Goal: Task Accomplishment & Management: Manage account settings

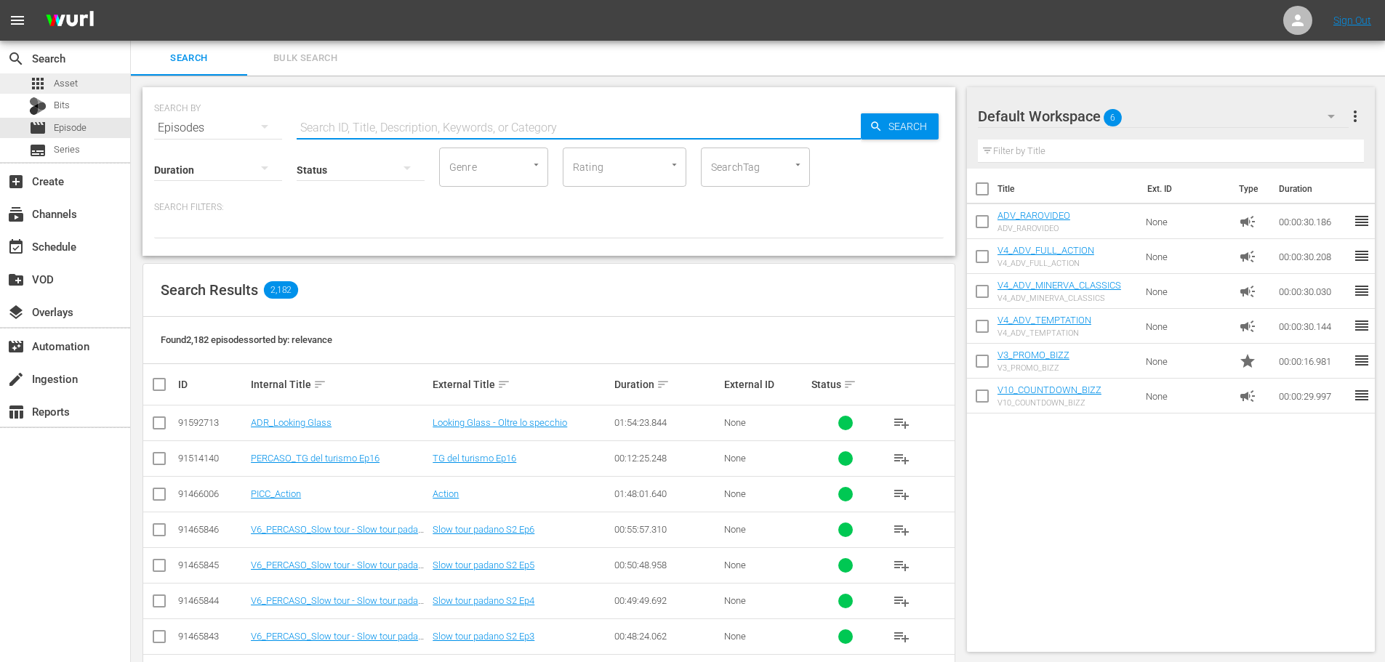
click at [66, 87] on span "Asset" at bounding box center [66, 83] width 24 height 15
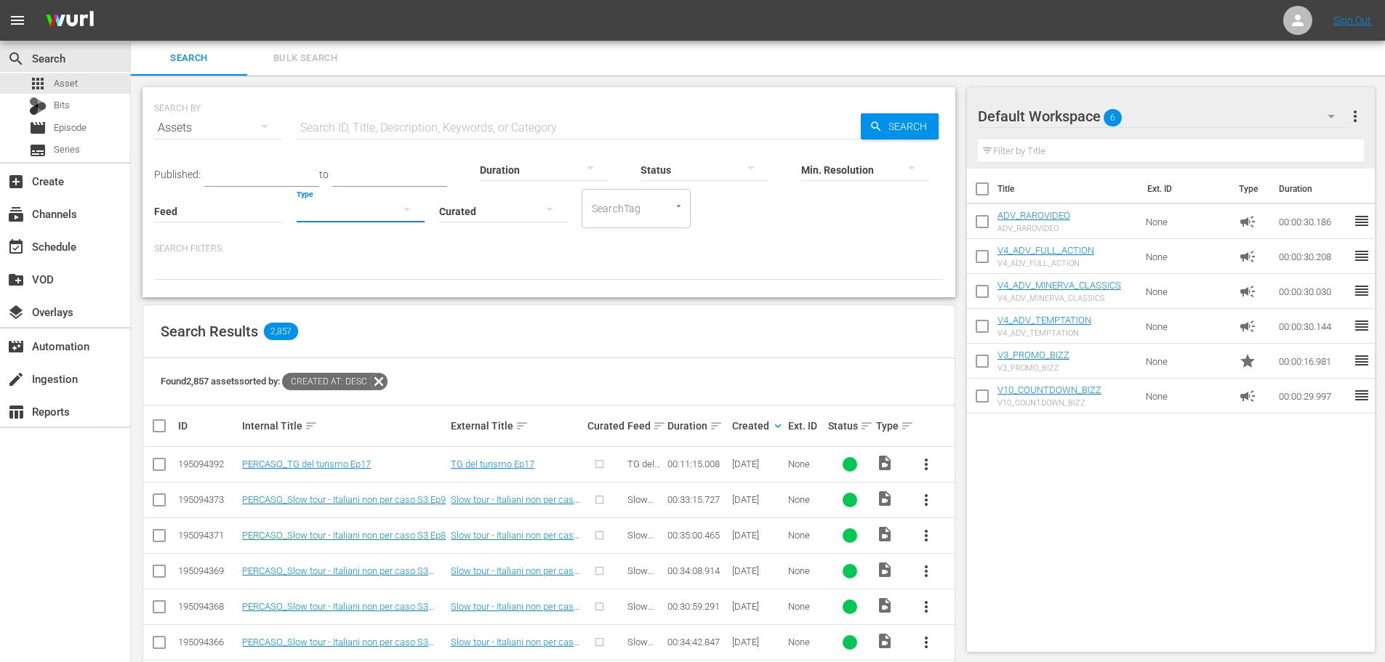
click at [395, 214] on button "button" at bounding box center [407, 209] width 35 height 35
click at [344, 228] on div "Ad" at bounding box center [361, 232] width 128 height 23
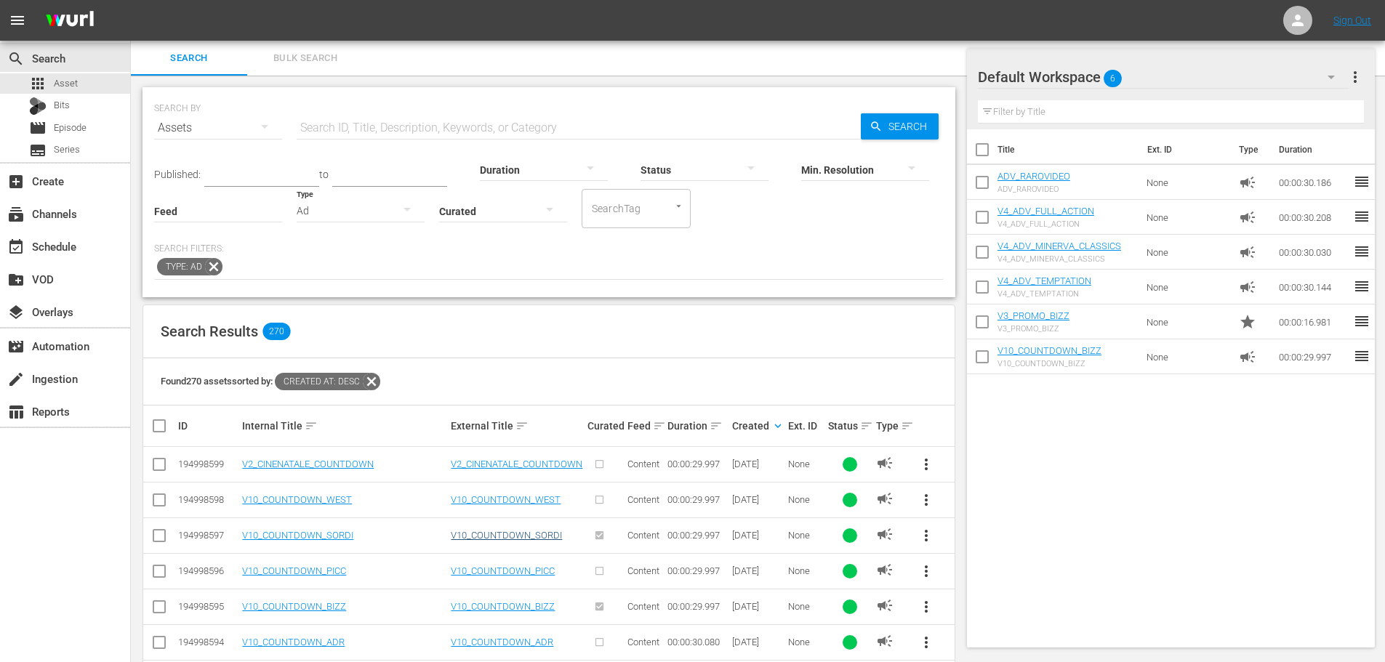
scroll to position [218, 0]
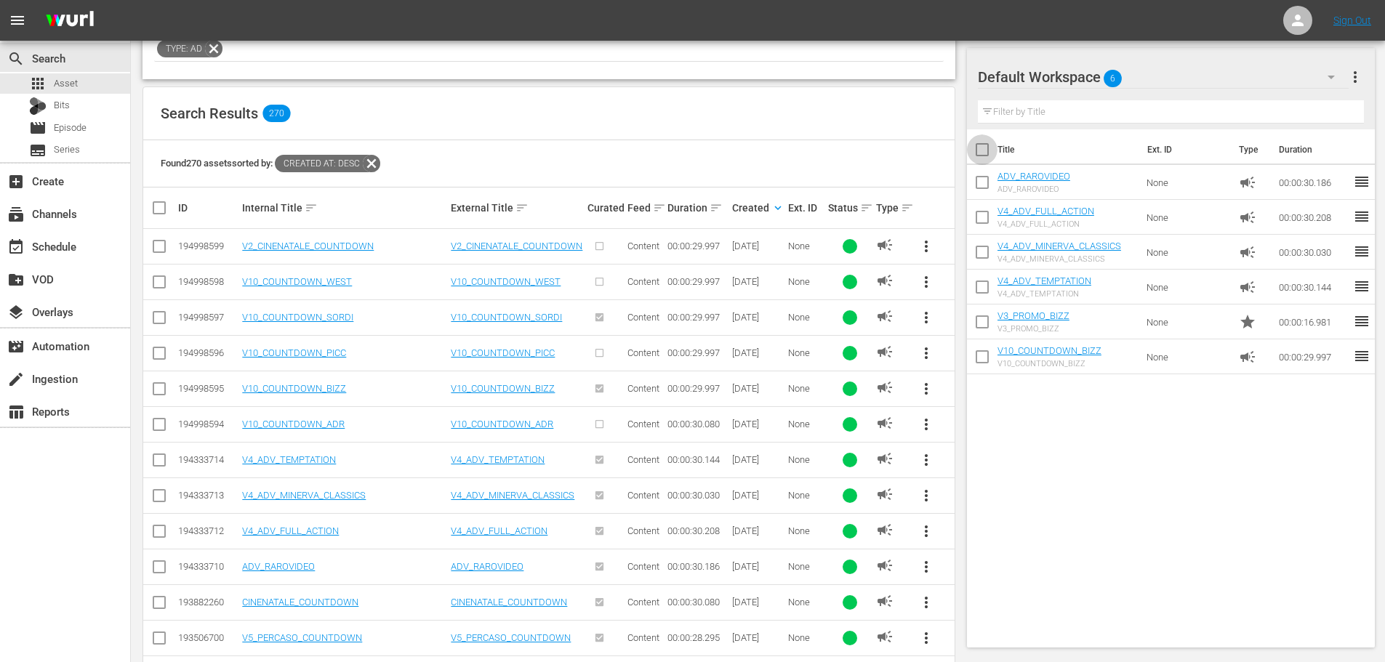
click at [971, 147] on input "checkbox" at bounding box center [982, 152] width 31 height 31
checkbox input "true"
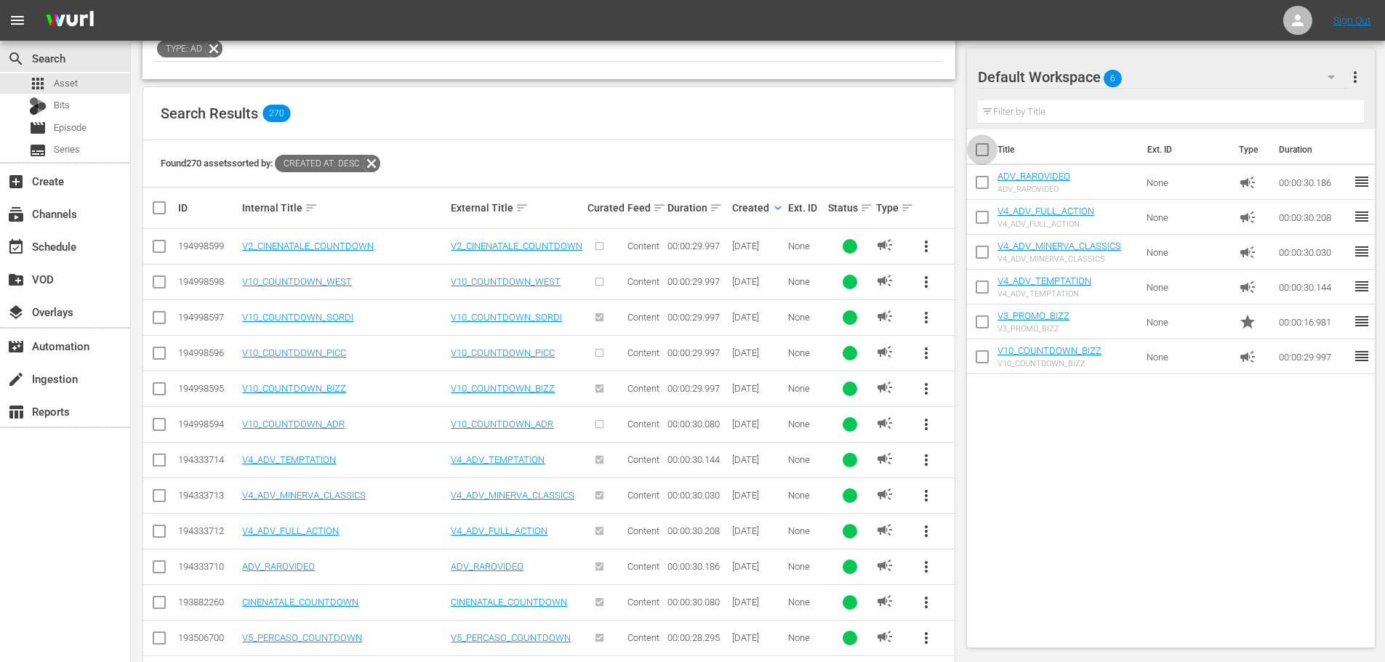
checkbox input "true"
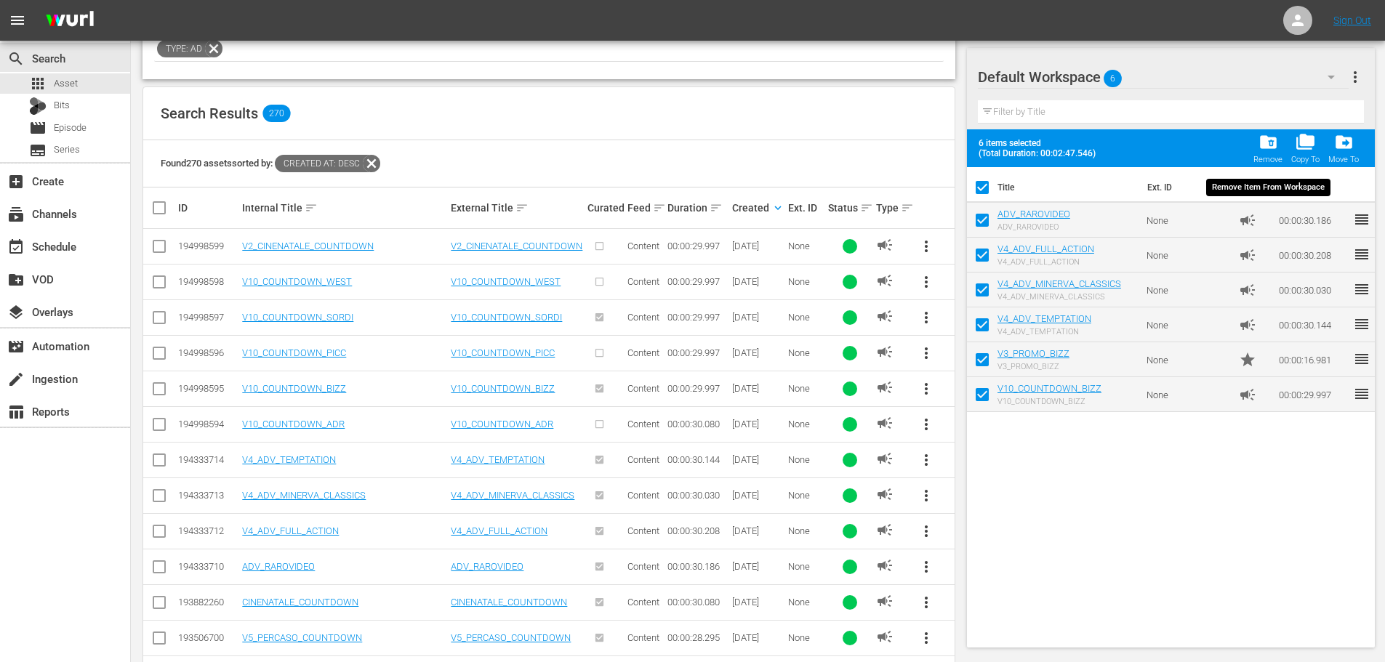
click at [1261, 153] on div "folder_delete Remove" at bounding box center [1267, 148] width 29 height 32
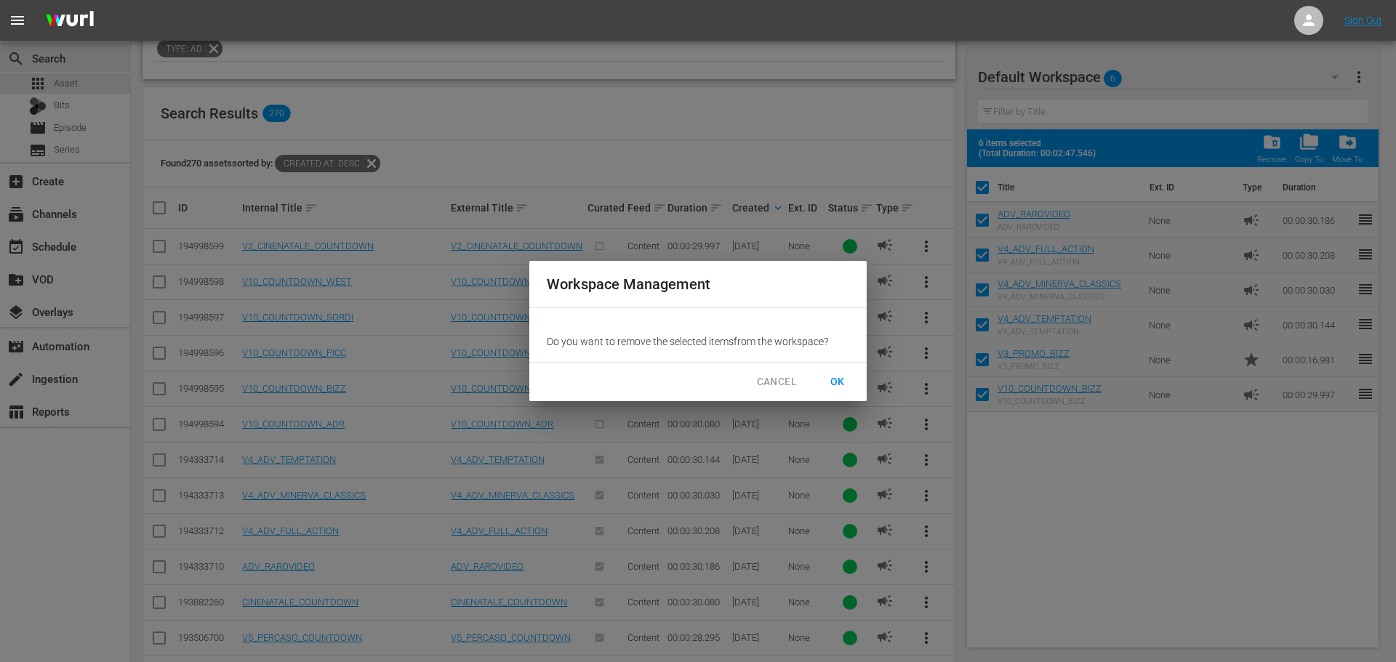
click at [776, 376] on span "CANCEL" at bounding box center [777, 382] width 40 height 18
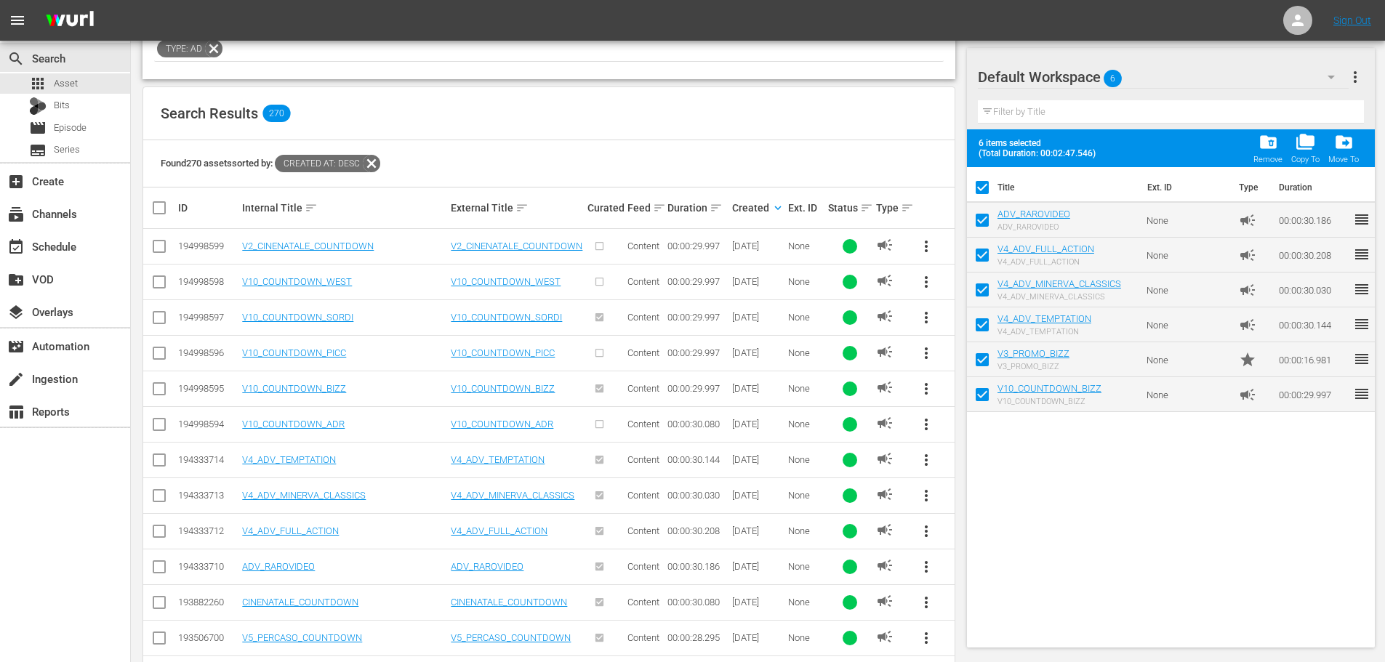
scroll to position [364, 0]
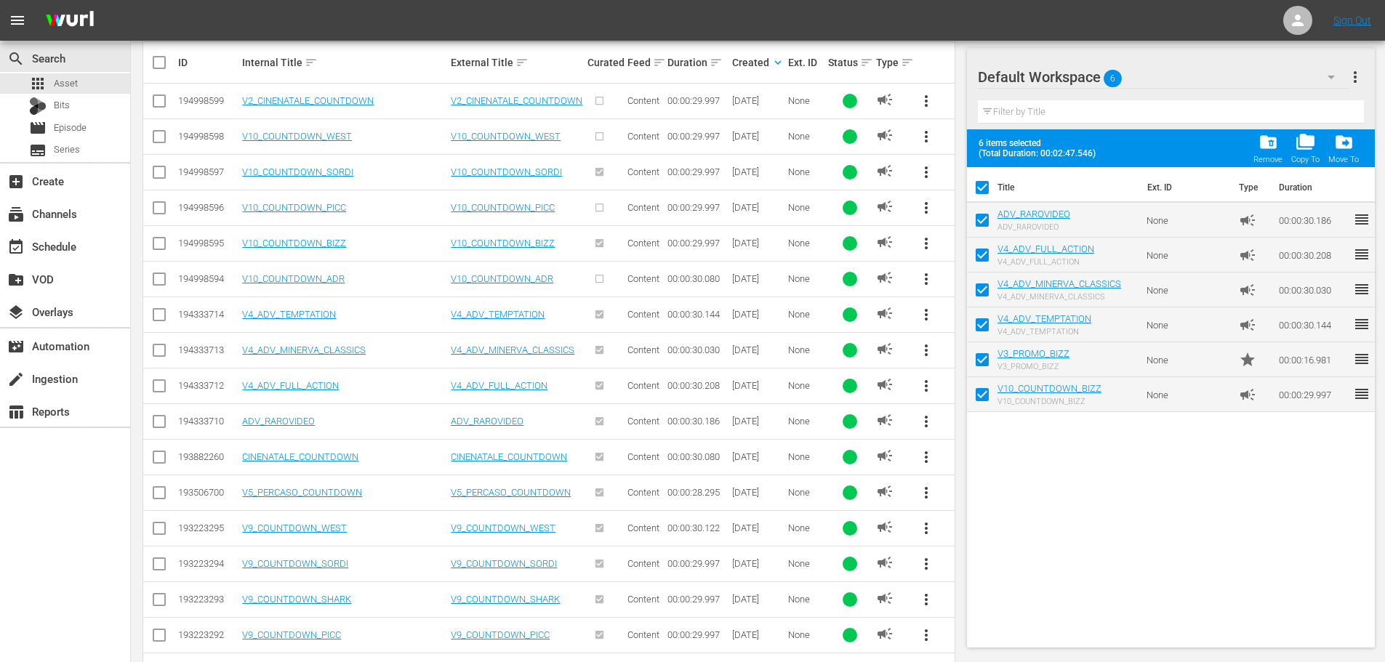
click at [929, 493] on span "more_vert" at bounding box center [926, 492] width 17 height 17
click at [1003, 541] on div "Workspace" at bounding box center [1025, 533] width 140 height 35
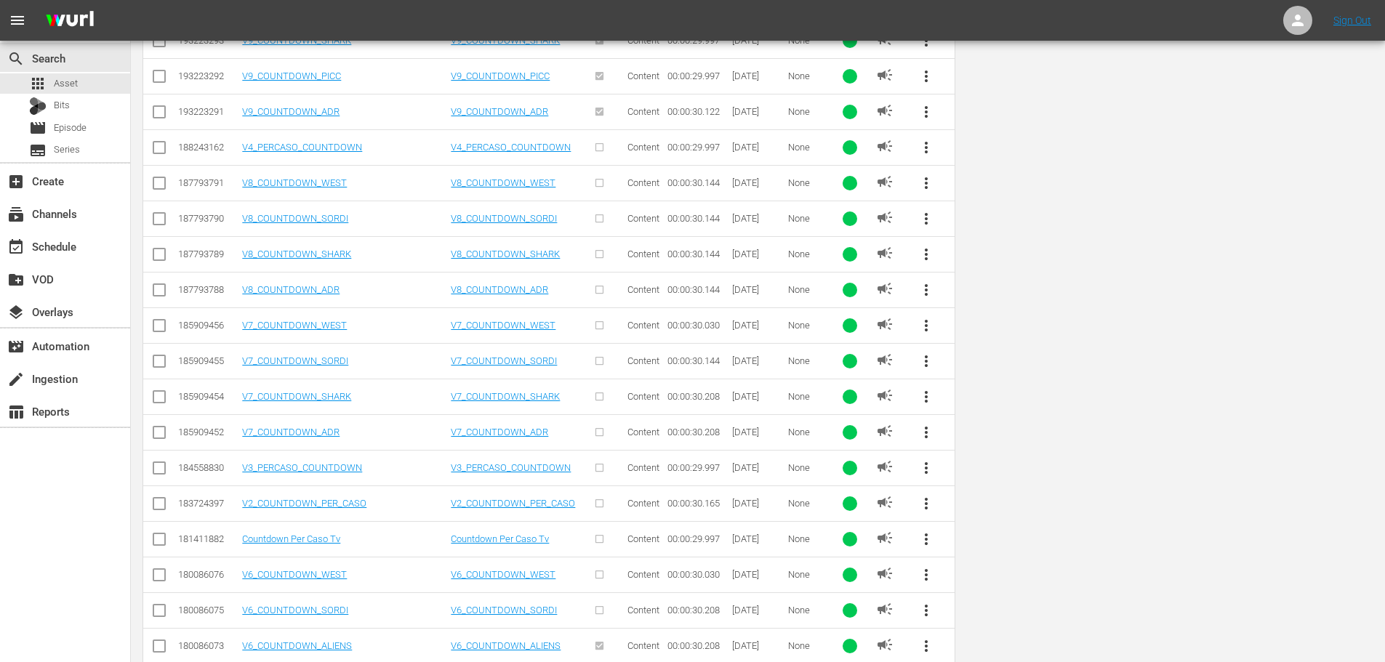
scroll to position [0, 0]
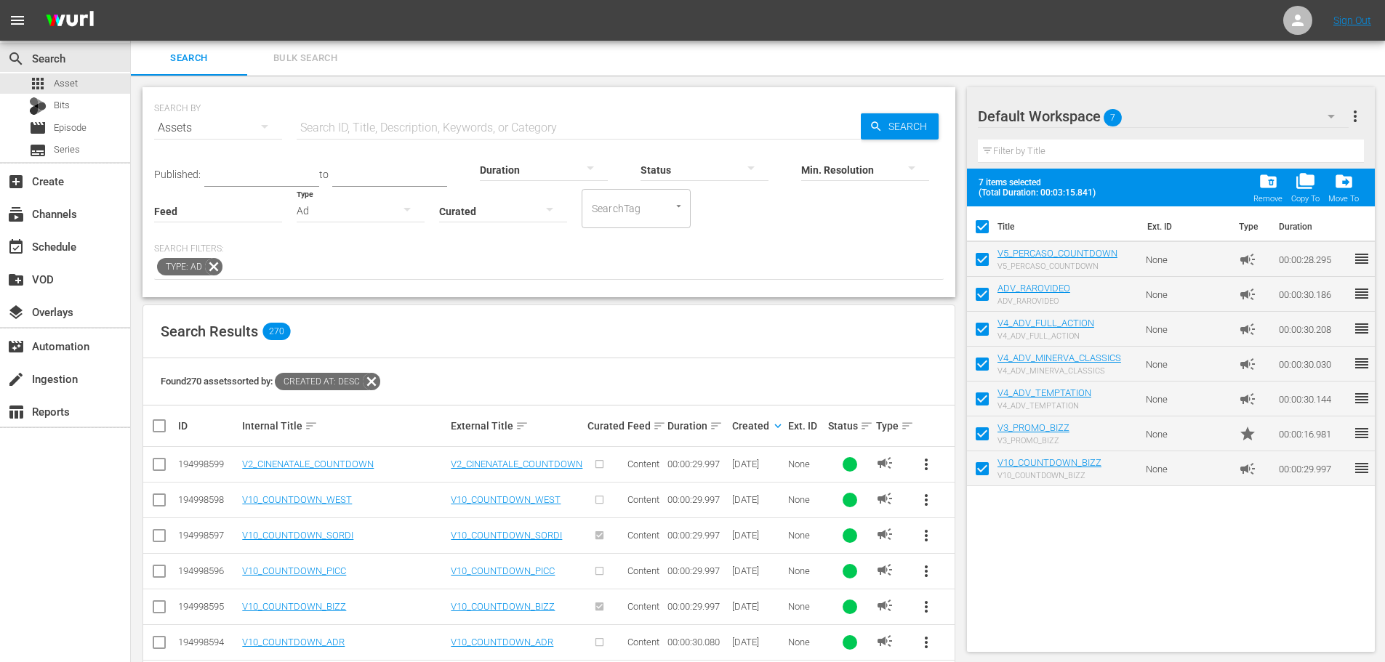
click at [348, 212] on div "Ad" at bounding box center [361, 210] width 128 height 41
click at [341, 307] on div "Promo" at bounding box center [361, 302] width 128 height 23
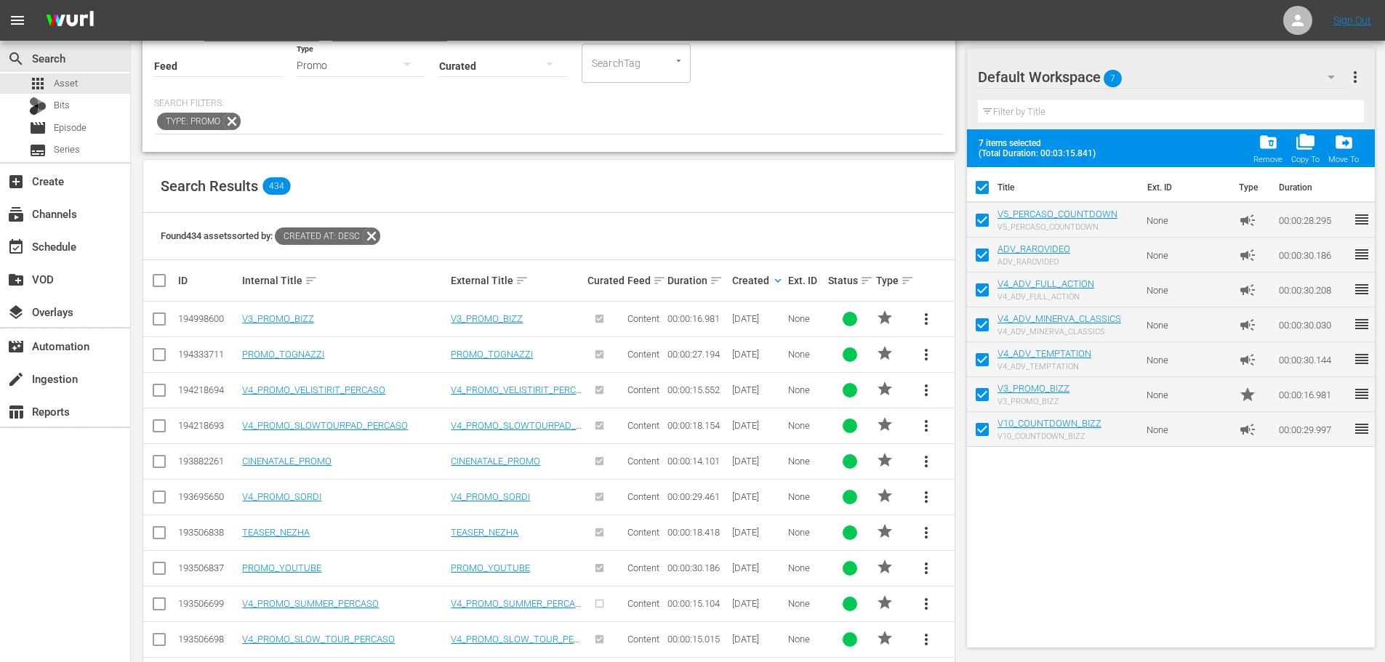
click at [926, 422] on span "more_vert" at bounding box center [926, 425] width 17 height 17
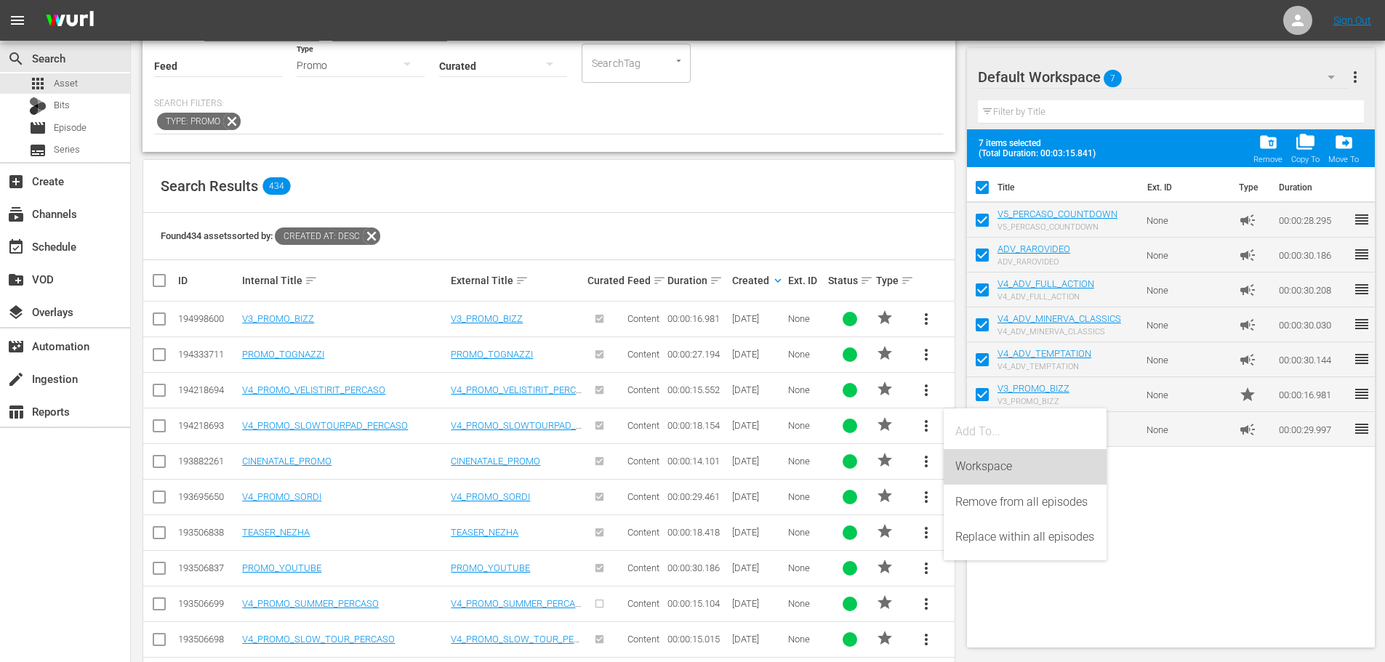
click at [979, 466] on div "Workspace" at bounding box center [1025, 466] width 140 height 35
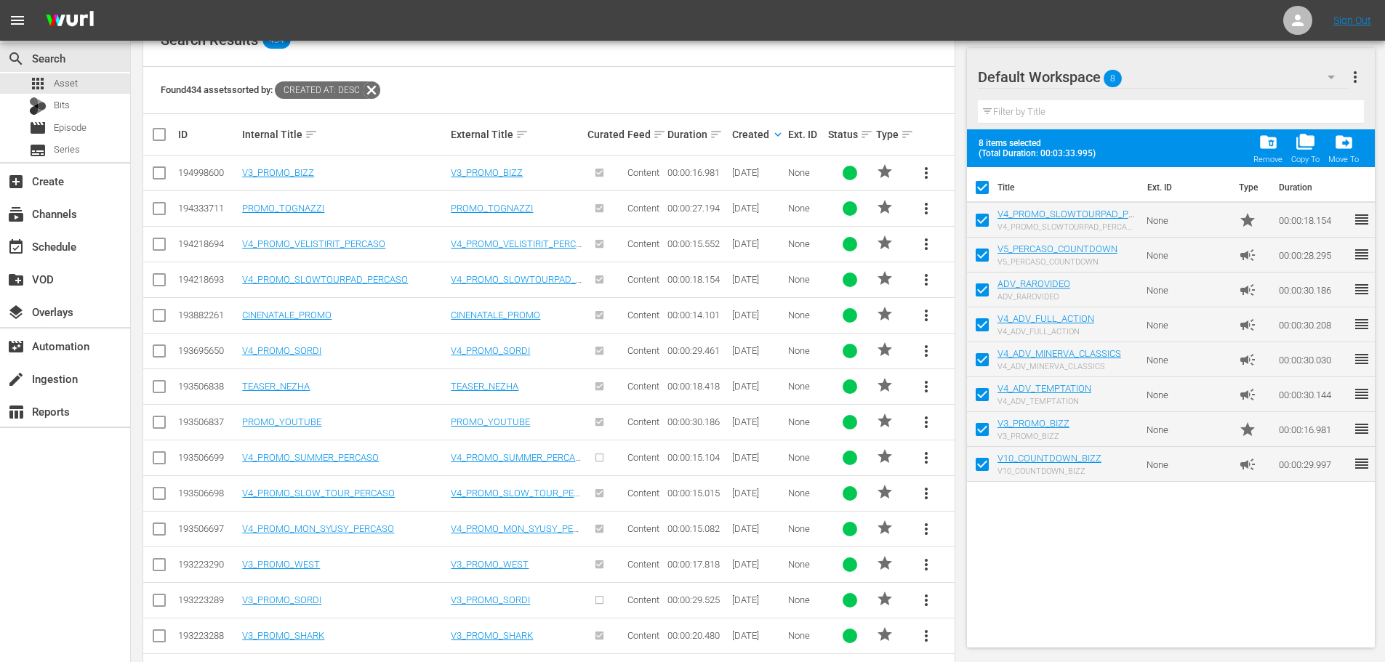
scroll to position [291, 0]
click at [926, 245] on span "more_vert" at bounding box center [926, 244] width 17 height 17
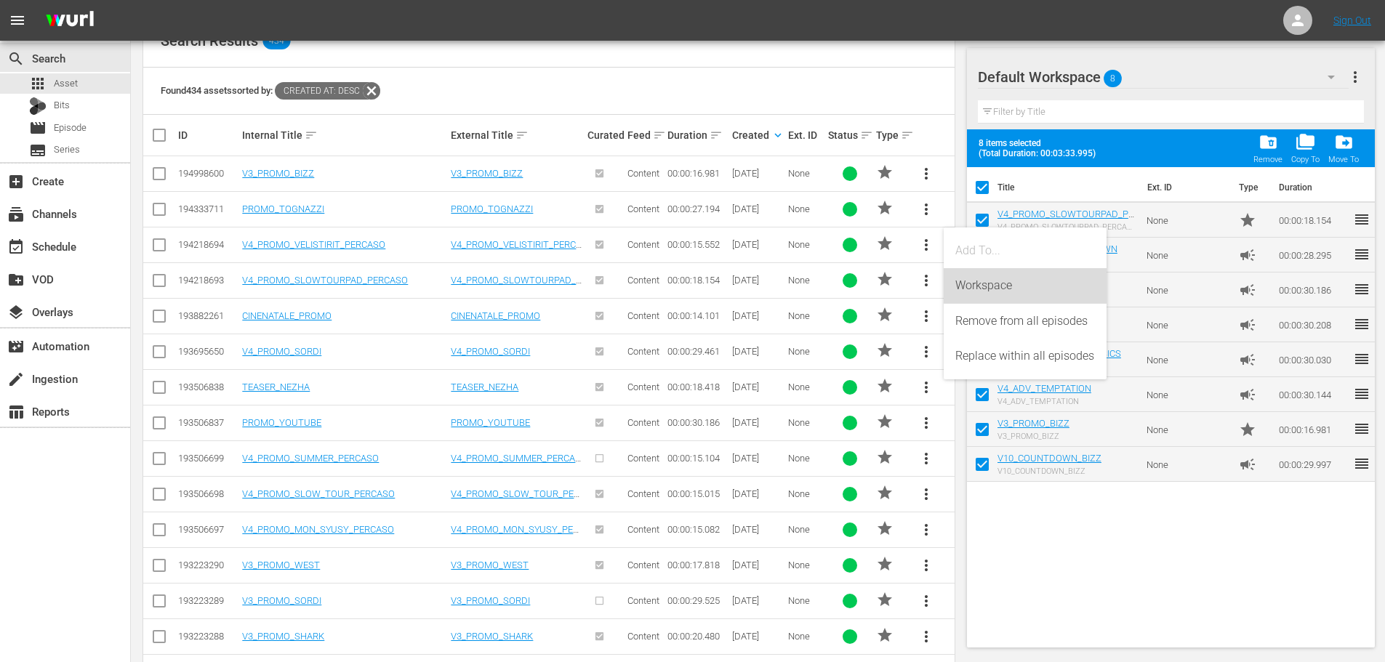
click at [989, 280] on div "Workspace" at bounding box center [1025, 285] width 140 height 35
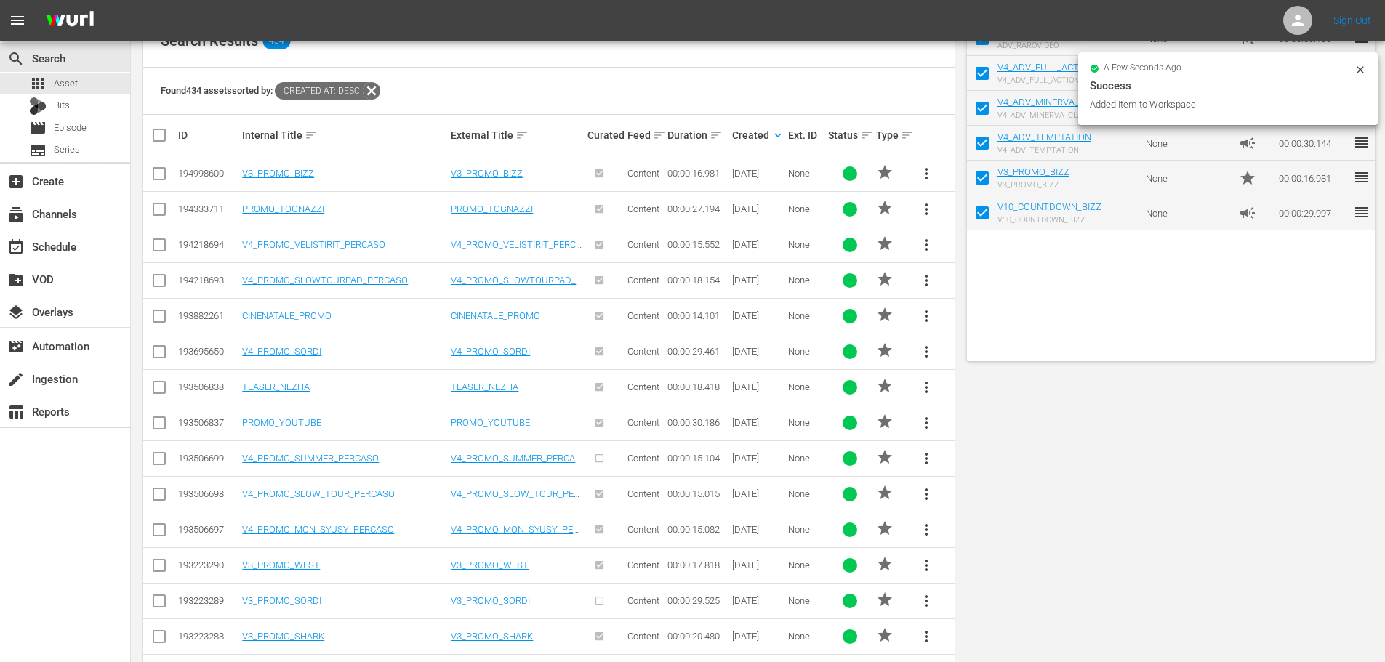
scroll to position [0, 0]
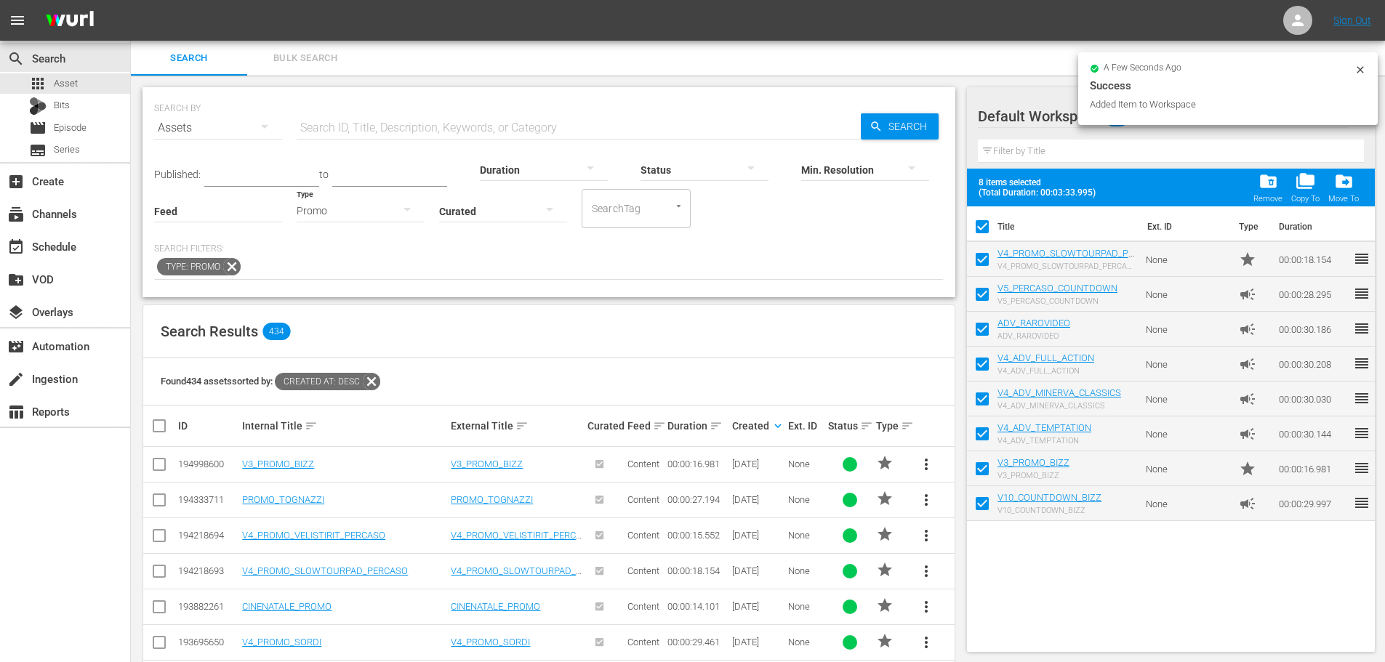
click at [310, 205] on div "Promo" at bounding box center [361, 210] width 128 height 41
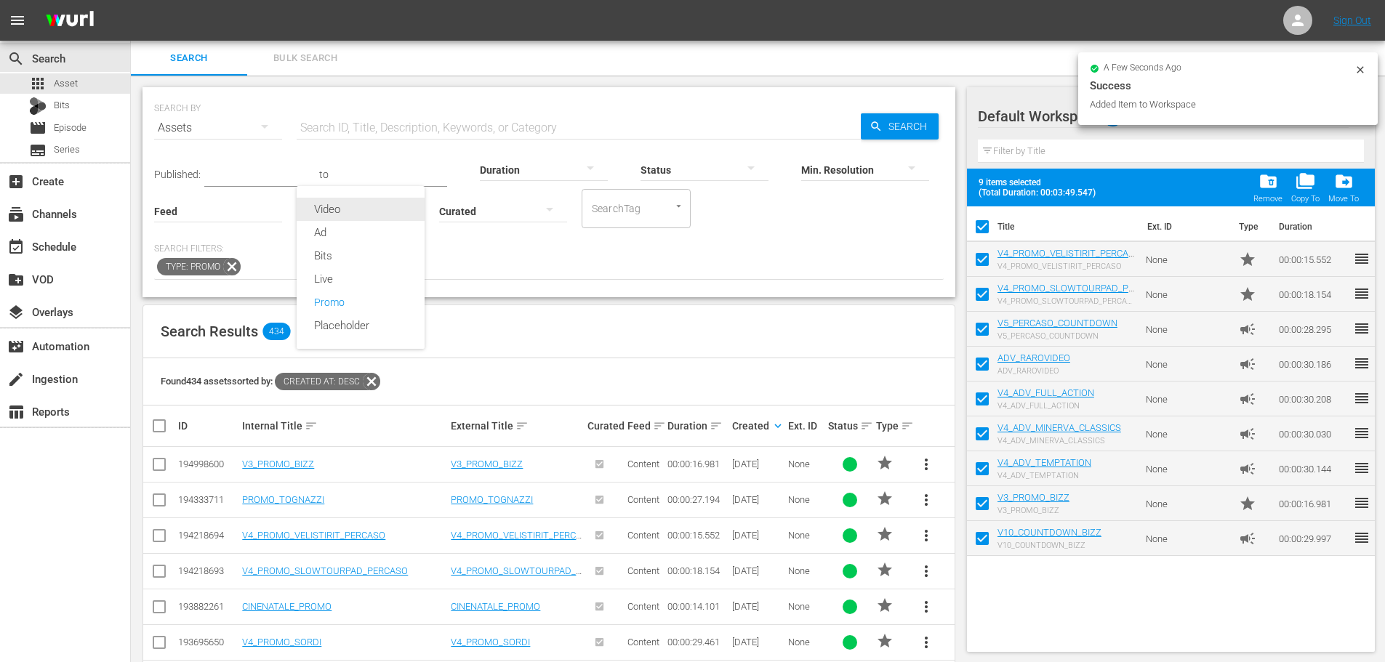
click at [338, 203] on div "Video" at bounding box center [361, 209] width 128 height 23
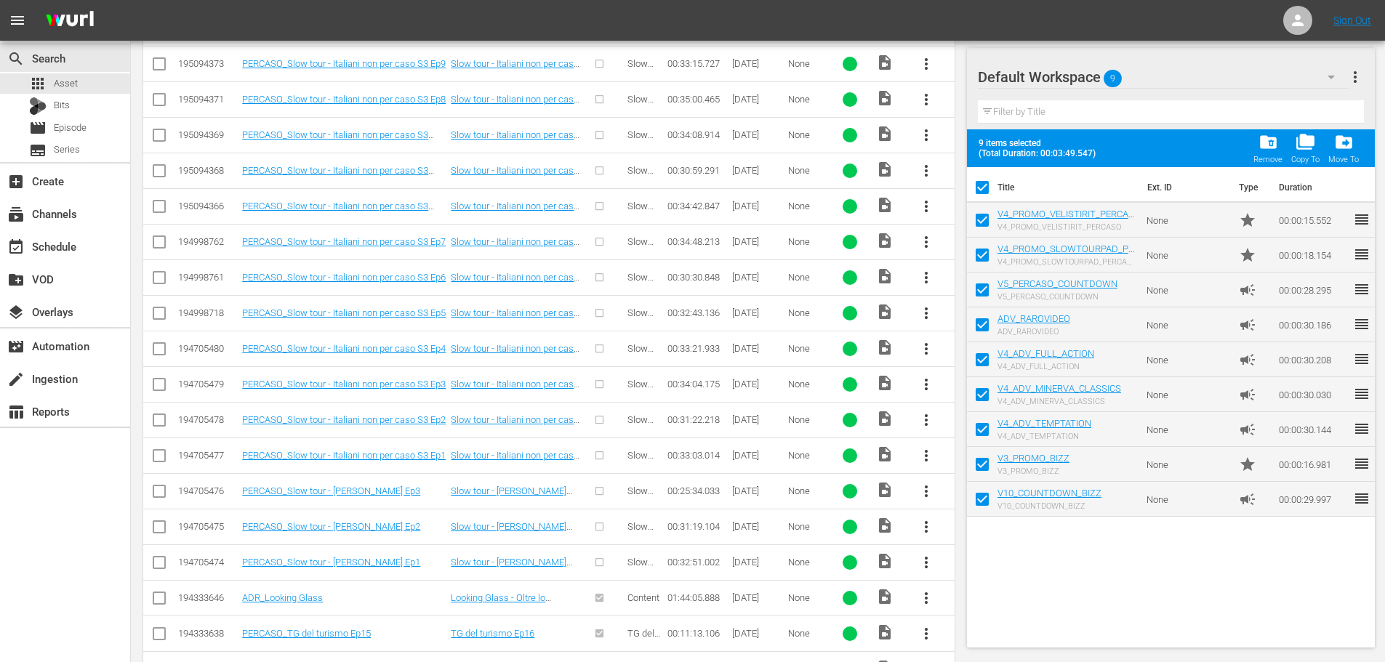
scroll to position [509, 0]
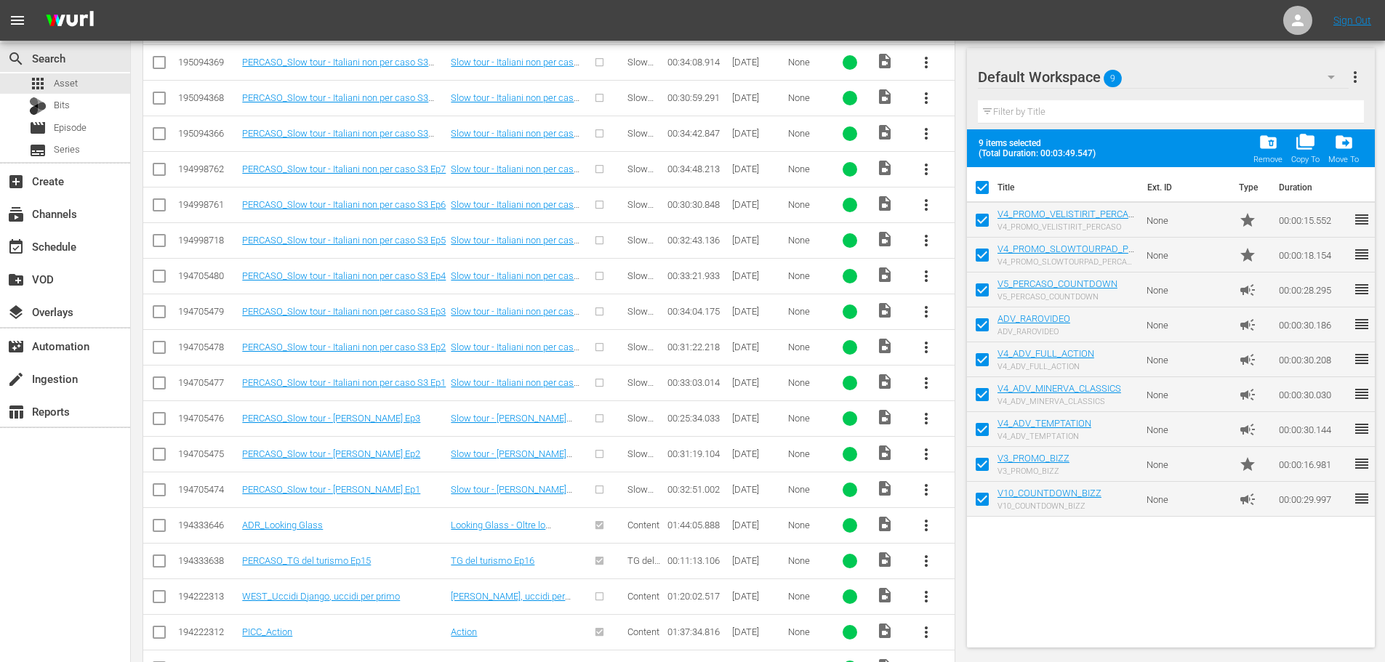
click at [924, 492] on span "more_vert" at bounding box center [926, 489] width 17 height 17
click at [986, 603] on div "Episode" at bounding box center [1004, 600] width 99 height 35
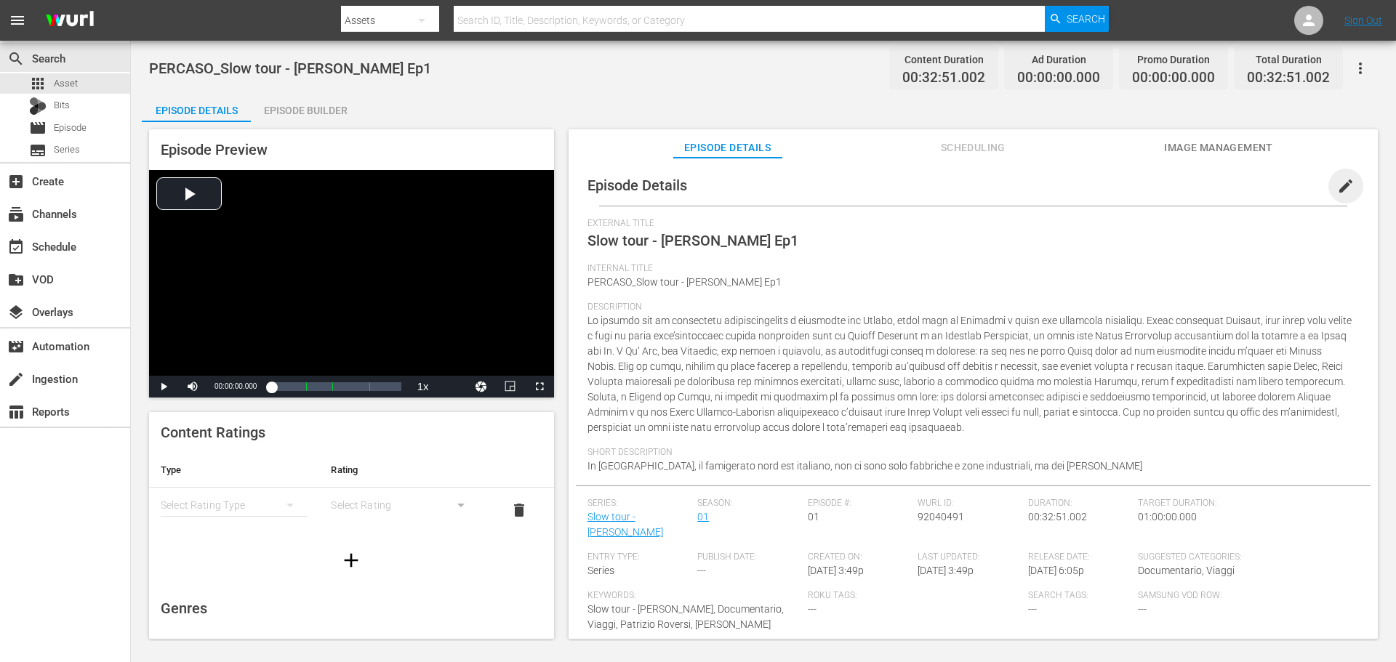
click at [1337, 188] on span "edit" at bounding box center [1345, 185] width 17 height 17
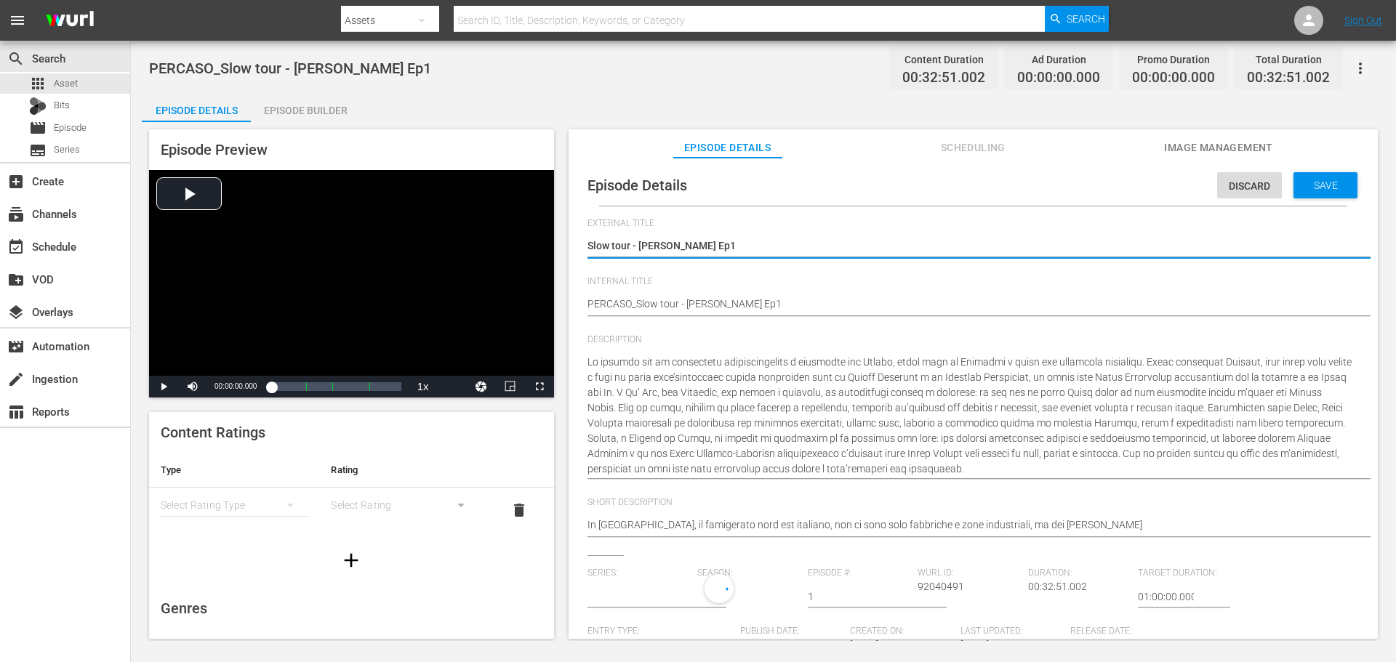
type input "Slow tour - Ville Palladiane"
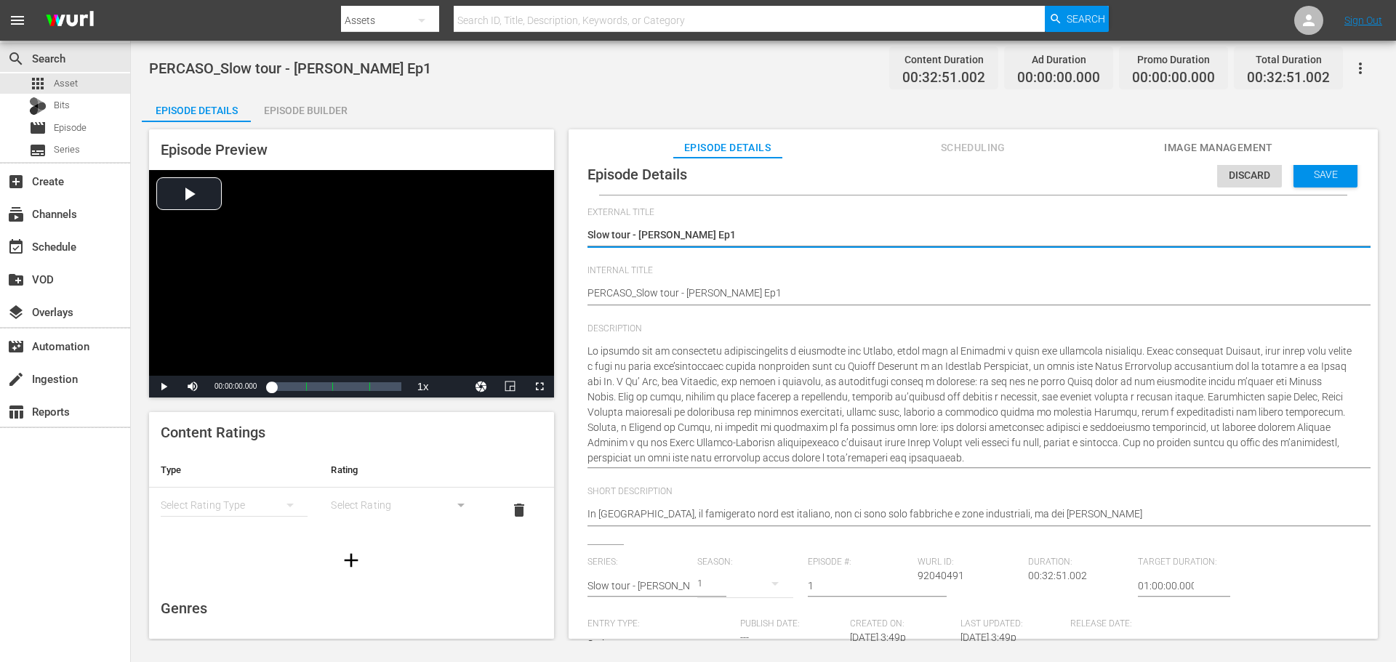
scroll to position [14, 0]
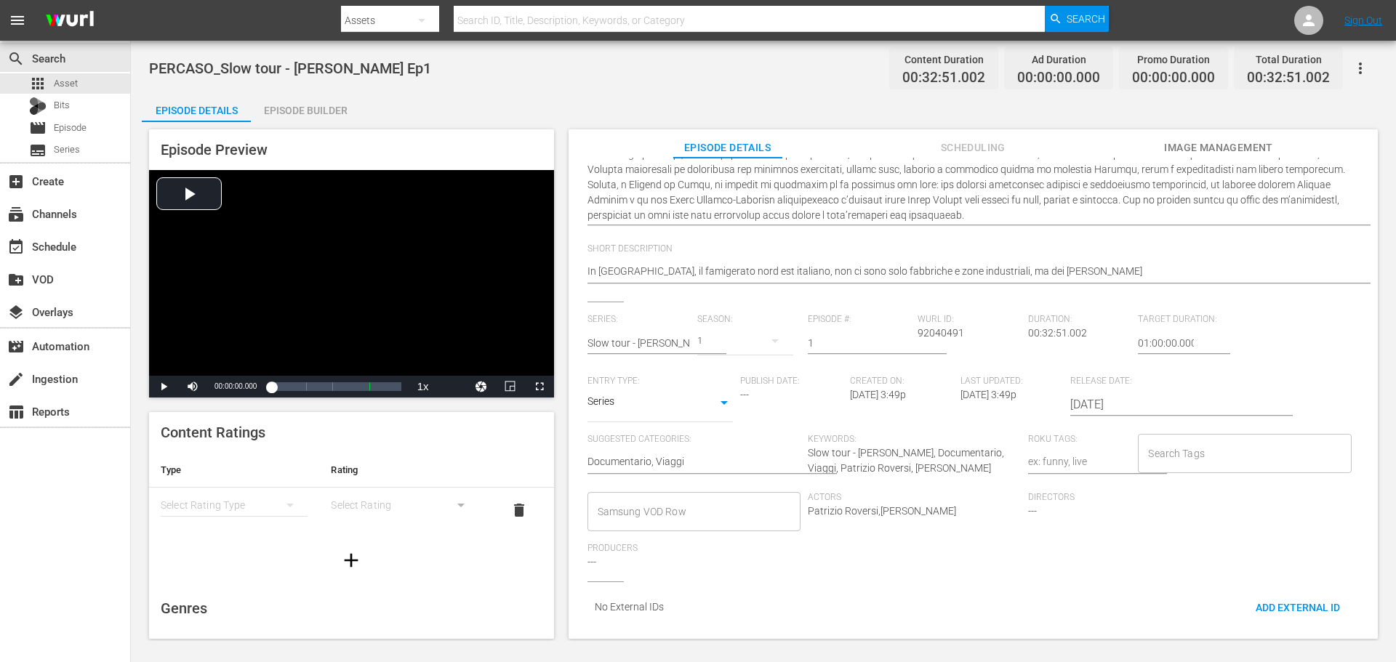
click at [721, 499] on input "Samsung VOD Row" at bounding box center [683, 512] width 178 height 26
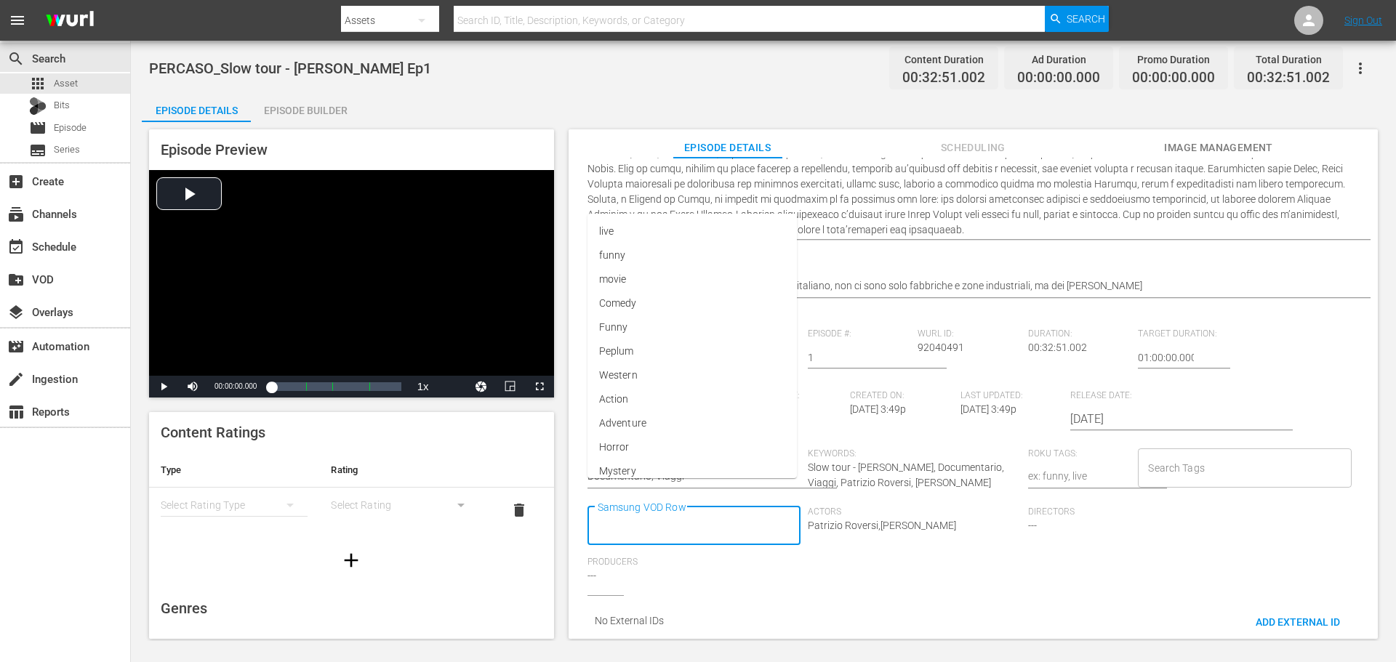
scroll to position [0, 0]
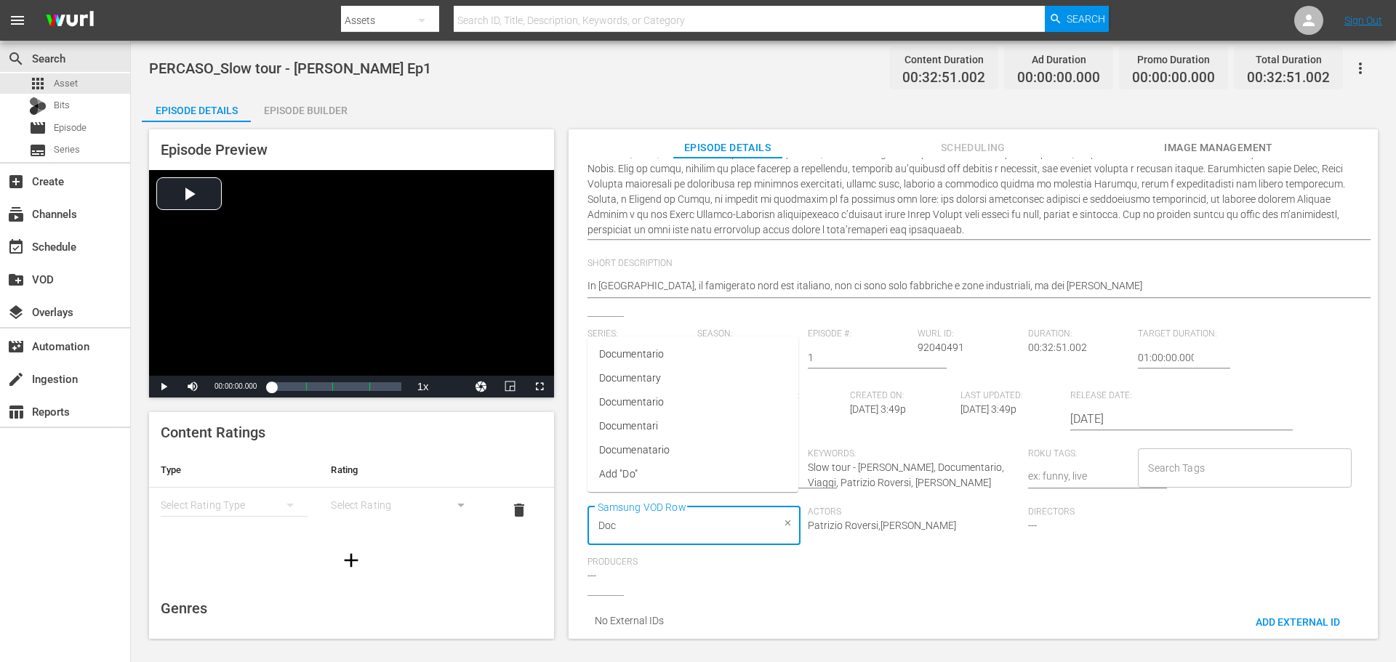
type input "Docu"
click at [744, 344] on li "Documentario" at bounding box center [692, 354] width 211 height 24
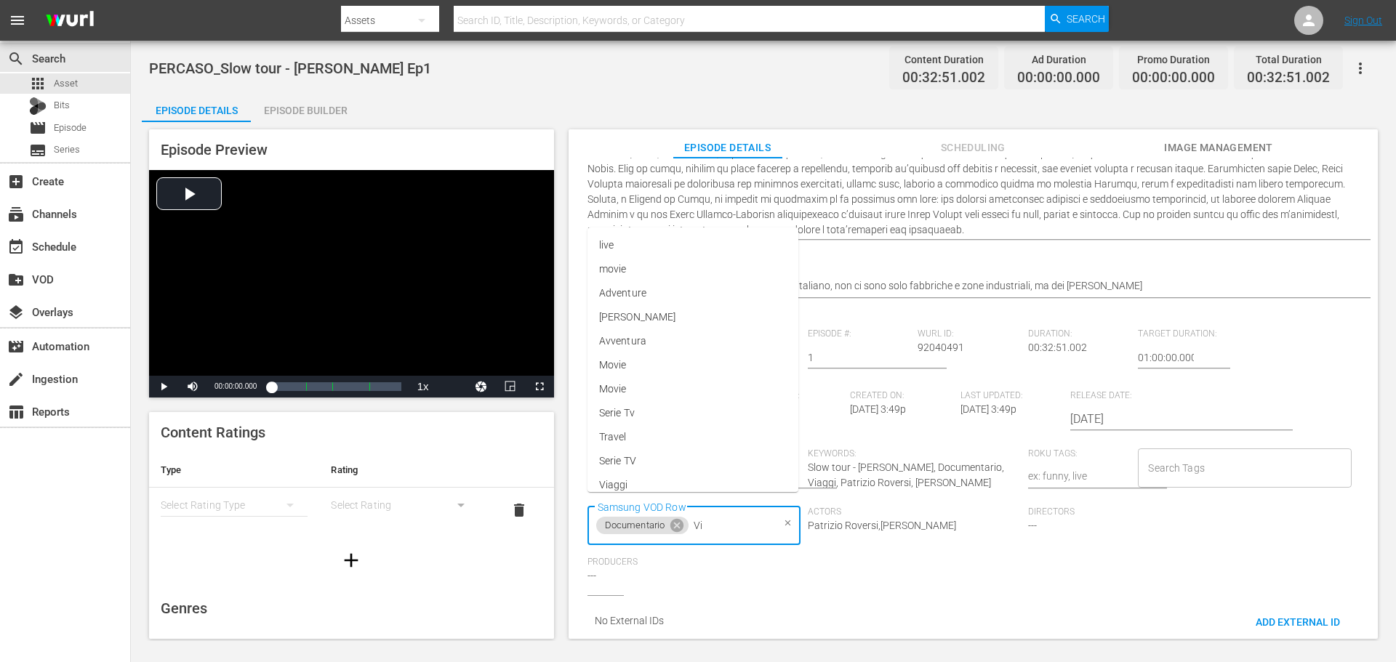
type input "Via"
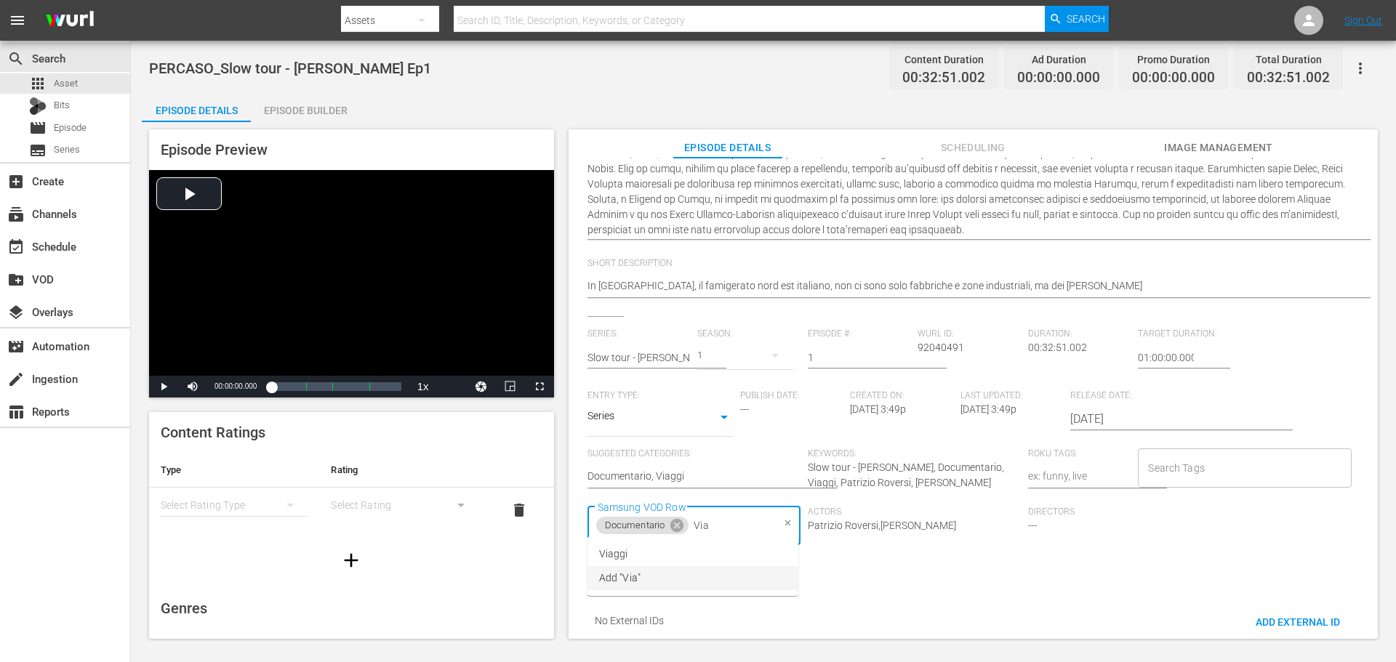
click at [638, 559] on li "Viaggi" at bounding box center [692, 554] width 211 height 24
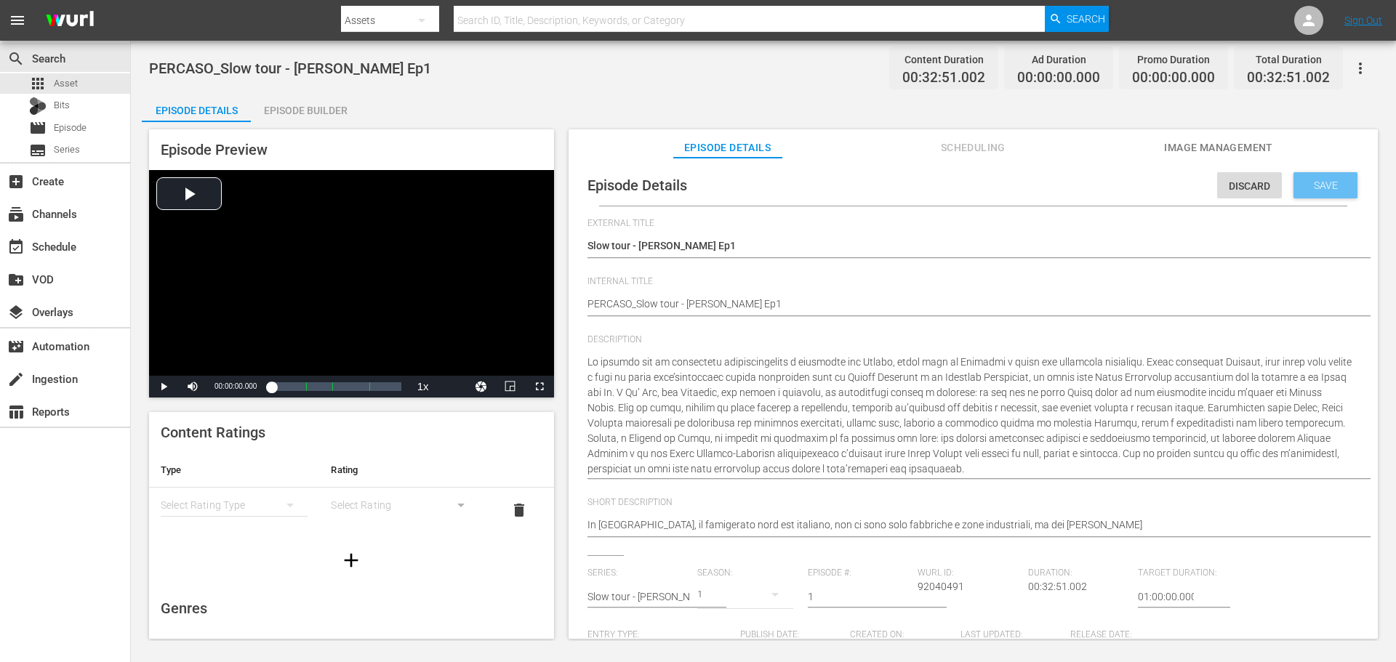
click at [1318, 182] on span "Save" at bounding box center [1325, 186] width 47 height 12
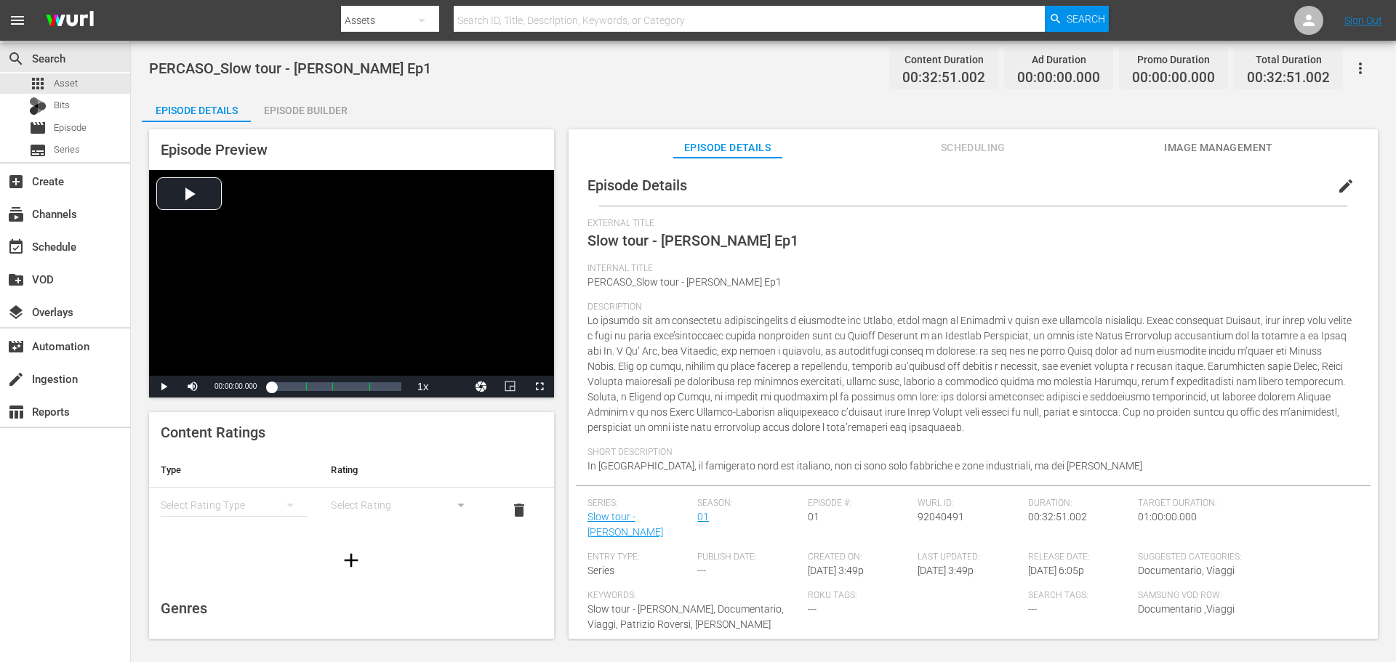
click at [315, 109] on div "Episode Builder" at bounding box center [305, 110] width 109 height 35
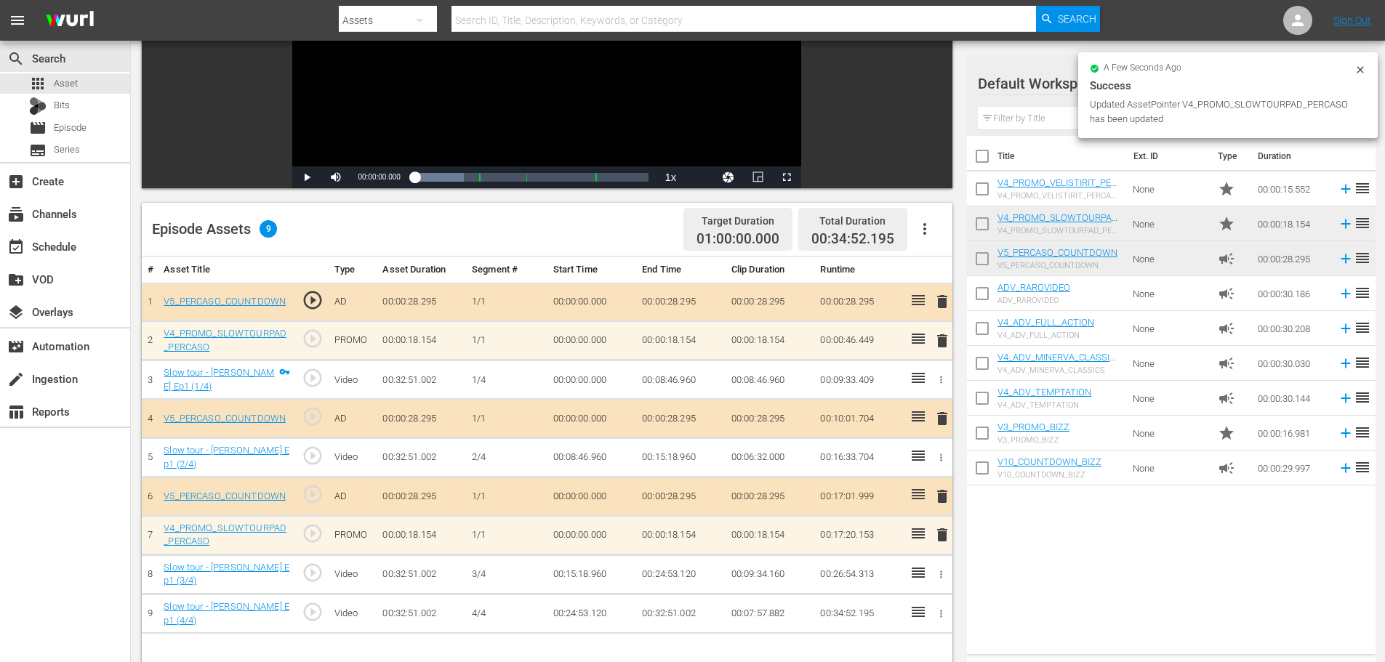
scroll to position [291, 0]
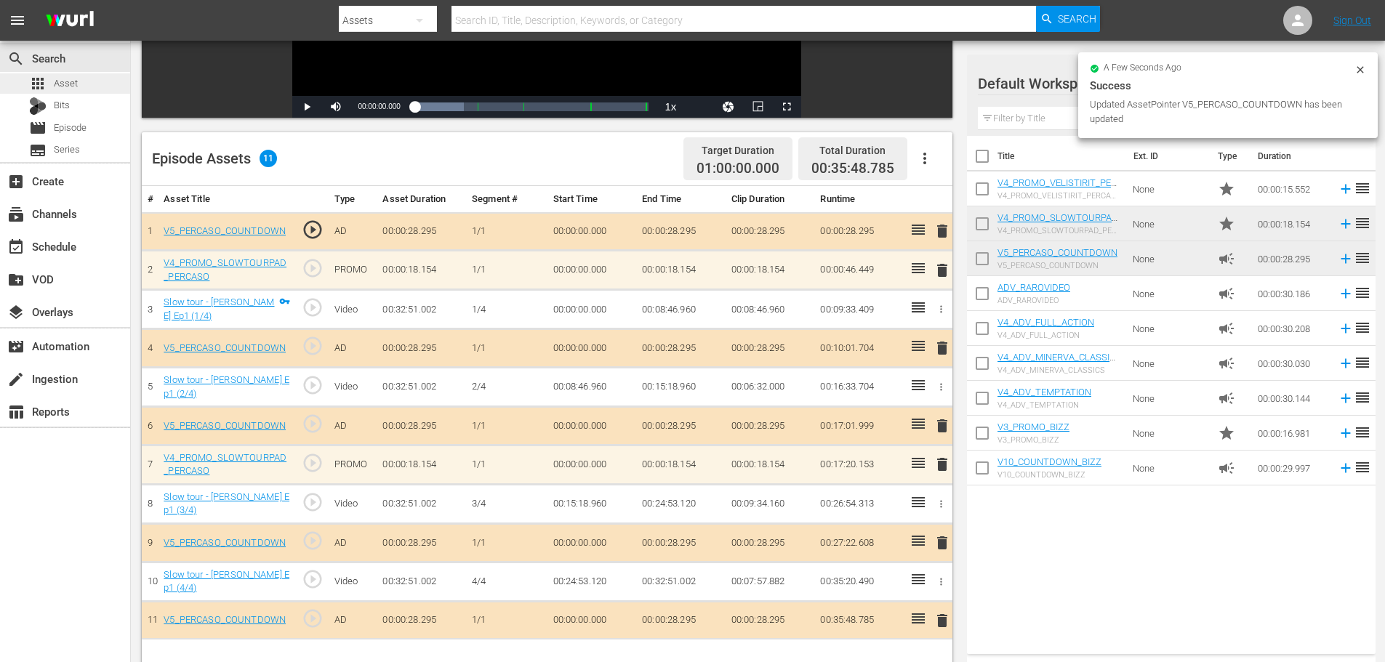
click at [91, 84] on div "apps Asset" at bounding box center [65, 83] width 130 height 20
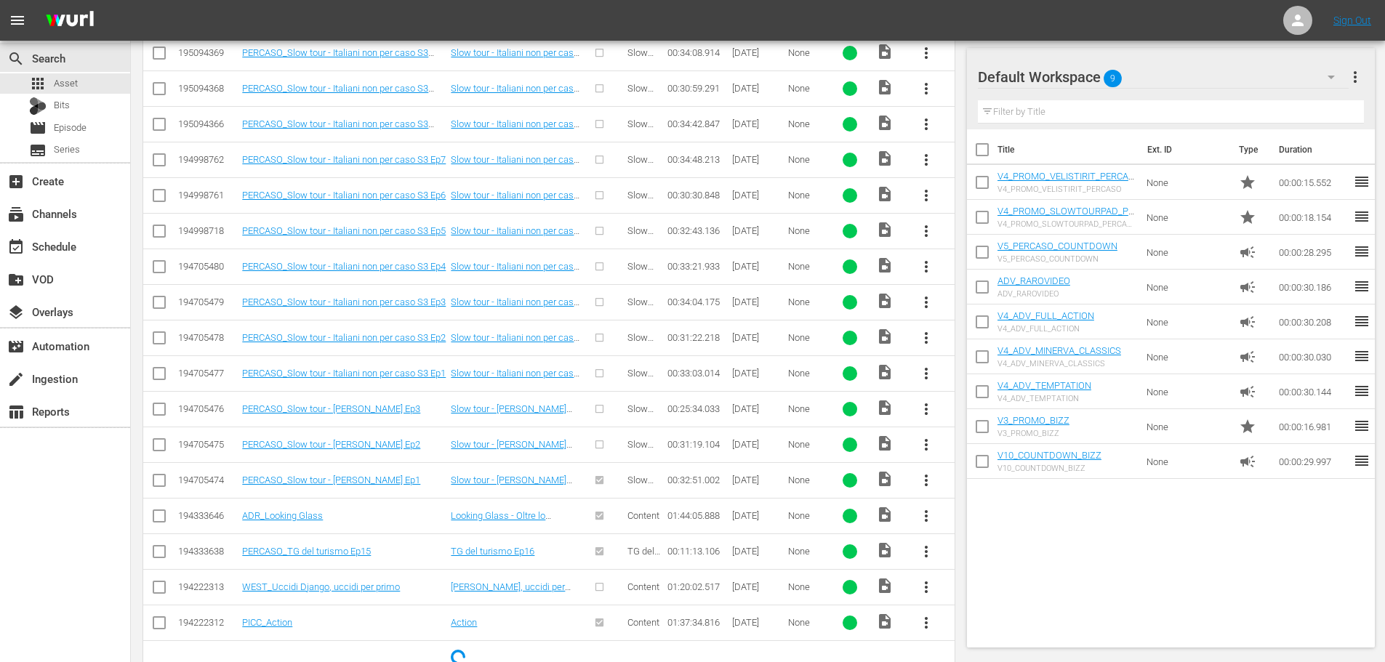
scroll to position [414, 0]
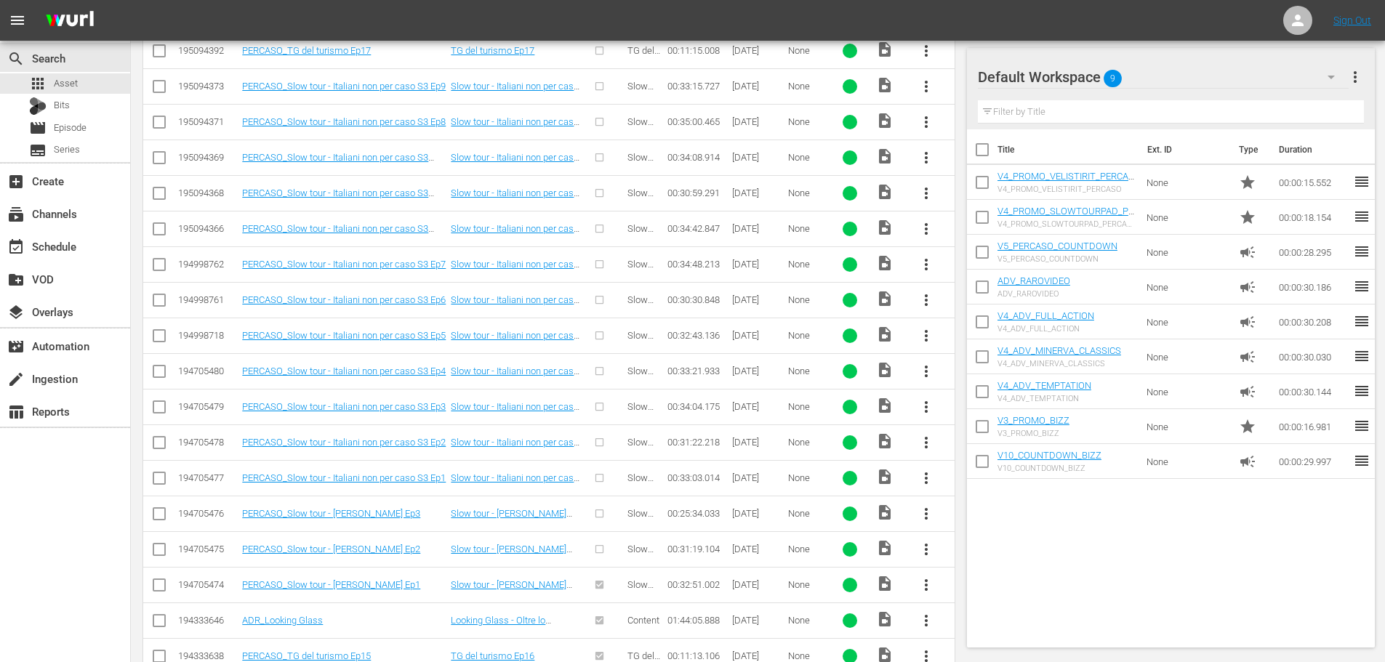
click at [928, 549] on span "more_vert" at bounding box center [926, 549] width 17 height 17
click at [987, 542] on div "Episode" at bounding box center [1004, 543] width 99 height 35
click at [978, 551] on div "Episode" at bounding box center [1004, 543] width 99 height 35
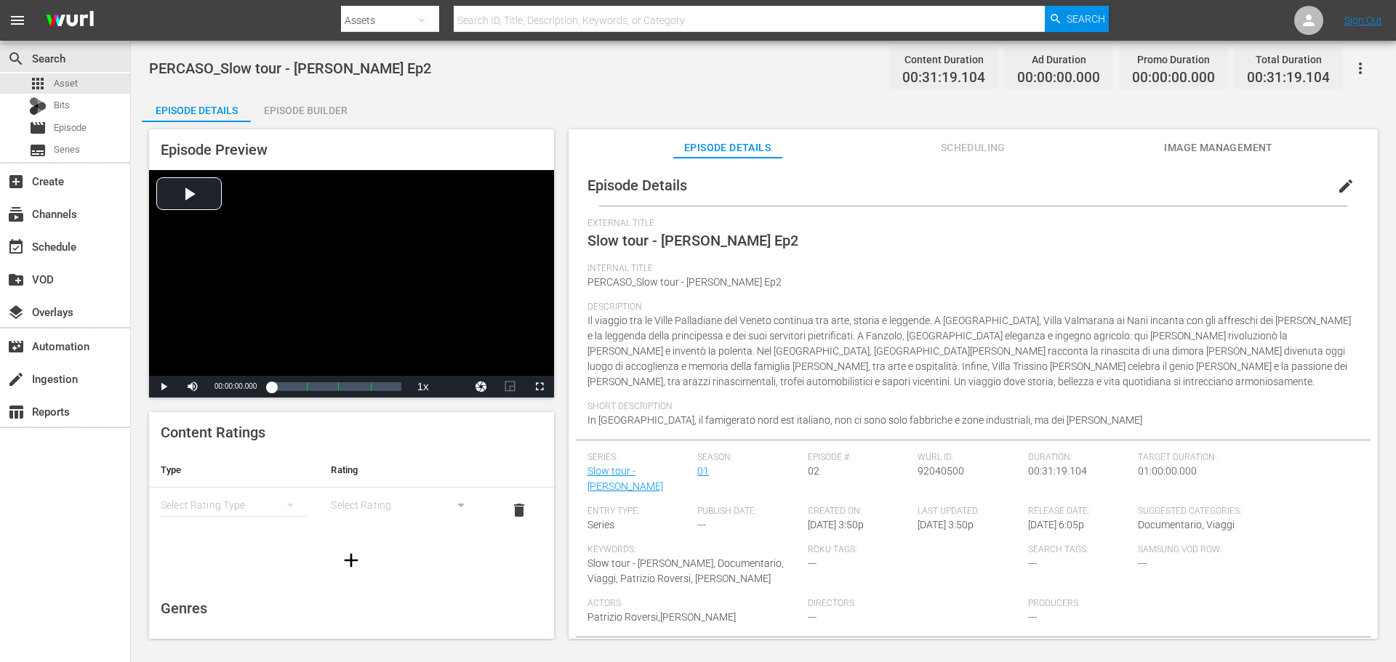
click at [1337, 188] on span "edit" at bounding box center [1345, 185] width 17 height 17
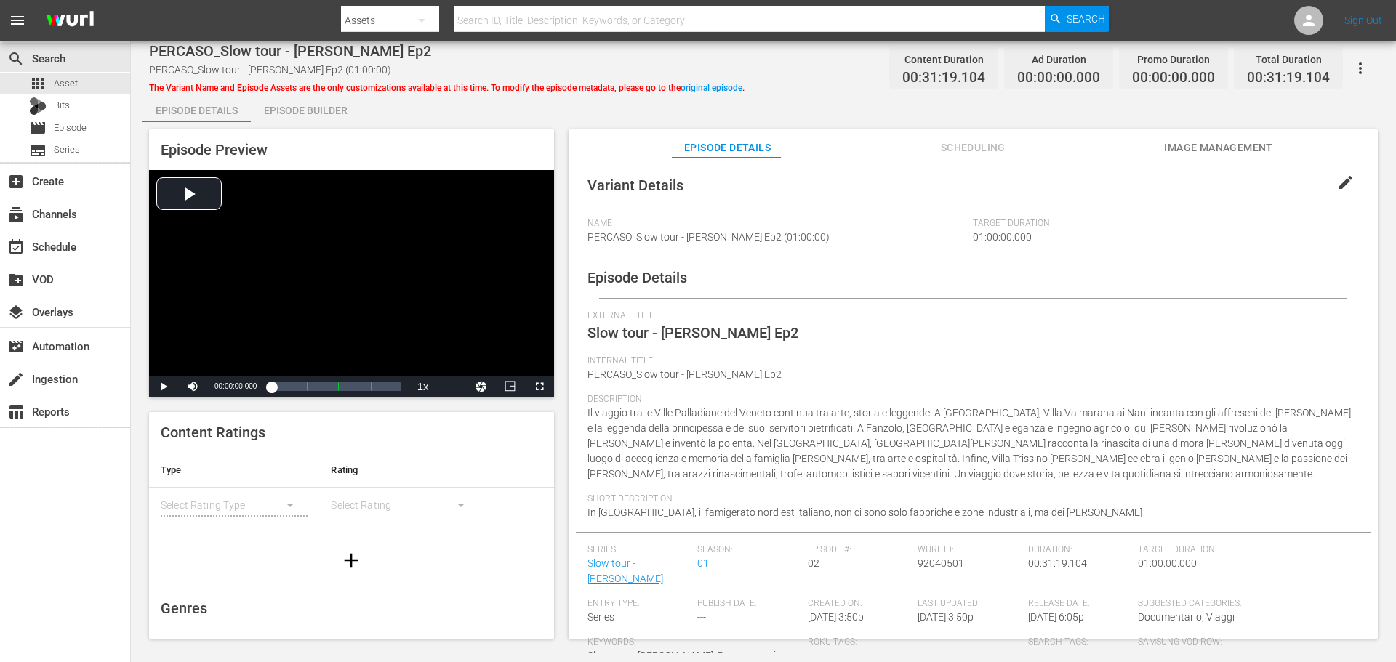
click at [1337, 180] on span "edit" at bounding box center [1345, 182] width 17 height 17
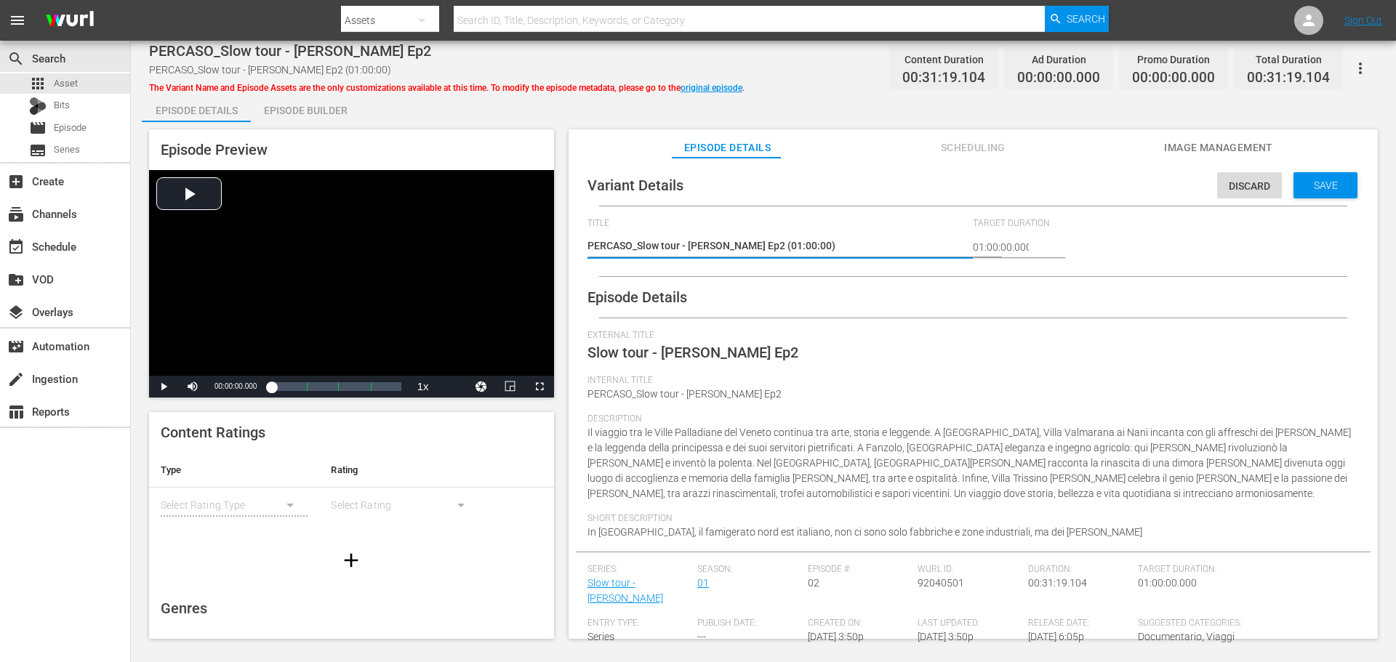
scroll to position [131, 0]
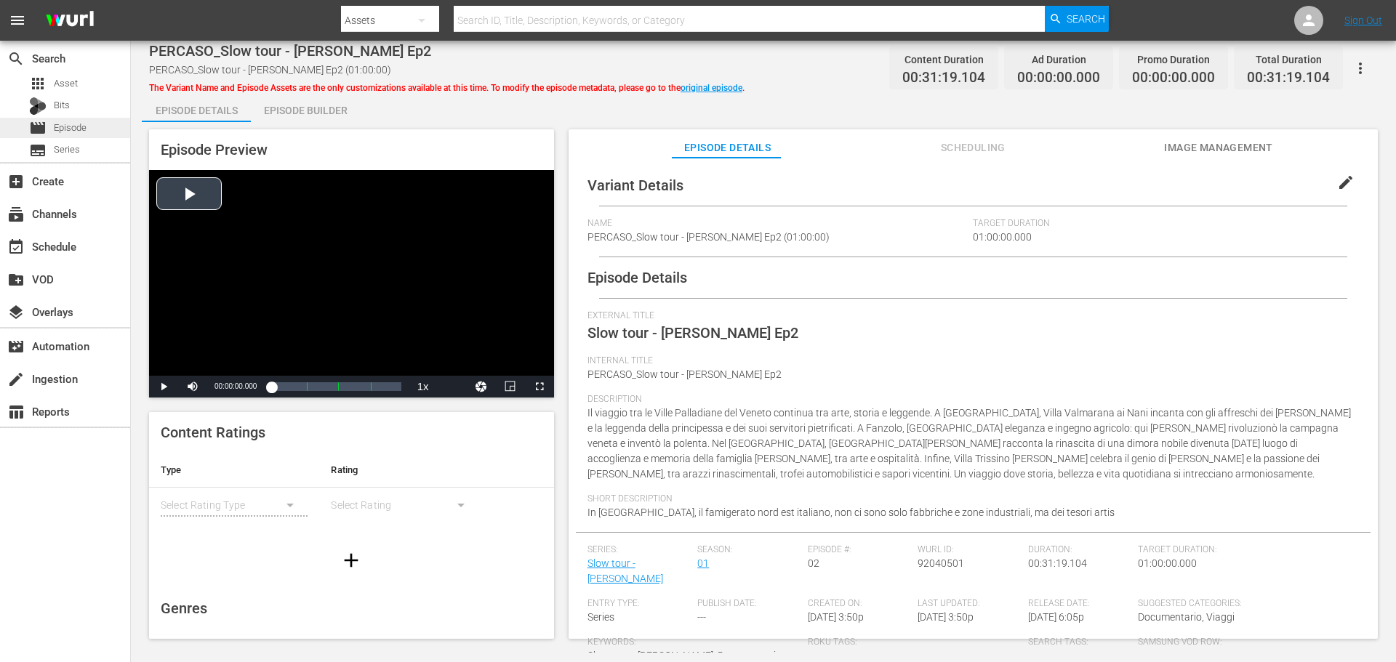
click at [92, 128] on div "movie Episode" at bounding box center [65, 128] width 130 height 20
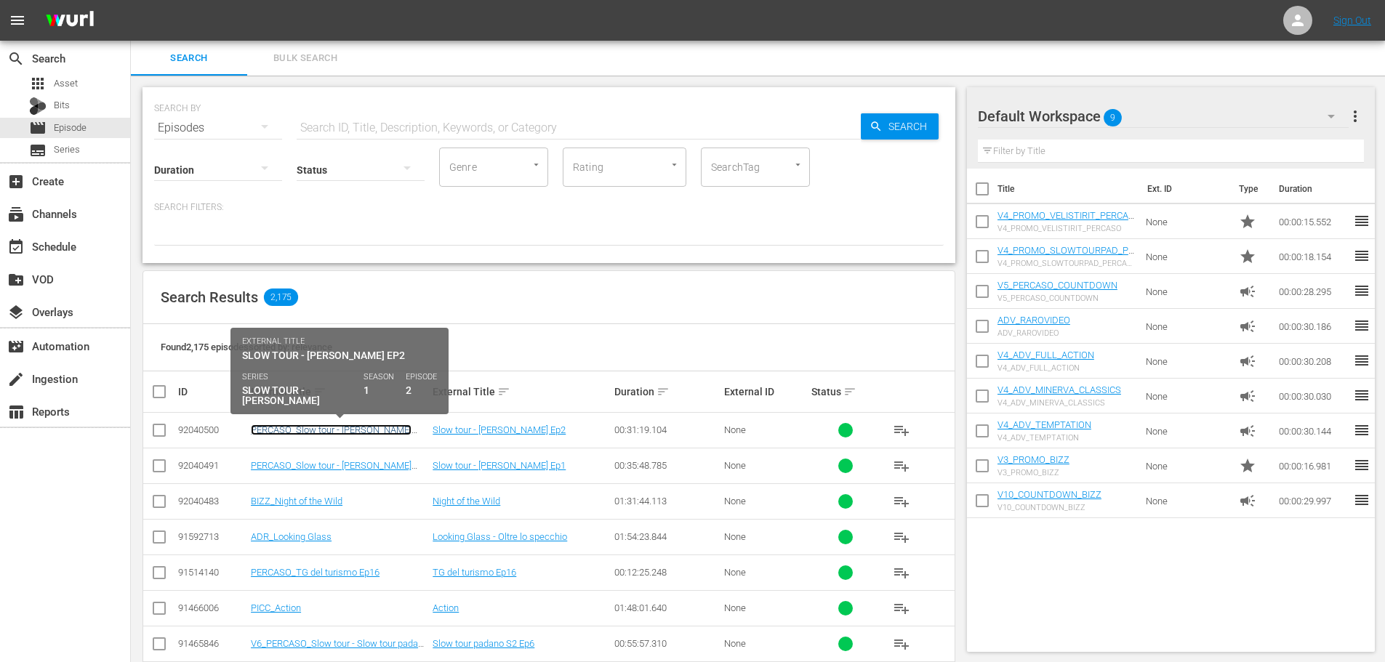
click at [313, 434] on link "PERCASO_Slow tour - Ville Palladiane Ep2" at bounding box center [331, 436] width 161 height 22
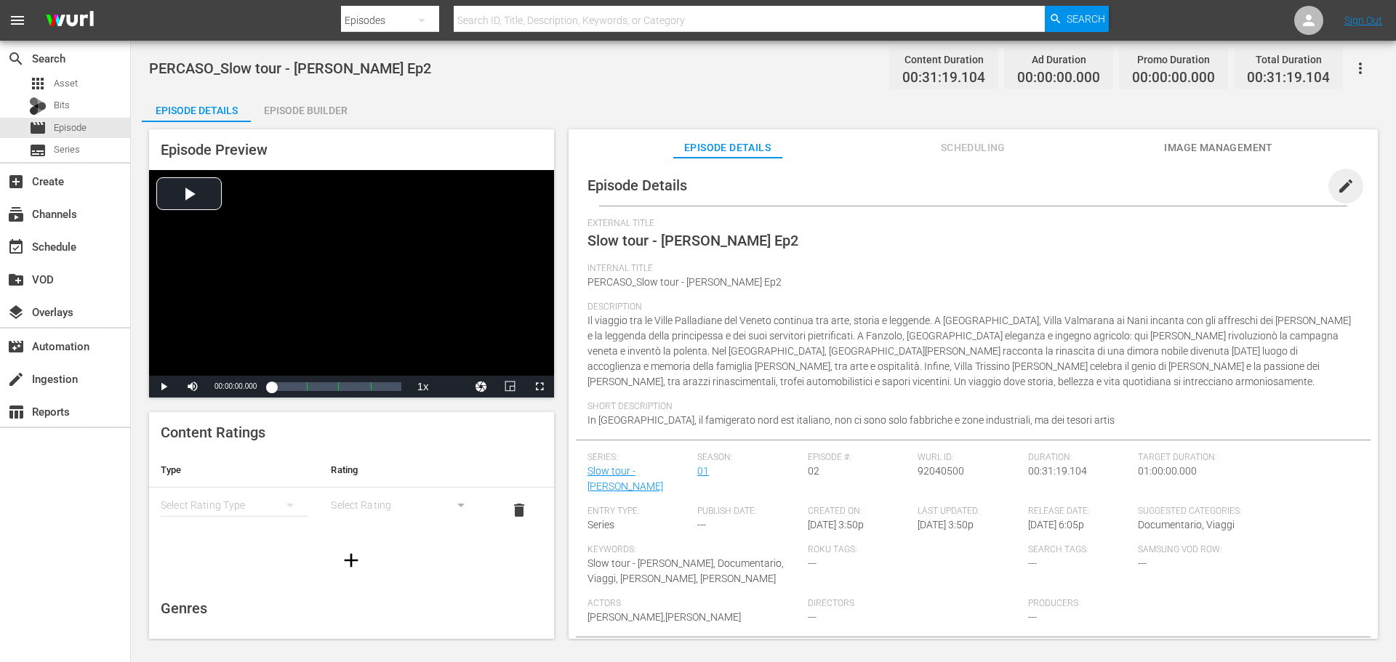
click at [1337, 181] on span "edit" at bounding box center [1345, 185] width 17 height 17
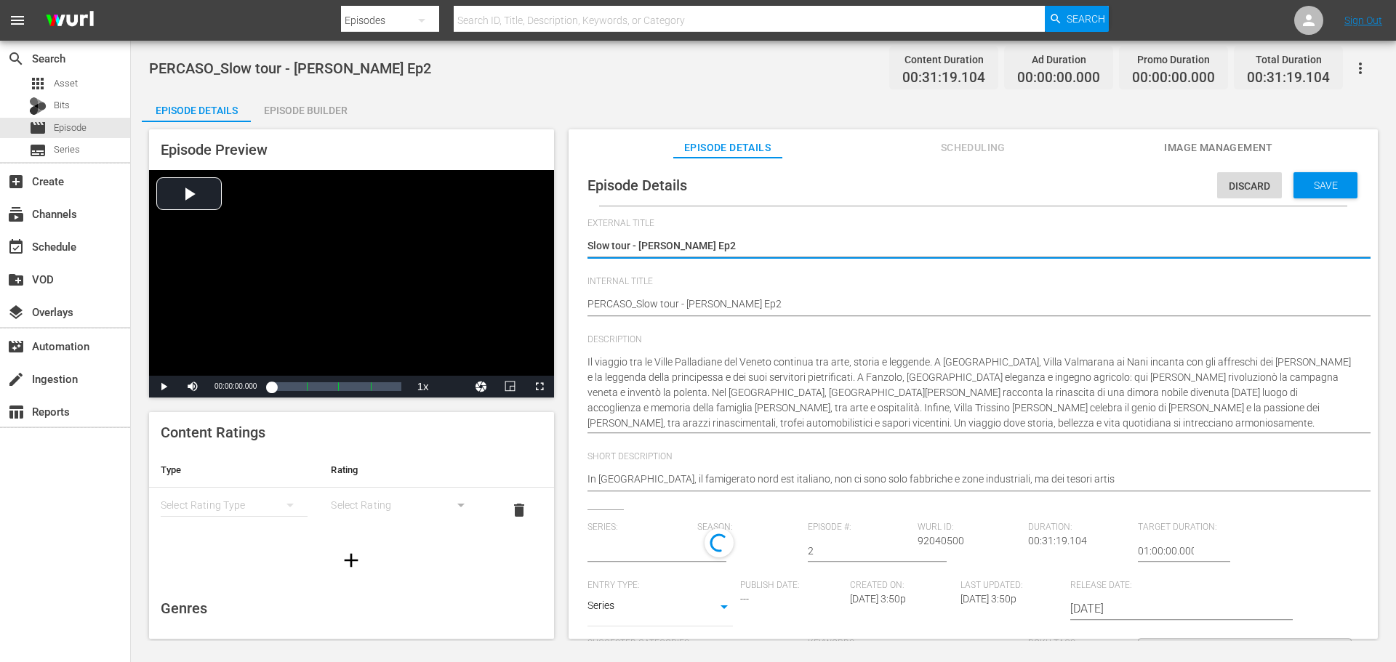
type input "Slow tour - Ville Palladiane"
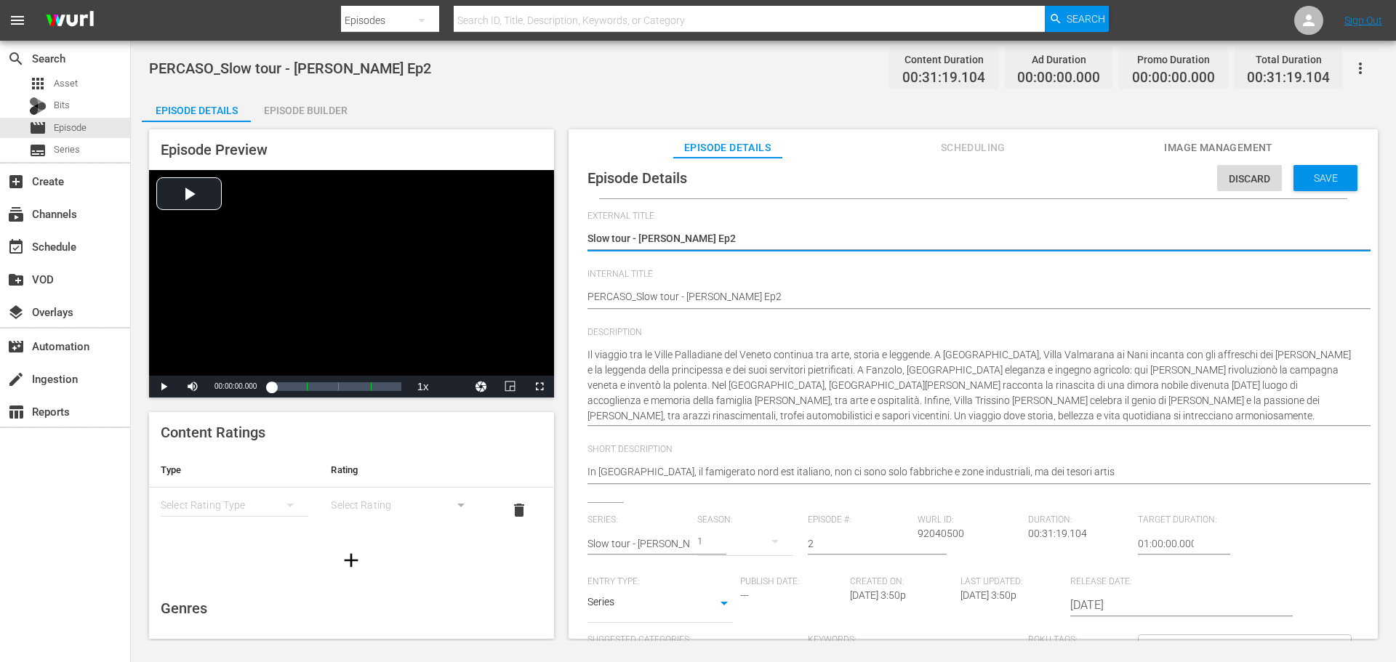
scroll to position [14, 0]
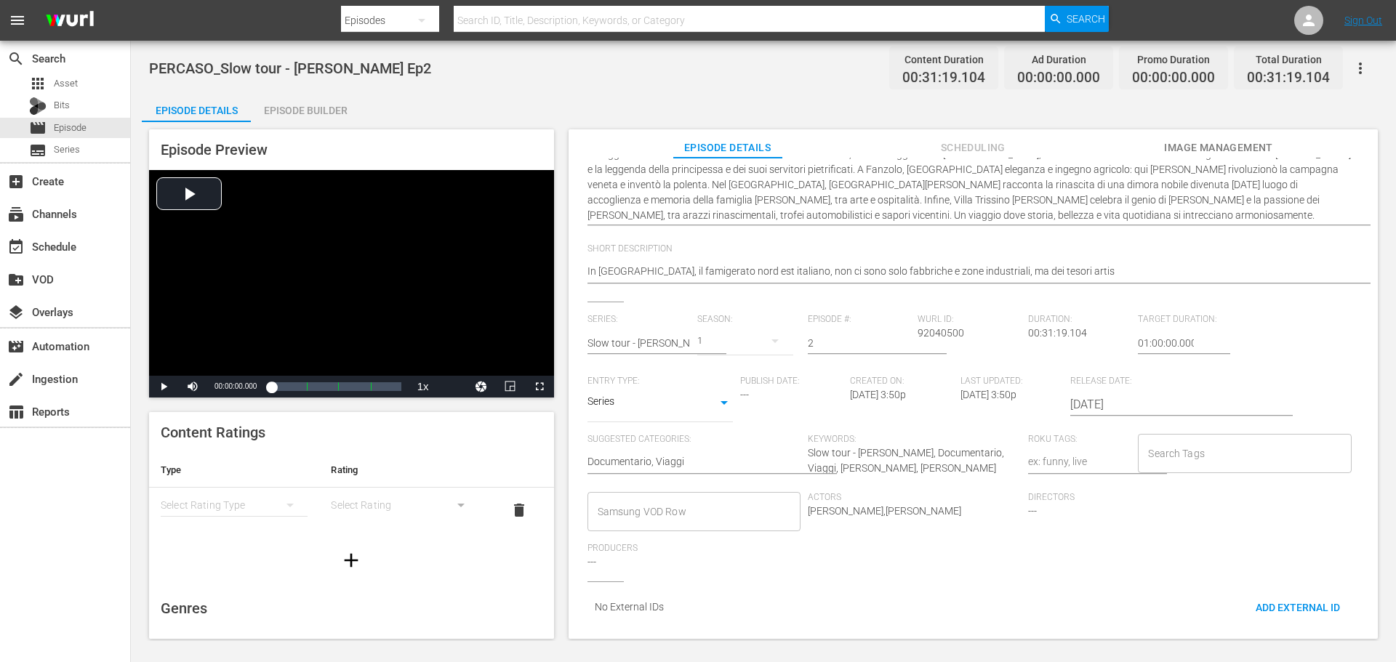
click at [657, 499] on input "Samsung VOD Row" at bounding box center [683, 512] width 178 height 26
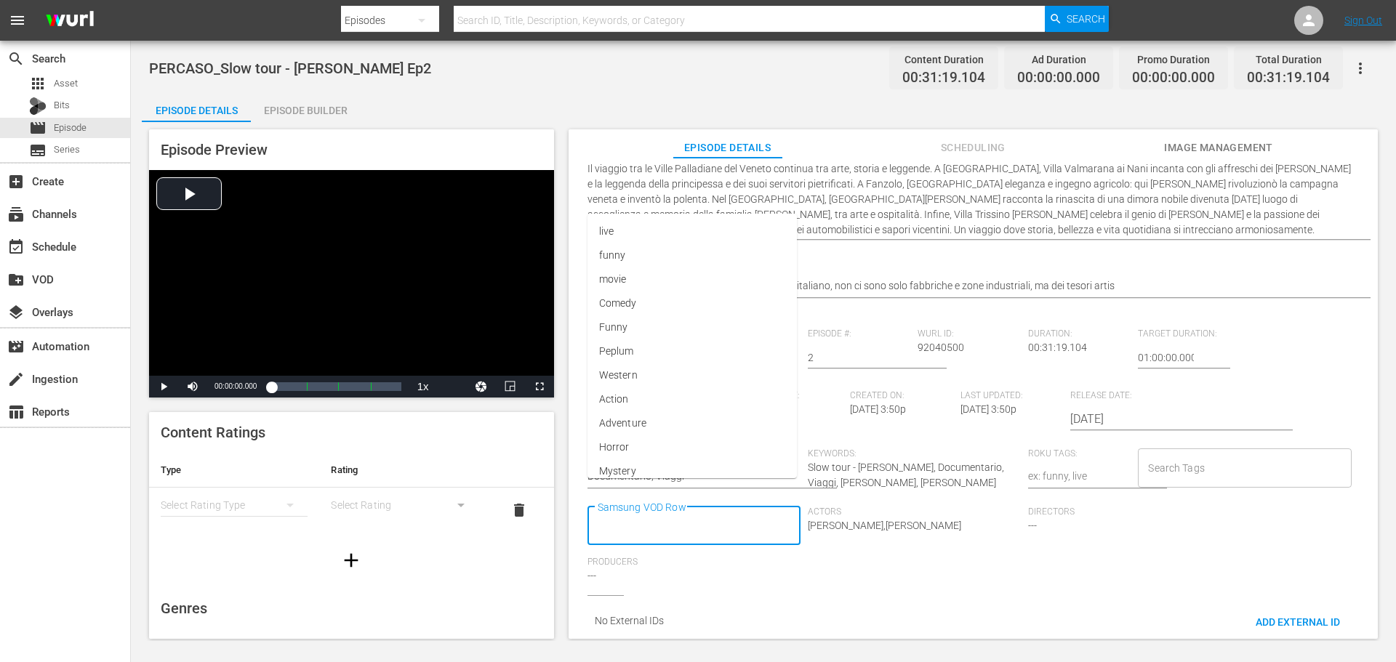
scroll to position [0, 0]
type input "Docu"
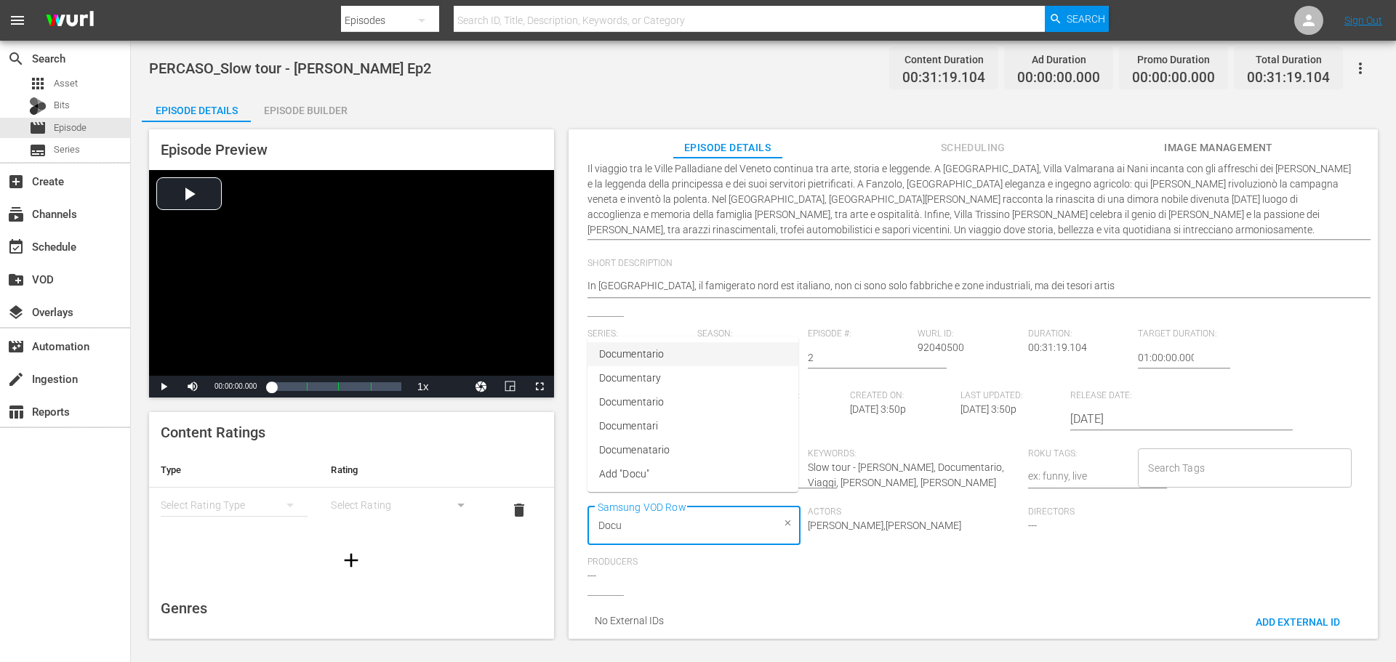
click at [666, 354] on li "Documentario" at bounding box center [692, 354] width 211 height 24
type input "Via"
click at [761, 559] on li "Viaggi" at bounding box center [692, 554] width 211 height 24
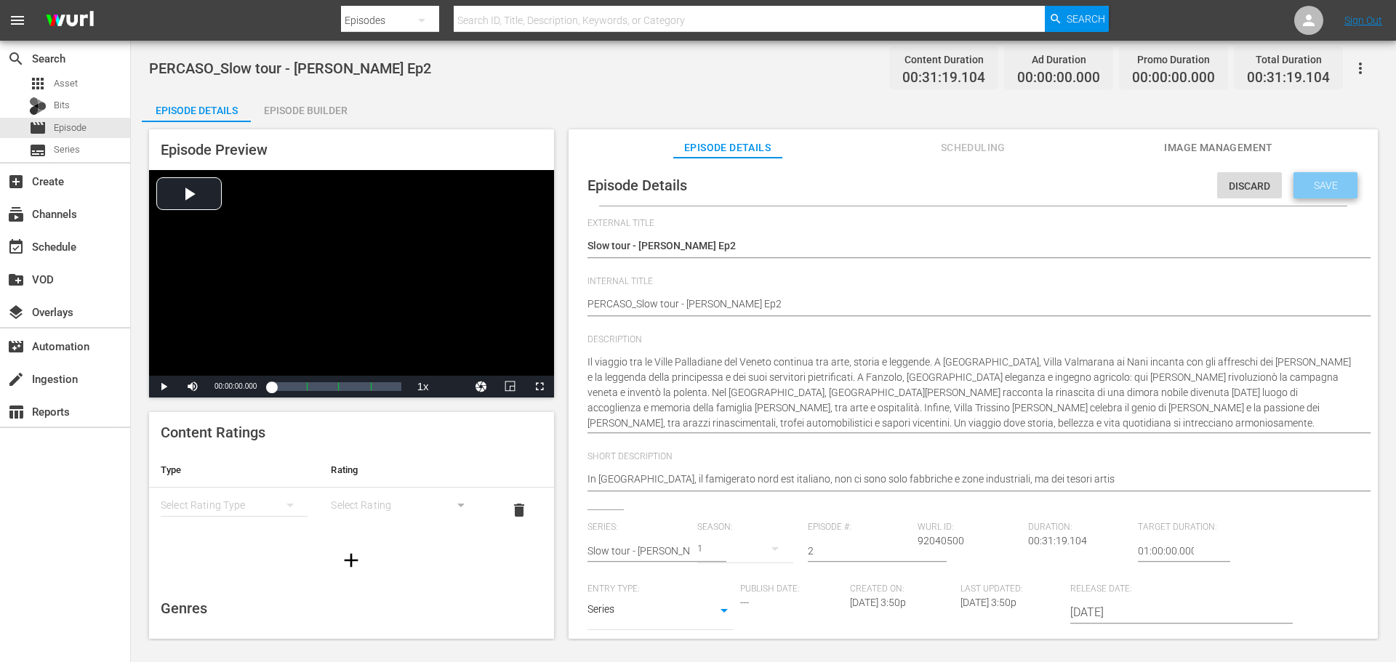
click at [1315, 193] on div "Save" at bounding box center [1325, 185] width 64 height 26
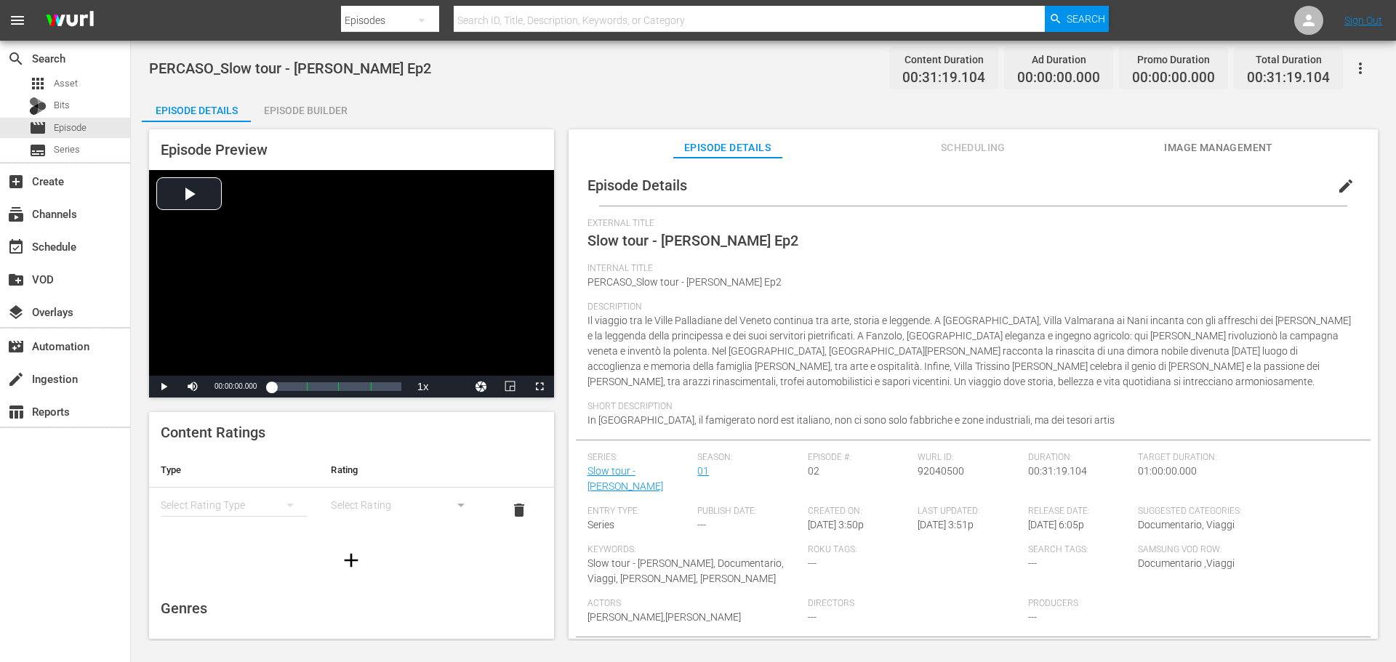
click at [326, 108] on div "Episode Builder" at bounding box center [305, 110] width 109 height 35
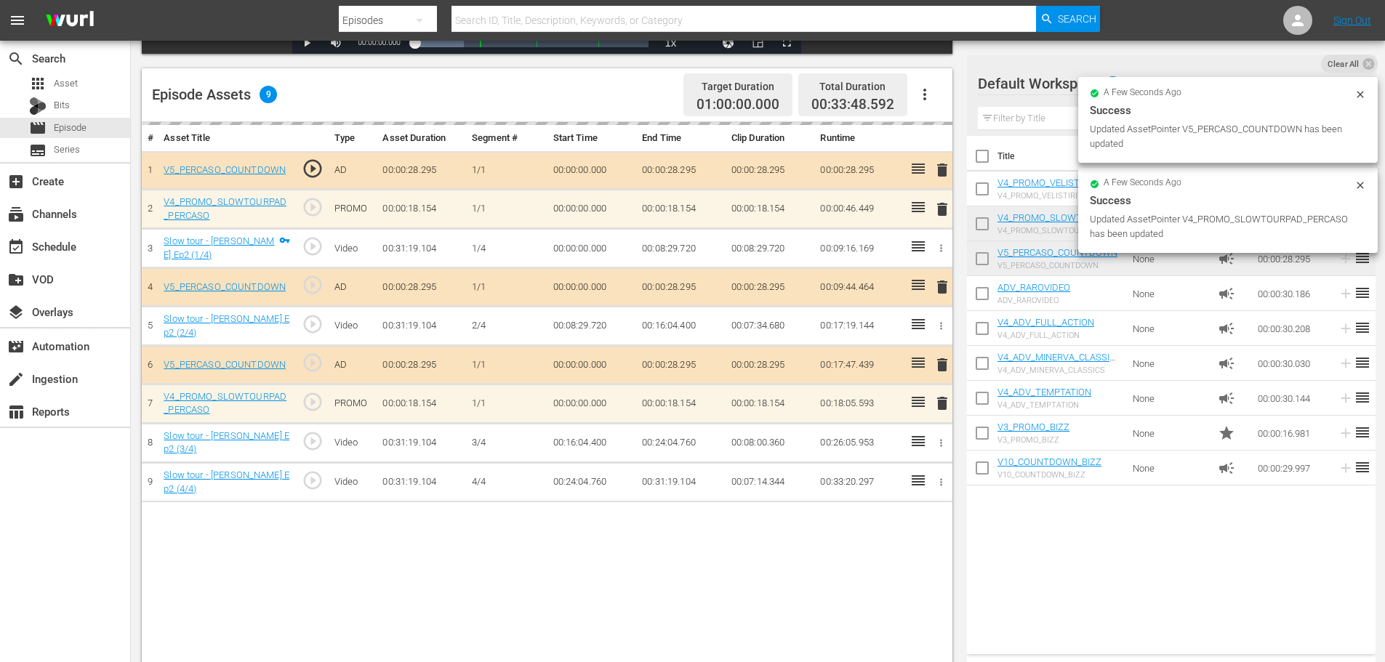
scroll to position [364, 0]
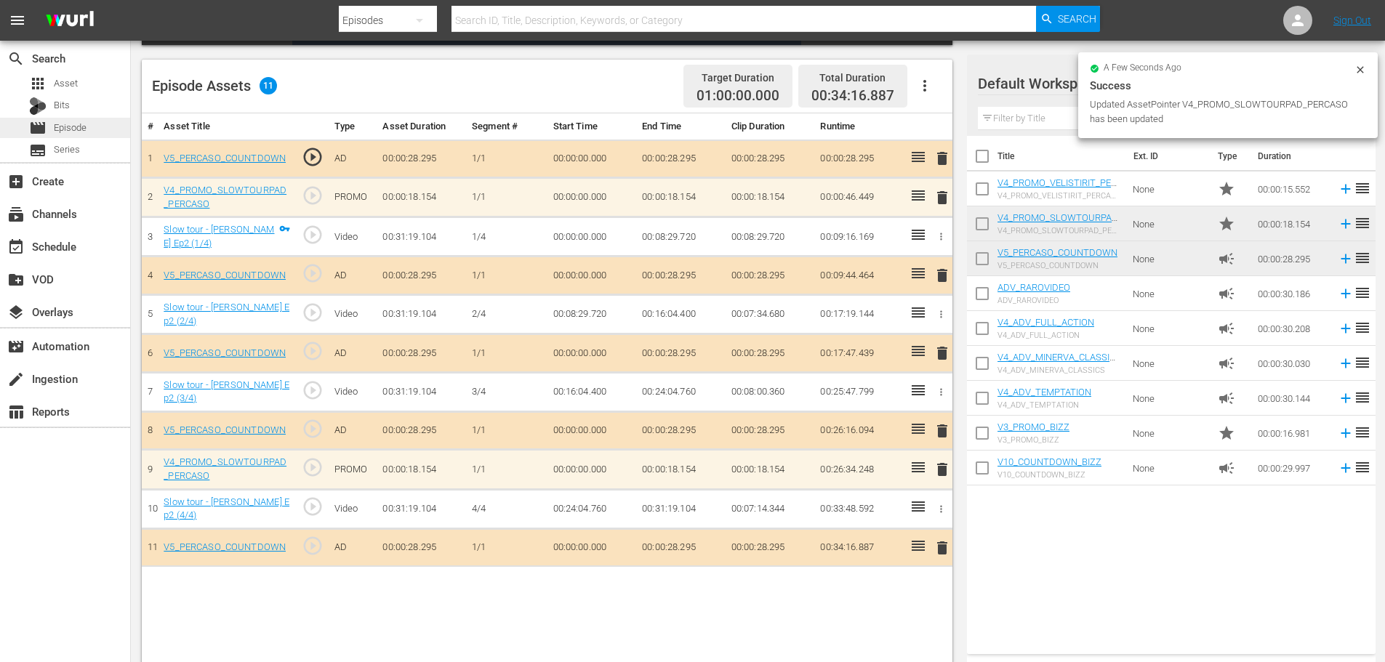
click at [87, 129] on span "Episode" at bounding box center [70, 128] width 33 height 15
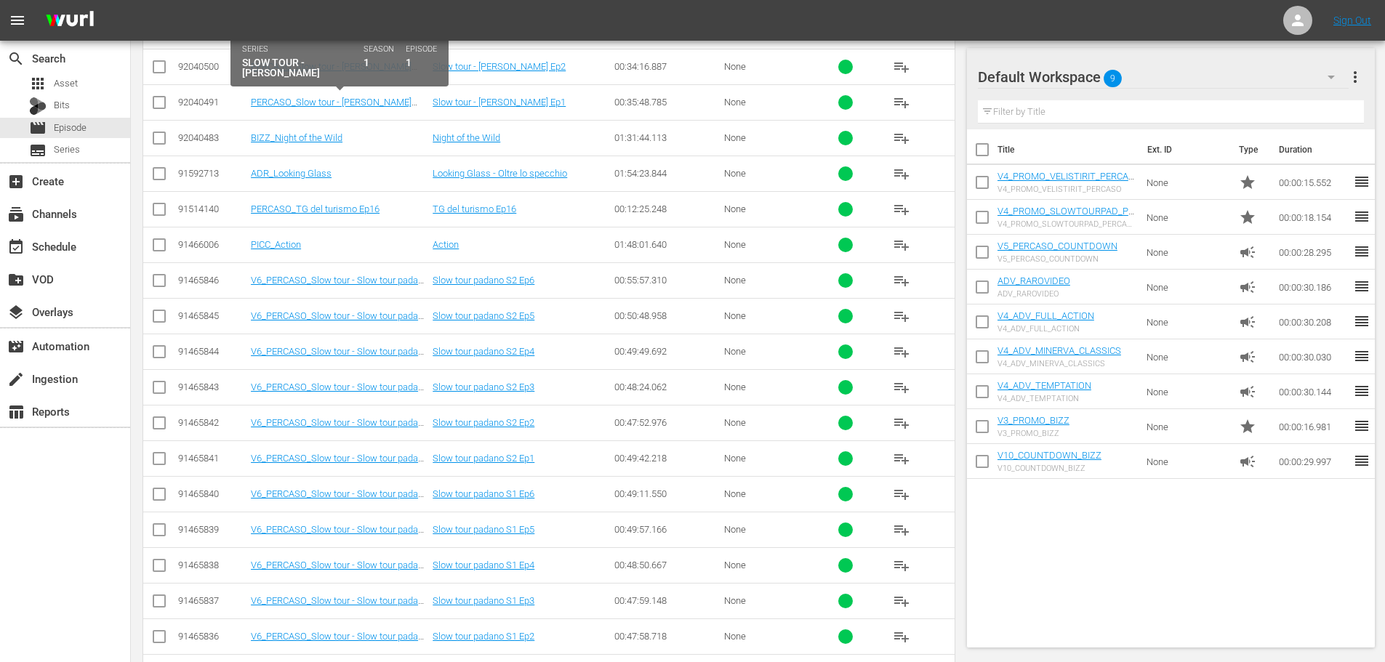
scroll to position [145, 0]
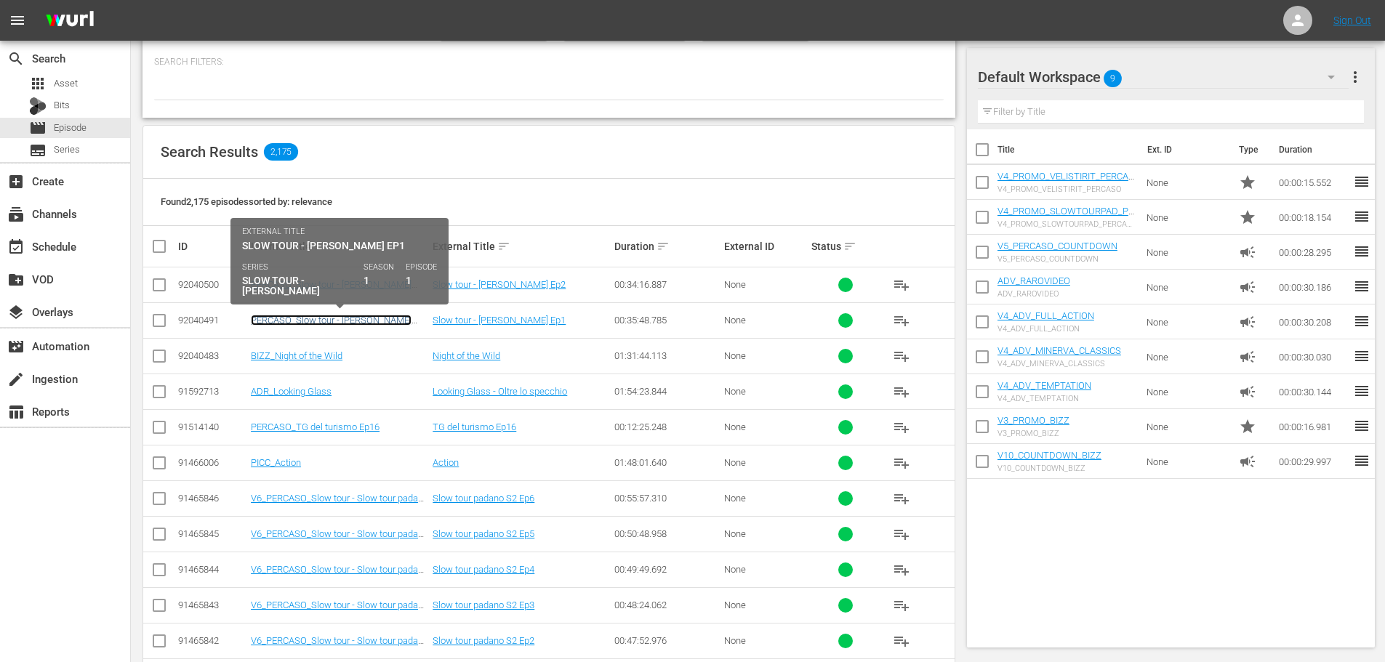
click at [365, 318] on link "PERCASO_Slow tour - Ville Palladiane Ep1" at bounding box center [331, 326] width 161 height 22
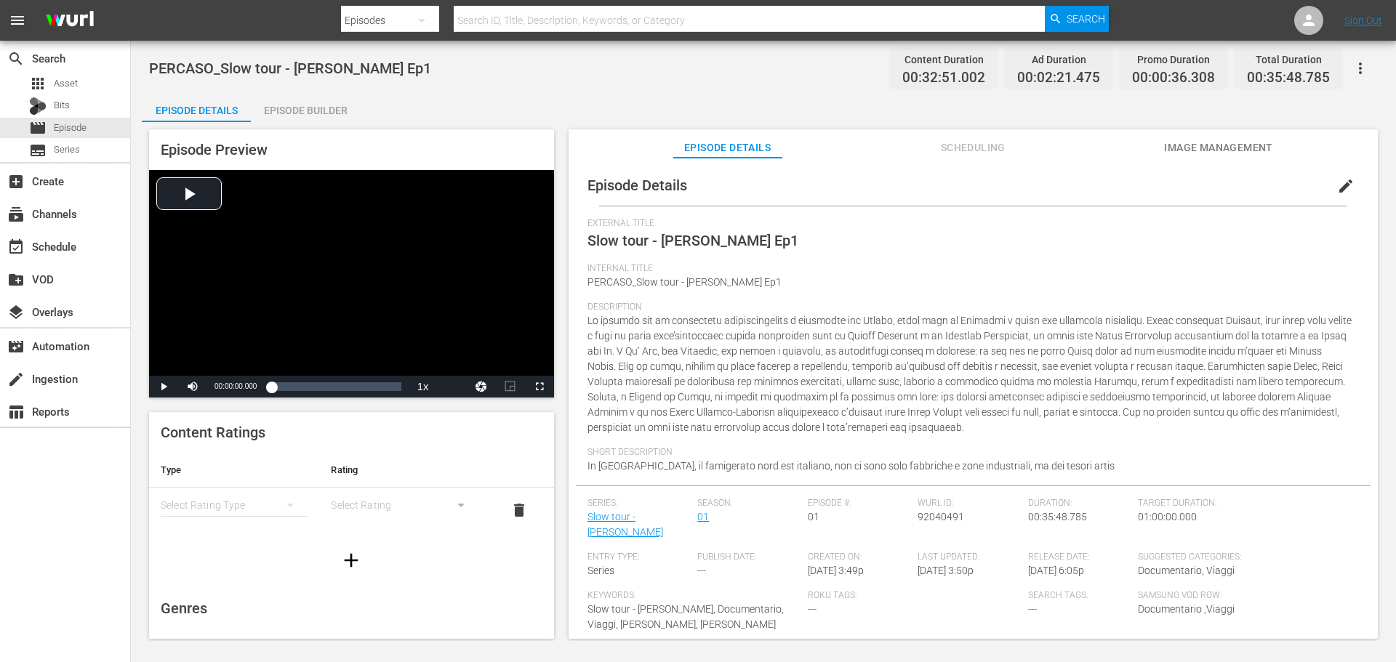
click at [315, 104] on div "Episode Builder" at bounding box center [305, 110] width 109 height 35
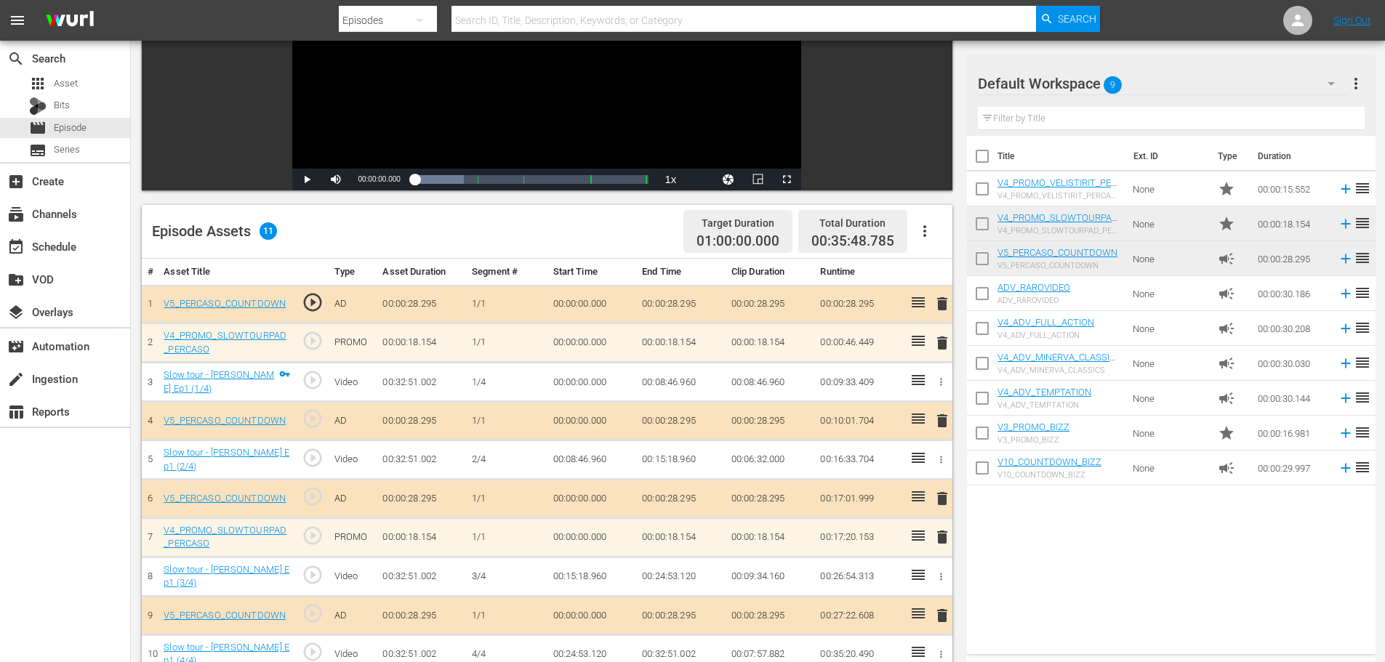
scroll to position [364, 0]
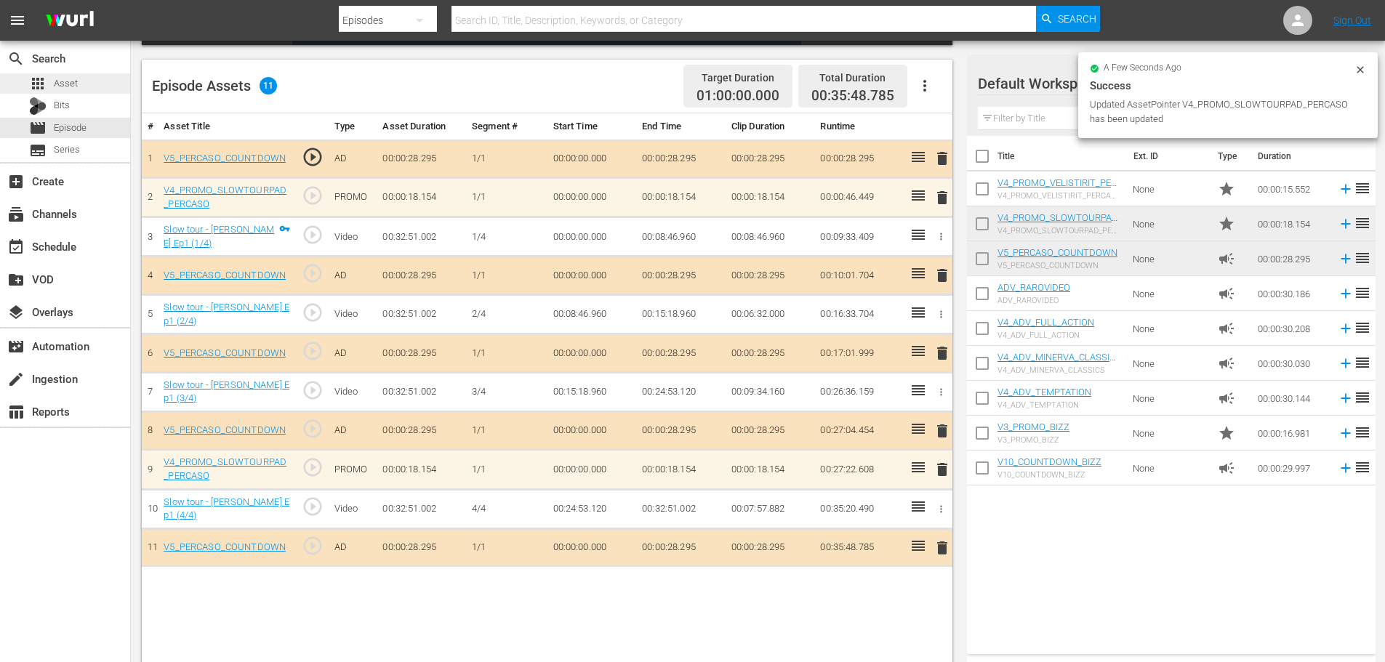
click at [99, 91] on div "apps Asset" at bounding box center [65, 83] width 130 height 20
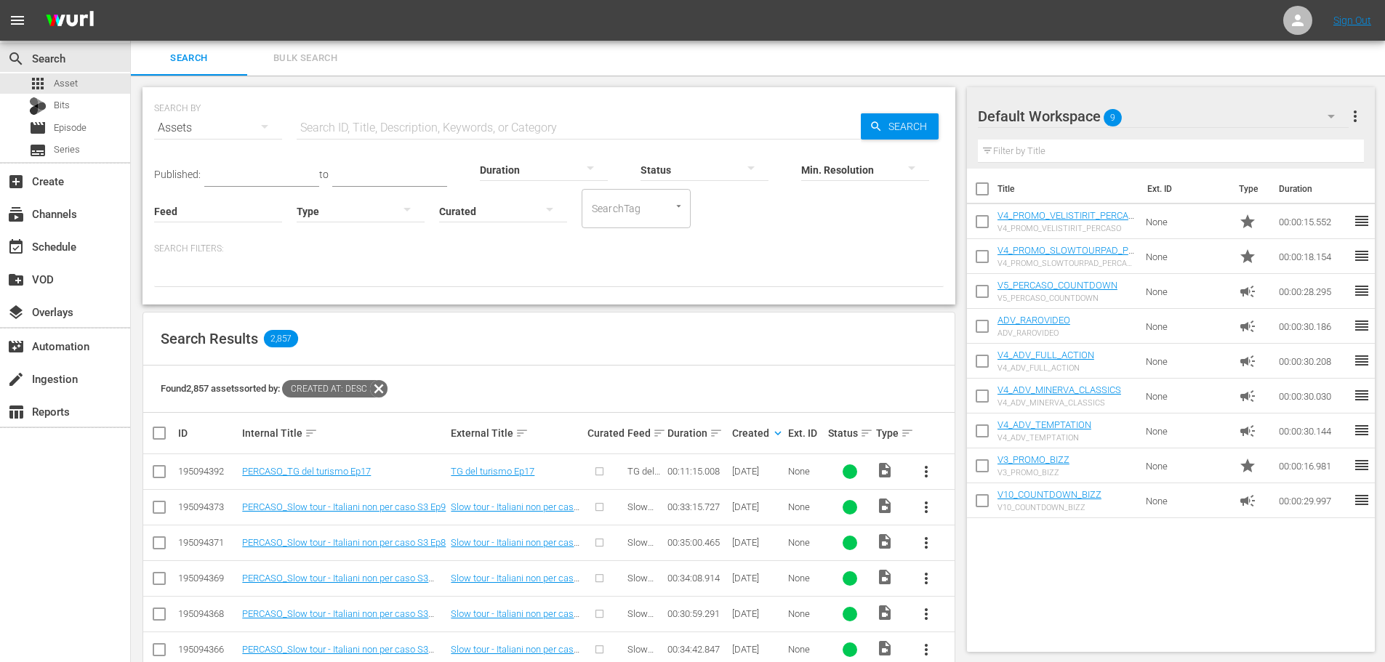
click at [349, 212] on div at bounding box center [361, 210] width 128 height 41
click at [347, 204] on div "Video" at bounding box center [361, 209] width 128 height 23
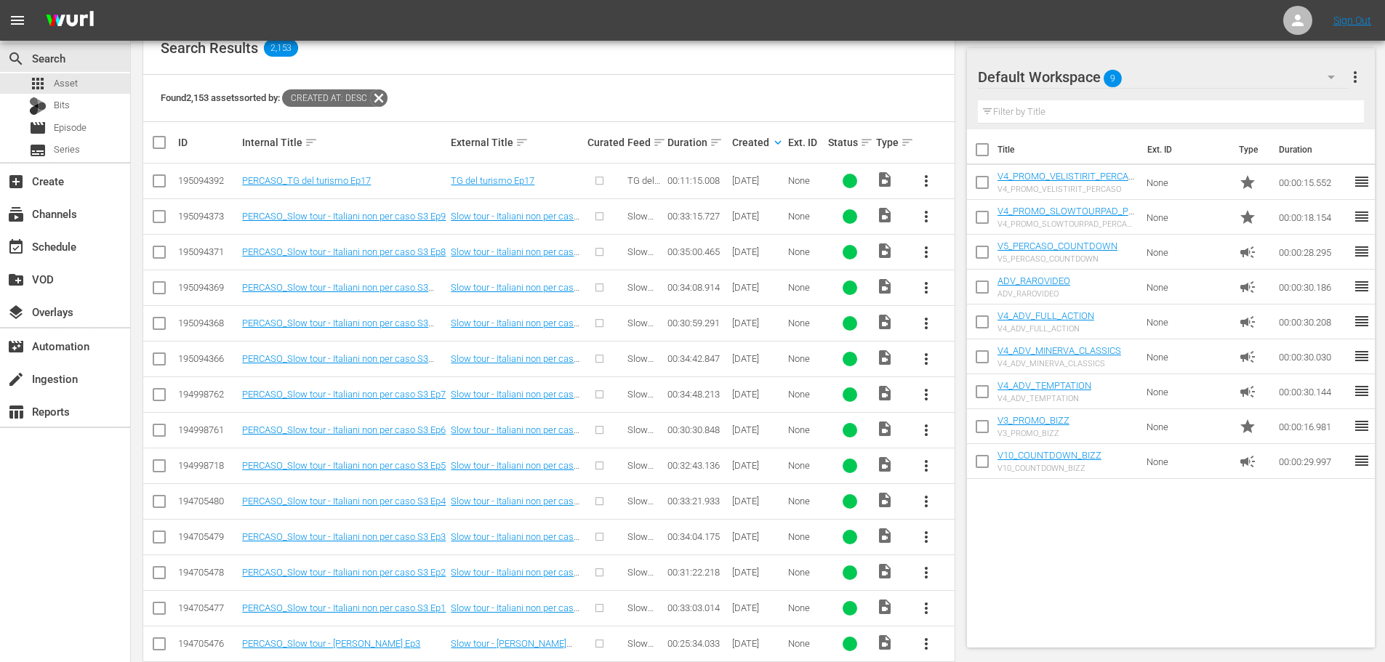
scroll to position [436, 0]
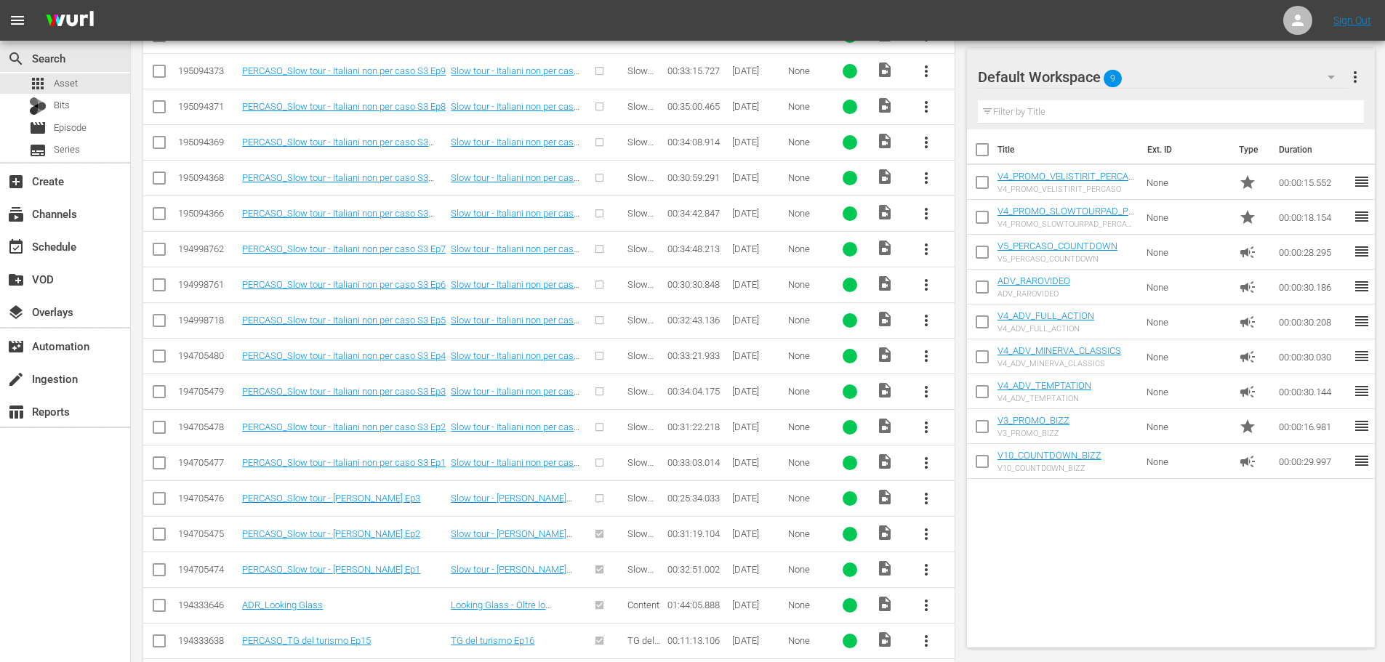
click at [926, 495] on span "more_vert" at bounding box center [926, 498] width 17 height 17
click at [994, 617] on div "Episode" at bounding box center [1004, 609] width 99 height 35
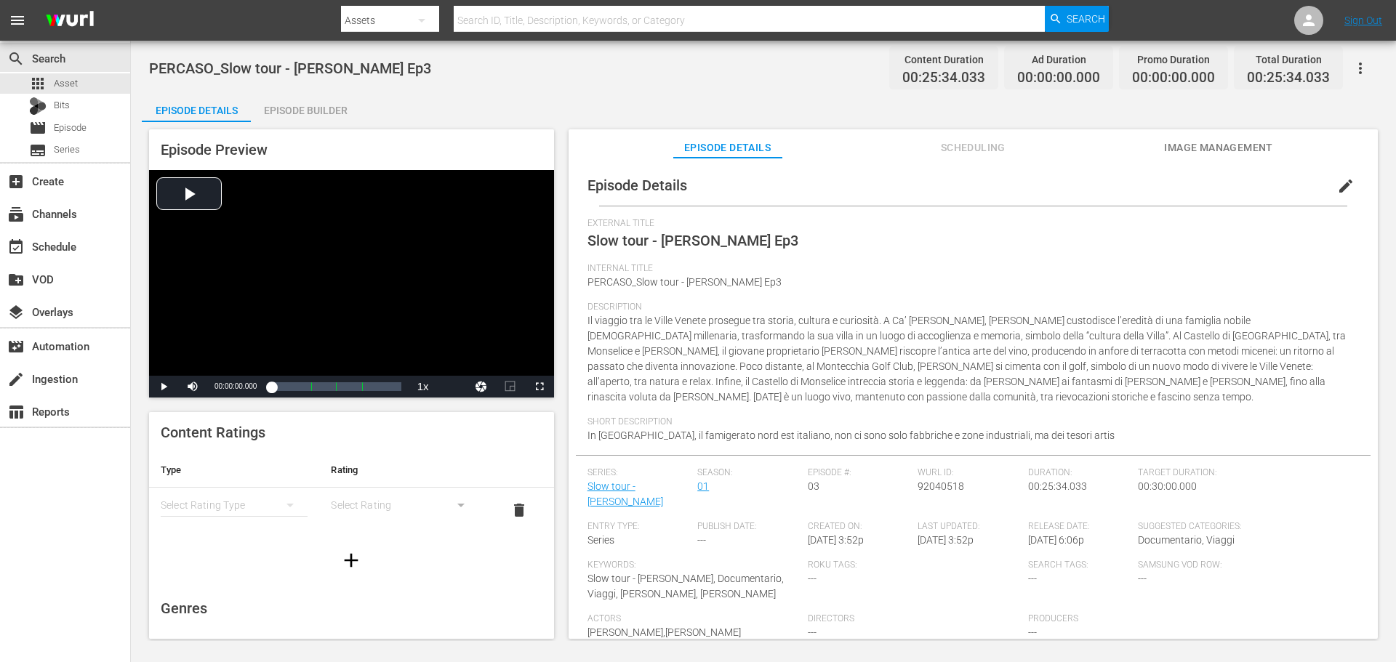
click at [1337, 178] on span "edit" at bounding box center [1345, 185] width 17 height 17
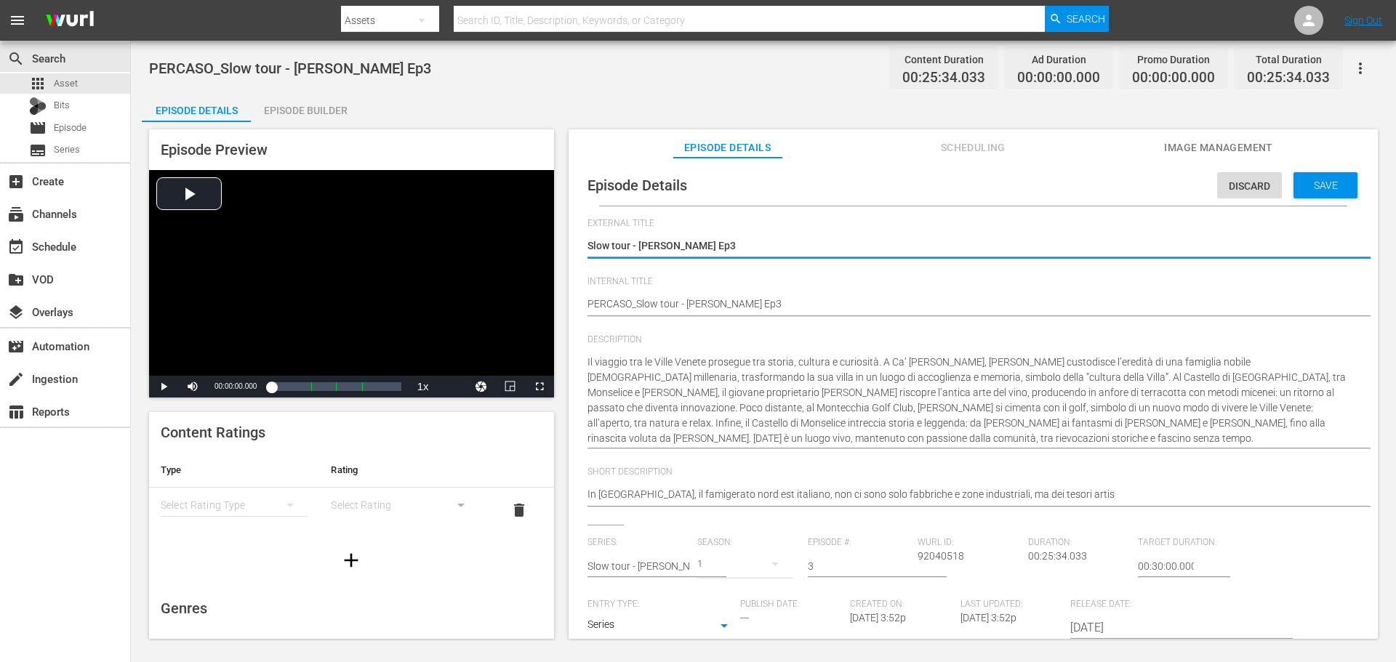
scroll to position [14, 0]
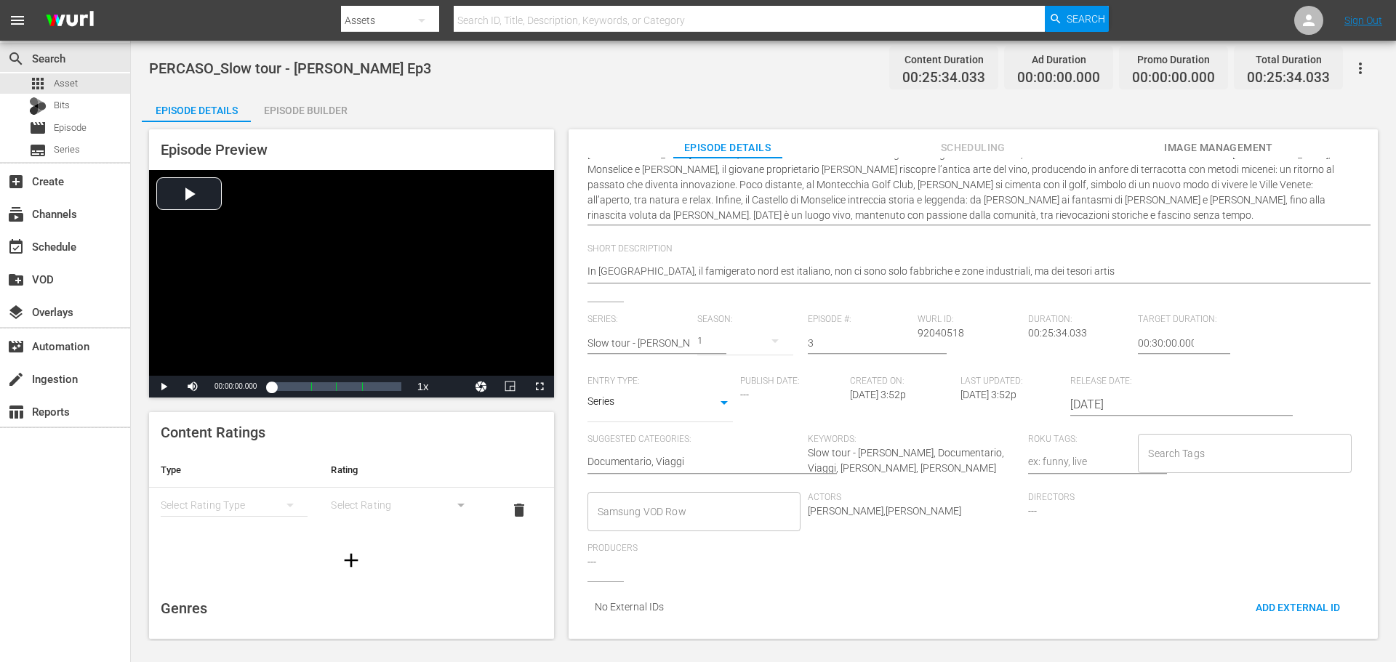
click at [654, 499] on input "Samsung VOD Row" at bounding box center [683, 512] width 178 height 26
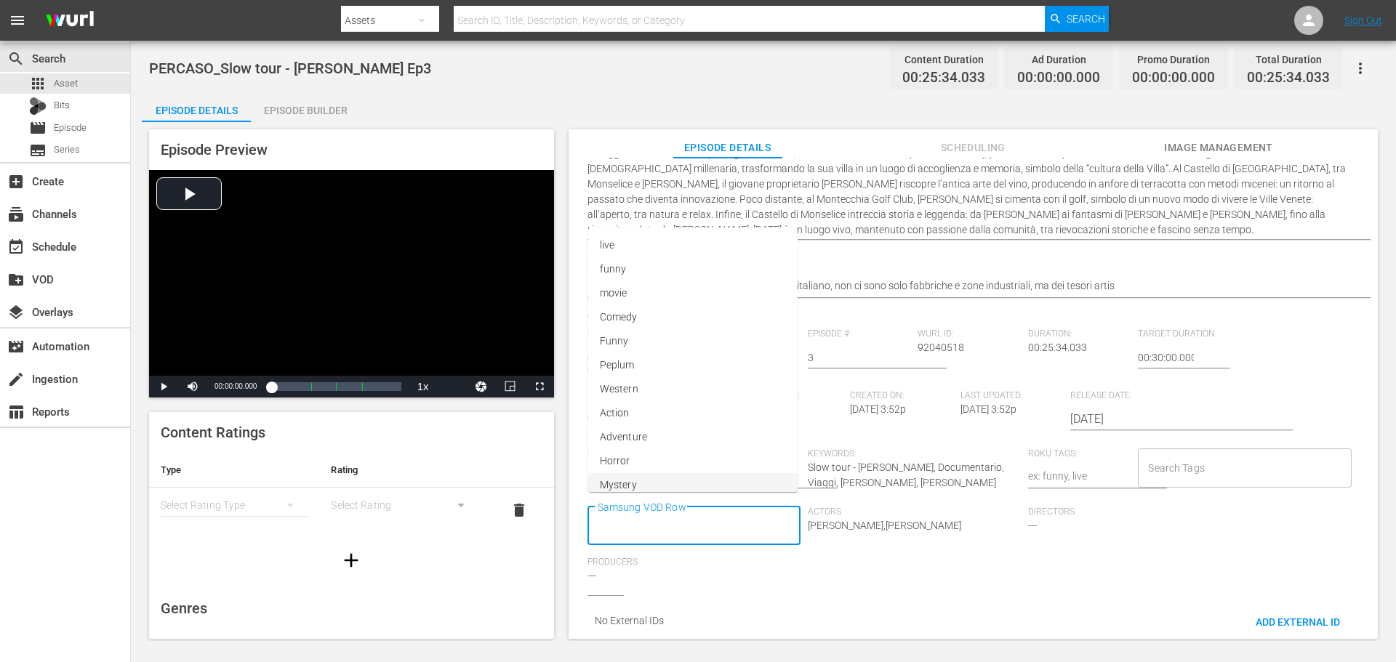
scroll to position [0, 0]
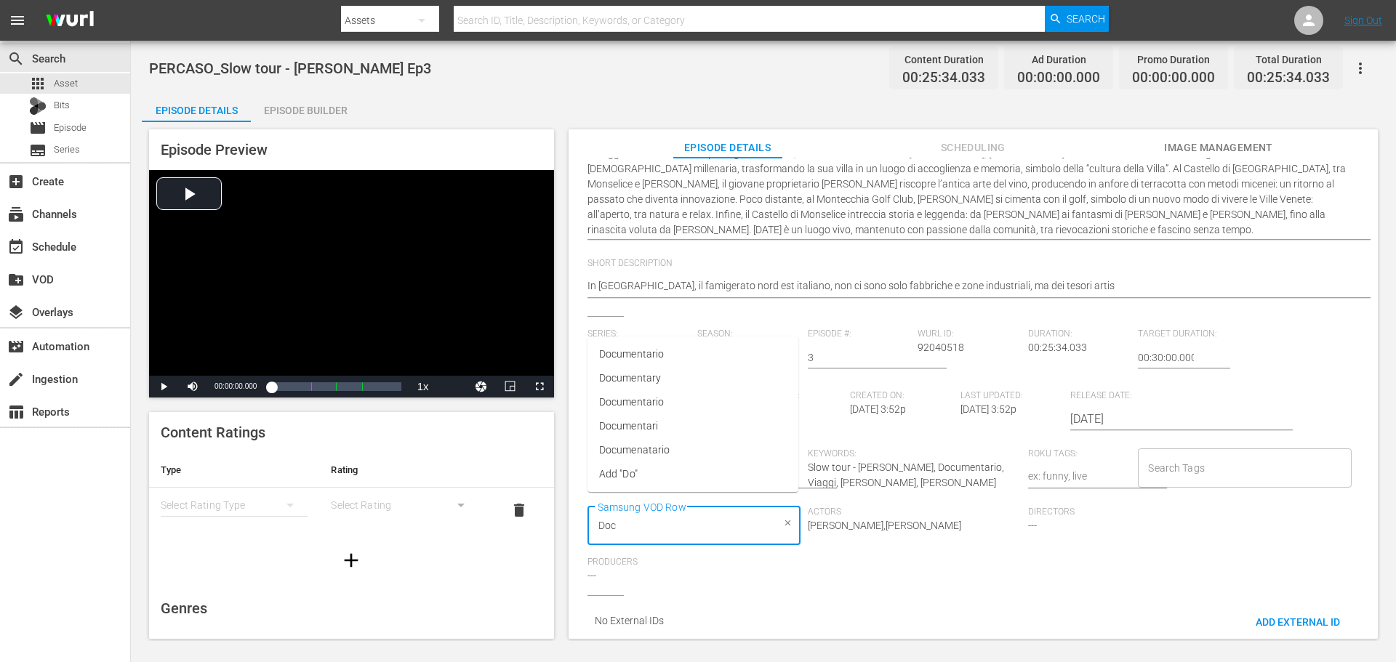
type input "Docu"
click at [654, 346] on li "Documentario" at bounding box center [692, 354] width 211 height 24
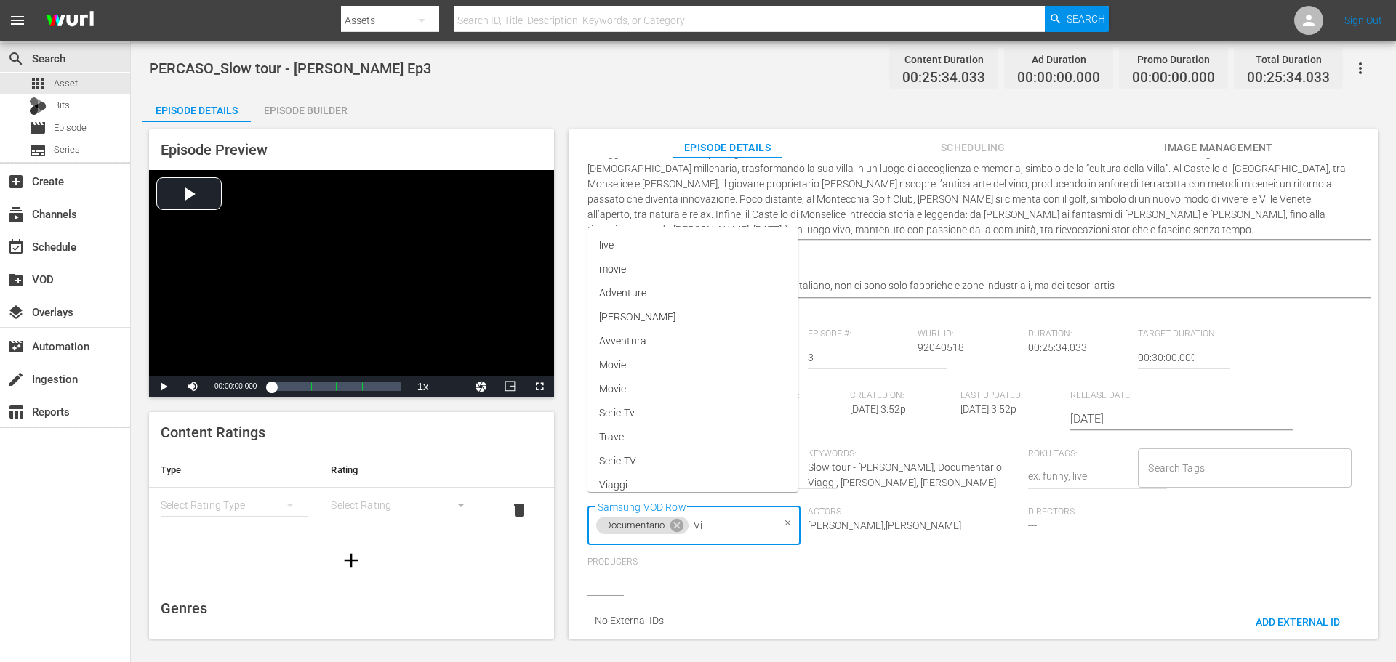
type input "Via"
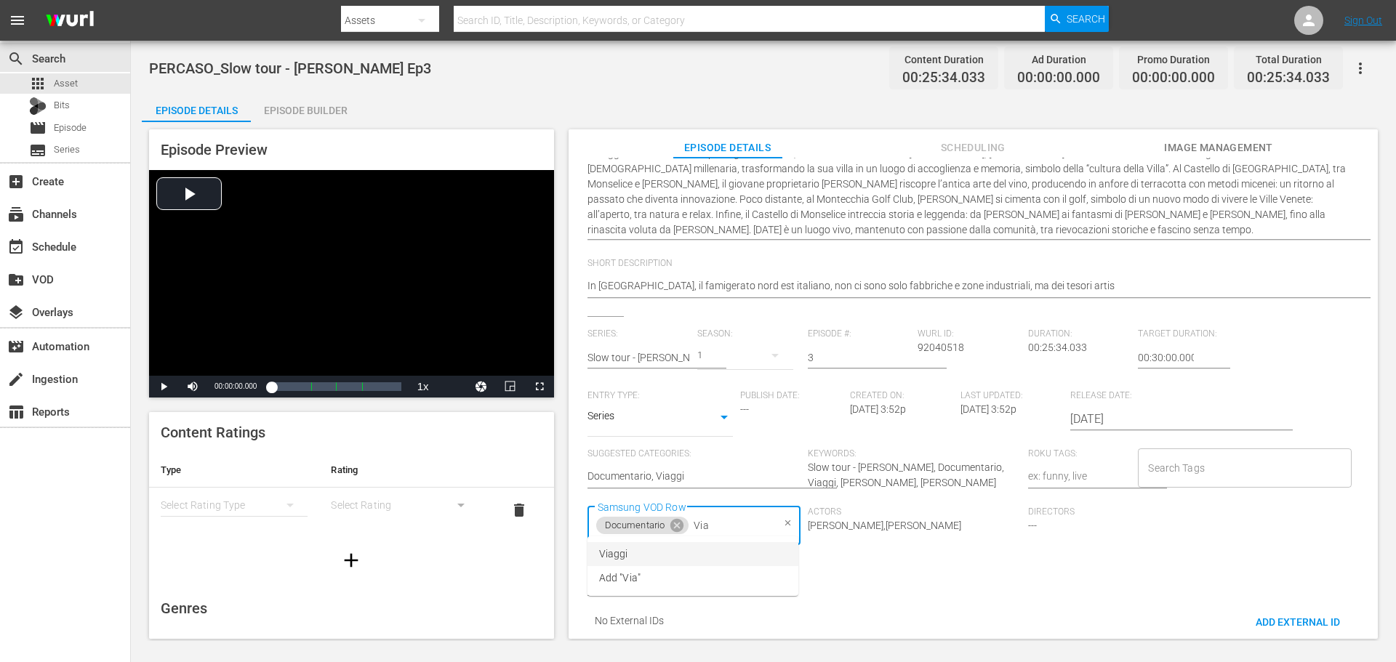
click at [766, 559] on li "Viaggi" at bounding box center [692, 554] width 211 height 24
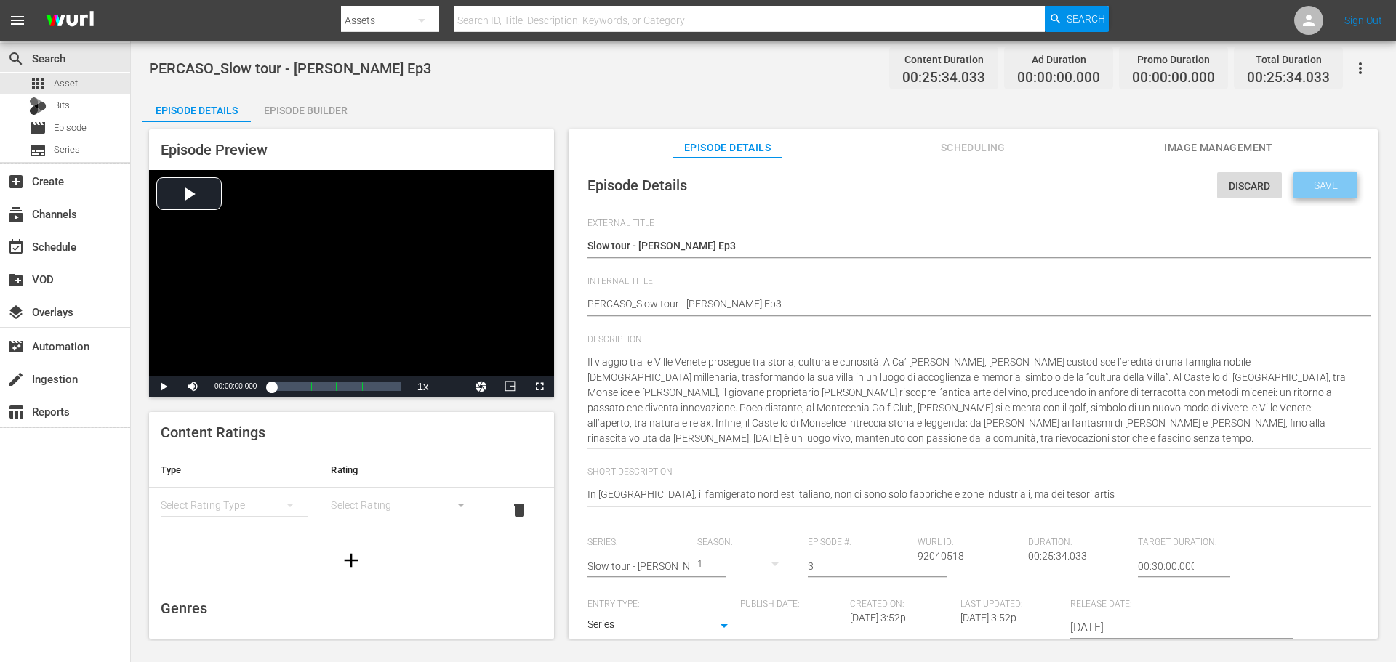
click at [1307, 177] on div "Save" at bounding box center [1325, 185] width 64 height 26
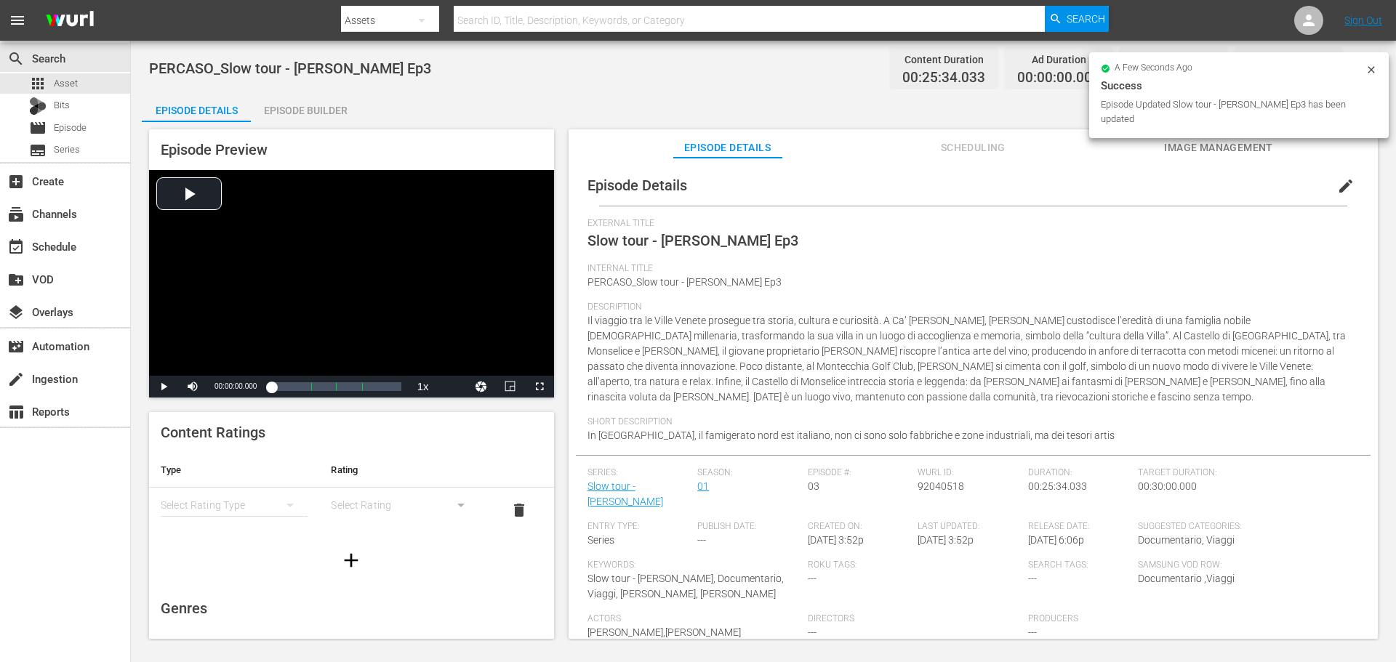
click at [290, 115] on div "Episode Builder" at bounding box center [305, 110] width 109 height 35
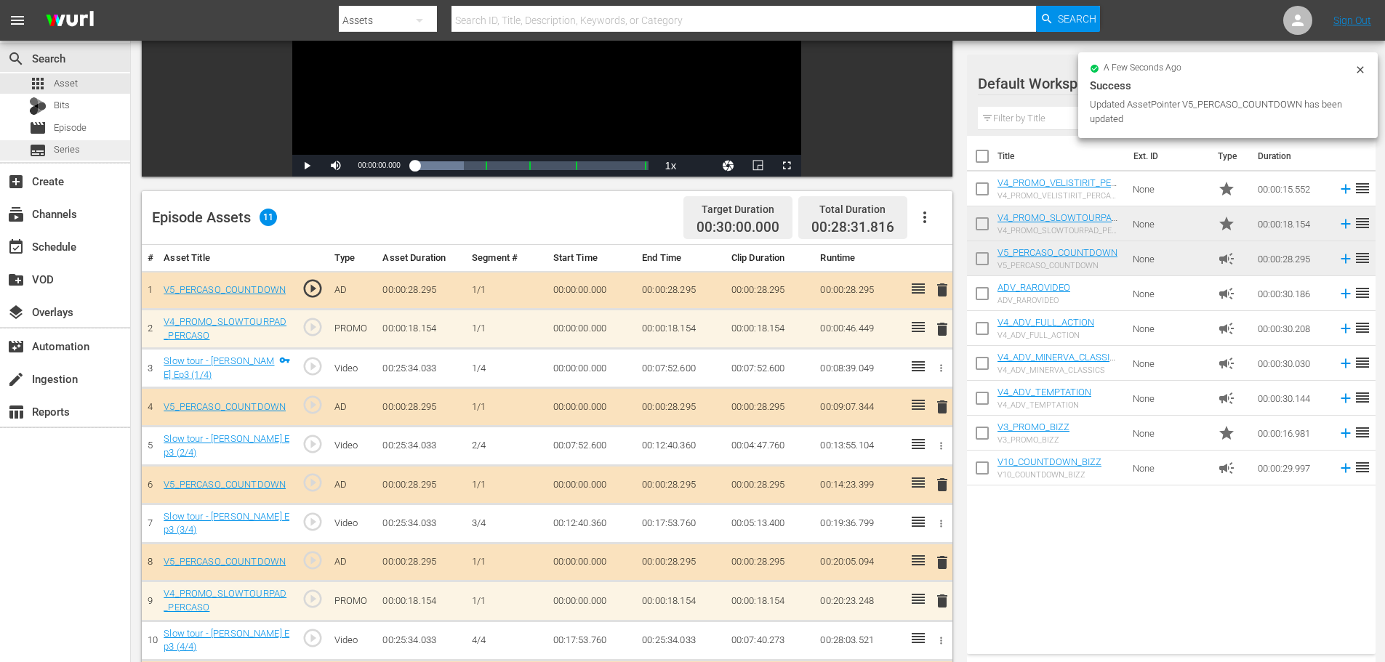
scroll to position [218, 0]
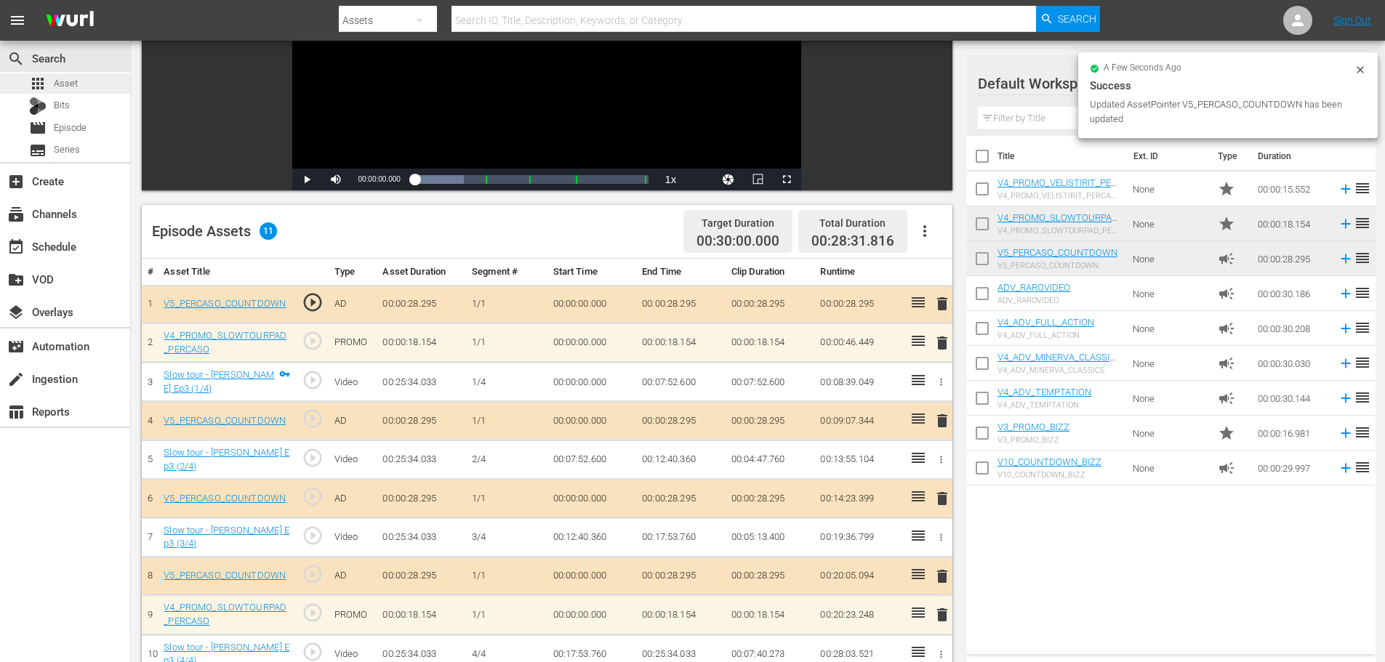
click at [86, 83] on div "apps Asset" at bounding box center [65, 83] width 130 height 20
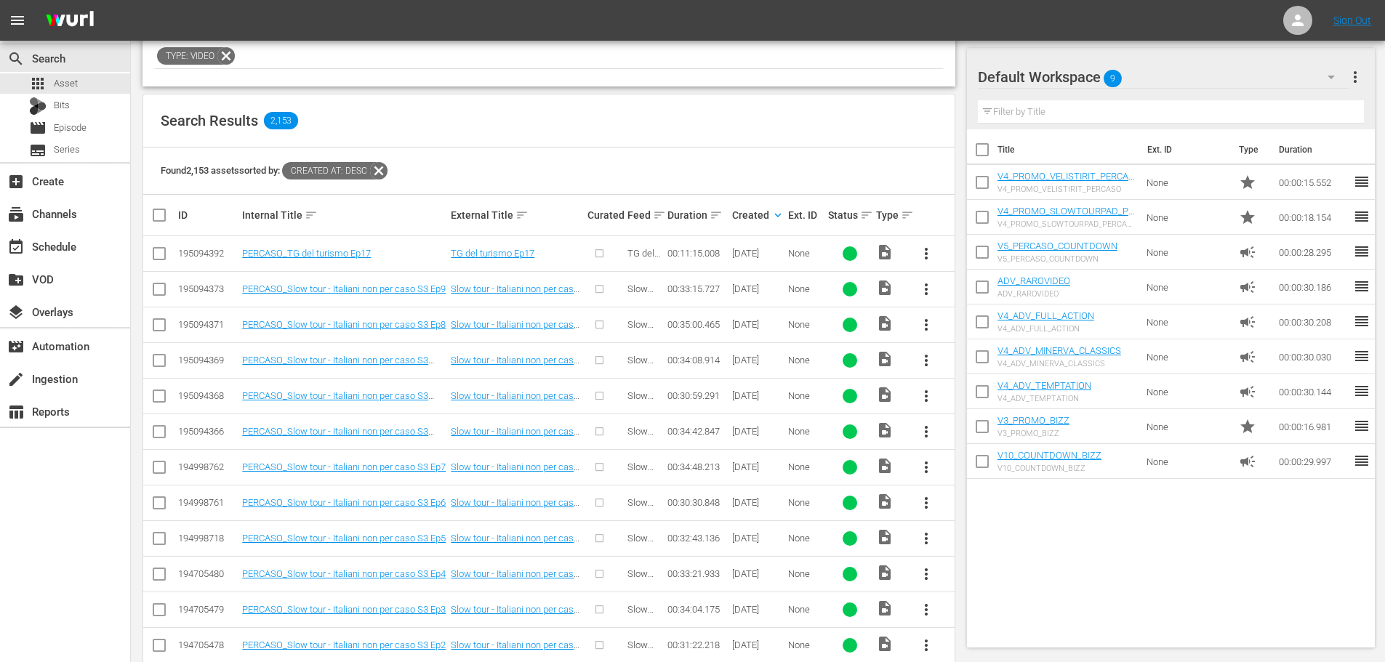
scroll to position [436, 0]
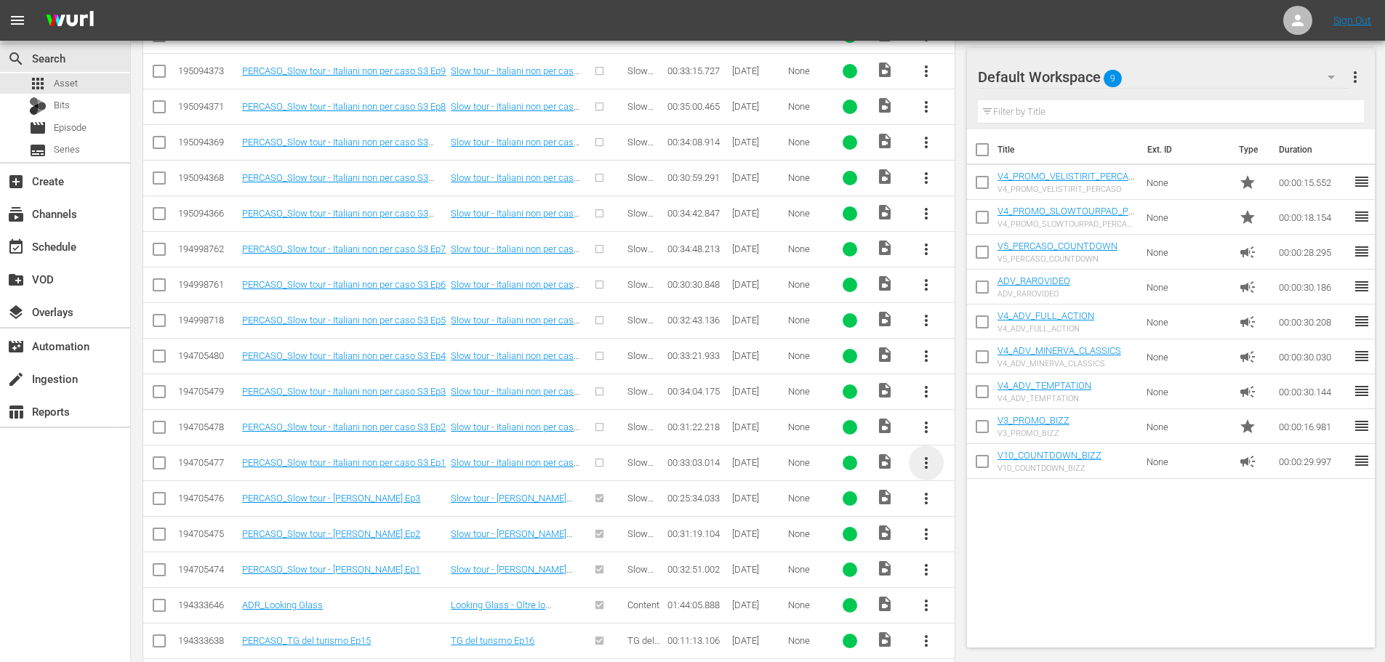
click at [928, 462] on span "more_vert" at bounding box center [926, 462] width 17 height 17
click at [982, 566] on div "Episode" at bounding box center [1004, 573] width 99 height 35
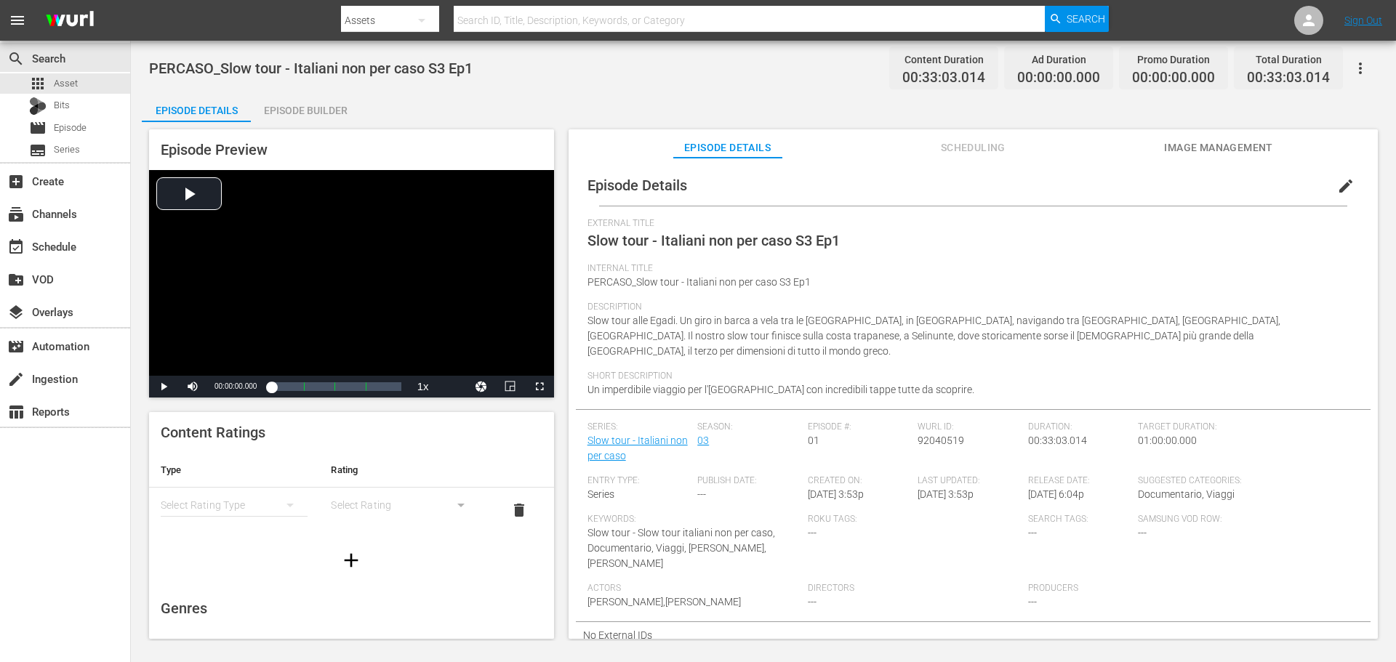
click at [1337, 187] on span "edit" at bounding box center [1345, 185] width 17 height 17
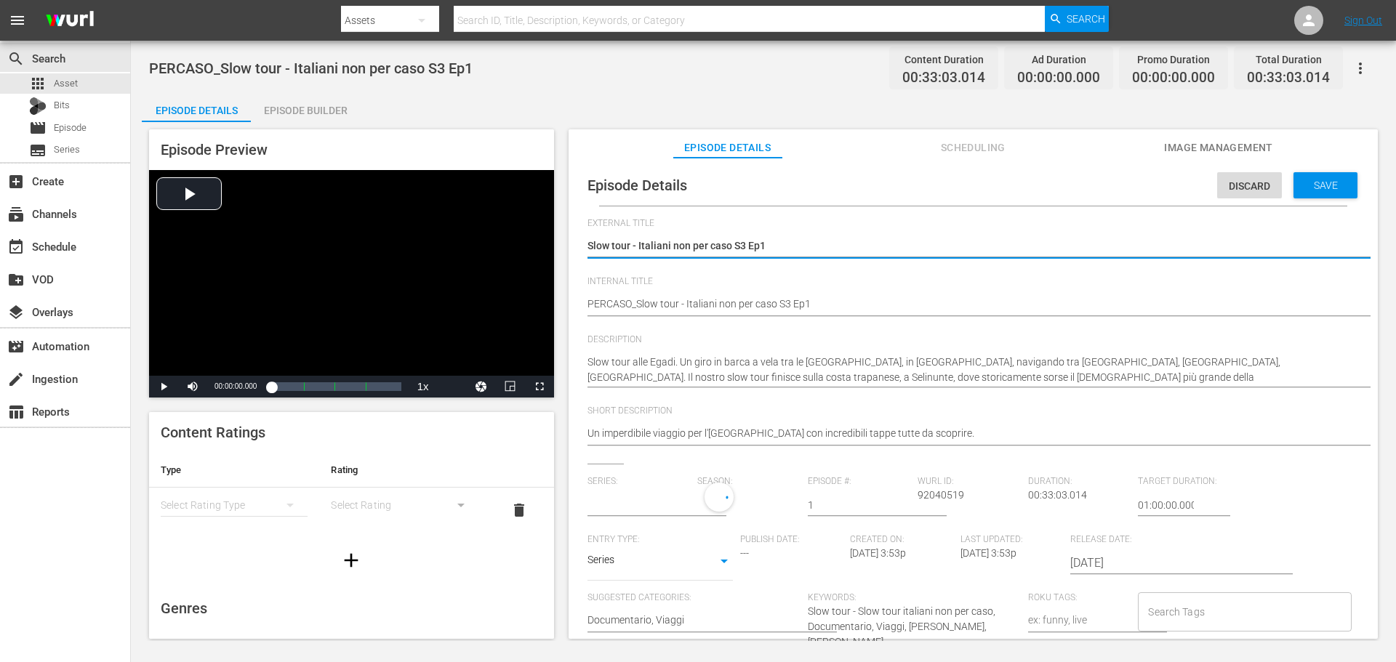
type input "Slow tour - Italiani non per caso"
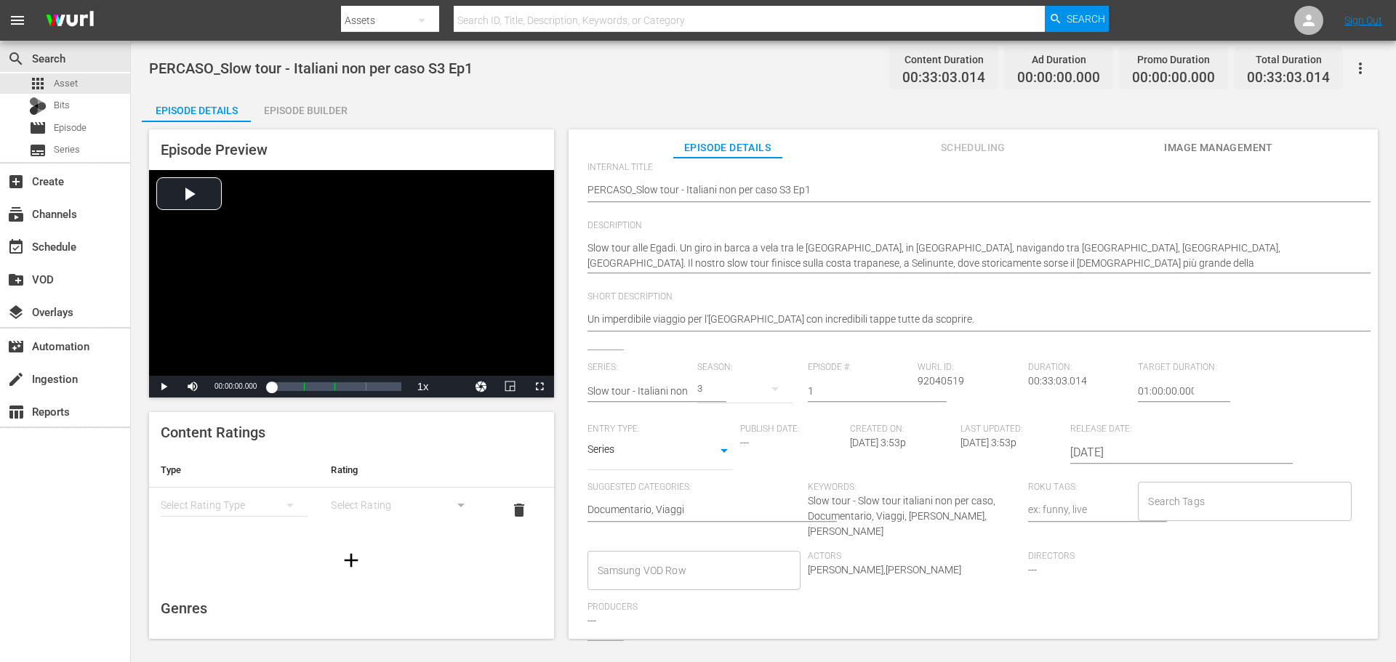
scroll to position [171, 0]
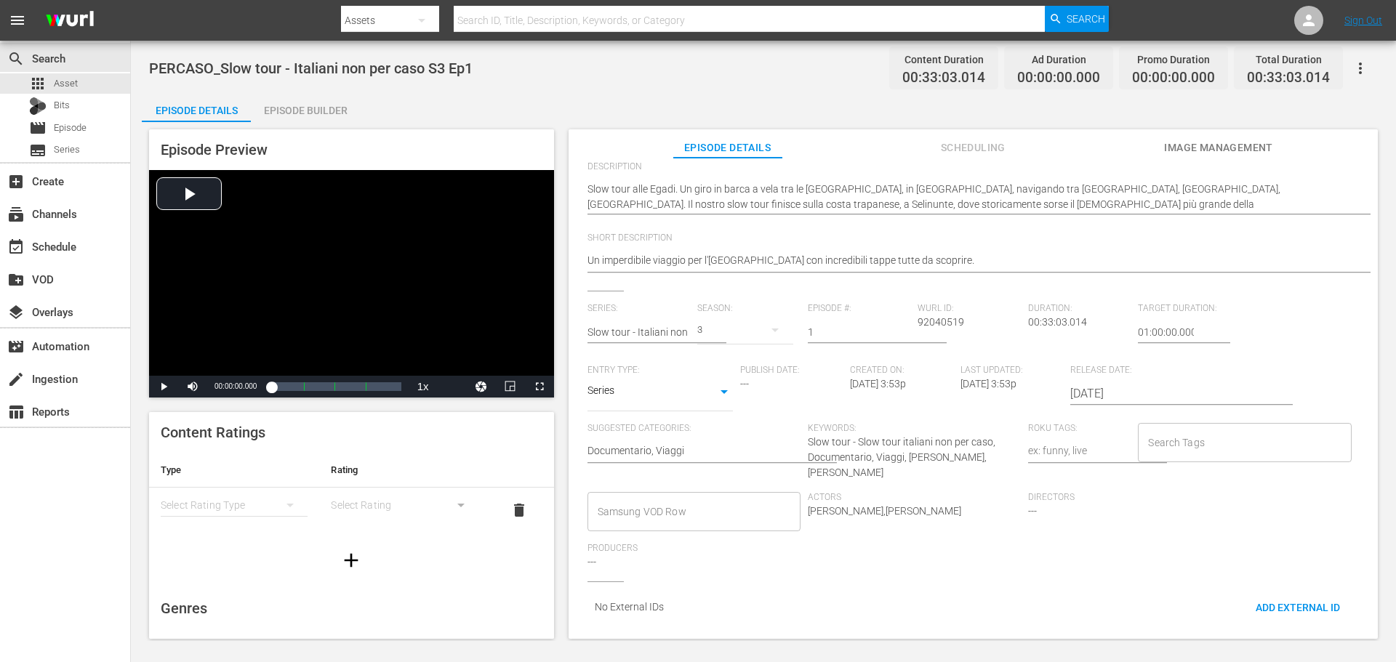
click at [706, 502] on input "Samsung VOD Row" at bounding box center [683, 512] width 178 height 26
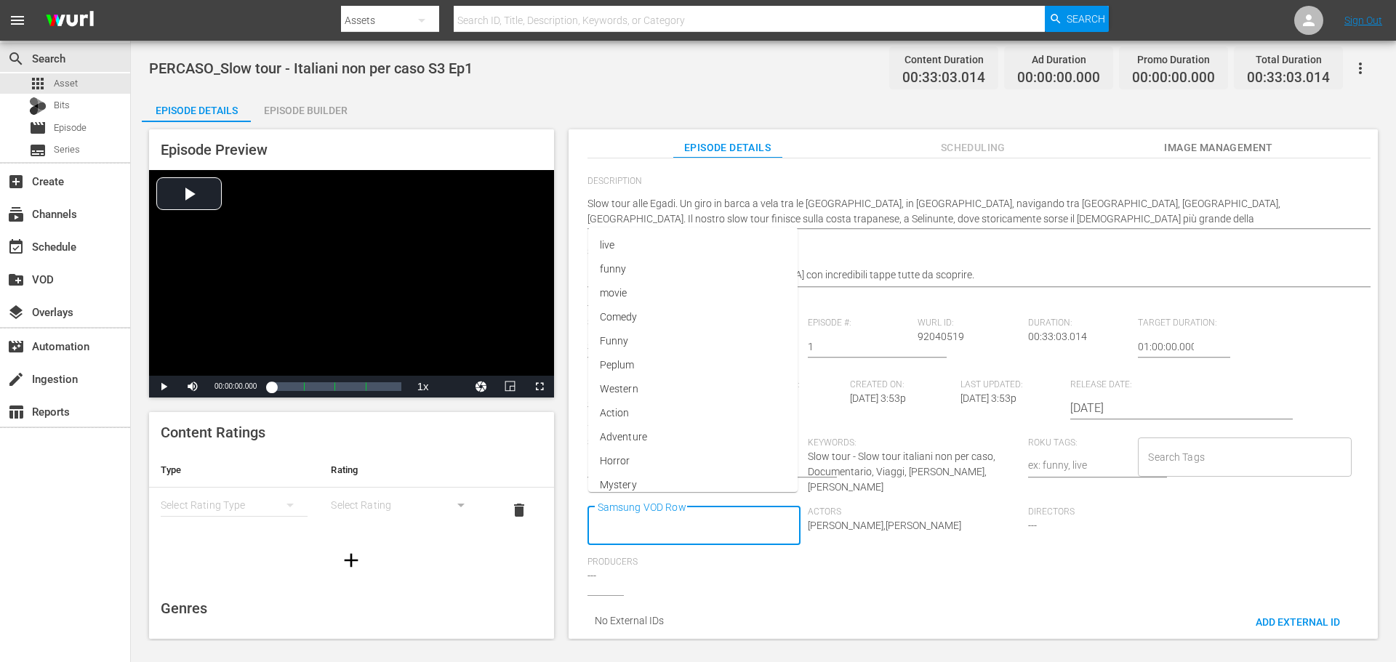
scroll to position [0, 0]
type input "Docu"
click at [779, 355] on li "Documentario" at bounding box center [692, 354] width 211 height 24
type input "Via"
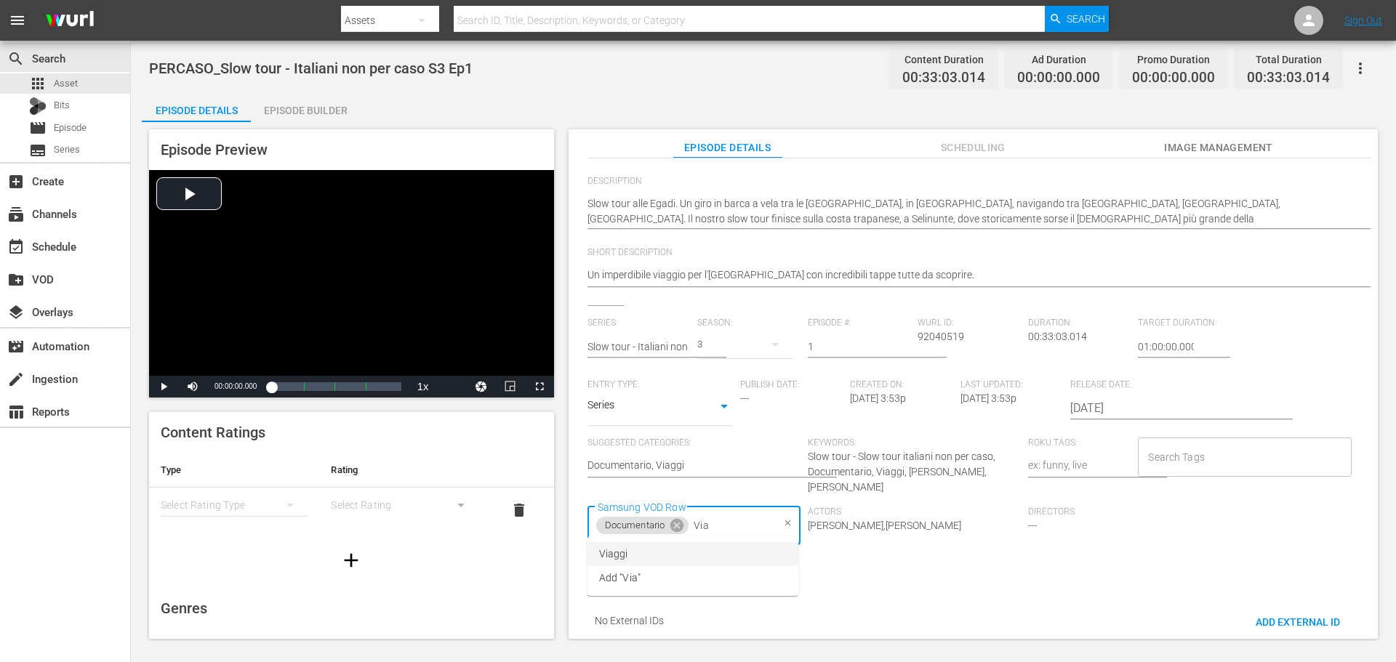
drag, startPoint x: 665, startPoint y: 553, endPoint x: 1058, endPoint y: 443, distance: 408.4
click at [665, 553] on li "Viaggi" at bounding box center [692, 554] width 211 height 24
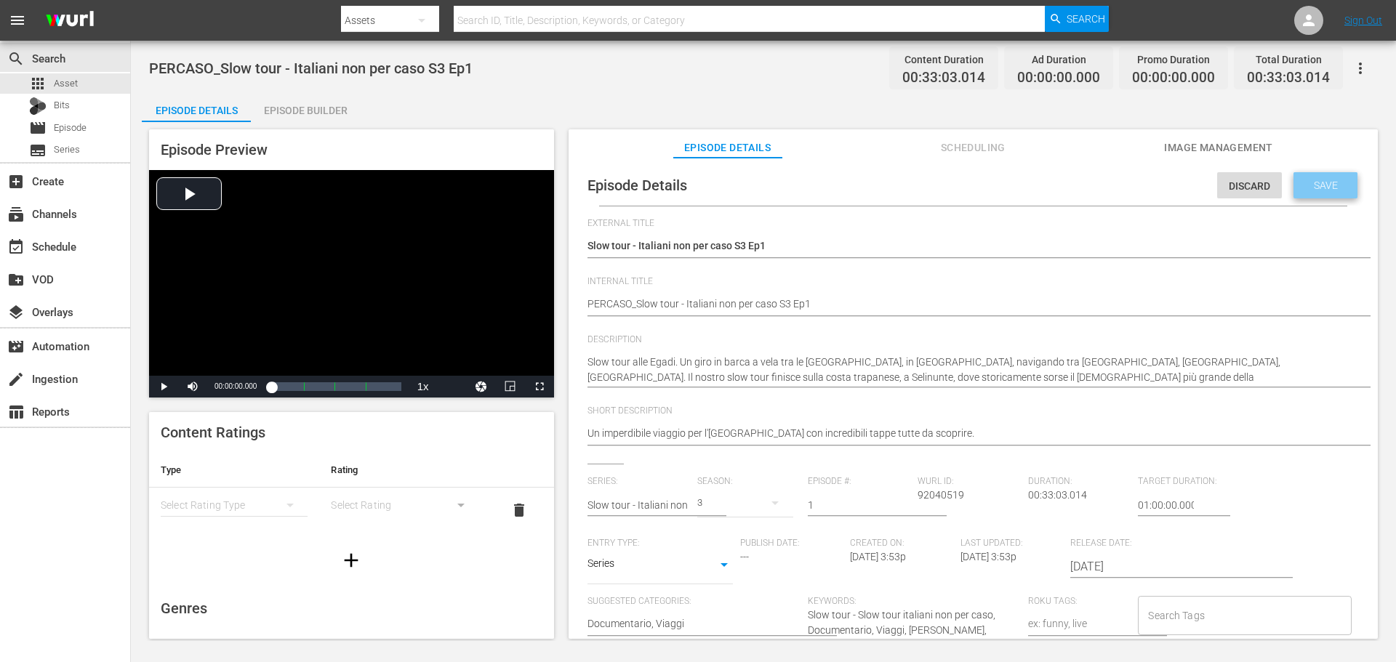
click at [1320, 196] on div "Save" at bounding box center [1325, 185] width 64 height 26
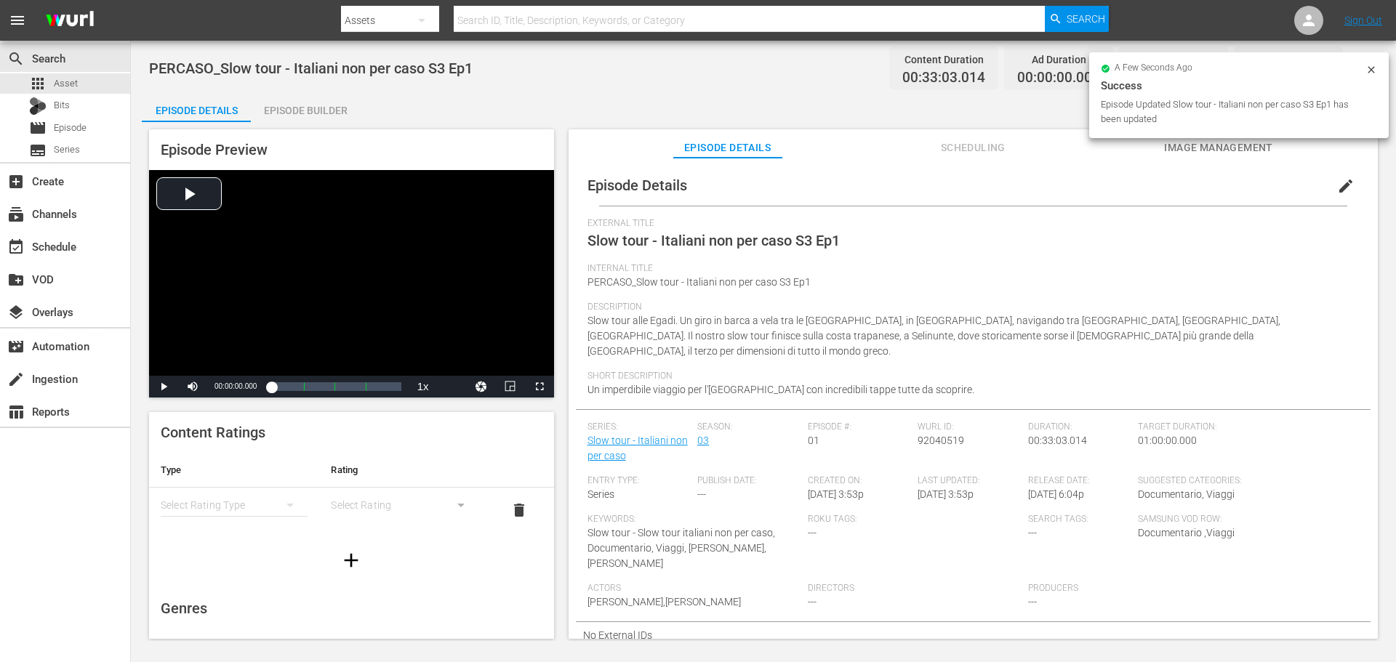
click at [316, 110] on div "Episode Builder" at bounding box center [305, 110] width 109 height 35
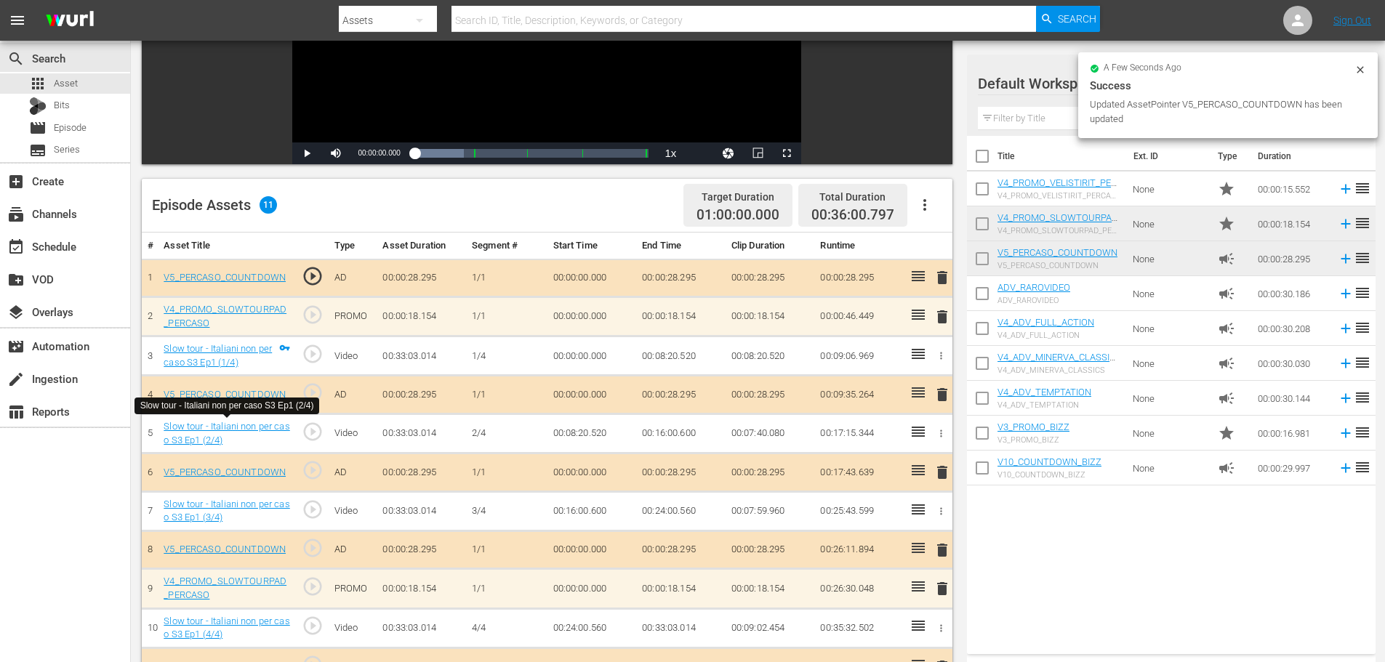
scroll to position [233, 0]
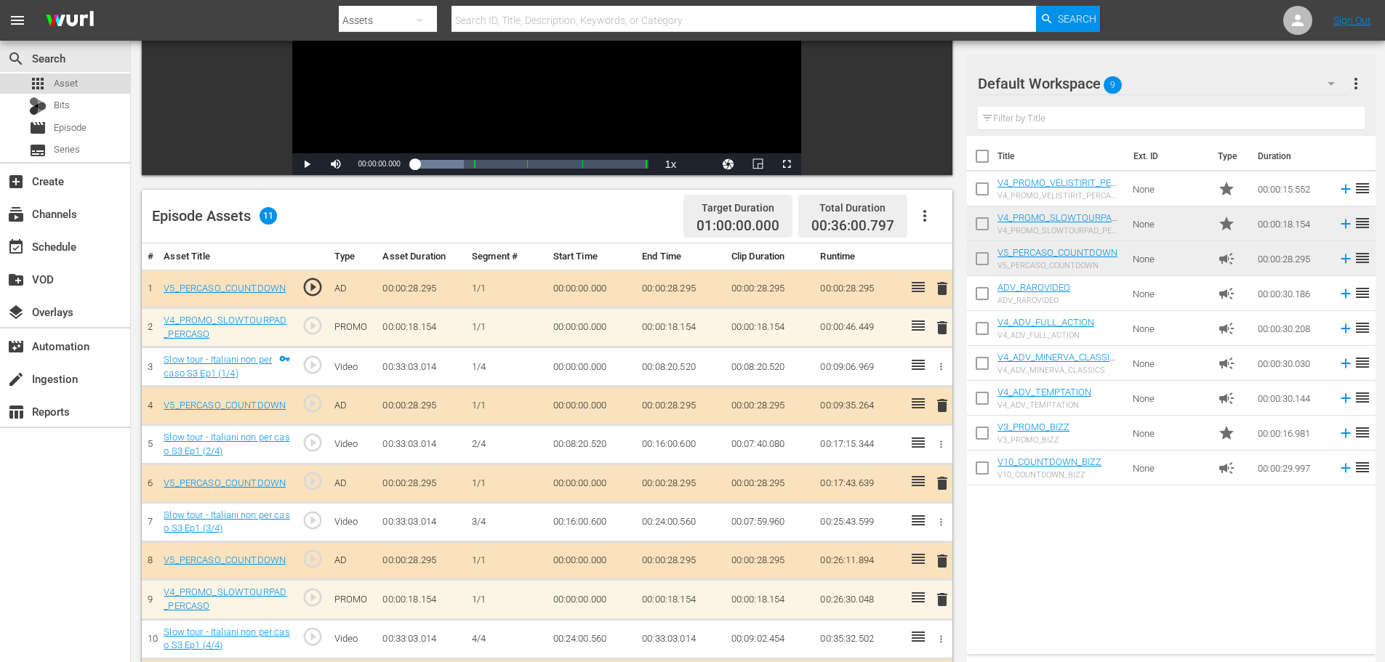
click at [81, 77] on div "apps Asset" at bounding box center [65, 83] width 130 height 20
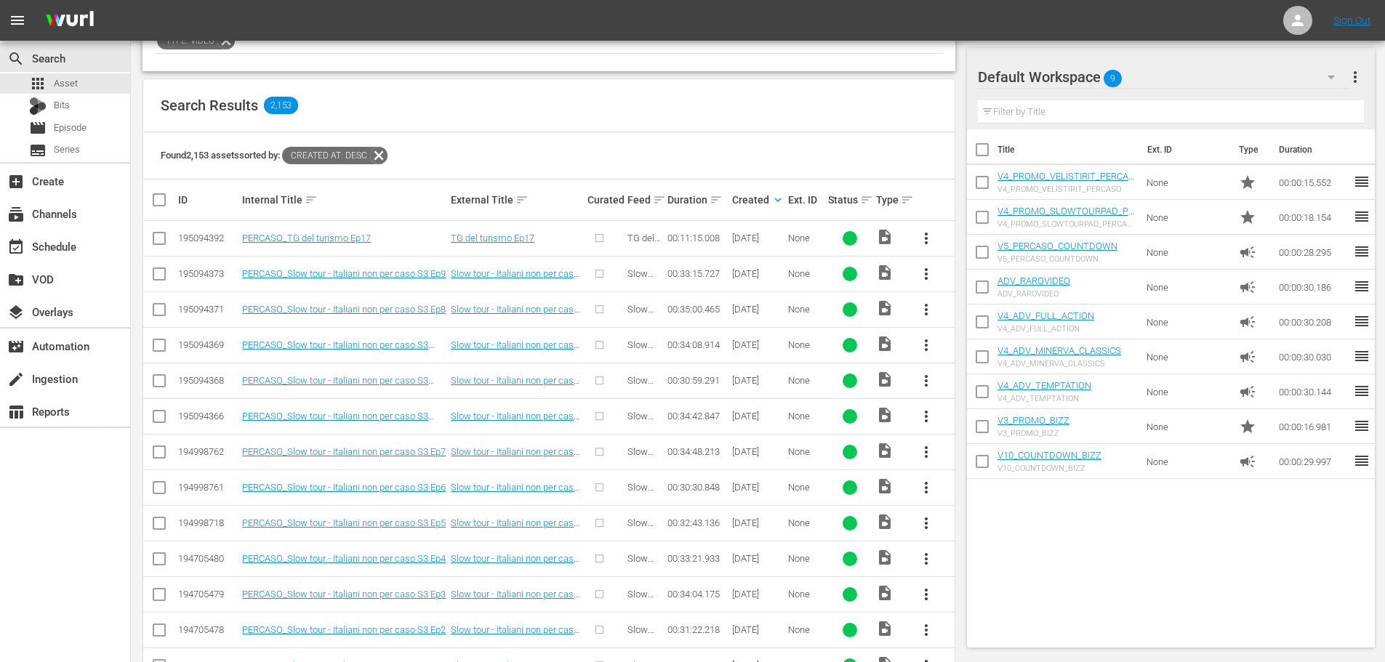
scroll to position [524, 0]
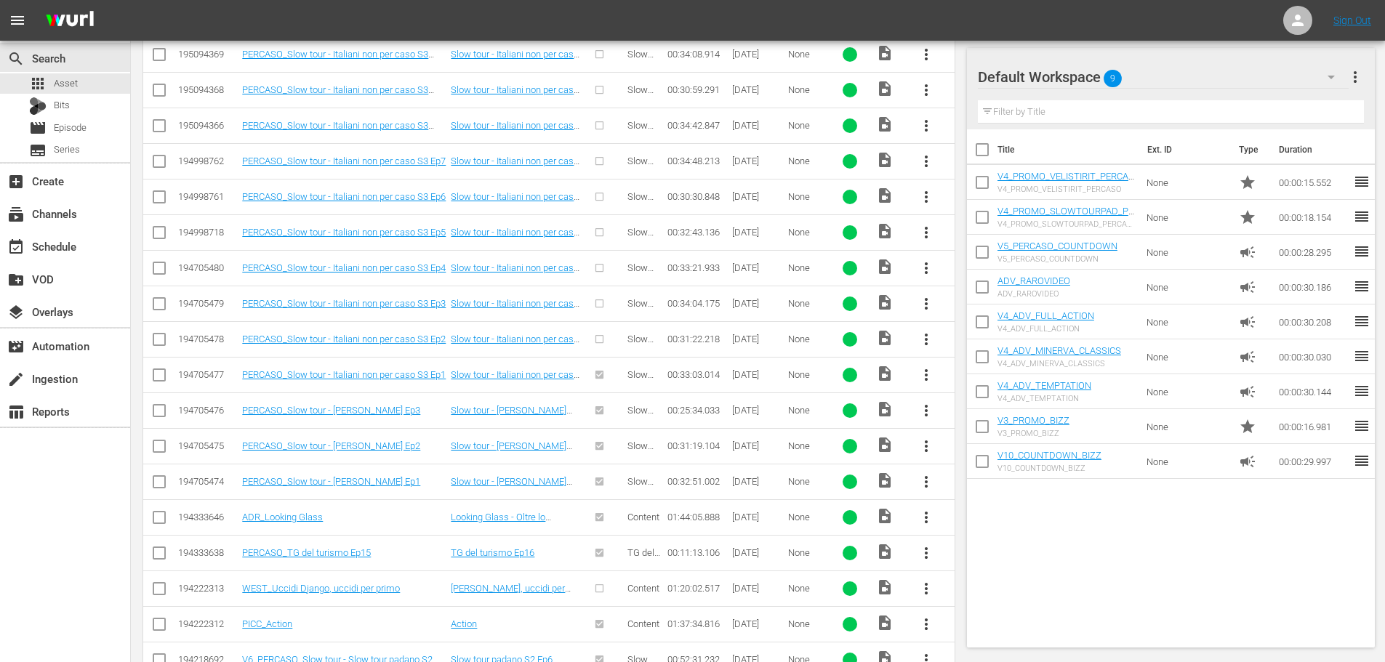
click at [928, 337] on span "more_vert" at bounding box center [926, 339] width 17 height 17
click at [989, 452] on div "Episode" at bounding box center [1004, 450] width 99 height 35
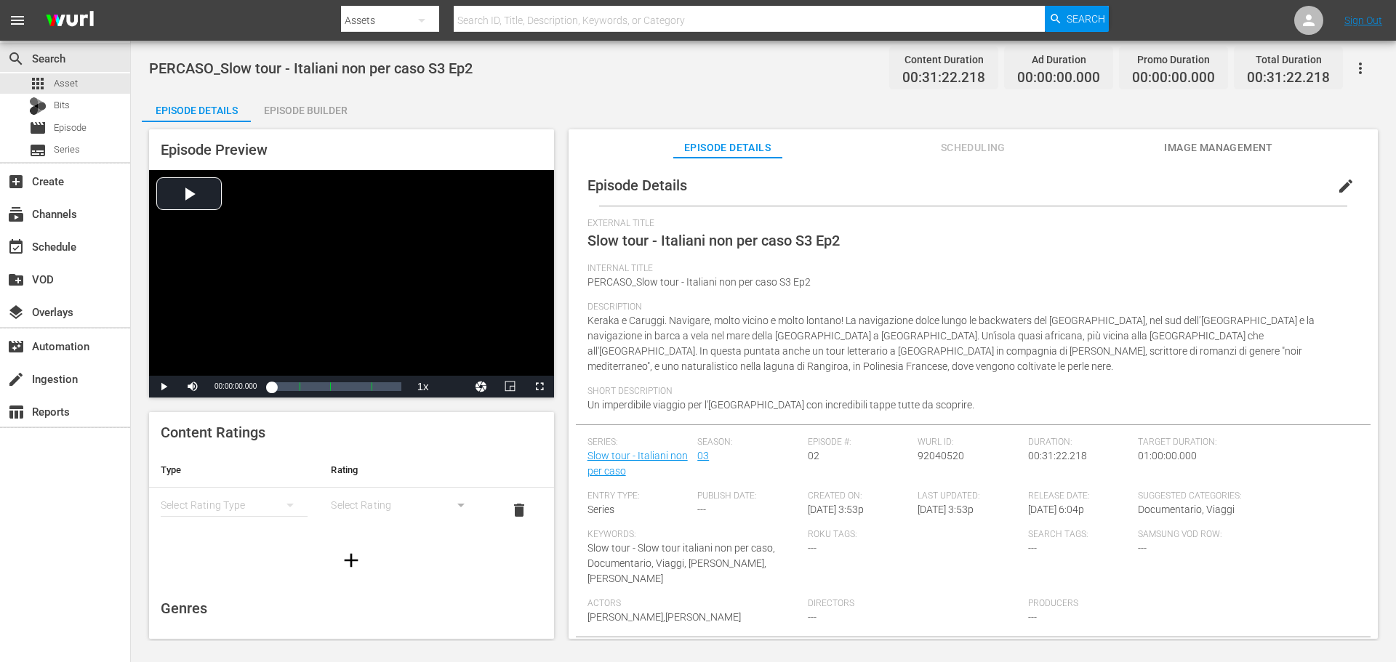
drag, startPoint x: 1344, startPoint y: 188, endPoint x: 571, endPoint y: 469, distance: 822.3
click at [1344, 188] on span "edit" at bounding box center [1345, 185] width 17 height 17
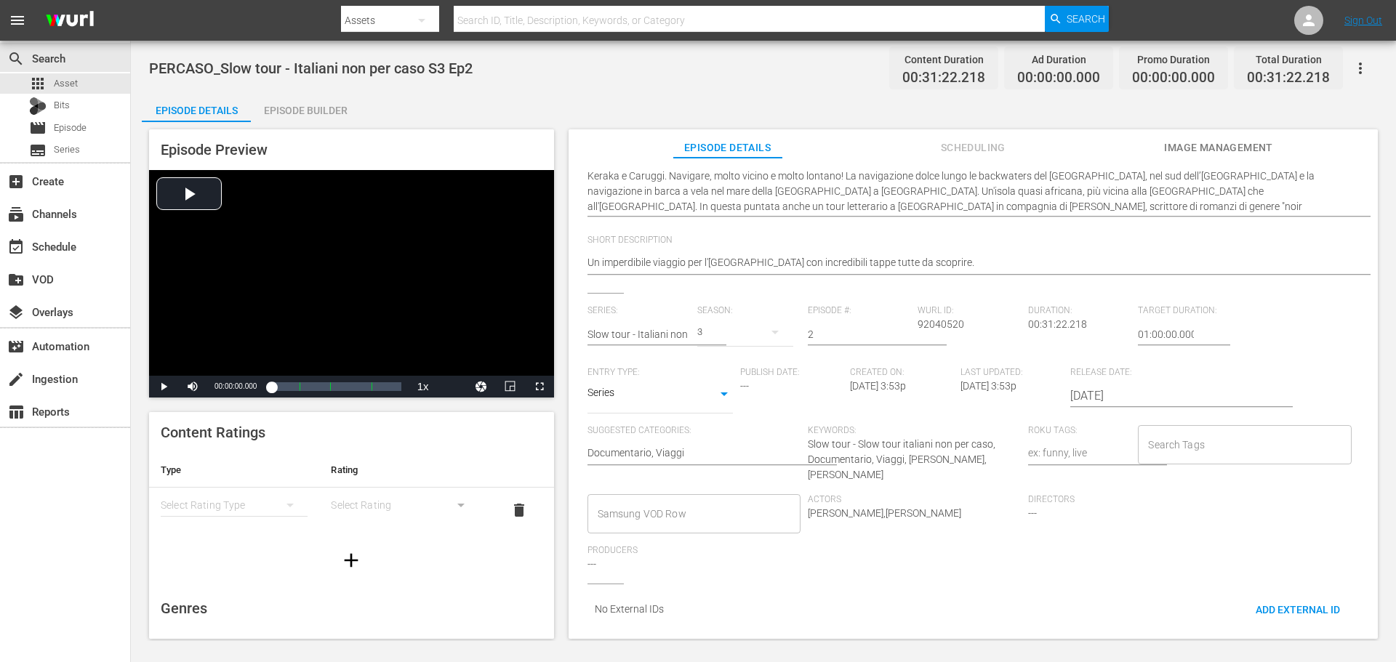
scroll to position [14, 0]
drag, startPoint x: 651, startPoint y: 502, endPoint x: 660, endPoint y: 499, distance: 10.1
click at [652, 502] on input "Samsung VOD Row" at bounding box center [683, 512] width 178 height 26
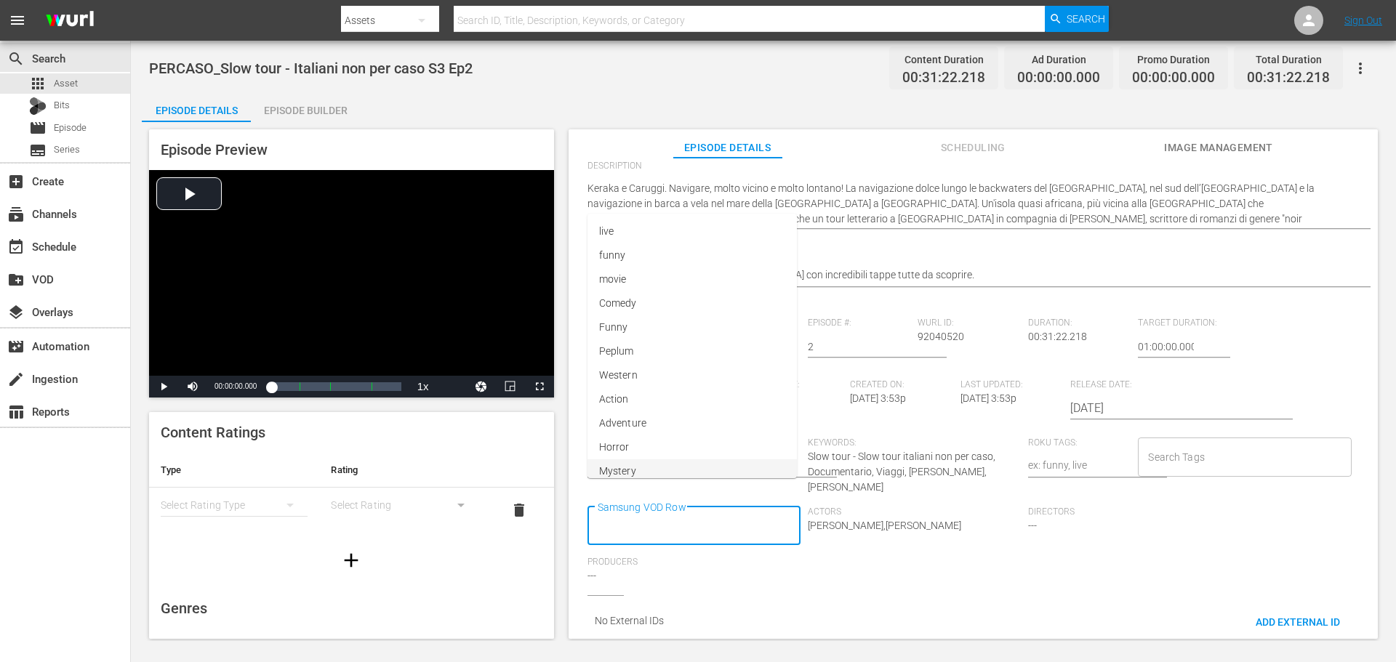
scroll to position [0, 0]
type input "Docu"
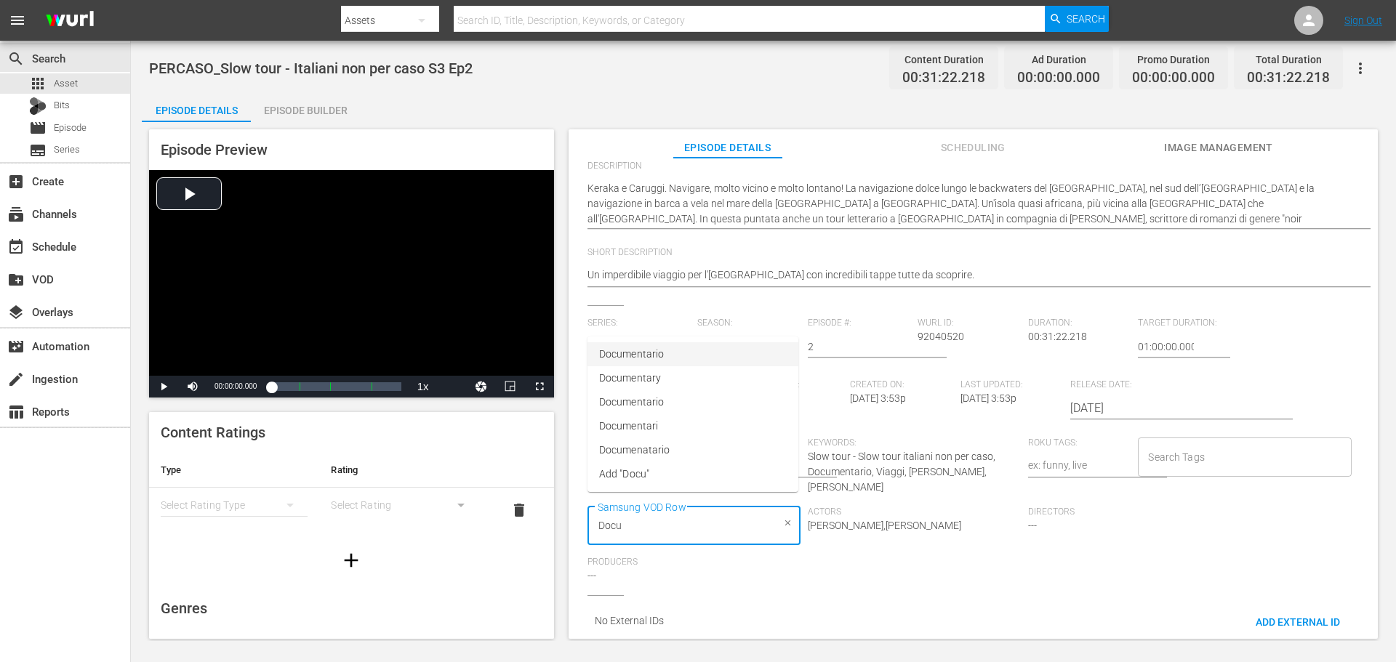
click at [730, 342] on li "Documentario" at bounding box center [692, 354] width 211 height 24
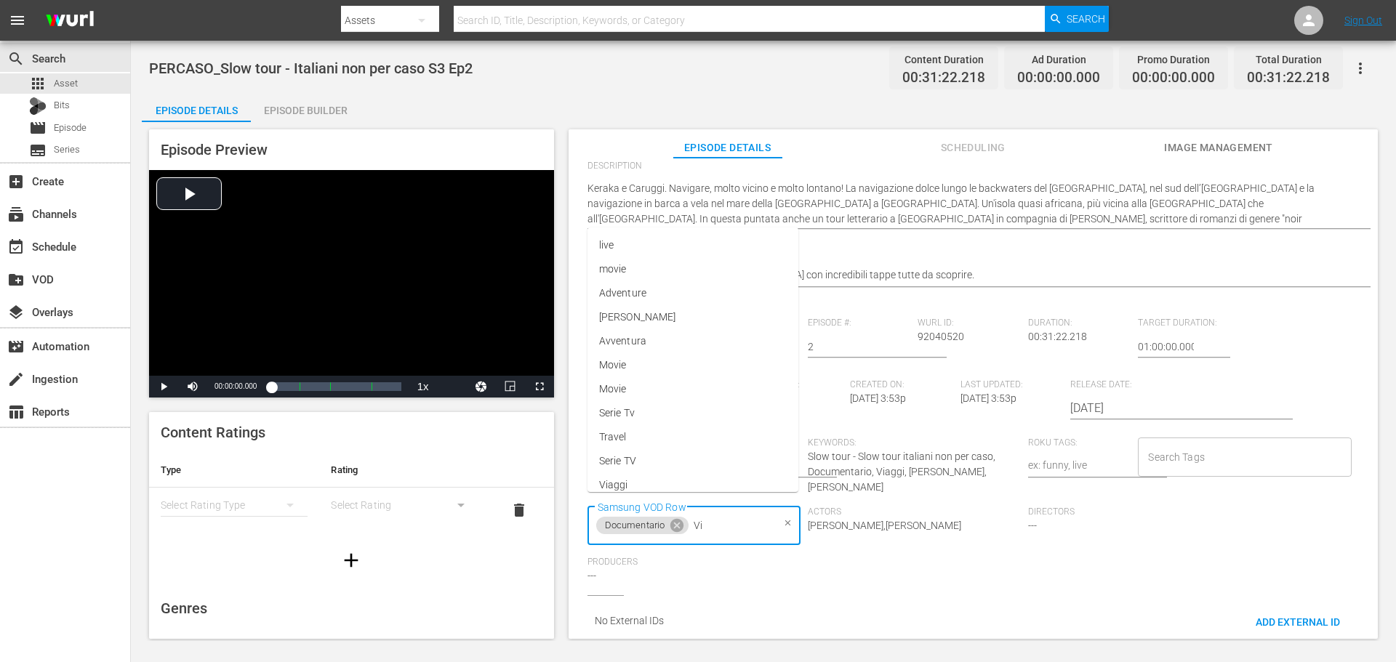
type input "Via"
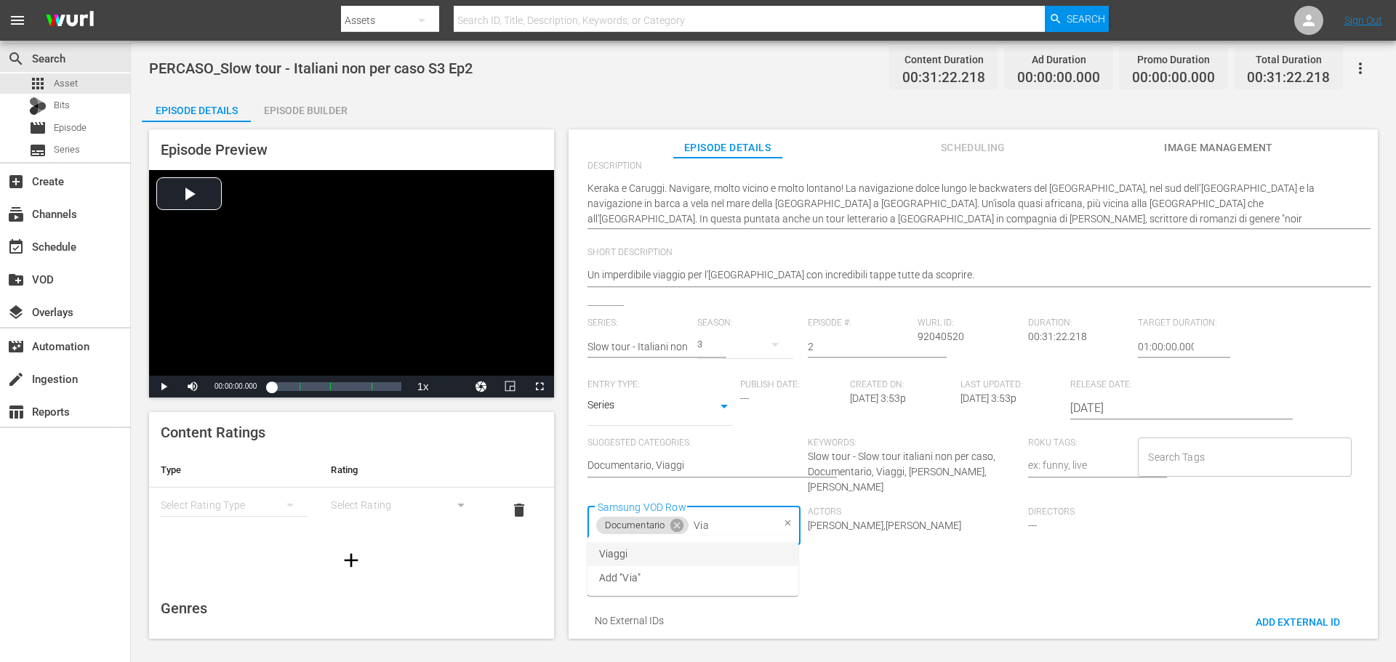
click at [711, 558] on li "Viaggi" at bounding box center [692, 554] width 211 height 24
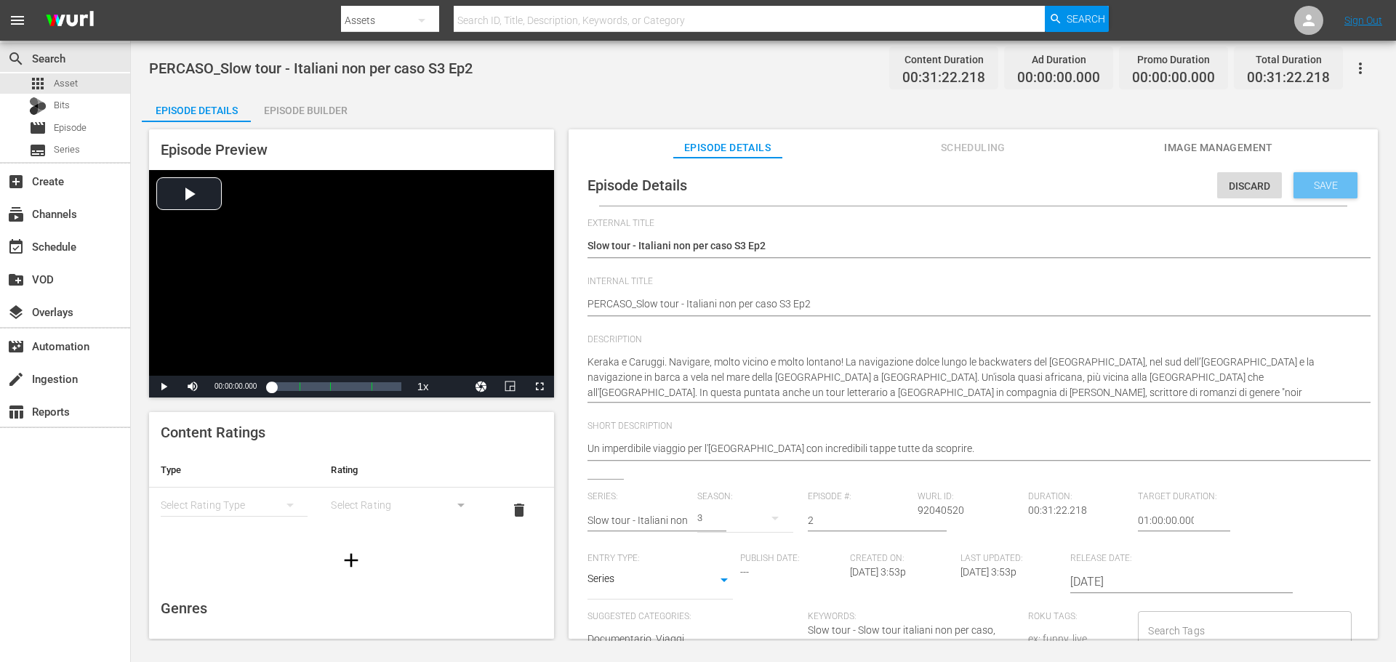
click at [1313, 188] on span "Save" at bounding box center [1325, 186] width 47 height 12
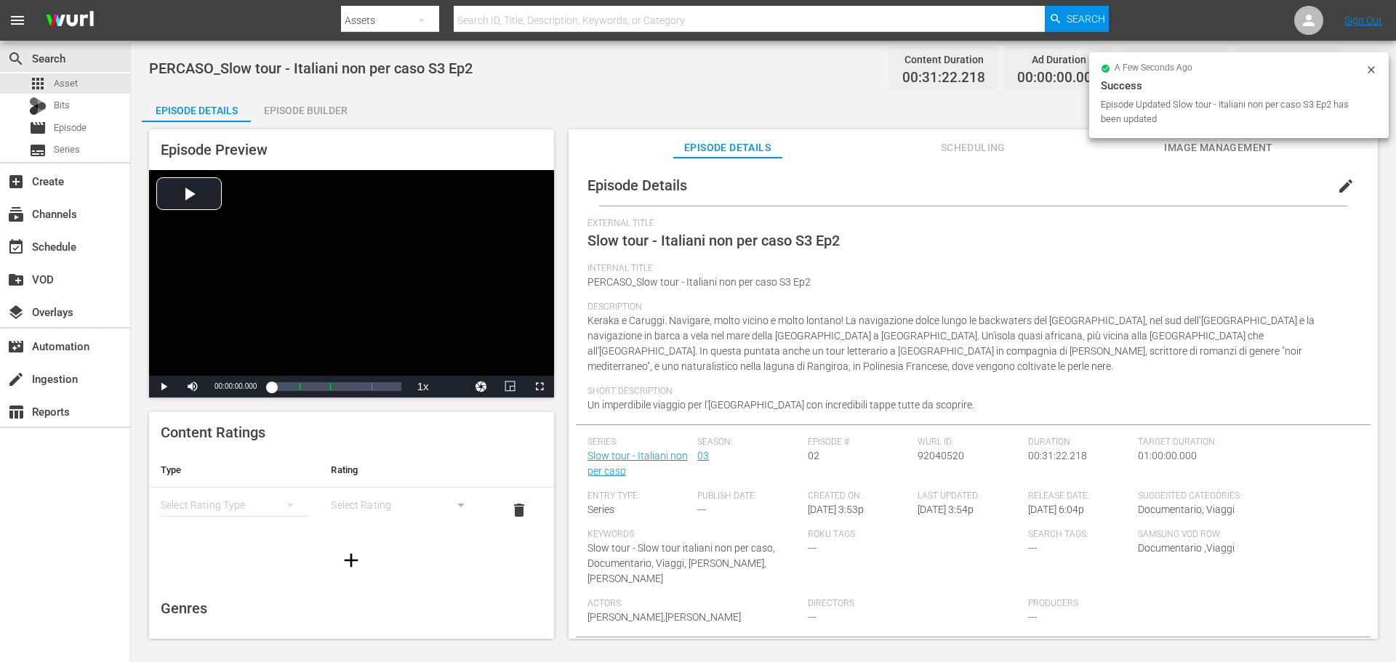
click at [296, 108] on div "Episode Builder" at bounding box center [305, 110] width 109 height 35
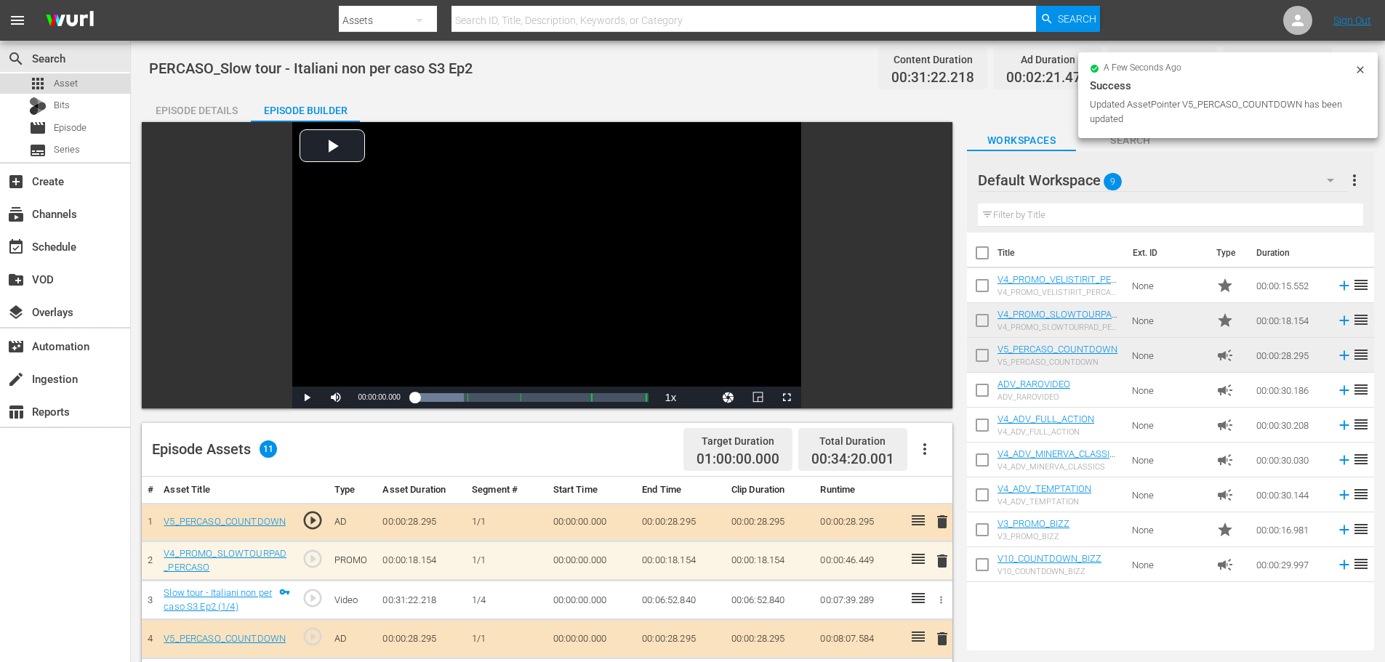
click at [75, 85] on span "Asset" at bounding box center [66, 83] width 24 height 15
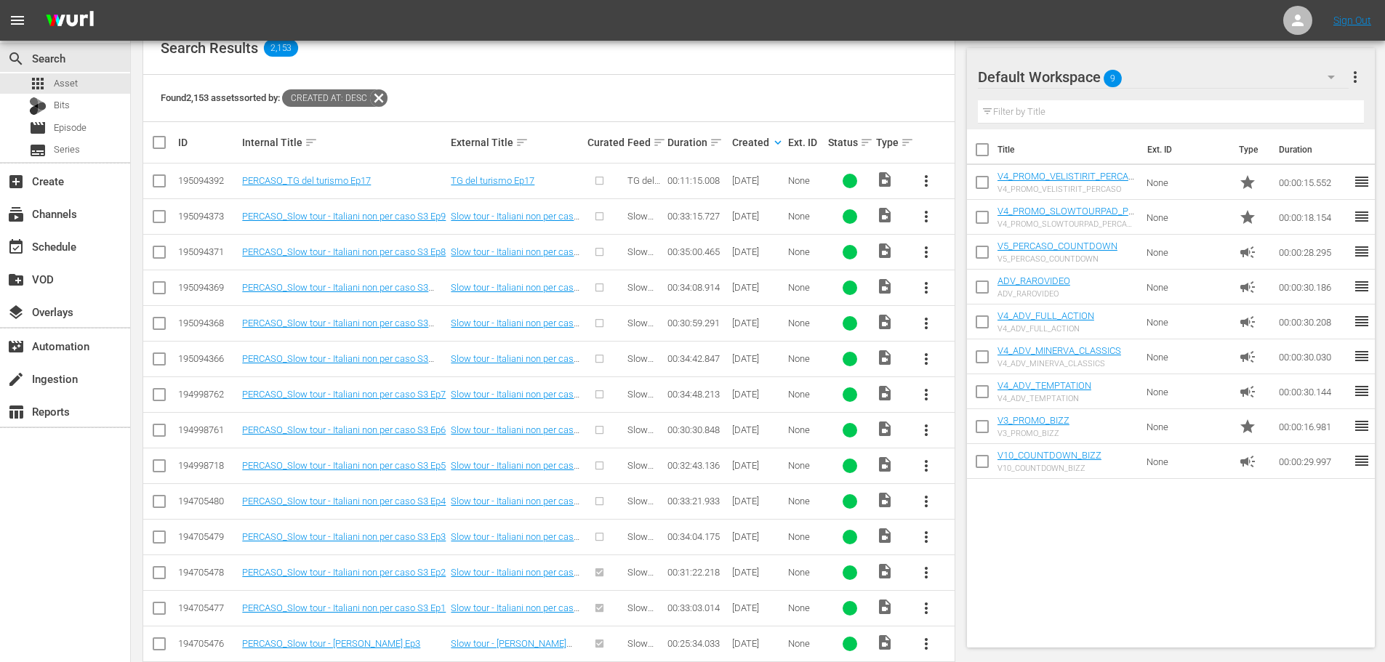
scroll to position [509, 0]
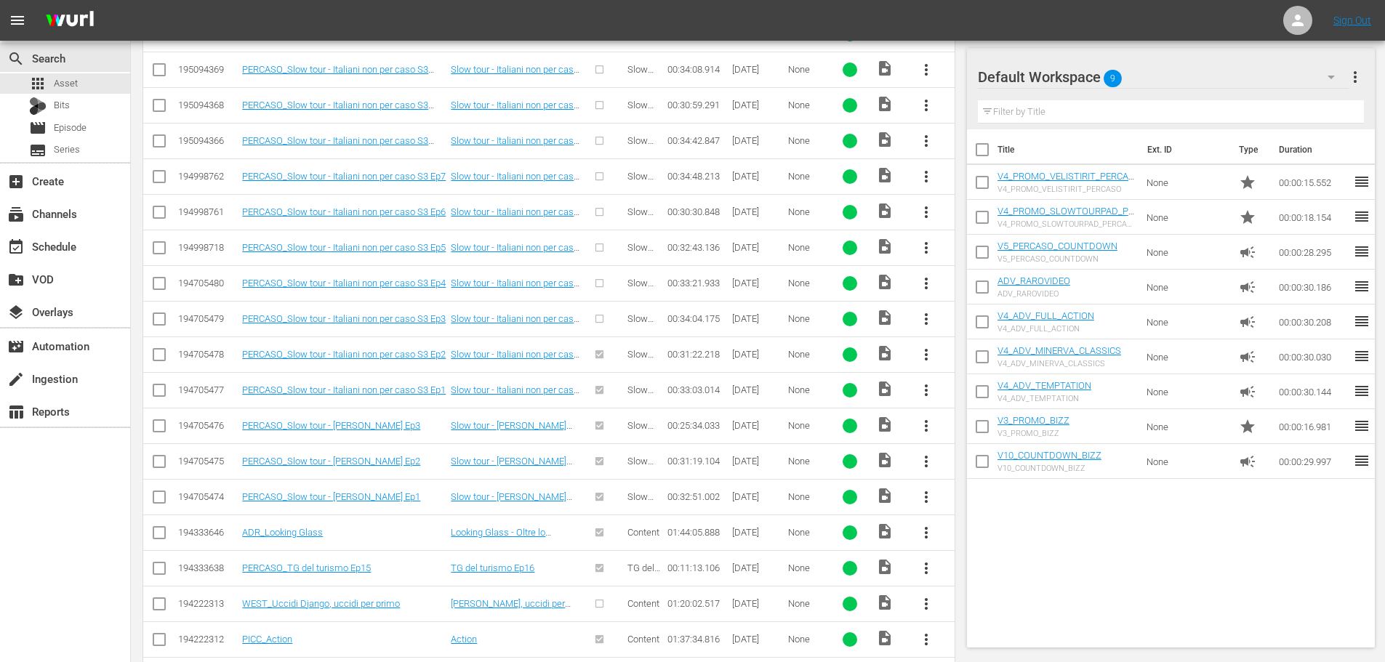
click at [931, 320] on span "more_vert" at bounding box center [926, 318] width 17 height 17
click at [990, 441] on div "Episode" at bounding box center [1004, 429] width 99 height 35
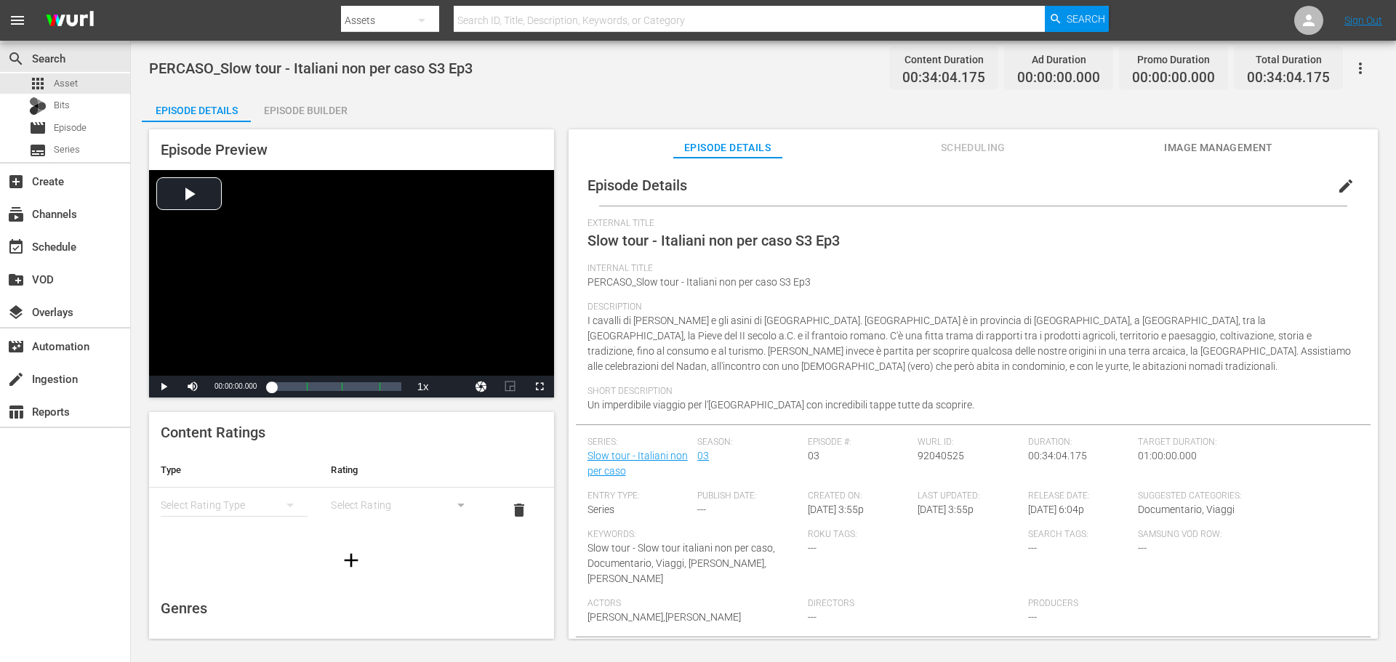
click at [1340, 185] on span "edit" at bounding box center [1345, 185] width 17 height 17
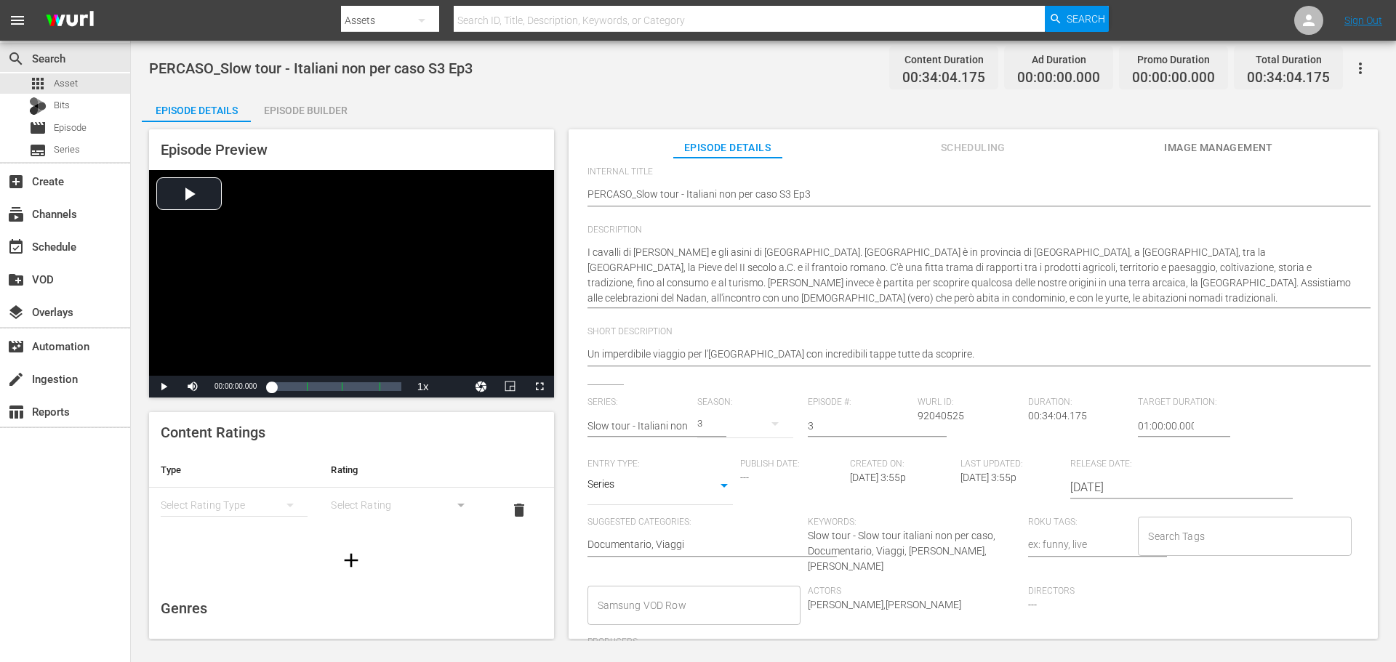
scroll to position [201, 0]
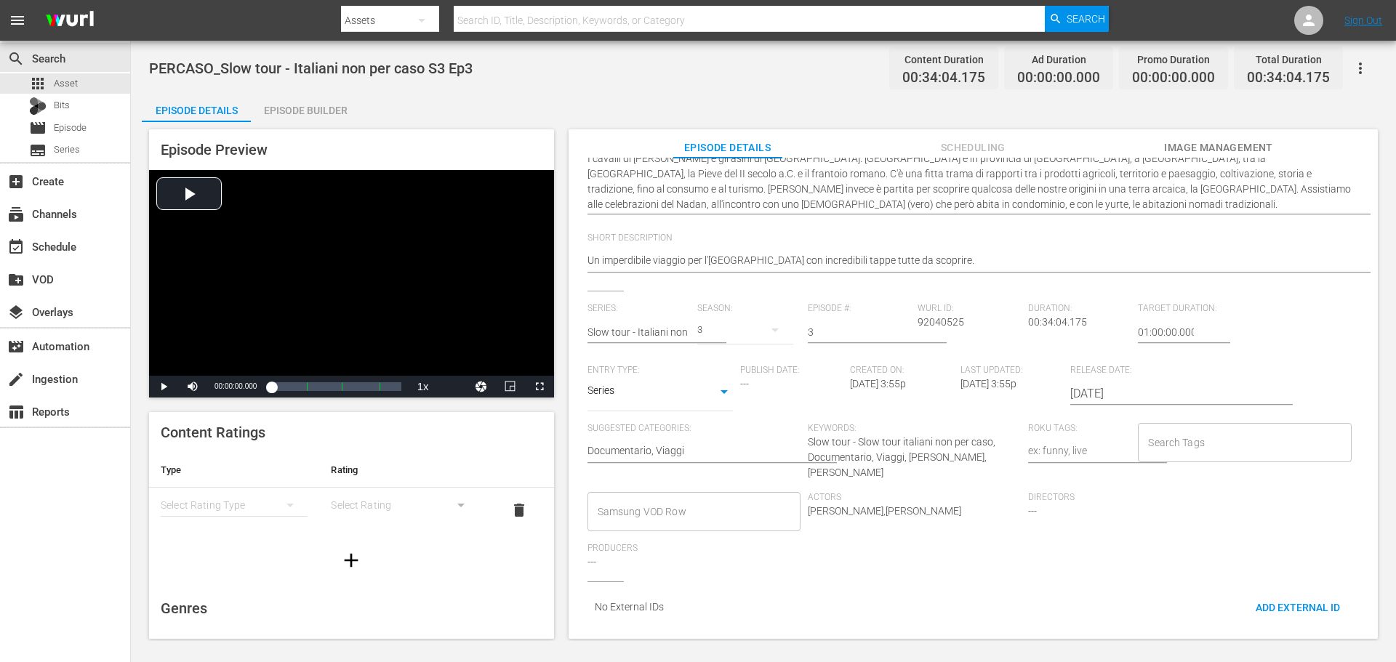
click at [702, 499] on input "Samsung VOD Row" at bounding box center [683, 512] width 178 height 26
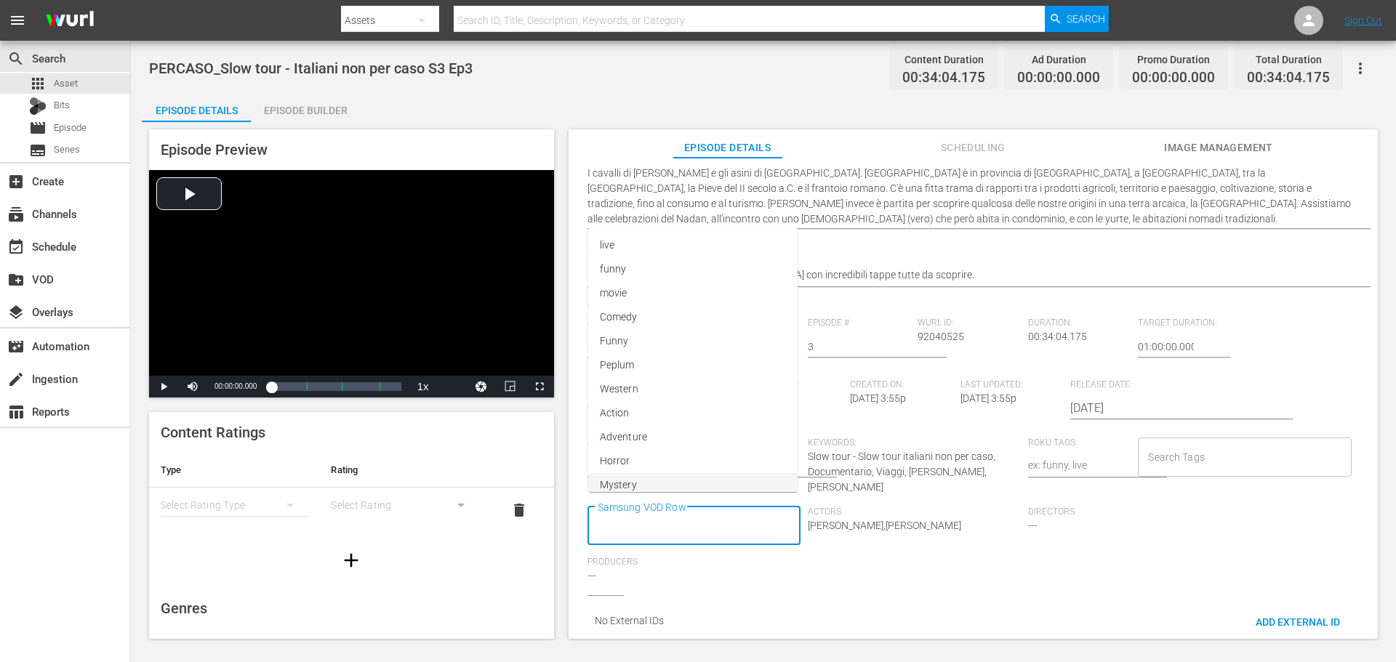
scroll to position [0, 0]
type input "Docu"
click at [619, 342] on li "Documentario" at bounding box center [692, 354] width 211 height 24
type input "Via"
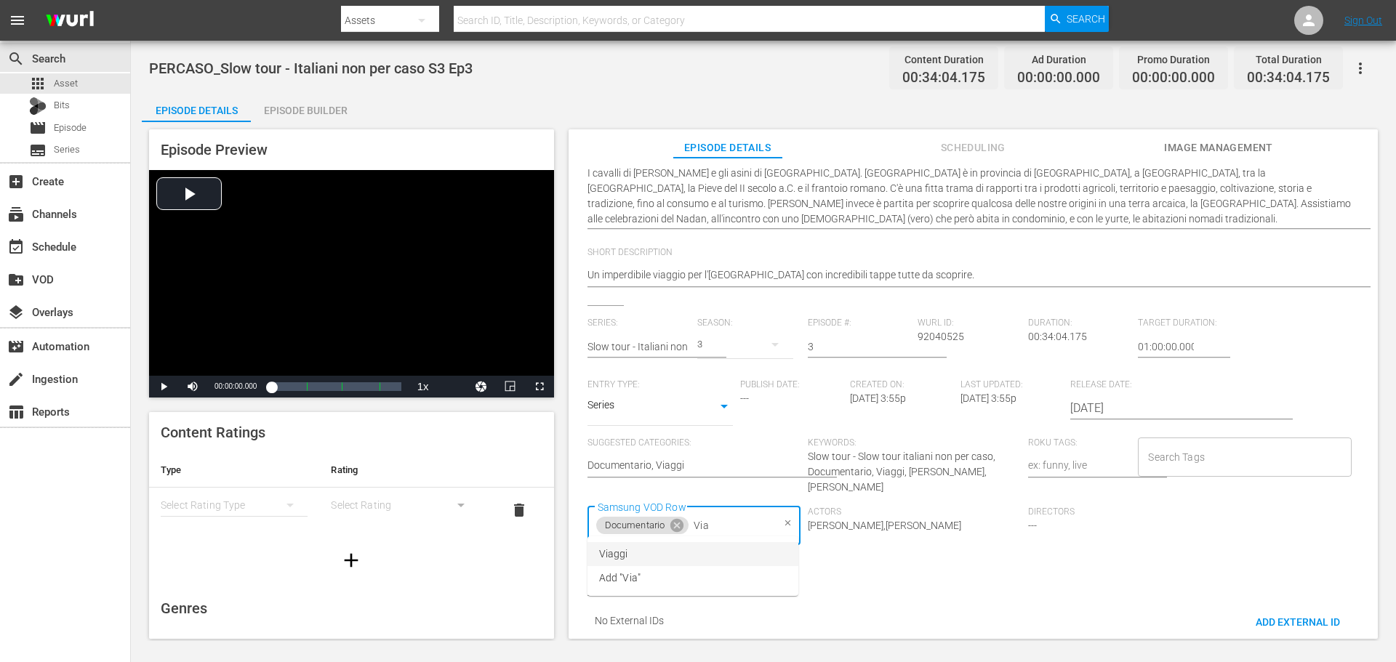
click at [774, 548] on li "Viaggi" at bounding box center [692, 554] width 211 height 24
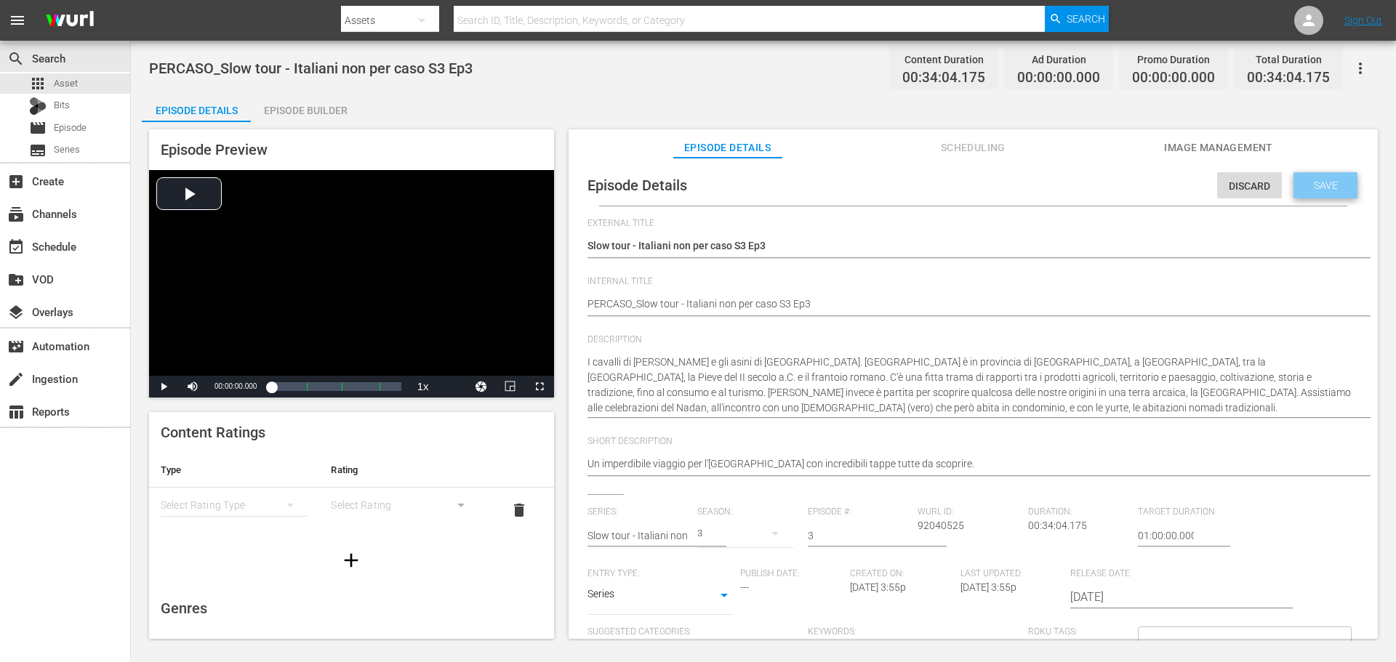
click at [1326, 178] on div "Save" at bounding box center [1325, 185] width 64 height 26
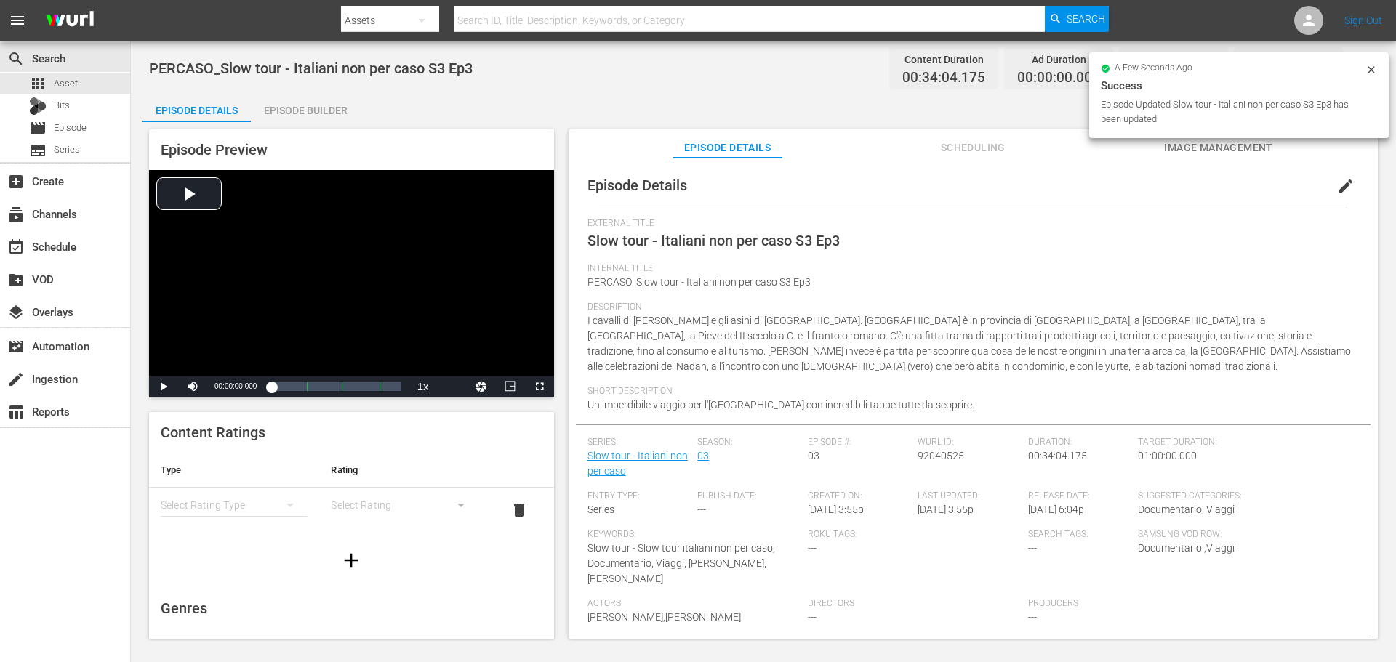
click at [302, 114] on div "Episode Builder" at bounding box center [305, 110] width 109 height 35
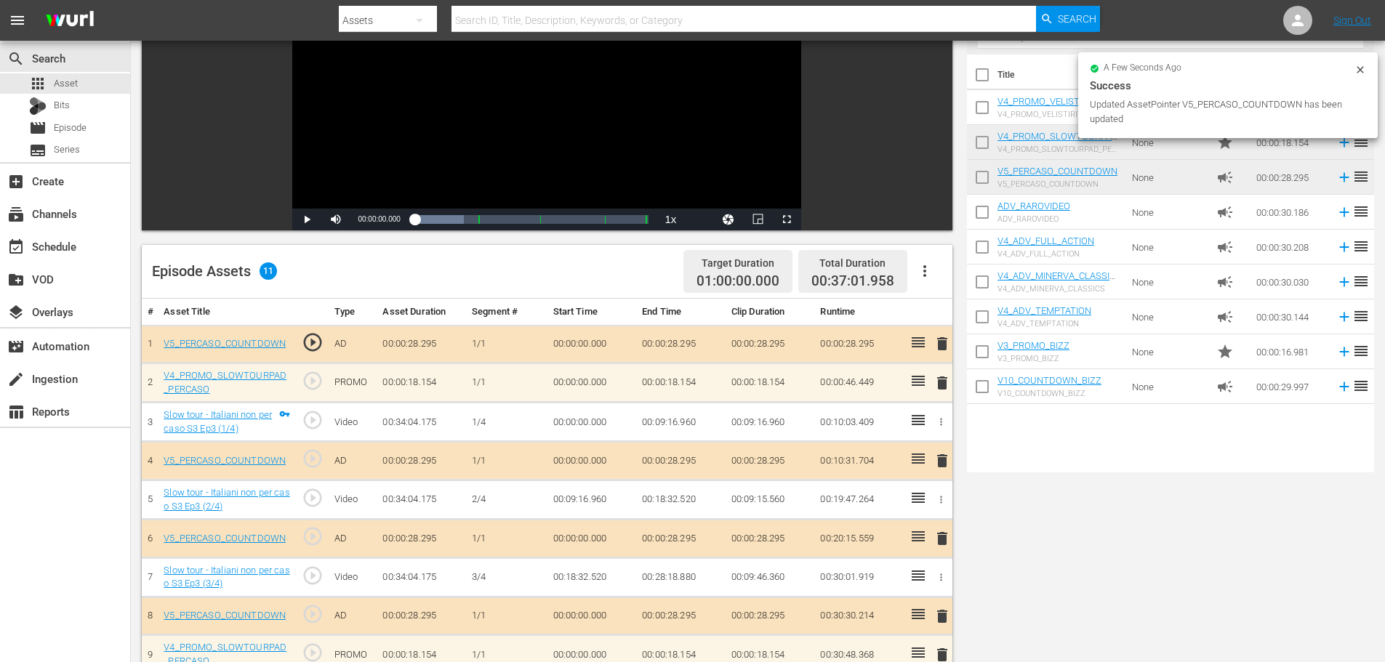
scroll to position [73, 0]
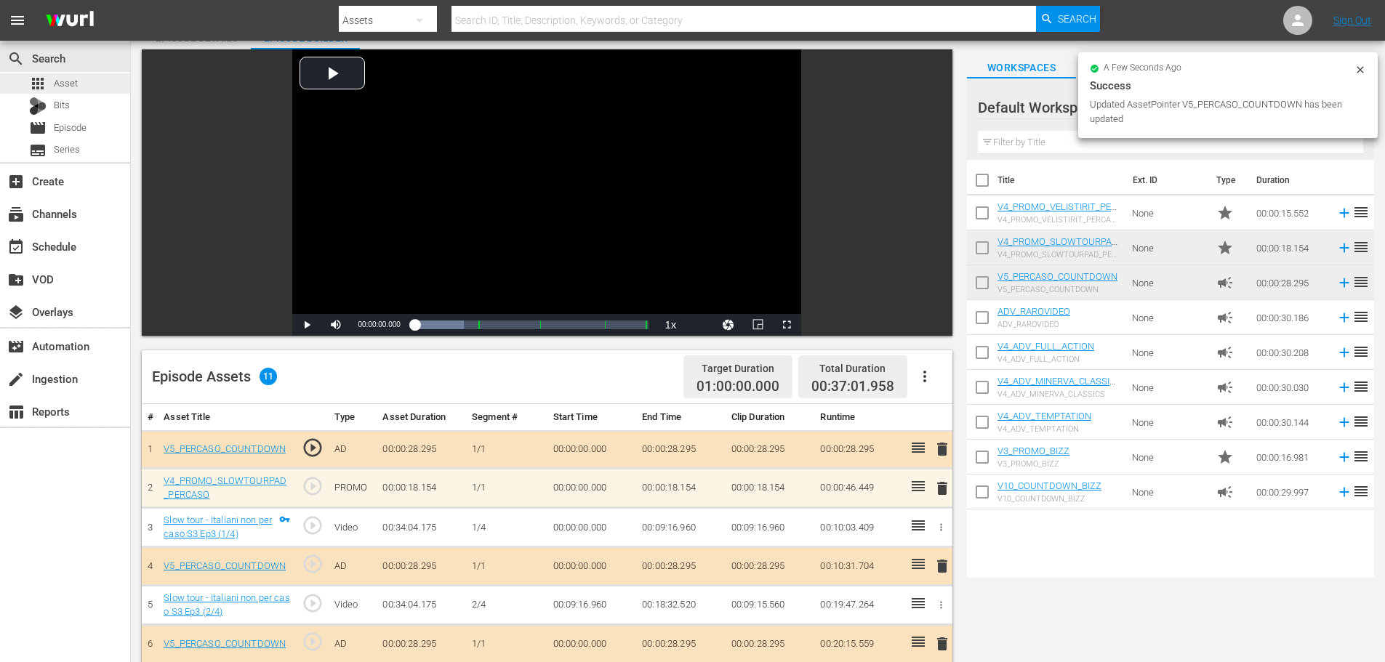
click at [95, 82] on div "apps Asset" at bounding box center [65, 83] width 130 height 20
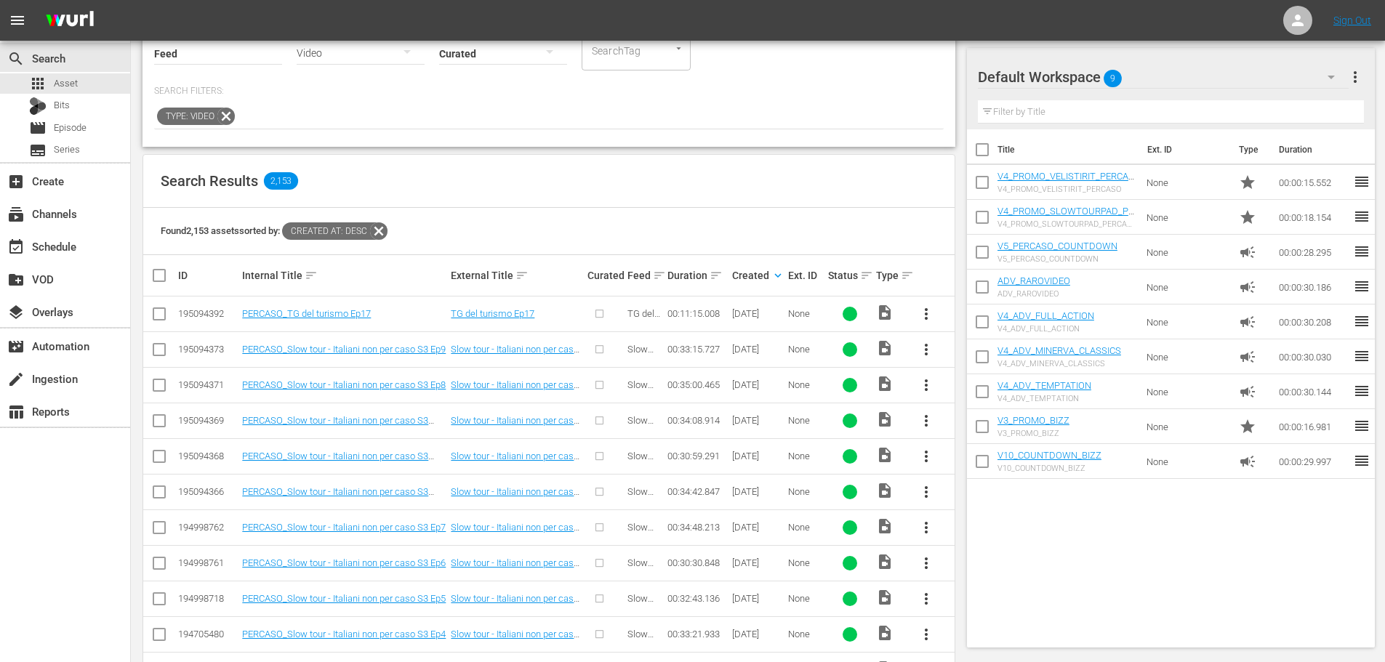
scroll to position [291, 0]
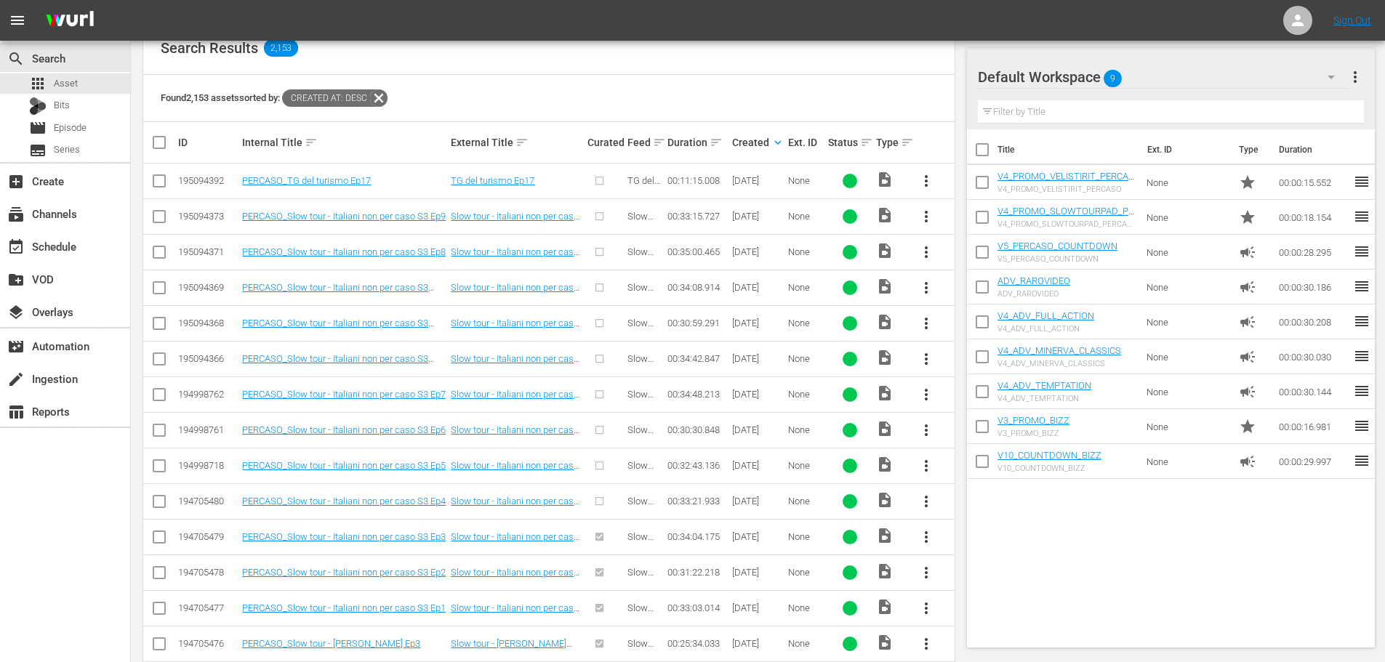
click at [928, 505] on span "more_vert" at bounding box center [926, 501] width 17 height 17
click at [992, 612] on div "Episode" at bounding box center [1004, 612] width 99 height 35
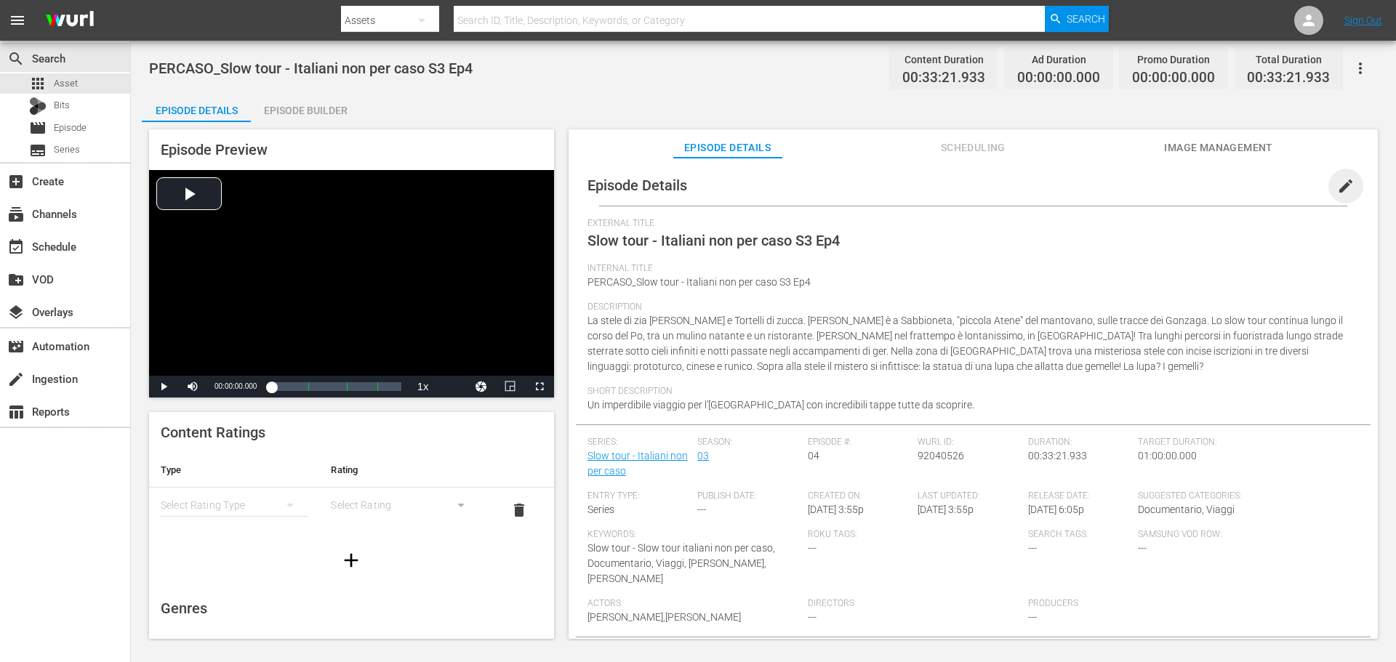
click at [1337, 182] on span "edit" at bounding box center [1345, 185] width 17 height 17
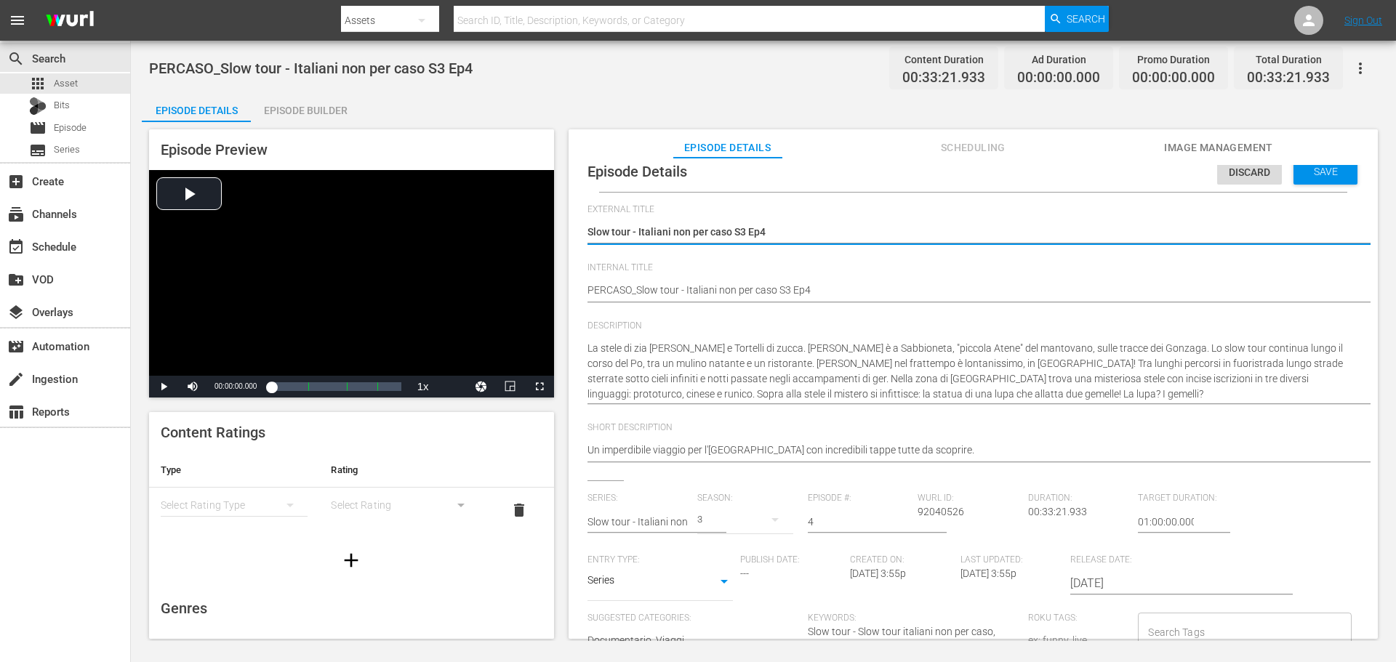
scroll to position [201, 0]
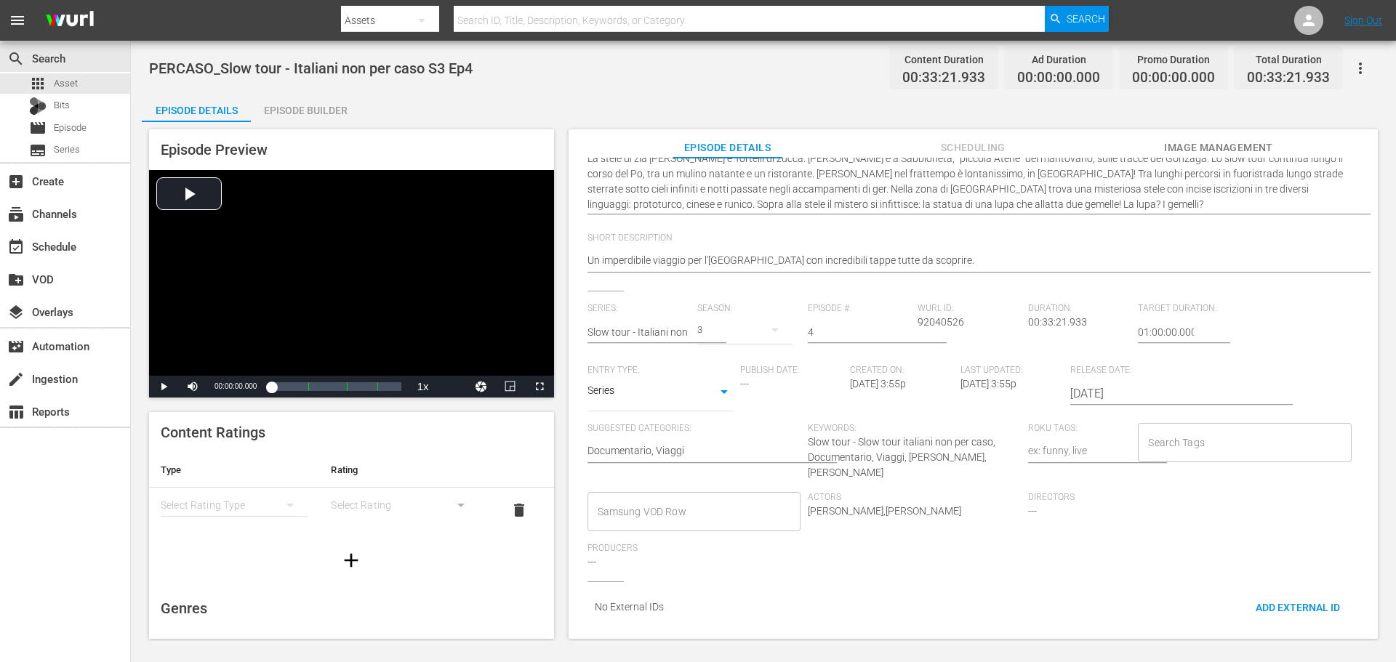
click at [702, 500] on input "Samsung VOD Row" at bounding box center [683, 512] width 178 height 26
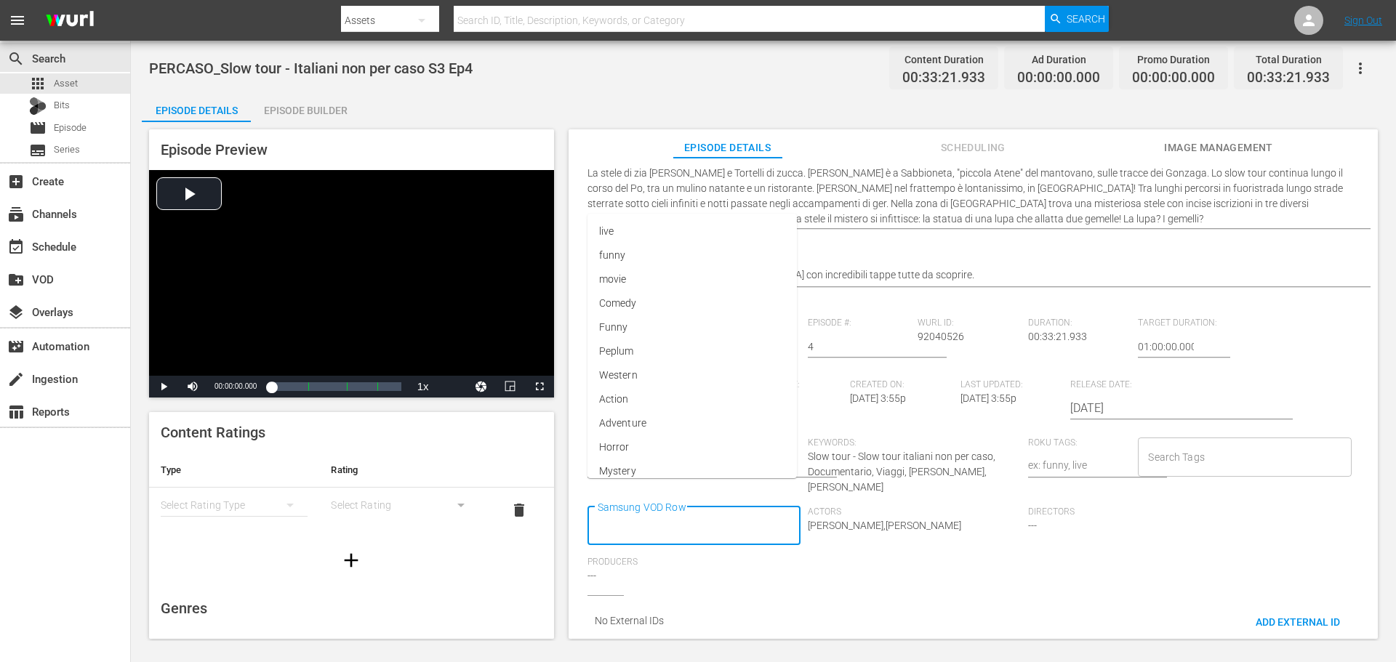
scroll to position [0, 0]
type input "Docu"
click at [696, 347] on li "Documentario" at bounding box center [692, 354] width 211 height 24
type input "Via"
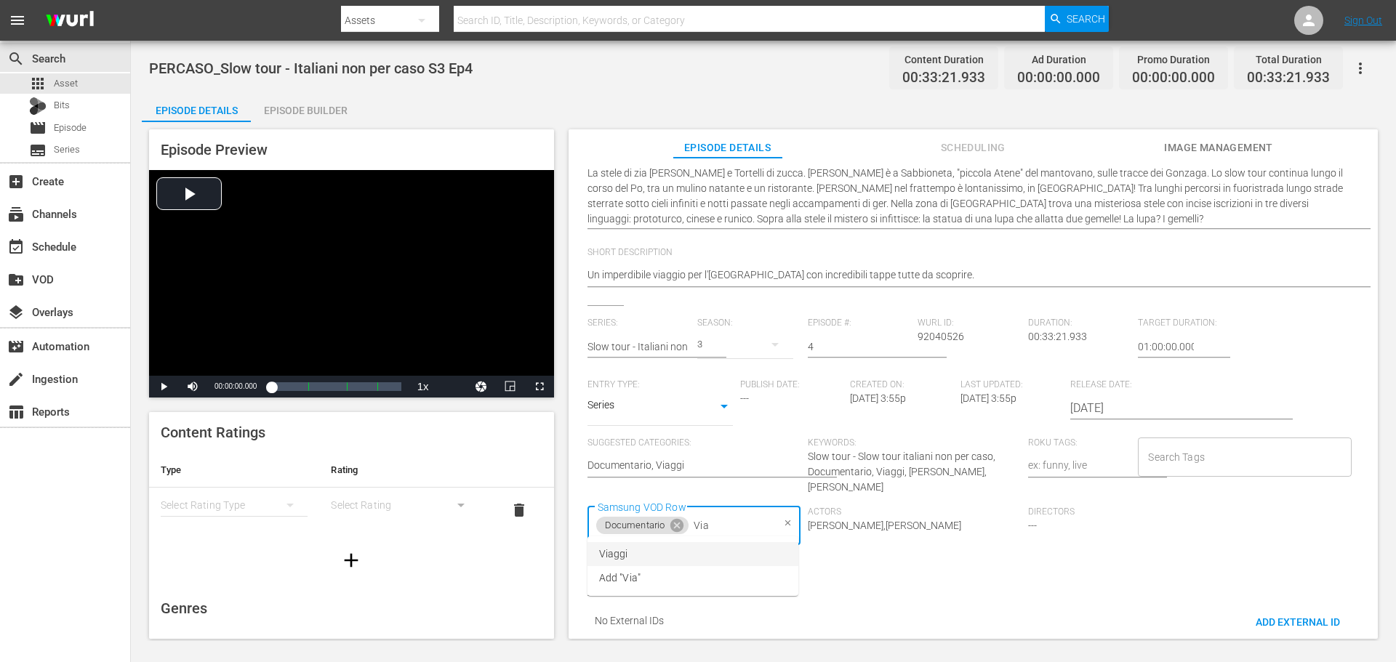
click at [707, 554] on li "Viaggi" at bounding box center [692, 554] width 211 height 24
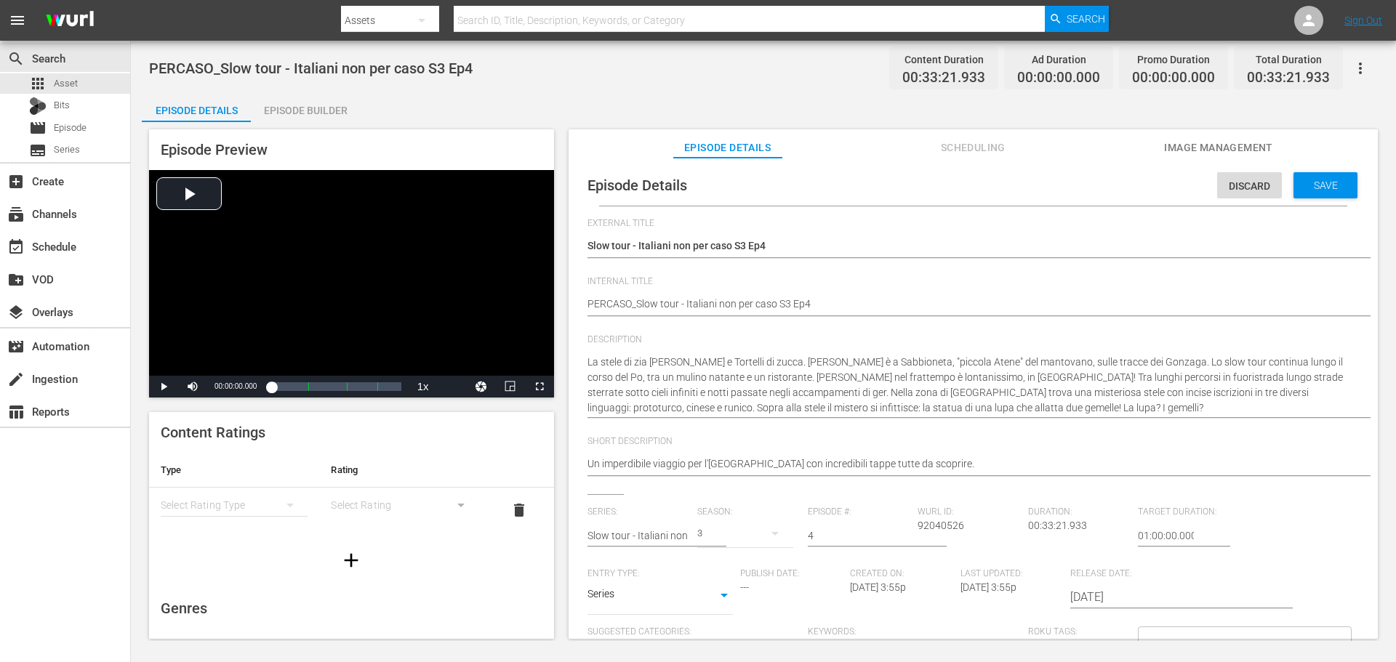
click at [1323, 167] on div "Discard Save" at bounding box center [1290, 181] width 146 height 33
click at [1320, 180] on span "Save" at bounding box center [1325, 186] width 47 height 12
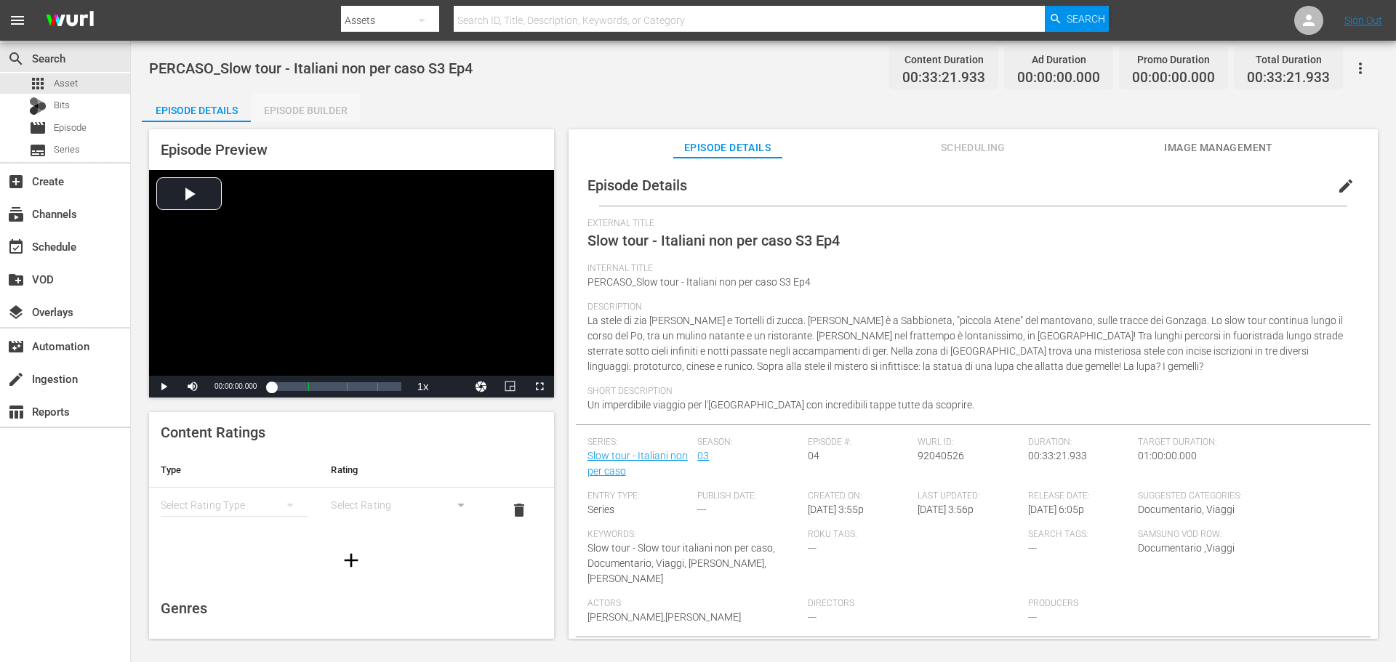
click at [328, 112] on div "Episode Builder" at bounding box center [305, 110] width 109 height 35
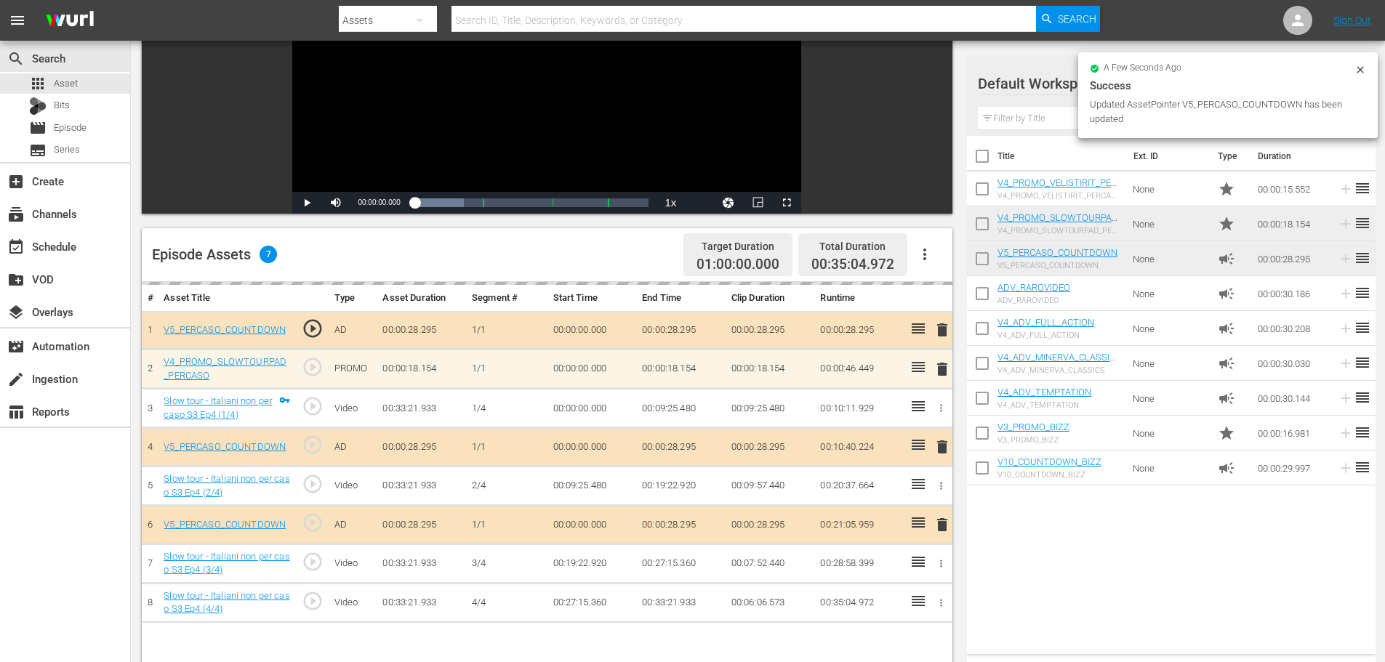
scroll to position [291, 0]
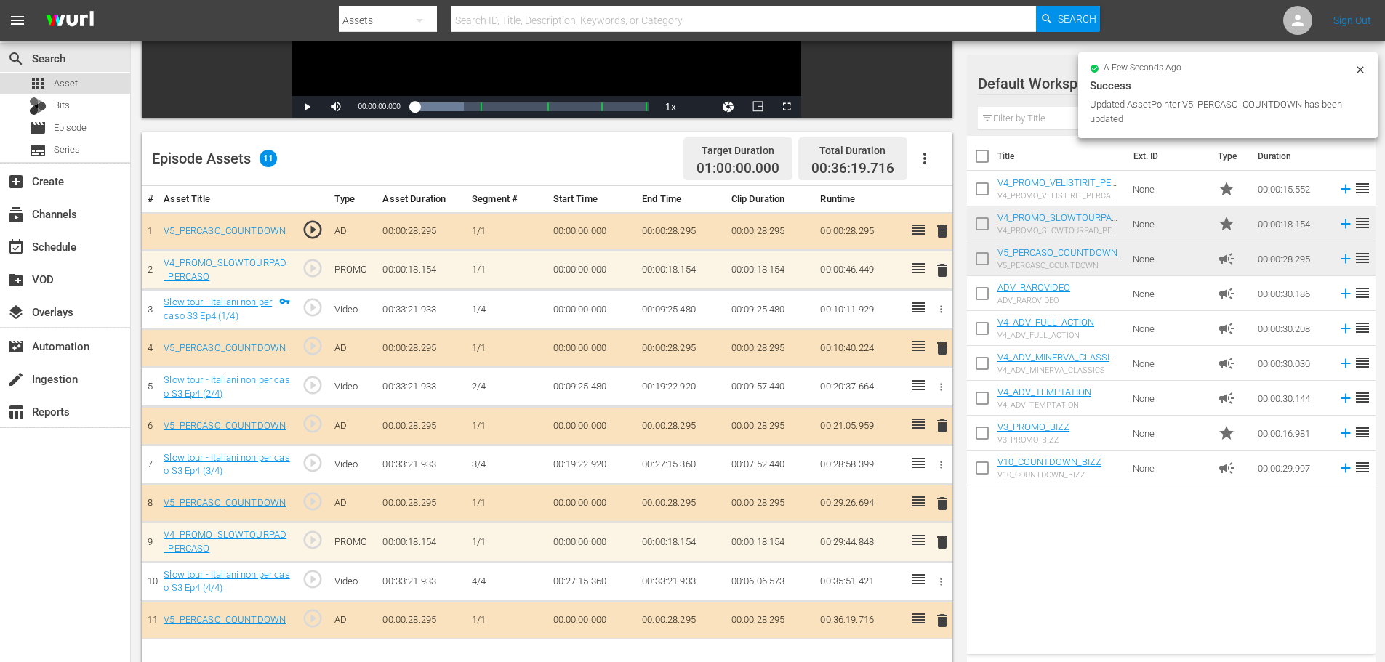
click at [92, 83] on div "apps Asset" at bounding box center [65, 83] width 130 height 20
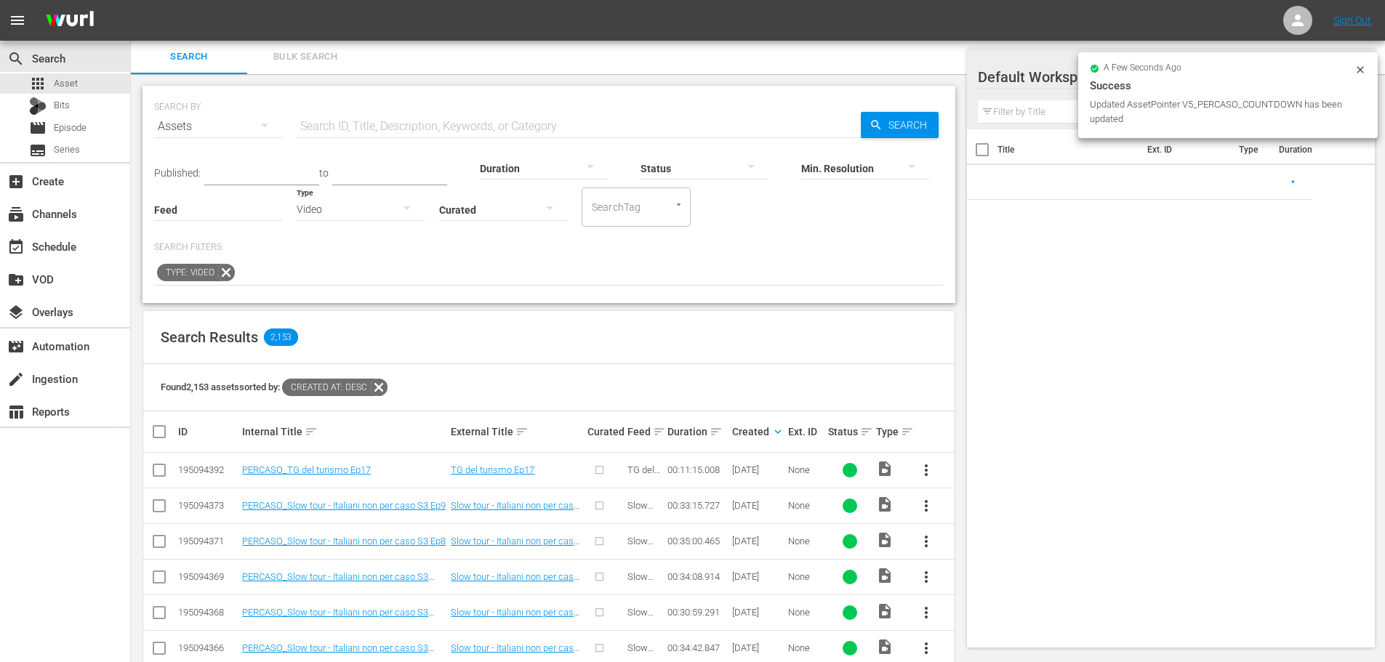
scroll to position [291, 0]
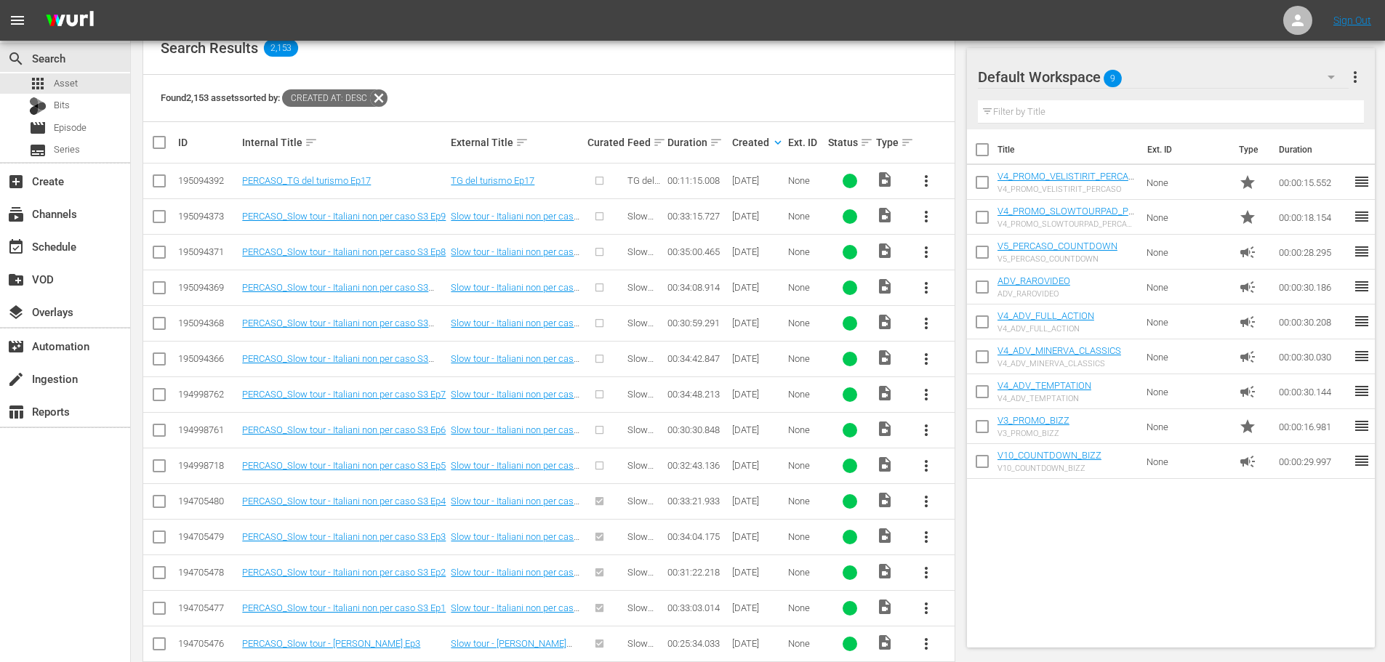
click at [926, 462] on span "more_vert" at bounding box center [926, 465] width 17 height 17
click at [1004, 571] on div "Episode" at bounding box center [1004, 576] width 99 height 35
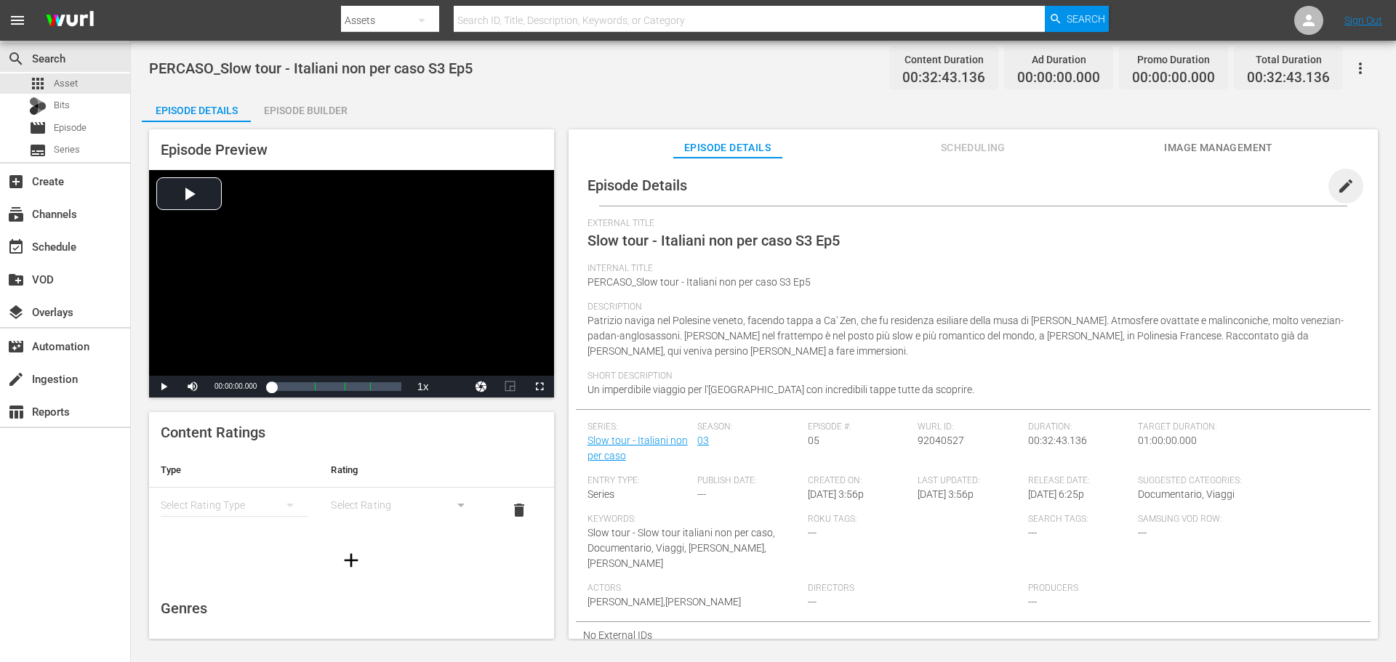
click at [1341, 181] on span "edit" at bounding box center [1345, 185] width 17 height 17
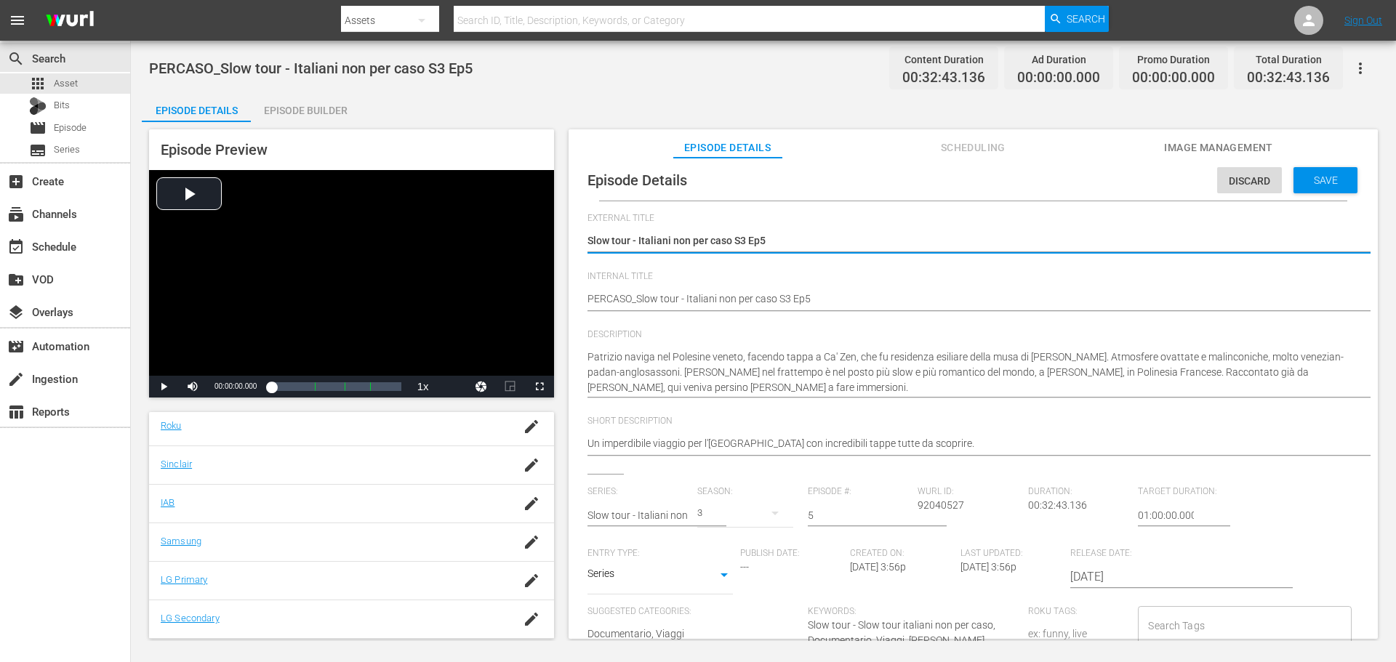
scroll to position [14, 0]
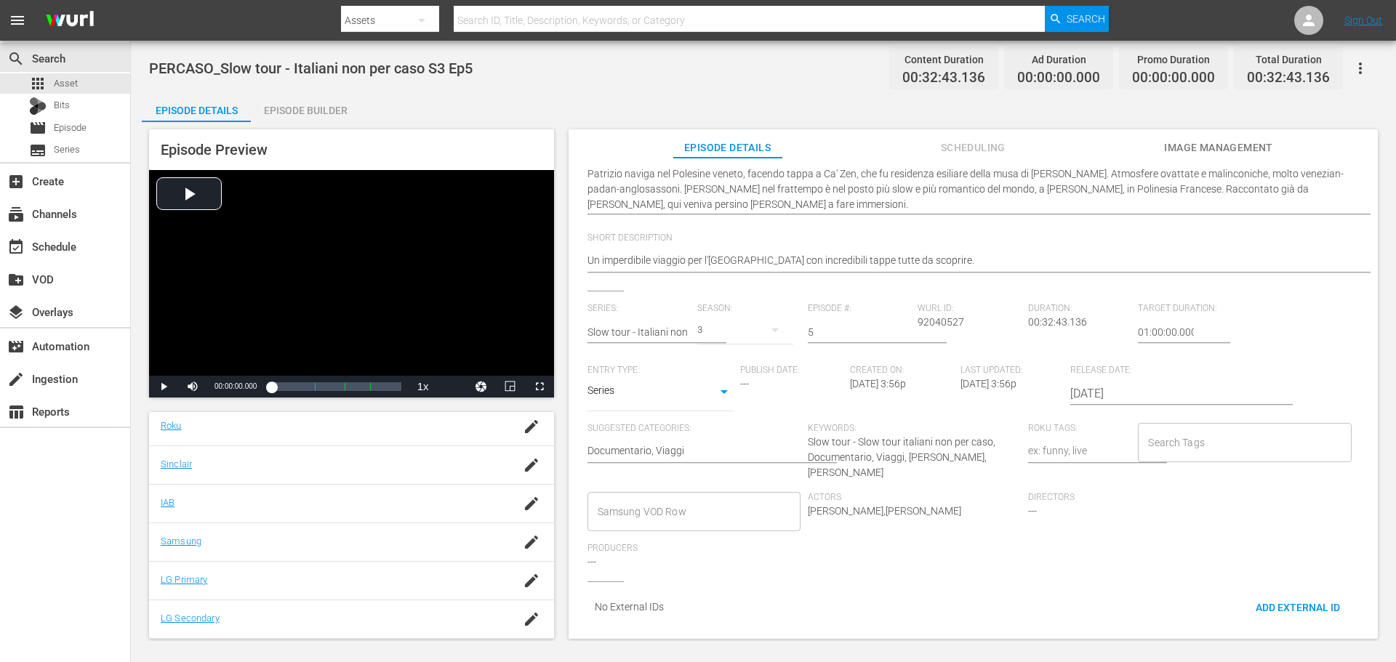
click at [713, 499] on input "Samsung VOD Row" at bounding box center [683, 512] width 178 height 26
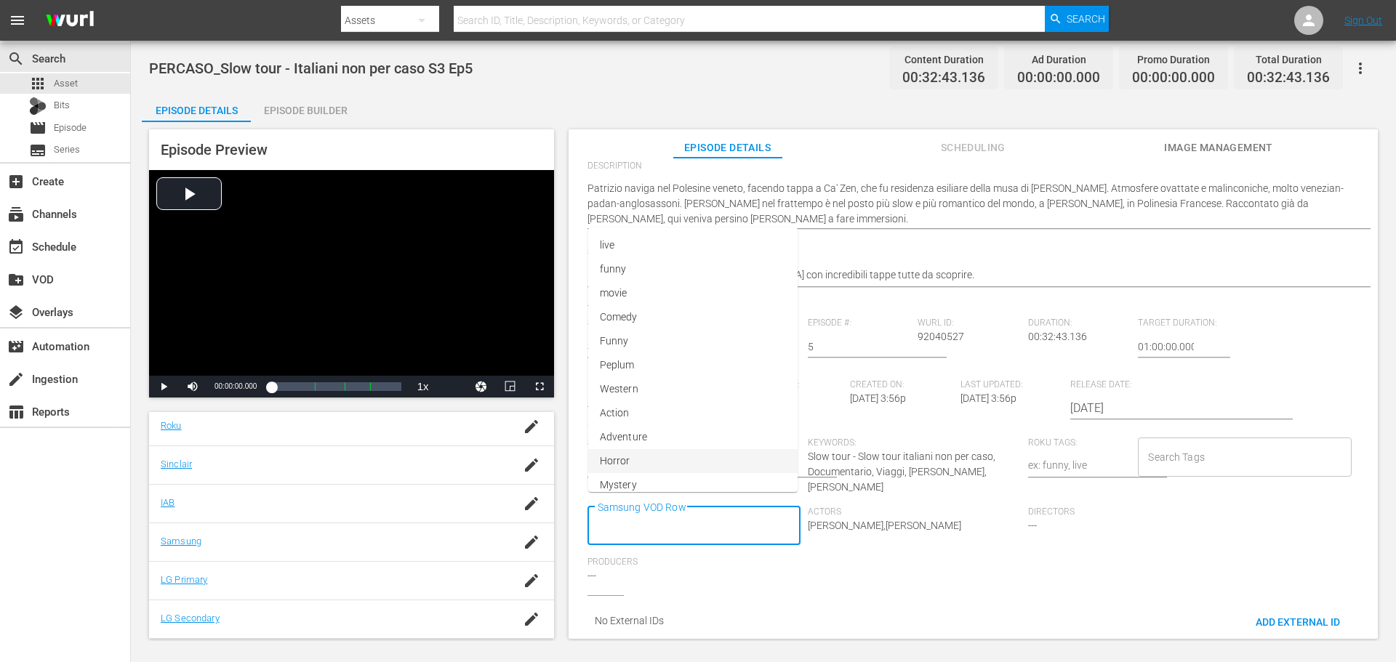
scroll to position [0, 0]
type input "Docu"
click at [670, 362] on li "Documentario" at bounding box center [692, 354] width 211 height 24
type input "Via"
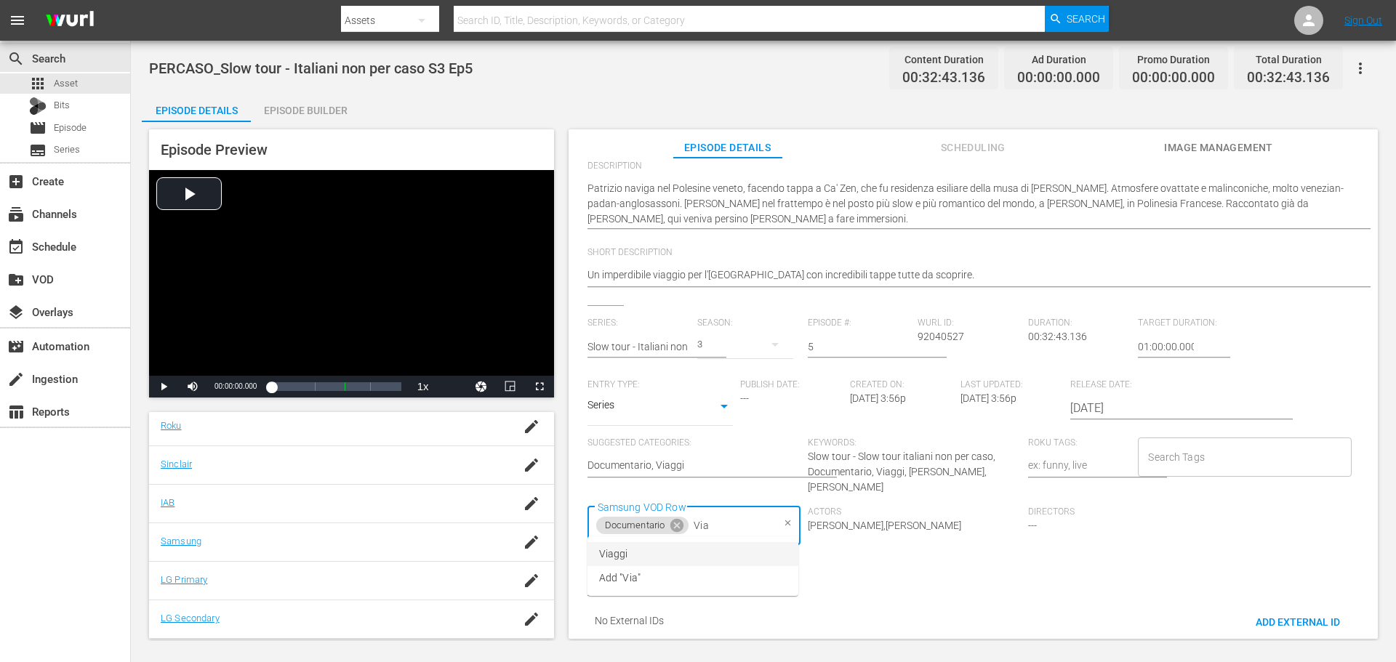
click at [630, 558] on li "Viaggi" at bounding box center [692, 554] width 211 height 24
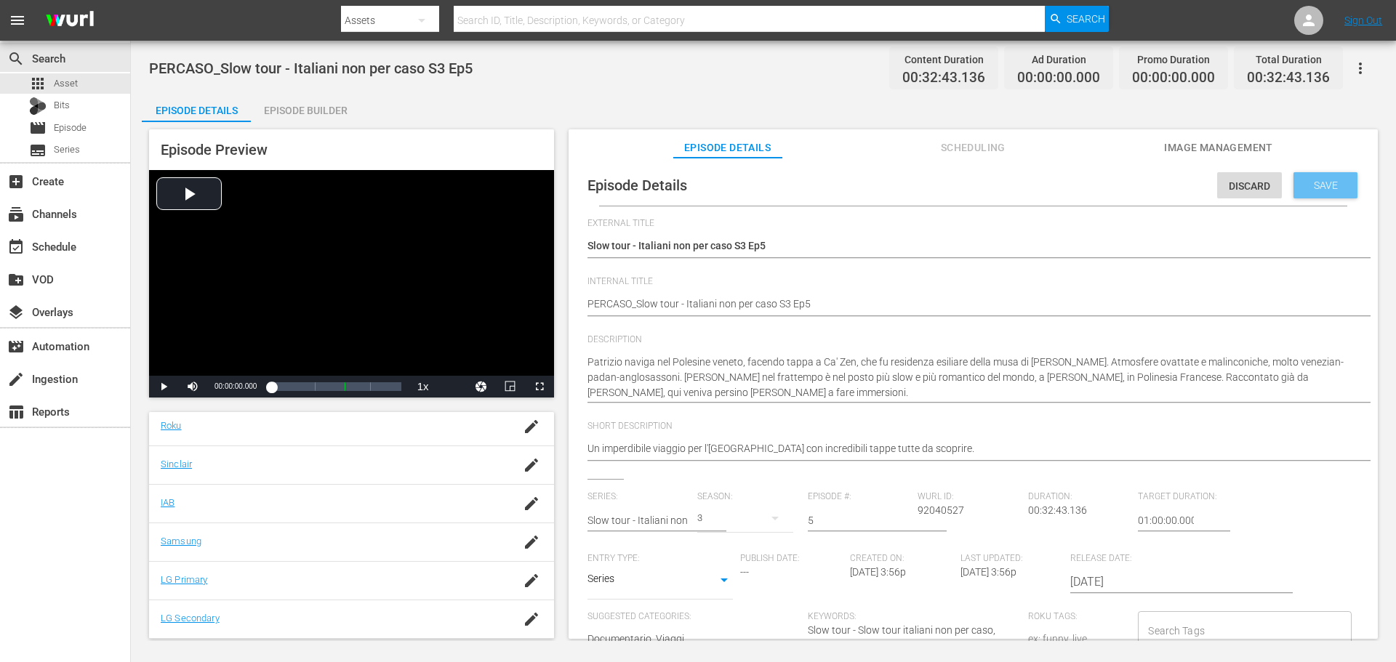
click at [1304, 191] on div "Save" at bounding box center [1325, 185] width 64 height 26
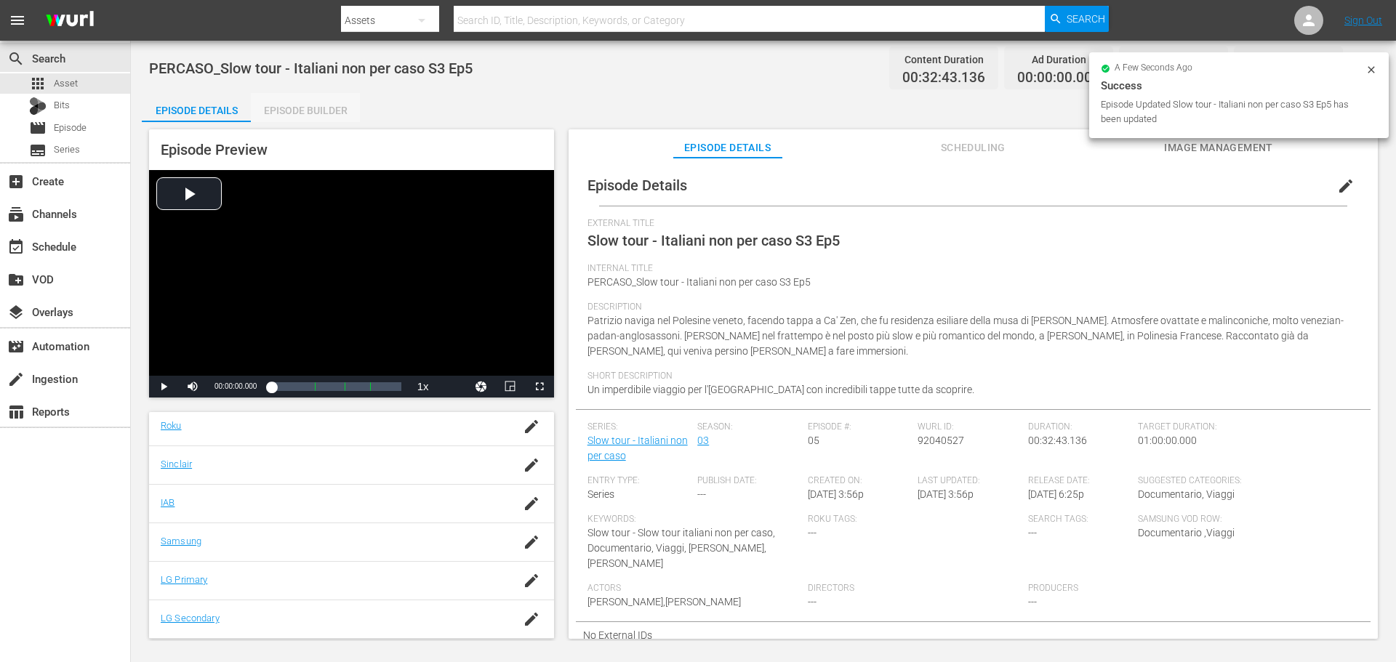
click at [288, 116] on div "Episode Builder" at bounding box center [305, 110] width 109 height 35
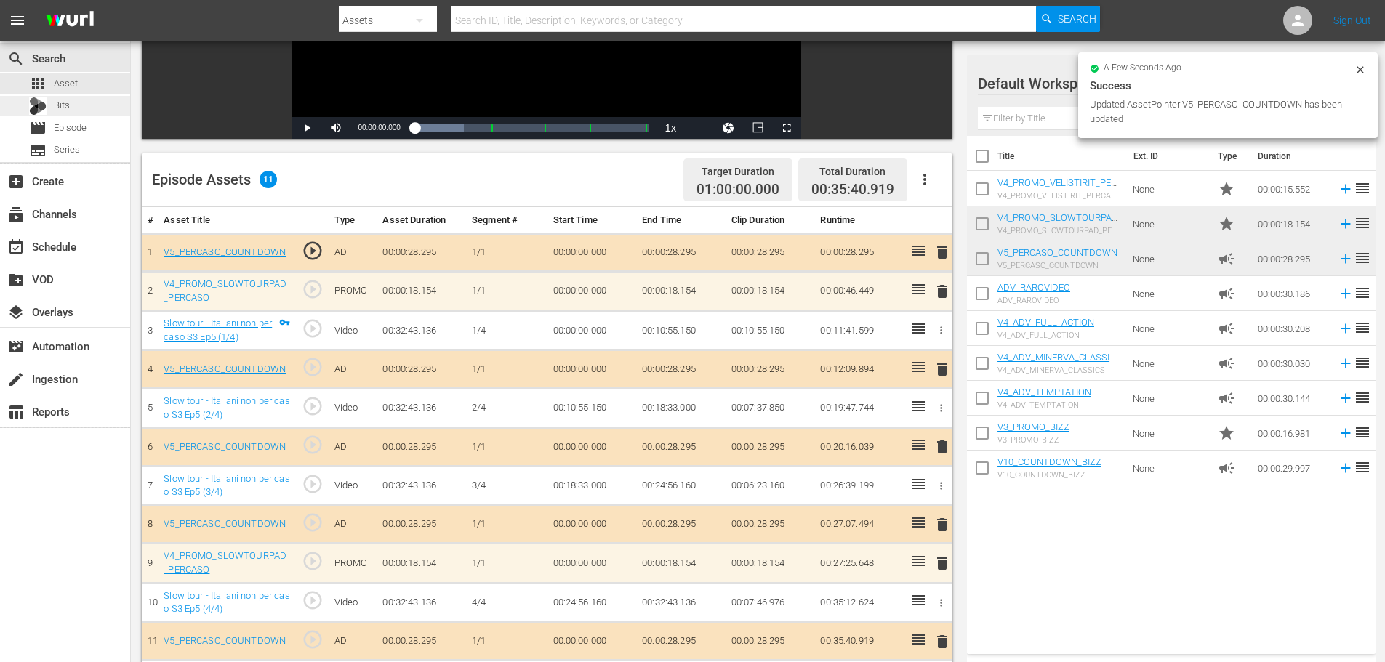
scroll to position [145, 0]
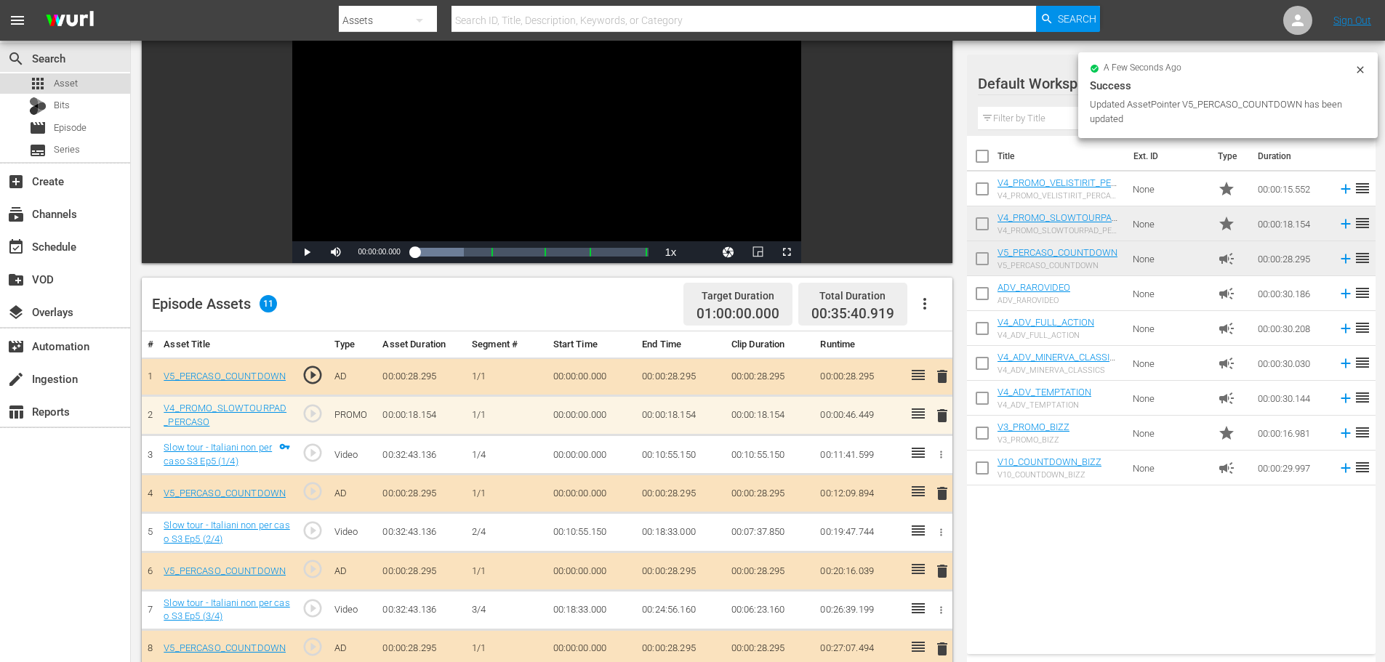
click at [66, 88] on span "Asset" at bounding box center [66, 83] width 24 height 15
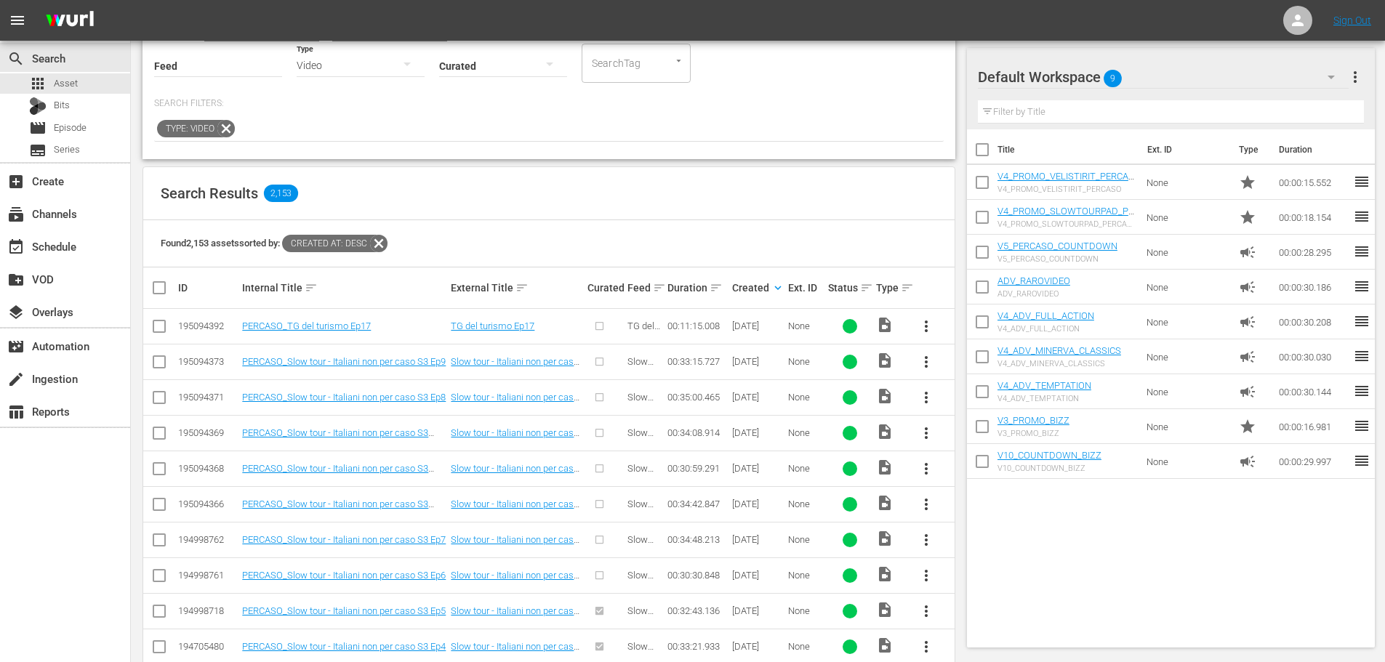
scroll to position [291, 0]
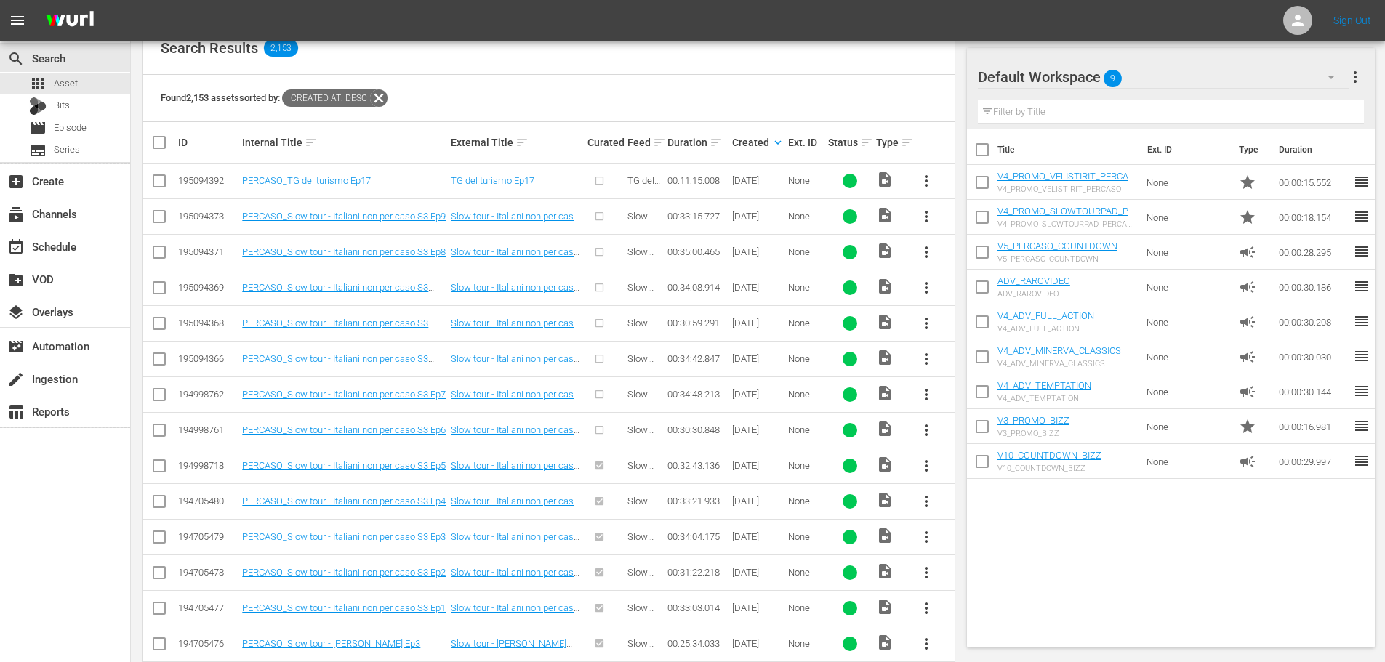
click at [926, 430] on span "more_vert" at bounding box center [926, 430] width 17 height 17
click at [961, 545] on div "Episode" at bounding box center [1004, 540] width 99 height 35
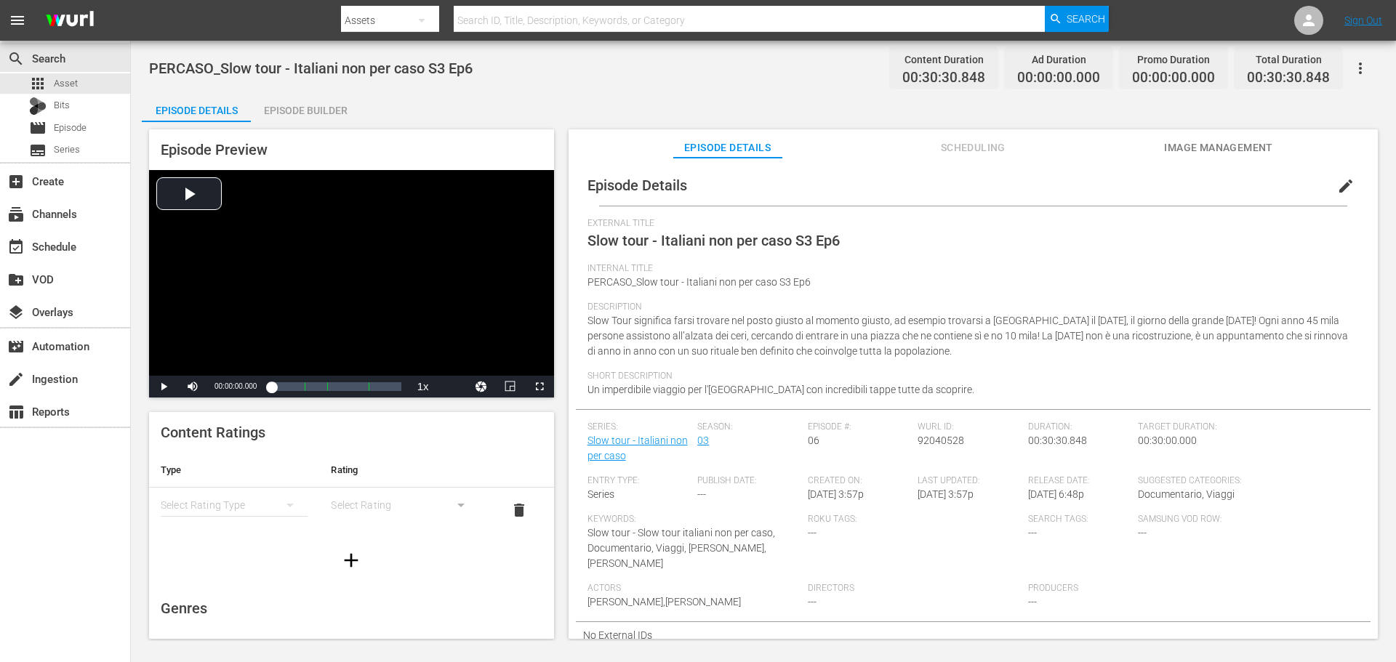
click at [1337, 182] on span "edit" at bounding box center [1345, 185] width 17 height 17
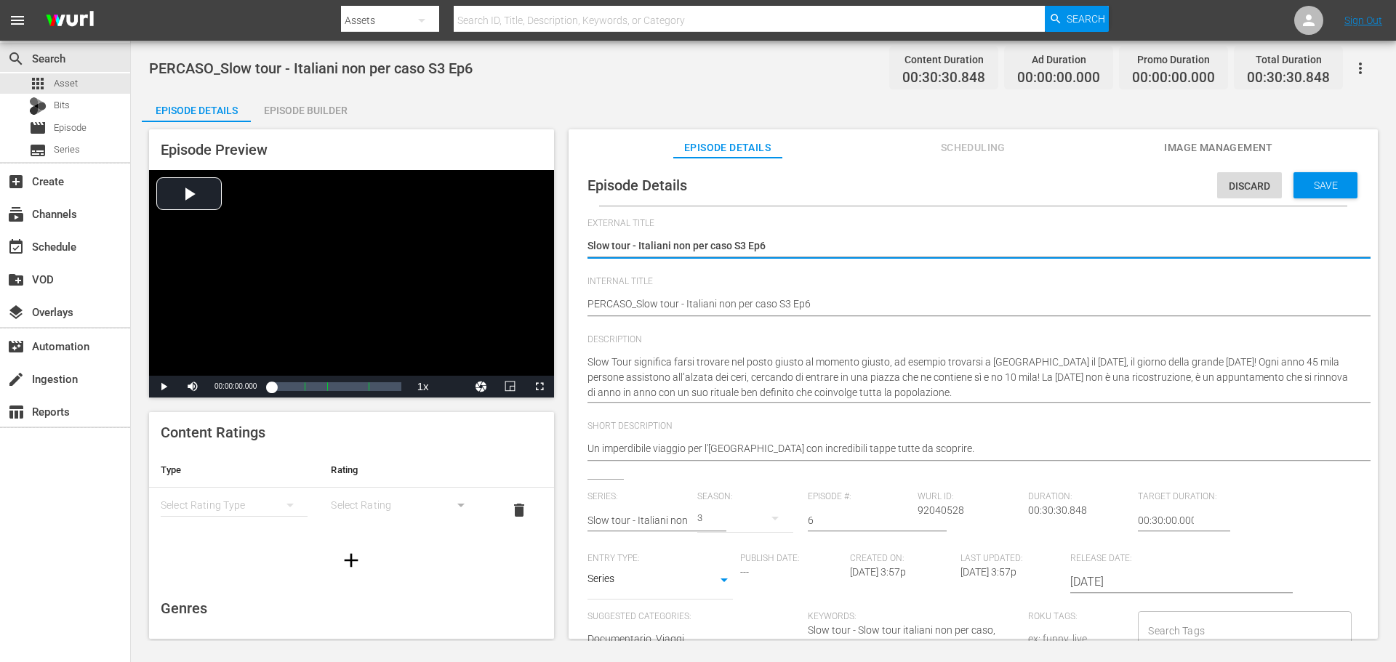
scroll to position [14, 0]
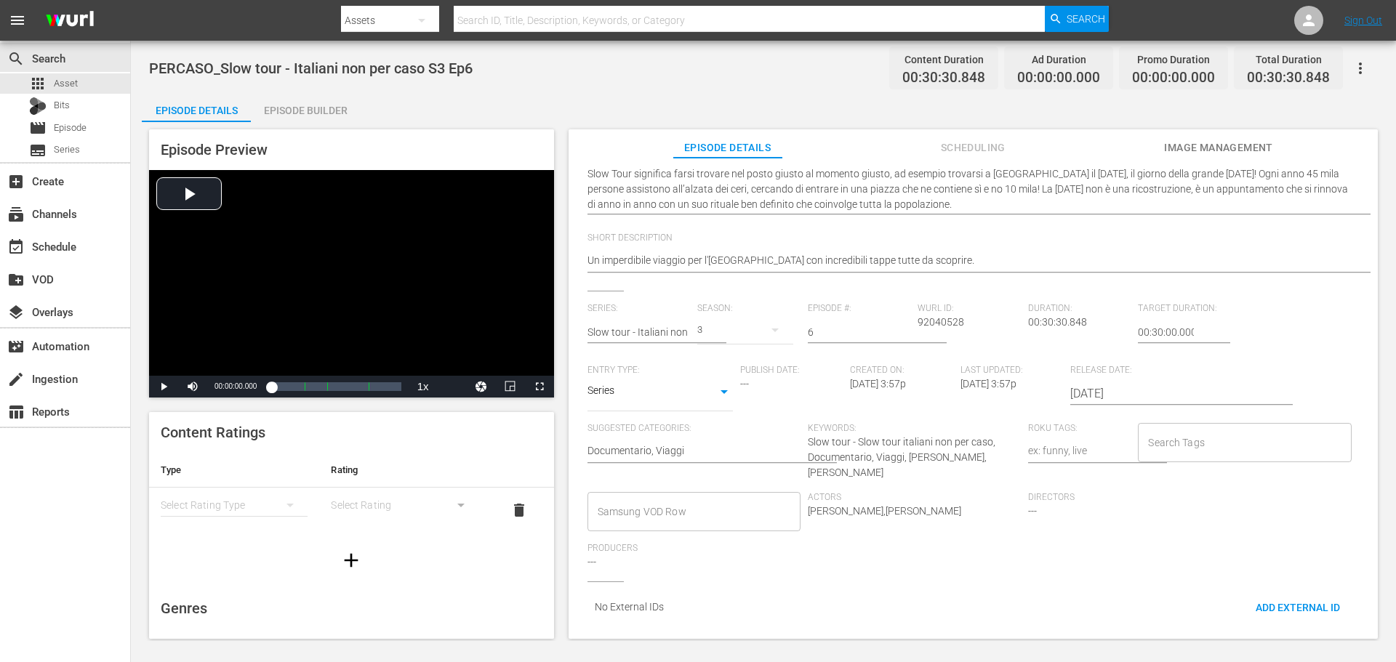
click at [708, 499] on input "Samsung VOD Row" at bounding box center [683, 512] width 178 height 26
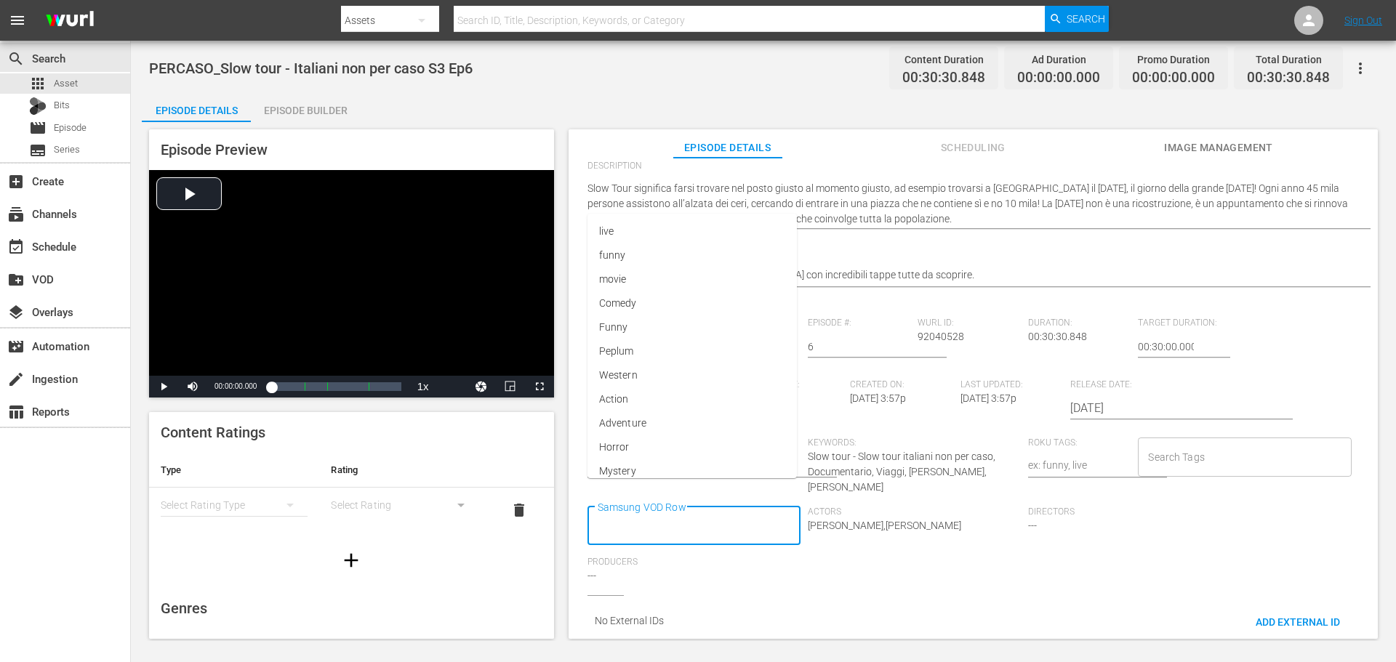
scroll to position [0, 0]
type input "Docu"
click at [684, 361] on li "Documentario" at bounding box center [692, 354] width 211 height 24
type input "via"
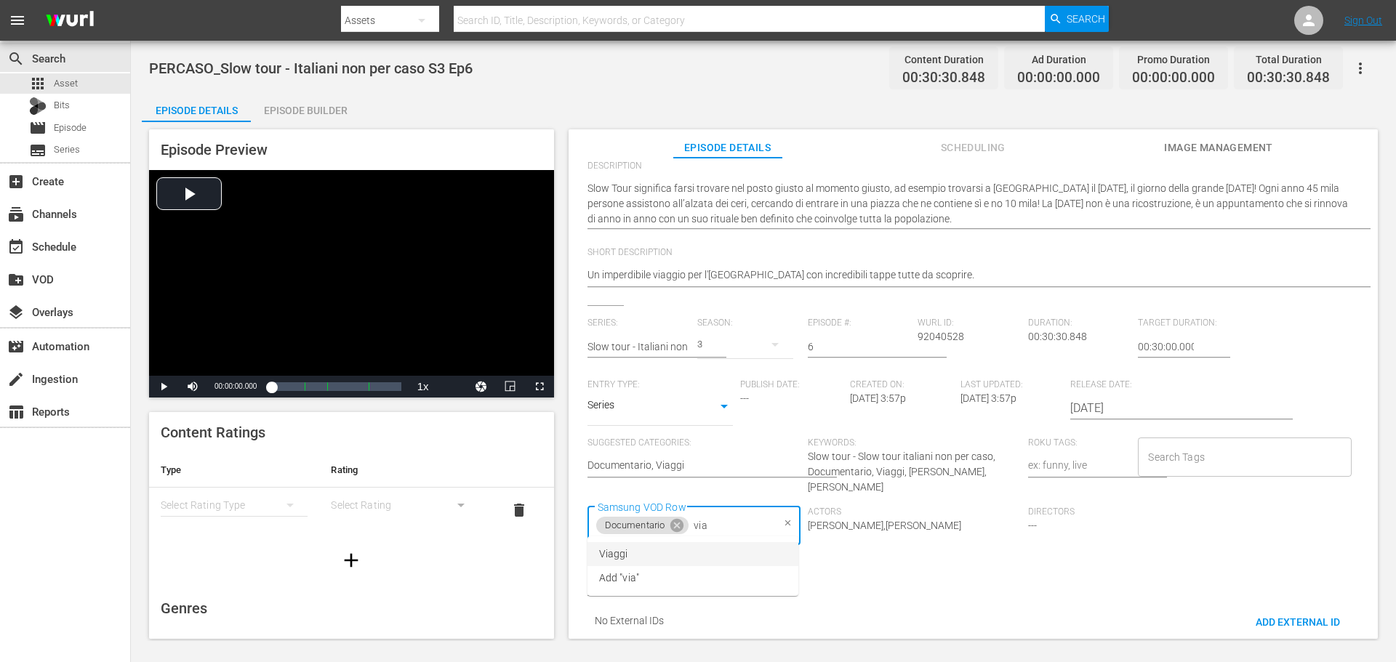
click at [720, 562] on li "Viaggi" at bounding box center [692, 554] width 211 height 24
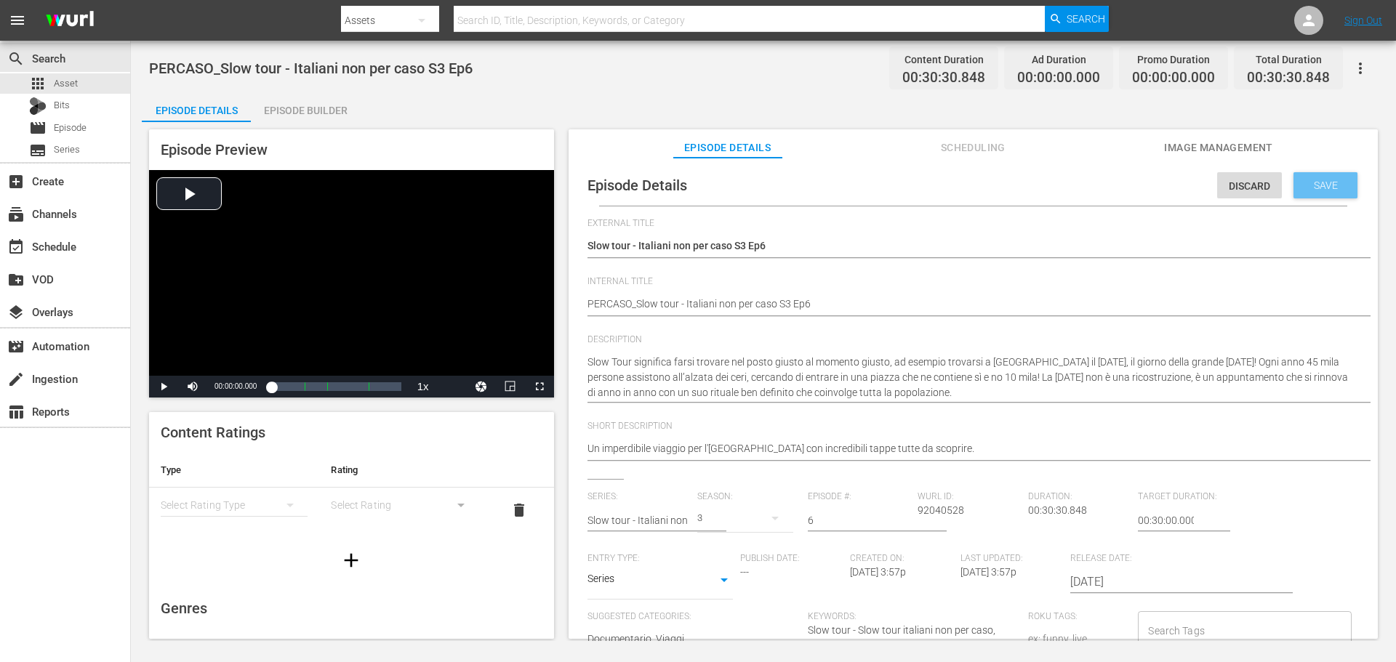
click at [1339, 182] on span "Save" at bounding box center [1325, 186] width 47 height 12
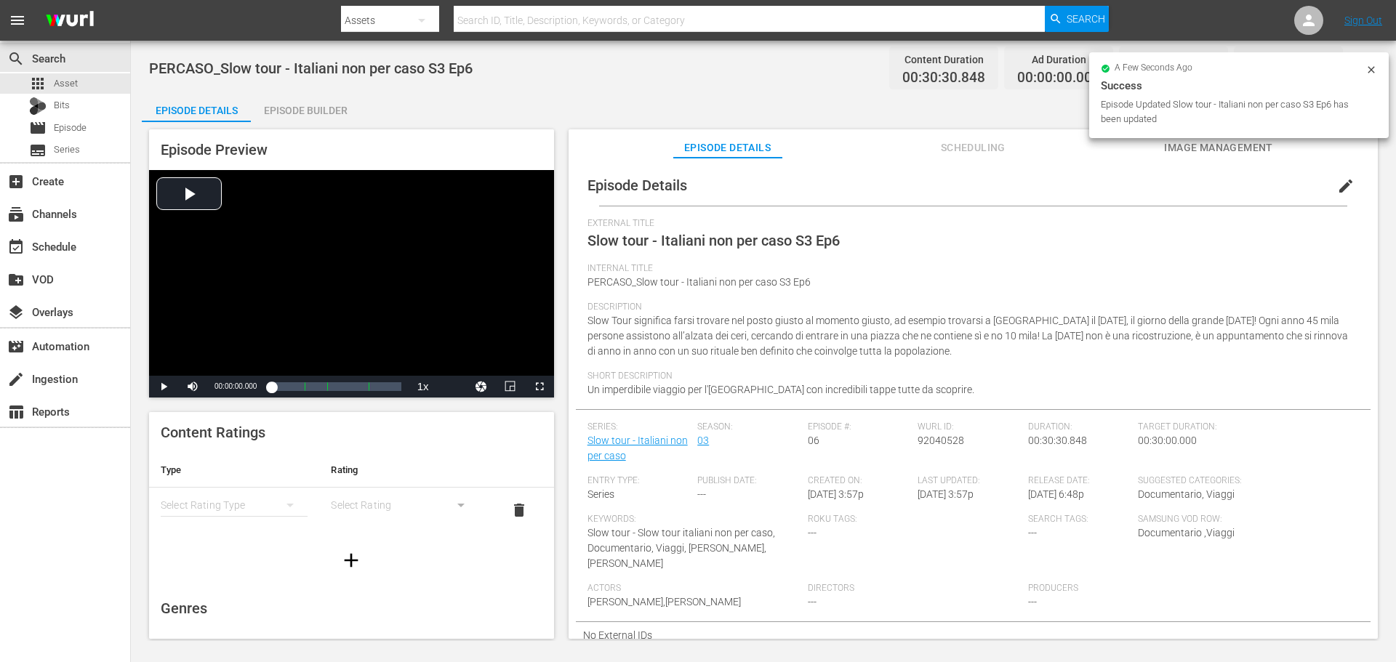
click at [301, 113] on div "Episode Builder" at bounding box center [305, 110] width 109 height 35
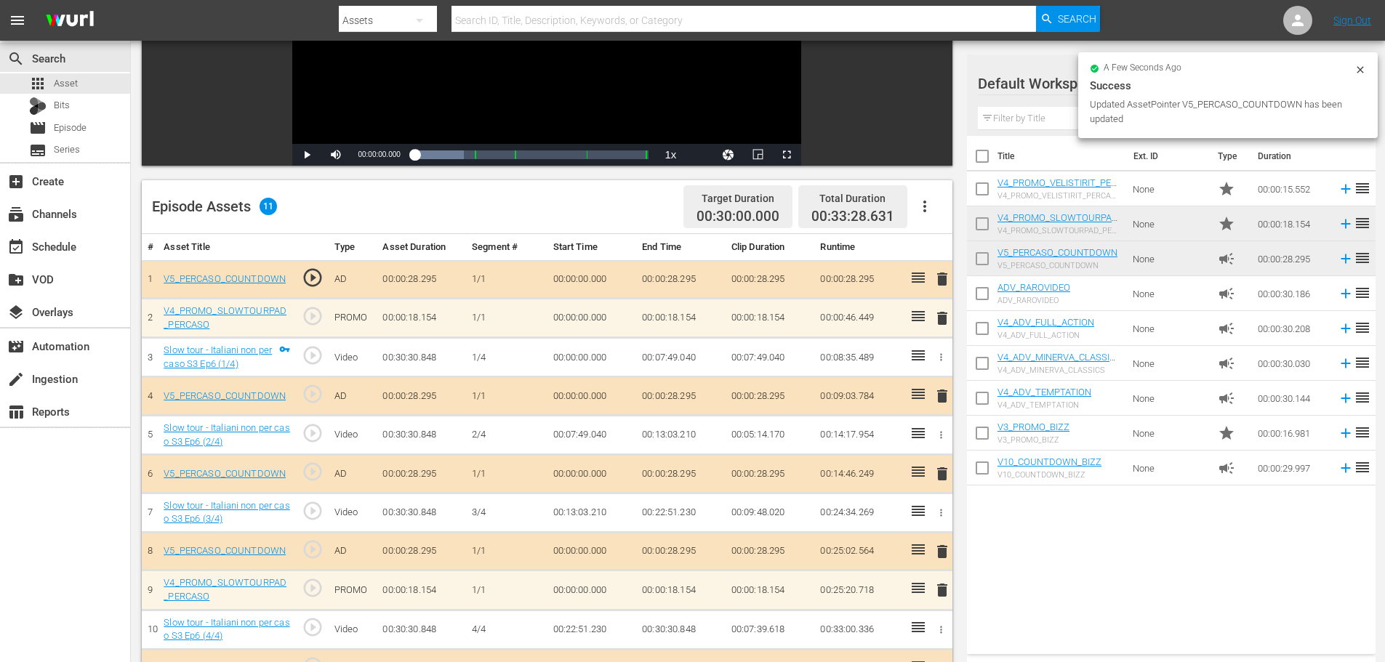
scroll to position [233, 0]
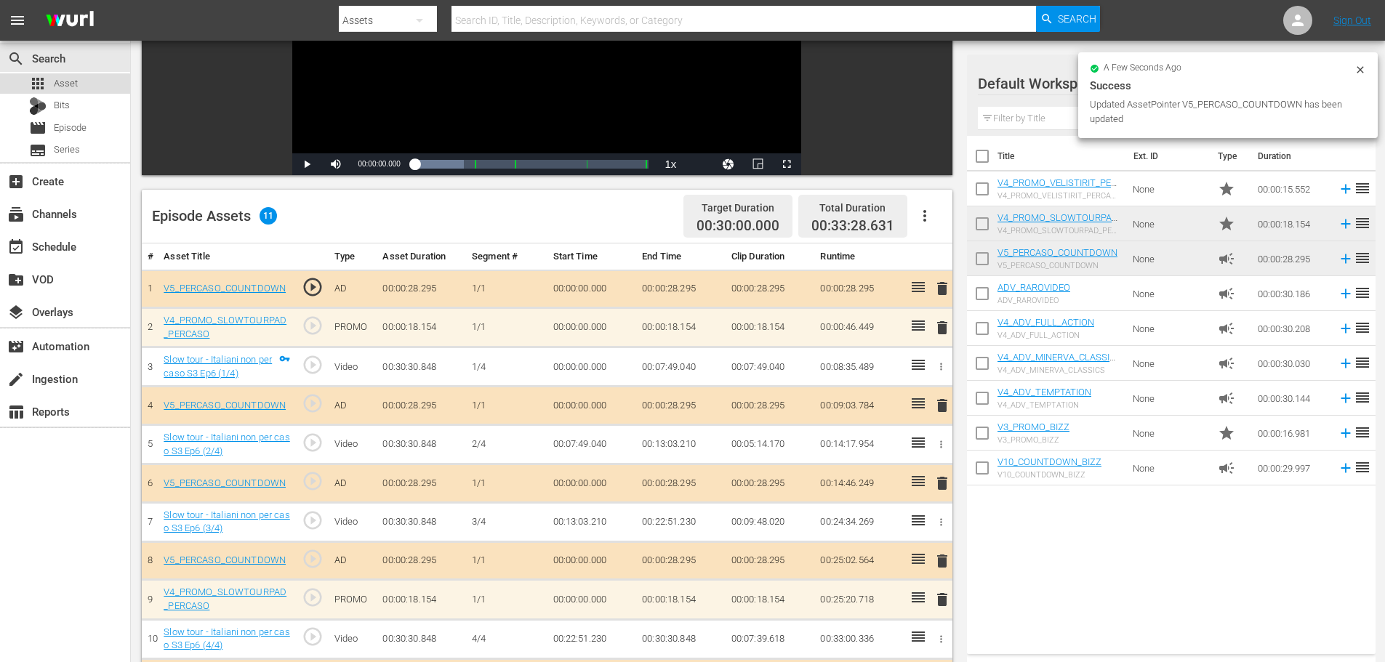
click at [58, 83] on span "Asset" at bounding box center [66, 83] width 24 height 15
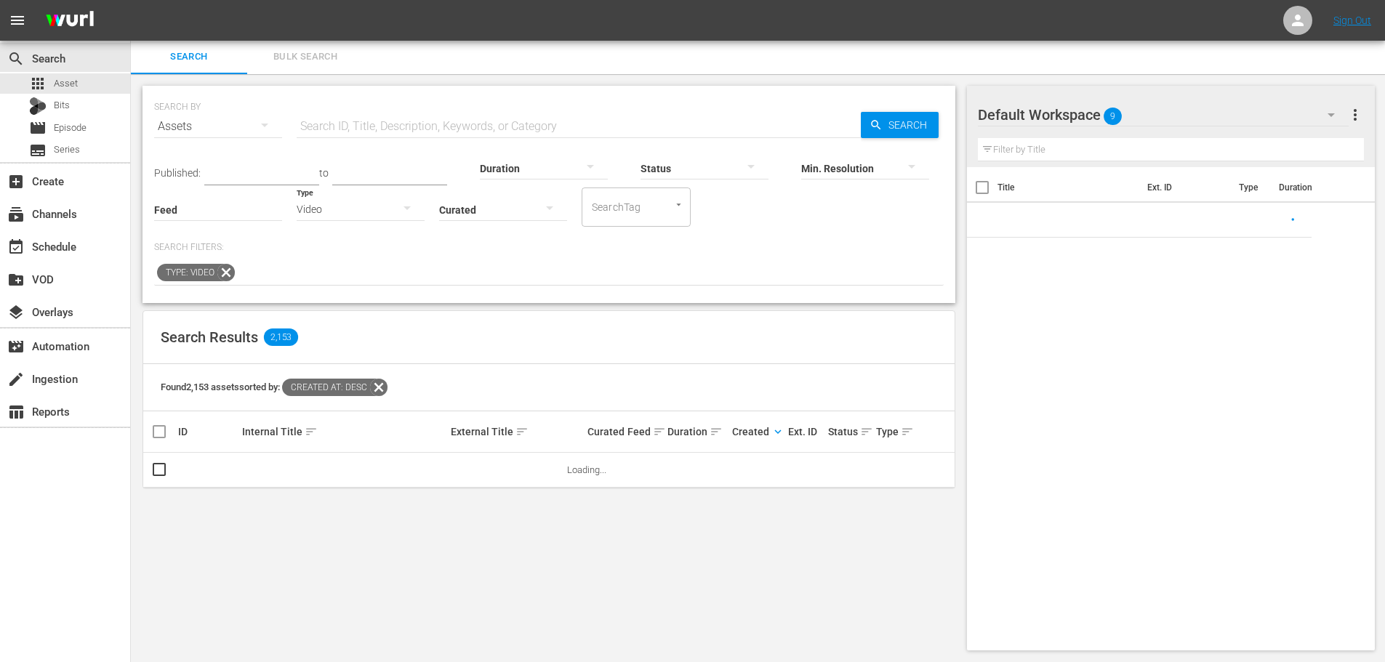
scroll to position [233, 0]
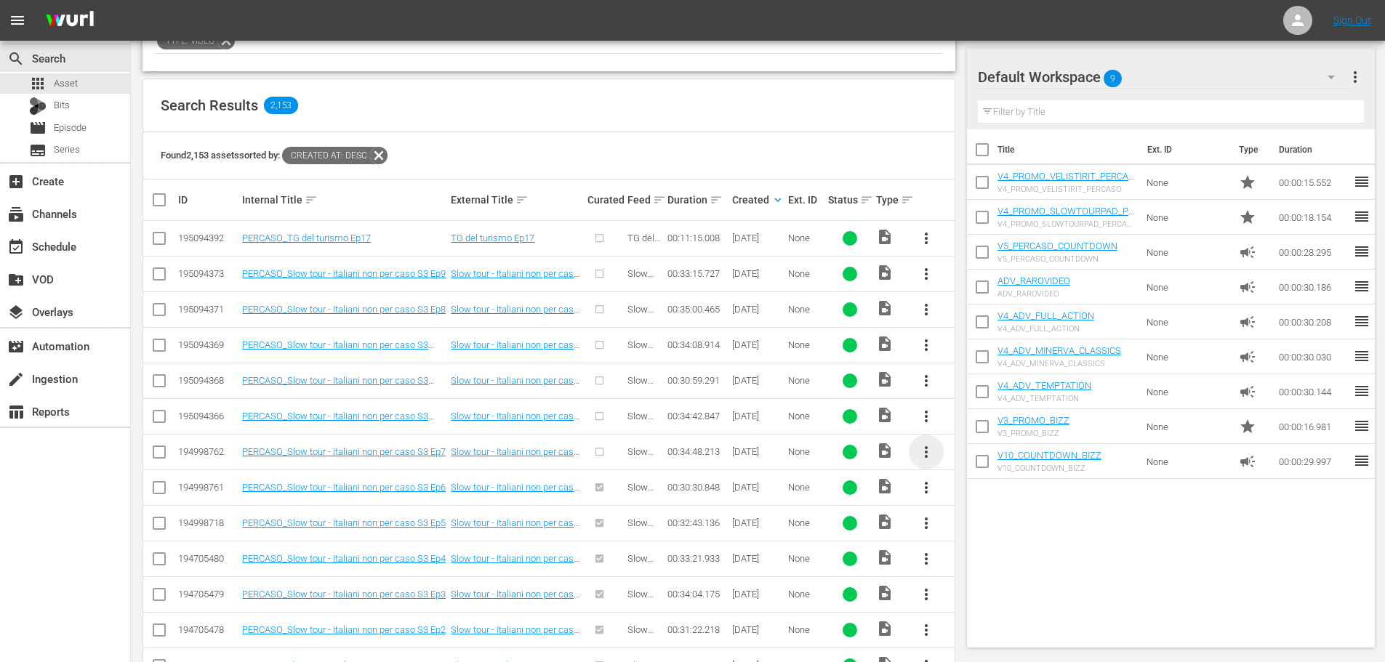
click at [925, 444] on span "more_vert" at bounding box center [926, 452] width 17 height 17
click at [984, 558] on div "Episode" at bounding box center [1004, 562] width 99 height 35
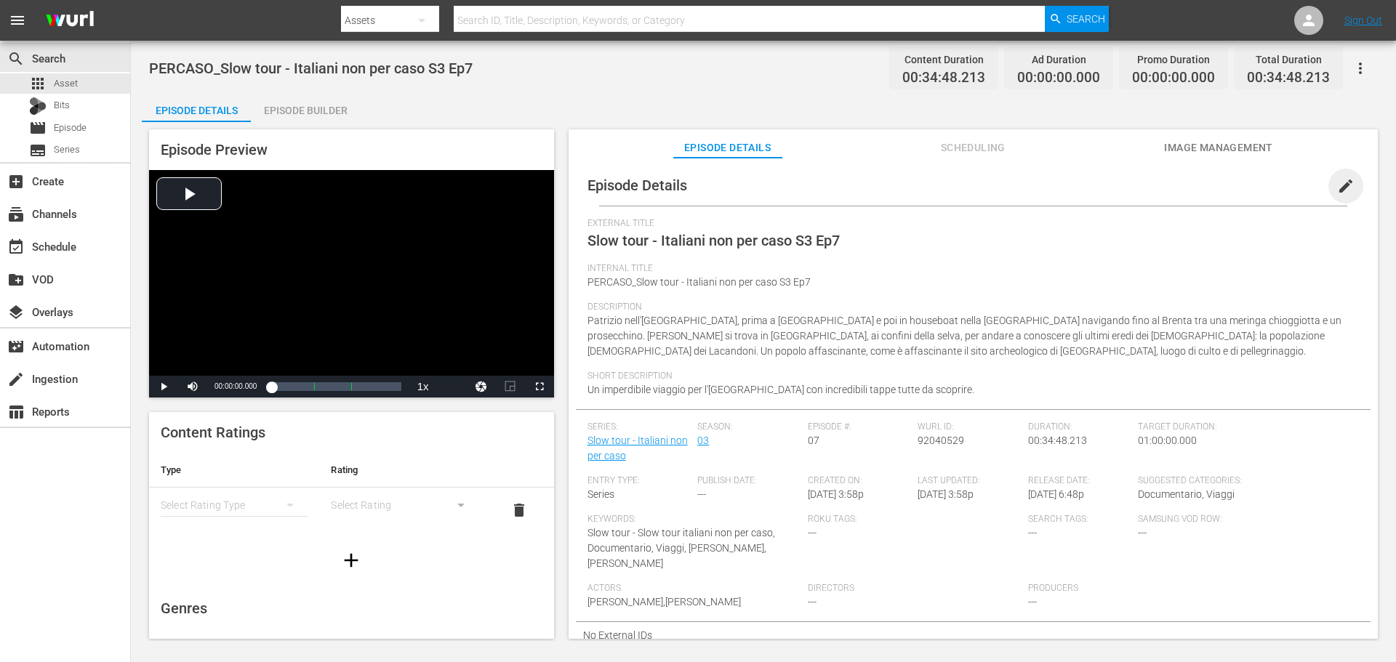
click at [1337, 183] on span "edit" at bounding box center [1345, 185] width 17 height 17
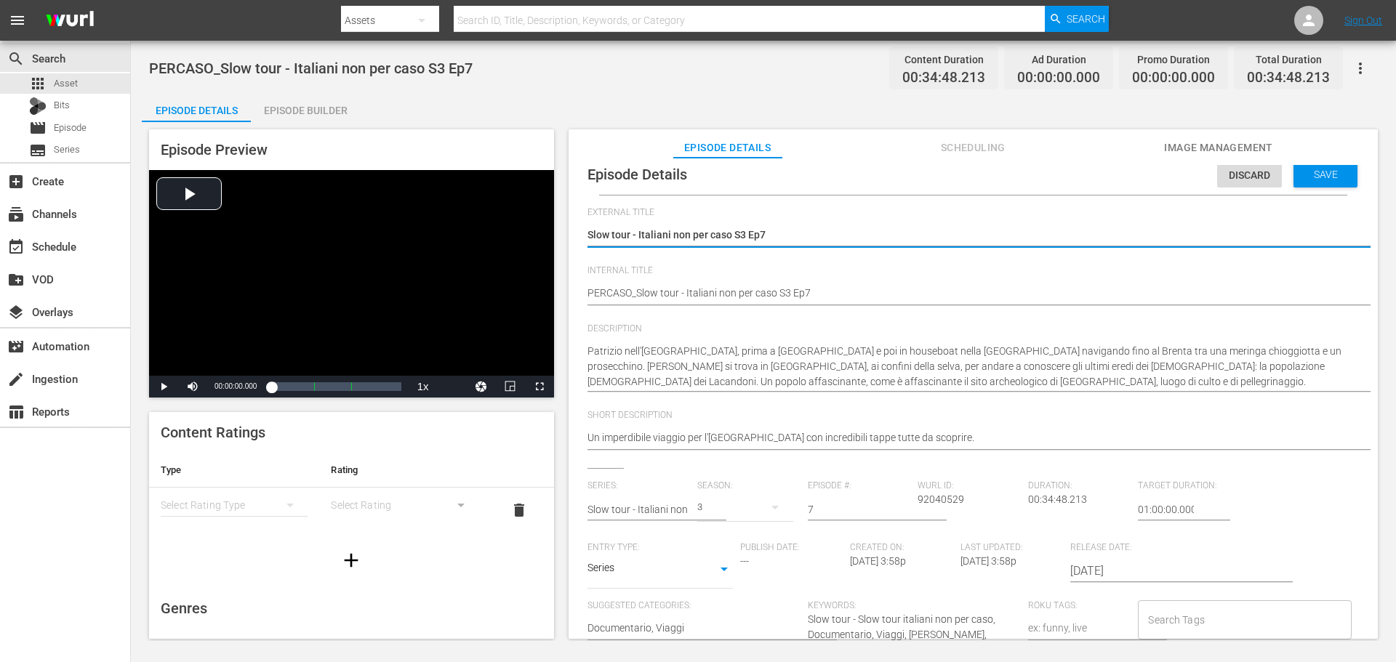
scroll to position [14, 0]
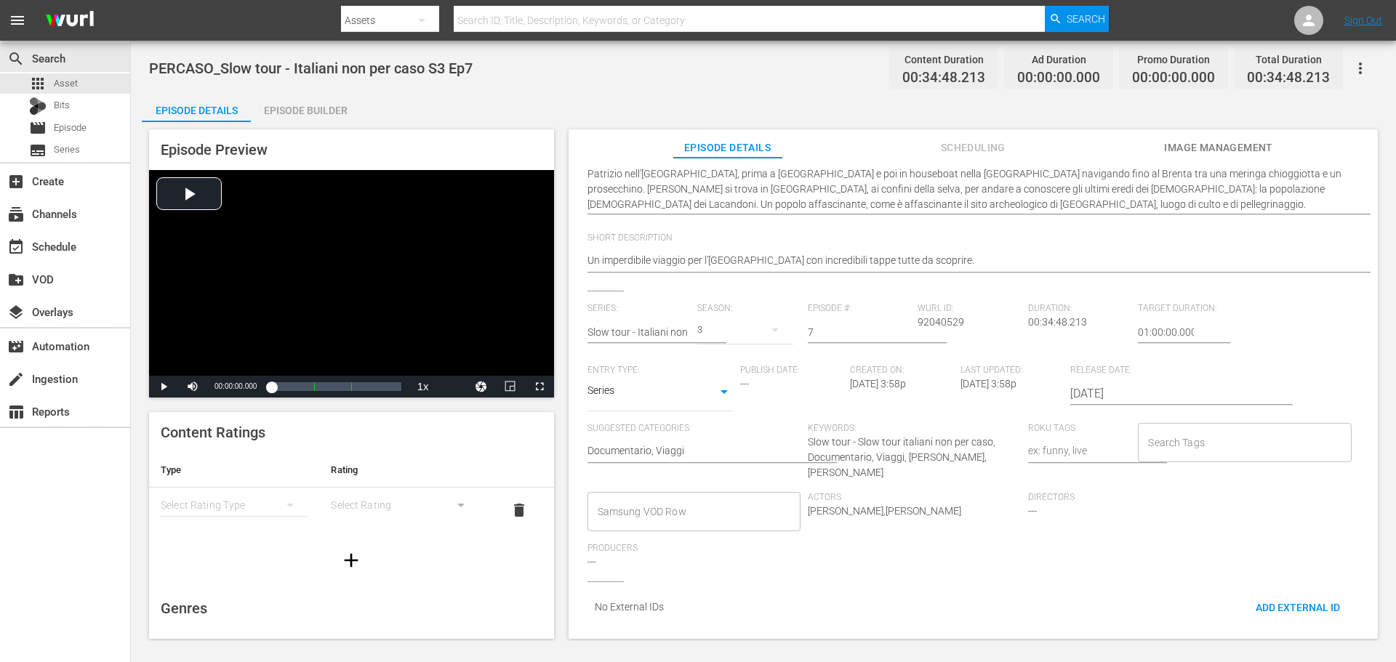
click at [686, 522] on div "Samsung VOD Row Samsung VOD Row" at bounding box center [697, 517] width 220 height 51
click at [687, 513] on div "Samsung VOD Row" at bounding box center [693, 511] width 213 height 39
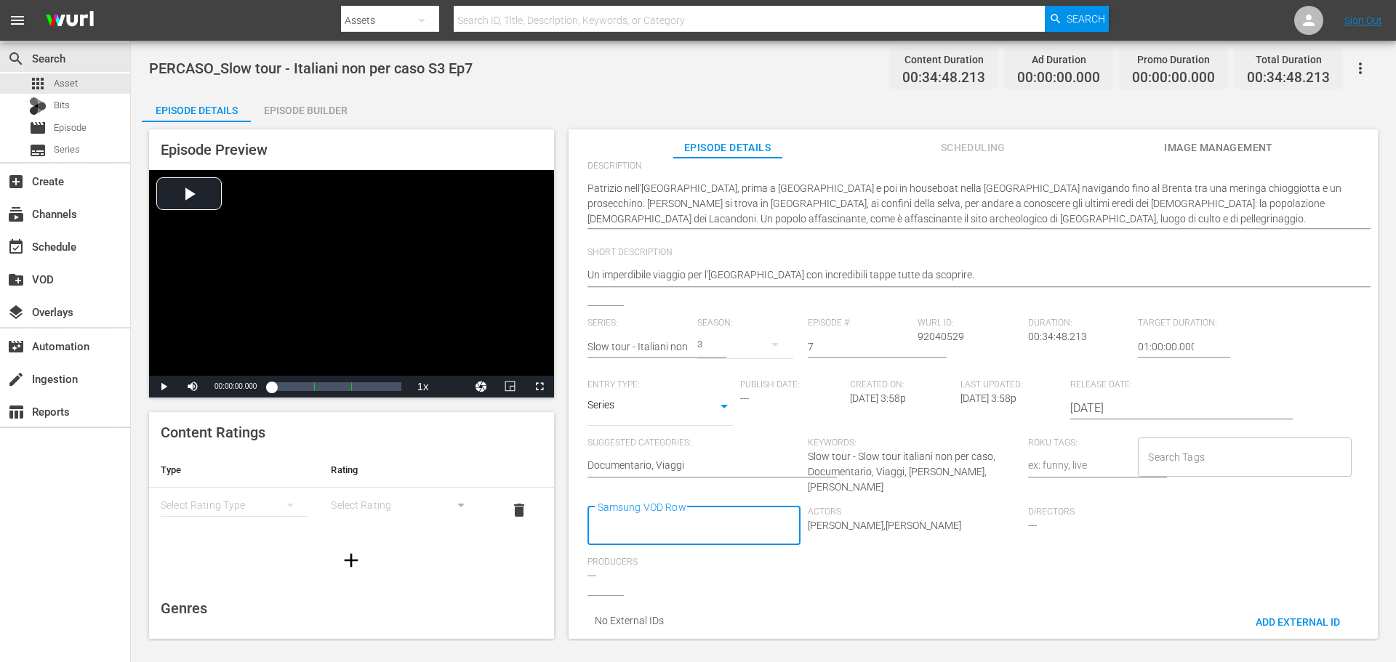
scroll to position [0, 0]
type input "Docu"
click at [627, 344] on li "Documentario" at bounding box center [692, 354] width 211 height 24
type input "Via"
click at [710, 559] on li "Viaggi" at bounding box center [692, 554] width 211 height 24
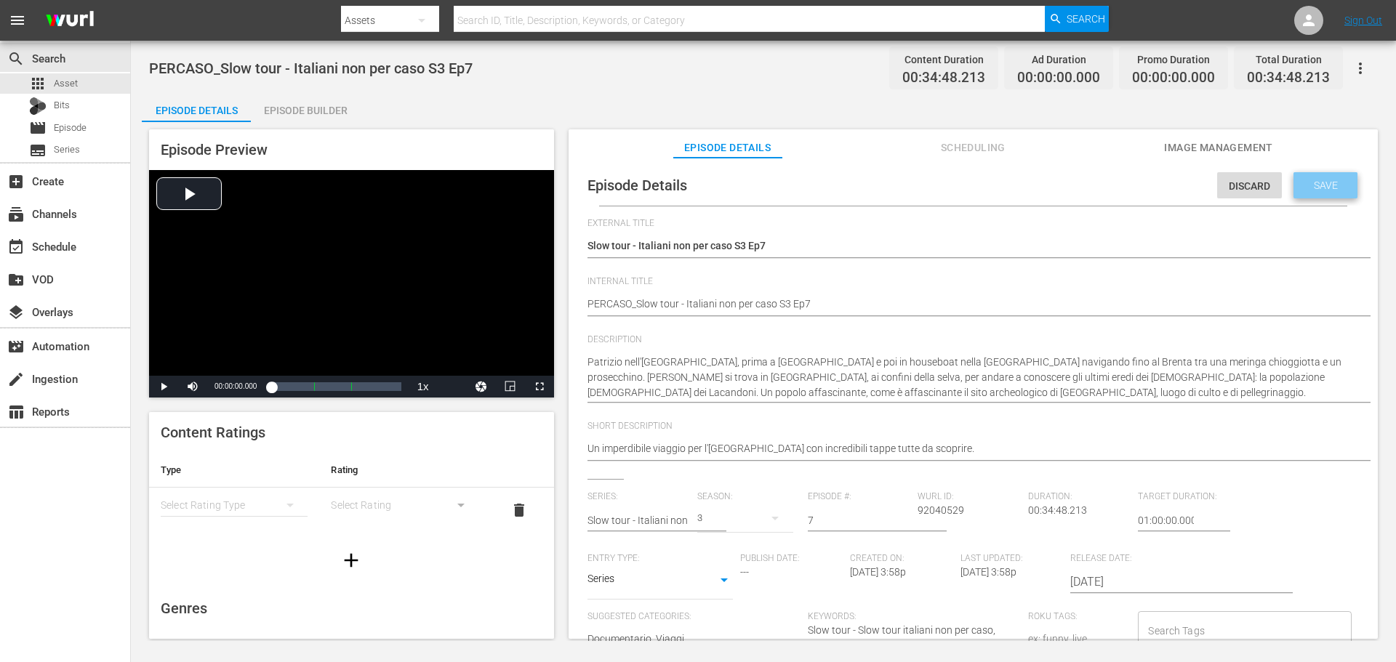
click at [1324, 180] on span "Save" at bounding box center [1325, 186] width 47 height 12
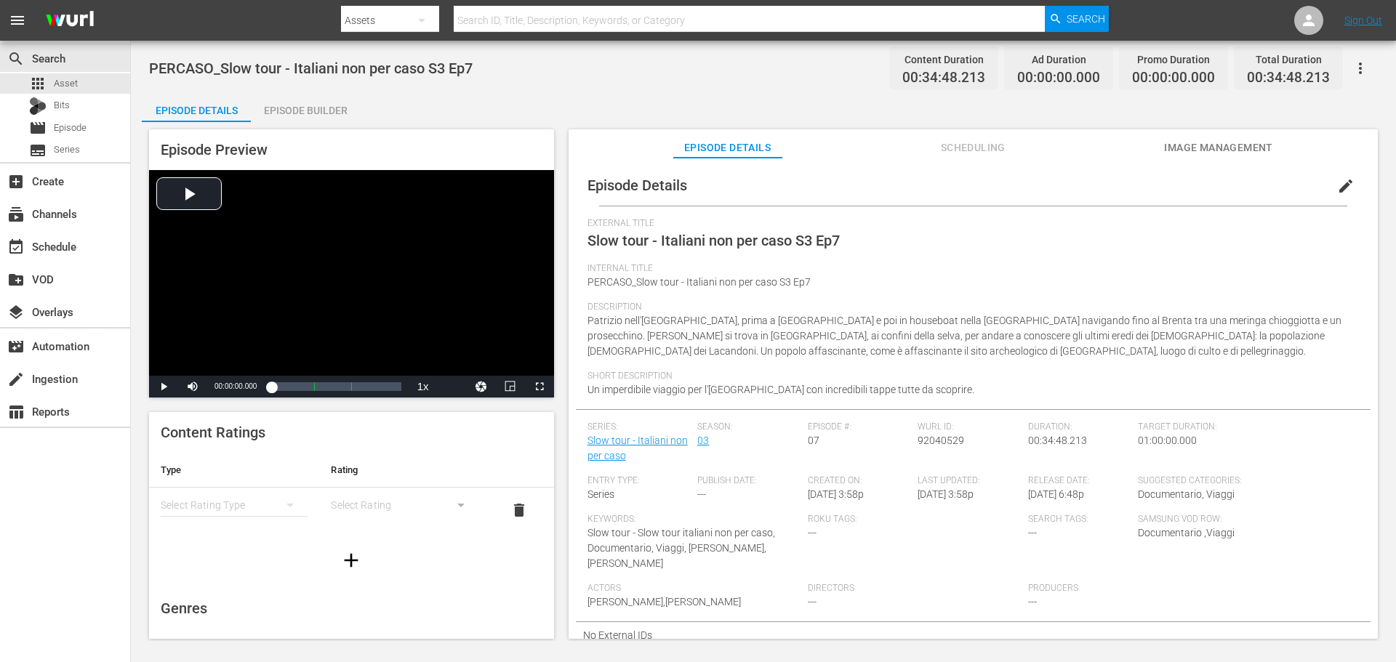
click at [312, 112] on div "Episode Builder" at bounding box center [305, 110] width 109 height 35
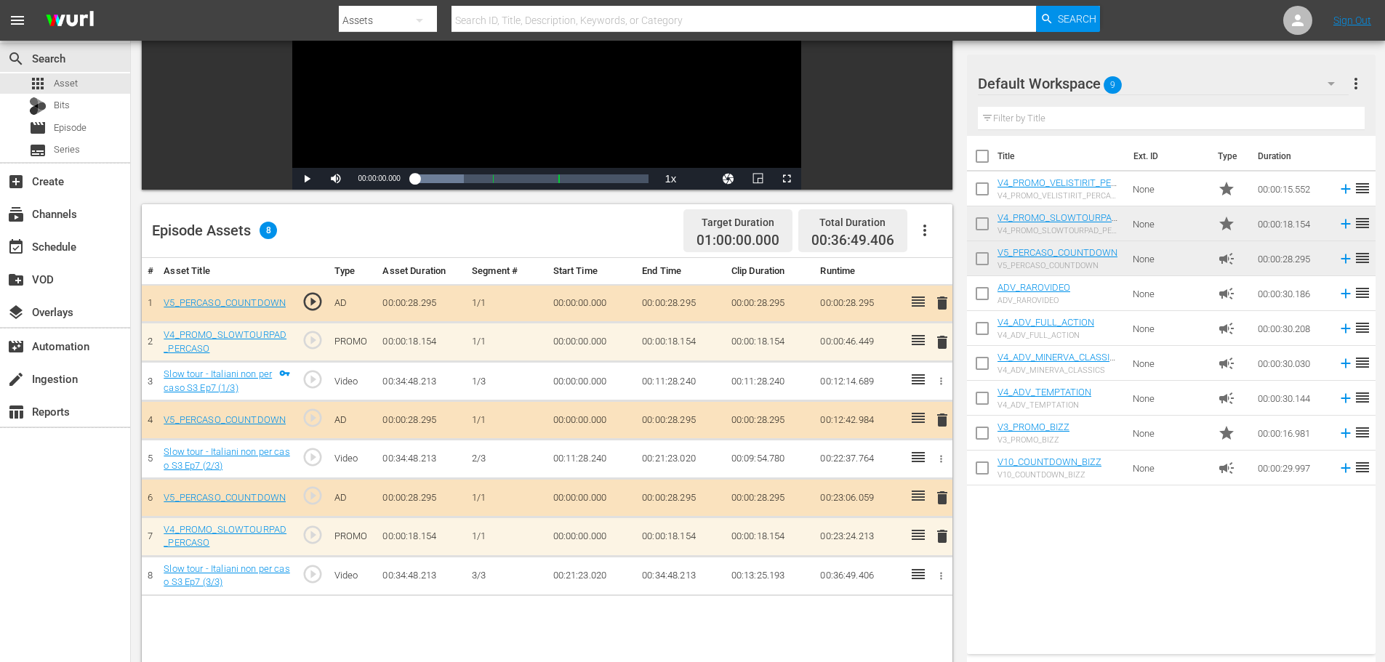
scroll to position [364, 0]
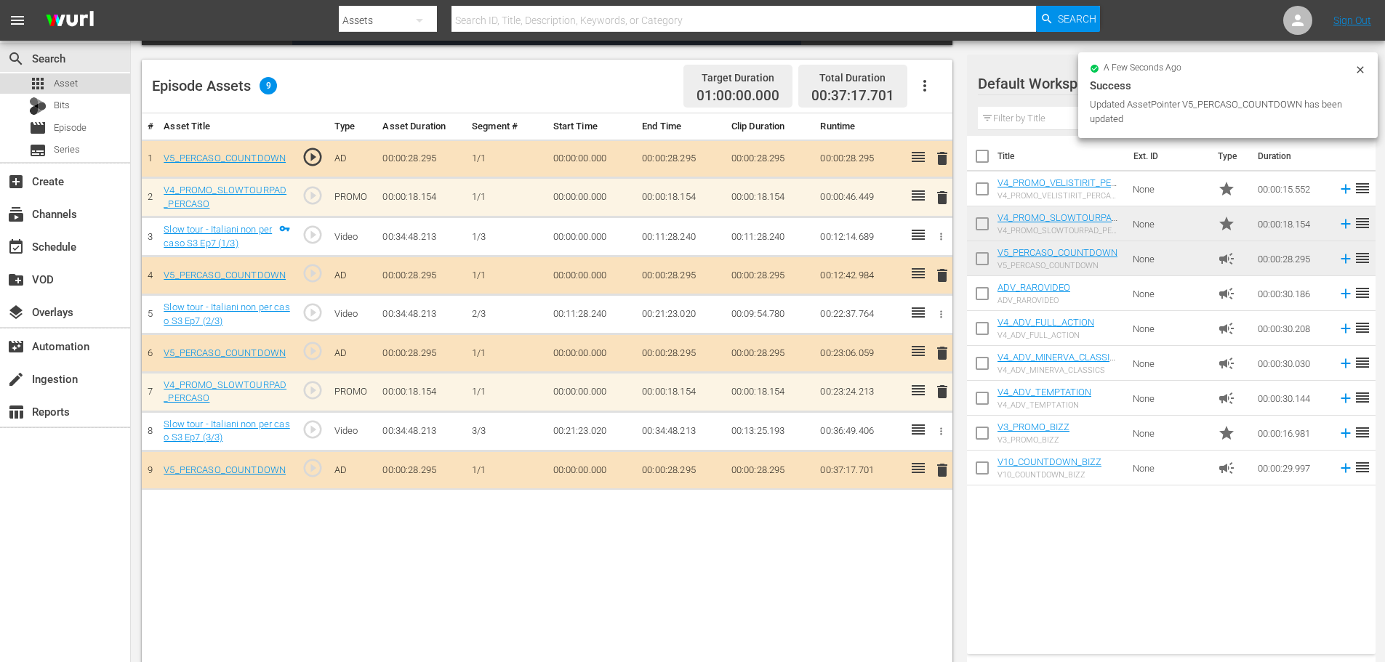
click at [87, 76] on div "apps Asset" at bounding box center [65, 83] width 130 height 20
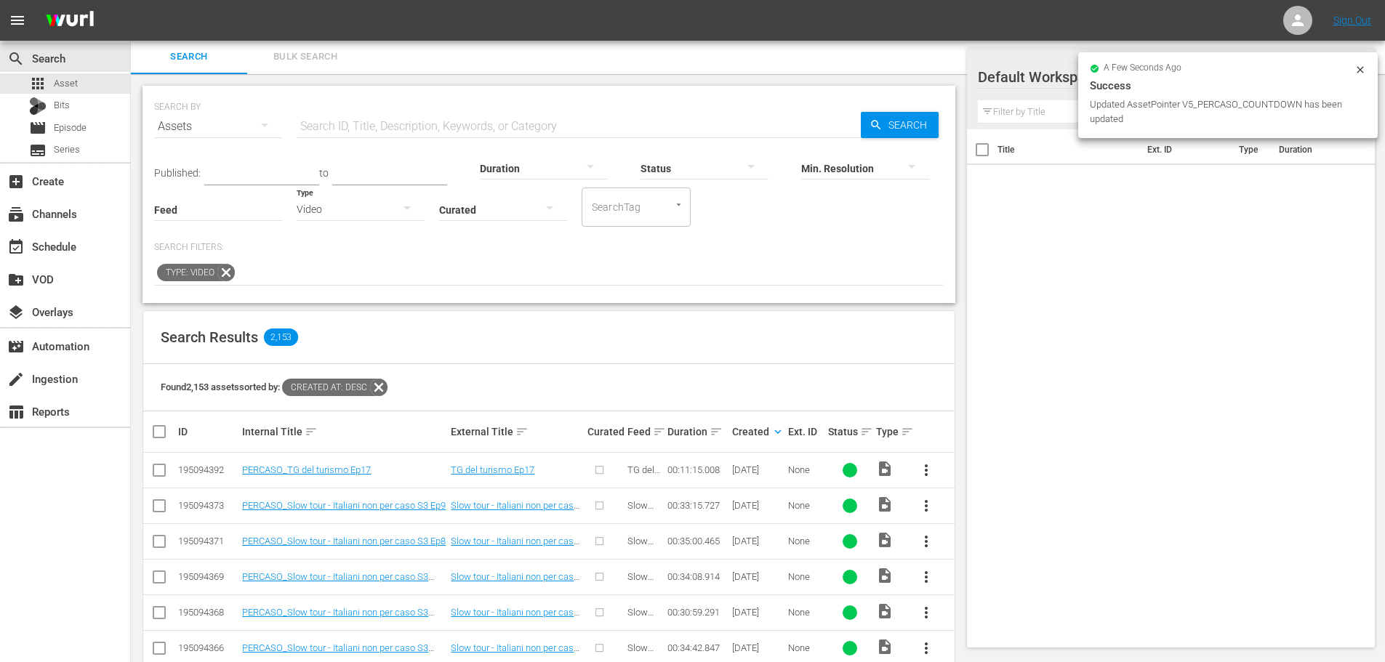
scroll to position [364, 0]
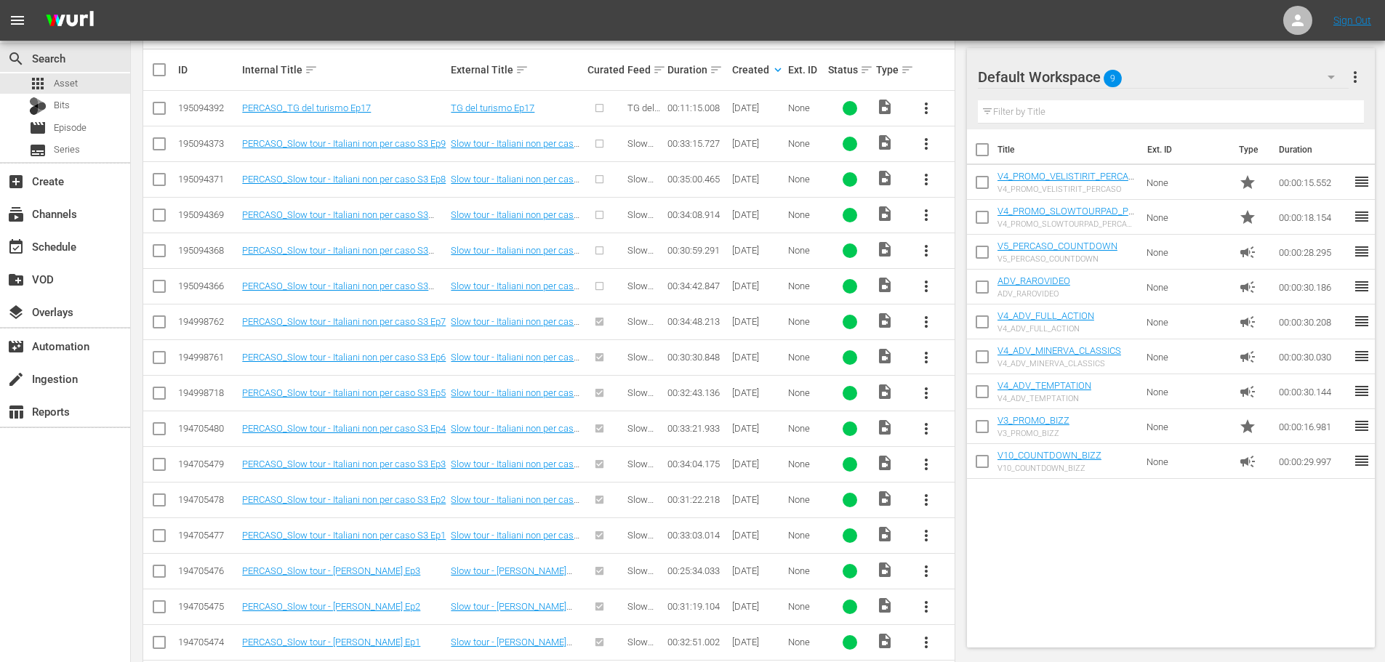
click at [926, 283] on span "more_vert" at bounding box center [926, 286] width 17 height 17
click at [989, 411] on div "Episode" at bounding box center [1004, 397] width 99 height 35
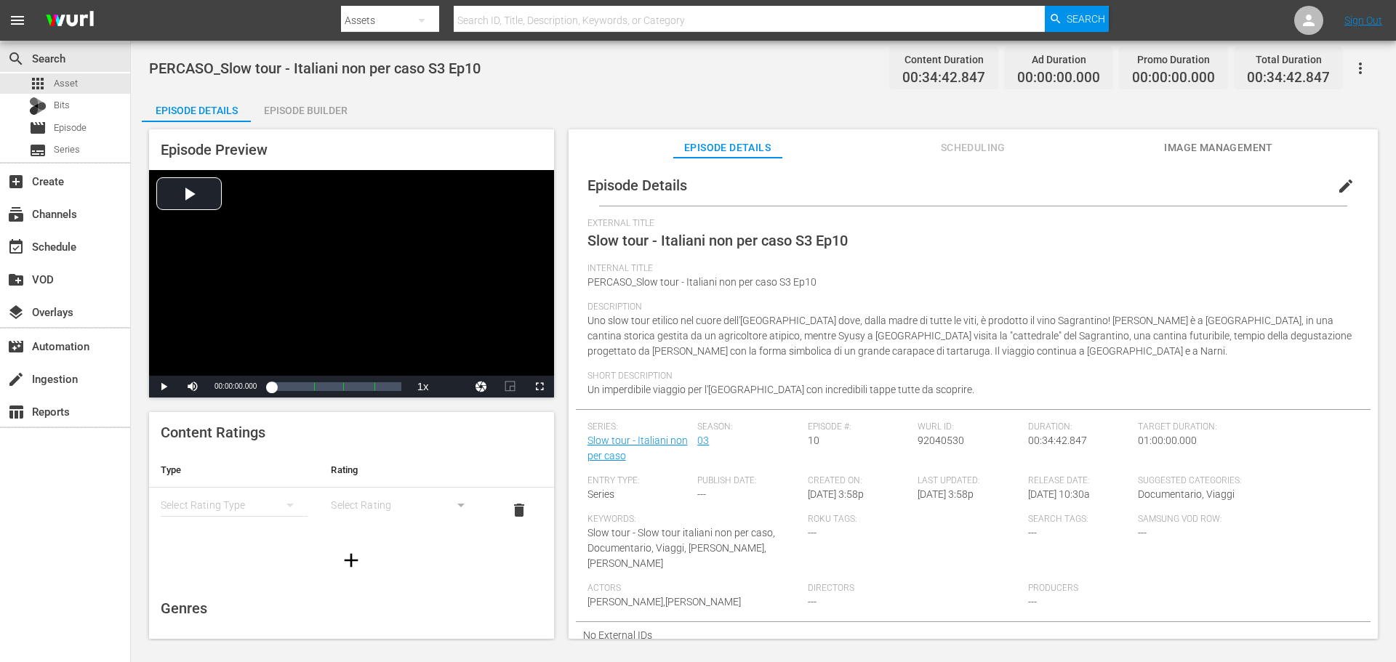
click at [1328, 191] on button "edit" at bounding box center [1345, 186] width 35 height 35
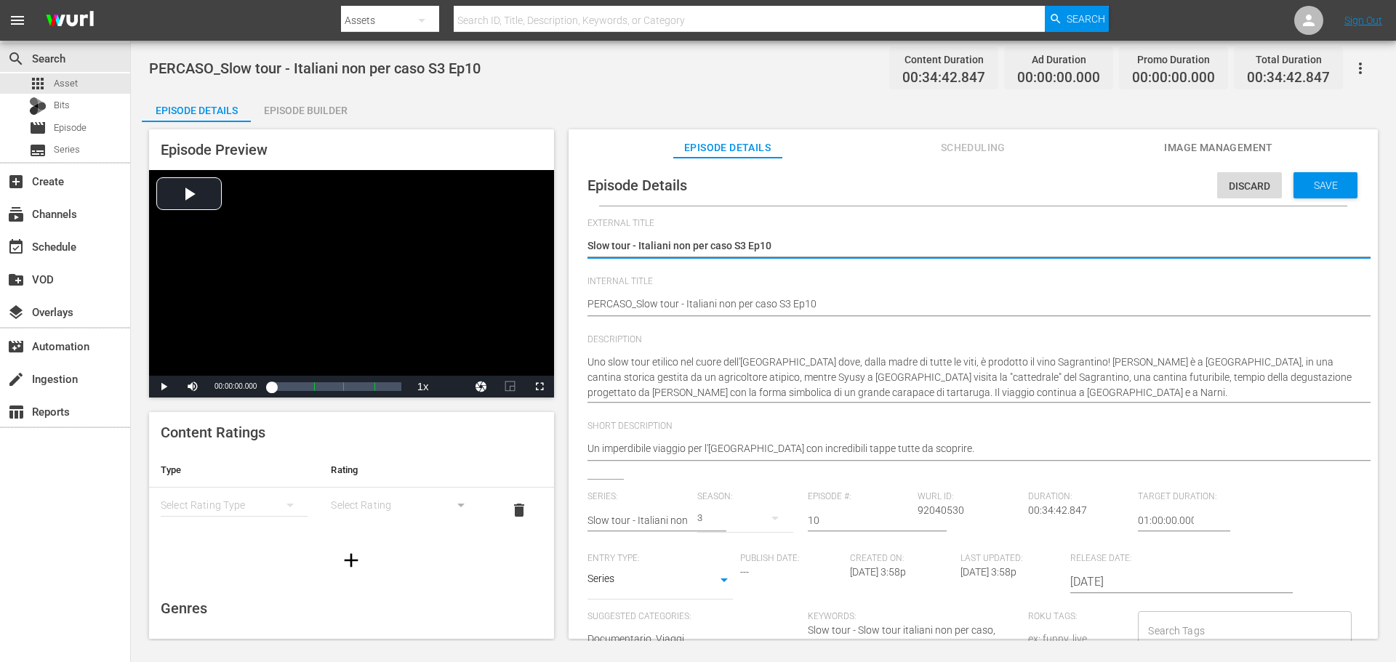
scroll to position [14, 0]
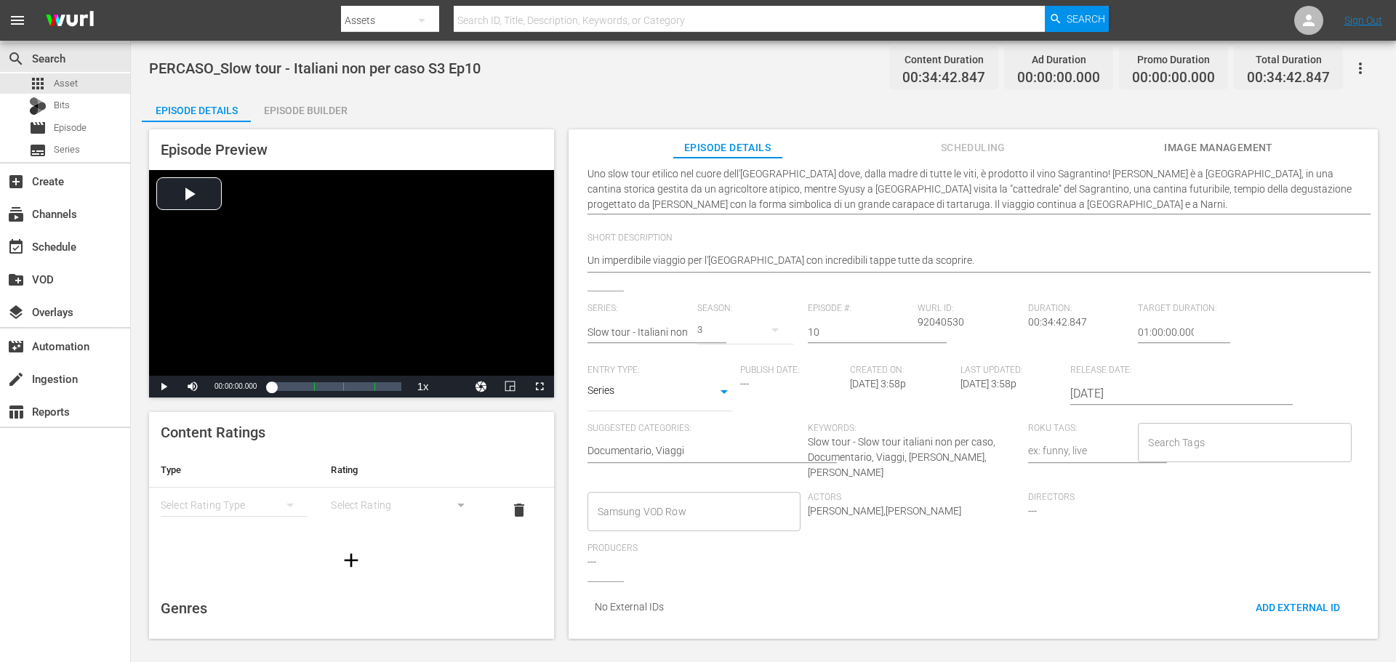
click at [671, 499] on input "Samsung VOD Row" at bounding box center [683, 512] width 178 height 26
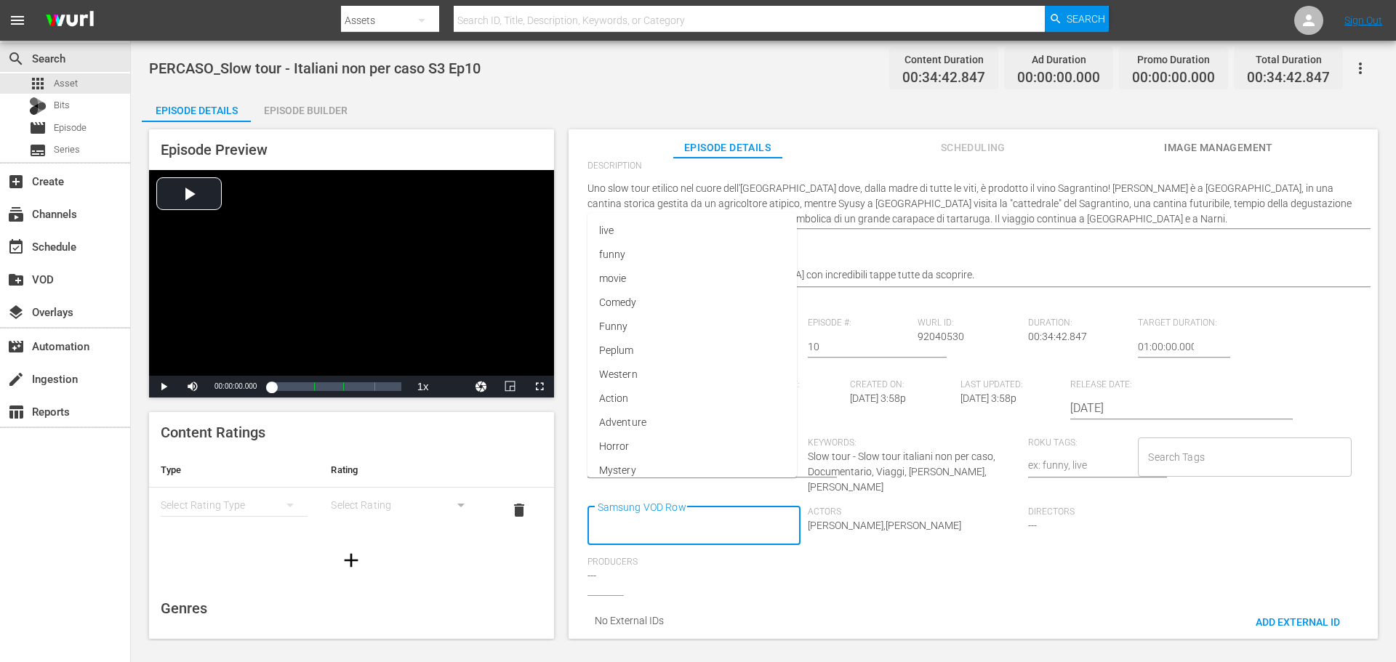
scroll to position [0, 0]
type input "Docu"
click at [700, 357] on li "Documentario" at bounding box center [692, 354] width 211 height 24
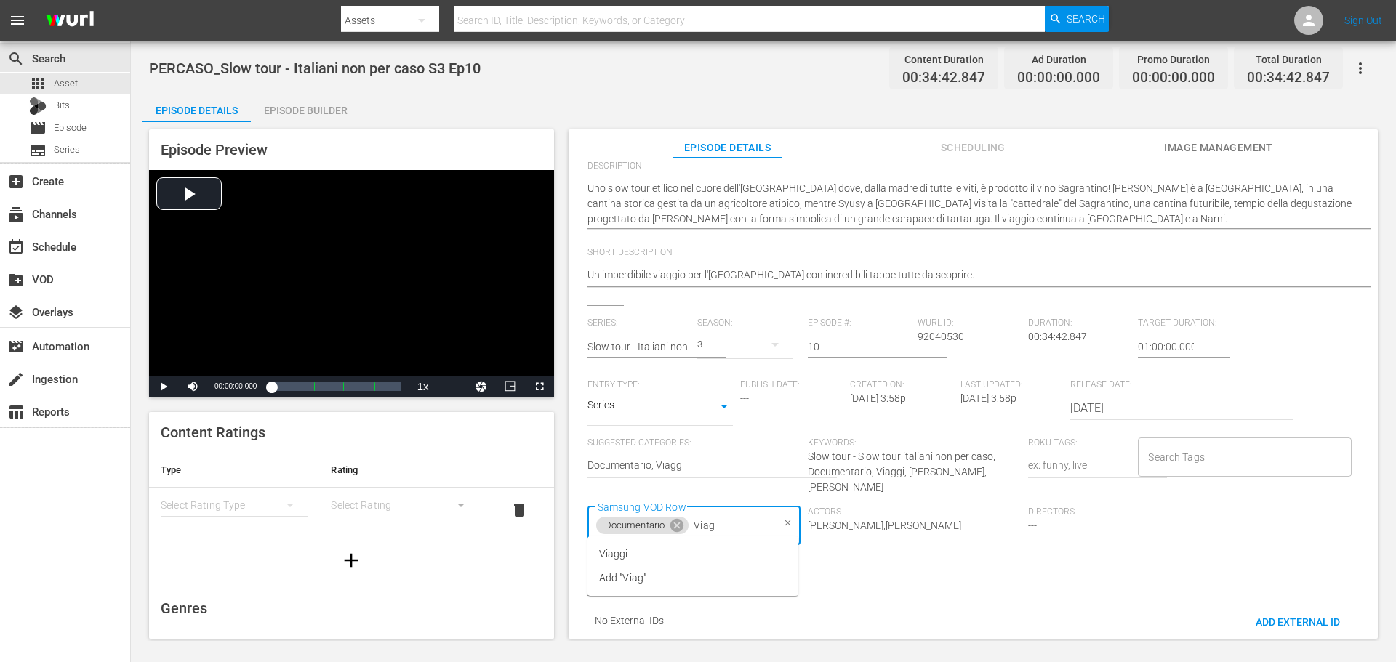
type input "Viagg"
click at [627, 565] on li "Viaggi" at bounding box center [692, 554] width 211 height 24
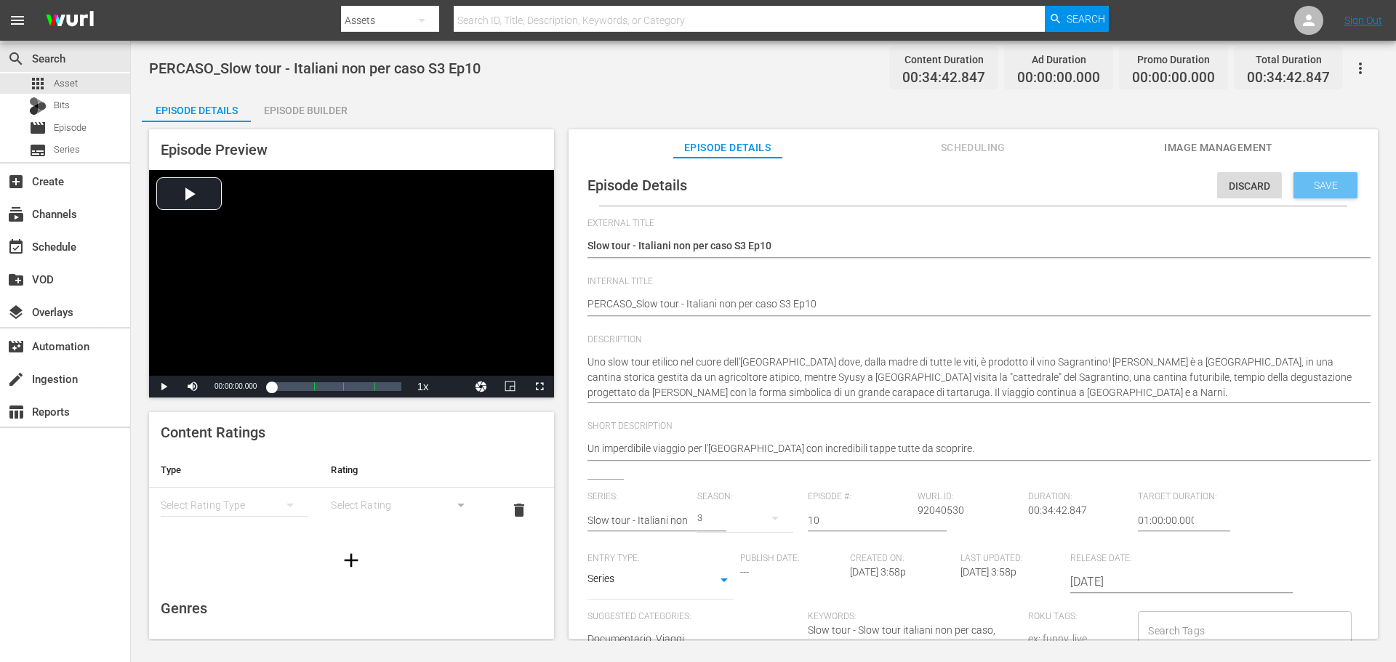
click at [1311, 183] on span "Save" at bounding box center [1325, 186] width 47 height 12
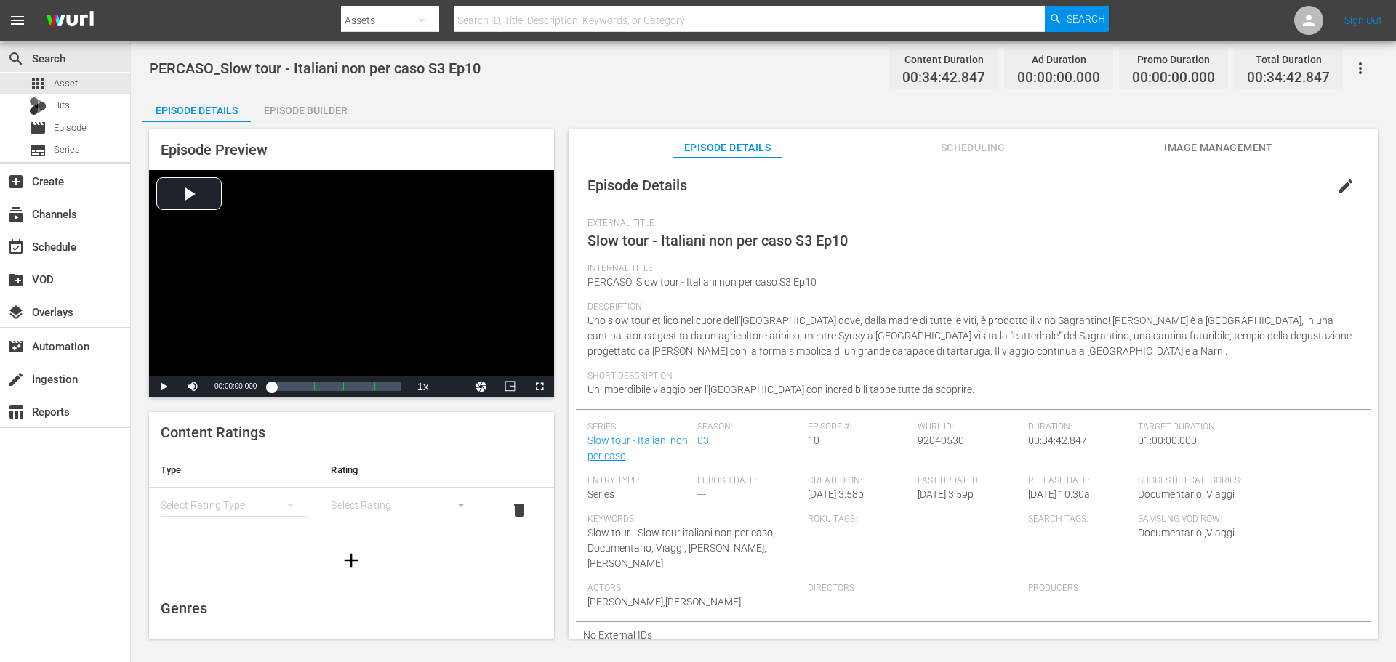
click at [307, 114] on div "Episode Builder" at bounding box center [305, 110] width 109 height 35
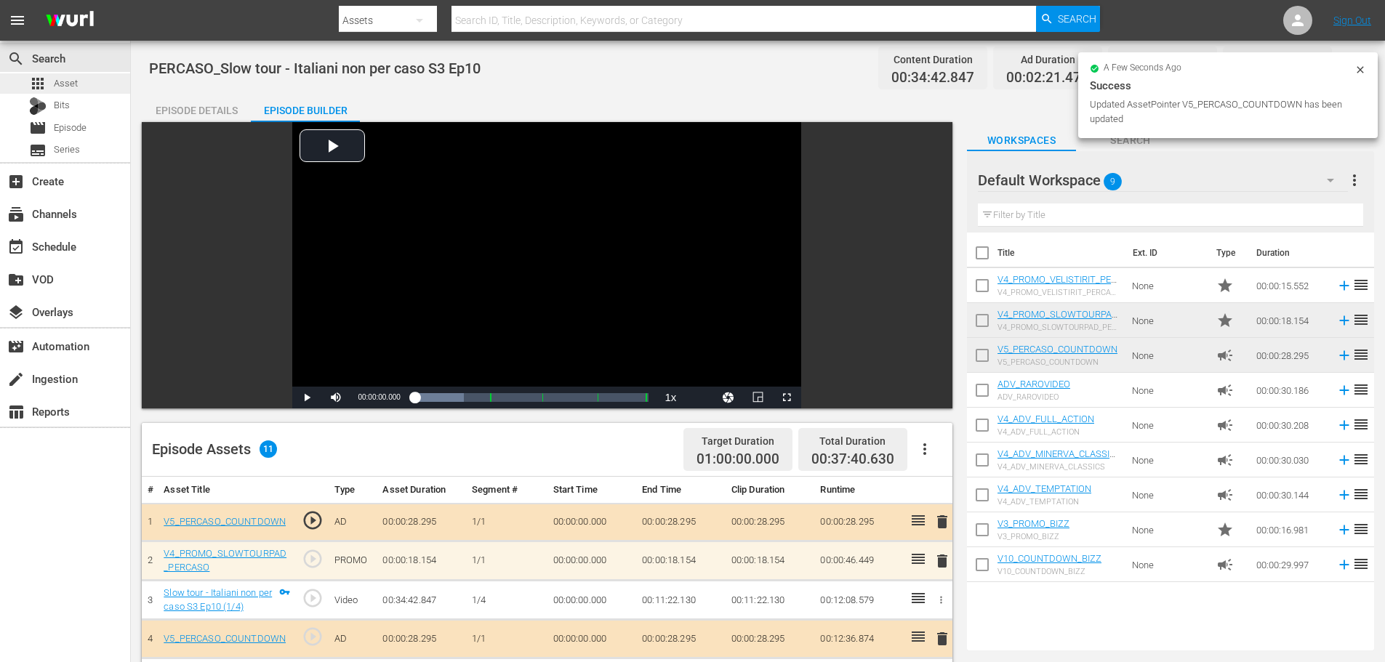
click at [102, 84] on div "apps Asset" at bounding box center [65, 83] width 130 height 20
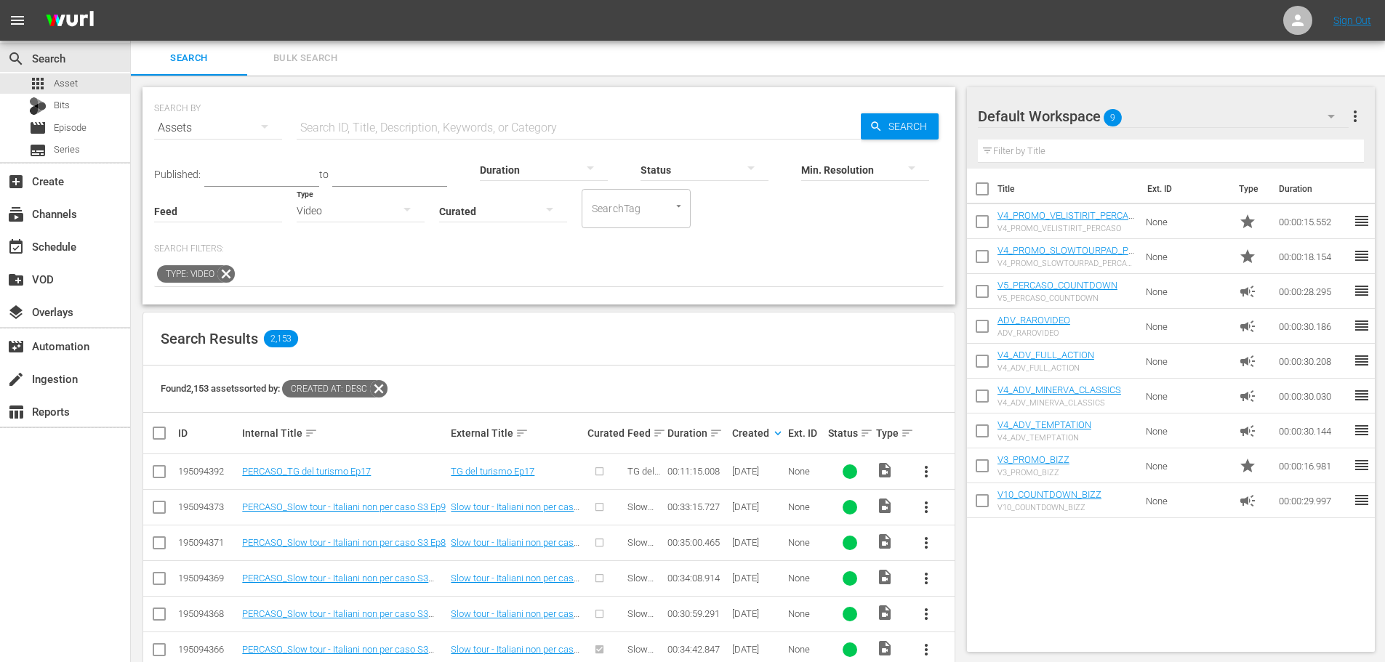
scroll to position [218, 0]
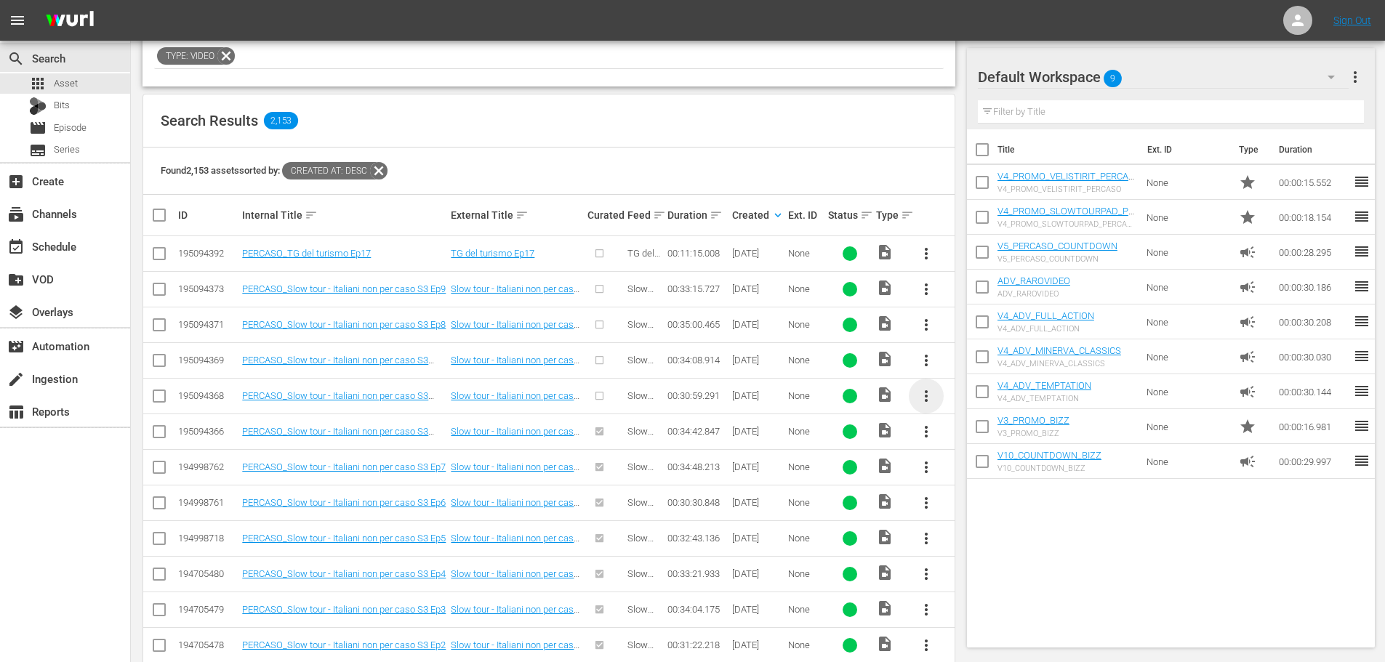
click at [922, 396] on span "more_vert" at bounding box center [926, 396] width 17 height 17
click at [972, 510] on div "Episode" at bounding box center [1004, 506] width 99 height 35
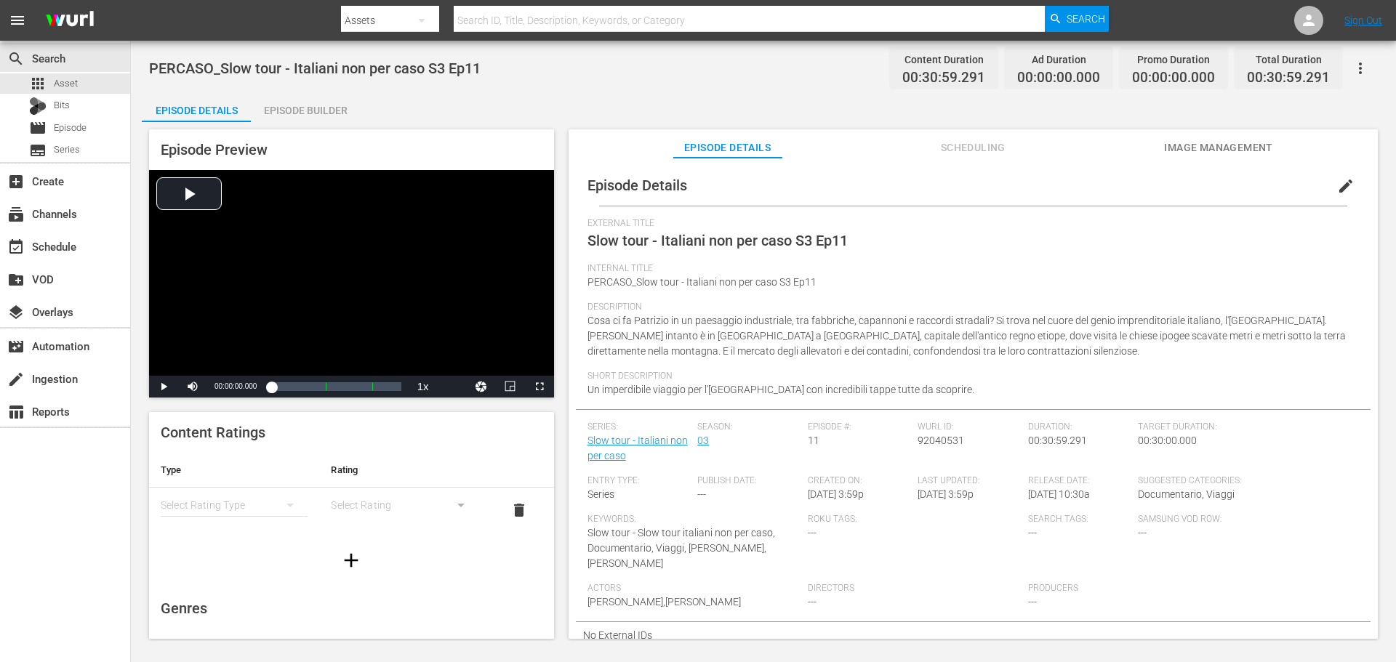
click at [1337, 181] on span "edit" at bounding box center [1345, 185] width 17 height 17
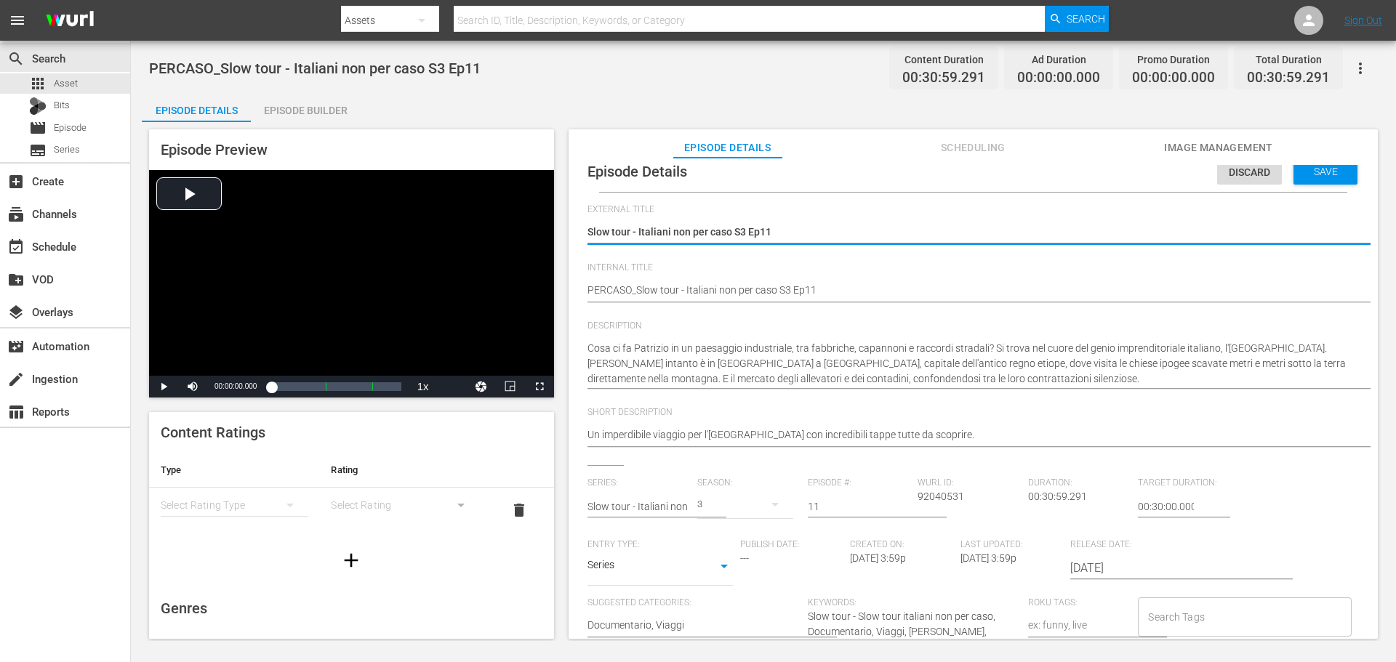
scroll to position [186, 0]
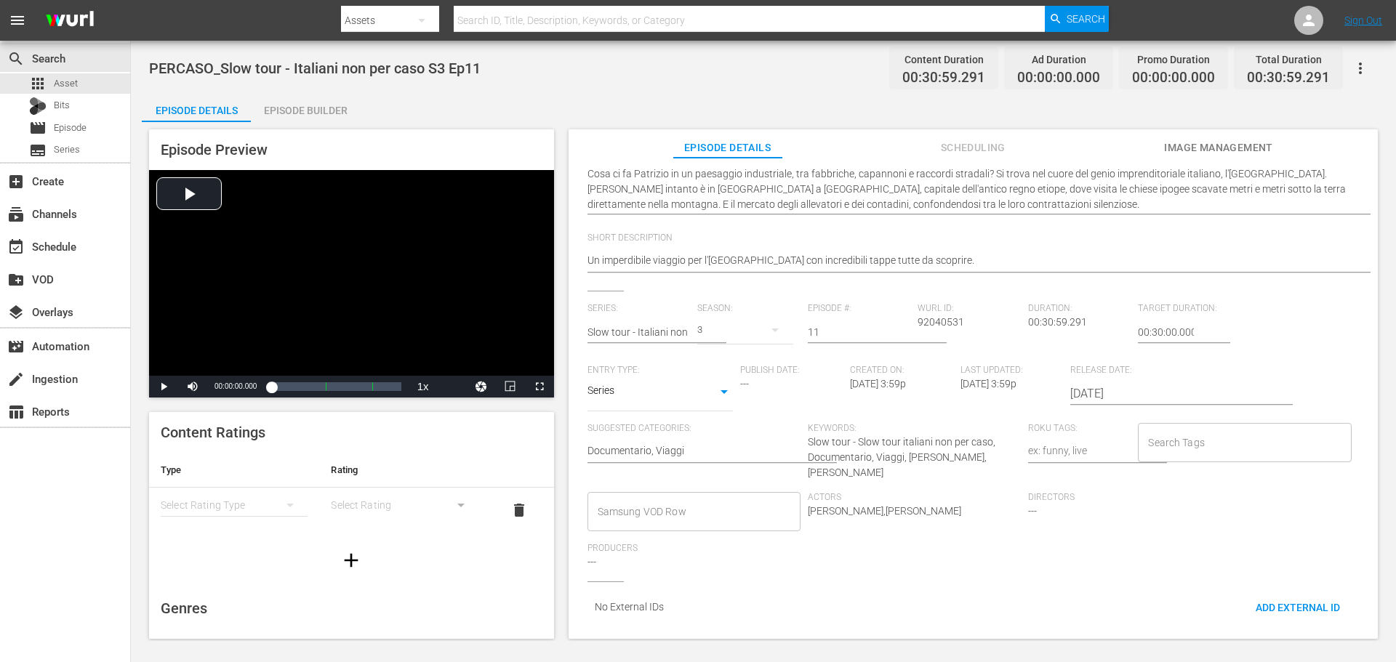
click at [679, 499] on input "Samsung VOD Row" at bounding box center [683, 512] width 178 height 26
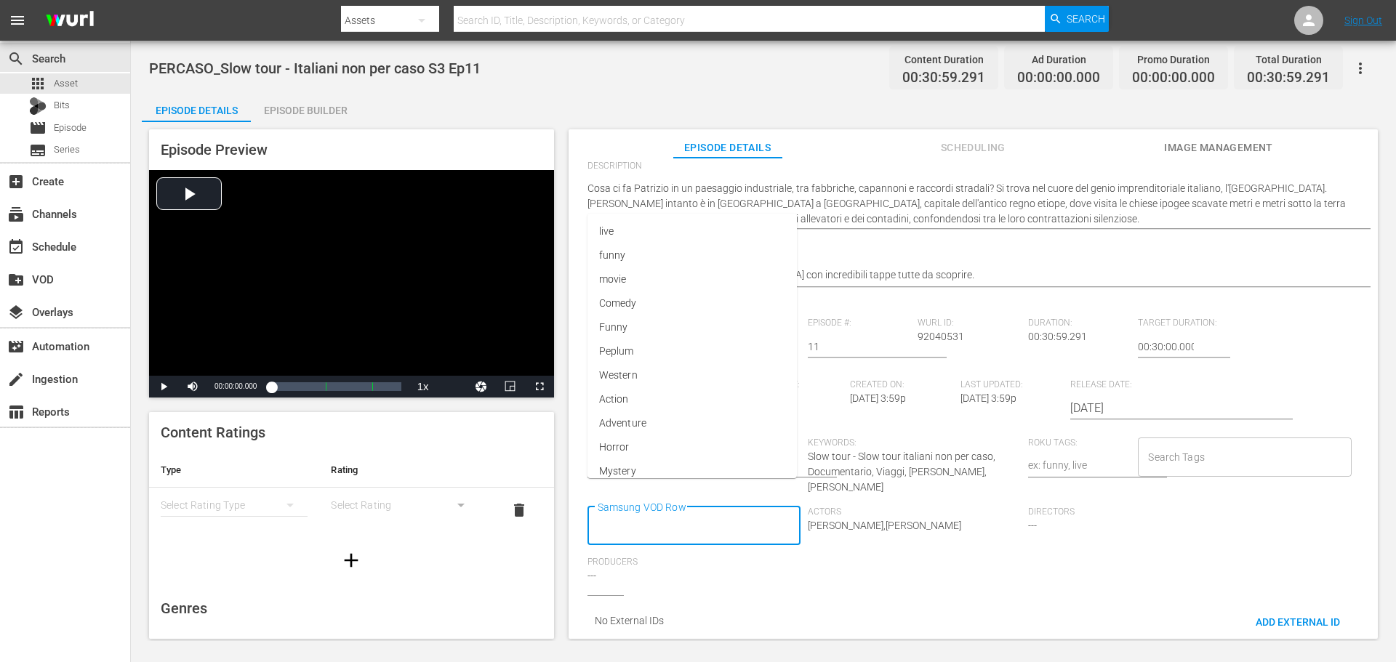
scroll to position [0, 0]
type input "Docu"
click at [638, 348] on span "Documentario" at bounding box center [631, 354] width 65 height 15
type input "Via"
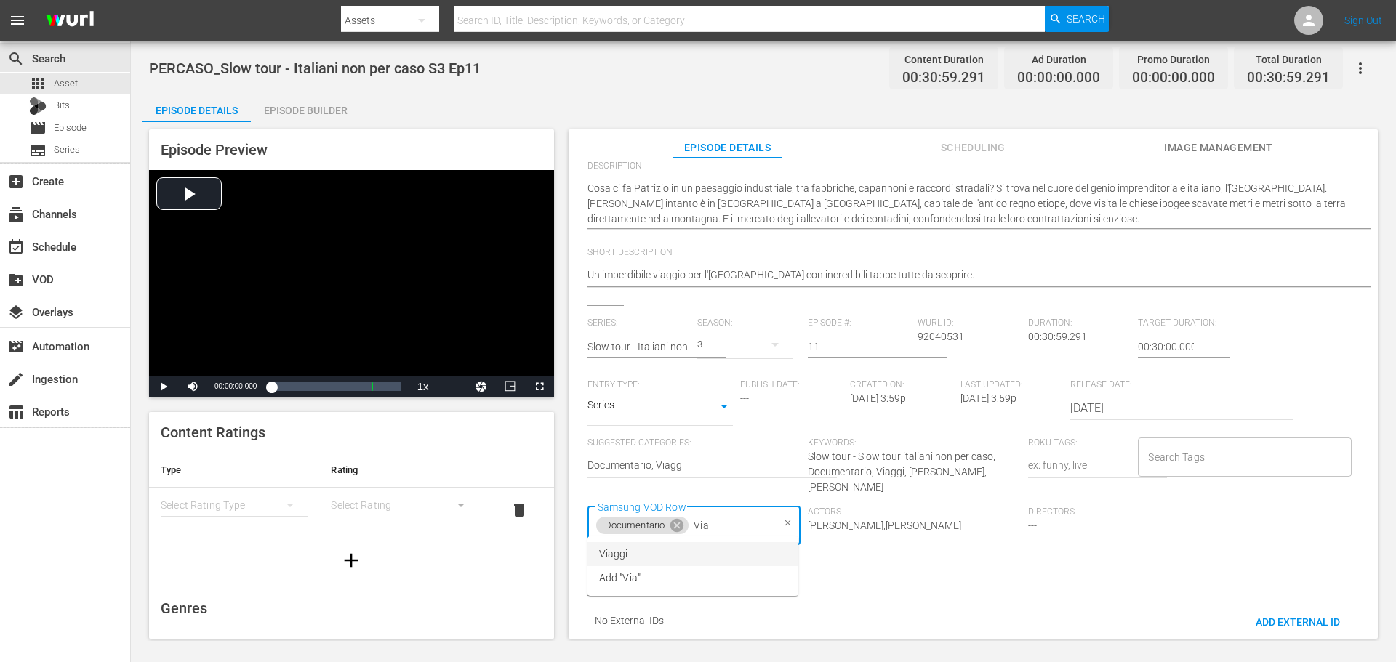
click at [745, 556] on li "Viaggi" at bounding box center [692, 554] width 211 height 24
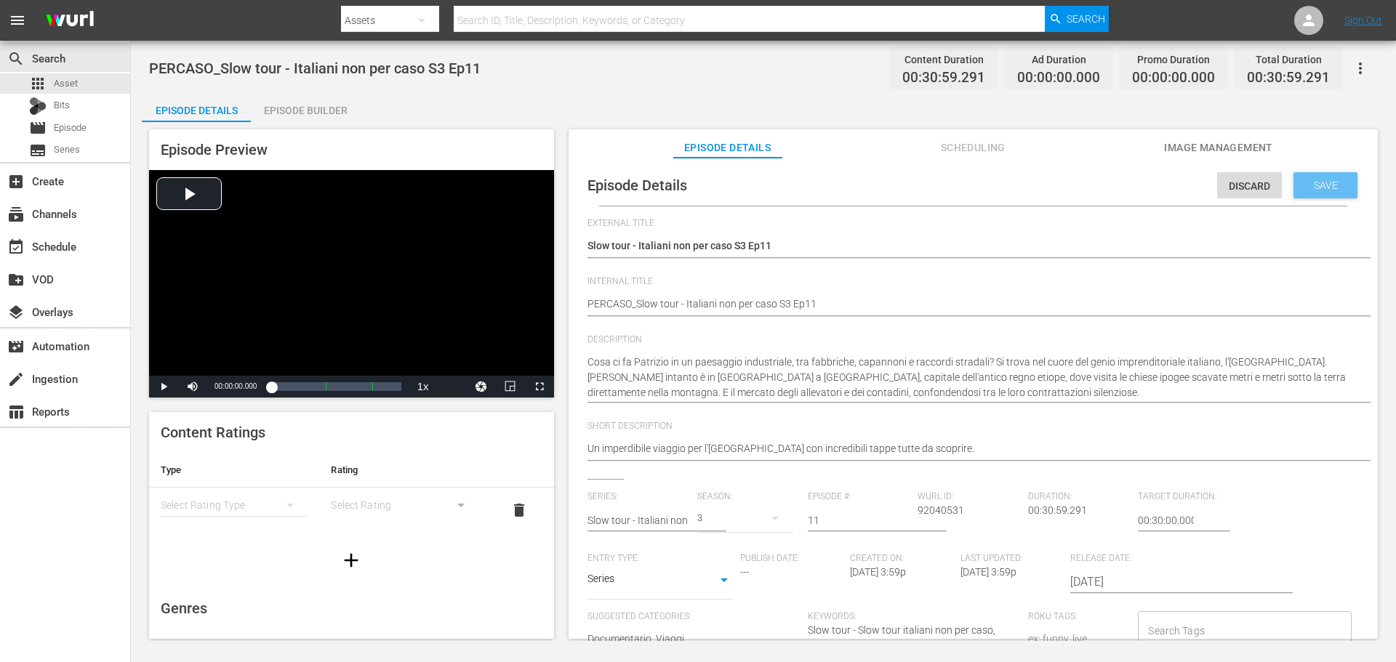
click at [1321, 197] on div "Save" at bounding box center [1325, 185] width 64 height 26
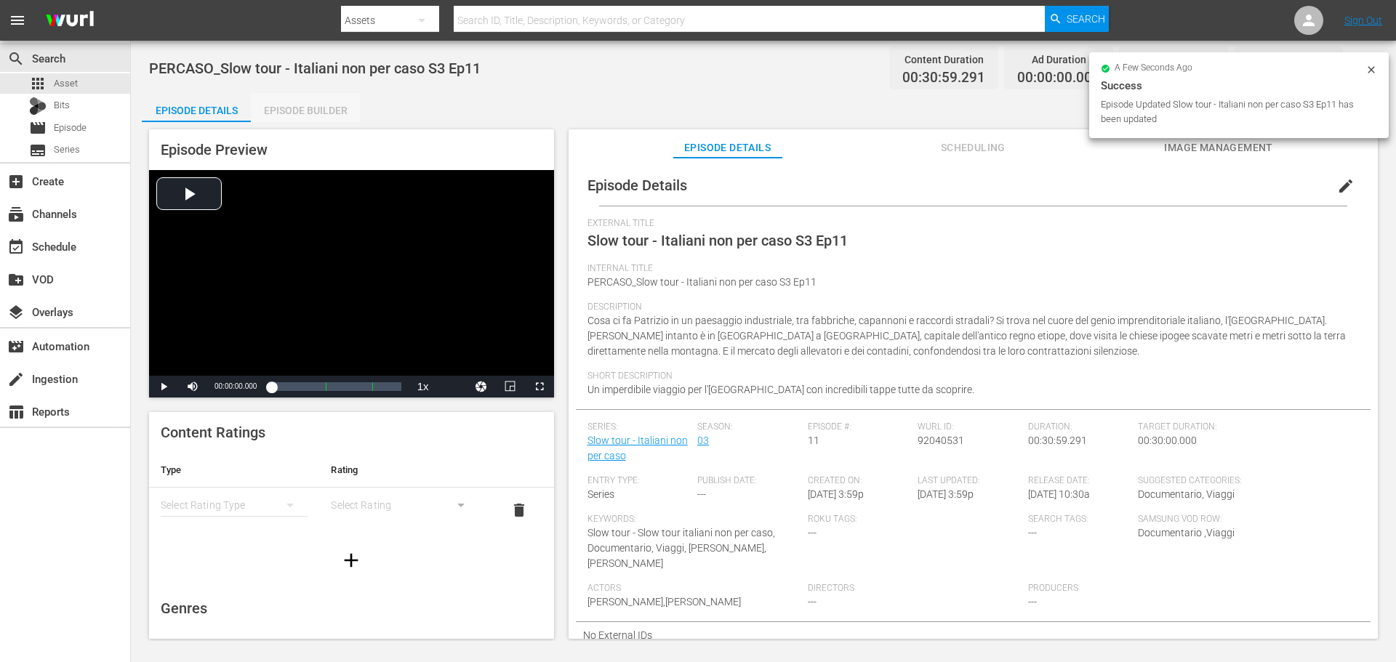
click at [337, 112] on div "Episode Builder" at bounding box center [305, 110] width 109 height 35
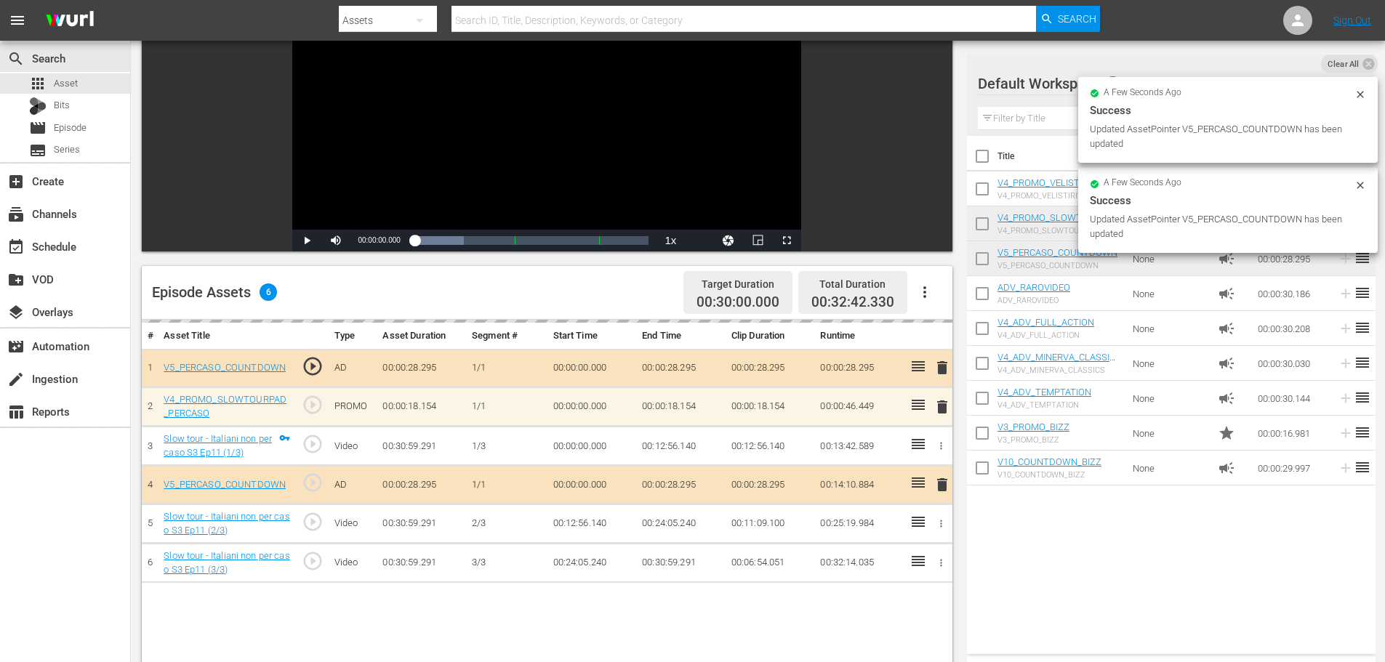
scroll to position [218, 0]
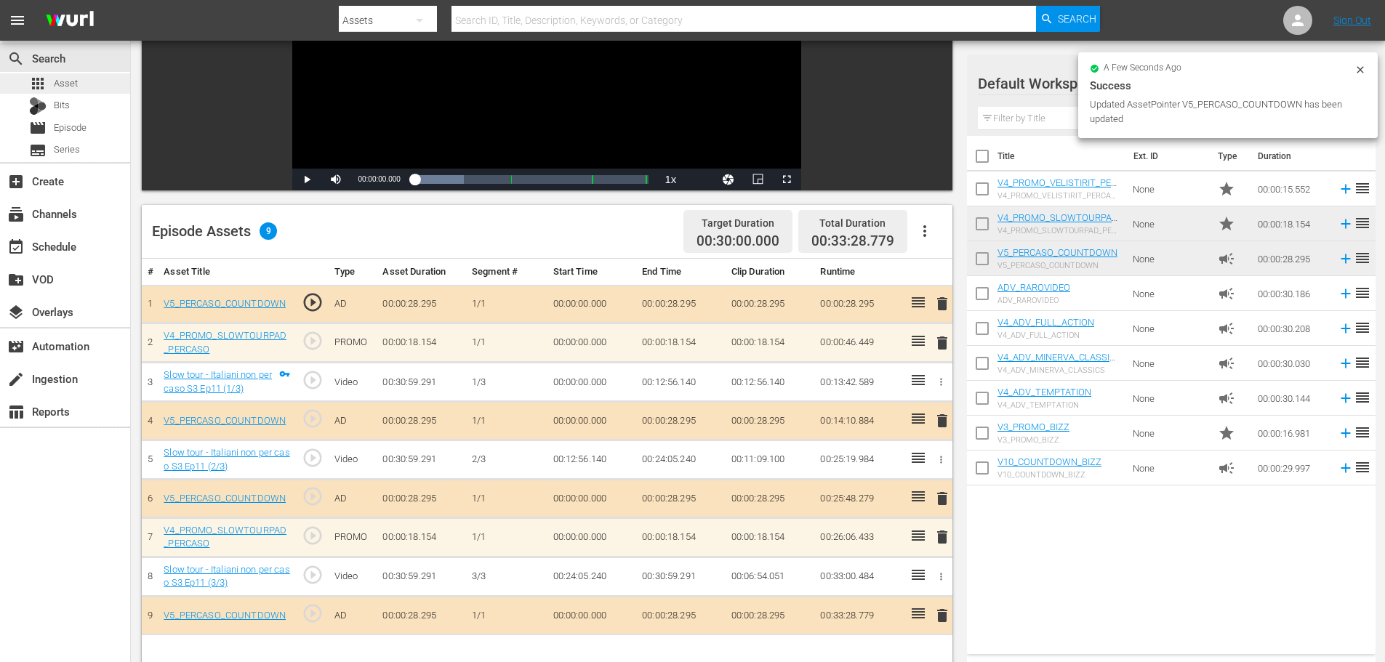
click at [102, 86] on div "apps Asset" at bounding box center [65, 83] width 130 height 20
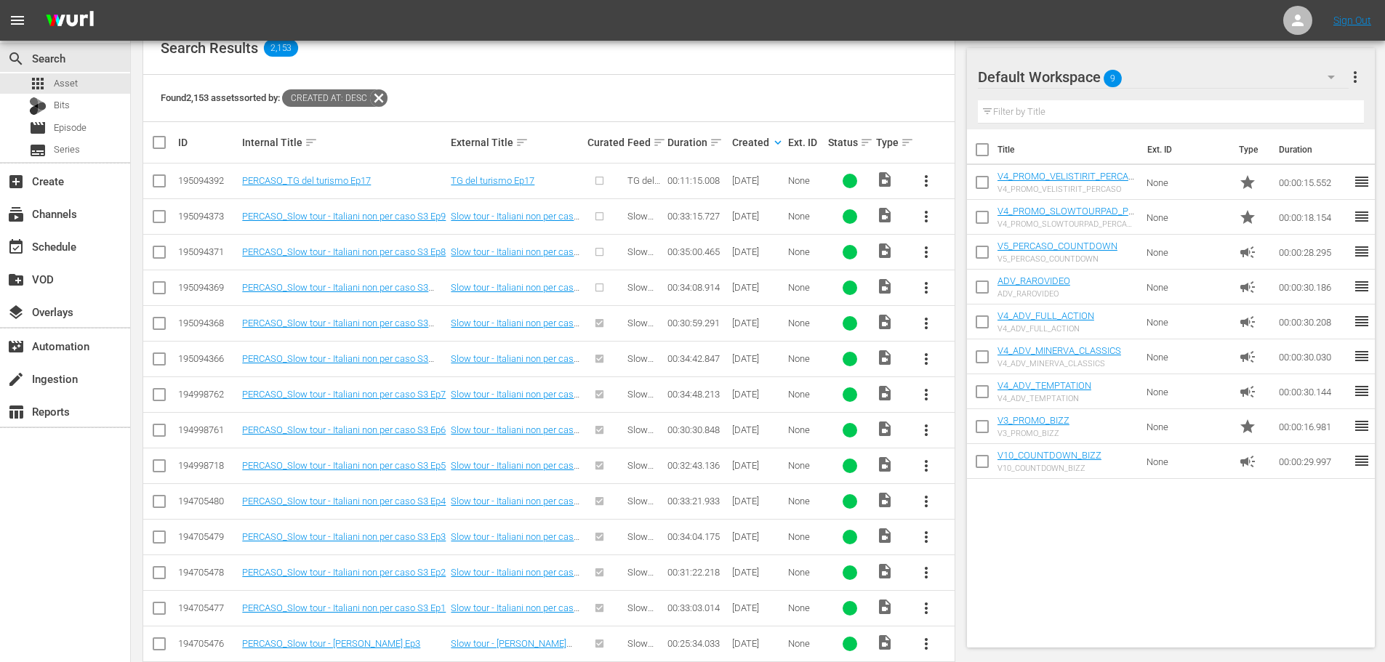
scroll to position [218, 0]
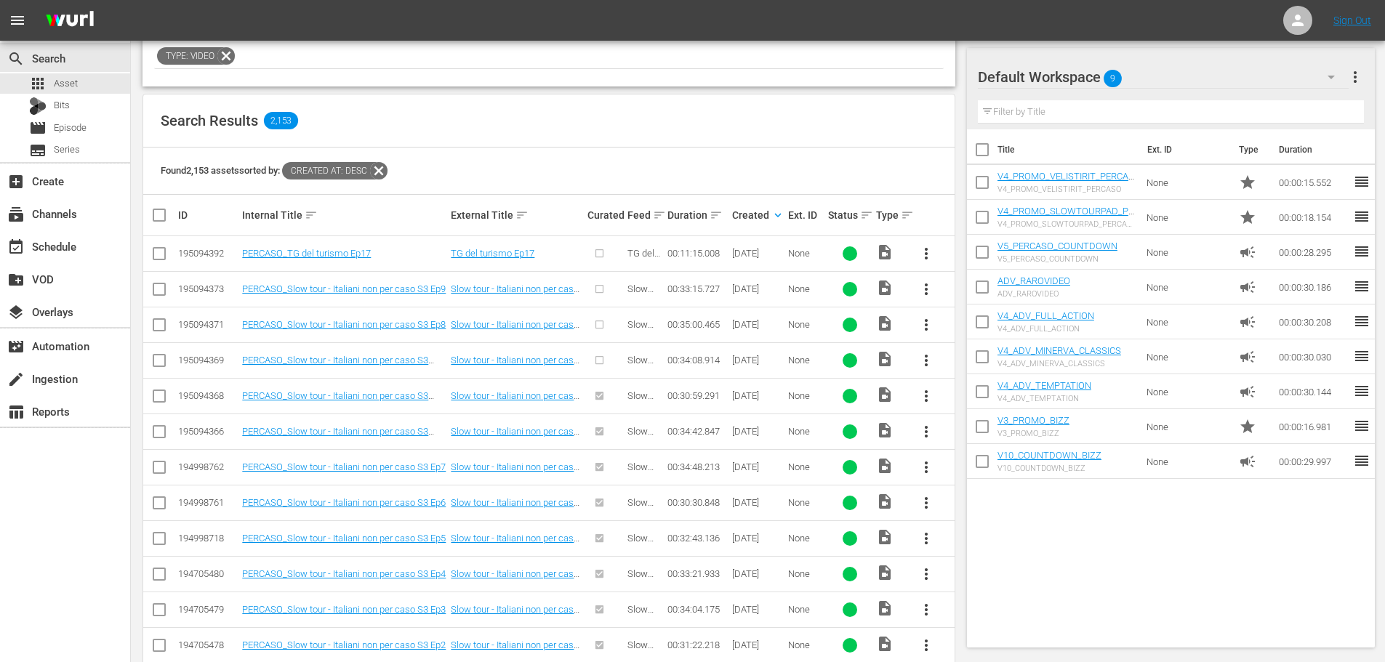
click at [929, 360] on span "more_vert" at bounding box center [926, 360] width 17 height 17
click at [979, 470] on div "Episode" at bounding box center [1004, 471] width 99 height 35
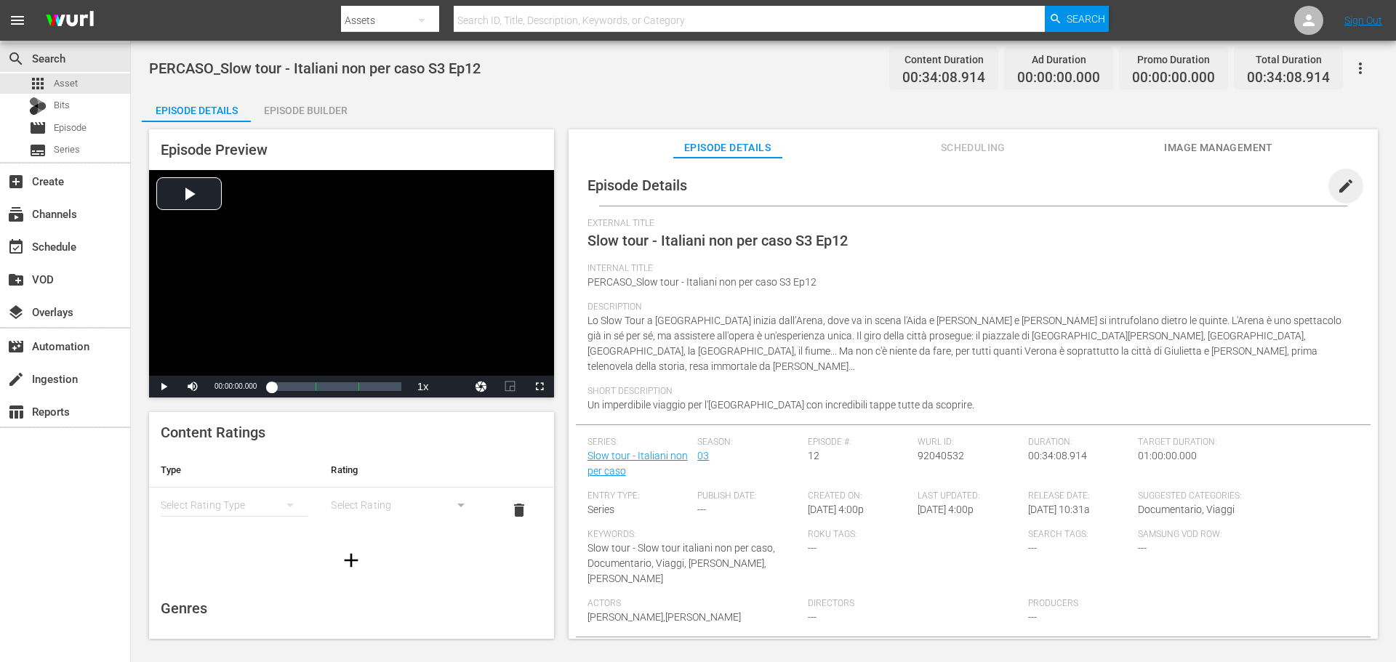
click at [1340, 183] on span "edit" at bounding box center [1345, 185] width 17 height 17
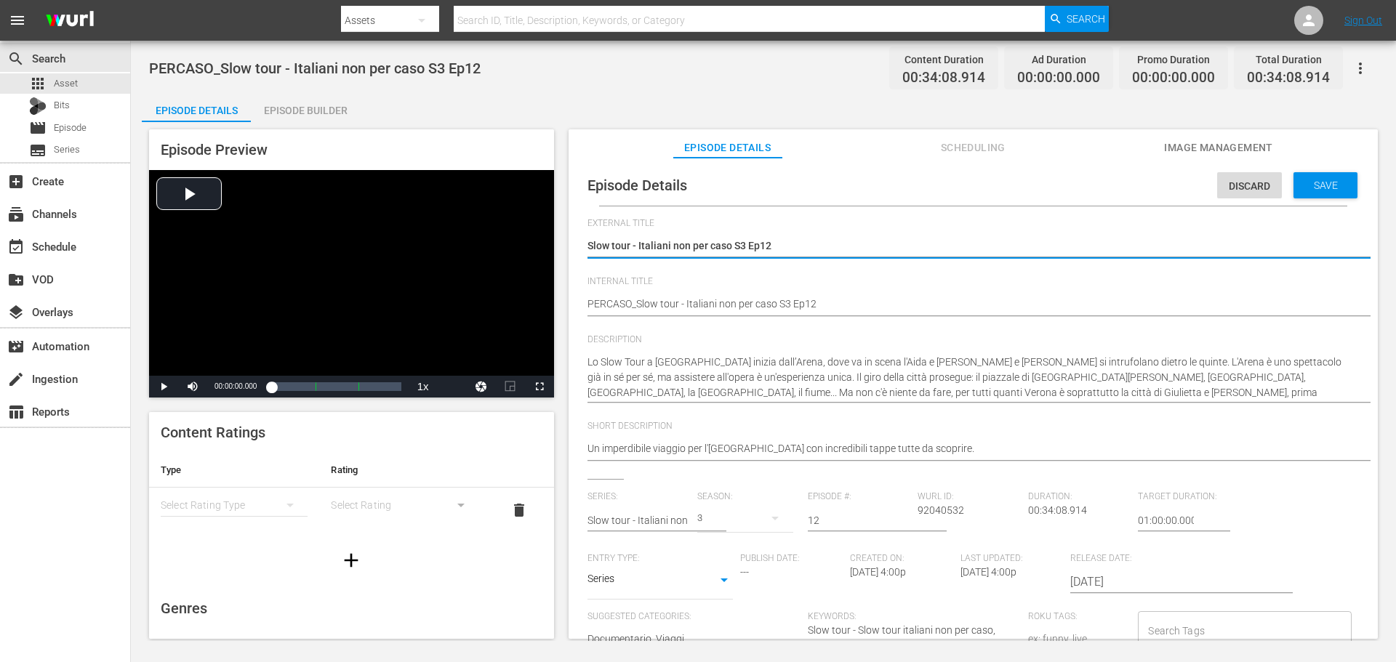
scroll to position [14, 0]
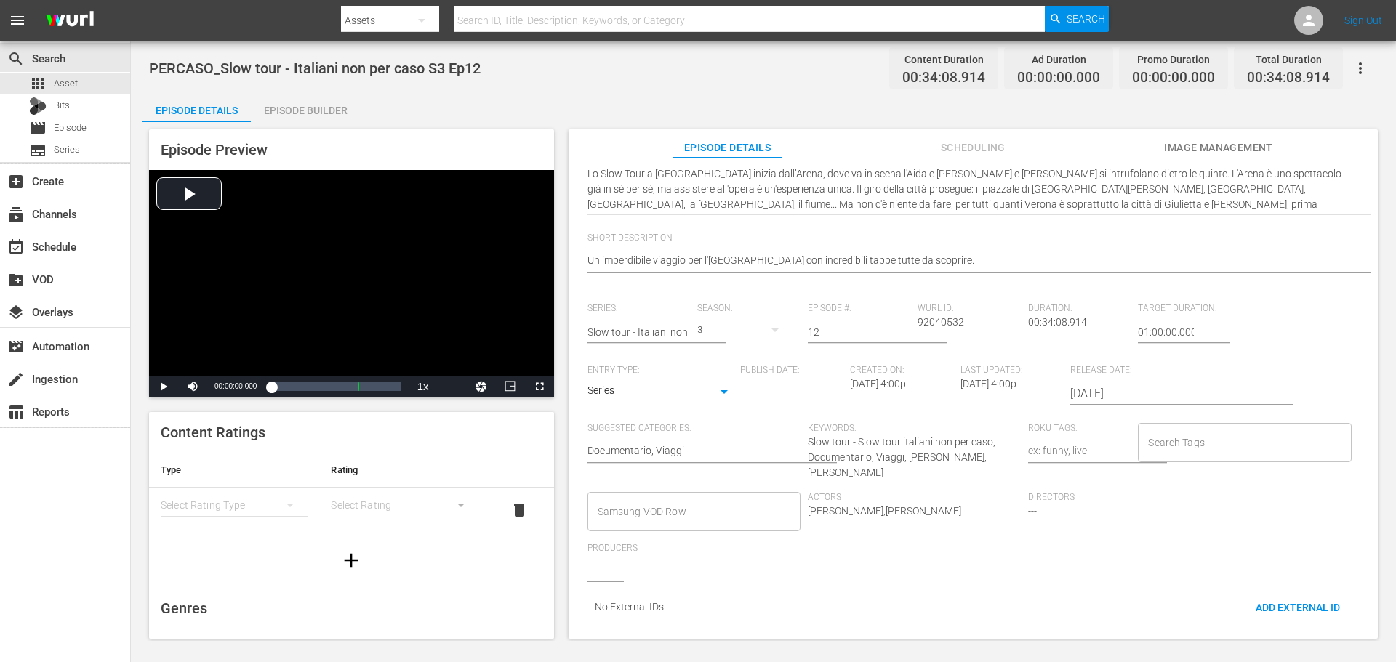
click at [646, 499] on input "Samsung VOD Row" at bounding box center [683, 512] width 178 height 26
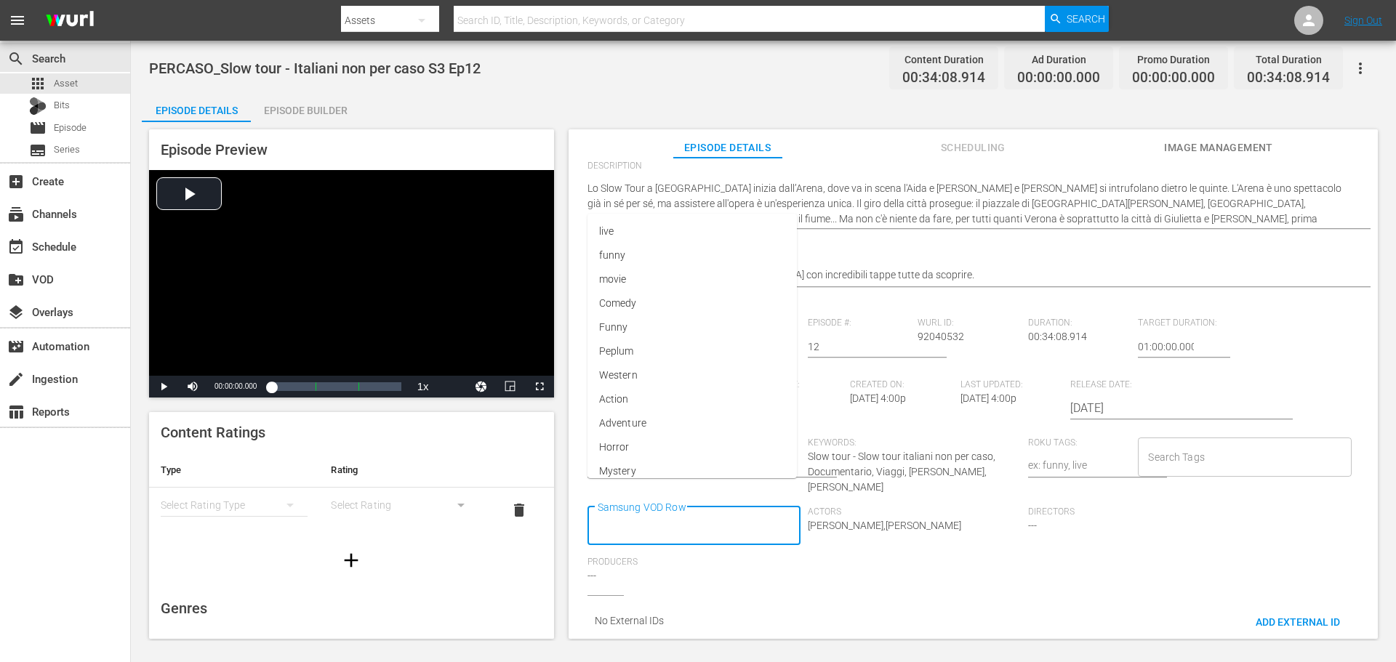
scroll to position [0, 0]
type input "Docu"
click at [667, 357] on li "Documentario" at bounding box center [692, 354] width 211 height 24
type input "Via"
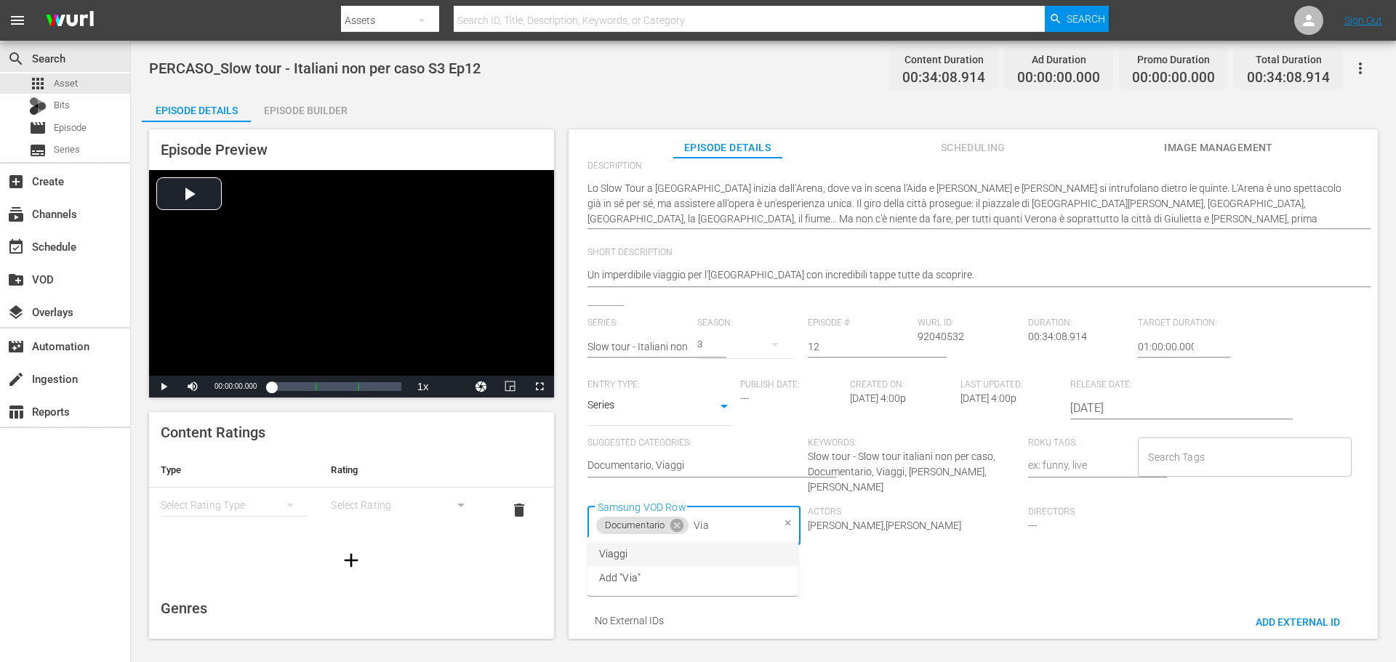
click at [675, 547] on li "Viaggi" at bounding box center [692, 554] width 211 height 24
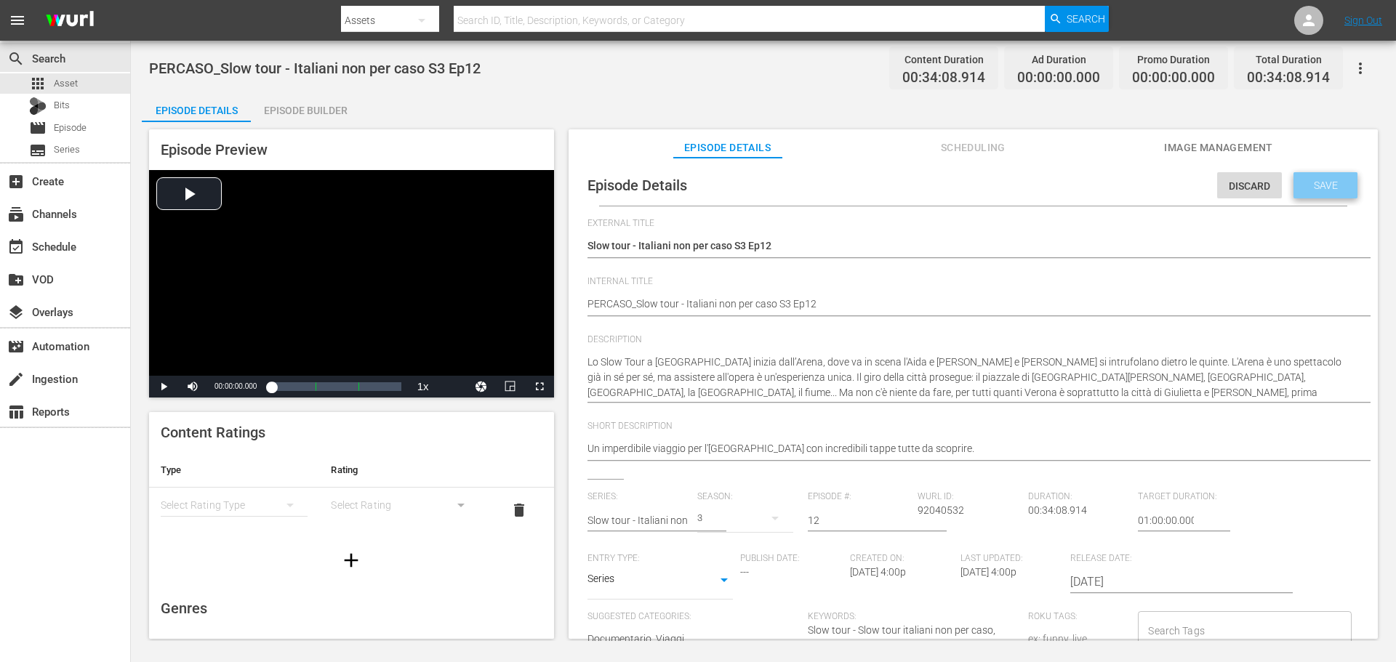
drag, startPoint x: 1326, startPoint y: 184, endPoint x: 570, endPoint y: 169, distance: 756.3
click at [1325, 184] on span "Save" at bounding box center [1325, 186] width 47 height 12
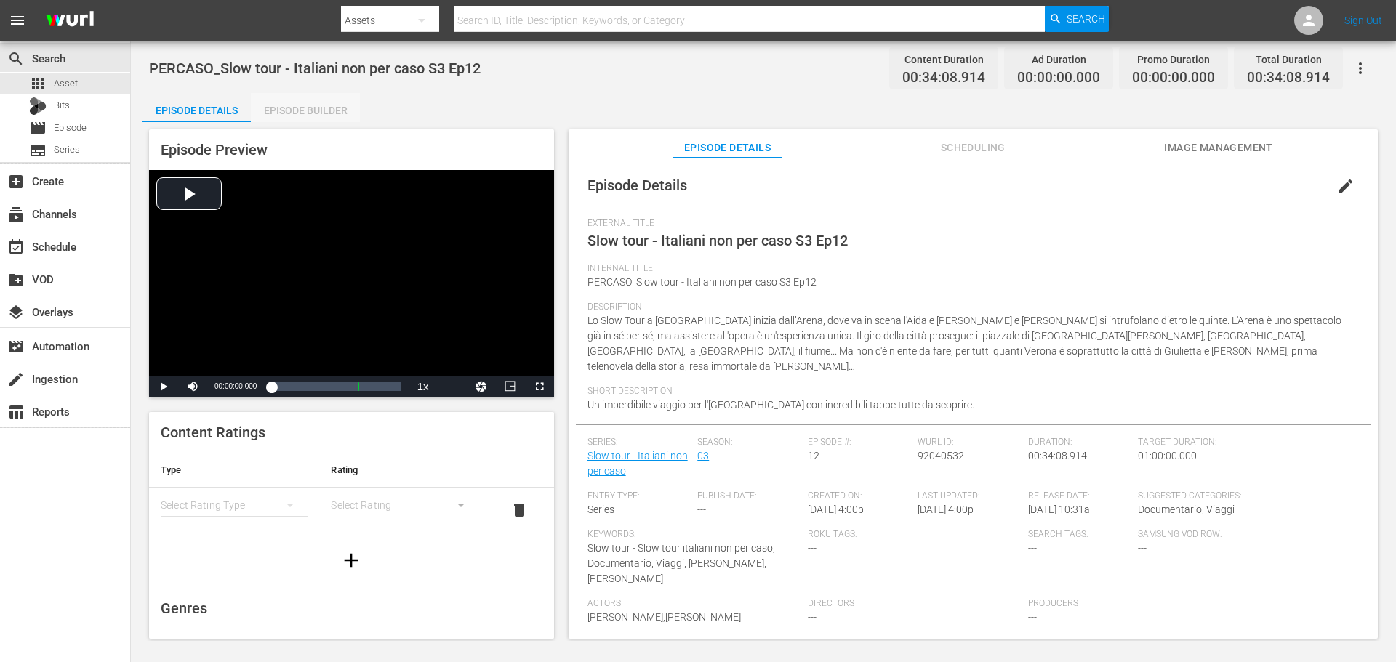
click at [331, 114] on div "Episode Builder" at bounding box center [305, 110] width 109 height 35
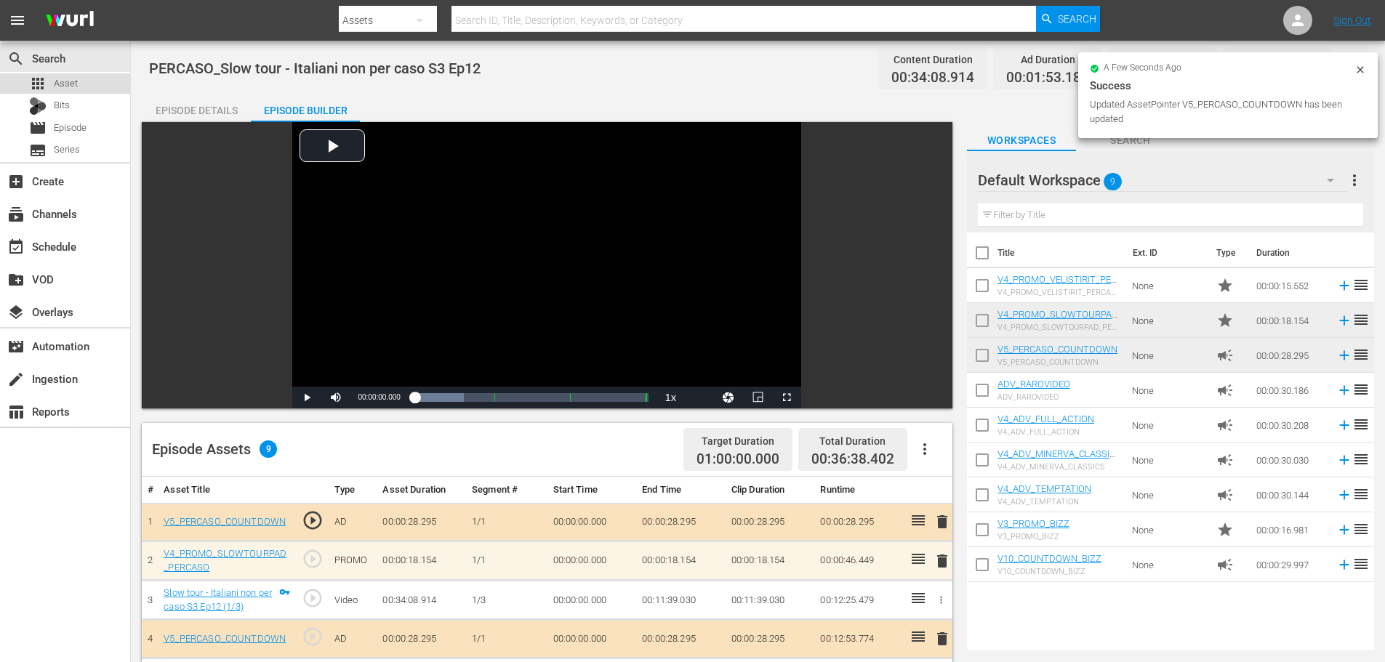
click at [75, 86] on span "Asset" at bounding box center [66, 83] width 24 height 15
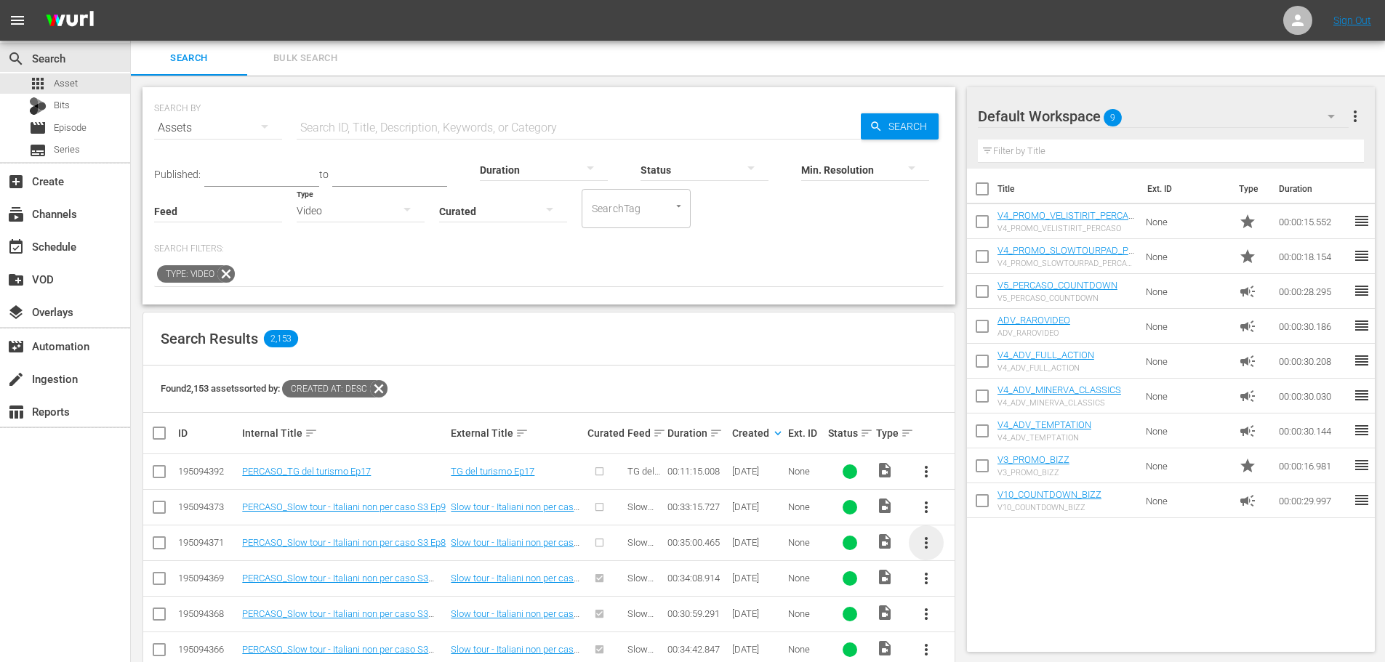
click at [926, 547] on span "more_vert" at bounding box center [926, 542] width 17 height 17
click at [995, 538] on div "Episode" at bounding box center [1004, 537] width 99 height 35
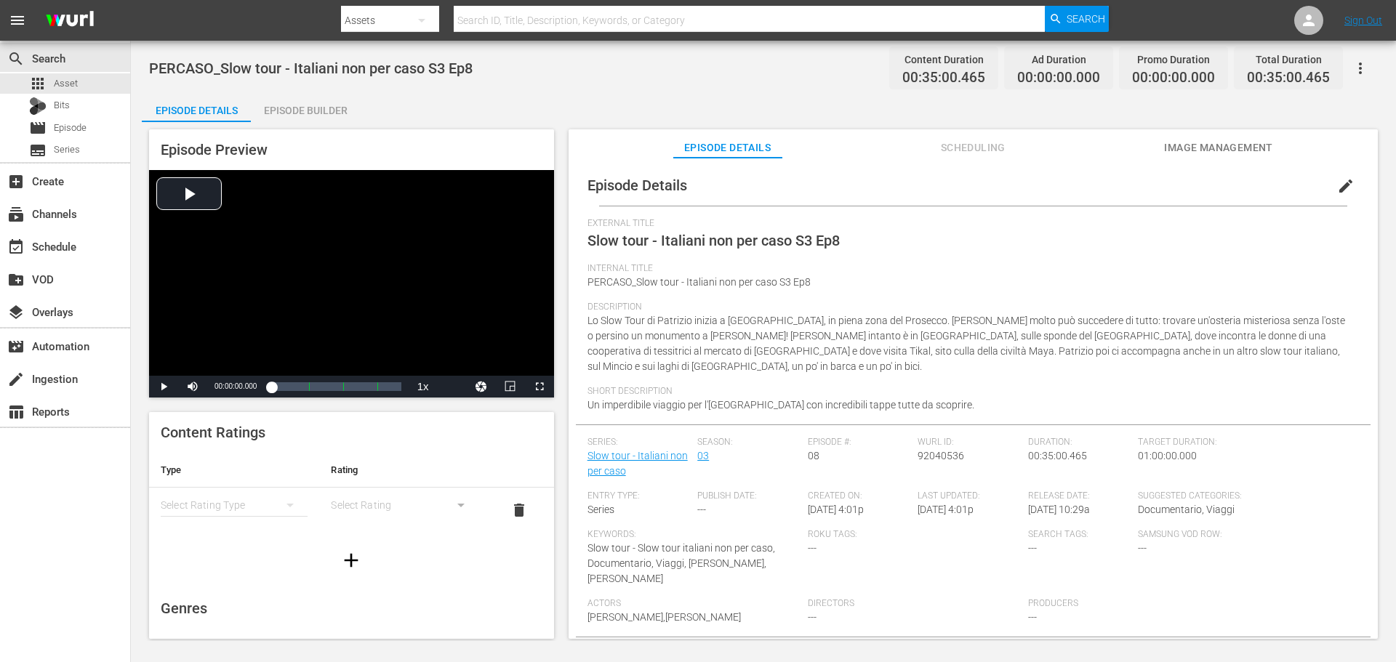
click at [1336, 177] on button "edit" at bounding box center [1345, 186] width 35 height 35
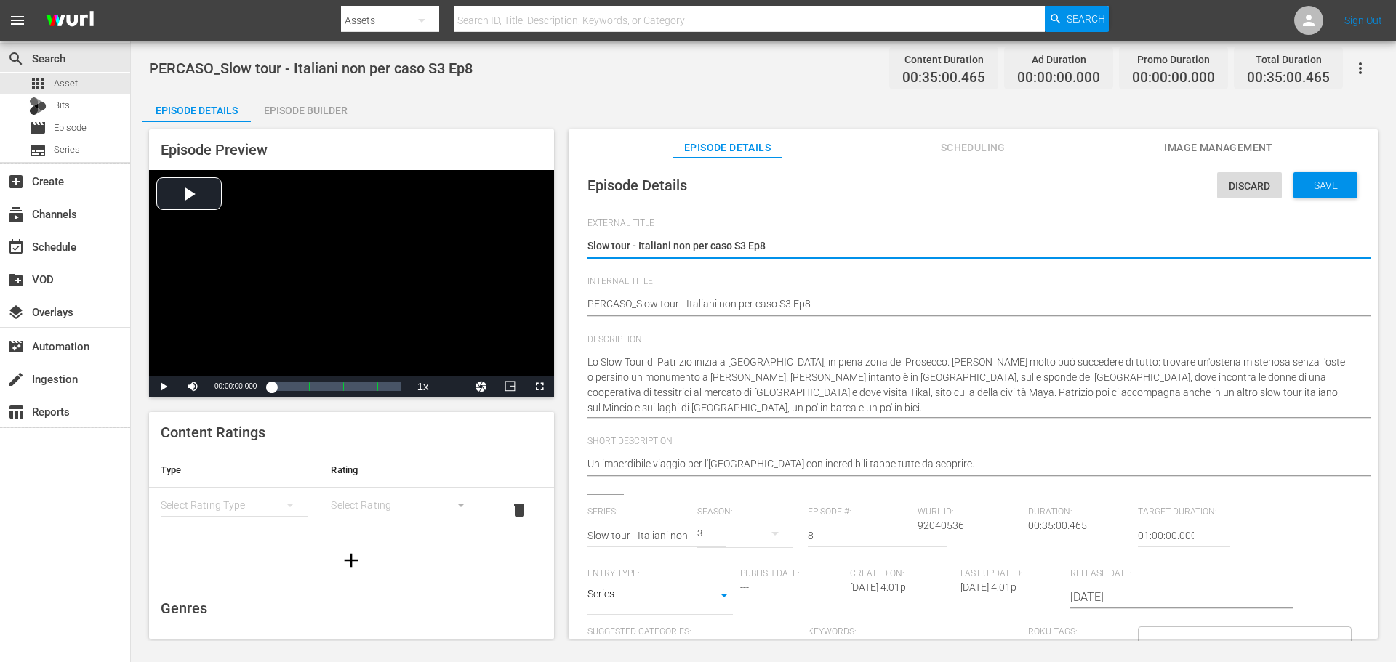
scroll to position [14, 0]
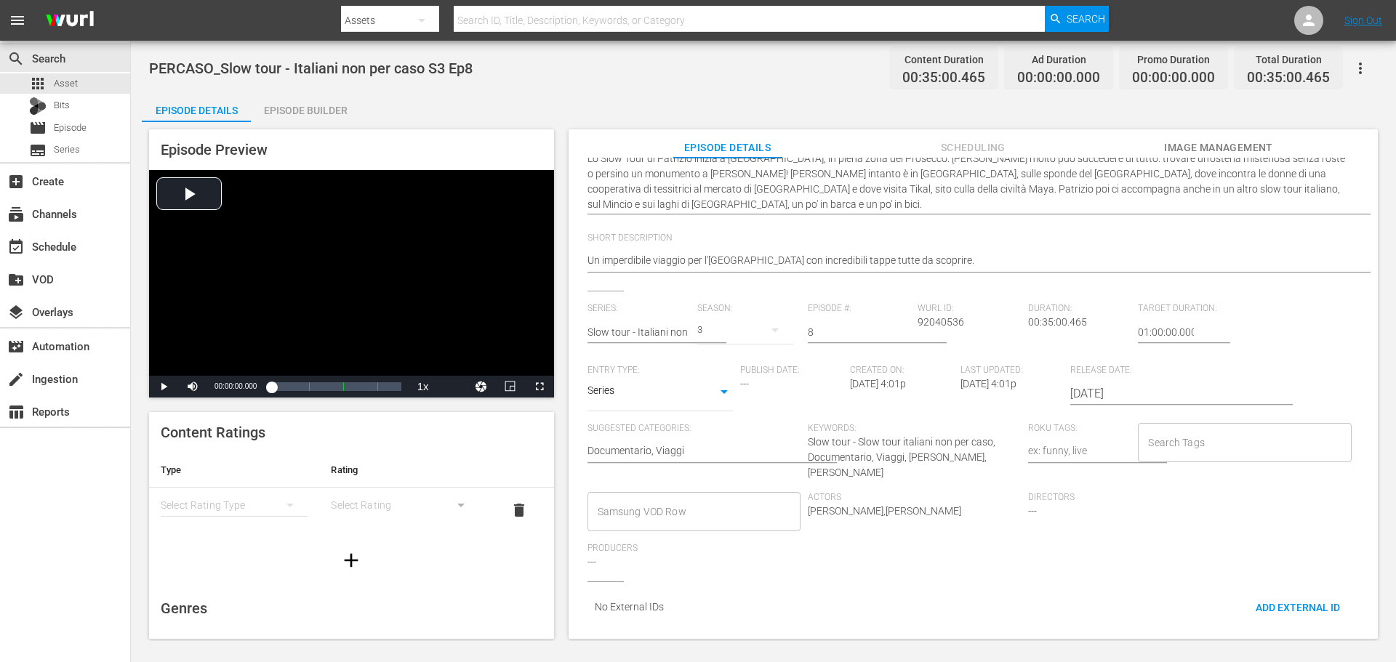
click at [689, 499] on input "Samsung VOD Row" at bounding box center [683, 512] width 178 height 26
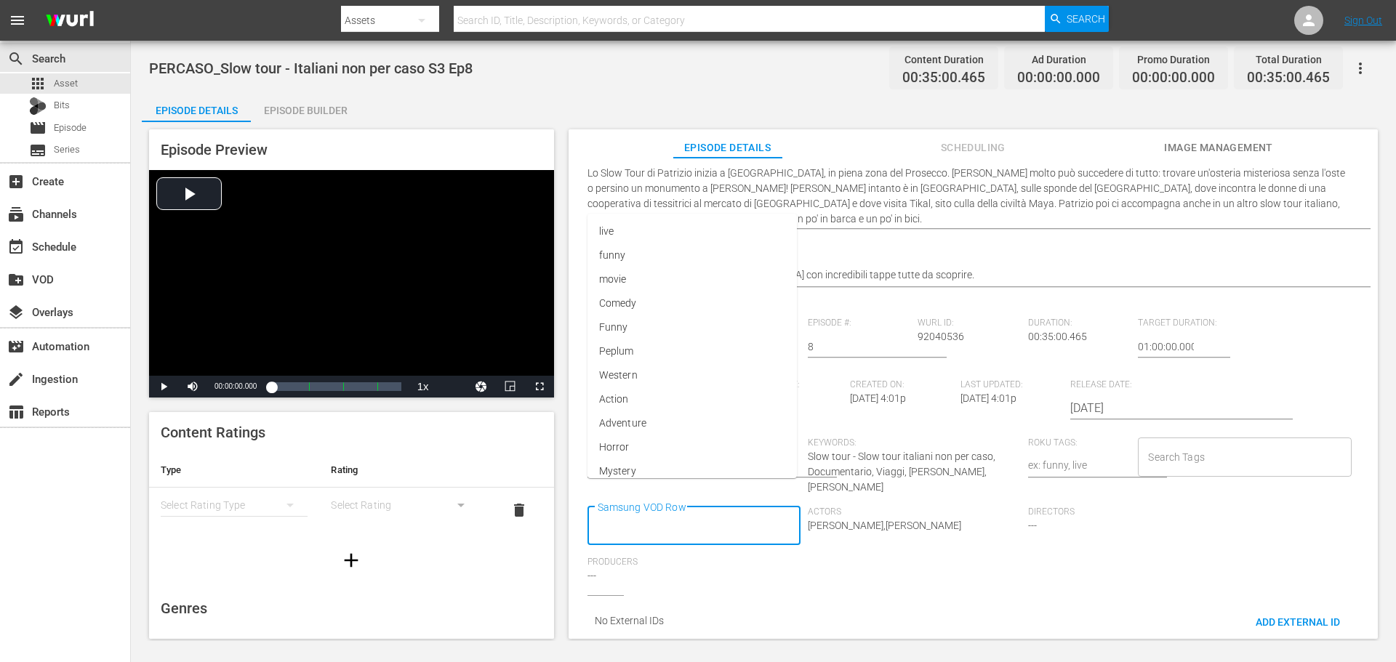
scroll to position [0, 0]
type input "Docu"
click at [670, 362] on li "Documentario" at bounding box center [692, 354] width 211 height 24
type input "Via"
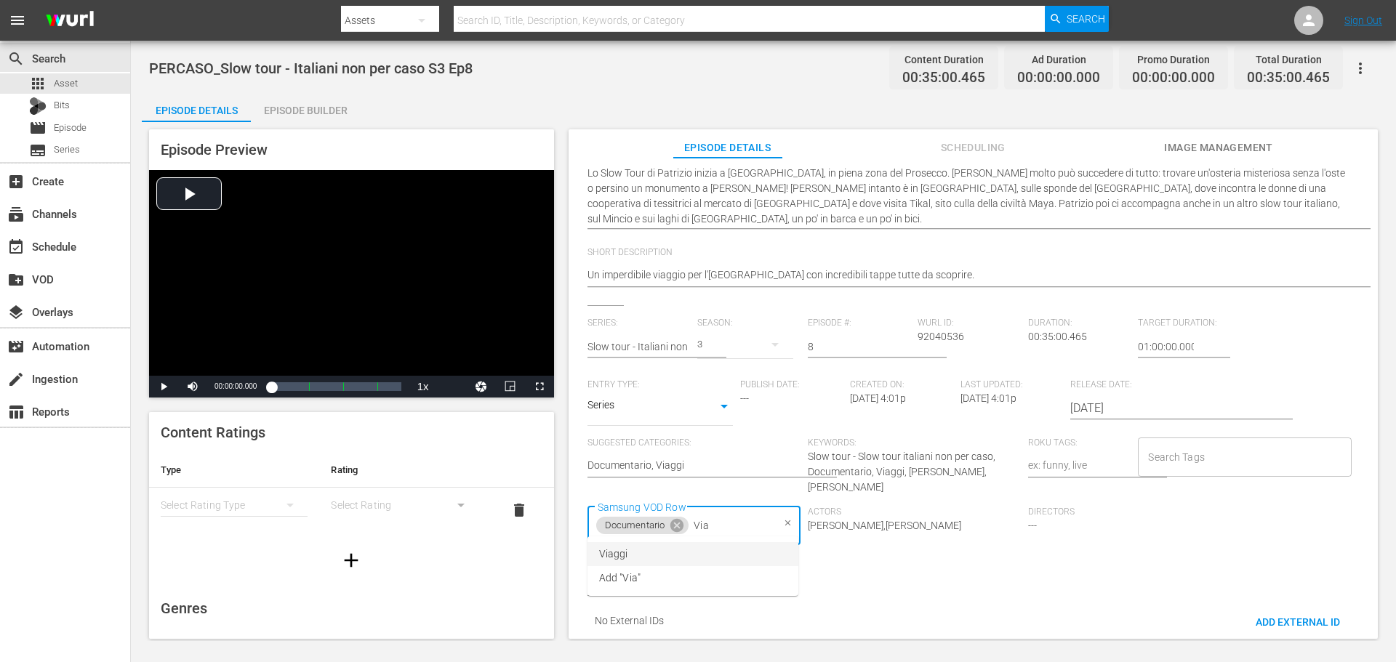
click at [751, 555] on li "Viaggi" at bounding box center [692, 554] width 211 height 24
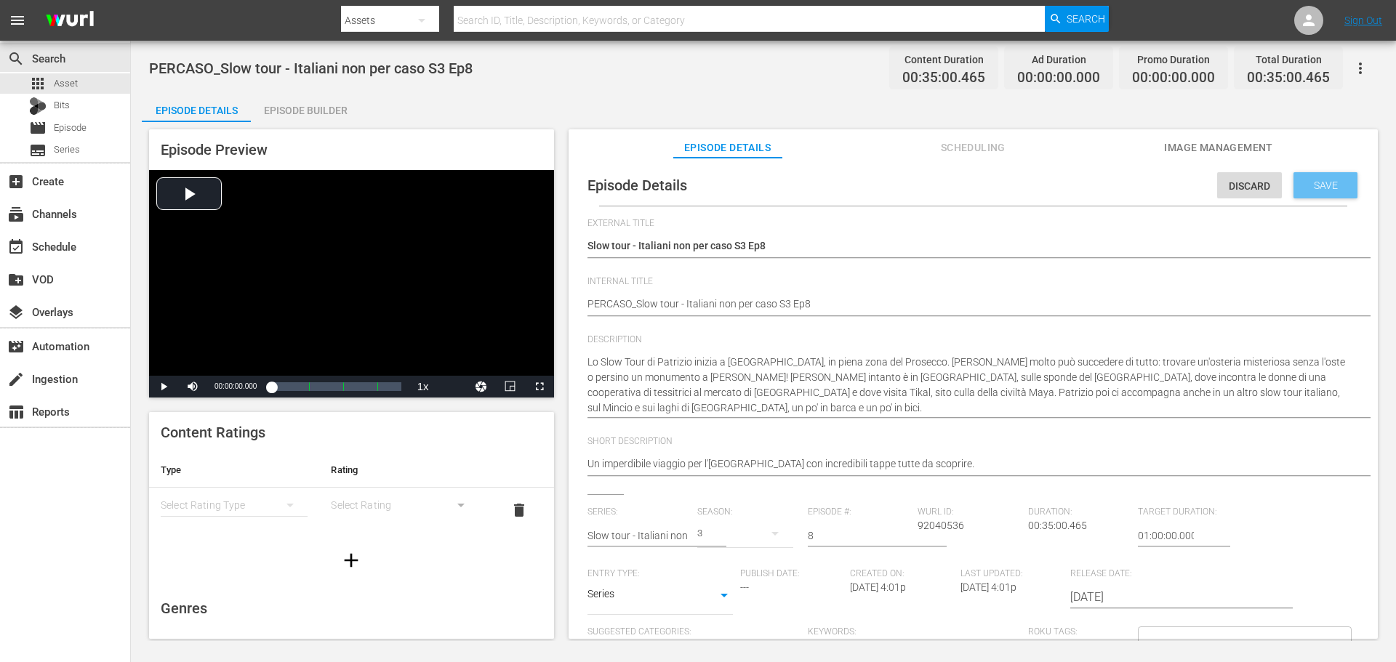
click at [1306, 189] on span "Save" at bounding box center [1325, 186] width 47 height 12
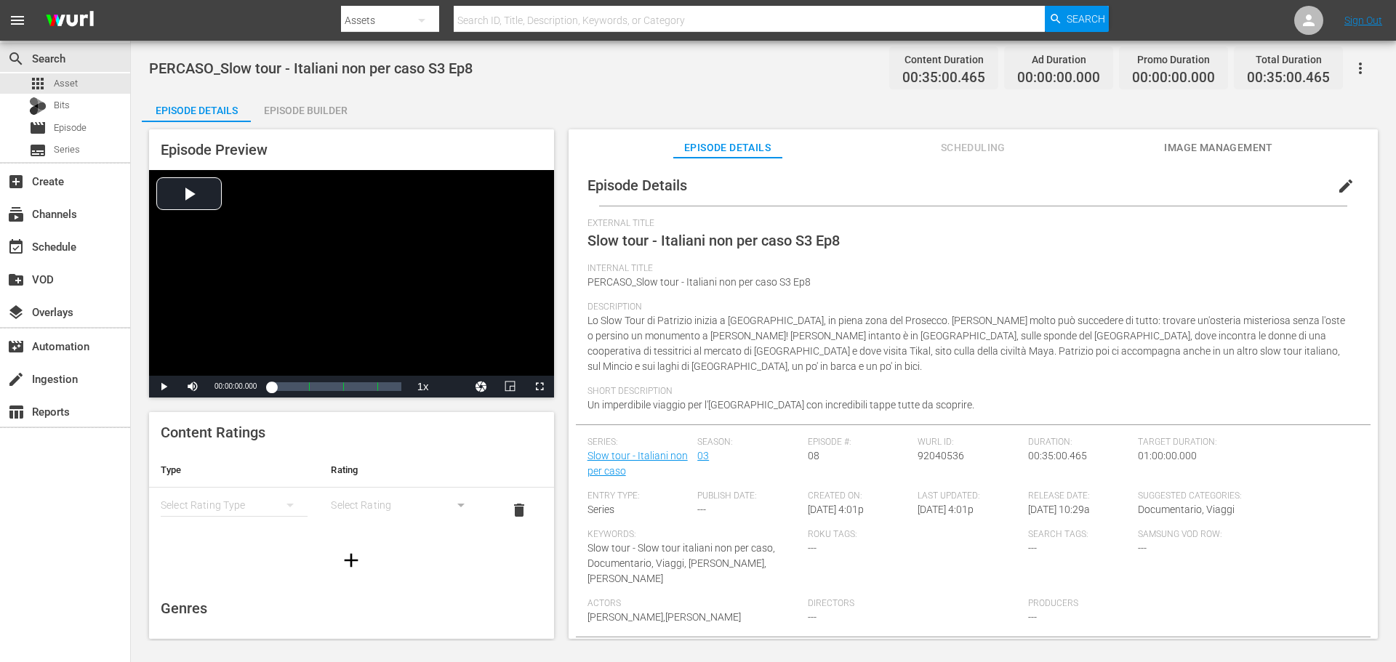
click at [324, 111] on div "Episode Builder" at bounding box center [305, 110] width 109 height 35
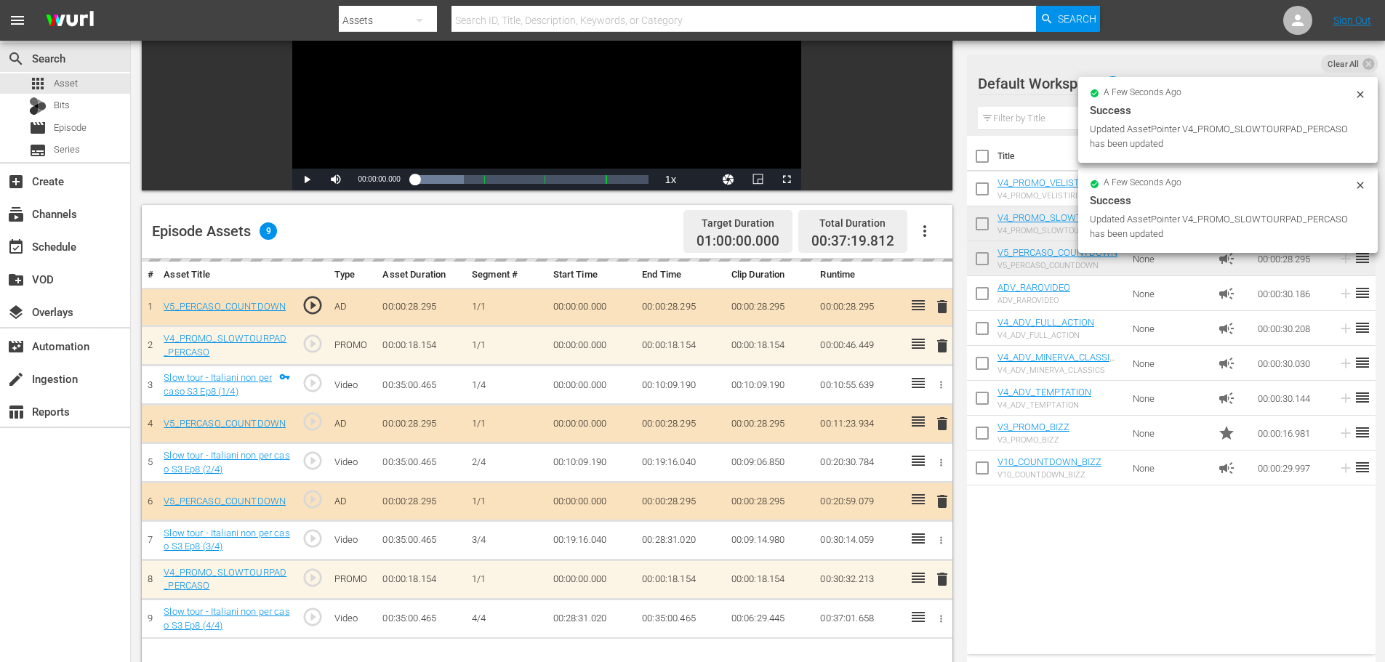
scroll to position [364, 0]
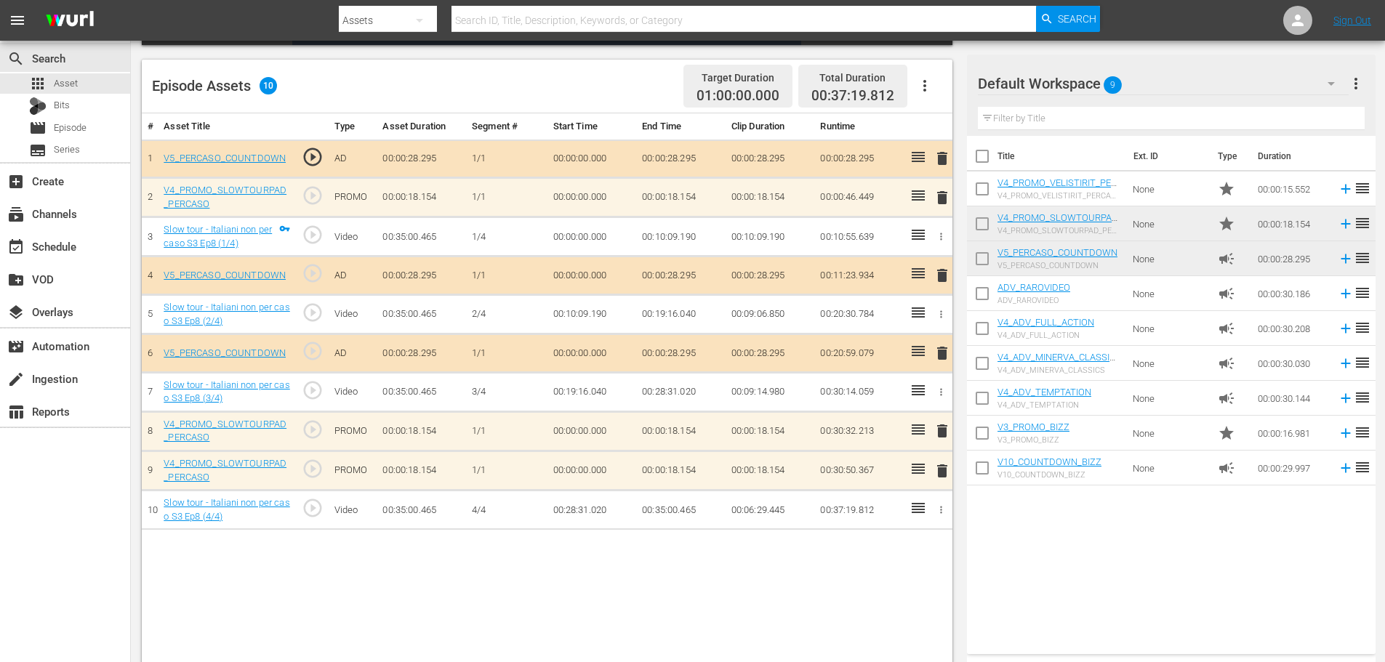
click at [950, 434] on span "delete" at bounding box center [942, 430] width 17 height 17
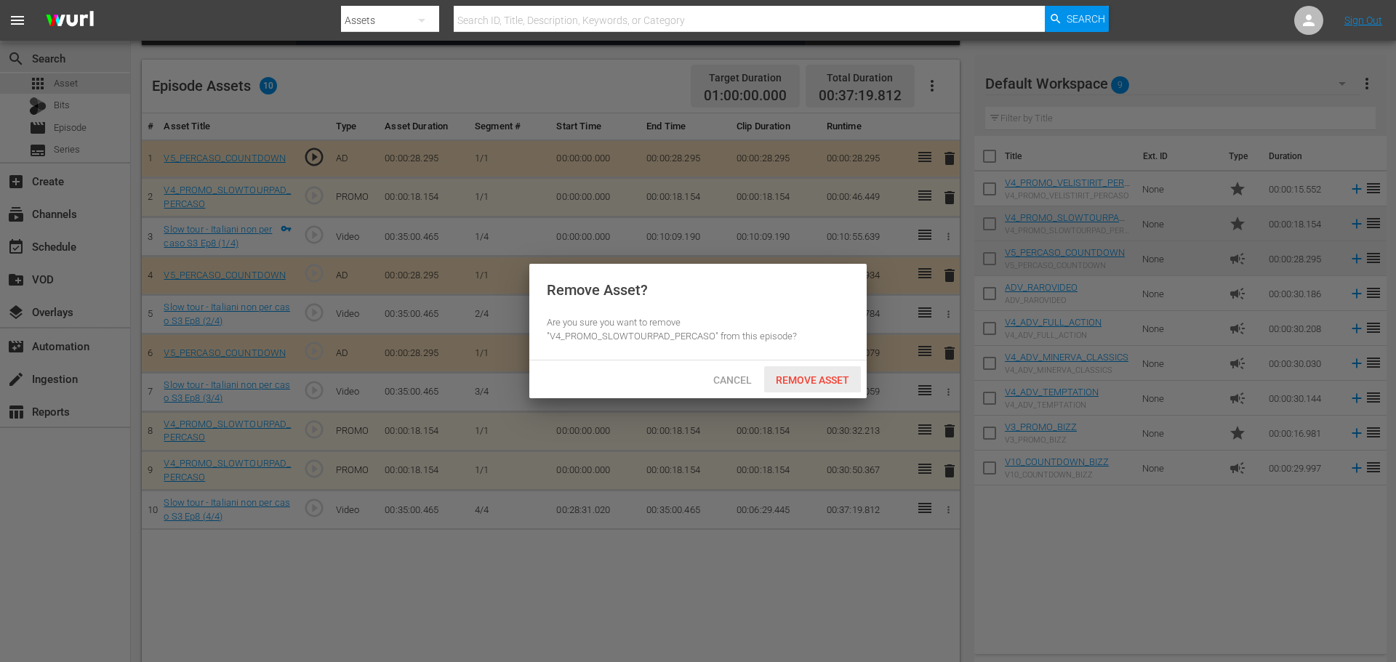
click at [802, 385] on span "Remove Asset" at bounding box center [812, 380] width 97 height 12
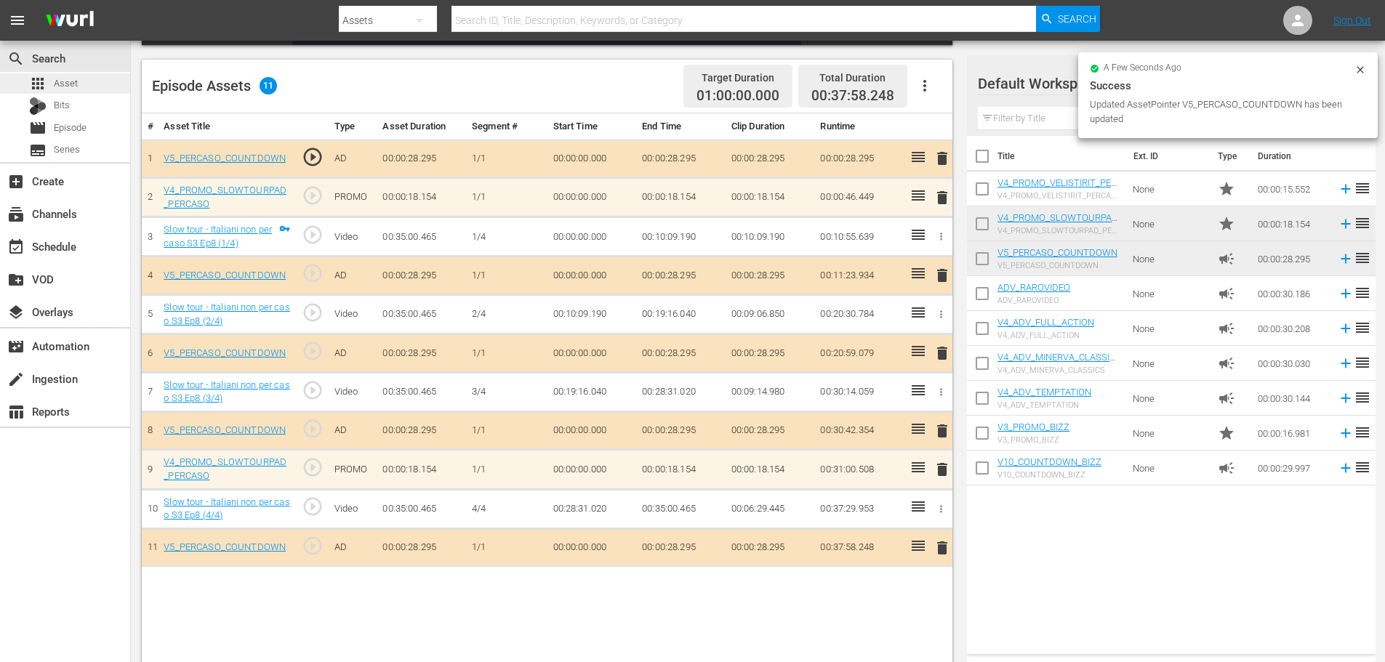
click at [89, 84] on div "apps Asset" at bounding box center [65, 83] width 130 height 20
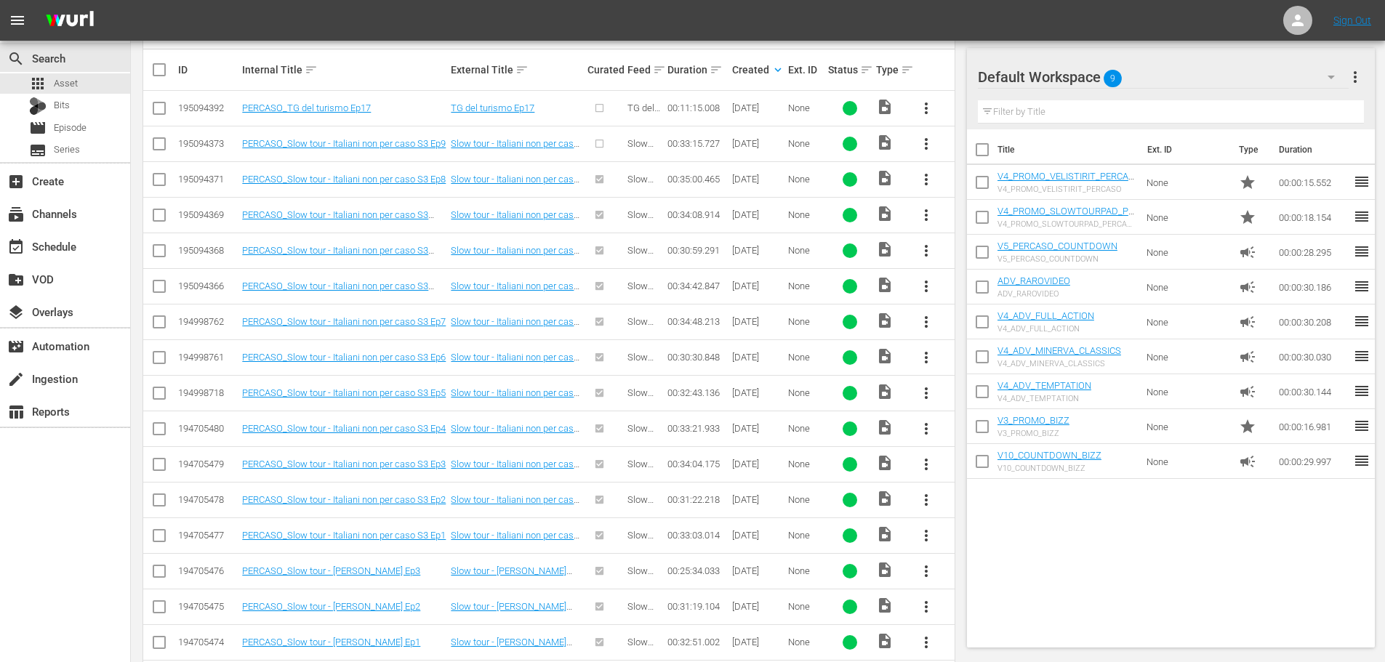
scroll to position [218, 0]
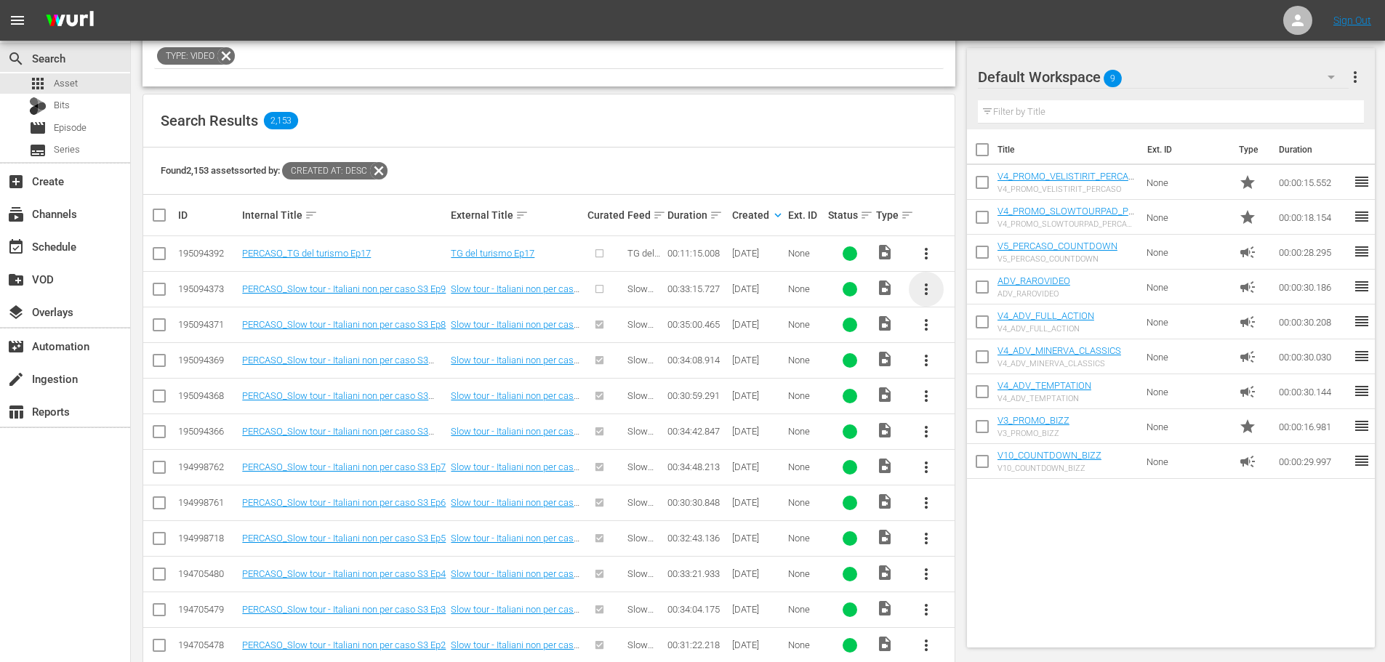
click at [923, 286] on span "more_vert" at bounding box center [926, 289] width 17 height 17
click at [992, 402] on div "Episode" at bounding box center [1004, 399] width 99 height 35
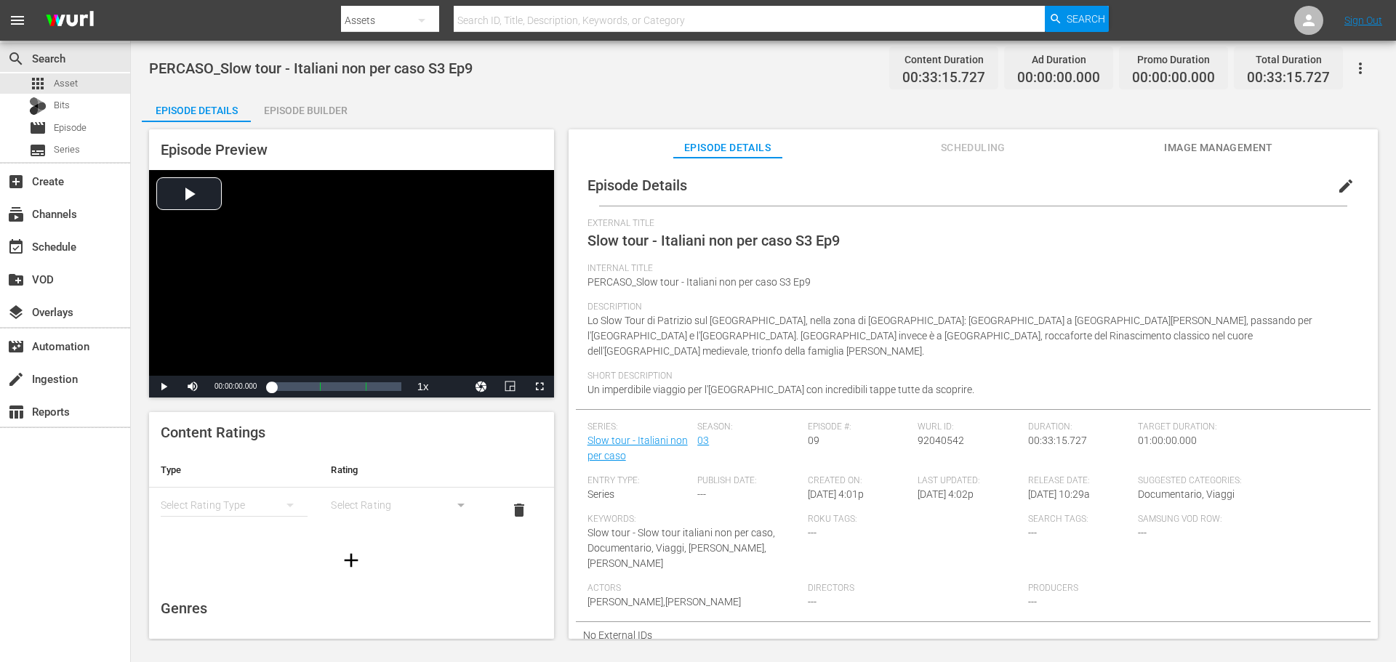
click at [1337, 182] on span "edit" at bounding box center [1345, 185] width 17 height 17
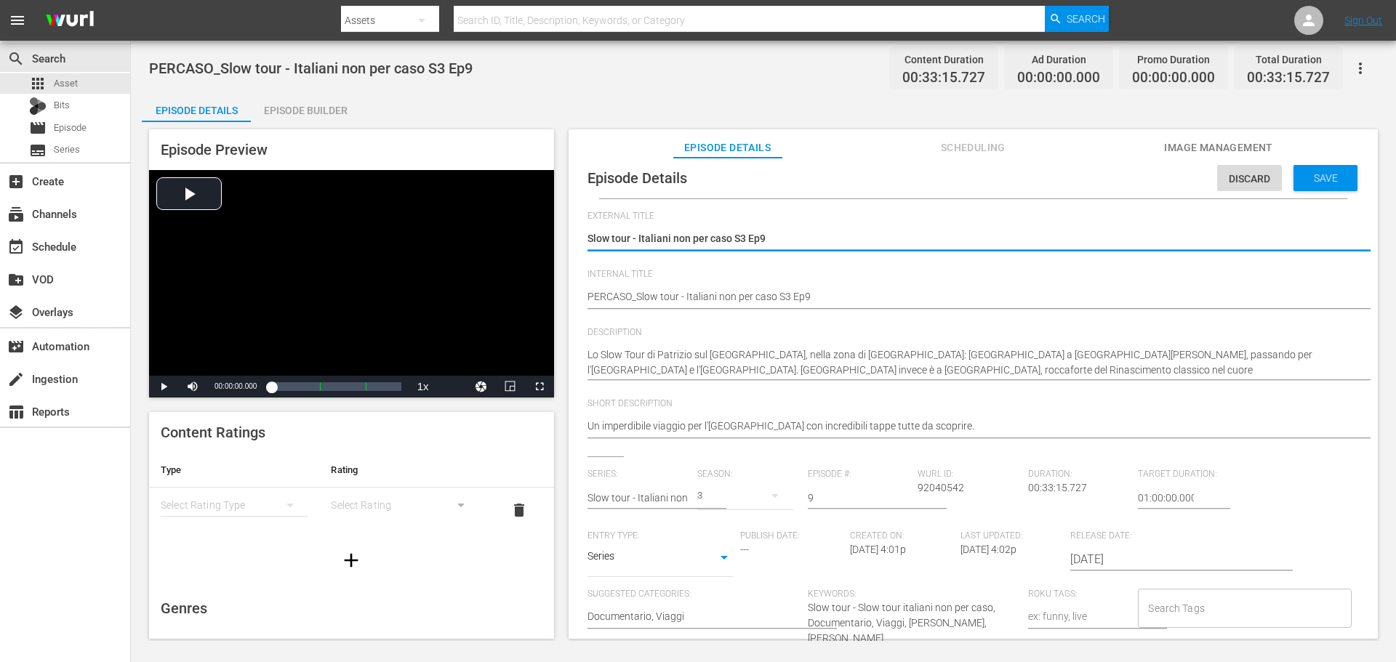
scroll to position [14, 0]
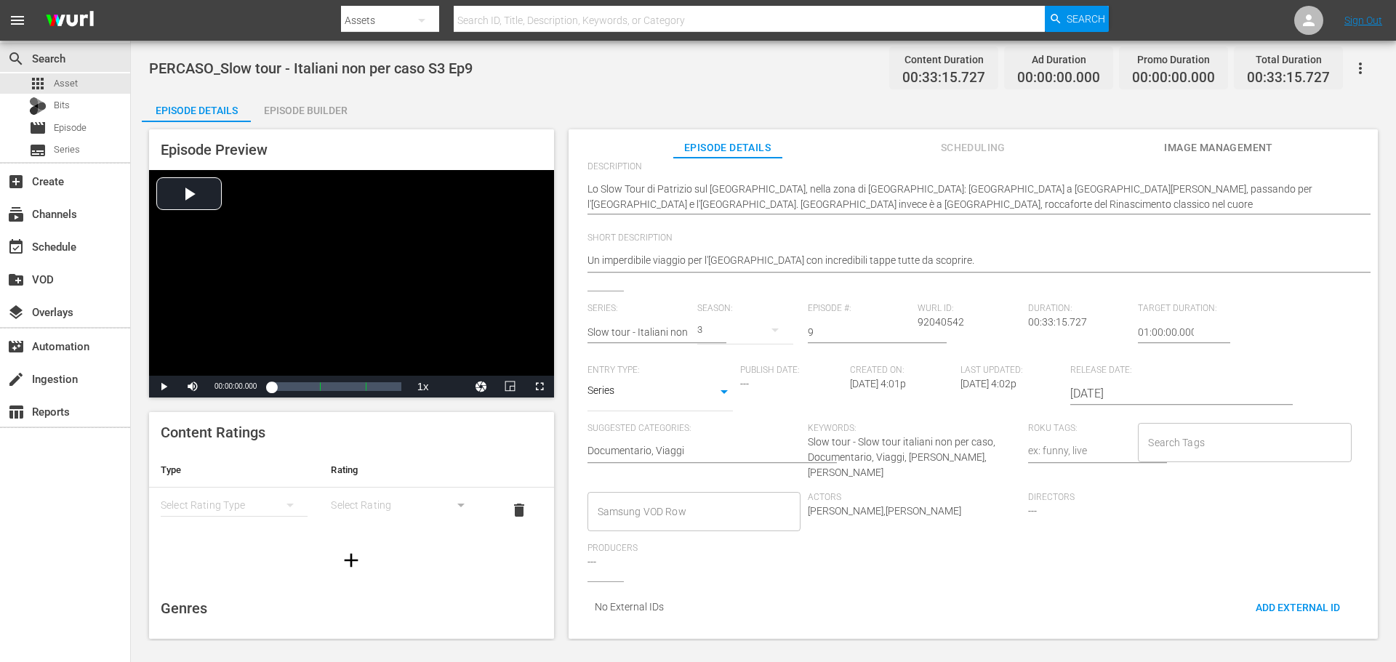
click at [688, 507] on input "Samsung VOD Row" at bounding box center [683, 512] width 178 height 26
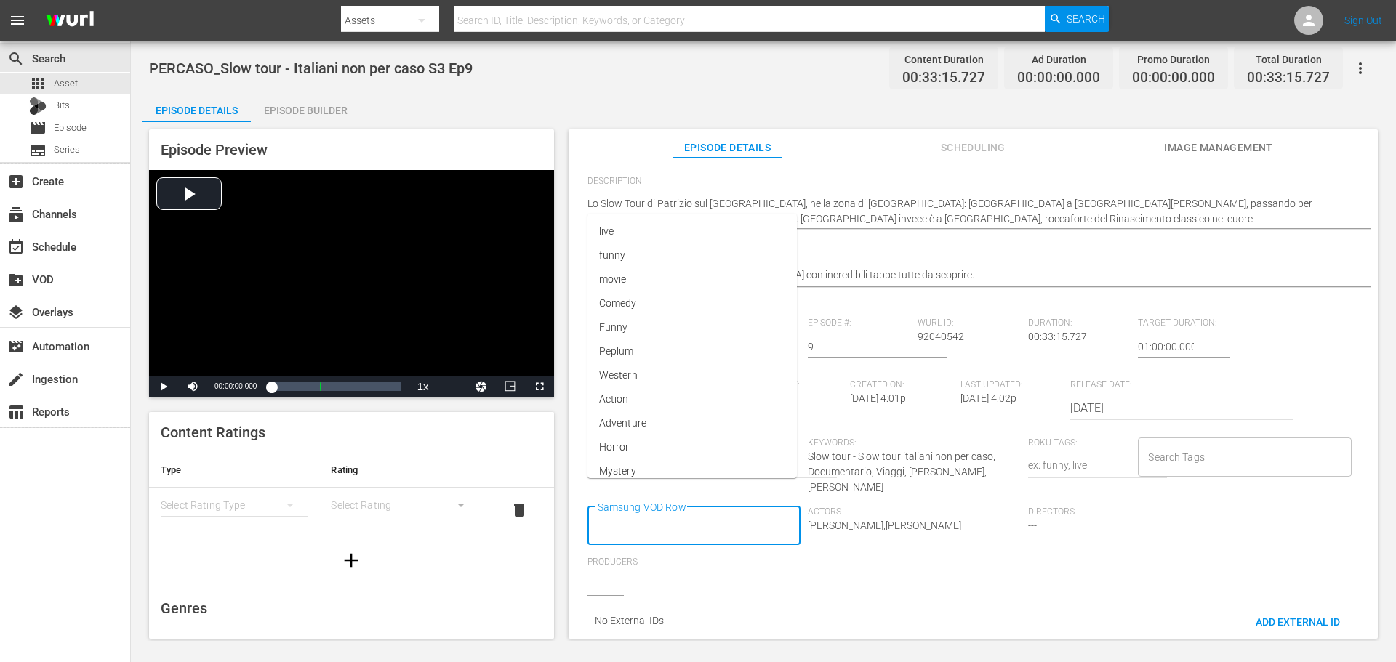
scroll to position [0, 0]
type input "Docu"
click at [670, 351] on li "Documentario" at bounding box center [692, 354] width 211 height 24
type input "Via"
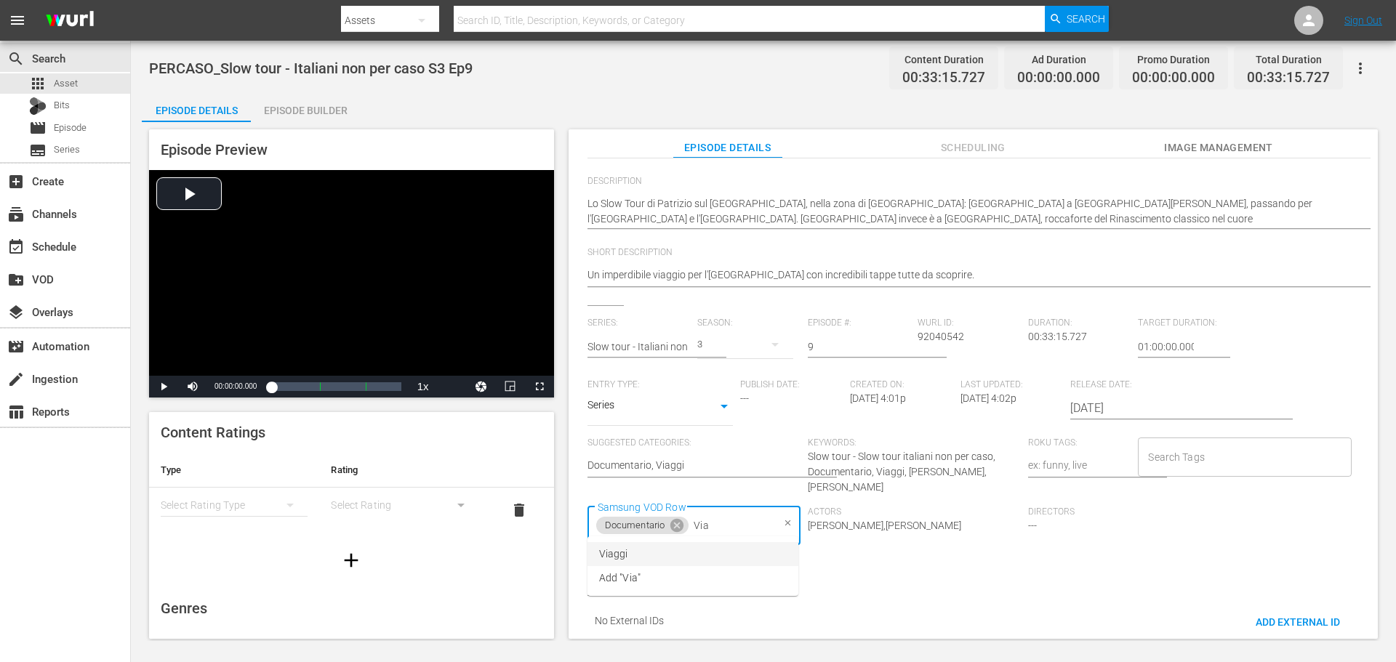
click at [651, 554] on li "Viaggi" at bounding box center [692, 554] width 211 height 24
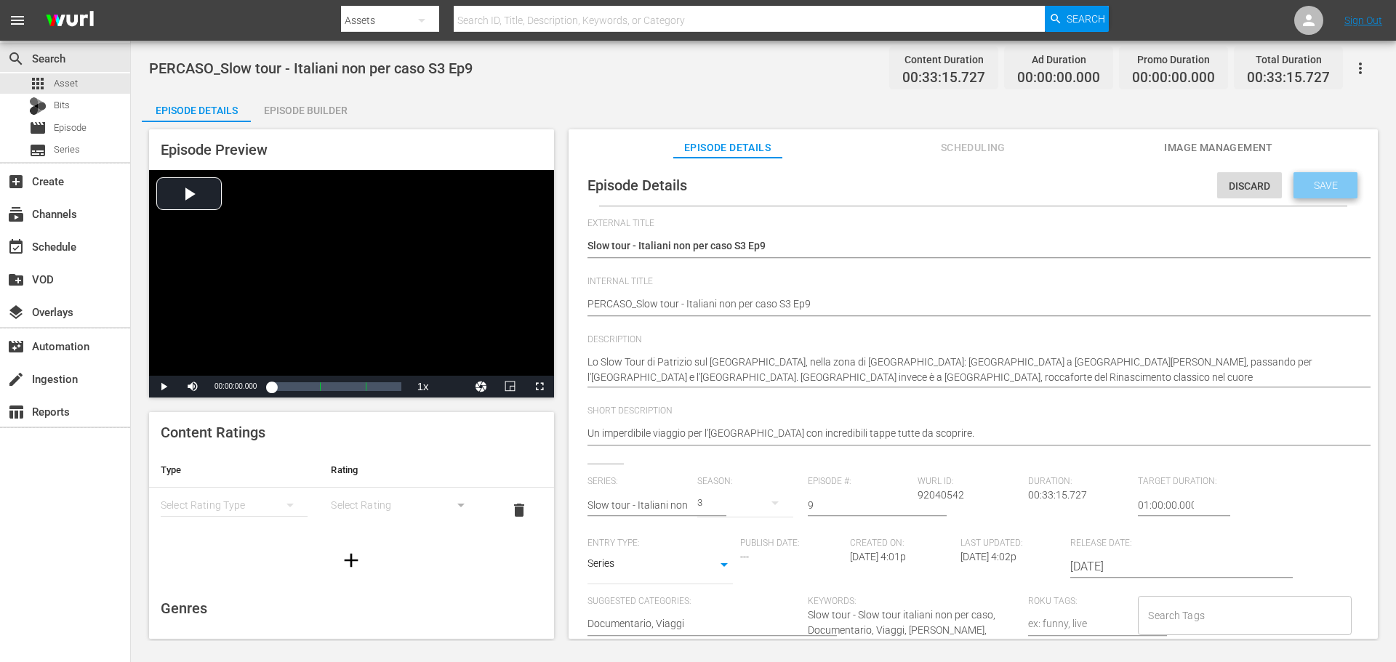
click at [1312, 195] on div "Save" at bounding box center [1325, 185] width 64 height 26
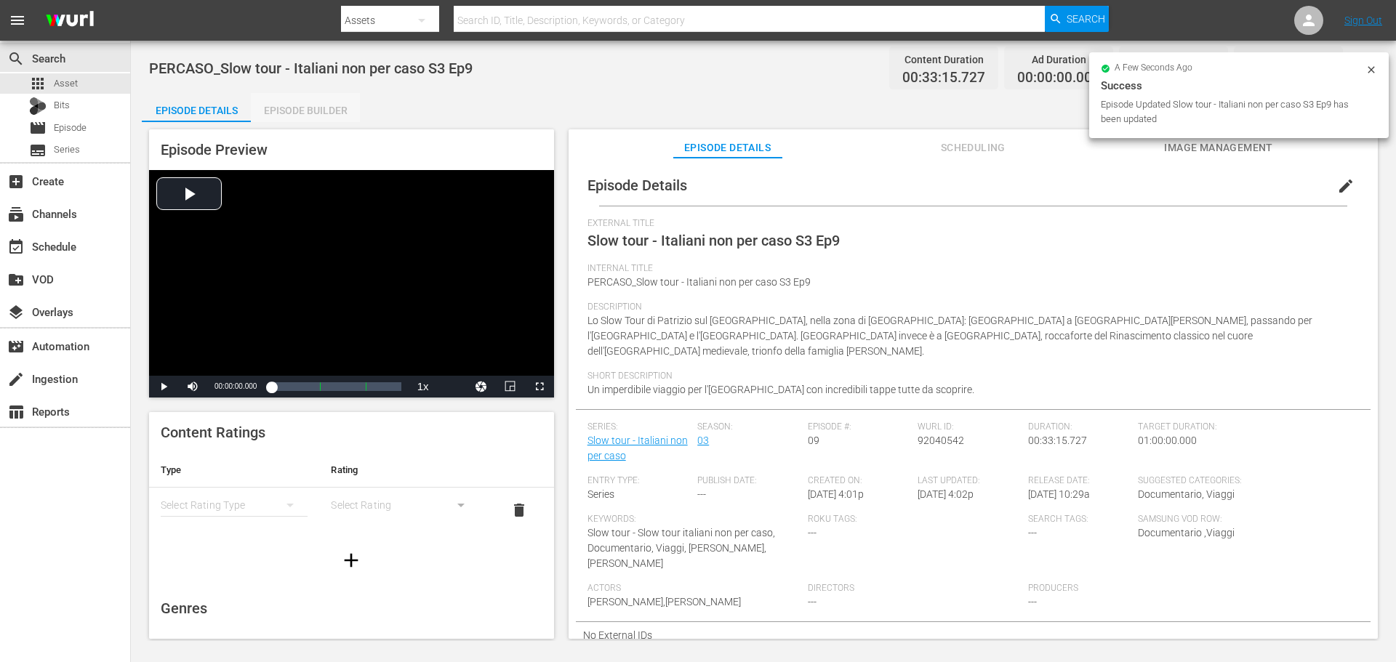
click at [311, 105] on div "Episode Builder" at bounding box center [305, 110] width 109 height 35
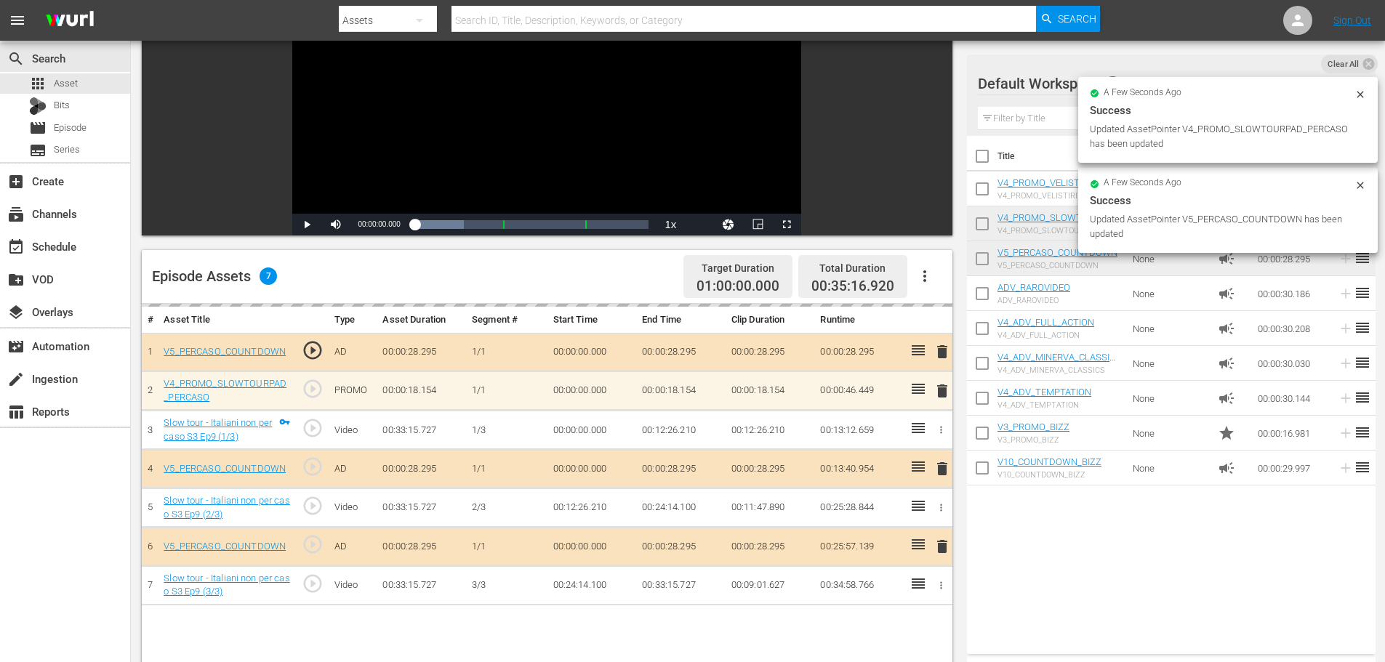
scroll to position [291, 0]
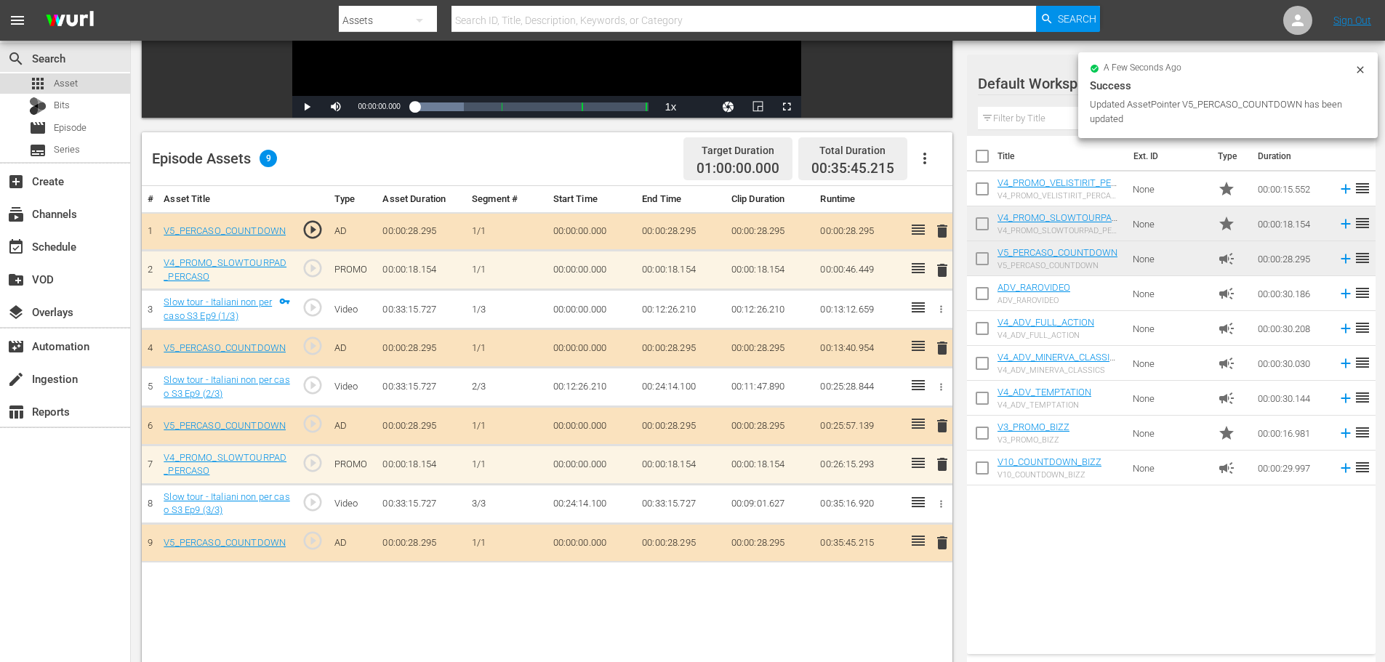
click at [85, 89] on div "apps Asset" at bounding box center [65, 83] width 130 height 20
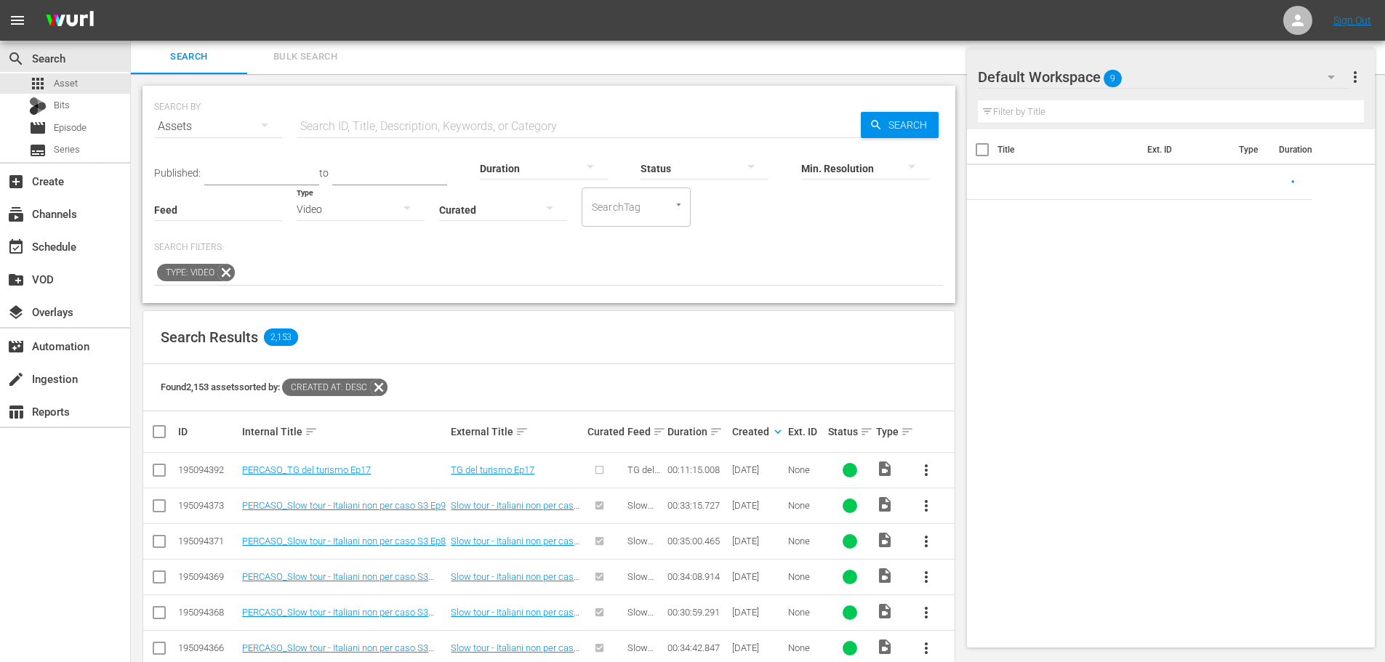
scroll to position [291, 0]
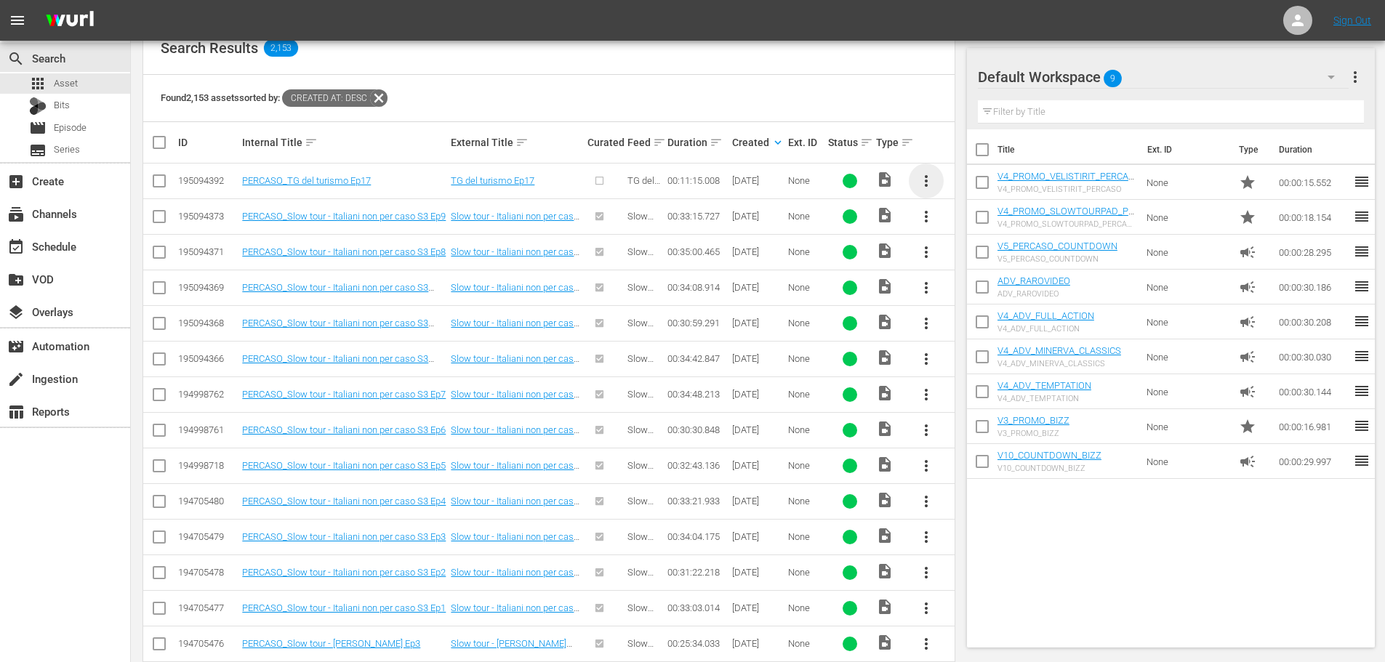
click at [920, 180] on span "more_vert" at bounding box center [926, 180] width 17 height 17
click at [979, 286] on div "Episode" at bounding box center [1004, 291] width 99 height 35
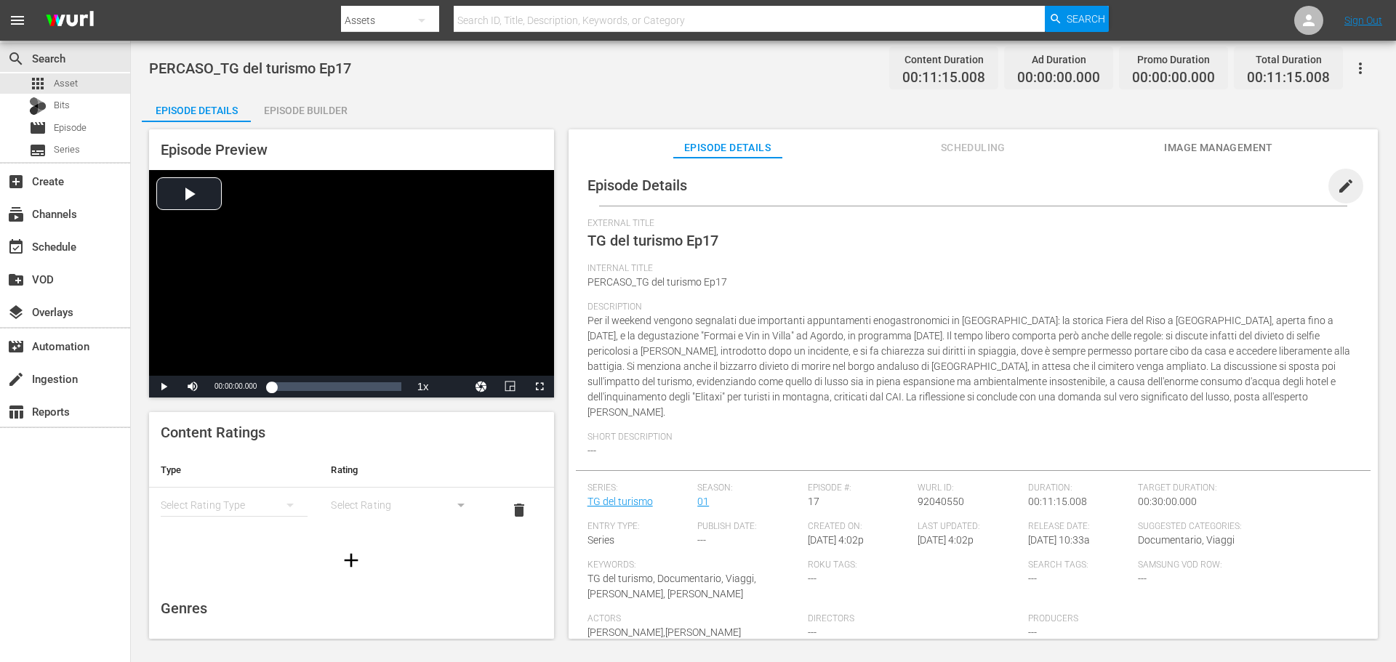
click at [1337, 187] on span "edit" at bounding box center [1345, 185] width 17 height 17
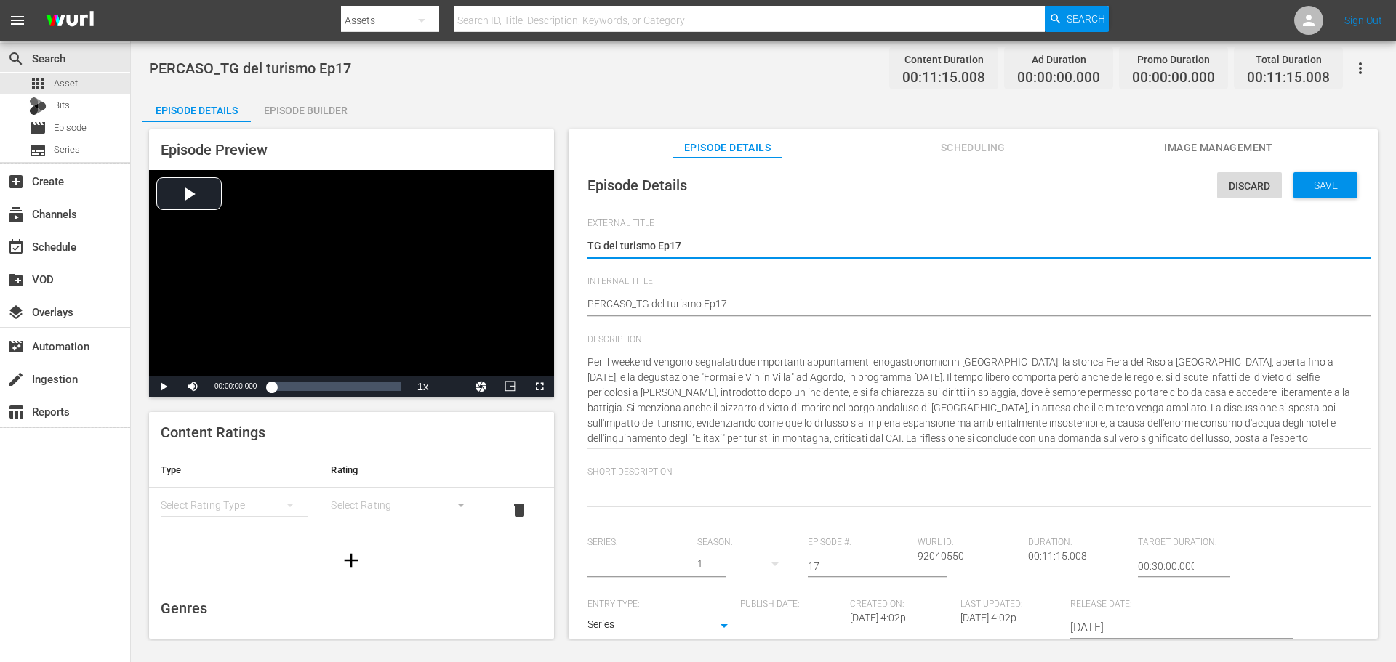
type input "TG del turismo"
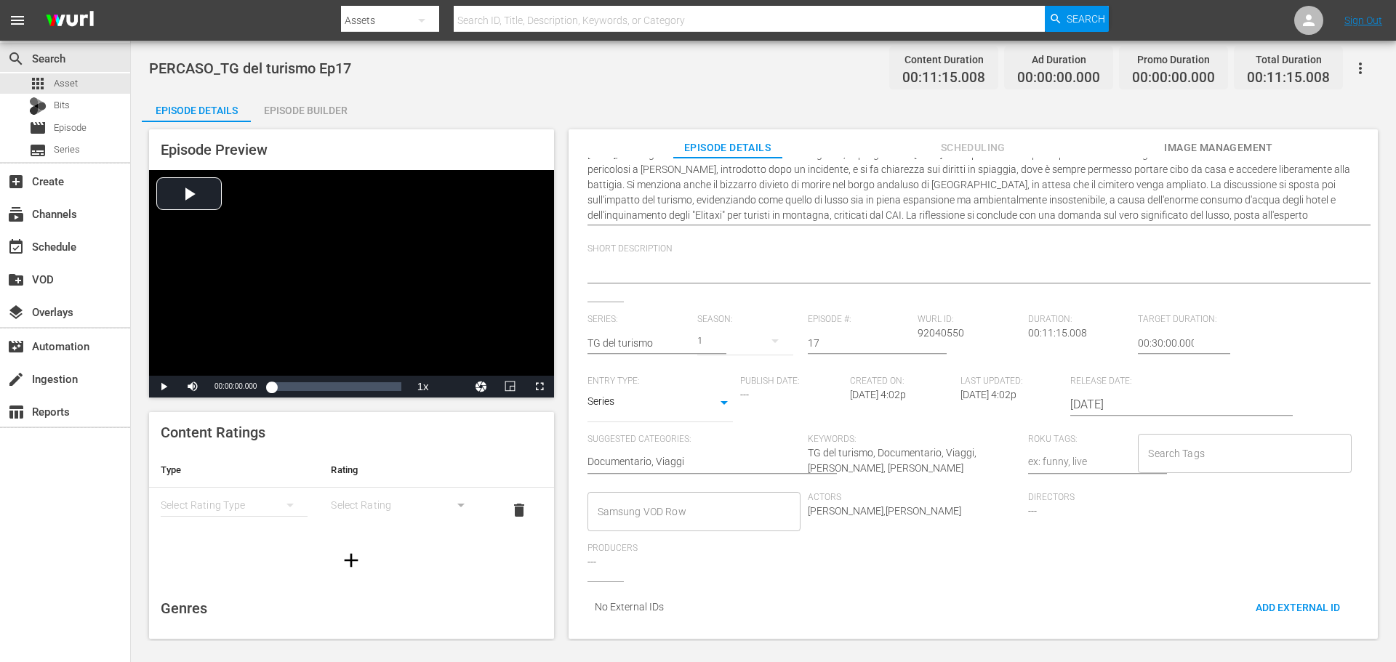
click at [717, 492] on div "Samsung VOD Row" at bounding box center [693, 511] width 213 height 39
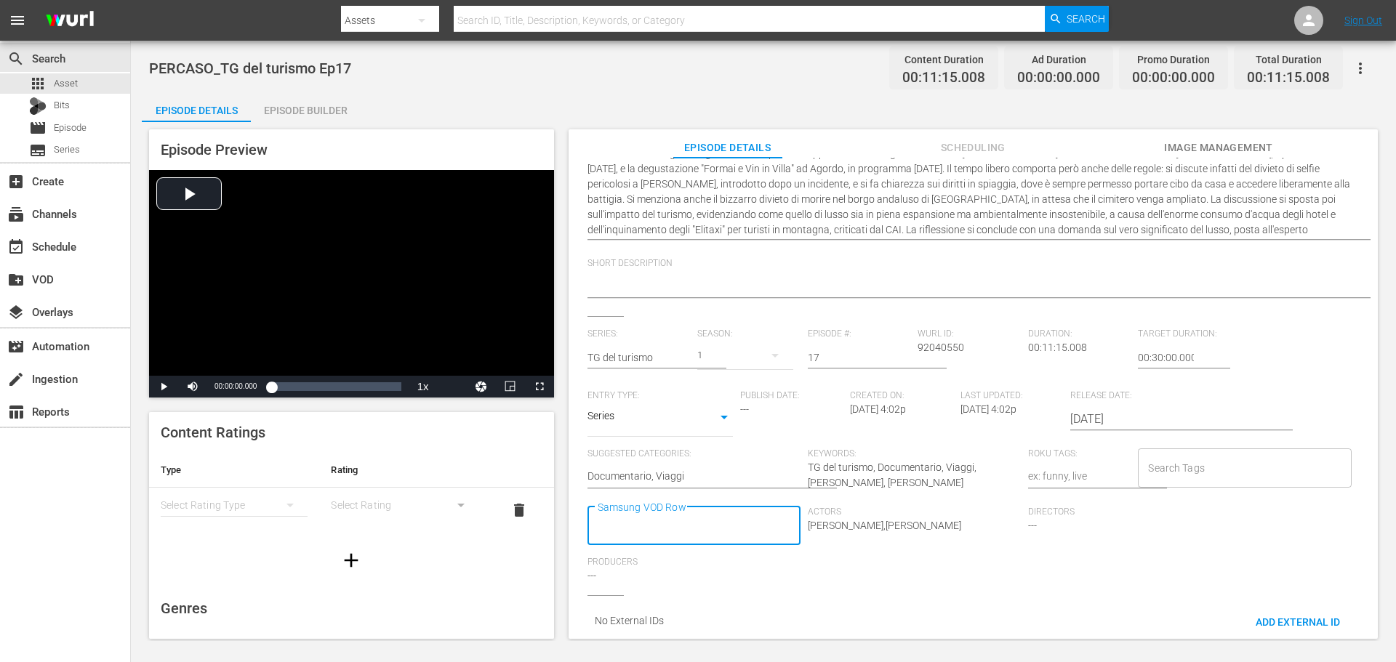
scroll to position [0, 0]
type input "Docu"
click at [708, 356] on li "Documentario" at bounding box center [692, 354] width 211 height 24
type input "Via"
click at [637, 562] on li "Viaggi" at bounding box center [692, 554] width 211 height 24
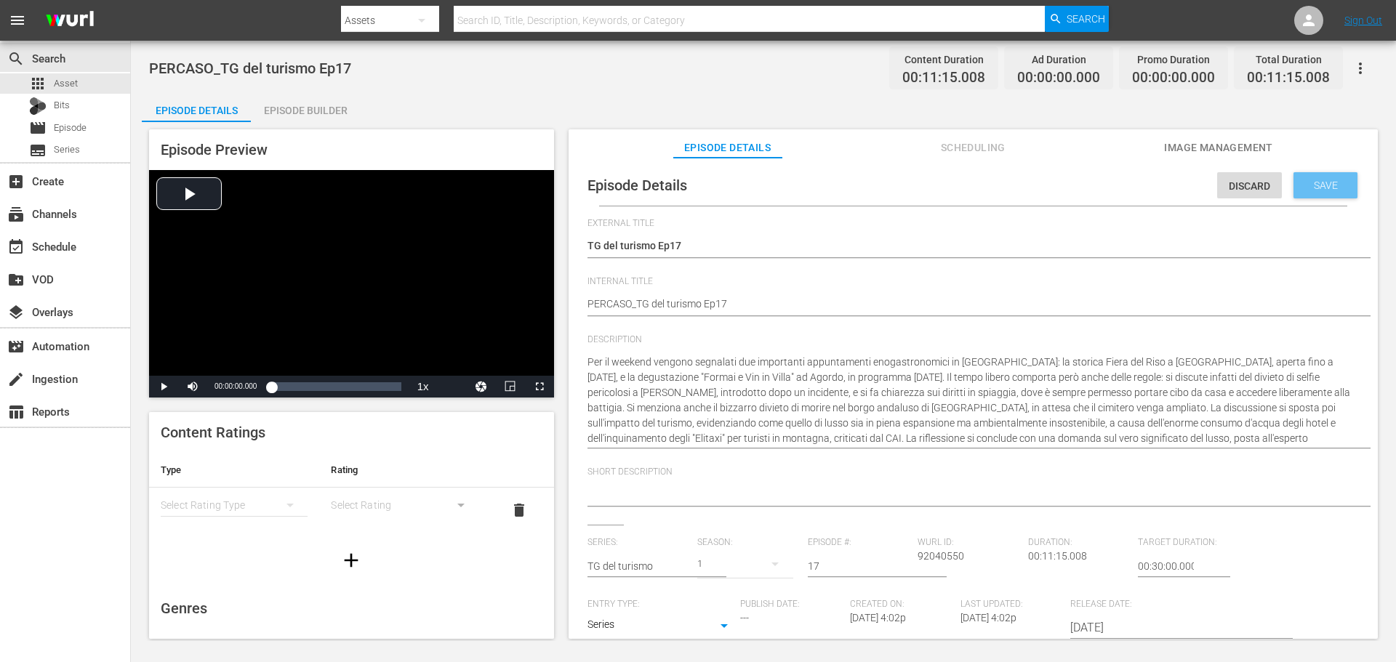
click at [1312, 193] on div "Save" at bounding box center [1325, 185] width 64 height 26
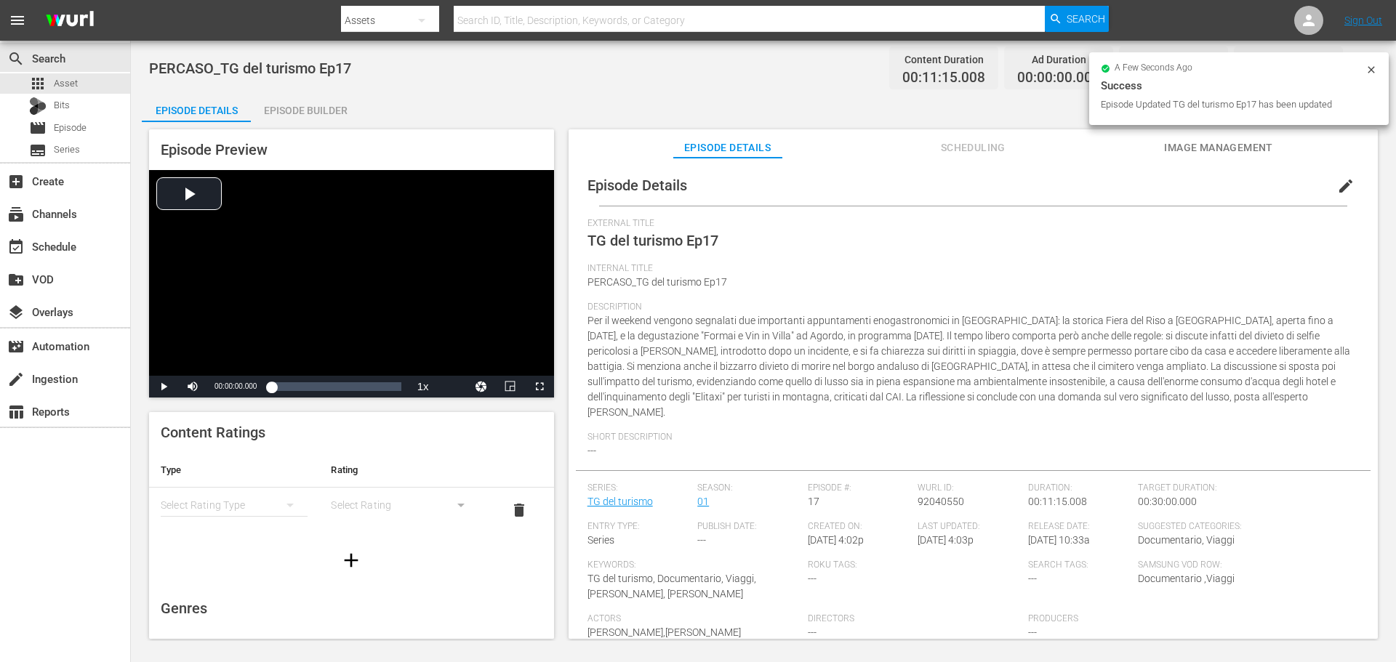
click at [324, 110] on div "Episode Builder" at bounding box center [305, 110] width 109 height 35
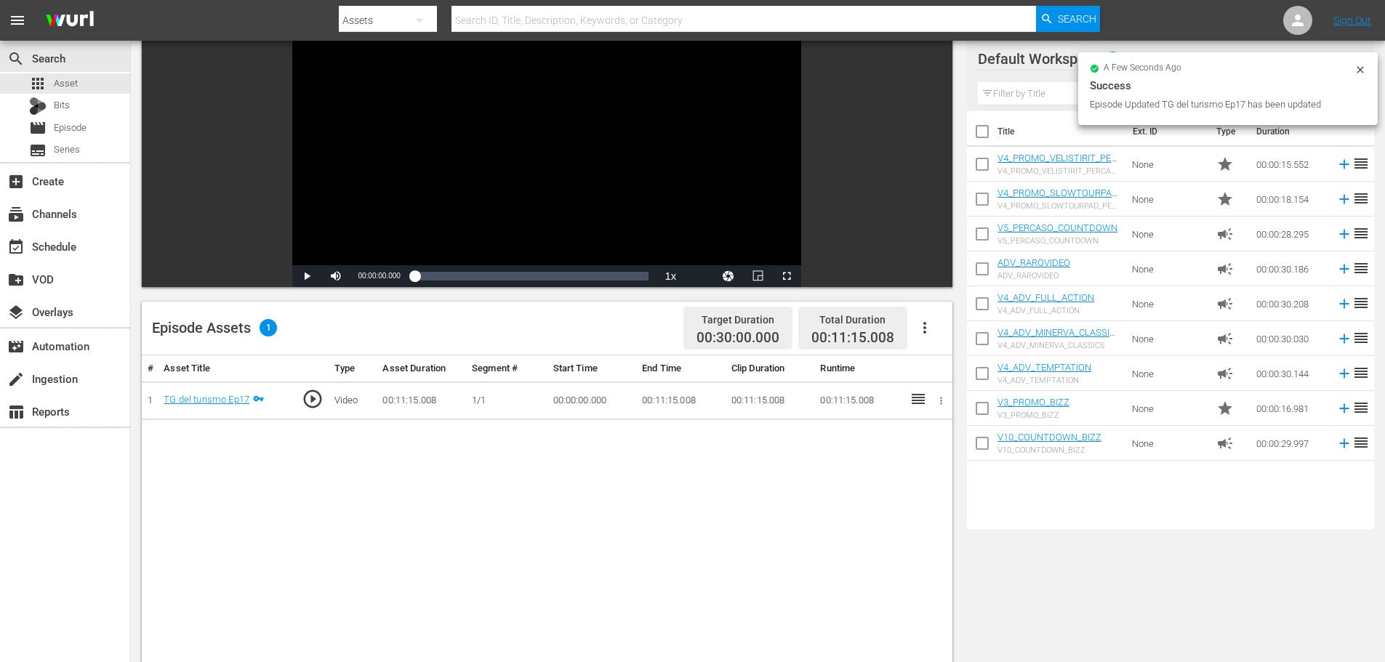
scroll to position [145, 0]
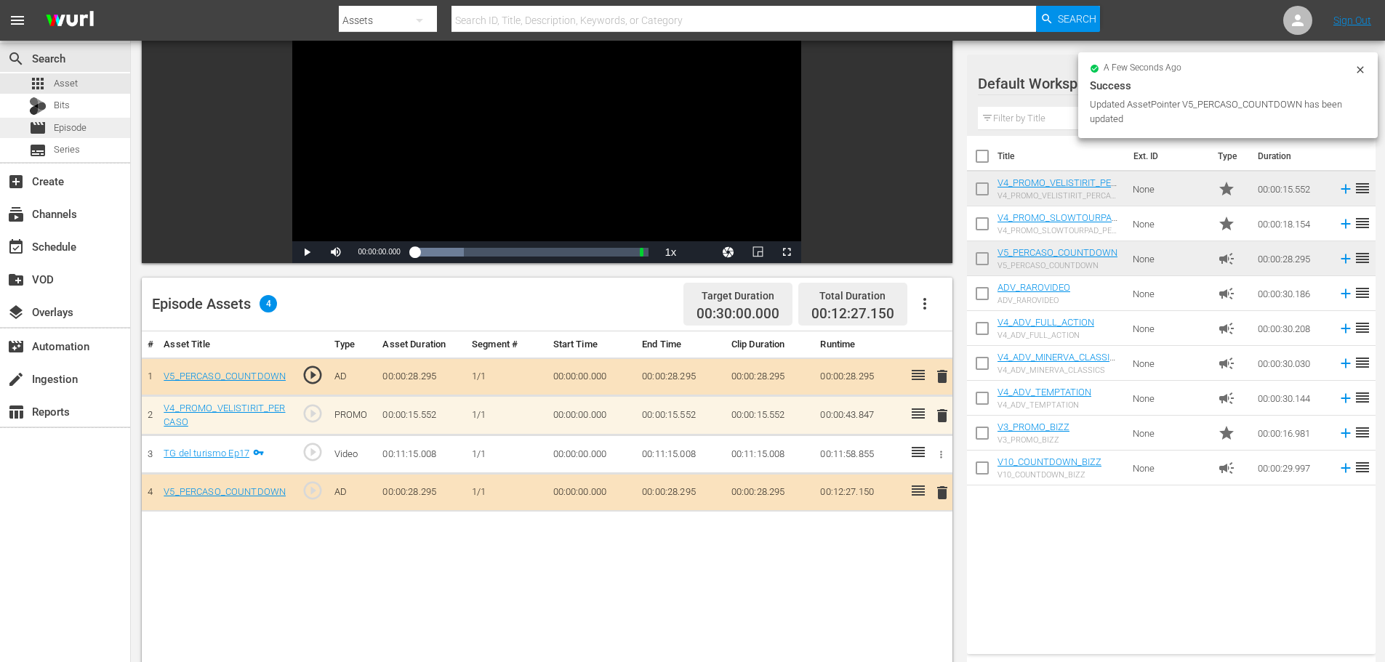
click at [95, 128] on div "movie Episode" at bounding box center [65, 128] width 130 height 20
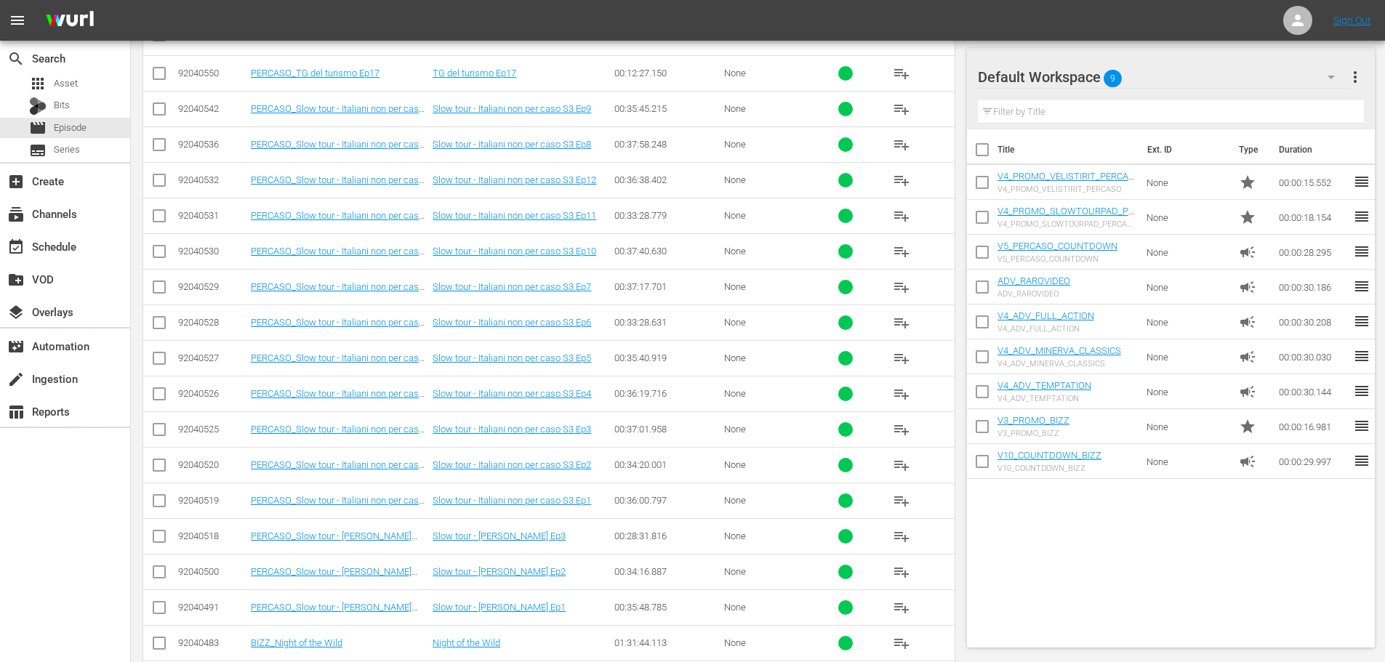
scroll to position [291, 0]
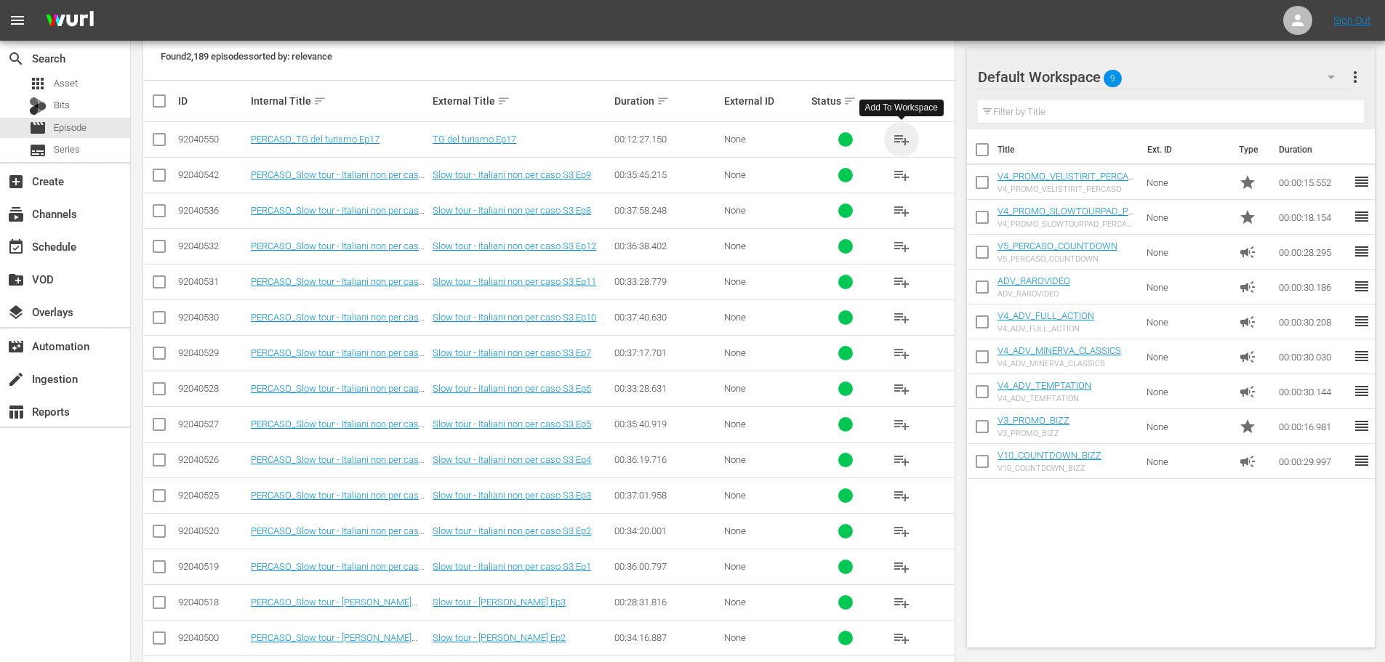
click at [895, 137] on span "playlist_add" at bounding box center [901, 139] width 17 height 17
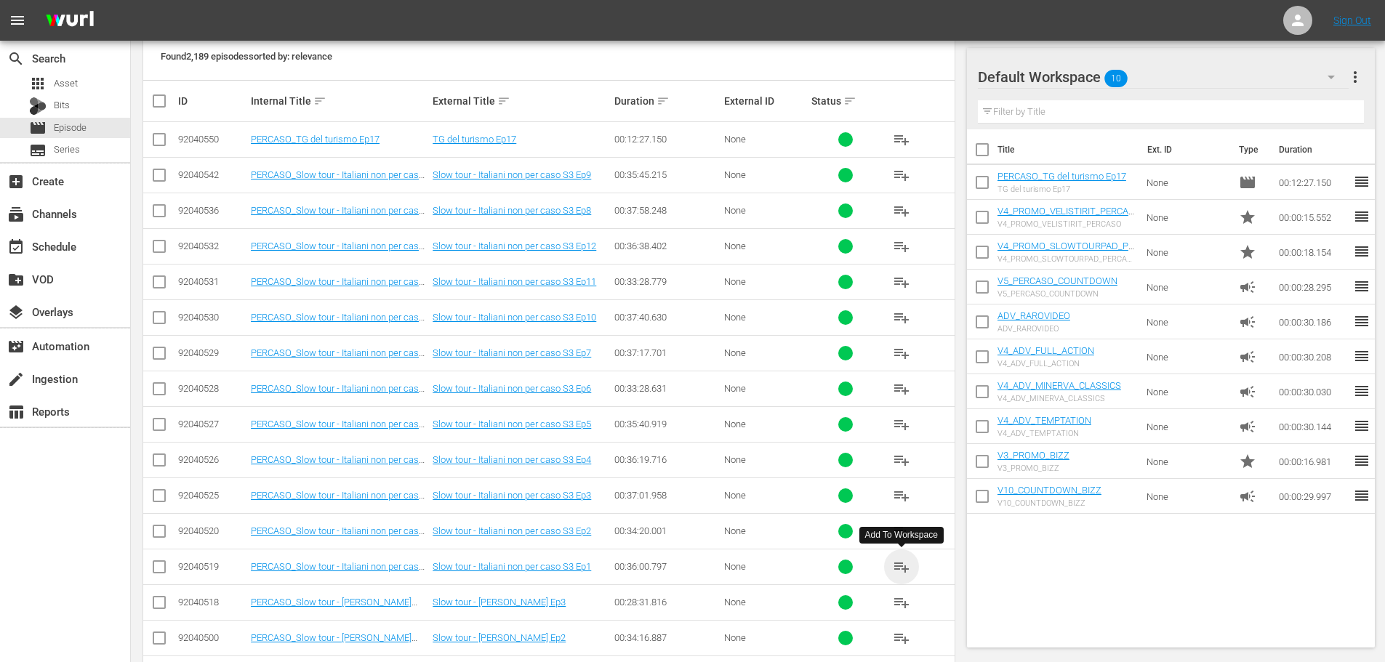
click at [902, 566] on span "playlist_add" at bounding box center [901, 566] width 17 height 17
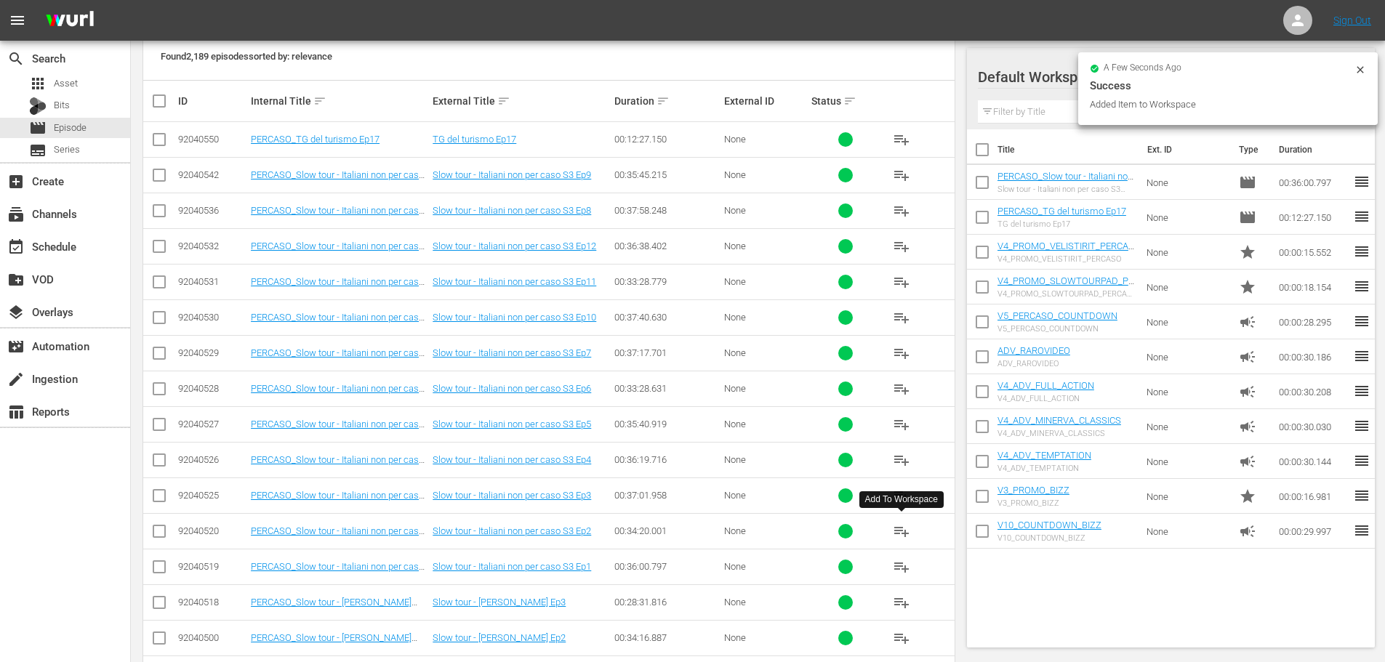
click at [903, 534] on span "playlist_add" at bounding box center [901, 531] width 17 height 17
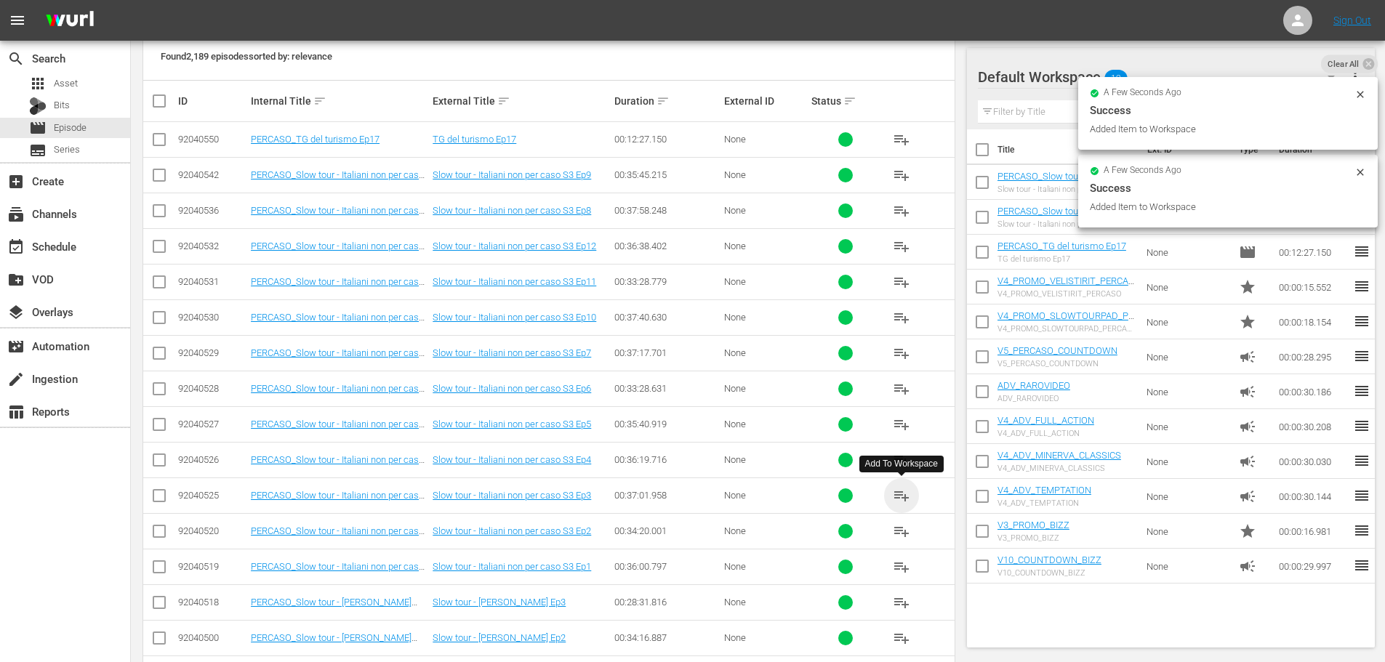
click at [898, 497] on span "playlist_add" at bounding box center [901, 495] width 17 height 17
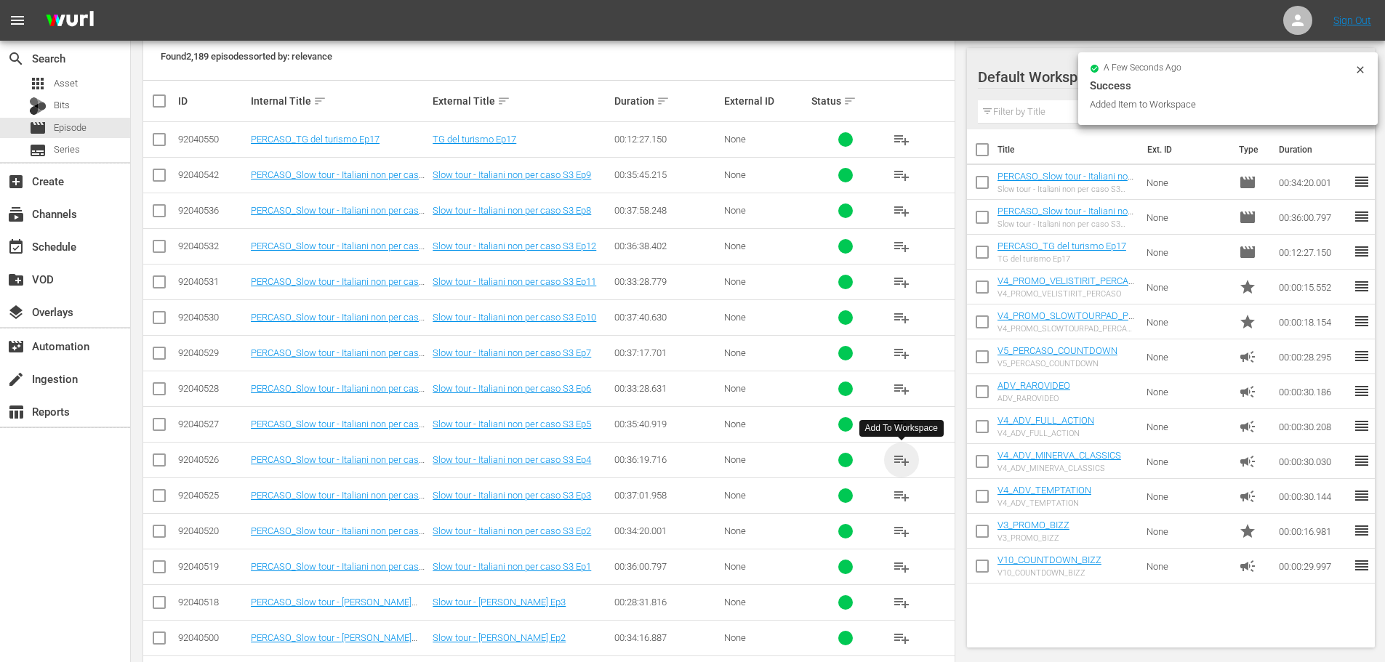
click at [902, 461] on span "playlist_add" at bounding box center [901, 460] width 17 height 17
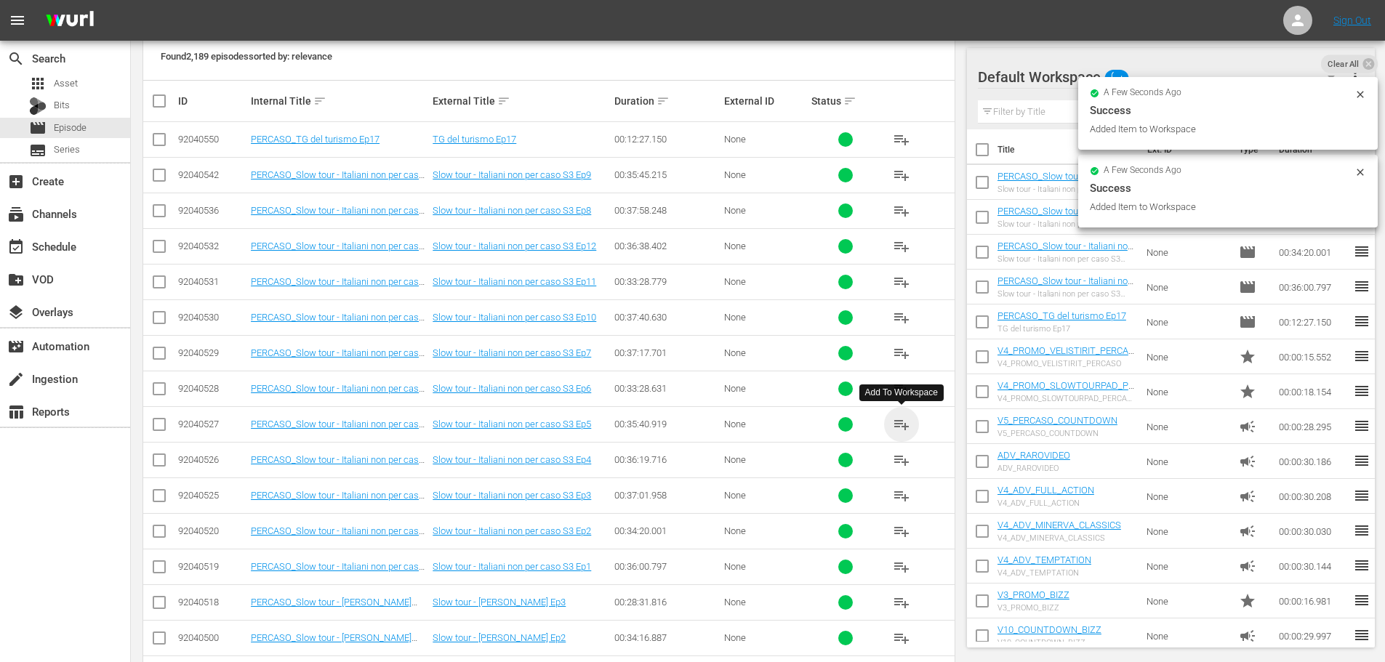
click at [896, 426] on span "playlist_add" at bounding box center [901, 424] width 17 height 17
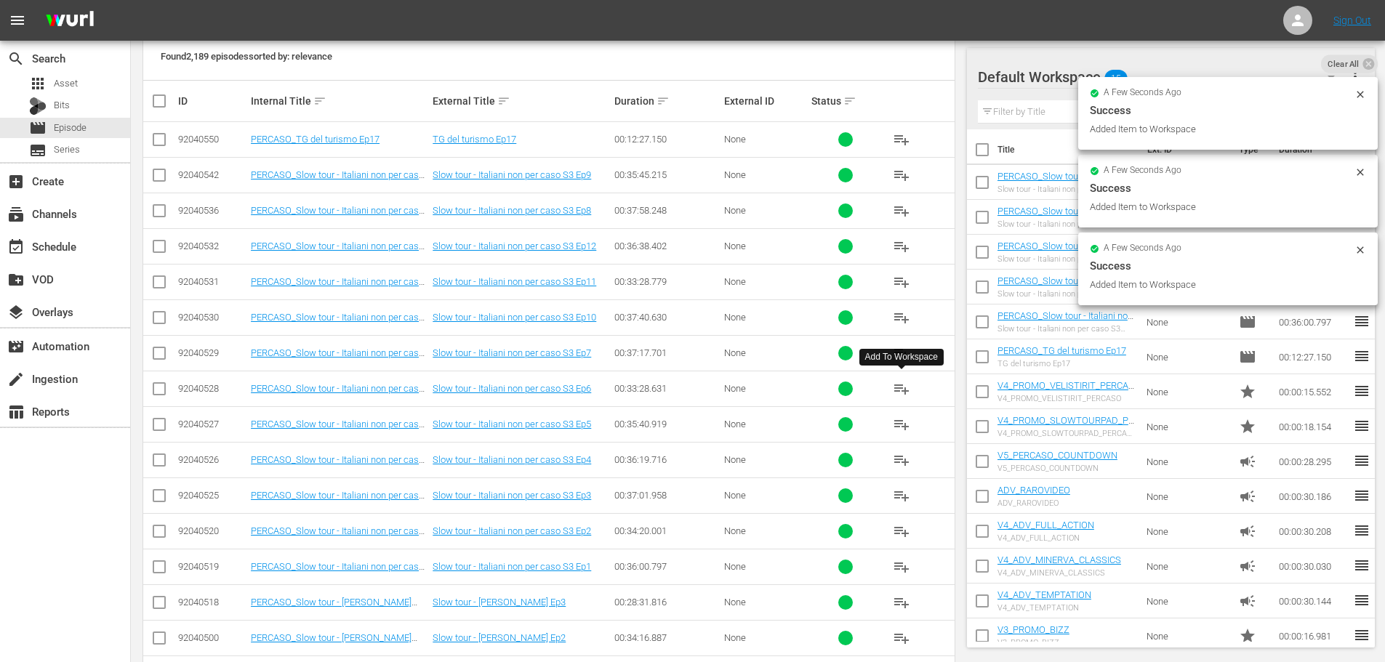
click at [898, 388] on span "playlist_add" at bounding box center [901, 388] width 17 height 17
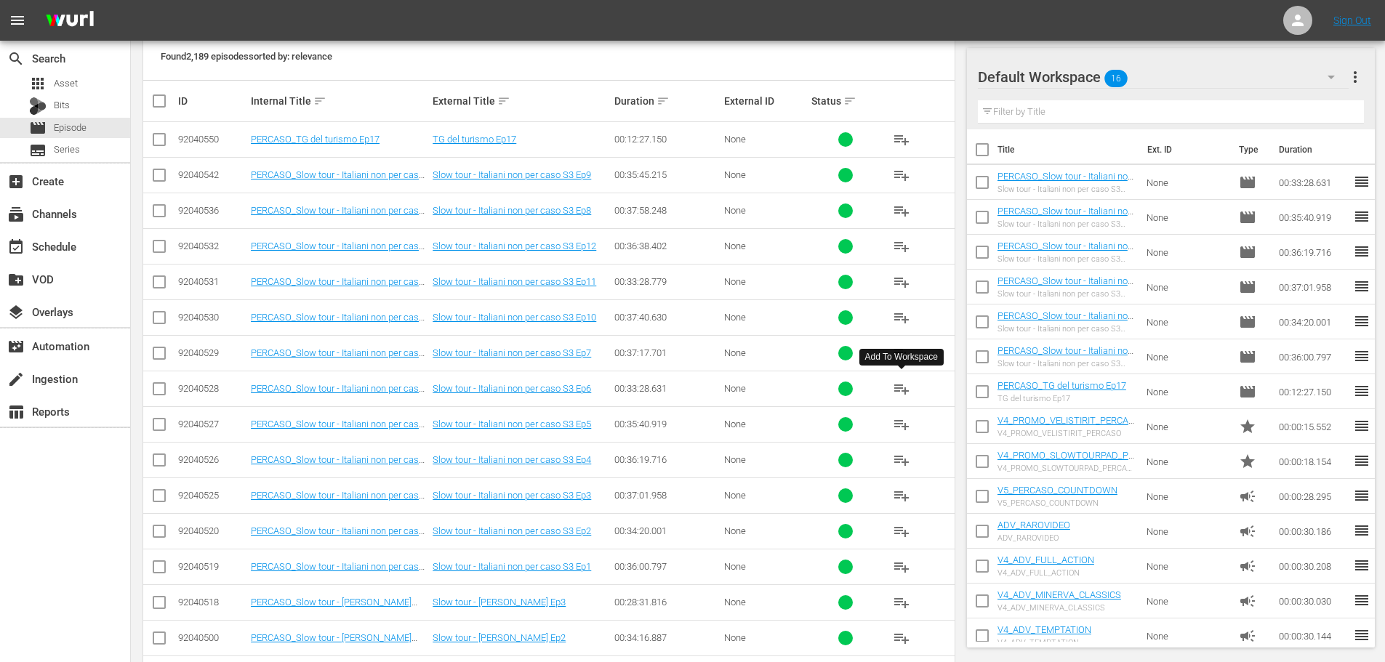
click at [809, 343] on td at bounding box center [845, 353] width 73 height 36
click at [896, 349] on span "playlist_add" at bounding box center [901, 353] width 17 height 17
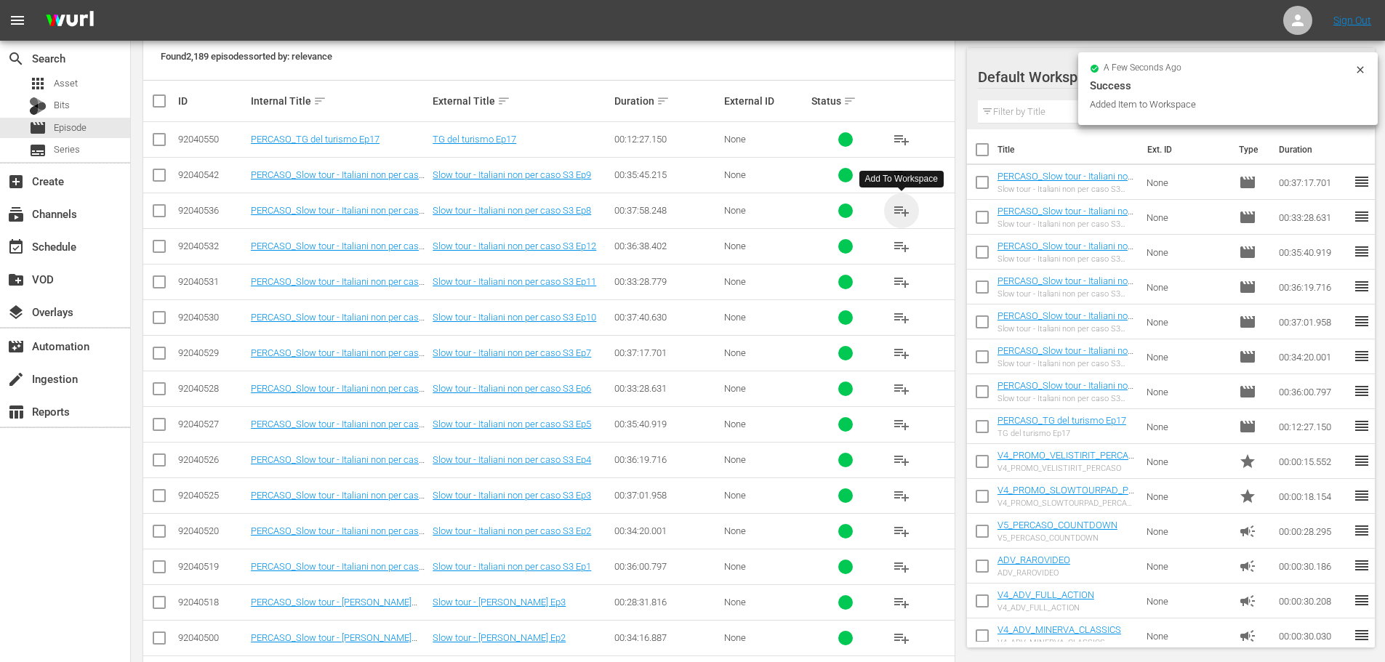
click at [905, 209] on span "playlist_add" at bounding box center [901, 210] width 17 height 17
click at [899, 137] on span "playlist_add" at bounding box center [901, 139] width 17 height 17
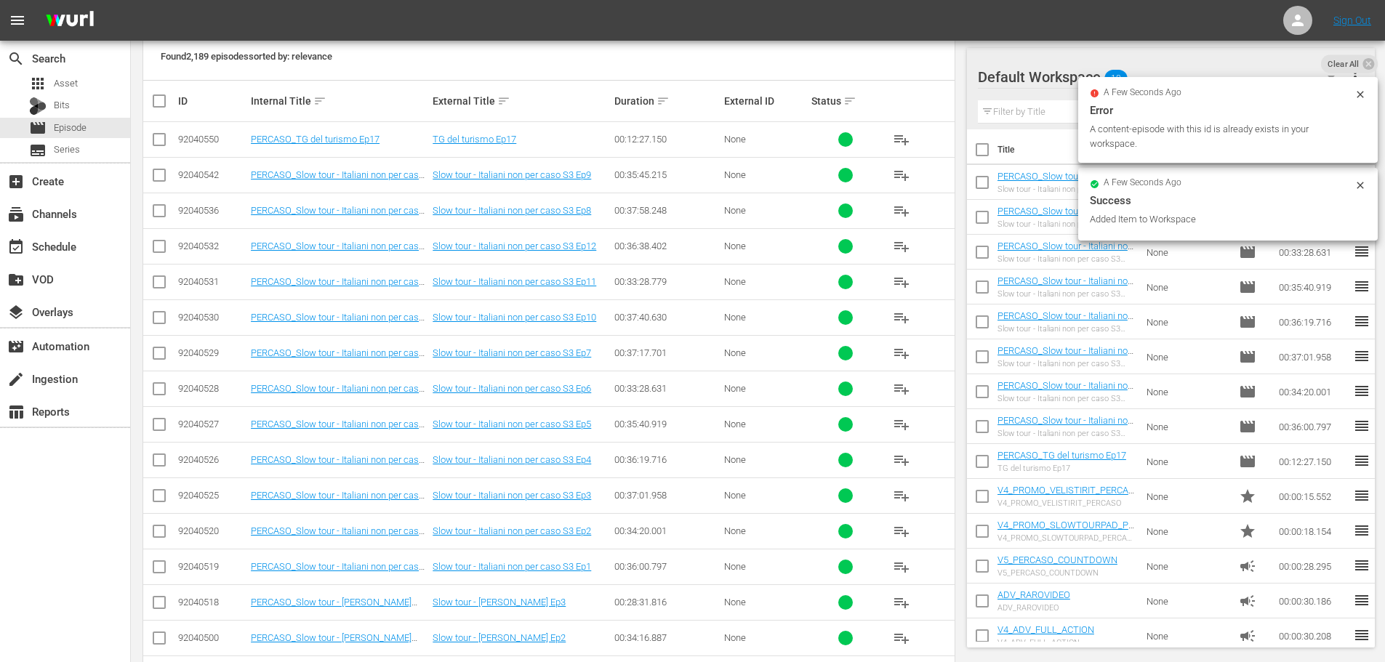
scroll to position [0, 0]
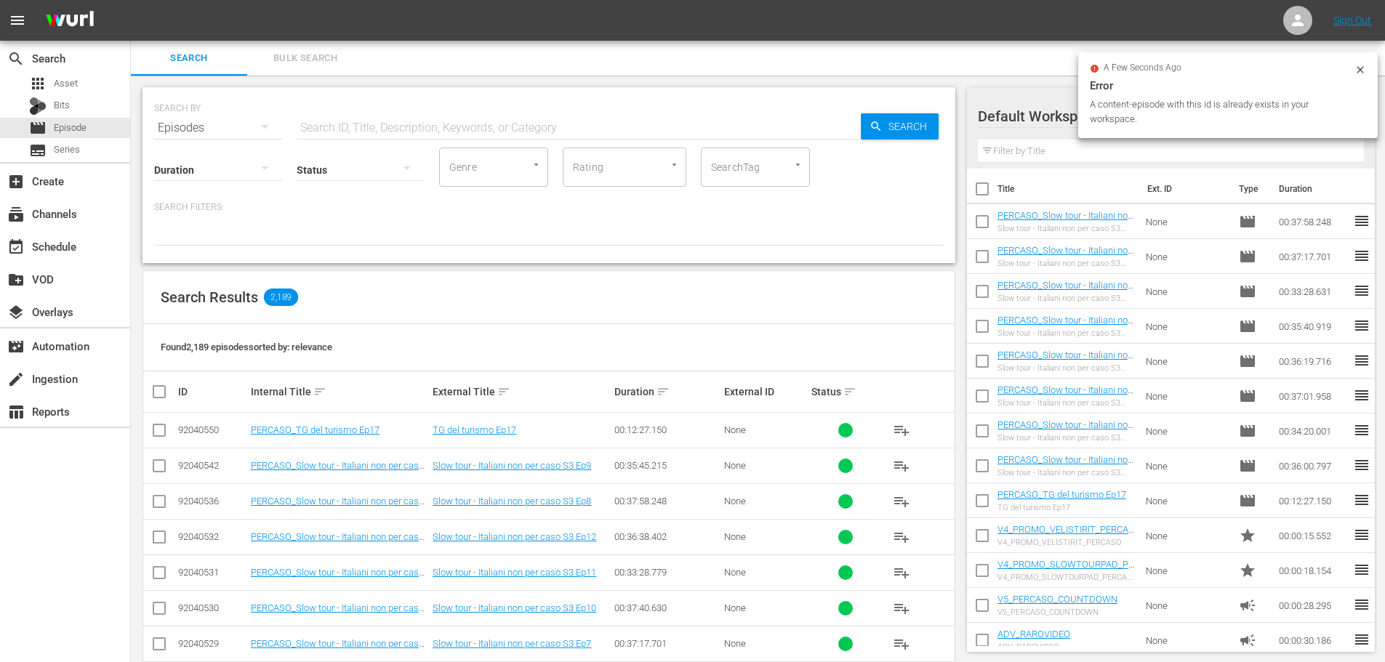
click at [390, 128] on input "text" at bounding box center [579, 128] width 564 height 35
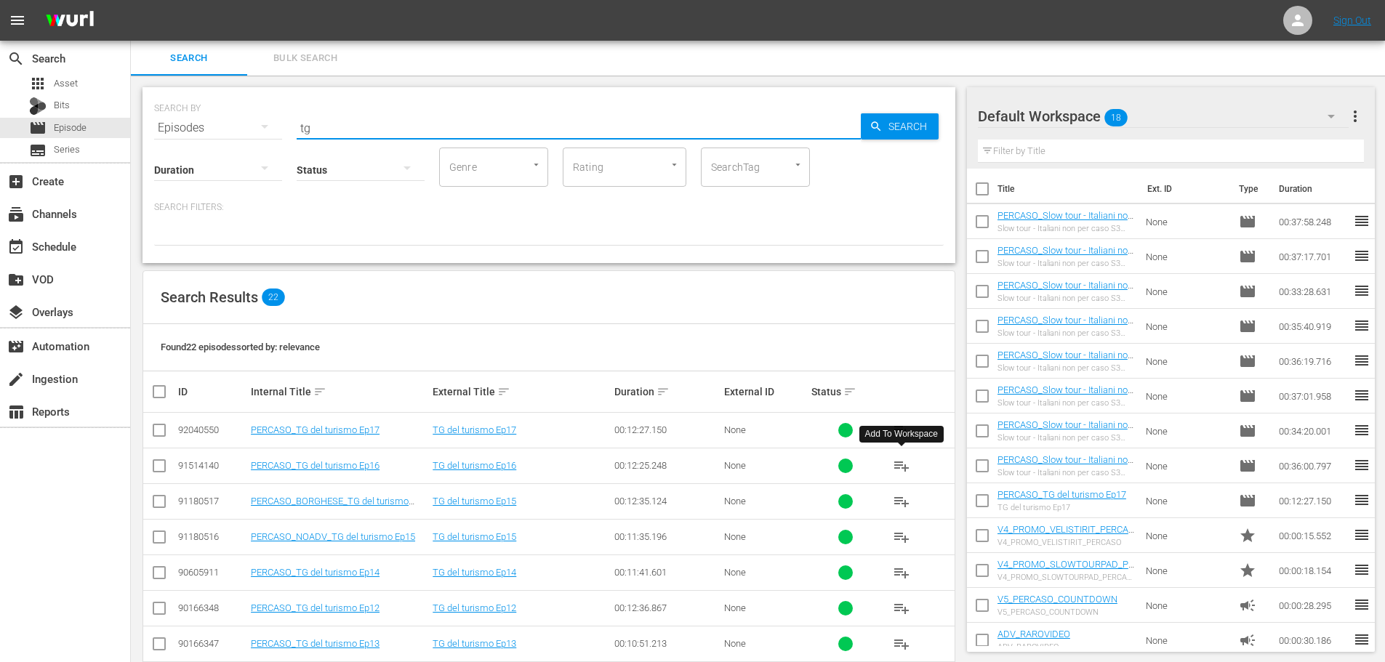
click at [902, 463] on span "playlist_add" at bounding box center [901, 465] width 17 height 17
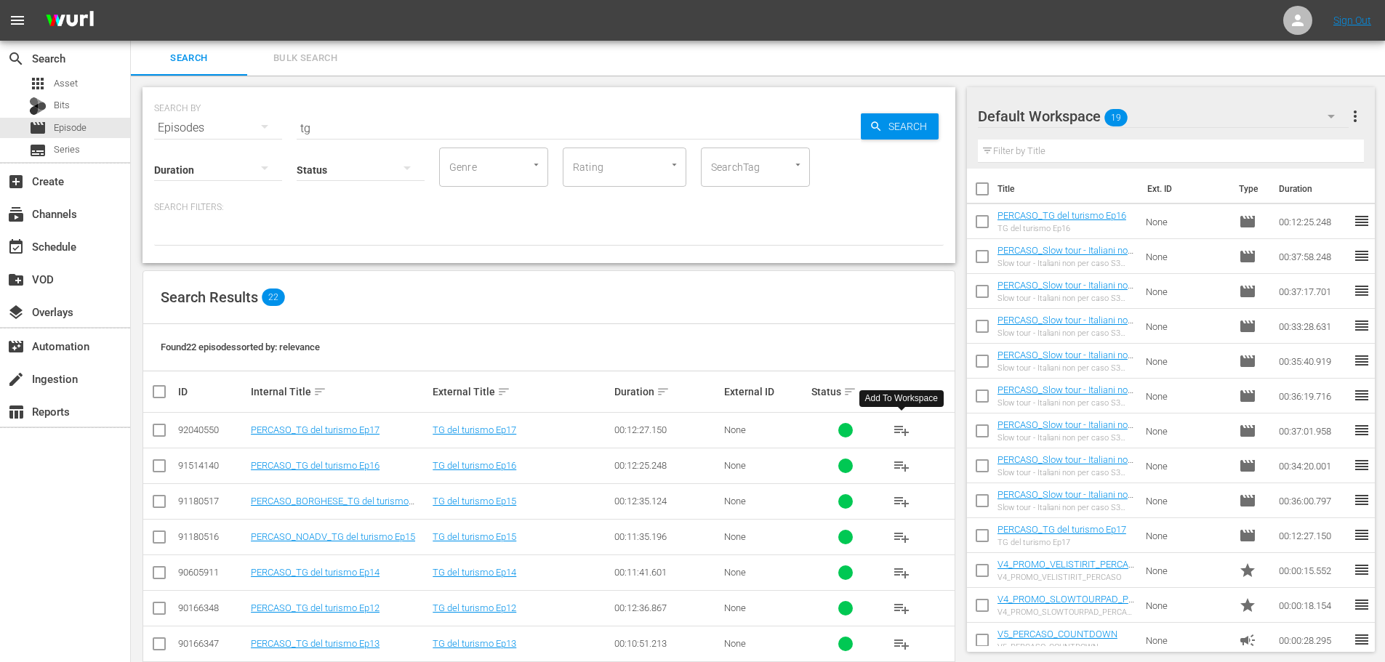
click at [894, 426] on span "playlist_add" at bounding box center [901, 430] width 17 height 17
drag, startPoint x: 357, startPoint y: 130, endPoint x: 220, endPoint y: 158, distance: 139.5
click at [220, 158] on div "SEARCH BY Search By Episodes Search ID, Title, Description, Keywords, or Catego…" at bounding box center [549, 175] width 813 height 176
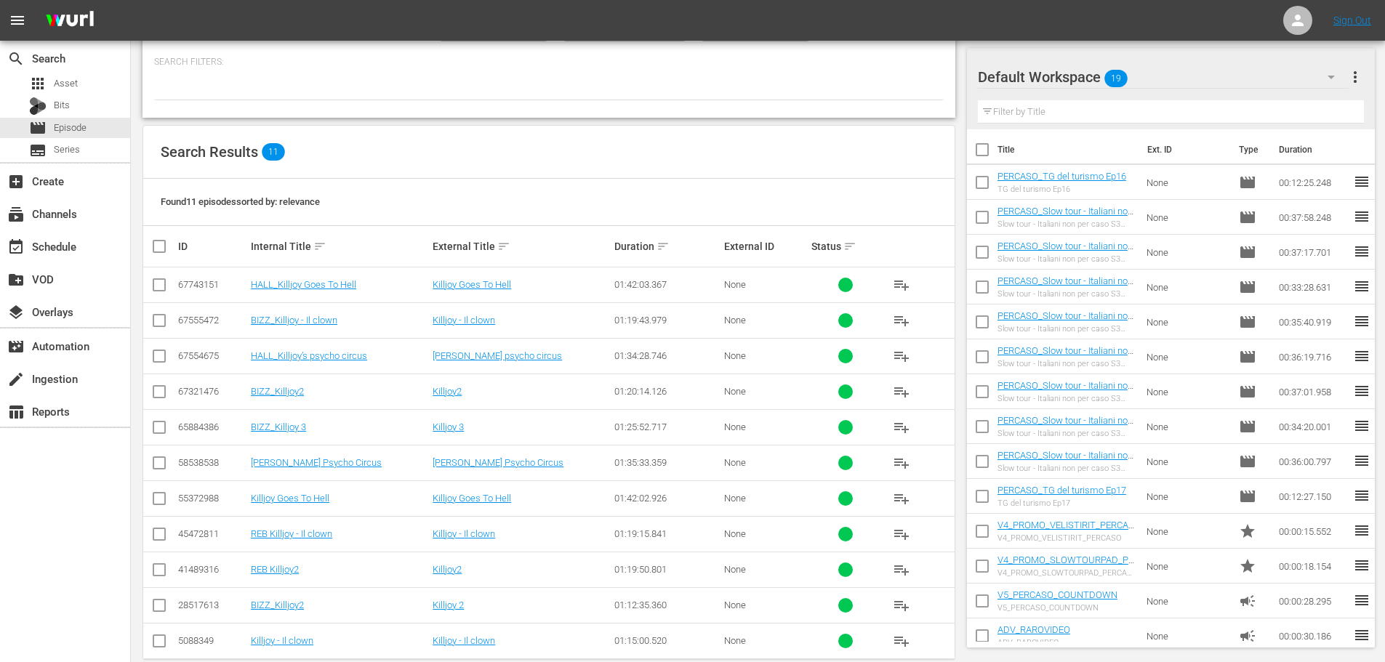
scroll to position [169, 0]
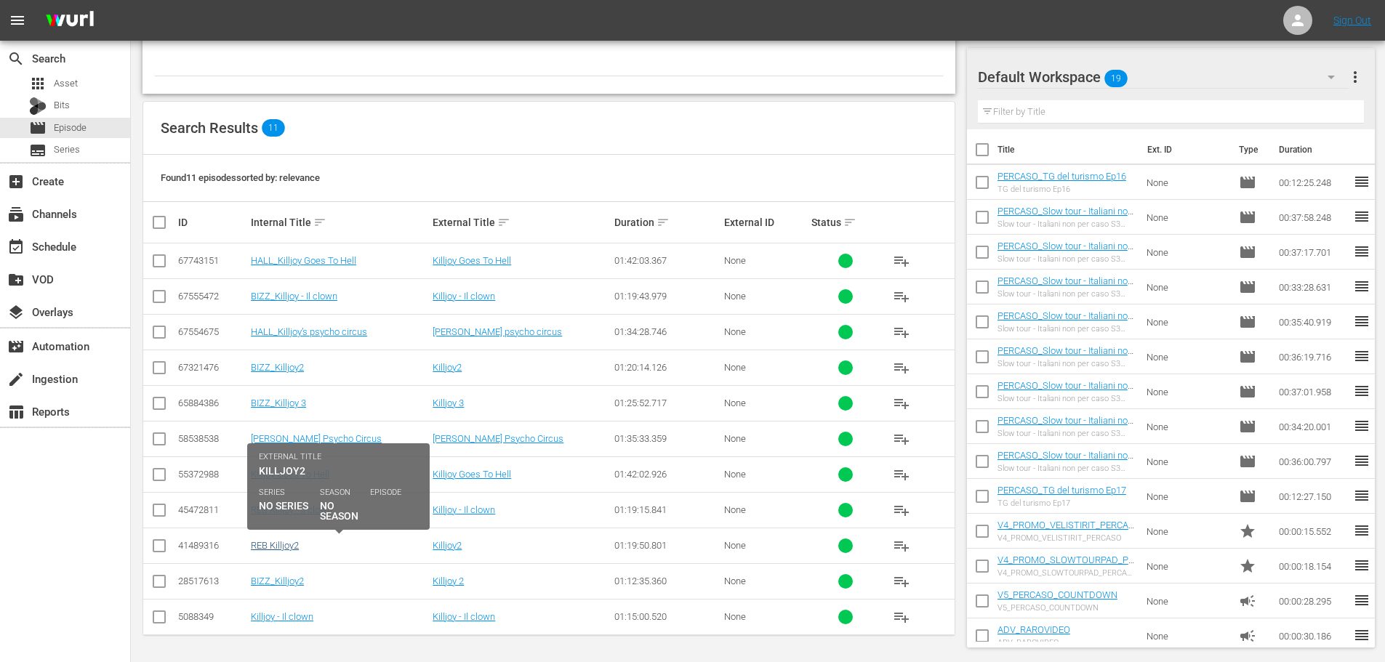
type input "killjoy"
click at [292, 545] on link "REB Killjoy2" at bounding box center [275, 545] width 48 height 11
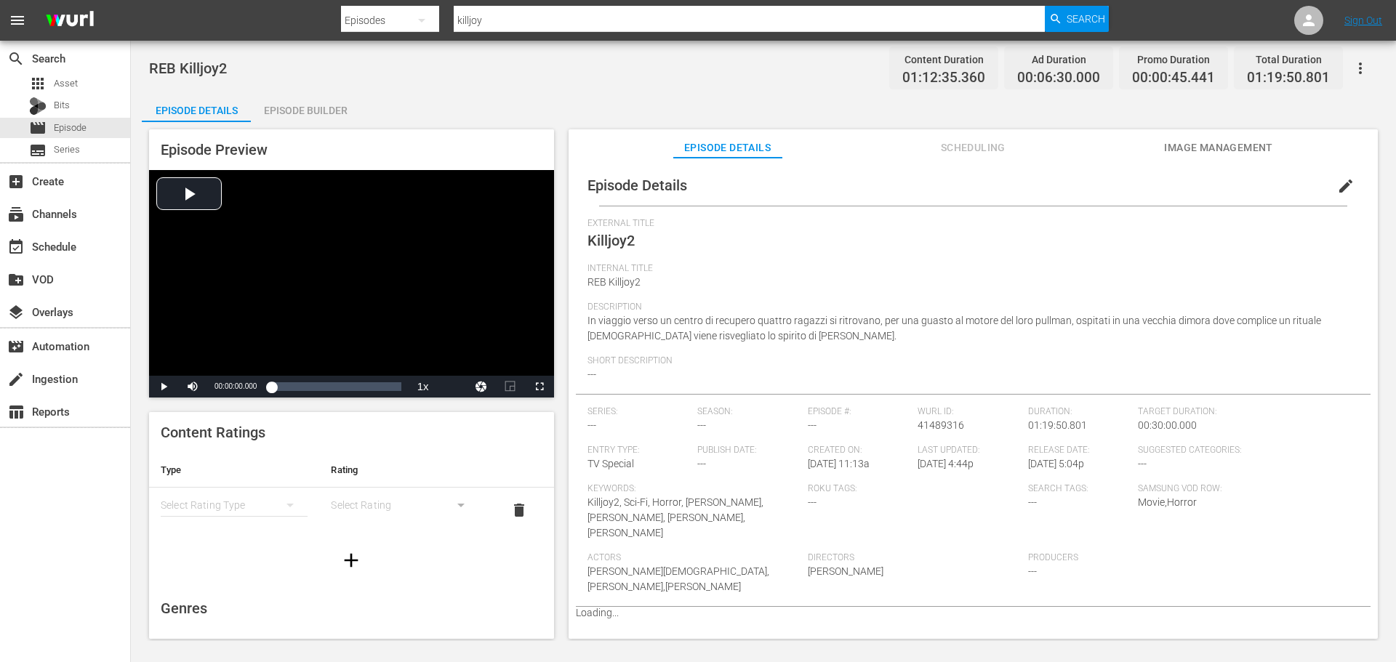
click at [326, 113] on div "Episode Builder" at bounding box center [305, 110] width 109 height 35
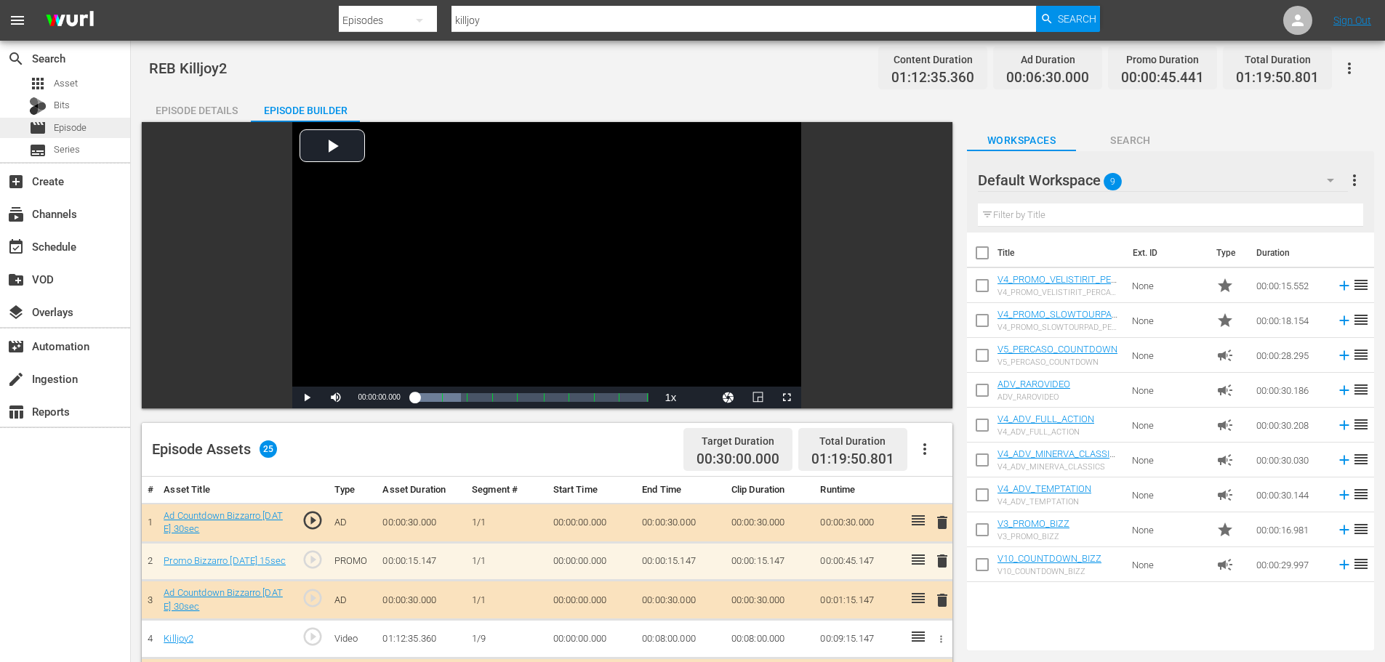
click at [89, 129] on div "movie Episode" at bounding box center [65, 128] width 130 height 20
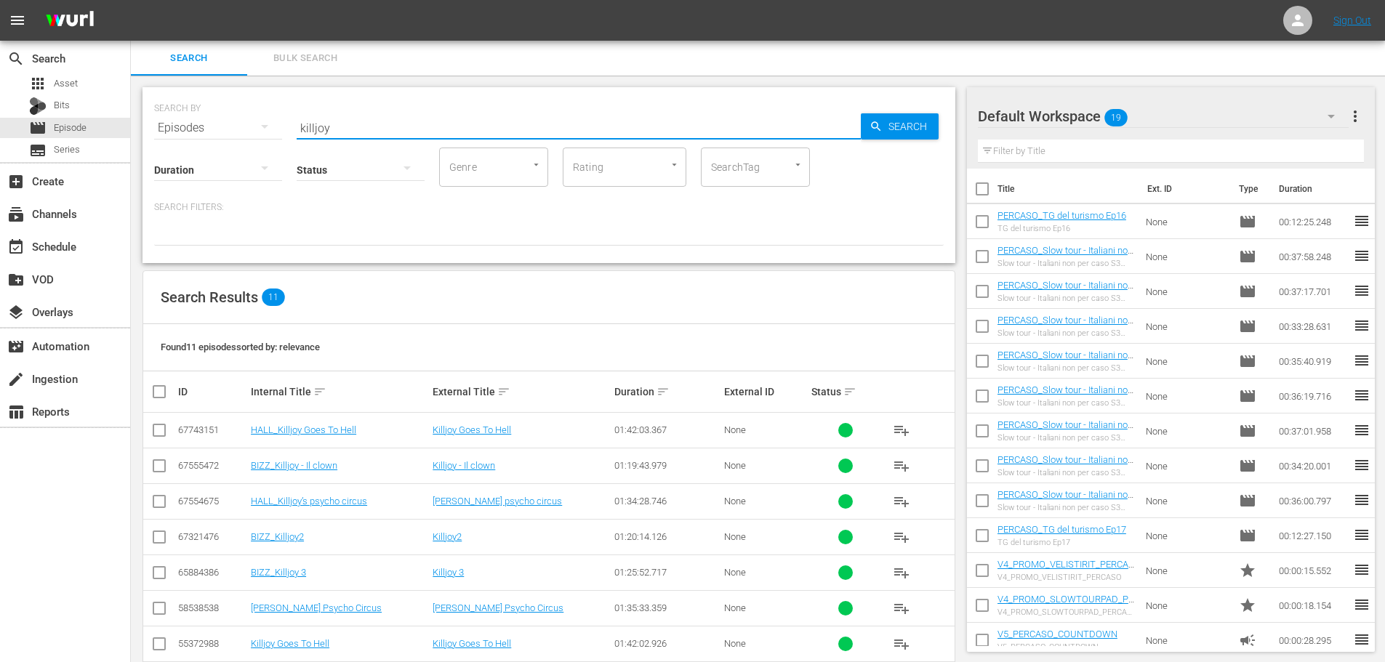
drag, startPoint x: 333, startPoint y: 124, endPoint x: 249, endPoint y: 137, distance: 84.5
click at [254, 139] on div "SEARCH BY Search By Episodes Search ID, Title, Description, Keywords, or Catego…" at bounding box center [549, 175] width 813 height 176
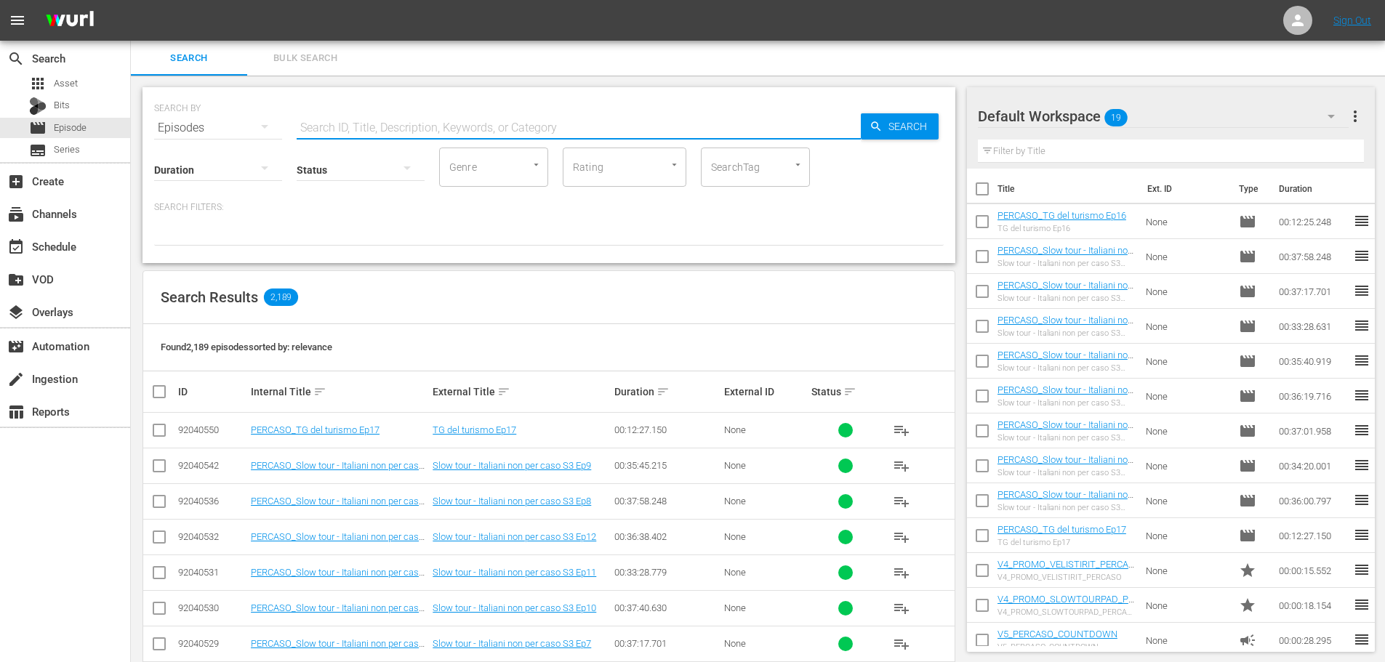
click at [342, 116] on input "text" at bounding box center [579, 128] width 564 height 35
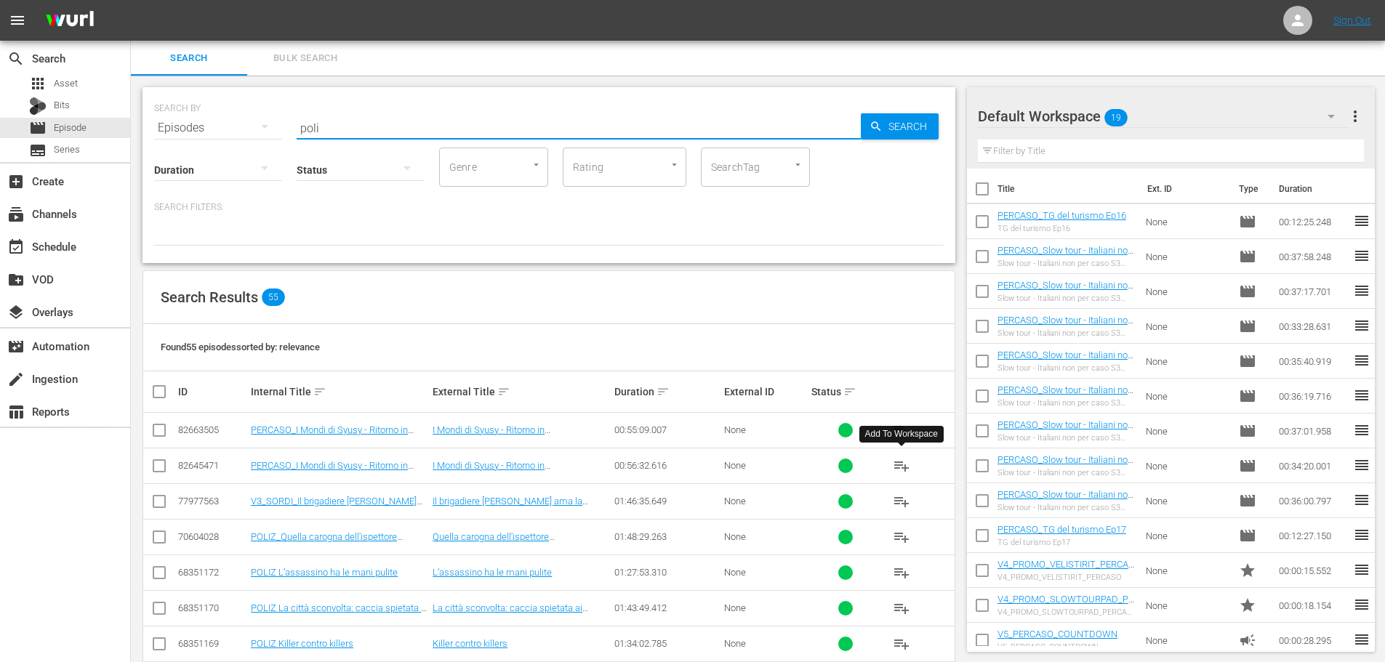
click at [907, 464] on span "playlist_add" at bounding box center [901, 465] width 17 height 17
click at [288, 123] on div "SEARCH BY Search By Episodes Search ID, Title, Description, Keywords, or Catego…" at bounding box center [549, 119] width 790 height 52
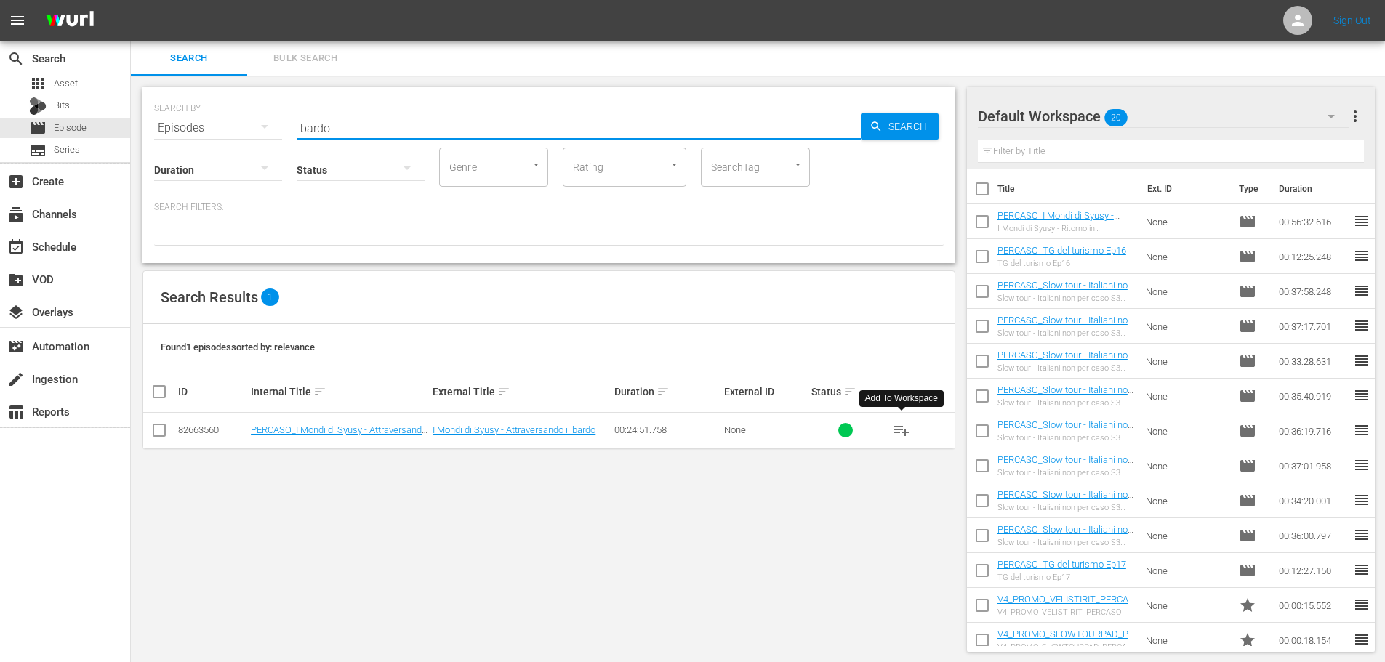
click at [898, 426] on span "playlist_add" at bounding box center [901, 430] width 17 height 17
drag, startPoint x: 344, startPoint y: 126, endPoint x: 267, endPoint y: 135, distance: 77.6
click at [267, 135] on div "SEARCH BY Search By Episodes Search ID, Title, Description, Keywords, or Catego…" at bounding box center [549, 175] width 813 height 176
click at [897, 430] on span "playlist_add" at bounding box center [901, 430] width 17 height 17
drag, startPoint x: 350, startPoint y: 132, endPoint x: 288, endPoint y: 139, distance: 62.9
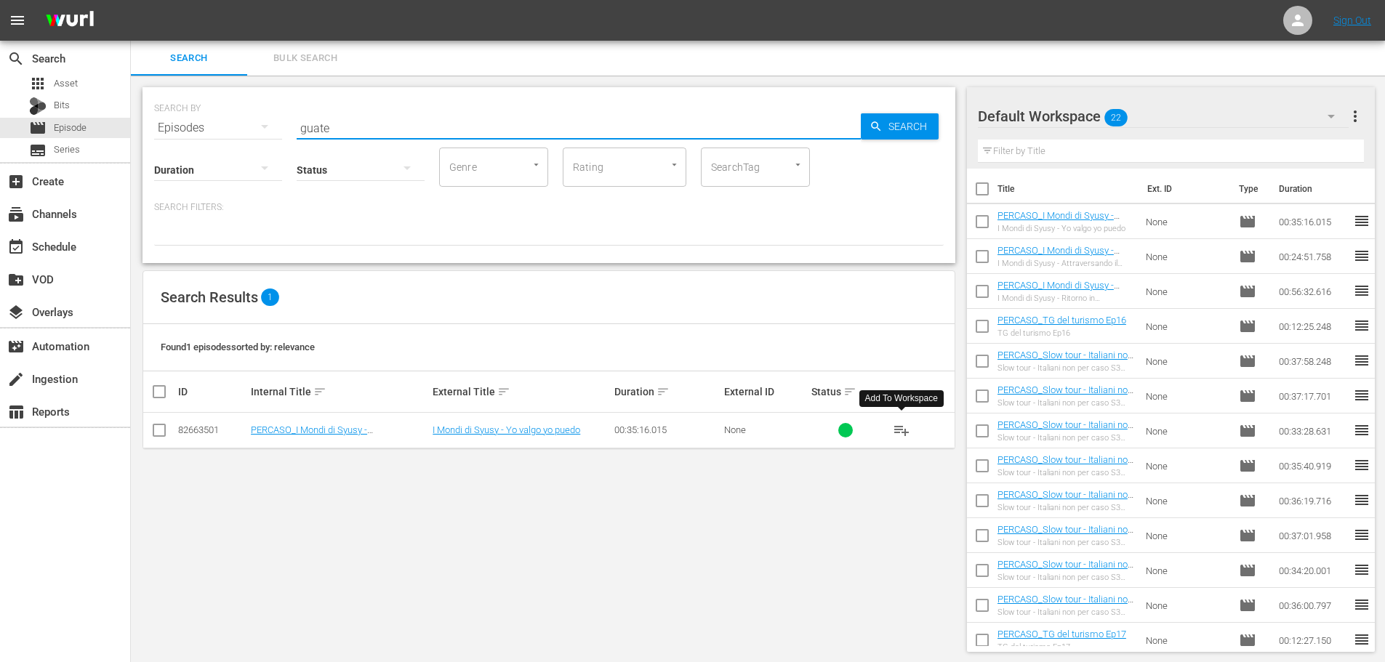
click at [288, 139] on div "SEARCH BY Search By Episodes Search ID, Title, Description, Keywords, or Catego…" at bounding box center [549, 119] width 790 height 52
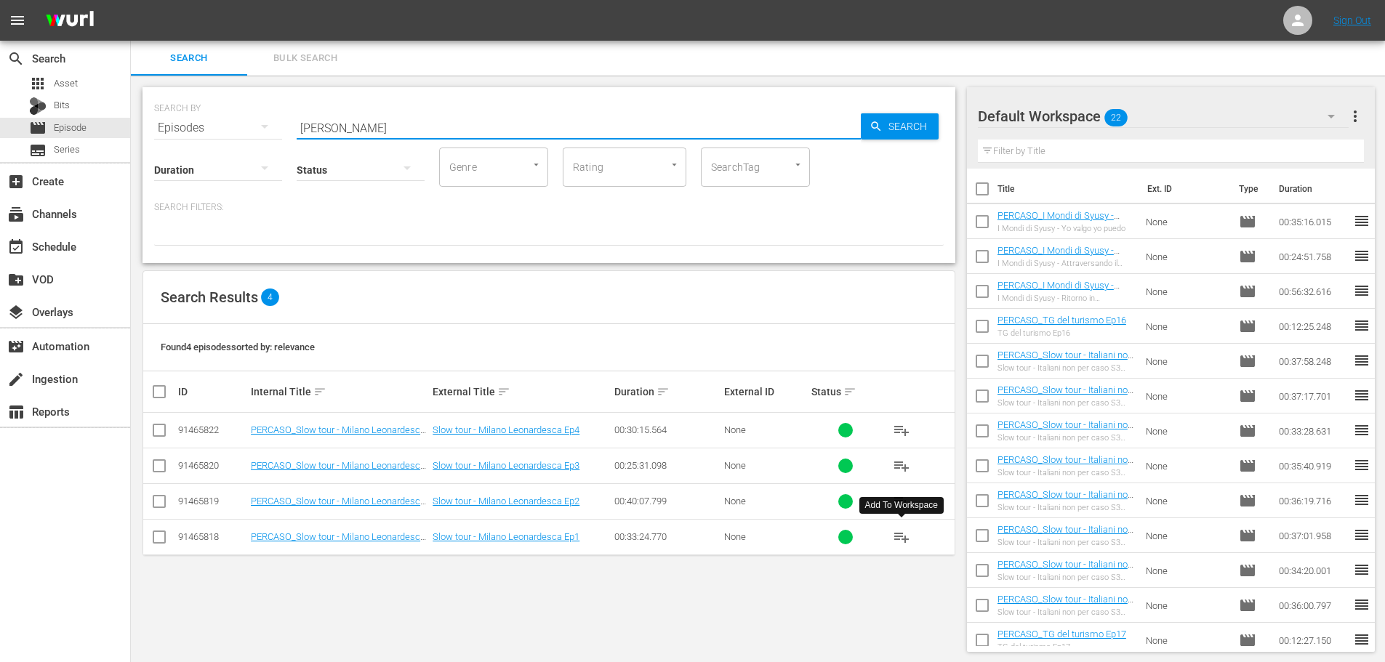
click at [906, 540] on span "playlist_add" at bounding box center [901, 537] width 17 height 17
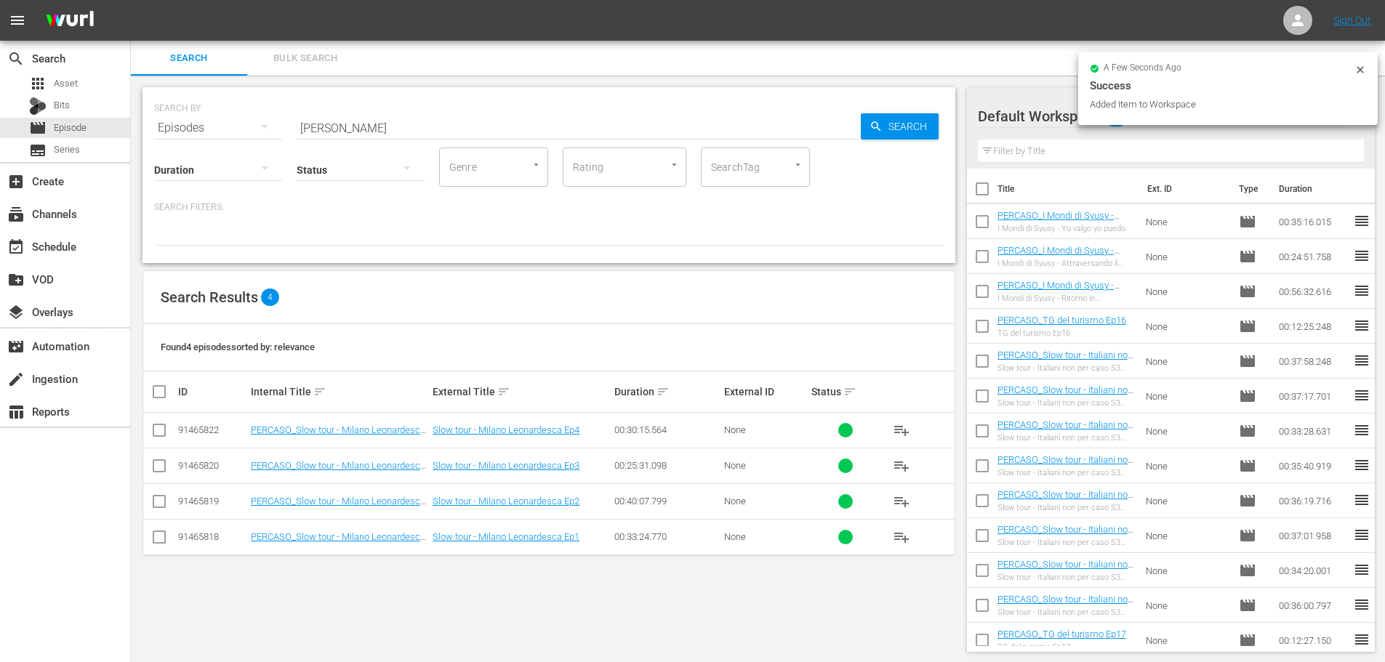
click at [901, 500] on span "playlist_add" at bounding box center [901, 501] width 17 height 17
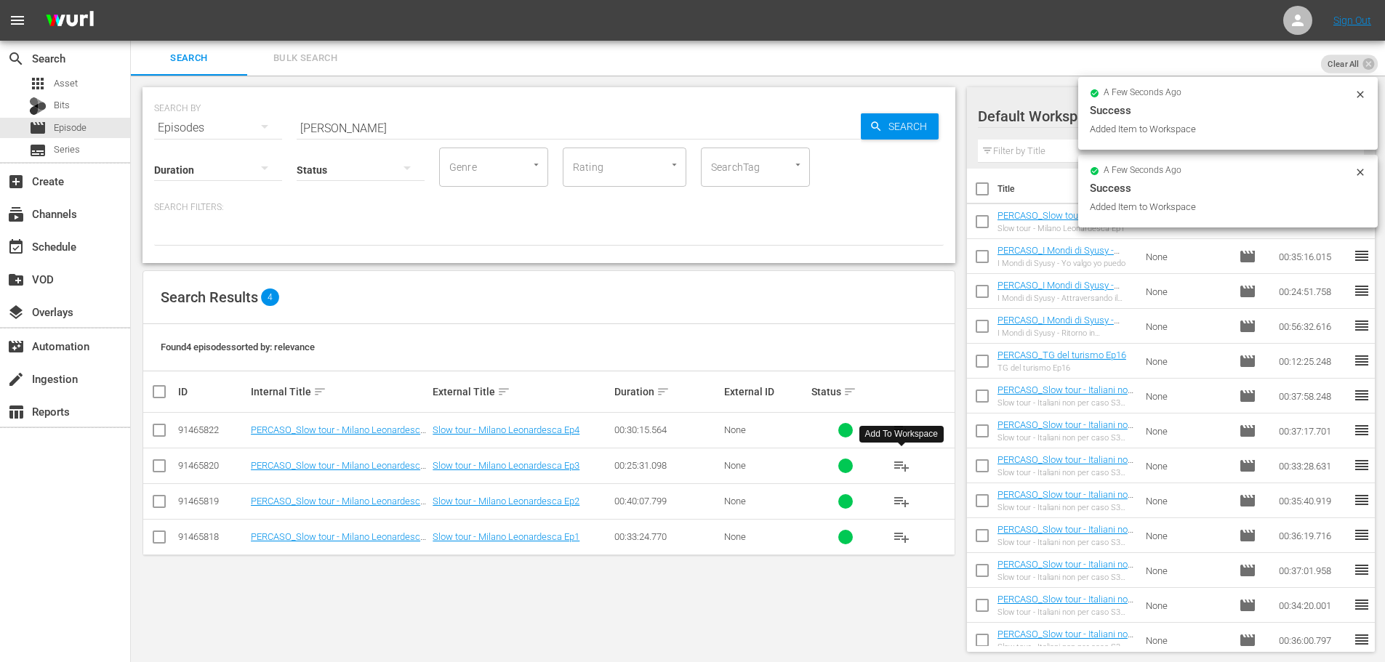
click at [901, 465] on span "playlist_add" at bounding box center [901, 465] width 17 height 17
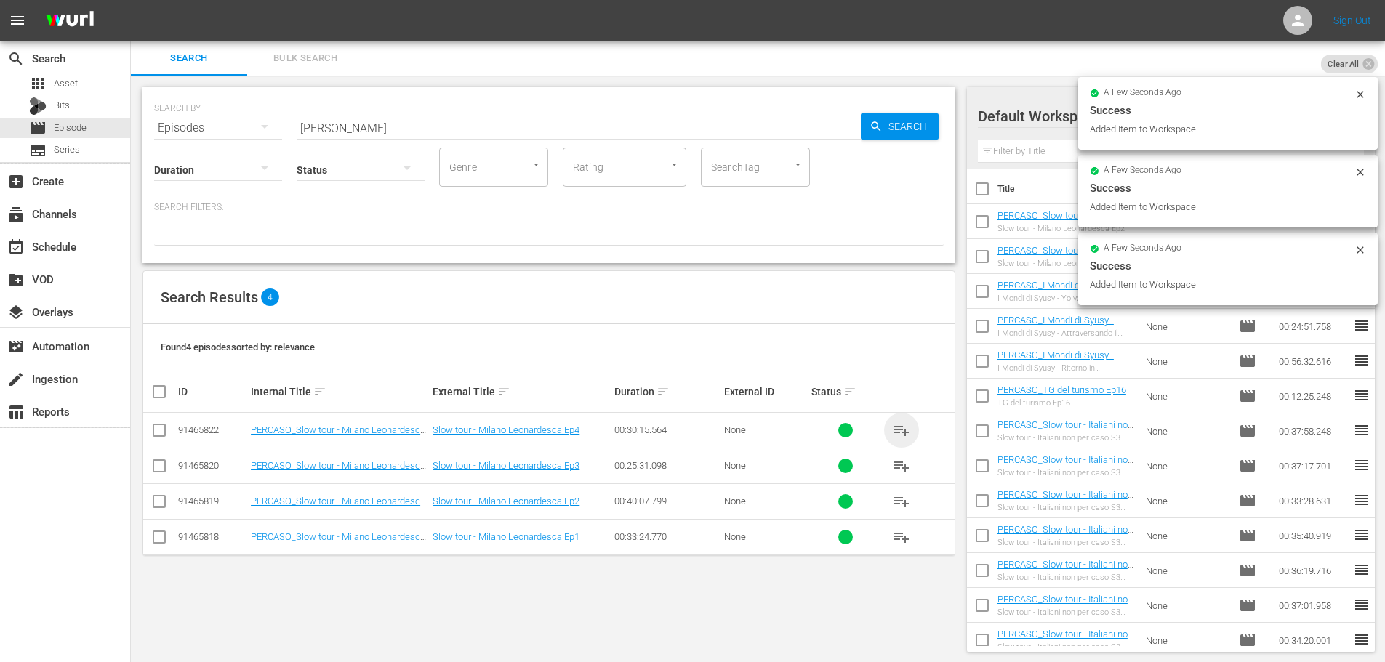
click at [899, 433] on span "playlist_add" at bounding box center [901, 430] width 17 height 17
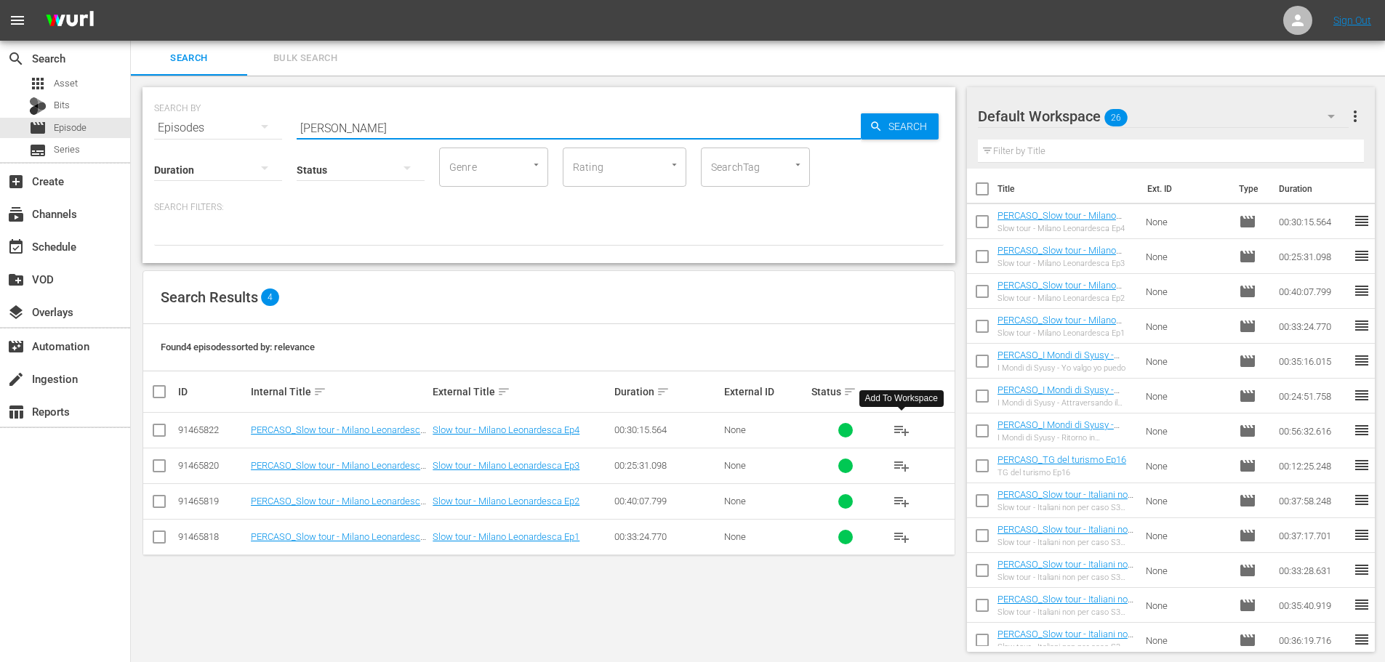
drag, startPoint x: 345, startPoint y: 130, endPoint x: 262, endPoint y: 126, distance: 83.7
click at [262, 126] on div "SEARCH BY Search By Episodes Search ID, Title, Description, Keywords, or Catego…" at bounding box center [549, 119] width 790 height 52
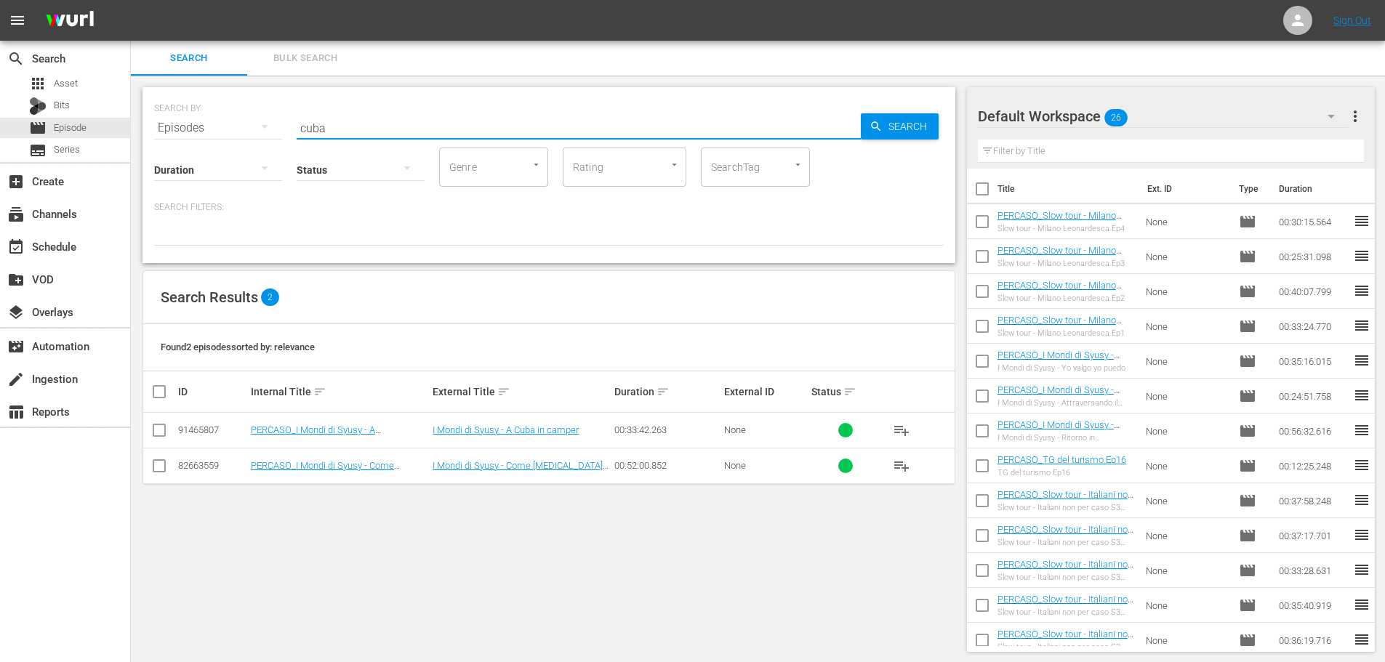
drag, startPoint x: 899, startPoint y: 462, endPoint x: 763, endPoint y: 375, distance: 161.6
click at [899, 462] on span "playlist_add" at bounding box center [901, 465] width 17 height 17
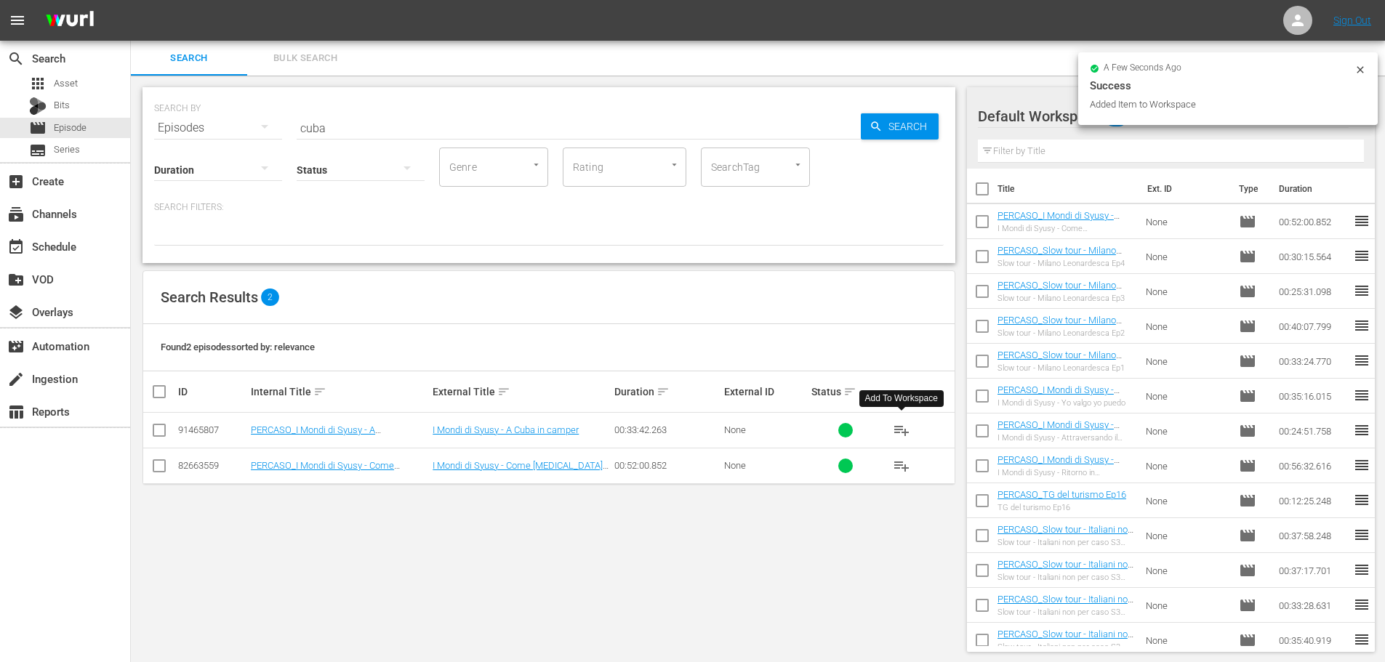
click at [910, 430] on button "playlist_add" at bounding box center [901, 430] width 35 height 35
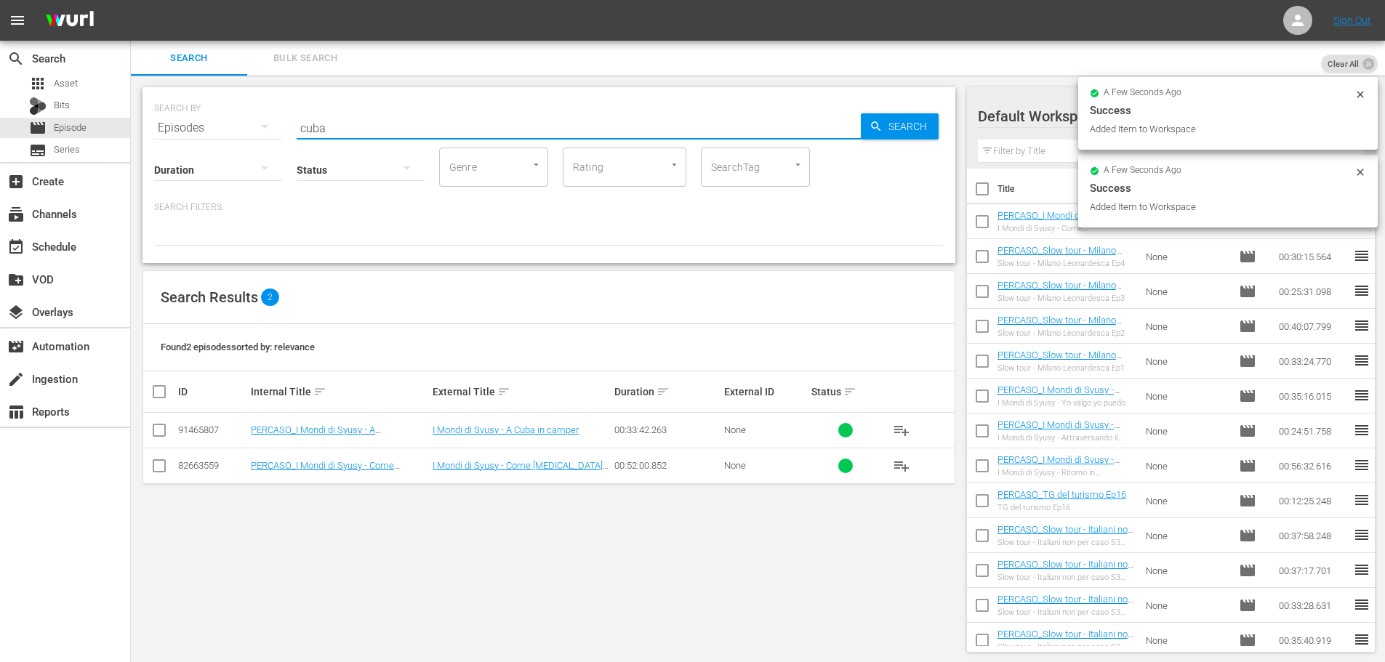
drag, startPoint x: 359, startPoint y: 125, endPoint x: 282, endPoint y: 144, distance: 79.4
click at [282, 144] on div "SEARCH BY Search By Episodes Search ID, Title, Description, Keywords, or Catego…" at bounding box center [549, 119] width 790 height 52
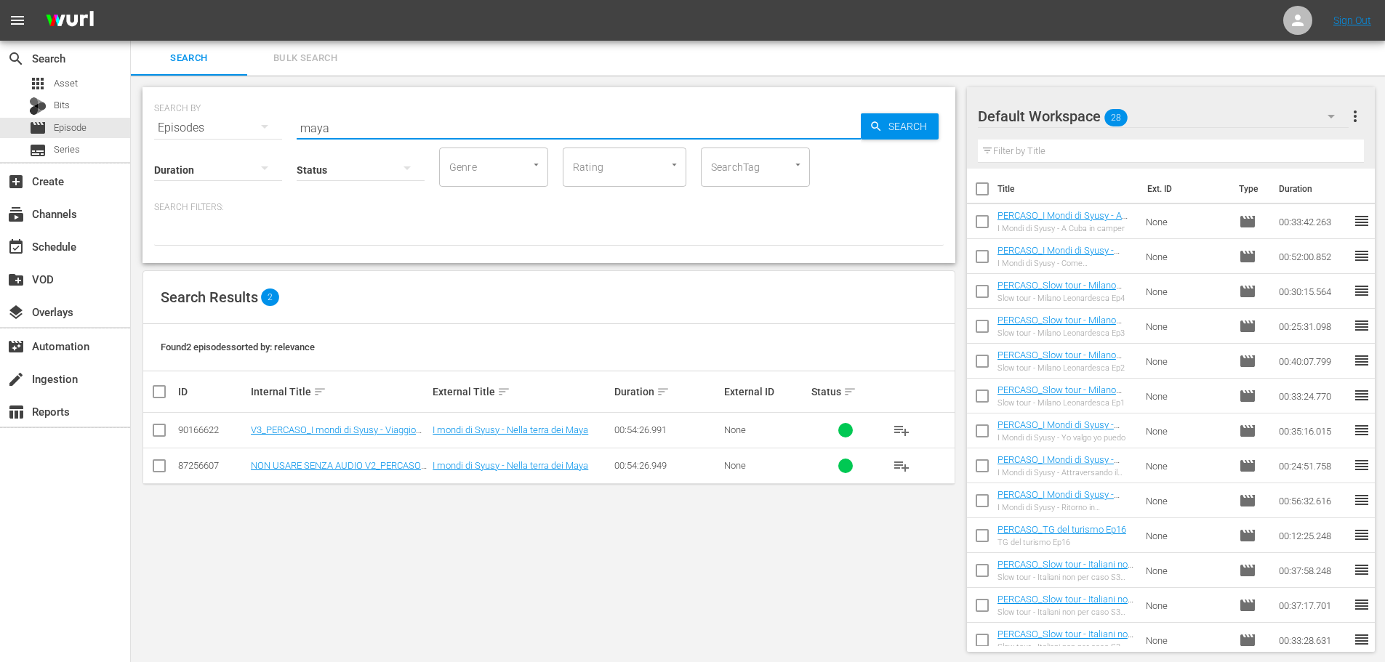
drag, startPoint x: 902, startPoint y: 430, endPoint x: 894, endPoint y: 424, distance: 9.9
click at [902, 430] on span "playlist_add" at bounding box center [901, 430] width 17 height 17
drag, startPoint x: 321, startPoint y: 131, endPoint x: 241, endPoint y: 147, distance: 80.8
click at [241, 147] on div "SEARCH BY Search By Episodes Search ID, Title, Description, Keywords, or Catego…" at bounding box center [549, 175] width 813 height 176
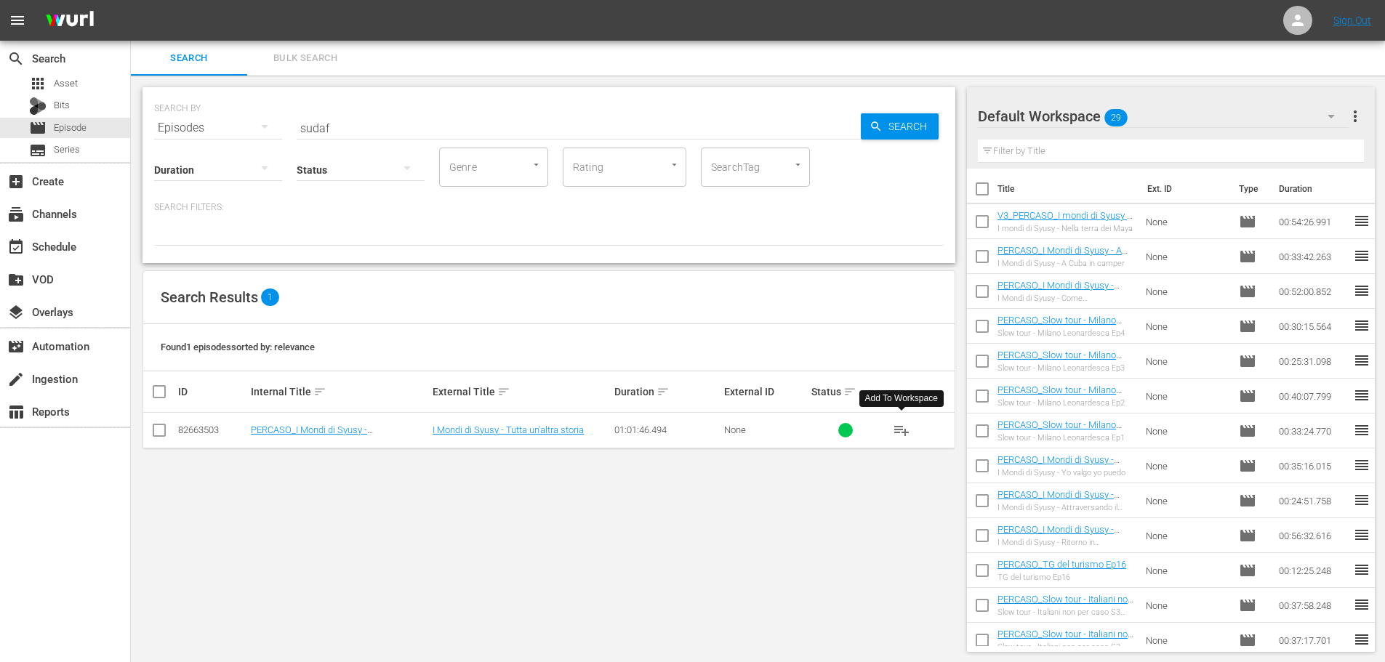
click at [906, 439] on button "playlist_add" at bounding box center [901, 430] width 35 height 35
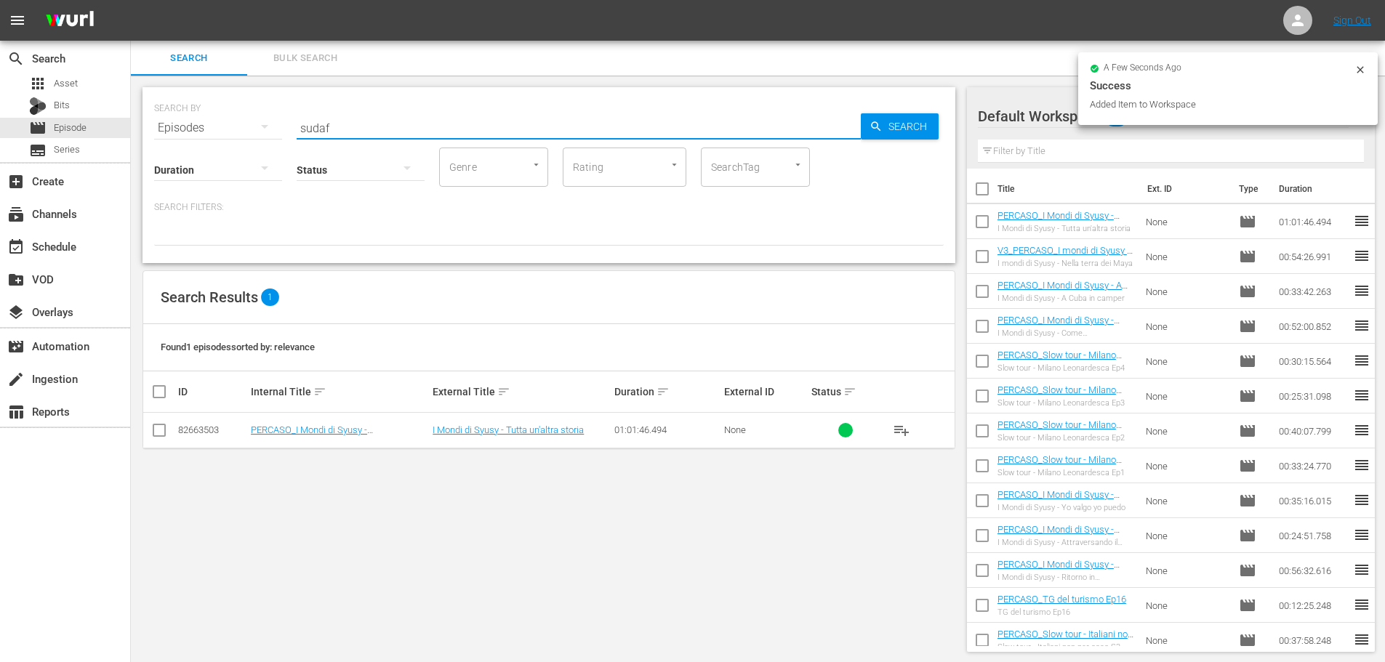
drag, startPoint x: 329, startPoint y: 123, endPoint x: 199, endPoint y: 167, distance: 137.3
click at [199, 167] on div "SEARCH BY Search By Episodes Search ID, Title, Description, Keywords, or Catego…" at bounding box center [549, 175] width 813 height 176
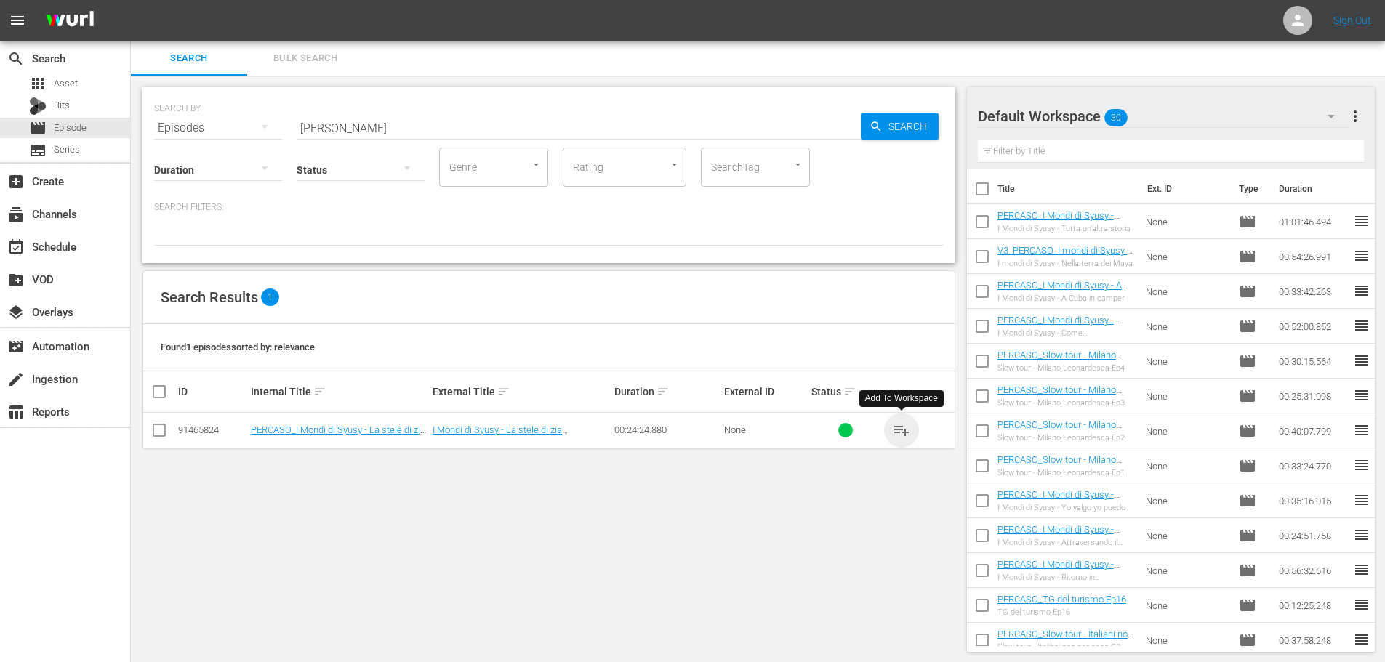
click at [904, 431] on span "playlist_add" at bounding box center [901, 430] width 17 height 17
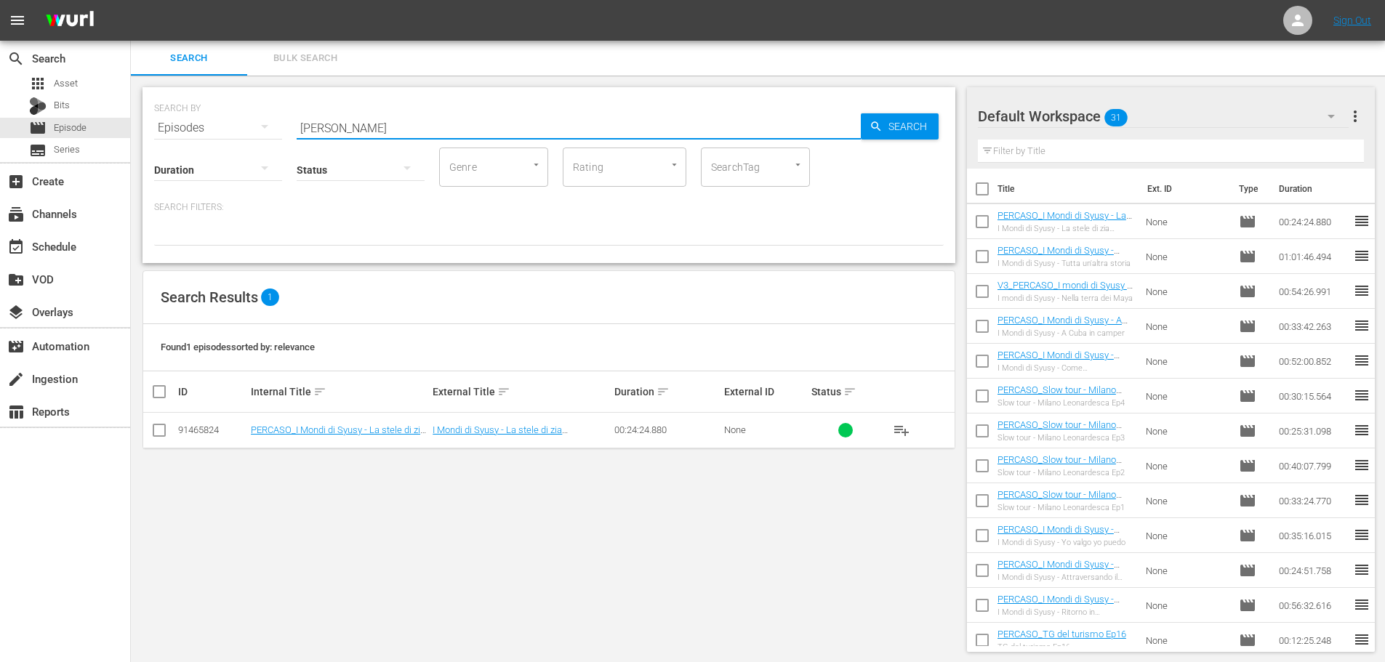
drag, startPoint x: 333, startPoint y: 129, endPoint x: 237, endPoint y: 140, distance: 96.6
click at [237, 140] on div "SEARCH BY Search By Episodes Search ID, Title, Description, Keywords, or Catego…" at bounding box center [549, 175] width 813 height 176
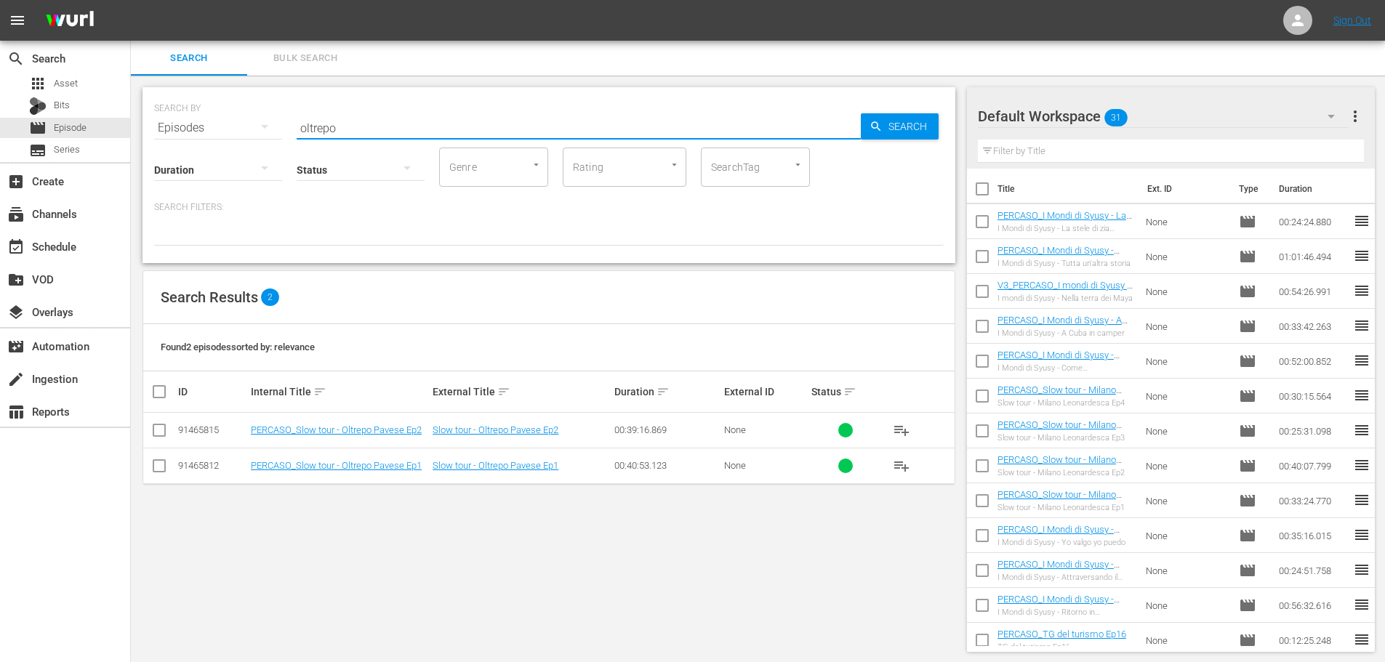
click at [907, 463] on span "playlist_add" at bounding box center [901, 465] width 17 height 17
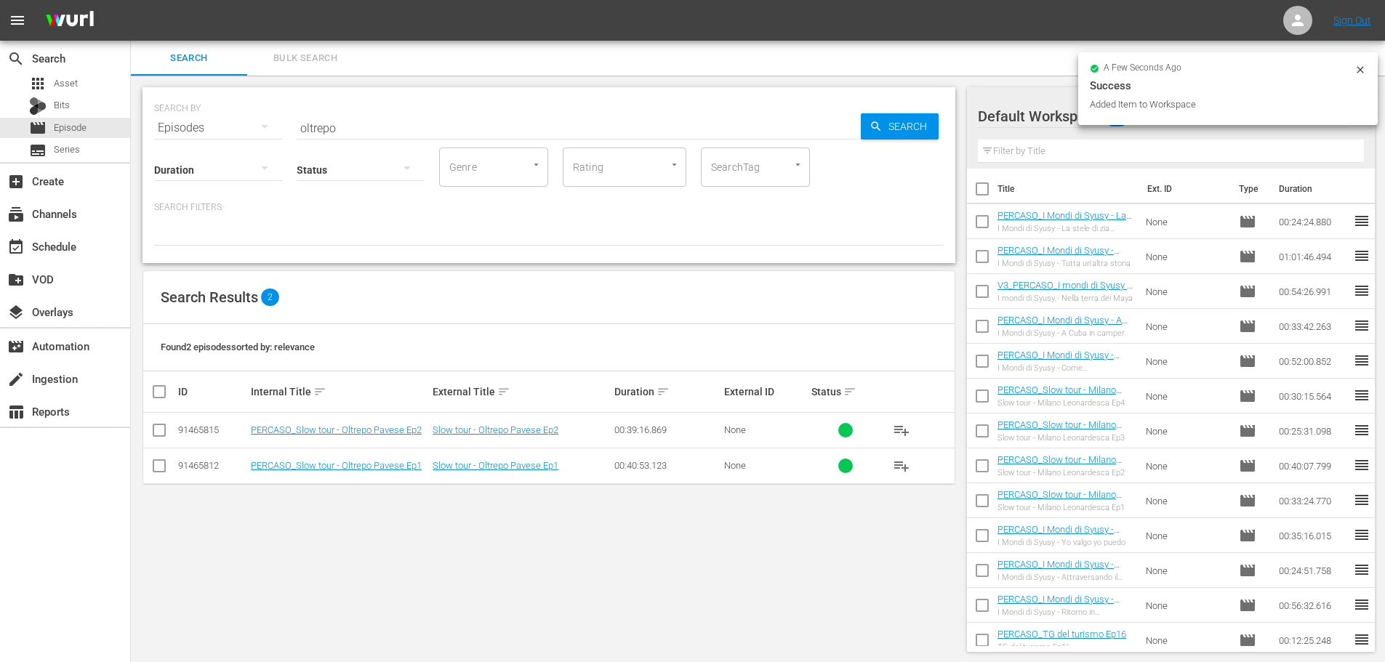
click at [904, 434] on span "playlist_add" at bounding box center [901, 430] width 17 height 17
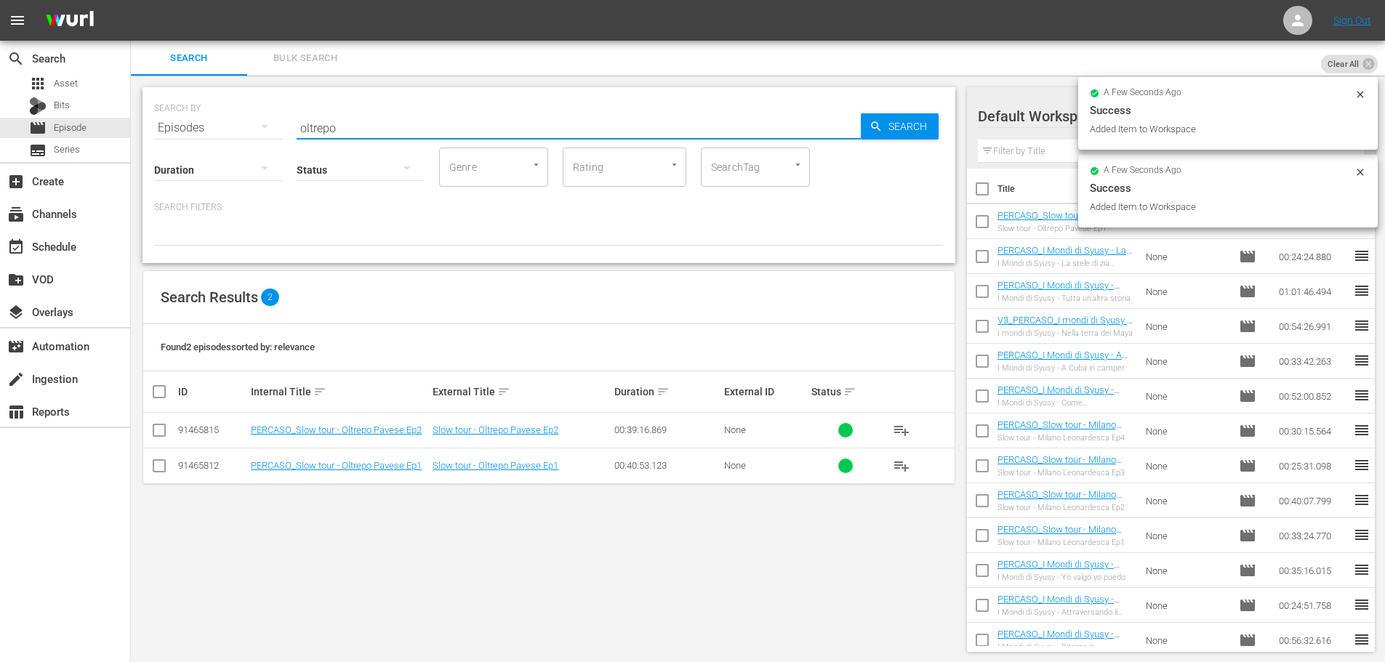
drag, startPoint x: 353, startPoint y: 127, endPoint x: 272, endPoint y: 132, distance: 80.9
click at [272, 132] on div "SEARCH BY Search By Episodes Search ID, Title, Description, Keywords, or Catego…" at bounding box center [549, 119] width 790 height 52
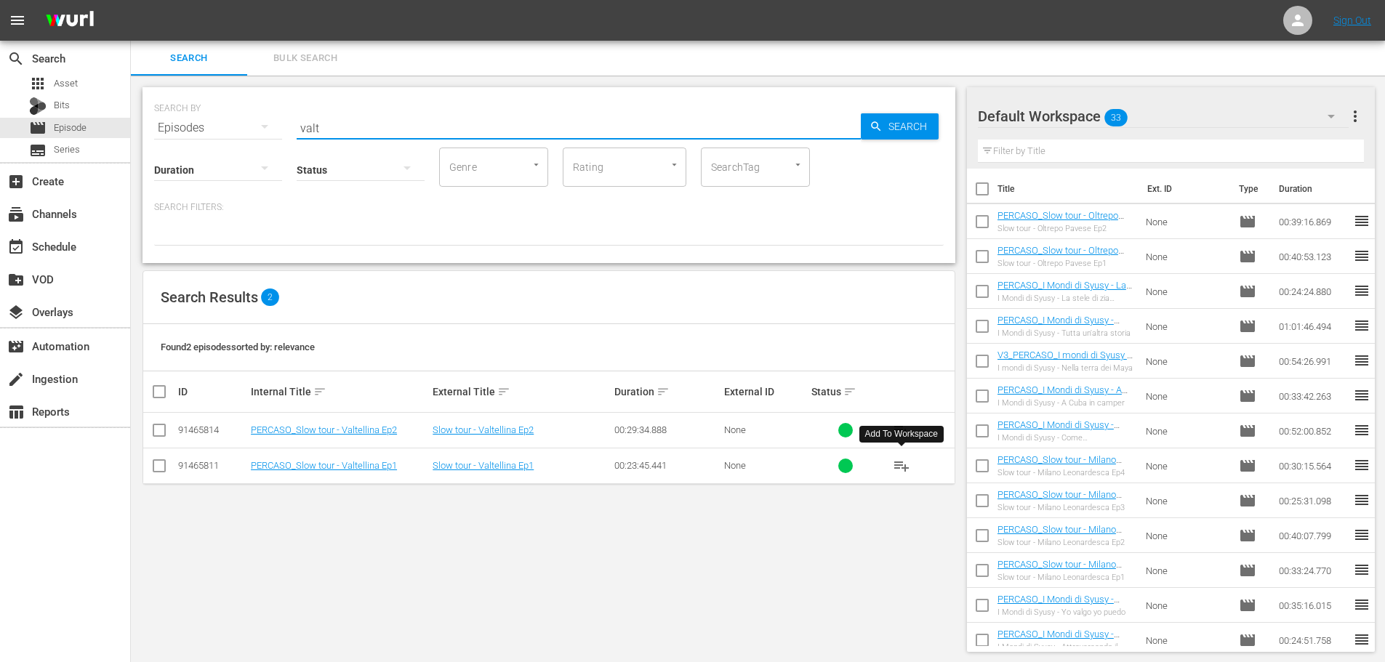
click at [902, 473] on span "playlist_add" at bounding box center [901, 465] width 17 height 17
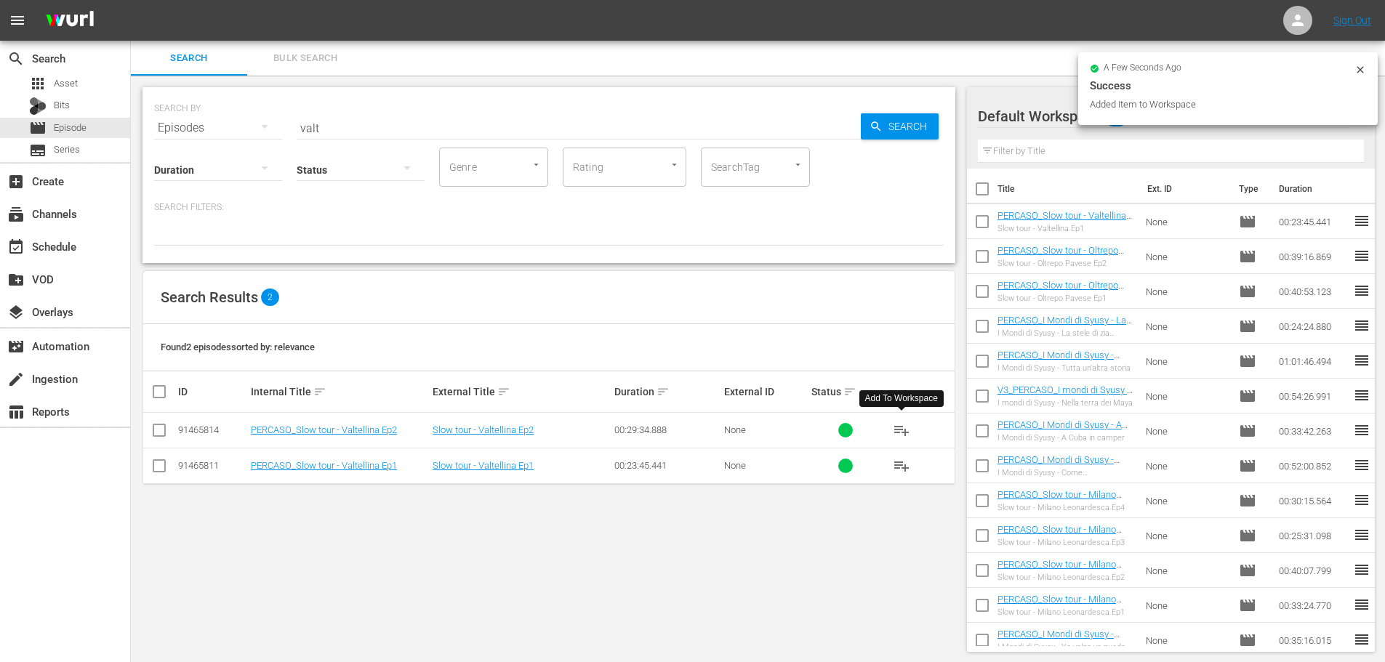
click at [906, 429] on span "playlist_add" at bounding box center [901, 430] width 17 height 17
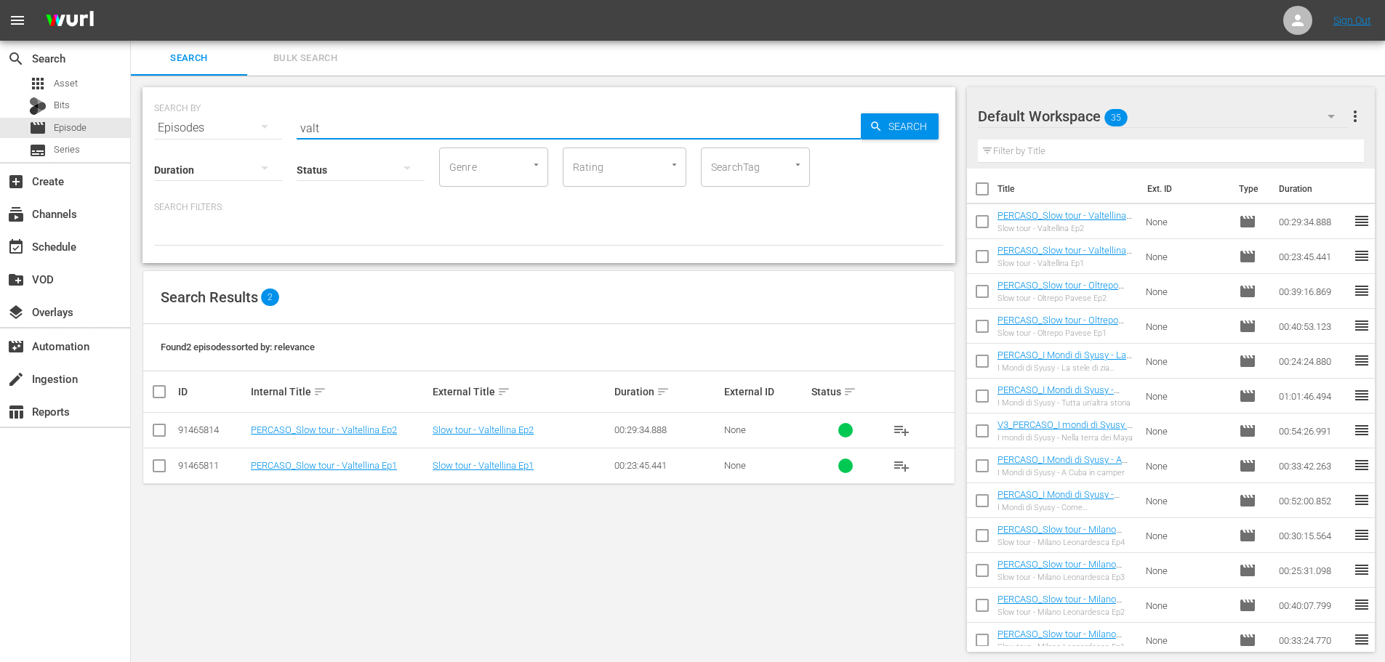
drag, startPoint x: 337, startPoint y: 121, endPoint x: 271, endPoint y: 136, distance: 67.0
click at [274, 143] on div "SEARCH BY Search By Episodes Search ID, Title, Description, Keywords, or Catego…" at bounding box center [549, 175] width 813 height 176
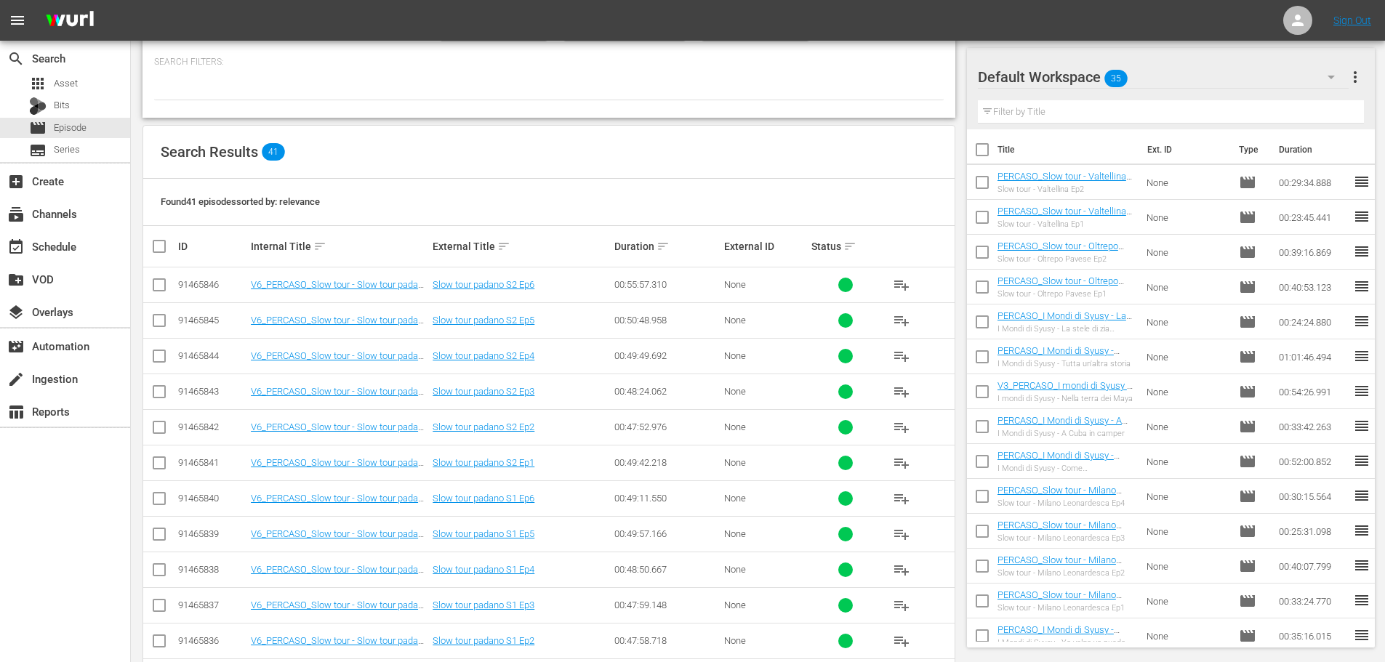
scroll to position [291, 0]
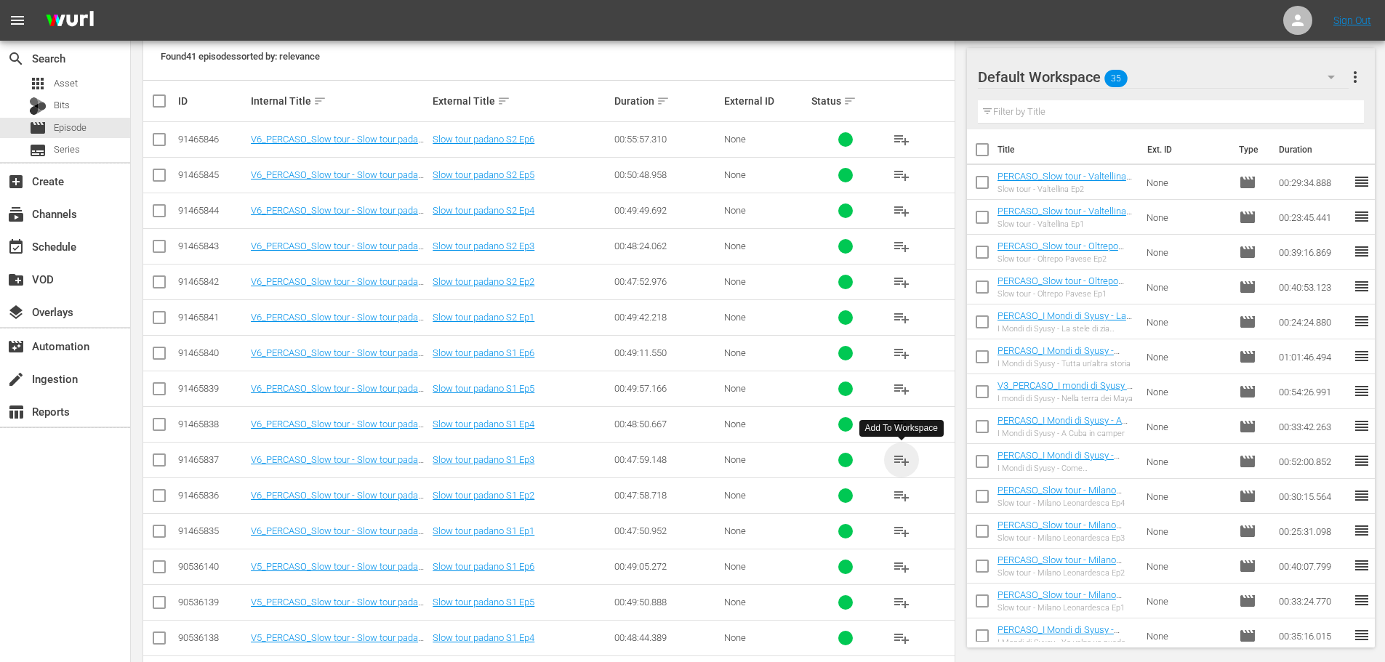
click at [900, 455] on span "playlist_add" at bounding box center [901, 460] width 17 height 17
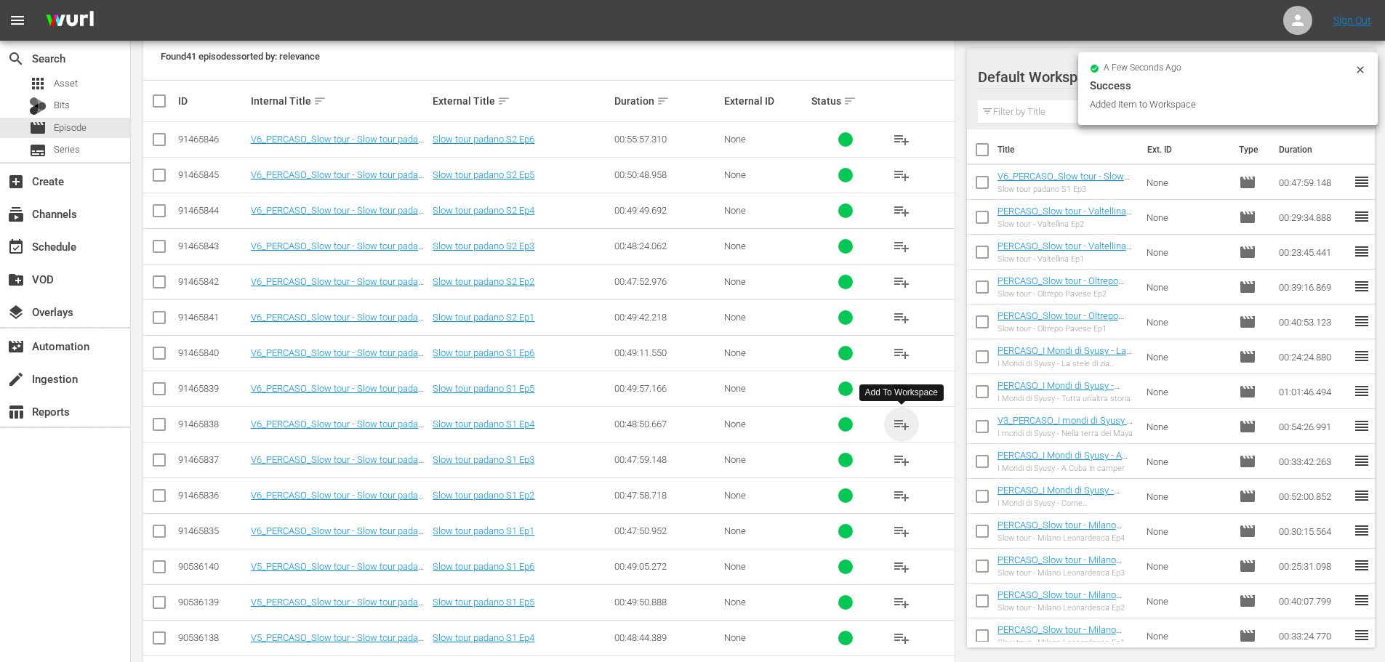
click at [904, 422] on span "playlist_add" at bounding box center [901, 424] width 17 height 17
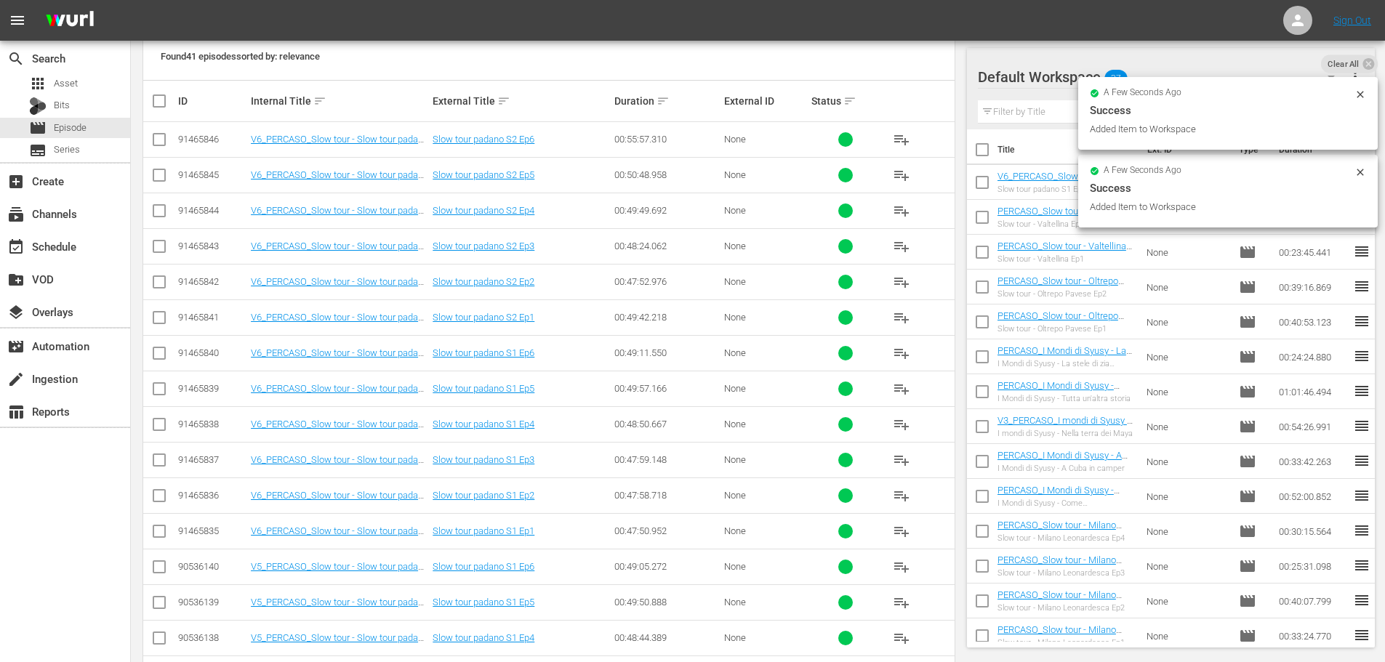
click at [903, 390] on span "playlist_add" at bounding box center [901, 388] width 17 height 17
click at [906, 353] on span "playlist_add" at bounding box center [901, 353] width 17 height 17
click at [905, 318] on span "playlist_add" at bounding box center [901, 317] width 17 height 17
click at [907, 284] on span "playlist_add" at bounding box center [901, 281] width 17 height 17
click at [905, 249] on span "playlist_add" at bounding box center [901, 246] width 17 height 17
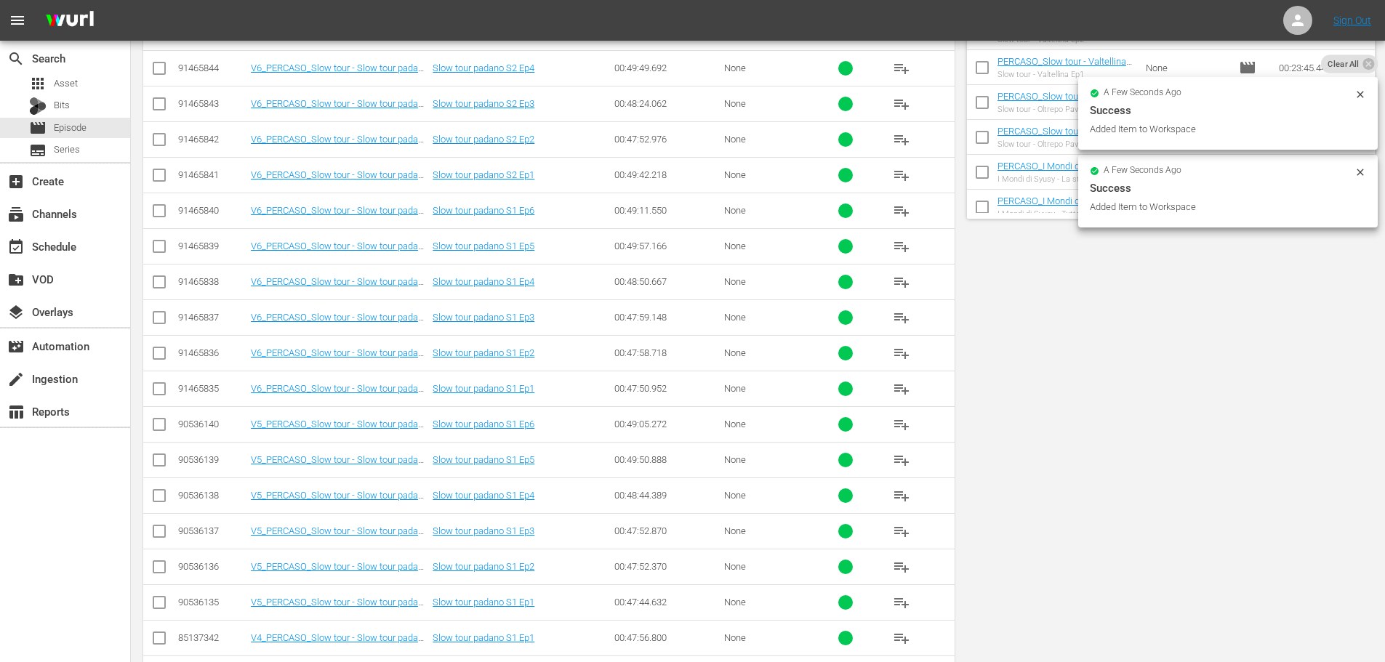
scroll to position [0, 0]
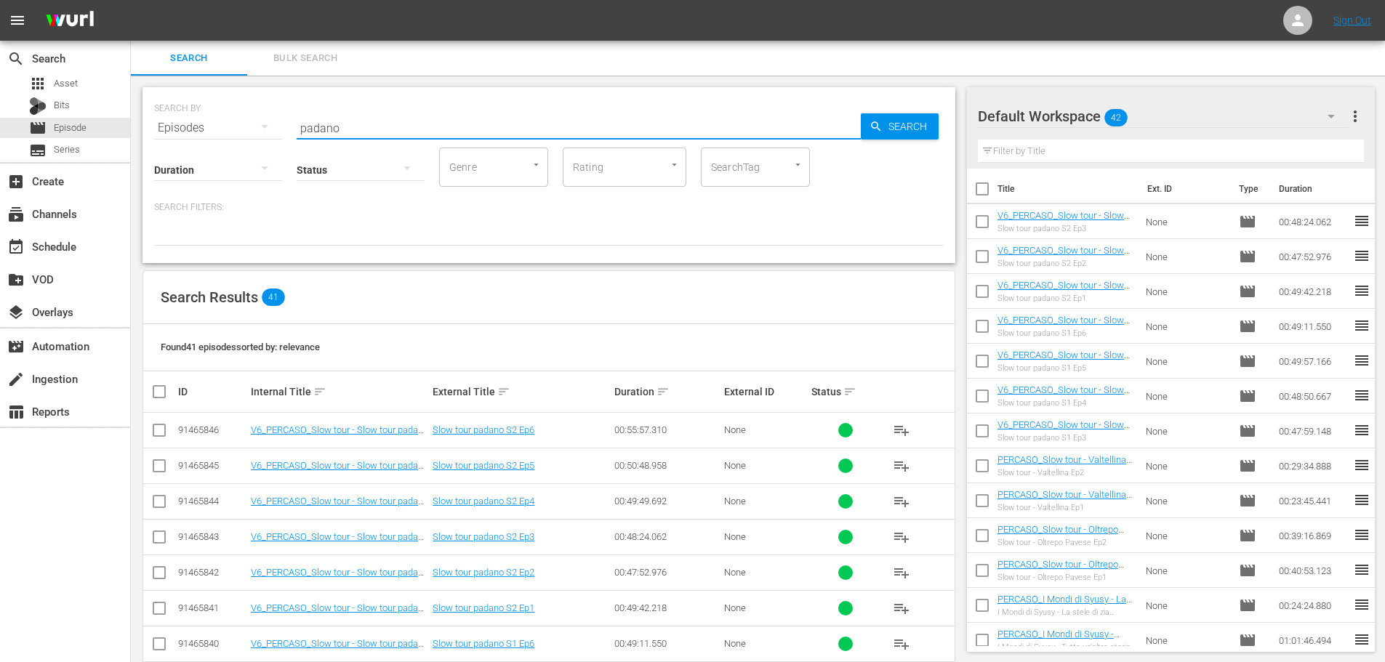
drag, startPoint x: 360, startPoint y: 121, endPoint x: 241, endPoint y: 130, distance: 118.9
click at [241, 130] on div "SEARCH BY Search By Episodes Search ID, Title, Description, Keywords, or Catego…" at bounding box center [549, 119] width 790 height 52
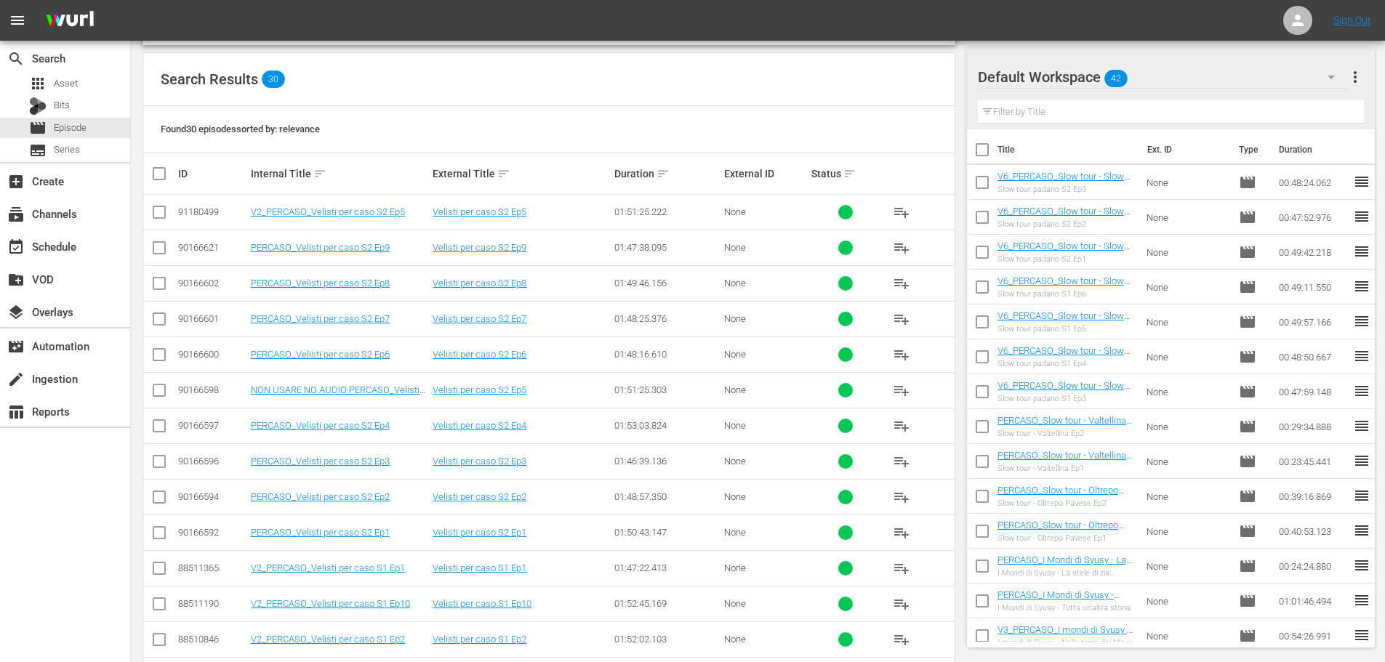
scroll to position [291, 0]
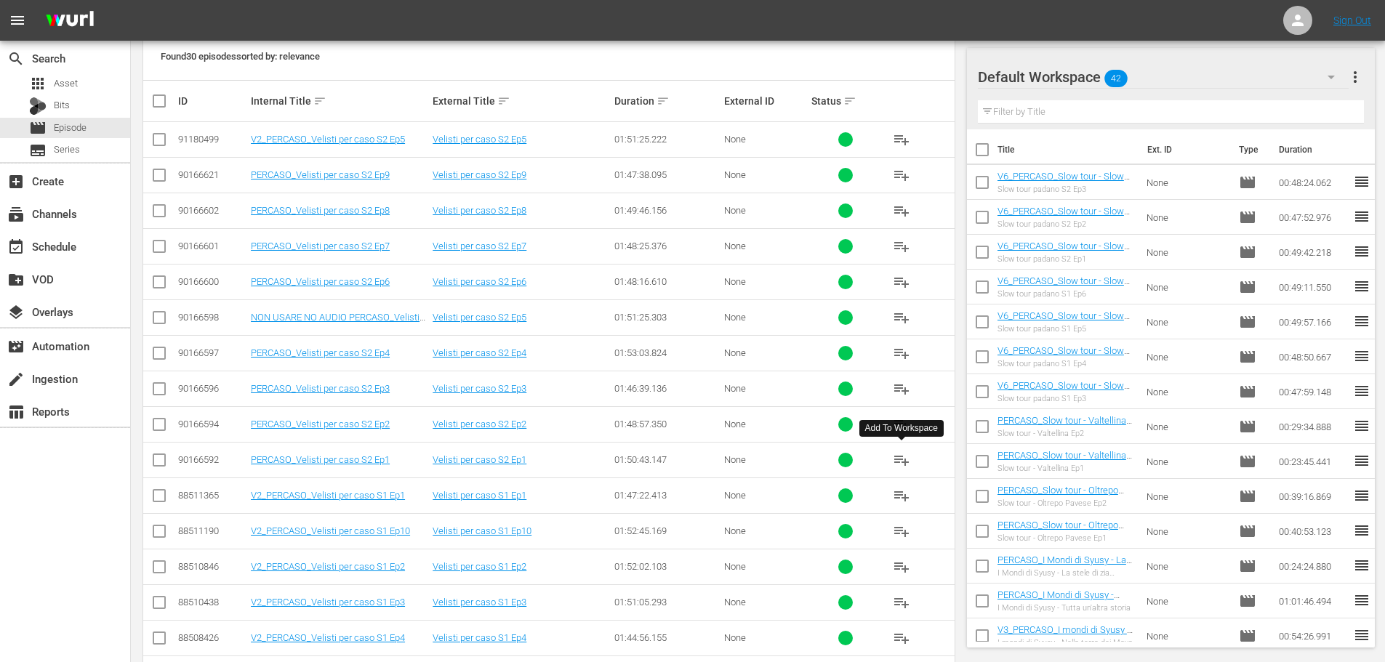
type input "velisti"
click at [903, 460] on span "playlist_add" at bounding box center [901, 460] width 17 height 17
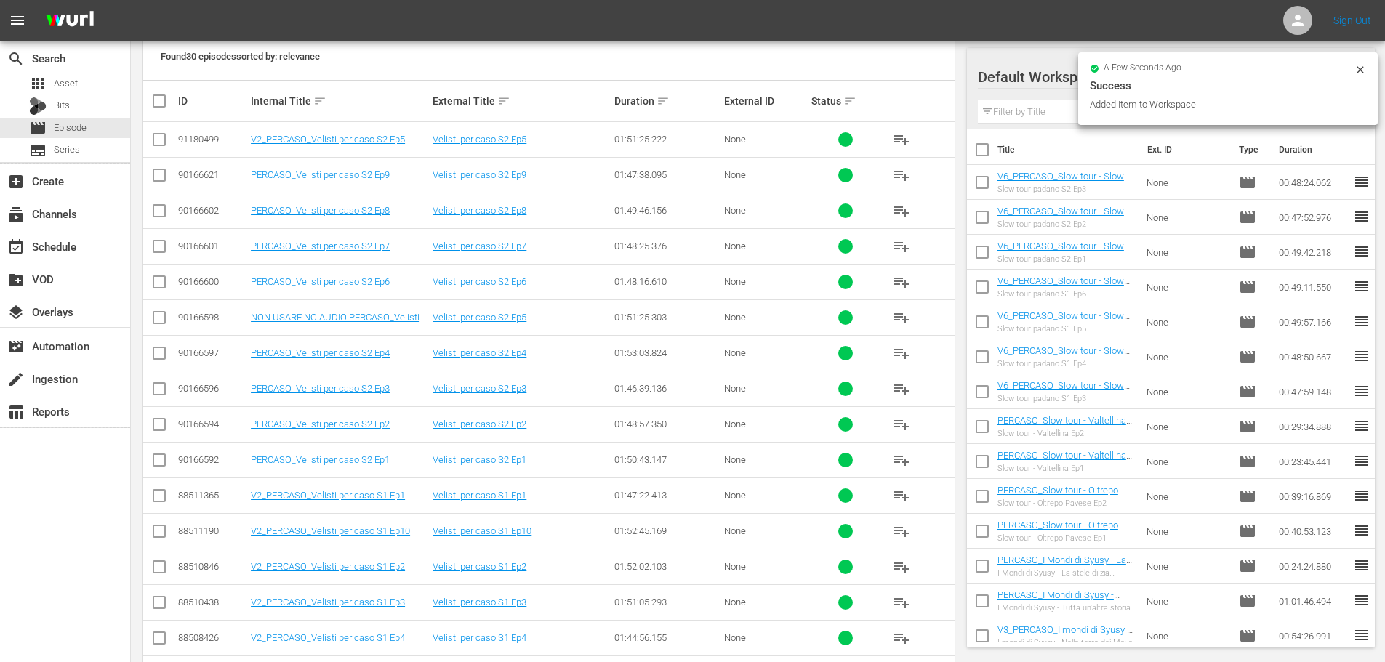
click at [903, 427] on span "playlist_add" at bounding box center [901, 424] width 17 height 17
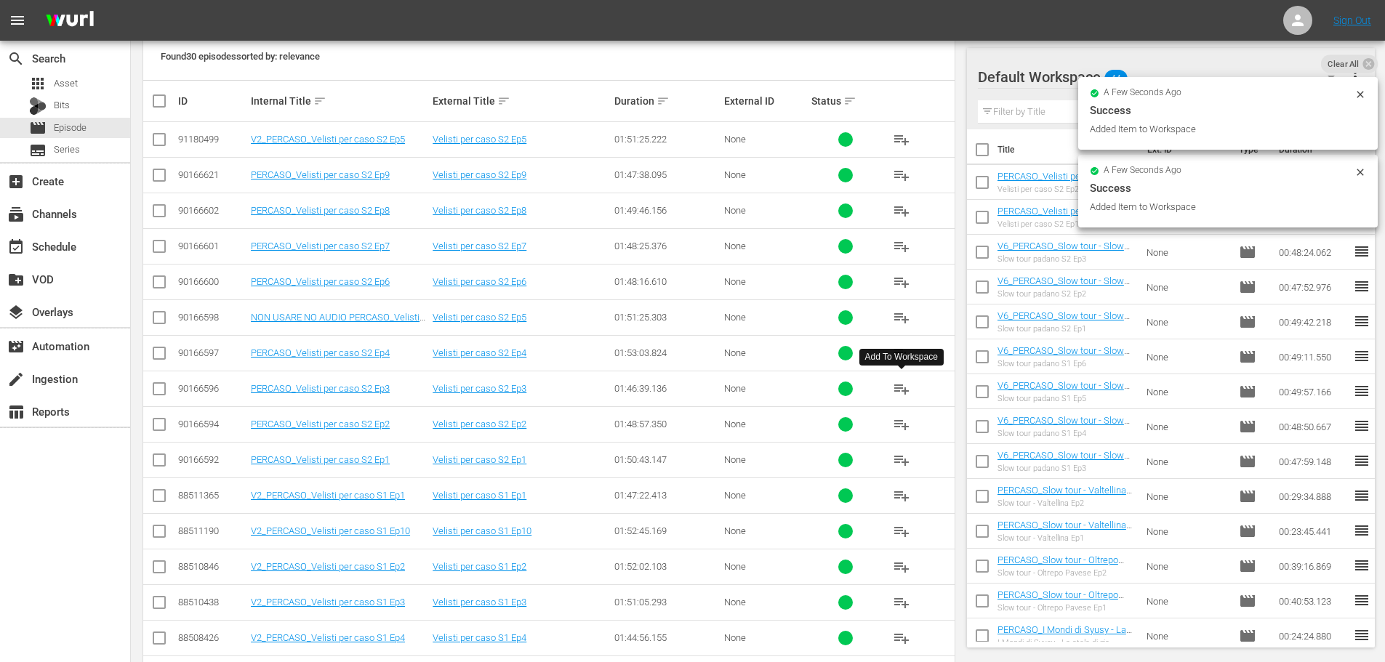
click at [896, 390] on span "playlist_add" at bounding box center [901, 388] width 17 height 17
click at [901, 352] on span "playlist_add" at bounding box center [901, 353] width 17 height 17
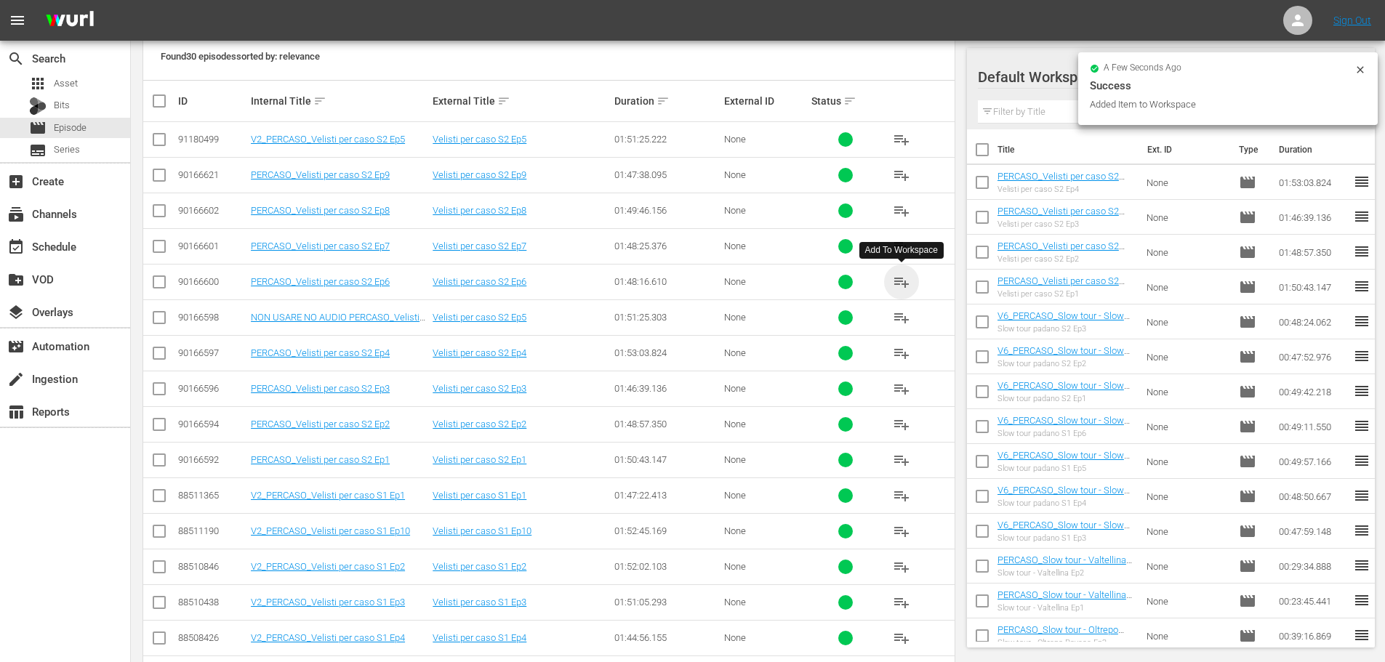
click at [907, 277] on span "playlist_add" at bounding box center [901, 281] width 17 height 17
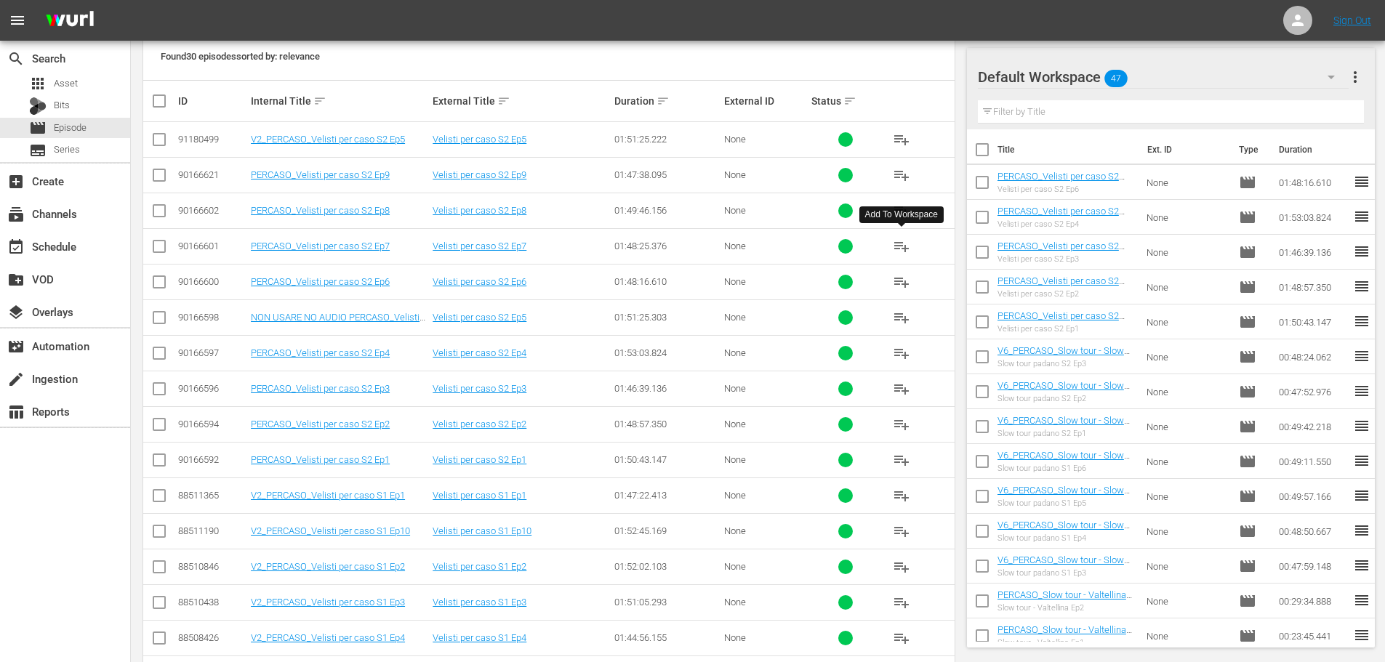
click at [898, 246] on span "playlist_add" at bounding box center [901, 246] width 17 height 17
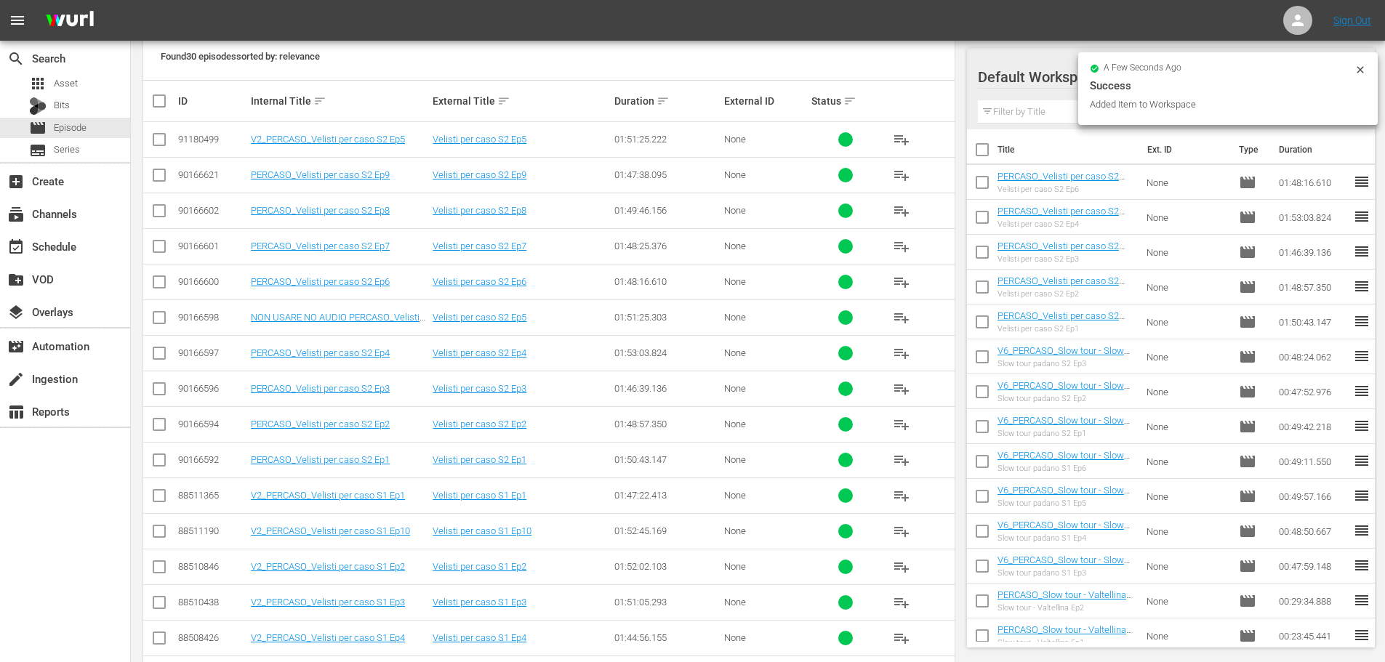
click at [902, 210] on span "playlist_add" at bounding box center [901, 210] width 17 height 17
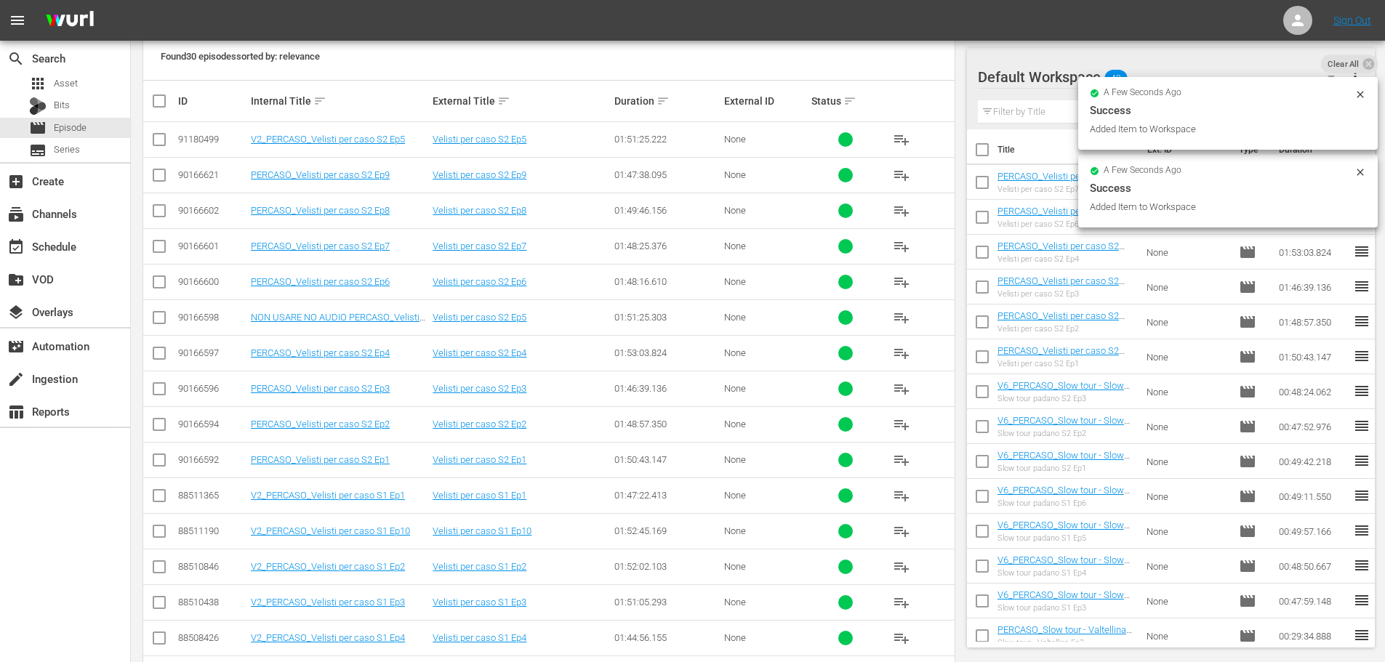
click at [901, 174] on span "playlist_add" at bounding box center [901, 175] width 17 height 17
click at [900, 137] on span "playlist_add" at bounding box center [901, 139] width 17 height 17
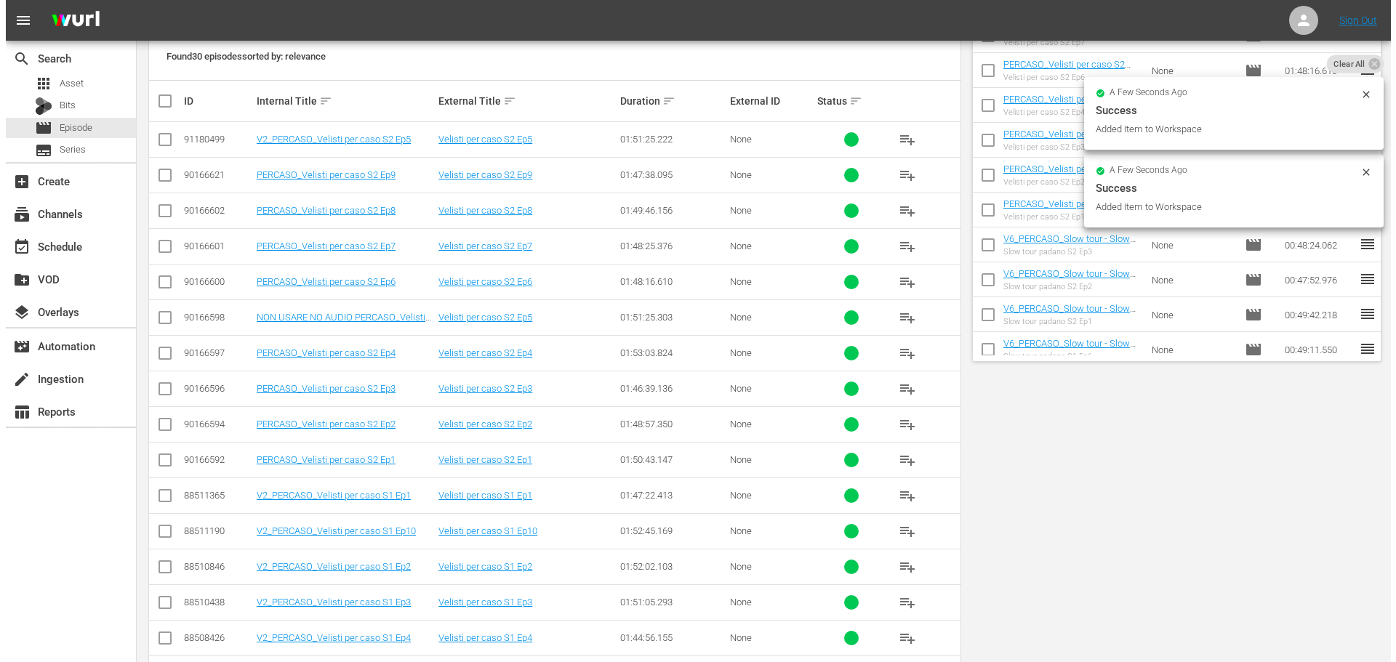
scroll to position [0, 0]
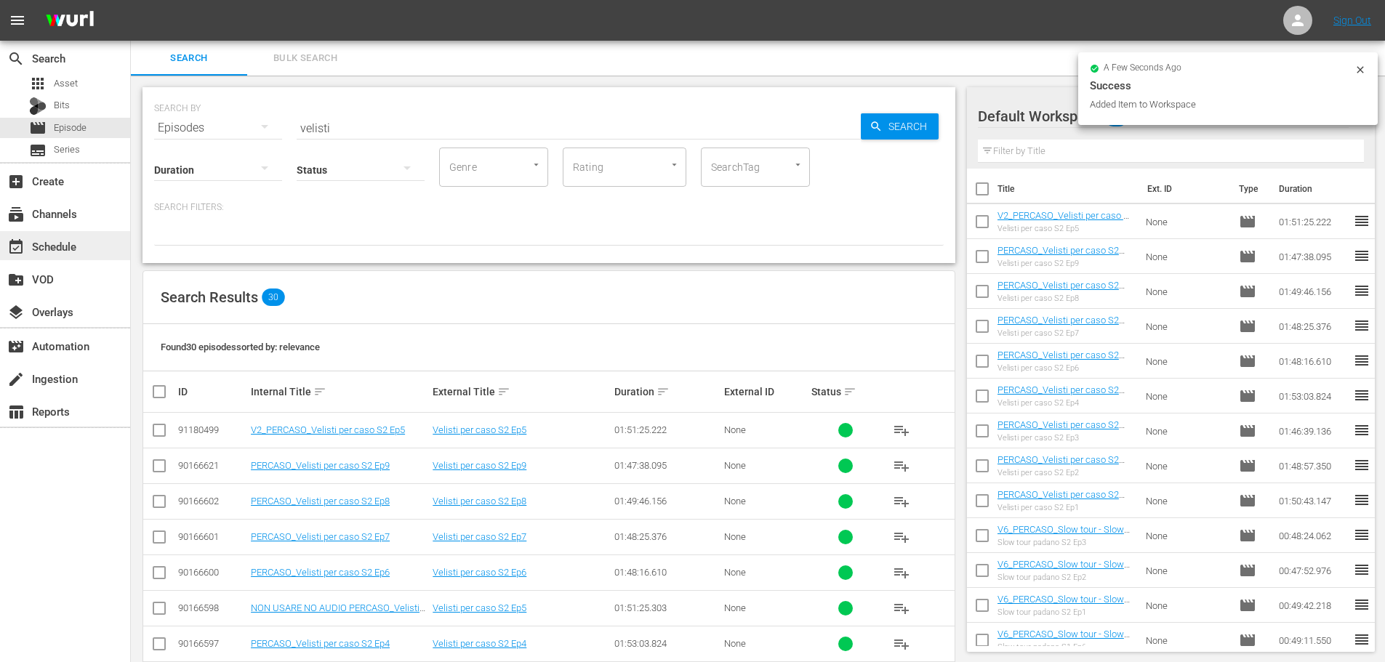
click at [79, 251] on div "event_available Schedule" at bounding box center [65, 245] width 130 height 29
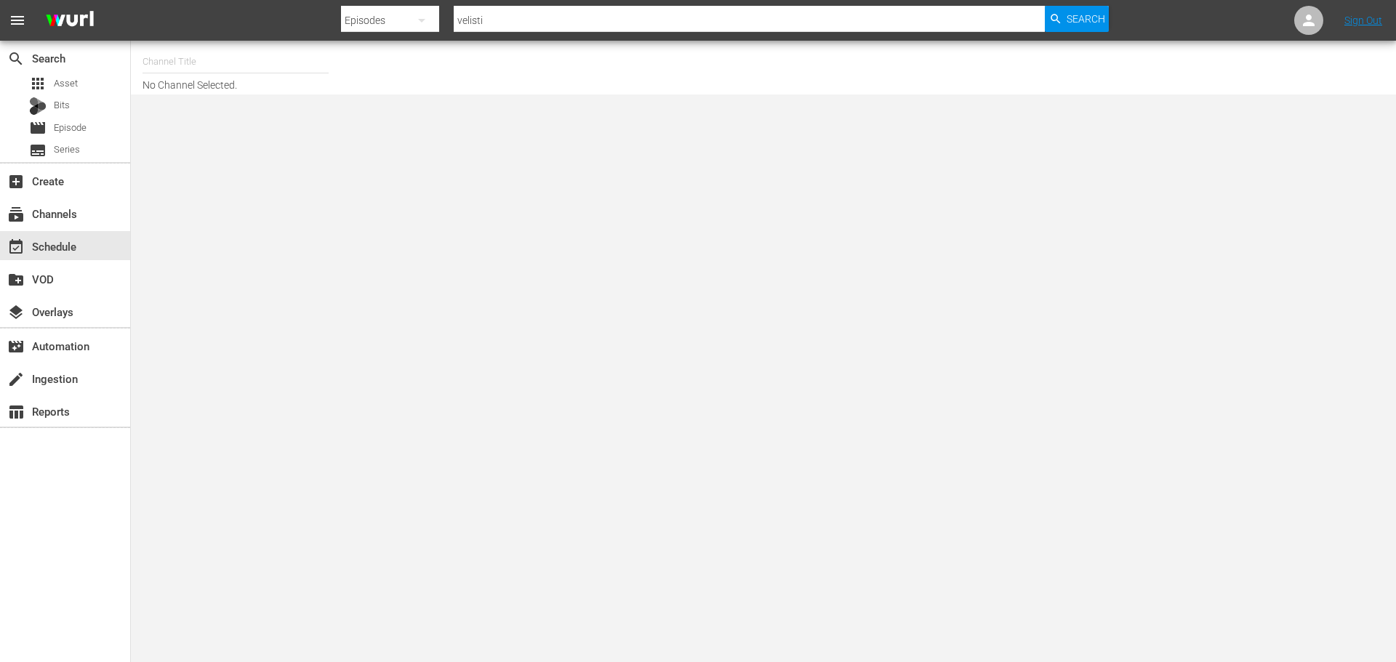
click at [174, 50] on input "text" at bounding box center [236, 61] width 186 height 35
click at [278, 95] on div "PerCasoTv (2036 - minerva_pictures_percasotv_1)" at bounding box center [342, 102] width 377 height 35
type input "PerCasoTv (2036 - minerva_pictures_percasotv_1)"
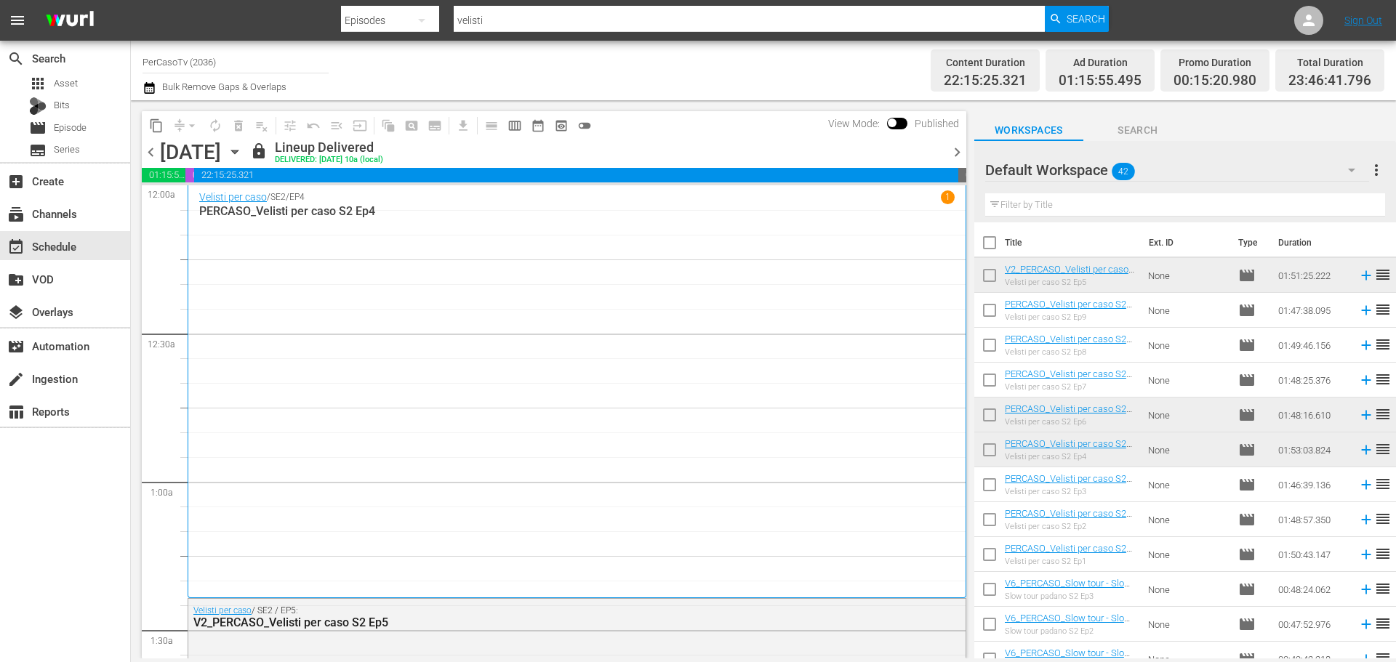
click at [958, 152] on span "chevron_right" at bounding box center [957, 152] width 18 height 18
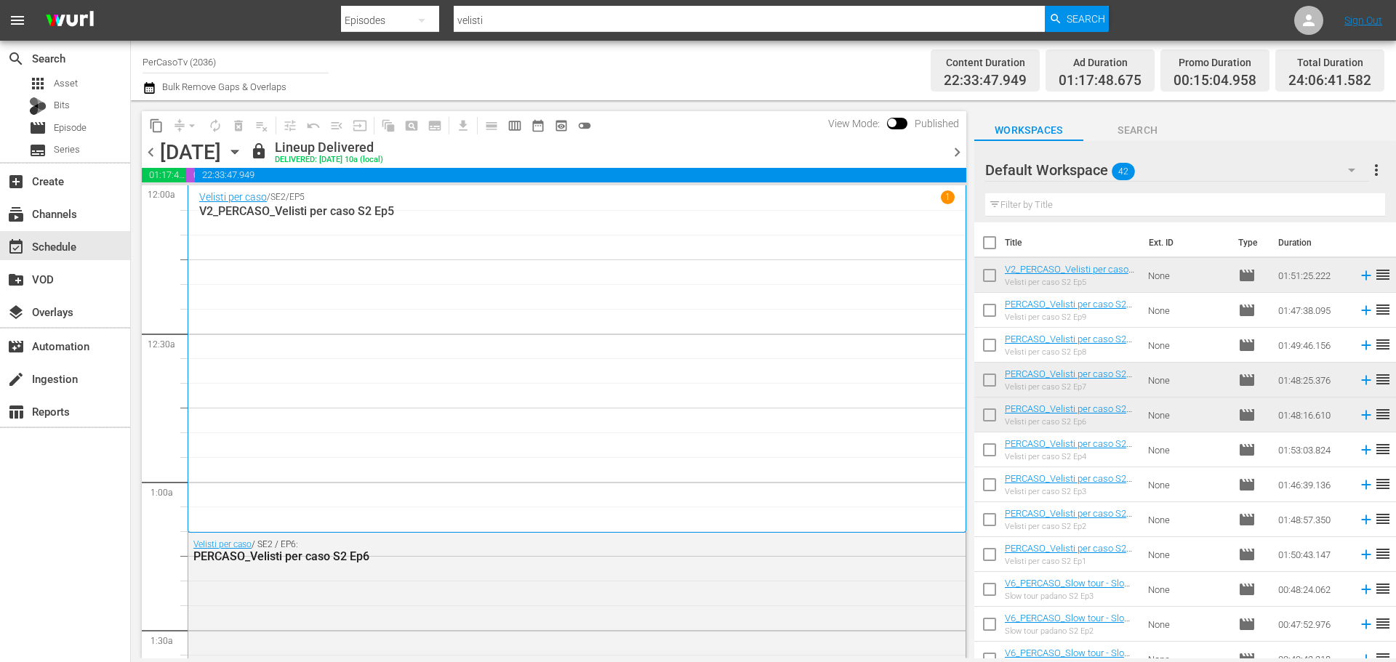
click at [958, 152] on span "chevron_right" at bounding box center [957, 152] width 18 height 18
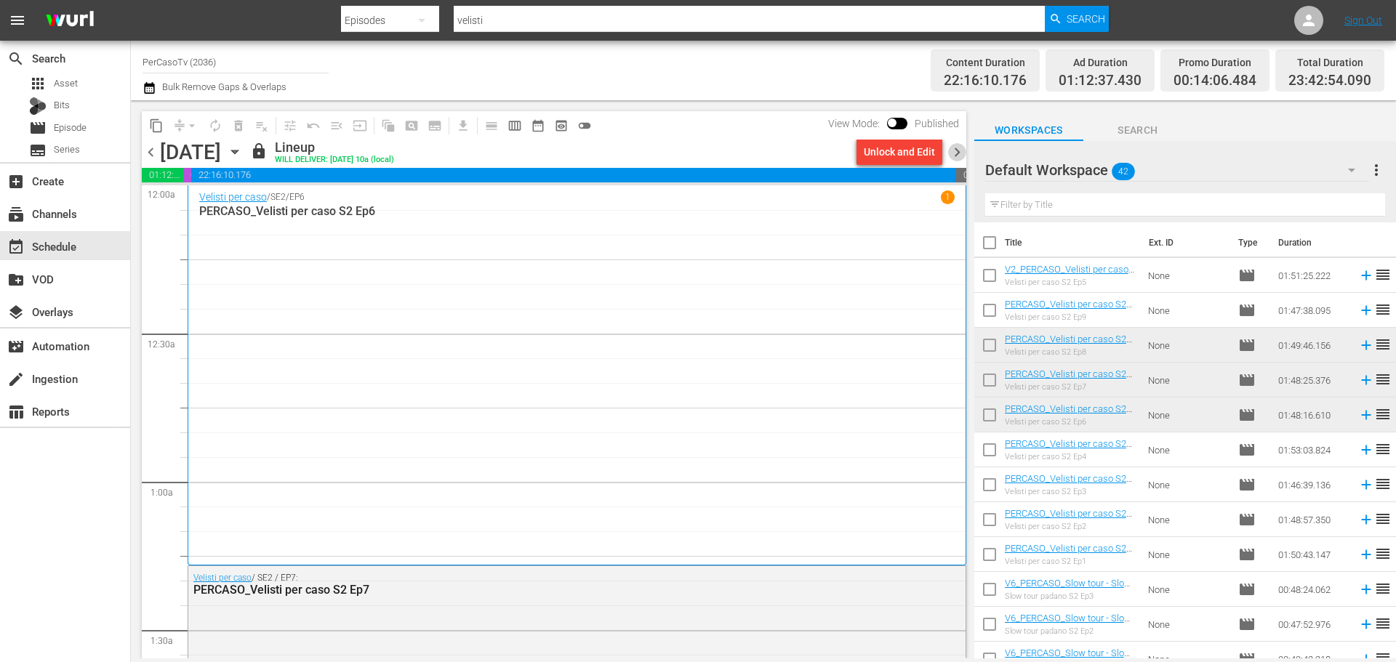
click at [958, 152] on span "chevron_right" at bounding box center [957, 152] width 18 height 18
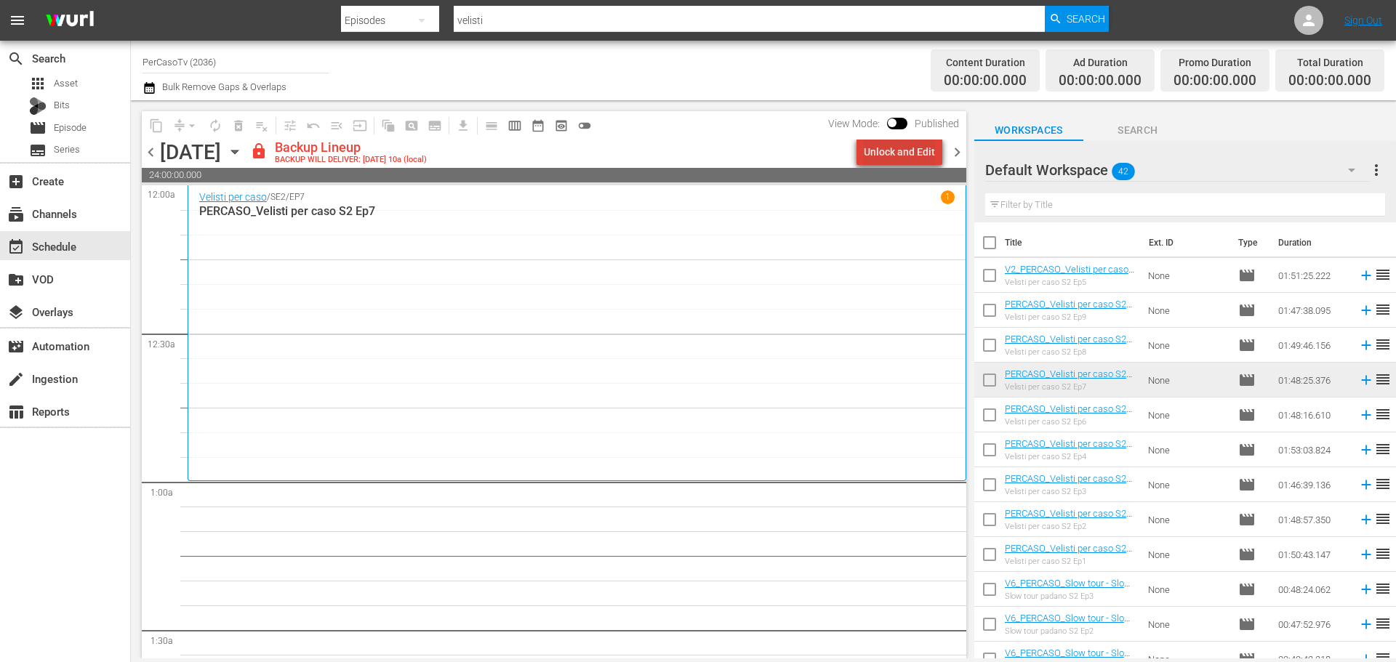
click at [917, 159] on div "Unlock and Edit" at bounding box center [899, 152] width 71 height 26
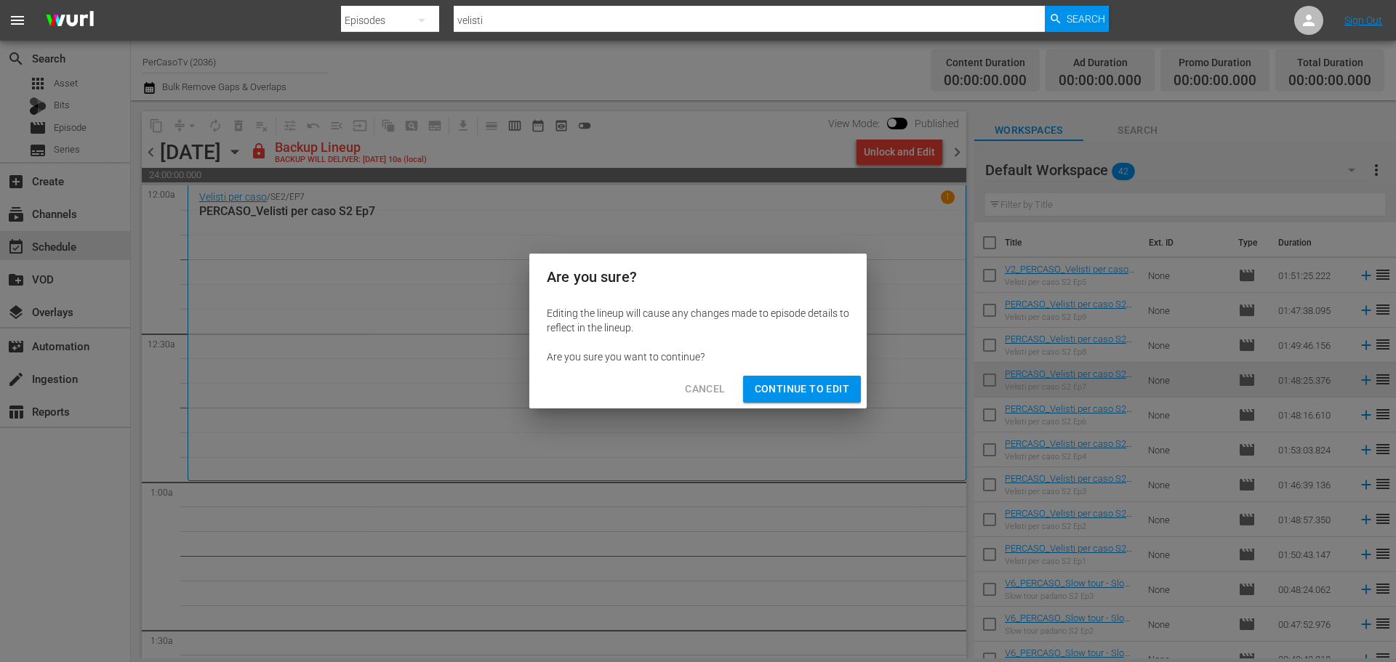
click at [790, 390] on span "Continue to Edit" at bounding box center [802, 389] width 95 height 18
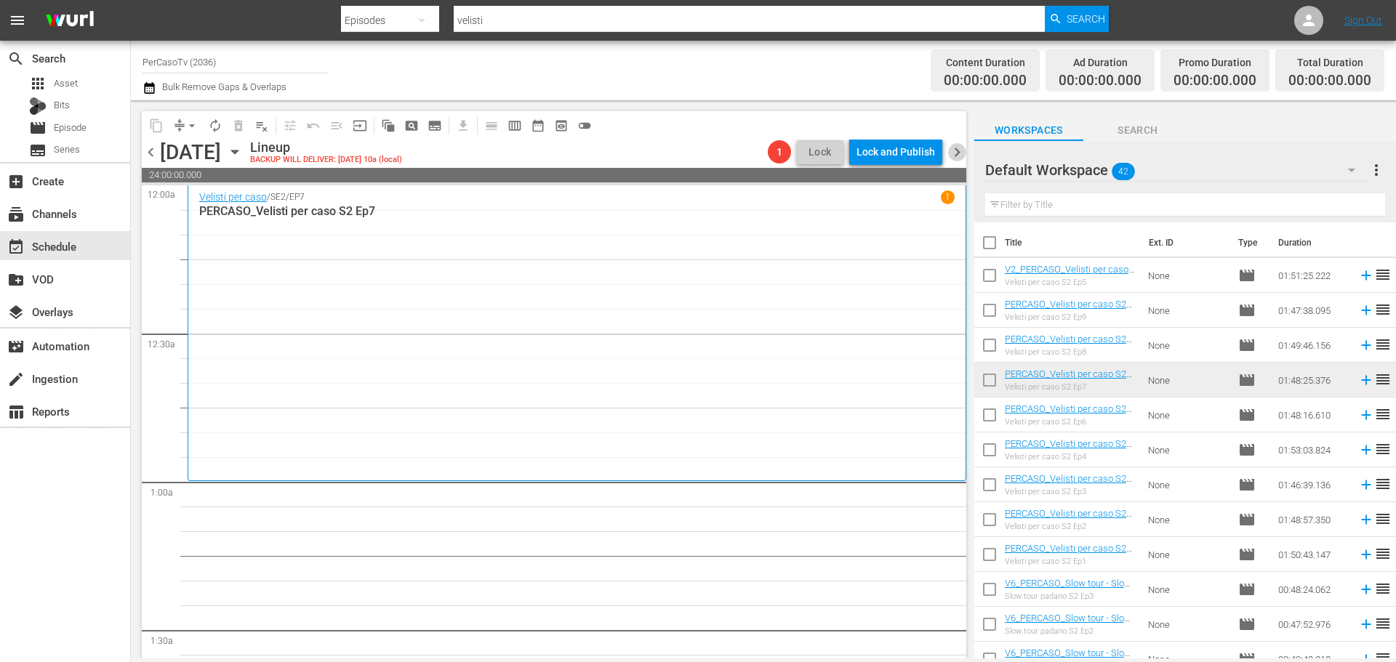
click at [963, 148] on span "chevron_right" at bounding box center [957, 152] width 18 height 18
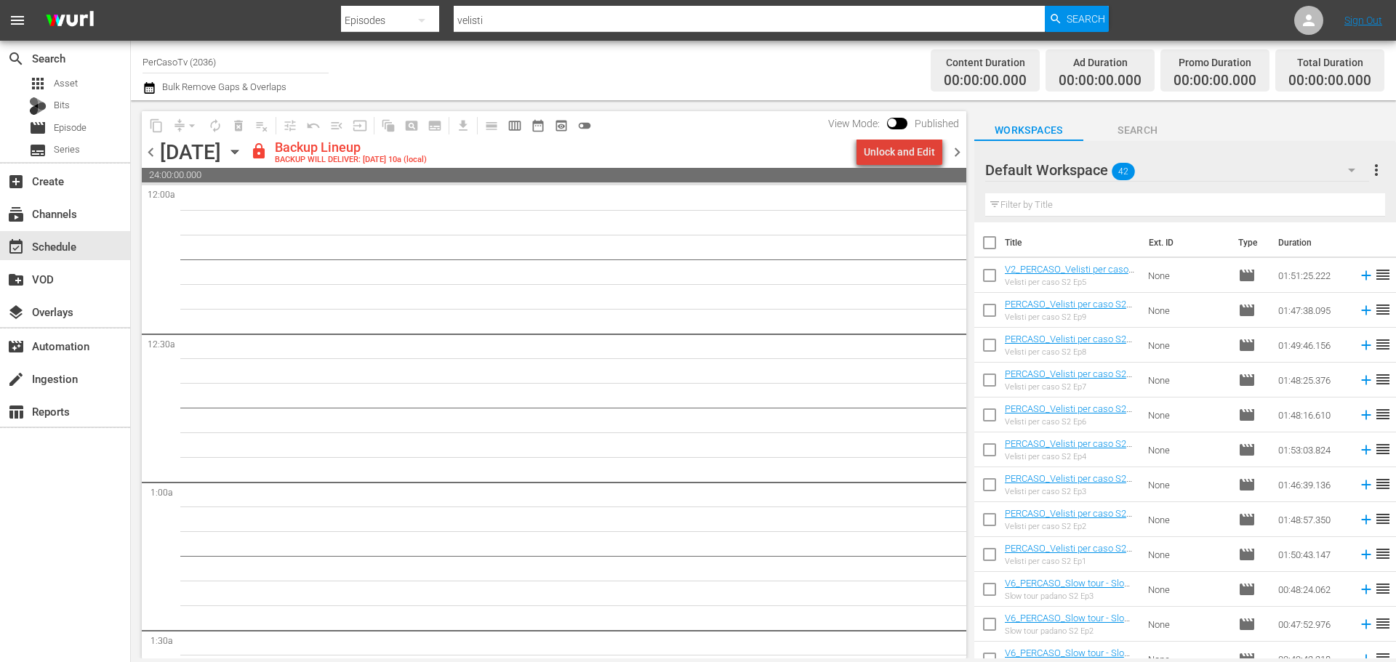
click at [906, 153] on div "Unlock and Edit" at bounding box center [899, 152] width 71 height 26
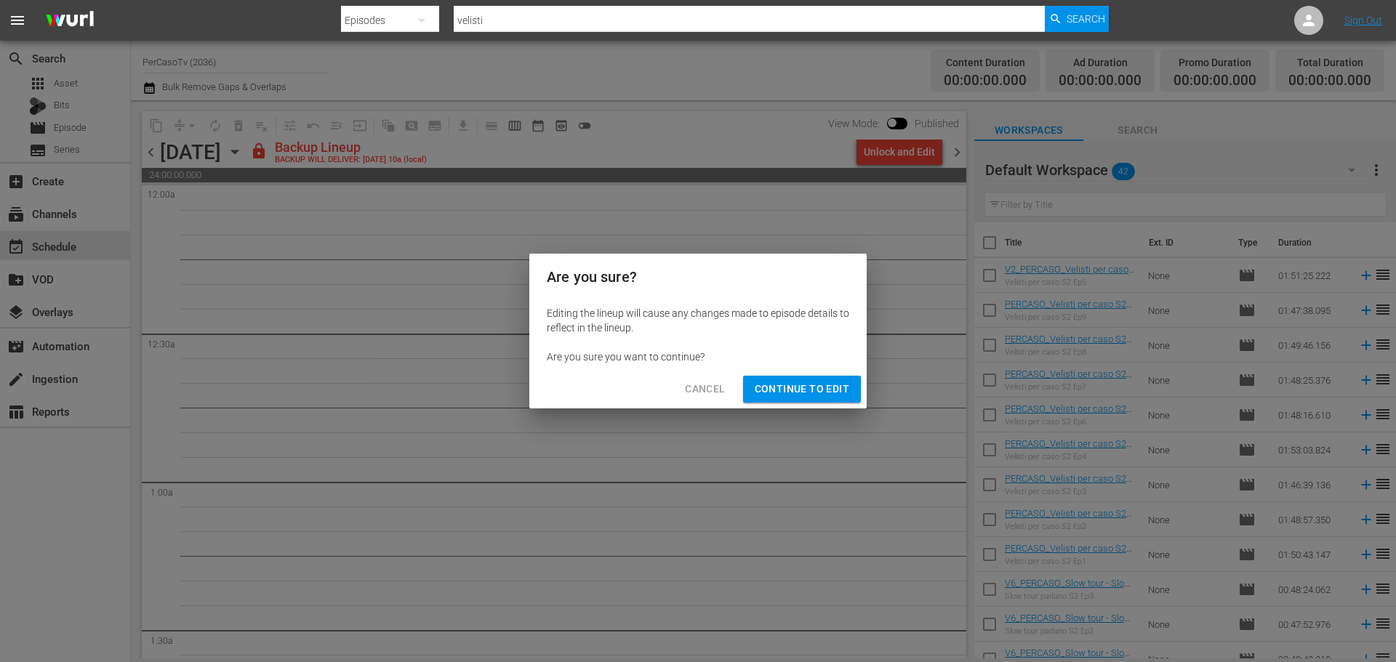
click at [839, 386] on span "Continue to Edit" at bounding box center [802, 389] width 95 height 18
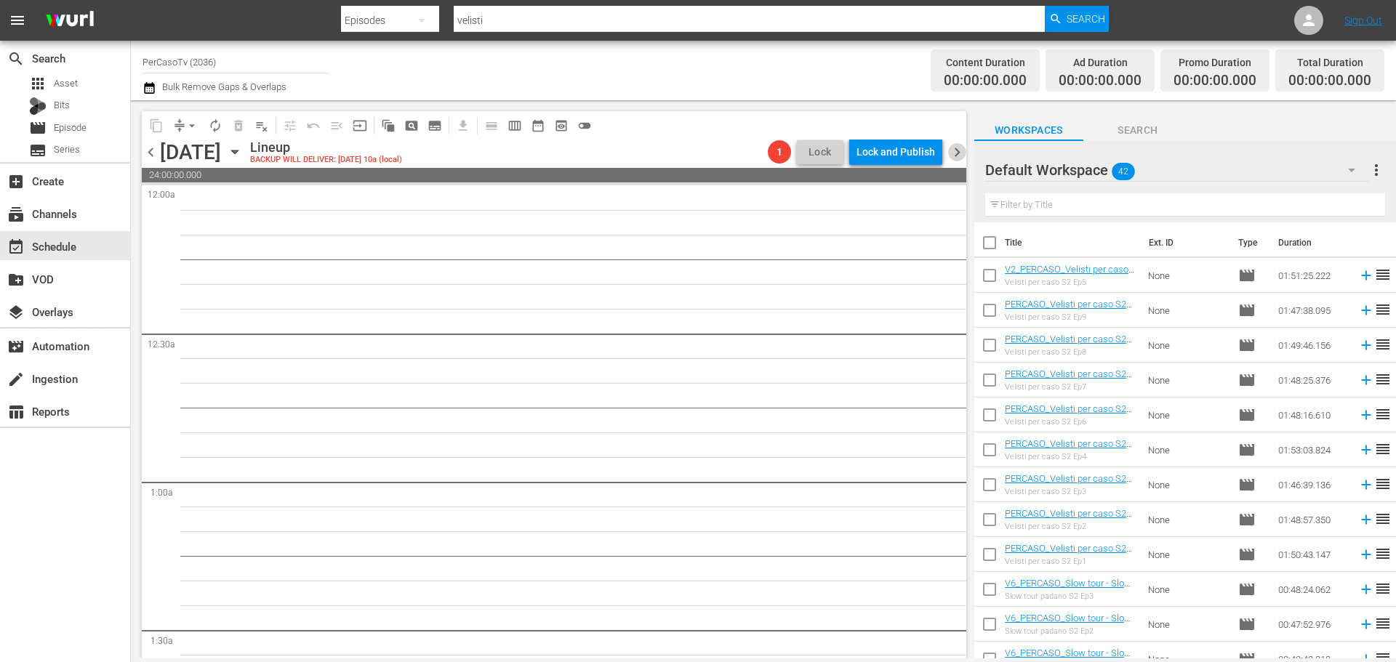
click at [958, 148] on span "chevron_right" at bounding box center [957, 152] width 18 height 18
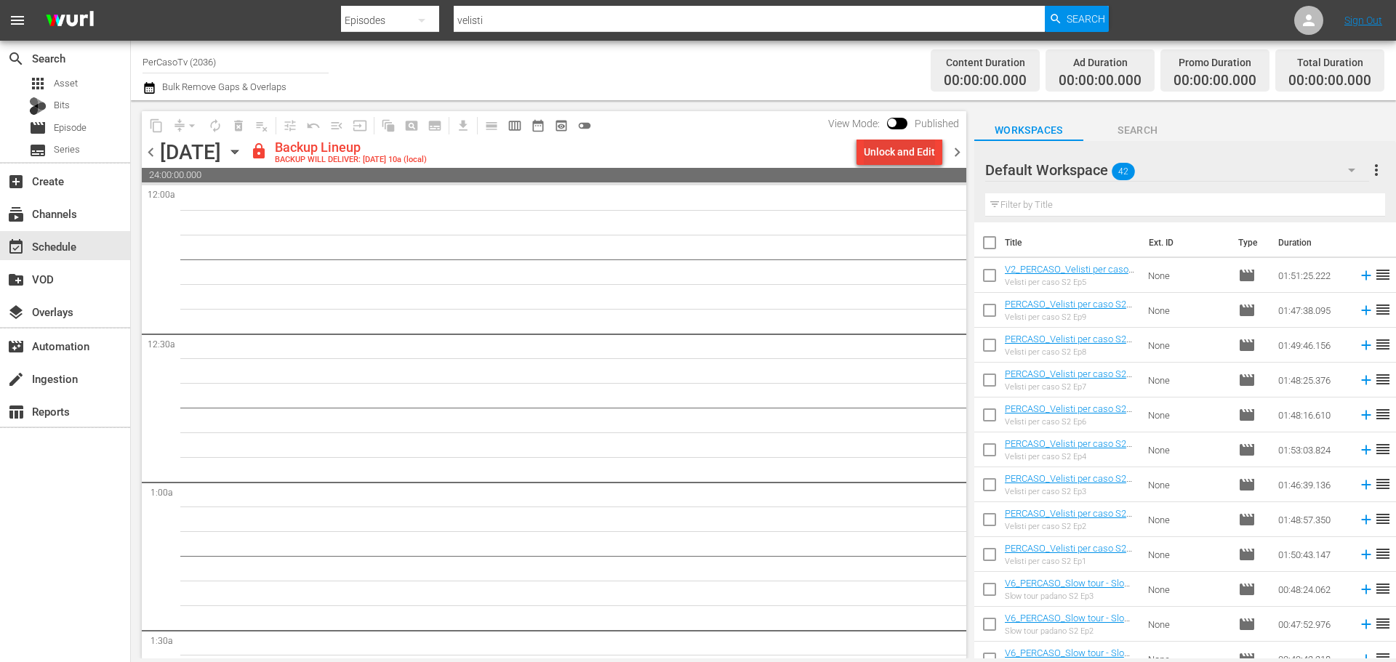
click at [926, 154] on div "Unlock and Edit" at bounding box center [899, 152] width 71 height 26
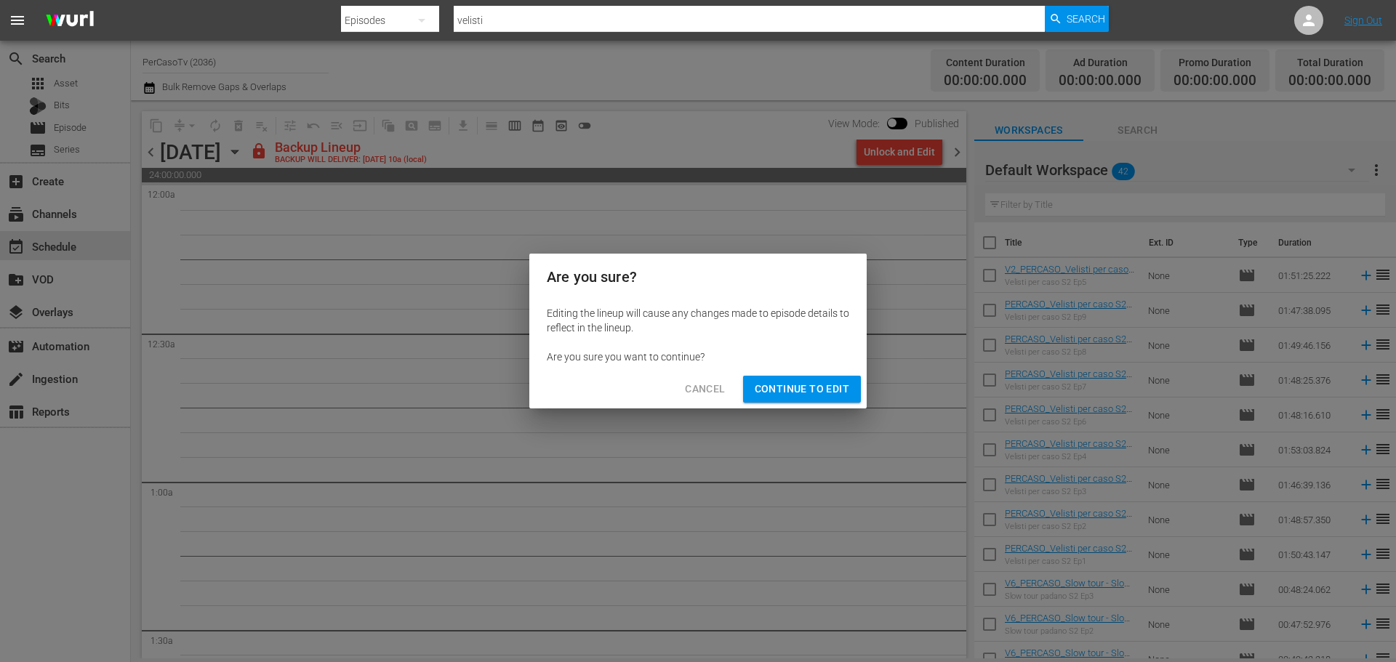
click at [851, 393] on button "Continue to Edit" at bounding box center [802, 389] width 118 height 27
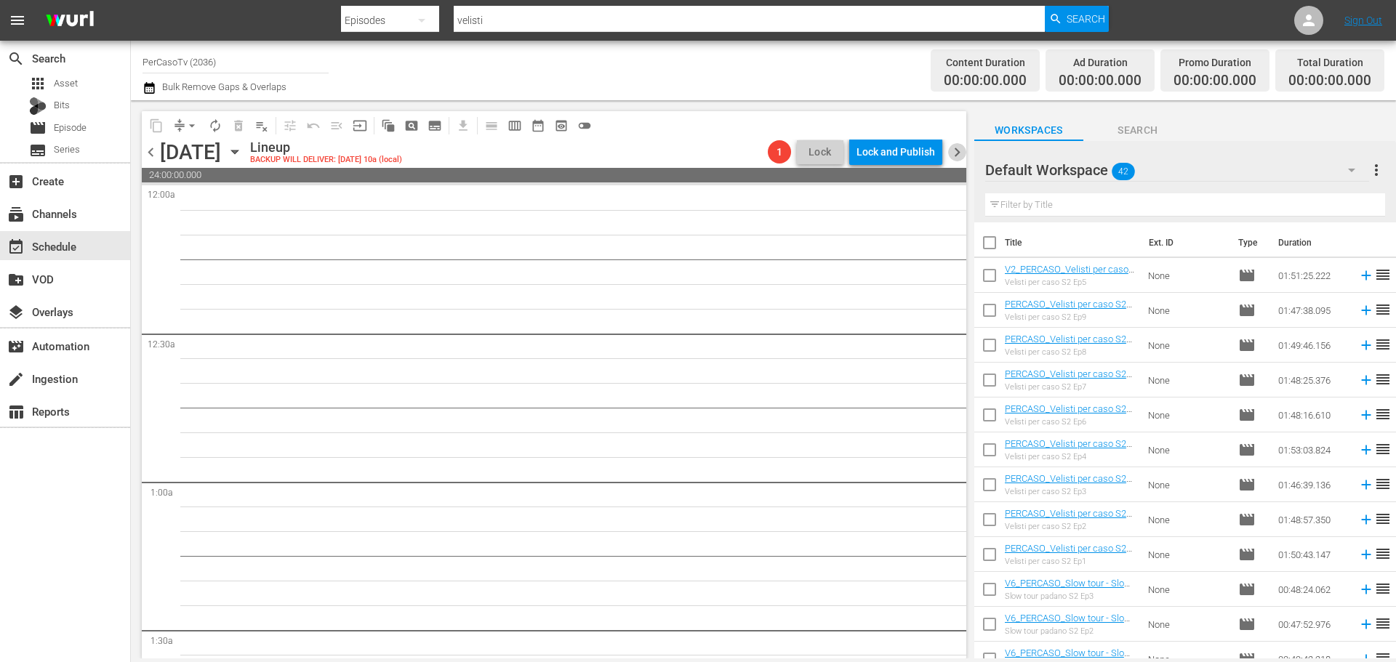
click at [960, 148] on span "chevron_right" at bounding box center [957, 152] width 18 height 18
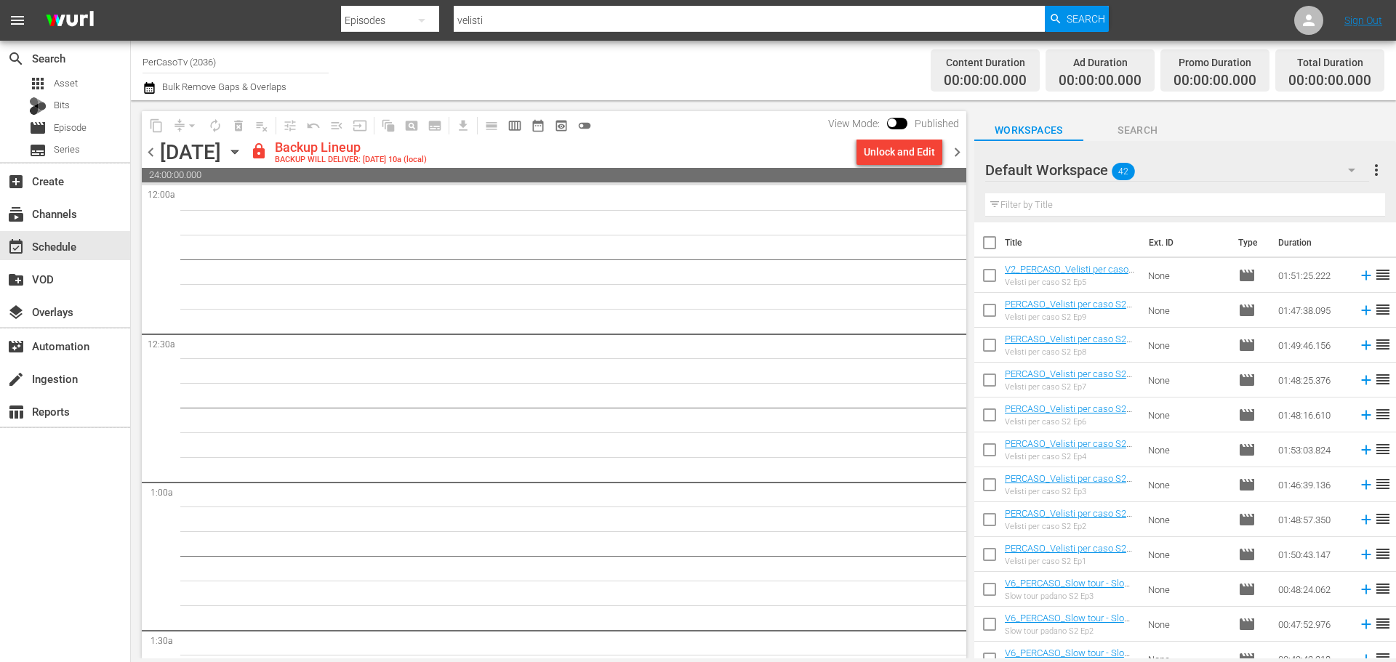
click at [906, 159] on div "Unlock and Edit" at bounding box center [899, 152] width 71 height 26
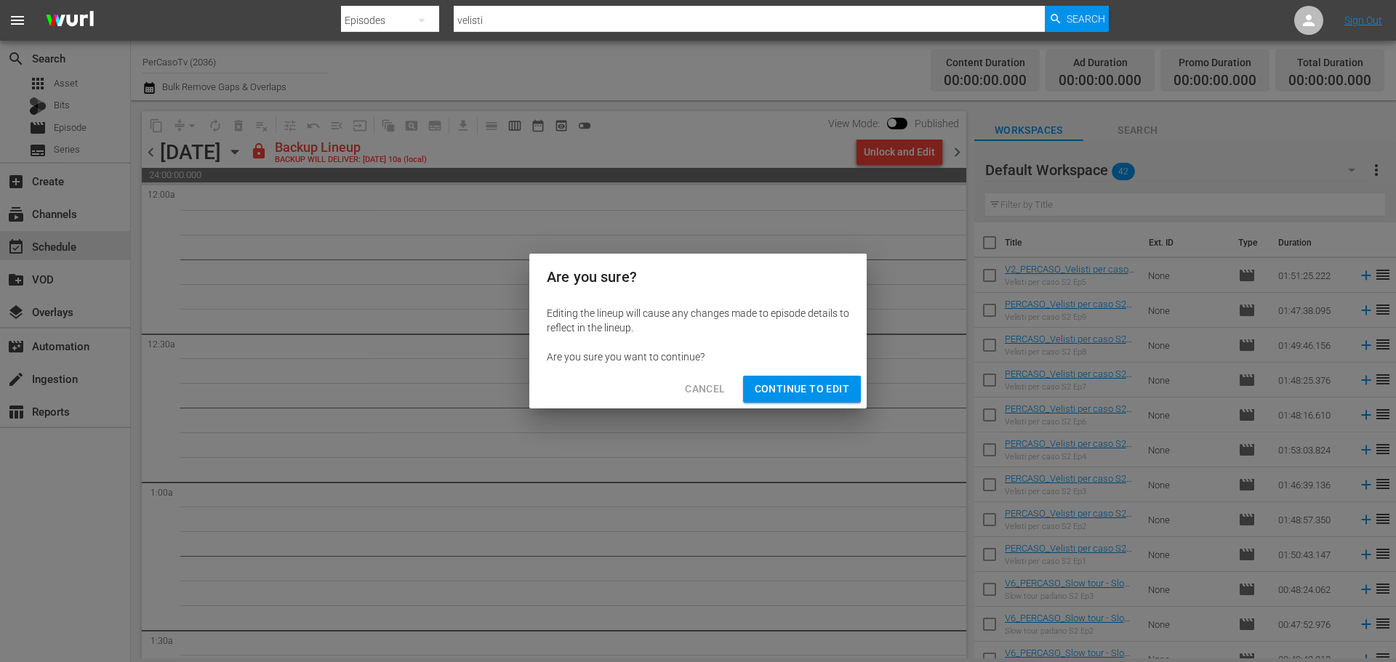
click at [814, 382] on span "Continue to Edit" at bounding box center [802, 389] width 95 height 18
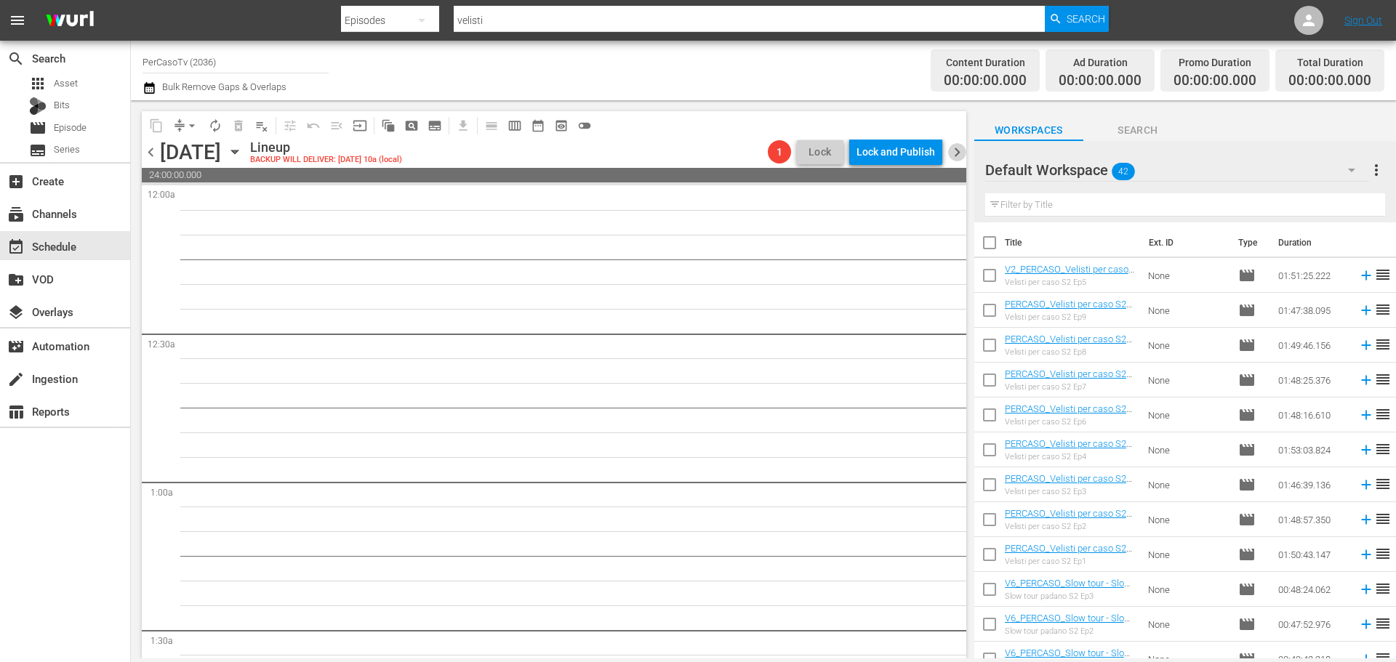
click at [955, 149] on span "chevron_right" at bounding box center [957, 152] width 18 height 18
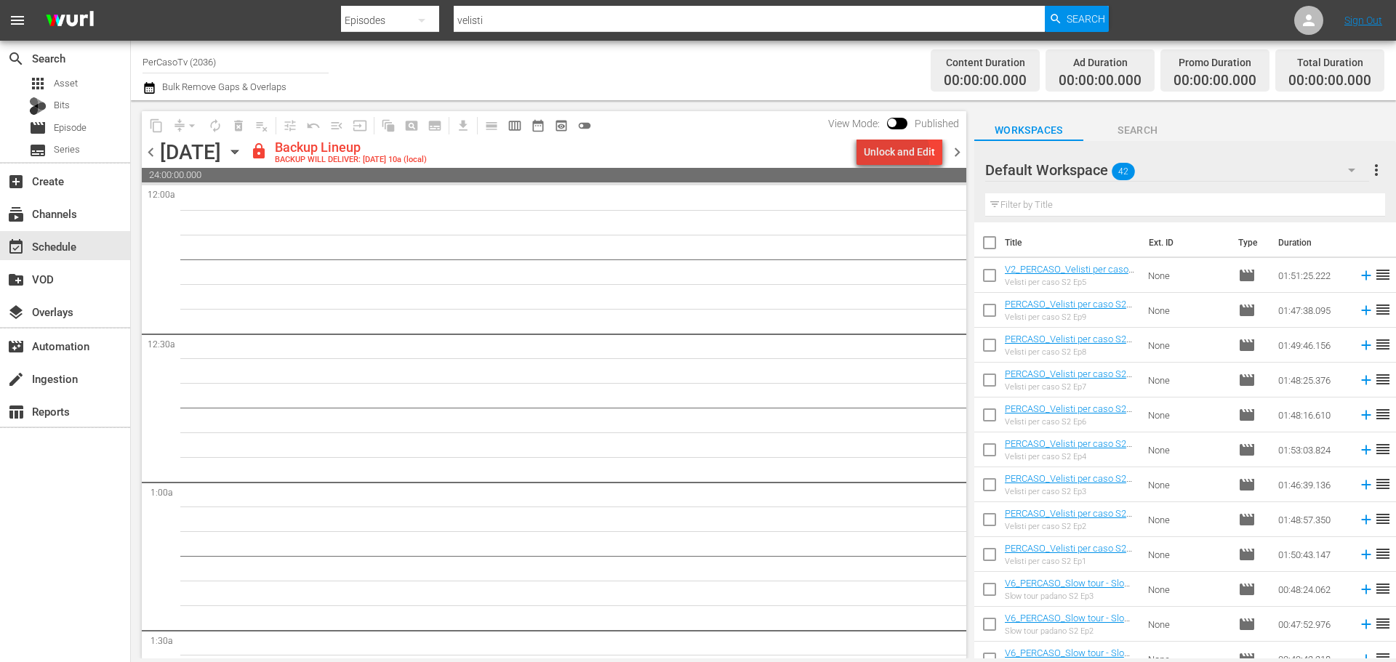
click at [892, 155] on div "Unlock and Edit" at bounding box center [899, 152] width 71 height 26
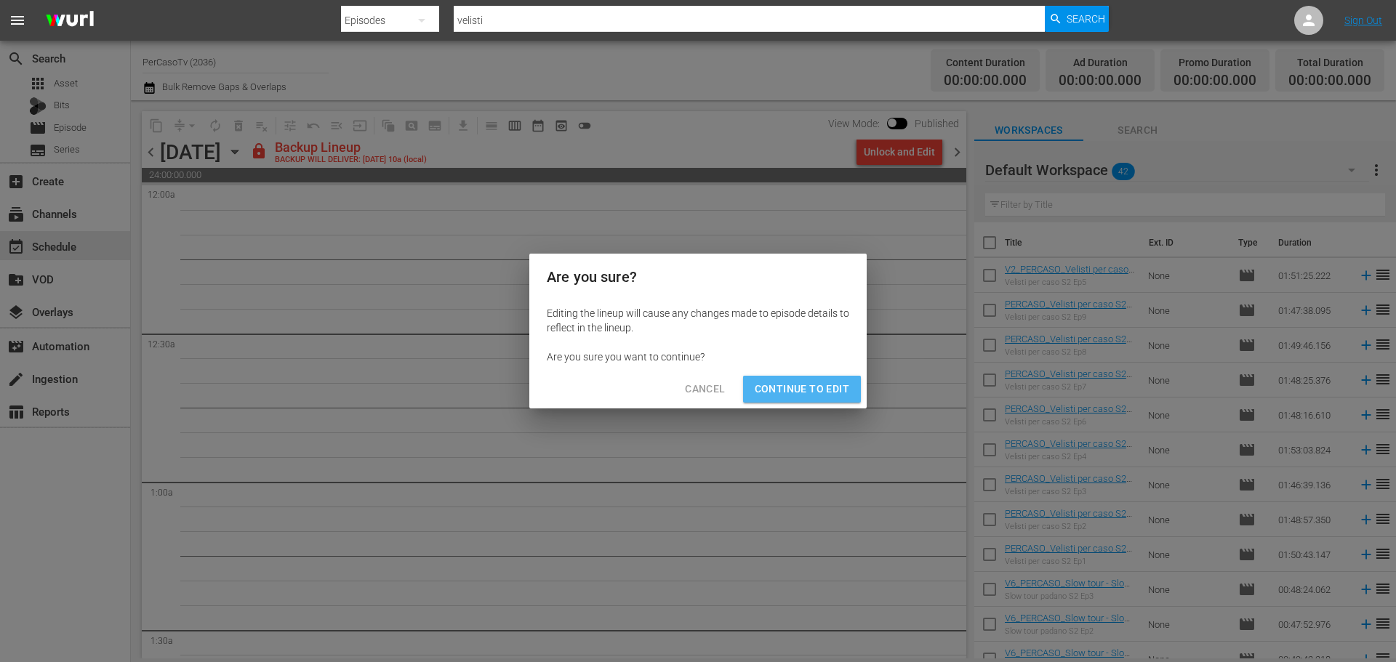
click at [844, 385] on span "Continue to Edit" at bounding box center [802, 389] width 95 height 18
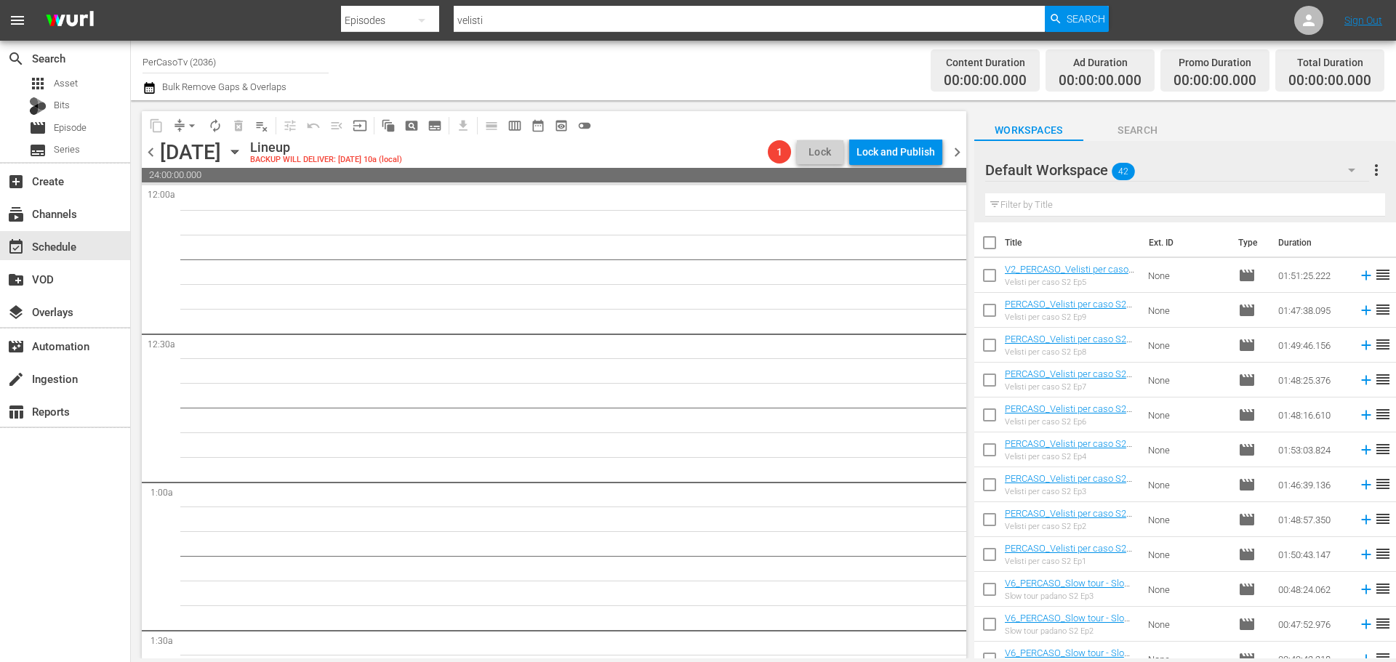
click at [957, 153] on span "chevron_right" at bounding box center [957, 152] width 18 height 18
click at [243, 150] on icon "button" at bounding box center [235, 152] width 16 height 16
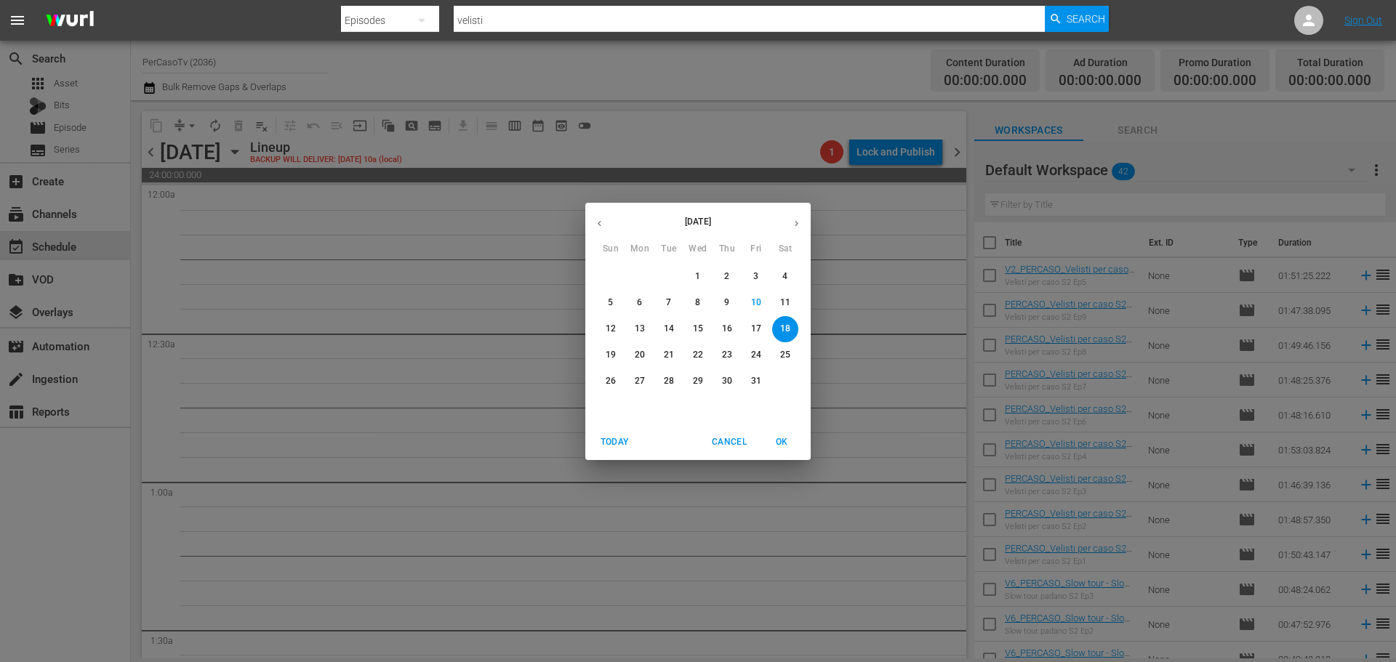
click at [638, 329] on p "13" at bounding box center [640, 329] width 10 height 12
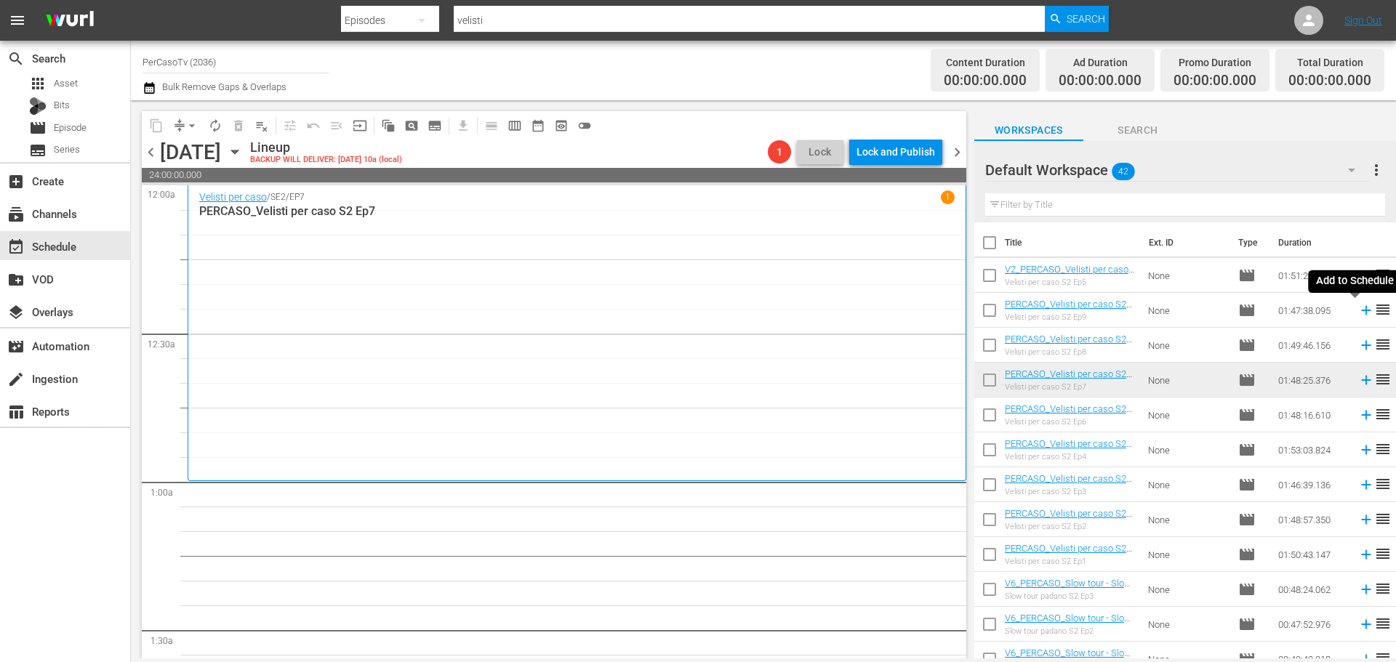
click at [1063, 206] on input "text" at bounding box center [1185, 204] width 400 height 23
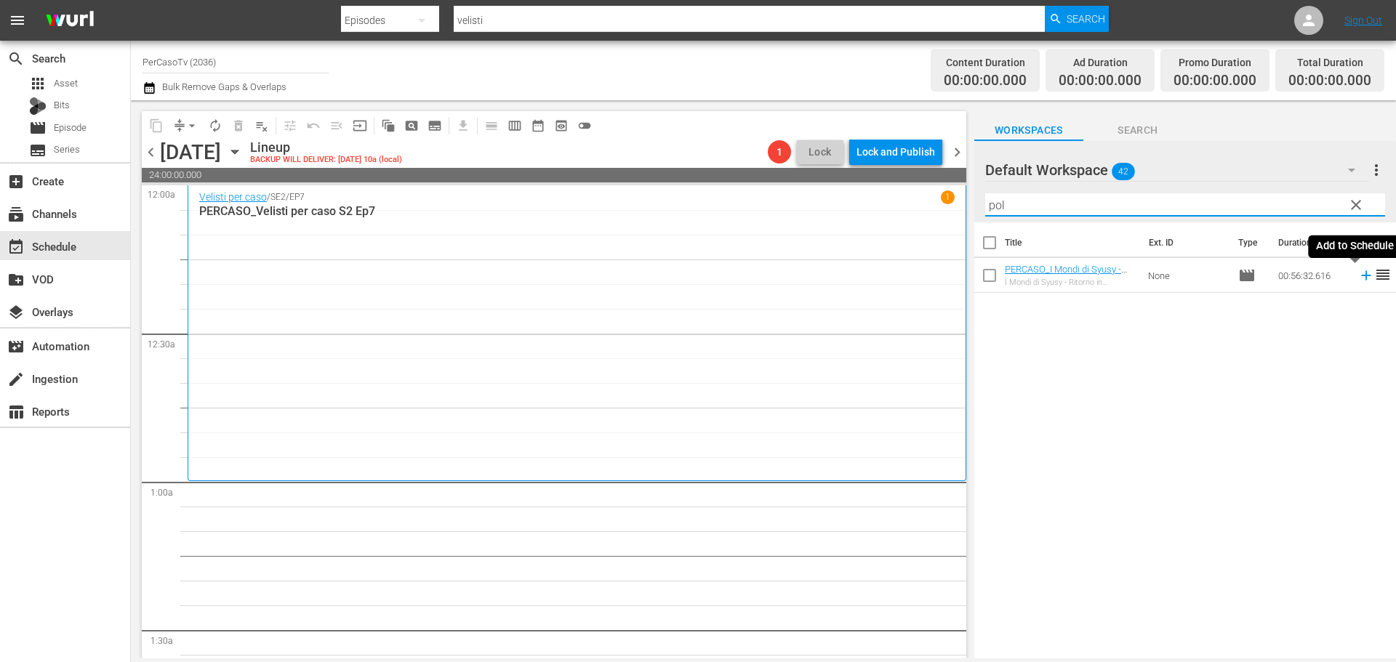
click at [1358, 282] on icon at bounding box center [1366, 276] width 16 height 16
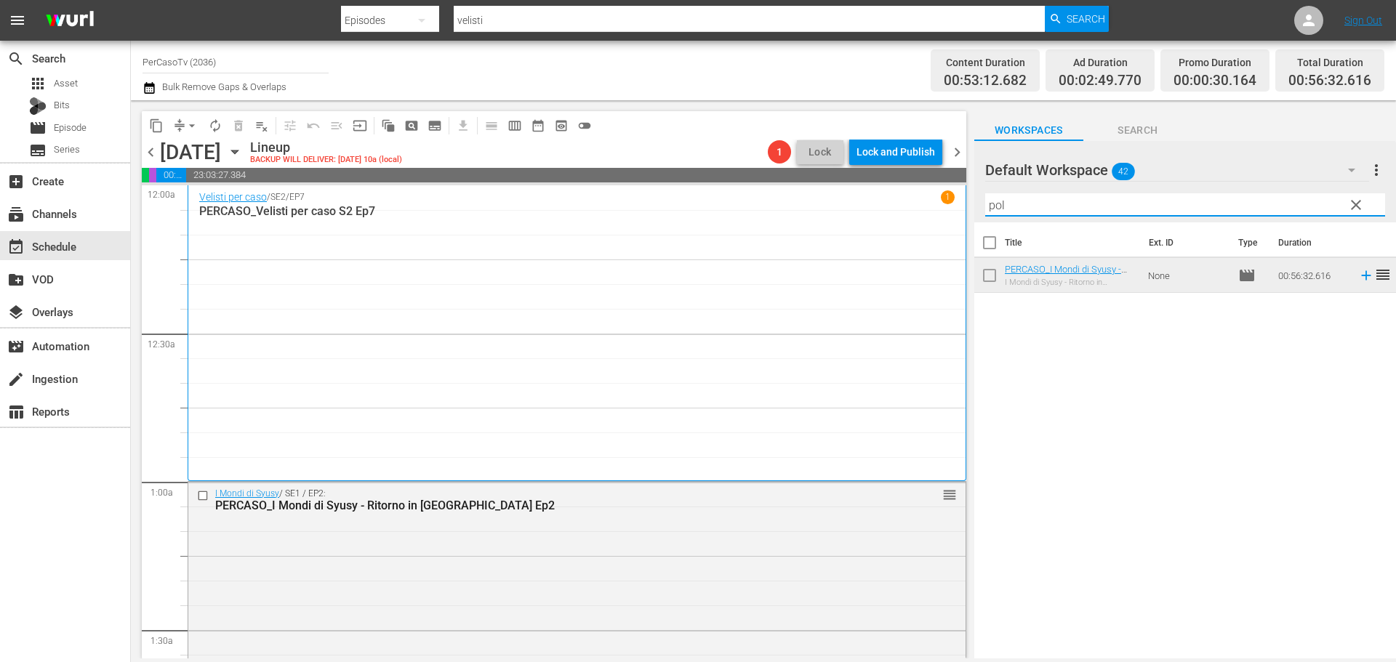
drag, startPoint x: 1031, startPoint y: 208, endPoint x: 950, endPoint y: 218, distance: 82.1
click at [950, 218] on div "content_copy compress arrow_drop_down autorenew_outlined delete_forever_outline…" at bounding box center [763, 379] width 1265 height 558
drag, startPoint x: 1029, startPoint y: 209, endPoint x: 953, endPoint y: 212, distance: 75.7
click at [953, 212] on div "content_copy compress arrow_drop_down autorenew_outlined delete_forever_outline…" at bounding box center [763, 379] width 1265 height 558
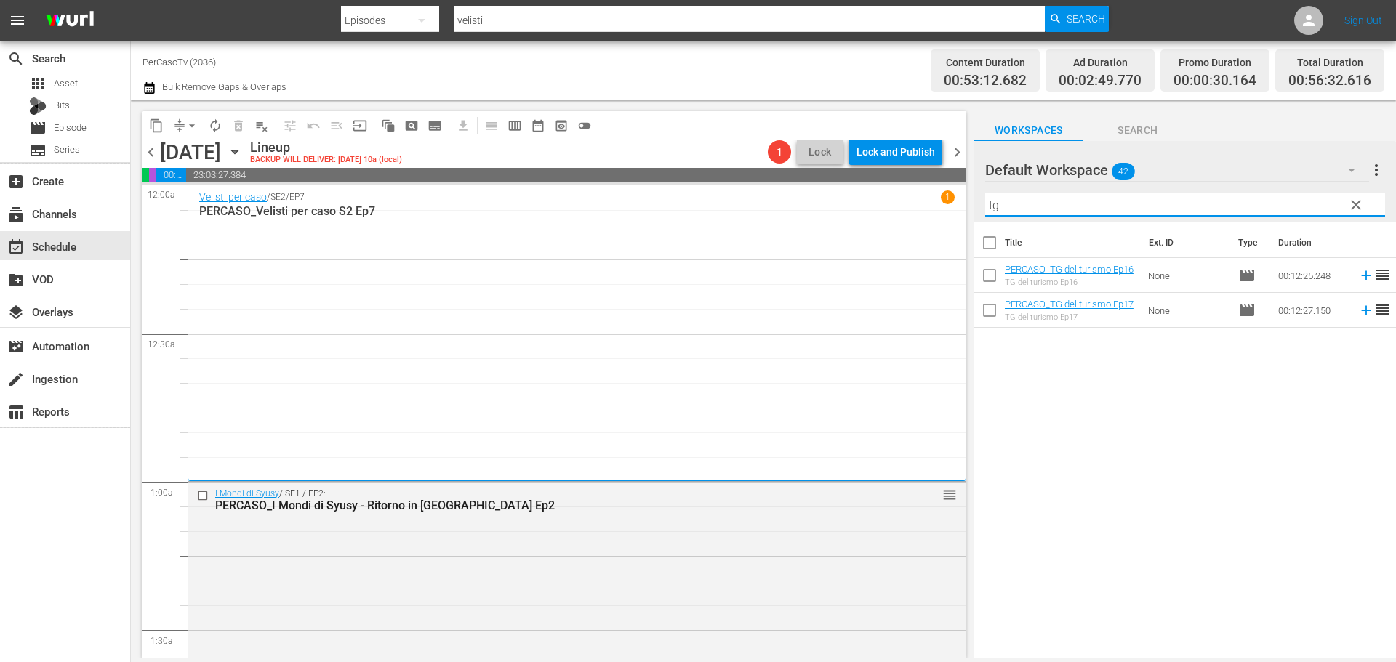
drag, startPoint x: 1010, startPoint y: 206, endPoint x: 947, endPoint y: 209, distance: 62.6
click at [947, 209] on div "content_copy compress arrow_drop_down autorenew_outlined delete_forever_outline…" at bounding box center [763, 379] width 1265 height 558
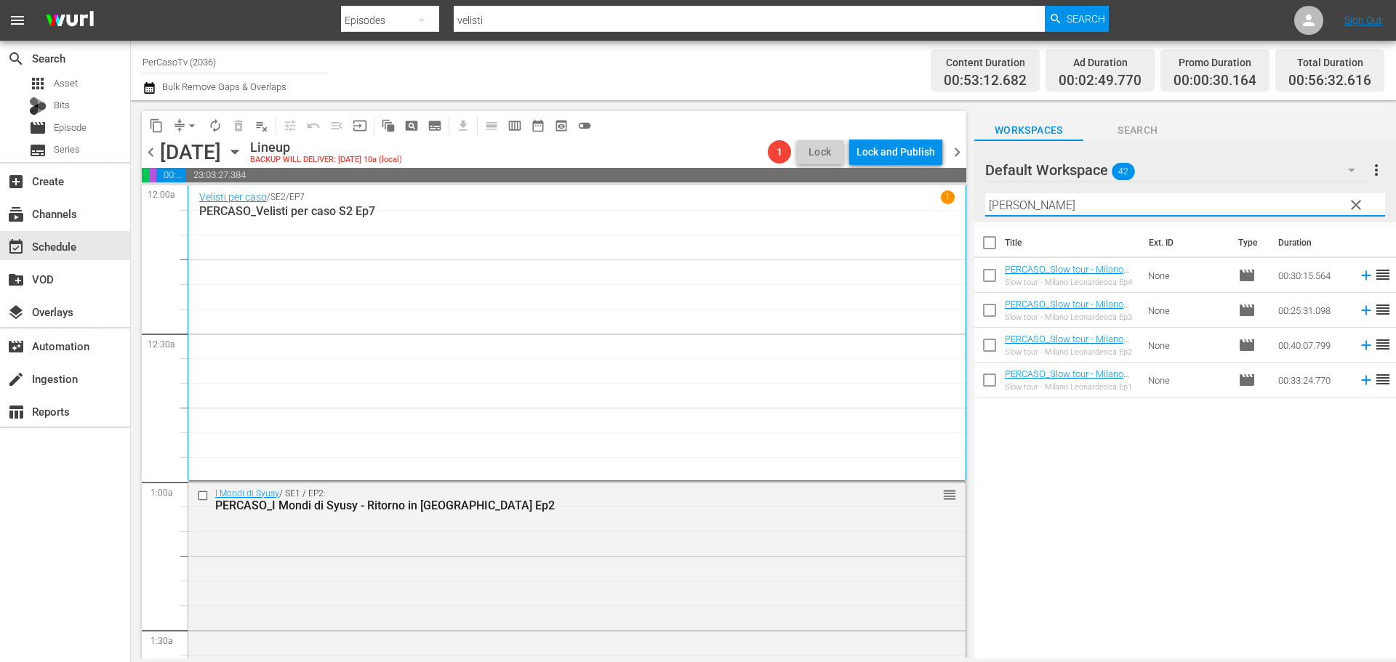
drag, startPoint x: 1016, startPoint y: 203, endPoint x: 979, endPoint y: 212, distance: 38.1
click at [976, 213] on div "Default Workspace 42 Default more_vert clear Filter by Title [PERSON_NAME]" at bounding box center [1185, 181] width 422 height 81
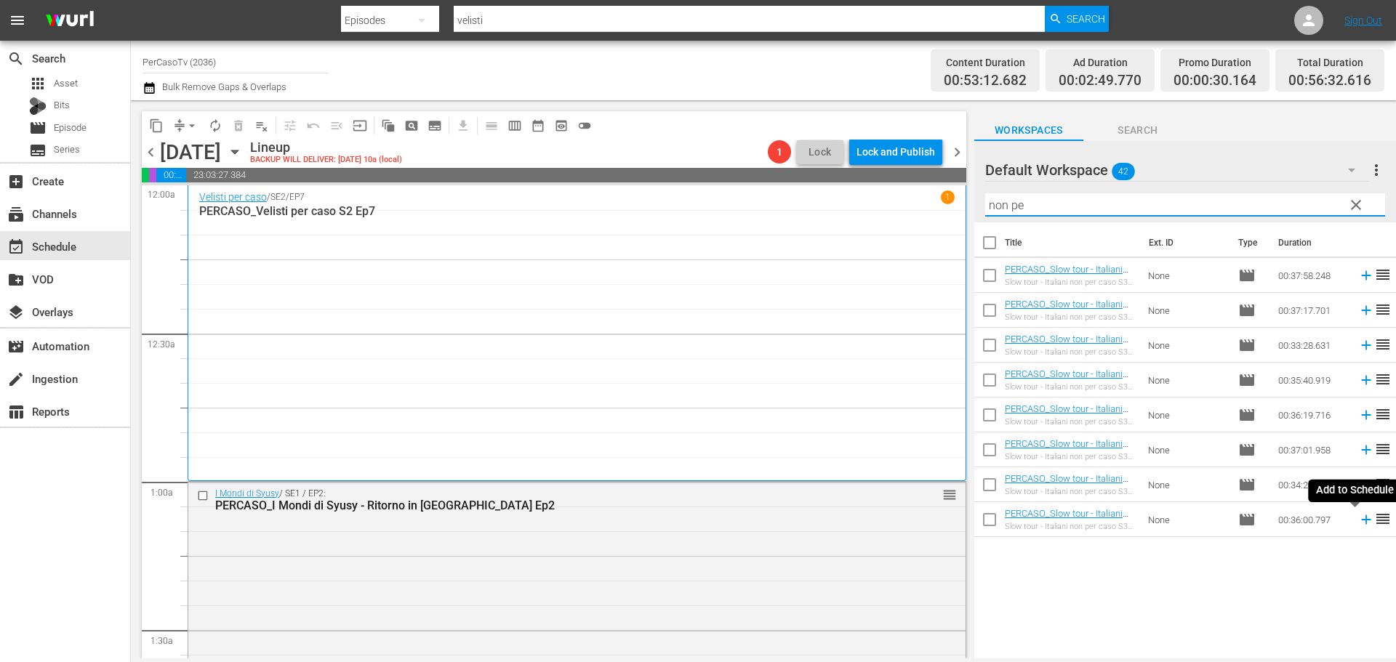
type input "non pe"
click at [1358, 521] on icon at bounding box center [1366, 520] width 16 height 16
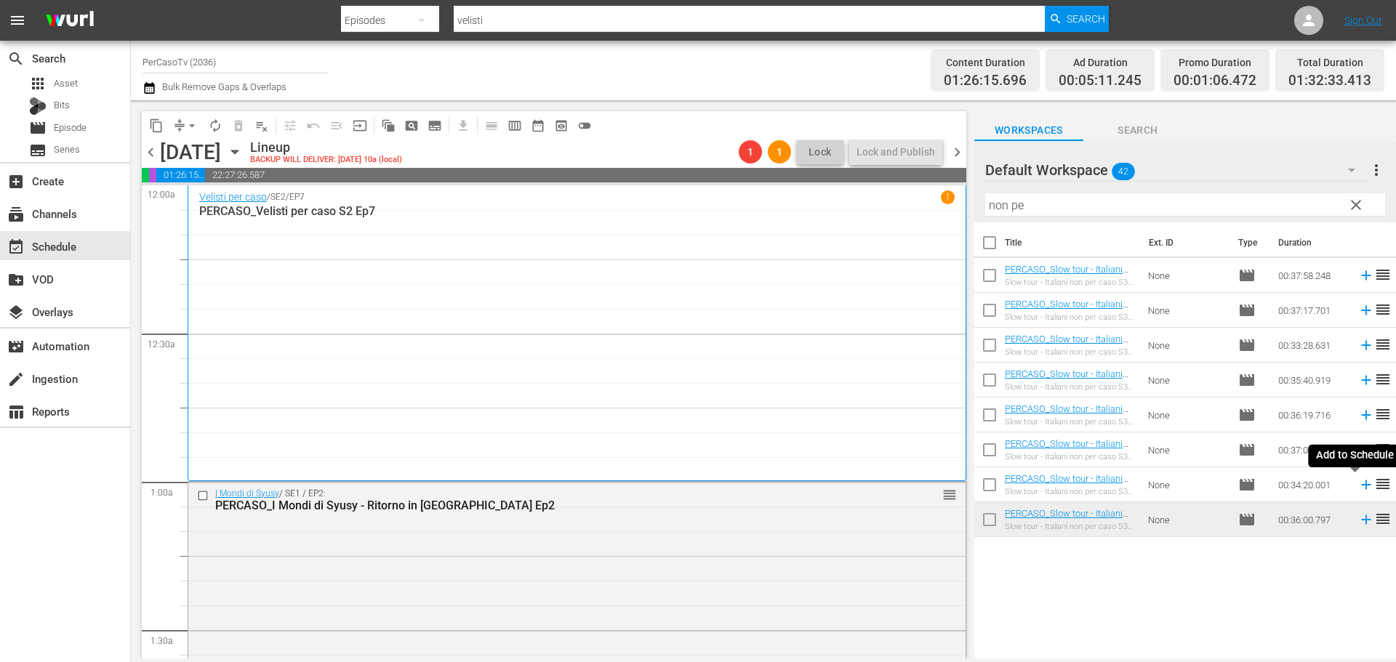
click at [1361, 486] on icon at bounding box center [1365, 485] width 9 height 9
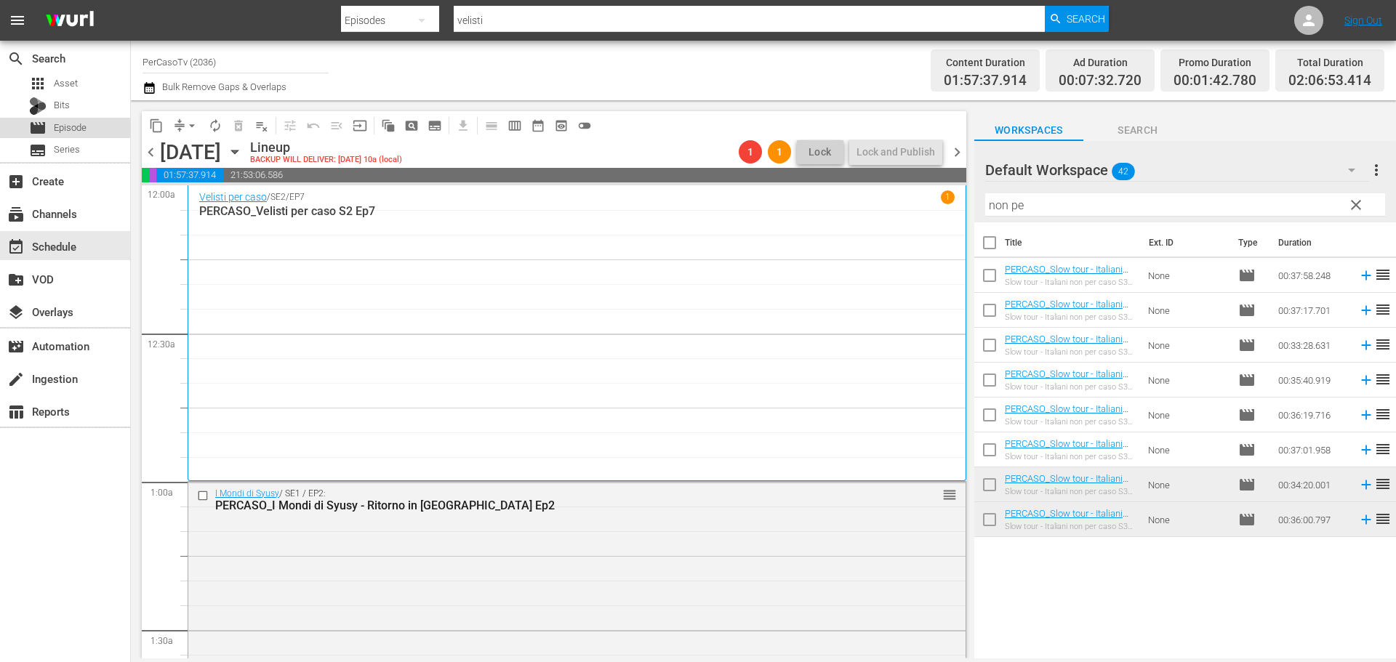
click at [81, 121] on span "Episode" at bounding box center [70, 128] width 33 height 15
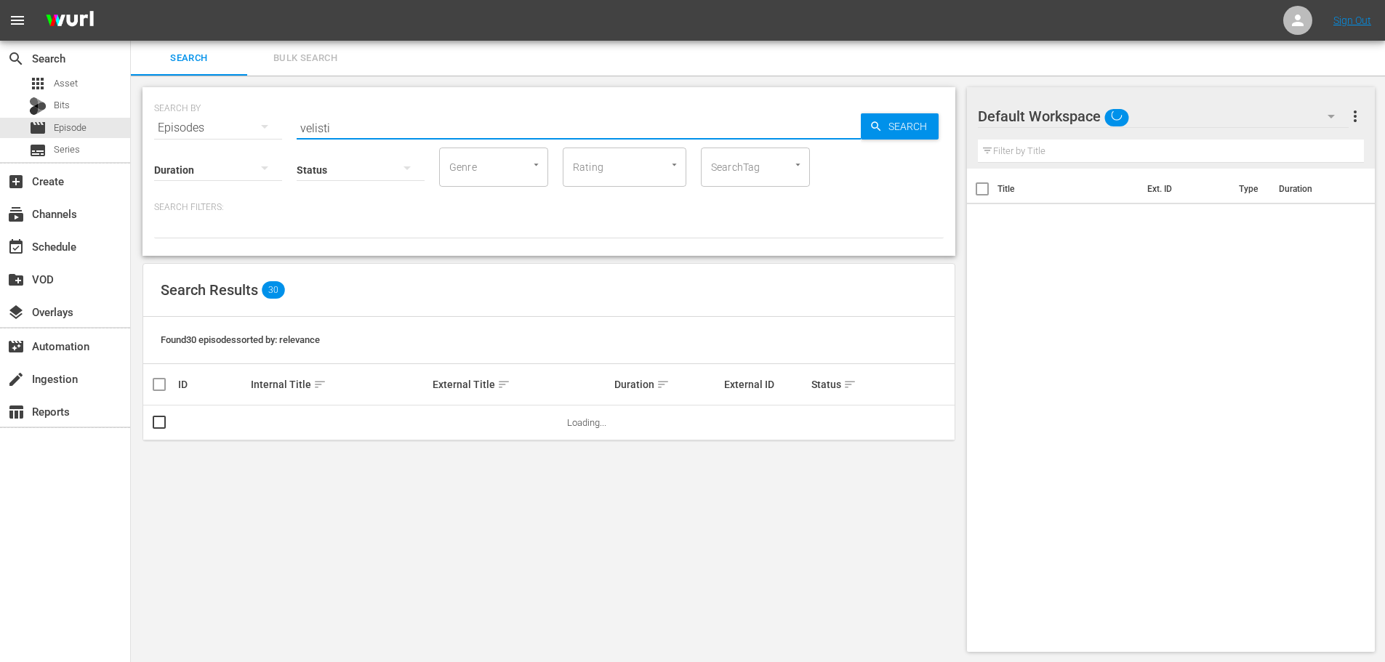
drag, startPoint x: 349, startPoint y: 134, endPoint x: 228, endPoint y: 110, distance: 123.1
click at [232, 129] on div "SEARCH BY Search By Episodes Search ID, Title, Description, Keywords, or Catego…" at bounding box center [549, 119] width 790 height 52
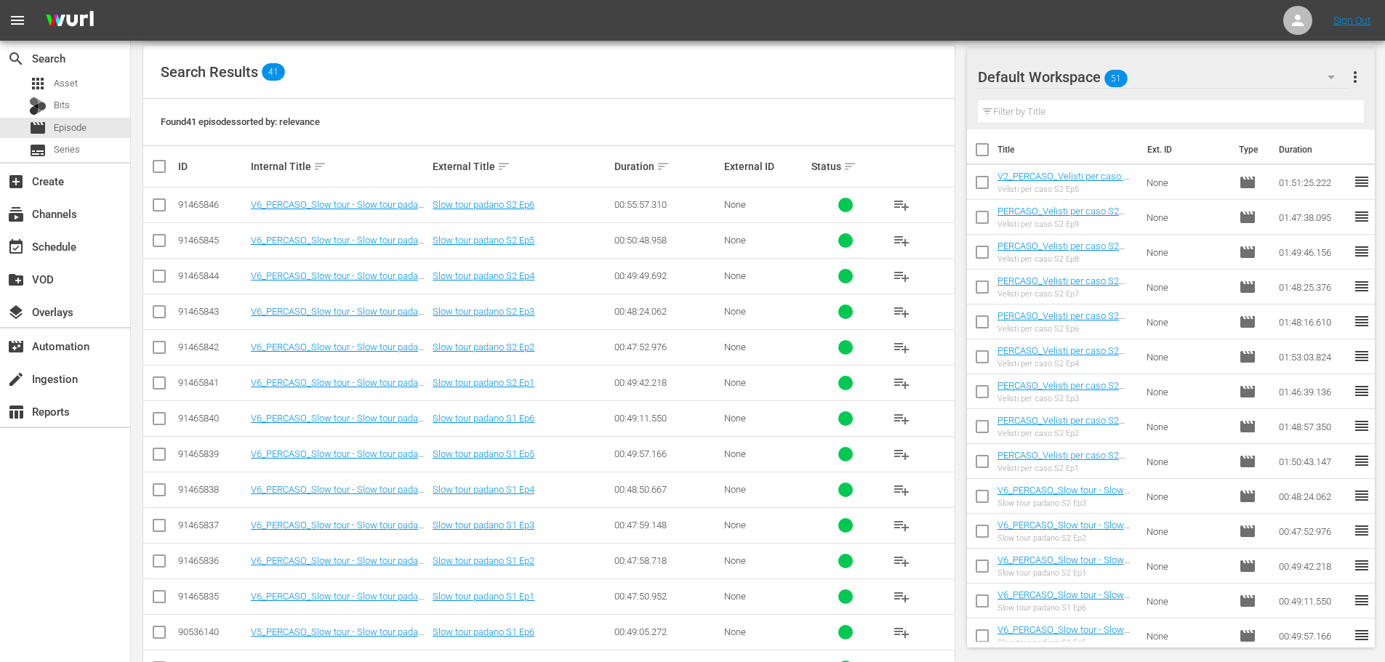
scroll to position [291, 0]
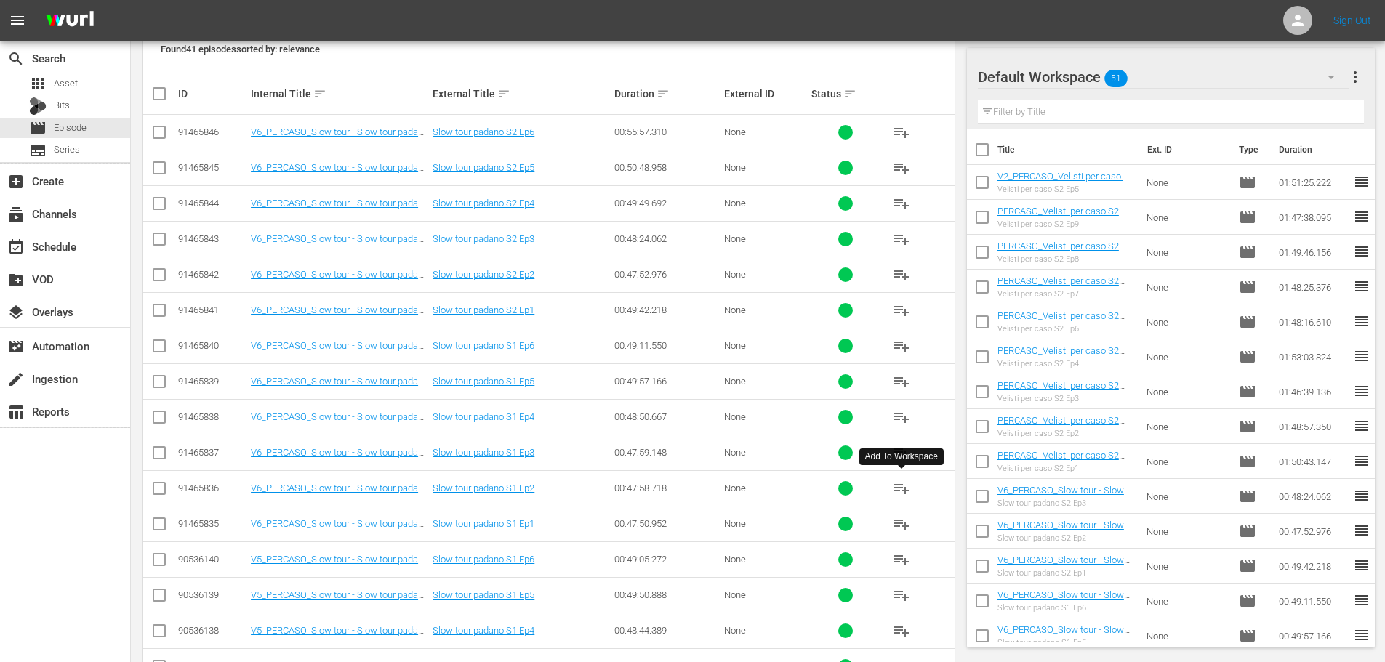
type input "padano"
click at [900, 489] on span "playlist_add" at bounding box center [901, 488] width 17 height 17
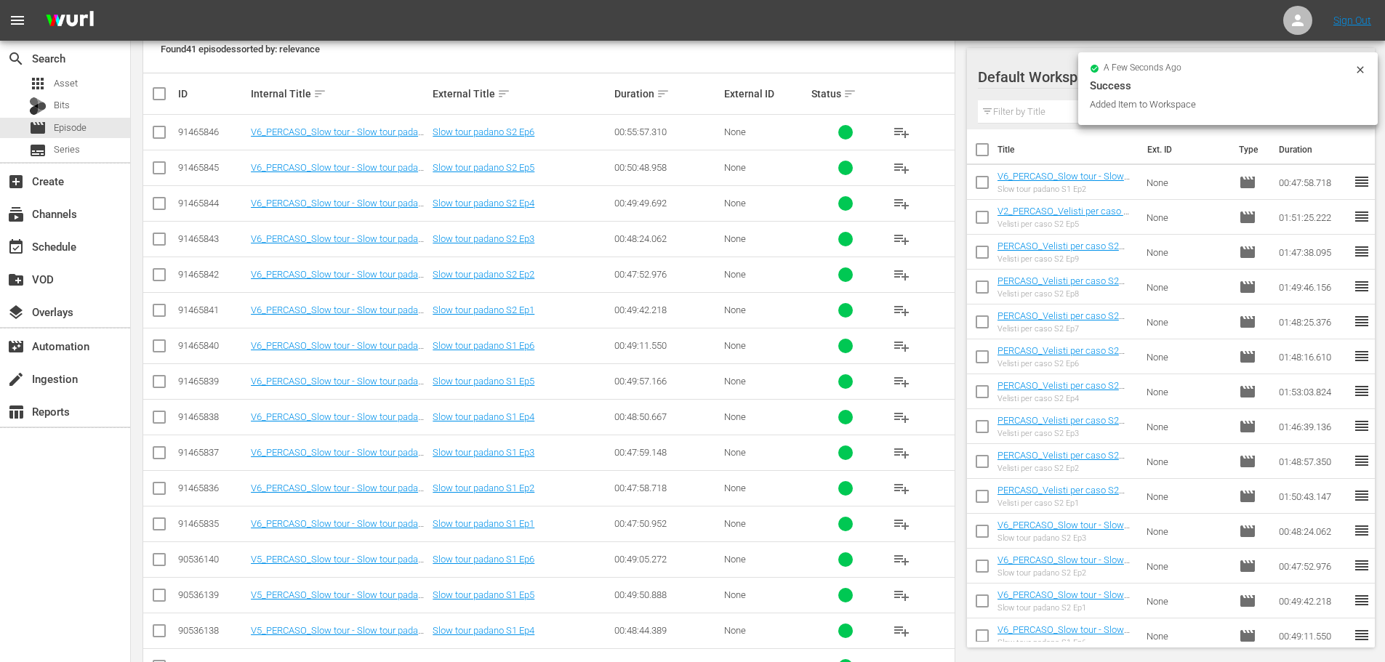
click at [100, 260] on div "event_available Schedule" at bounding box center [65, 245] width 130 height 33
click at [99, 251] on div "event_available Schedule" at bounding box center [65, 245] width 130 height 29
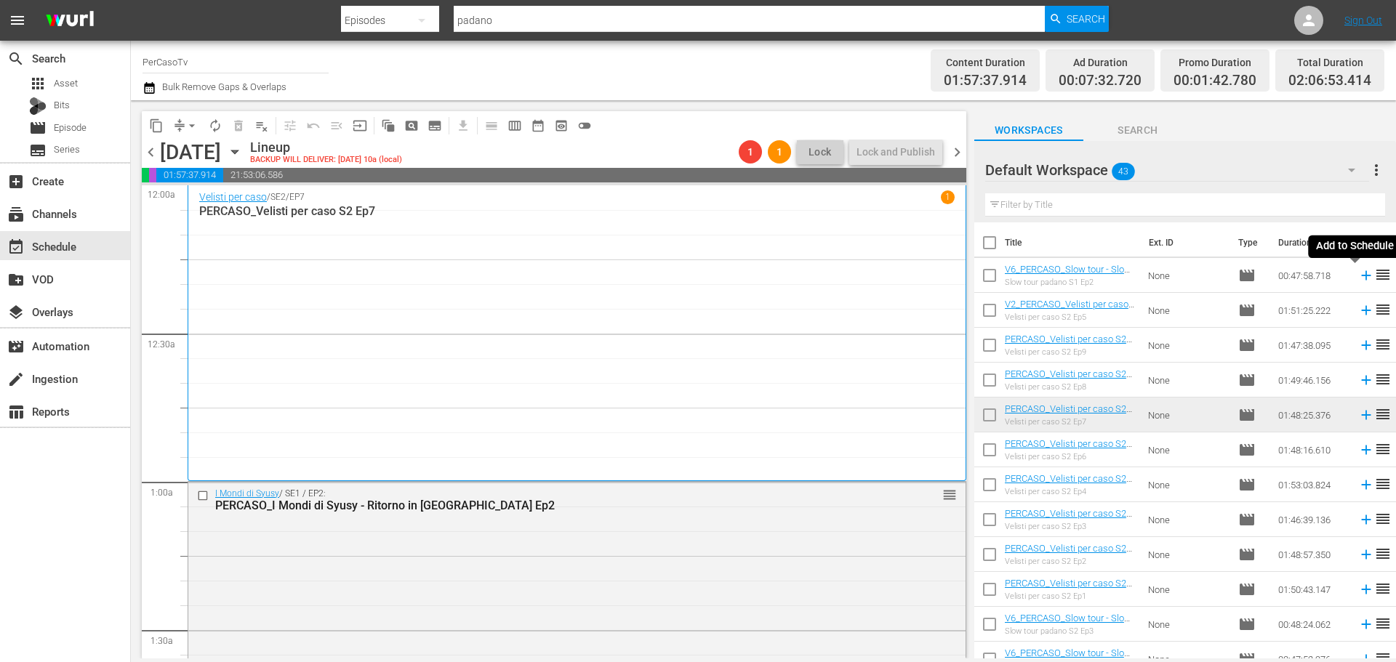
click at [1358, 278] on icon at bounding box center [1366, 276] width 16 height 16
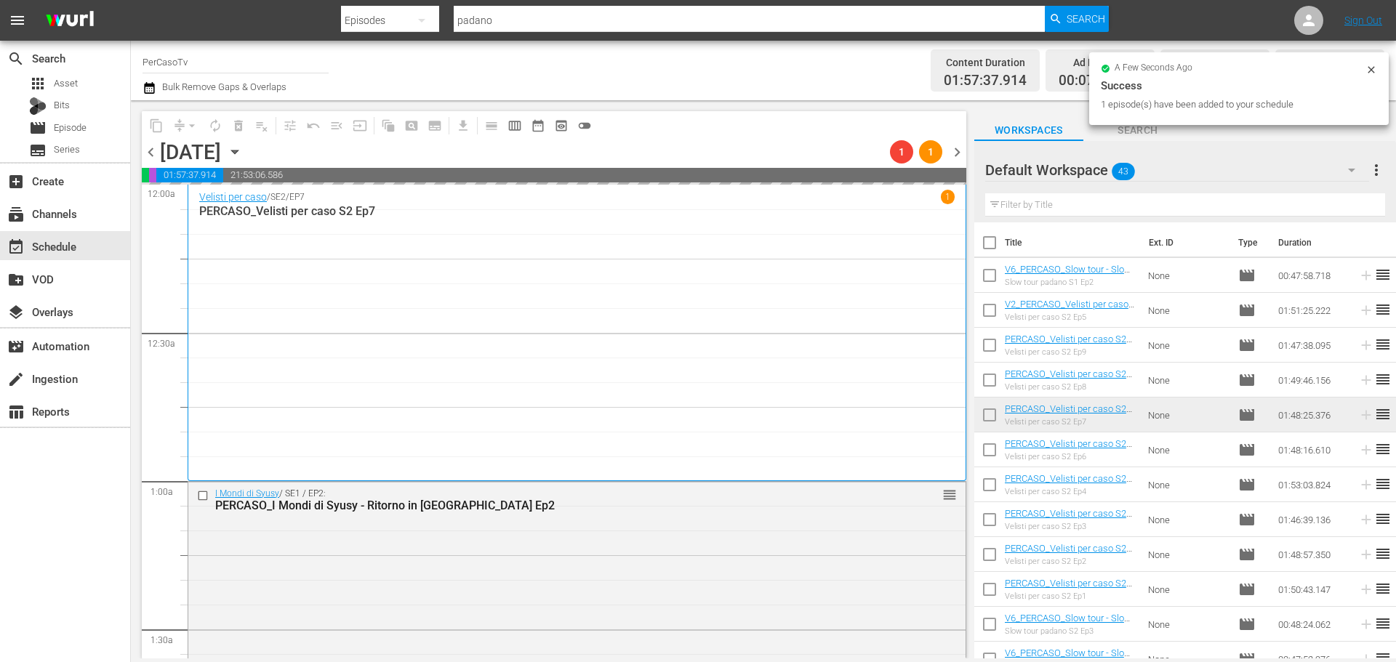
scroll to position [291, 0]
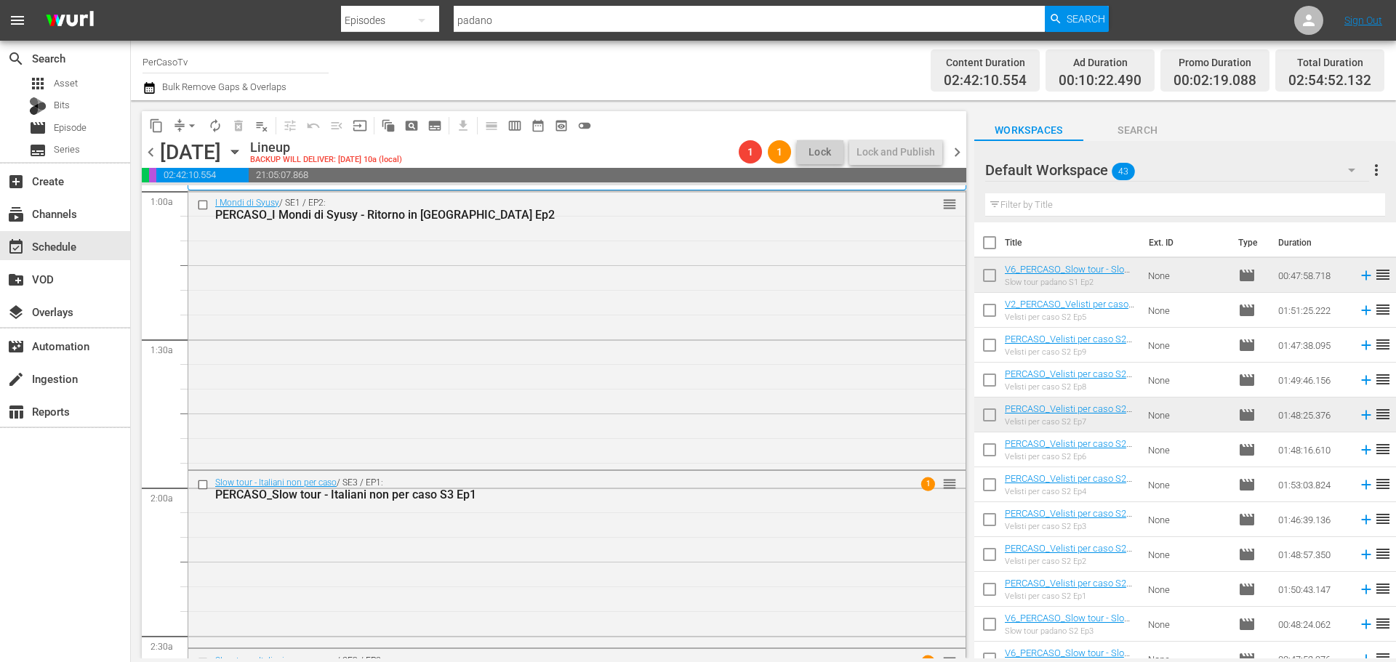
click at [1030, 211] on input "text" at bounding box center [1185, 204] width 400 height 23
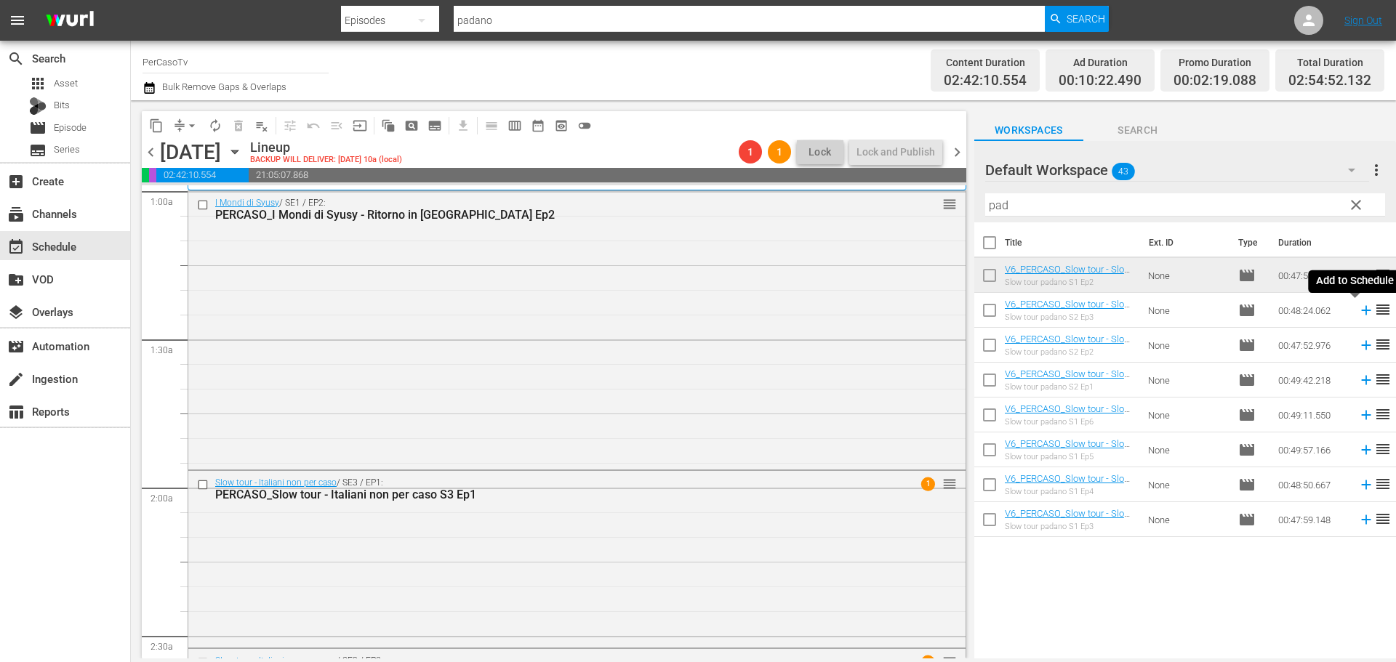
click at [1361, 316] on icon at bounding box center [1365, 310] width 9 height 9
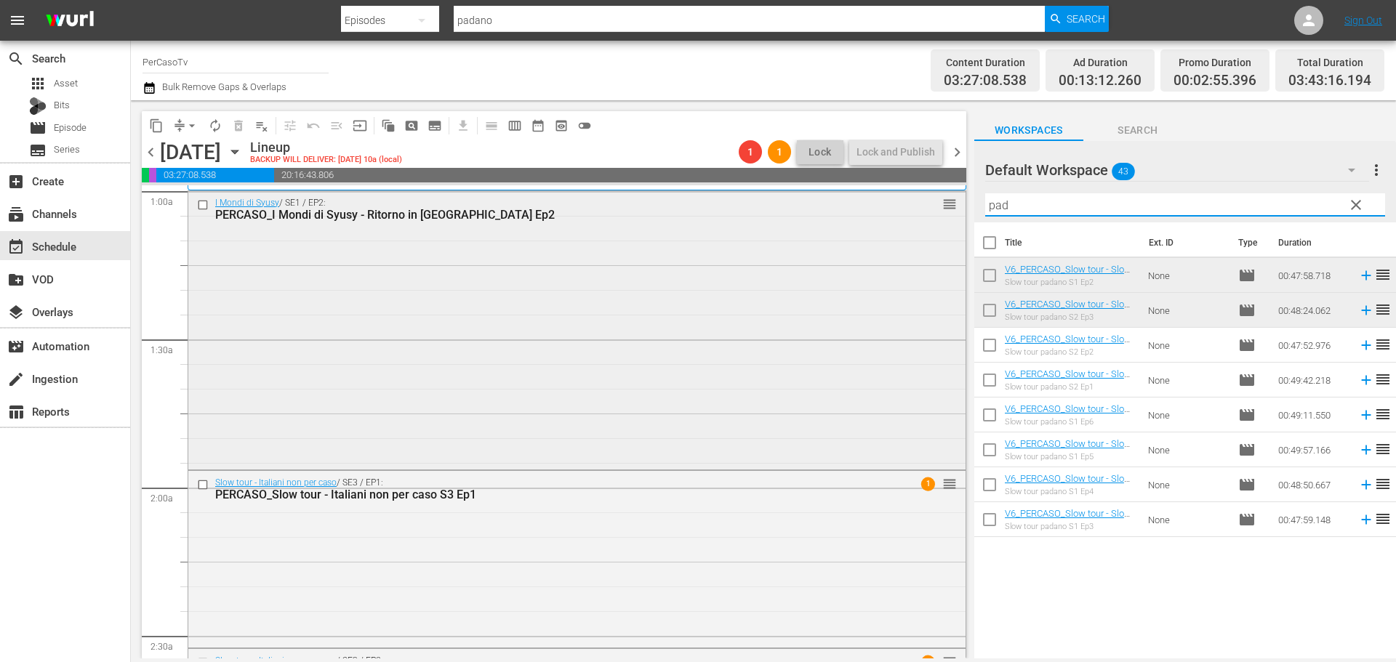
drag, startPoint x: 1027, startPoint y: 207, endPoint x: 955, endPoint y: 204, distance: 72.8
click at [955, 204] on div "content_copy compress arrow_drop_down autorenew_outlined delete_forever_outline…" at bounding box center [763, 379] width 1265 height 558
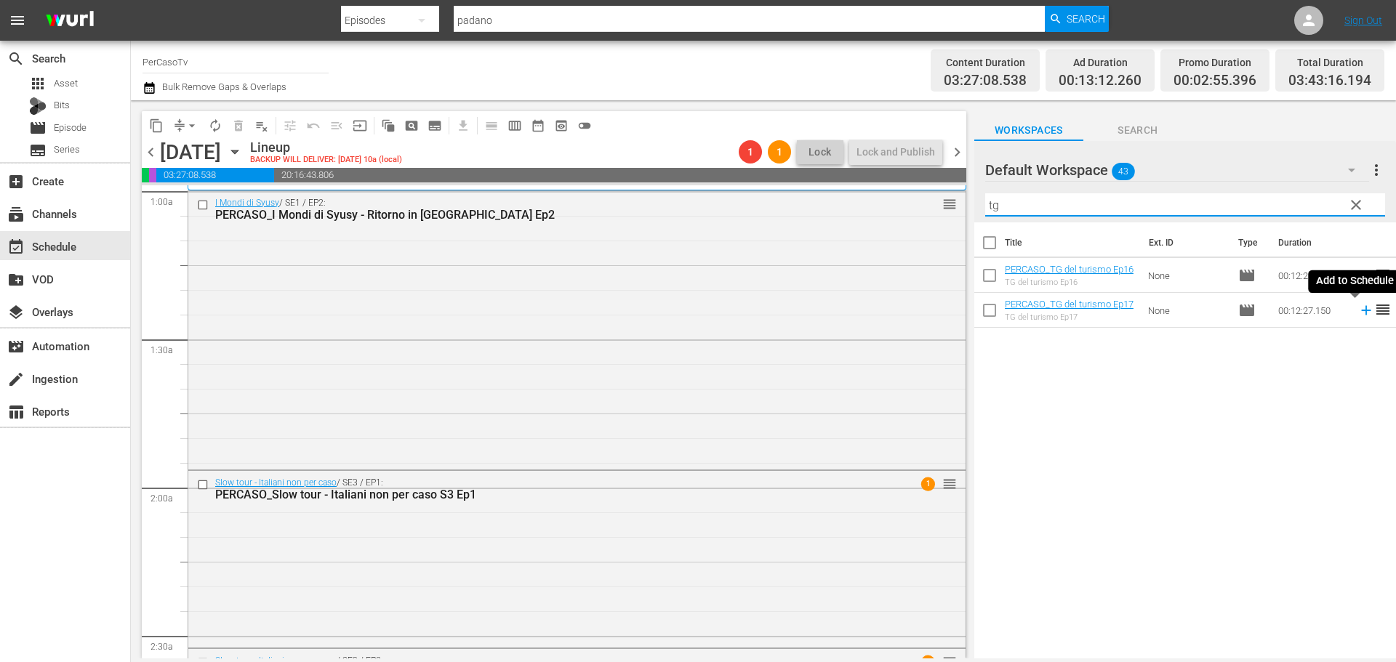
drag, startPoint x: 1355, startPoint y: 316, endPoint x: 244, endPoint y: 19, distance: 1150.1
click at [1358, 316] on icon at bounding box center [1366, 310] width 16 height 16
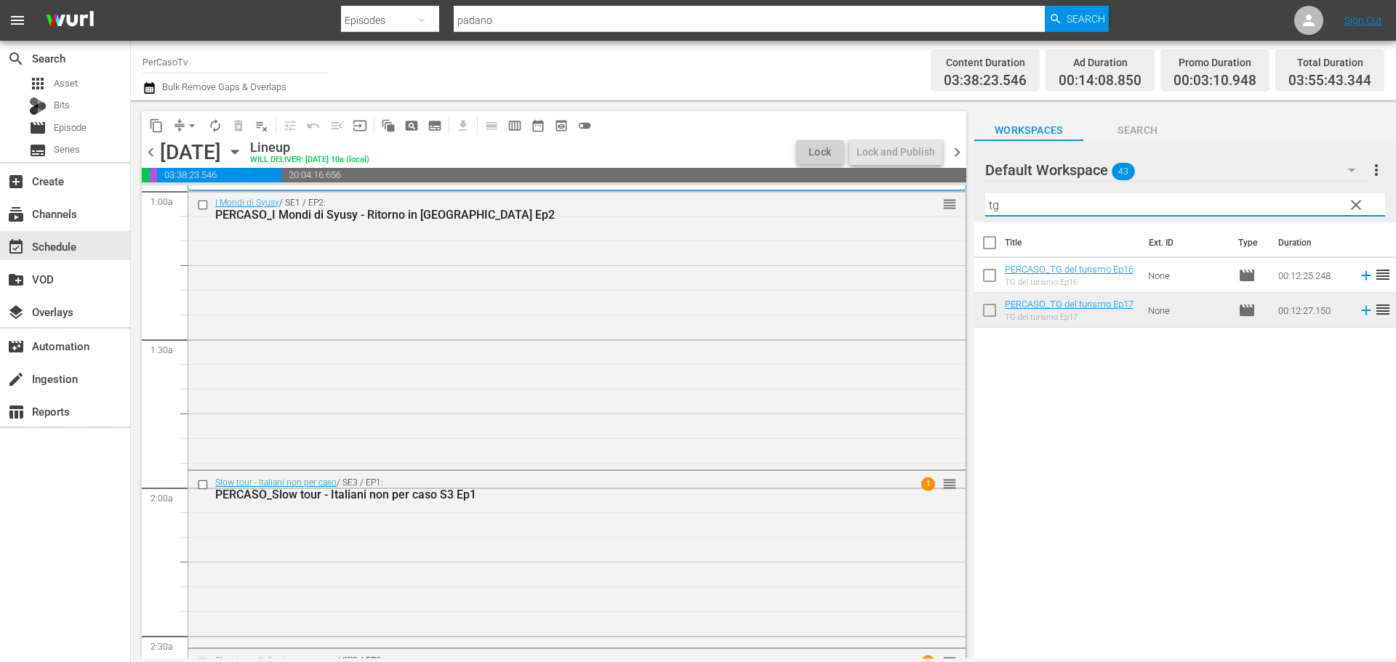
drag, startPoint x: 1005, startPoint y: 202, endPoint x: 955, endPoint y: 216, distance: 51.3
click at [955, 216] on div "content_copy compress arrow_drop_down autorenew_outlined delete_forever_outline…" at bounding box center [763, 379] width 1265 height 558
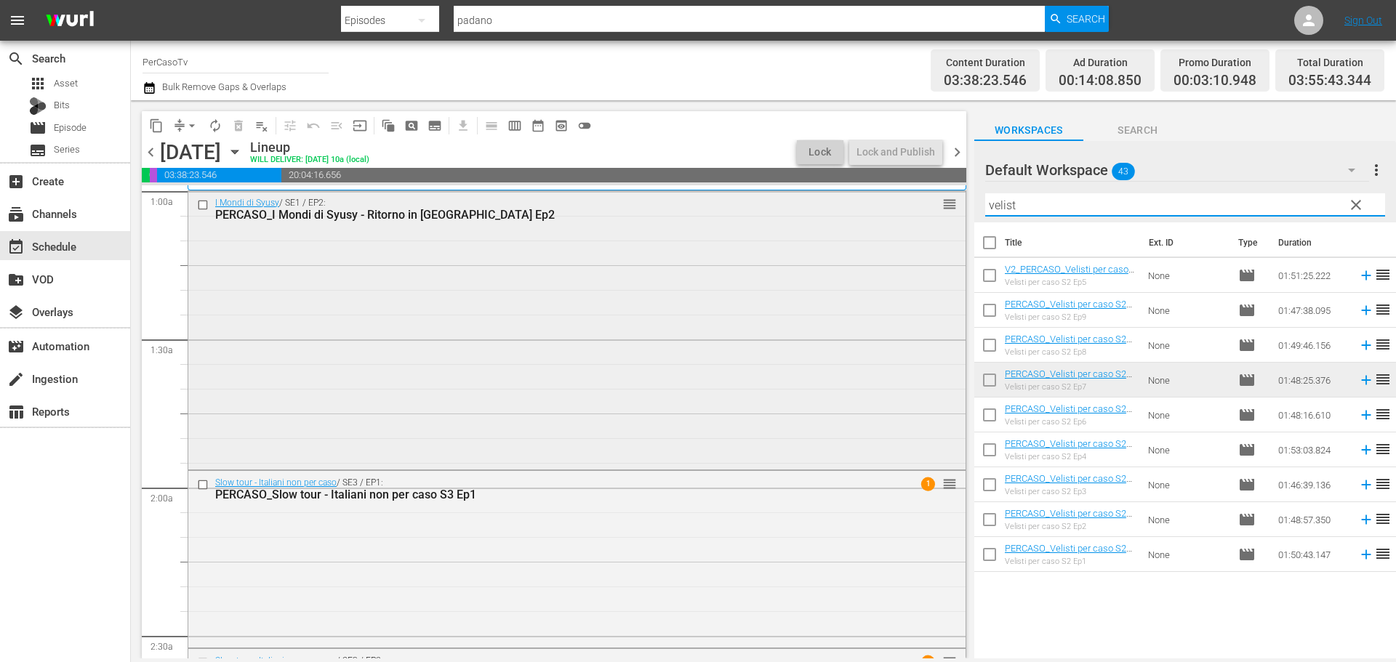
scroll to position [0, 0]
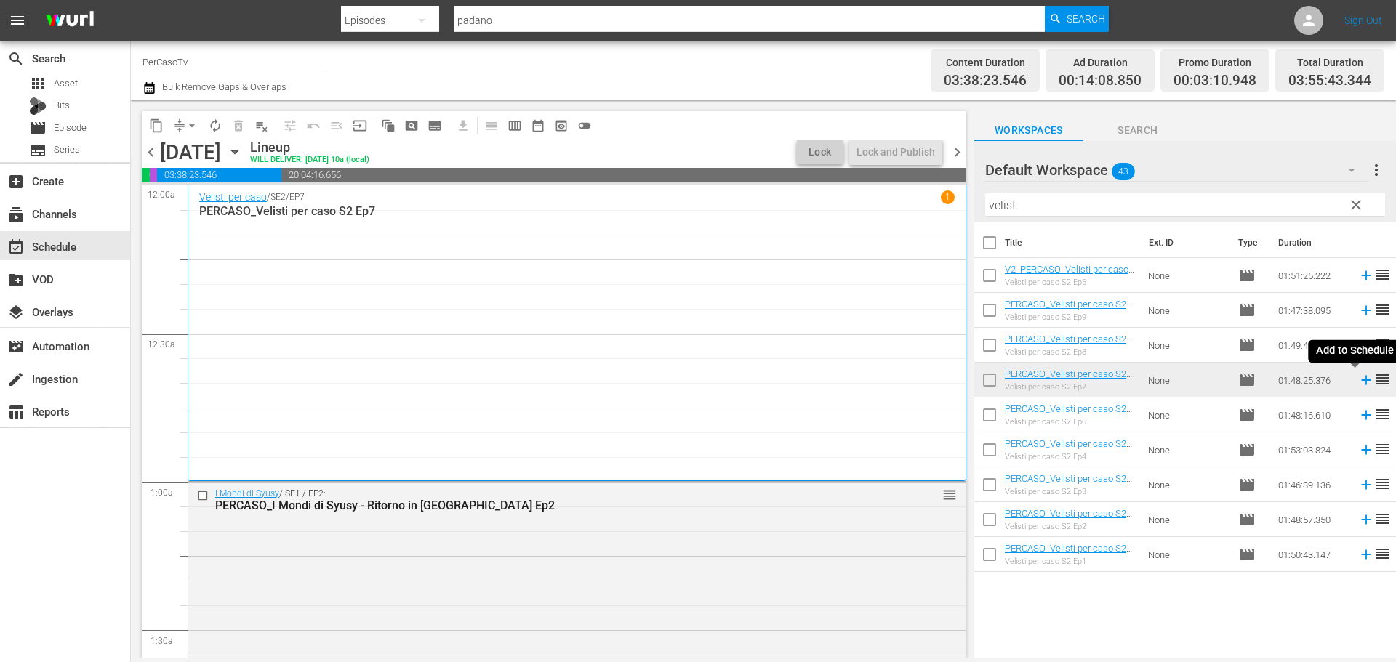
click at [1358, 382] on icon at bounding box center [1366, 380] width 16 height 16
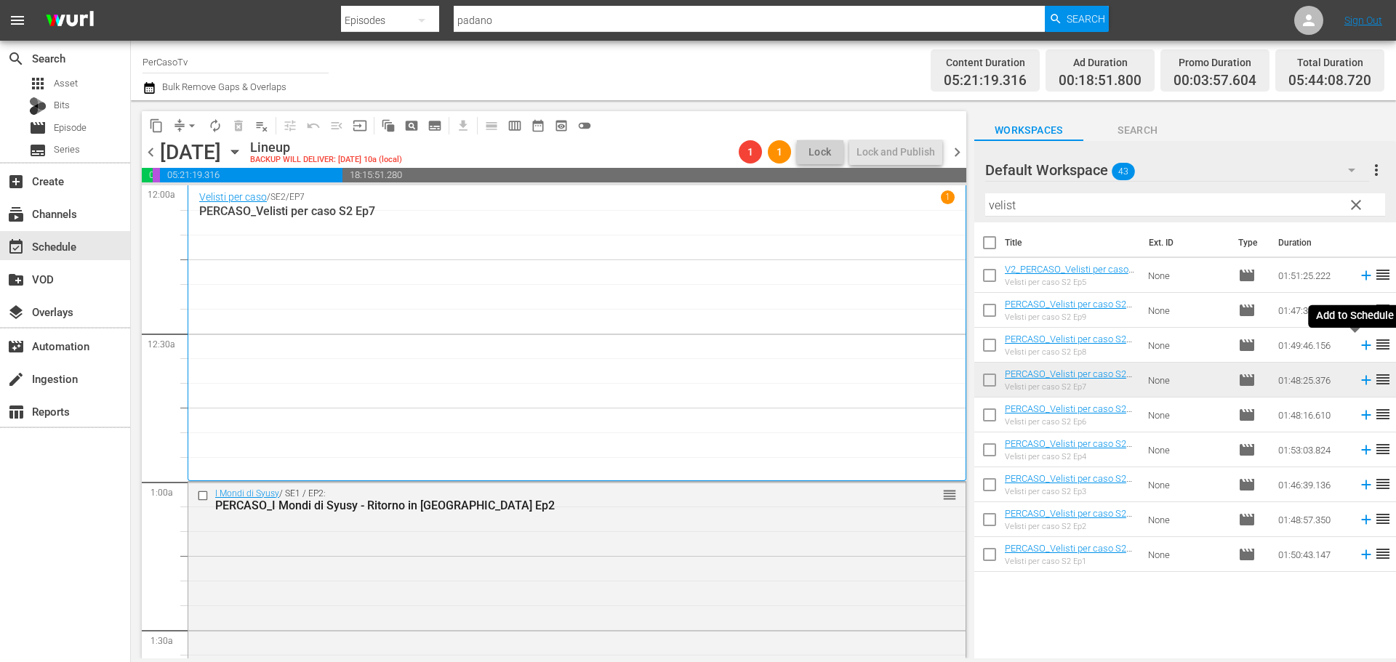
click at [1358, 349] on icon at bounding box center [1366, 345] width 16 height 16
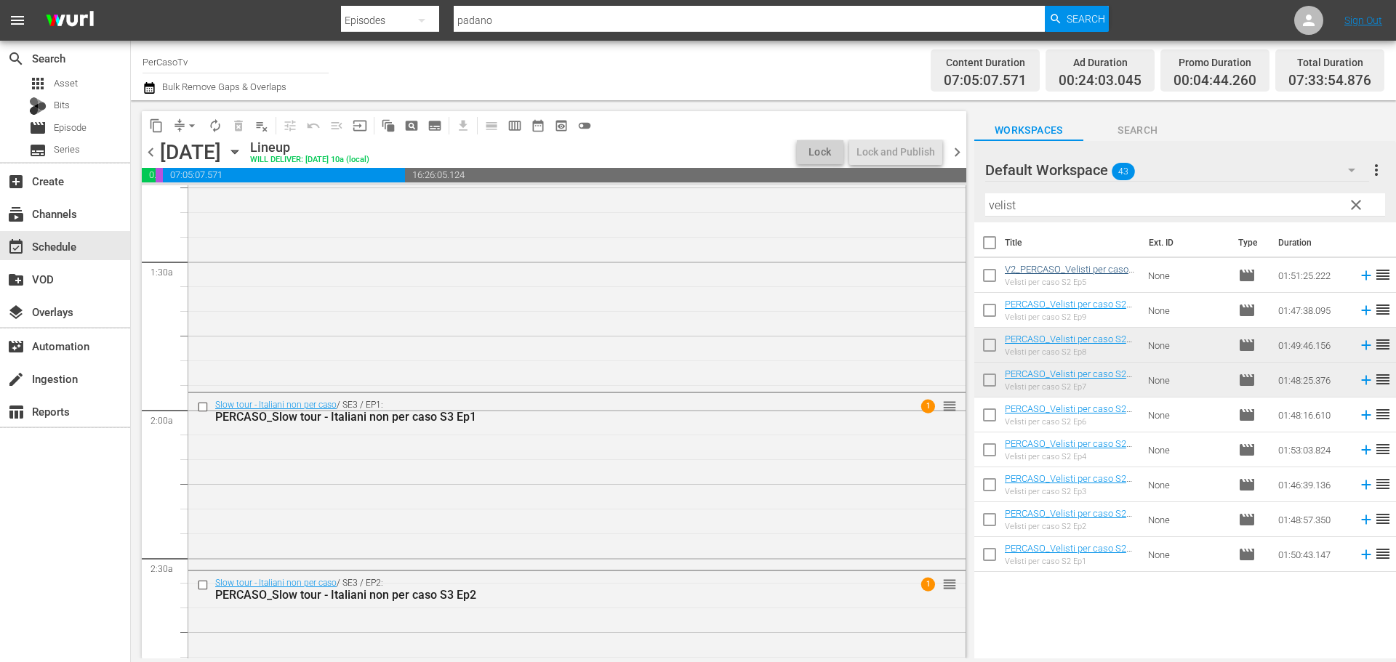
scroll to position [364, 0]
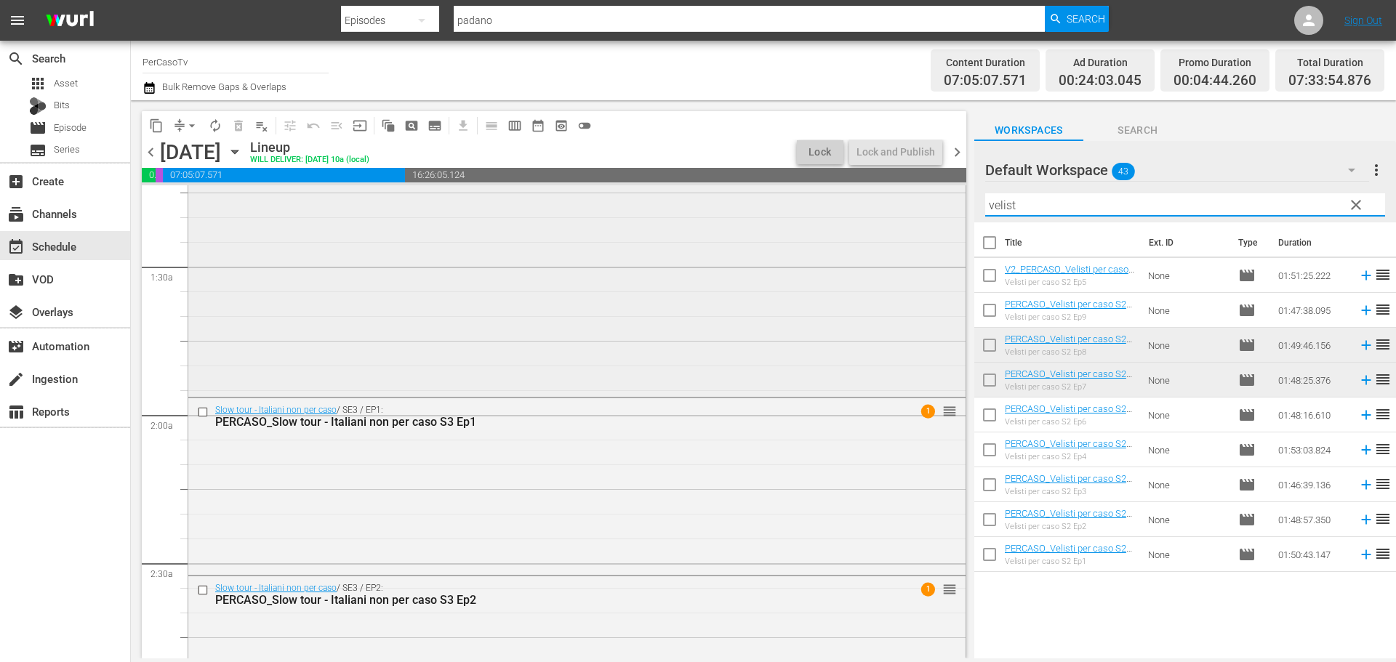
drag, startPoint x: 1038, startPoint y: 213, endPoint x: 923, endPoint y: 244, distance: 118.9
click at [923, 244] on div "content_copy compress arrow_drop_down autorenew_outlined delete_forever_outline…" at bounding box center [763, 379] width 1265 height 558
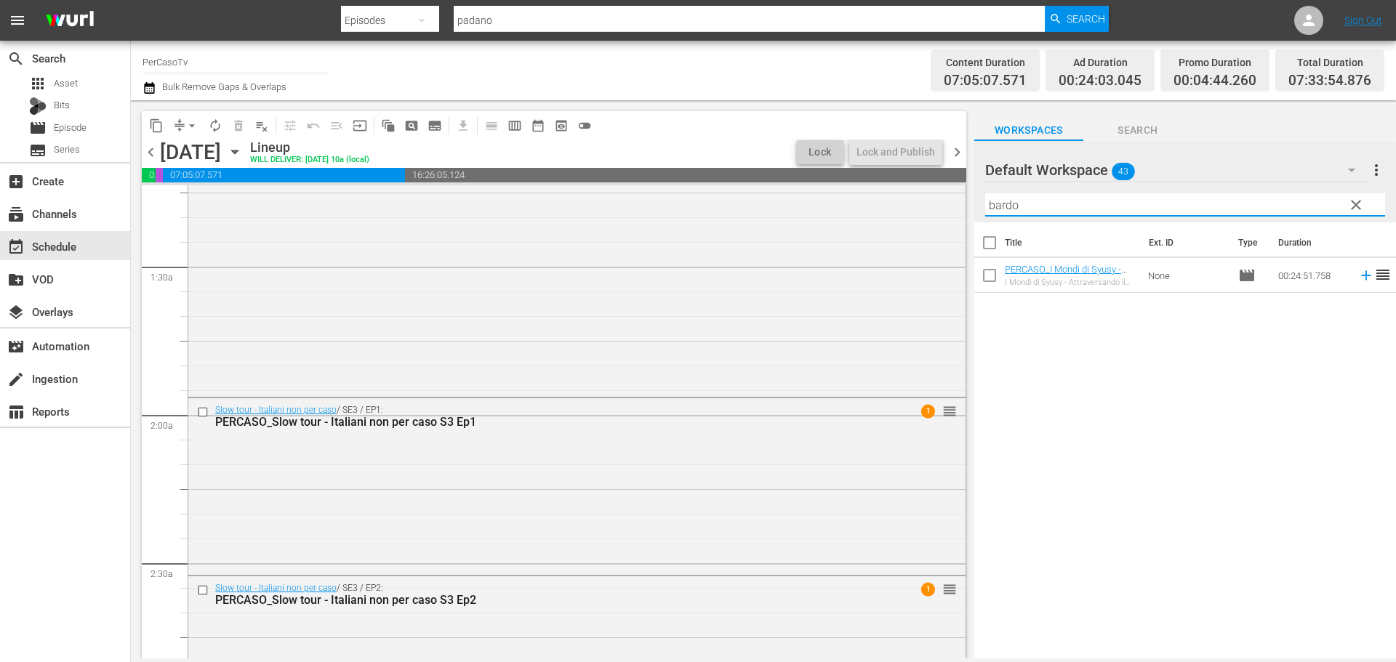
type input "bardo"
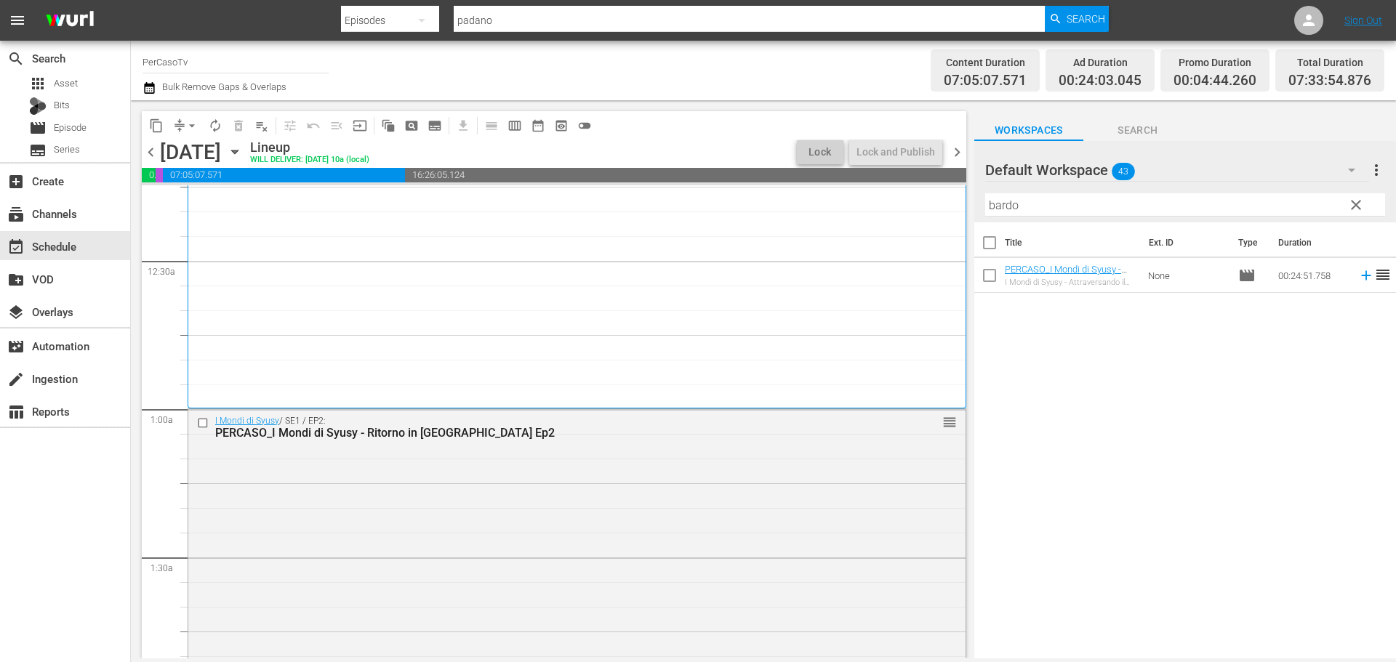
scroll to position [291, 0]
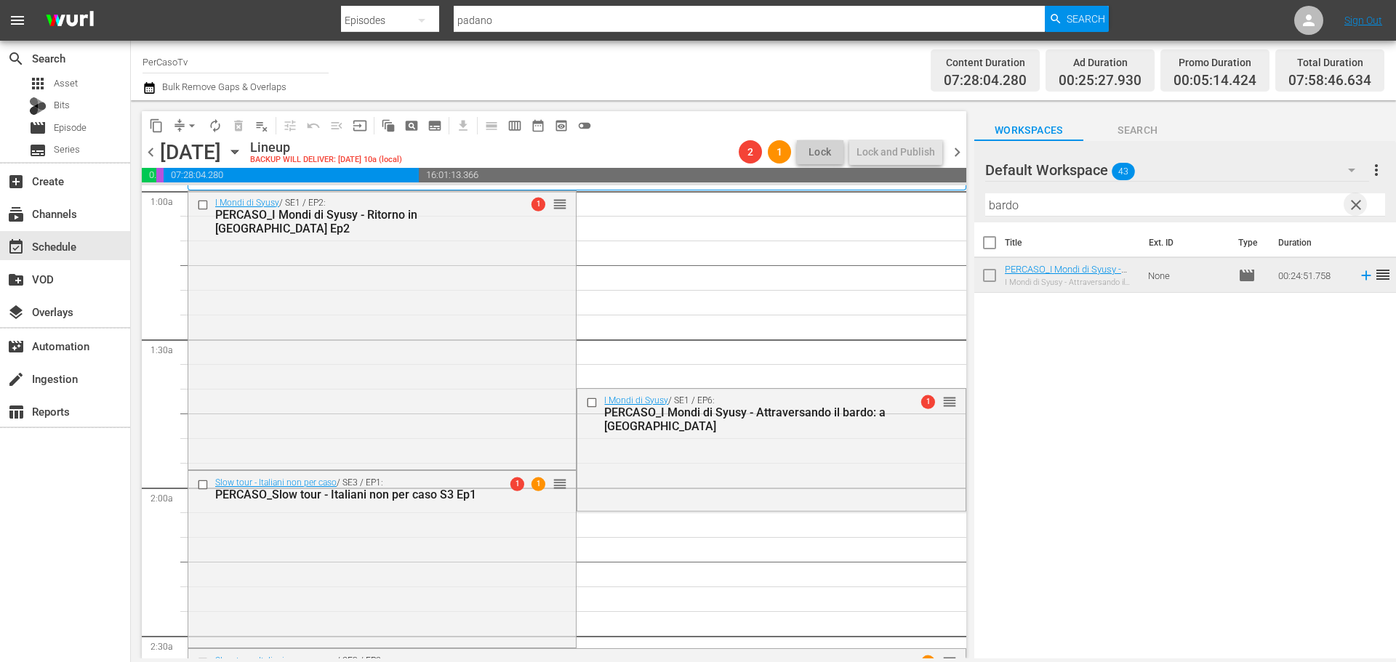
click at [1359, 203] on span "clear" at bounding box center [1355, 204] width 17 height 17
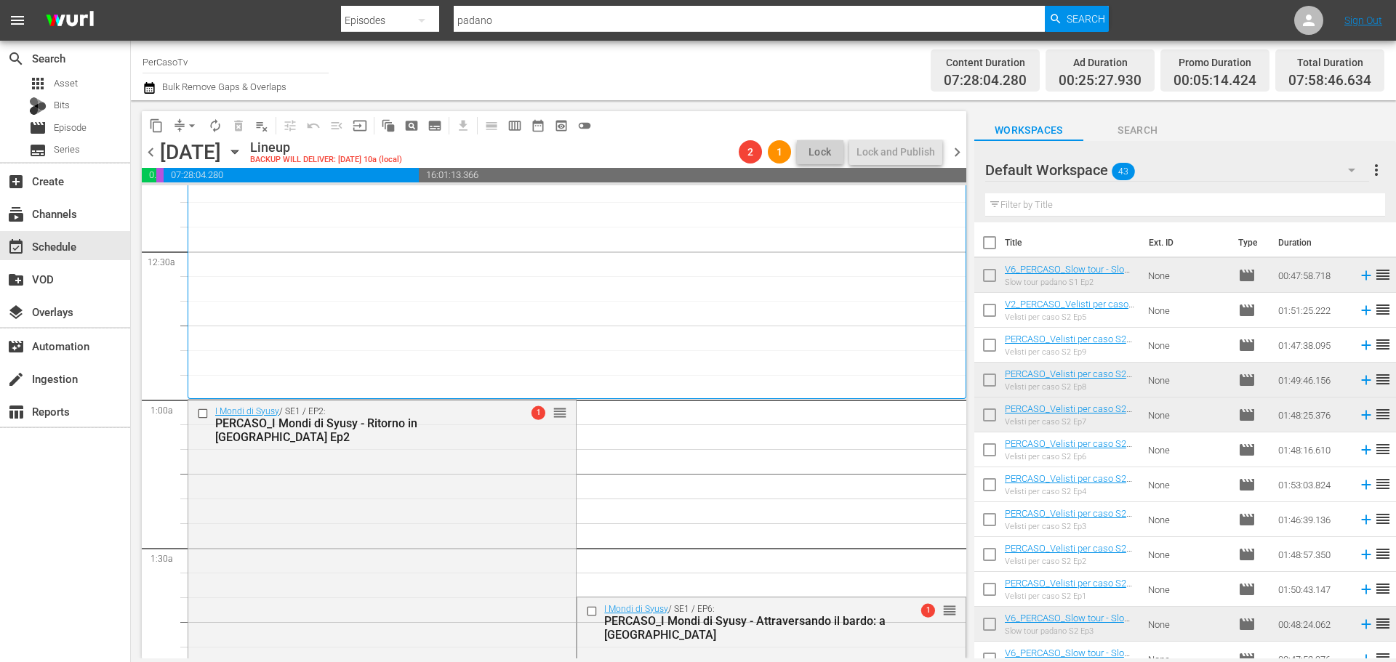
scroll to position [73, 0]
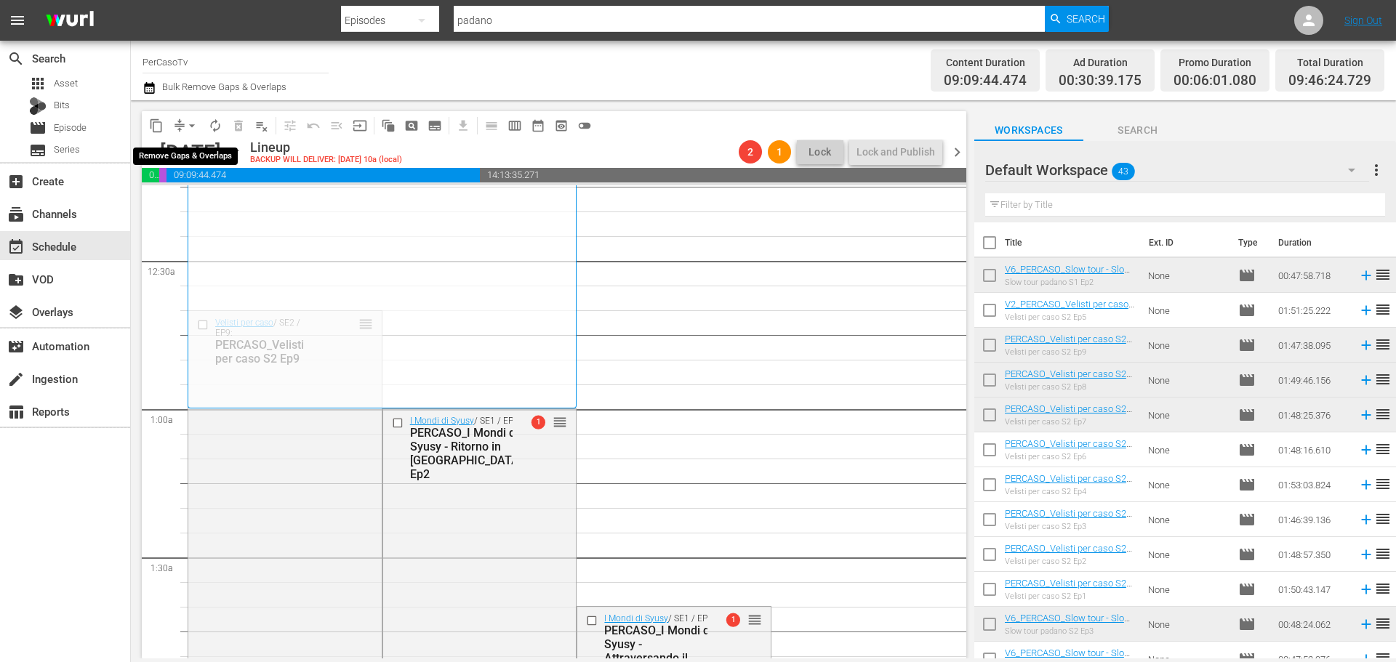
click at [195, 124] on span "arrow_drop_down" at bounding box center [192, 126] width 15 height 15
click at [206, 209] on li "Align to End of Previous Day" at bounding box center [192, 203] width 153 height 24
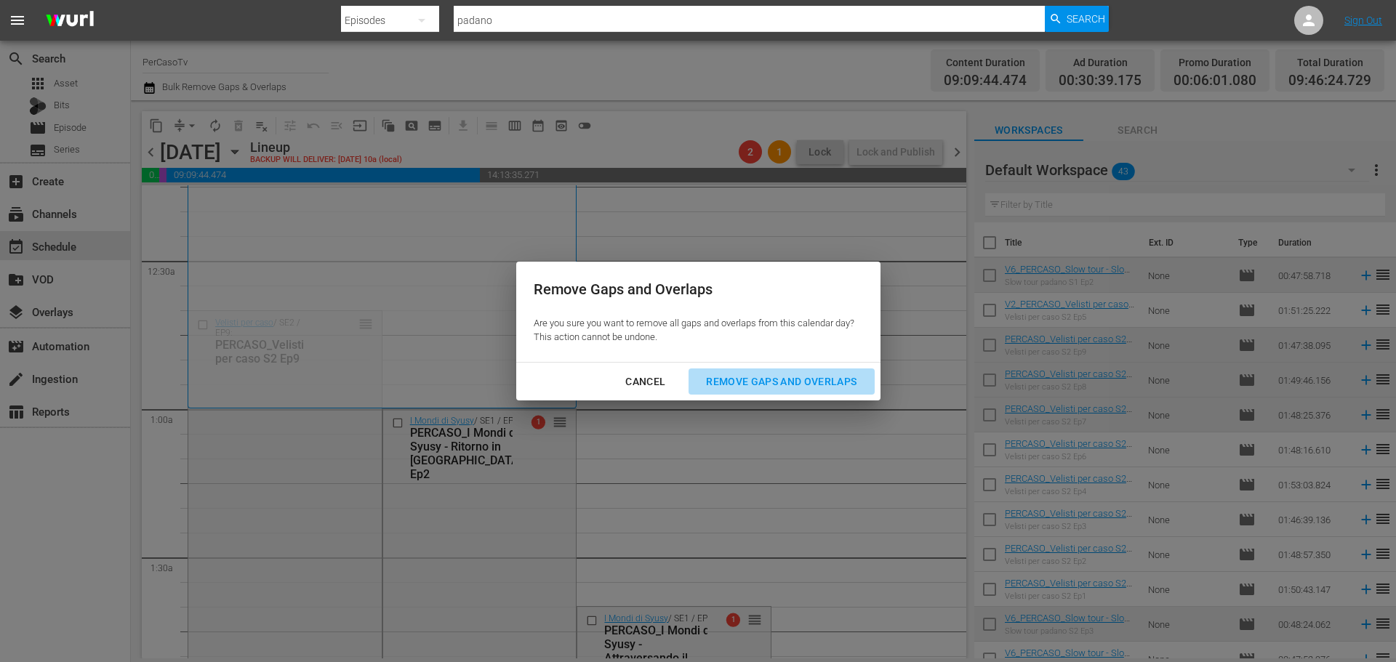
click at [852, 385] on div "Remove Gaps and Overlaps" at bounding box center [781, 382] width 174 height 18
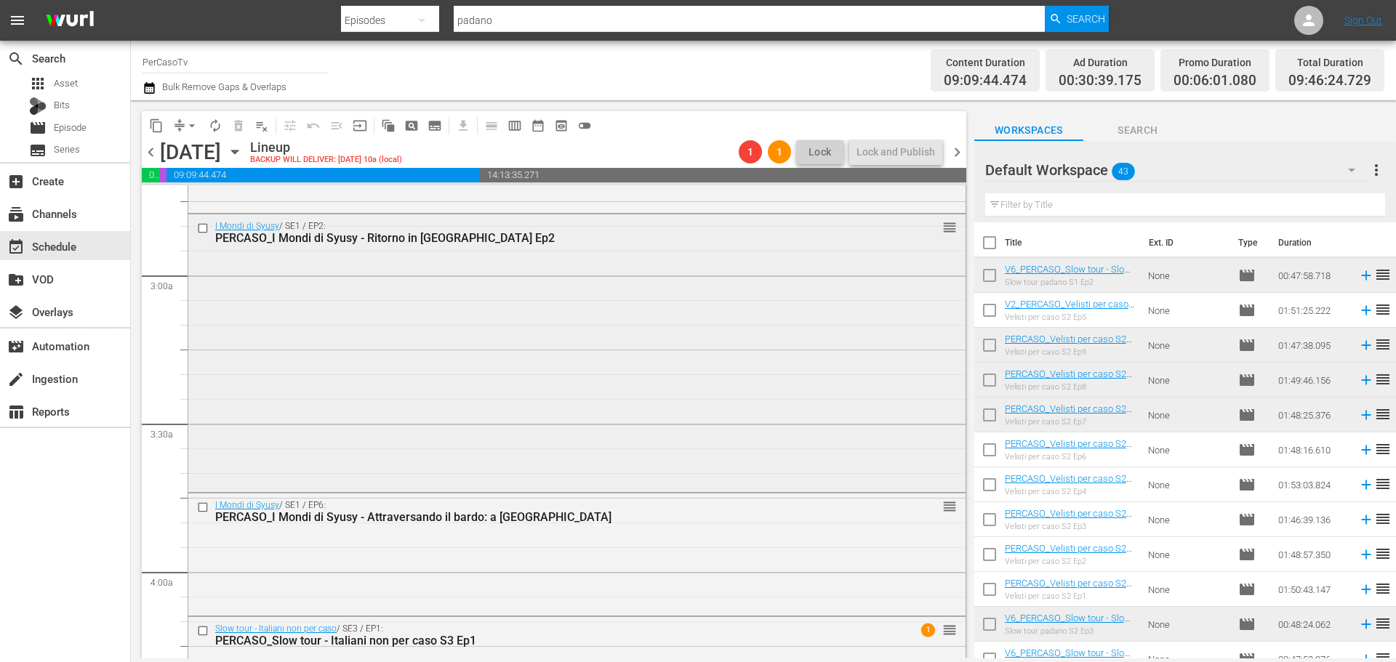
scroll to position [945, 0]
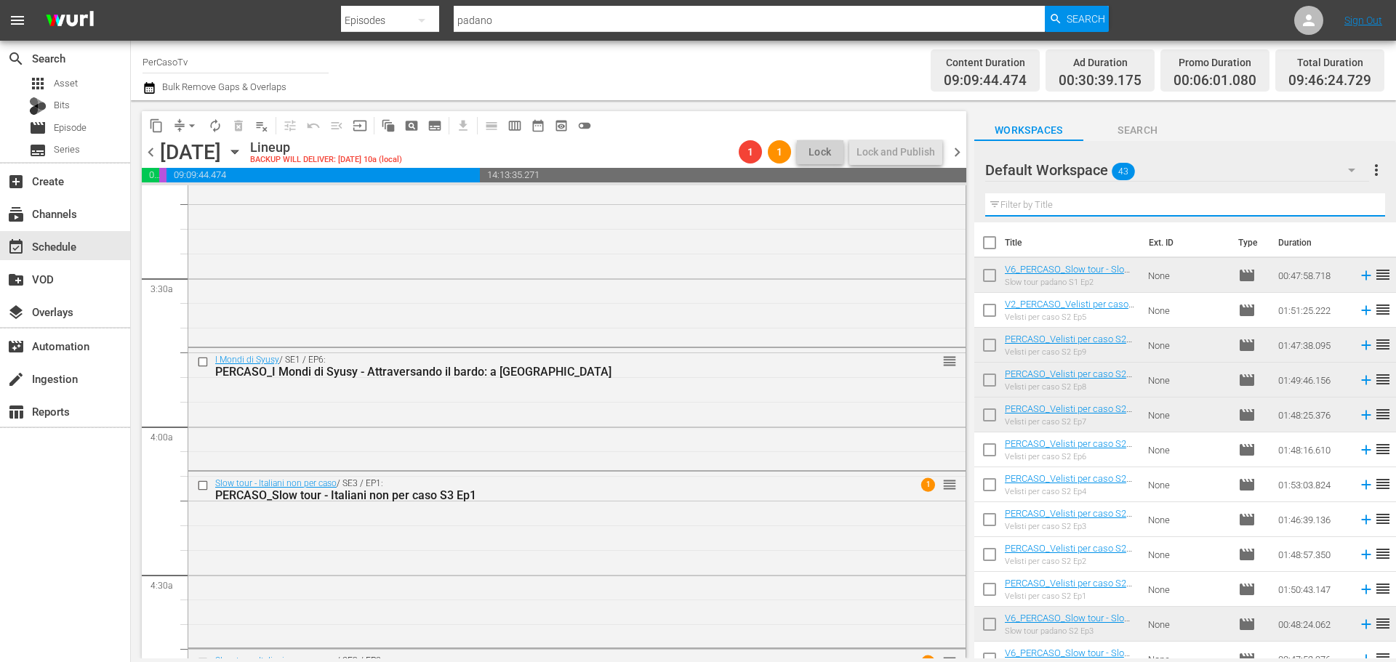
click at [1059, 205] on input "text" at bounding box center [1185, 204] width 400 height 23
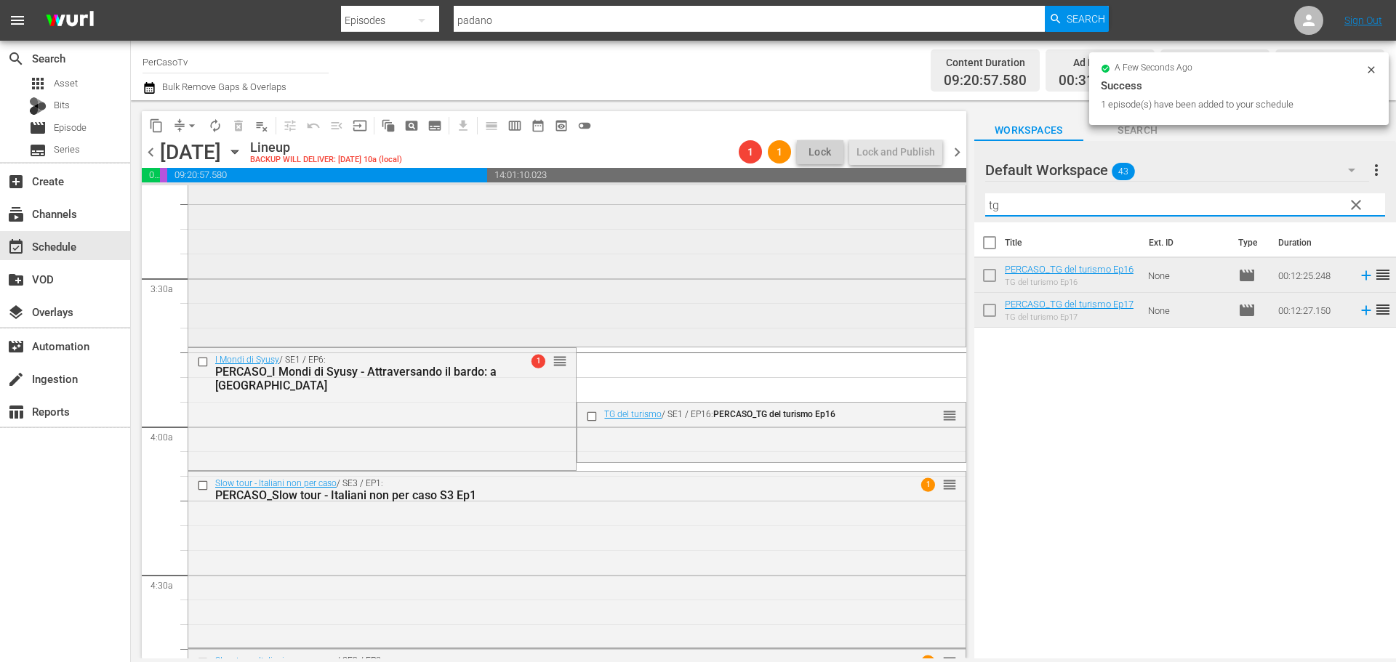
drag, startPoint x: 1026, startPoint y: 208, endPoint x: 955, endPoint y: 217, distance: 71.9
click at [955, 217] on div "content_copy compress arrow_drop_down autorenew_outlined delete_forever_outline…" at bounding box center [763, 379] width 1265 height 558
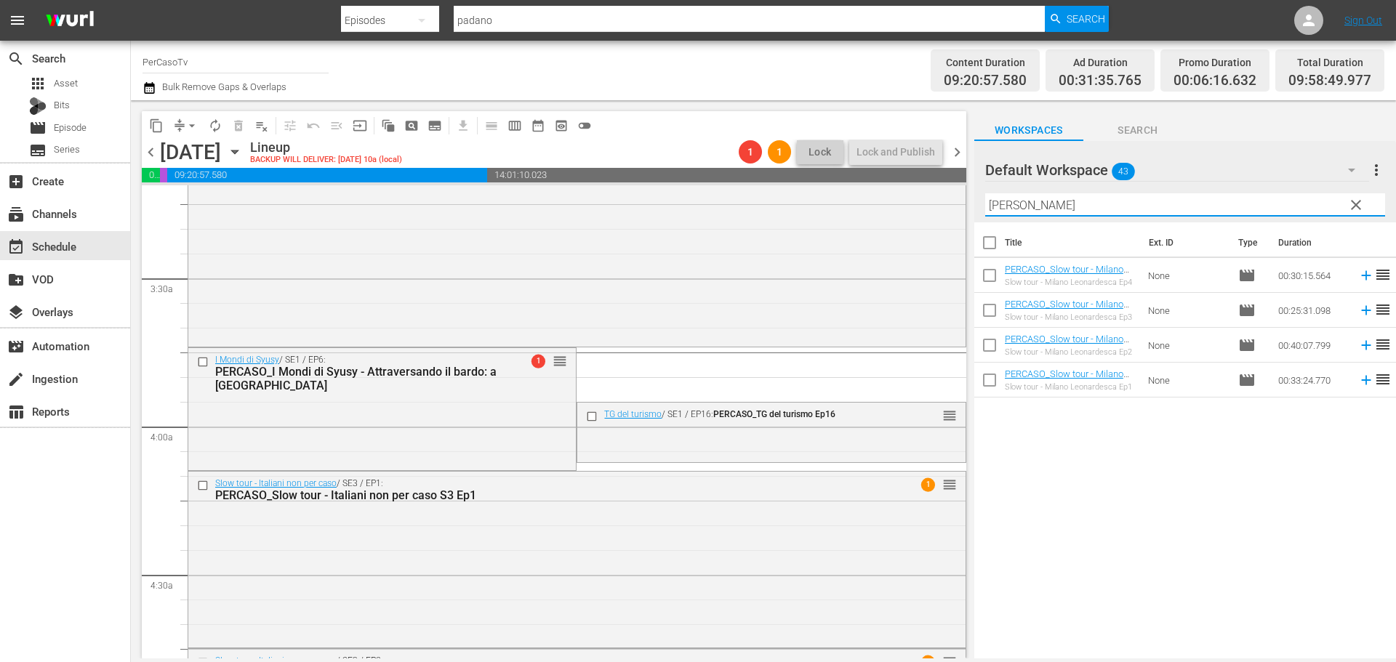
type input "leona"
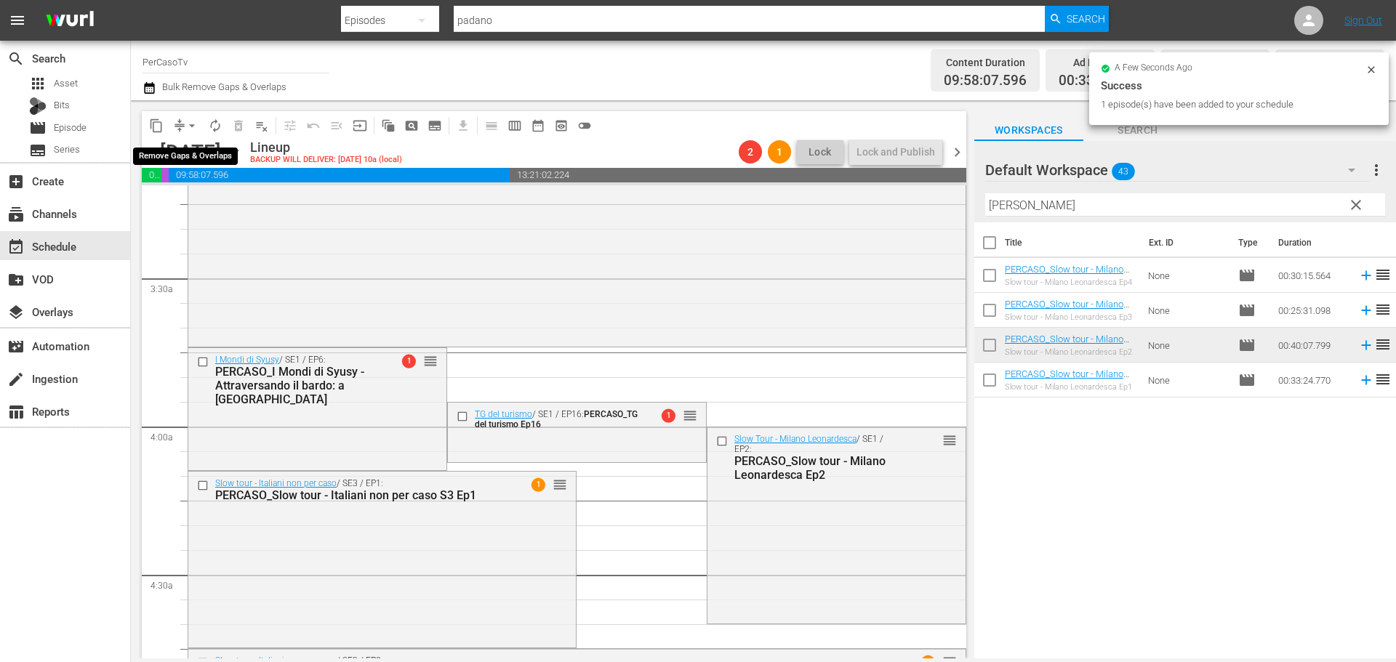
click at [190, 124] on span "arrow_drop_down" at bounding box center [192, 126] width 15 height 15
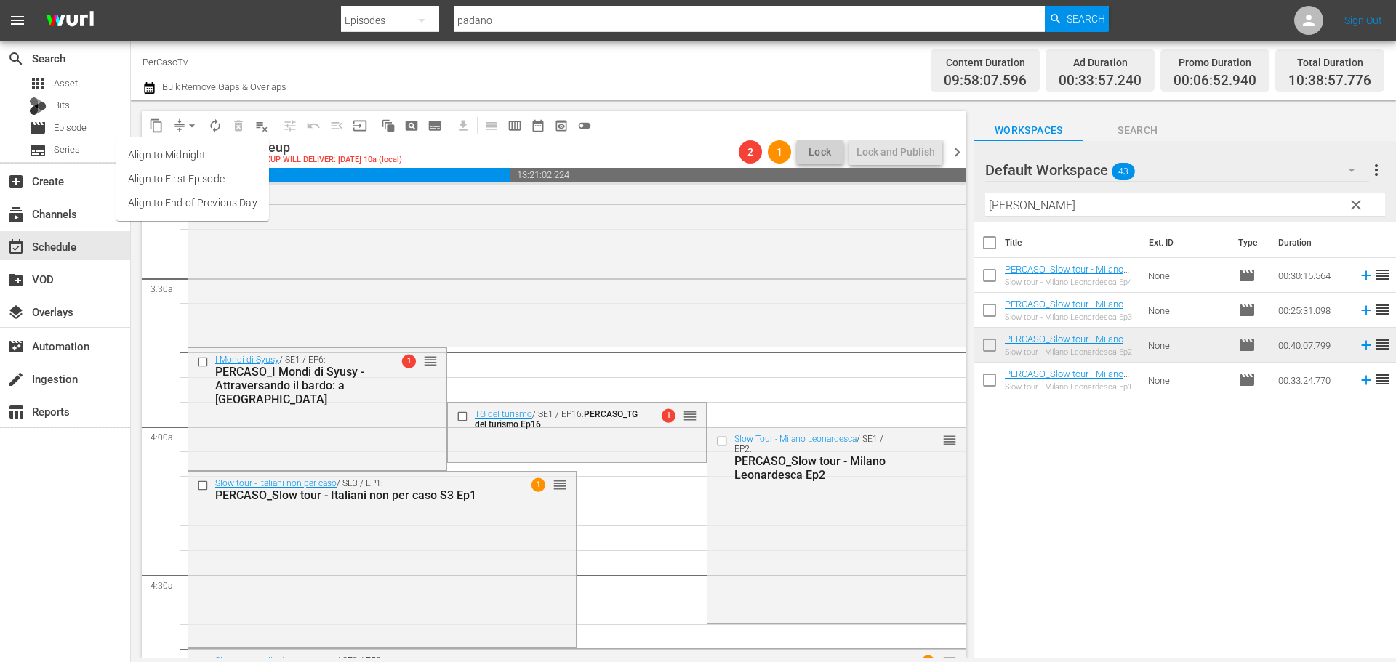
click at [199, 213] on li "Align to End of Previous Day" at bounding box center [192, 203] width 153 height 24
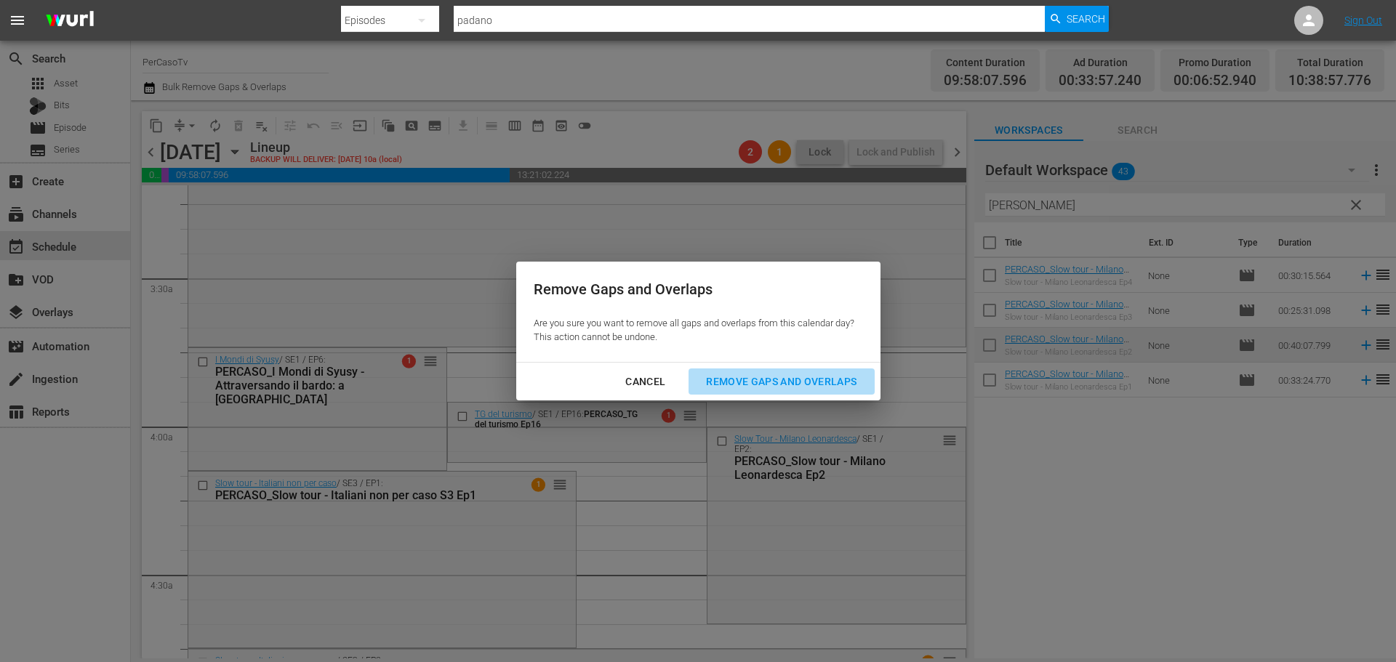
click at [803, 382] on div "Remove Gaps and Overlaps" at bounding box center [781, 382] width 174 height 18
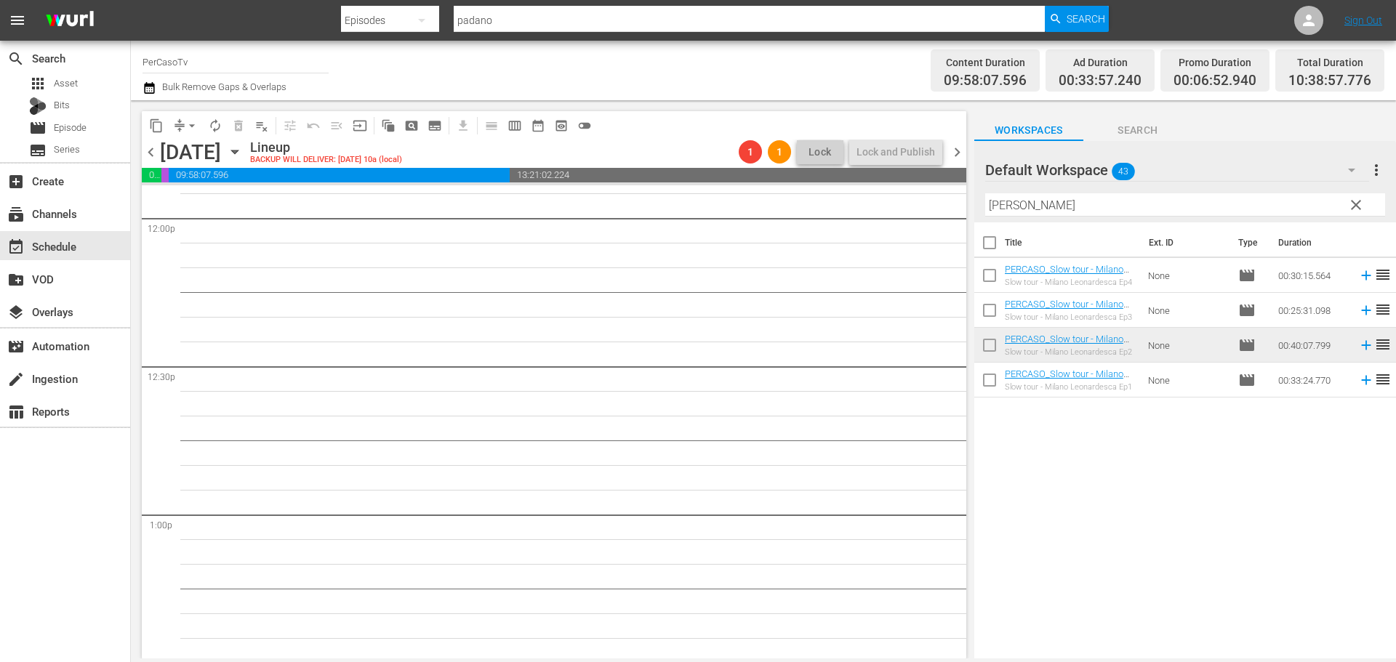
scroll to position [3319, 0]
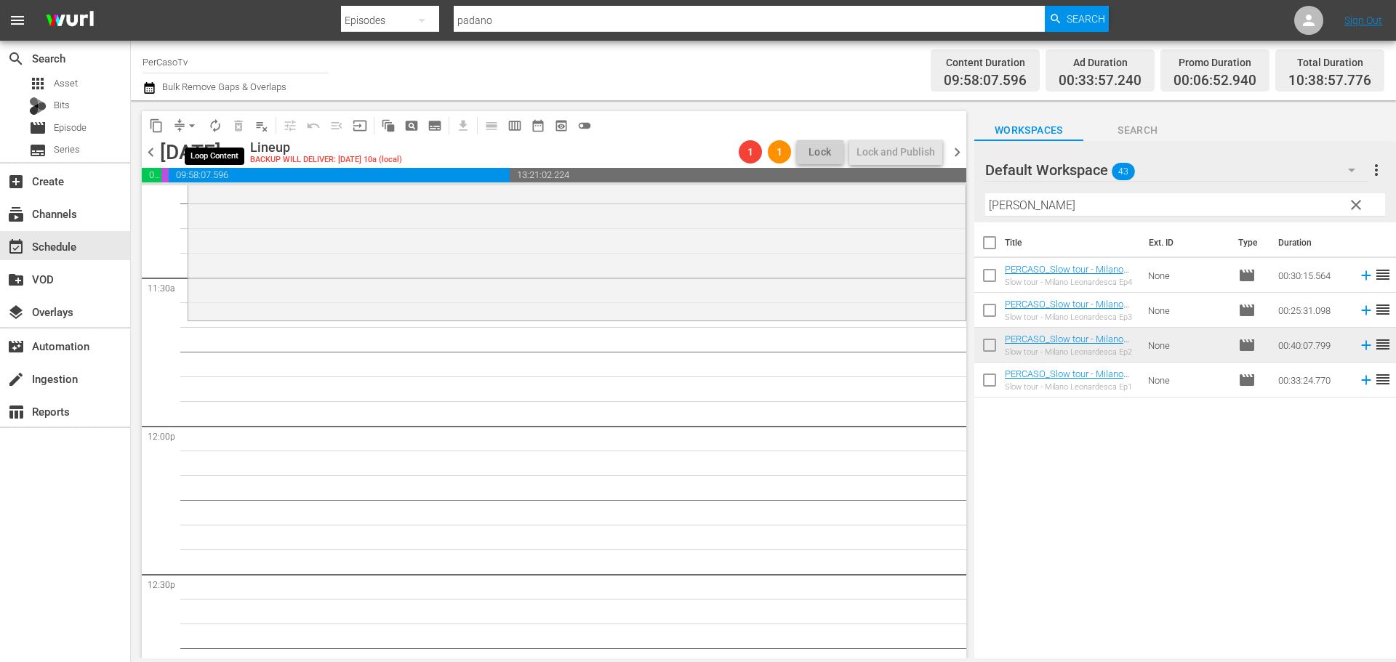
click at [218, 124] on span "autorenew_outlined" at bounding box center [215, 126] width 15 height 15
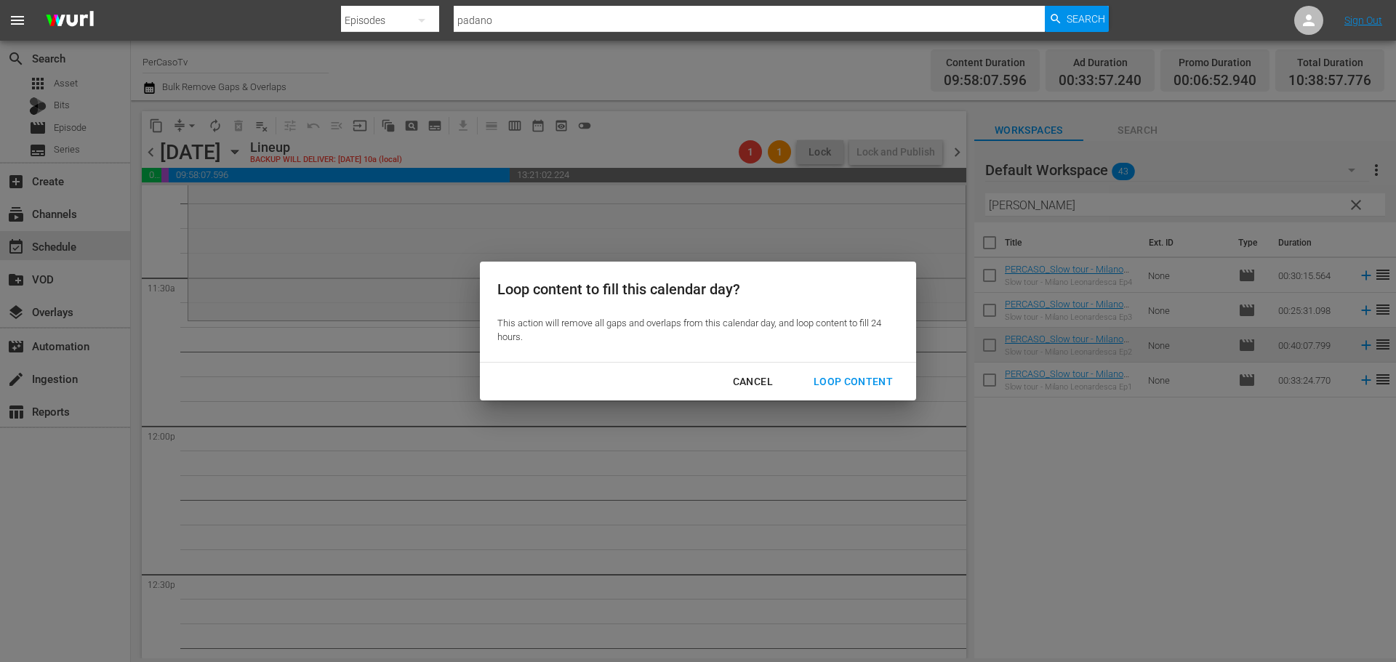
click at [834, 387] on div "Loop Content" at bounding box center [853, 382] width 103 height 18
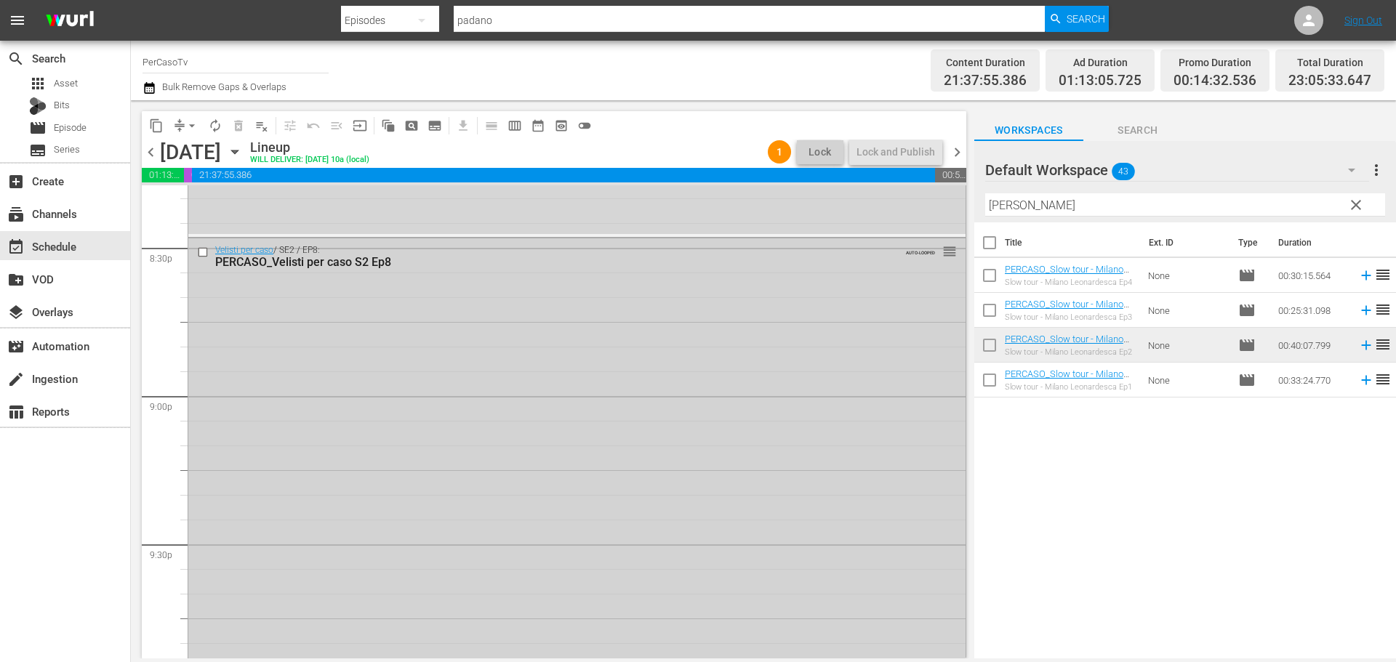
scroll to position [6528, 0]
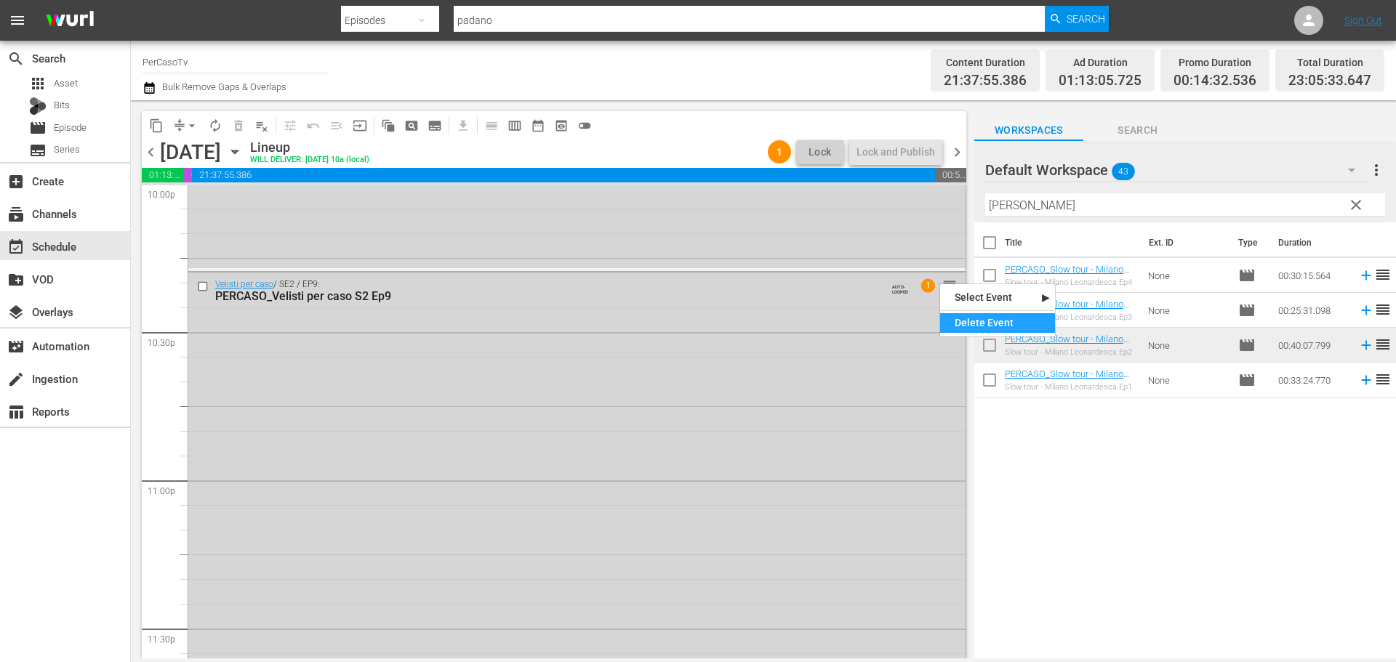
click at [949, 325] on div "Delete Event" at bounding box center [997, 323] width 115 height 20
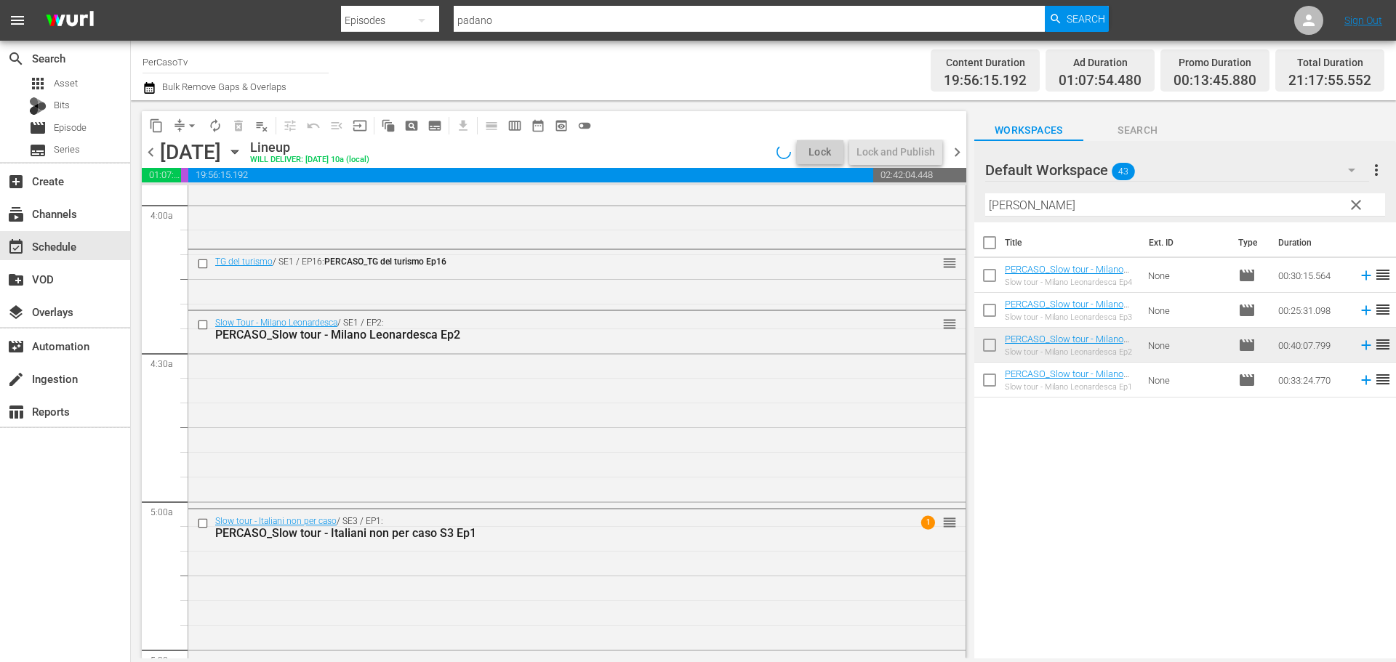
scroll to position [0, 0]
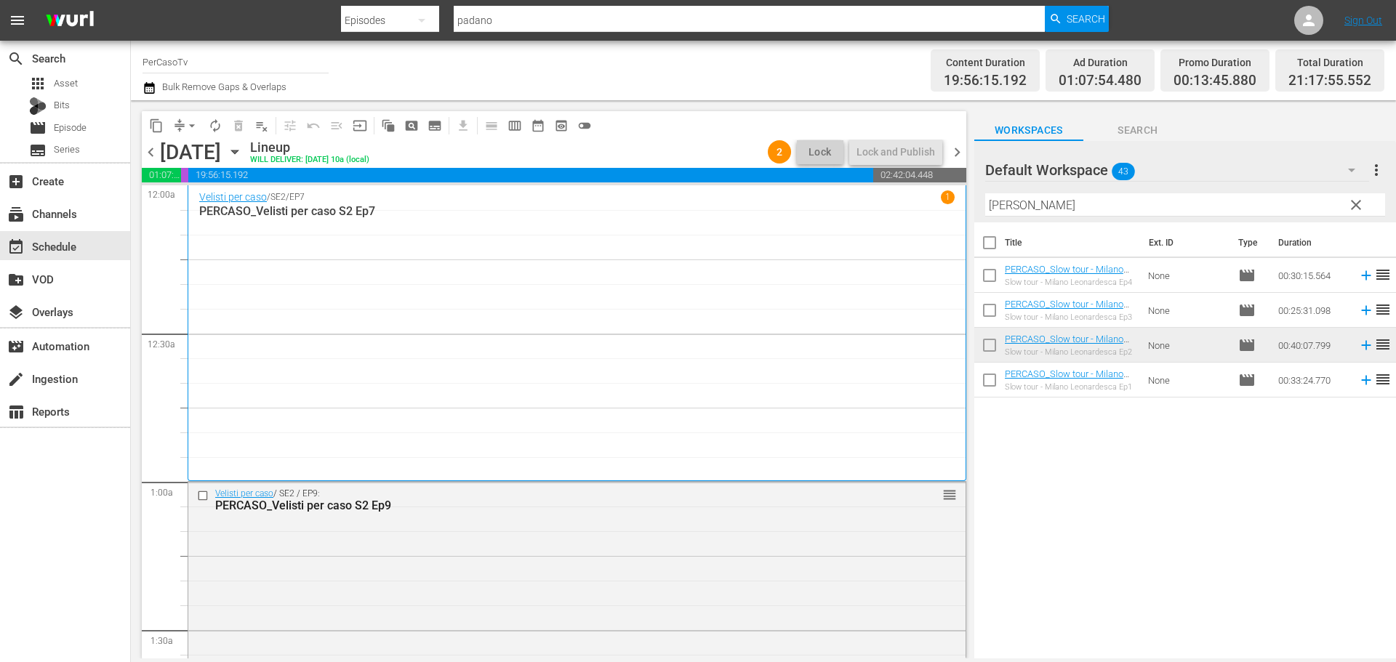
click at [1360, 209] on span "clear" at bounding box center [1355, 204] width 17 height 17
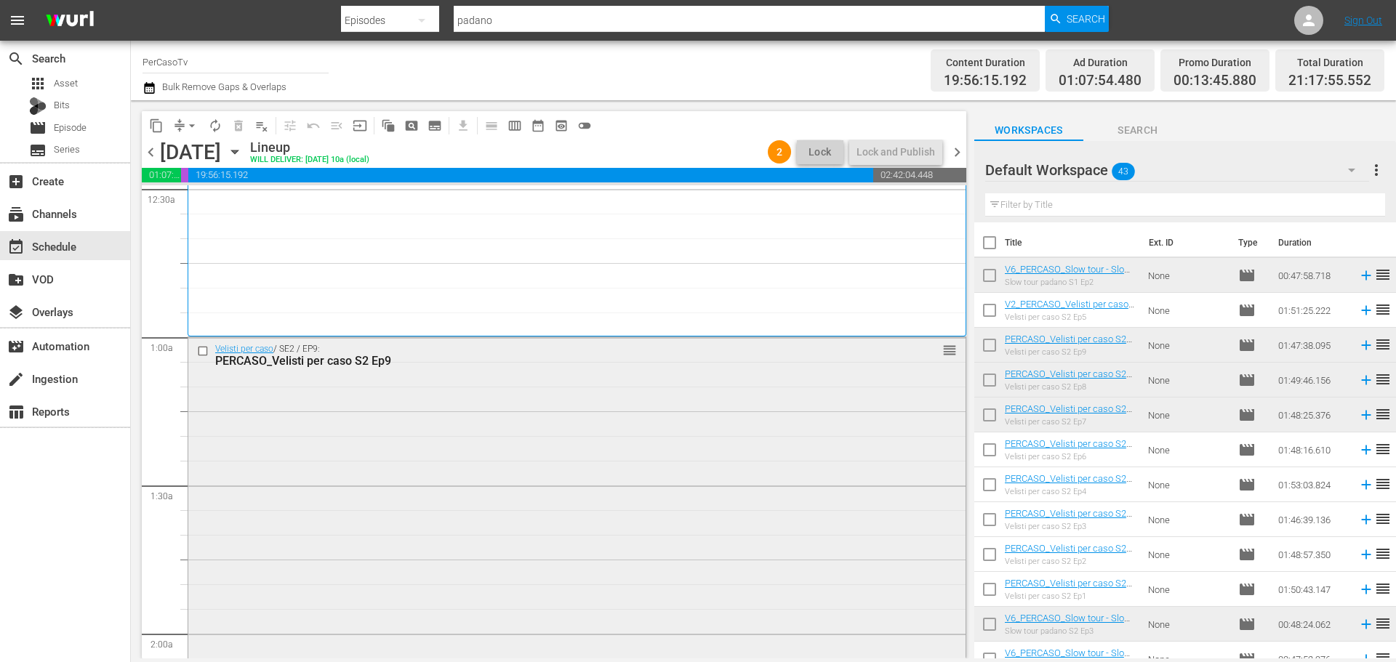
scroll to position [145, 0]
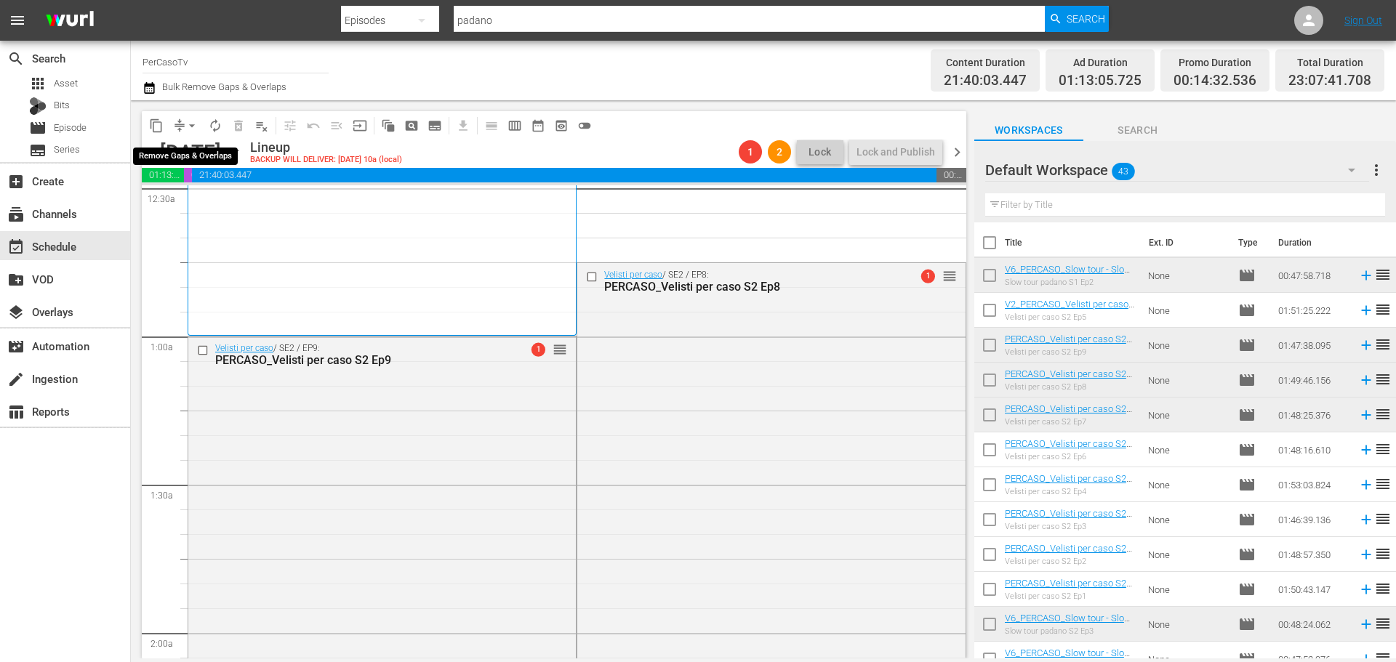
click at [185, 121] on span "arrow_drop_down" at bounding box center [192, 126] width 15 height 15
click at [201, 201] on li "Align to End of Previous Day" at bounding box center [192, 203] width 153 height 24
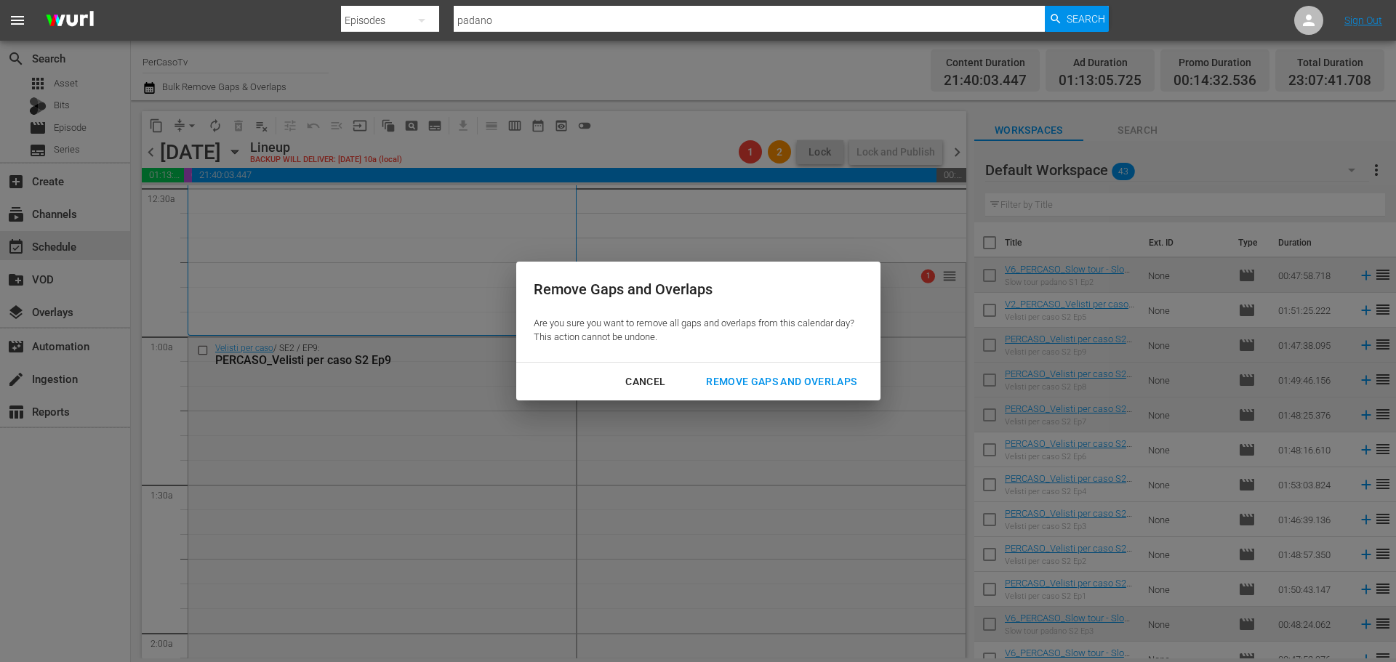
click at [720, 373] on div "Remove Gaps and Overlaps" at bounding box center [781, 382] width 174 height 18
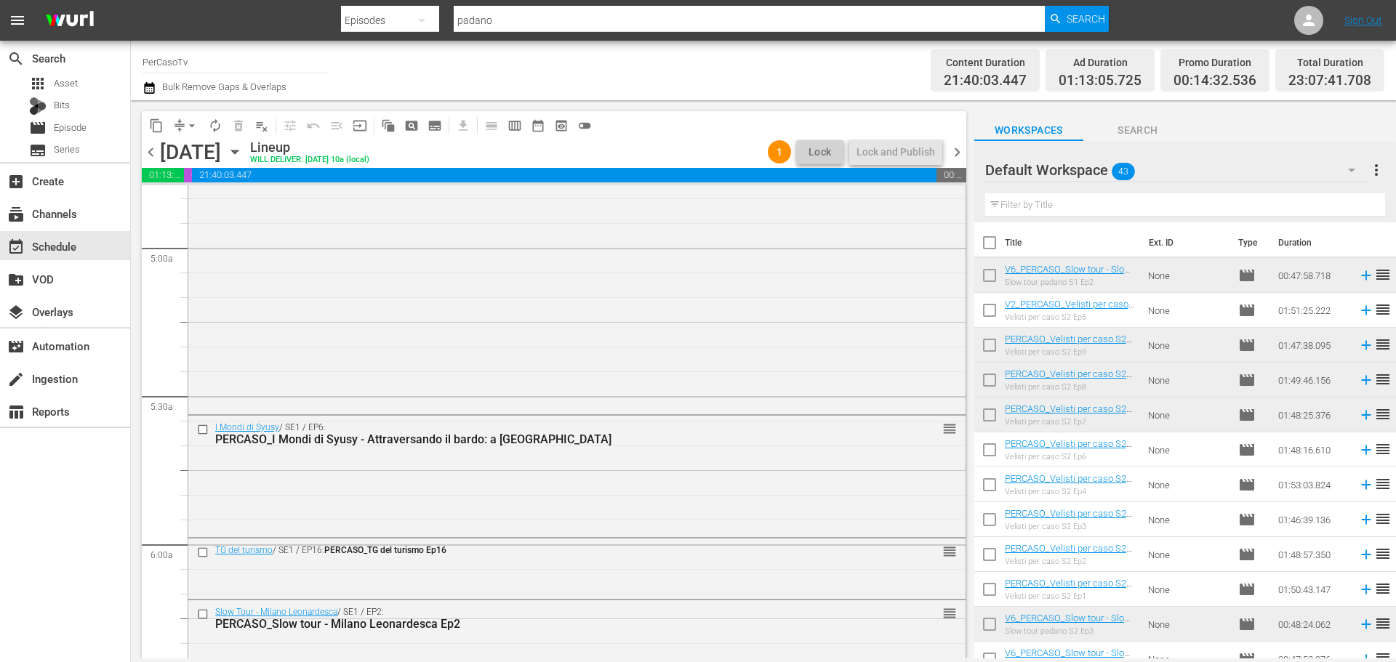
scroll to position [1618, 0]
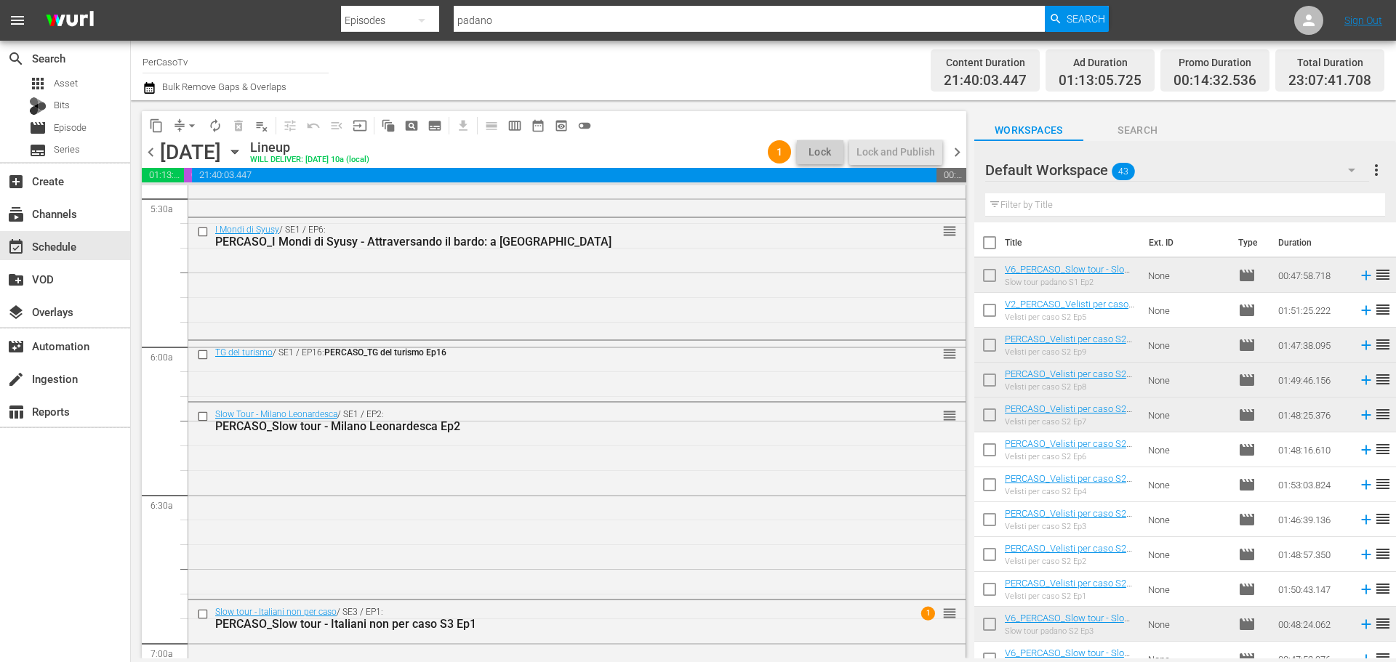
click at [1032, 214] on input "text" at bounding box center [1185, 204] width 400 height 23
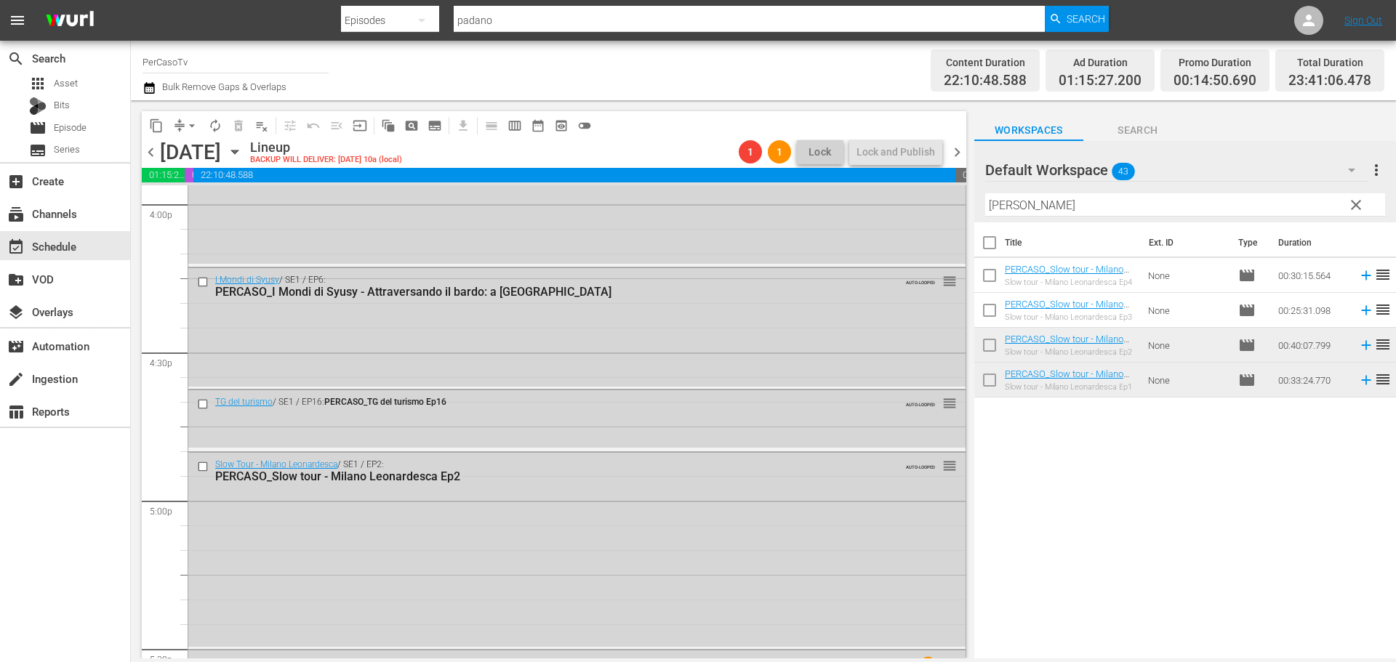
scroll to position [4751, 0]
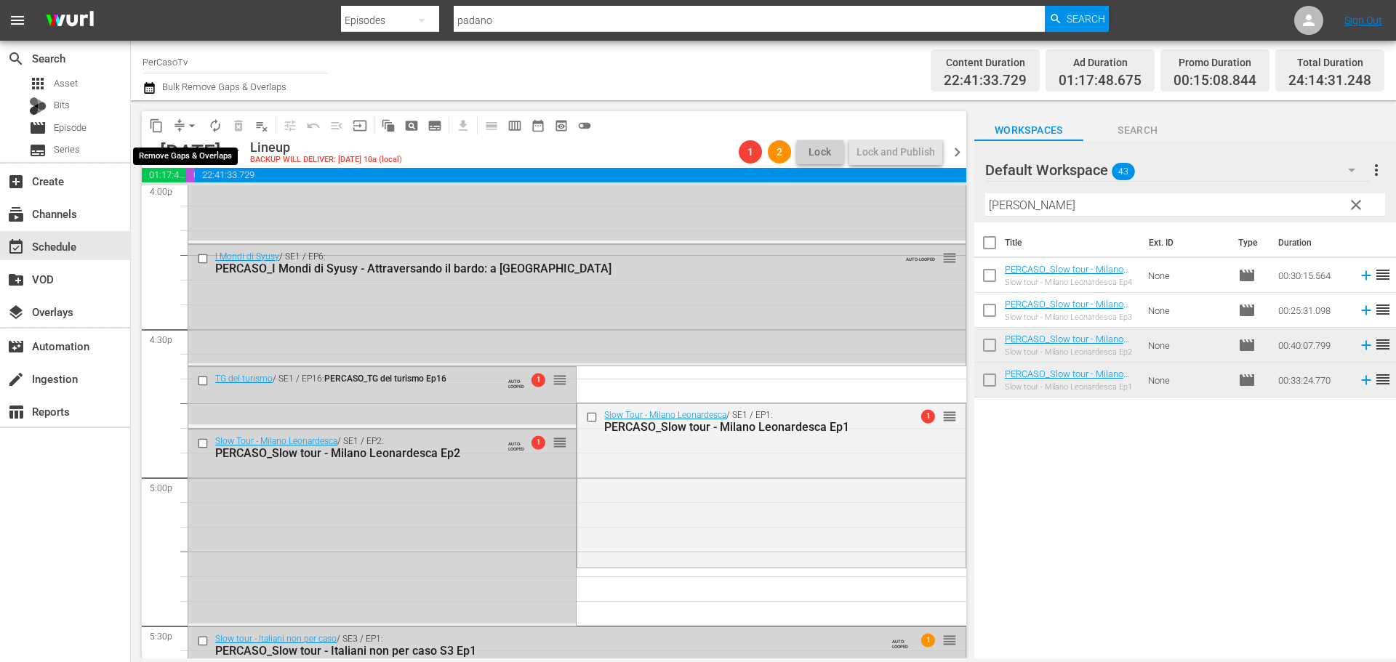
click at [188, 127] on span "arrow_drop_down" at bounding box center [192, 126] width 15 height 15
click at [202, 205] on li "Align to End of Previous Day" at bounding box center [192, 203] width 153 height 24
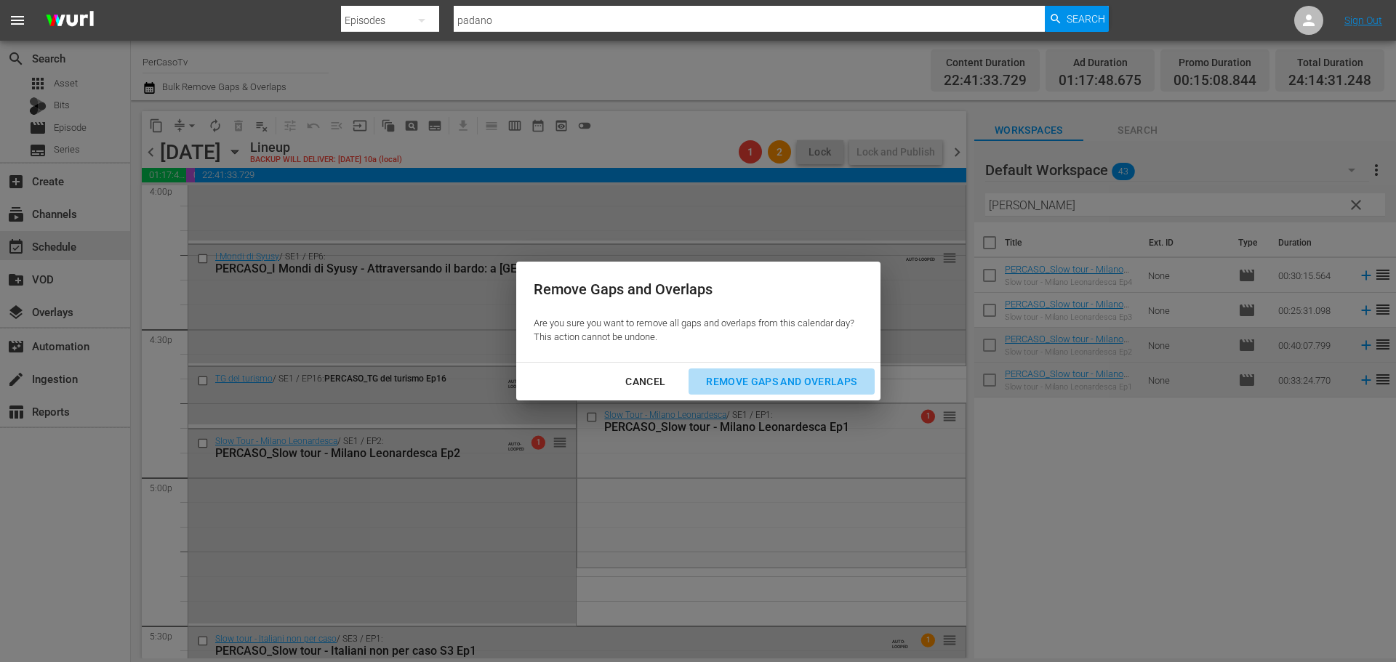
drag, startPoint x: 839, startPoint y: 374, endPoint x: 924, endPoint y: 456, distance: 117.8
click at [839, 374] on div "Remove Gaps and Overlaps" at bounding box center [781, 382] width 174 height 18
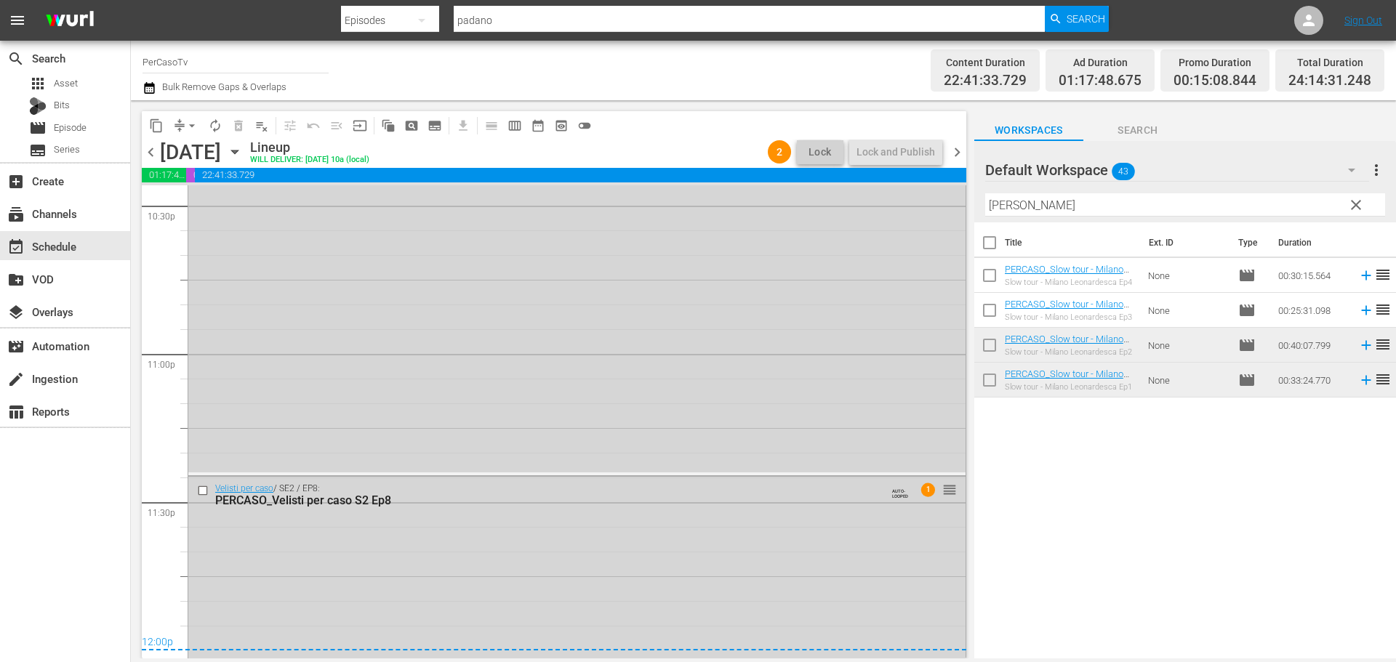
scroll to position [6715, 0]
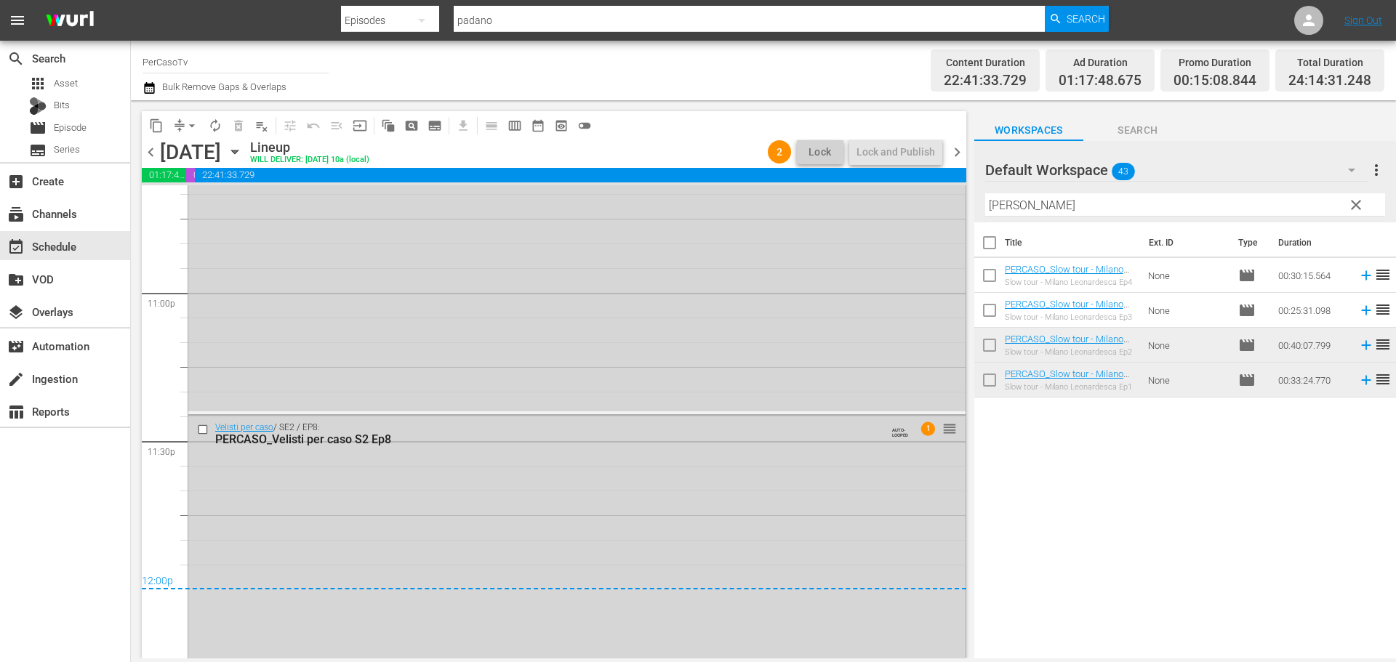
click at [955, 155] on span "chevron_right" at bounding box center [957, 152] width 18 height 18
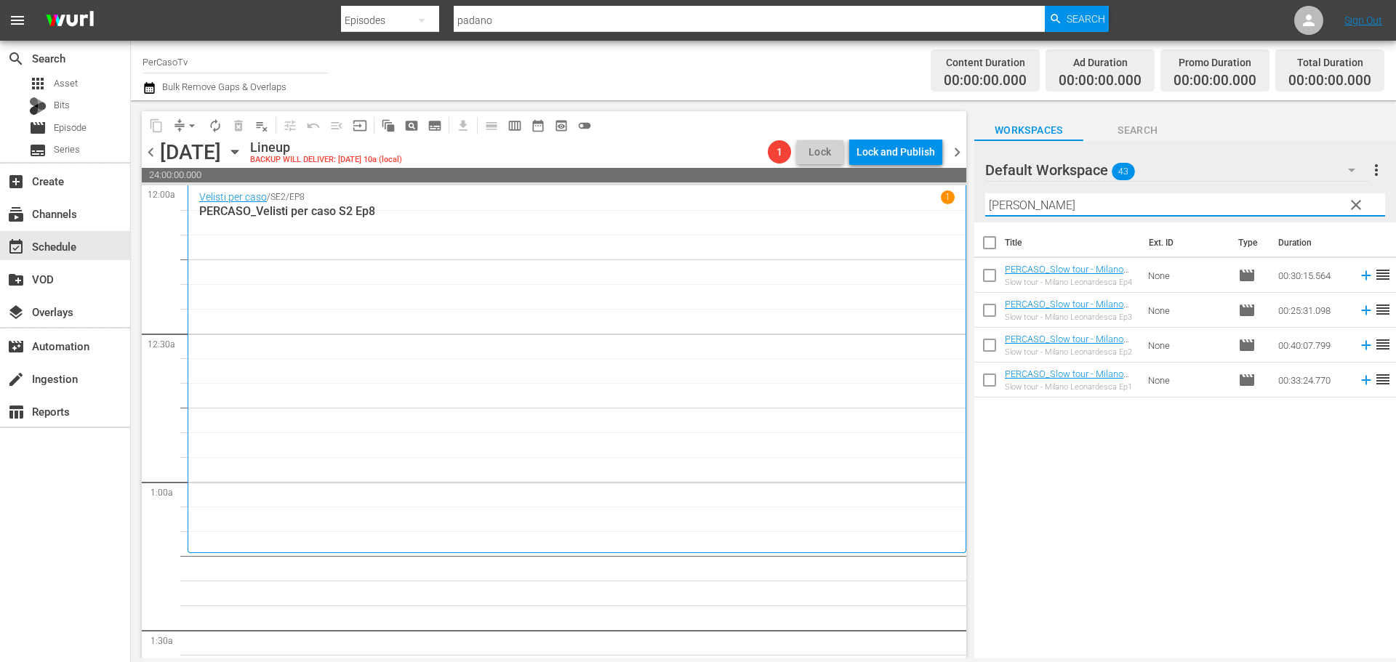
drag, startPoint x: 1051, startPoint y: 202, endPoint x: 979, endPoint y: 209, distance: 71.6
click at [979, 209] on div "Default Workspace 43 Default more_vert clear Filter by Title leon" at bounding box center [1185, 181] width 422 height 81
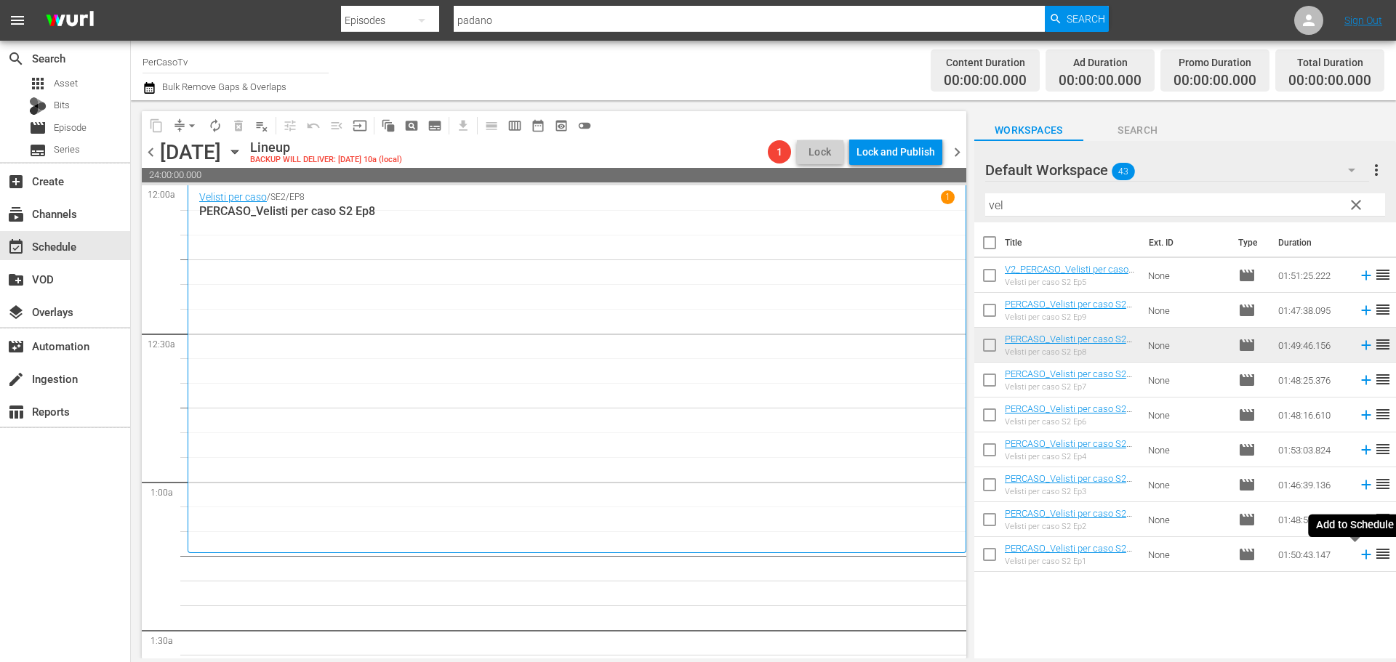
click at [1358, 560] on icon at bounding box center [1366, 555] width 16 height 16
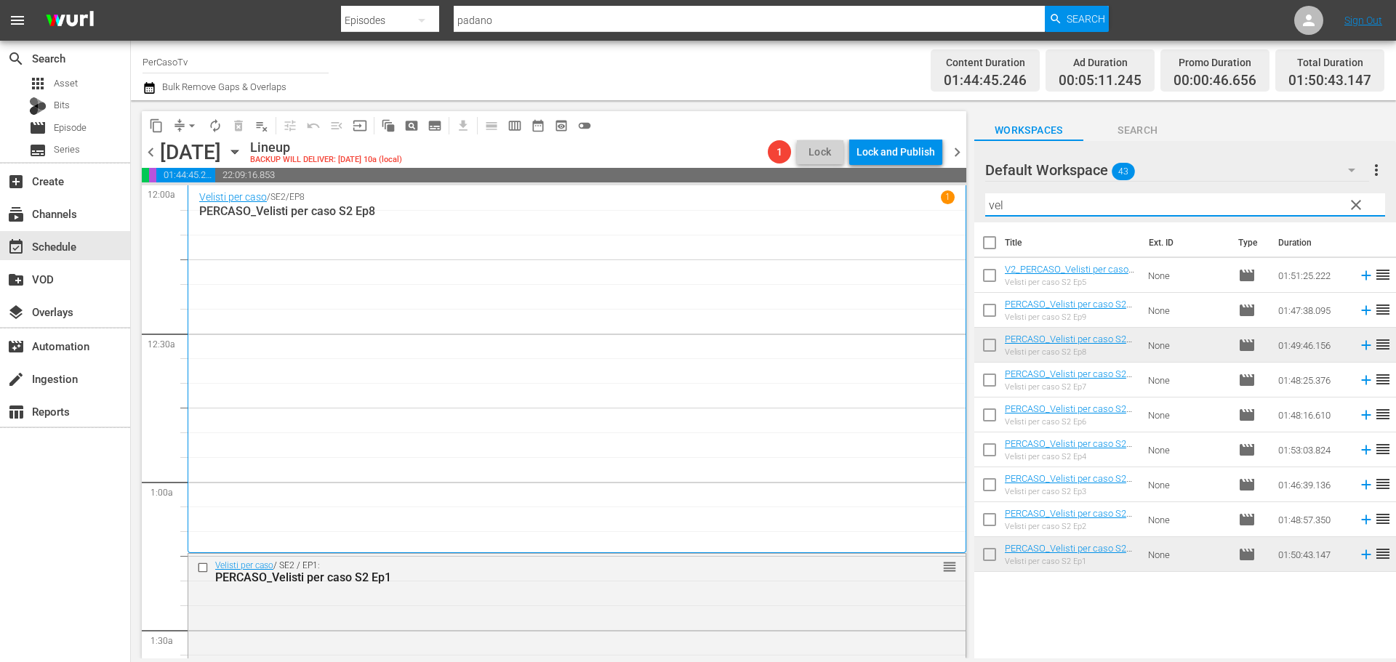
drag, startPoint x: 1032, startPoint y: 208, endPoint x: 827, endPoint y: 247, distance: 208.8
click at [827, 247] on div "content_copy compress arrow_drop_down autorenew_outlined delete_forever_outline…" at bounding box center [763, 379] width 1265 height 558
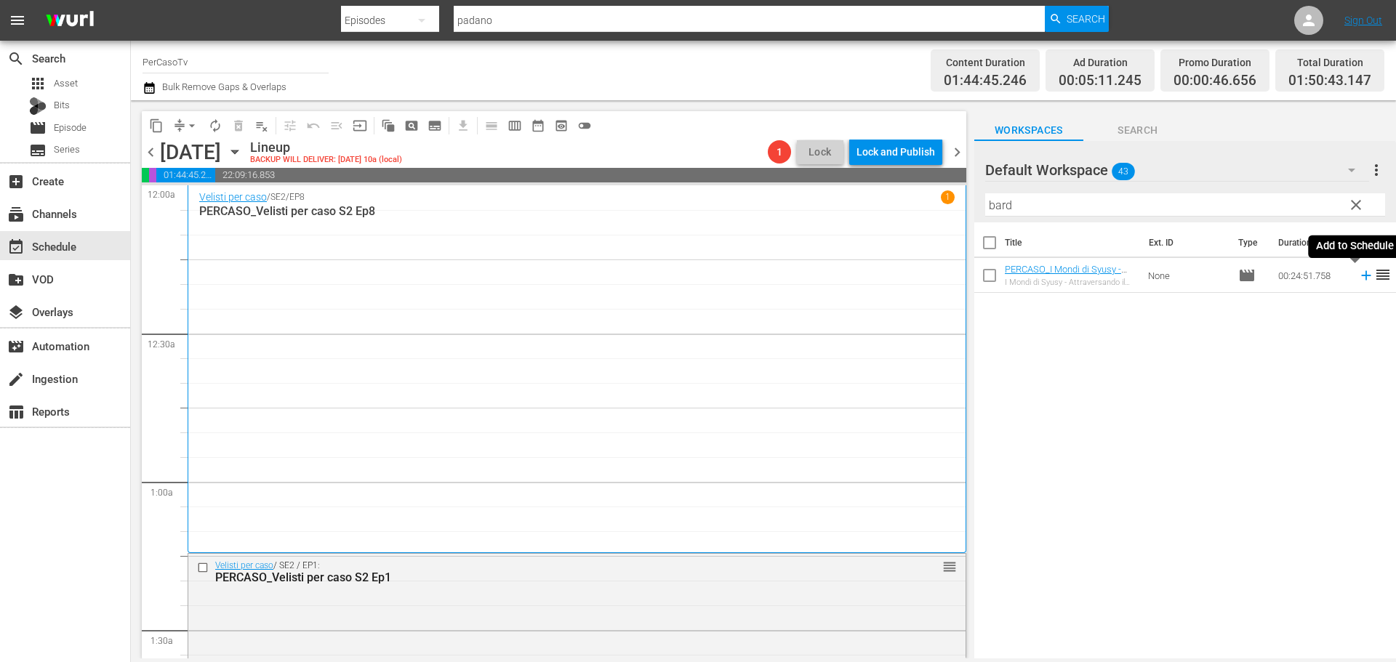
click at [1358, 281] on icon at bounding box center [1366, 276] width 16 height 16
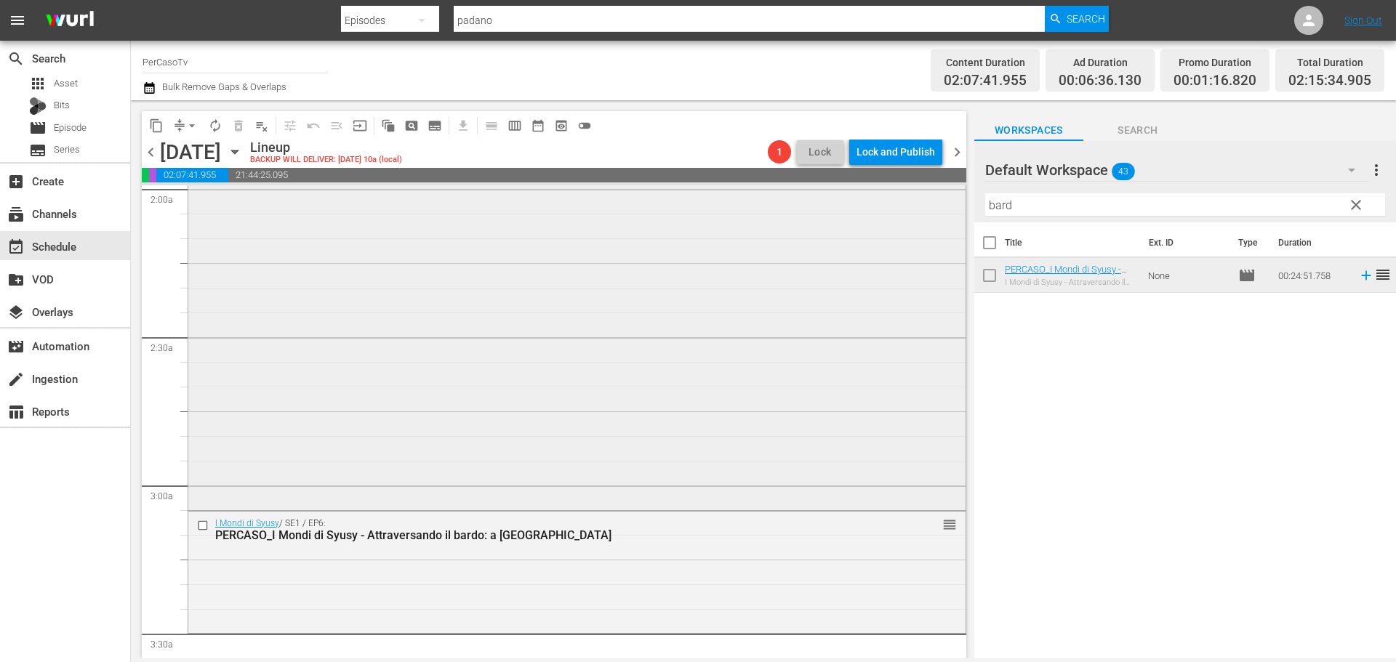
scroll to position [800, 0]
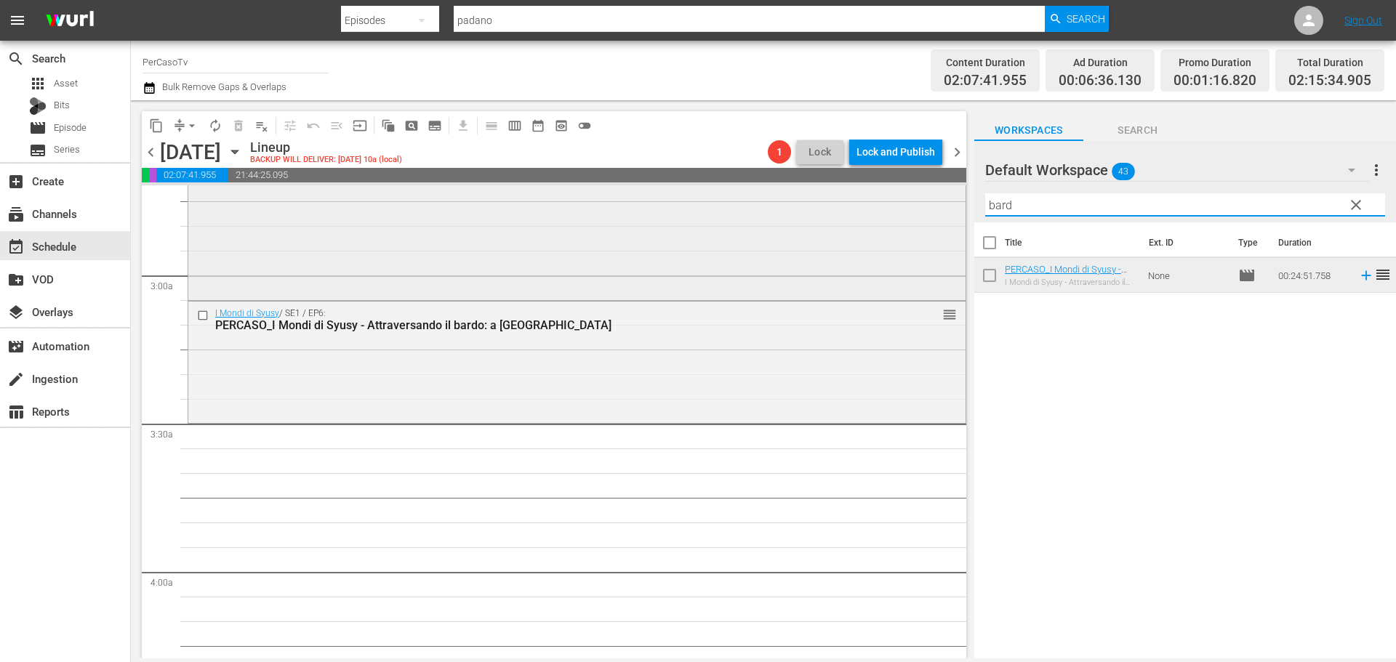
drag, startPoint x: 1019, startPoint y: 204, endPoint x: 955, endPoint y: 220, distance: 66.5
click at [955, 220] on div "content_copy compress arrow_drop_down autorenew_outlined delete_forever_outline…" at bounding box center [763, 379] width 1265 height 558
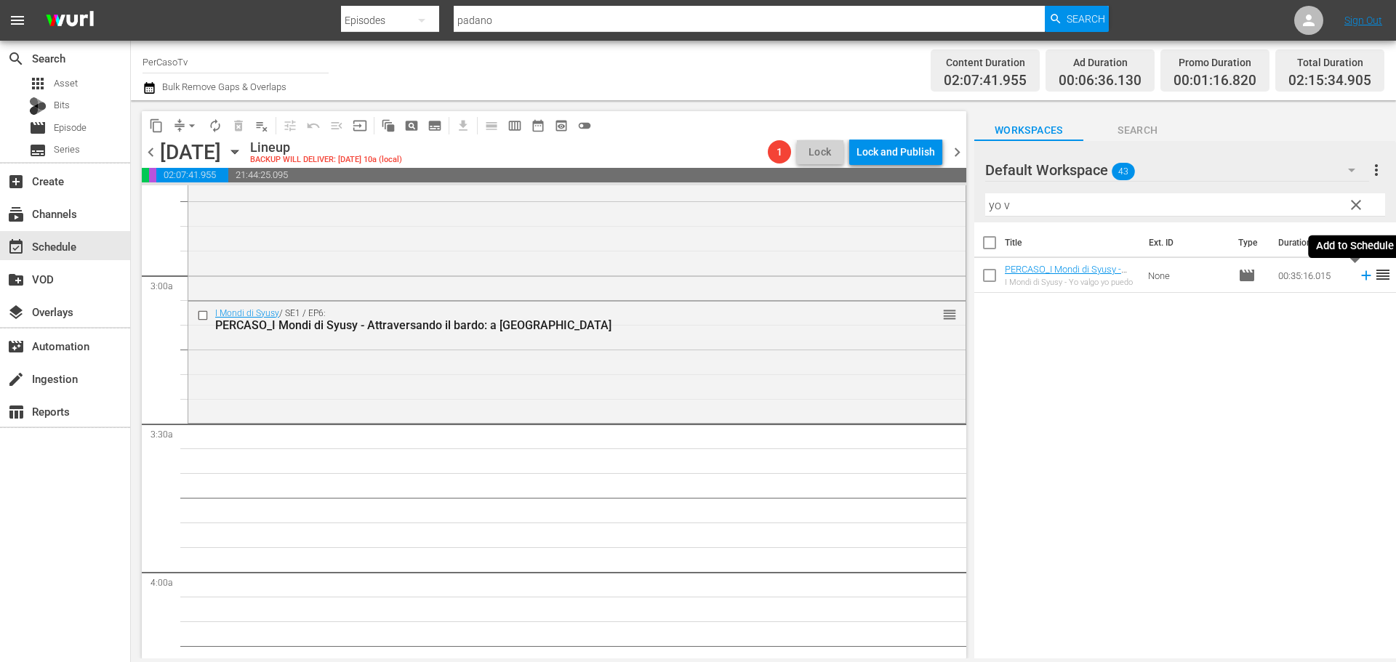
click at [1358, 279] on icon at bounding box center [1366, 276] width 16 height 16
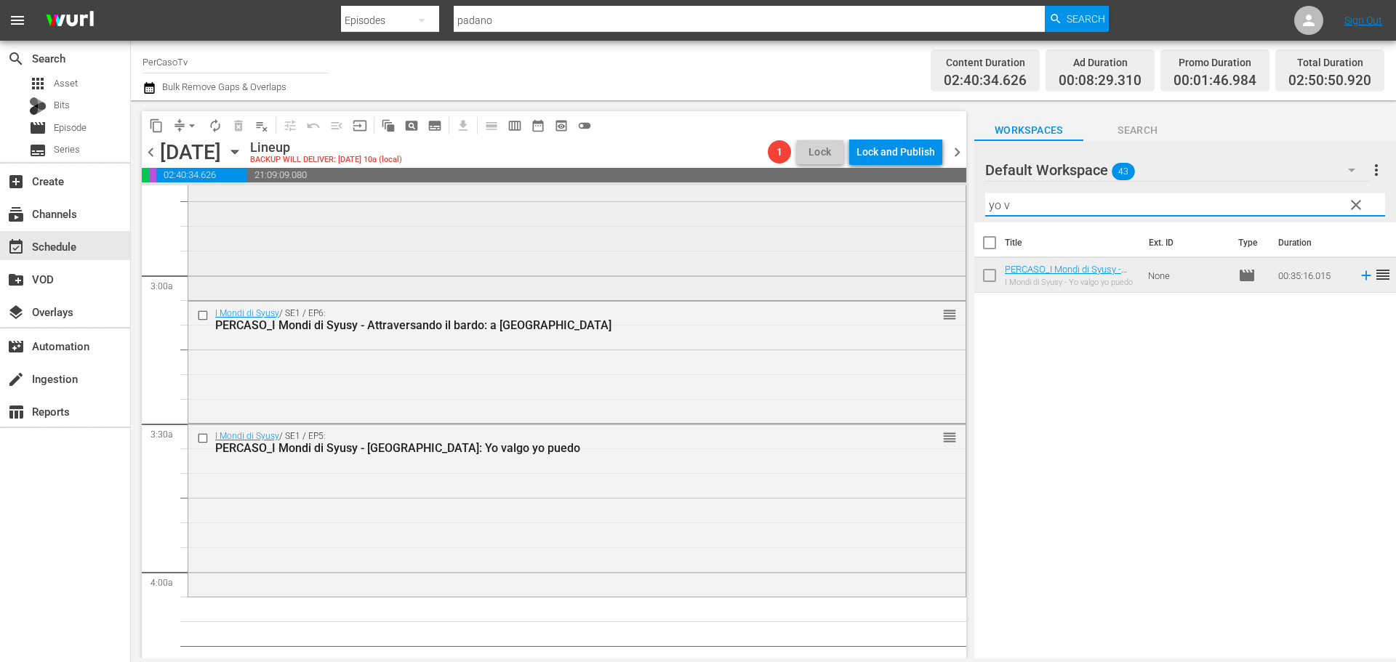
drag, startPoint x: 1011, startPoint y: 205, endPoint x: 943, endPoint y: 209, distance: 67.7
click at [943, 209] on div "content_copy compress arrow_drop_down autorenew_outlined delete_forever_outline…" at bounding box center [763, 379] width 1265 height 558
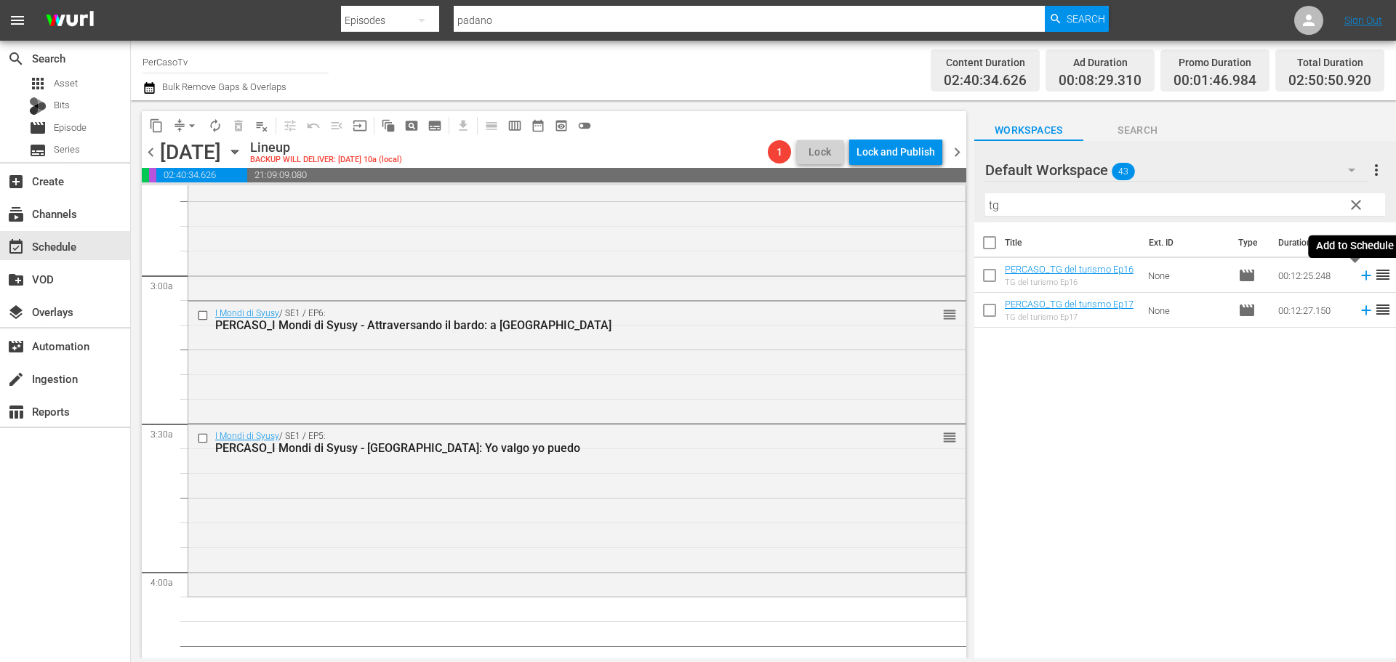
click at [1358, 277] on icon at bounding box center [1366, 276] width 16 height 16
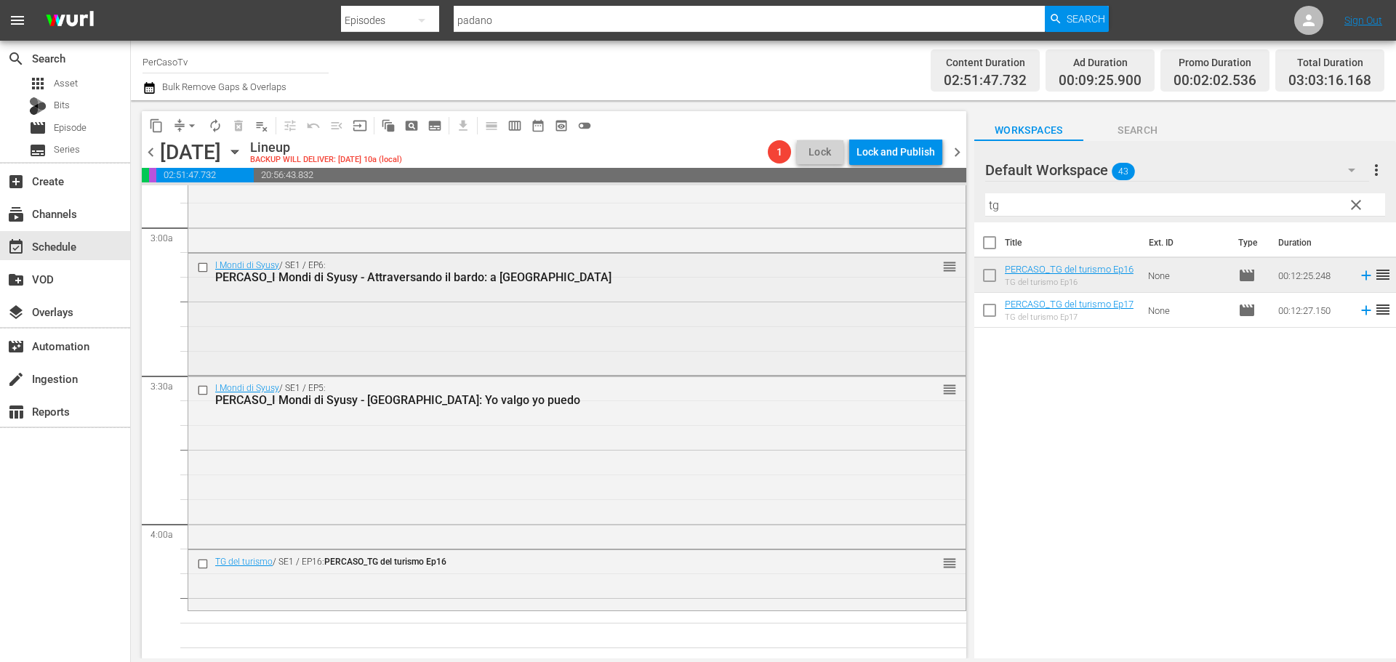
scroll to position [872, 0]
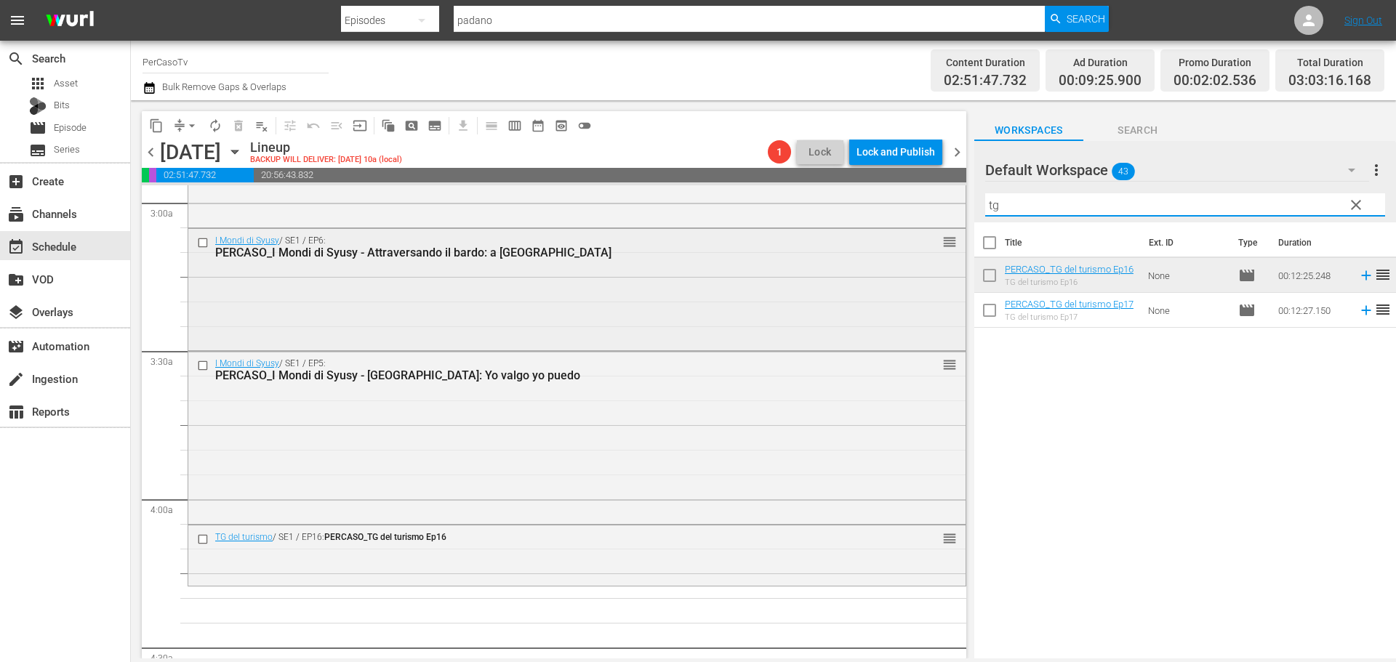
drag, startPoint x: 1038, startPoint y: 215, endPoint x: 811, endPoint y: 258, distance: 230.9
click at [811, 258] on div "content_copy compress arrow_drop_down autorenew_outlined delete_forever_outline…" at bounding box center [763, 379] width 1265 height 558
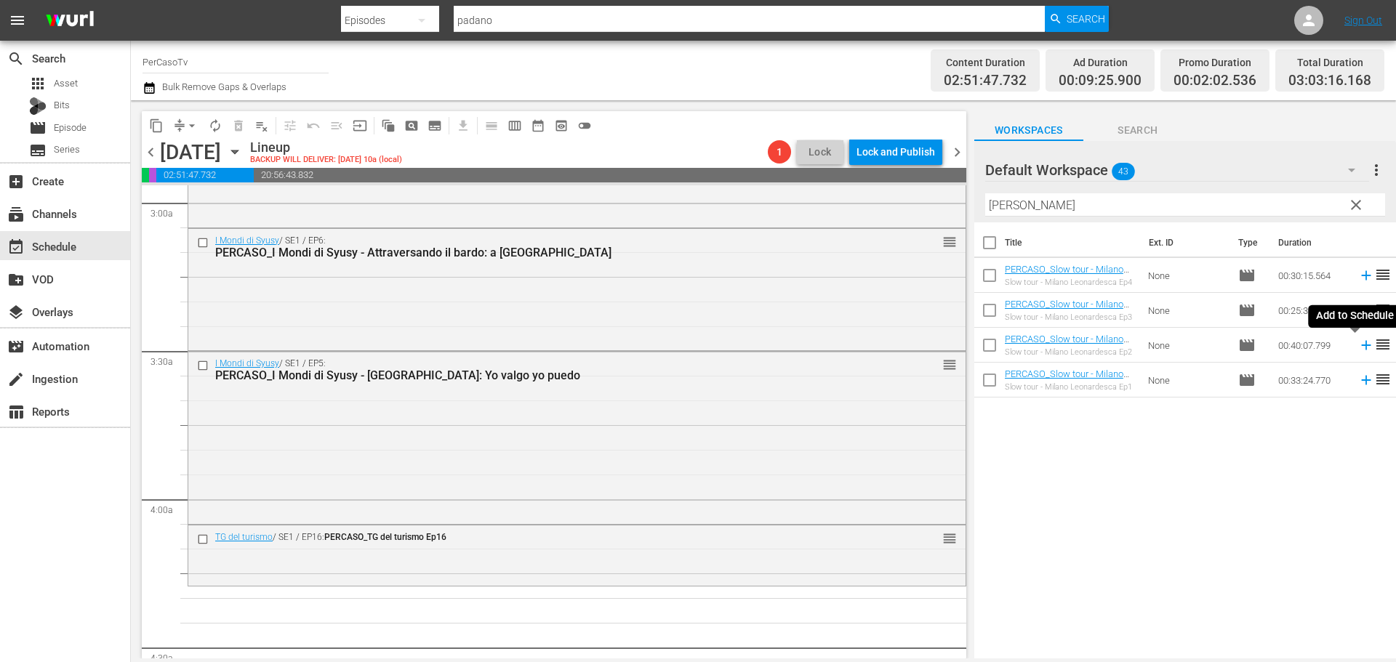
click at [1358, 350] on icon at bounding box center [1366, 345] width 16 height 16
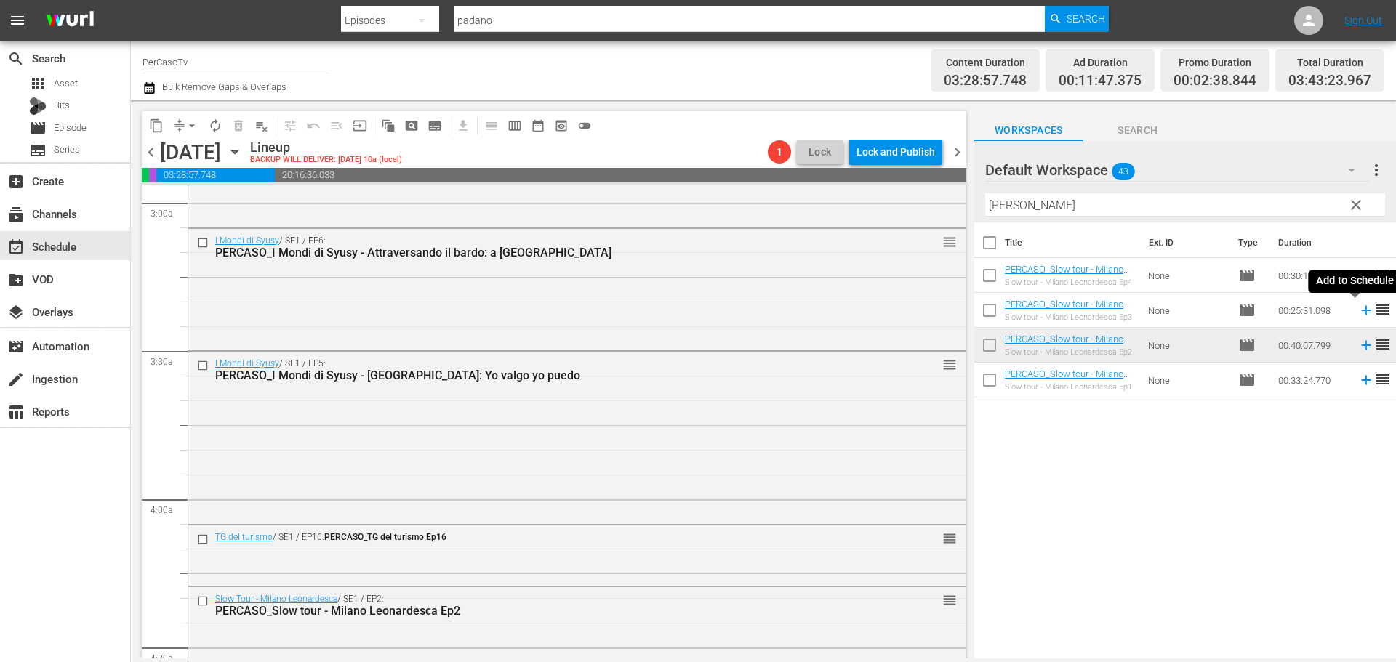
click at [1361, 311] on icon at bounding box center [1365, 310] width 9 height 9
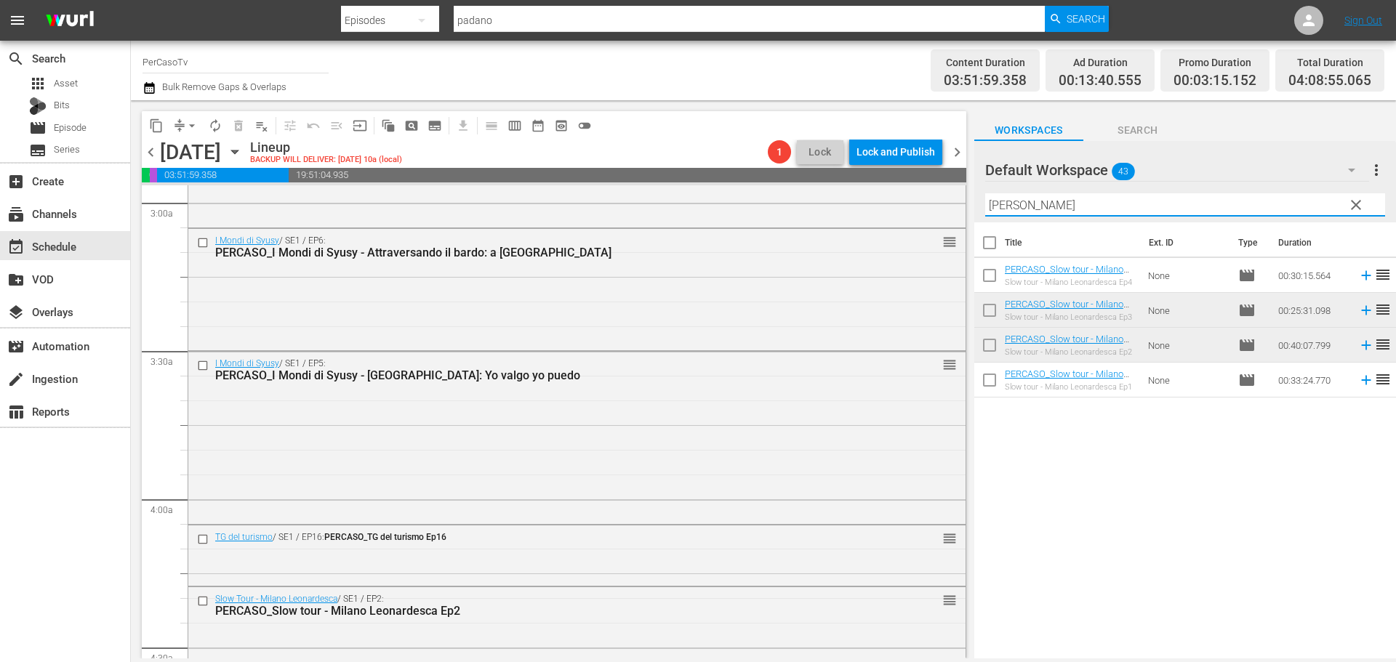
drag, startPoint x: 1035, startPoint y: 208, endPoint x: 975, endPoint y: 209, distance: 60.4
click at [975, 209] on div "Default Workspace 43 Default more_vert clear Filter by Title leonard" at bounding box center [1185, 181] width 422 height 81
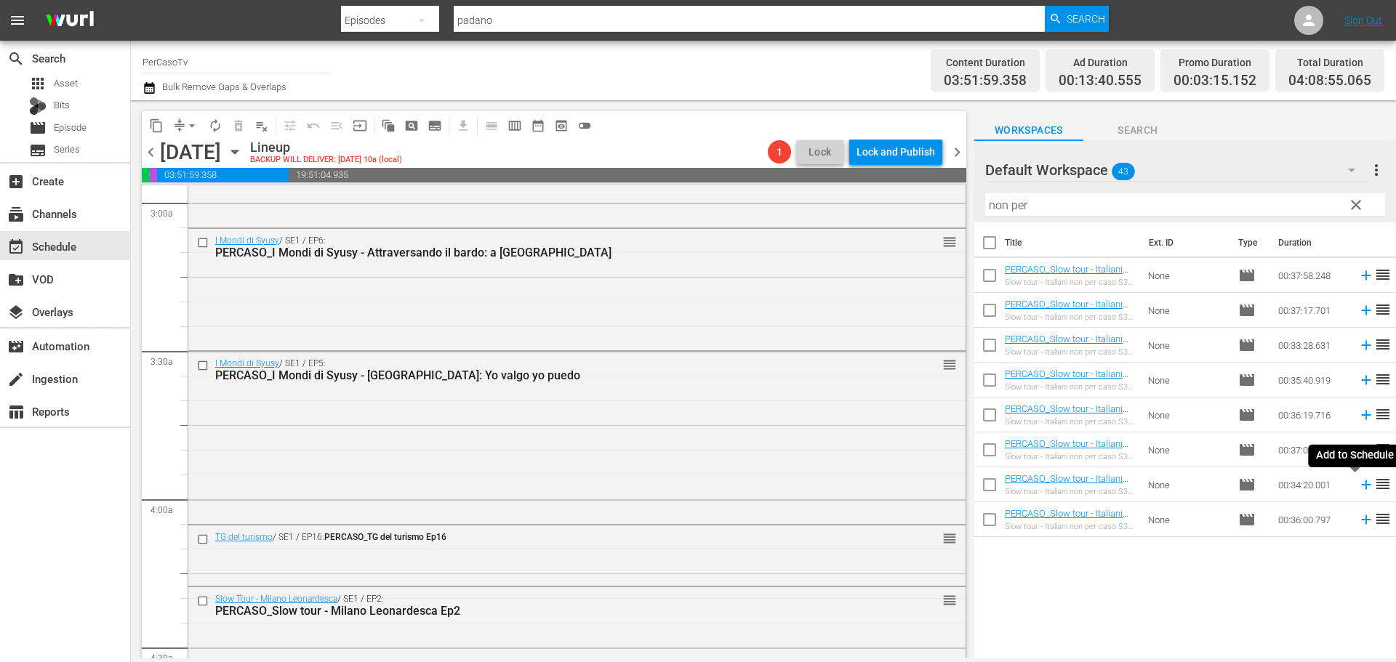
click at [1359, 485] on icon at bounding box center [1366, 485] width 16 height 16
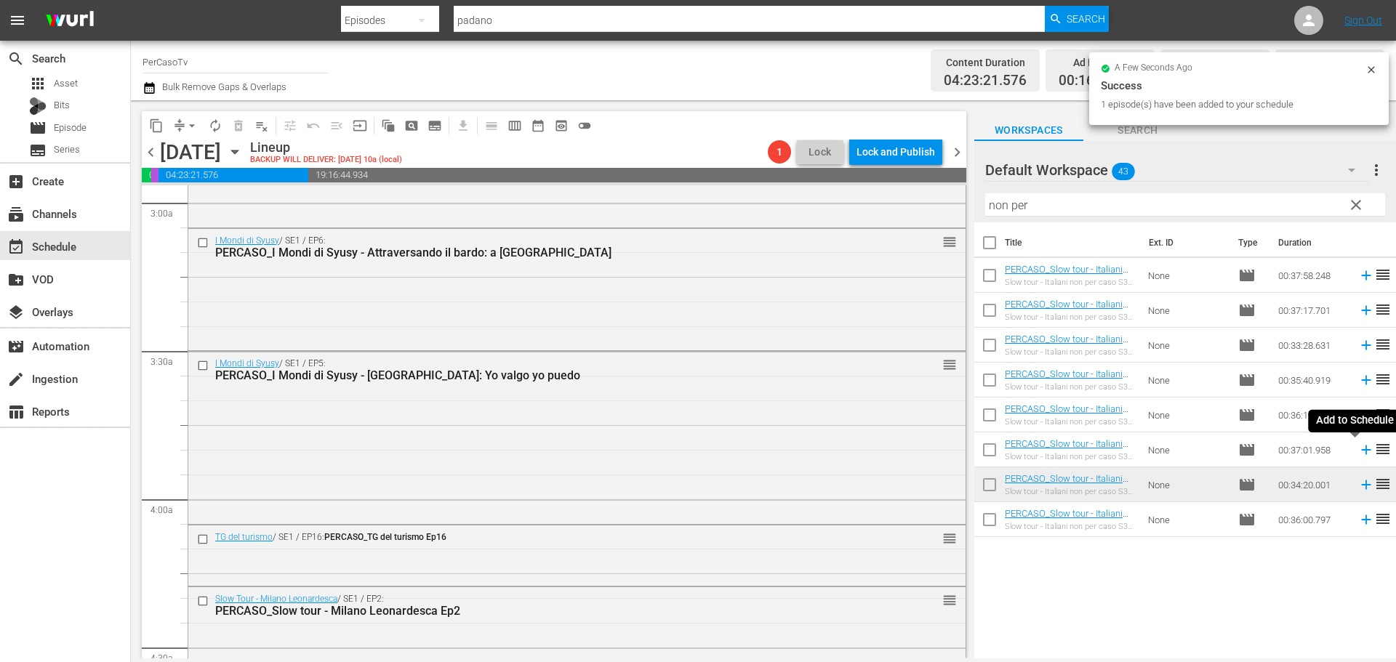
click at [1358, 454] on icon at bounding box center [1366, 450] width 16 height 16
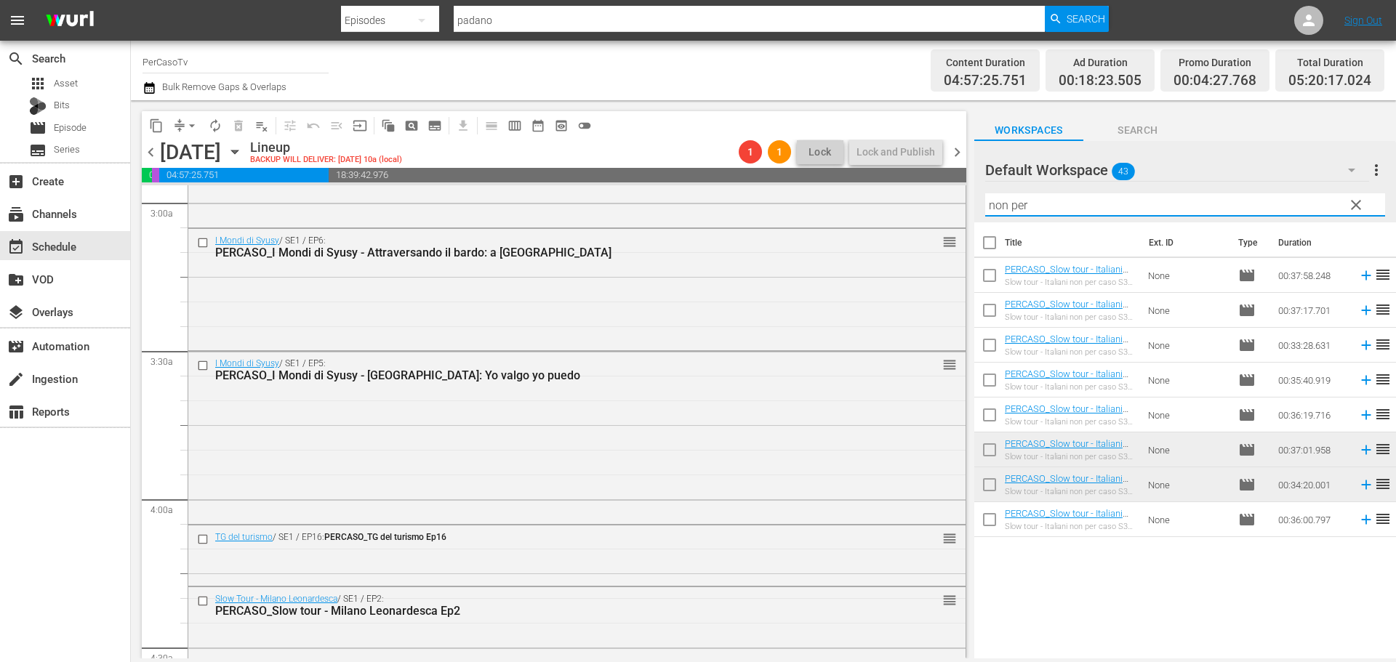
drag, startPoint x: 1051, startPoint y: 211, endPoint x: 968, endPoint y: 245, distance: 90.3
click at [968, 245] on div "content_copy compress arrow_drop_down autorenew_outlined delete_forever_outline…" at bounding box center [763, 379] width 1265 height 558
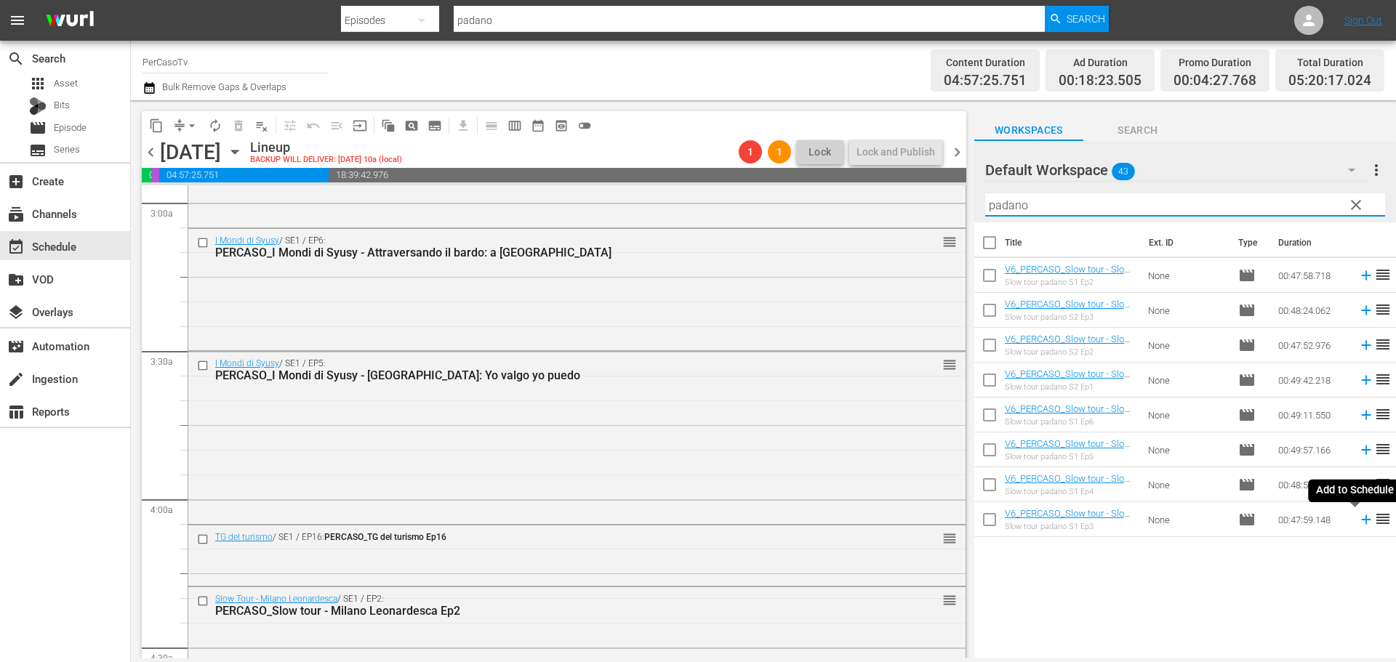
click at [1358, 523] on icon at bounding box center [1366, 520] width 16 height 16
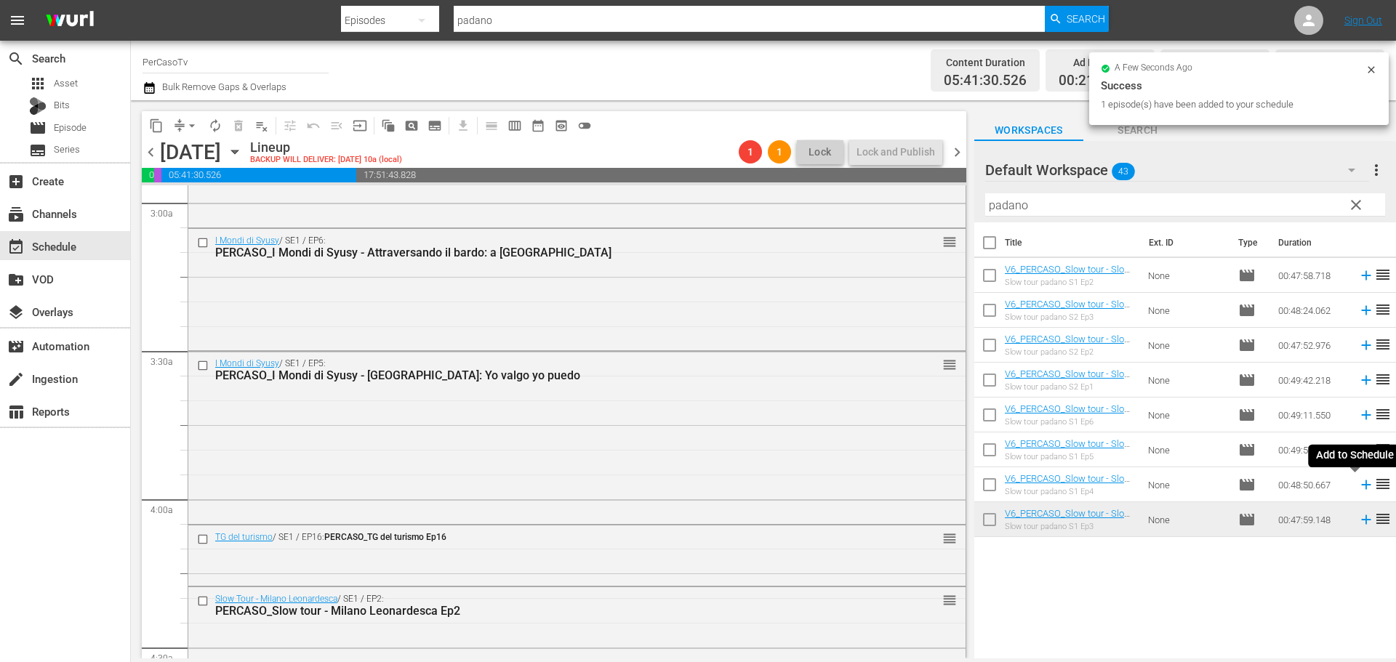
click at [1361, 489] on icon at bounding box center [1365, 485] width 9 height 9
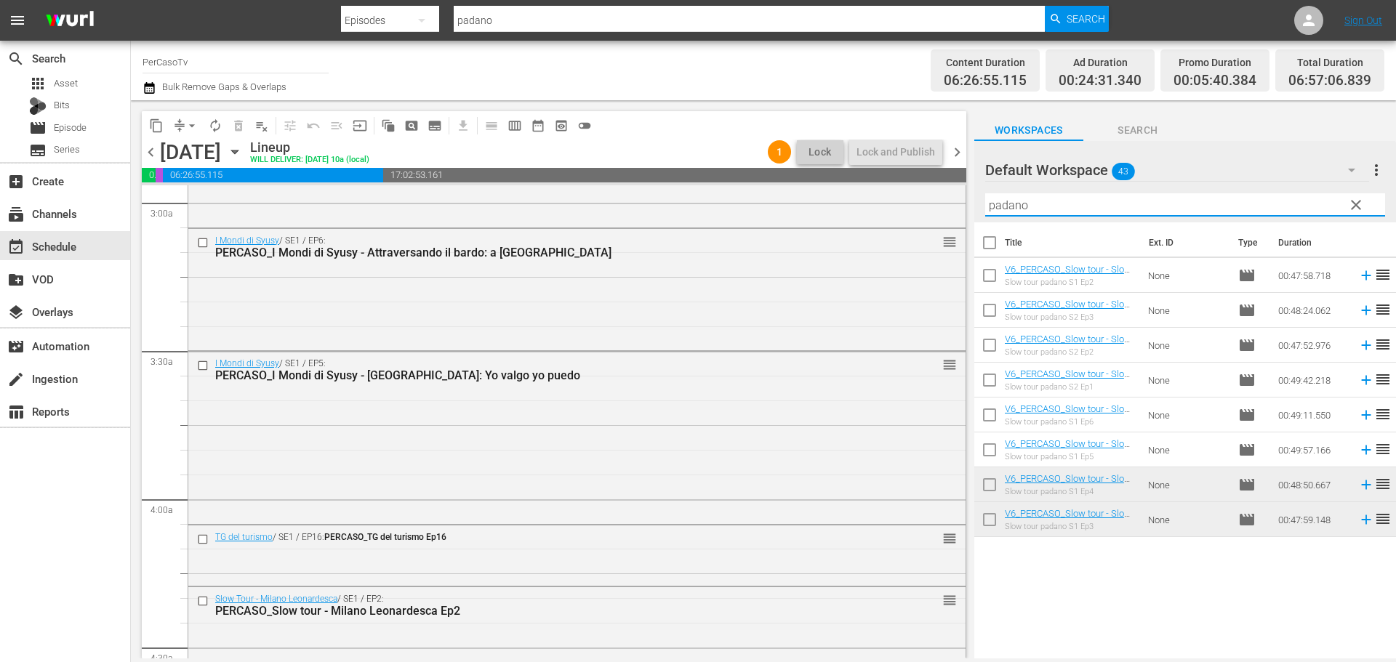
drag, startPoint x: 993, startPoint y: 207, endPoint x: 961, endPoint y: 224, distance: 36.1
click at [961, 224] on div "content_copy compress arrow_drop_down autorenew_outlined delete_forever_outline…" at bounding box center [763, 379] width 1265 height 558
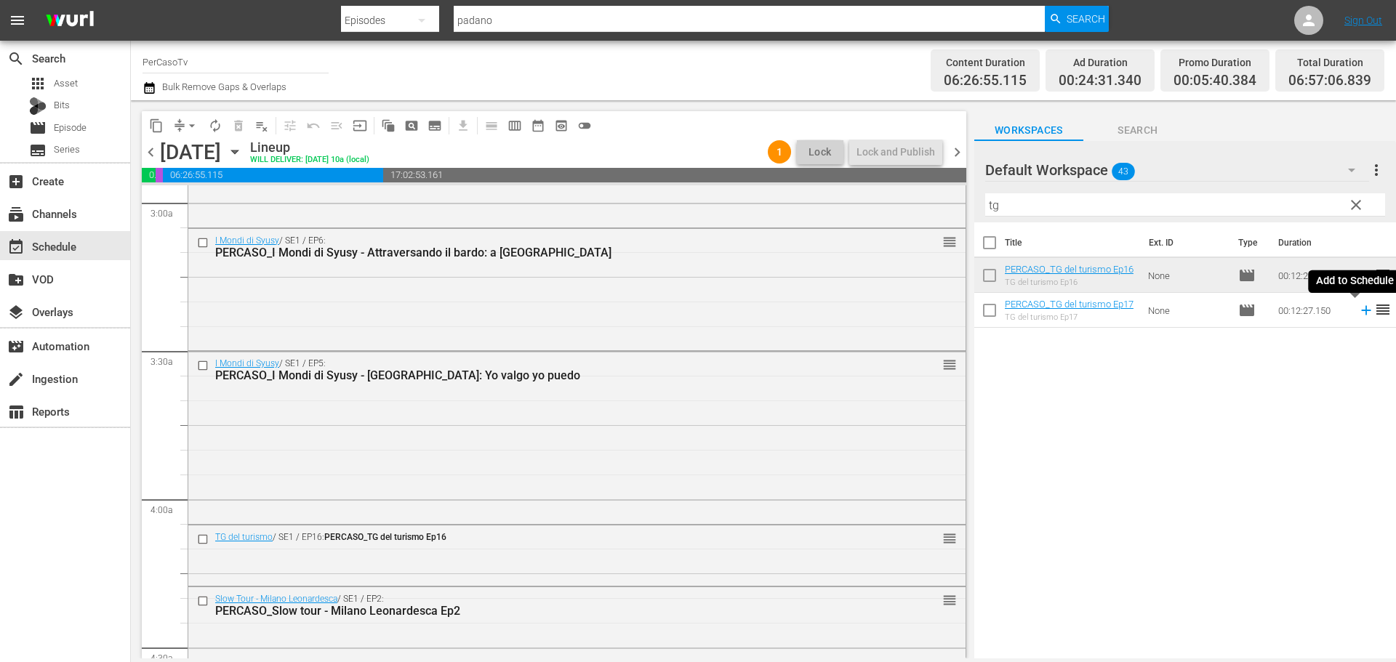
click at [1361, 315] on icon at bounding box center [1365, 310] width 9 height 9
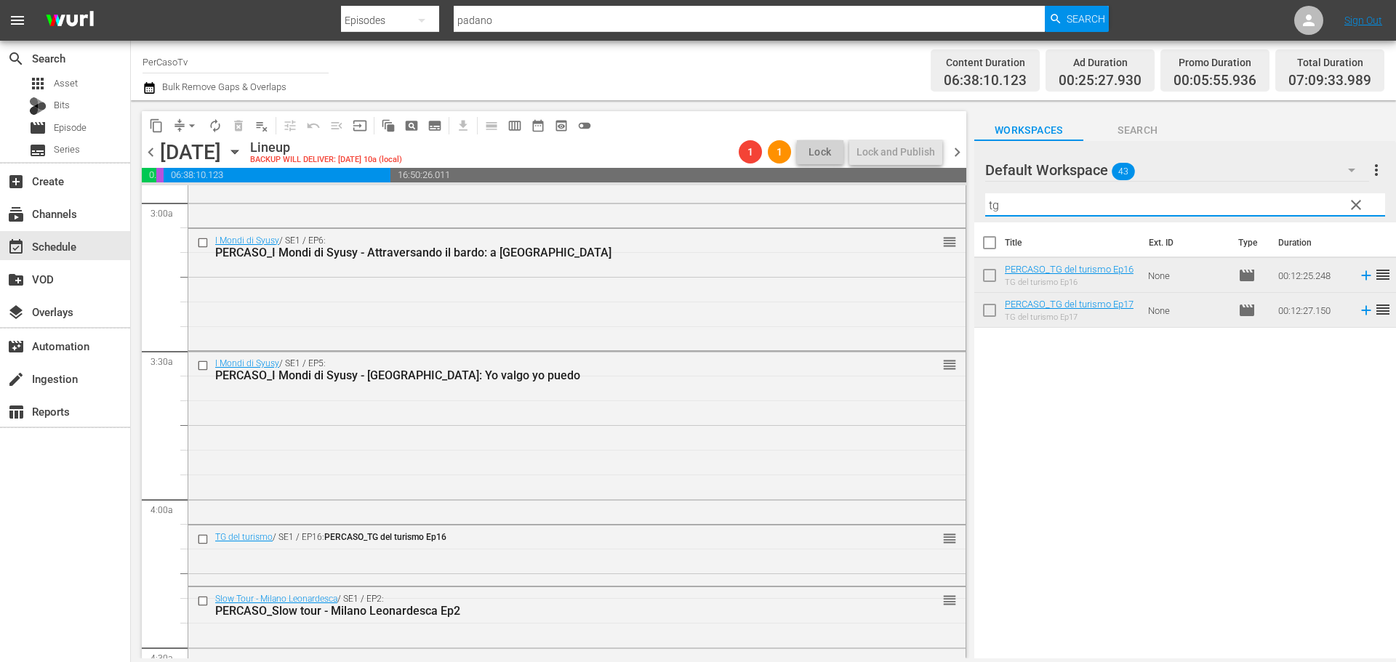
drag, startPoint x: 1059, startPoint y: 209, endPoint x: 979, endPoint y: 221, distance: 80.1
click at [979, 221] on div "Default Workspace 43 Default more_vert clear Filter by Title tg" at bounding box center [1185, 181] width 422 height 81
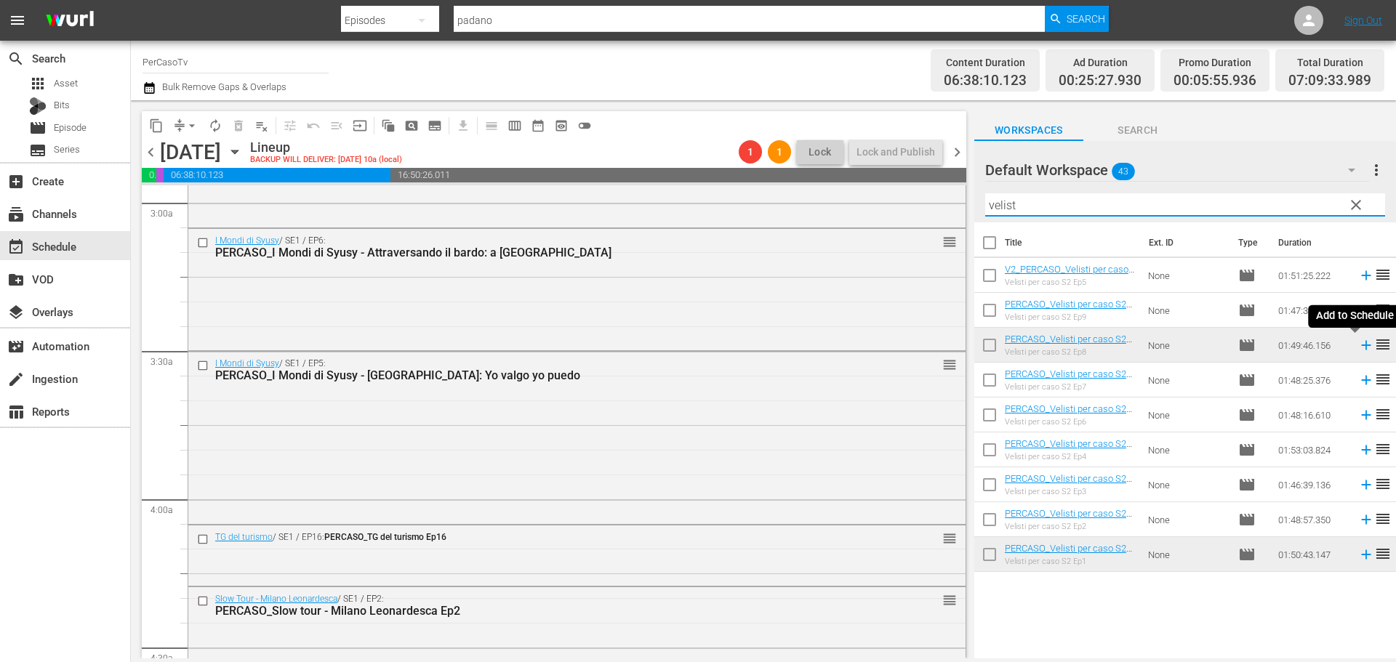
type input "velist"
click at [1361, 349] on icon at bounding box center [1365, 345] width 9 height 9
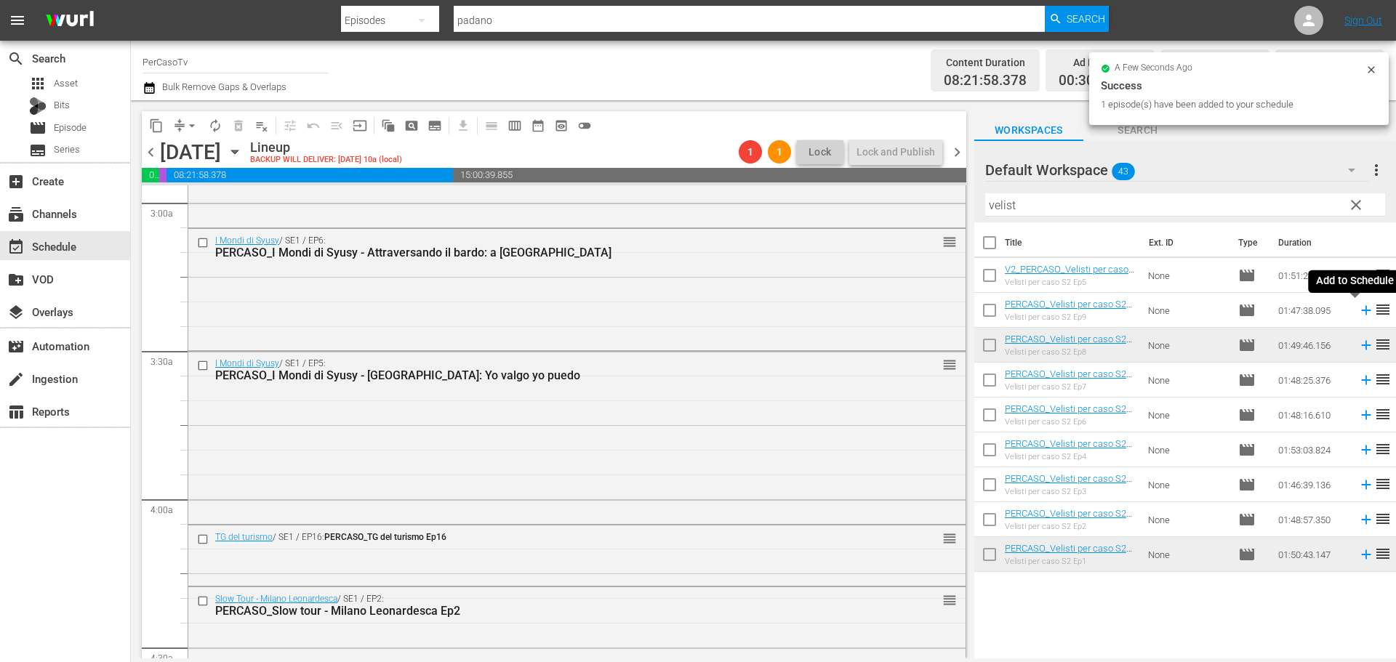
click at [1358, 314] on icon at bounding box center [1366, 310] width 16 height 16
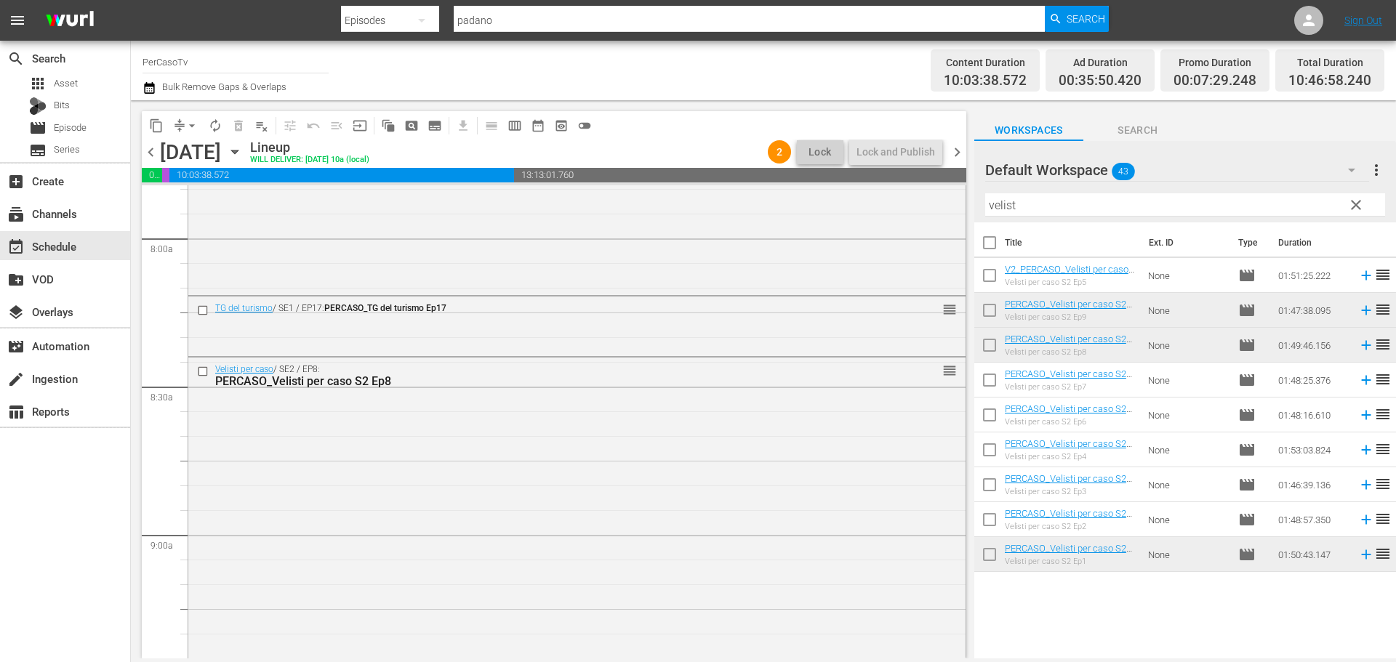
scroll to position [2274, 0]
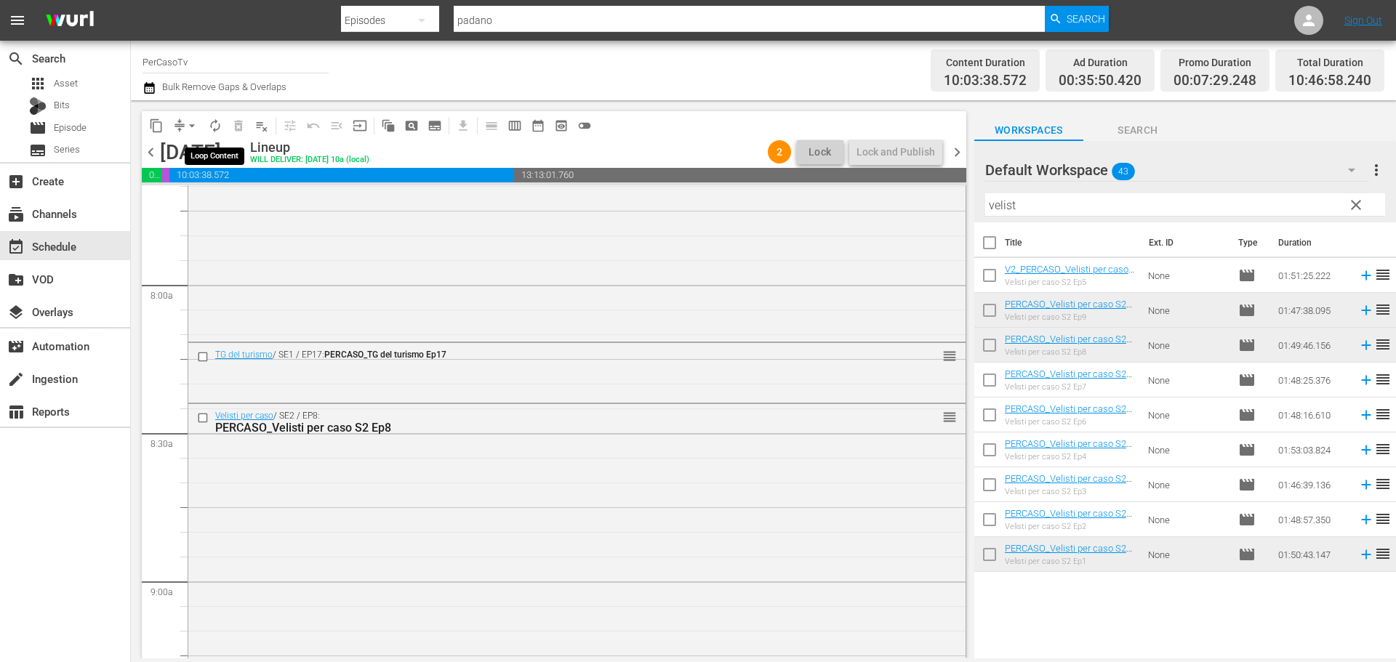
click at [214, 127] on span "autorenew_outlined" at bounding box center [215, 126] width 15 height 15
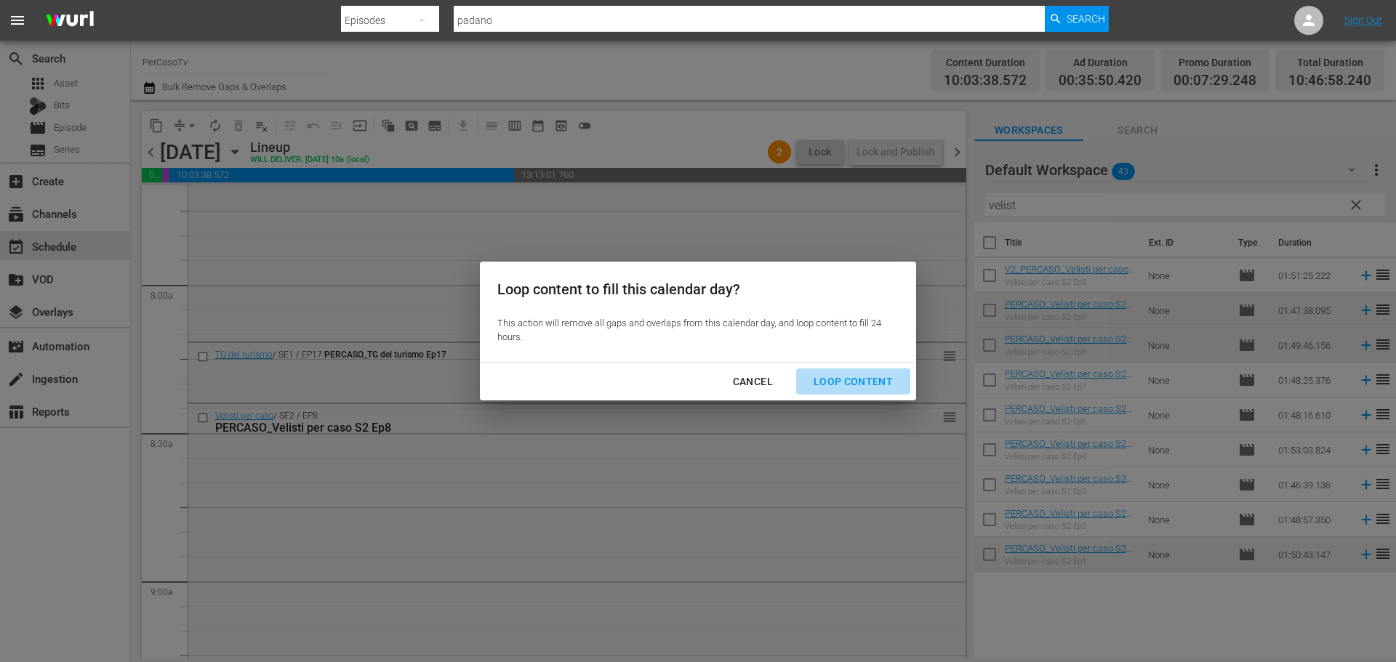
click at [878, 382] on div "Loop Content" at bounding box center [853, 382] width 103 height 18
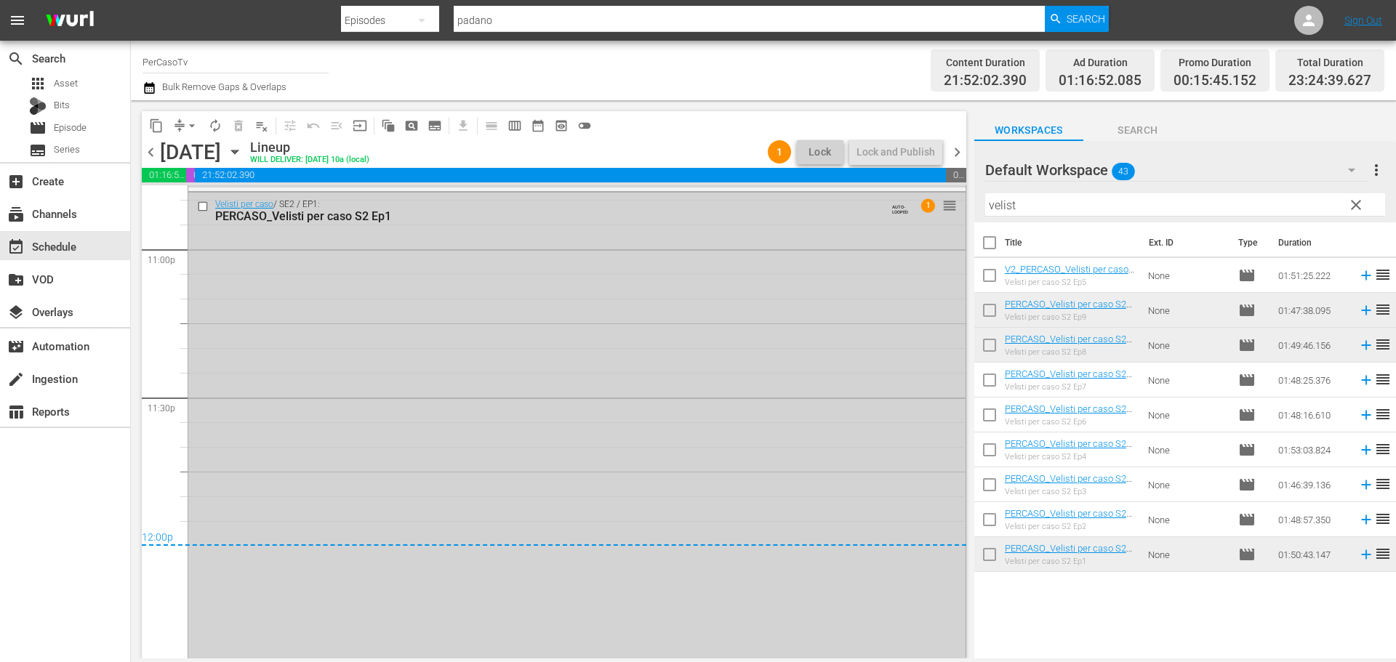
scroll to position [6622, 0]
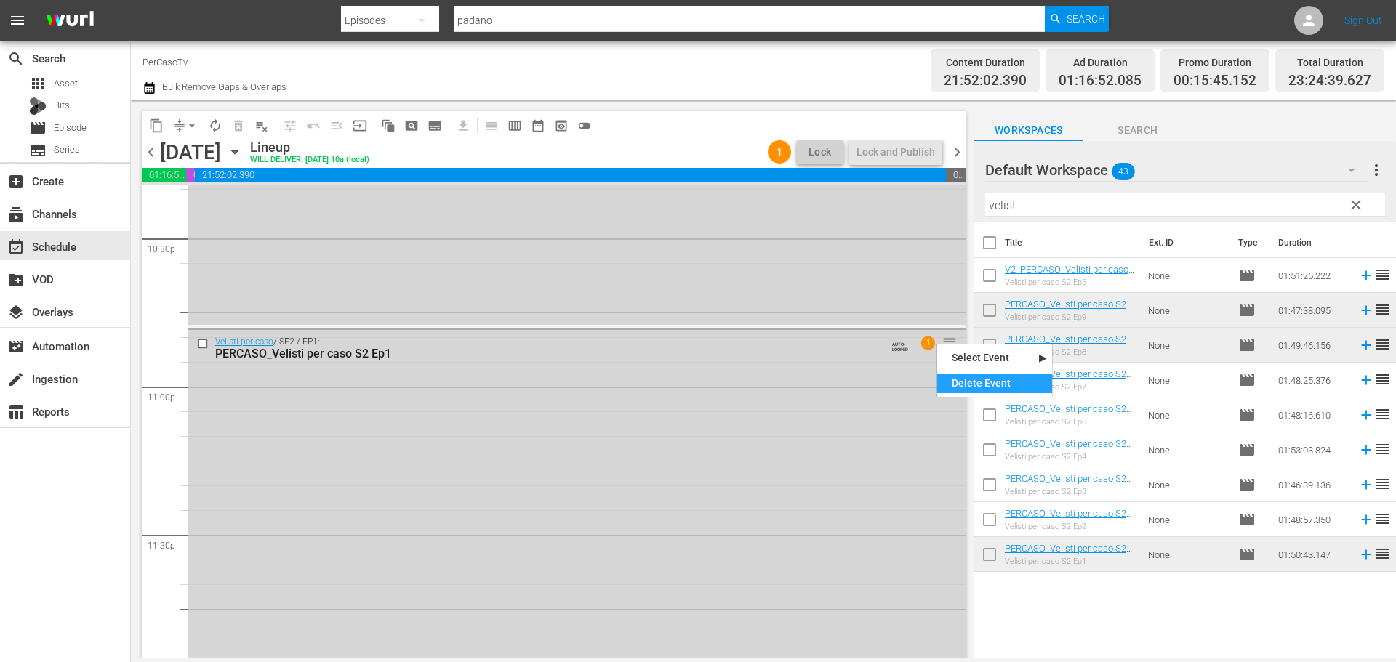
click at [955, 390] on div "Delete Event" at bounding box center [994, 384] width 115 height 20
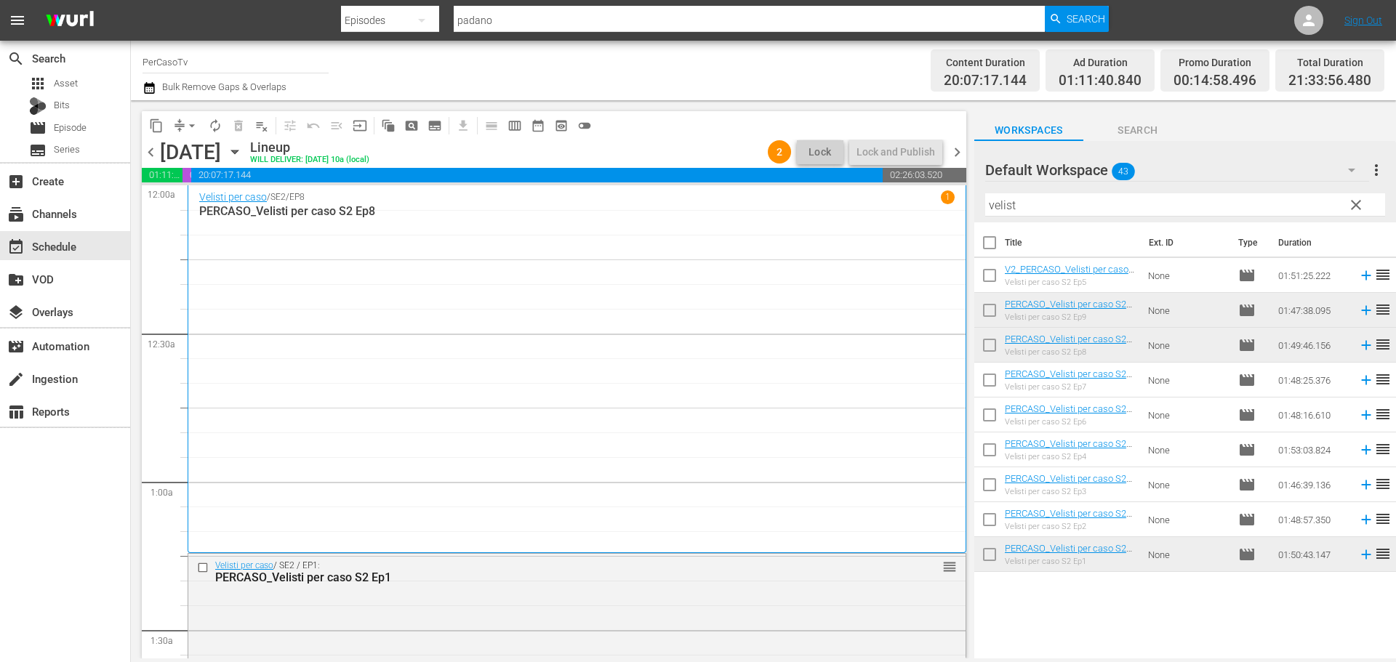
scroll to position [73, 0]
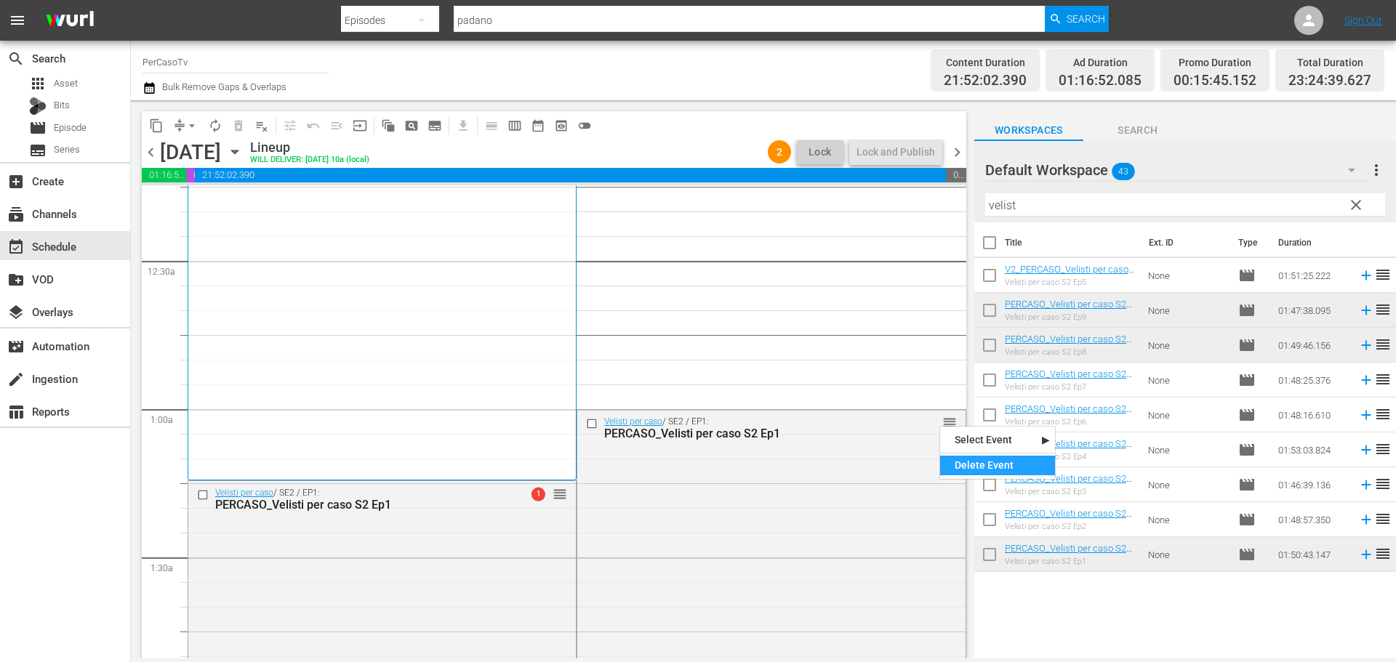
click at [965, 465] on div "Delete Event" at bounding box center [997, 466] width 115 height 20
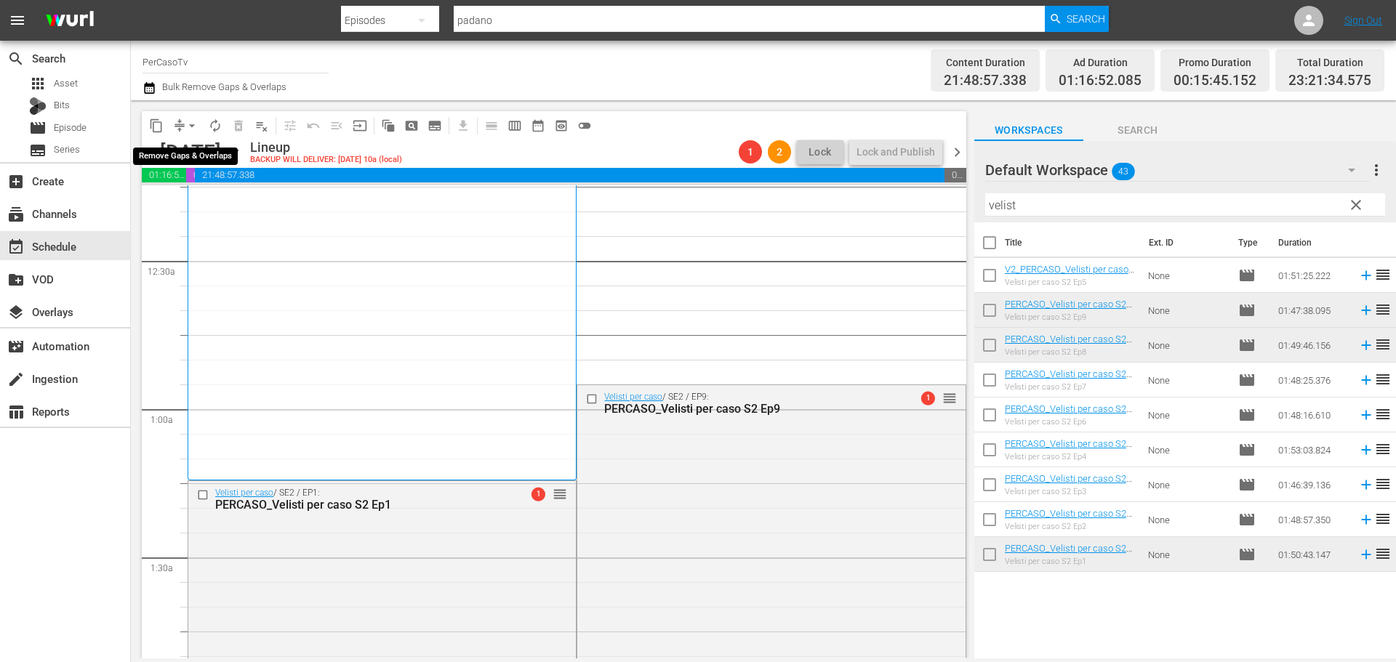
click at [190, 127] on span "arrow_drop_down" at bounding box center [192, 126] width 15 height 15
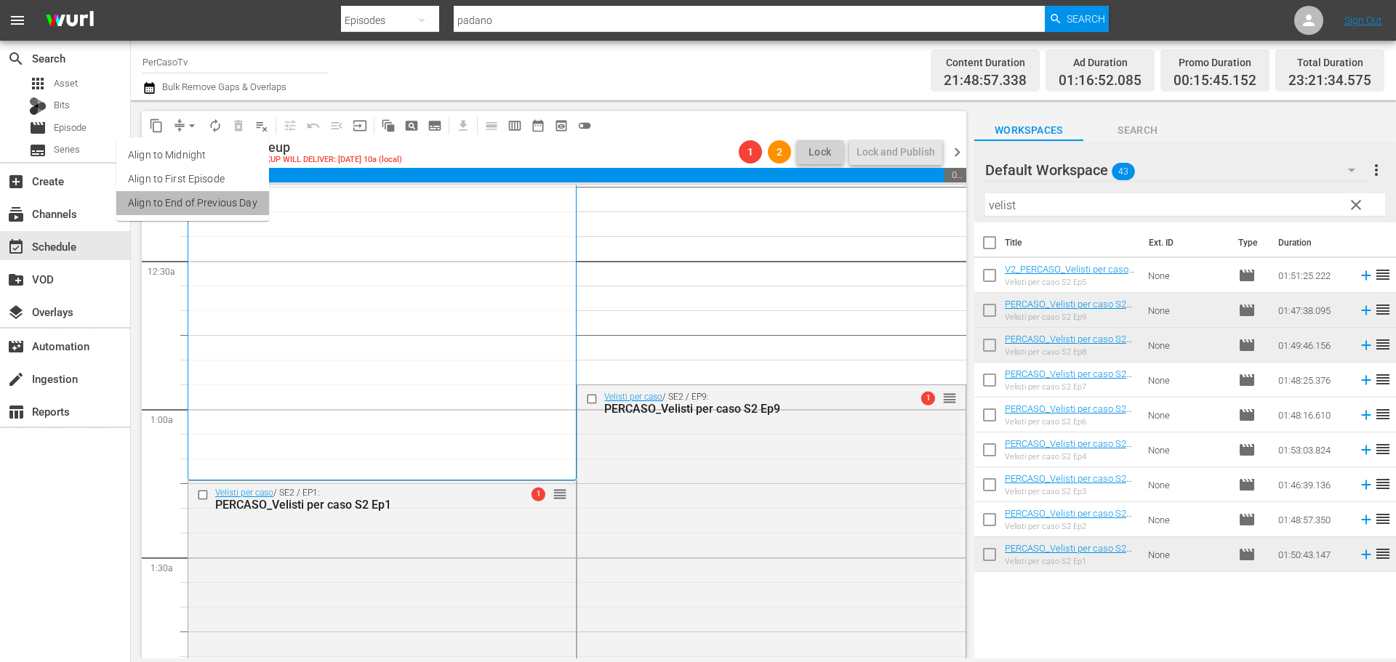
click at [203, 206] on li "Align to End of Previous Day" at bounding box center [192, 203] width 153 height 24
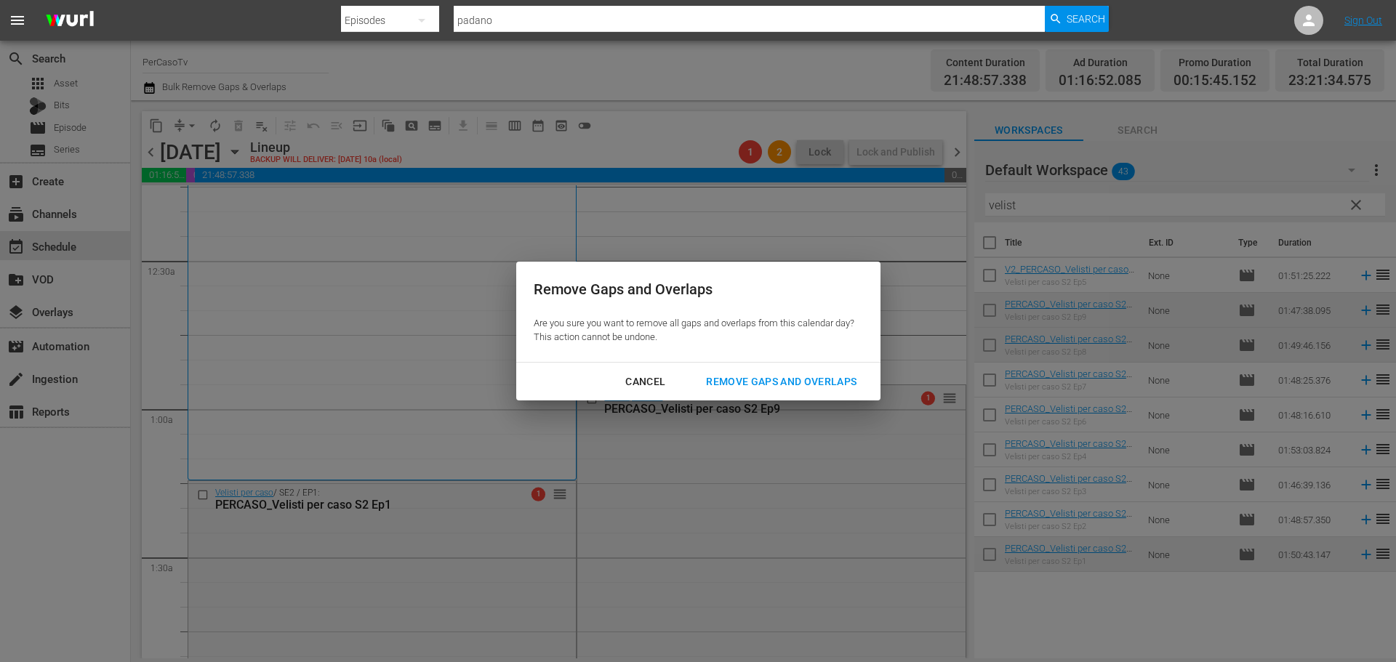
click at [835, 380] on div "Remove Gaps and Overlaps" at bounding box center [781, 382] width 174 height 18
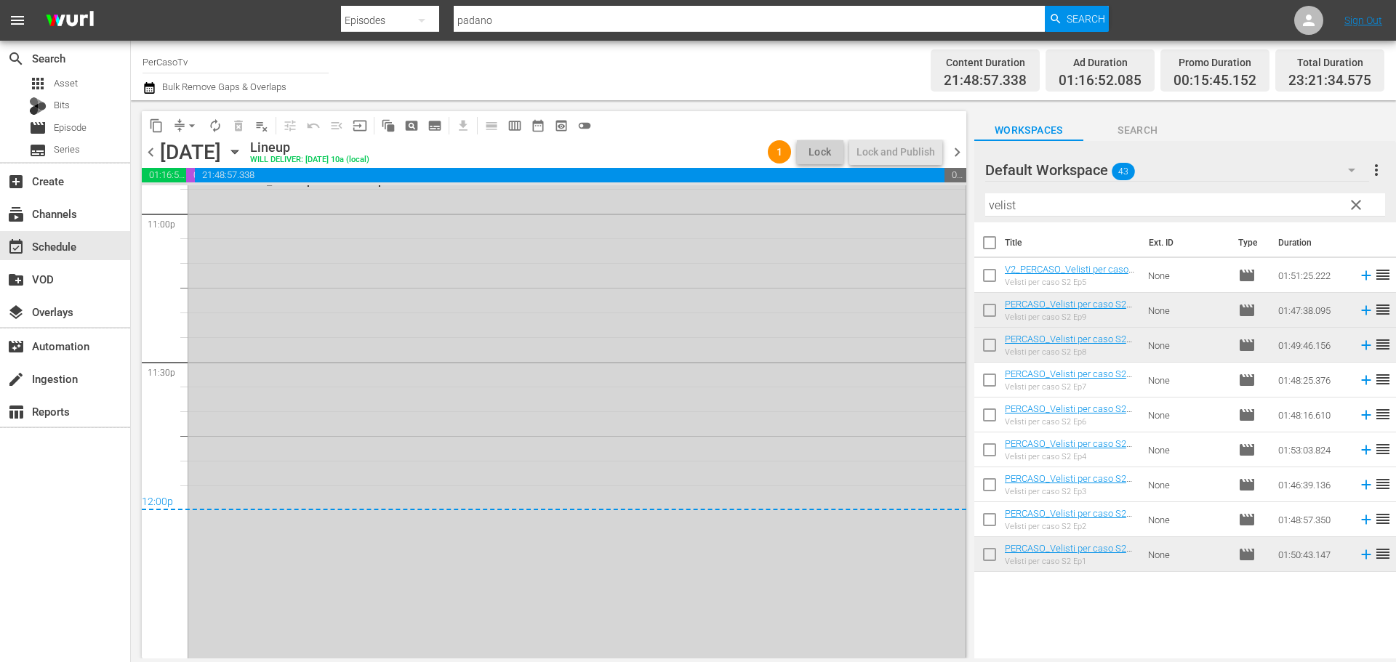
scroll to position [6391, 0]
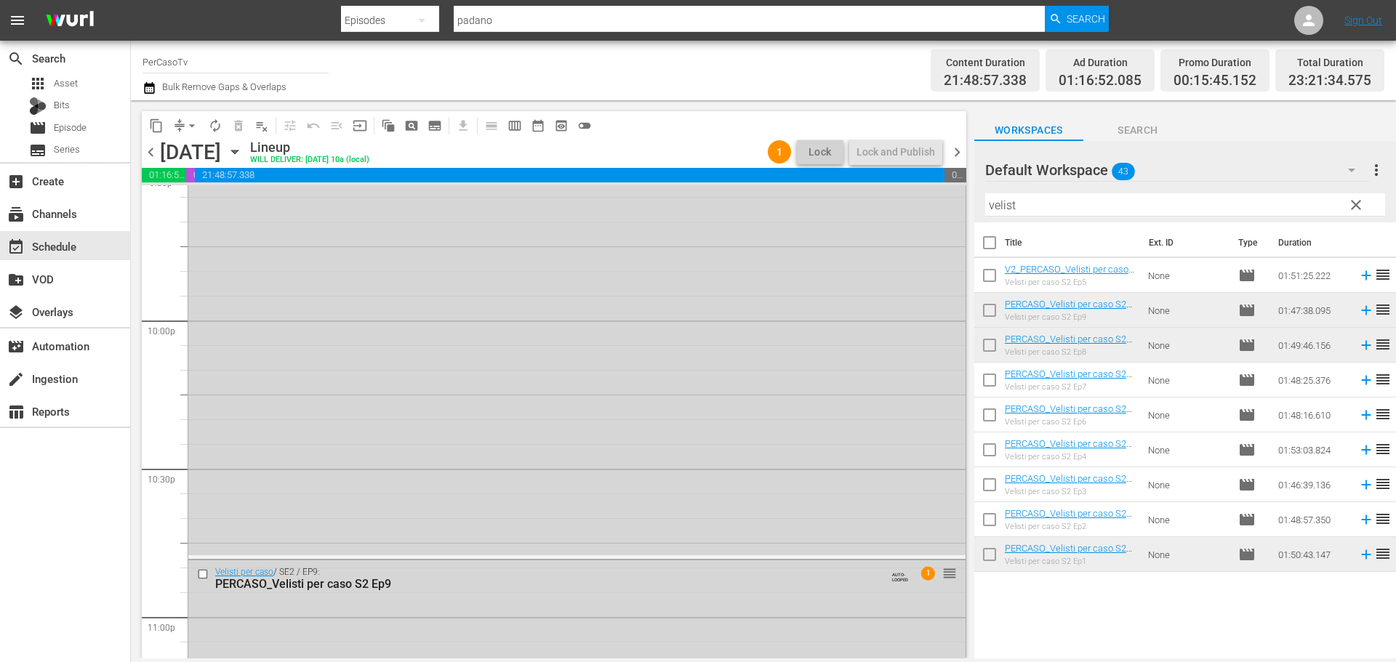
click at [150, 144] on span "chevron_left" at bounding box center [151, 152] width 18 height 18
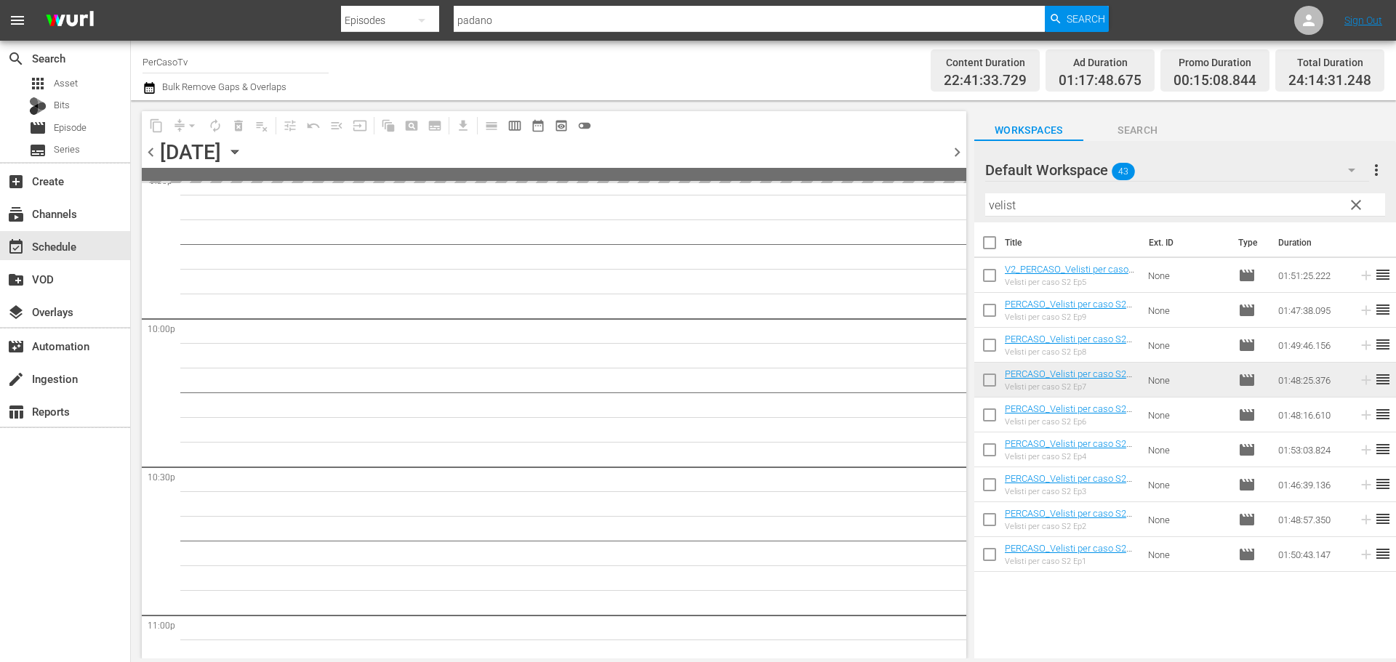
scroll to position [6644, 0]
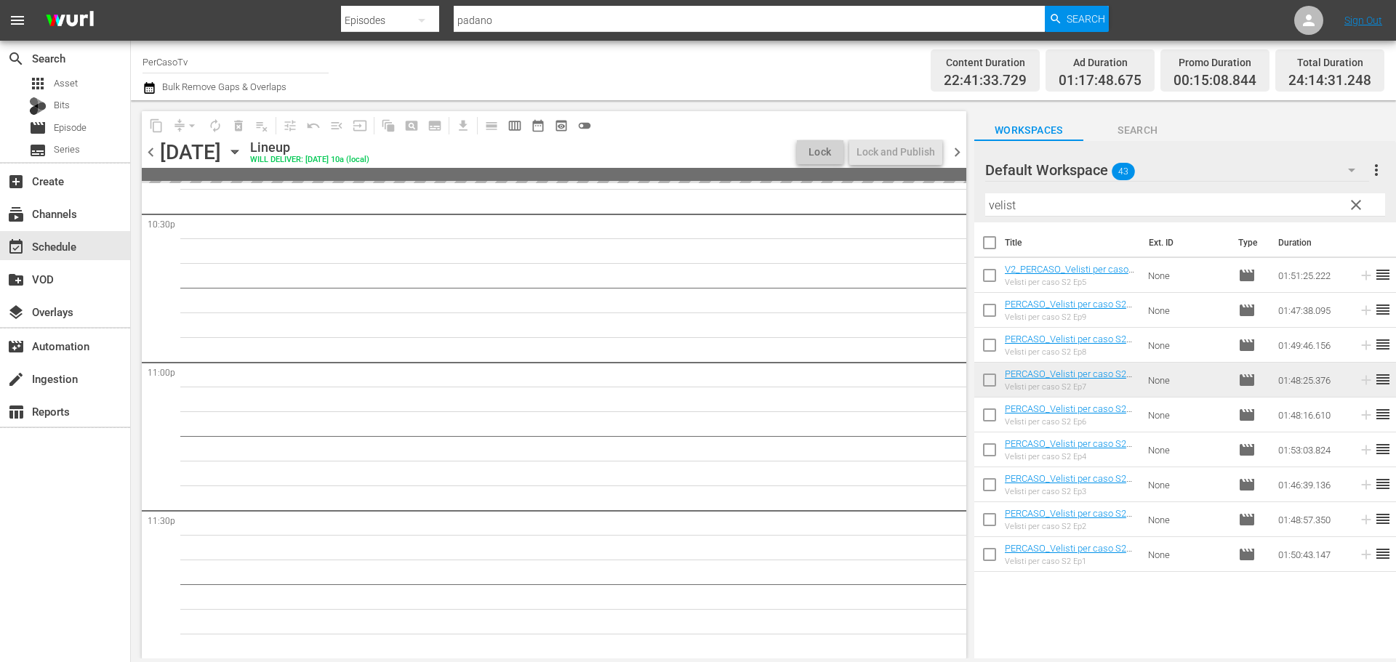
click at [152, 151] on span "chevron_left" at bounding box center [151, 152] width 18 height 18
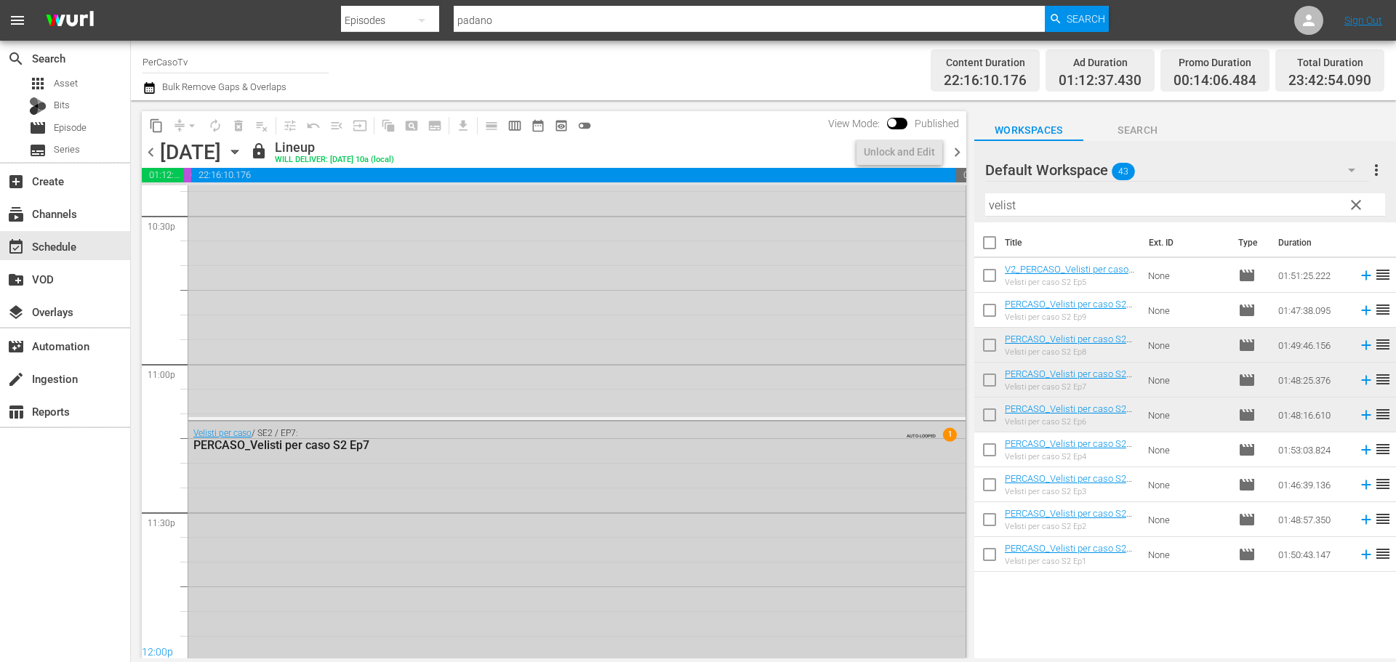
scroll to position [6792, 0]
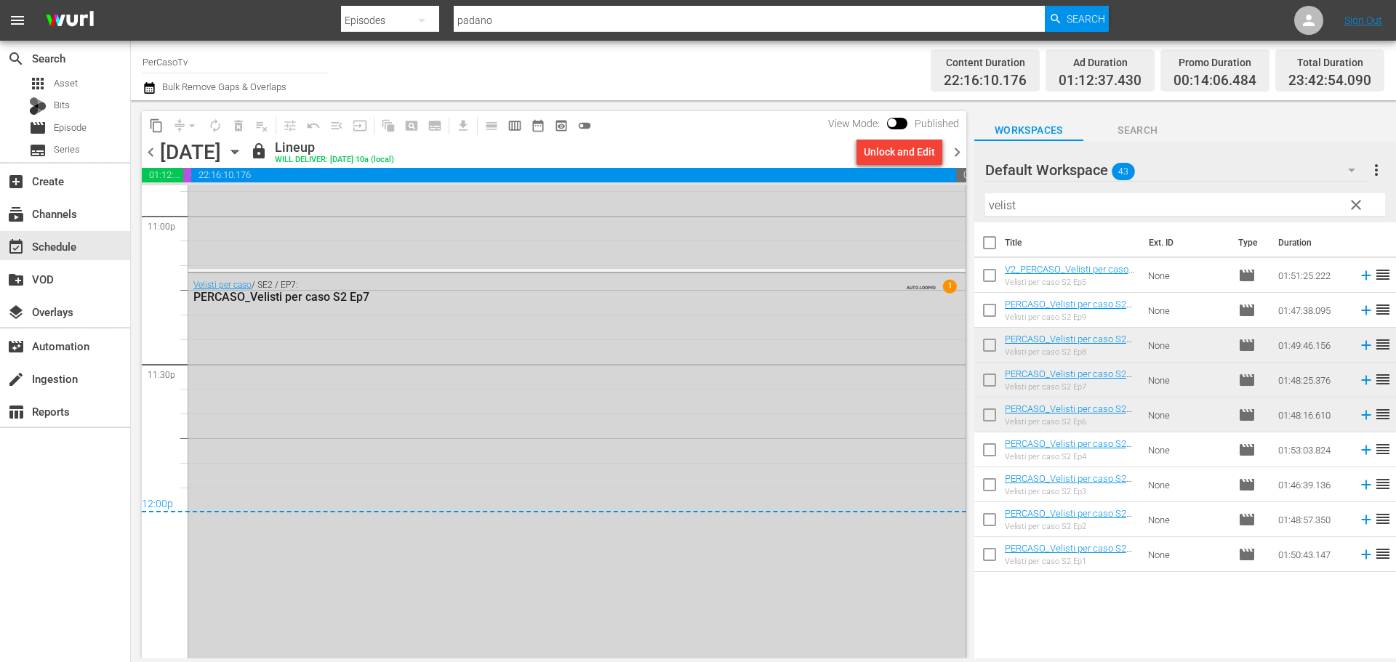
click at [951, 151] on span "chevron_right" at bounding box center [957, 152] width 18 height 18
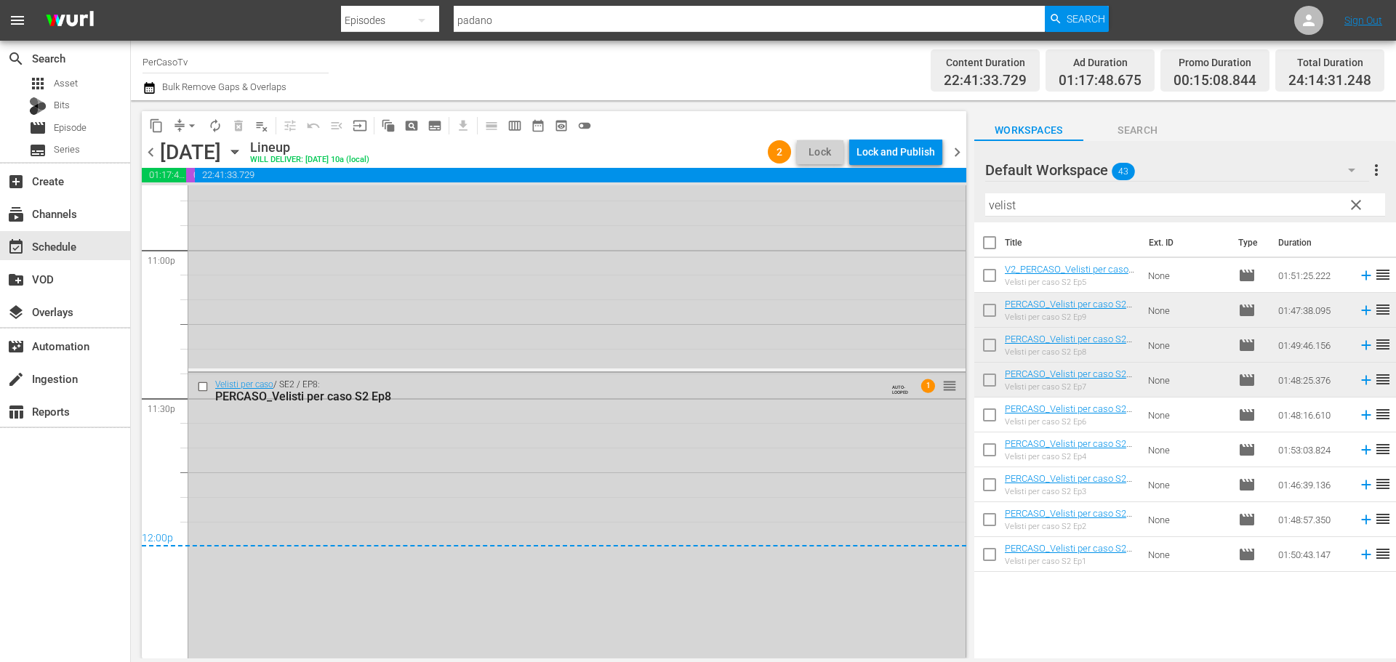
scroll to position [6783, 0]
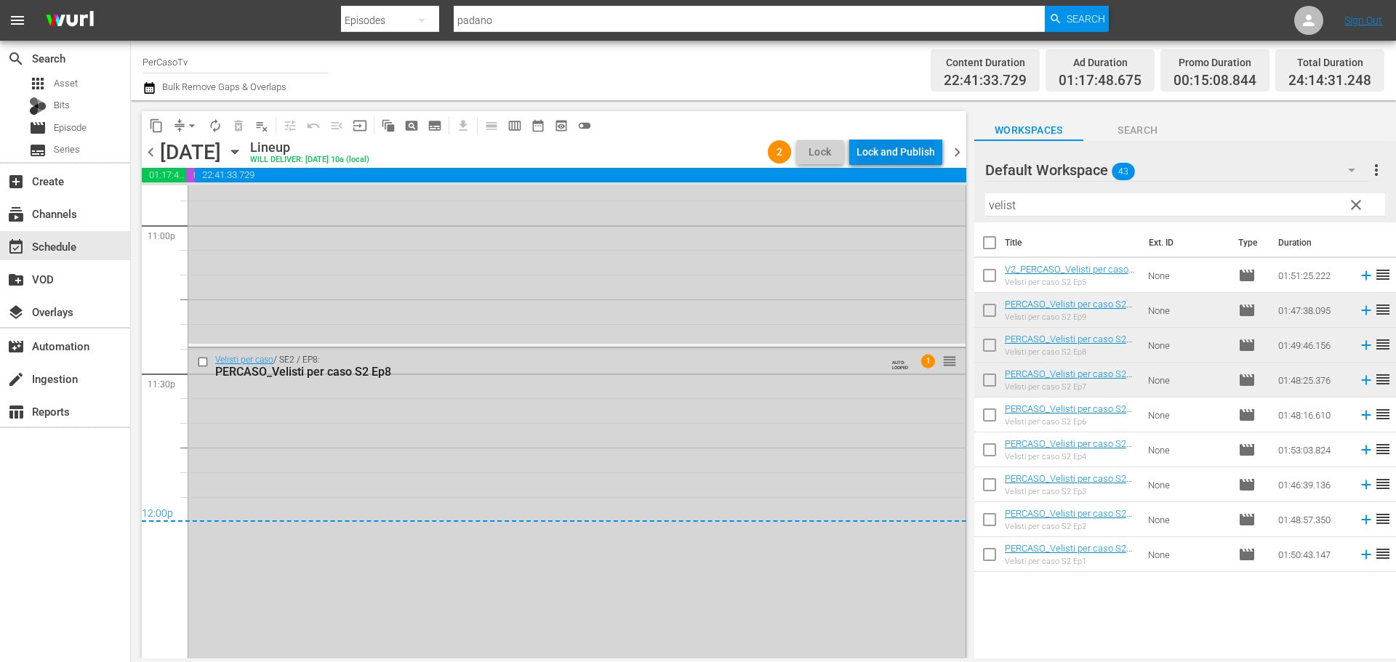
click at [925, 151] on div "Lock and Publish" at bounding box center [896, 152] width 79 height 26
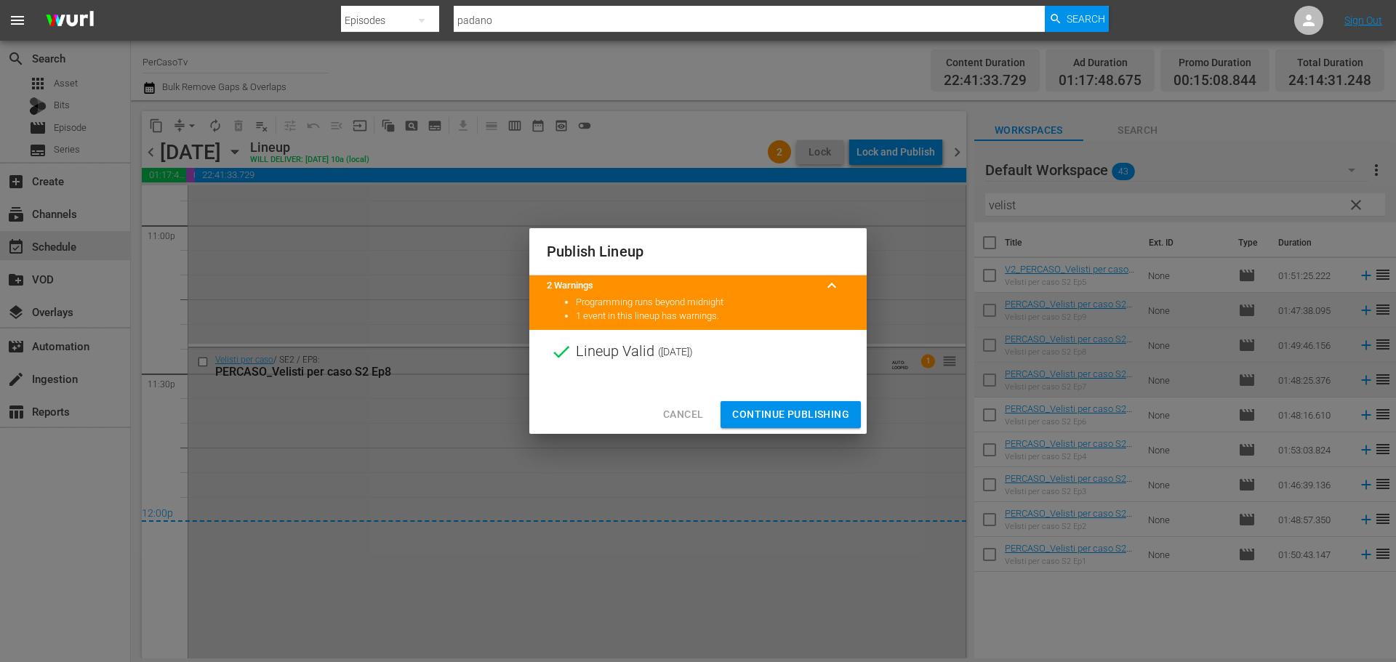
click at [838, 409] on span "Continue Publishing" at bounding box center [790, 415] width 117 height 18
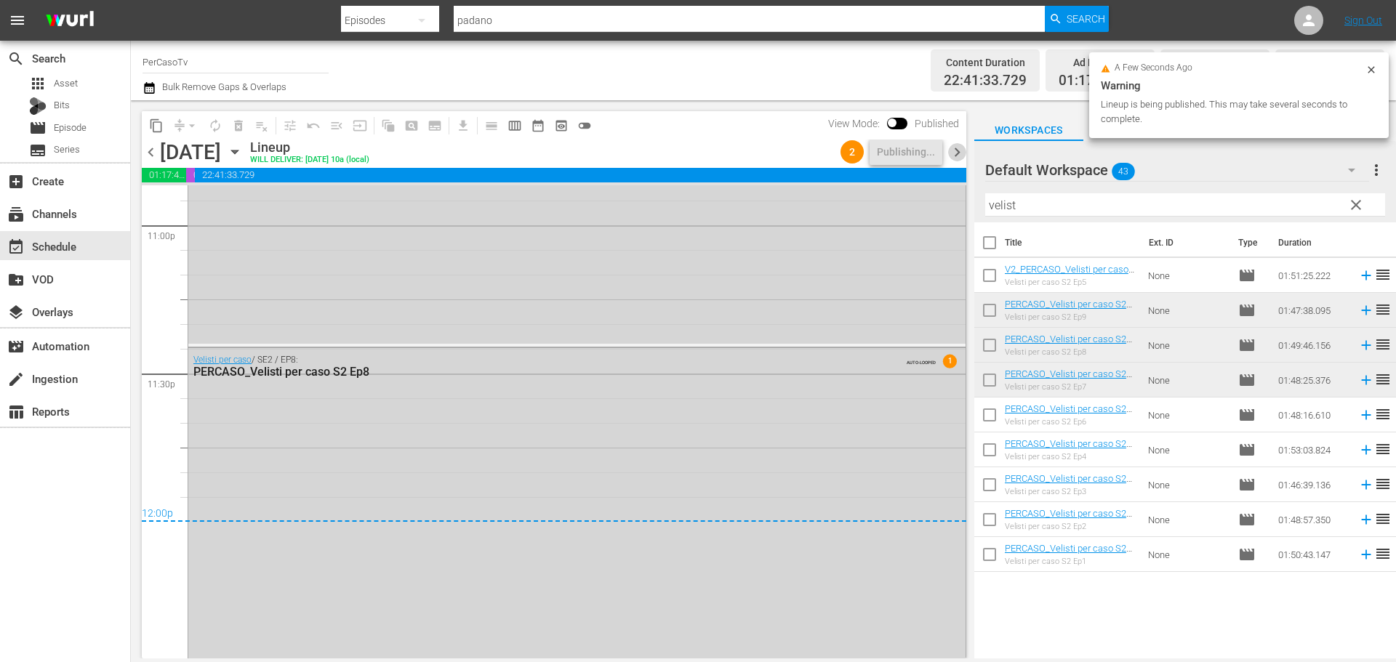
click at [955, 148] on span "chevron_right" at bounding box center [957, 152] width 18 height 18
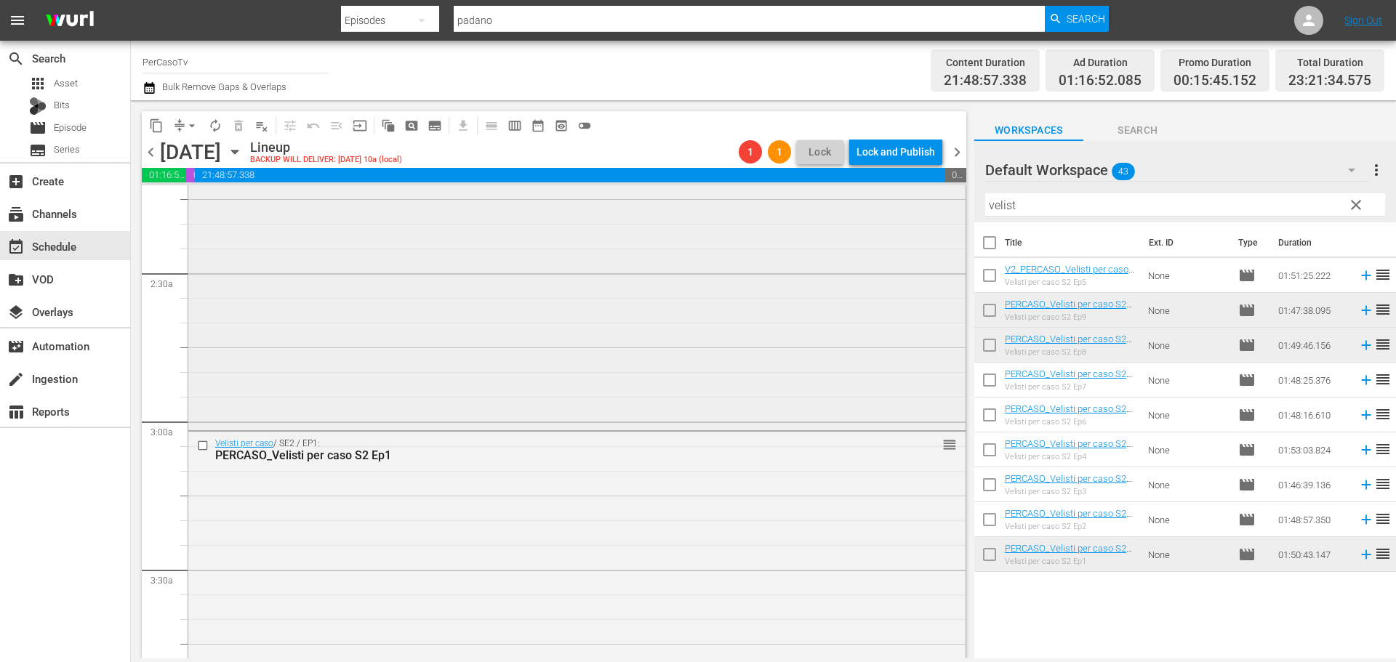
scroll to position [800, 0]
click at [1352, 208] on span "clear" at bounding box center [1355, 204] width 17 height 17
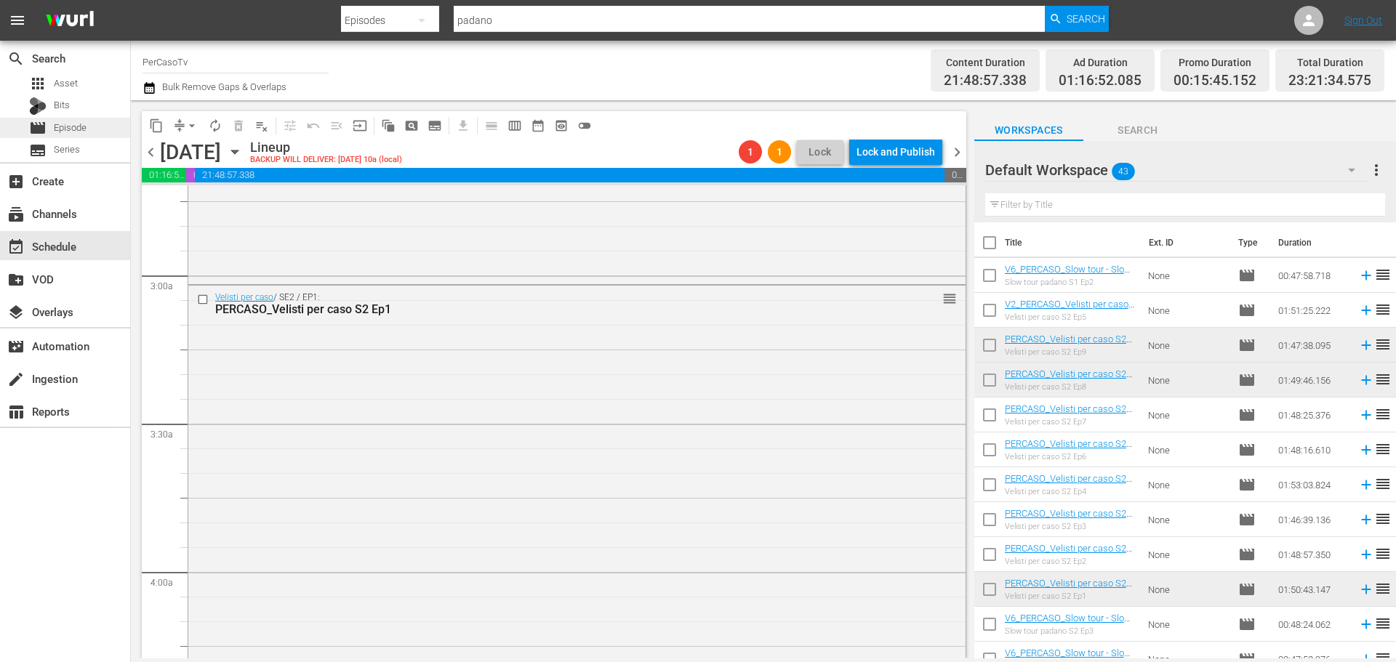
click at [107, 118] on div "movie Episode" at bounding box center [65, 128] width 130 height 20
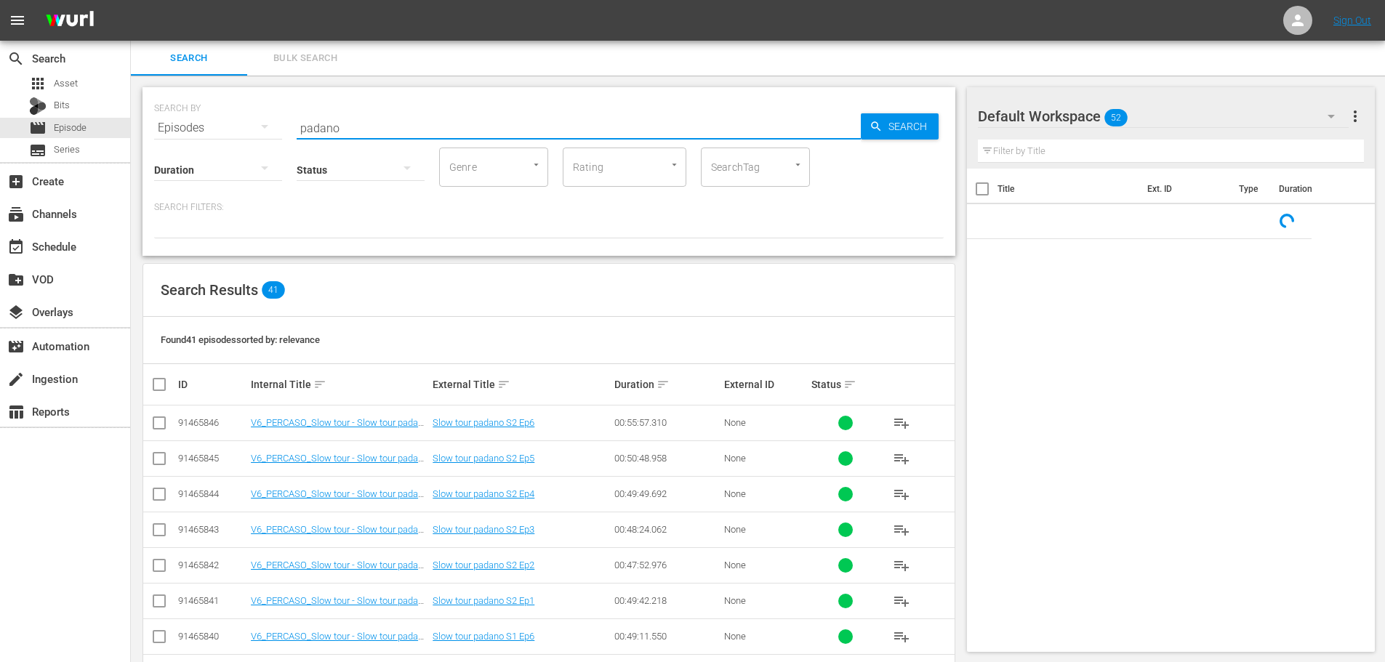
drag, startPoint x: 367, startPoint y: 128, endPoint x: 235, endPoint y: 149, distance: 134.0
click at [235, 149] on div "SEARCH BY Search By Episodes Search ID, Title, Description, Keywords, or Catego…" at bounding box center [549, 171] width 813 height 169
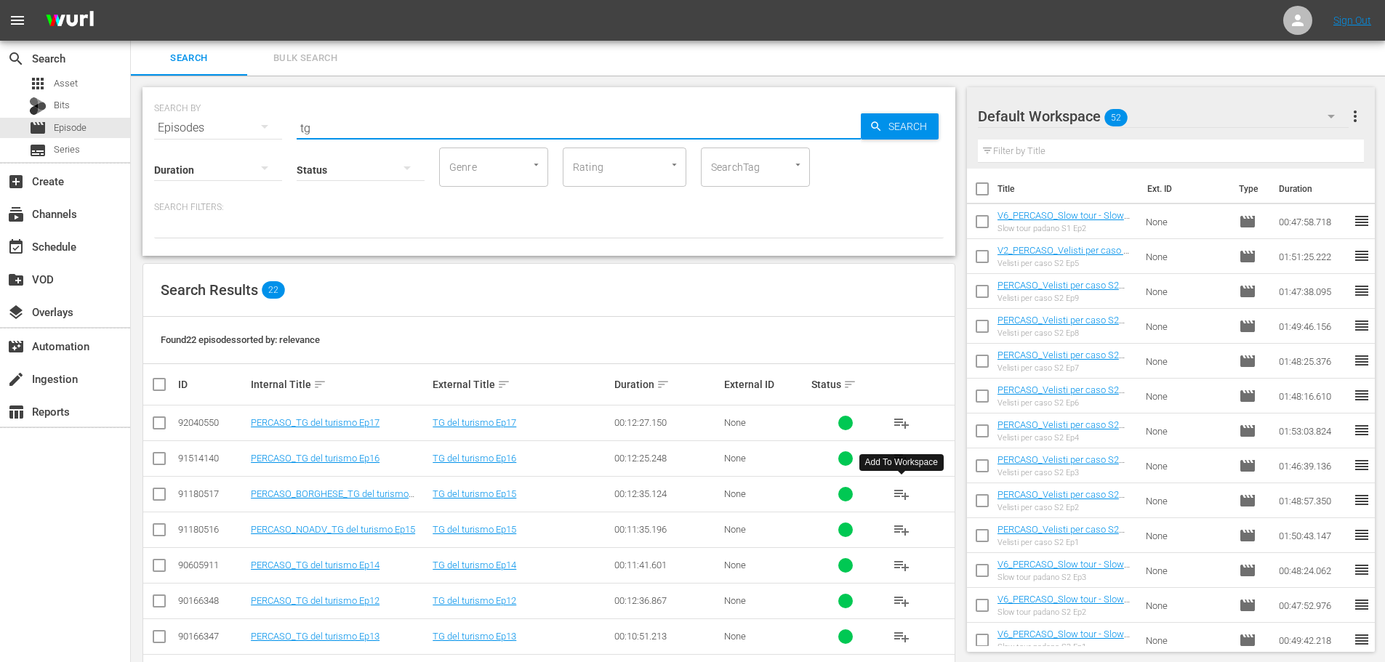
type input "tg"
click at [896, 497] on span "playlist_add" at bounding box center [901, 494] width 17 height 17
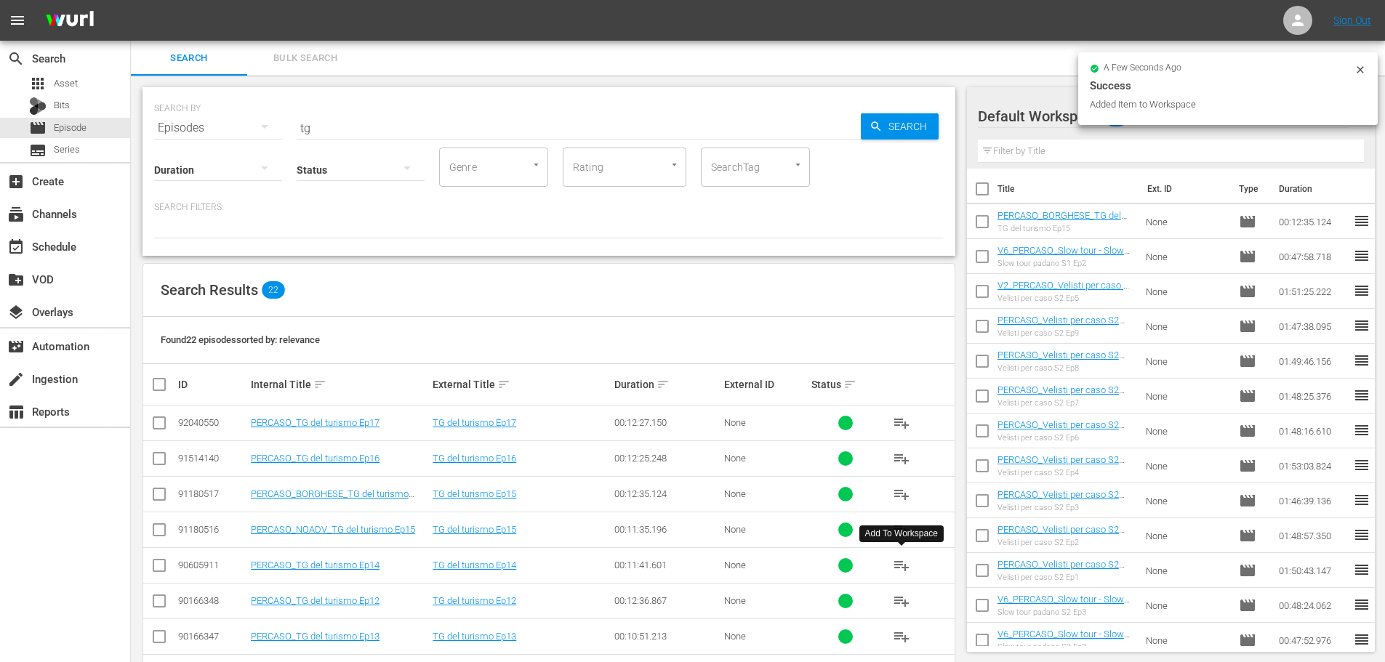
click at [903, 566] on span "playlist_add" at bounding box center [901, 565] width 17 height 17
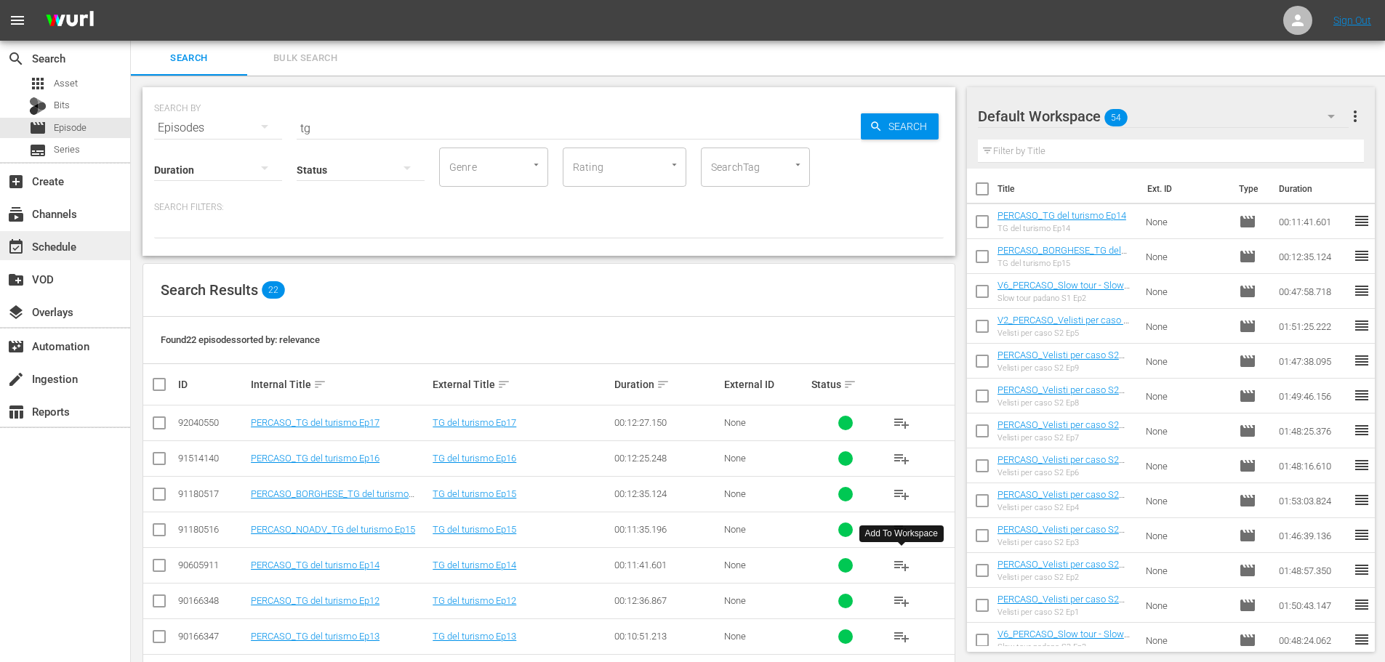
click at [108, 246] on div "event_available Schedule" at bounding box center [65, 245] width 130 height 29
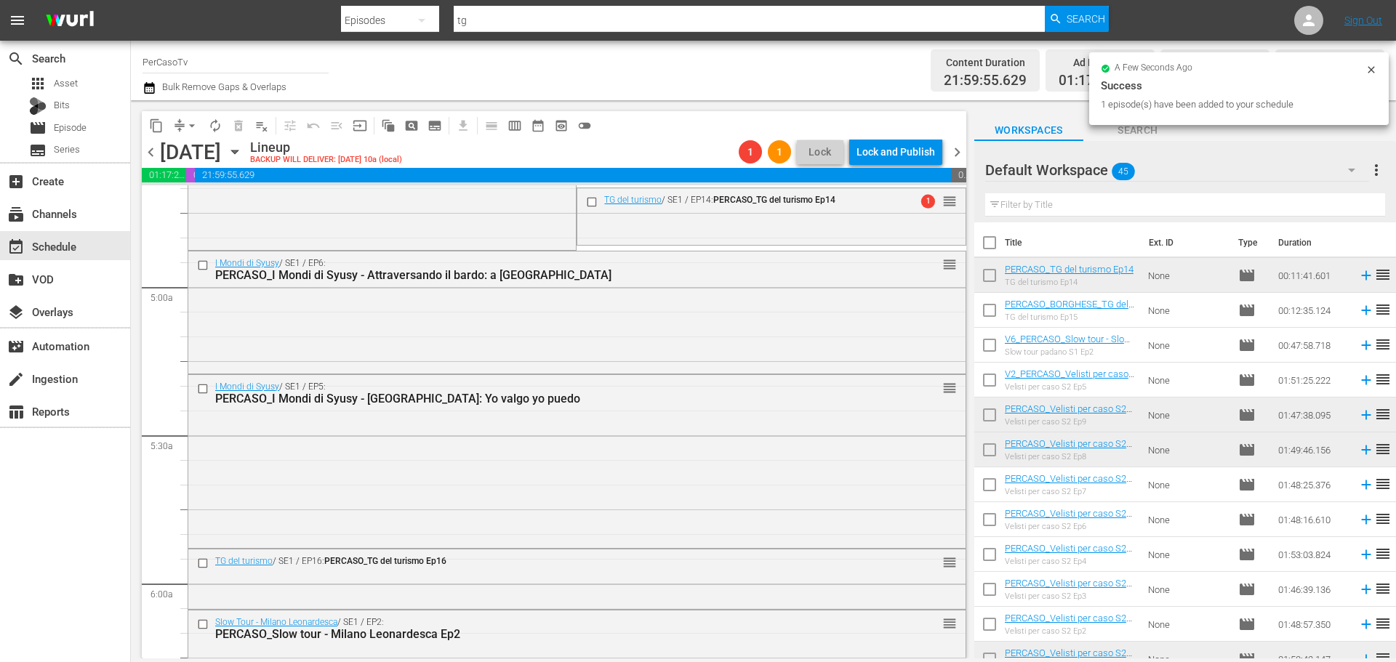
scroll to position [1454, 0]
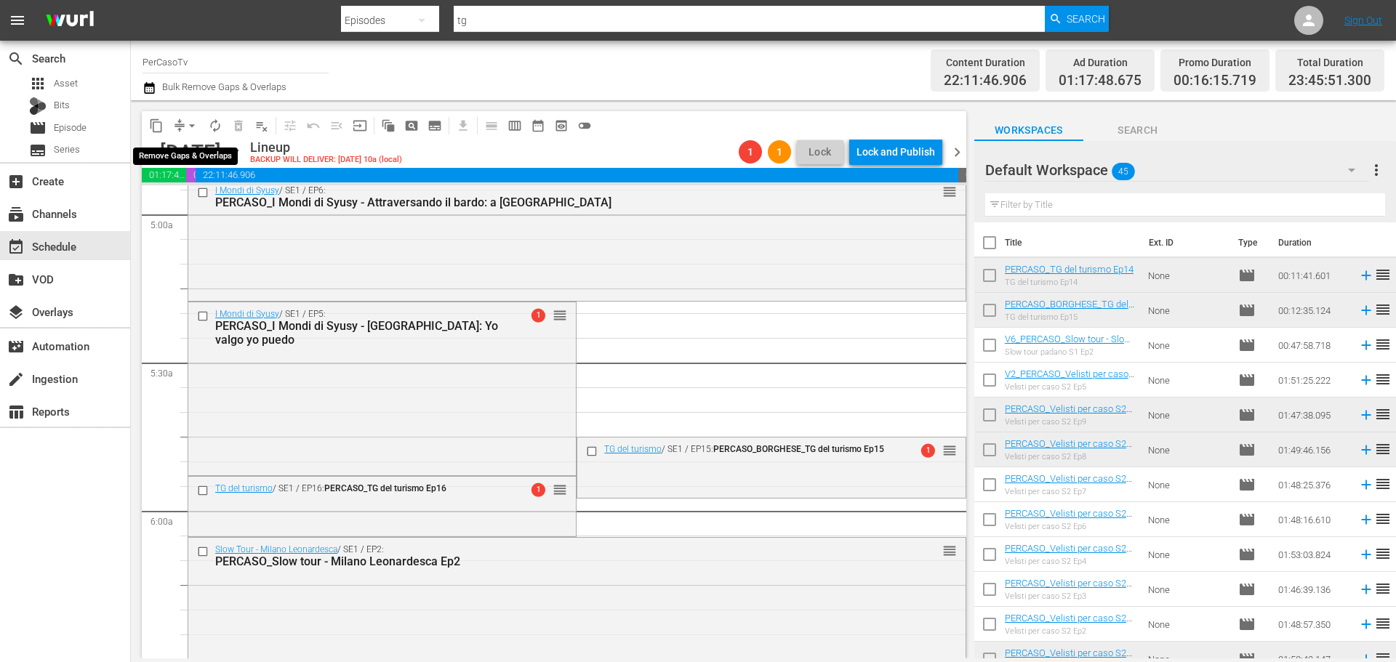
click at [190, 122] on span "arrow_drop_down" at bounding box center [192, 126] width 15 height 15
click at [201, 208] on li "Align to End of Previous Day" at bounding box center [192, 203] width 153 height 24
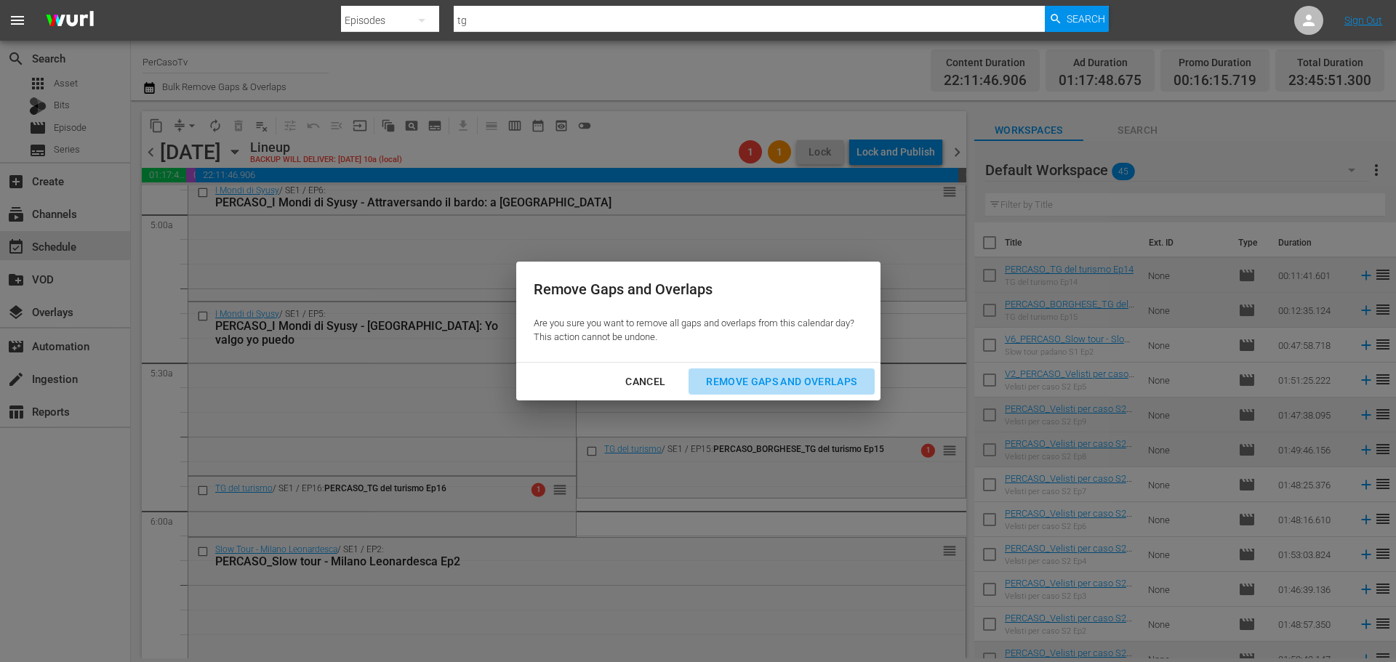
click at [702, 382] on div "Remove Gaps and Overlaps" at bounding box center [781, 382] width 174 height 18
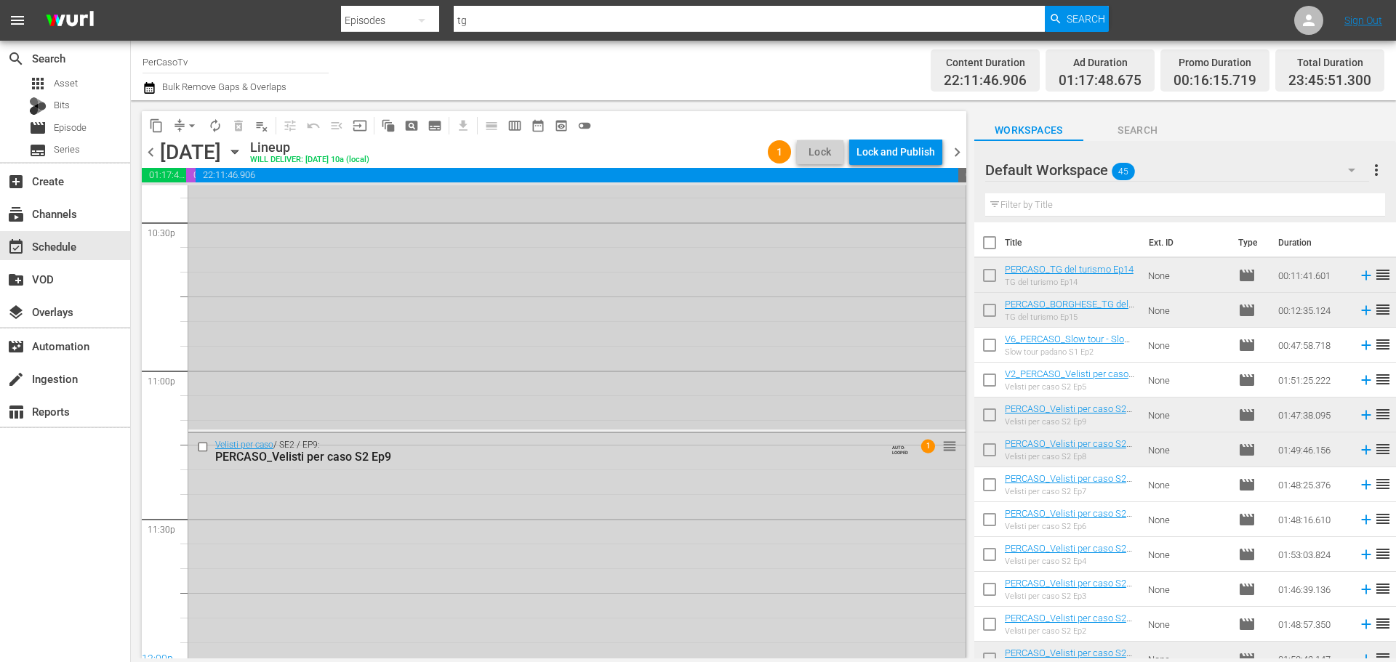
scroll to position [6508, 0]
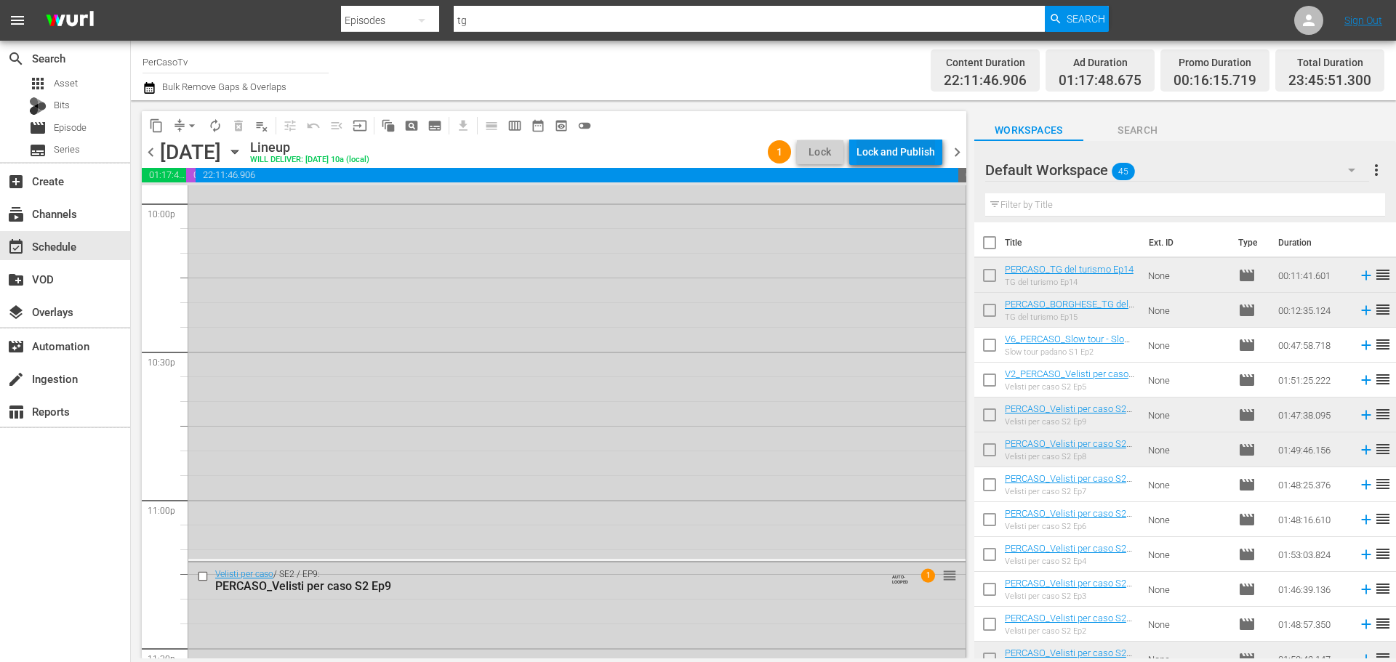
click at [879, 144] on div "Lock and Publish" at bounding box center [896, 152] width 79 height 26
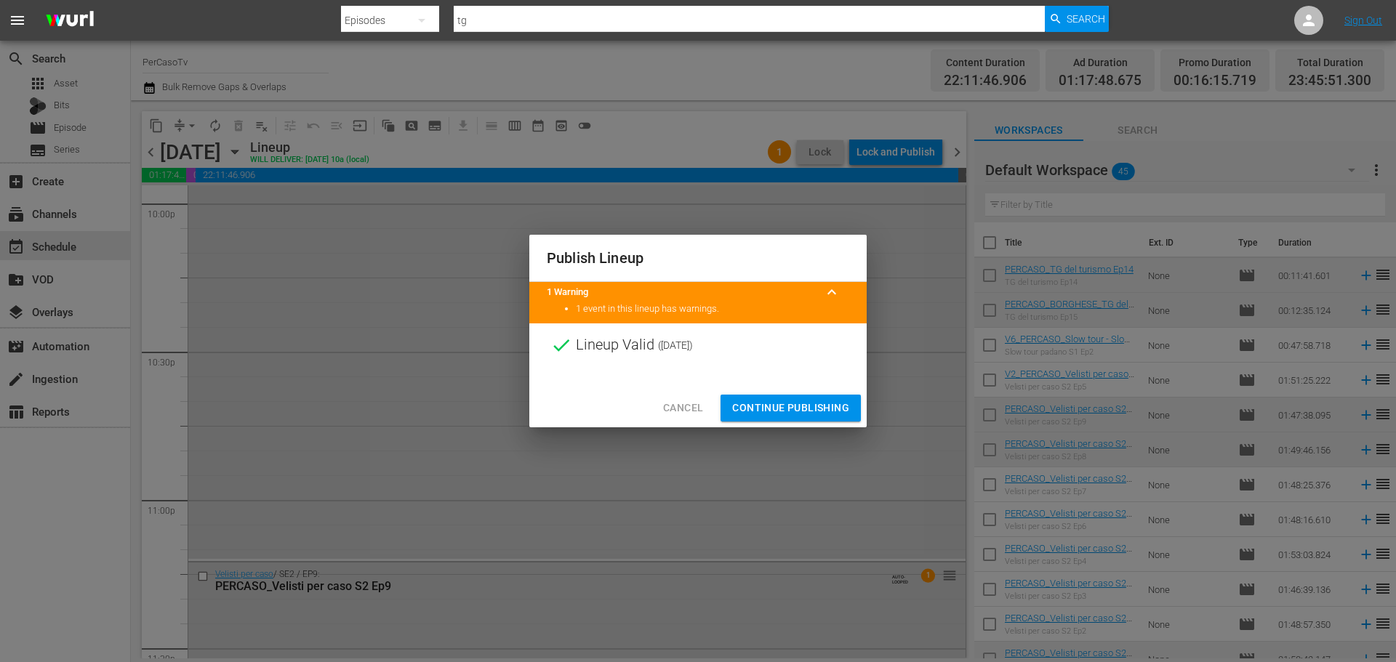
click at [833, 404] on span "Continue Publishing" at bounding box center [790, 408] width 117 height 18
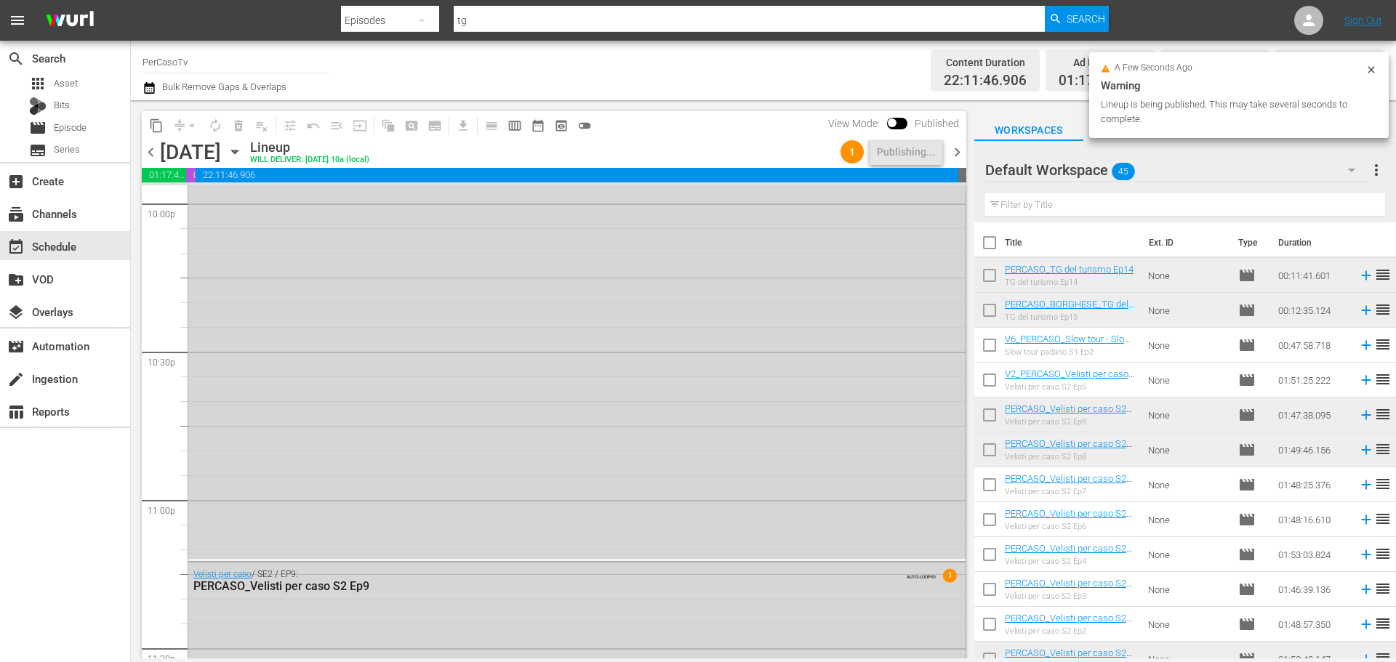
drag, startPoint x: 952, startPoint y: 145, endPoint x: 941, endPoint y: 153, distance: 13.7
click at [952, 146] on span "chevron_right" at bounding box center [957, 152] width 18 height 18
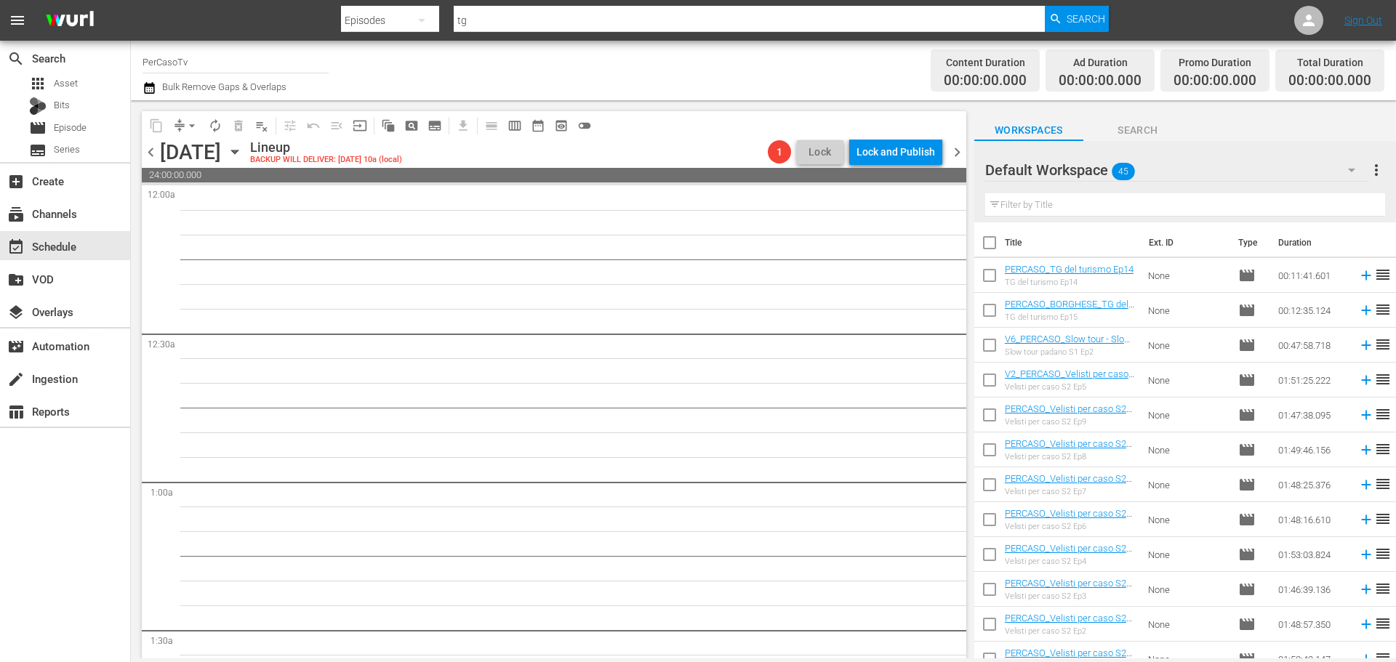
click at [1043, 211] on input "text" at bounding box center [1185, 204] width 400 height 23
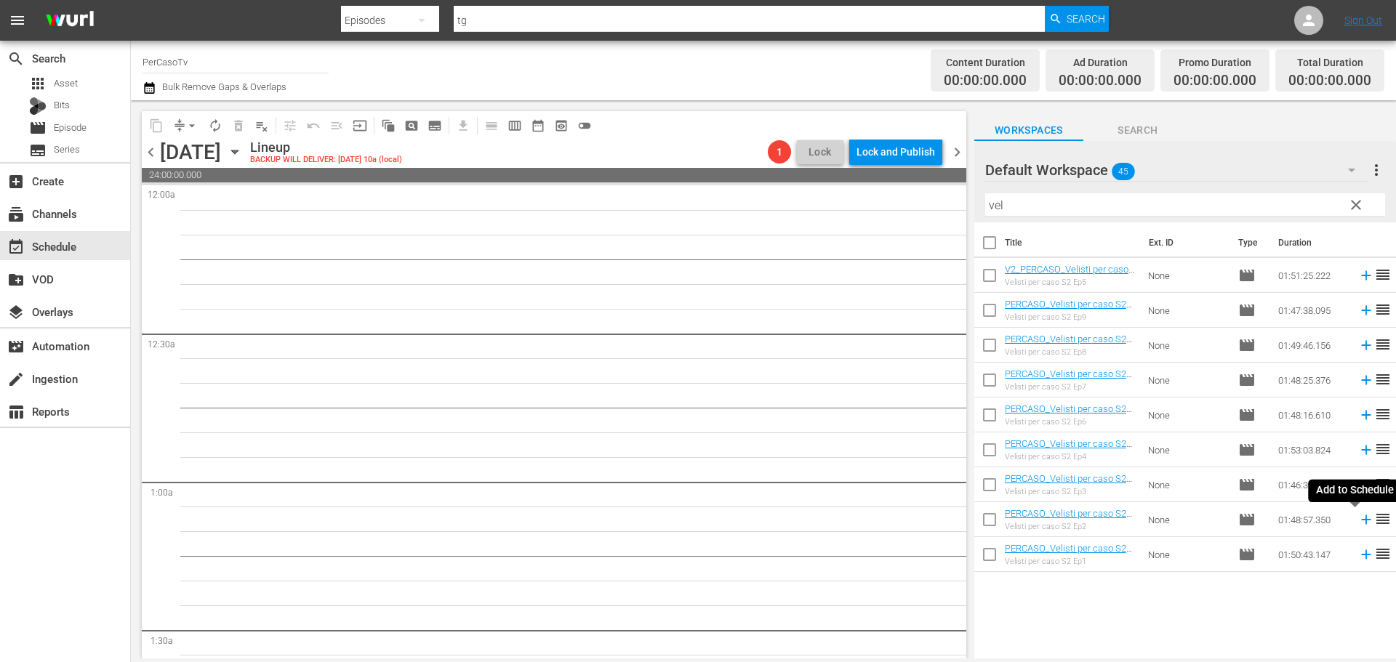
click at [1358, 525] on icon at bounding box center [1366, 520] width 16 height 16
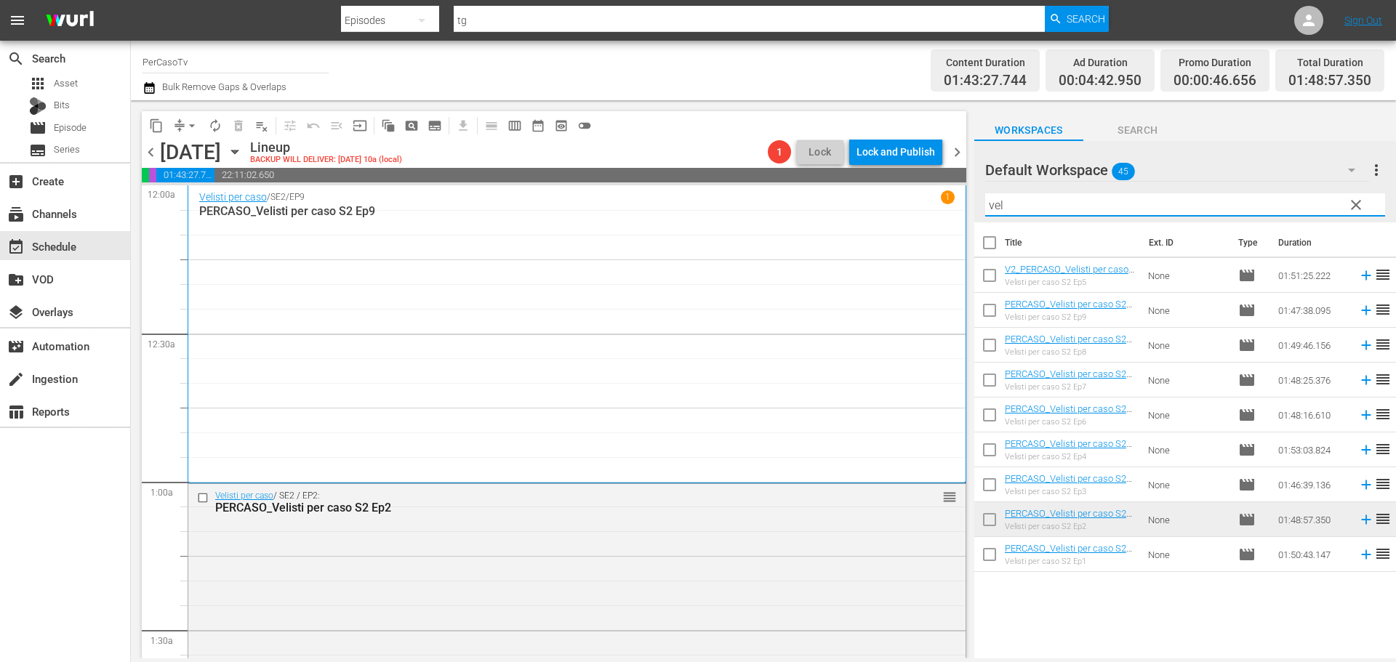
drag, startPoint x: 1024, startPoint y: 208, endPoint x: 972, endPoint y: 211, distance: 51.7
click at [972, 211] on div "content_copy compress arrow_drop_down autorenew_outlined delete_forever_outline…" at bounding box center [763, 379] width 1265 height 558
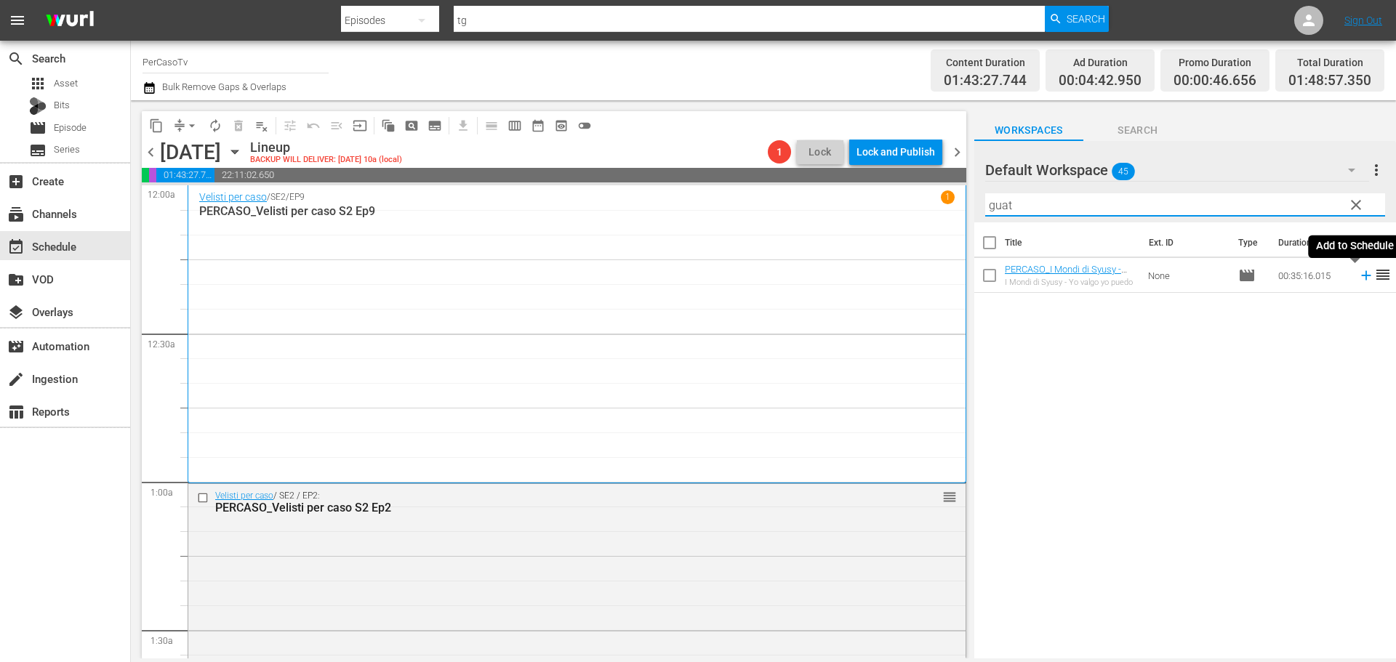
drag, startPoint x: 1357, startPoint y: 279, endPoint x: 1220, endPoint y: 252, distance: 140.0
click at [1358, 279] on icon at bounding box center [1366, 276] width 16 height 16
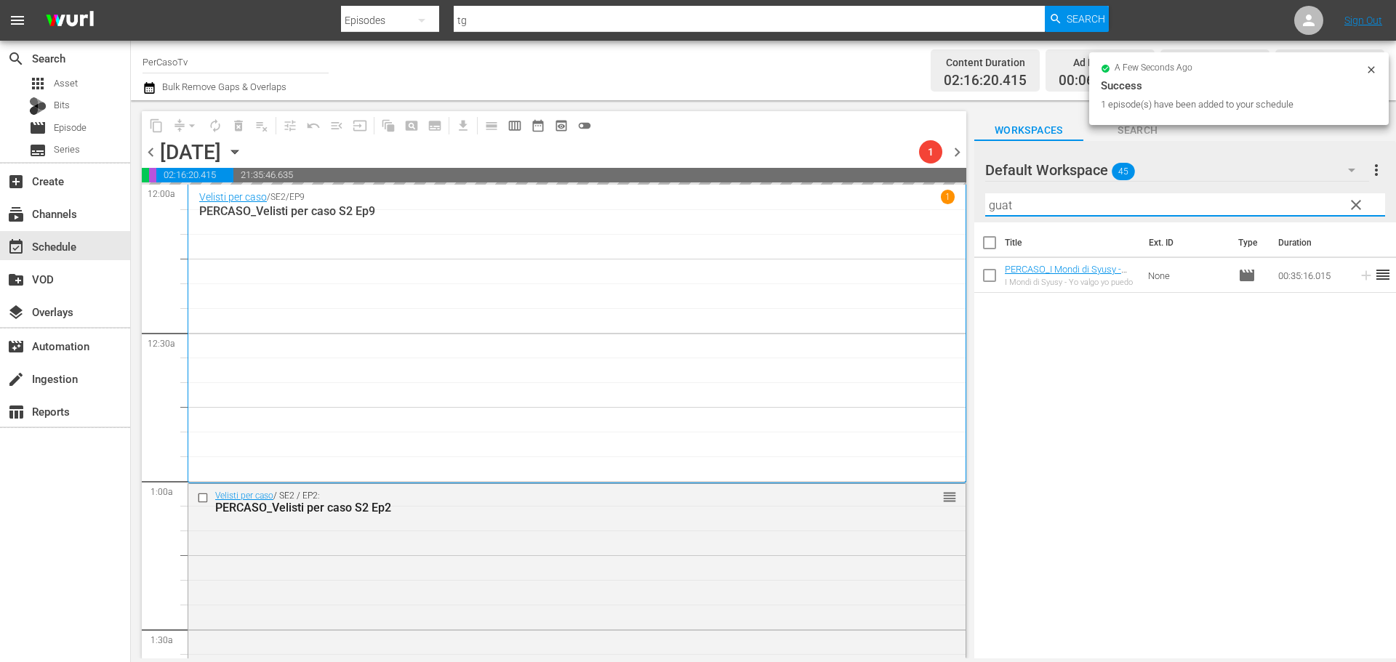
click at [943, 218] on div "content_copy compress arrow_drop_down autorenew_outlined delete_forever_outline…" at bounding box center [763, 379] width 1265 height 558
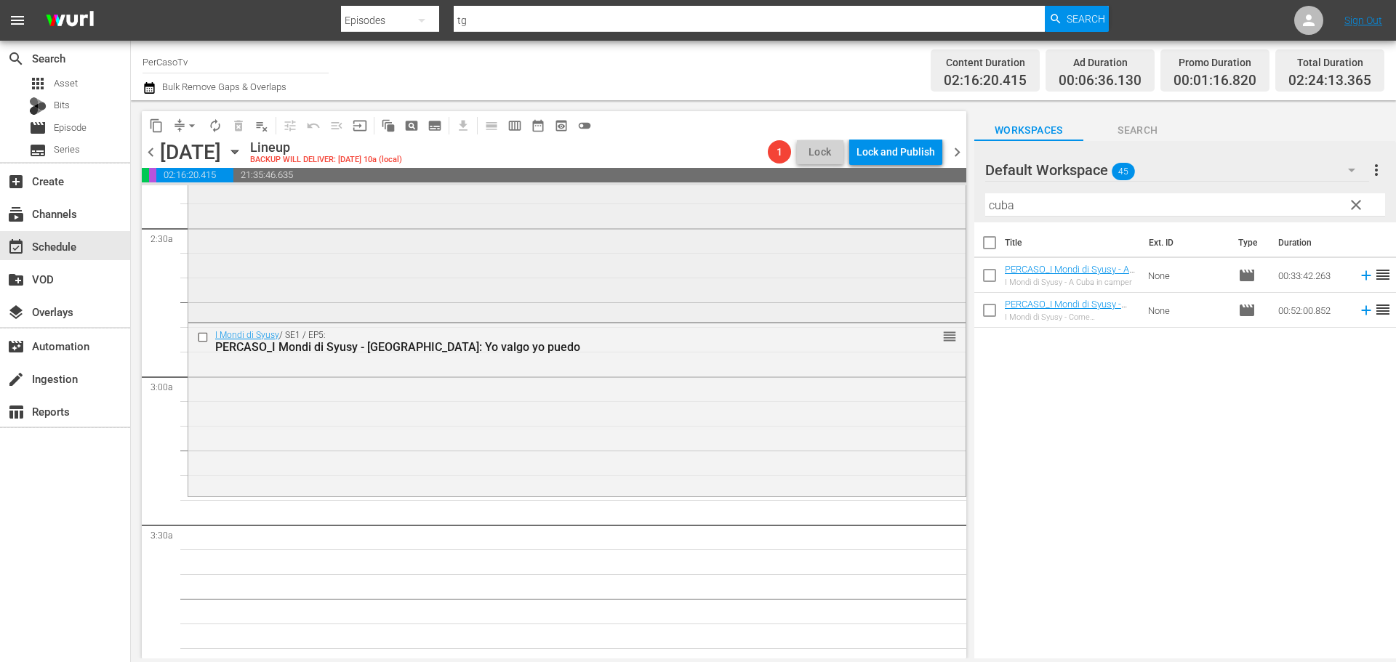
scroll to position [800, 0]
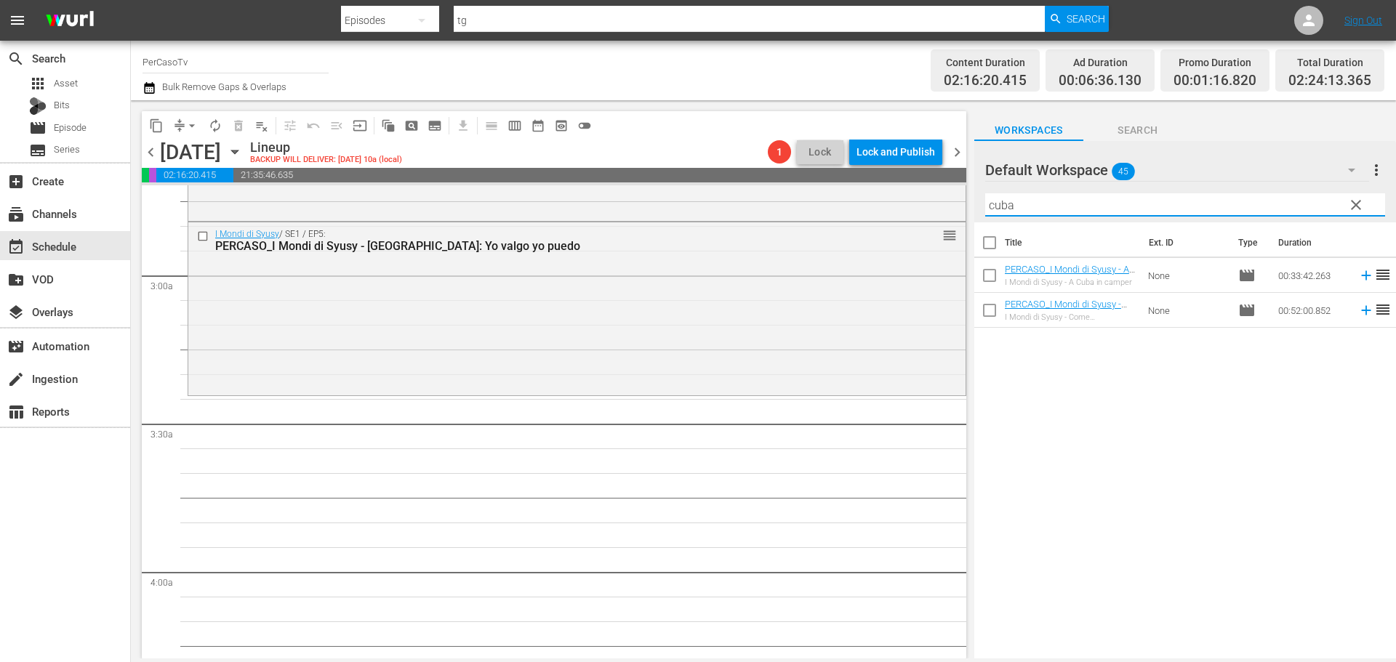
drag, startPoint x: 1019, startPoint y: 206, endPoint x: 1029, endPoint y: 198, distance: 13.4
click at [1027, 198] on input "cuba" at bounding box center [1185, 204] width 400 height 23
drag, startPoint x: 1030, startPoint y: 197, endPoint x: 955, endPoint y: 205, distance: 74.6
click at [955, 205] on div "content_copy compress arrow_drop_down autorenew_outlined delete_forever_outline…" at bounding box center [763, 379] width 1265 height 558
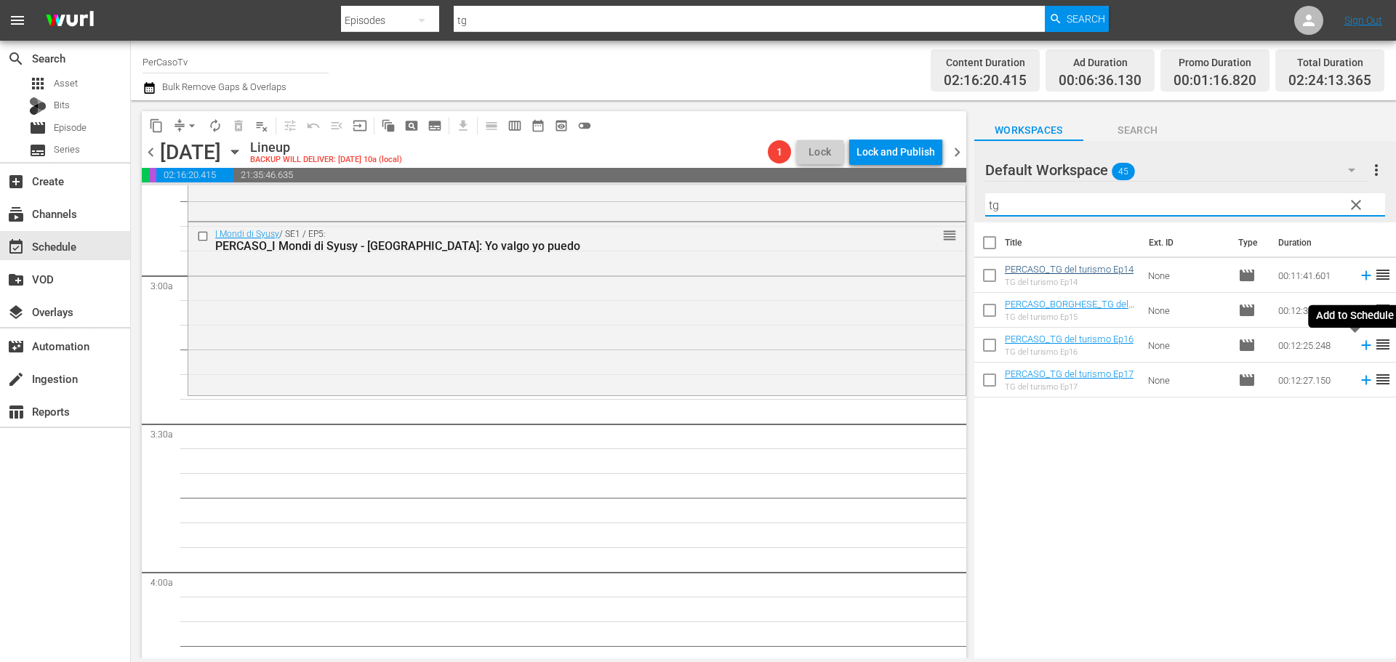
drag, startPoint x: 1356, startPoint y: 351, endPoint x: 1107, endPoint y: 268, distance: 262.8
click at [1358, 351] on icon at bounding box center [1366, 345] width 16 height 16
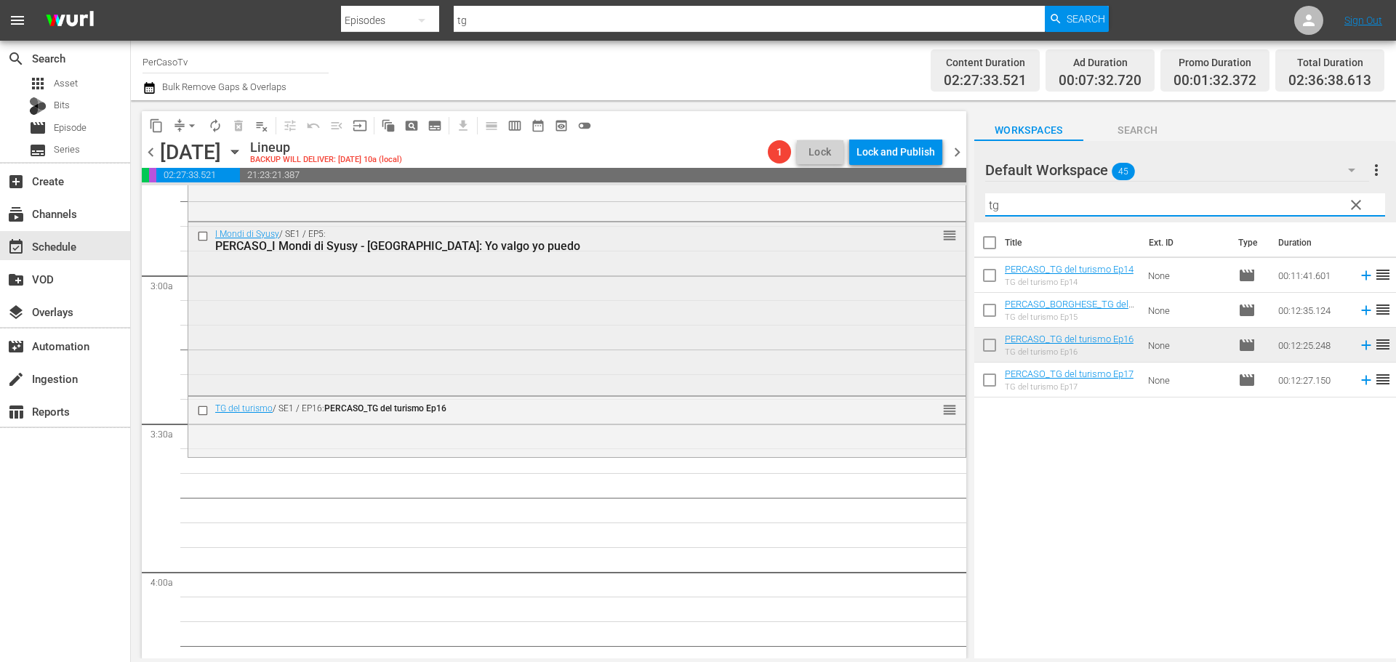
drag, startPoint x: 1076, startPoint y: 204, endPoint x: 845, endPoint y: 231, distance: 232.9
click at [845, 231] on div "content_copy compress arrow_drop_down autorenew_outlined delete_forever_outline…" at bounding box center [763, 379] width 1265 height 558
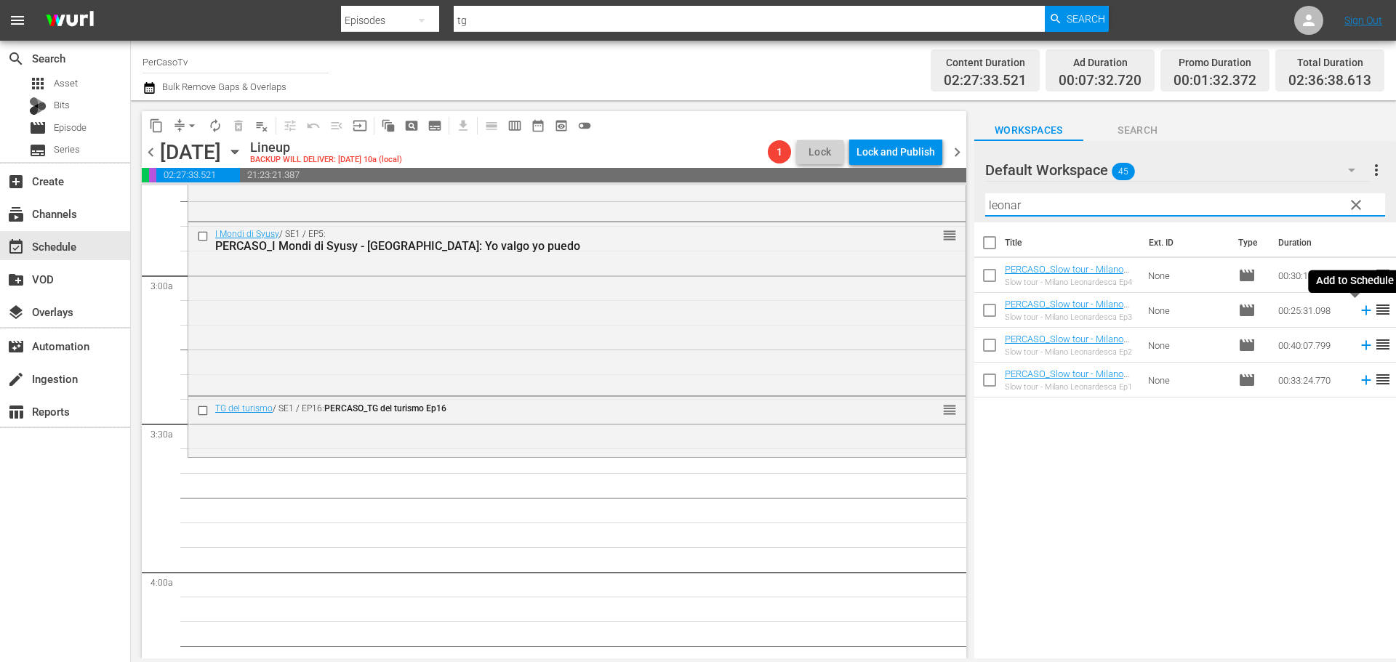
click at [1361, 315] on icon at bounding box center [1365, 310] width 9 height 9
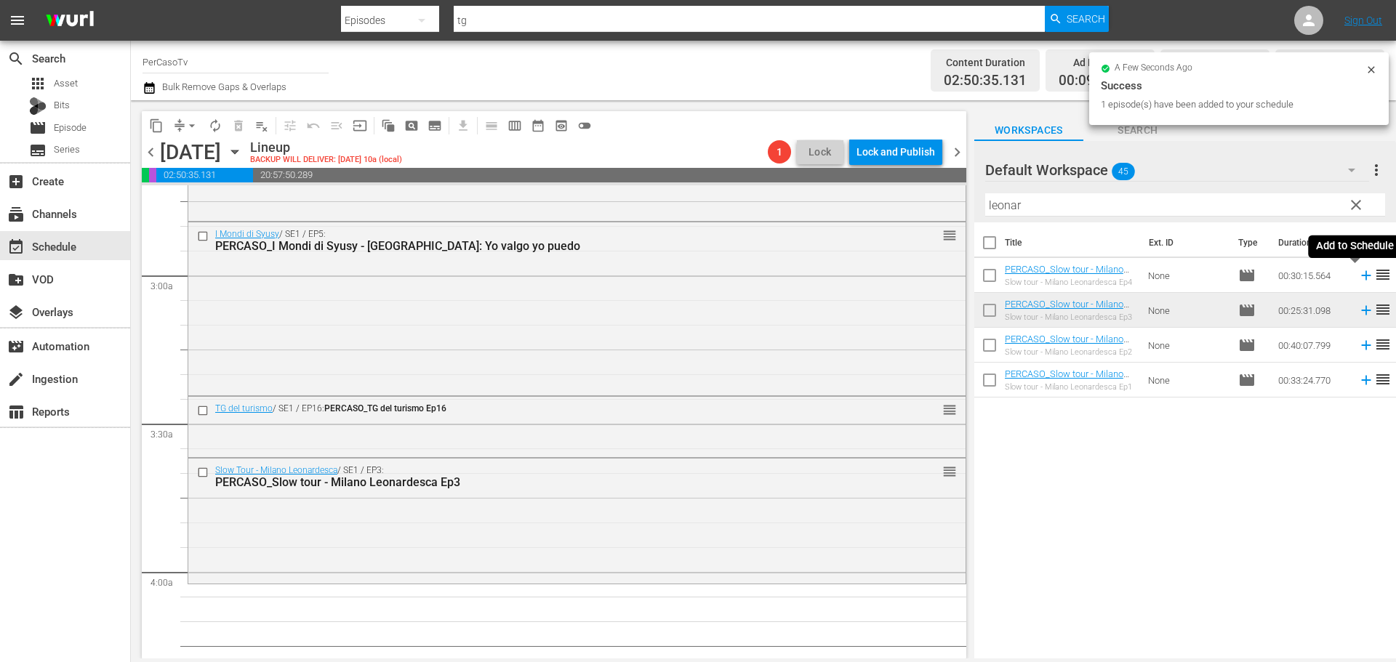
click at [1358, 274] on icon at bounding box center [1366, 276] width 16 height 16
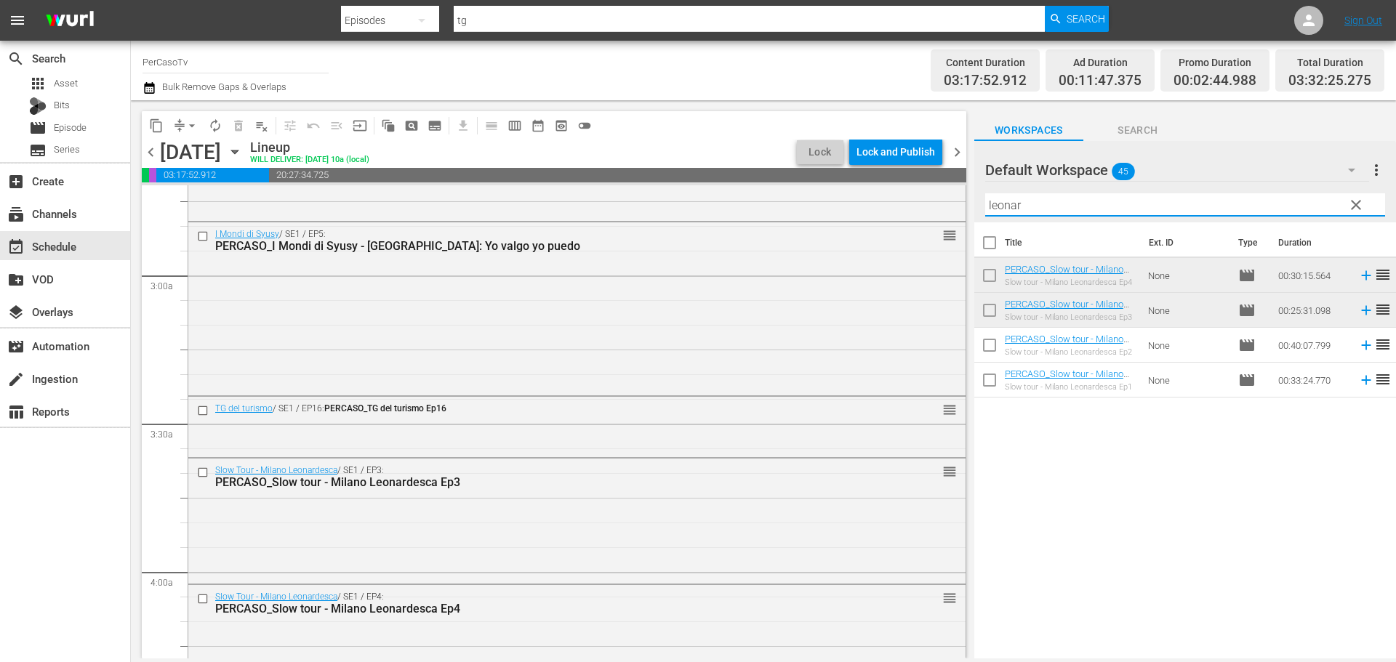
drag, startPoint x: 1031, startPoint y: 204, endPoint x: 958, endPoint y: 212, distance: 73.1
click at [958, 212] on div "content_copy compress arrow_drop_down autorenew_outlined delete_forever_outline…" at bounding box center [763, 379] width 1265 height 558
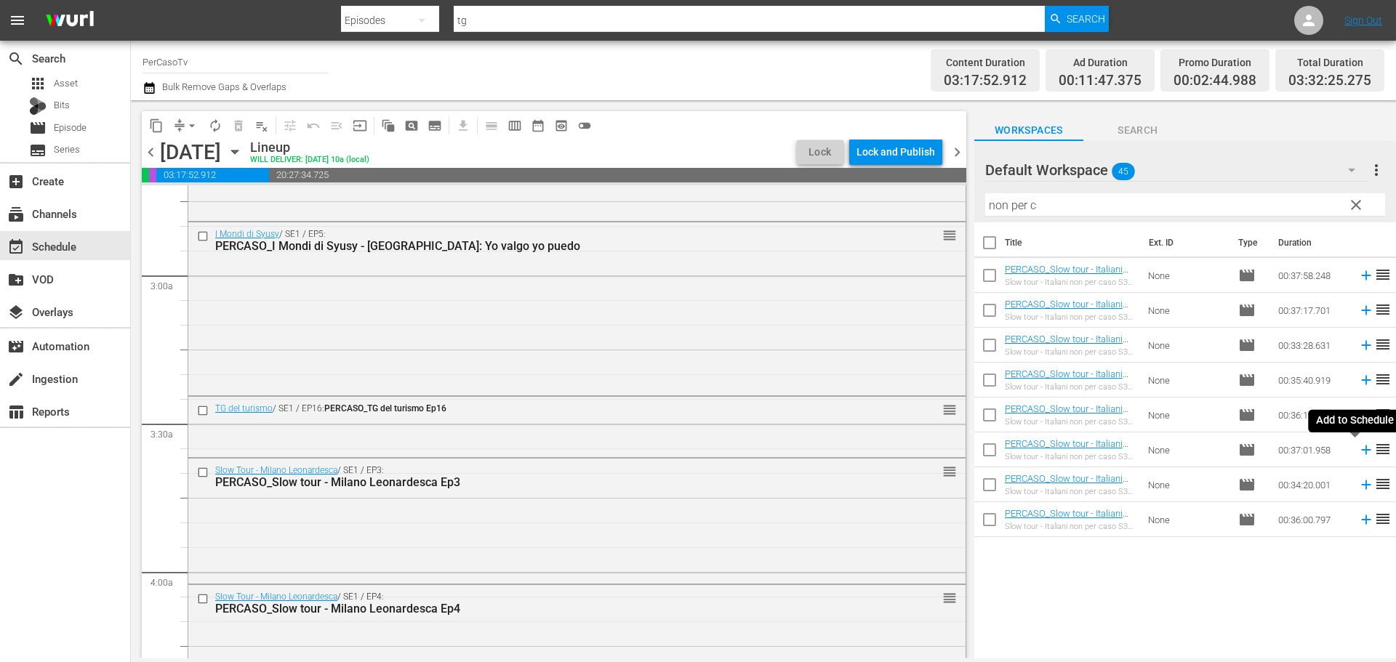
click at [1358, 455] on icon at bounding box center [1366, 450] width 16 height 16
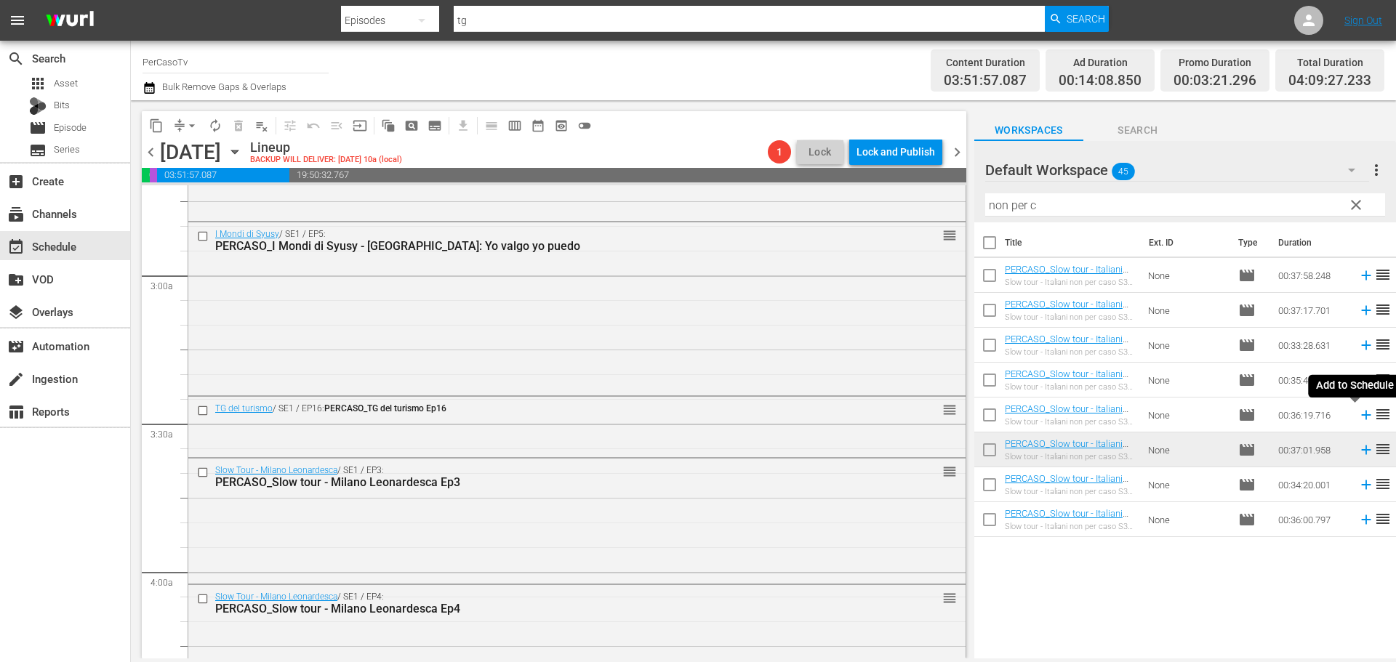
click at [1361, 415] on icon at bounding box center [1365, 415] width 9 height 9
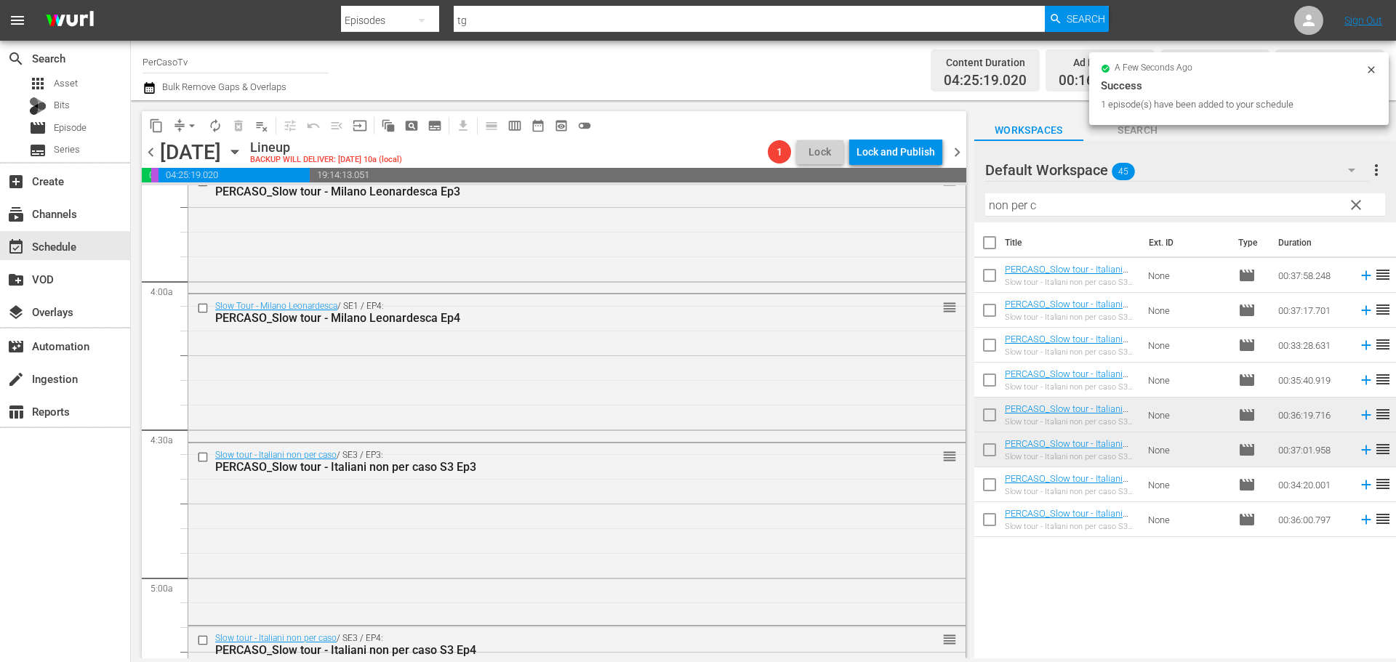
scroll to position [1309, 0]
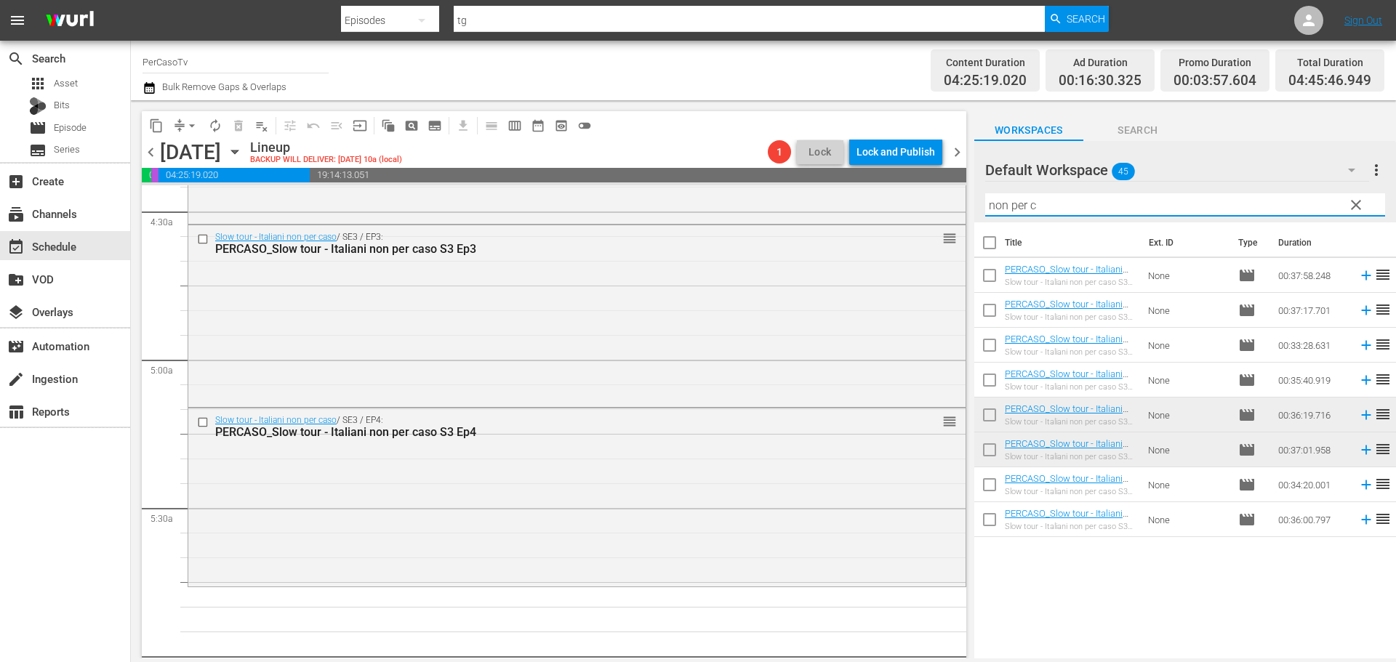
drag, startPoint x: 1046, startPoint y: 197, endPoint x: 968, endPoint y: 236, distance: 86.8
click at [968, 236] on div "content_copy compress arrow_drop_down autorenew_outlined delete_forever_outline…" at bounding box center [763, 379] width 1265 height 558
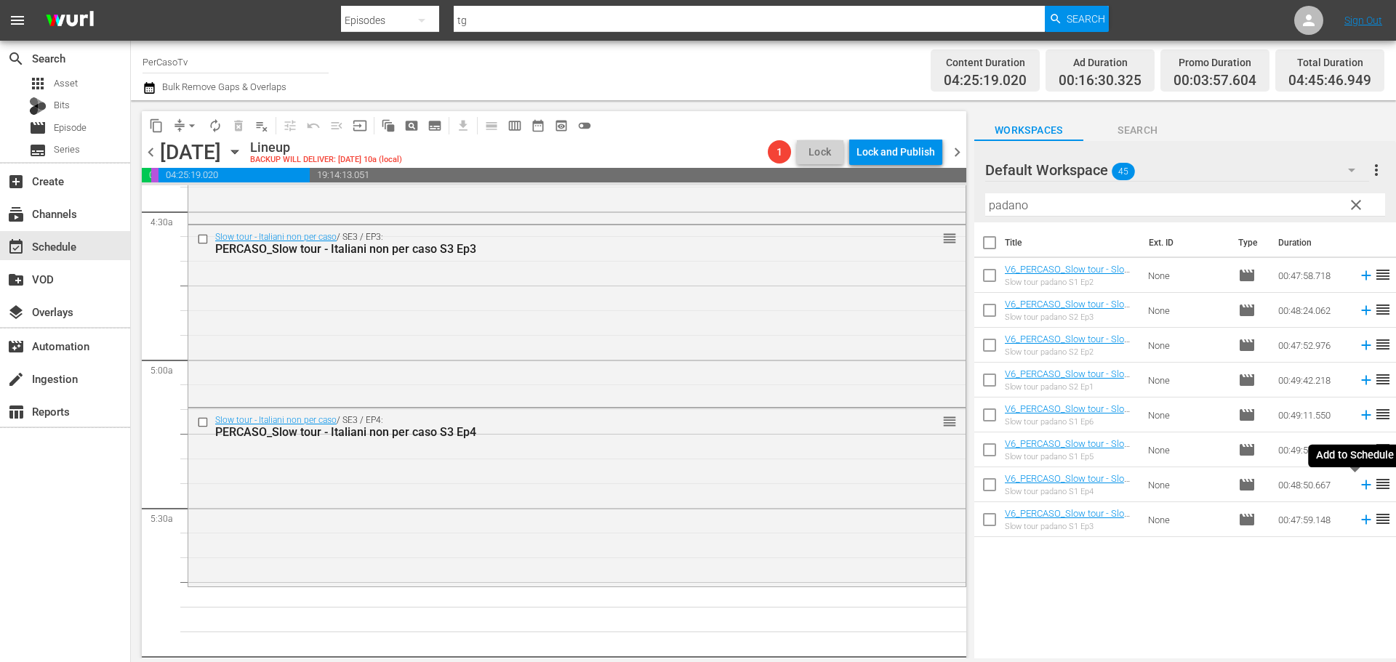
click at [1361, 486] on icon at bounding box center [1365, 485] width 9 height 9
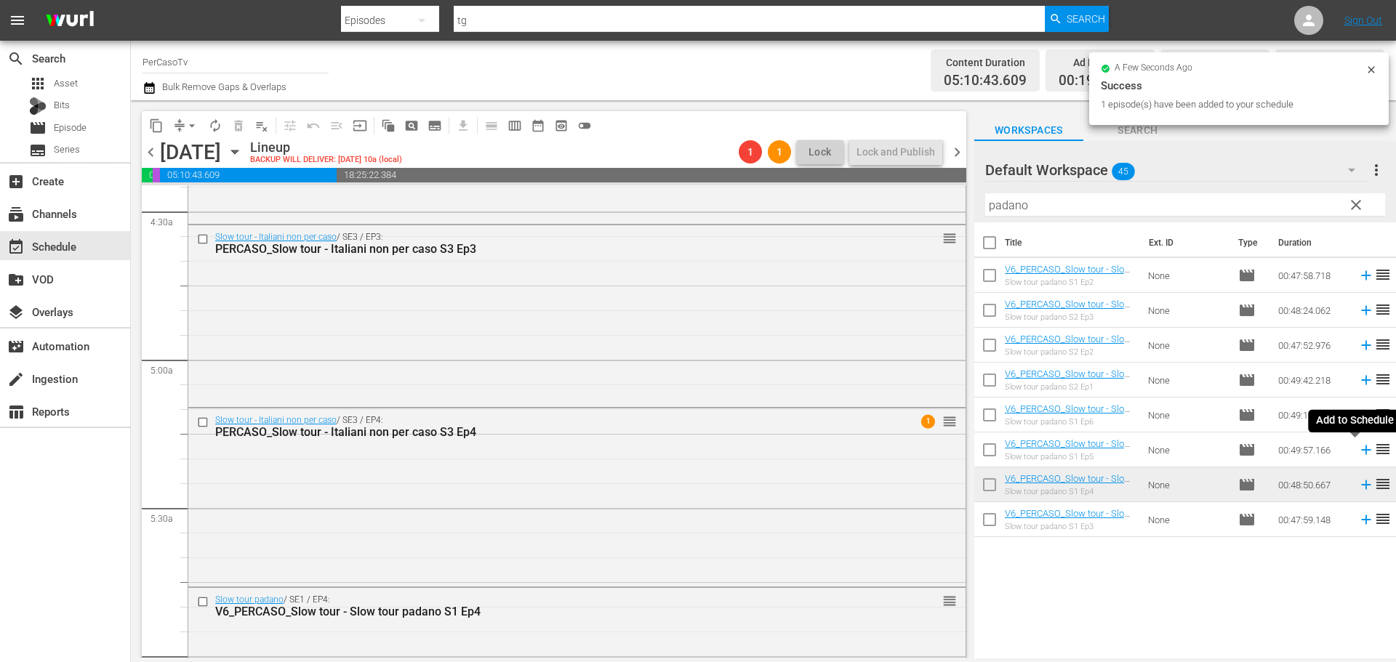
click at [1361, 448] on icon at bounding box center [1365, 450] width 9 height 9
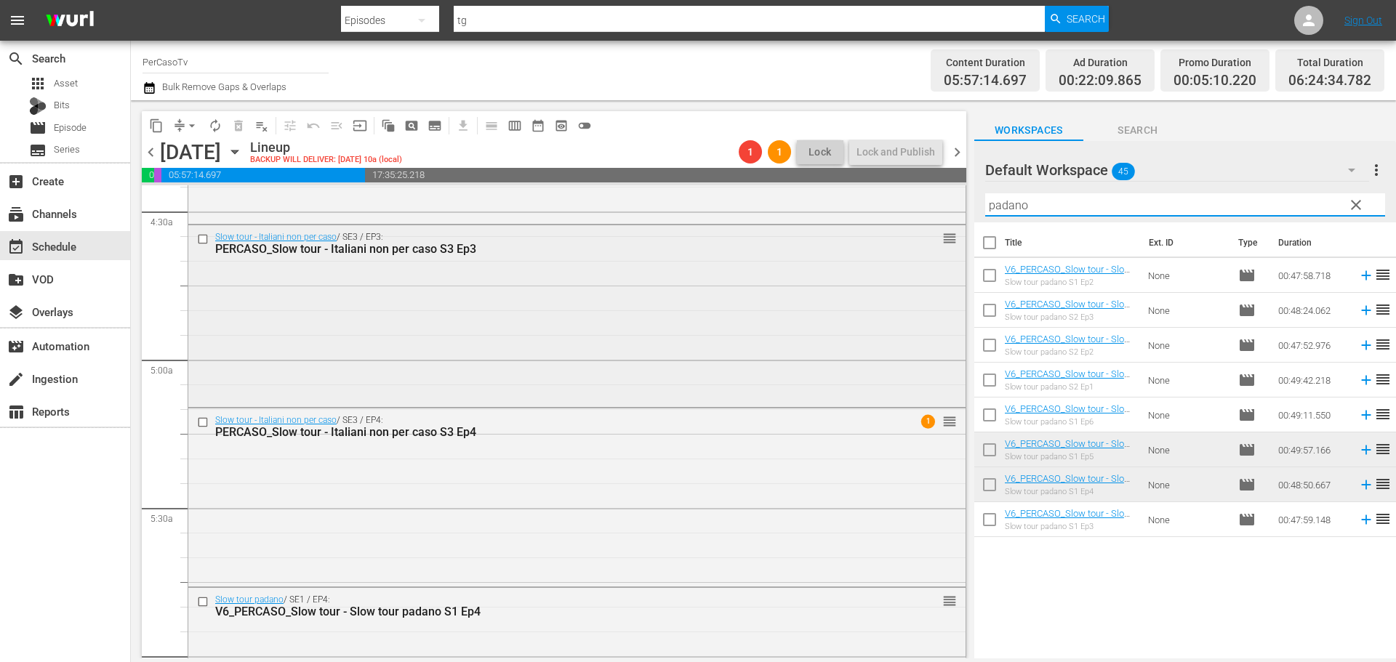
drag, startPoint x: 1048, startPoint y: 204, endPoint x: 936, endPoint y: 228, distance: 114.5
click at [936, 228] on div "content_copy compress arrow_drop_down autorenew_outlined delete_forever_outline…" at bounding box center [763, 379] width 1265 height 558
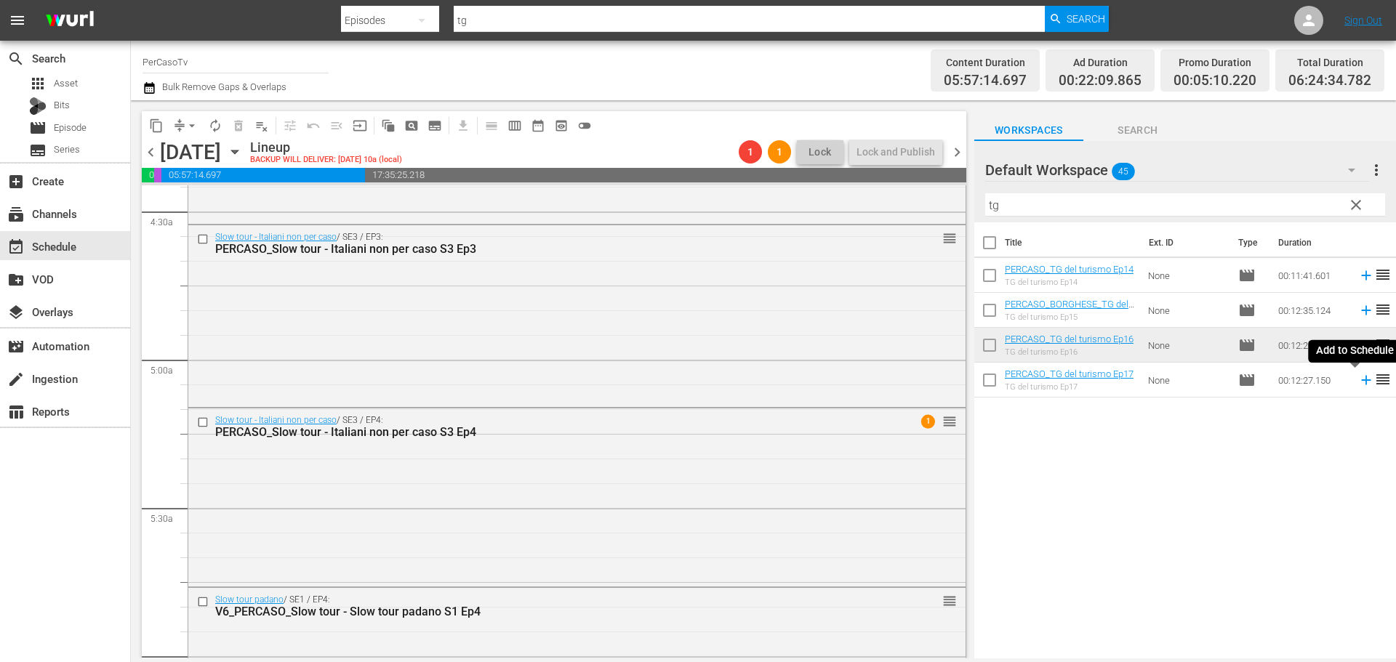
click at [1358, 383] on icon at bounding box center [1366, 380] width 16 height 16
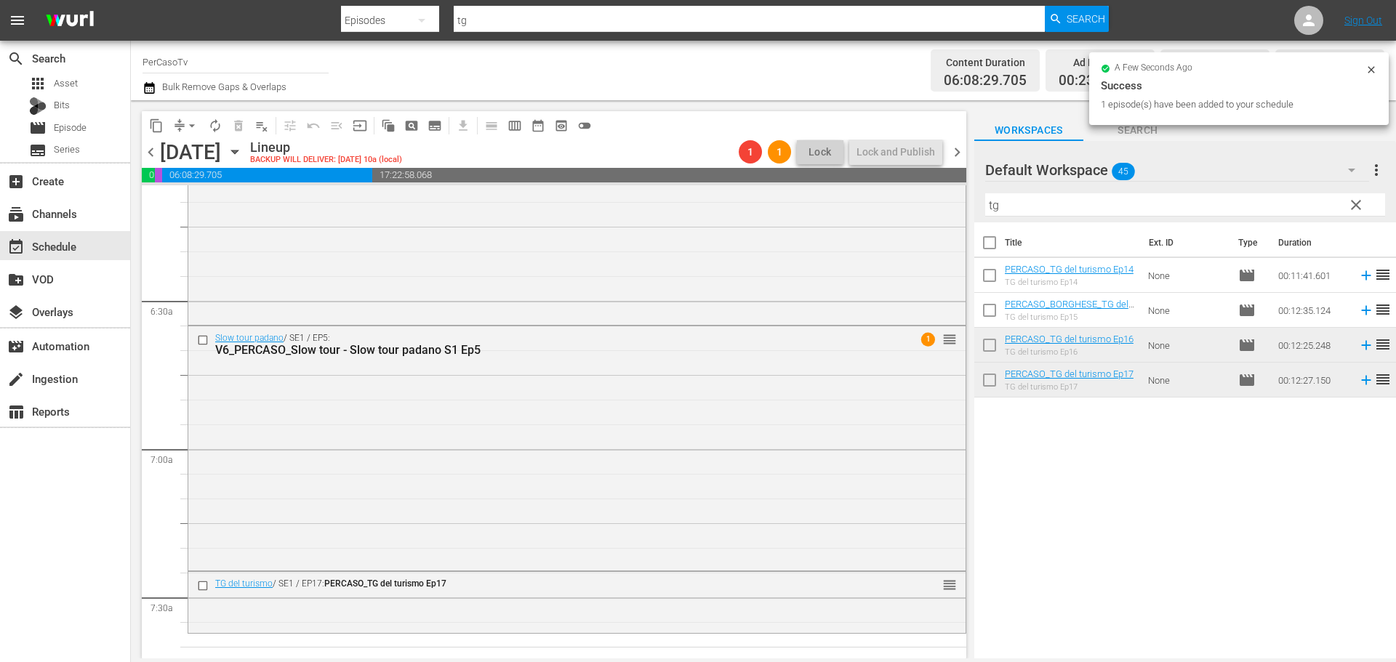
scroll to position [1818, 0]
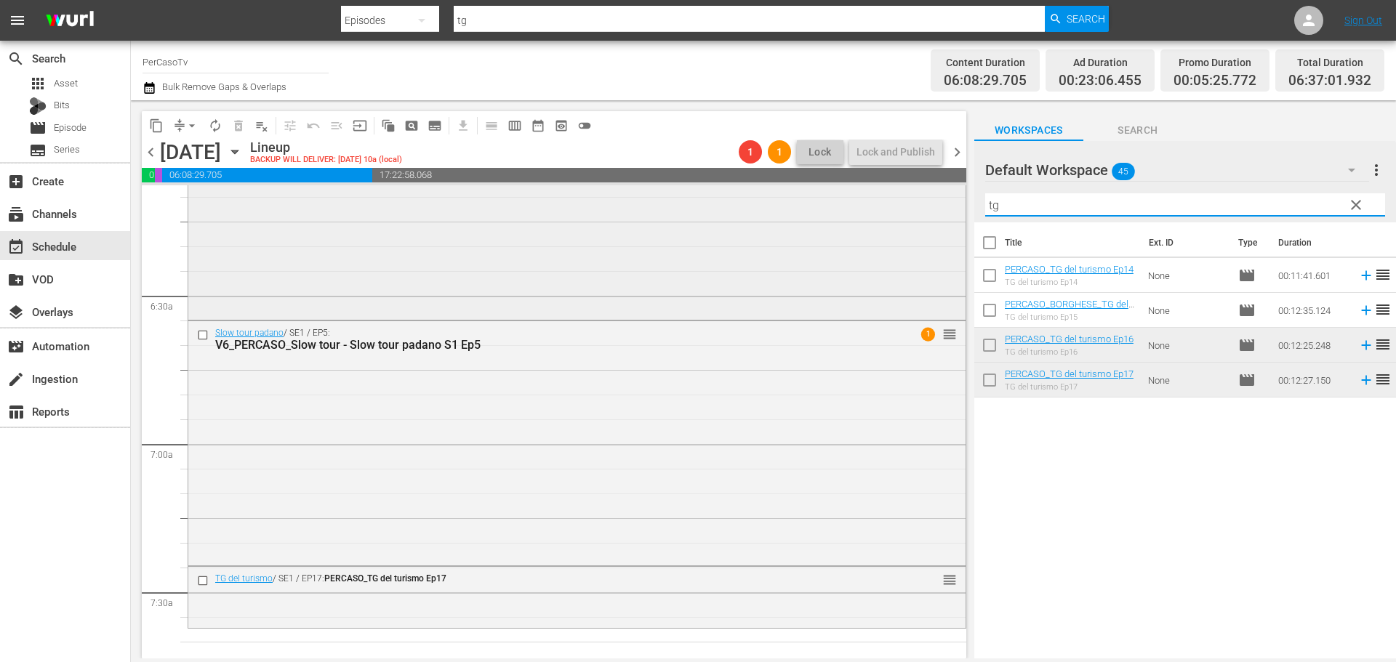
drag, startPoint x: 1056, startPoint y: 203, endPoint x: 947, endPoint y: 230, distance: 111.8
click at [947, 230] on div "content_copy compress arrow_drop_down autorenew_outlined delete_forever_outline…" at bounding box center [763, 379] width 1265 height 558
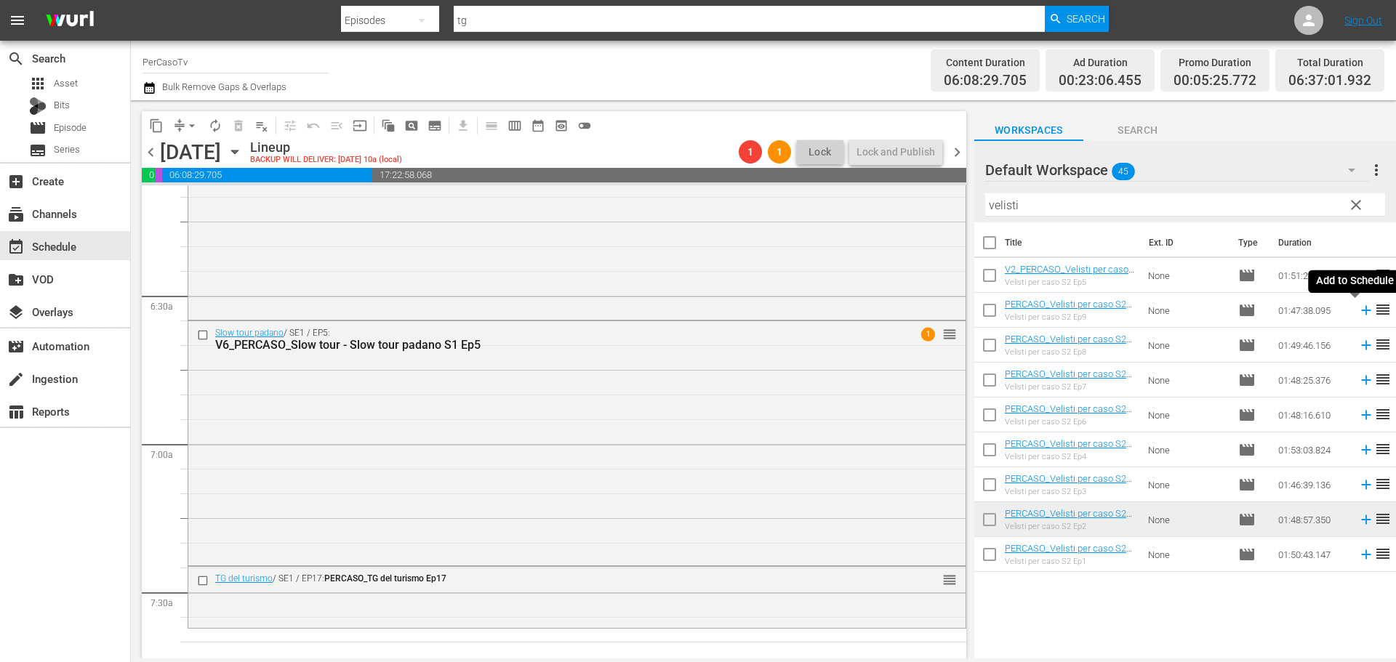
click at [1358, 315] on icon at bounding box center [1366, 310] width 16 height 16
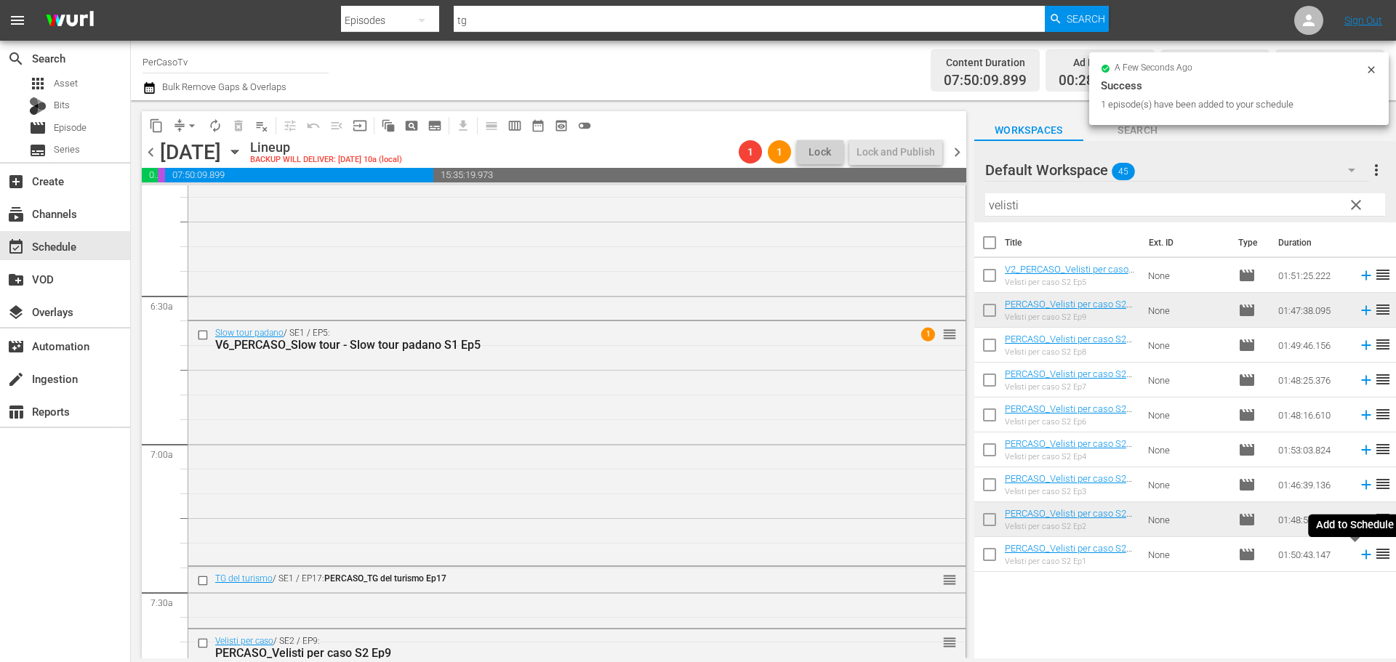
click at [1358, 557] on icon at bounding box center [1366, 555] width 16 height 16
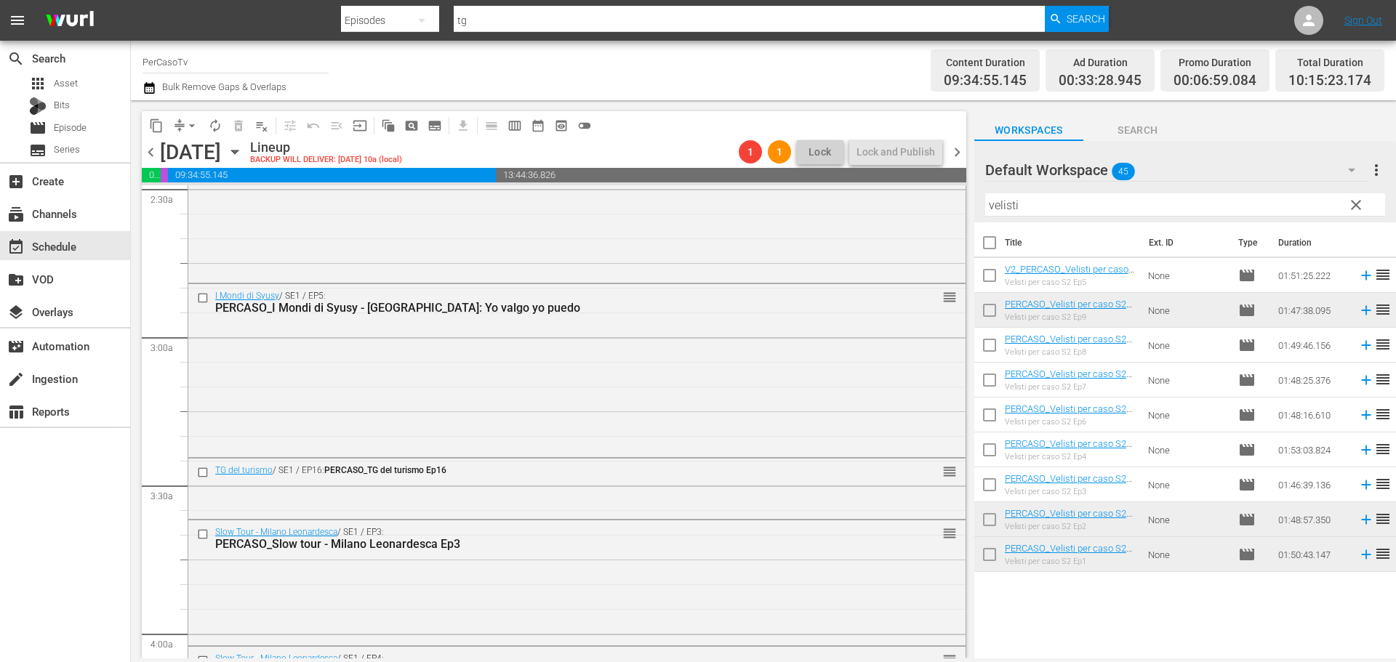
scroll to position [739, 0]
drag, startPoint x: 1036, startPoint y: 206, endPoint x: 946, endPoint y: 203, distance: 90.2
click at [947, 212] on div "content_copy compress arrow_drop_down autorenew_outlined delete_forever_outline…" at bounding box center [763, 379] width 1265 height 558
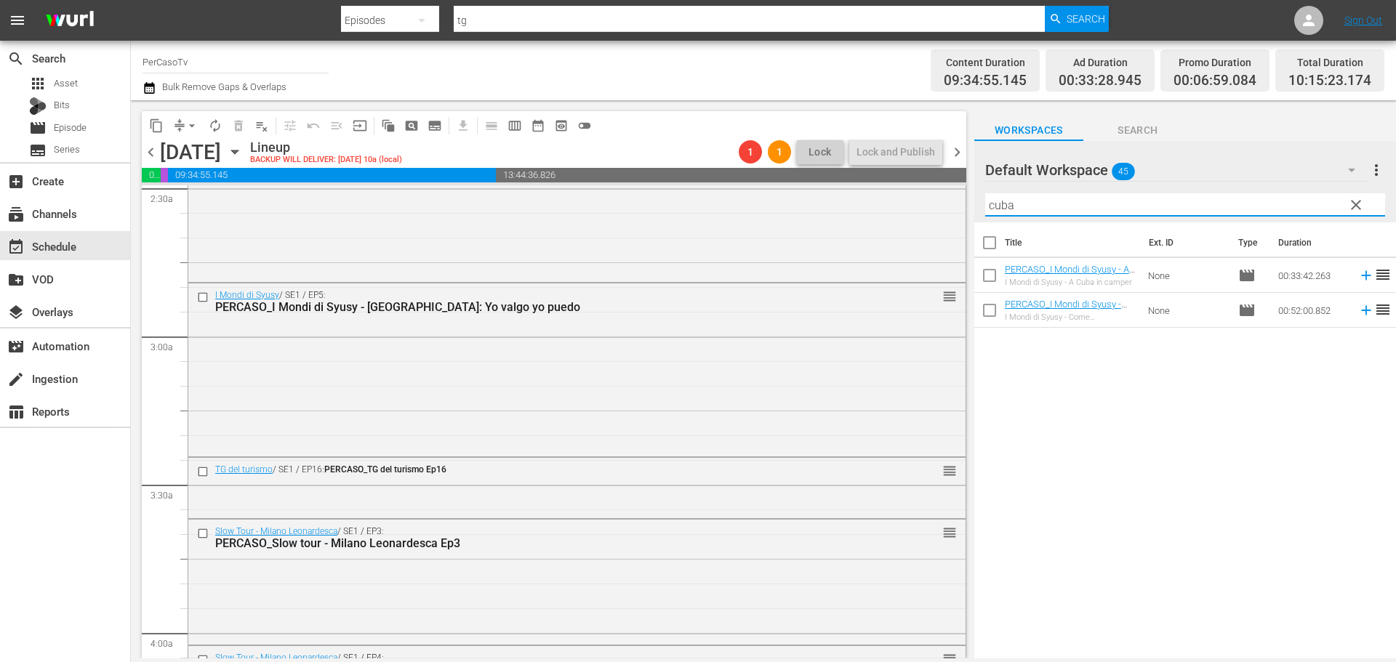
type input "cuba"
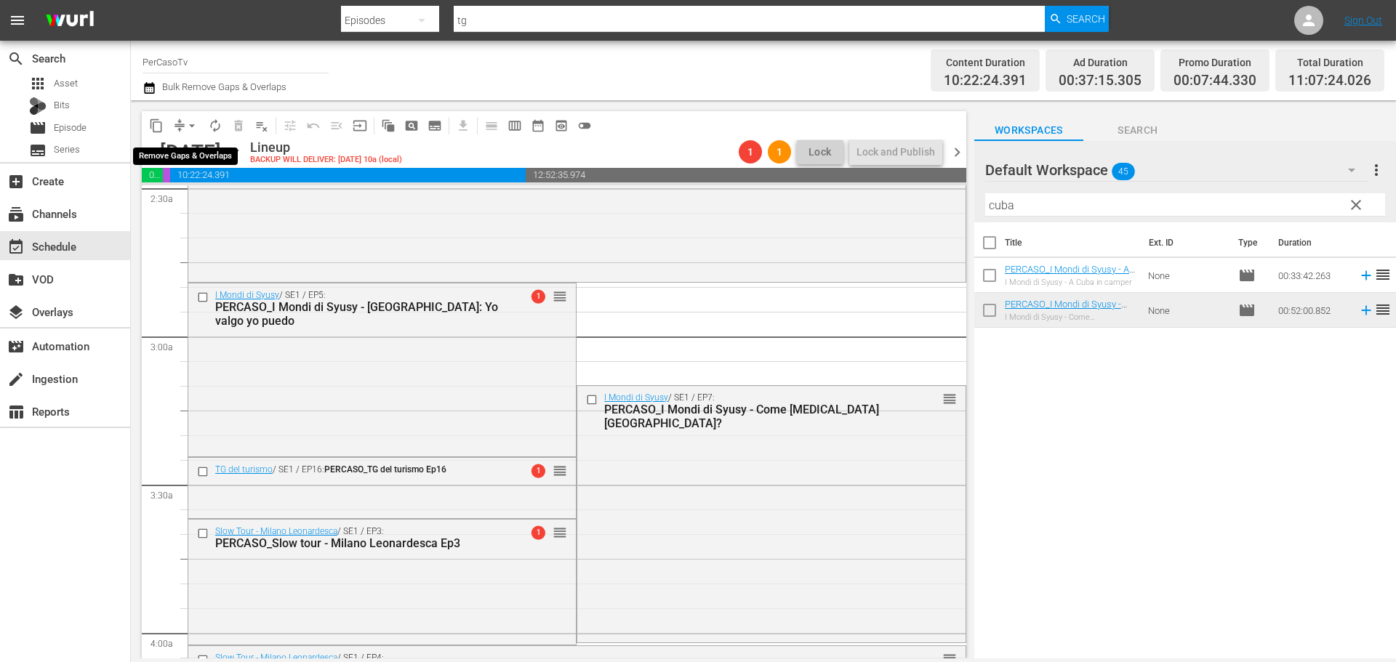
click at [193, 126] on span "arrow_drop_down" at bounding box center [192, 126] width 15 height 15
click at [201, 209] on li "Align to End of Previous Day" at bounding box center [192, 203] width 153 height 24
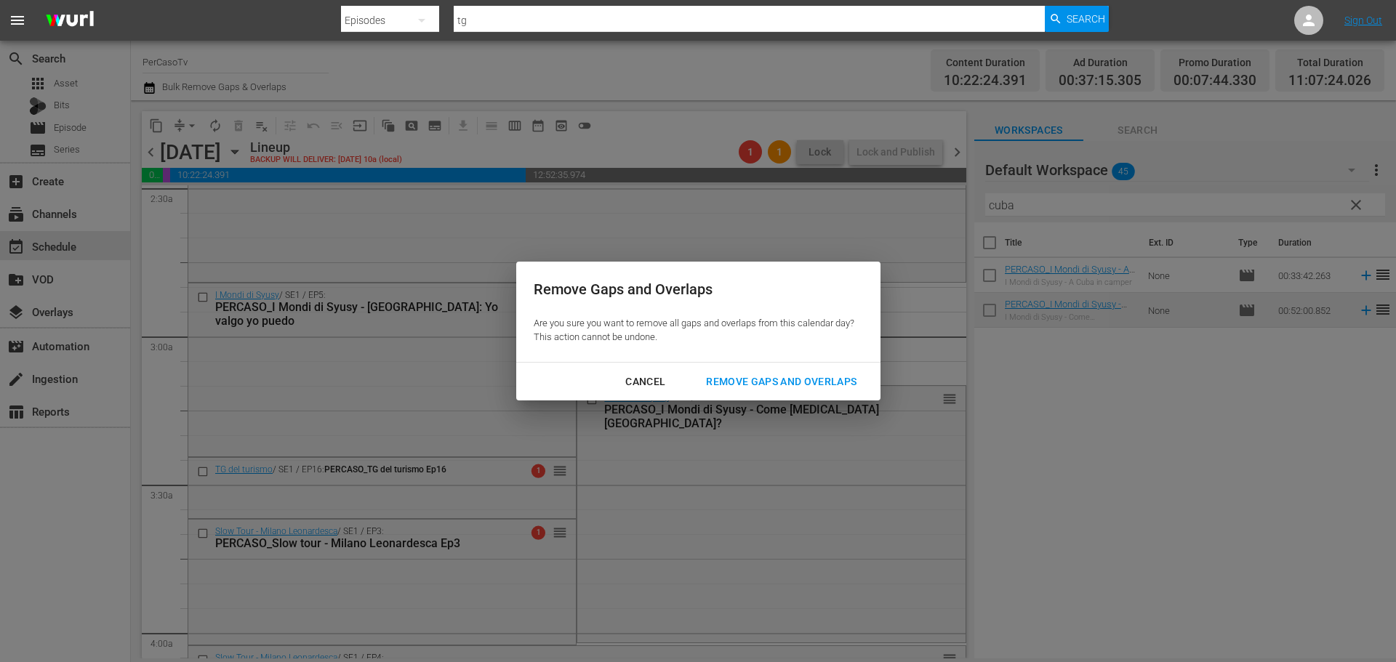
click at [797, 382] on div "Remove Gaps and Overlaps" at bounding box center [781, 382] width 174 height 18
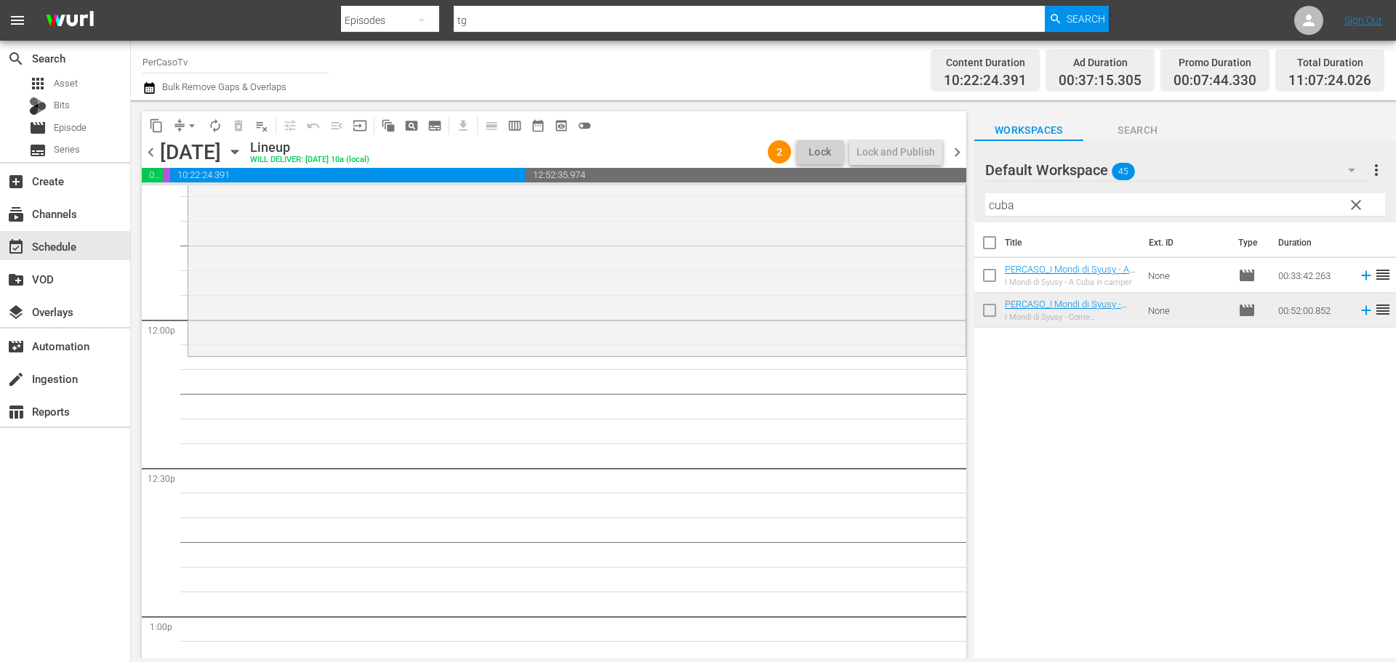
scroll to position [3310, 0]
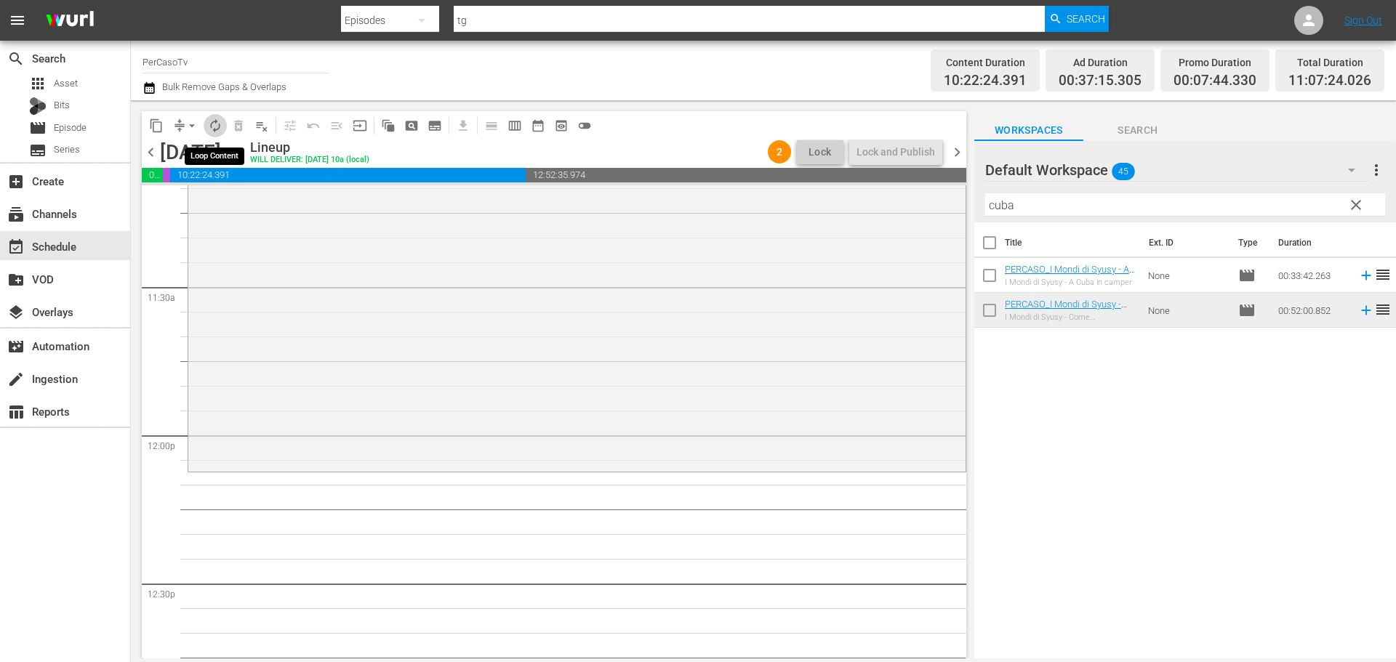
click at [217, 124] on span "autorenew_outlined" at bounding box center [215, 126] width 15 height 15
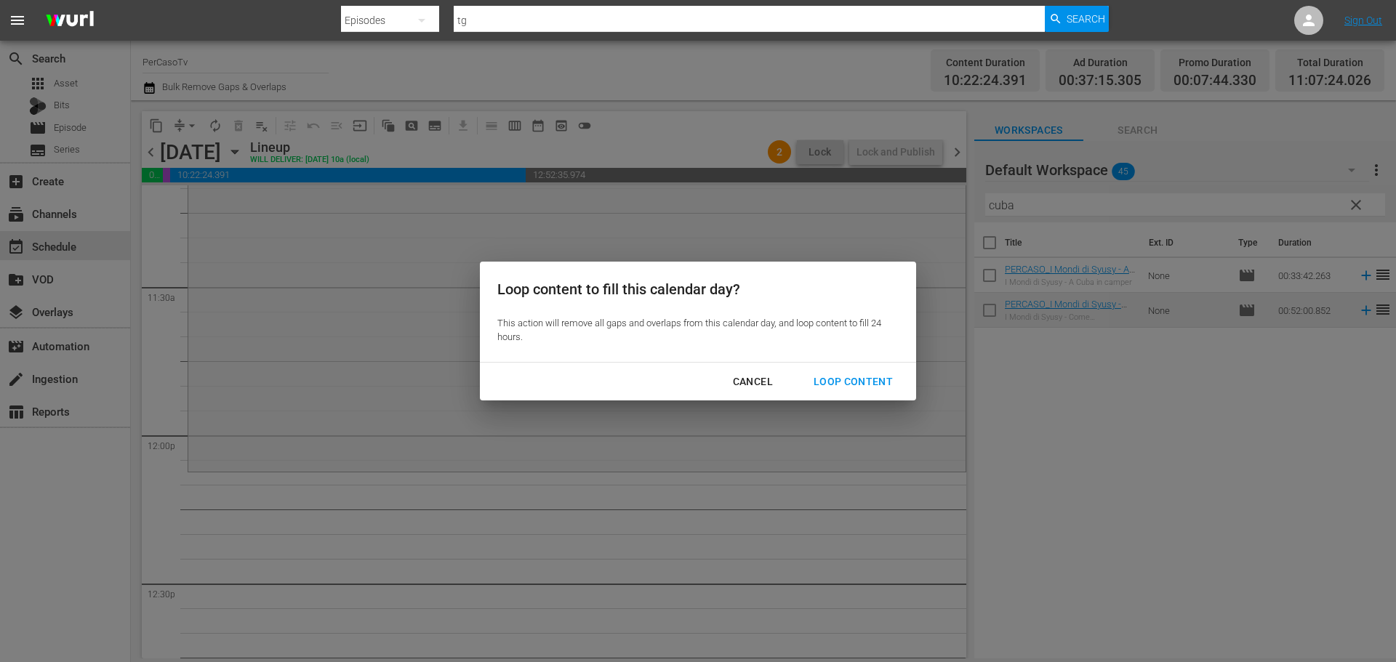
click at [870, 376] on div "Loop Content" at bounding box center [853, 382] width 103 height 18
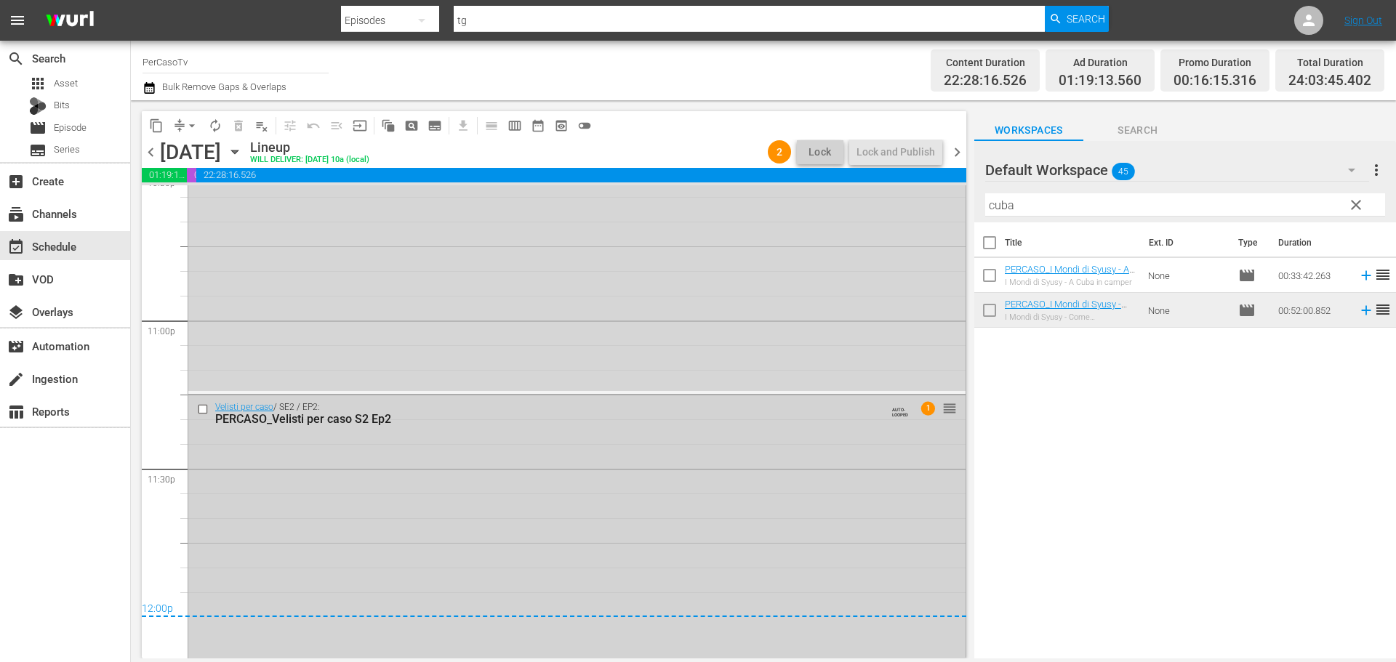
scroll to position [6672, 0]
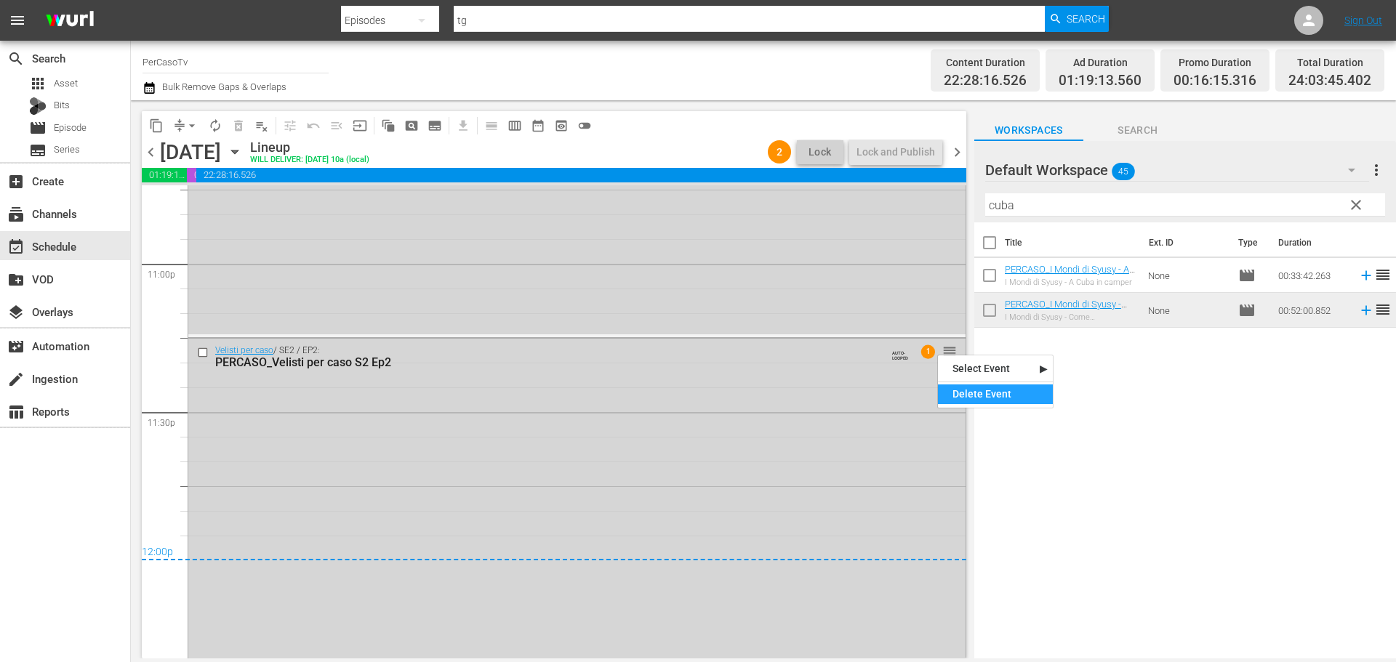
click at [959, 391] on div "Delete Event" at bounding box center [995, 395] width 115 height 20
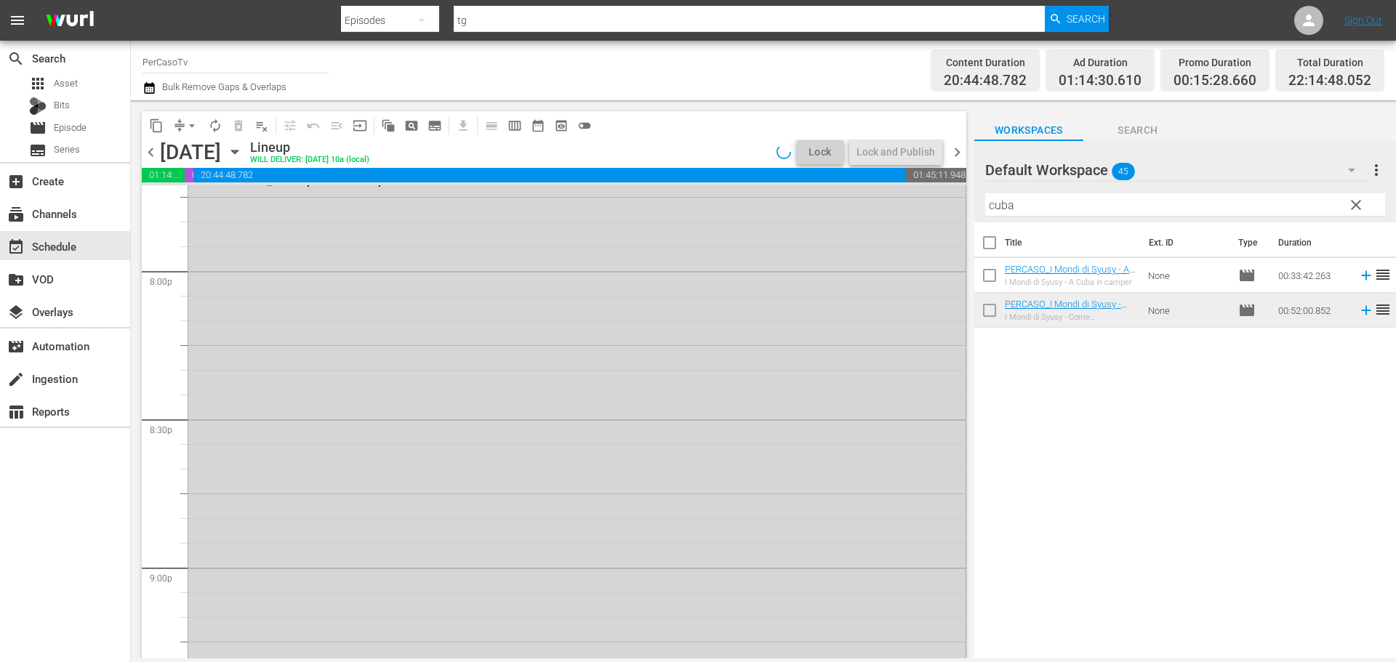
scroll to position [0, 0]
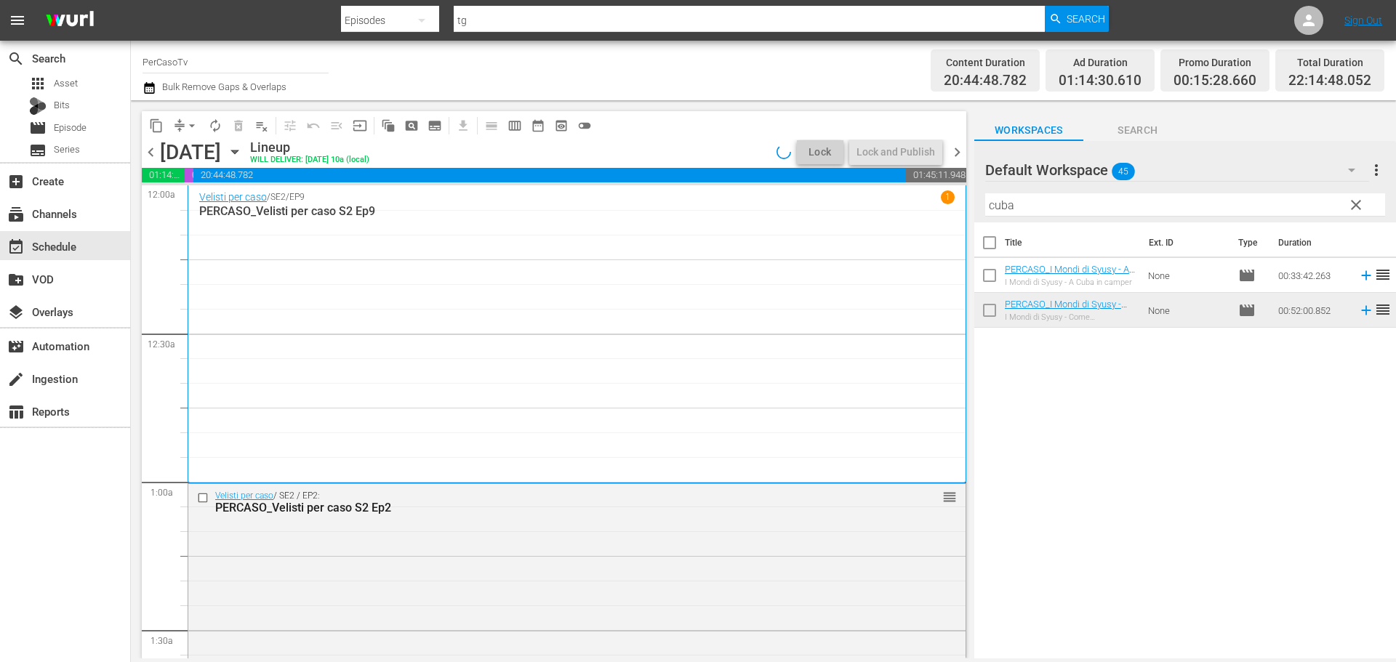
click at [939, 217] on div "content_copy compress arrow_drop_down autorenew_outlined delete_forever_outline…" at bounding box center [763, 379] width 1265 height 558
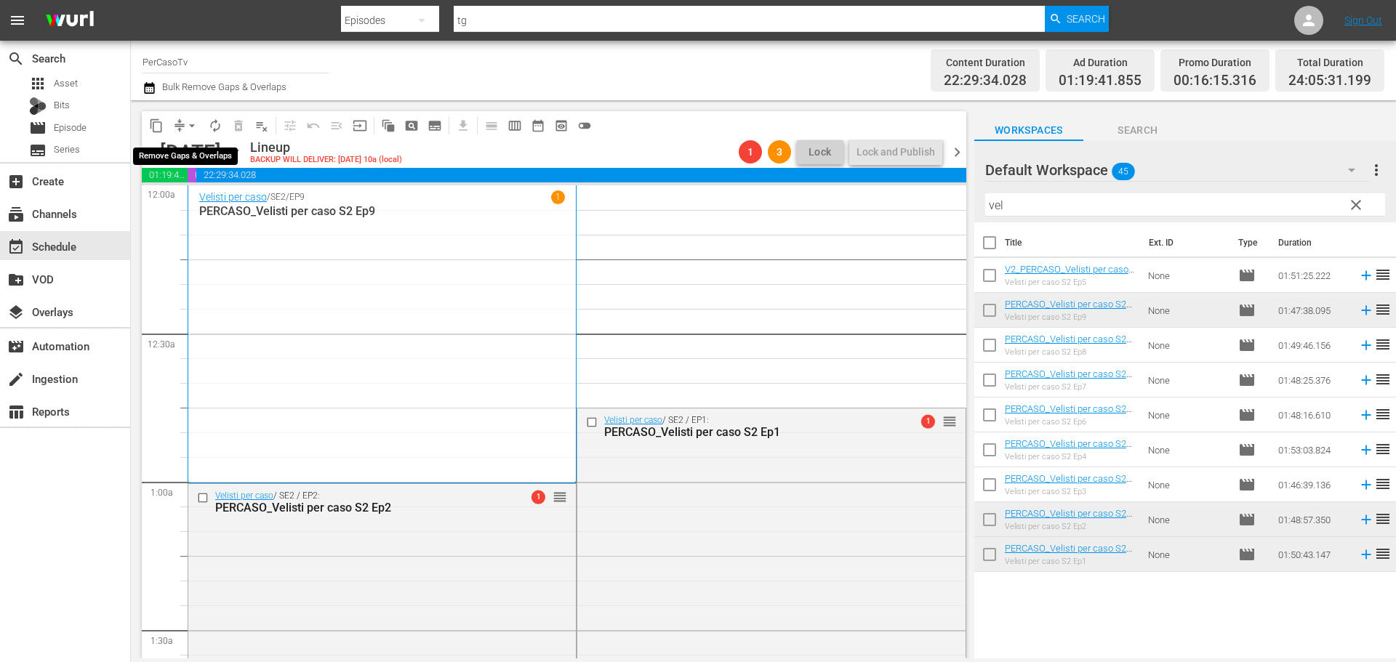
click at [190, 125] on span "arrow_drop_down" at bounding box center [192, 126] width 15 height 15
click at [203, 208] on li "Align to End of Previous Day" at bounding box center [192, 203] width 153 height 24
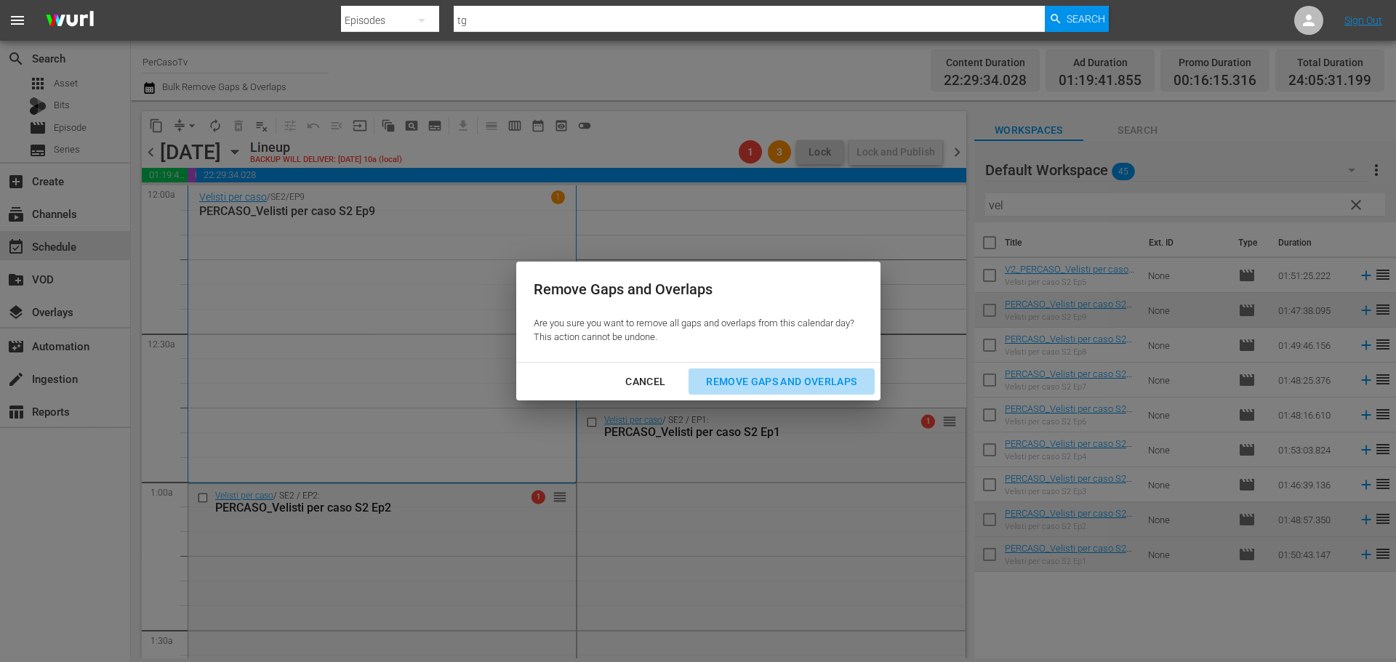
click at [816, 380] on div "Remove Gaps and Overlaps" at bounding box center [781, 382] width 174 height 18
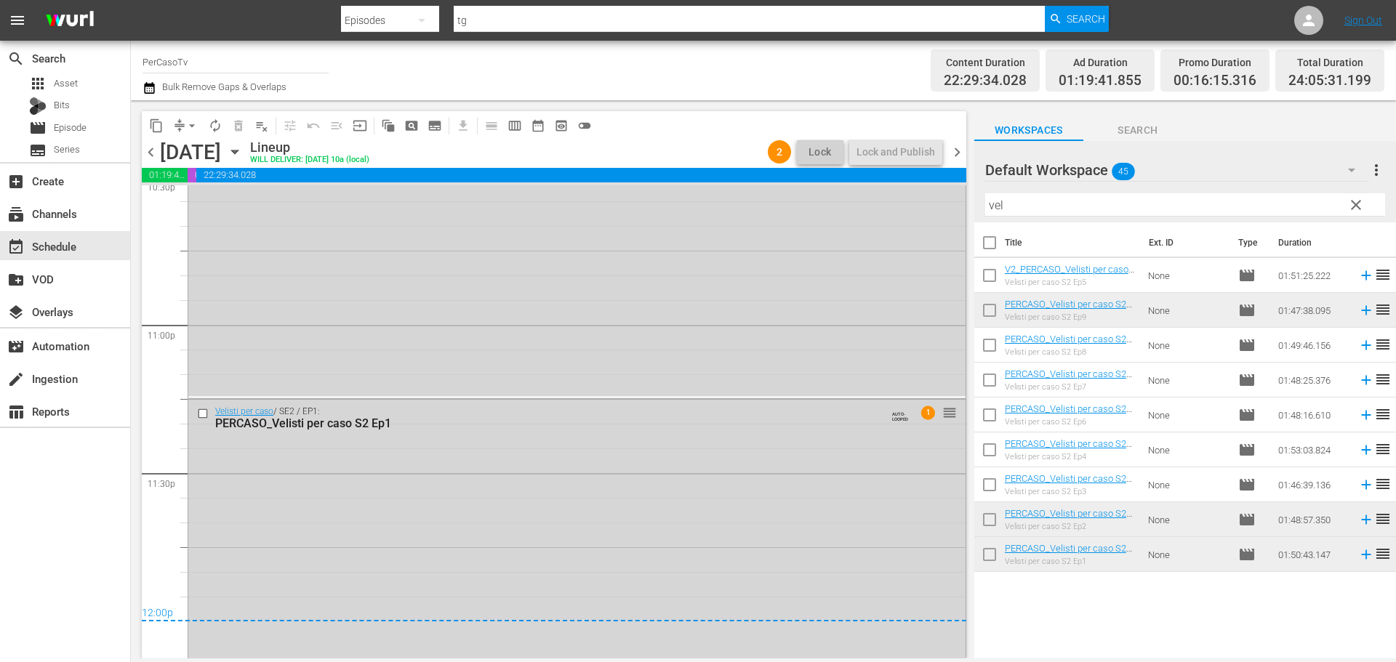
scroll to position [6680, 0]
click at [958, 152] on span "chevron_right" at bounding box center [957, 152] width 18 height 18
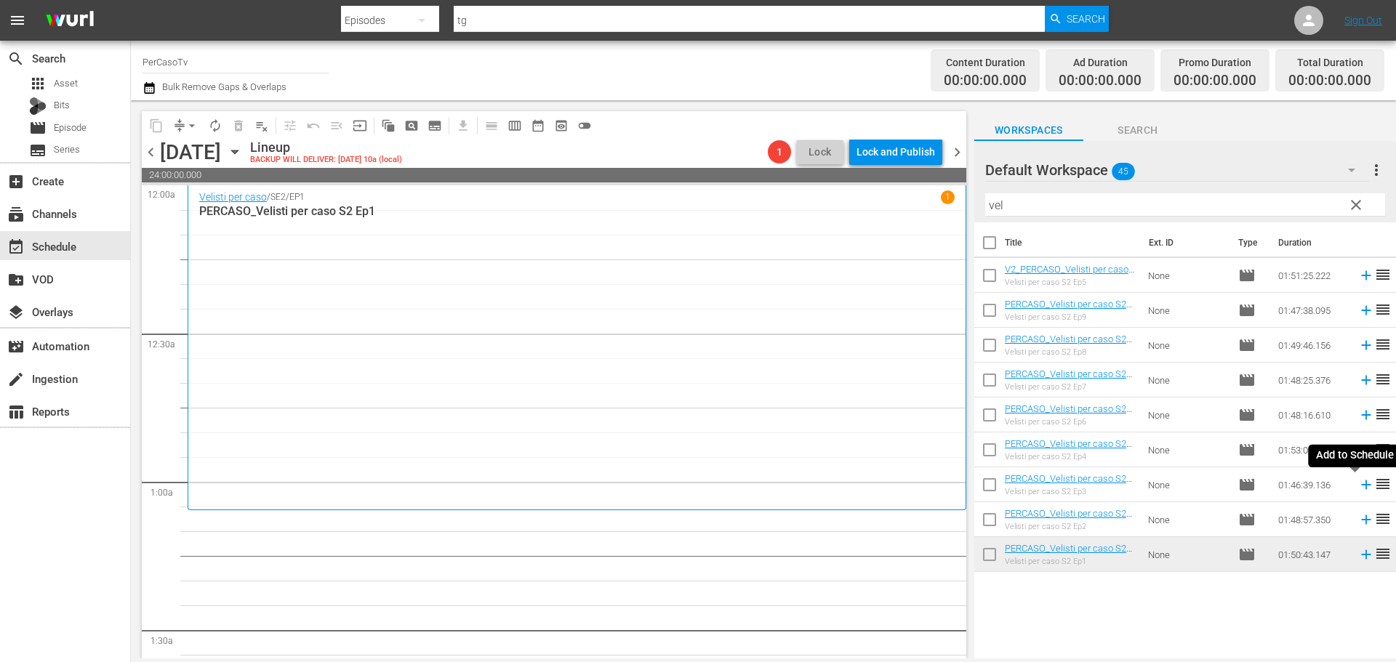
click at [1358, 486] on icon at bounding box center [1366, 485] width 16 height 16
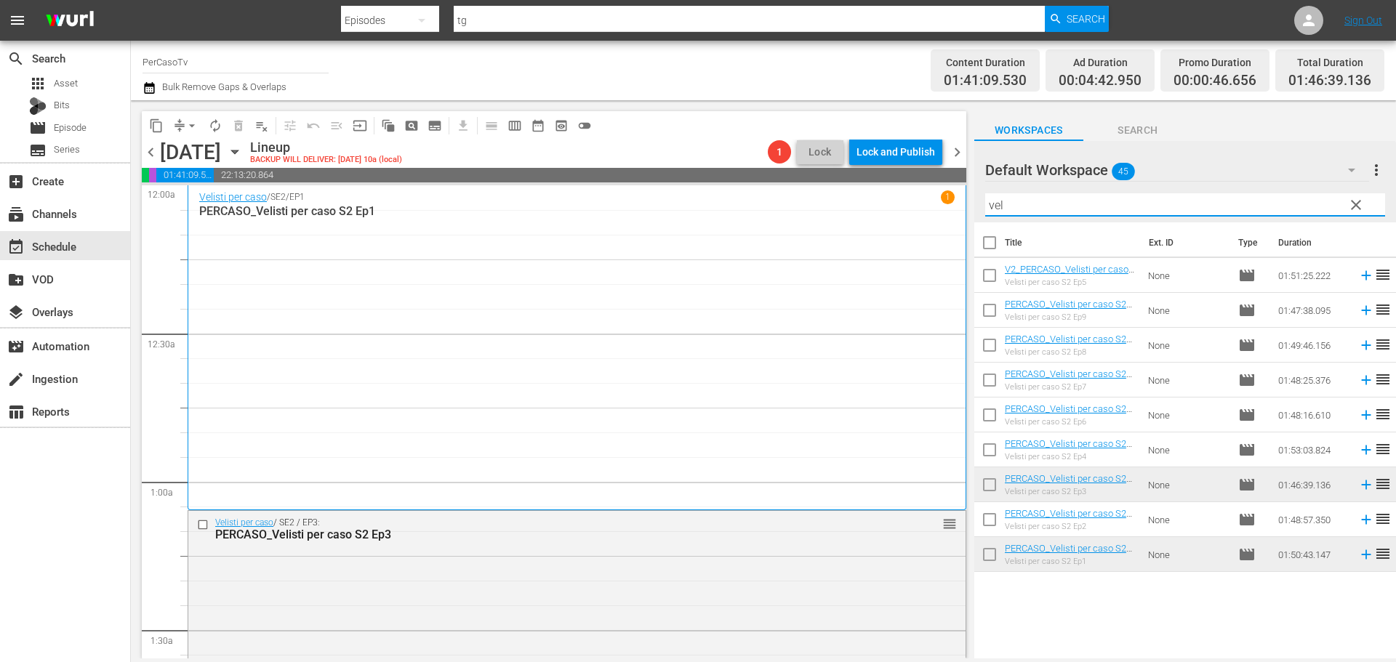
drag, startPoint x: 1007, startPoint y: 205, endPoint x: 963, endPoint y: 209, distance: 43.8
click at [963, 209] on div "content_copy compress arrow_drop_down autorenew_outlined delete_forever_outline…" at bounding box center [763, 379] width 1265 height 558
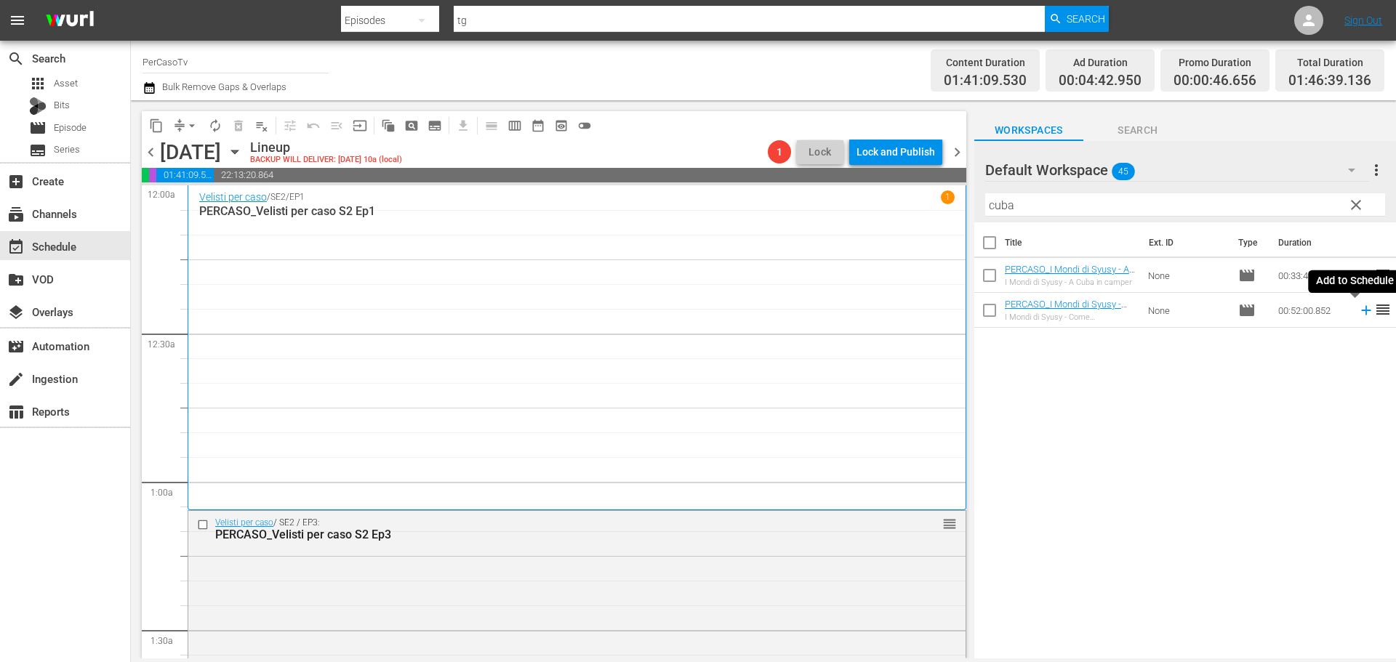
click at [1358, 313] on icon at bounding box center [1366, 310] width 16 height 16
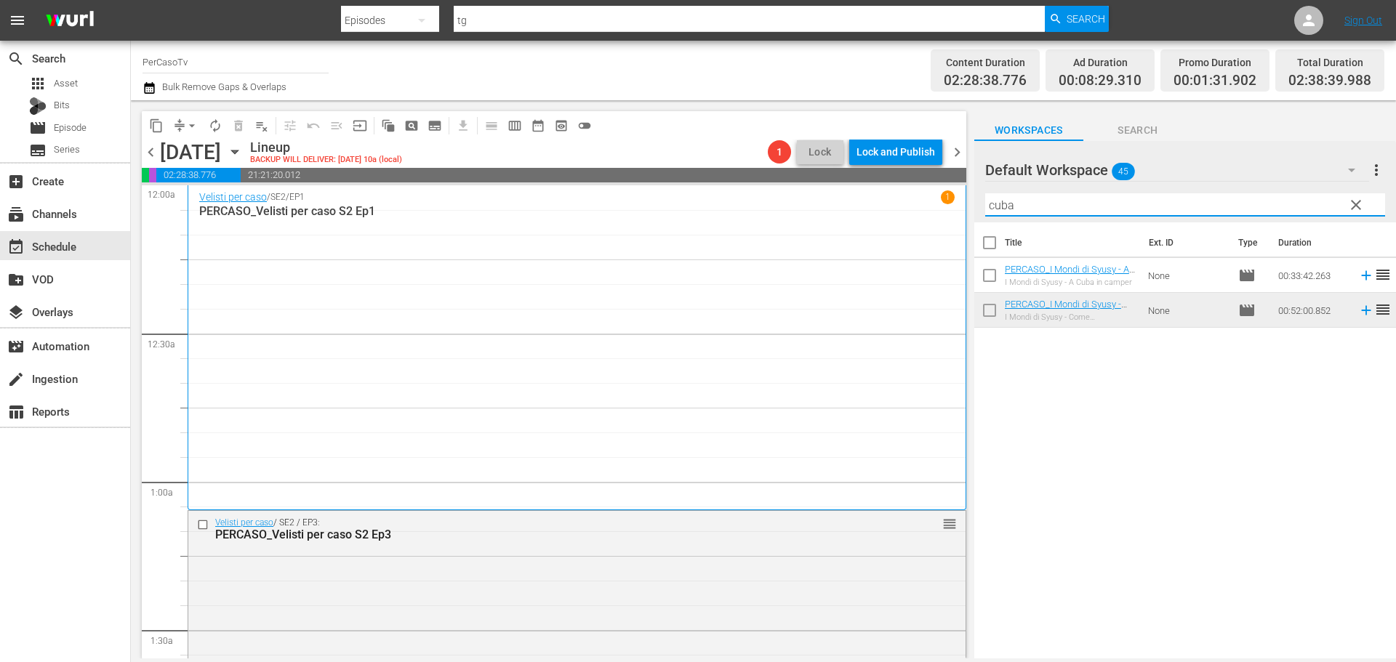
click at [907, 246] on div "content_copy compress arrow_drop_down autorenew_outlined delete_forever_outline…" at bounding box center [763, 379] width 1265 height 558
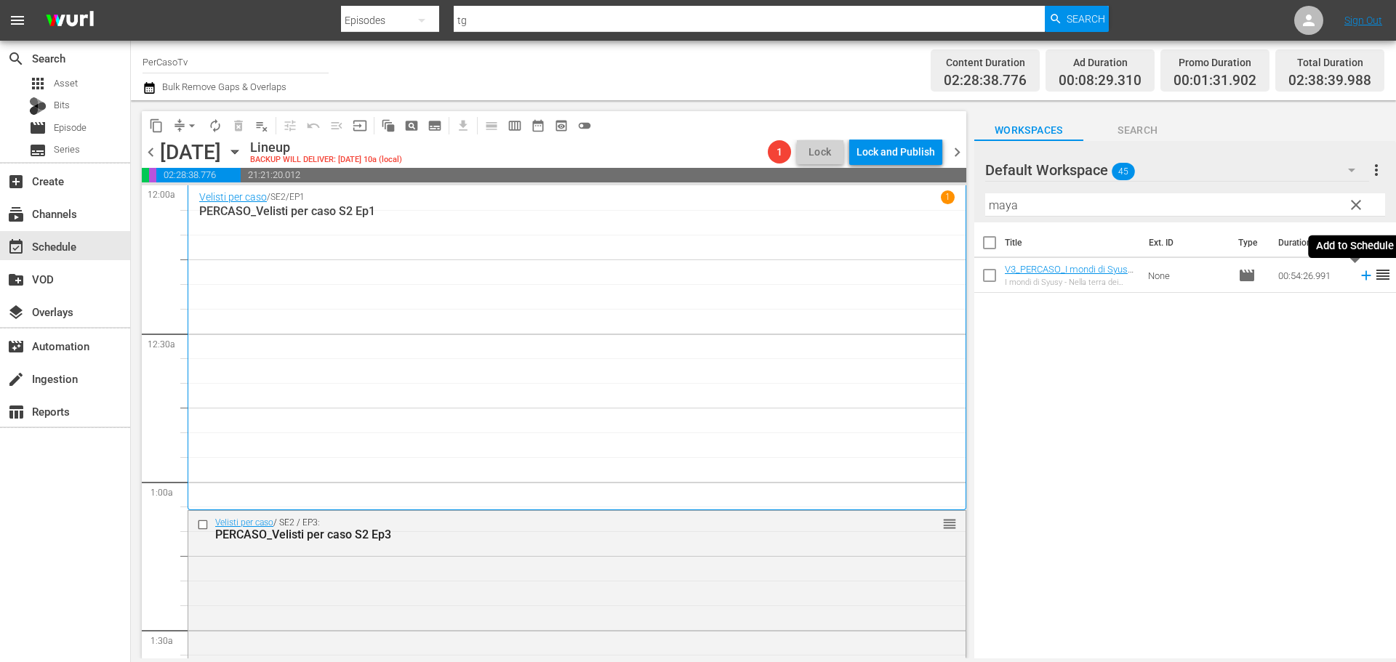
click at [1361, 276] on icon at bounding box center [1365, 275] width 9 height 9
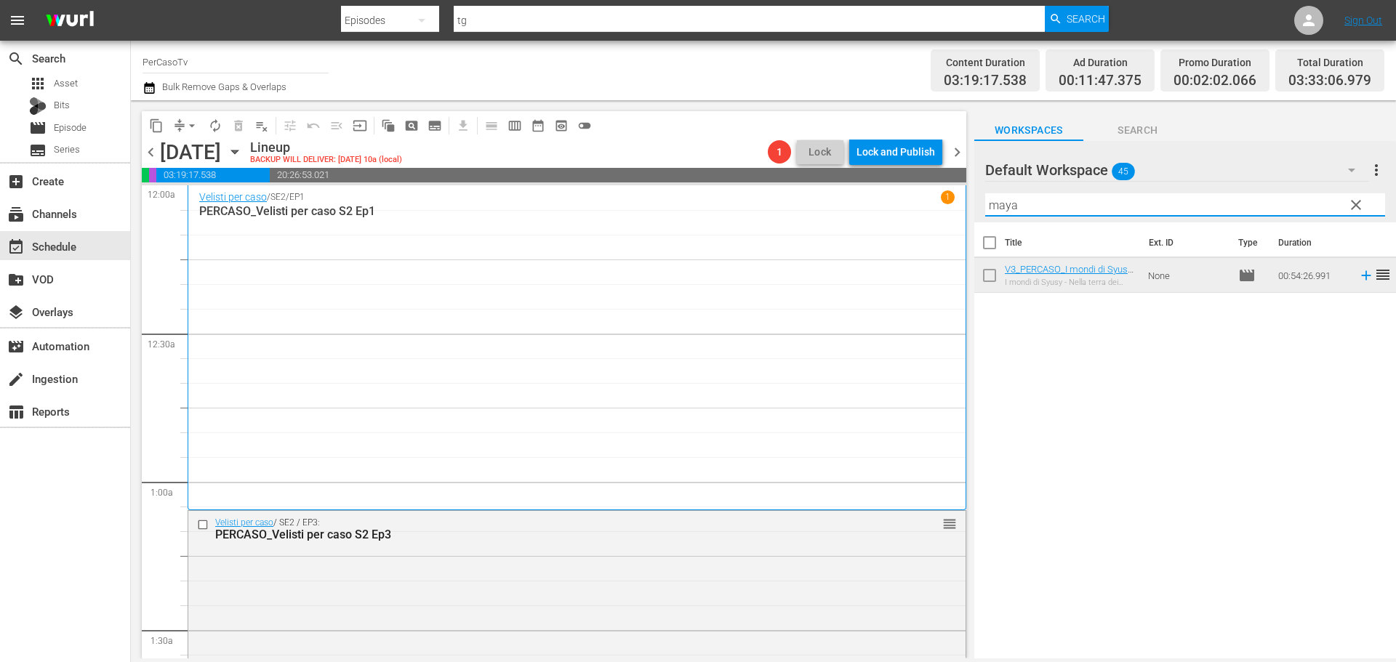
drag, startPoint x: 1019, startPoint y: 206, endPoint x: 974, endPoint y: 221, distance: 47.4
click at [976, 221] on div "Default Workspace 45 Default more_vert clear Filter by Title maya" at bounding box center [1185, 181] width 422 height 81
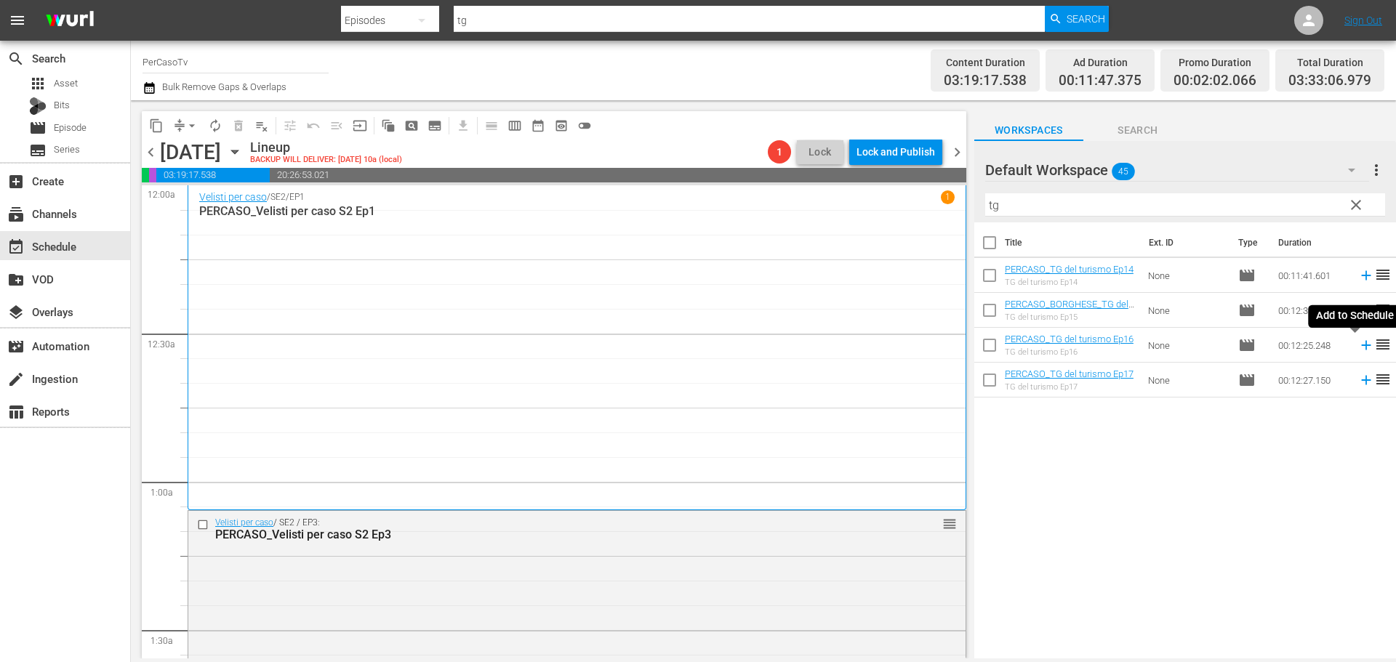
click at [1358, 348] on icon at bounding box center [1366, 345] width 16 height 16
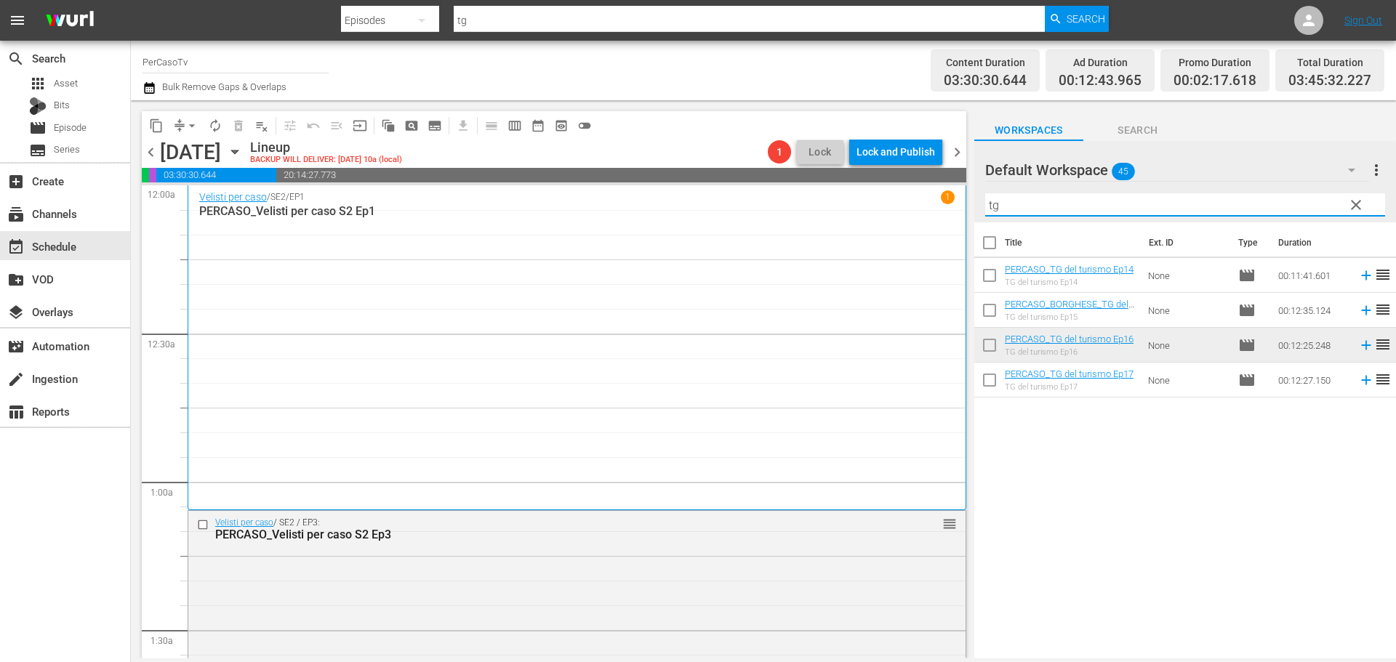
drag, startPoint x: 1008, startPoint y: 202, endPoint x: 973, endPoint y: 210, distance: 35.8
click at [973, 210] on div "content_copy compress arrow_drop_down autorenew_outlined delete_forever_outline…" at bounding box center [763, 379] width 1265 height 558
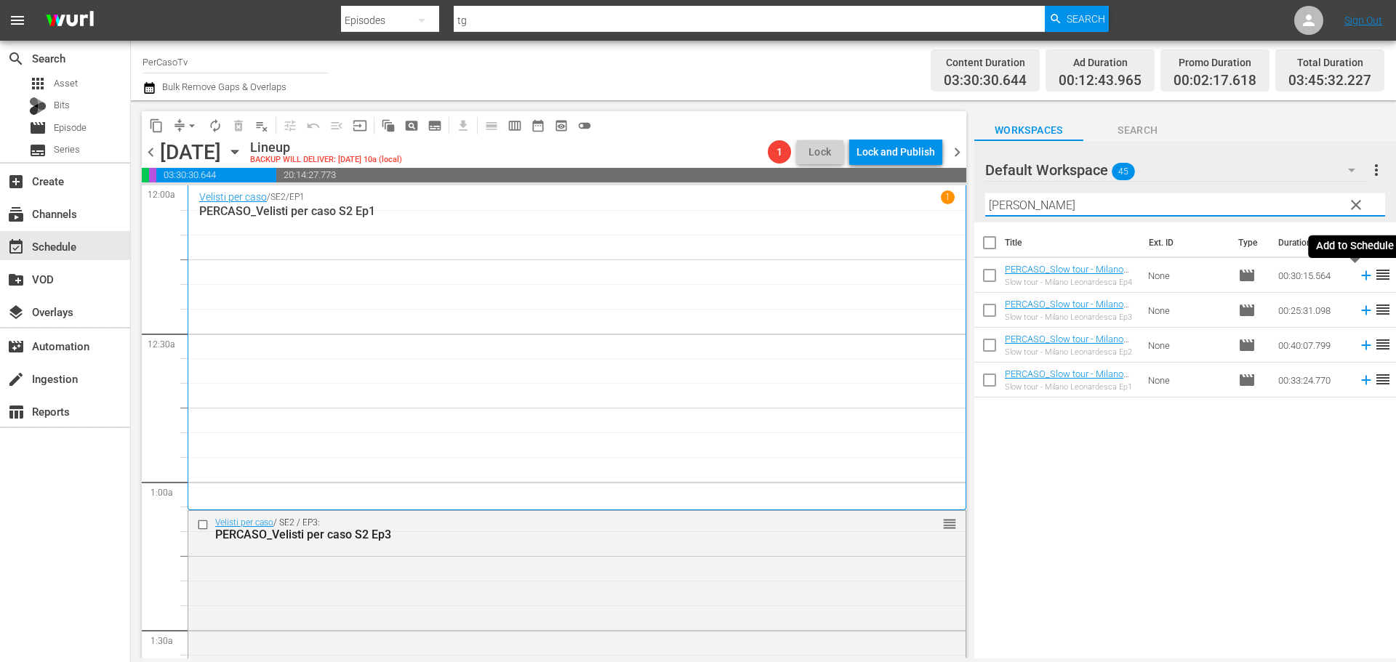
click at [1358, 277] on icon at bounding box center [1366, 276] width 16 height 16
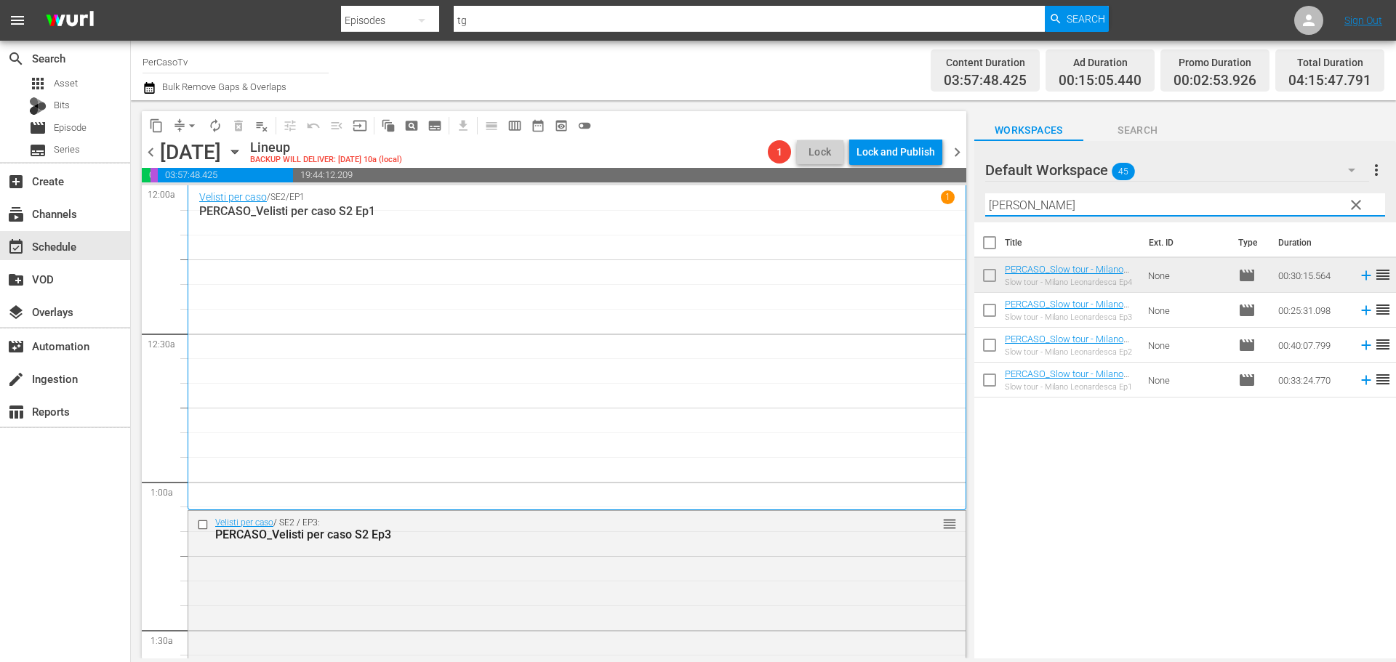
drag, startPoint x: 1039, startPoint y: 206, endPoint x: 975, endPoint y: 214, distance: 64.5
click at [975, 214] on div "Default Workspace 45 Default more_vert clear Filter by Title leona" at bounding box center [1185, 181] width 422 height 81
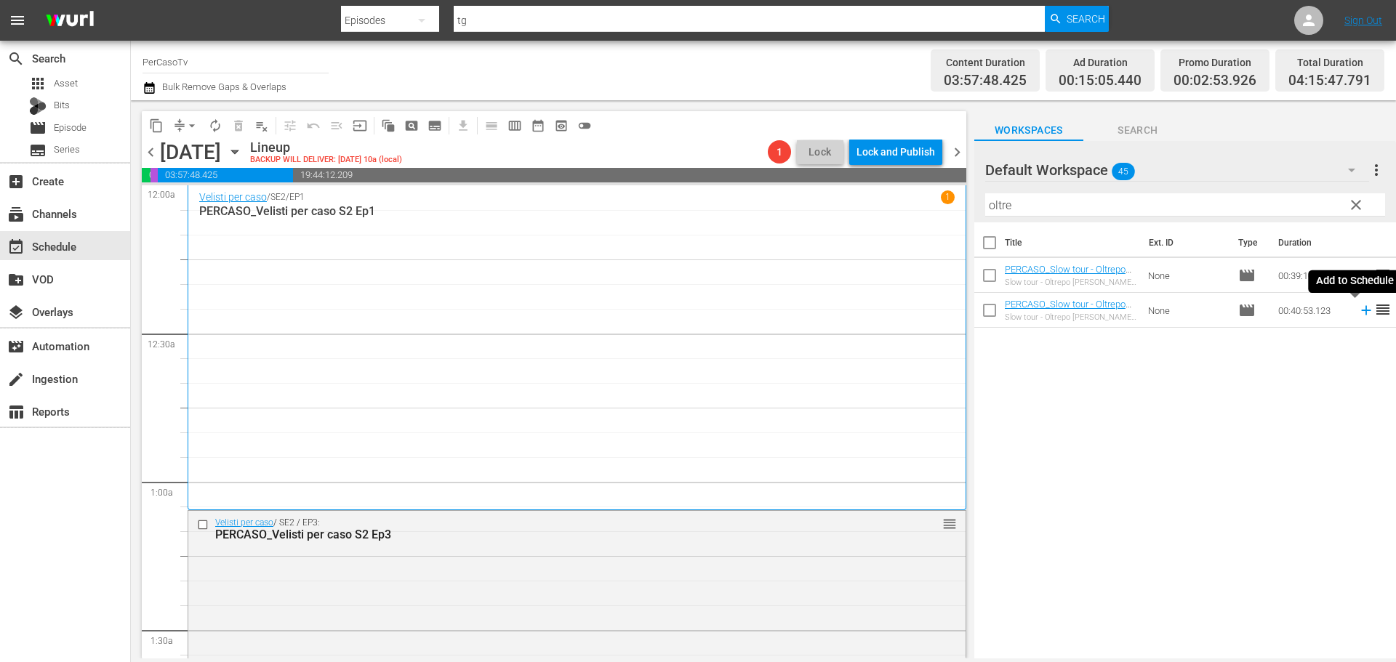
click at [1361, 314] on icon at bounding box center [1365, 310] width 9 height 9
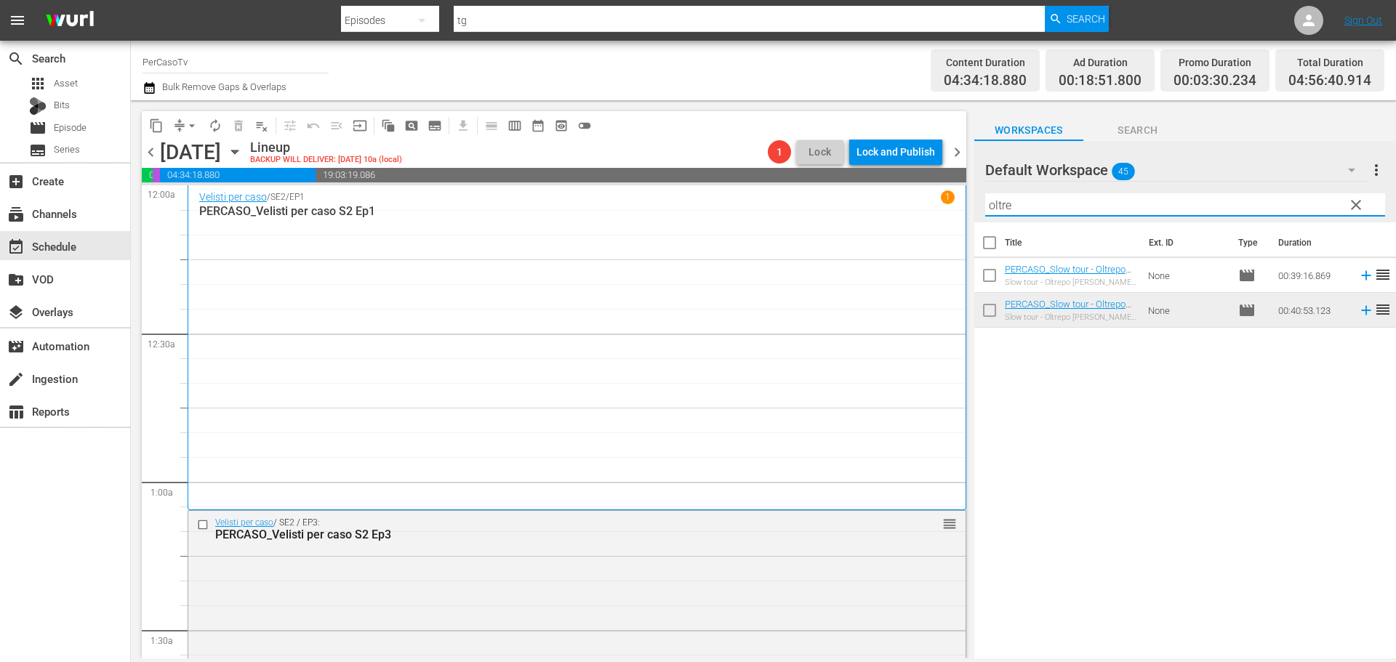
drag, startPoint x: 1040, startPoint y: 204, endPoint x: 955, endPoint y: 224, distance: 87.5
click at [955, 224] on div "content_copy compress arrow_drop_down autorenew_outlined delete_forever_outline…" at bounding box center [763, 379] width 1265 height 558
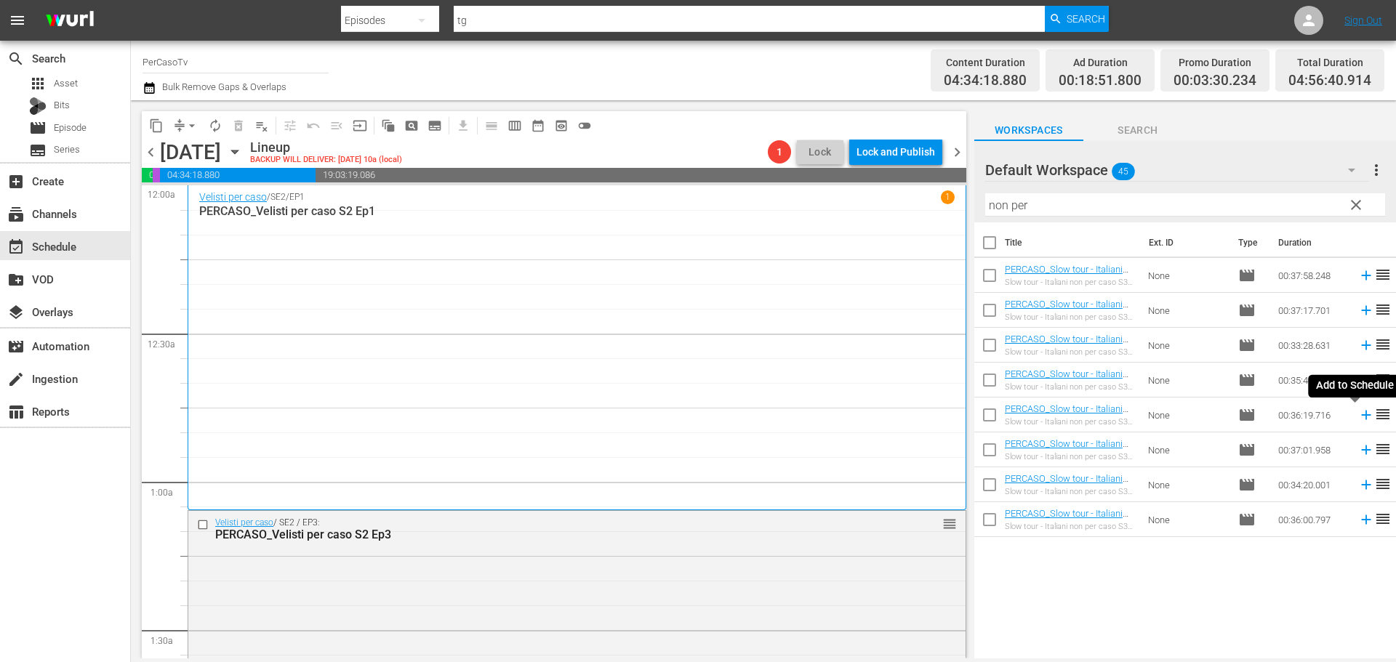
click at [1358, 421] on icon at bounding box center [1366, 415] width 16 height 16
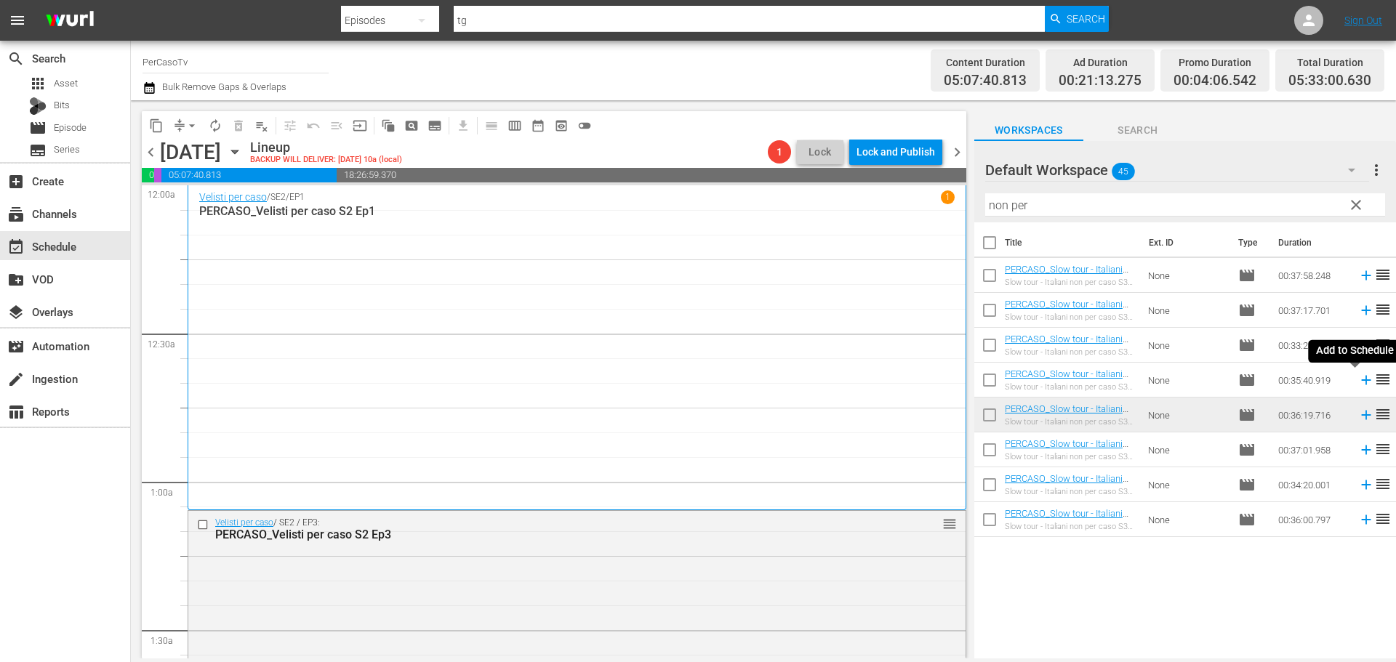
click at [1358, 382] on icon at bounding box center [1366, 380] width 16 height 16
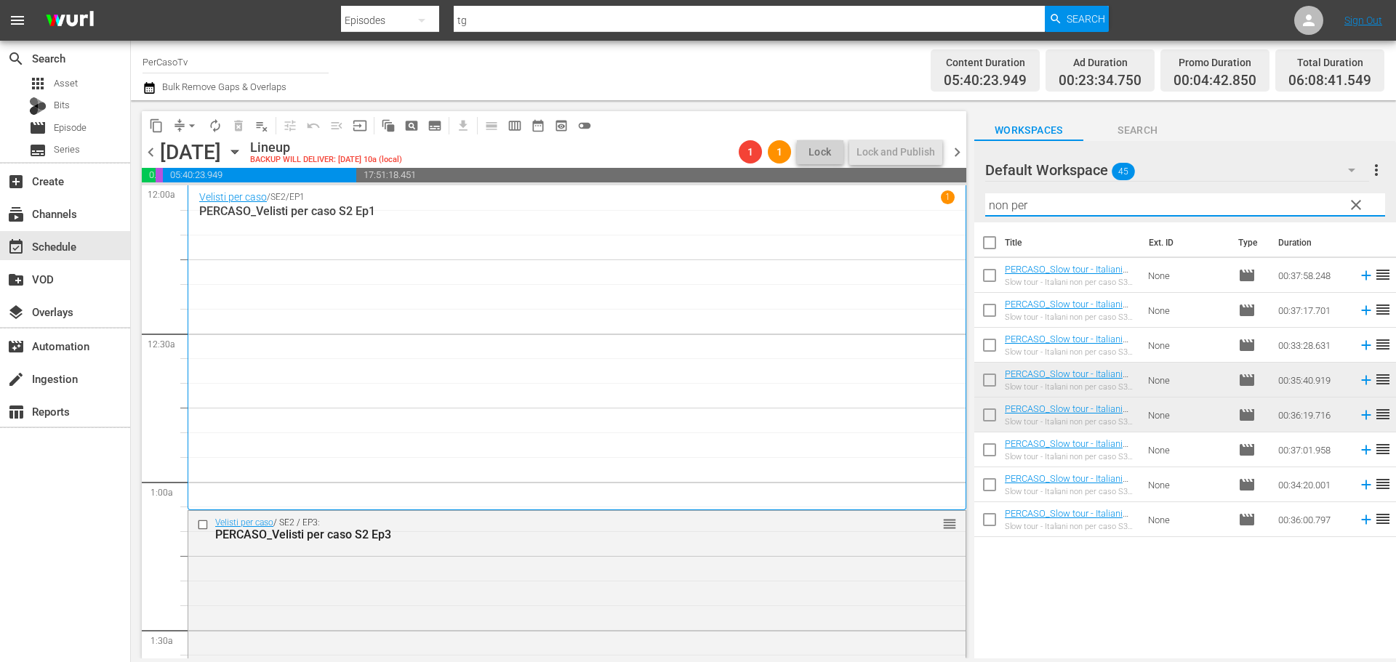
drag, startPoint x: 1041, startPoint y: 204, endPoint x: 920, endPoint y: 217, distance: 121.3
click at [920, 217] on div "content_copy compress arrow_drop_down autorenew_outlined delete_forever_outline…" at bounding box center [763, 379] width 1265 height 558
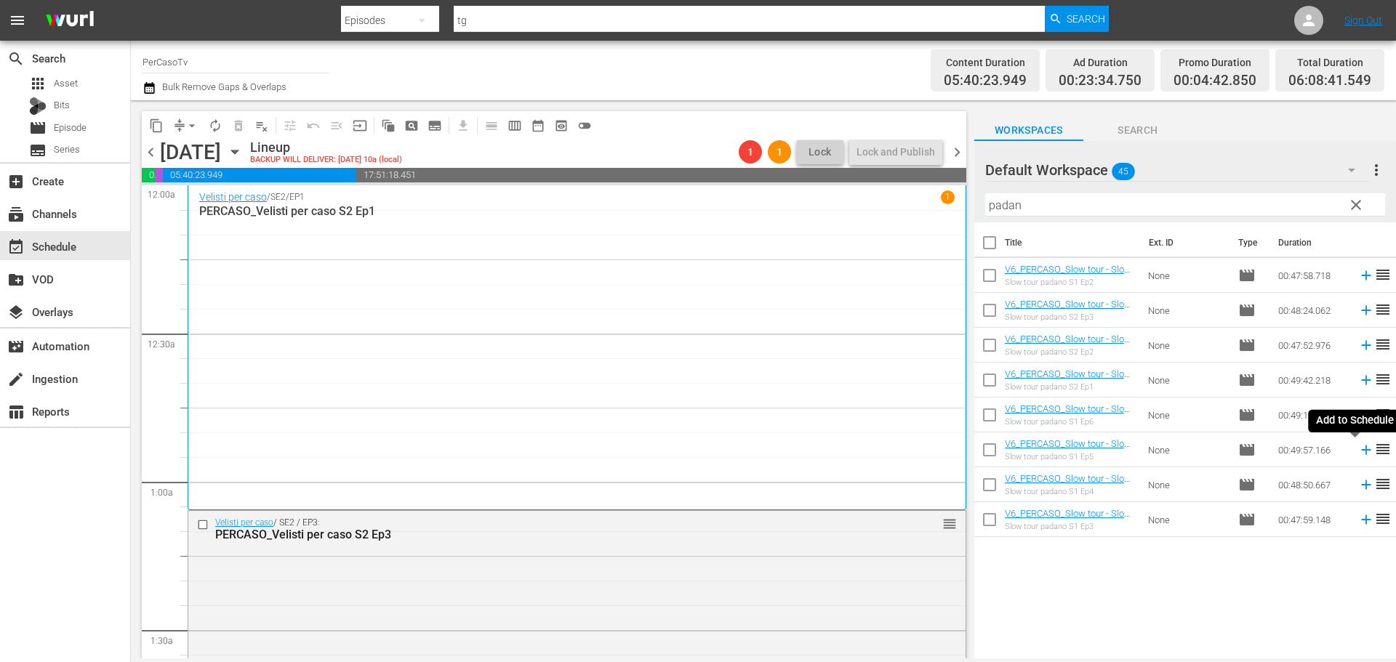
click at [1358, 453] on icon at bounding box center [1366, 450] width 16 height 16
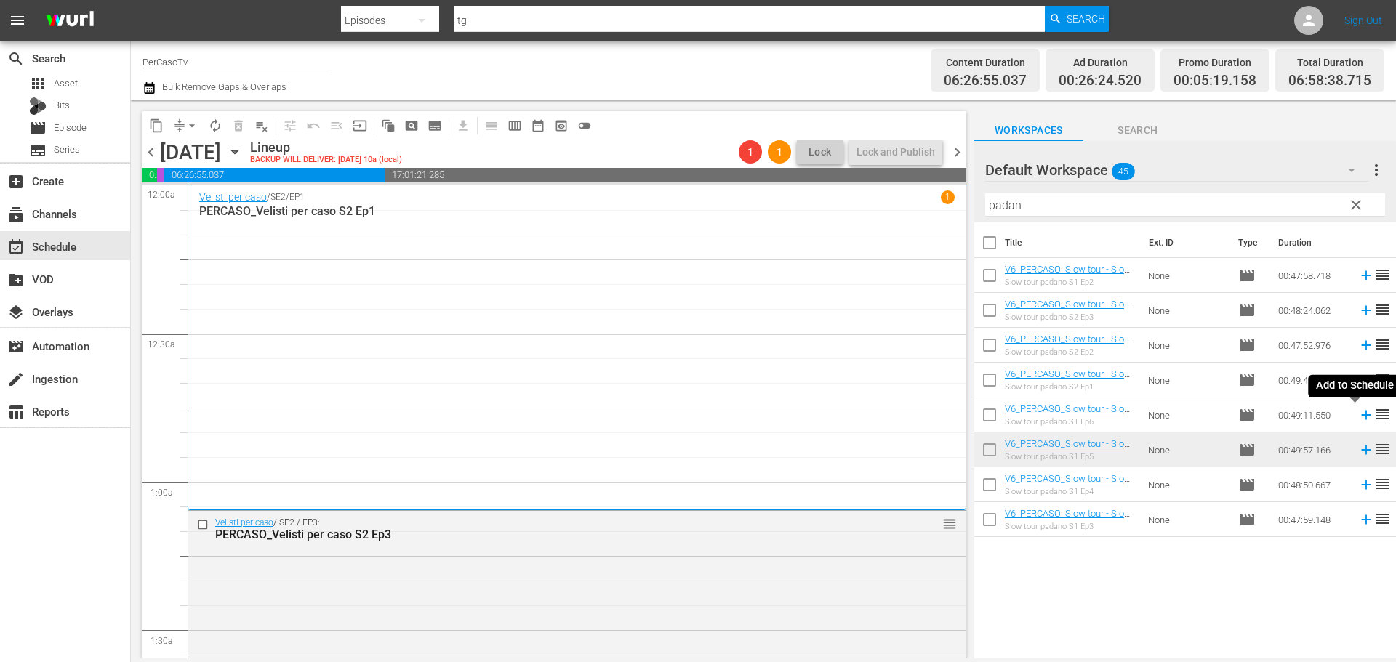
click at [1358, 418] on icon at bounding box center [1366, 415] width 16 height 16
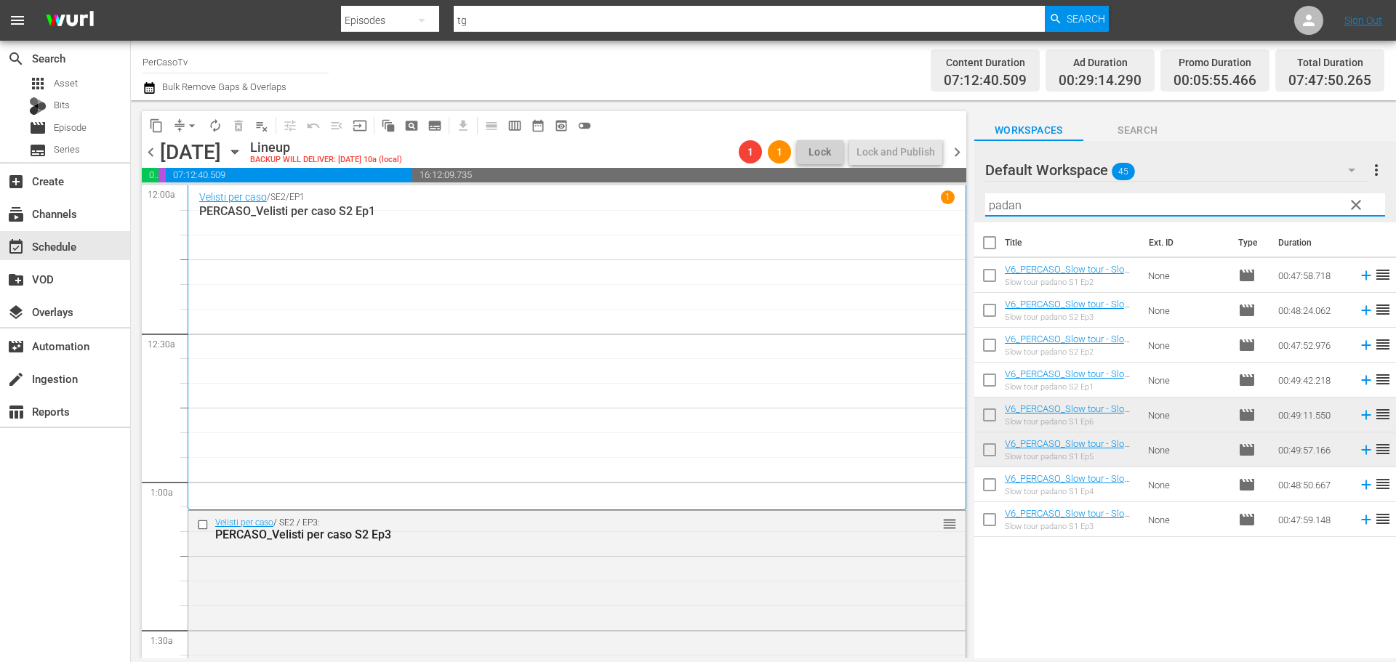
drag, startPoint x: 1040, startPoint y: 206, endPoint x: 958, endPoint y: 228, distance: 85.0
click at [958, 228] on div "content_copy compress arrow_drop_down autorenew_outlined delete_forever_outline…" at bounding box center [763, 379] width 1265 height 558
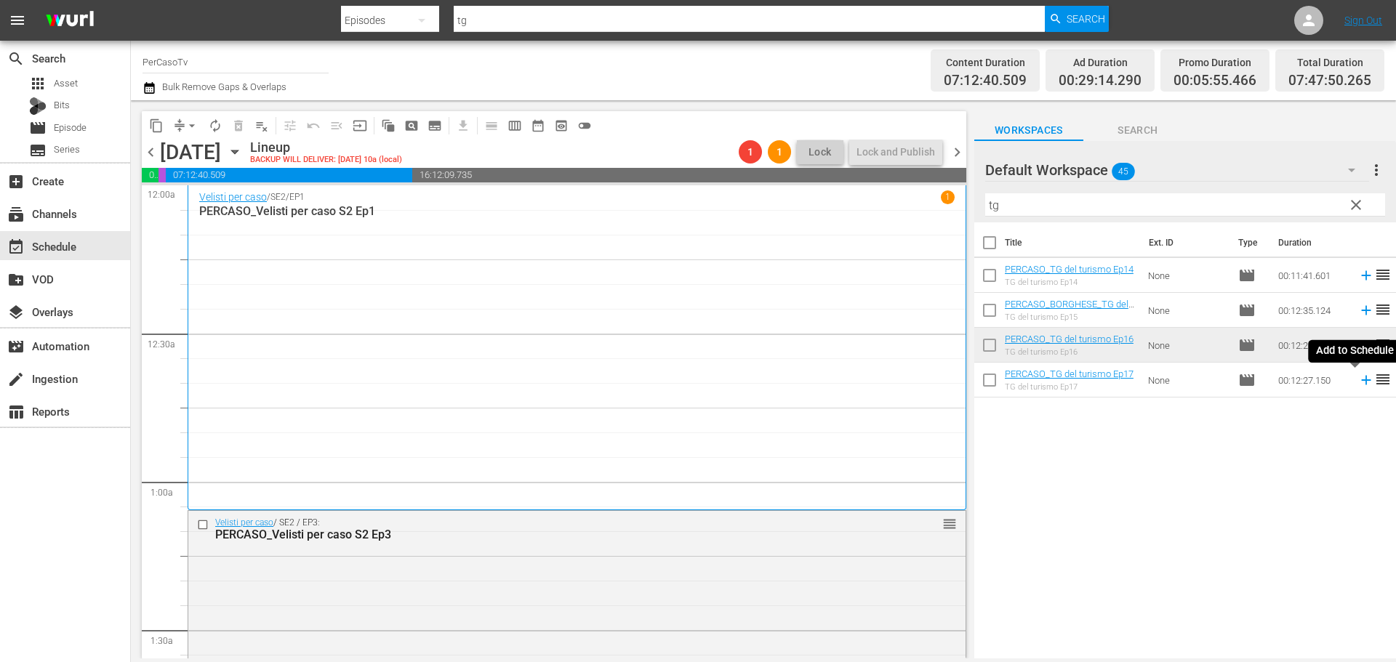
click at [1358, 386] on icon at bounding box center [1366, 380] width 16 height 16
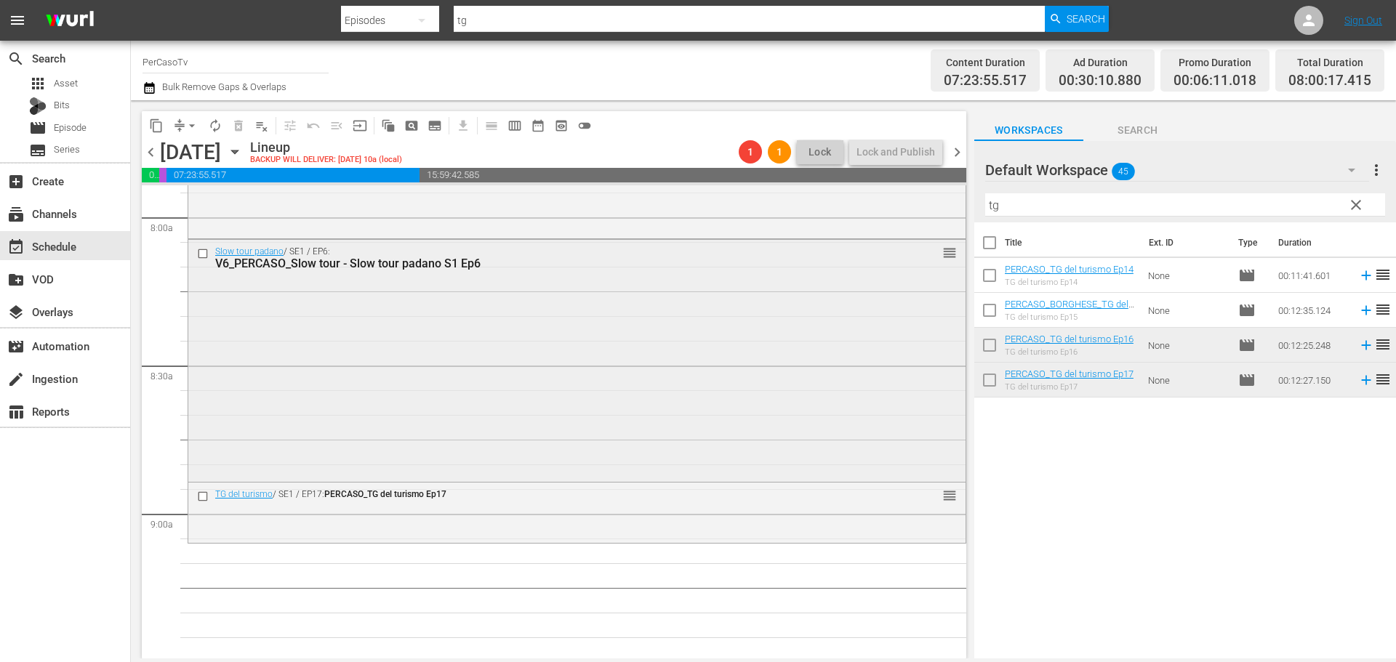
scroll to position [2545, 0]
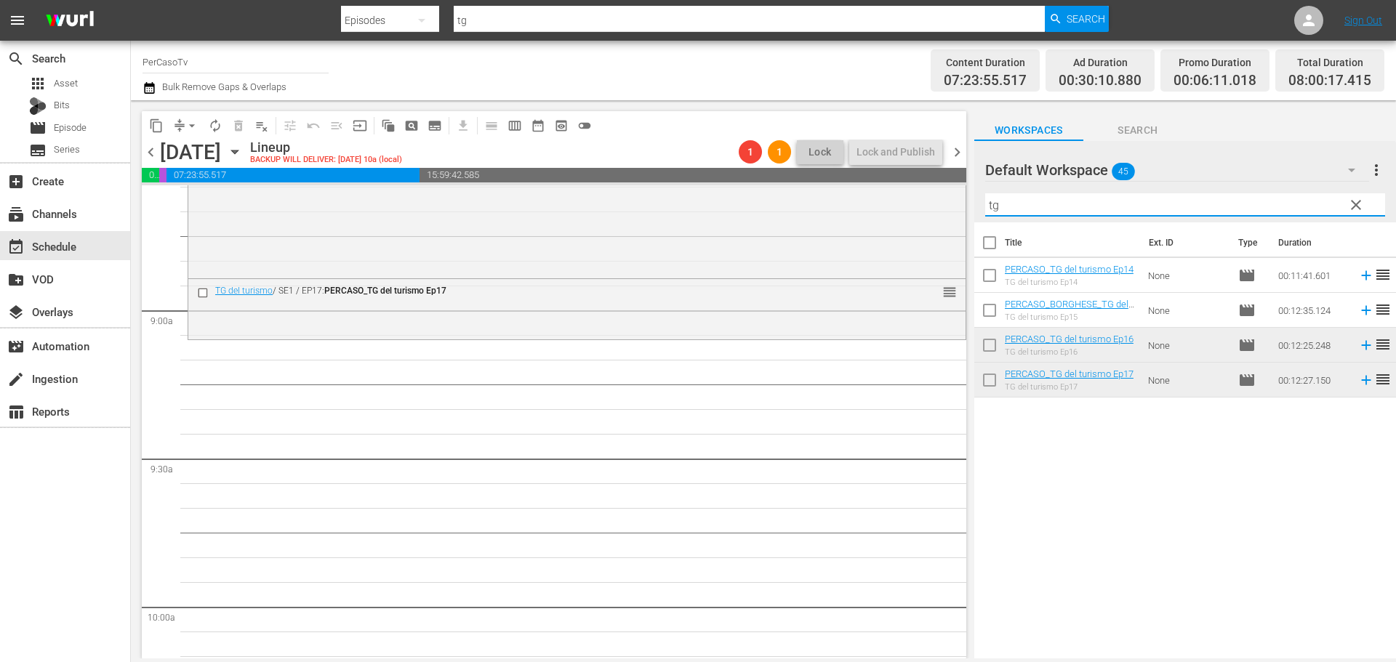
drag, startPoint x: 1032, startPoint y: 207, endPoint x: 979, endPoint y: 217, distance: 53.3
click at [979, 217] on div "Default Workspace 45 Default more_vert clear Filter by Title tg" at bounding box center [1185, 181] width 422 height 81
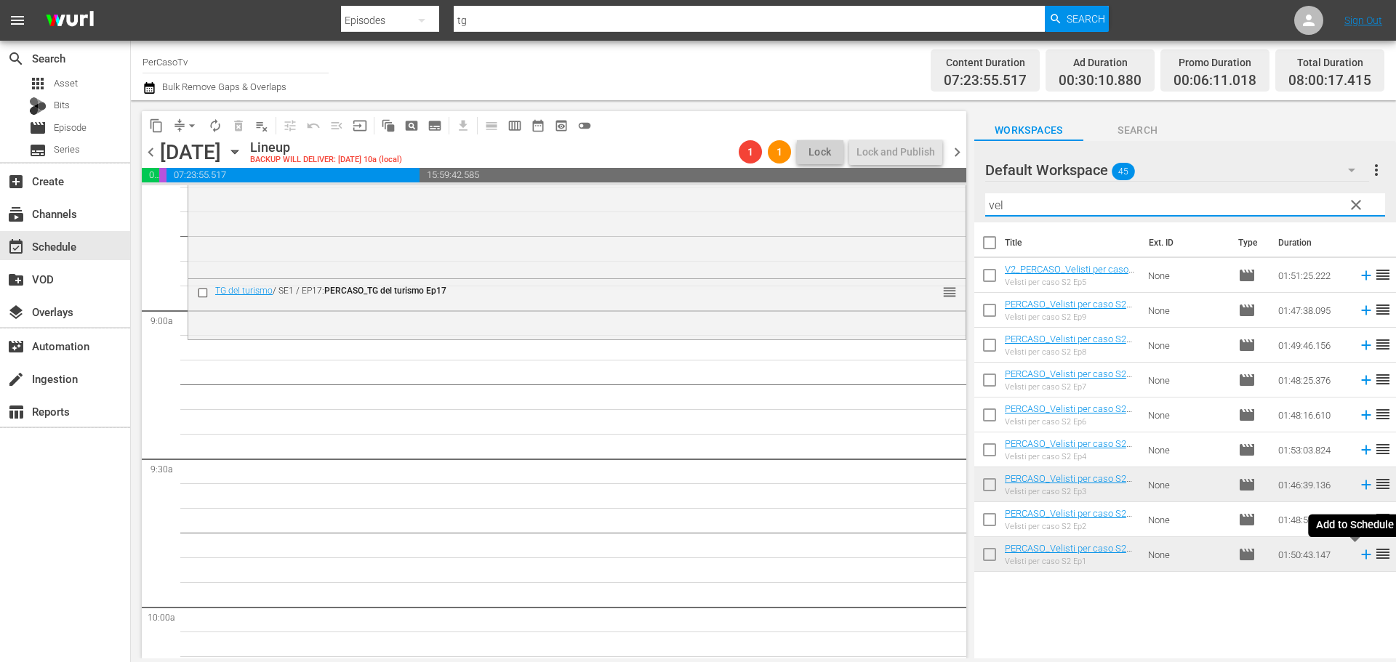
click at [1358, 557] on icon at bounding box center [1366, 555] width 16 height 16
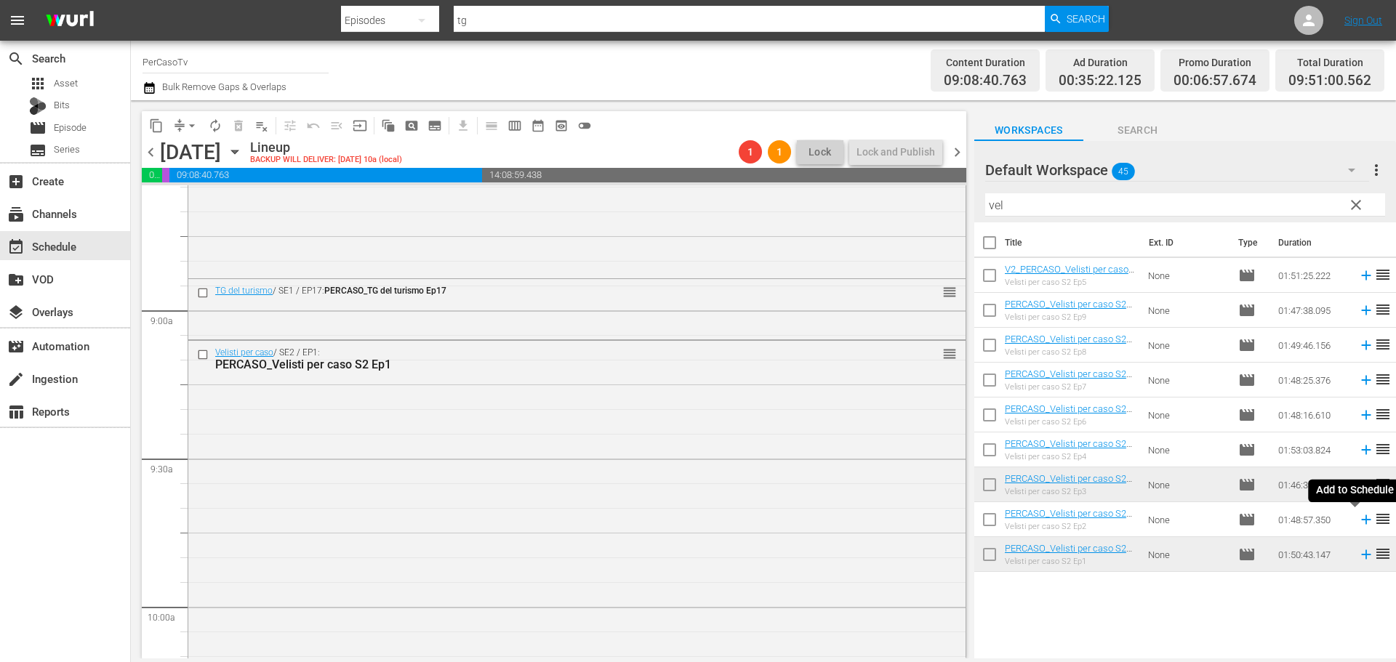
click at [1358, 522] on icon at bounding box center [1366, 520] width 16 height 16
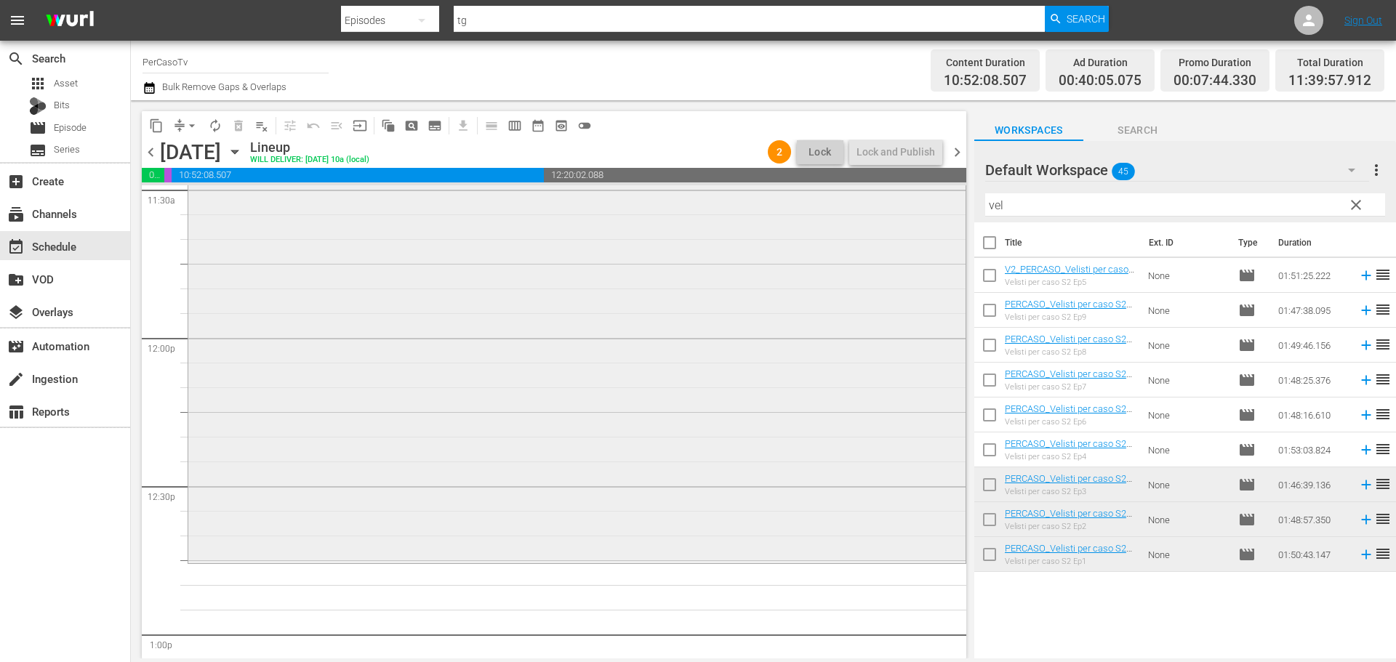
scroll to position [3417, 0]
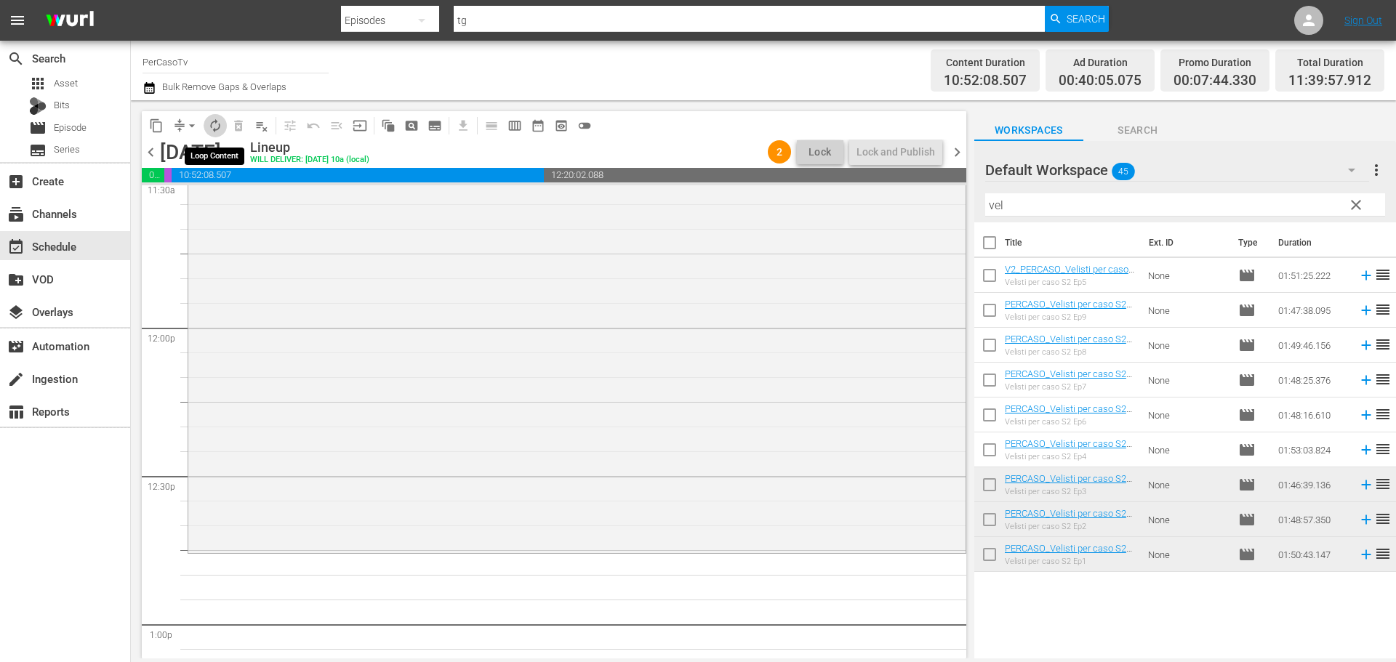
click at [216, 125] on span "autorenew_outlined" at bounding box center [215, 126] width 15 height 15
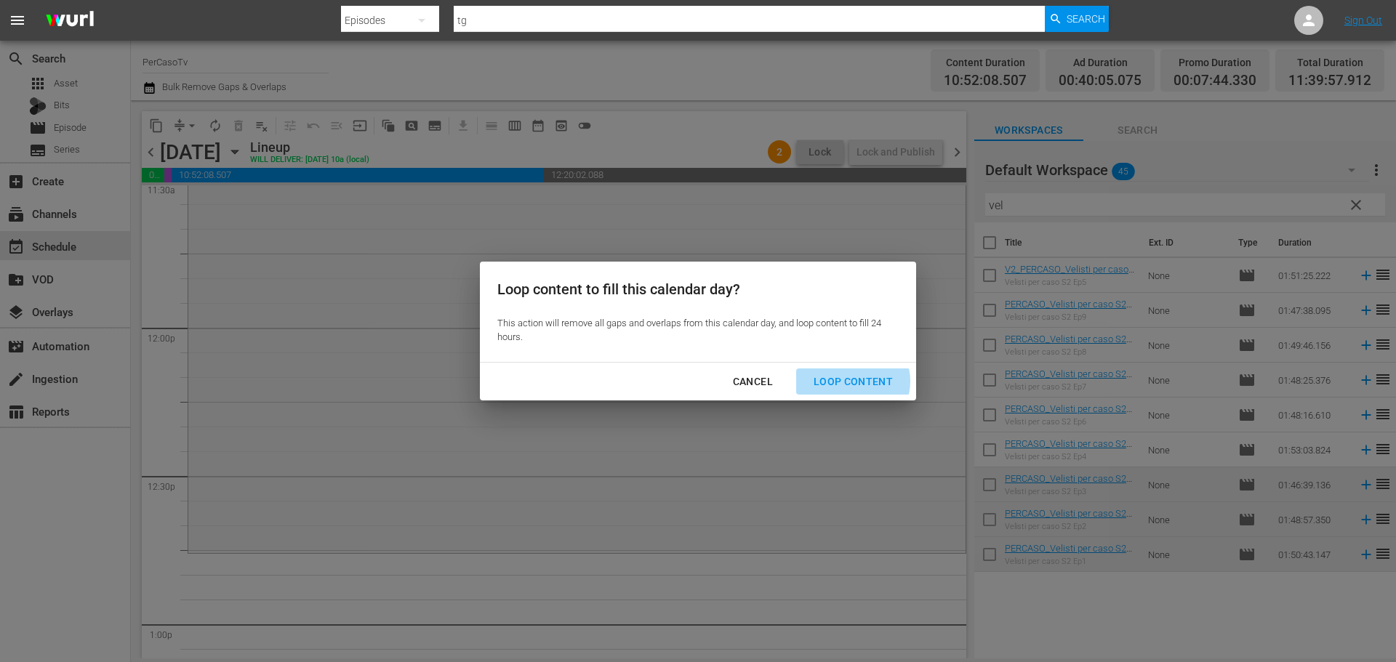
click at [854, 382] on div "Loop Content" at bounding box center [853, 382] width 103 height 18
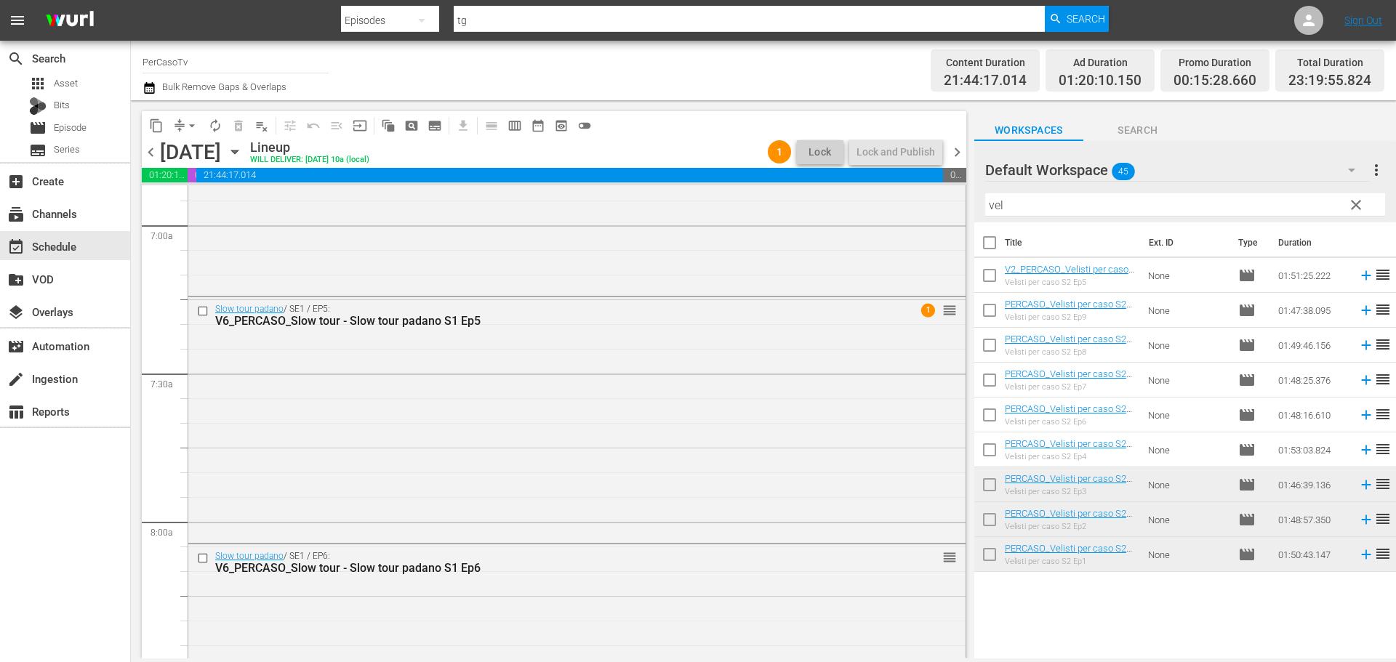
scroll to position [2013, 0]
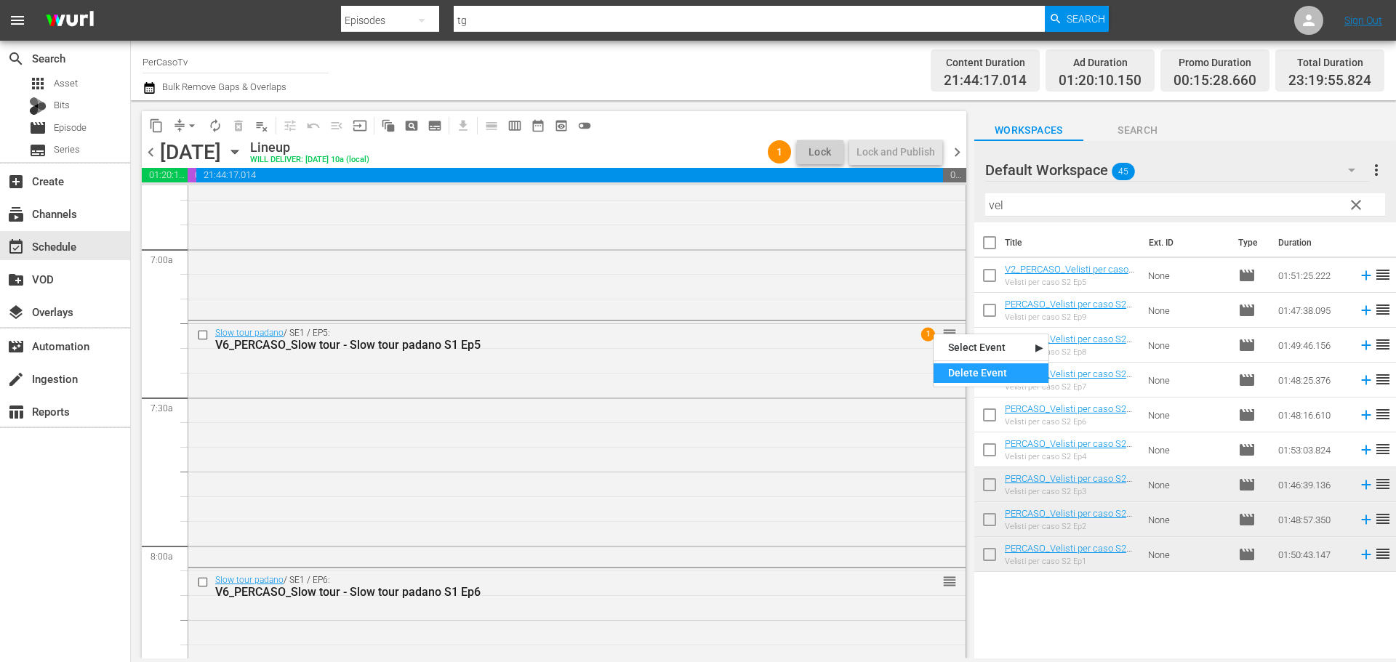
click at [960, 372] on div "Delete Event" at bounding box center [991, 374] width 115 height 20
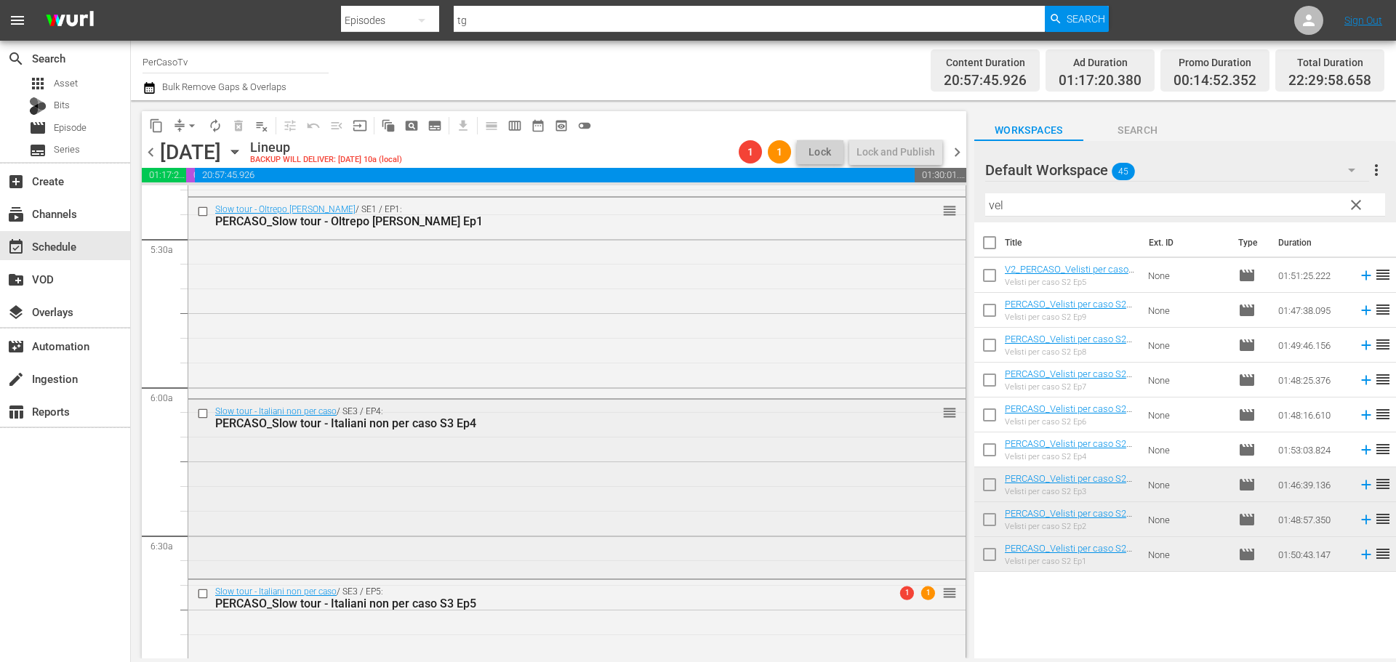
scroll to position [1576, 0]
click at [967, 454] on div "Delete Event" at bounding box center [996, 454] width 115 height 20
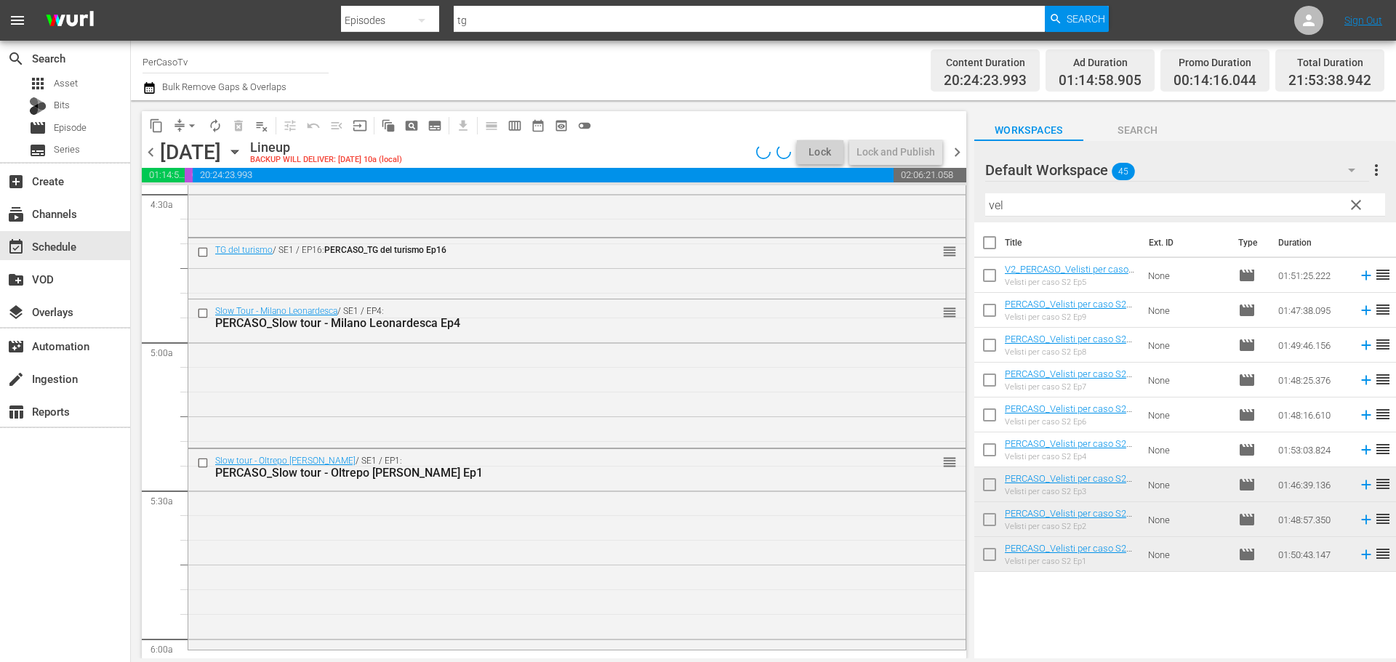
scroll to position [0, 0]
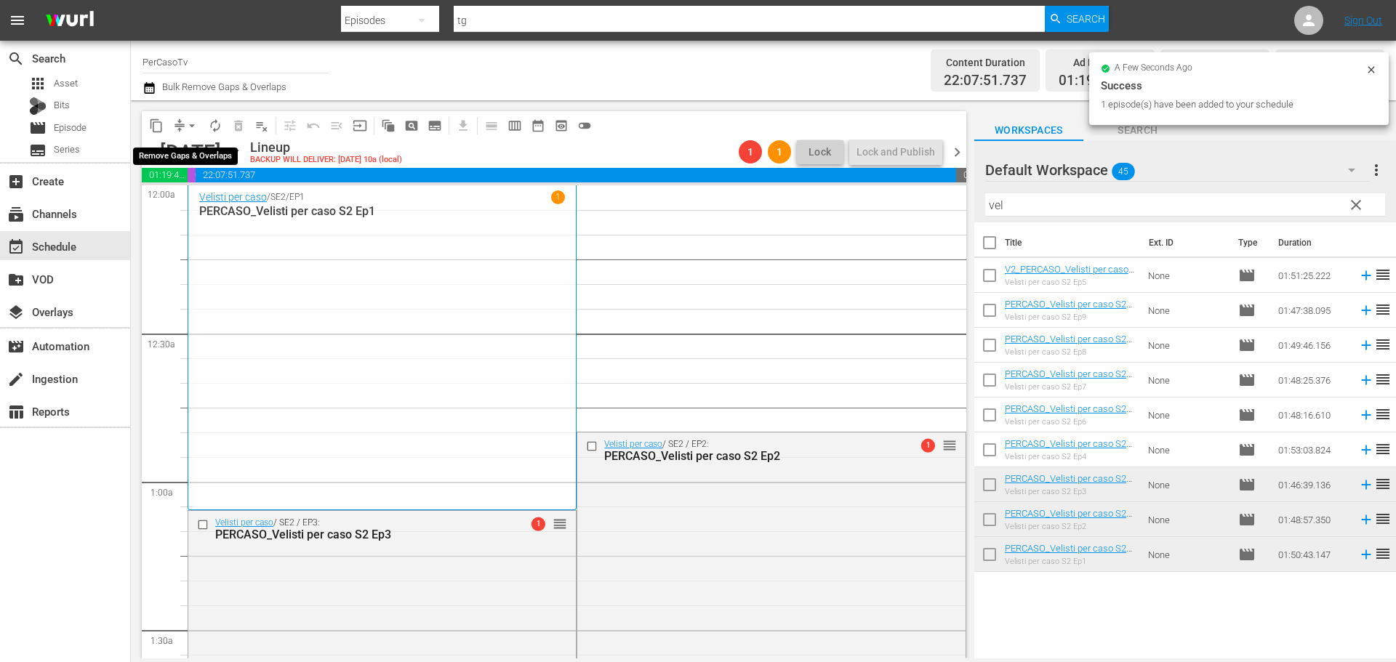
click at [190, 124] on span "arrow_drop_down" at bounding box center [192, 126] width 15 height 15
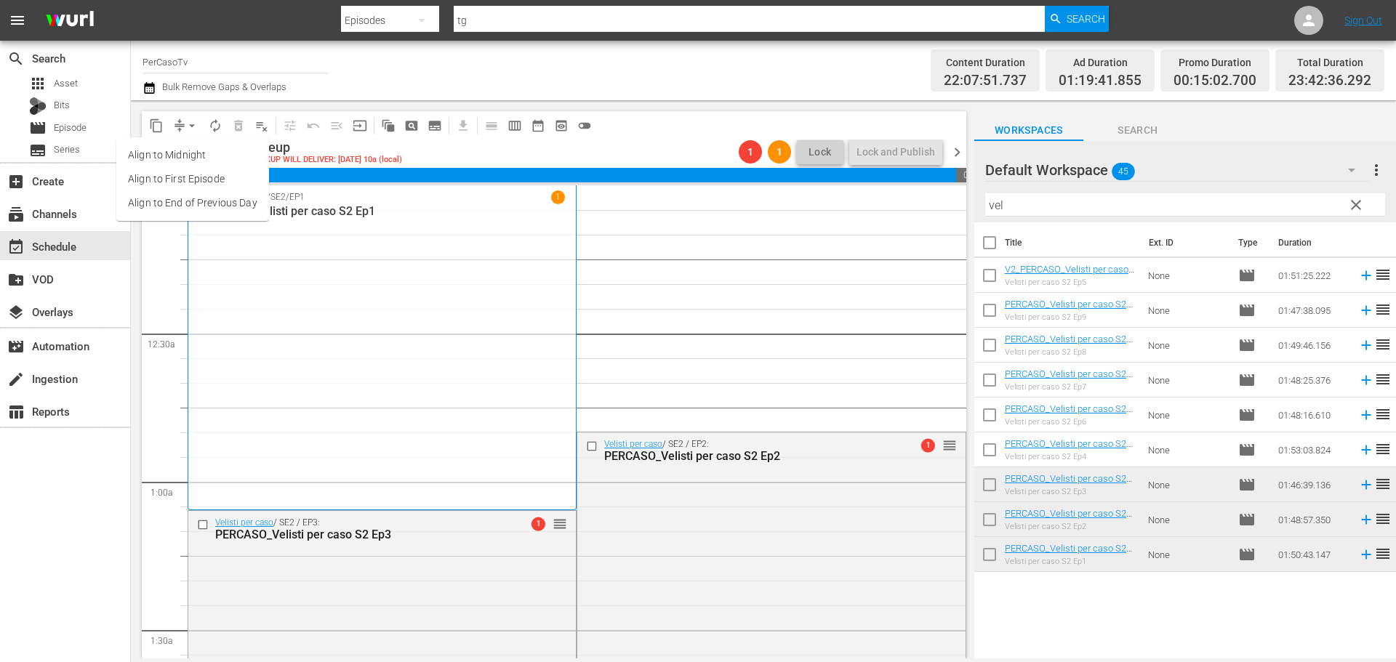
click at [198, 201] on li "Align to End of Previous Day" at bounding box center [192, 203] width 153 height 24
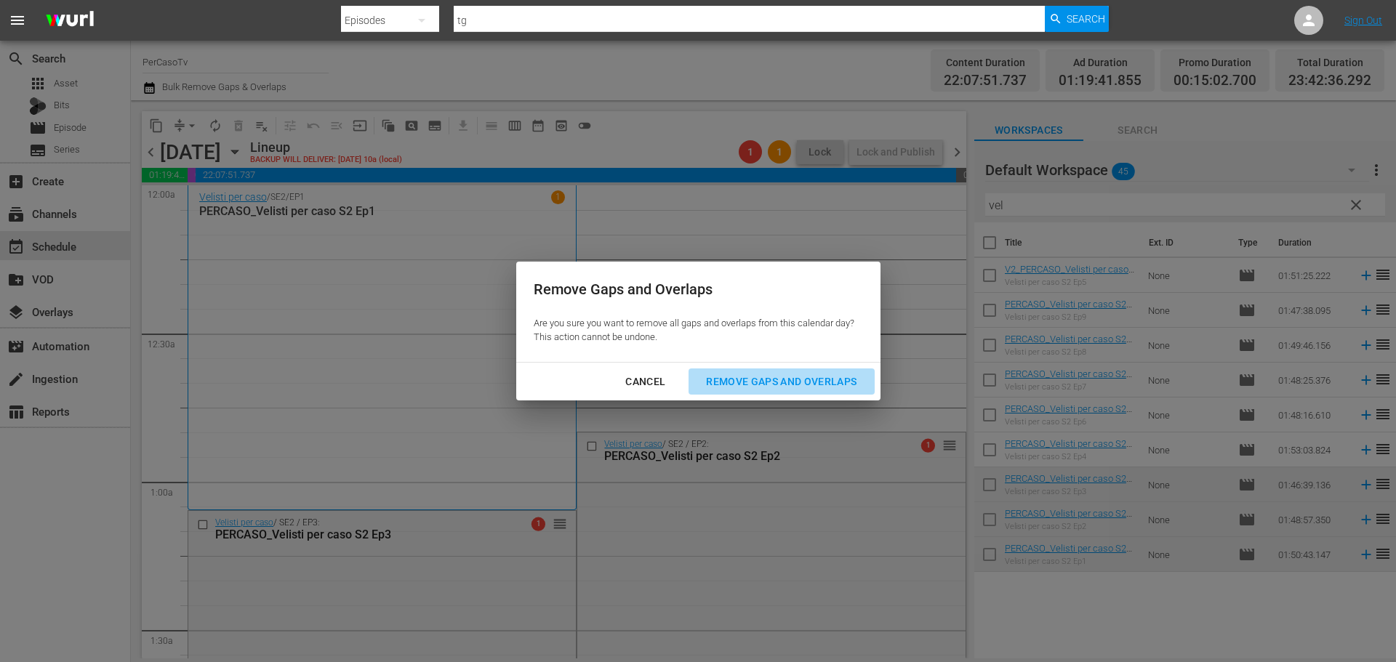
click at [765, 376] on div "Remove Gaps and Overlaps" at bounding box center [781, 382] width 174 height 18
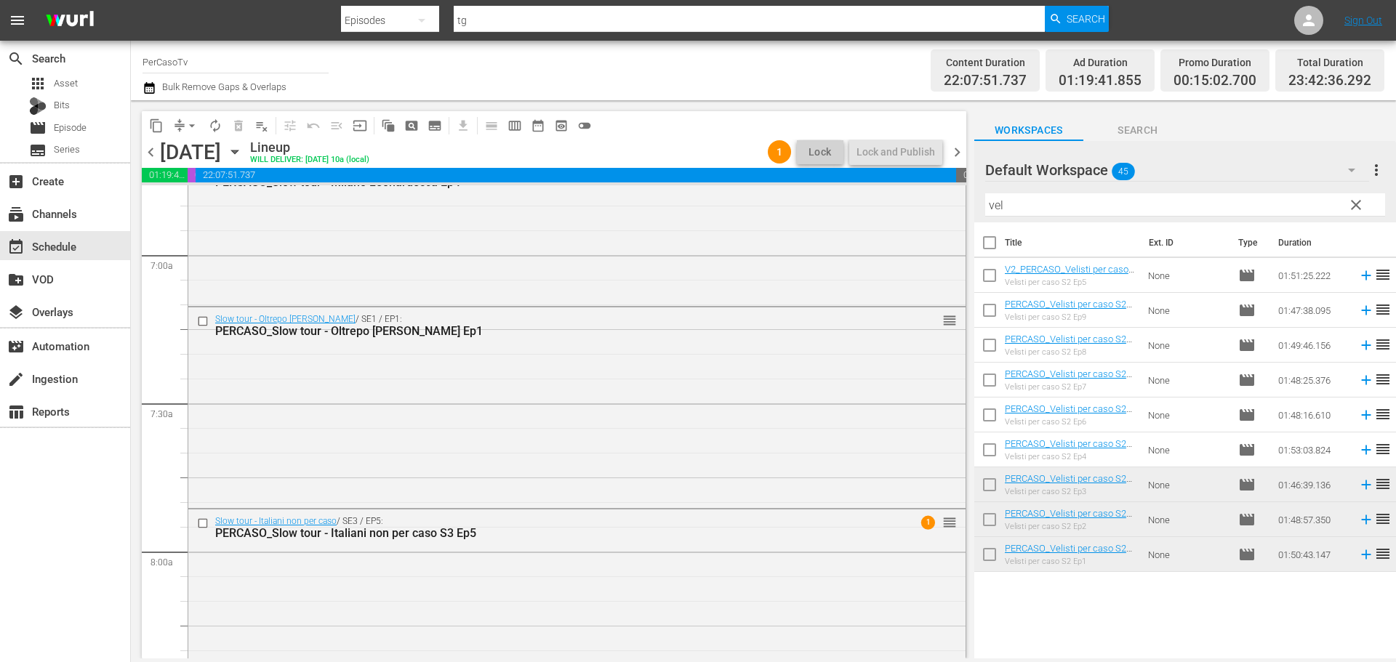
scroll to position [1923, 0]
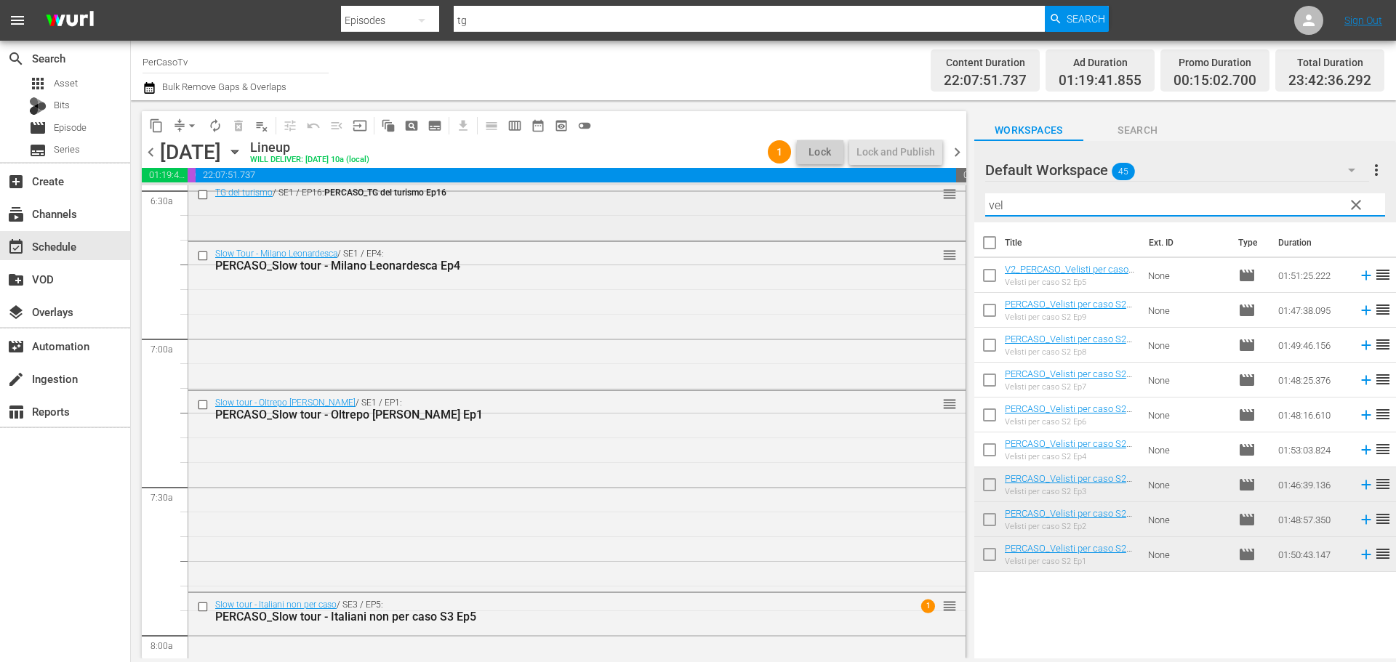
drag, startPoint x: 1026, startPoint y: 201, endPoint x: 937, endPoint y: 225, distance: 91.7
click at [934, 233] on div "content_copy compress arrow_drop_down autorenew_outlined delete_forever_outline…" at bounding box center [763, 379] width 1265 height 558
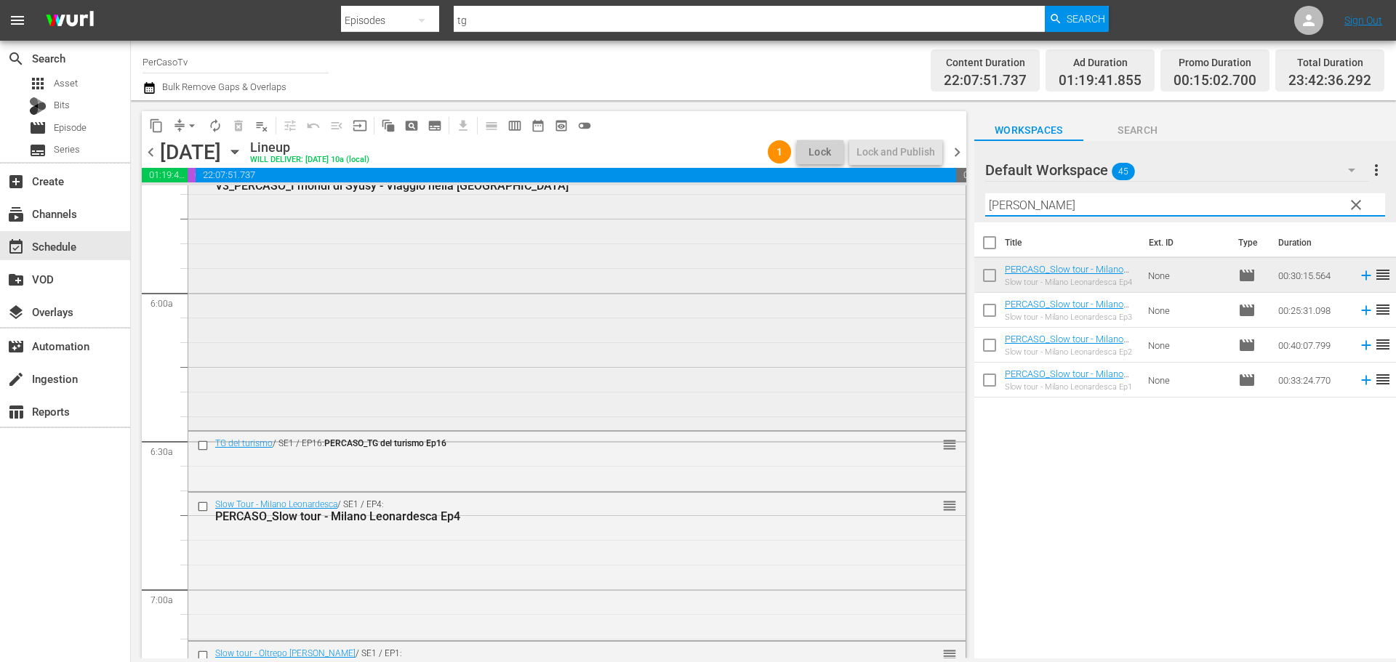
scroll to position [1818, 0]
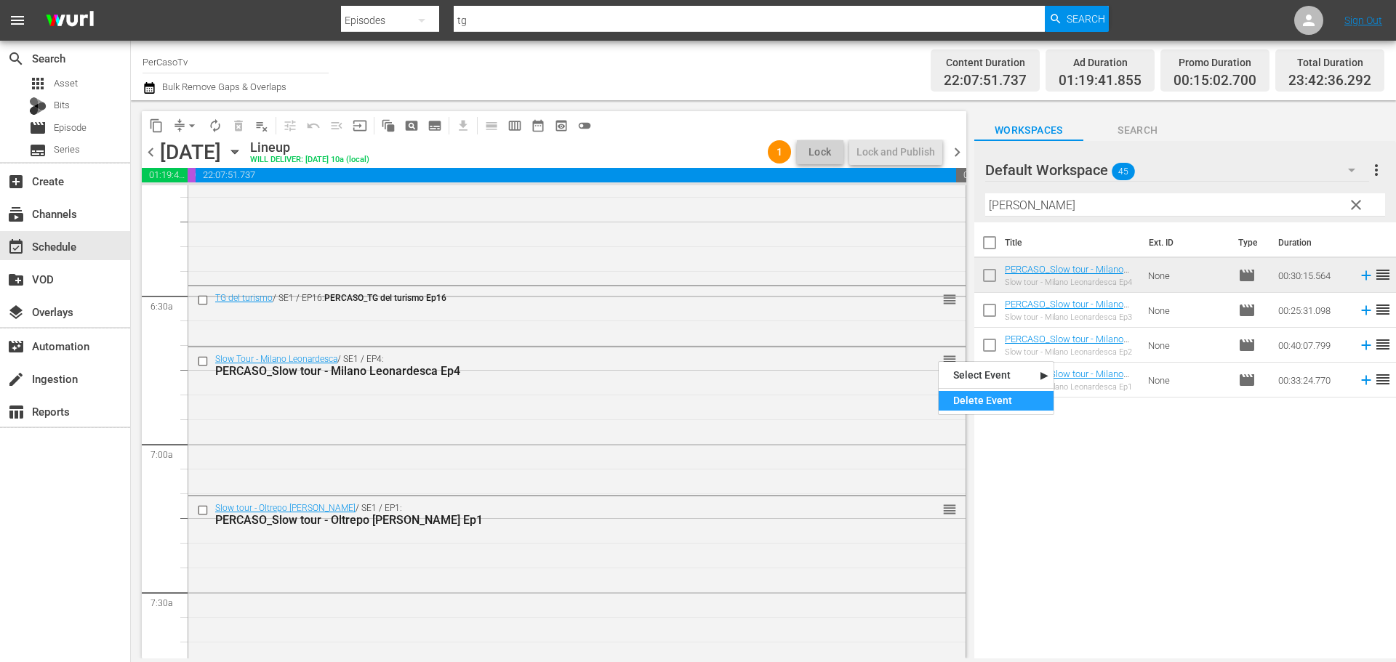
click at [963, 401] on div "Delete Event" at bounding box center [996, 401] width 115 height 20
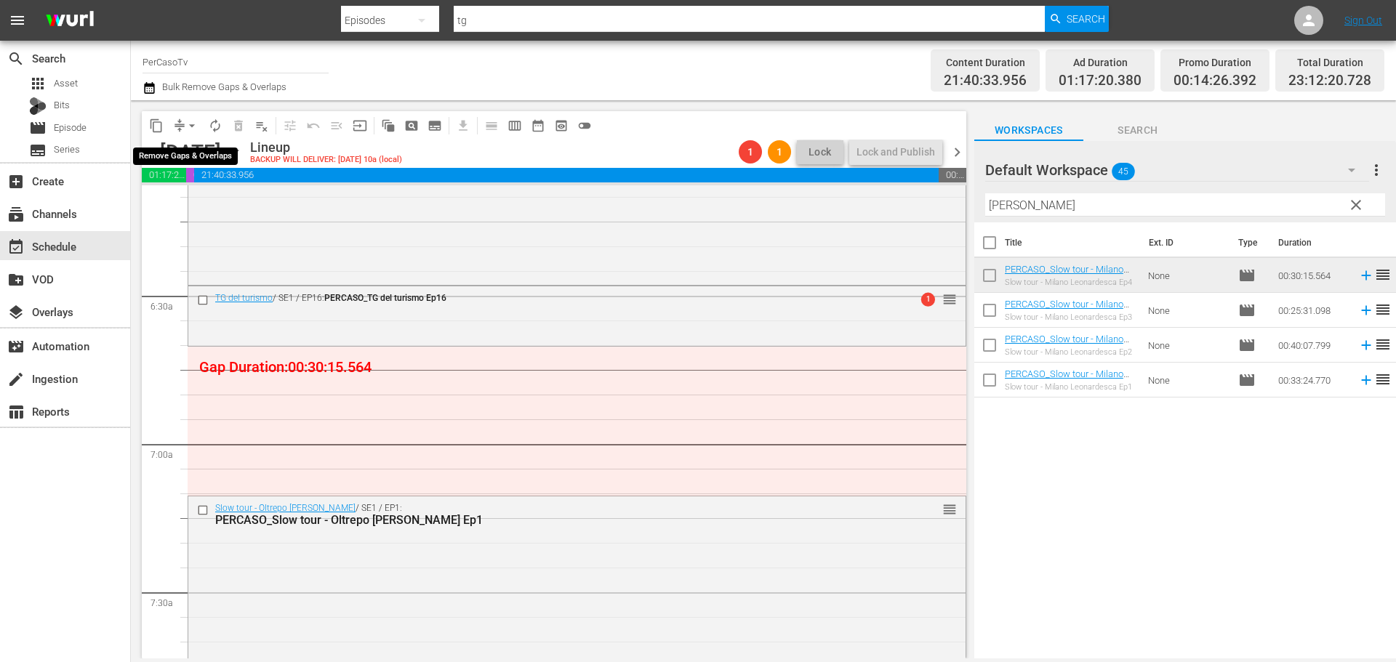
click at [186, 123] on span "arrow_drop_down" at bounding box center [192, 126] width 15 height 15
click at [198, 202] on li "Align to End of Previous Day" at bounding box center [192, 203] width 153 height 24
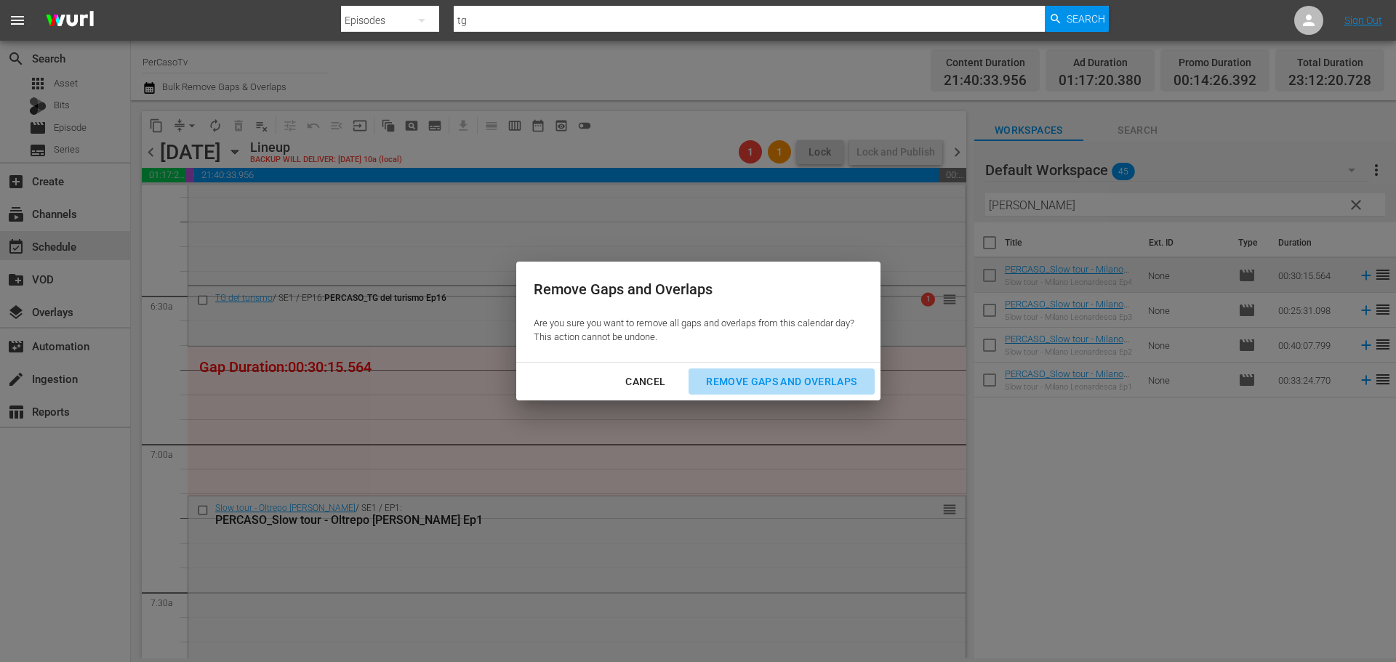
click at [841, 391] on button "Remove Gaps and Overlaps" at bounding box center [781, 382] width 185 height 27
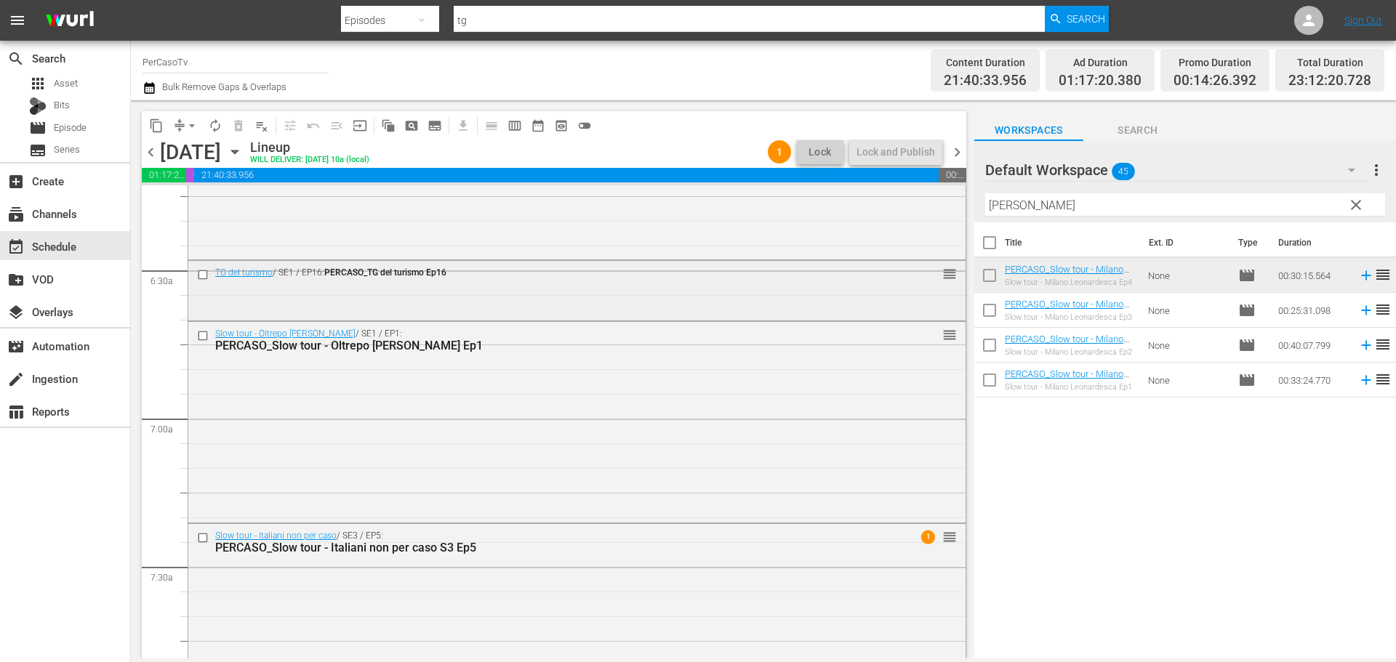
scroll to position [1827, 0]
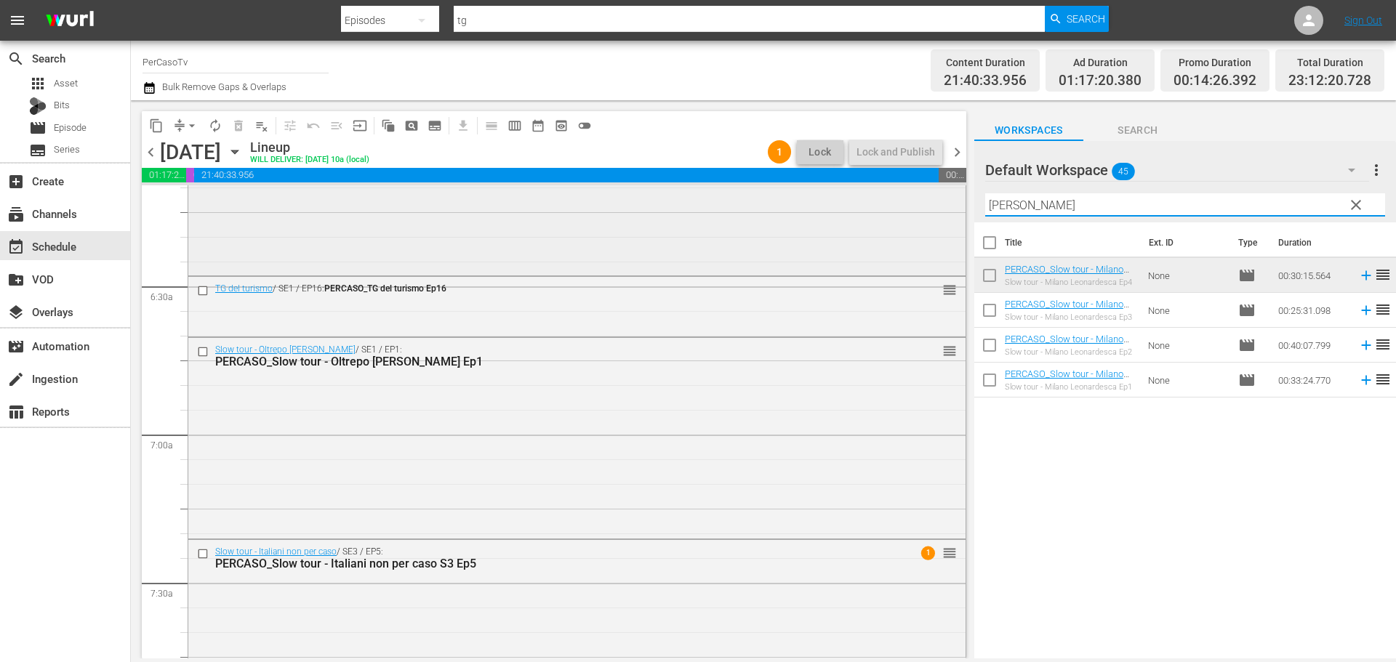
drag, startPoint x: 1027, startPoint y: 203, endPoint x: 945, endPoint y: 230, distance: 85.8
click at [945, 230] on div "content_copy compress arrow_drop_down autorenew_outlined delete_forever_outline…" at bounding box center [763, 379] width 1265 height 558
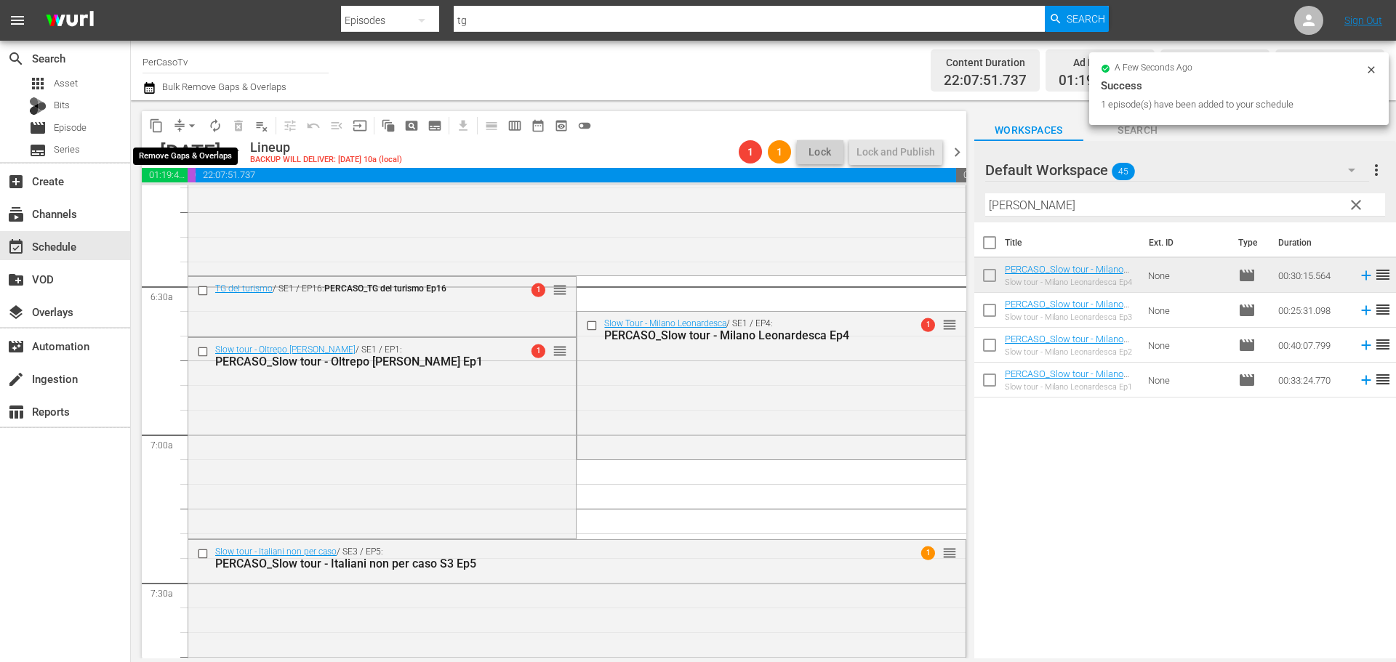
click at [191, 126] on span "arrow_drop_down" at bounding box center [192, 126] width 15 height 15
click at [197, 212] on li "Align to End of Previous Day" at bounding box center [192, 203] width 153 height 24
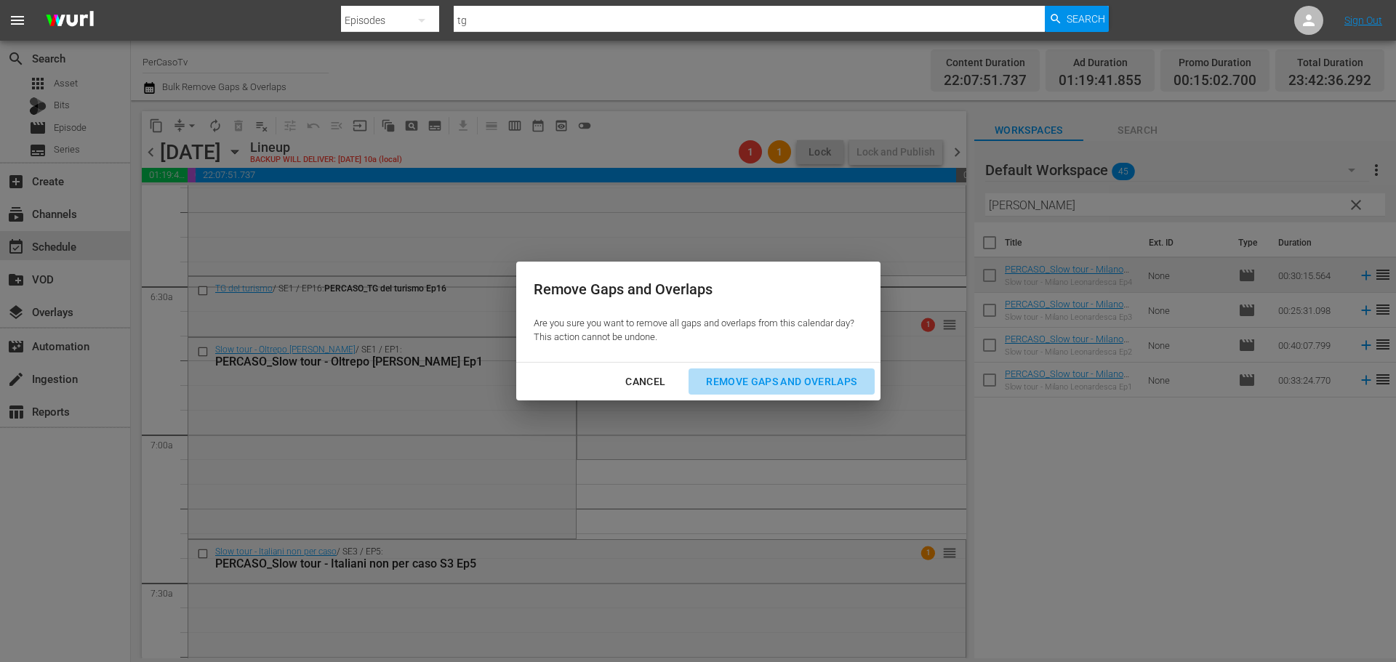
click at [832, 381] on div "Remove Gaps and Overlaps" at bounding box center [781, 382] width 174 height 18
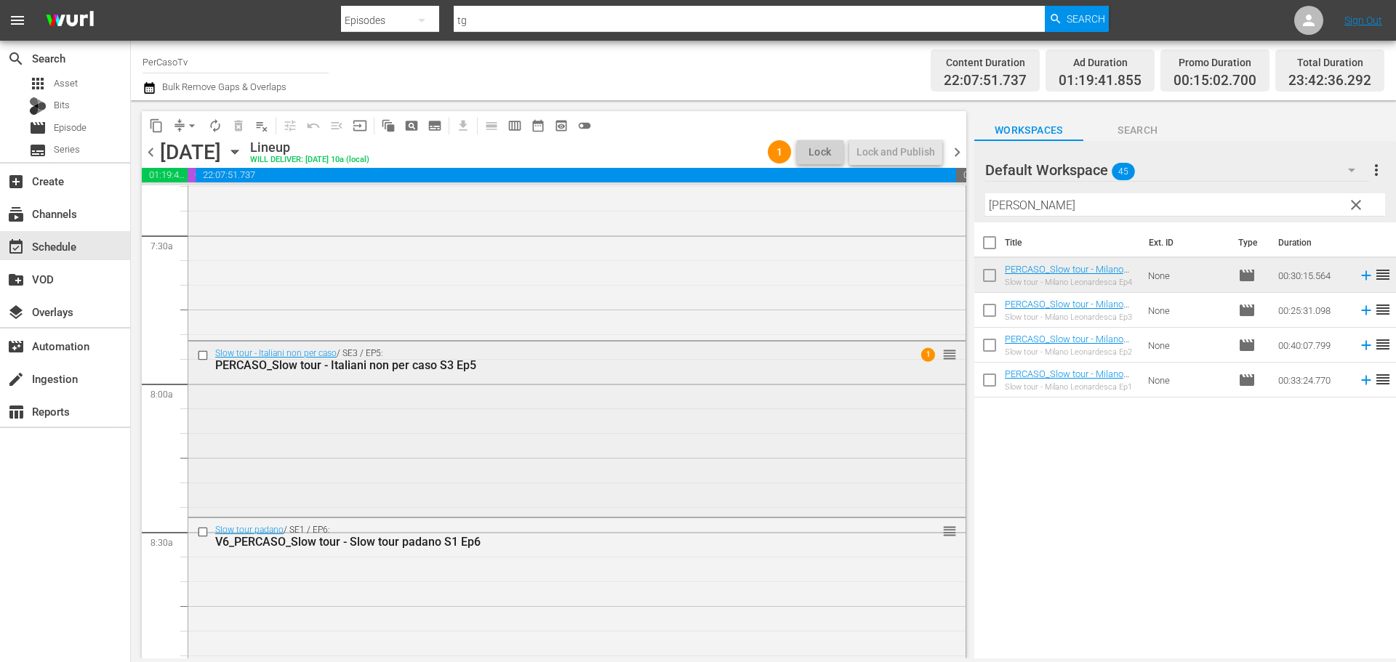
scroll to position [2191, 0]
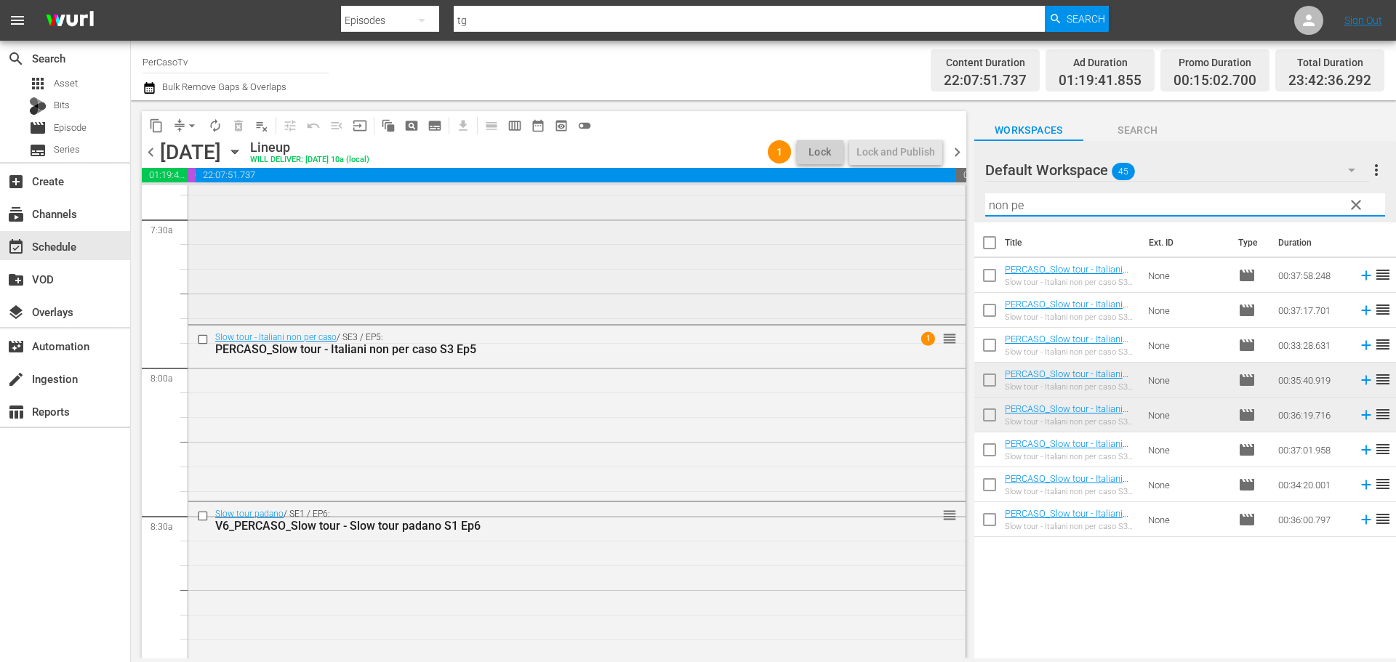
drag, startPoint x: 1083, startPoint y: 205, endPoint x: 902, endPoint y: 219, distance: 182.3
click at [902, 219] on div "content_copy compress arrow_drop_down autorenew_outlined delete_forever_outline…" at bounding box center [763, 379] width 1265 height 558
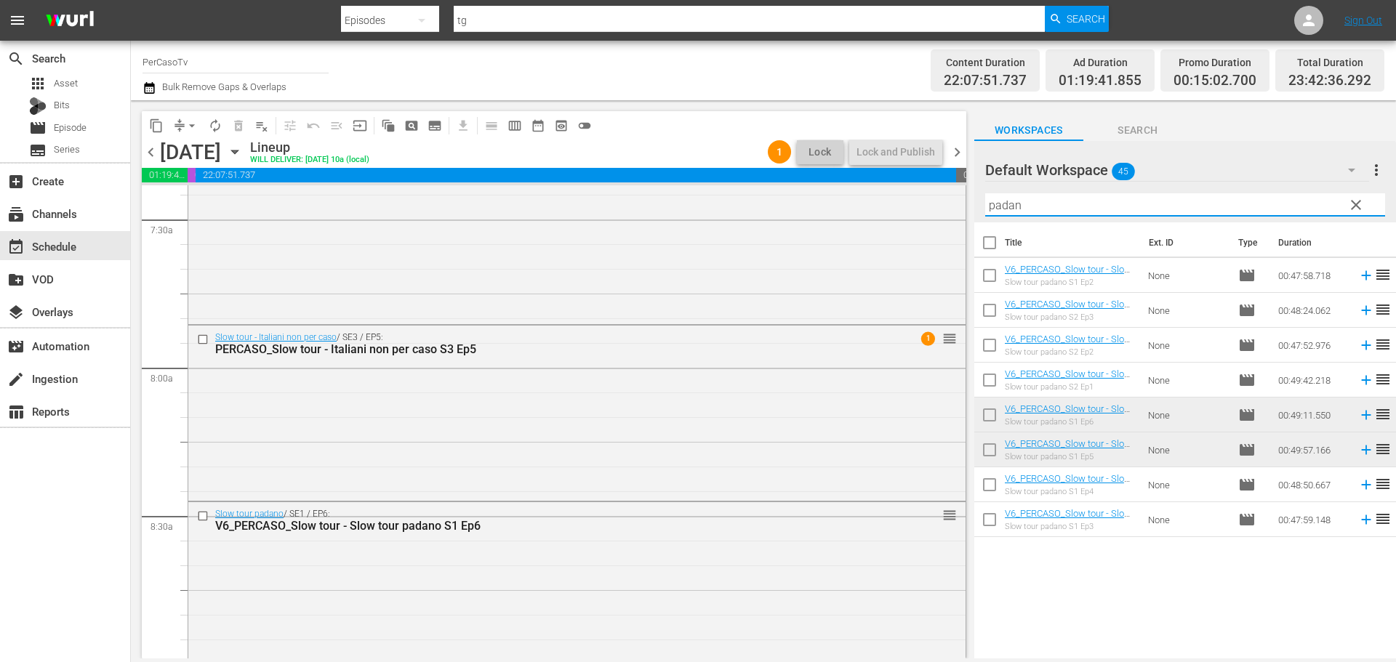
type input "padan"
click at [1348, 205] on span "clear" at bounding box center [1355, 204] width 17 height 17
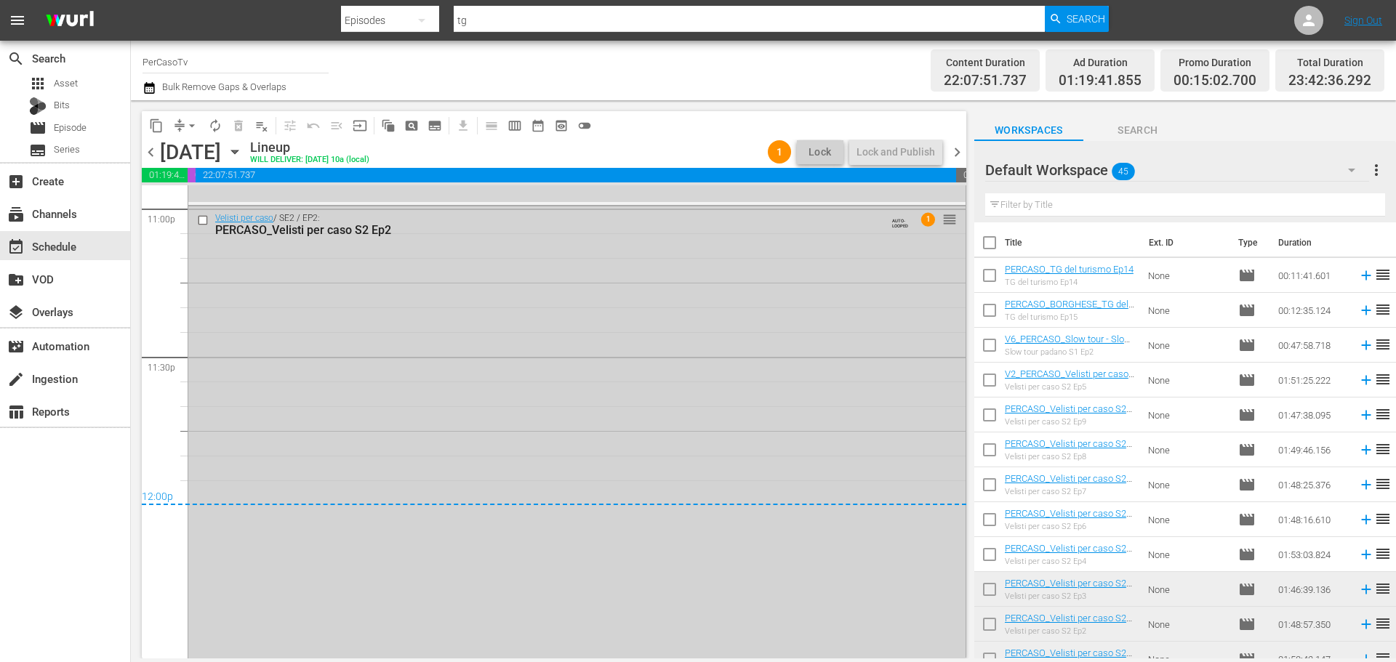
scroll to position [6885, 0]
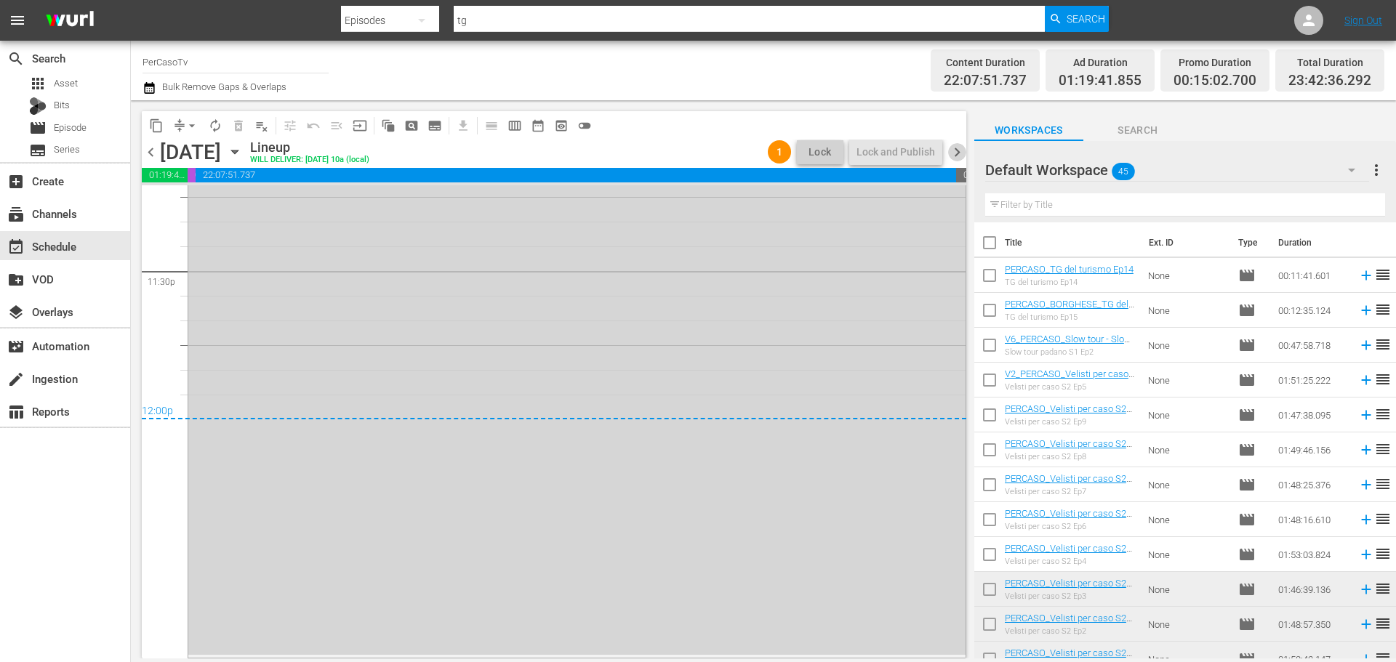
click at [952, 157] on span "chevron_right" at bounding box center [957, 152] width 18 height 18
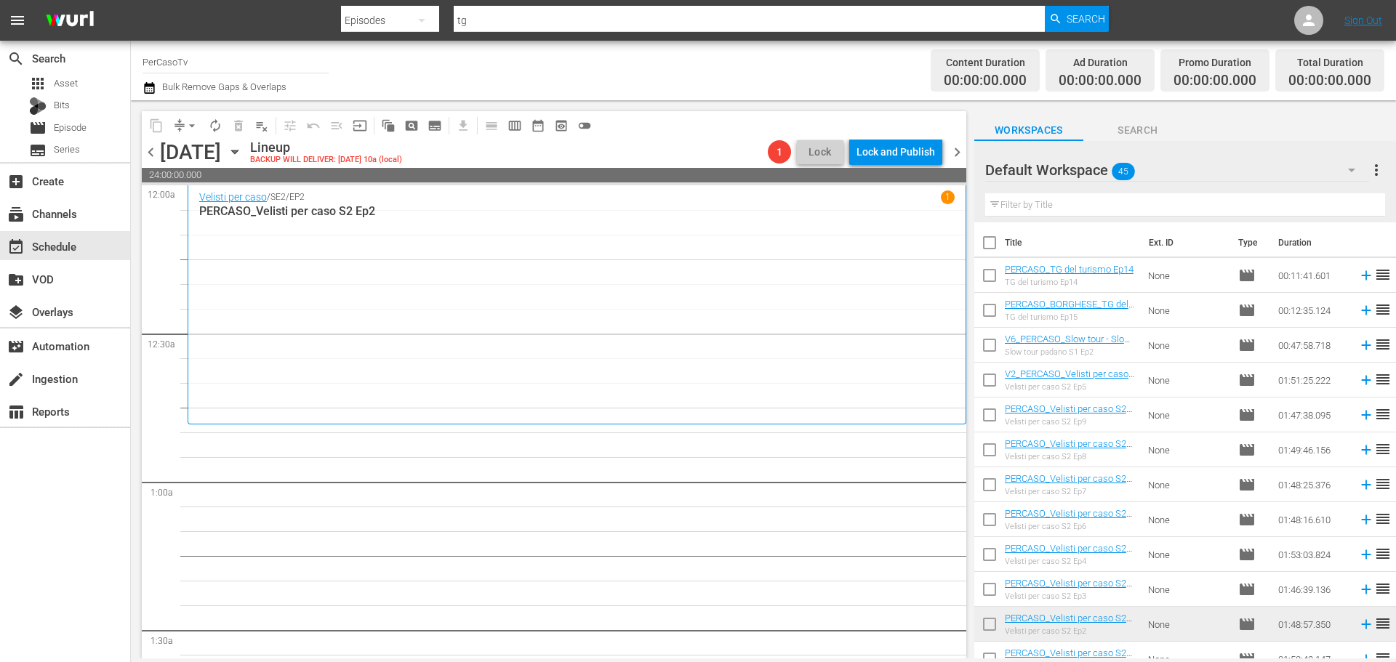
click at [1063, 206] on input "text" at bounding box center [1185, 204] width 400 height 23
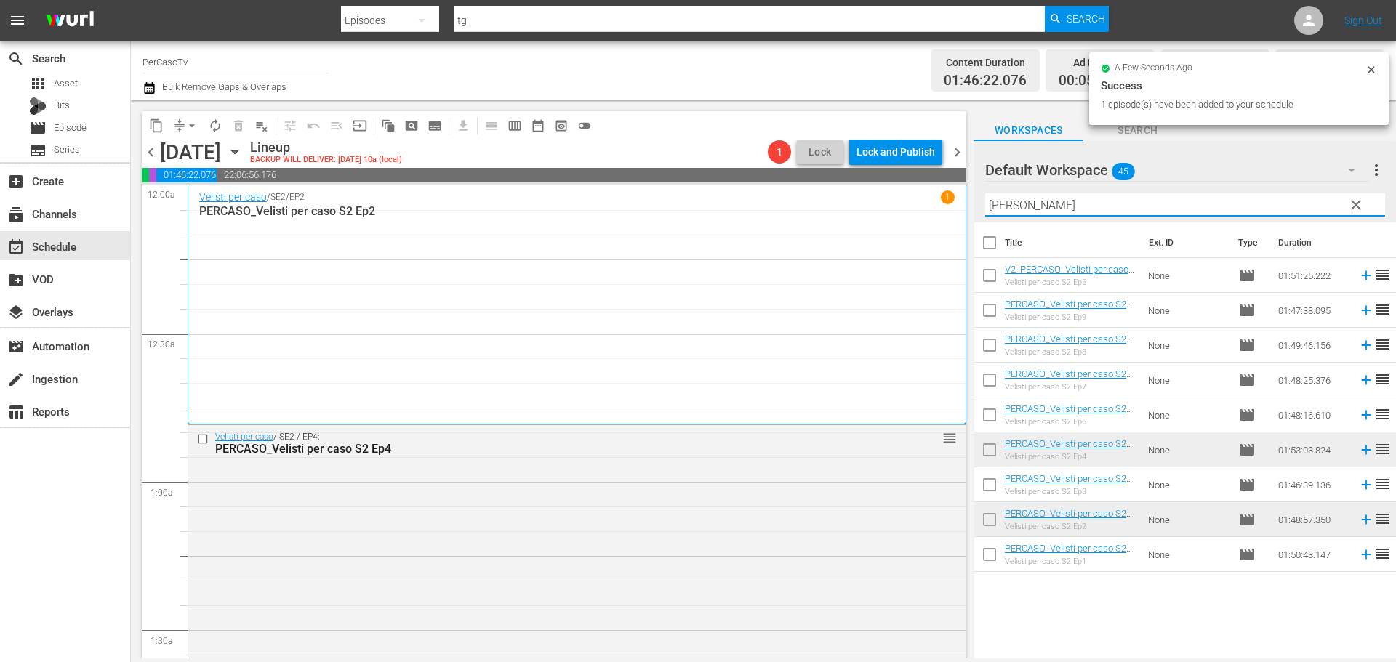
click at [952, 207] on div "content_copy compress arrow_drop_down autorenew_outlined delete_forever_outline…" at bounding box center [763, 379] width 1265 height 558
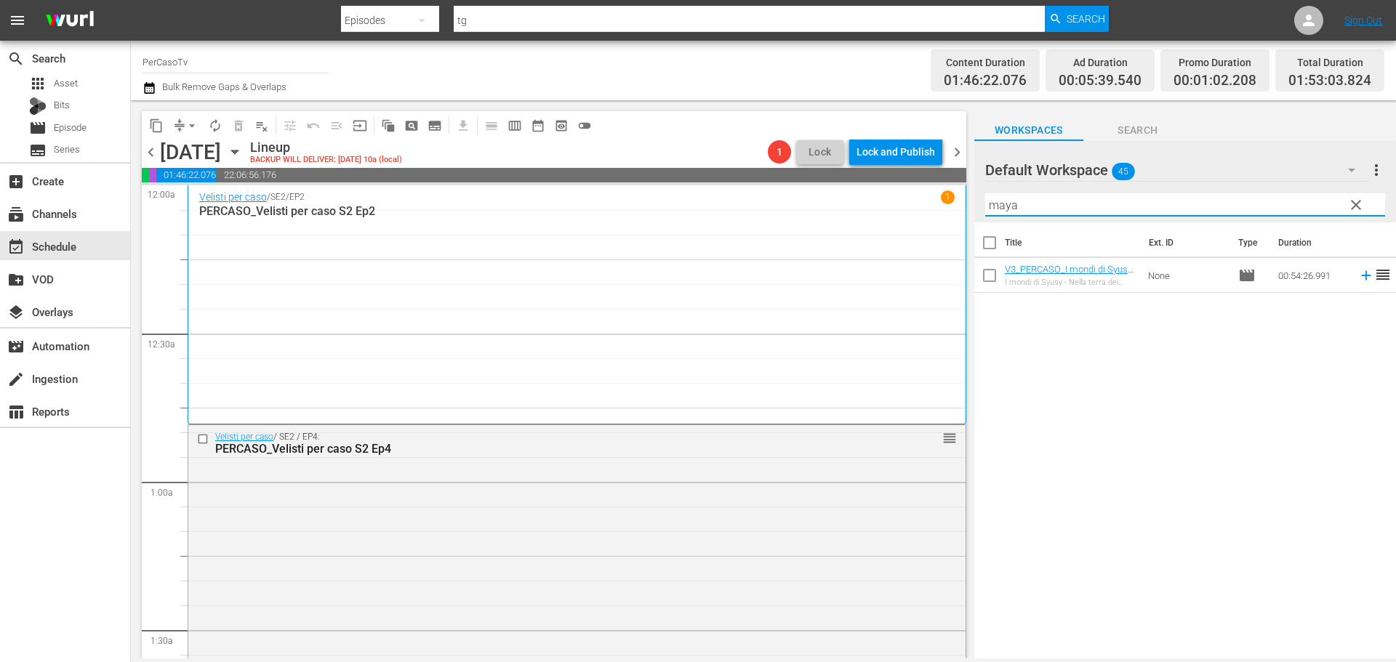
drag, startPoint x: 1057, startPoint y: 205, endPoint x: 966, endPoint y: 202, distance: 90.9
click at [966, 202] on div "content_copy compress arrow_drop_down autorenew_outlined delete_forever_outline…" at bounding box center [763, 379] width 1265 height 558
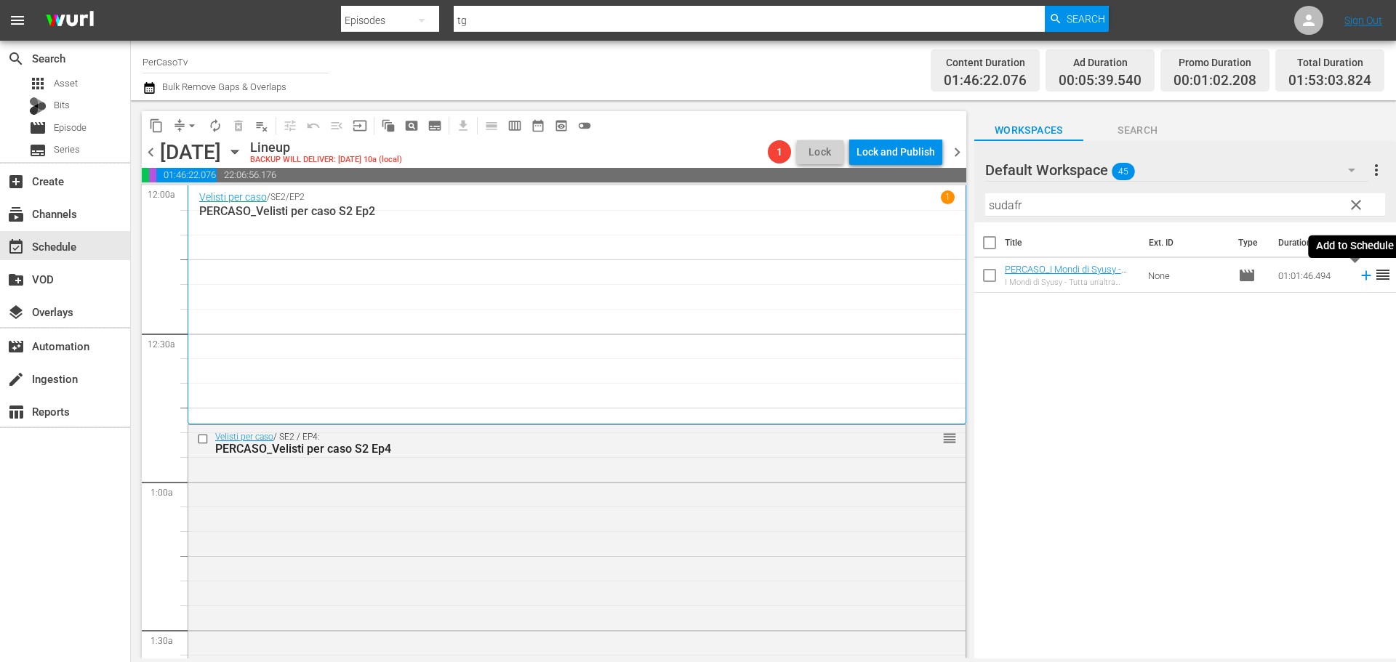
click at [1361, 278] on icon at bounding box center [1365, 275] width 9 height 9
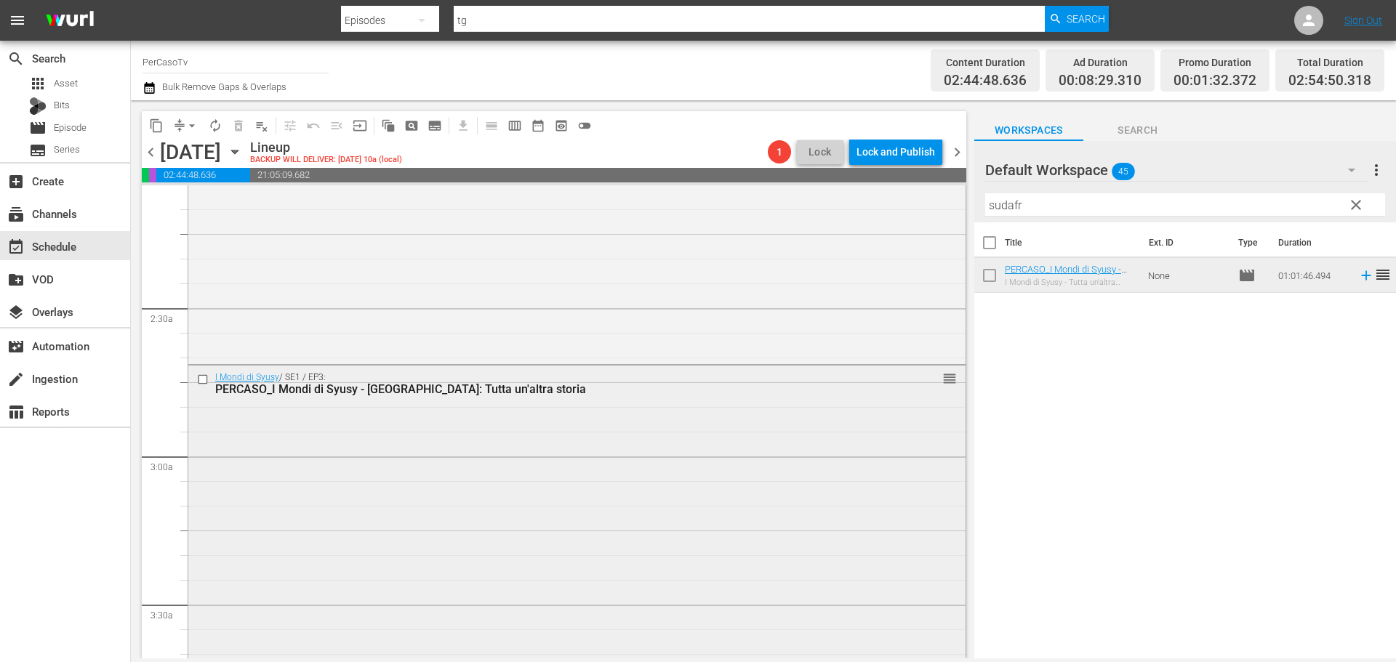
scroll to position [727, 0]
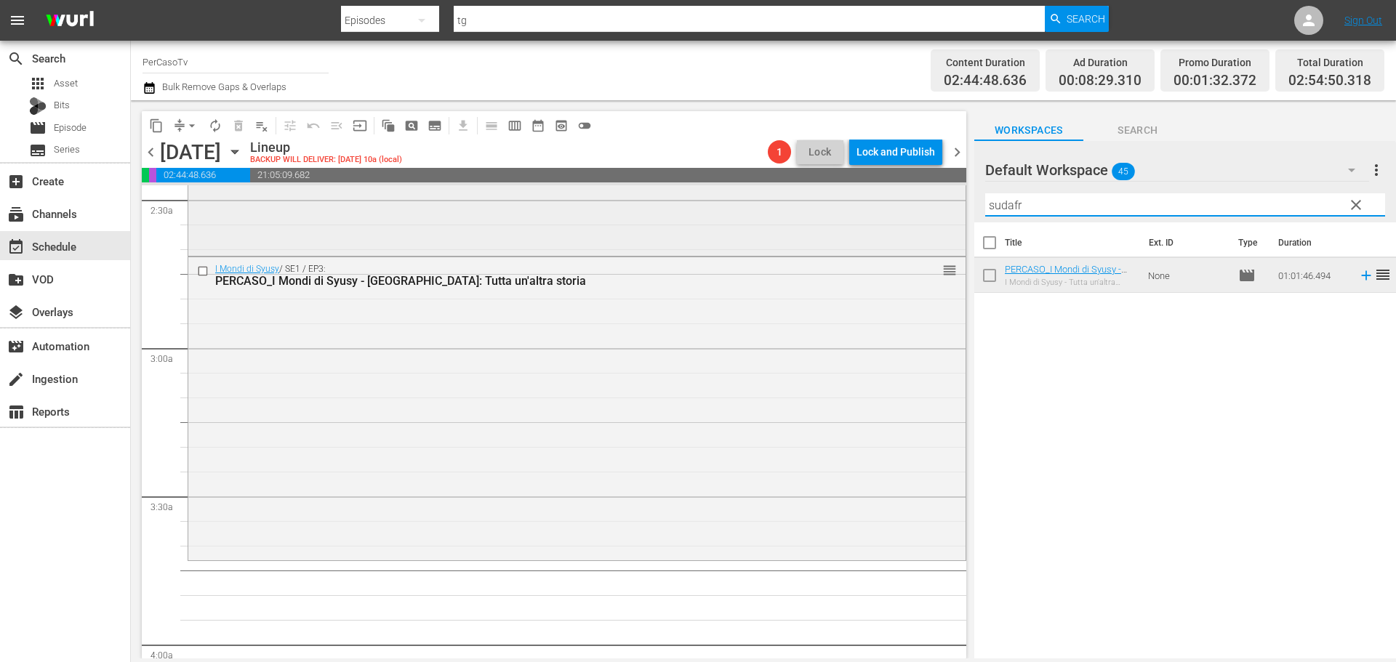
drag, startPoint x: 1040, startPoint y: 211, endPoint x: 955, endPoint y: 230, distance: 87.9
click at [955, 230] on div "content_copy compress arrow_drop_down autorenew_outlined delete_forever_outline…" at bounding box center [763, 379] width 1265 height 558
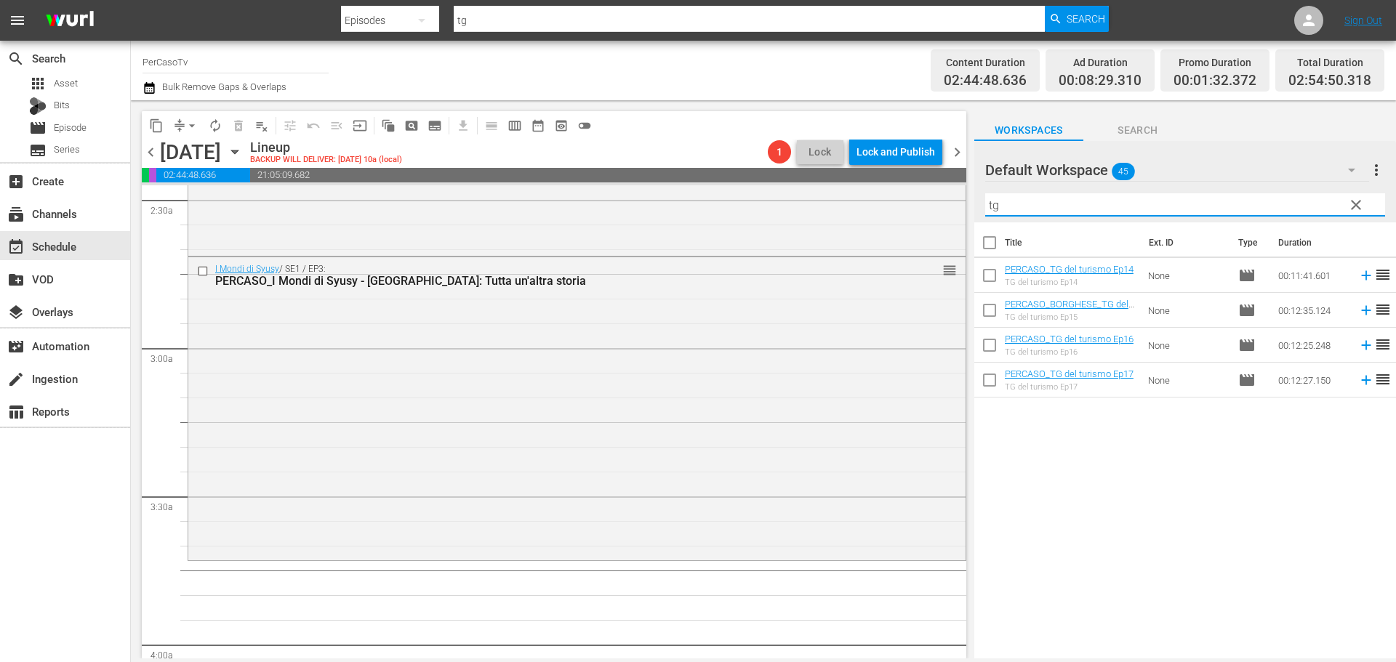
drag, startPoint x: 1009, startPoint y: 206, endPoint x: 974, endPoint y: 209, distance: 35.7
click at [974, 209] on div "Default Workspace 45 Default more_vert clear Filter by Title tg" at bounding box center [1185, 181] width 422 height 81
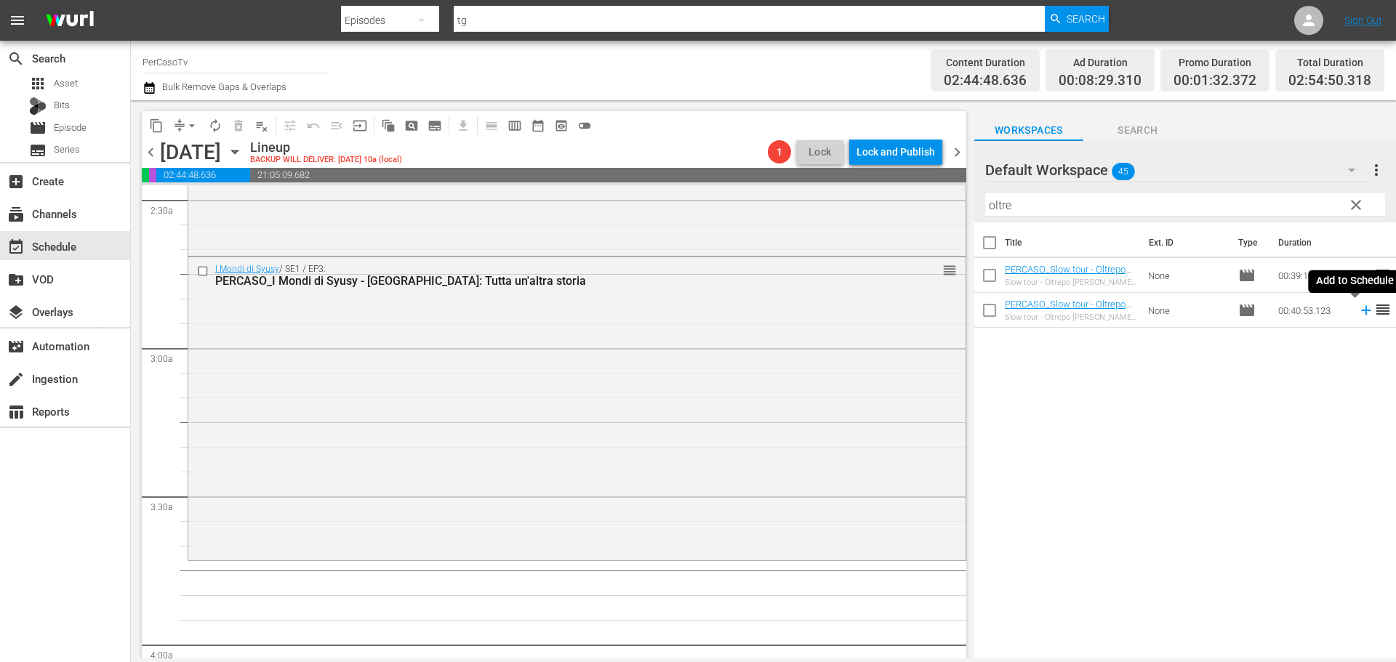
click at [1358, 317] on icon at bounding box center [1366, 310] width 16 height 16
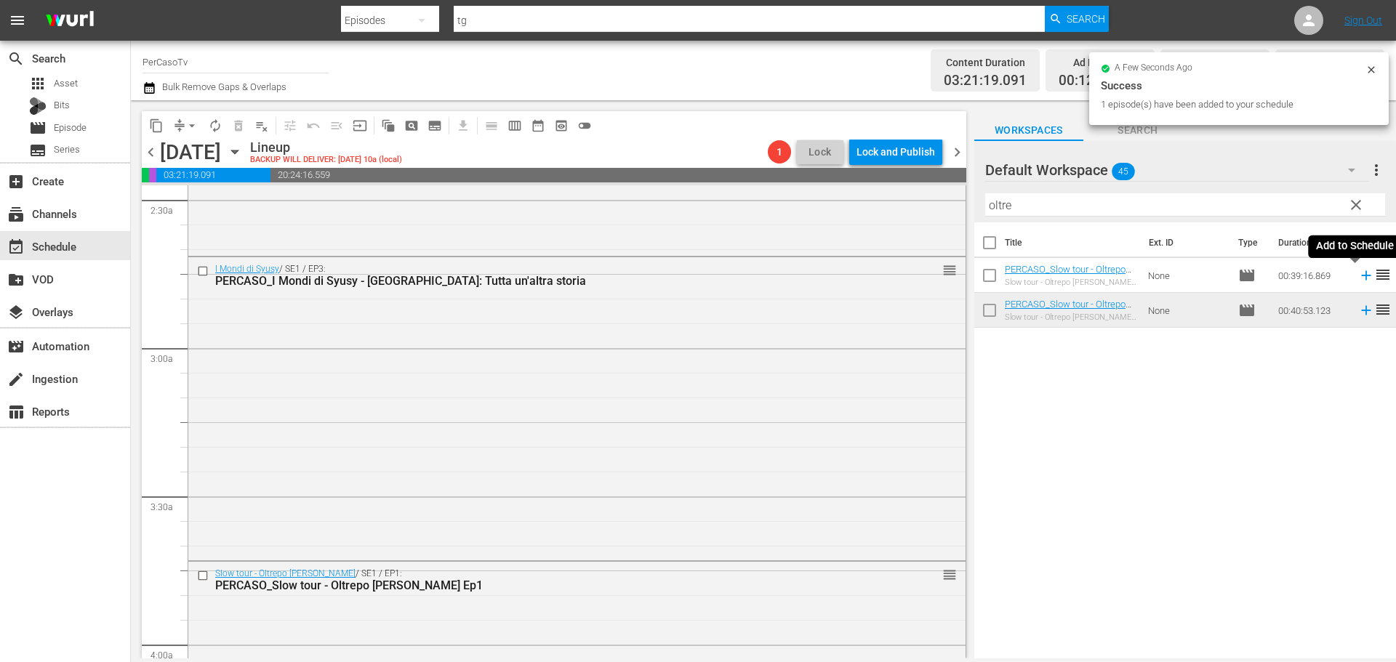
click at [1358, 278] on icon at bounding box center [1366, 276] width 16 height 16
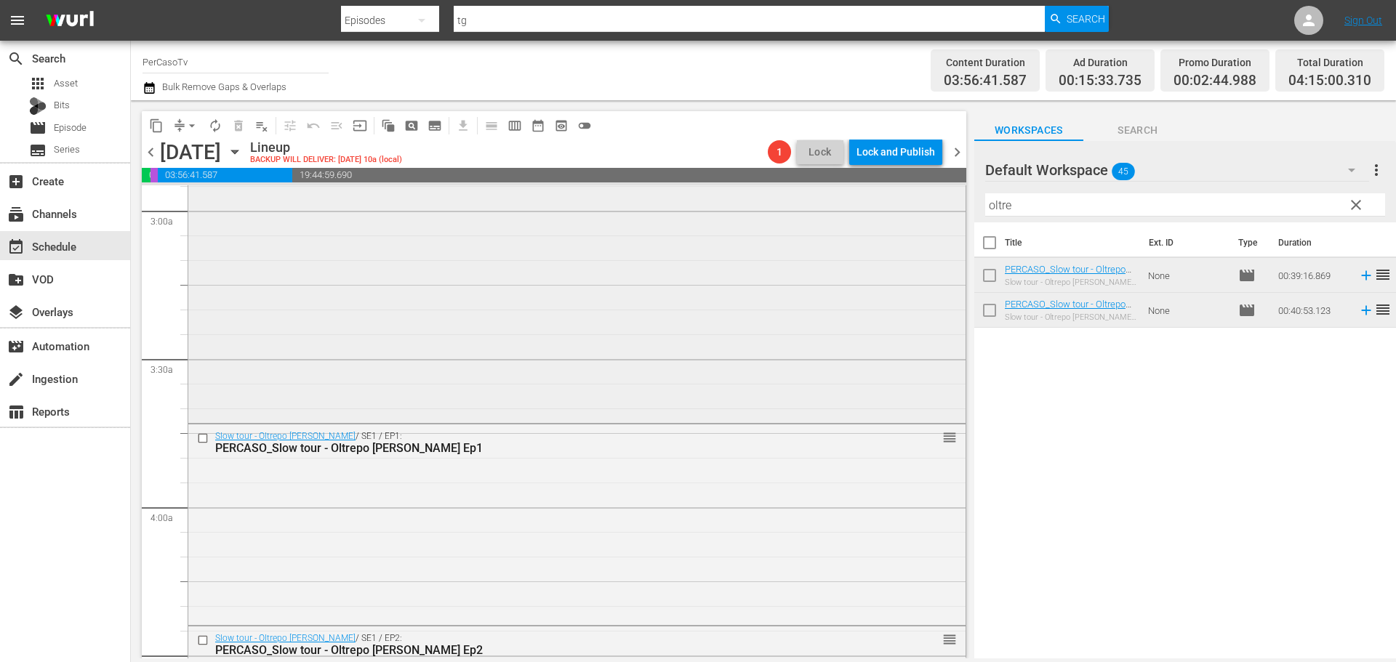
scroll to position [1091, 0]
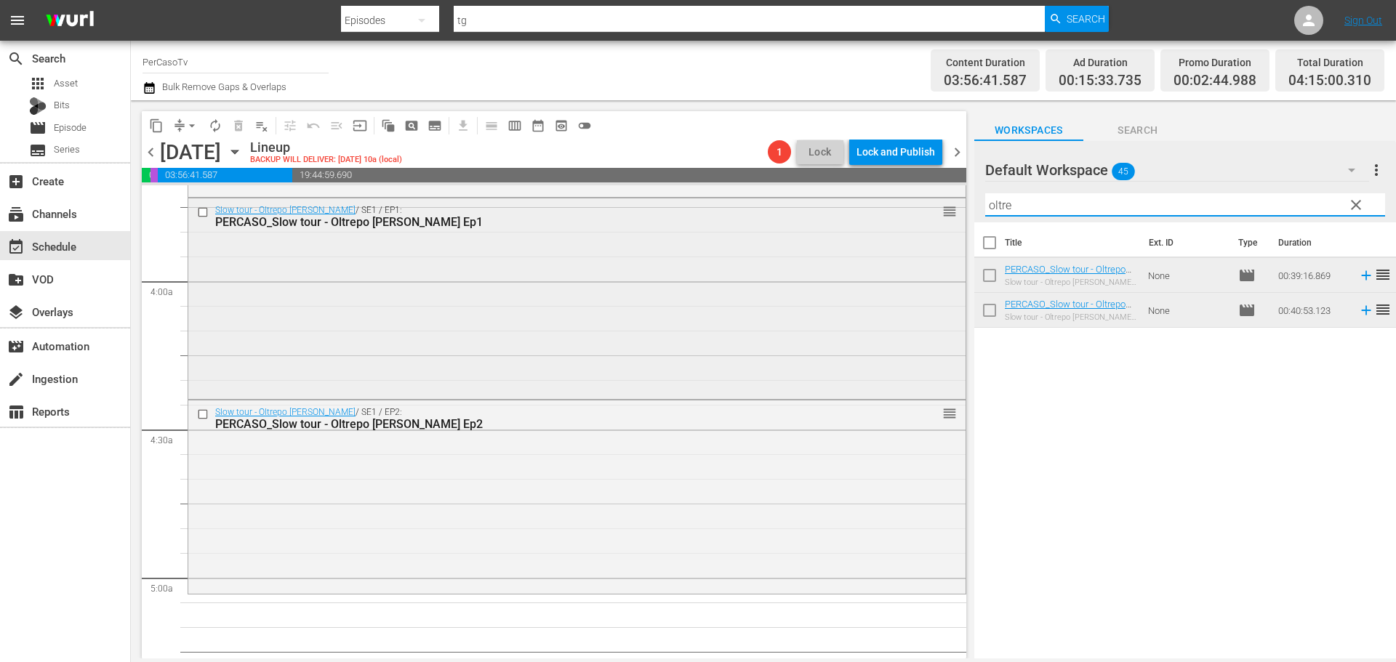
drag, startPoint x: 1019, startPoint y: 205, endPoint x: 955, endPoint y: 220, distance: 66.5
click at [955, 220] on div "content_copy compress arrow_drop_down autorenew_outlined delete_forever_outline…" at bounding box center [763, 379] width 1265 height 558
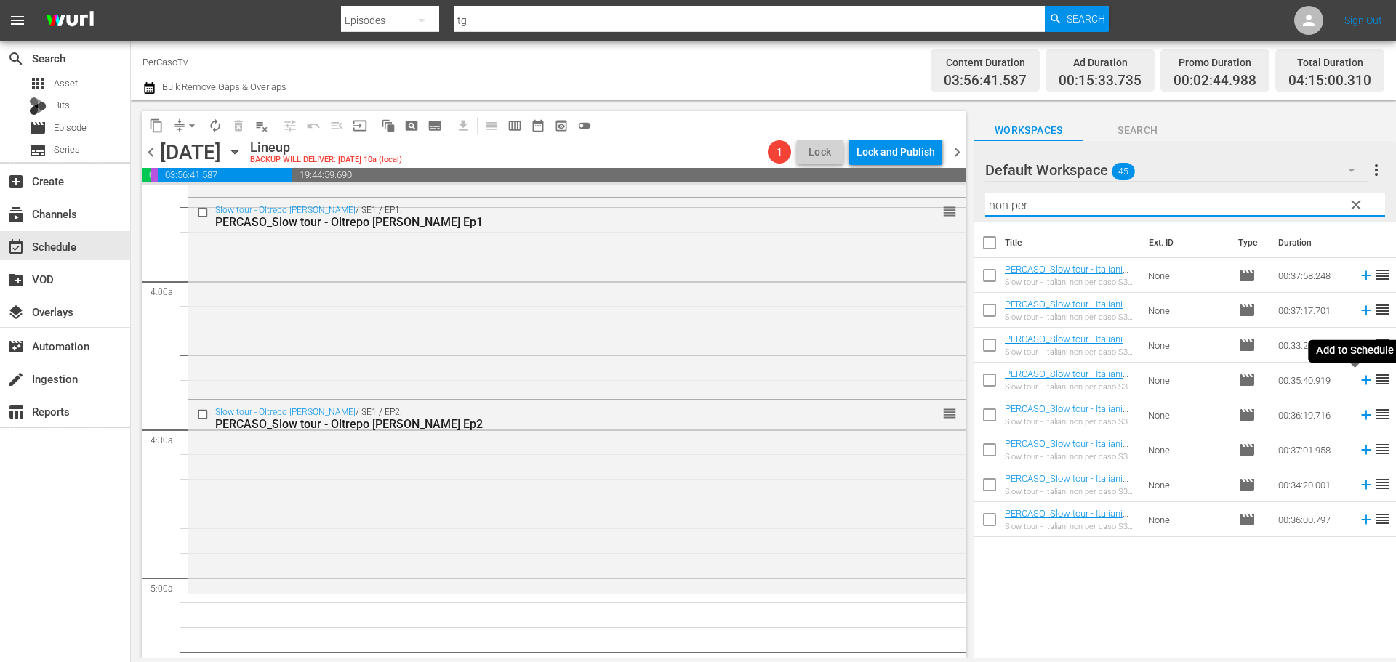
click at [1358, 387] on icon at bounding box center [1366, 380] width 16 height 16
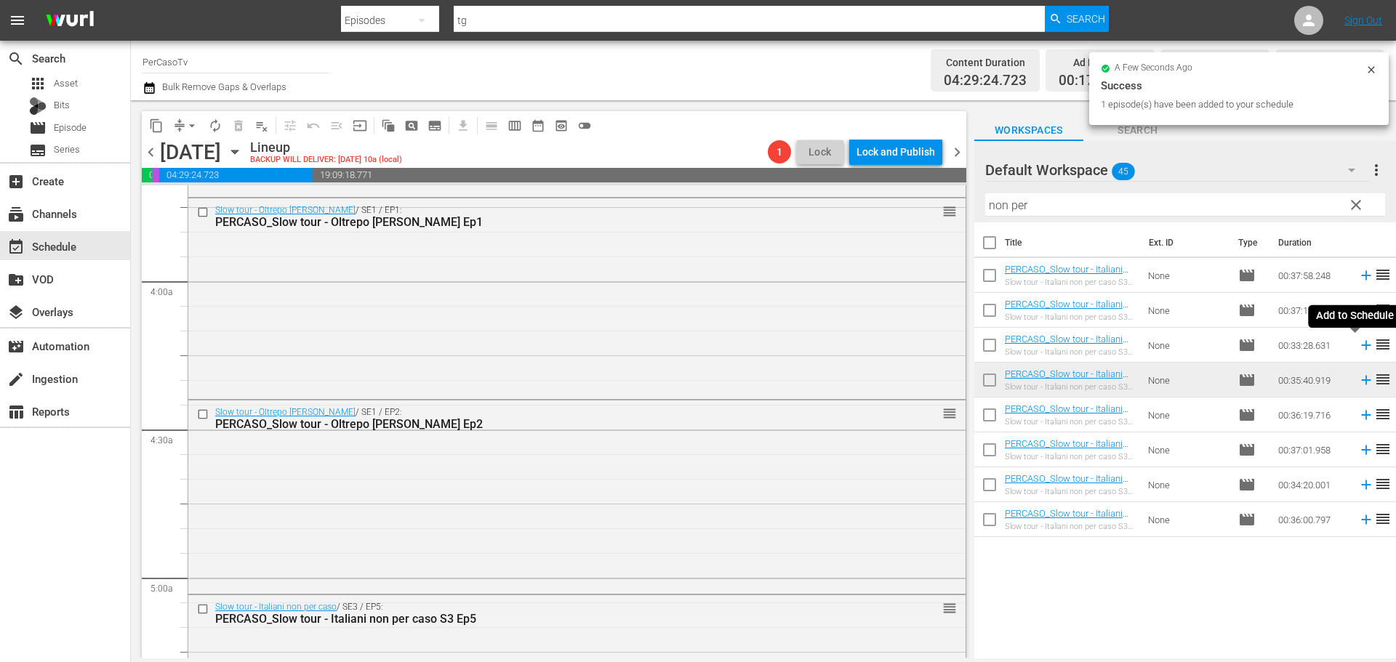
click at [1361, 346] on icon at bounding box center [1365, 345] width 9 height 9
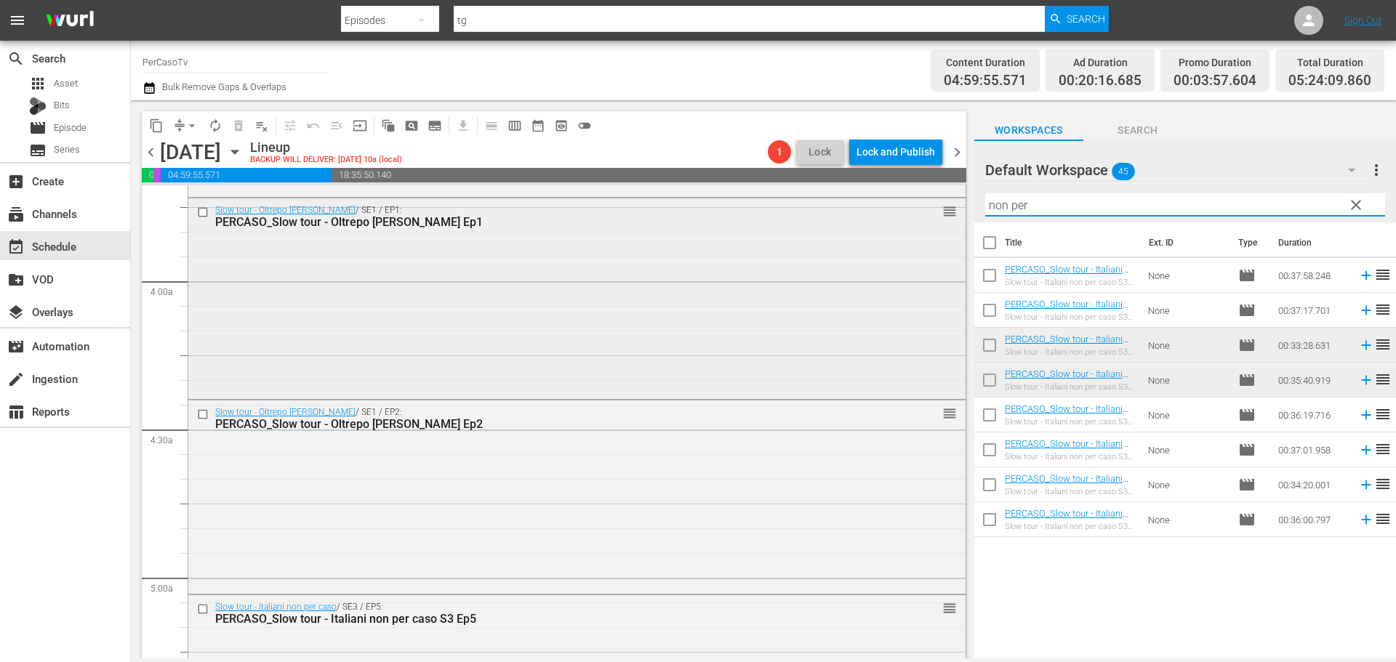
drag, startPoint x: 1036, startPoint y: 205, endPoint x: 944, endPoint y: 217, distance: 92.3
click at [944, 217] on div "content_copy compress arrow_drop_down autorenew_outlined delete_forever_outline…" at bounding box center [763, 379] width 1265 height 558
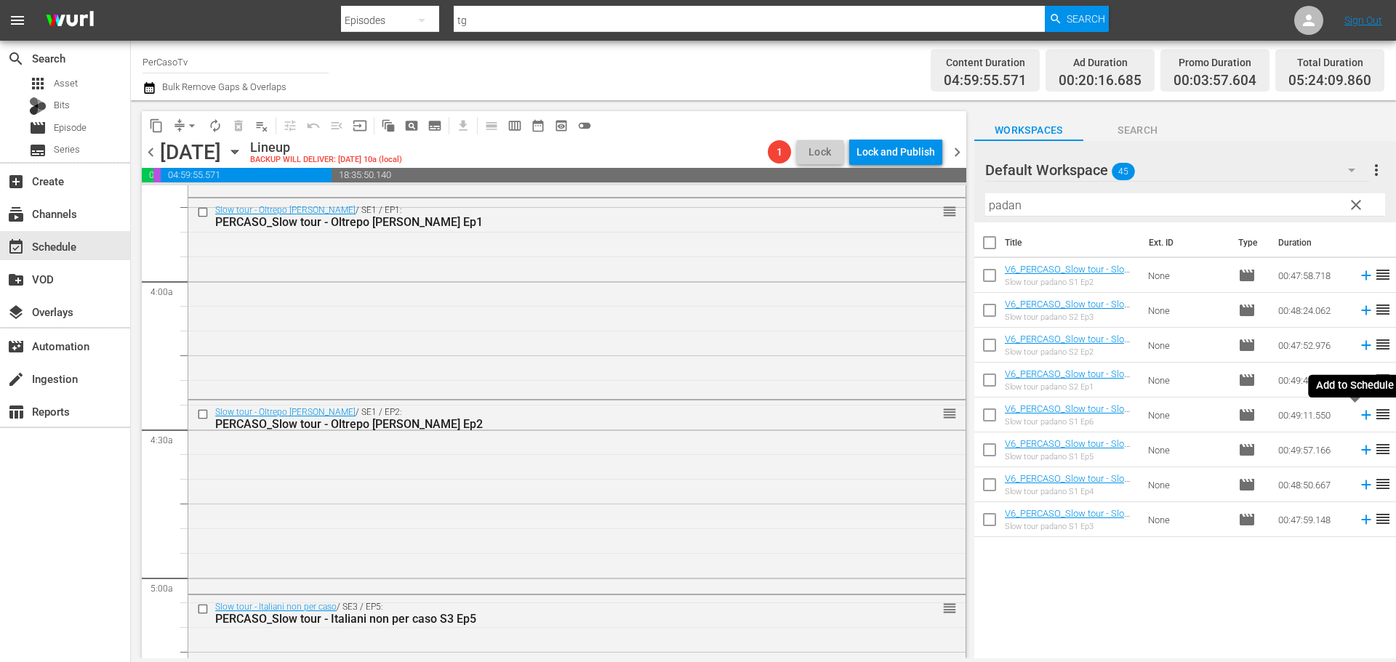
click at [1361, 417] on icon at bounding box center [1365, 415] width 9 height 9
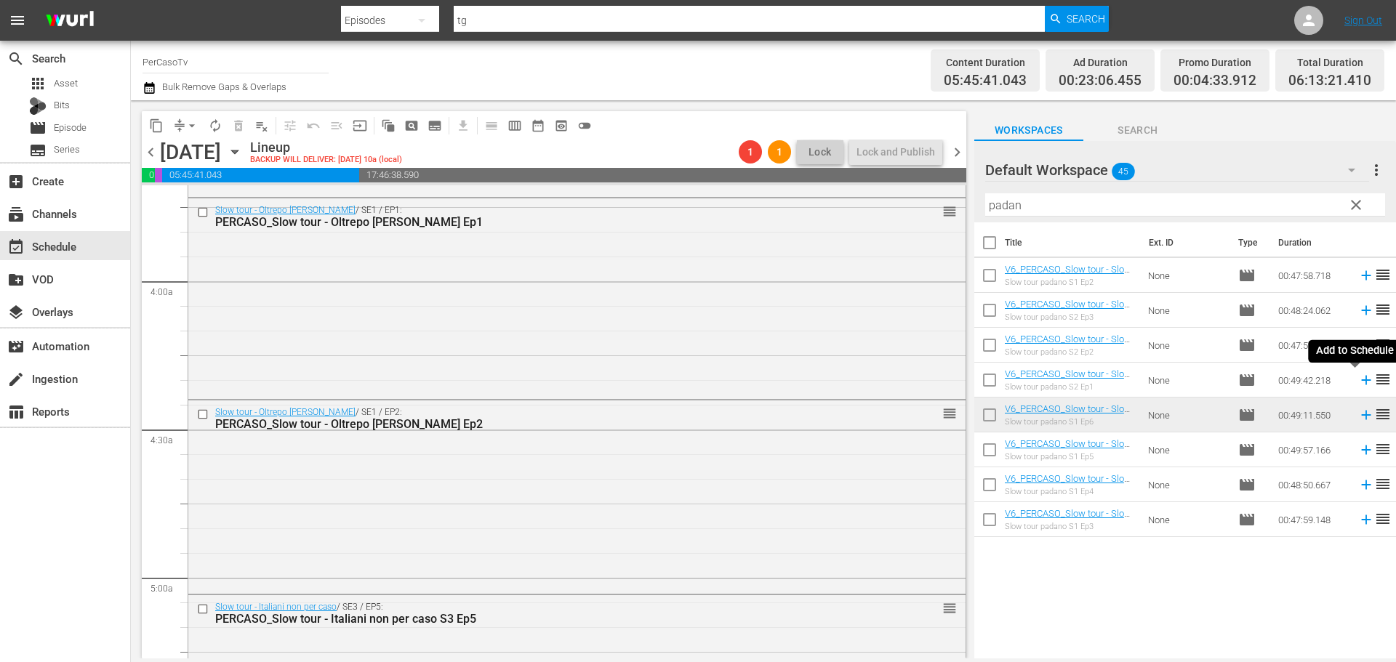
click at [1358, 382] on icon at bounding box center [1366, 380] width 16 height 16
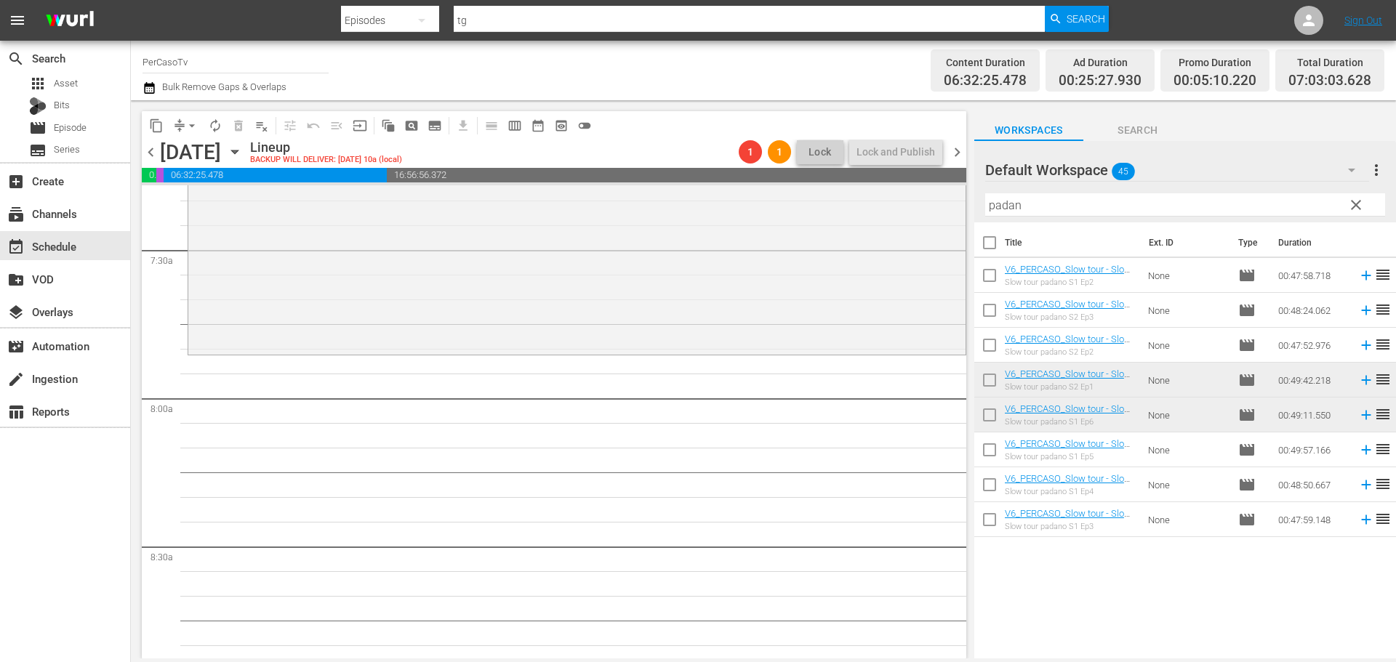
scroll to position [2273, 0]
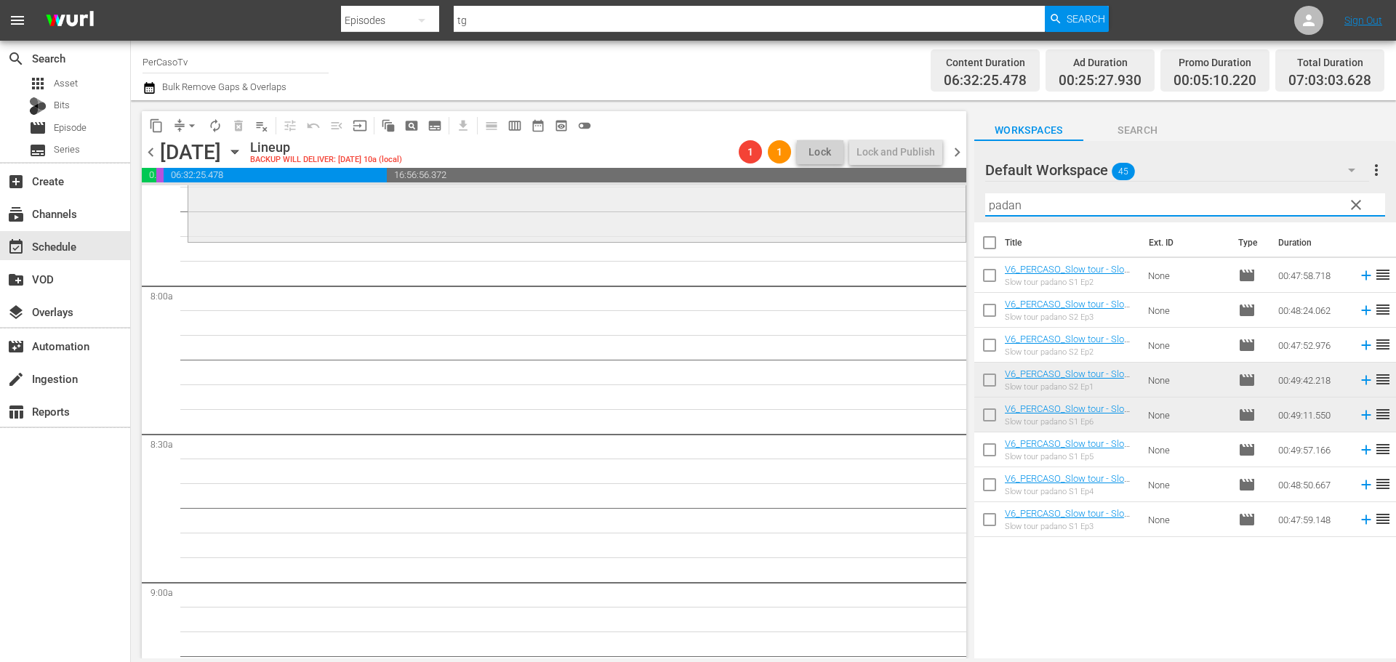
drag, startPoint x: 1026, startPoint y: 206, endPoint x: 919, endPoint y: 225, distance: 108.5
click at [919, 225] on div "content_copy compress arrow_drop_down autorenew_outlined delete_forever_outline…" at bounding box center [763, 379] width 1265 height 558
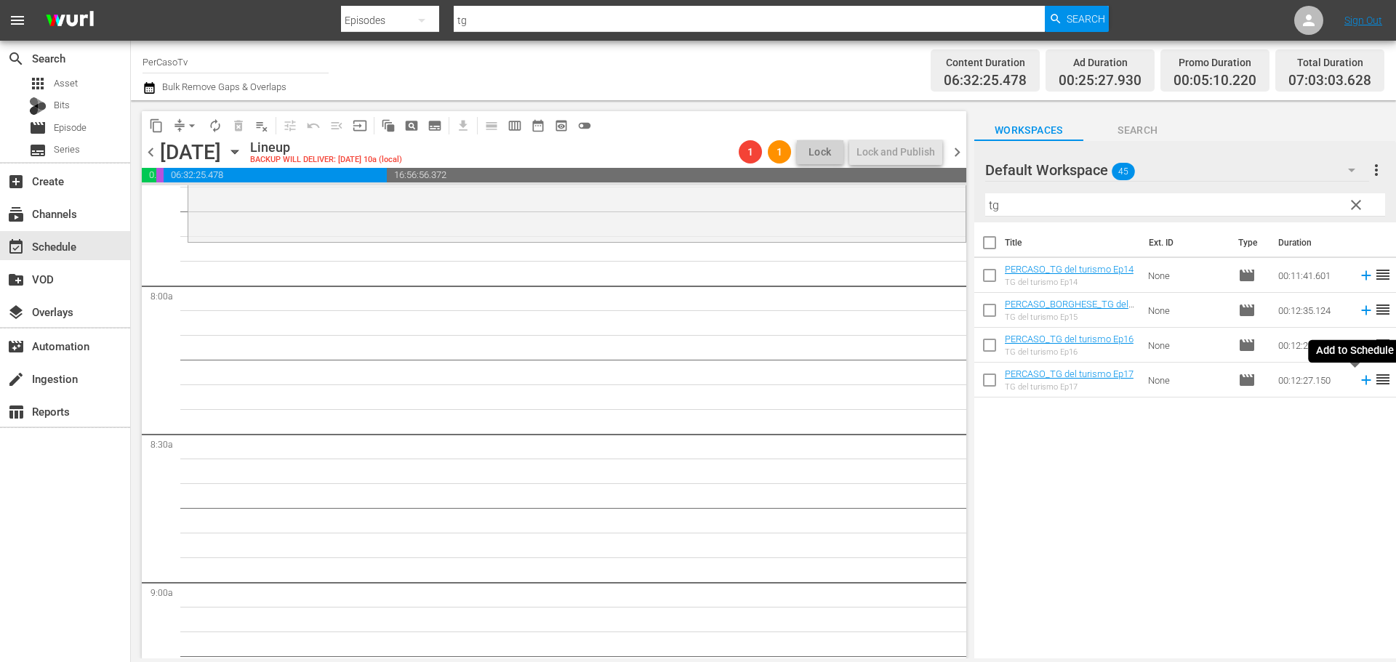
click at [1358, 380] on icon at bounding box center [1366, 380] width 16 height 16
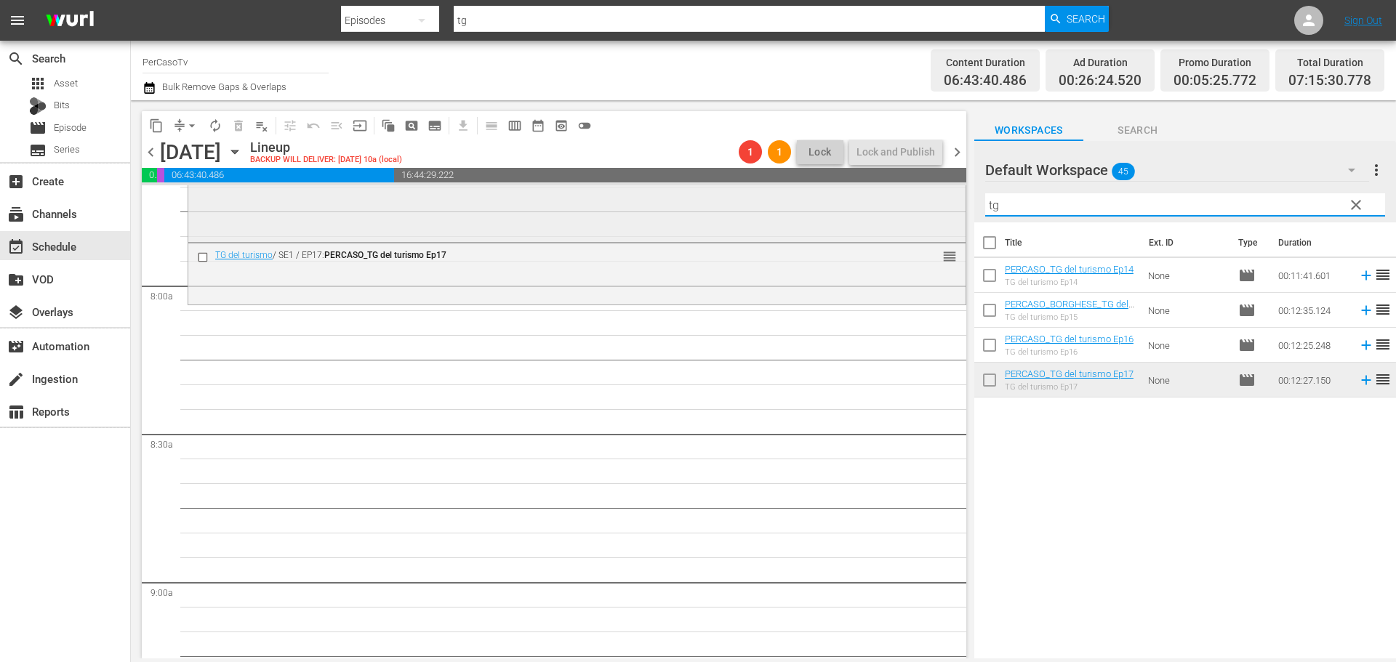
drag, startPoint x: 1052, startPoint y: 213, endPoint x: 944, endPoint y: 230, distance: 109.0
click at [944, 230] on div "content_copy compress arrow_drop_down autorenew_outlined delete_forever_outline…" at bounding box center [763, 379] width 1265 height 558
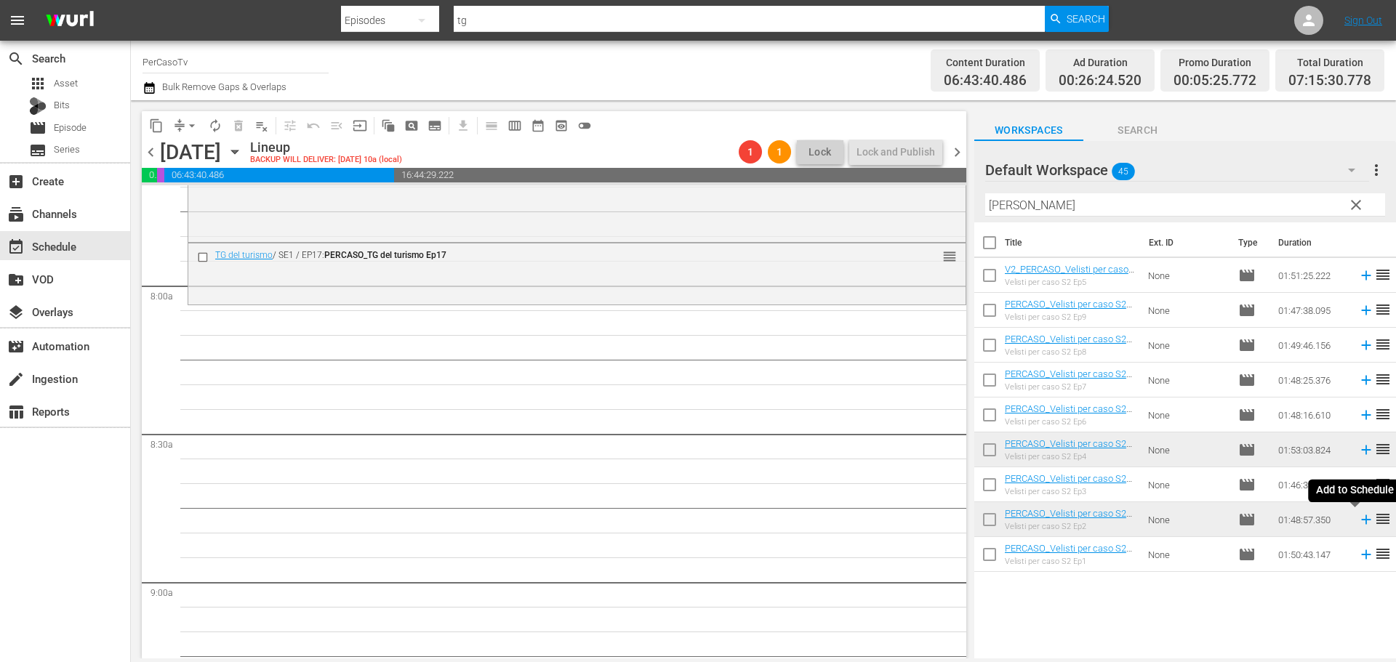
click at [1361, 523] on icon at bounding box center [1365, 520] width 9 height 9
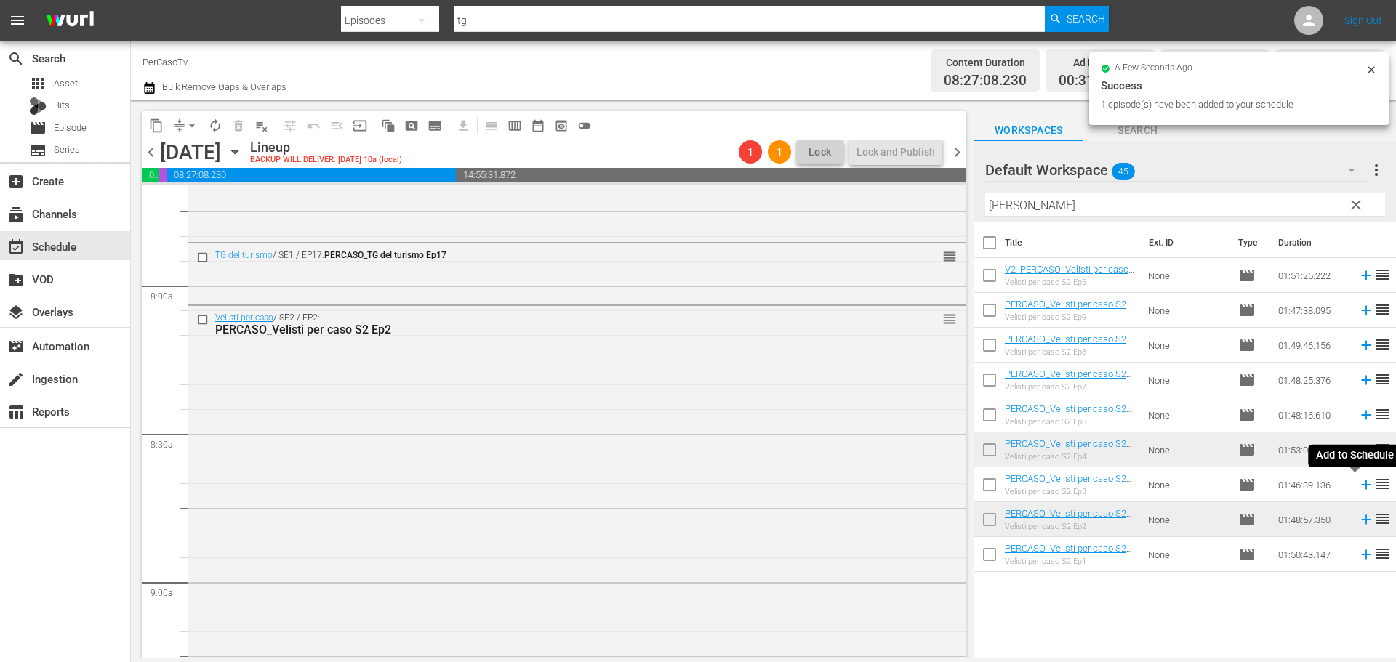
click at [1361, 488] on icon at bounding box center [1365, 485] width 9 height 9
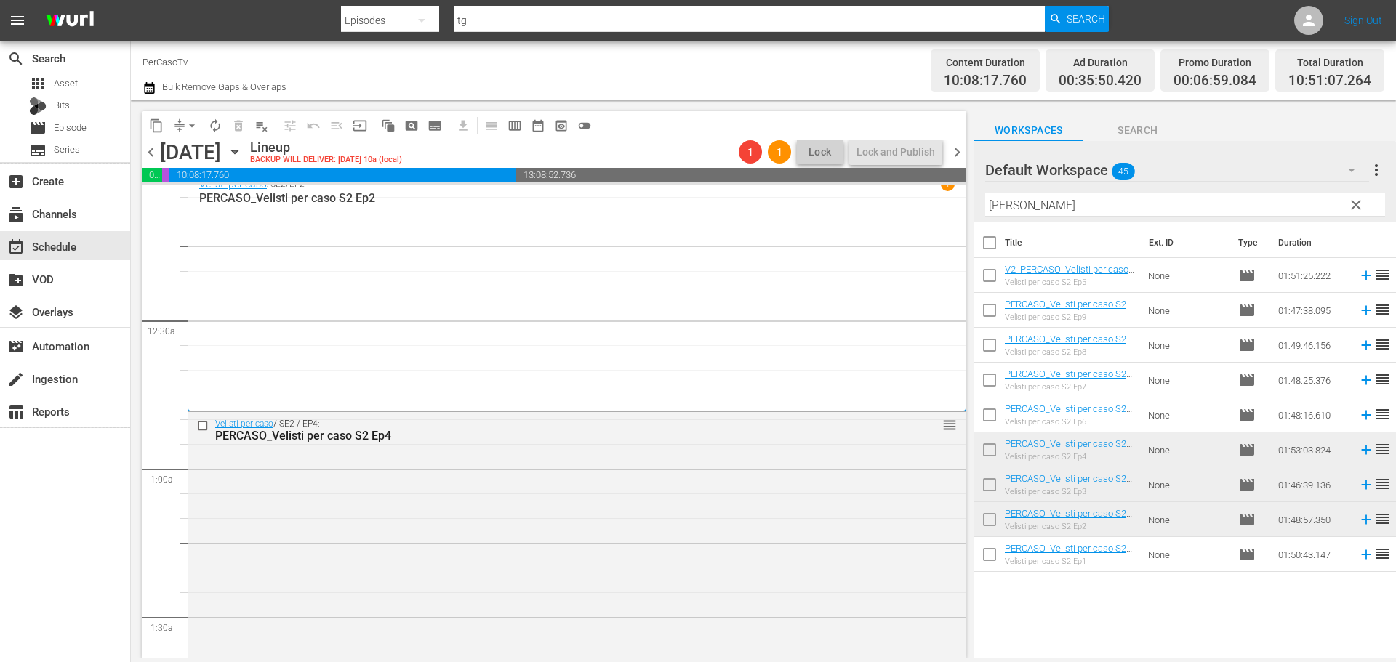
scroll to position [0, 0]
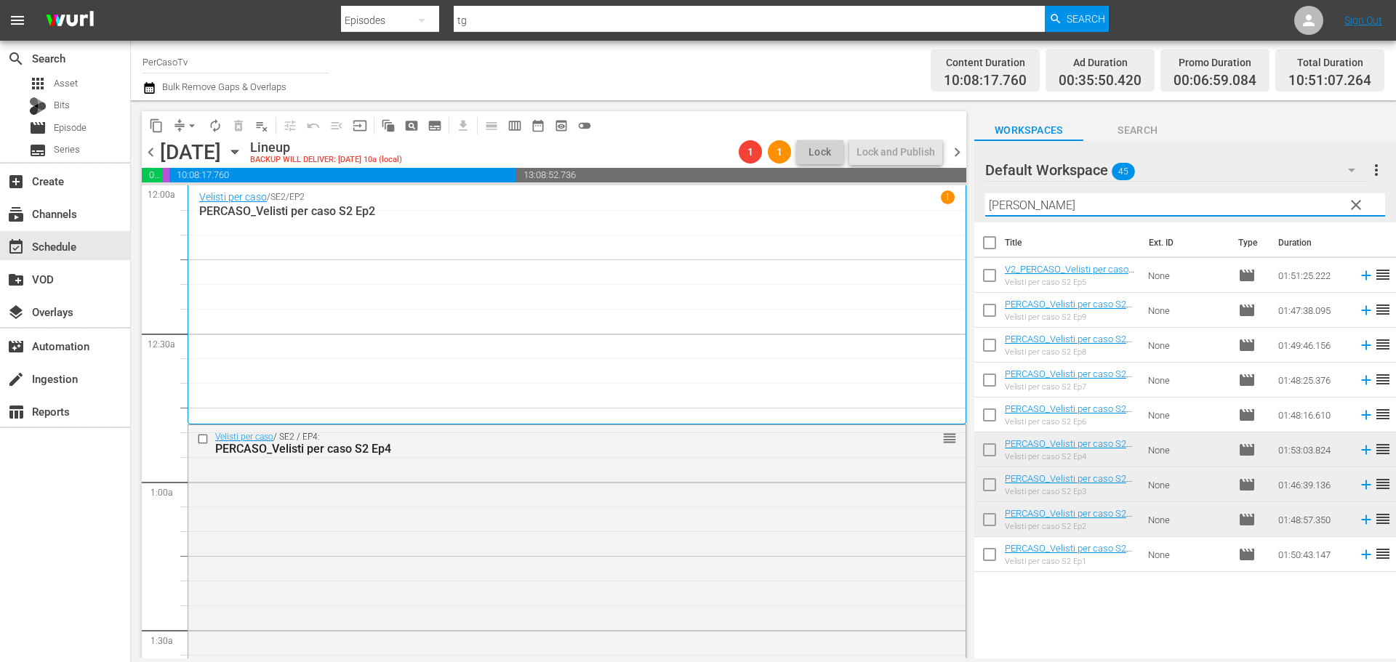
drag, startPoint x: 1004, startPoint y: 209, endPoint x: 923, endPoint y: 230, distance: 84.3
click at [923, 230] on div "content_copy compress arrow_drop_down autorenew_outlined delete_forever_outline…" at bounding box center [763, 379] width 1265 height 558
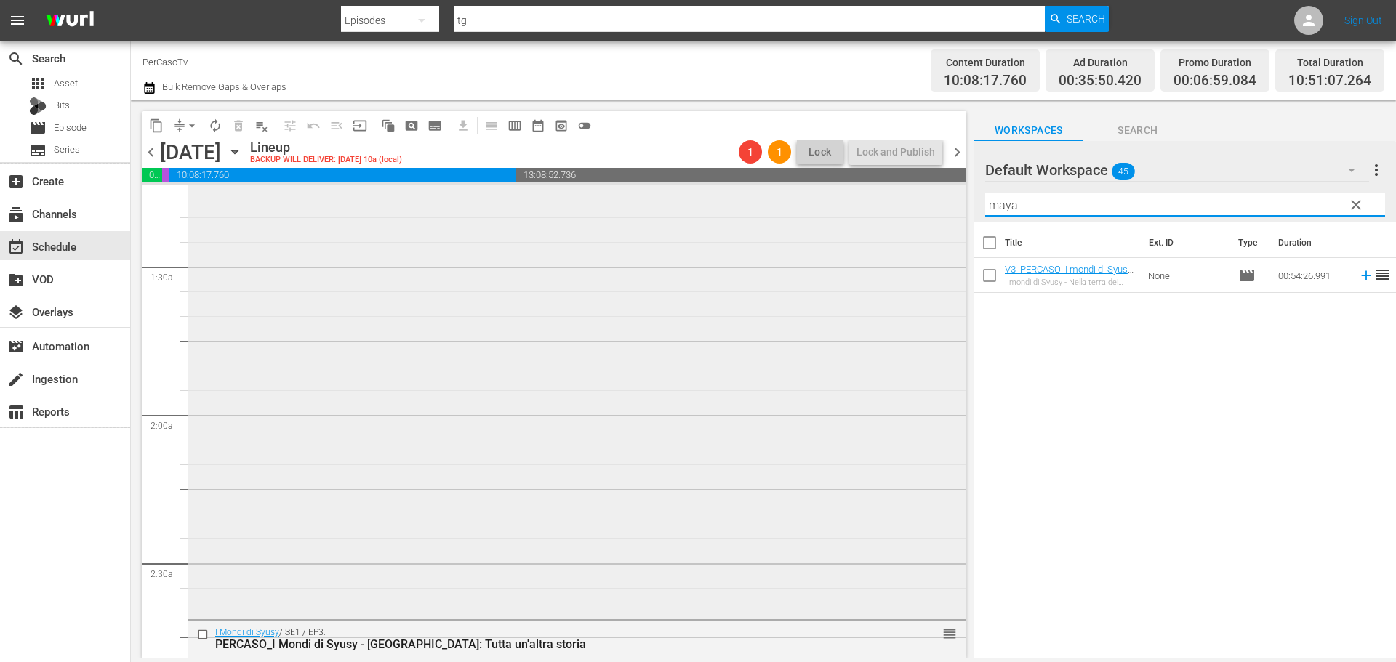
scroll to position [509, 0]
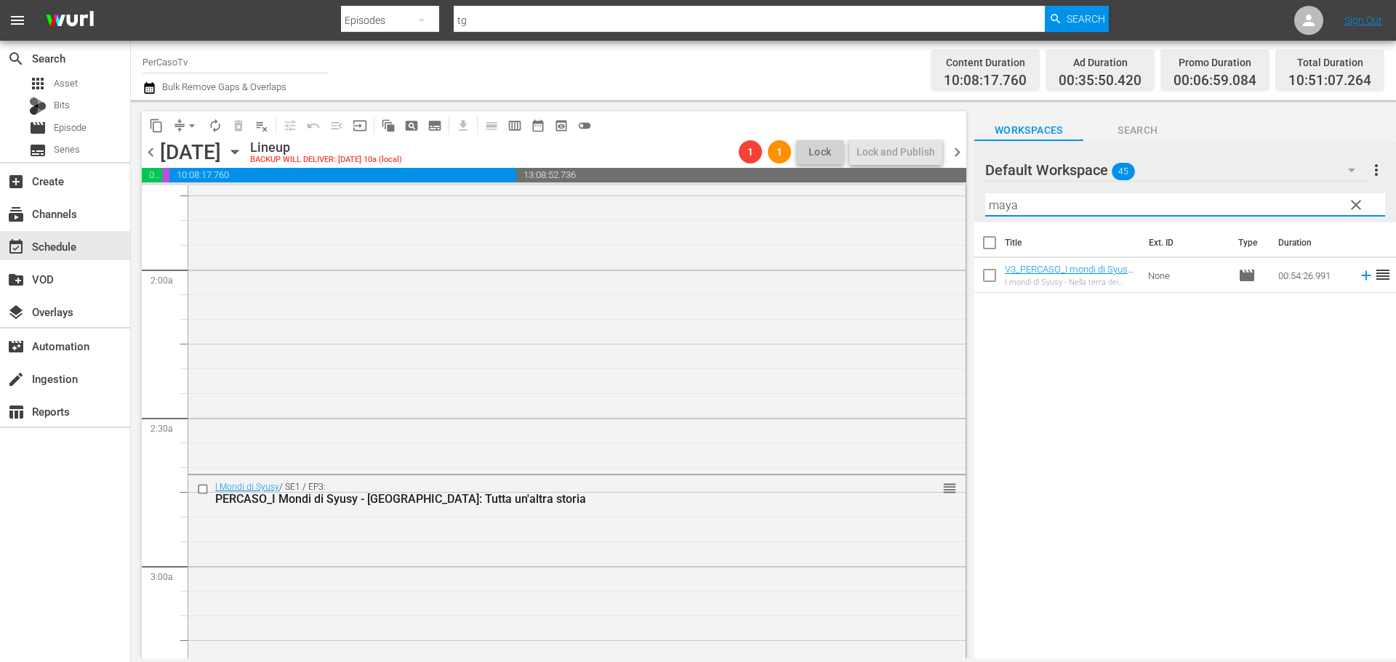
type input "maya"
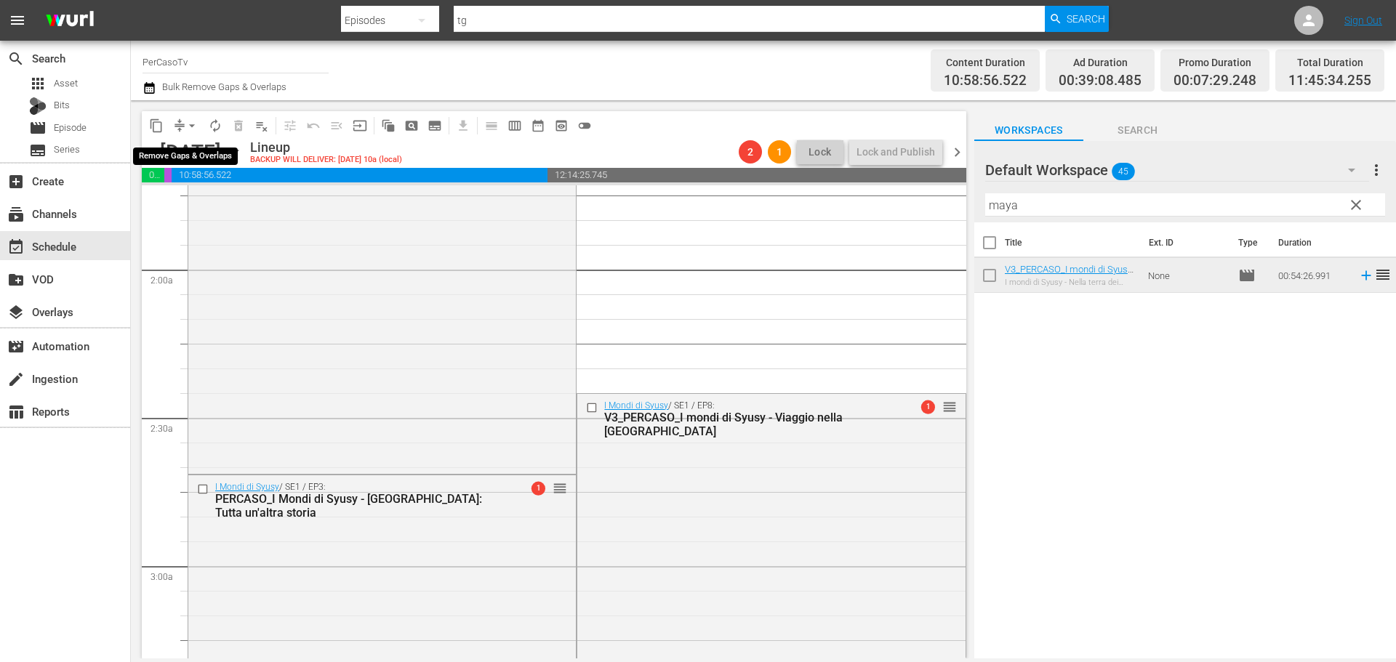
click at [191, 124] on span "arrow_drop_down" at bounding box center [192, 126] width 15 height 15
click at [190, 207] on li "Align to End of Previous Day" at bounding box center [192, 203] width 153 height 24
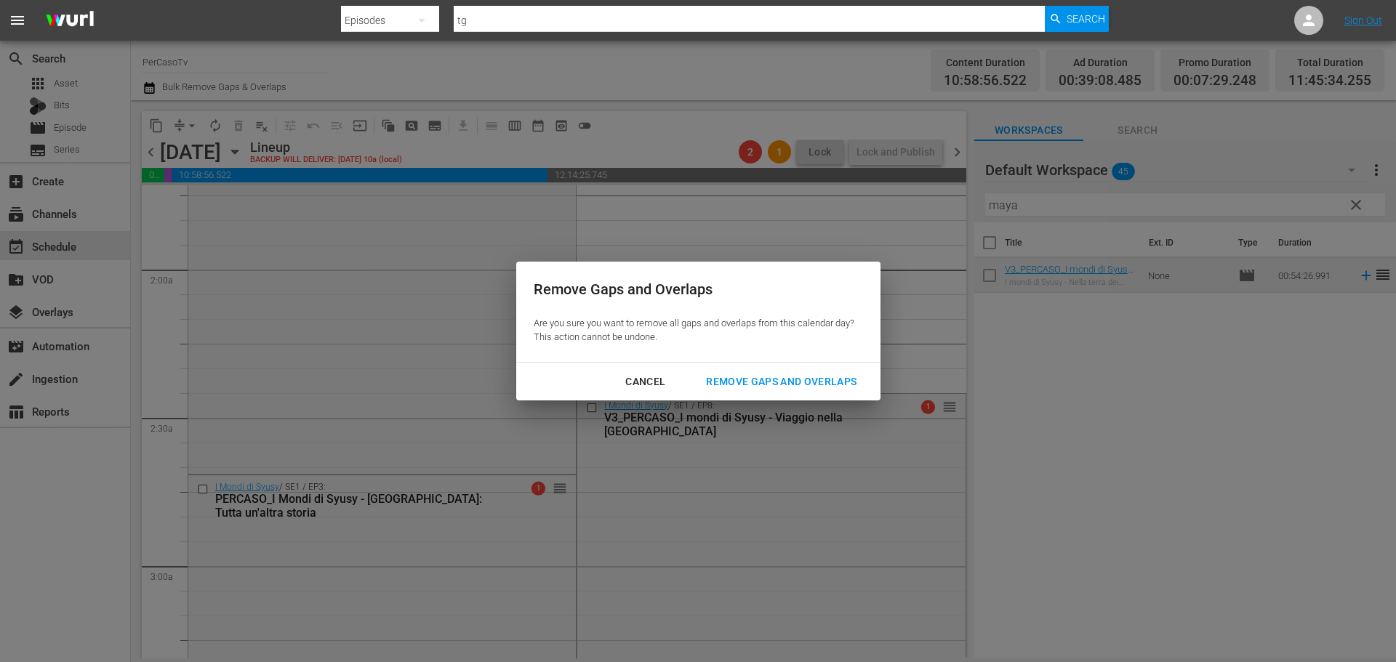
click at [791, 382] on div "Remove Gaps and Overlaps" at bounding box center [781, 382] width 174 height 18
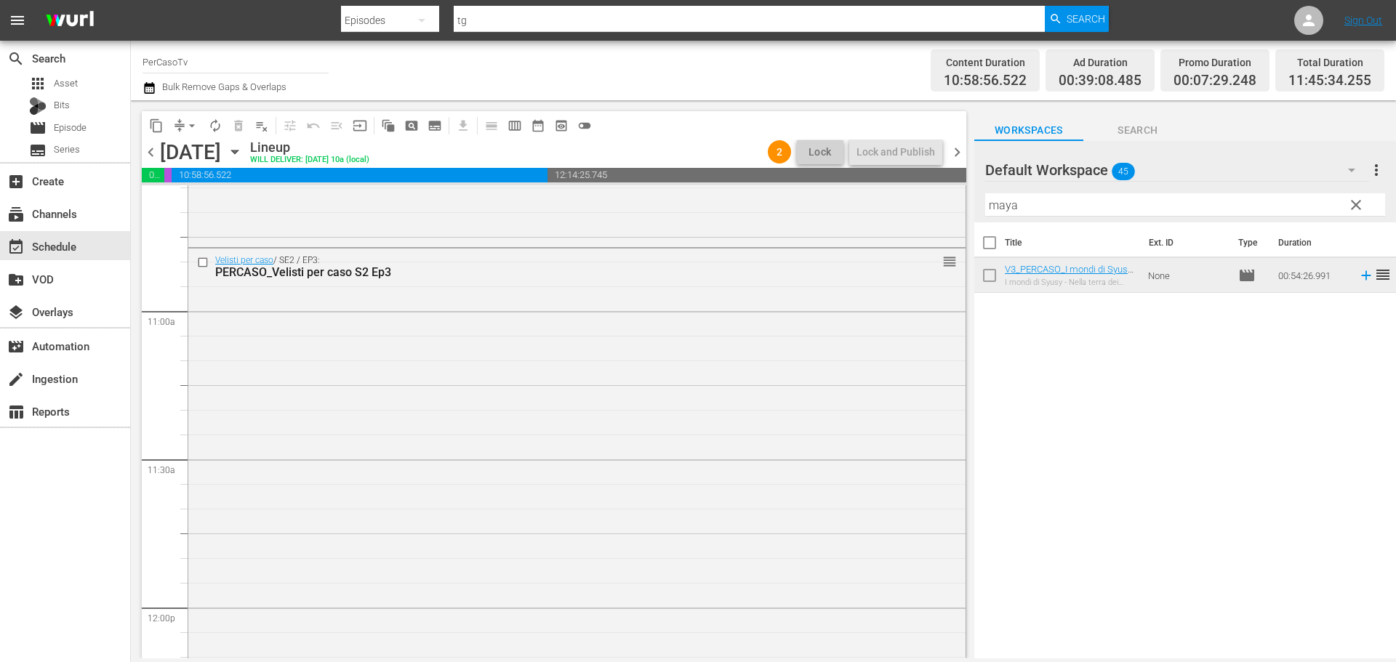
scroll to position [3079, 0]
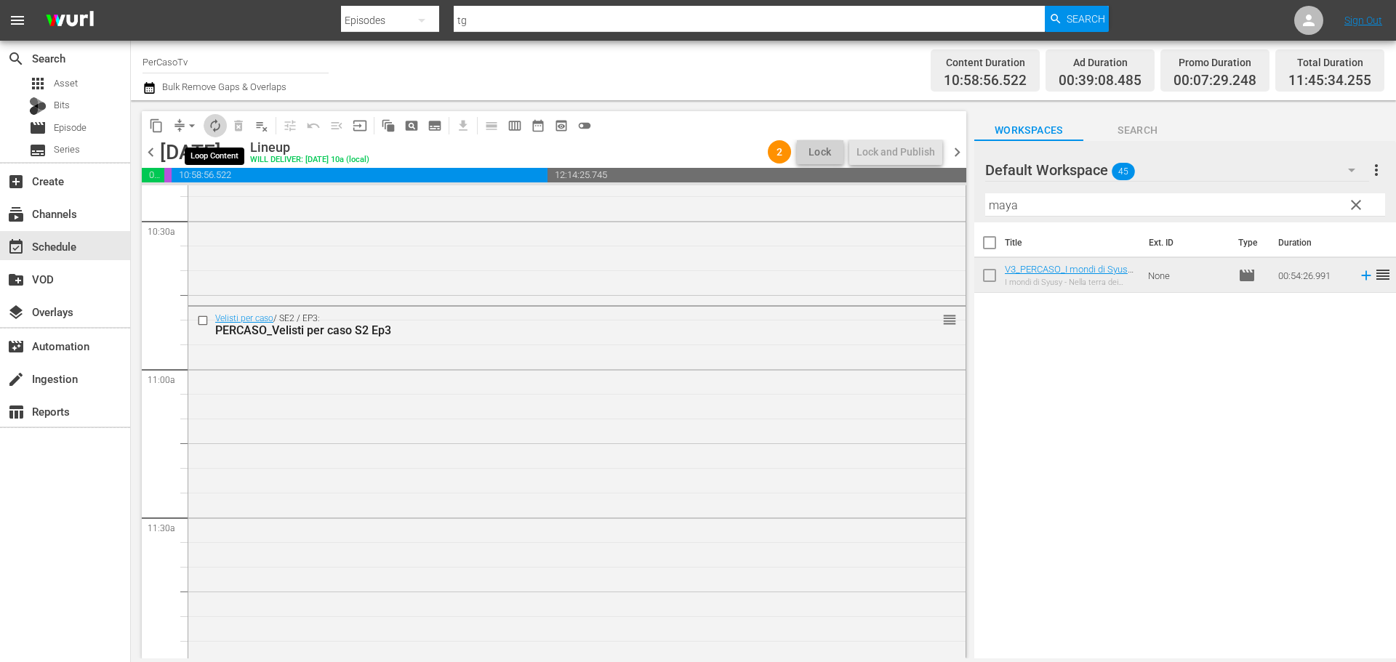
click at [212, 121] on span "autorenew_outlined" at bounding box center [215, 126] width 15 height 15
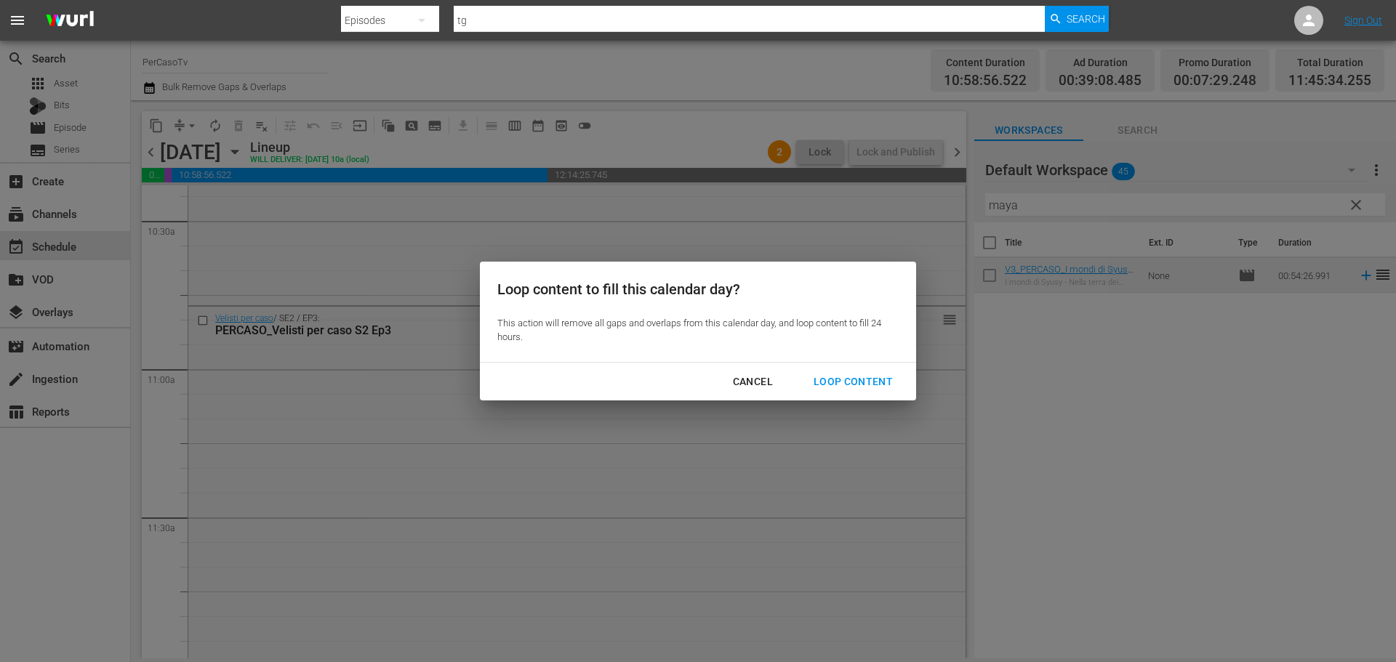
click at [846, 382] on div "Loop Content" at bounding box center [853, 382] width 103 height 18
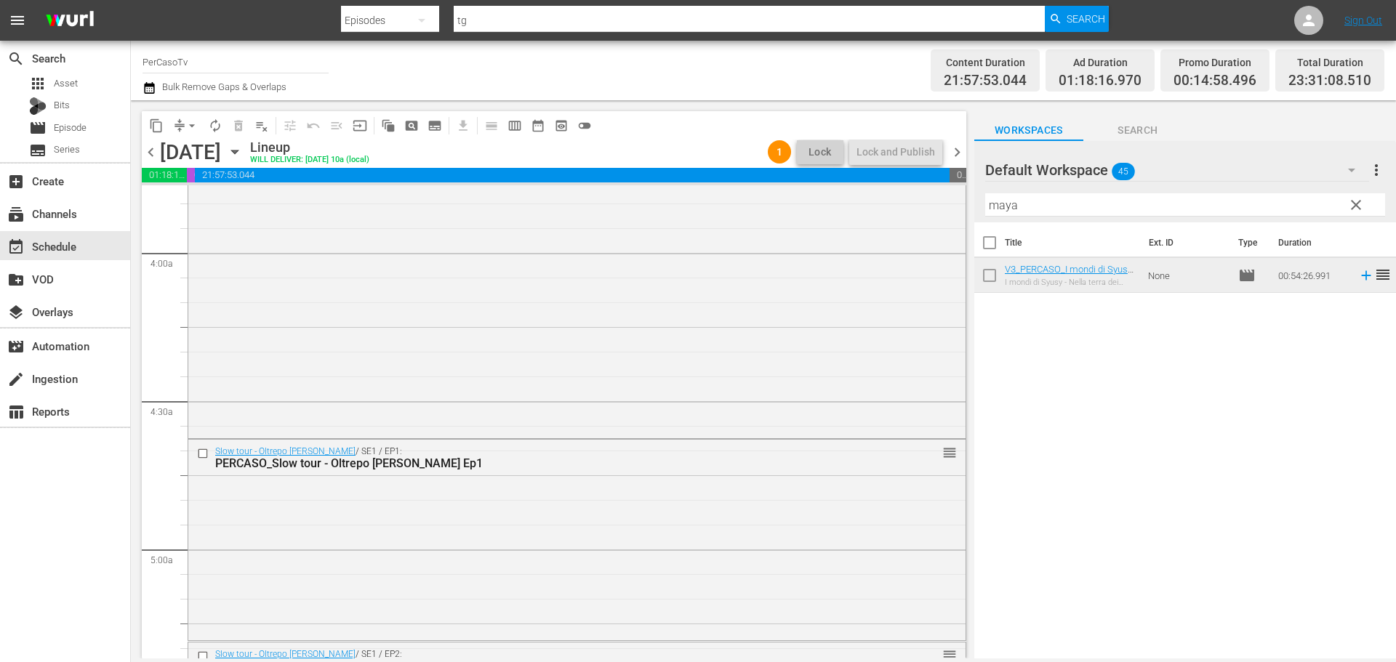
scroll to position [0, 0]
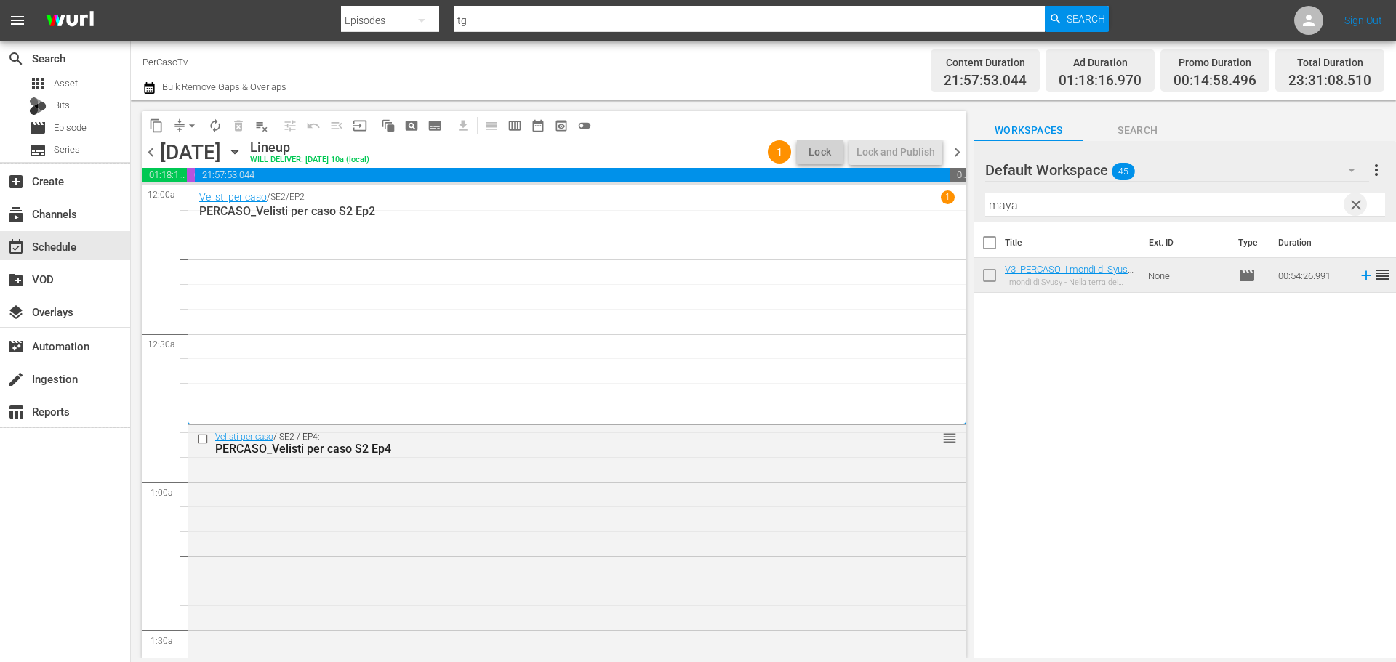
click at [1360, 203] on span "clear" at bounding box center [1355, 204] width 17 height 17
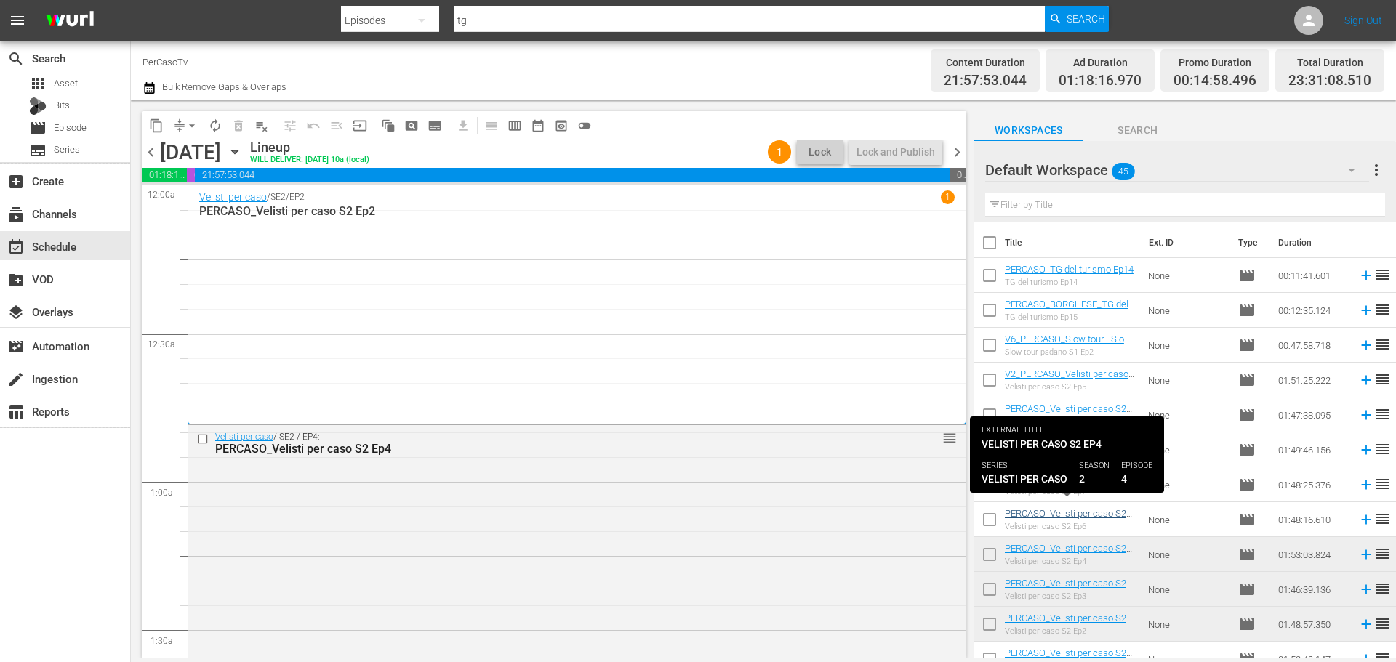
scroll to position [73, 0]
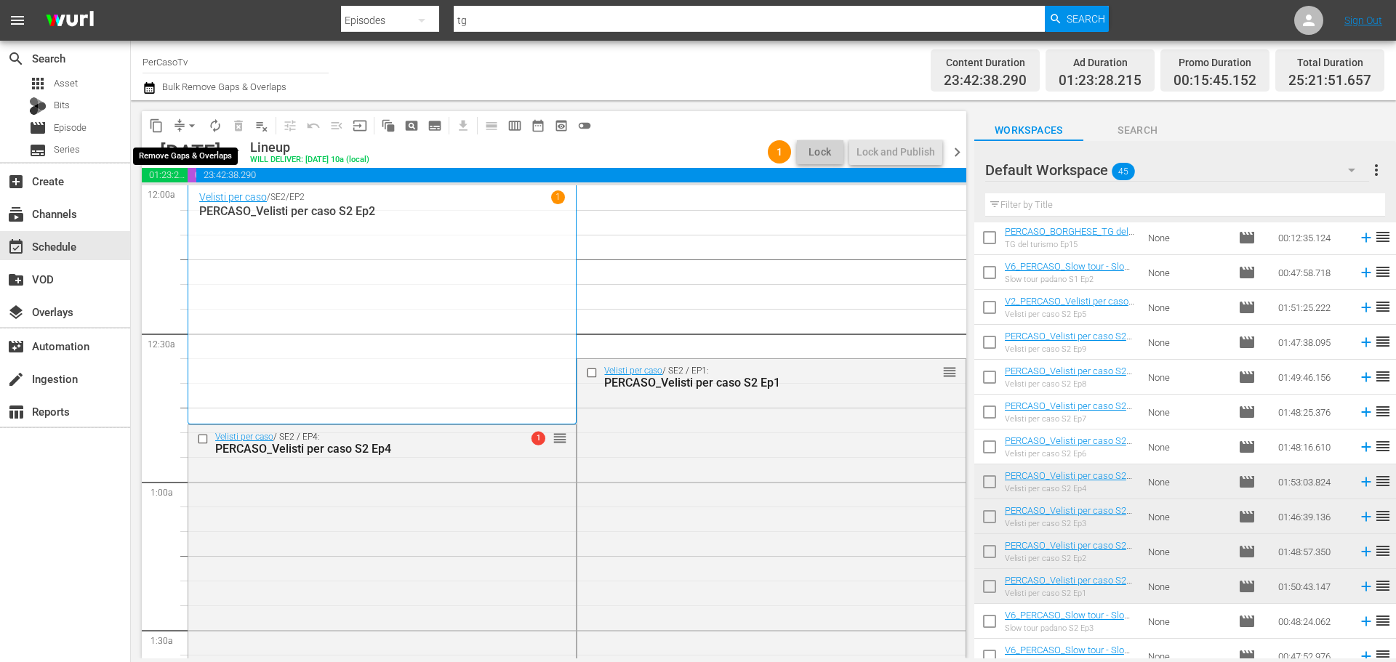
click at [192, 121] on span "arrow_drop_down" at bounding box center [192, 126] width 15 height 15
click at [205, 201] on li "Align to End of Previous Day" at bounding box center [192, 203] width 153 height 24
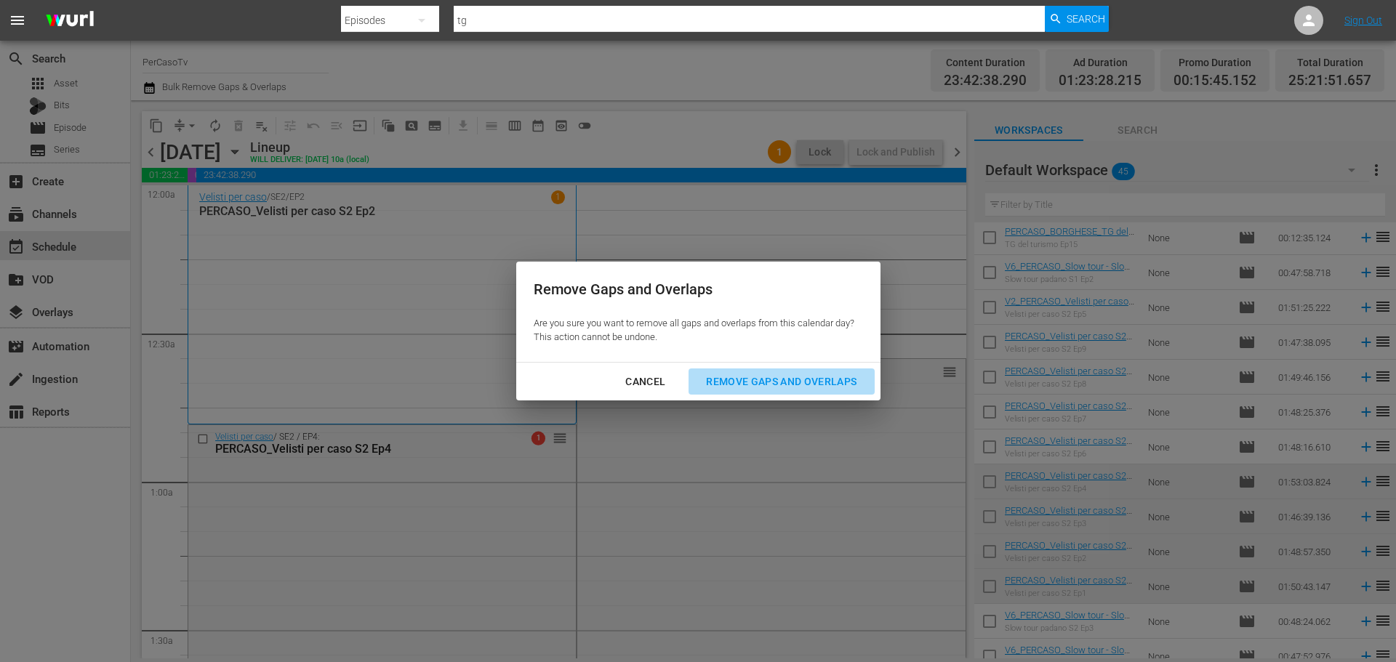
click at [838, 376] on div "Remove Gaps and Overlaps" at bounding box center [781, 382] width 174 height 18
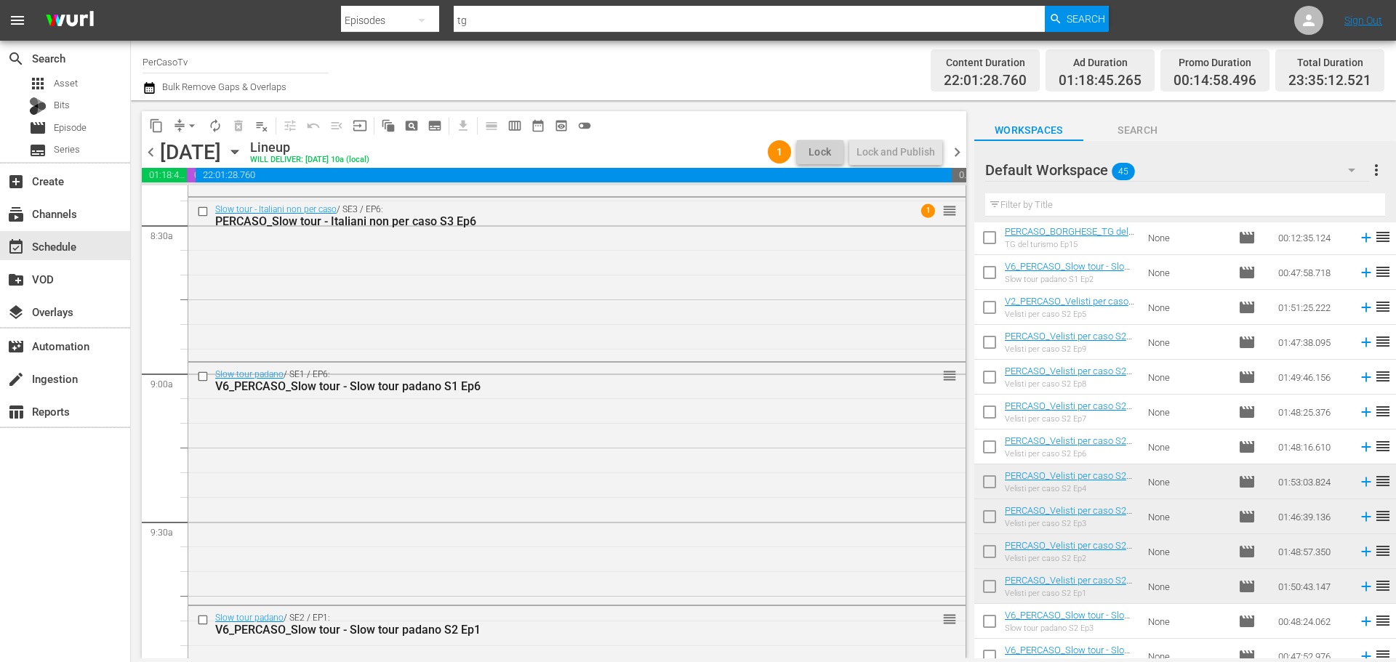
scroll to position [2456, 0]
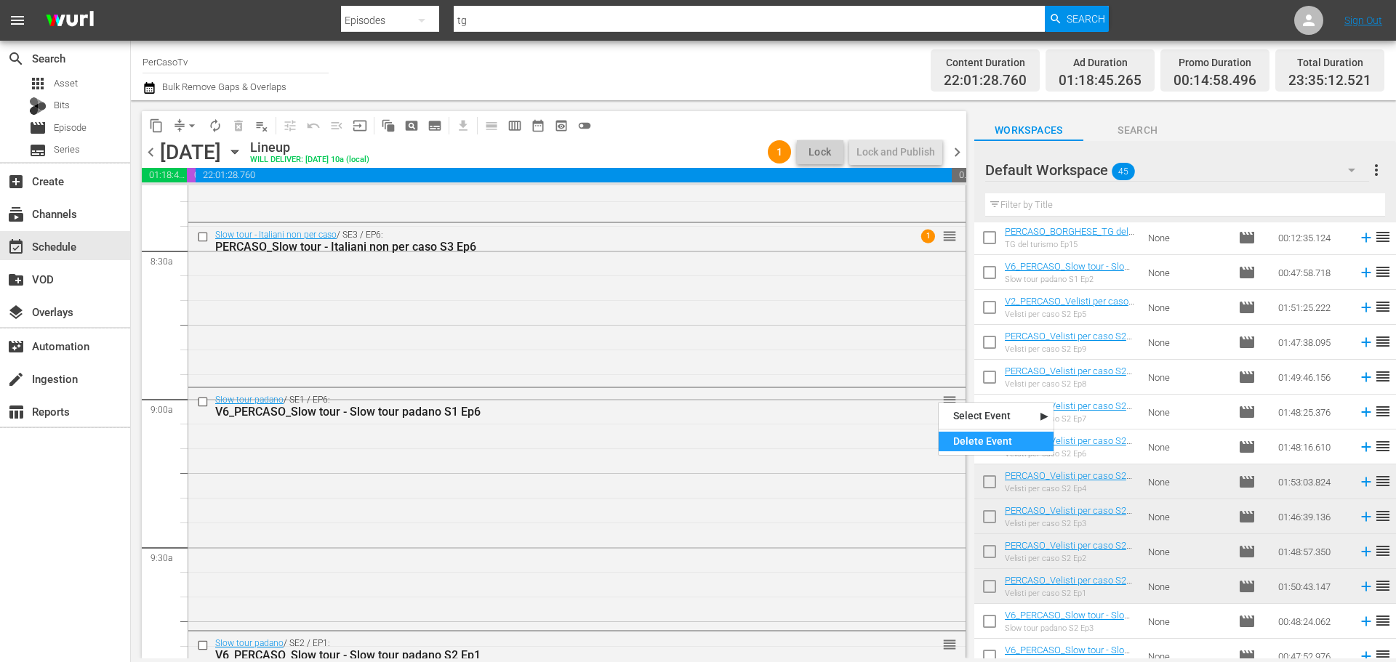
click at [963, 443] on div "Delete Event" at bounding box center [996, 442] width 115 height 20
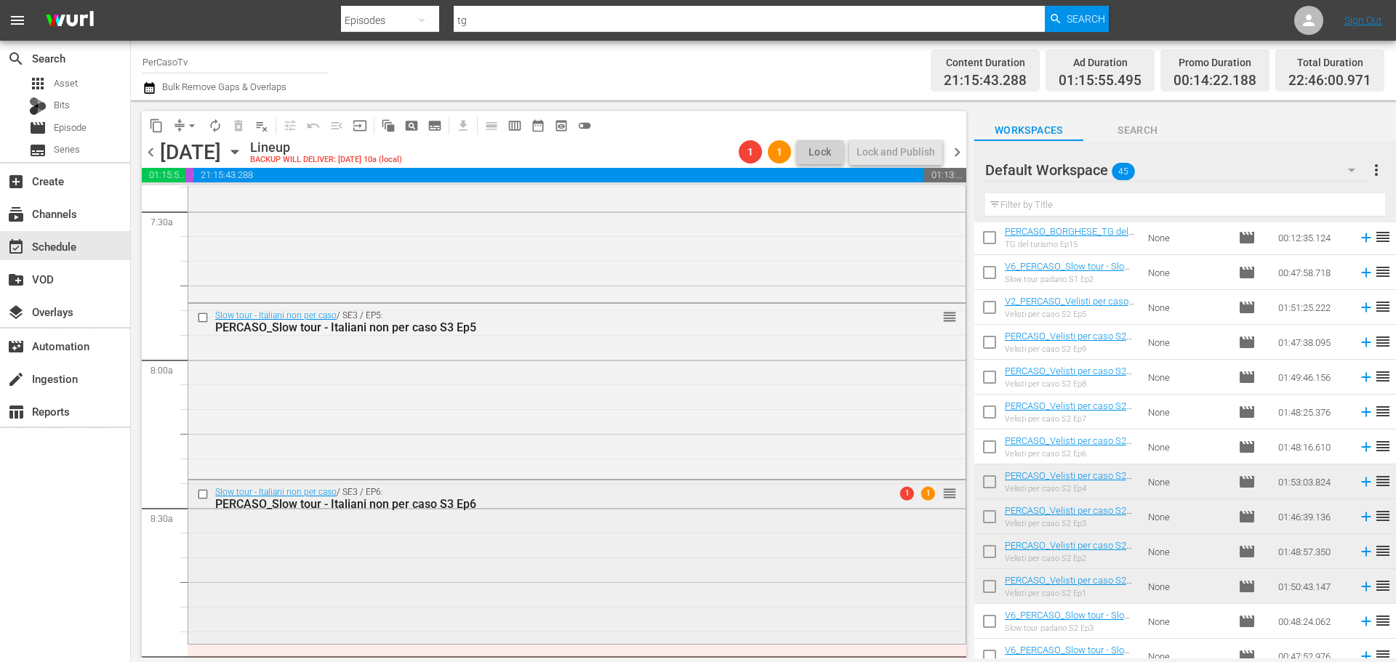
scroll to position [2165, 0]
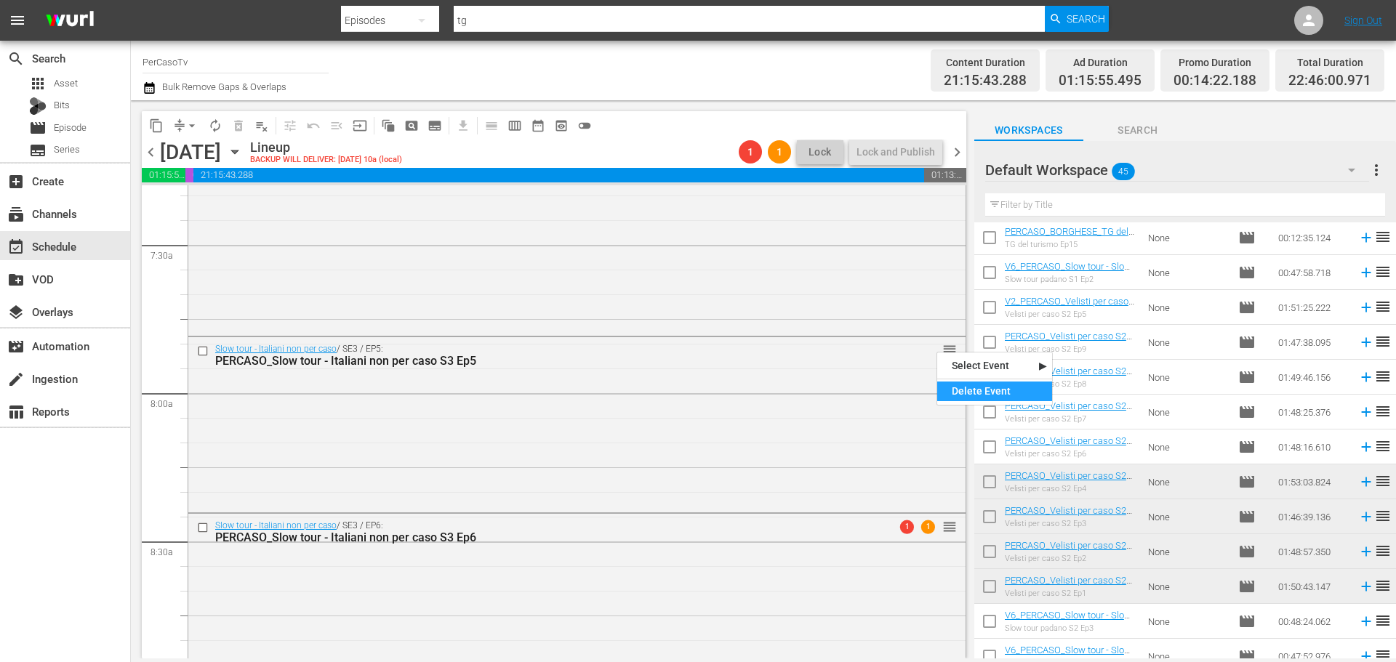
click at [958, 384] on div "Delete Event" at bounding box center [994, 392] width 115 height 20
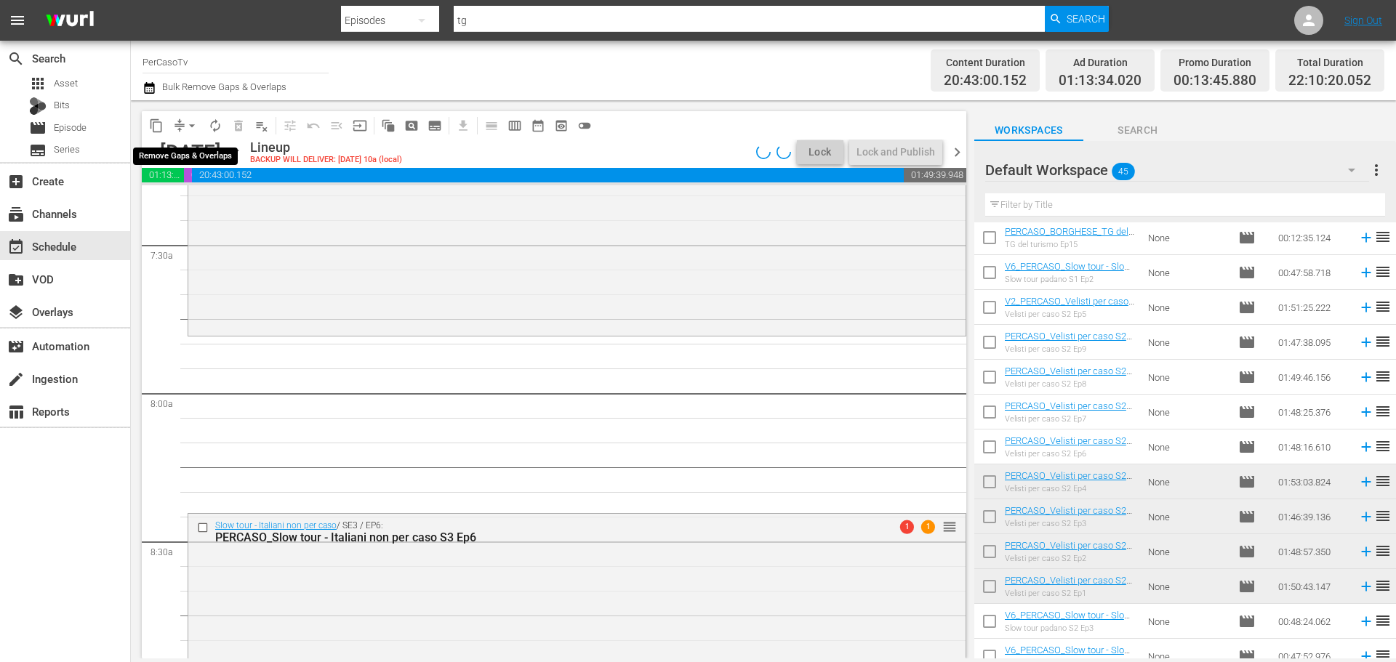
click at [190, 125] on span "arrow_drop_down" at bounding box center [192, 126] width 15 height 15
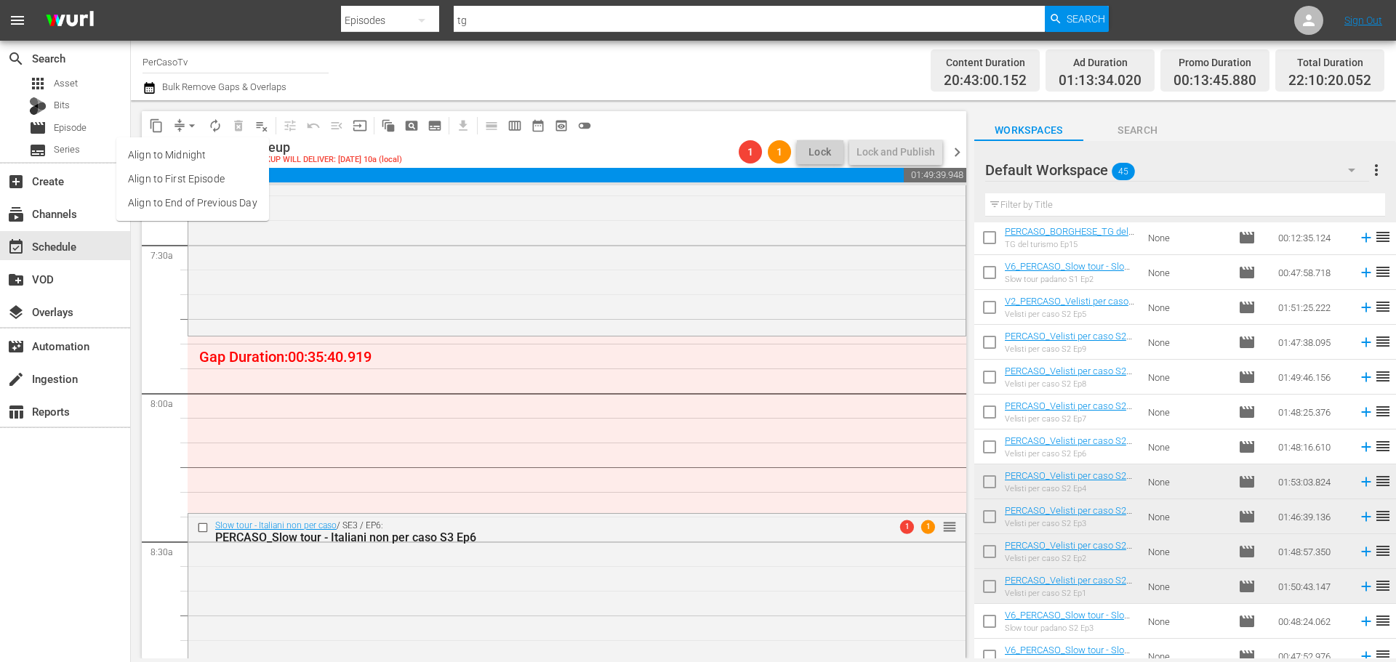
click at [201, 203] on li "Align to End of Previous Day" at bounding box center [192, 203] width 153 height 24
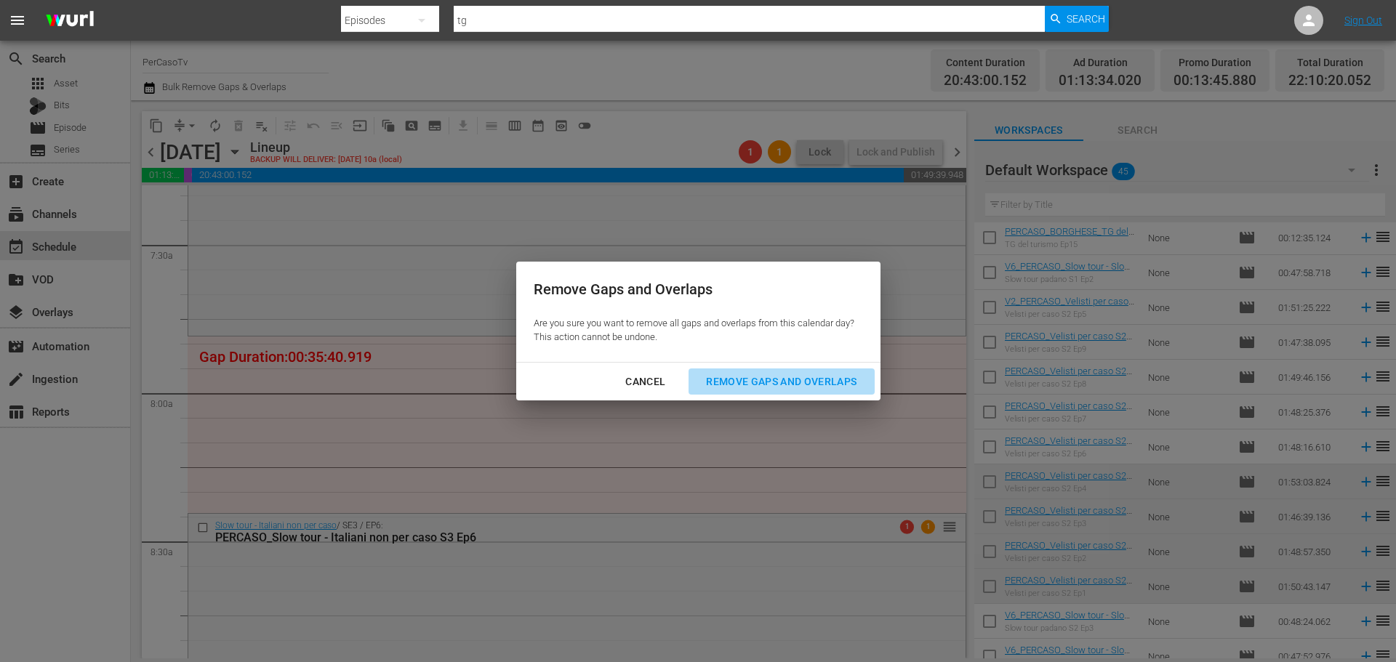
click at [766, 385] on div "Remove Gaps and Overlaps" at bounding box center [781, 382] width 174 height 18
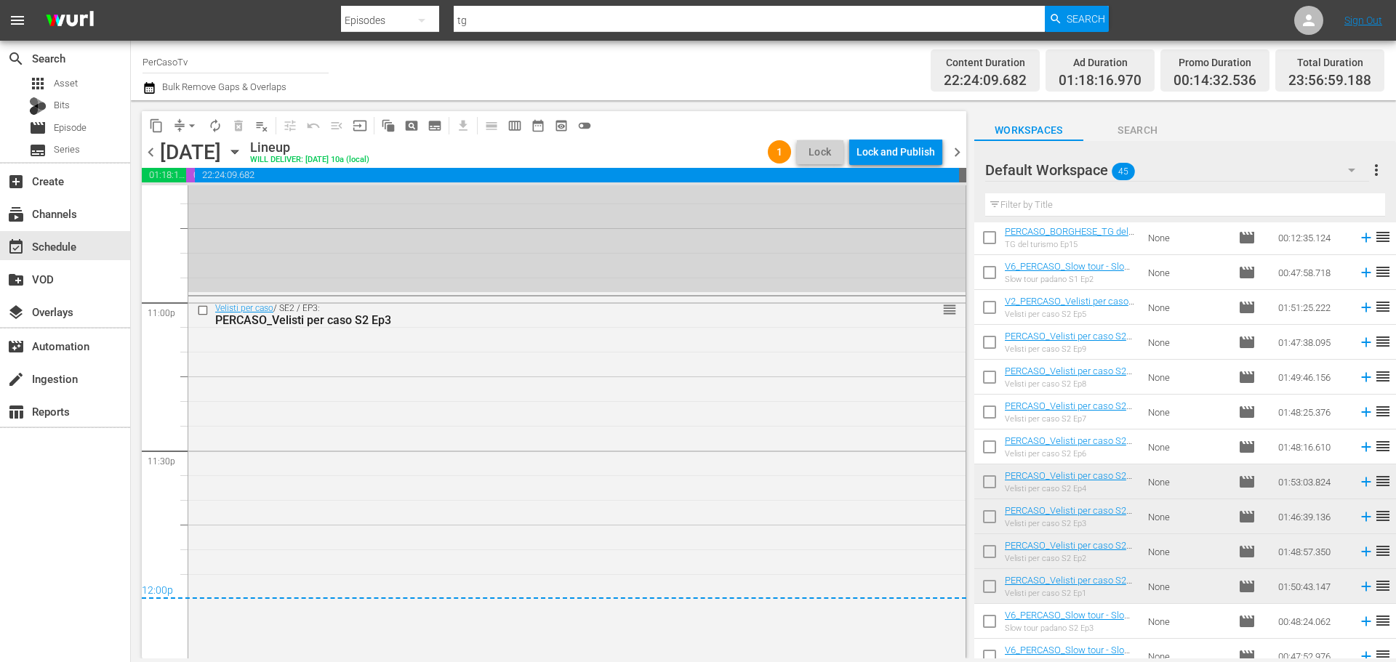
scroll to position [6730, 0]
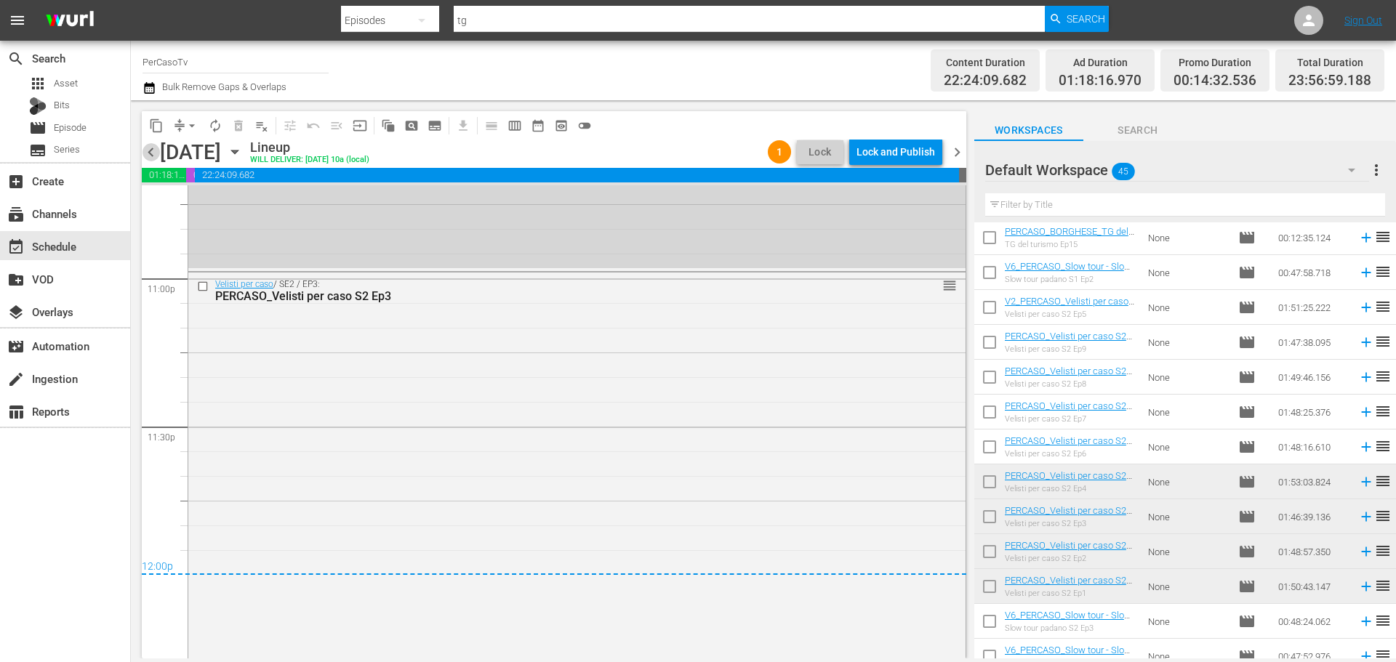
click at [156, 158] on span "chevron_left" at bounding box center [151, 152] width 18 height 18
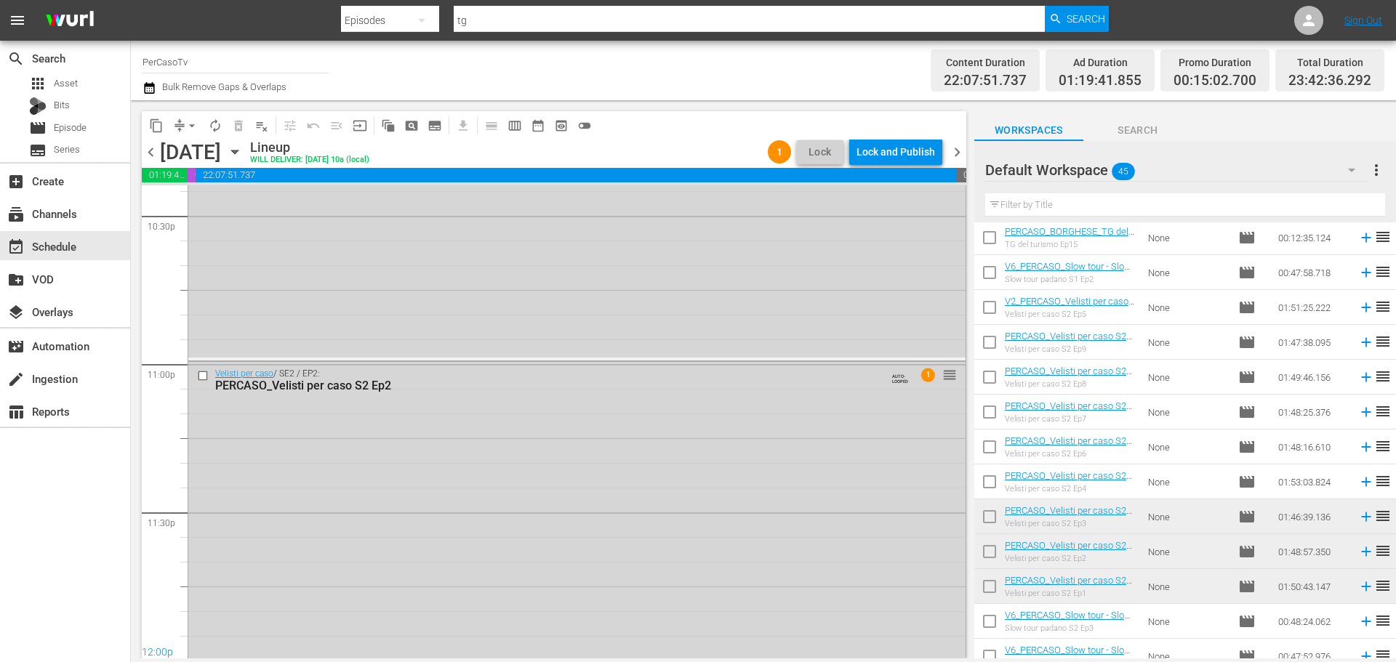
scroll to position [6680, 0]
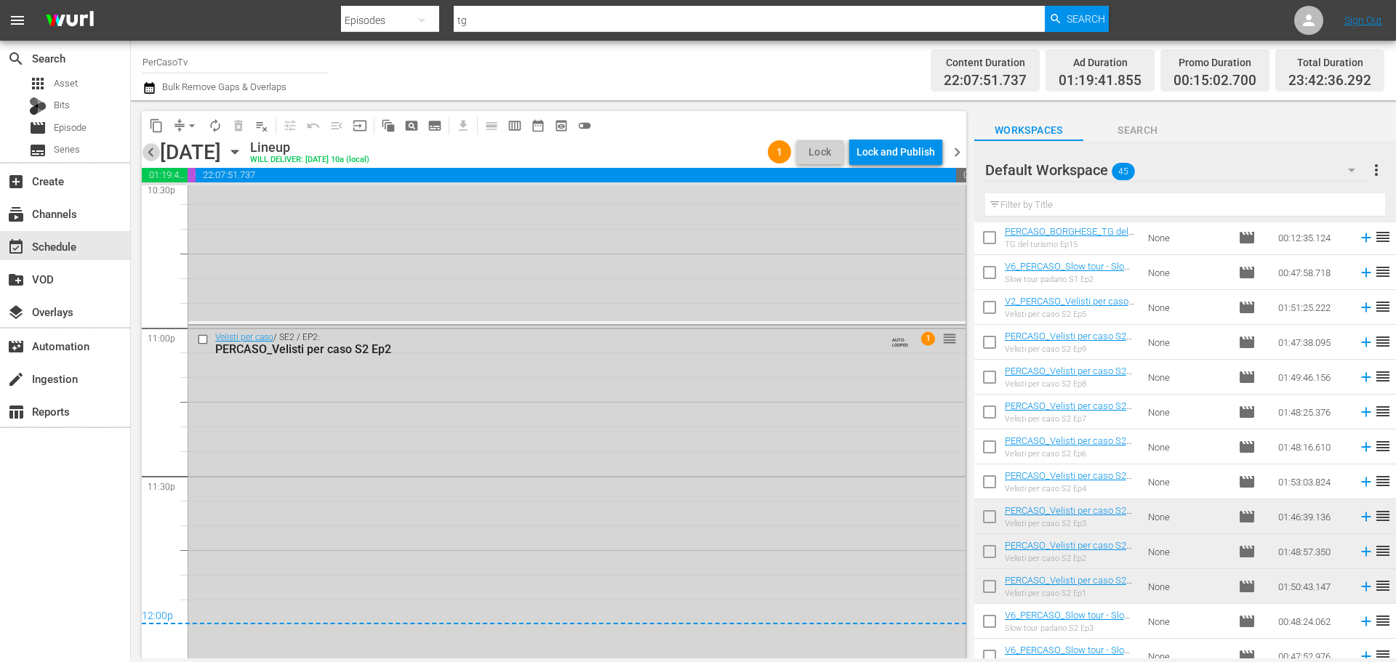
click at [155, 156] on span "chevron_left" at bounding box center [151, 152] width 18 height 18
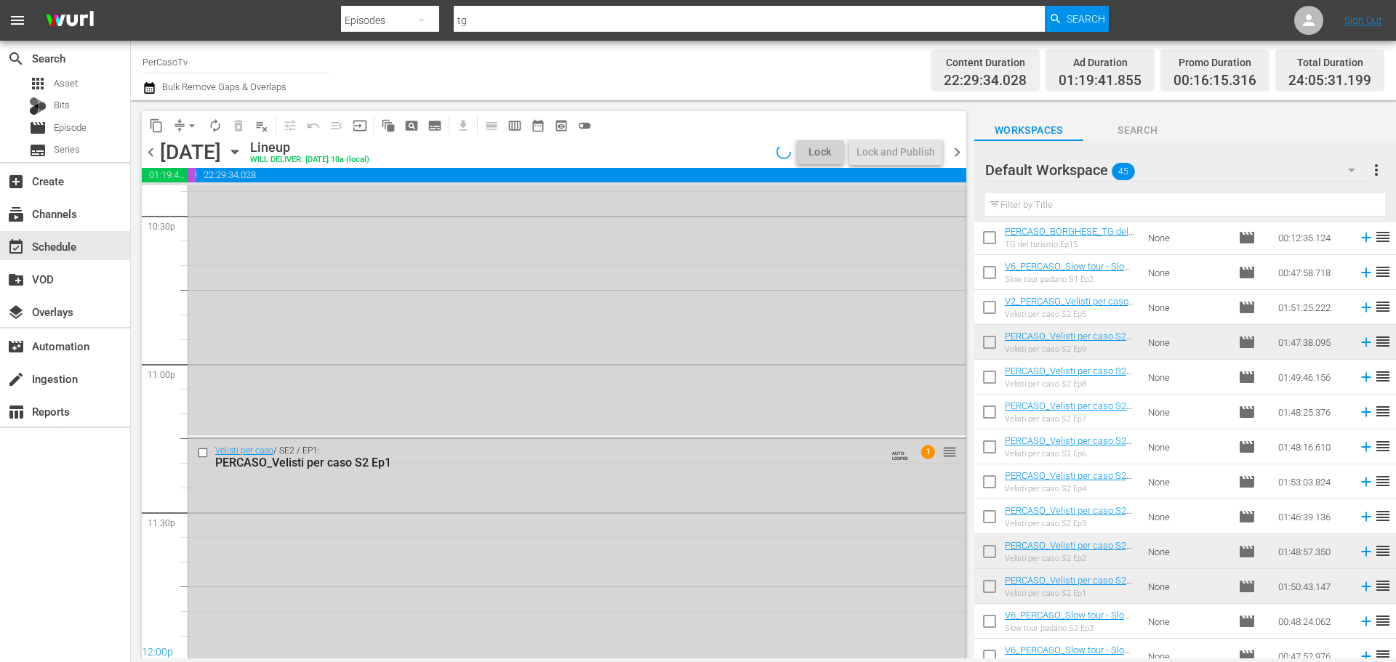
scroll to position [6680, 0]
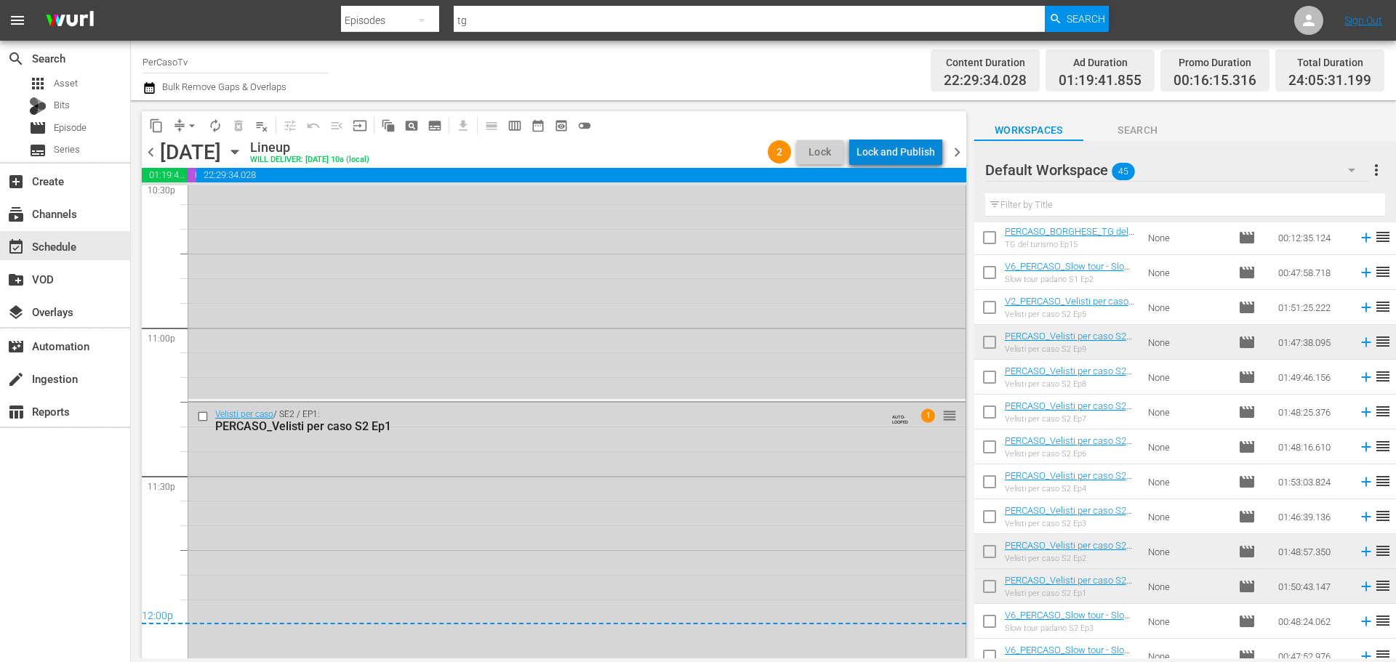
click at [919, 150] on div "Lock and Publish" at bounding box center [896, 152] width 79 height 26
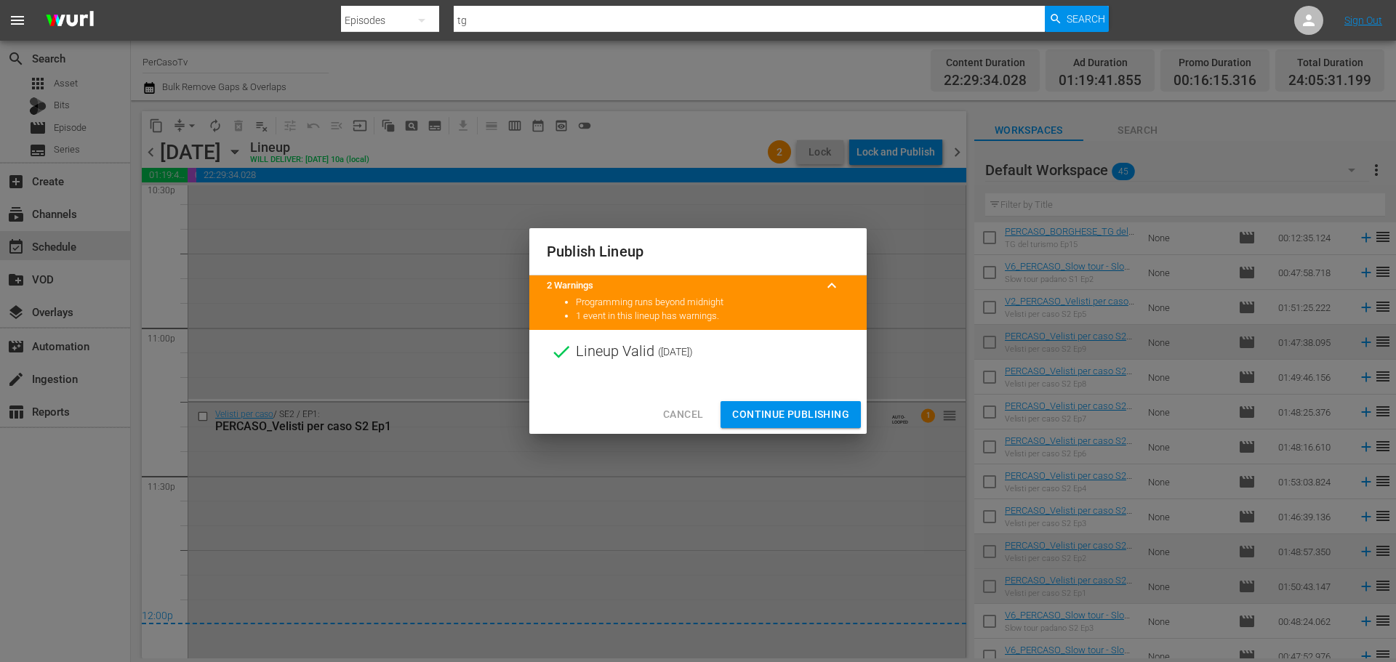
click at [835, 396] on div "Cancel Continue Publishing" at bounding box center [697, 415] width 337 height 39
click at [836, 406] on span "Continue Publishing" at bounding box center [790, 415] width 117 height 18
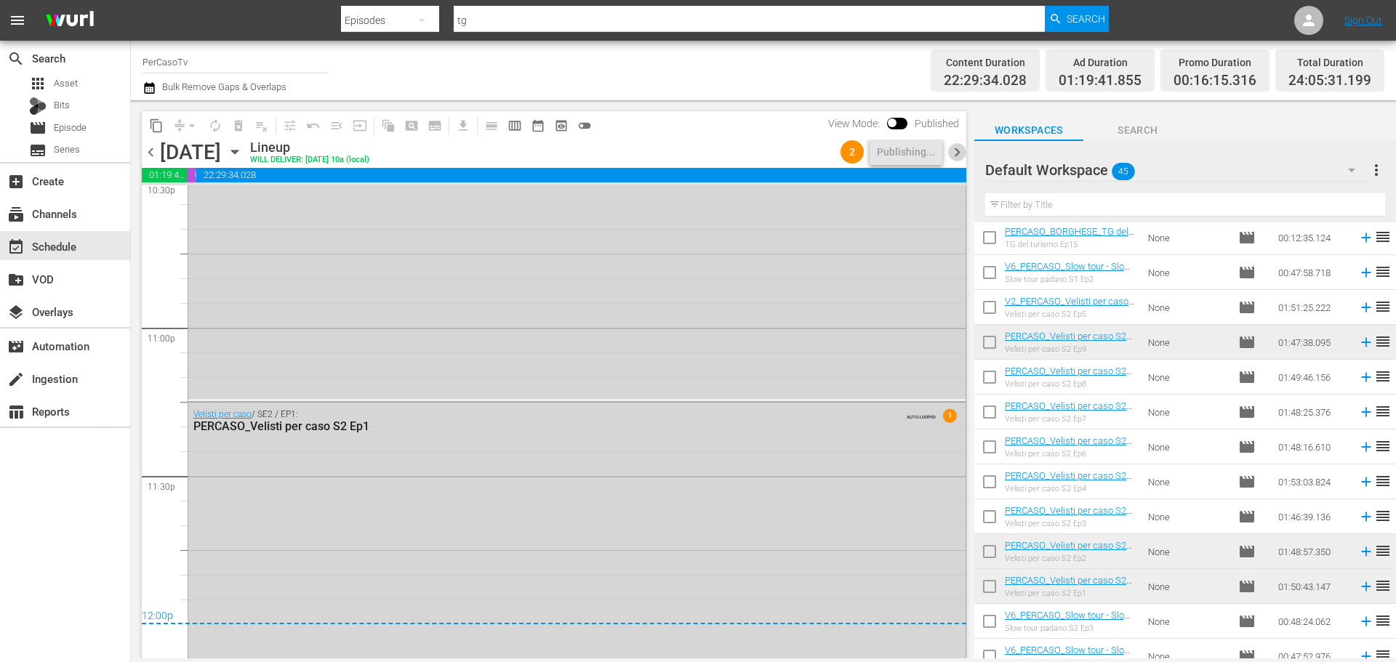
click at [960, 151] on span "chevron_right" at bounding box center [957, 152] width 18 height 18
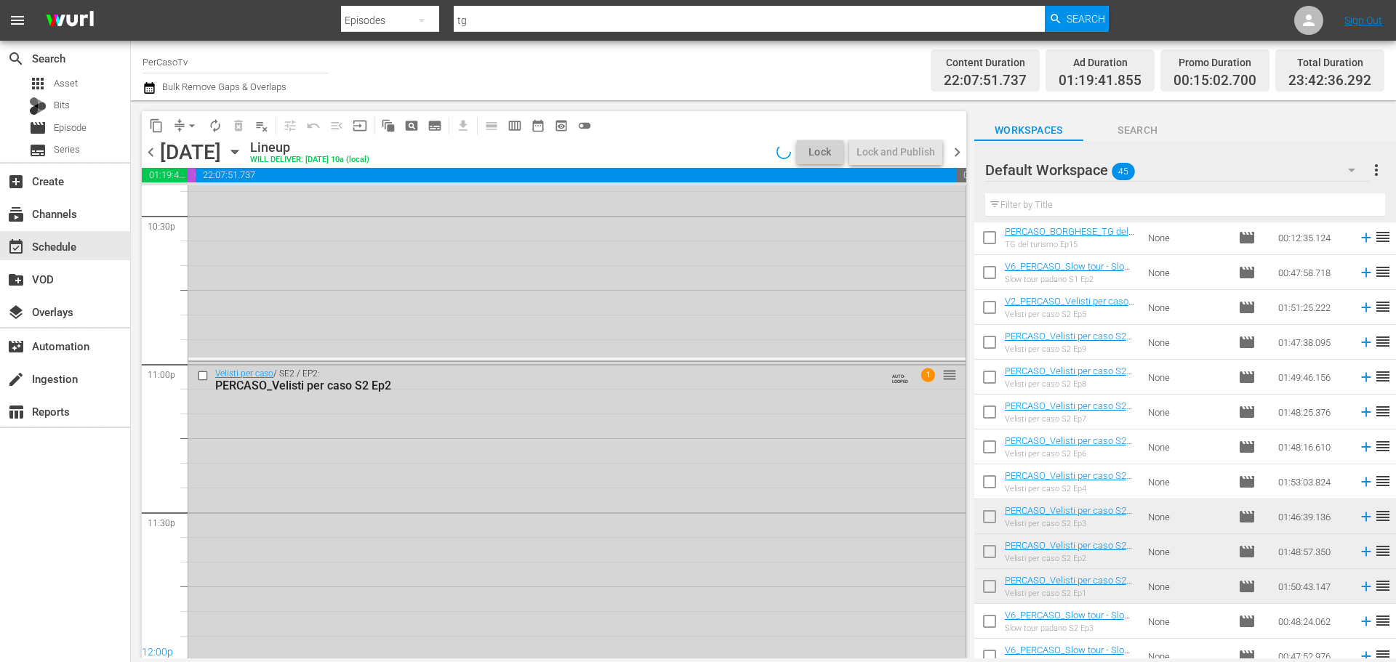
scroll to position [6680, 0]
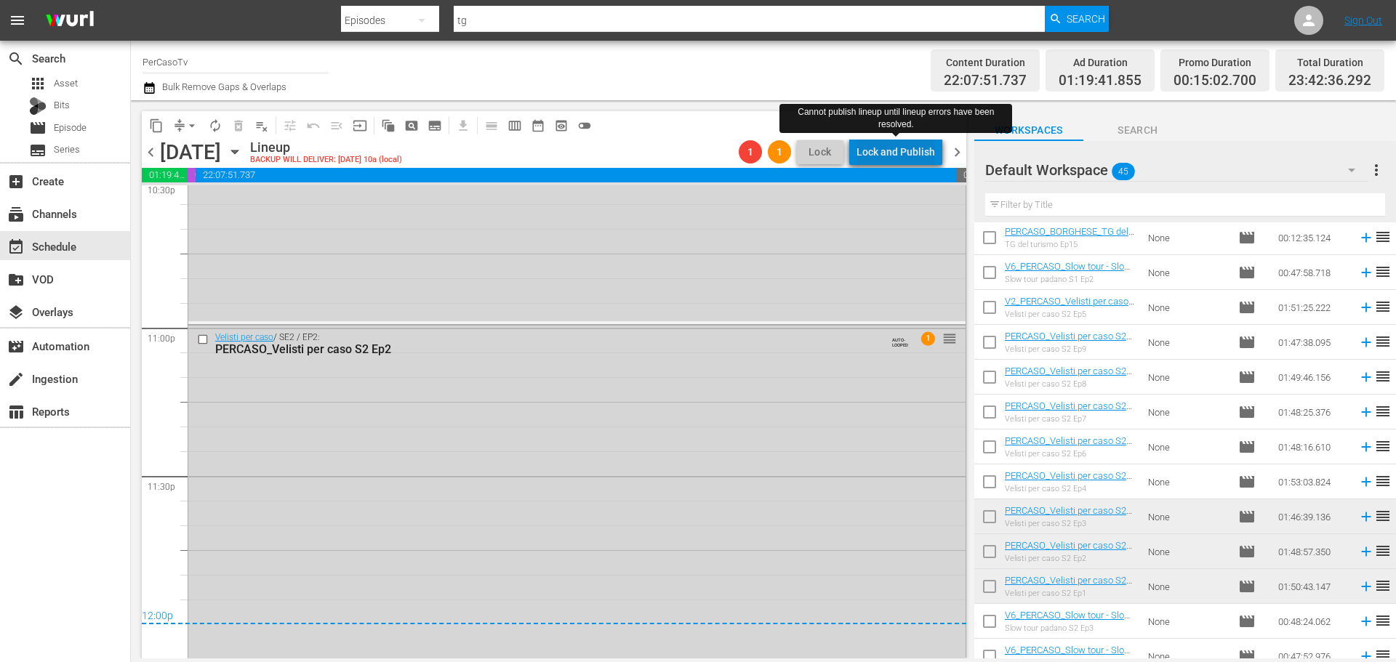
click at [910, 159] on div "Lock and Publish" at bounding box center [896, 152] width 79 height 26
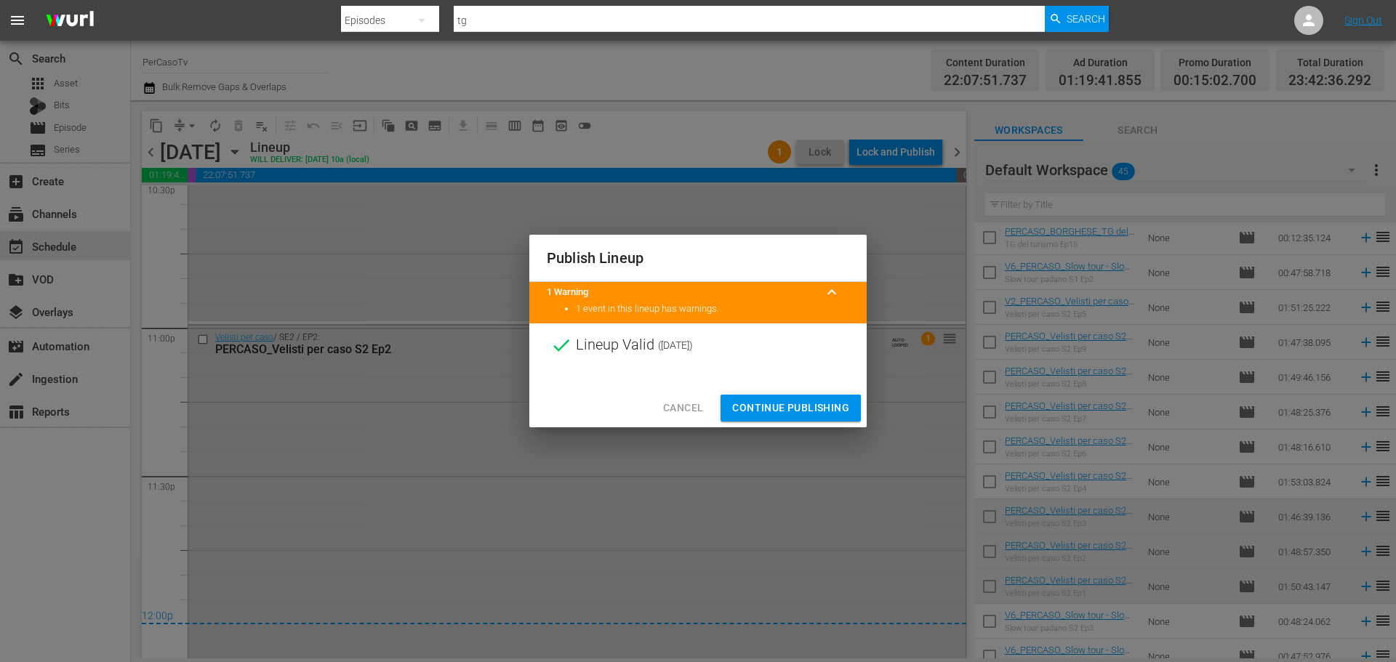
click at [831, 402] on span "Continue Publishing" at bounding box center [790, 408] width 117 height 18
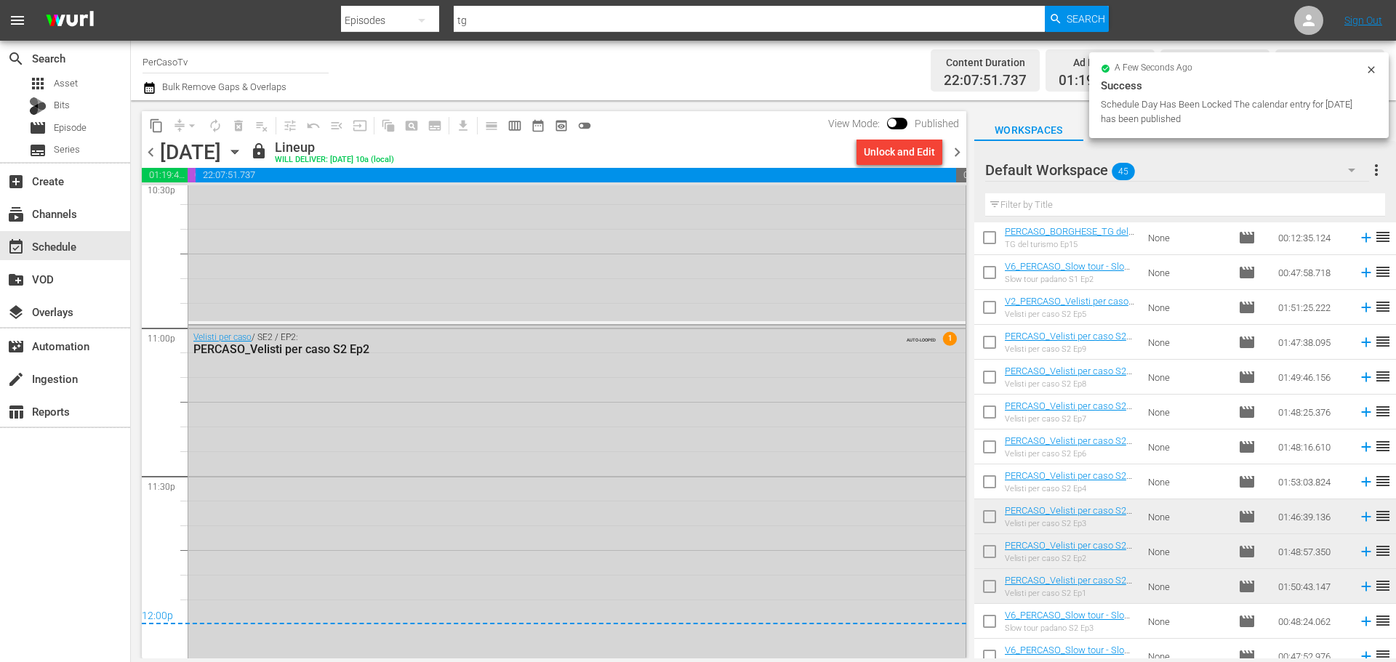
click at [956, 151] on span "chevron_right" at bounding box center [957, 152] width 18 height 18
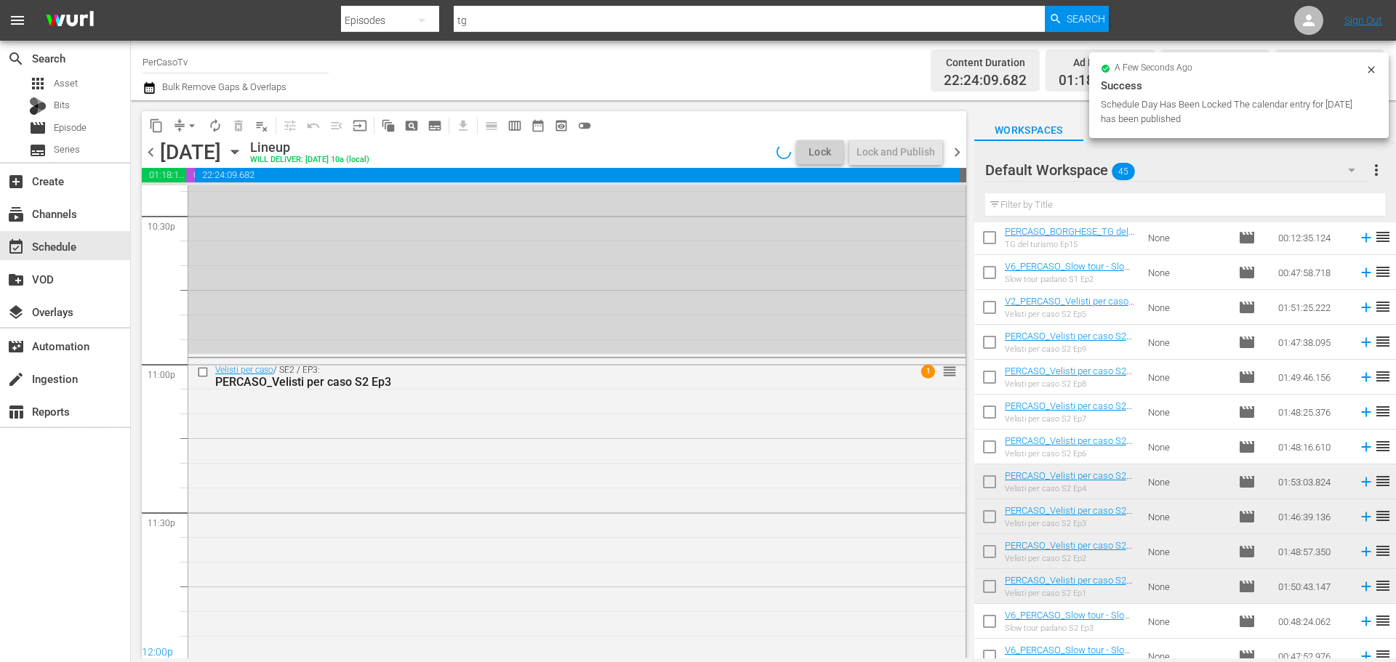
scroll to position [6730, 0]
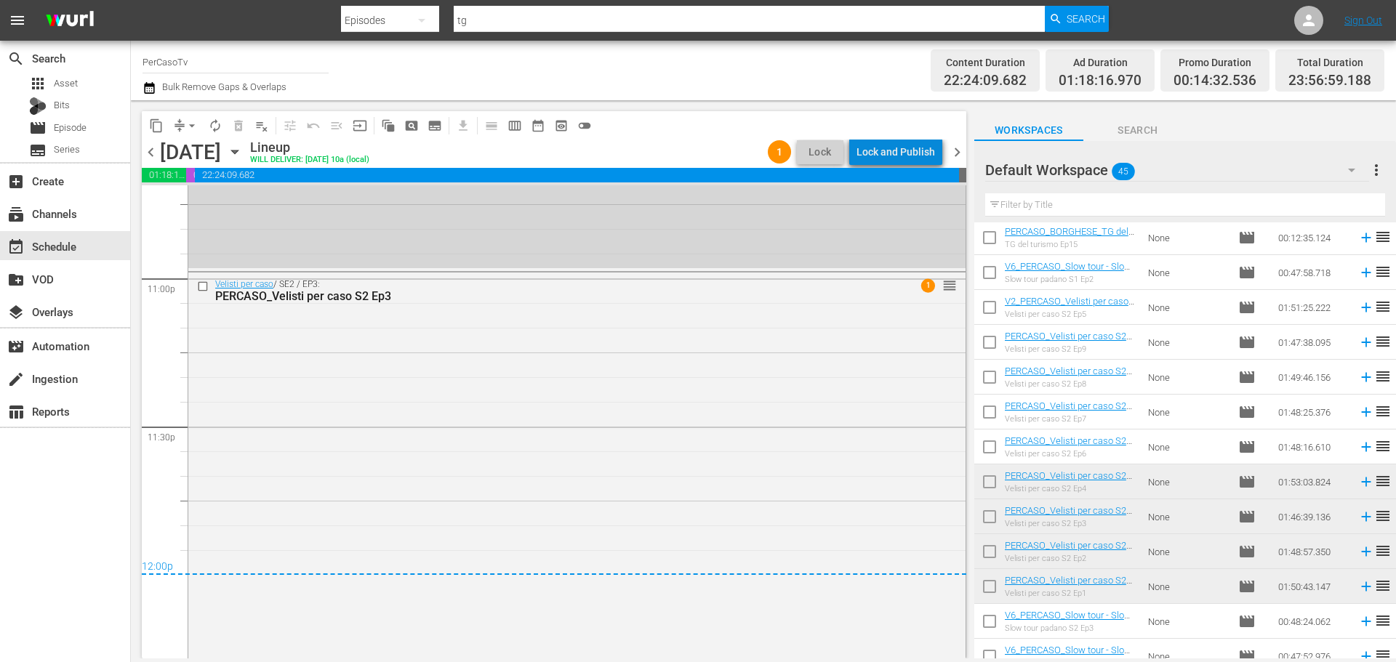
click at [924, 150] on div "Lock and Publish" at bounding box center [896, 152] width 79 height 26
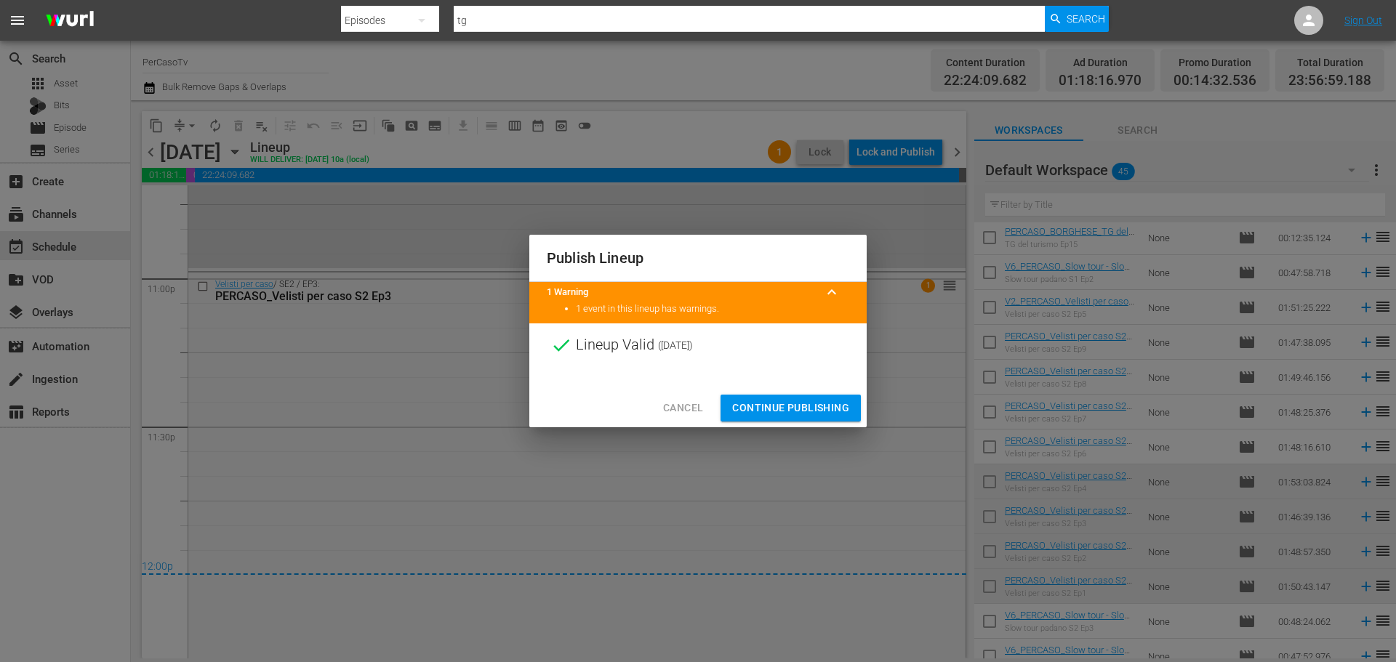
click at [839, 406] on span "Continue Publishing" at bounding box center [790, 408] width 117 height 18
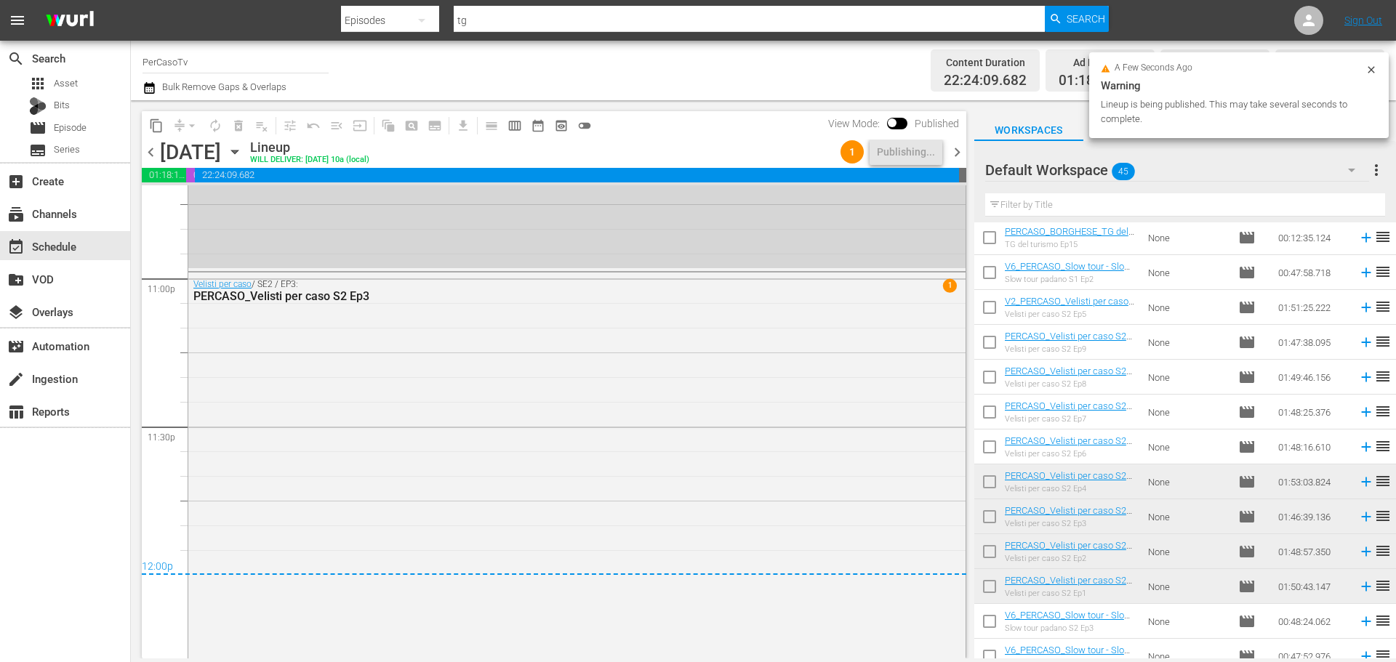
click at [955, 151] on span "chevron_right" at bounding box center [957, 152] width 18 height 18
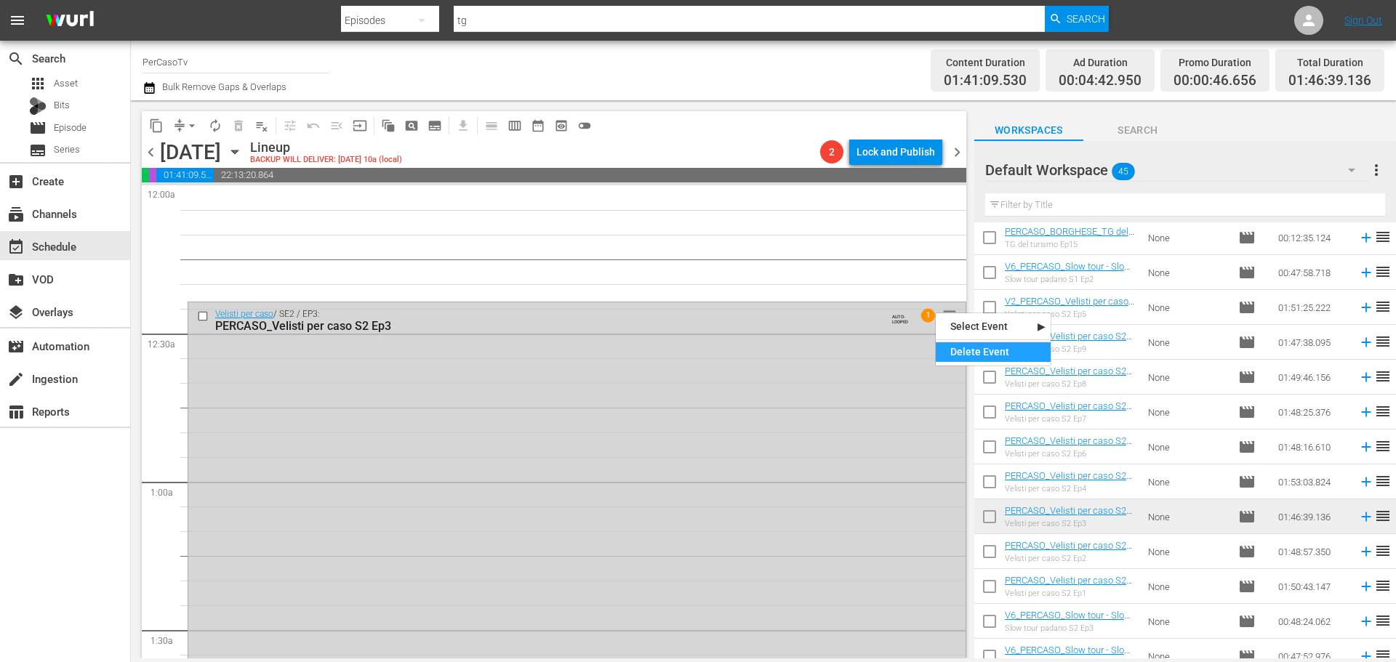
click at [968, 345] on div "Delete Event" at bounding box center [993, 352] width 115 height 20
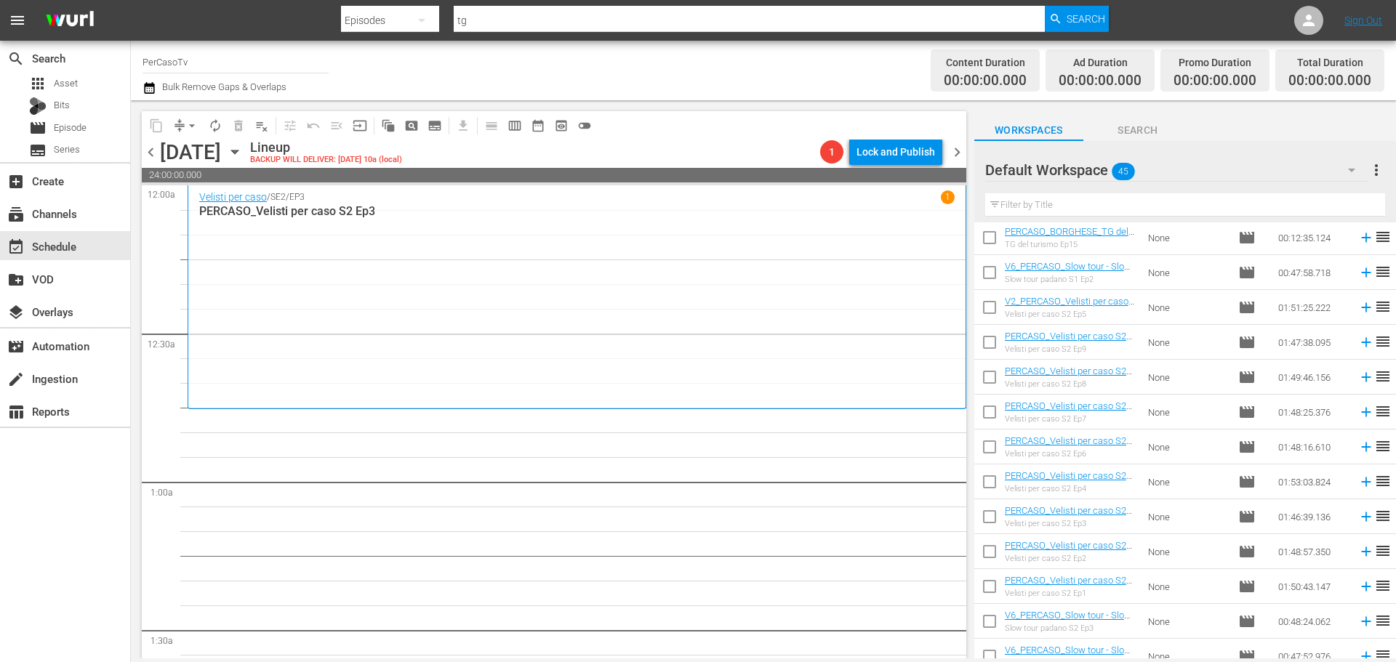
click at [1038, 204] on input "text" at bounding box center [1185, 204] width 400 height 23
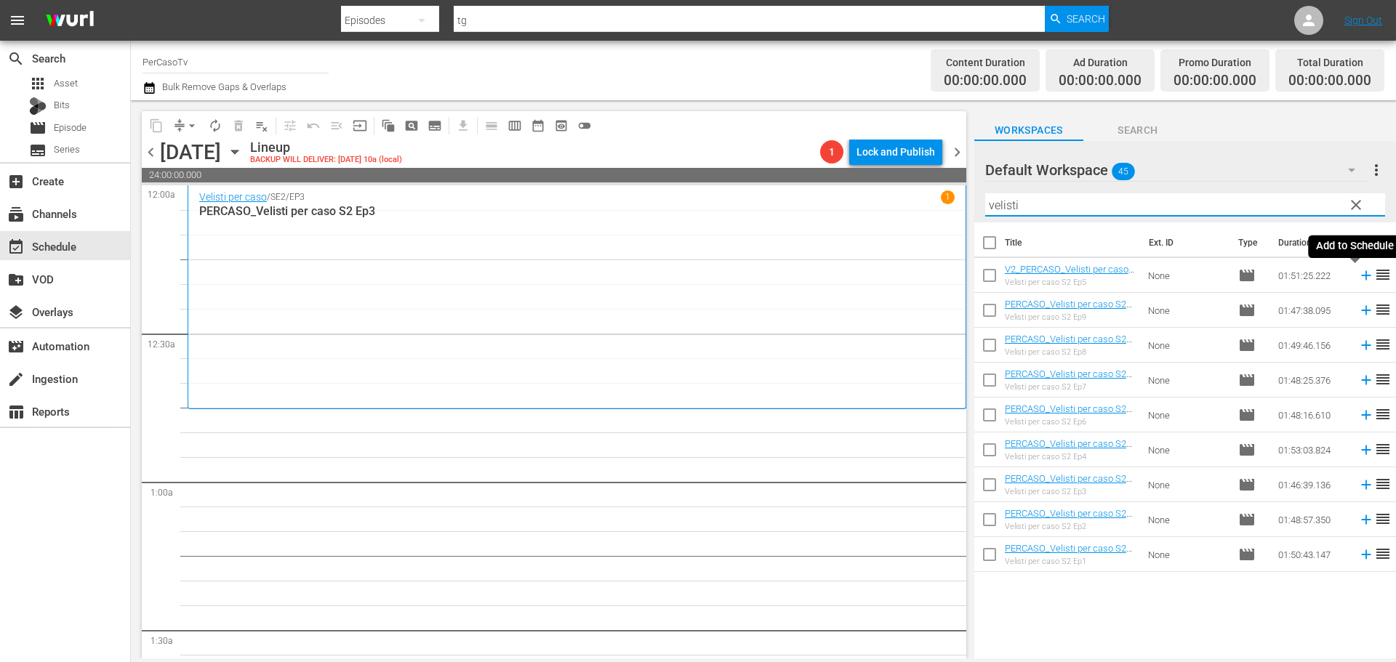
click at [1361, 276] on icon at bounding box center [1365, 275] width 9 height 9
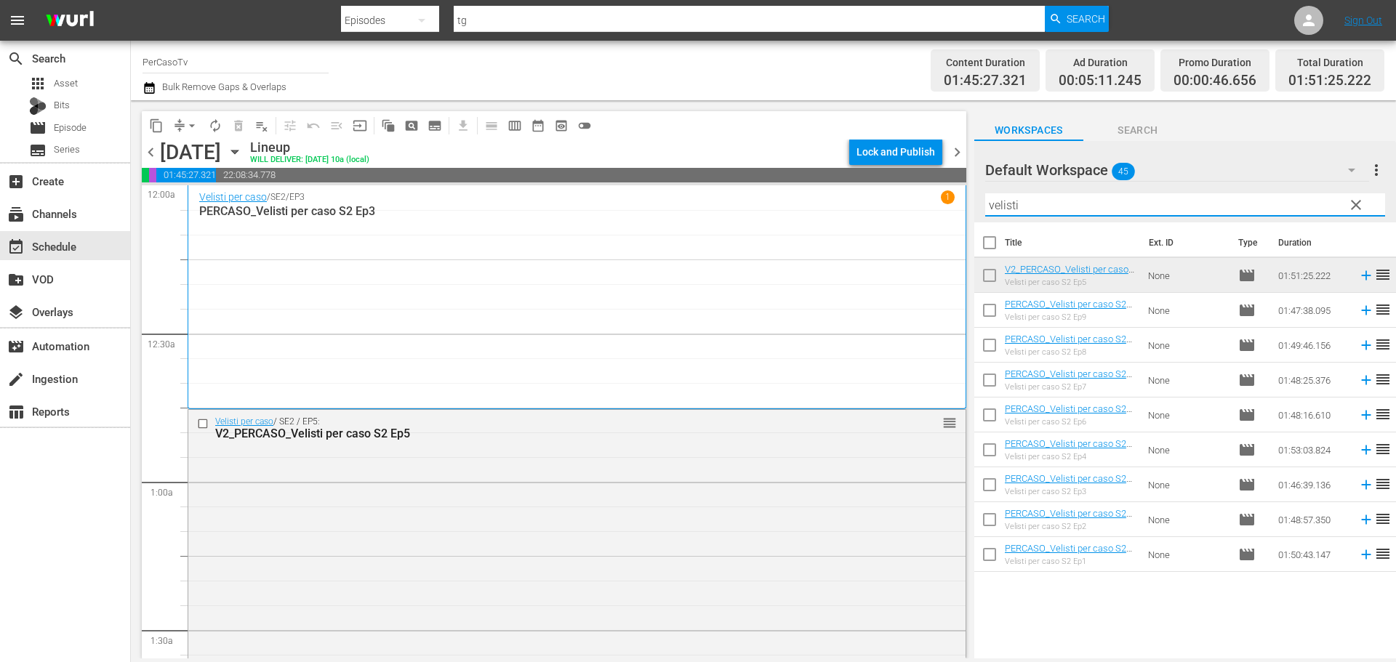
drag, startPoint x: 1043, startPoint y: 206, endPoint x: 948, endPoint y: 204, distance: 95.3
click at [948, 204] on div "content_copy compress arrow_drop_down autorenew_outlined delete_forever_outline…" at bounding box center [763, 379] width 1265 height 558
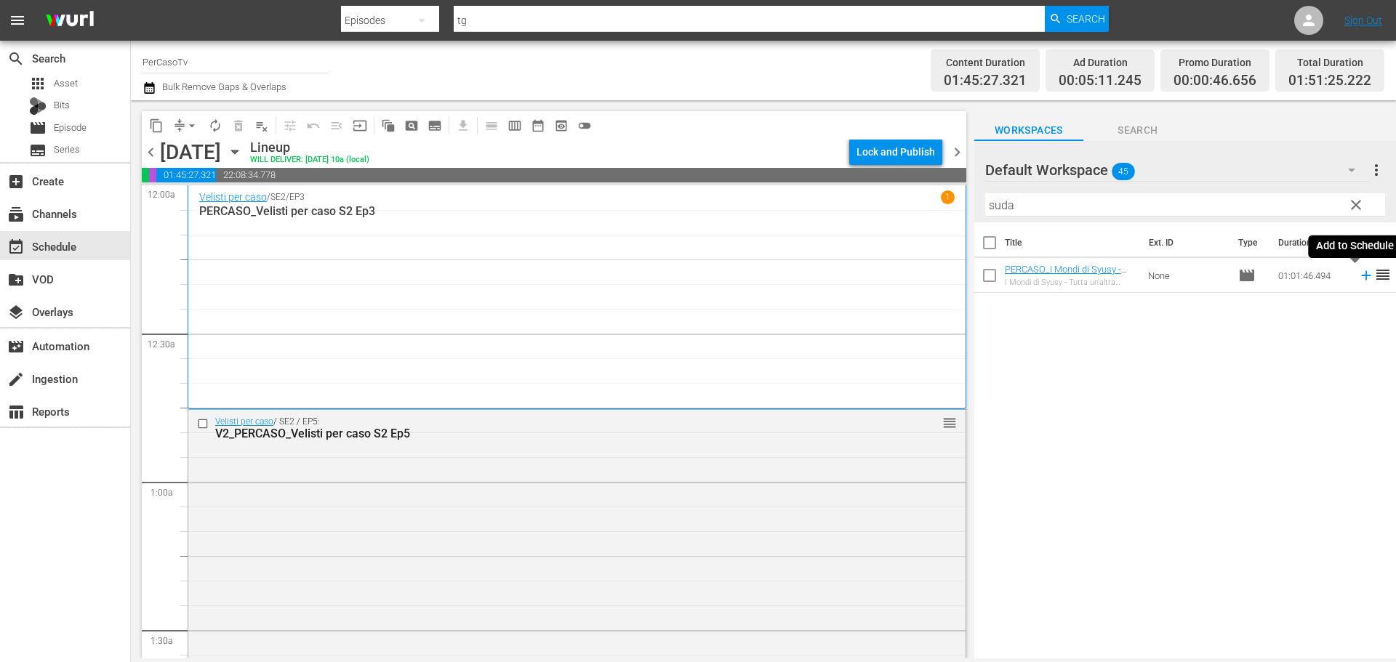
click at [1358, 278] on icon at bounding box center [1366, 276] width 16 height 16
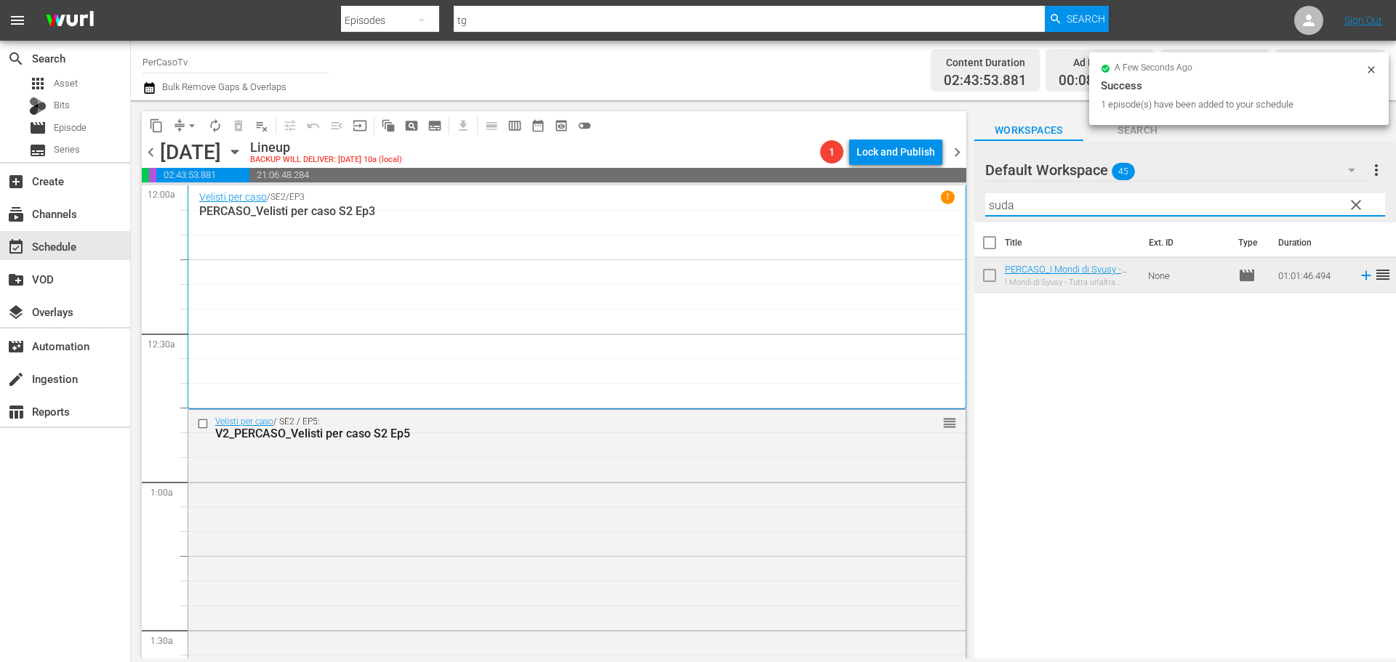
drag, startPoint x: 1017, startPoint y: 203, endPoint x: 960, endPoint y: 214, distance: 58.6
click at [960, 214] on div "content_copy compress arrow_drop_down autorenew_outlined delete_forever_outline…" at bounding box center [763, 379] width 1265 height 558
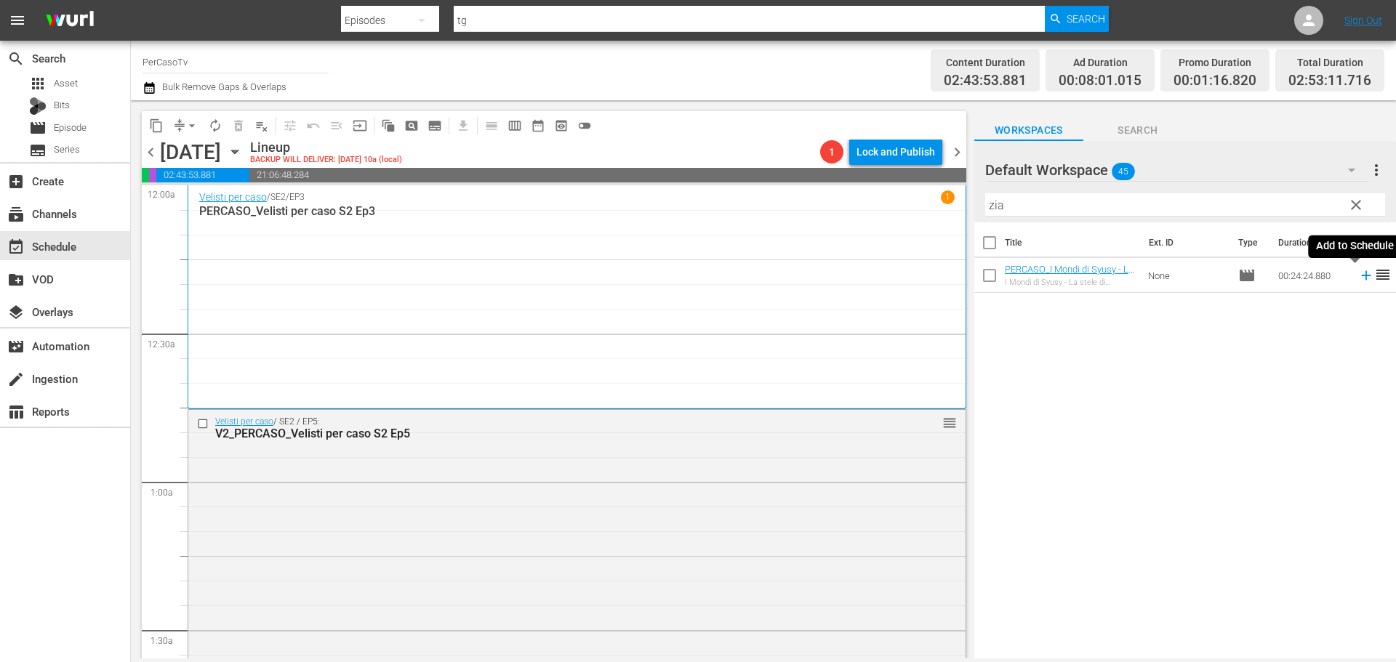
click at [1358, 276] on icon at bounding box center [1366, 276] width 16 height 16
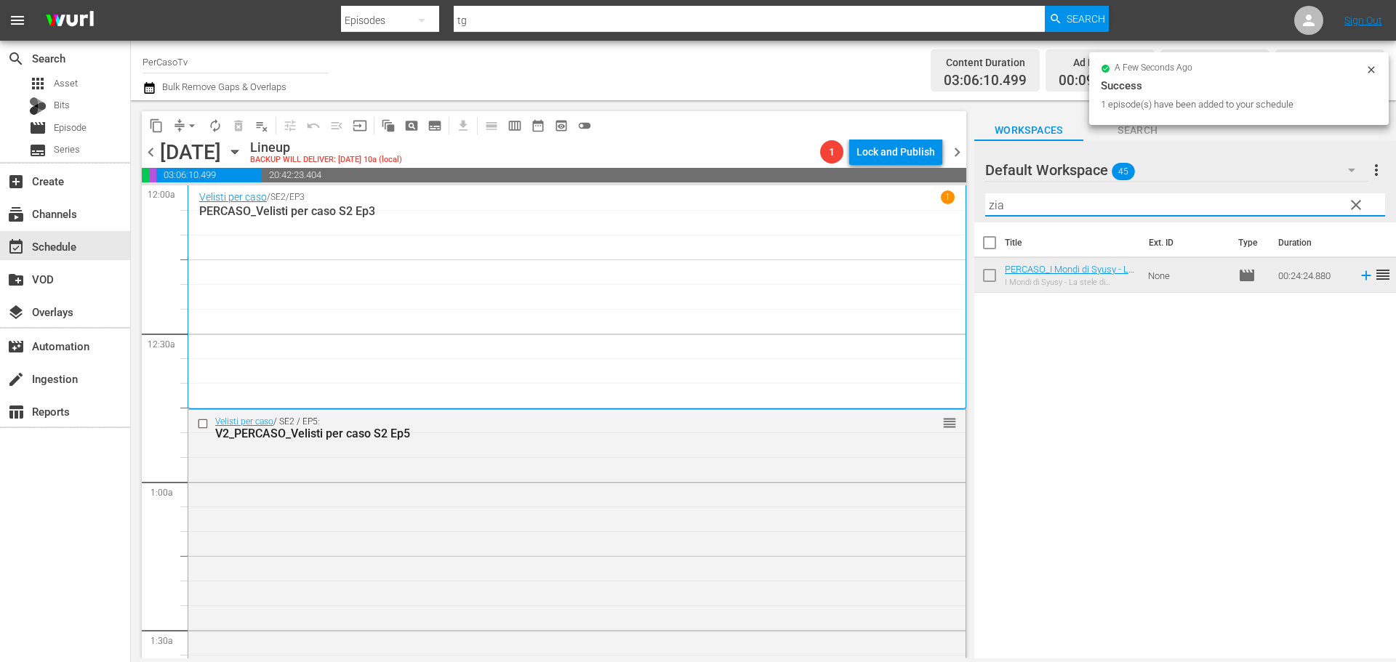
click at [953, 208] on div "content_copy compress arrow_drop_down autorenew_outlined delete_forever_outline…" at bounding box center [763, 379] width 1265 height 558
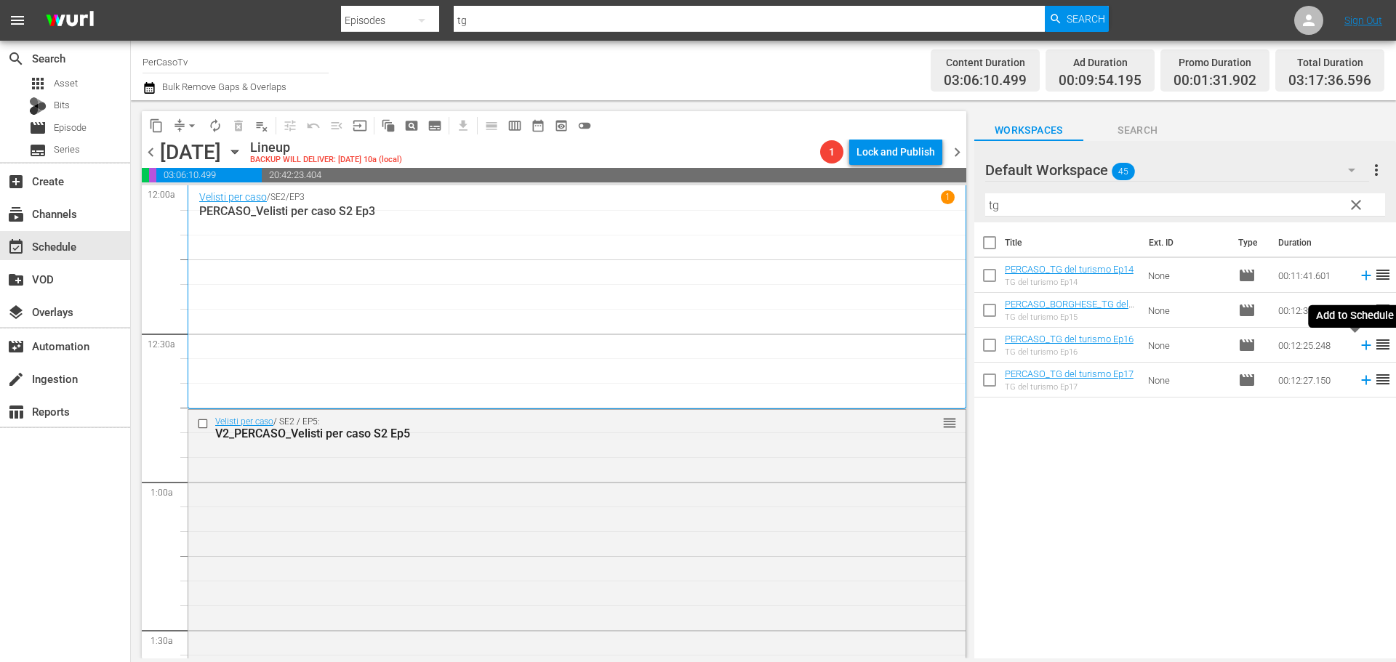
click at [1361, 346] on icon at bounding box center [1365, 345] width 9 height 9
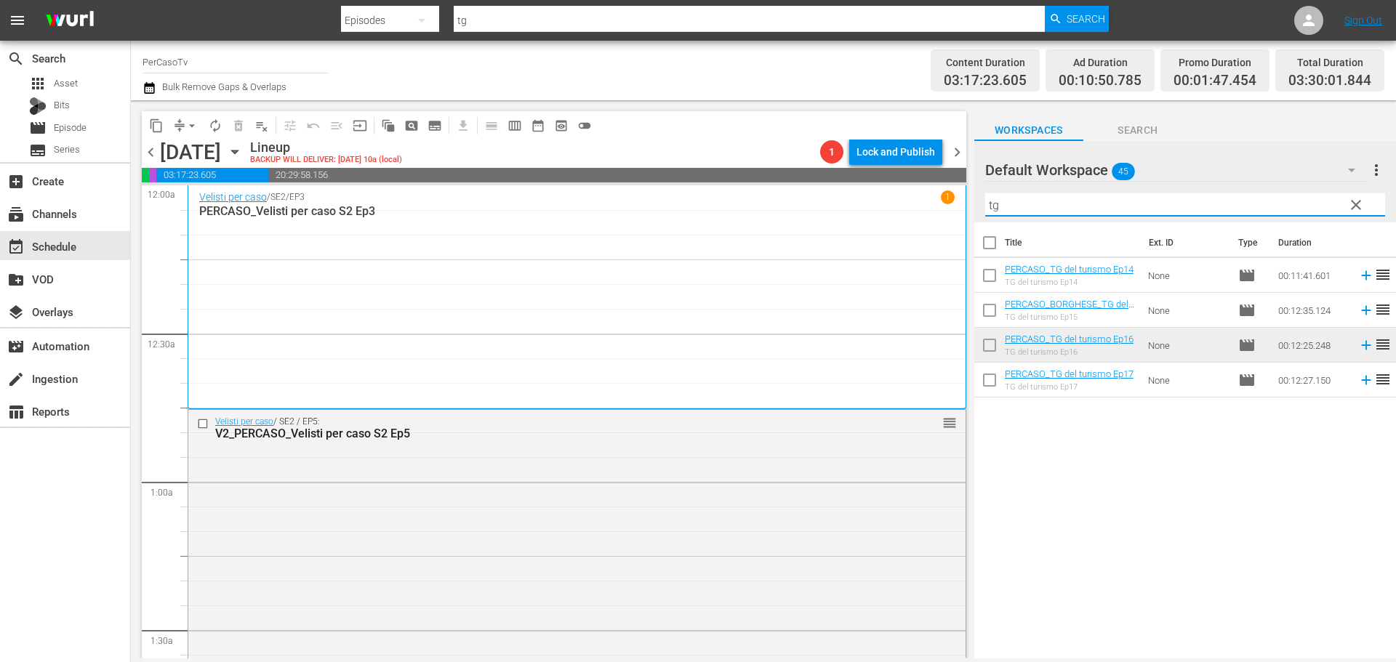
drag, startPoint x: 1000, startPoint y: 201, endPoint x: 942, endPoint y: 204, distance: 58.2
click at [942, 204] on div "content_copy compress arrow_drop_down autorenew_outlined delete_forever_outline…" at bounding box center [763, 379] width 1265 height 558
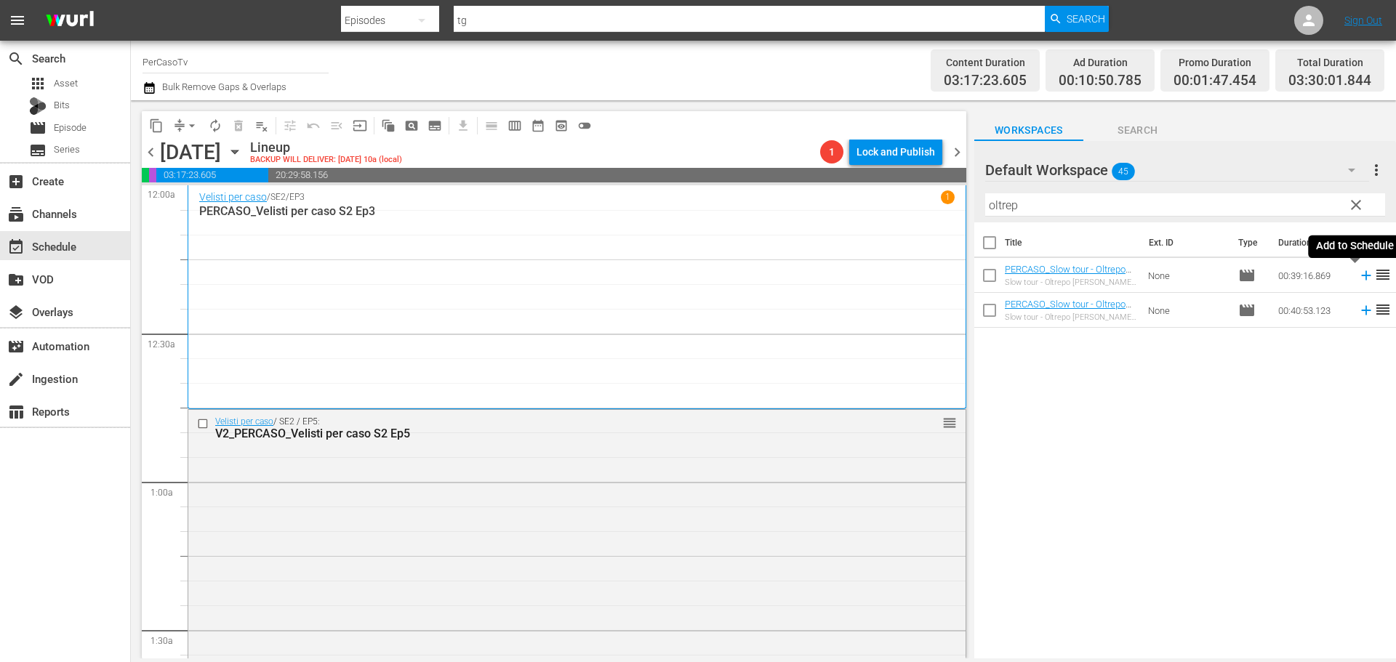
click at [1358, 274] on icon at bounding box center [1366, 276] width 16 height 16
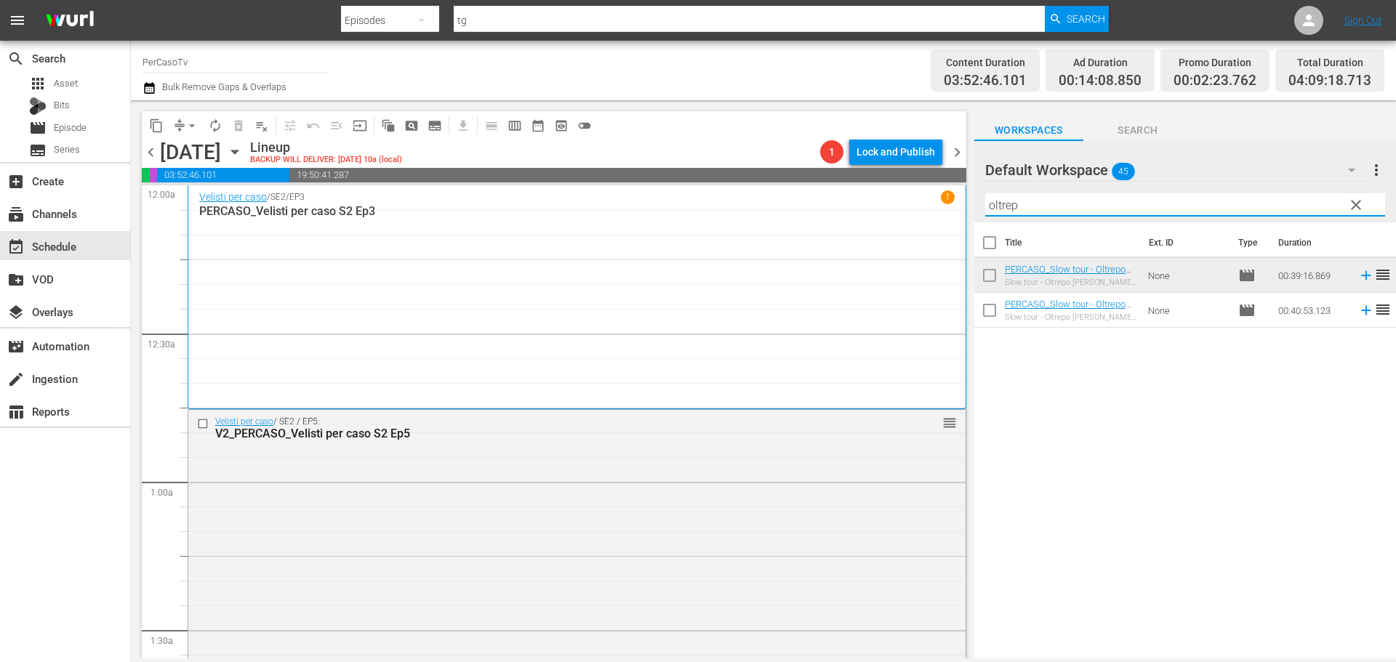
drag, startPoint x: 1036, startPoint y: 198, endPoint x: 829, endPoint y: 209, distance: 207.5
click at [829, 209] on div "content_copy compress arrow_drop_down autorenew_outlined delete_forever_outline…" at bounding box center [763, 379] width 1265 height 558
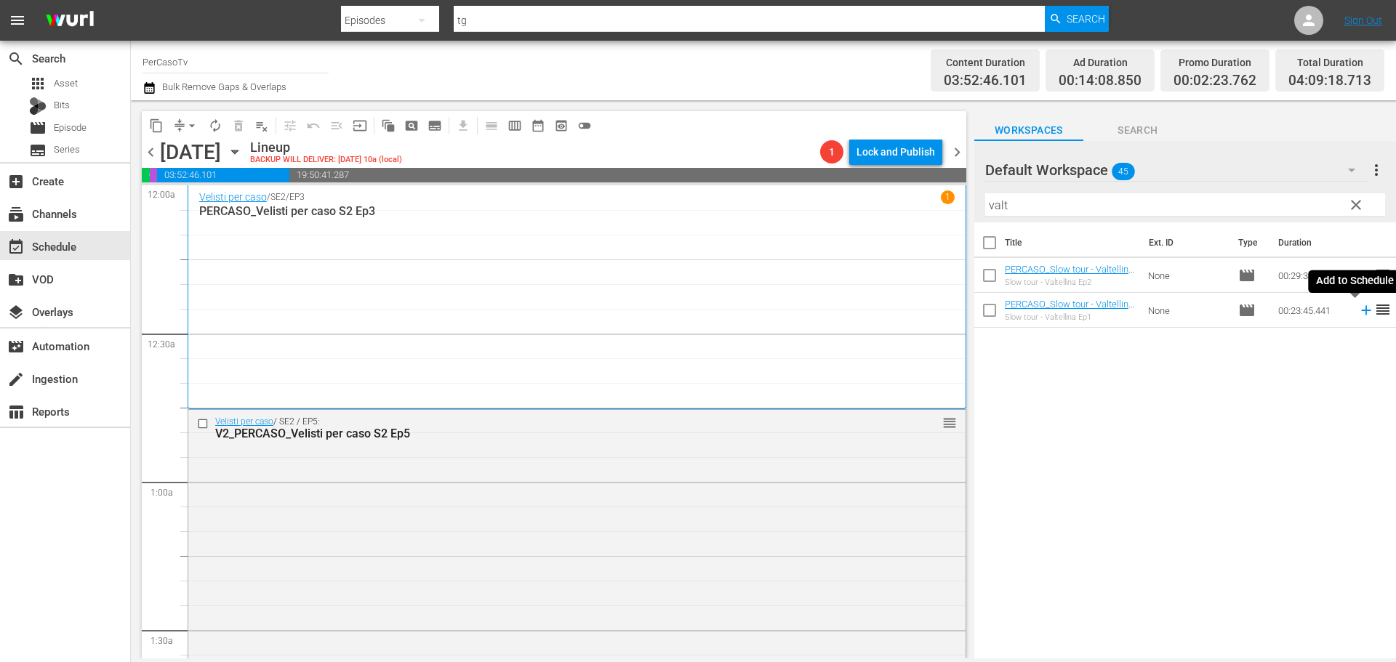
click at [1358, 310] on icon at bounding box center [1366, 310] width 16 height 16
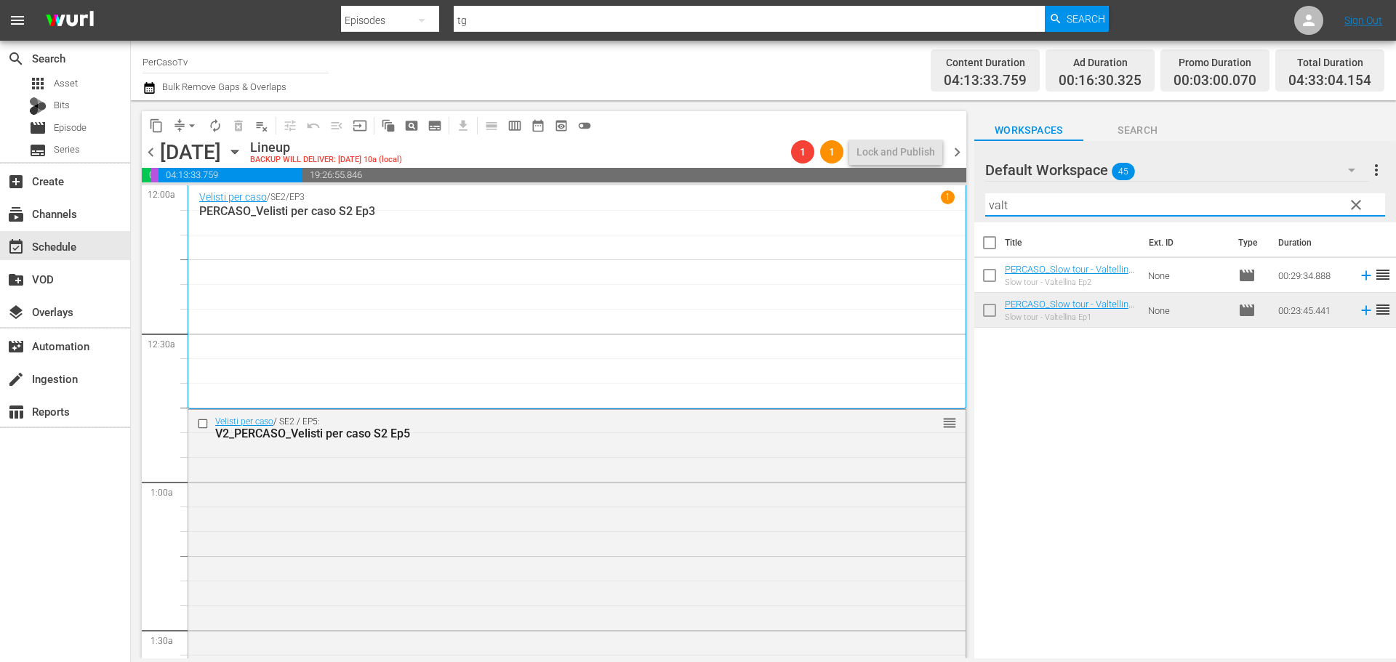
drag, startPoint x: 1017, startPoint y: 201, endPoint x: 948, endPoint y: 230, distance: 74.9
click at [948, 230] on div "content_copy compress arrow_drop_down autorenew_outlined delete_forever_outline…" at bounding box center [763, 379] width 1265 height 558
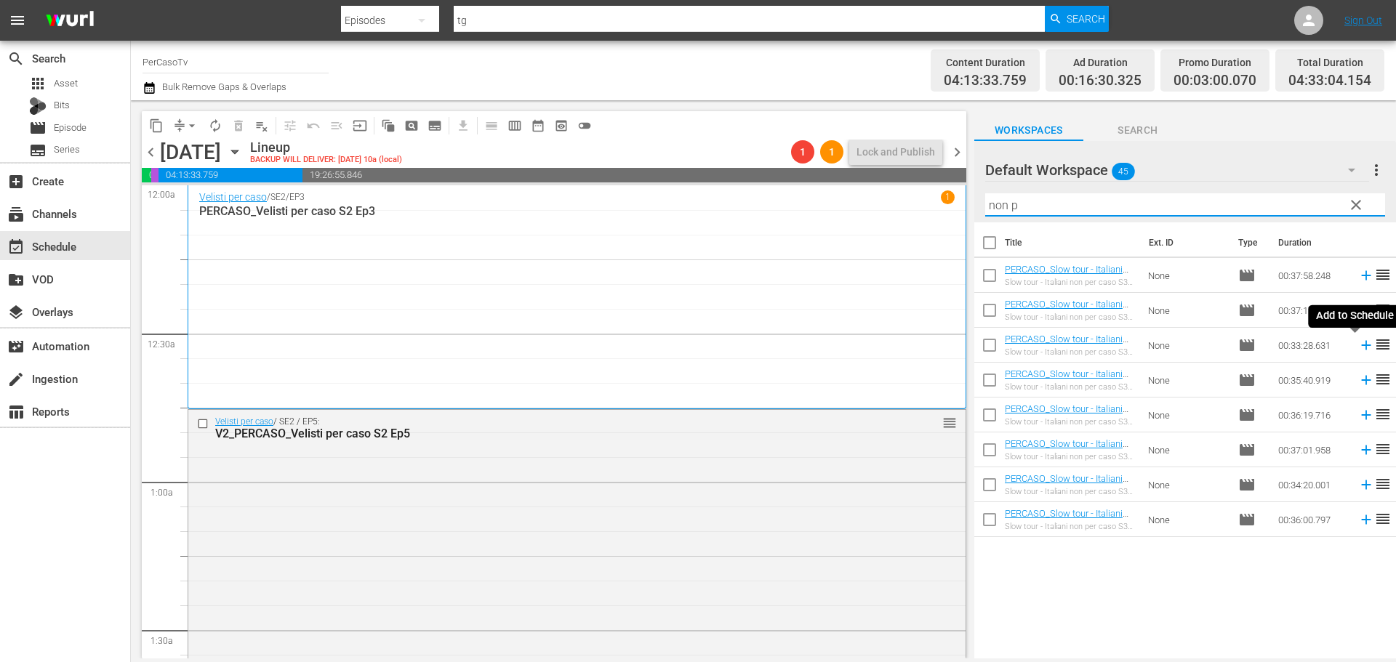
click at [1361, 346] on icon at bounding box center [1365, 345] width 9 height 9
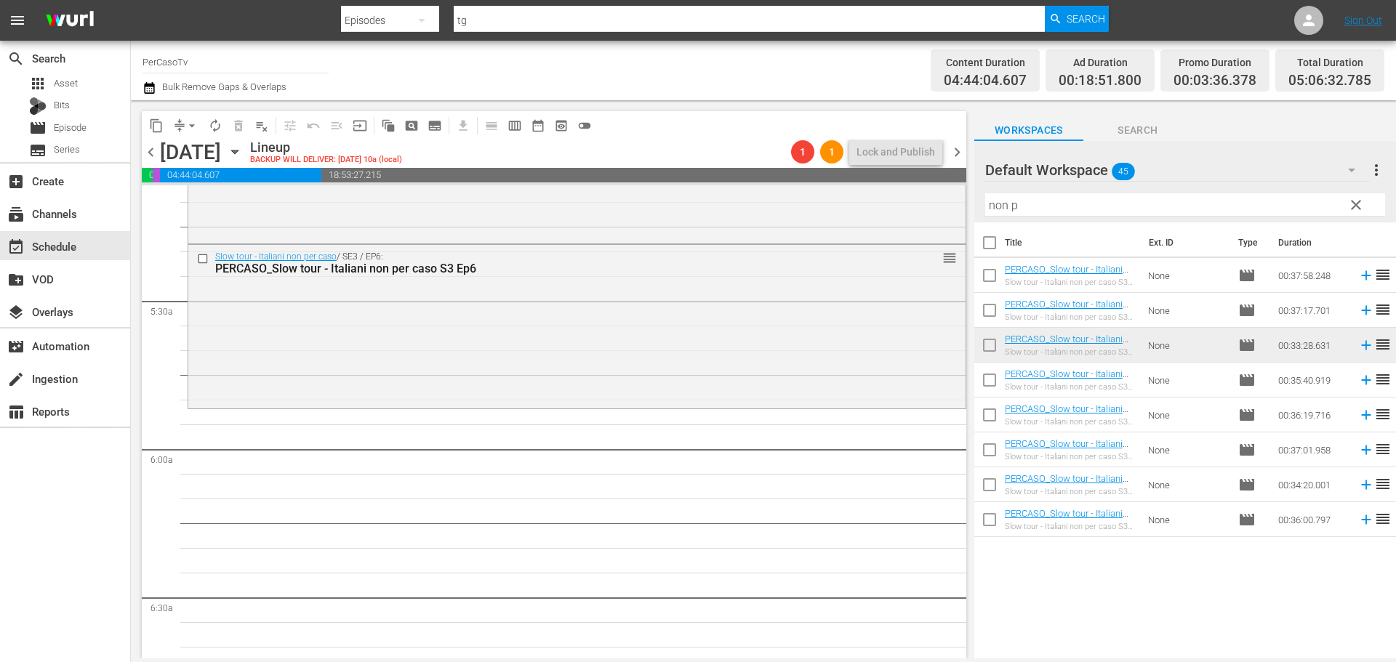
scroll to position [1527, 0]
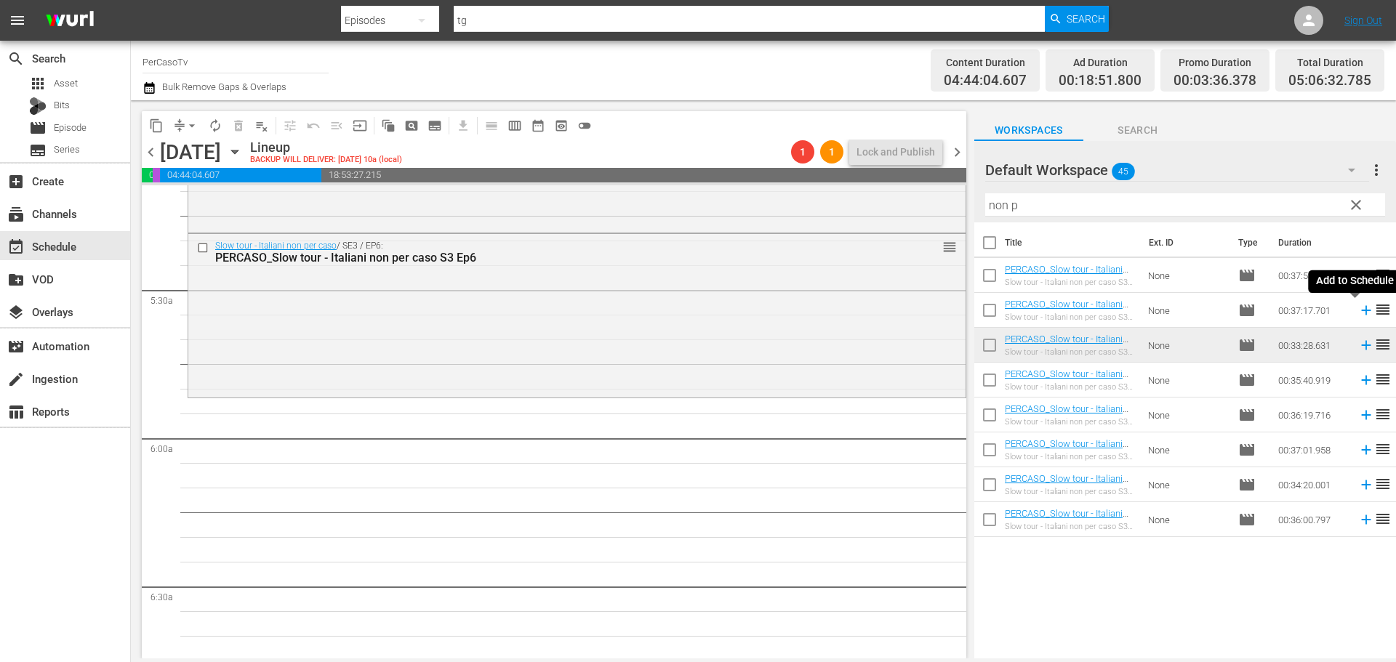
click at [1358, 309] on icon at bounding box center [1366, 310] width 16 height 16
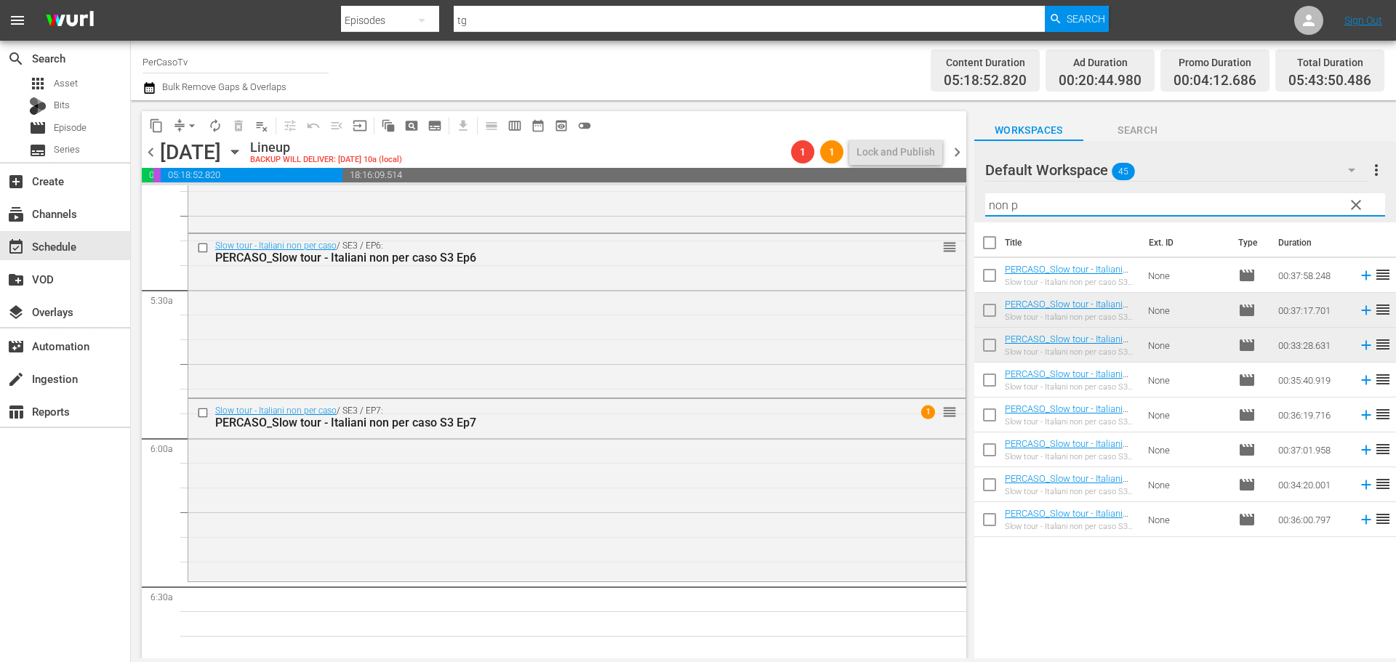
drag, startPoint x: 1028, startPoint y: 197, endPoint x: 959, endPoint y: 222, distance: 73.4
click at [959, 222] on div "content_copy compress arrow_drop_down autorenew_outlined delete_forever_outline…" at bounding box center [763, 379] width 1265 height 558
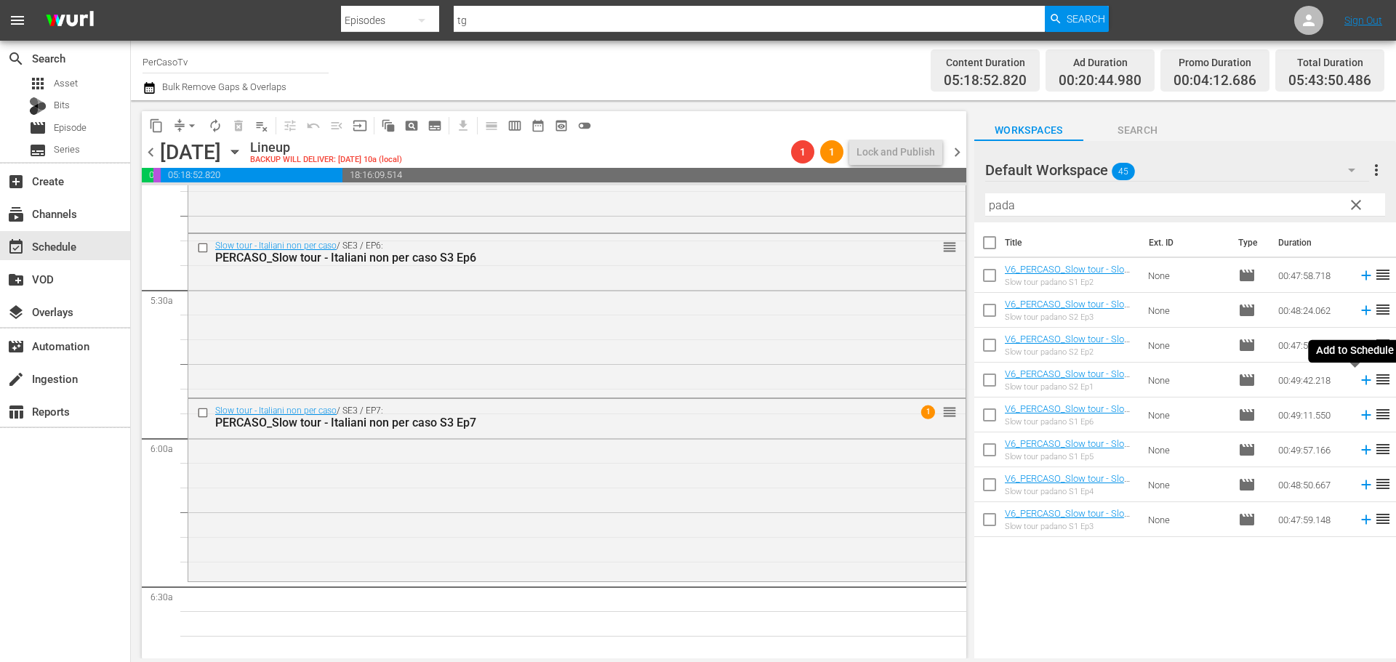
click at [1358, 384] on icon at bounding box center [1366, 380] width 16 height 16
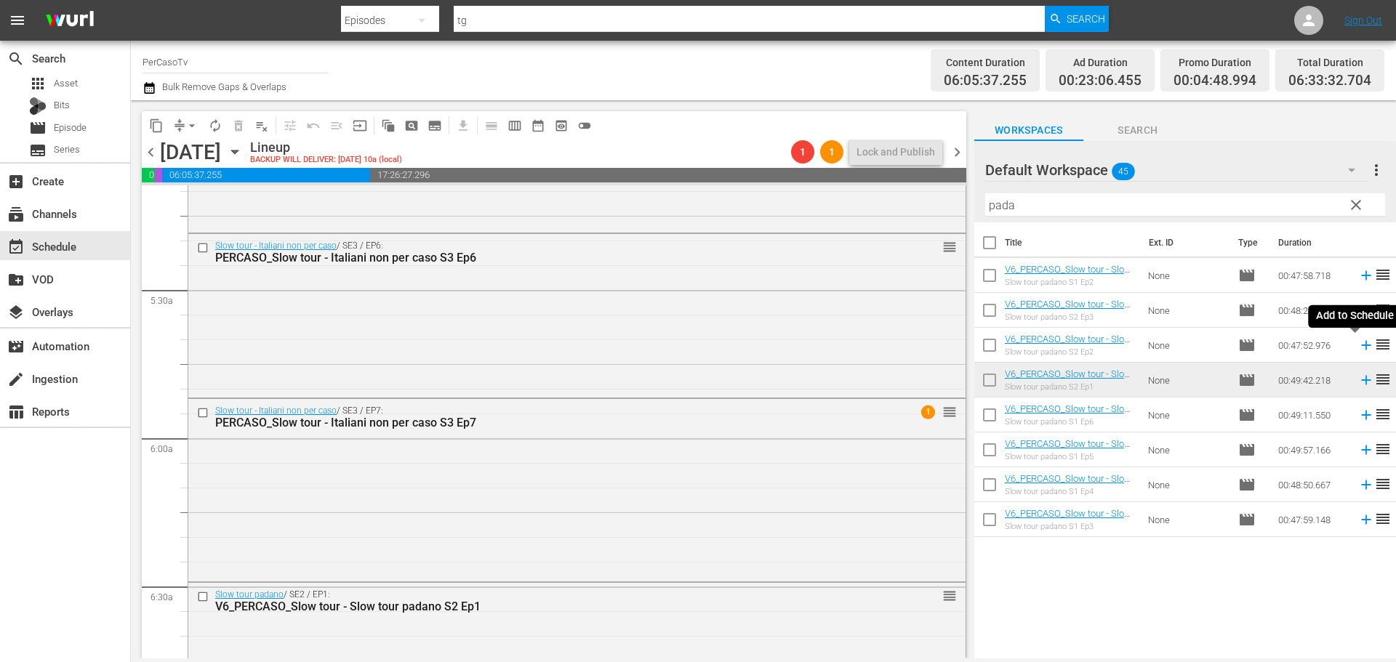
click at [1358, 348] on icon at bounding box center [1366, 345] width 16 height 16
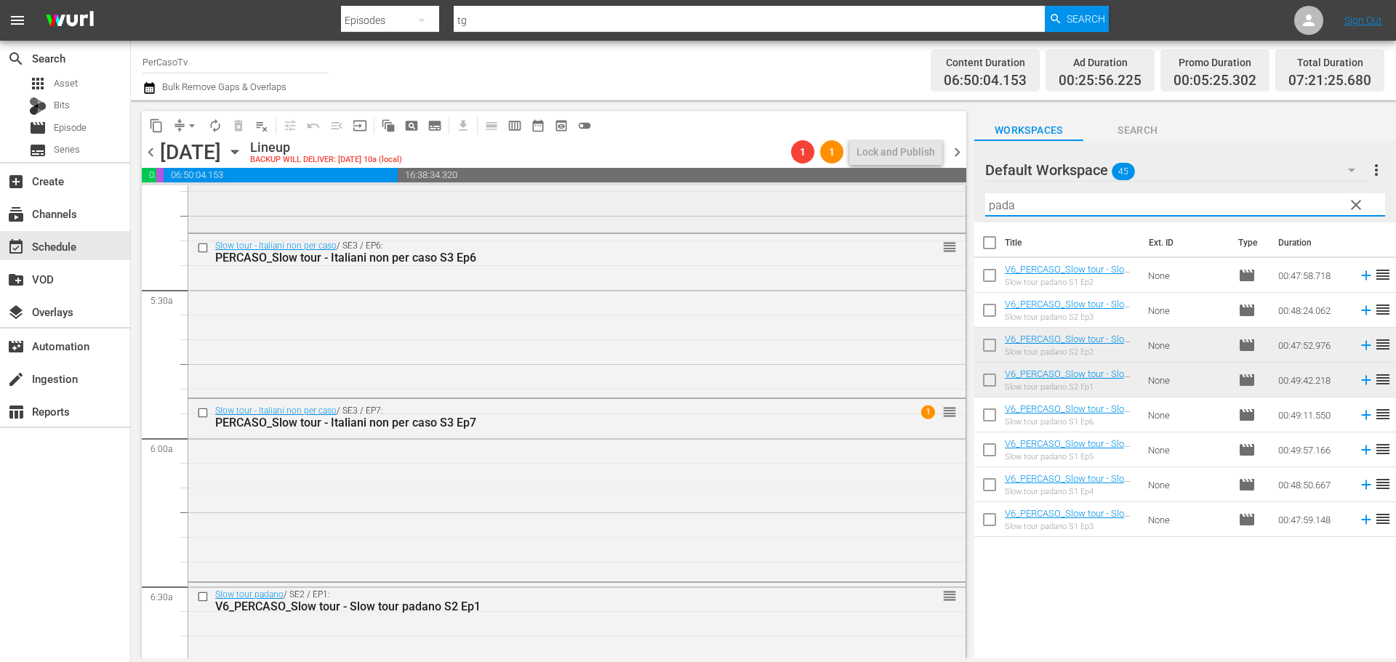
drag, startPoint x: 1027, startPoint y: 204, endPoint x: 947, endPoint y: 211, distance: 80.3
click at [947, 211] on div "content_copy compress arrow_drop_down autorenew_outlined delete_forever_outline…" at bounding box center [763, 379] width 1265 height 558
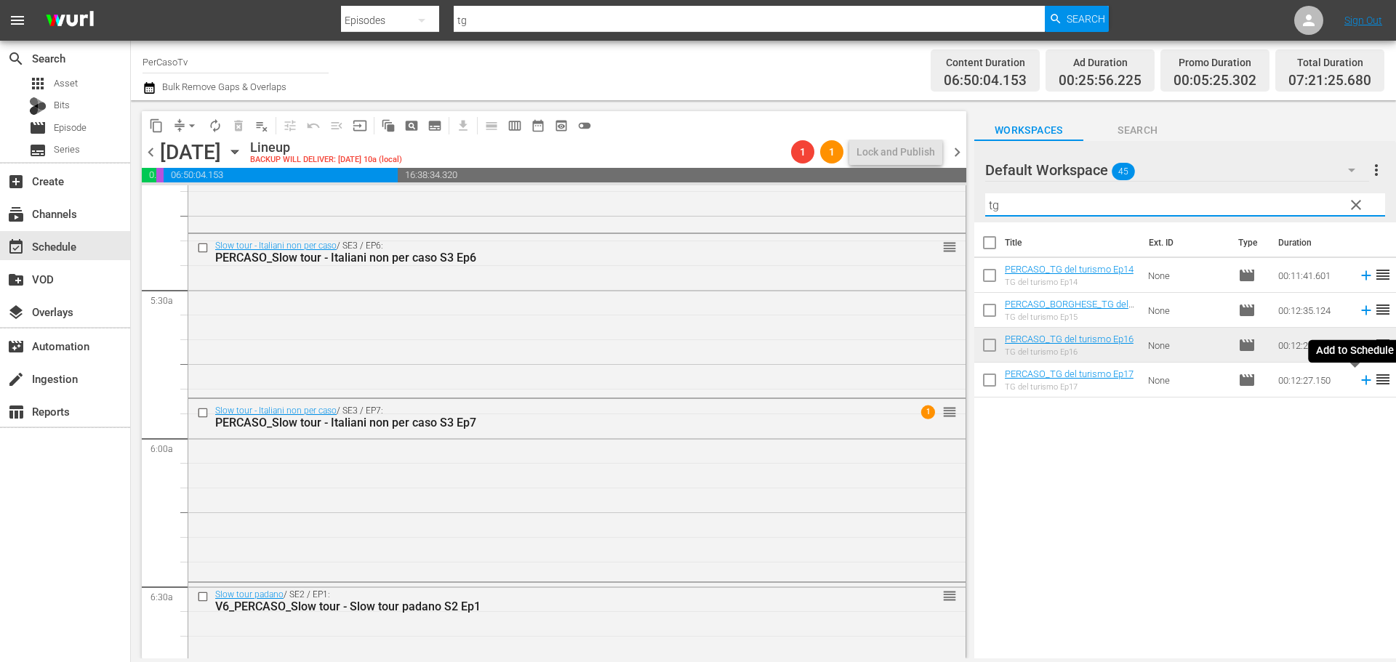
click at [1361, 381] on icon at bounding box center [1365, 380] width 9 height 9
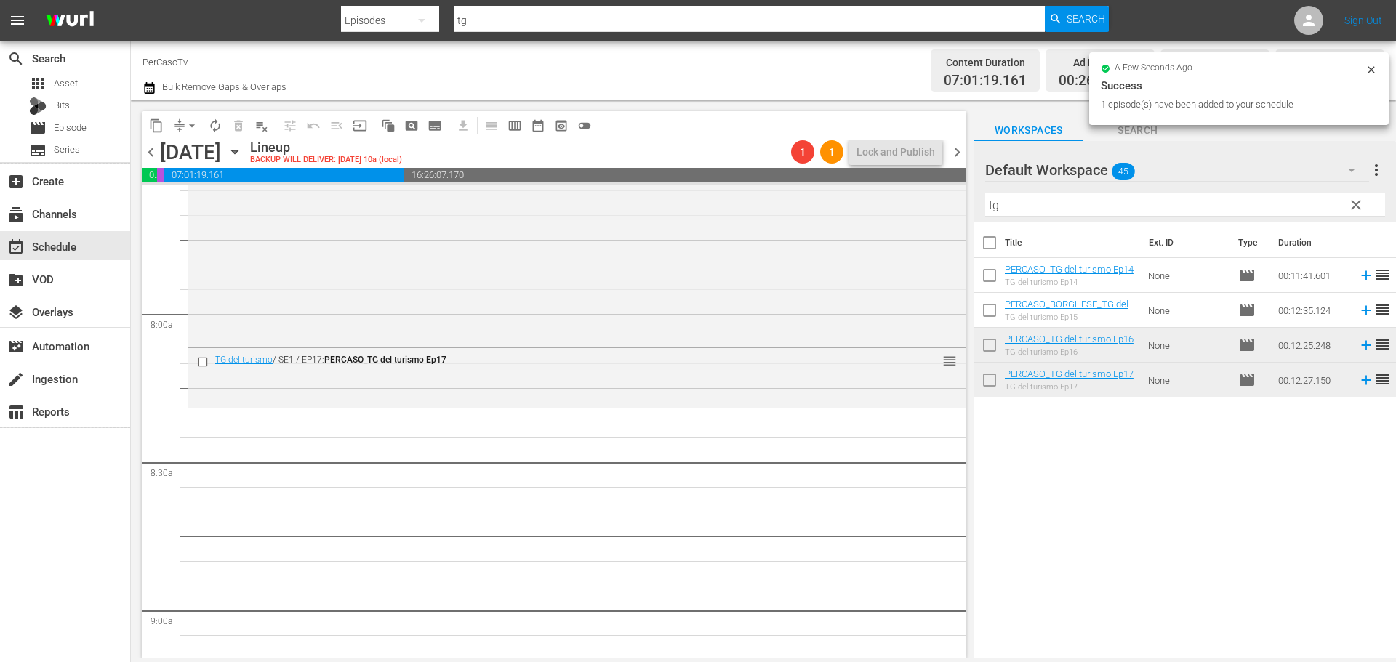
scroll to position [2254, 0]
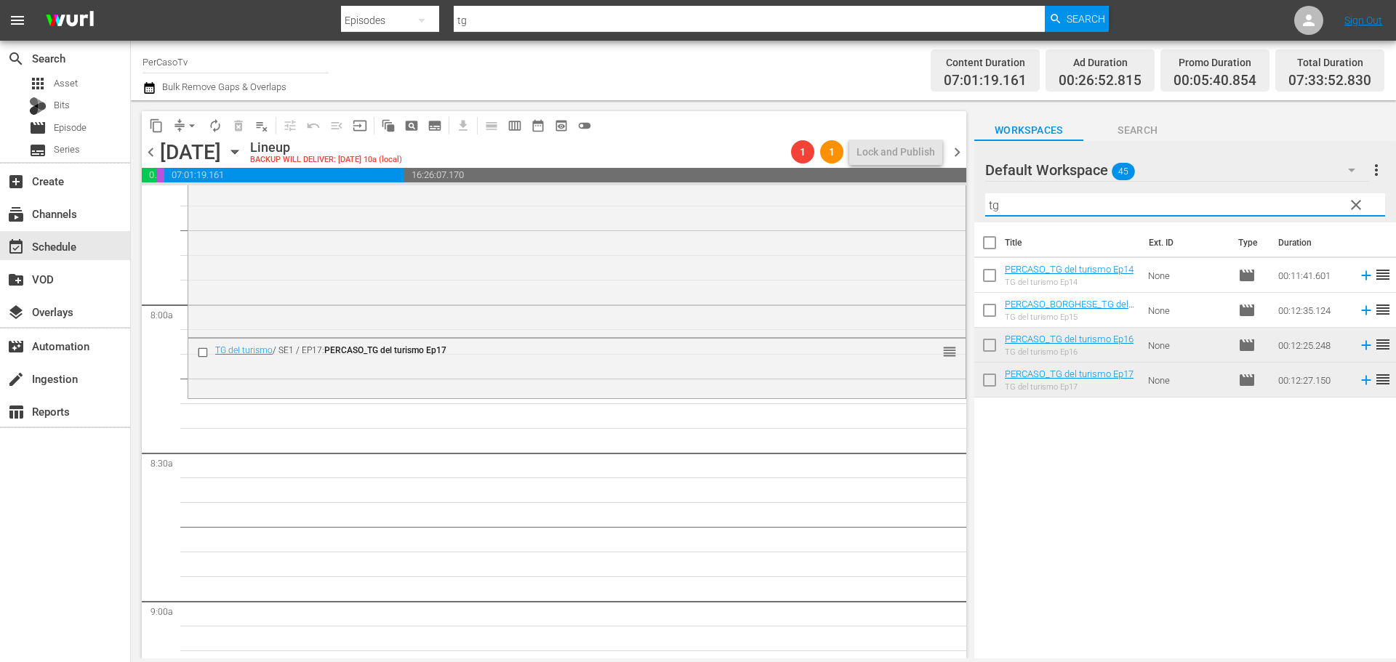
drag, startPoint x: 1010, startPoint y: 215, endPoint x: 978, endPoint y: 226, distance: 33.8
click at [978, 226] on div "Default Workspace 45 Default more_vert clear Filter by Title tg Title Ext. ID T…" at bounding box center [1185, 404] width 422 height 526
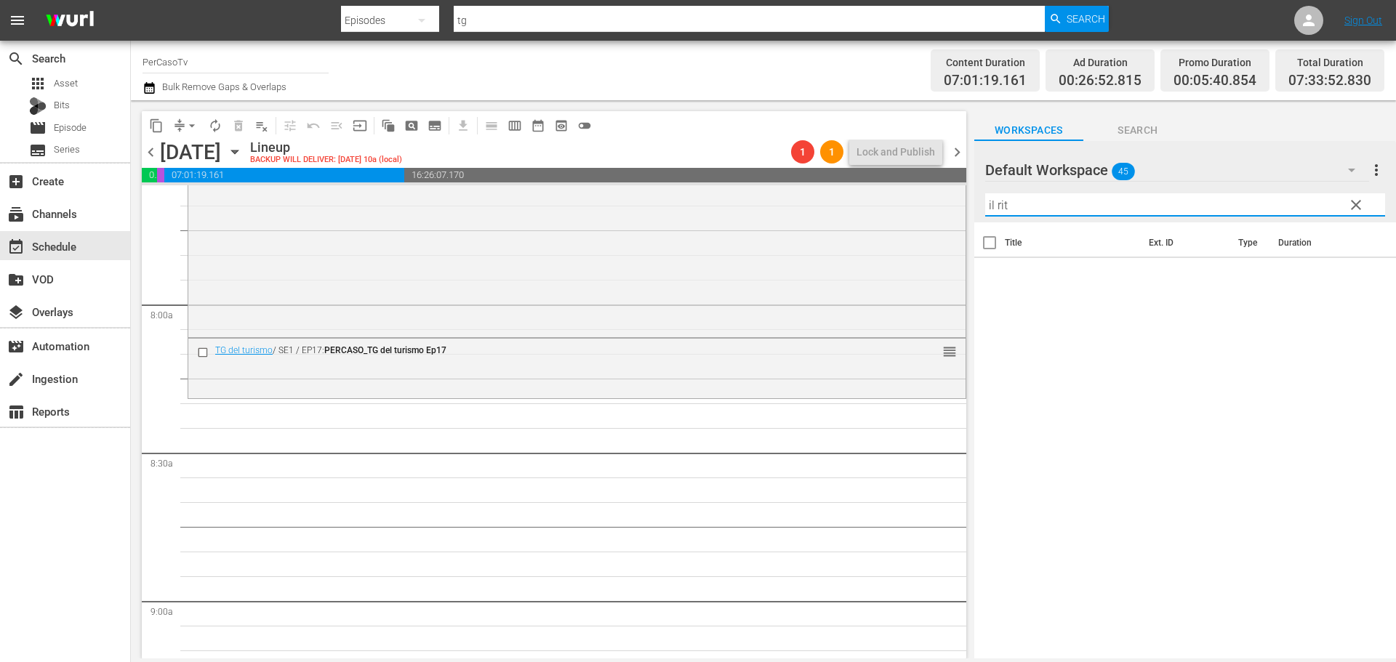
drag, startPoint x: 1042, startPoint y: 207, endPoint x: 957, endPoint y: 209, distance: 85.1
click at [957, 209] on div "content_copy compress arrow_drop_down autorenew_outlined delete_forever_outline…" at bounding box center [763, 379] width 1265 height 558
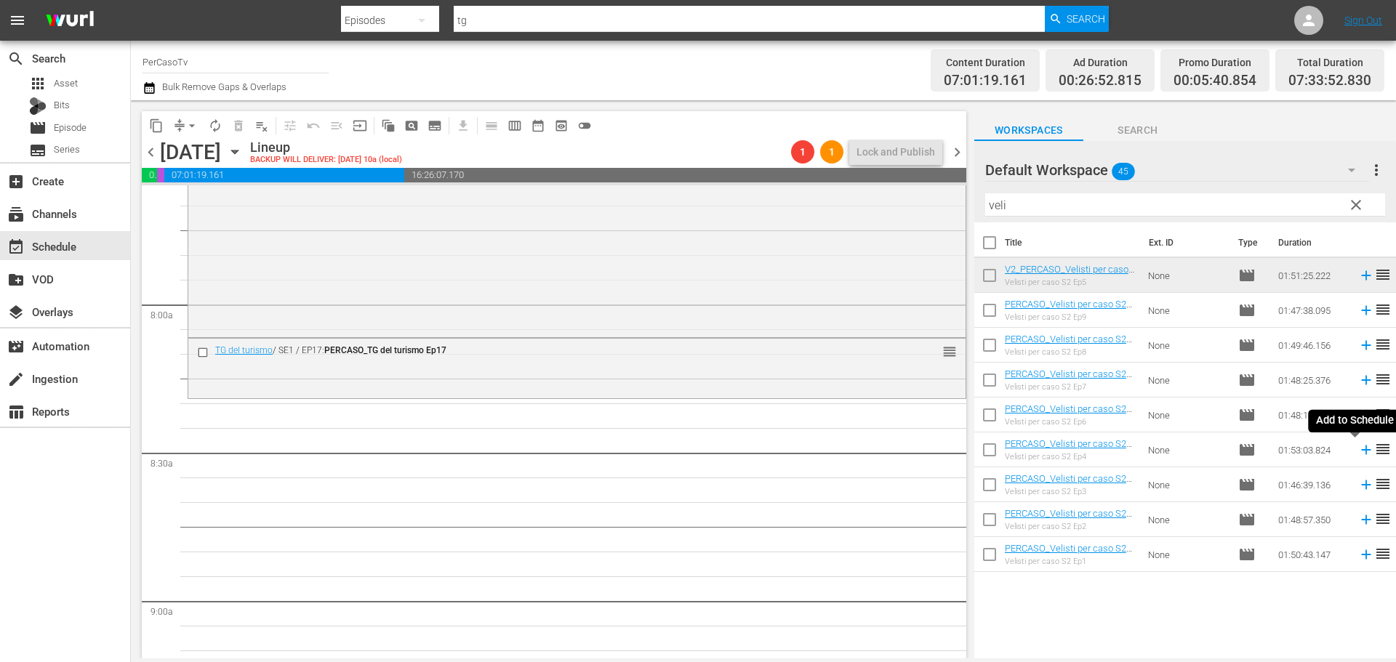
click at [1361, 454] on icon at bounding box center [1365, 450] width 9 height 9
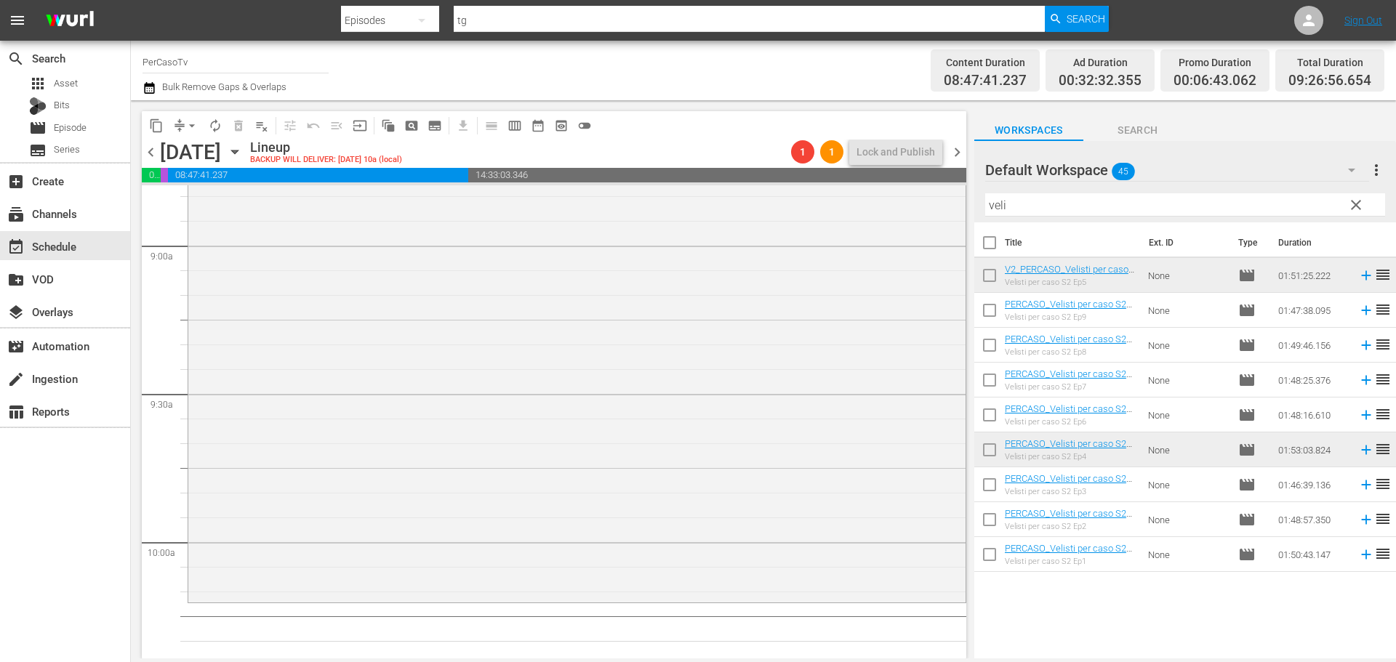
scroll to position [2617, 0]
click at [1358, 278] on icon at bounding box center [1366, 276] width 16 height 16
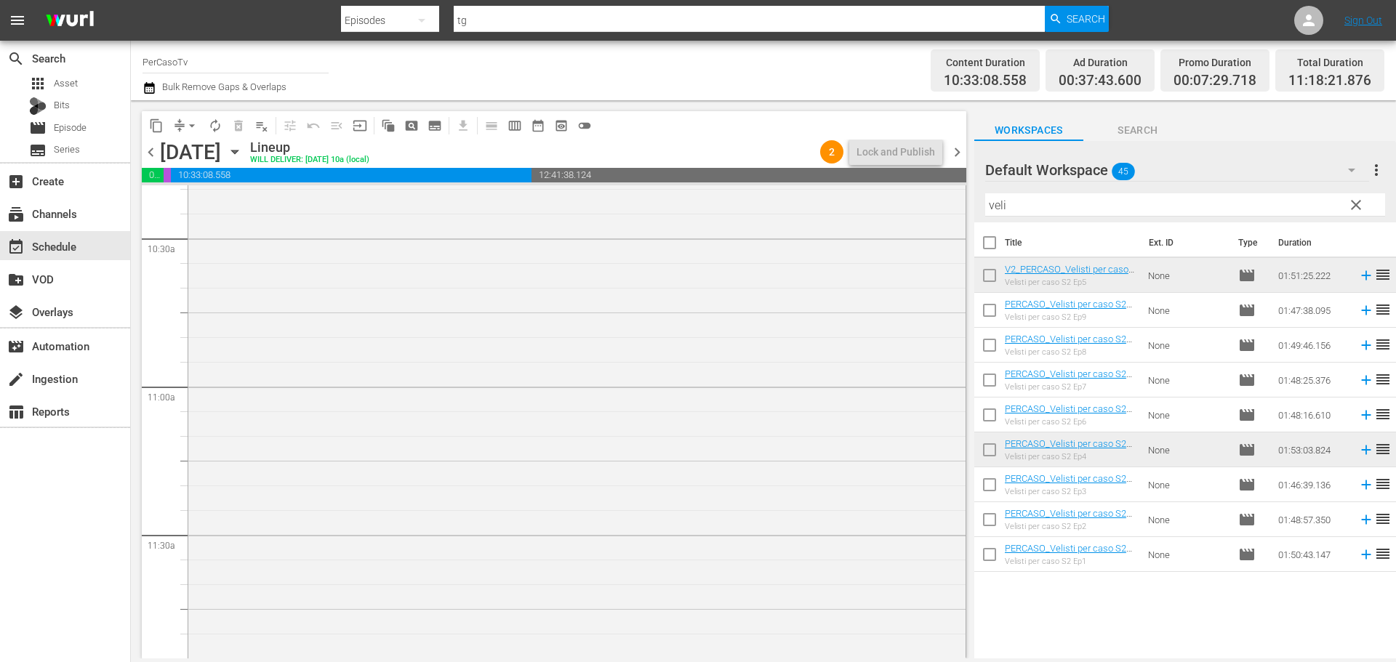
scroll to position [3054, 0]
click at [211, 121] on span "autorenew_outlined" at bounding box center [215, 126] width 15 height 15
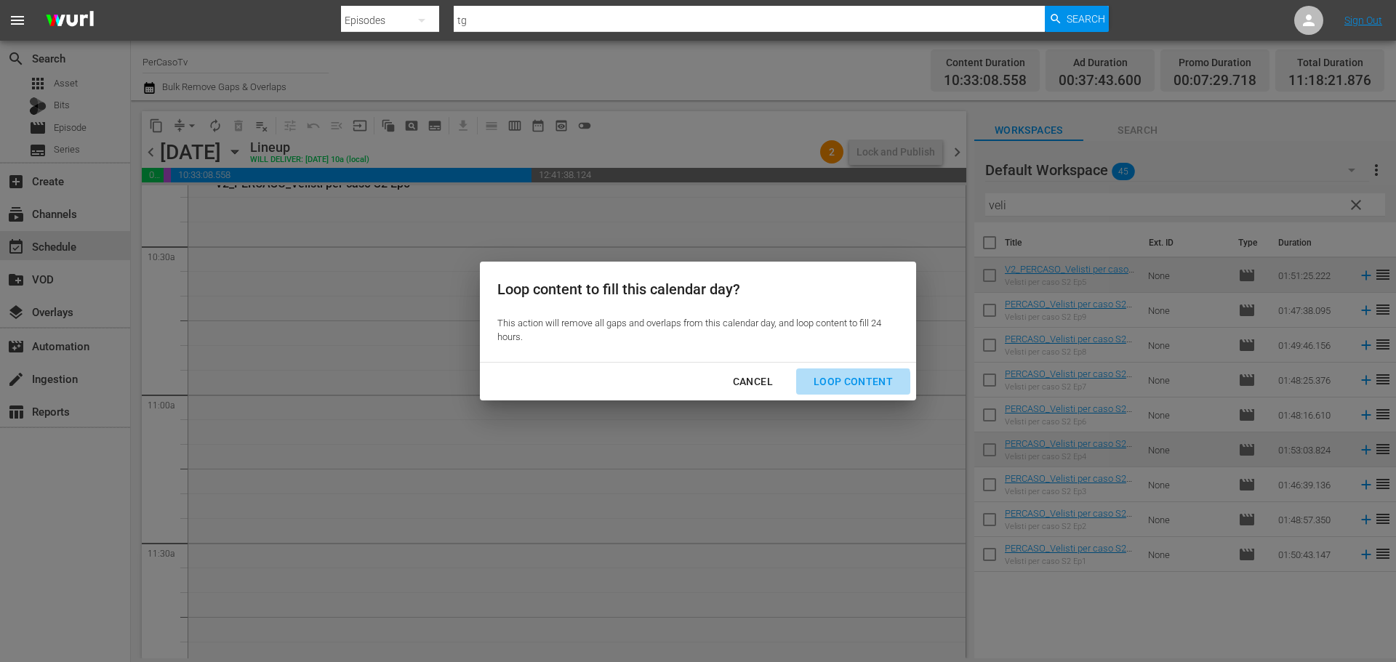
click at [834, 388] on div "Loop Content" at bounding box center [853, 382] width 103 height 18
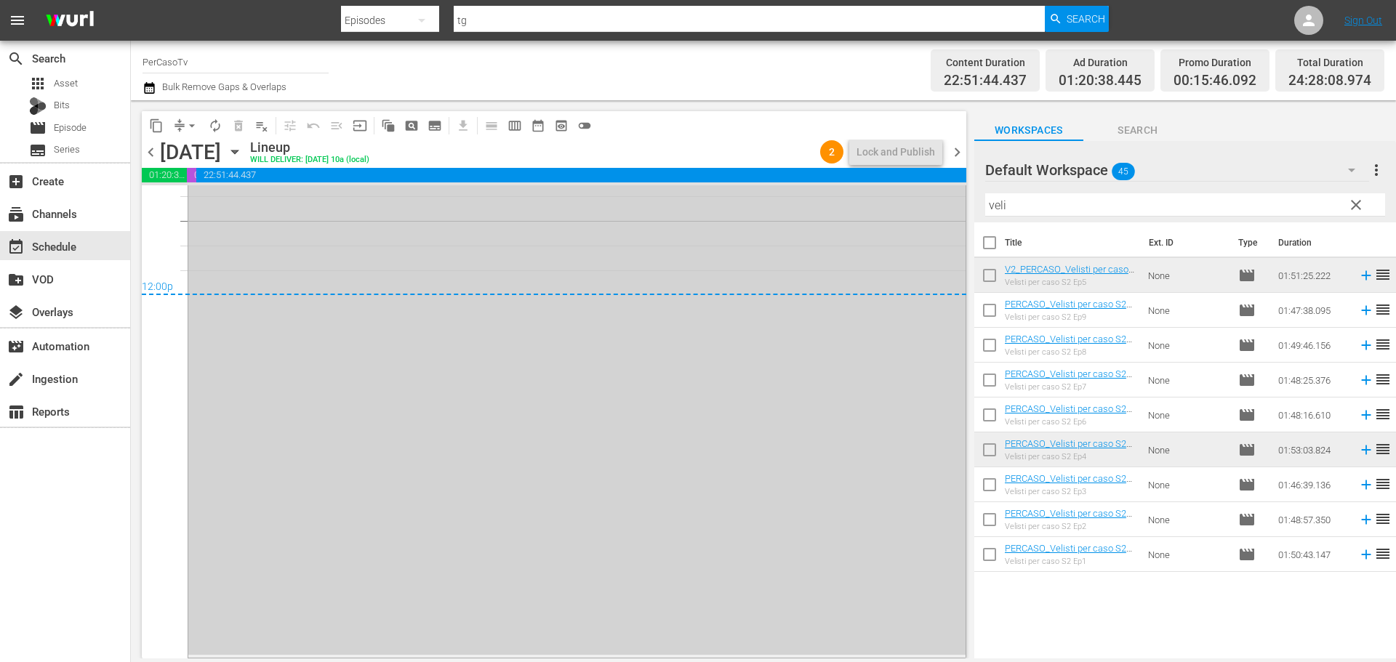
scroll to position [6719, 0]
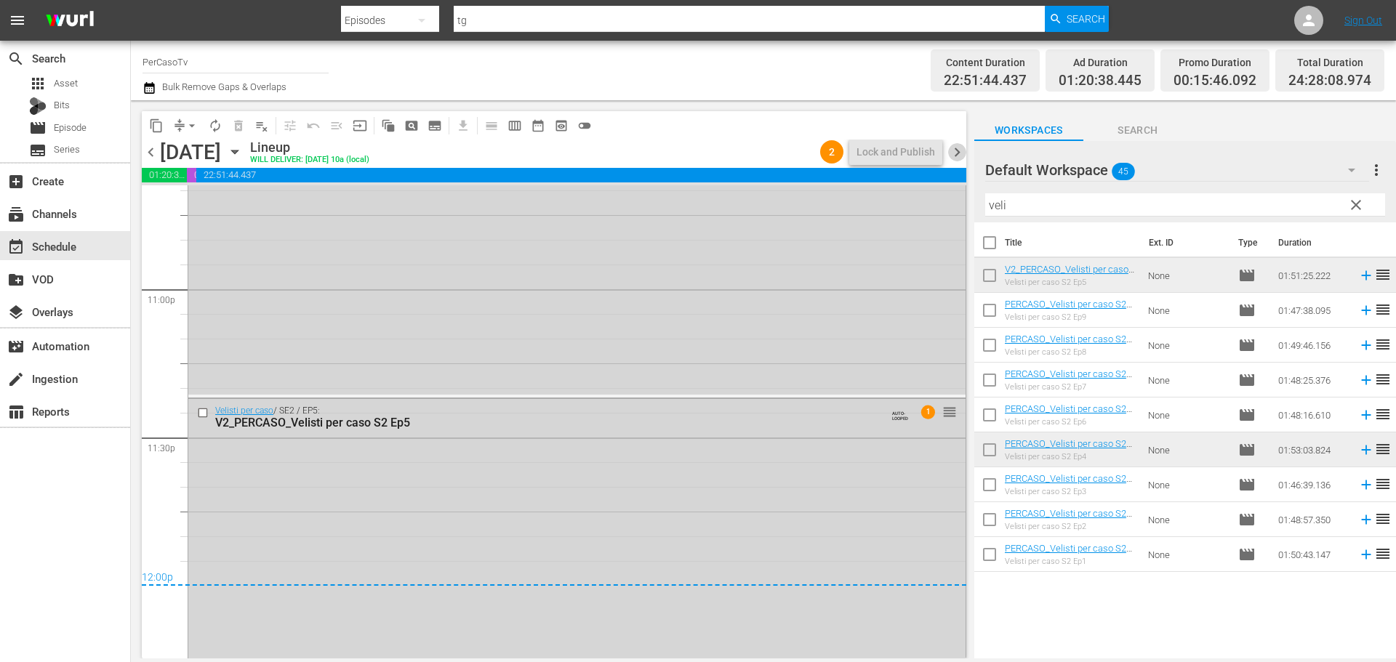
click at [960, 154] on span "chevron_right" at bounding box center [957, 152] width 18 height 18
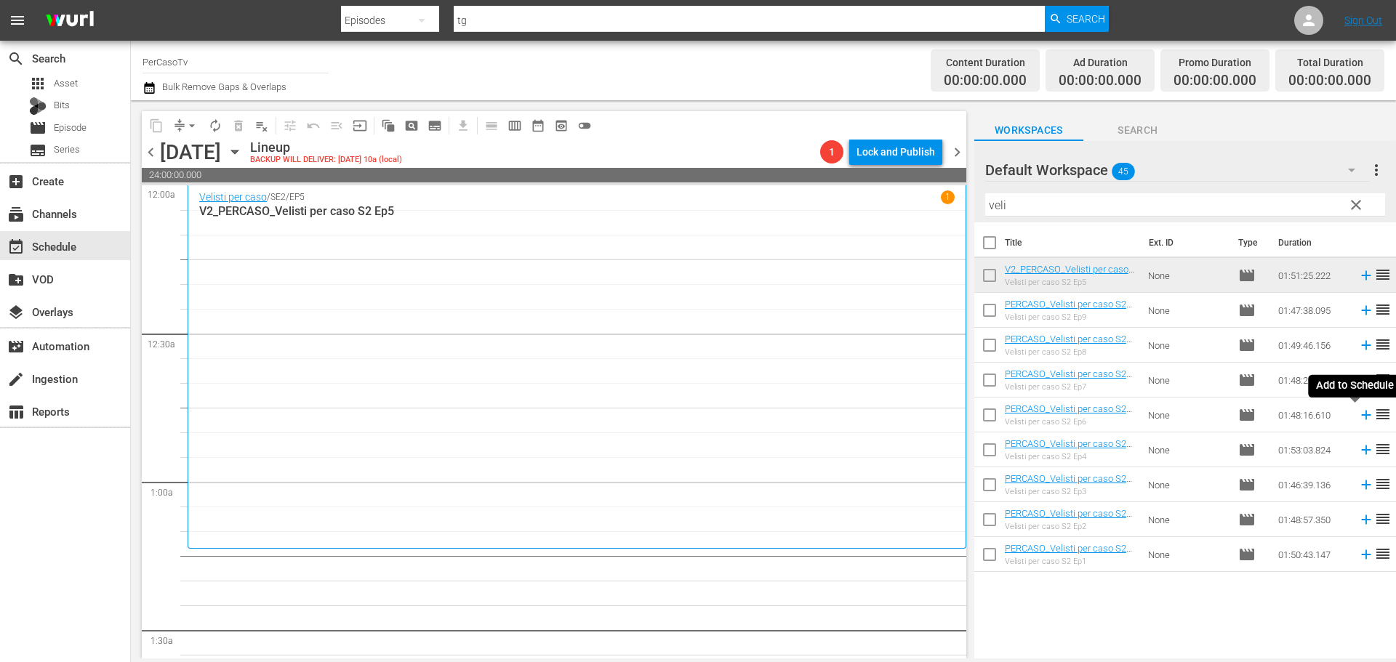
drag, startPoint x: 1355, startPoint y: 416, endPoint x: 1228, endPoint y: 367, distance: 136.2
click at [1361, 416] on icon at bounding box center [1365, 415] width 9 height 9
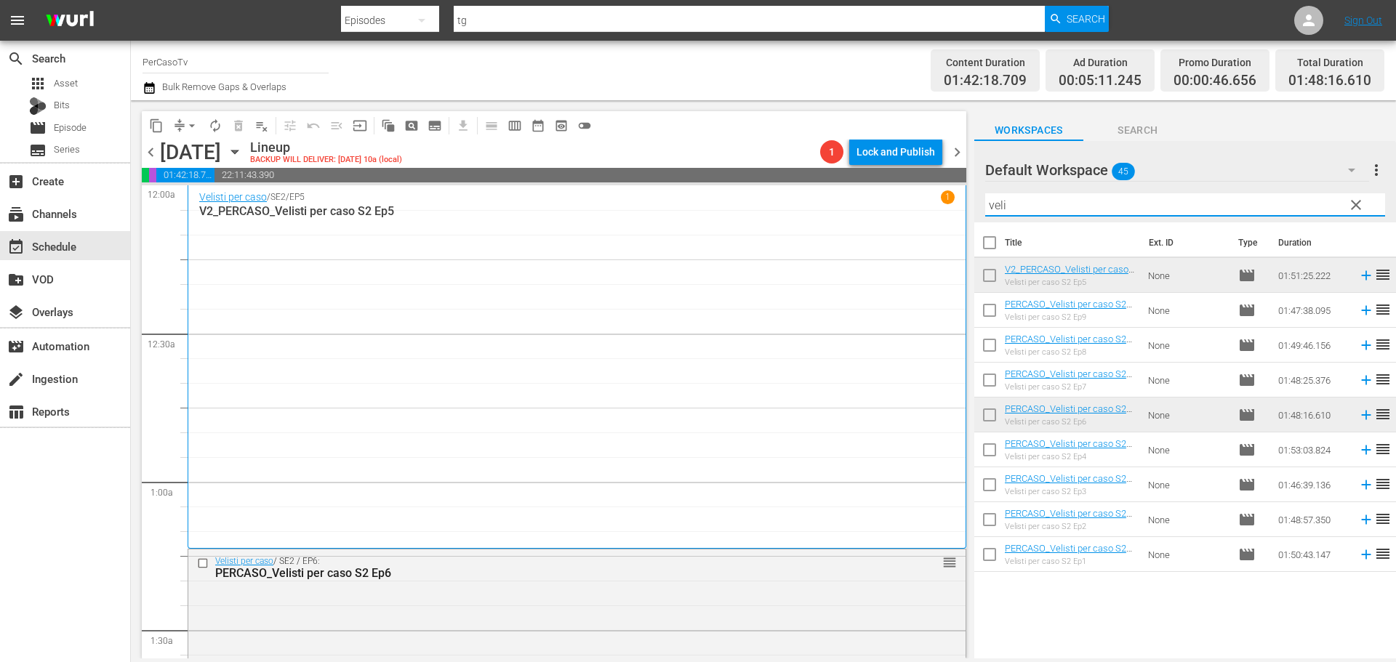
drag, startPoint x: 982, startPoint y: 214, endPoint x: 975, endPoint y: 220, distance: 9.3
click at [975, 220] on div "Default Workspace 45 Default more_vert clear Filter by Title veli" at bounding box center [1185, 181] width 422 height 81
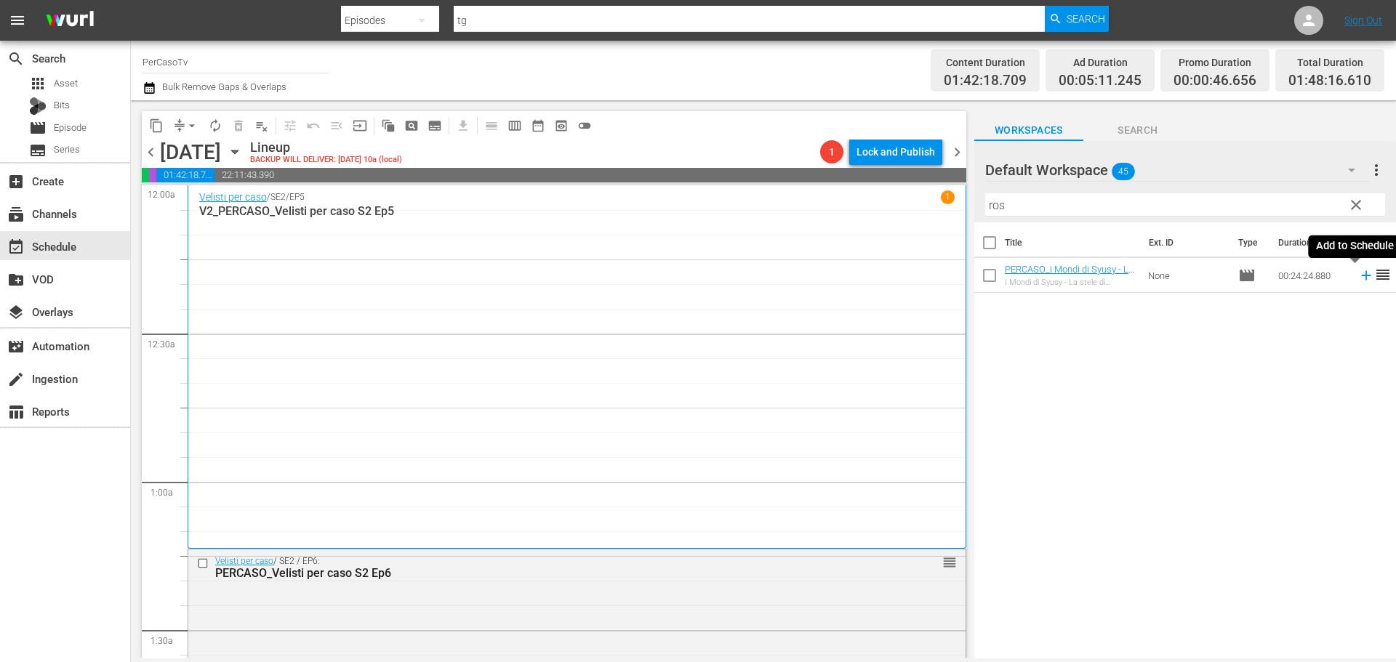
drag, startPoint x: 1355, startPoint y: 274, endPoint x: 1320, endPoint y: 274, distance: 34.9
click at [1361, 274] on icon at bounding box center [1365, 275] width 9 height 9
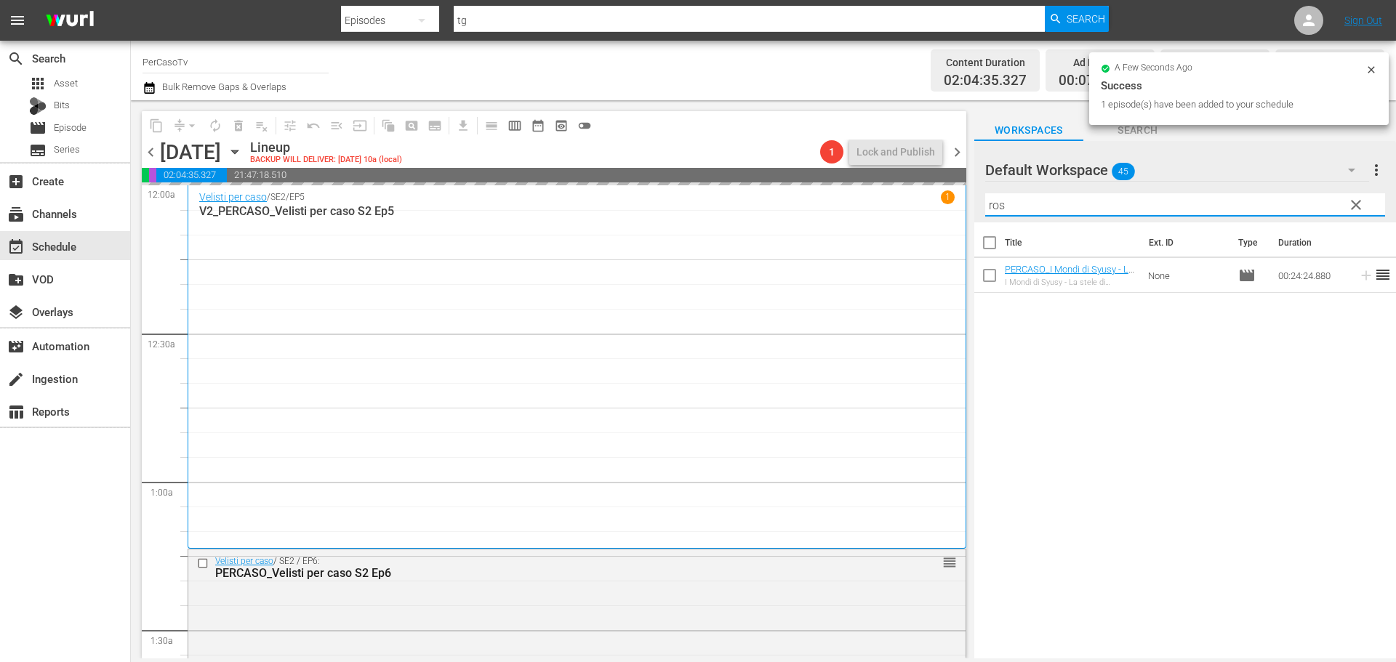
drag, startPoint x: 991, startPoint y: 214, endPoint x: 968, endPoint y: 223, distance: 25.1
click at [968, 223] on div "content_copy compress arrow_drop_down autorenew_outlined delete_forever_outline…" at bounding box center [763, 379] width 1265 height 558
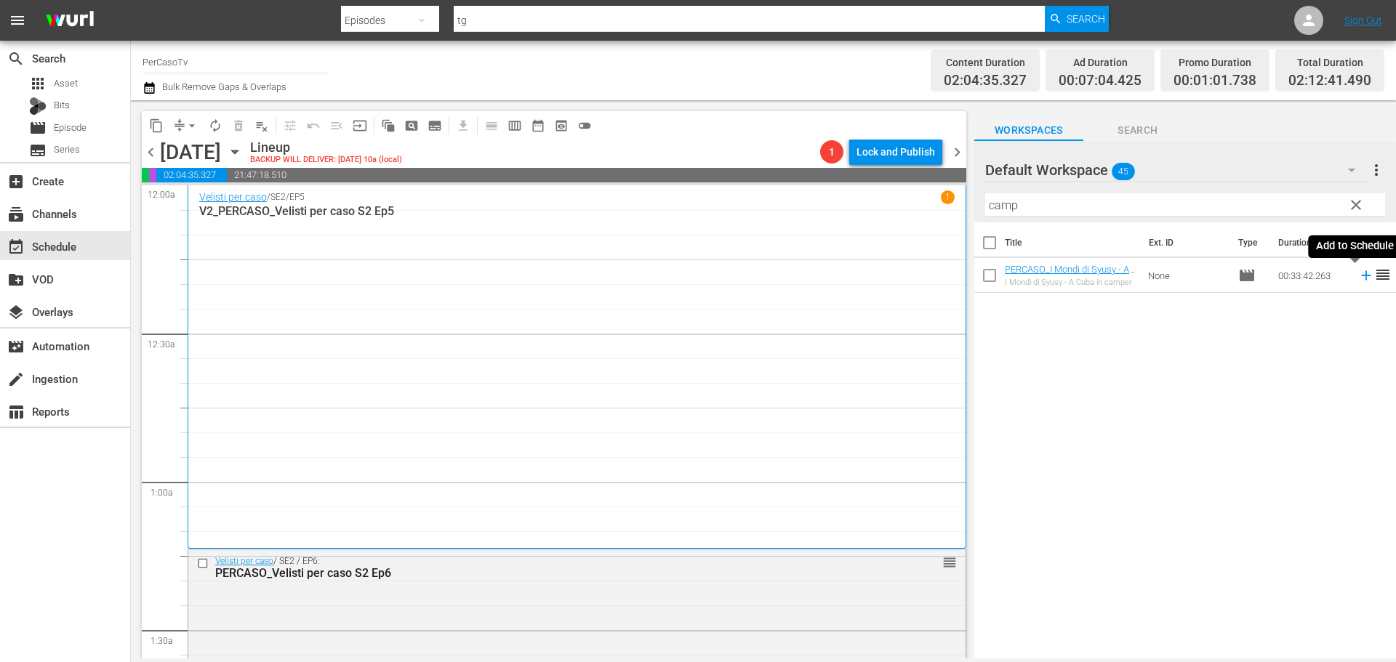
click at [1361, 279] on icon at bounding box center [1365, 275] width 9 height 9
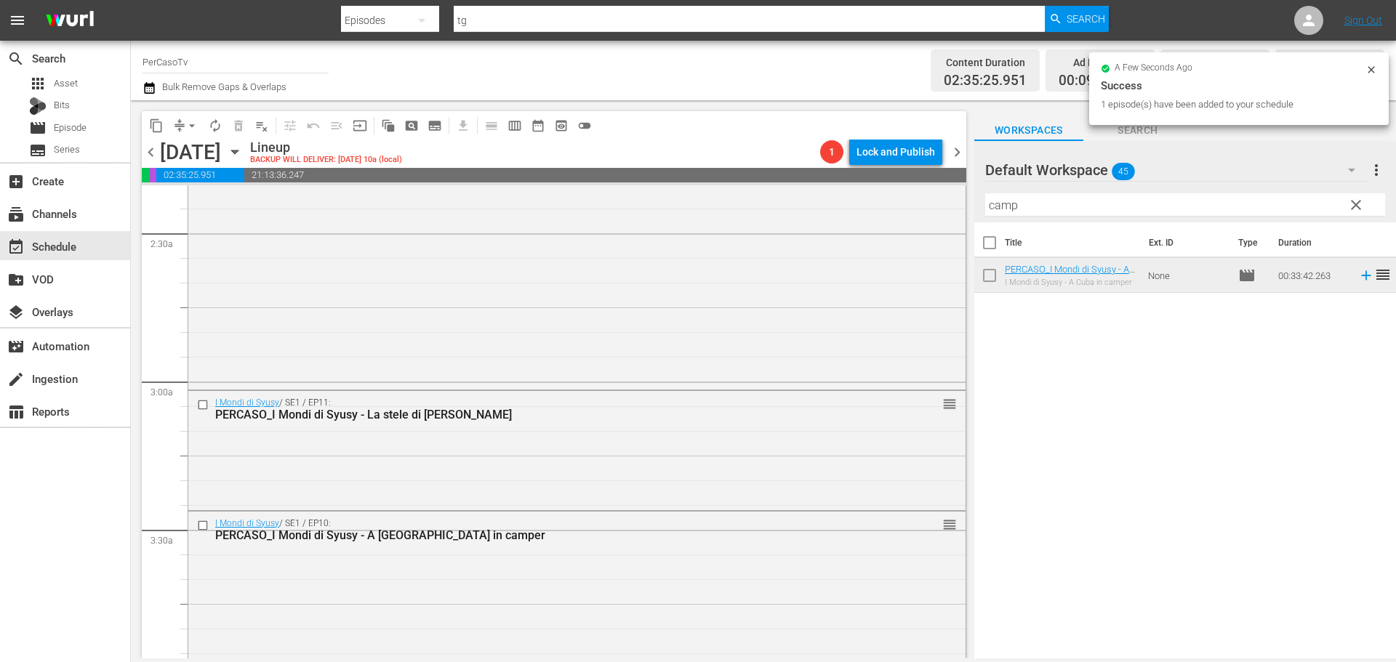
scroll to position [872, 0]
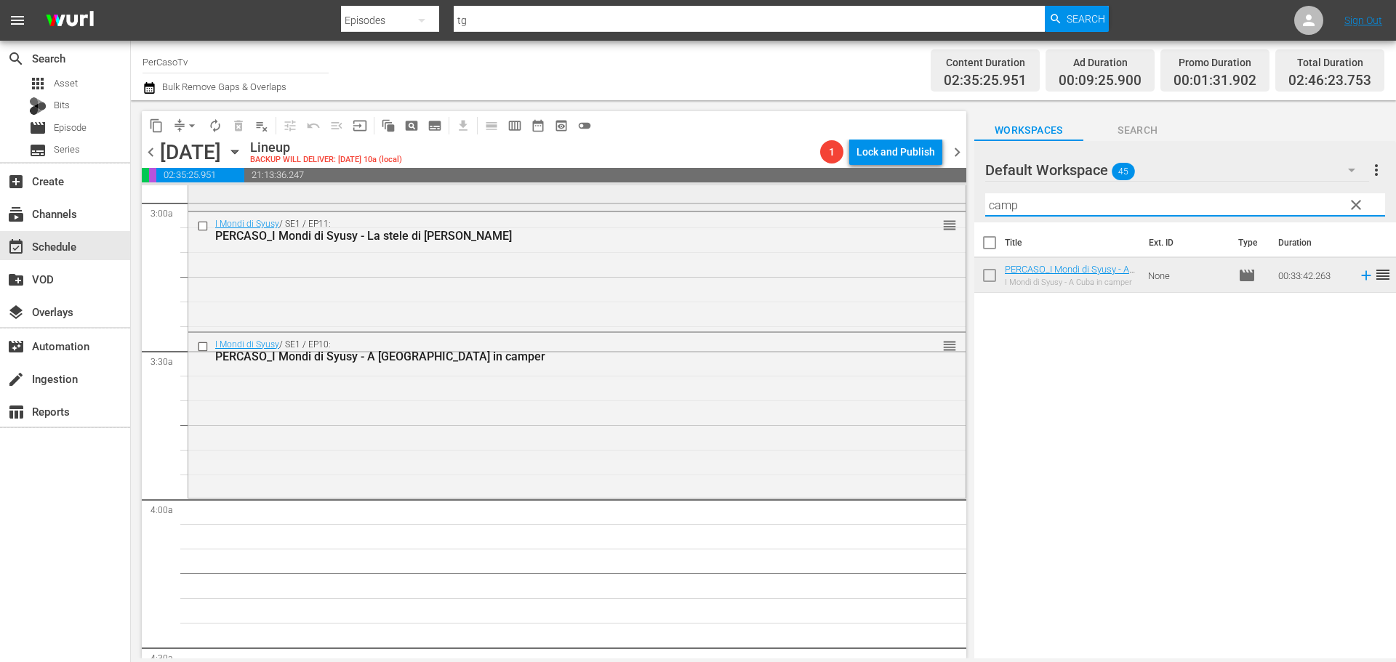
drag, startPoint x: 937, startPoint y: 201, endPoint x: 841, endPoint y: 206, distance: 96.9
click at [841, 206] on div "content_copy compress arrow_drop_down autorenew_outlined delete_forever_outline…" at bounding box center [763, 379] width 1265 height 558
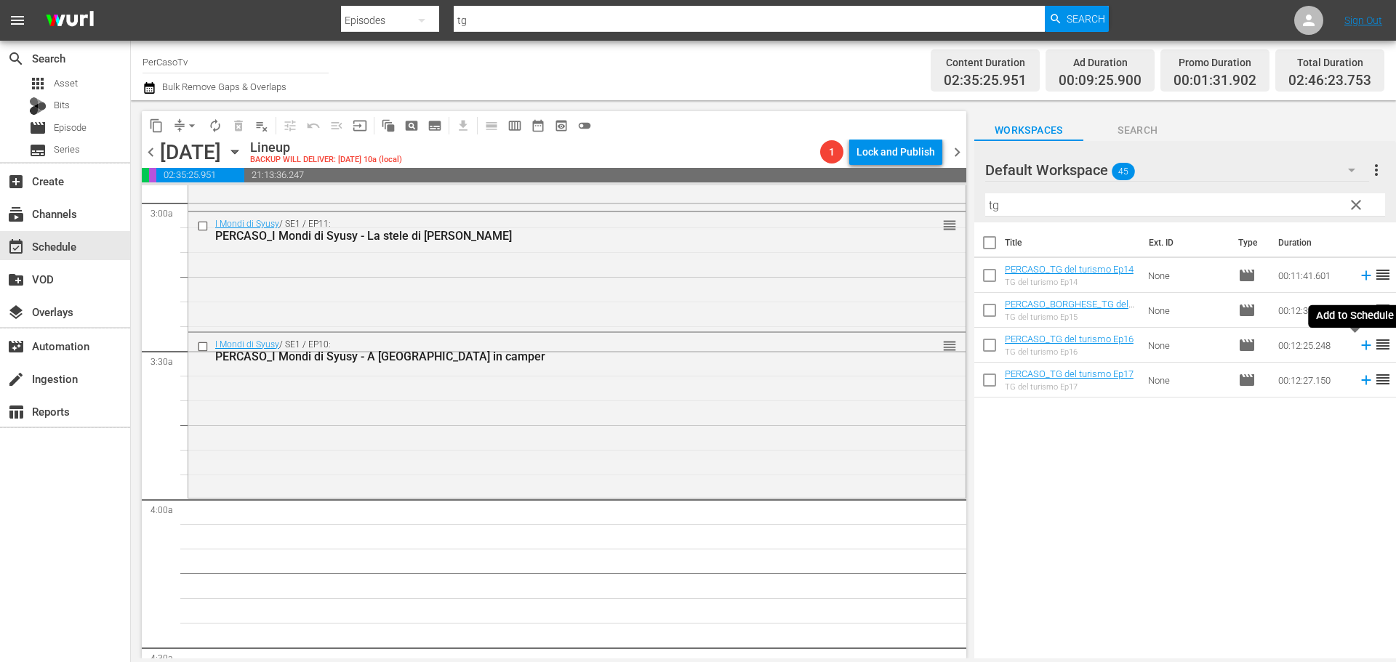
click at [1358, 350] on icon at bounding box center [1366, 345] width 16 height 16
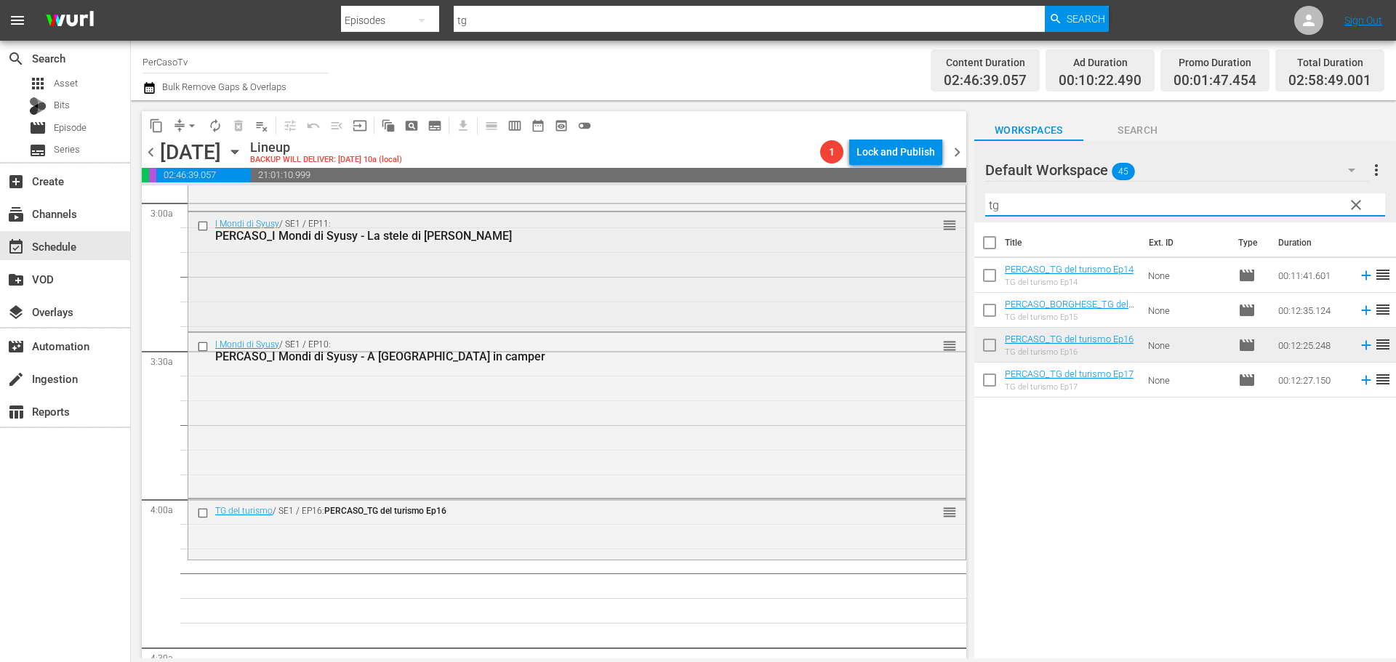
drag, startPoint x: 1016, startPoint y: 209, endPoint x: 926, endPoint y: 215, distance: 91.1
click at [926, 215] on div "content_copy compress arrow_drop_down autorenew_outlined delete_forever_outline…" at bounding box center [763, 379] width 1265 height 558
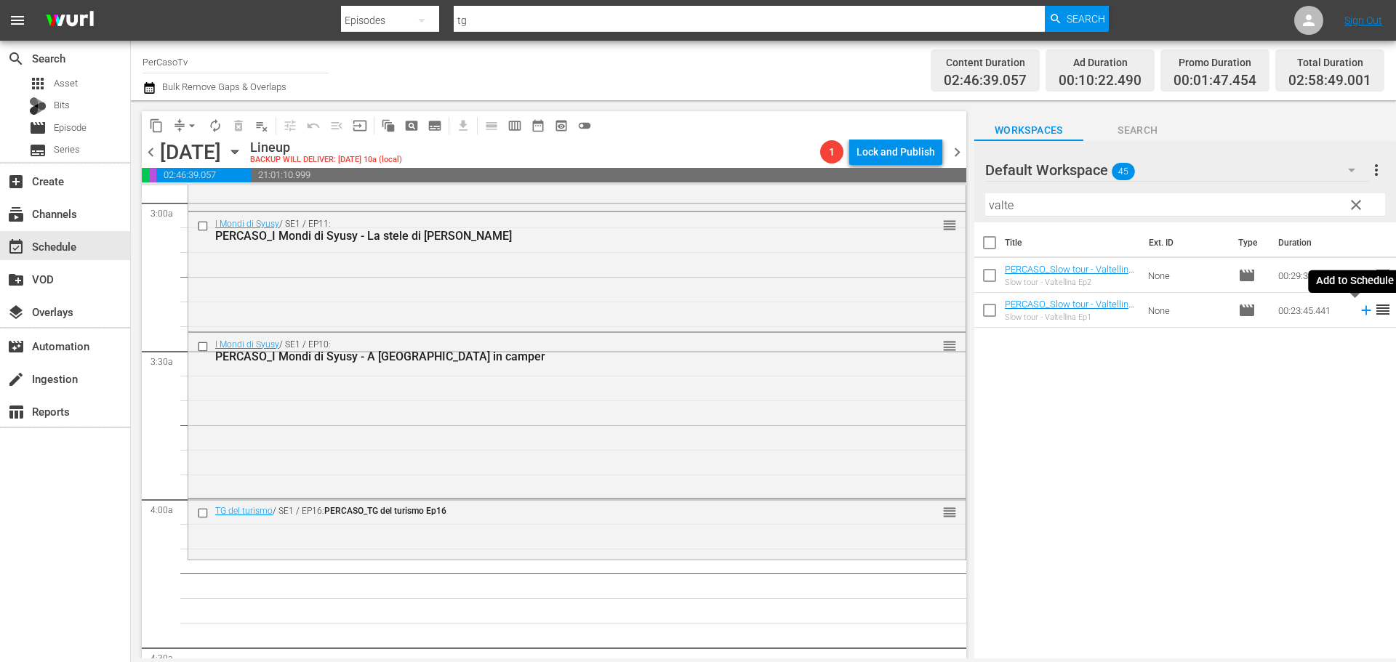
click at [1361, 313] on icon at bounding box center [1365, 310] width 9 height 9
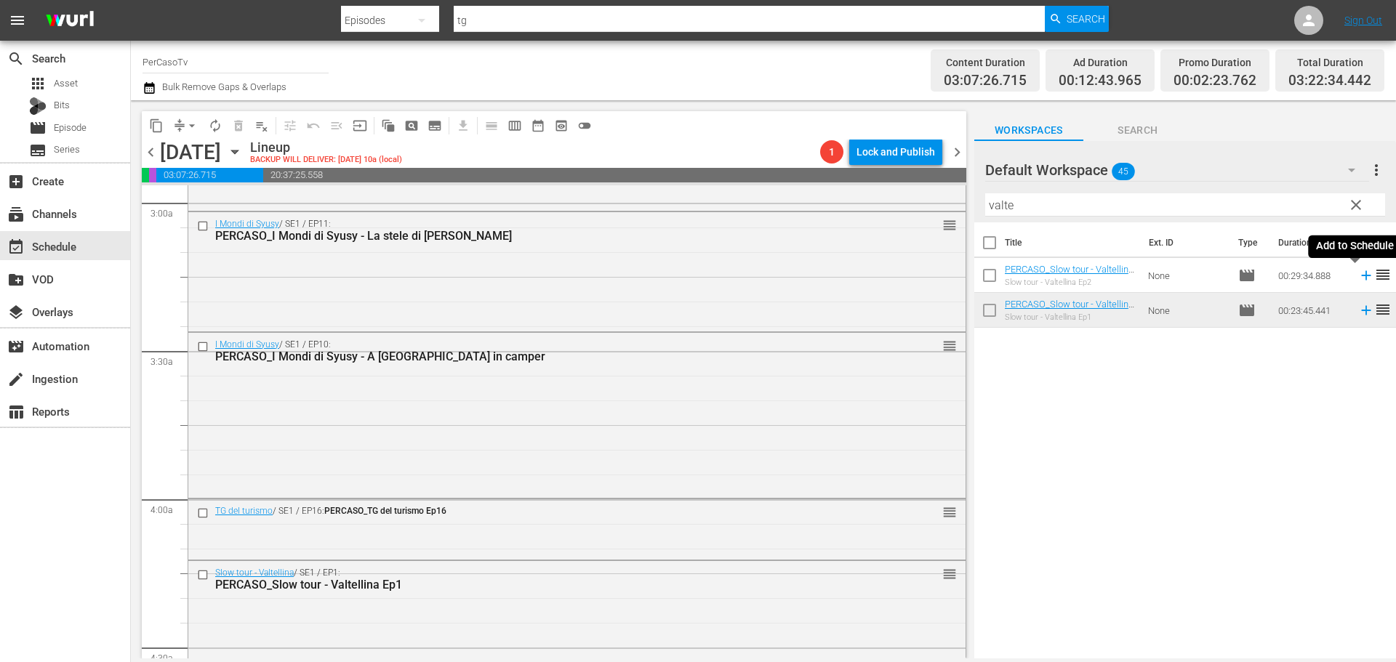
click at [1361, 276] on icon at bounding box center [1365, 275] width 9 height 9
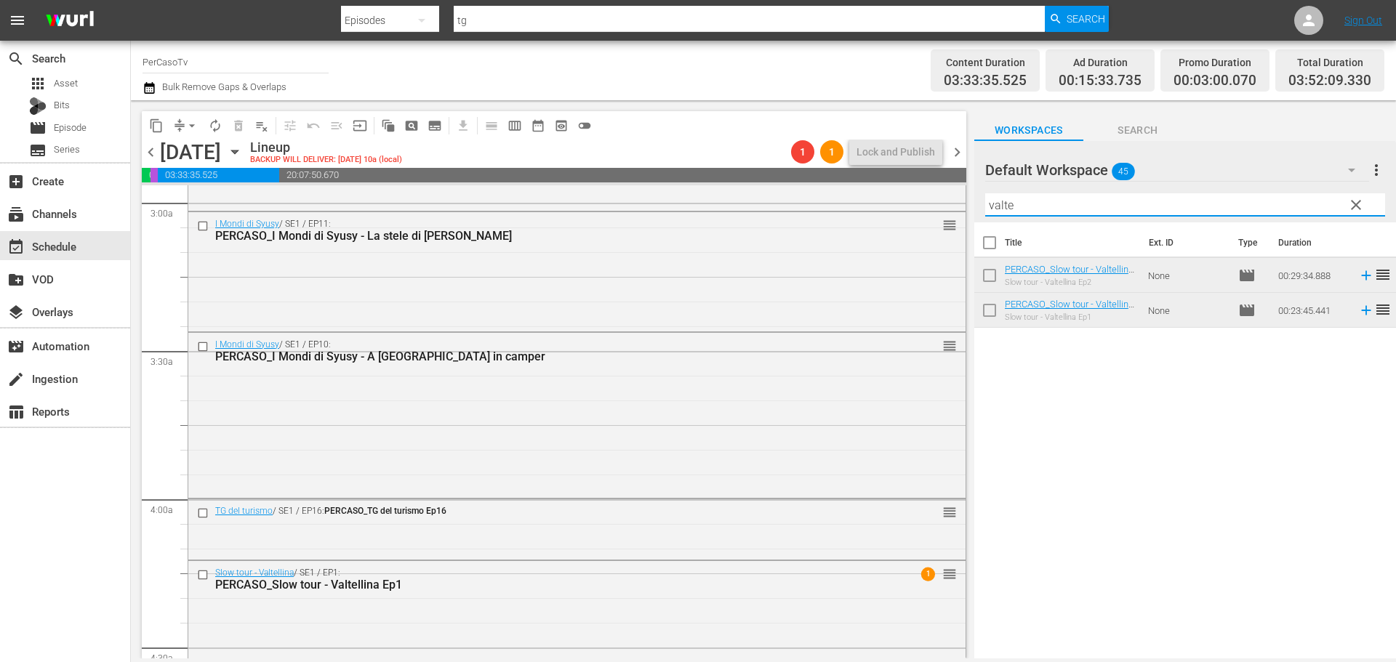
drag, startPoint x: 1018, startPoint y: 205, endPoint x: 966, endPoint y: 218, distance: 53.3
click at [966, 218] on div "content_copy compress arrow_drop_down autorenew_outlined delete_forever_outline…" at bounding box center [763, 379] width 1265 height 558
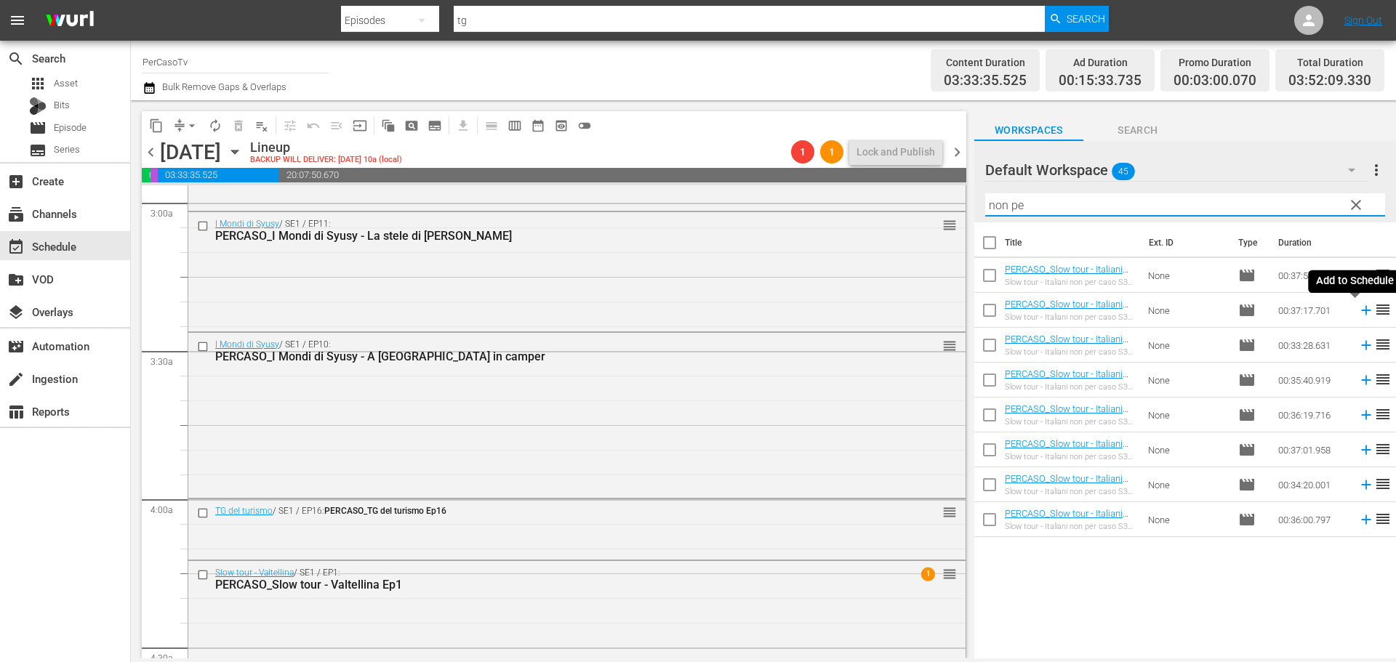
click at [1358, 312] on icon at bounding box center [1366, 310] width 16 height 16
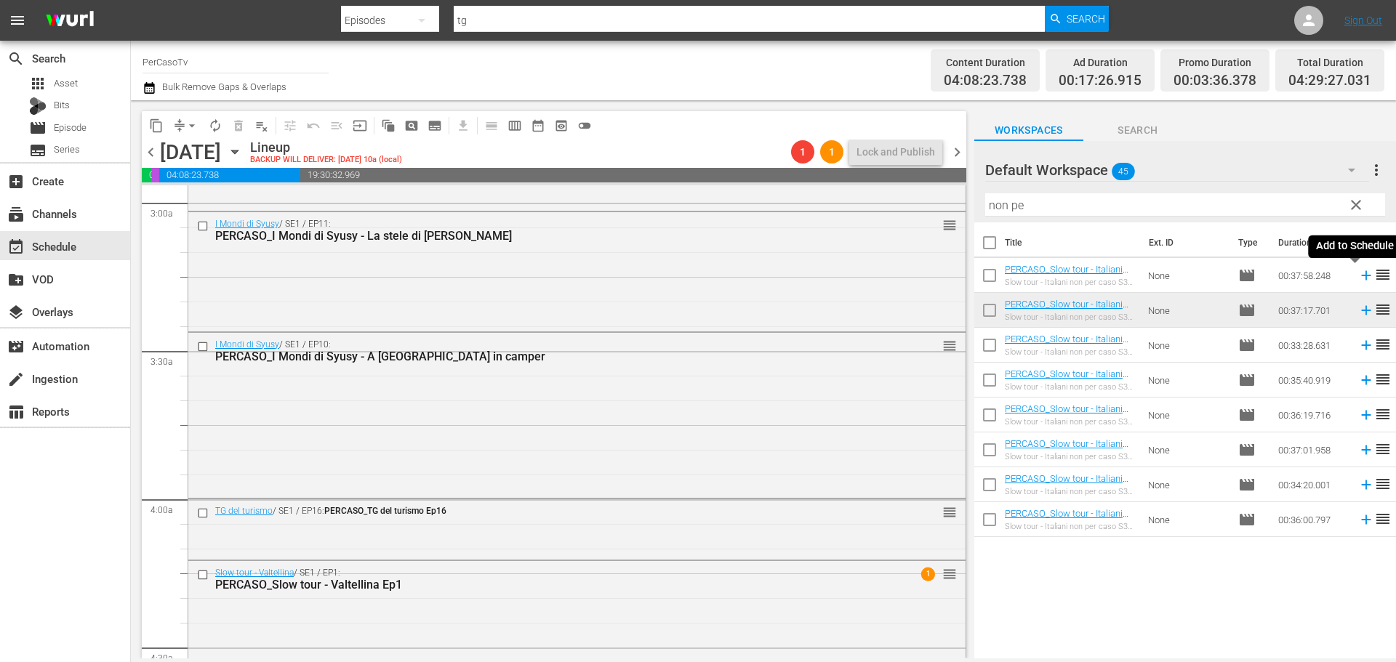
click at [1361, 278] on icon at bounding box center [1365, 275] width 9 height 9
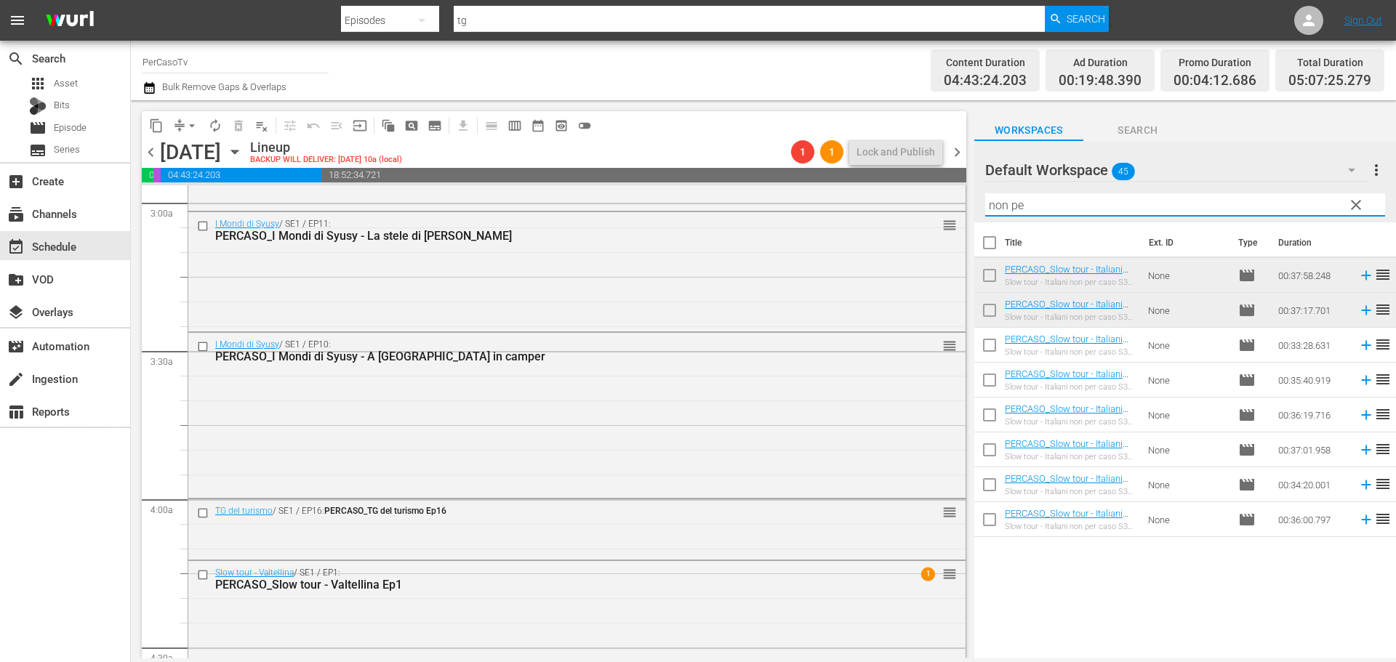
drag, startPoint x: 1008, startPoint y: 204, endPoint x: 962, endPoint y: 215, distance: 47.1
click at [962, 215] on div "content_copy compress arrow_drop_down autorenew_outlined delete_forever_outline…" at bounding box center [763, 379] width 1265 height 558
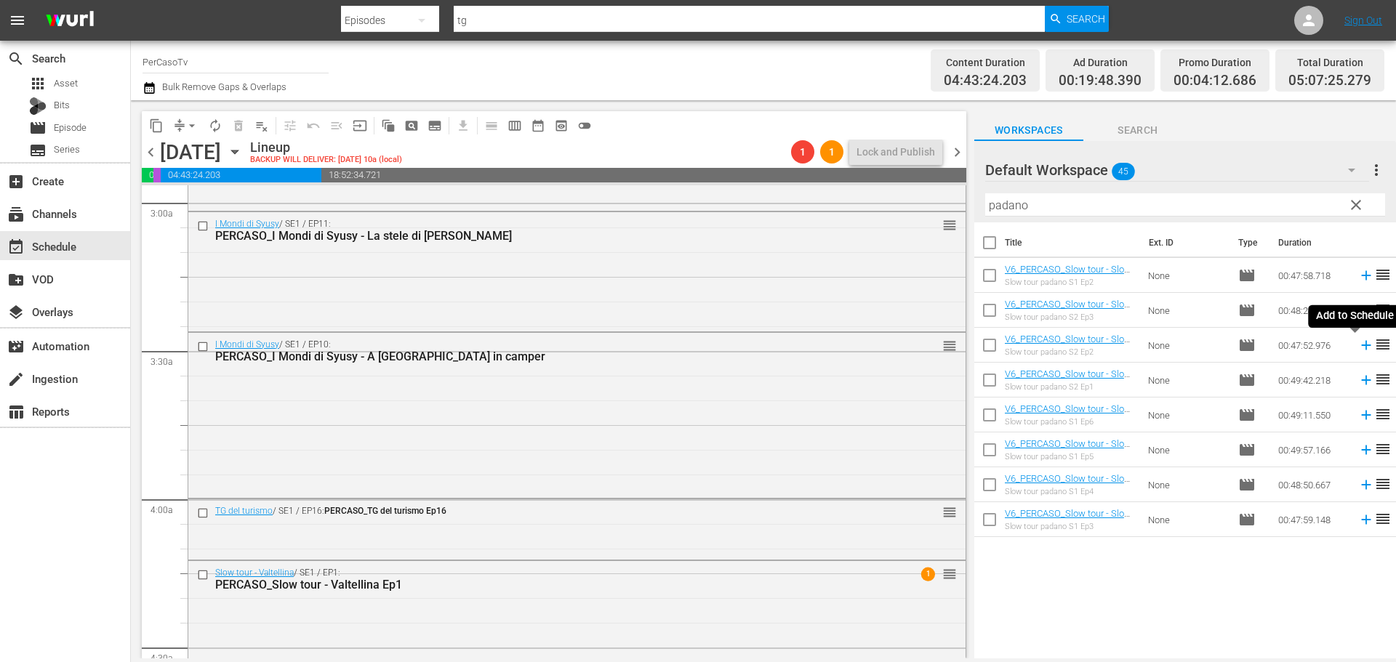
click at [1358, 347] on icon at bounding box center [1366, 345] width 16 height 16
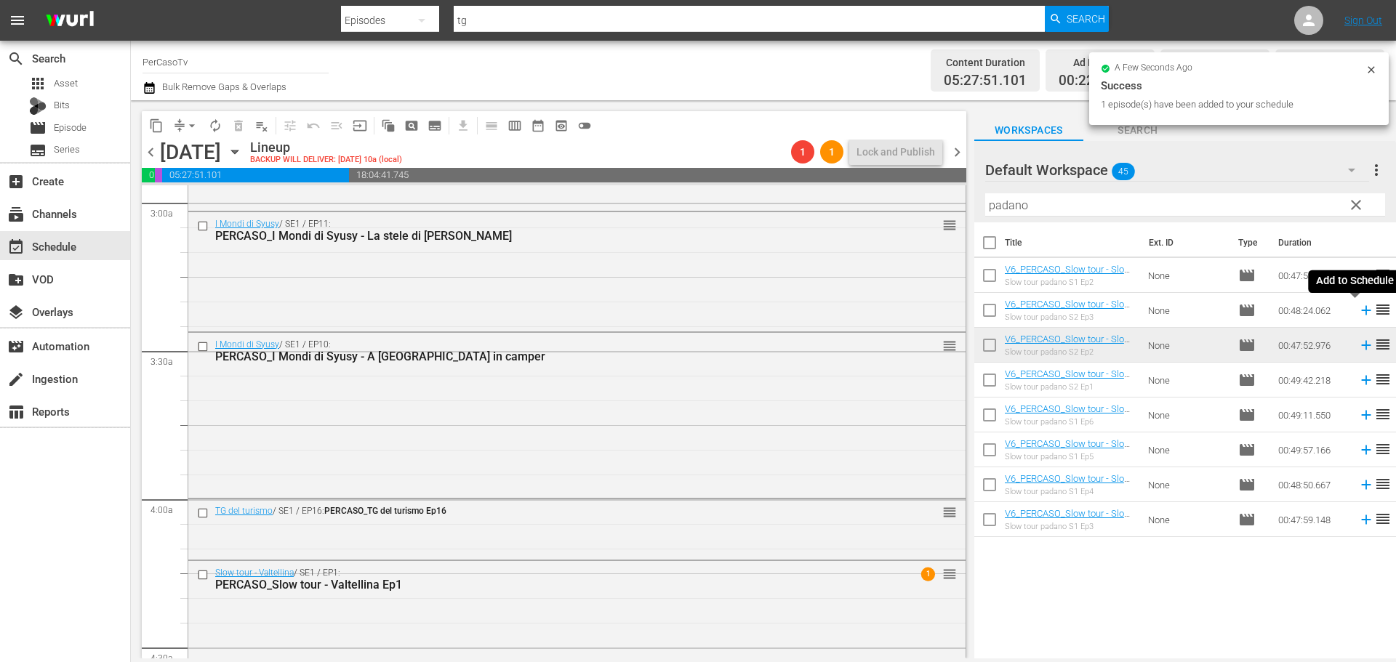
click at [1361, 313] on icon at bounding box center [1365, 310] width 9 height 9
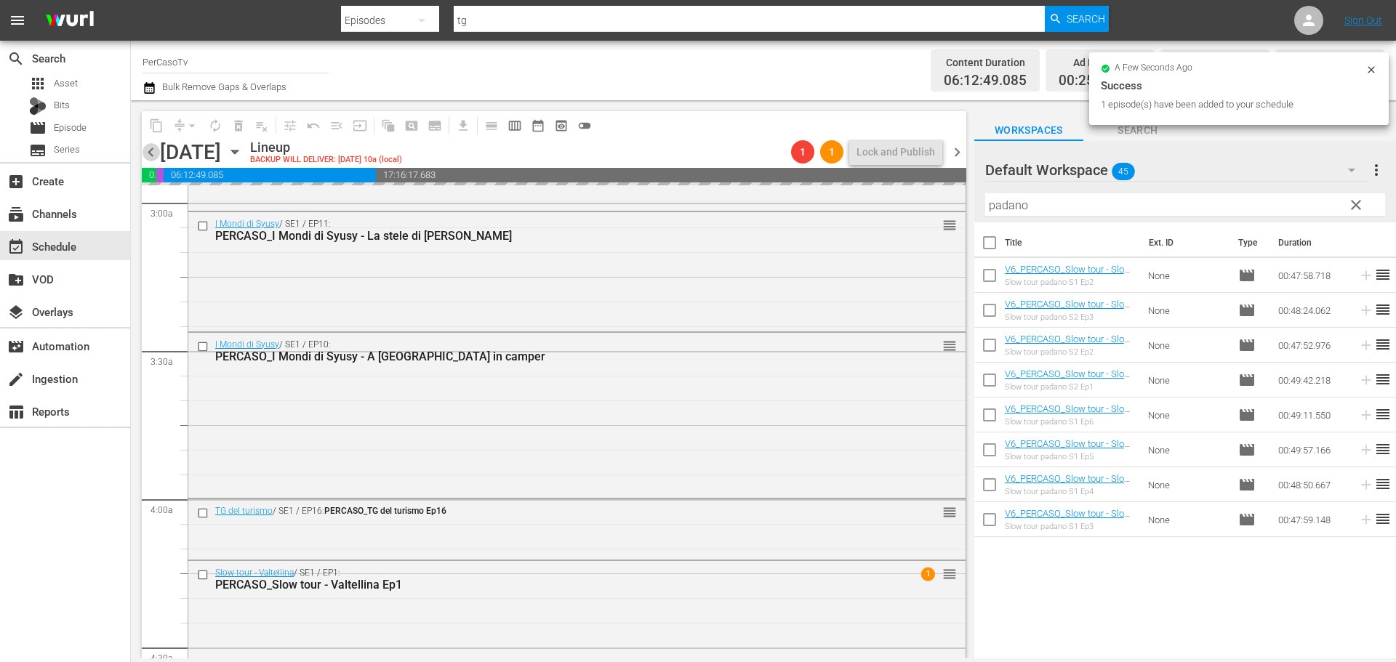
click at [154, 154] on span "chevron_left" at bounding box center [151, 152] width 18 height 18
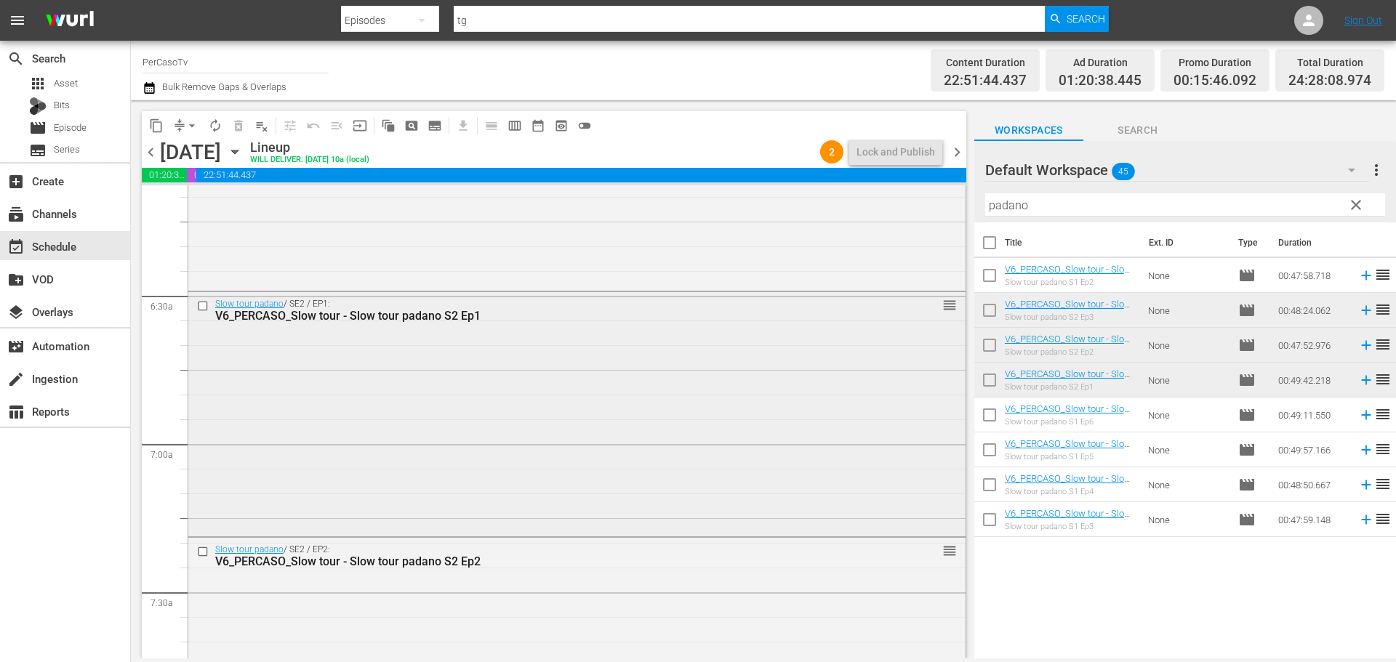
scroll to position [1890, 0]
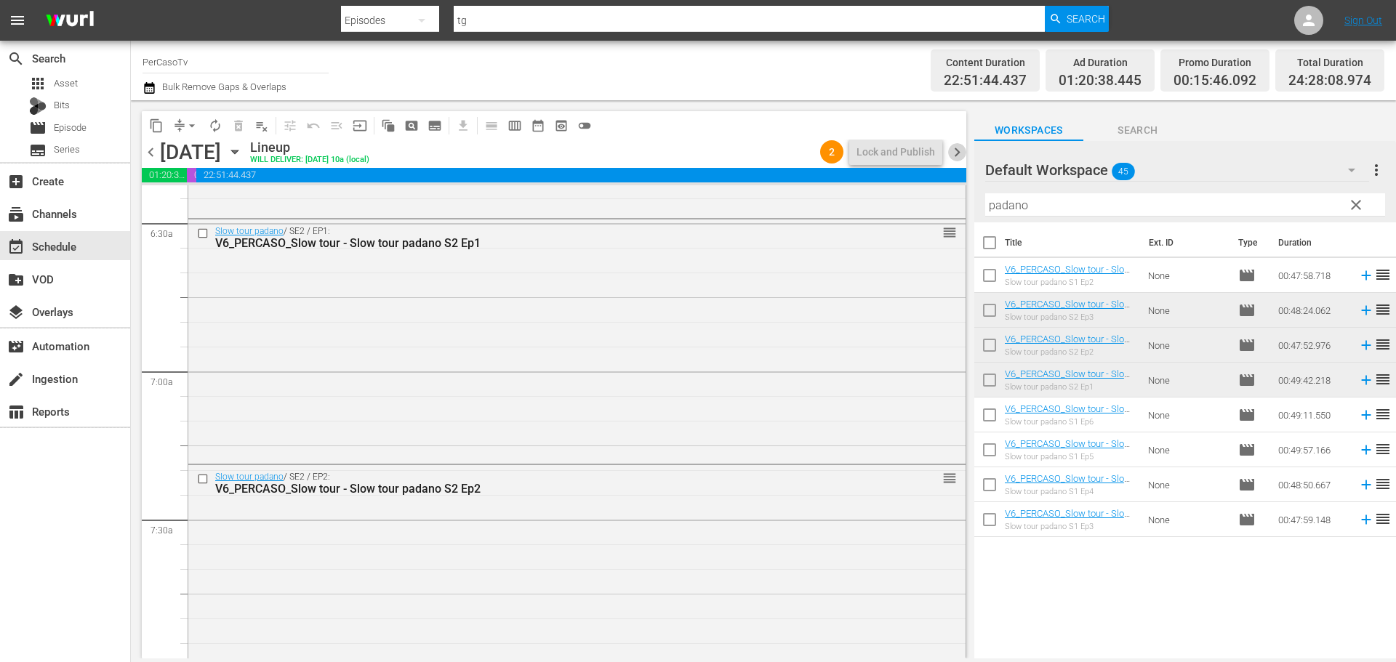
drag, startPoint x: 965, startPoint y: 153, endPoint x: 963, endPoint y: 351, distance: 197.8
click at [965, 153] on span "chevron_right" at bounding box center [957, 152] width 18 height 18
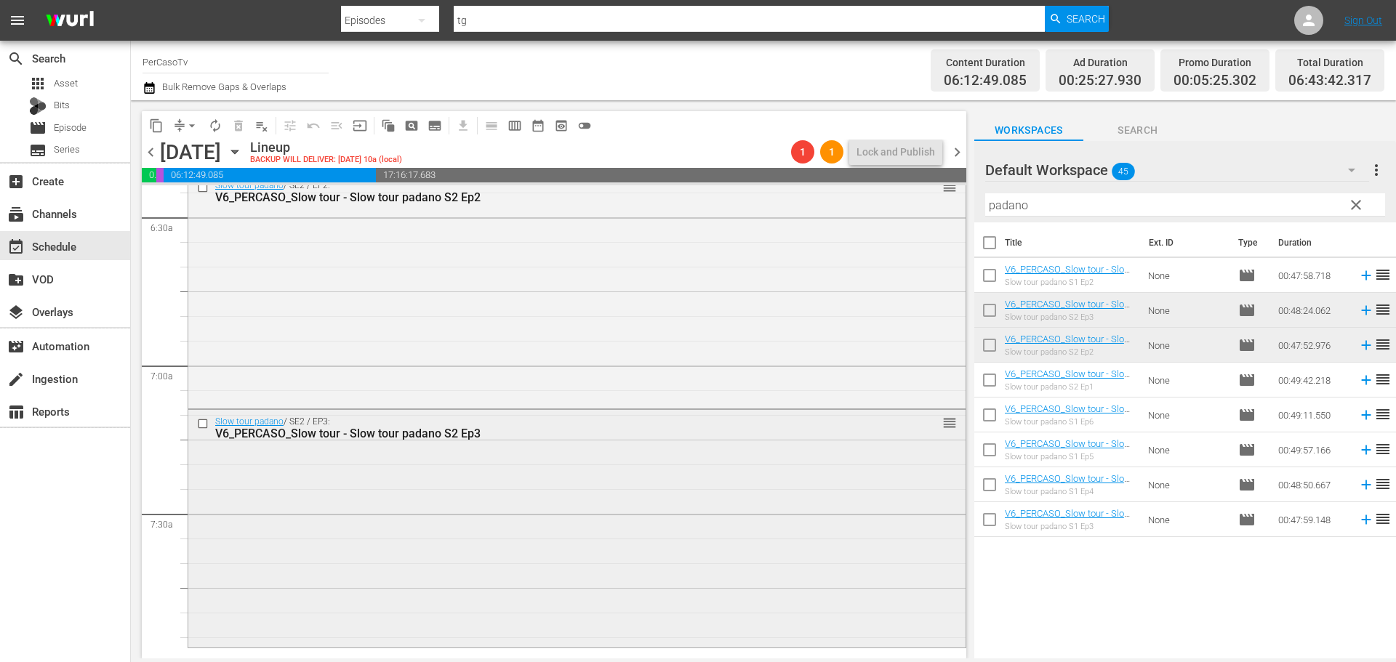
scroll to position [1723, 0]
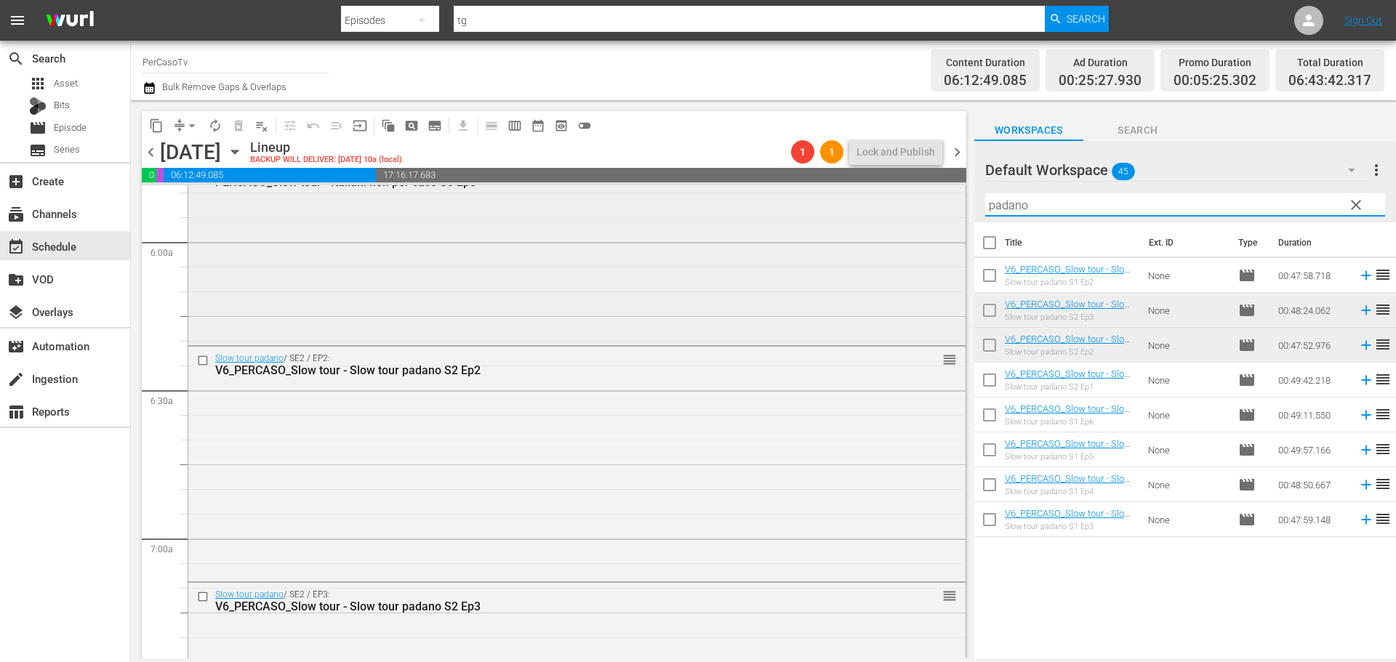
drag, startPoint x: 1049, startPoint y: 201, endPoint x: 868, endPoint y: 243, distance: 185.9
click at [868, 243] on div "content_copy compress arrow_drop_down autorenew_outlined delete_forever_outline…" at bounding box center [763, 379] width 1265 height 558
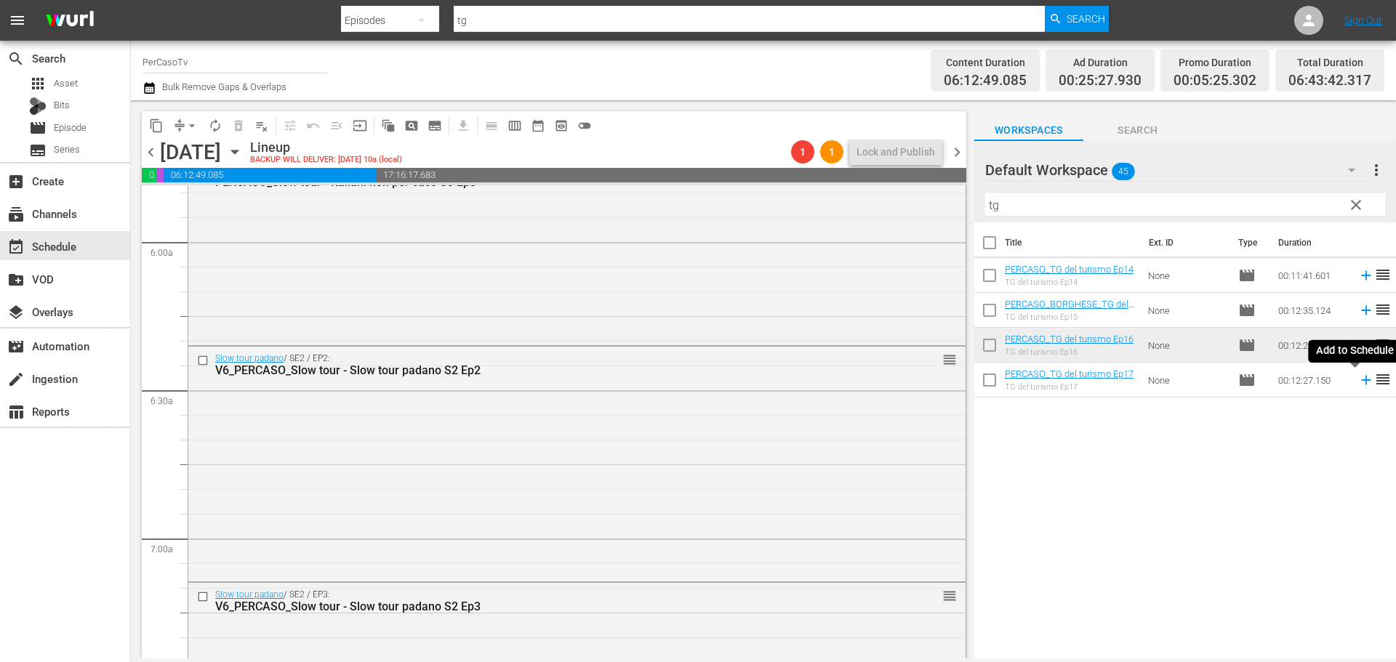
click at [1358, 378] on icon at bounding box center [1366, 380] width 16 height 16
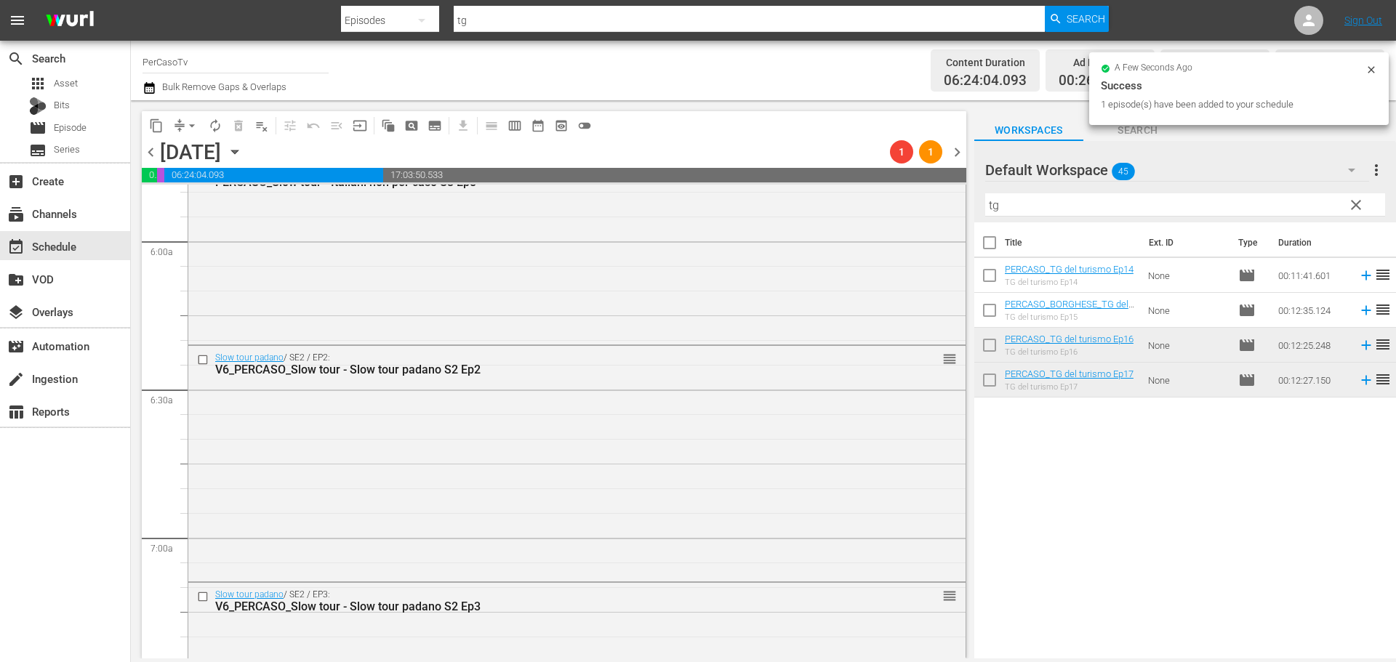
click at [924, 219] on div "content_copy compress arrow_drop_down autorenew_outlined delete_forever_outline…" at bounding box center [763, 379] width 1265 height 558
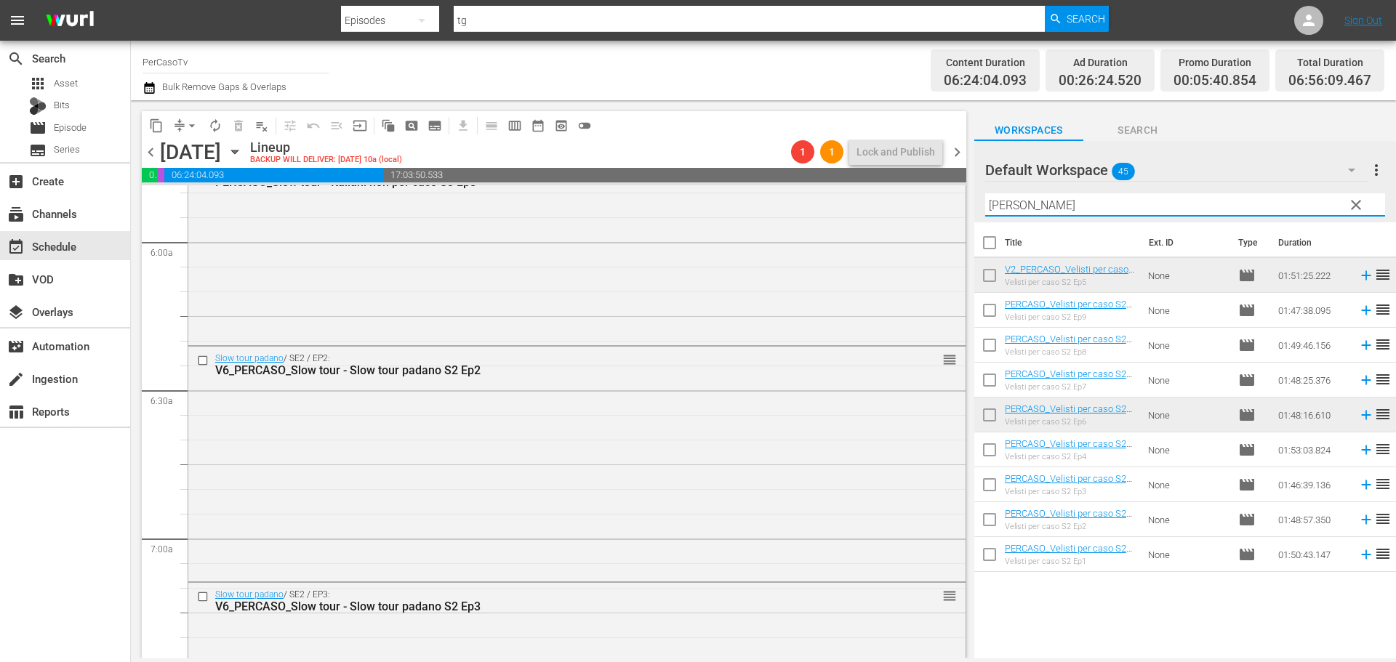
type input "velisti"
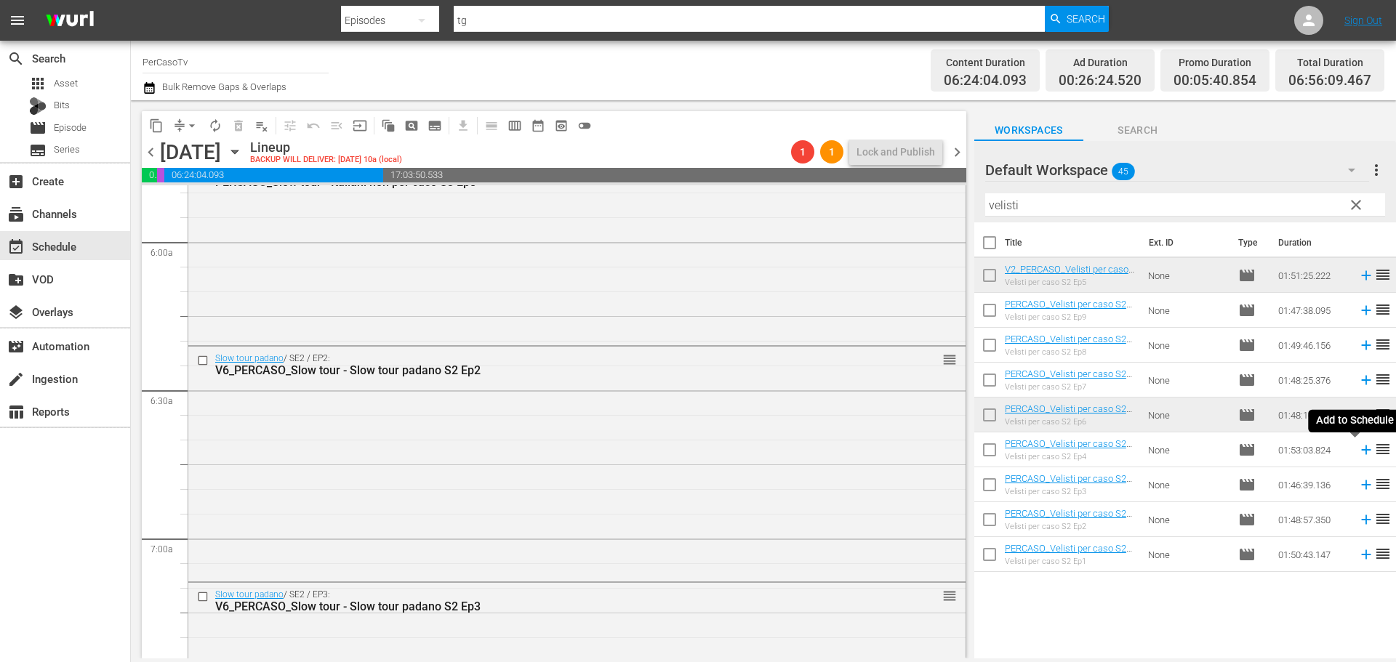
click at [1358, 452] on icon at bounding box center [1366, 450] width 16 height 16
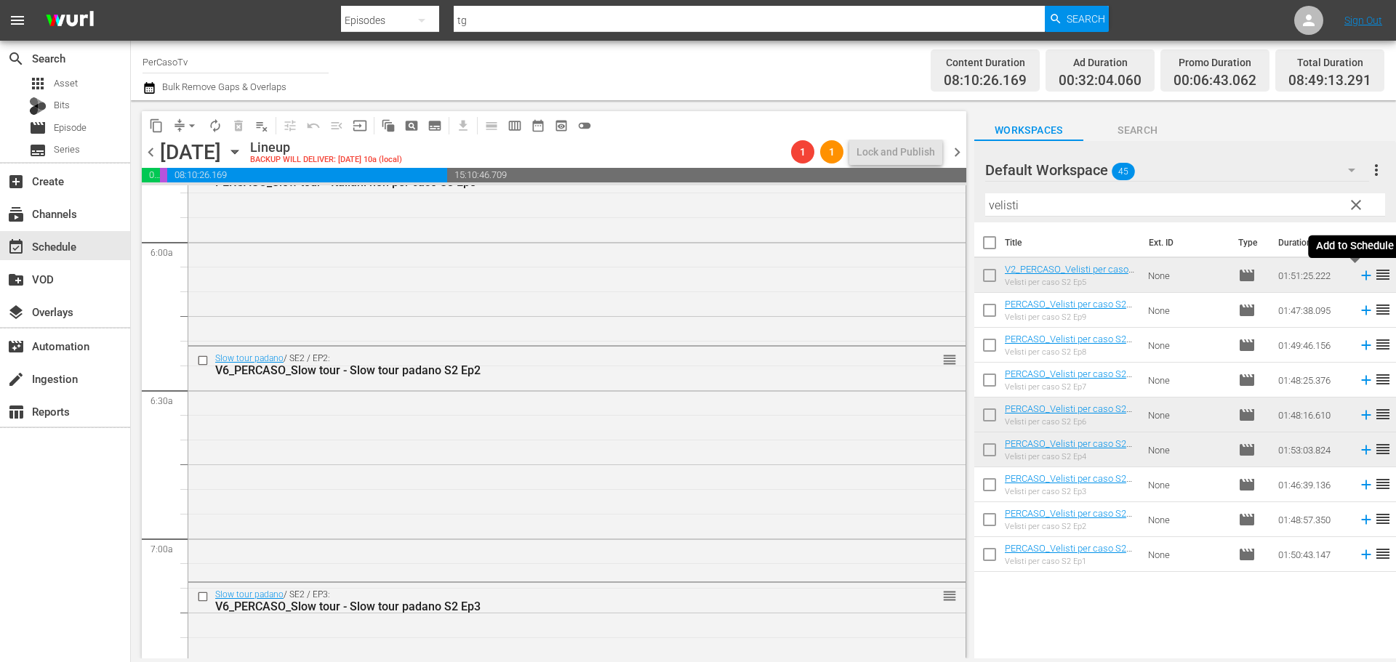
click at [1358, 279] on icon at bounding box center [1366, 276] width 16 height 16
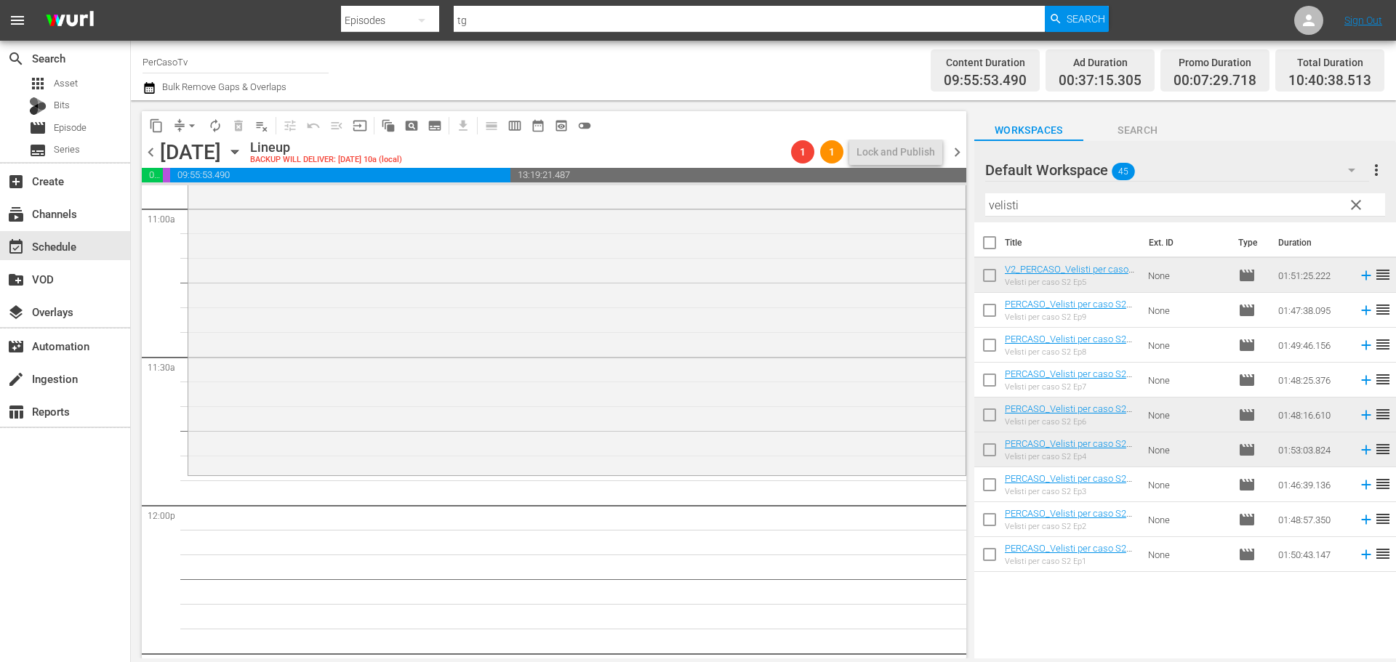
scroll to position [3252, 0]
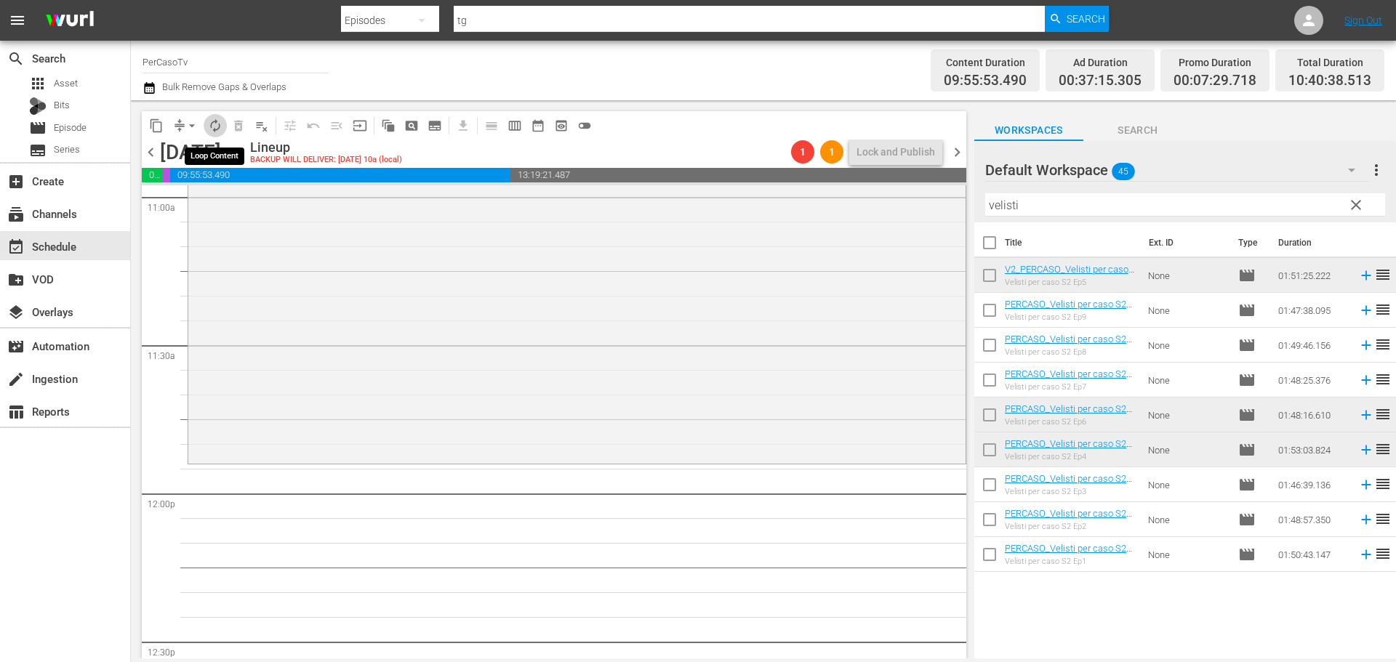
click at [216, 126] on span "autorenew_outlined" at bounding box center [215, 126] width 15 height 15
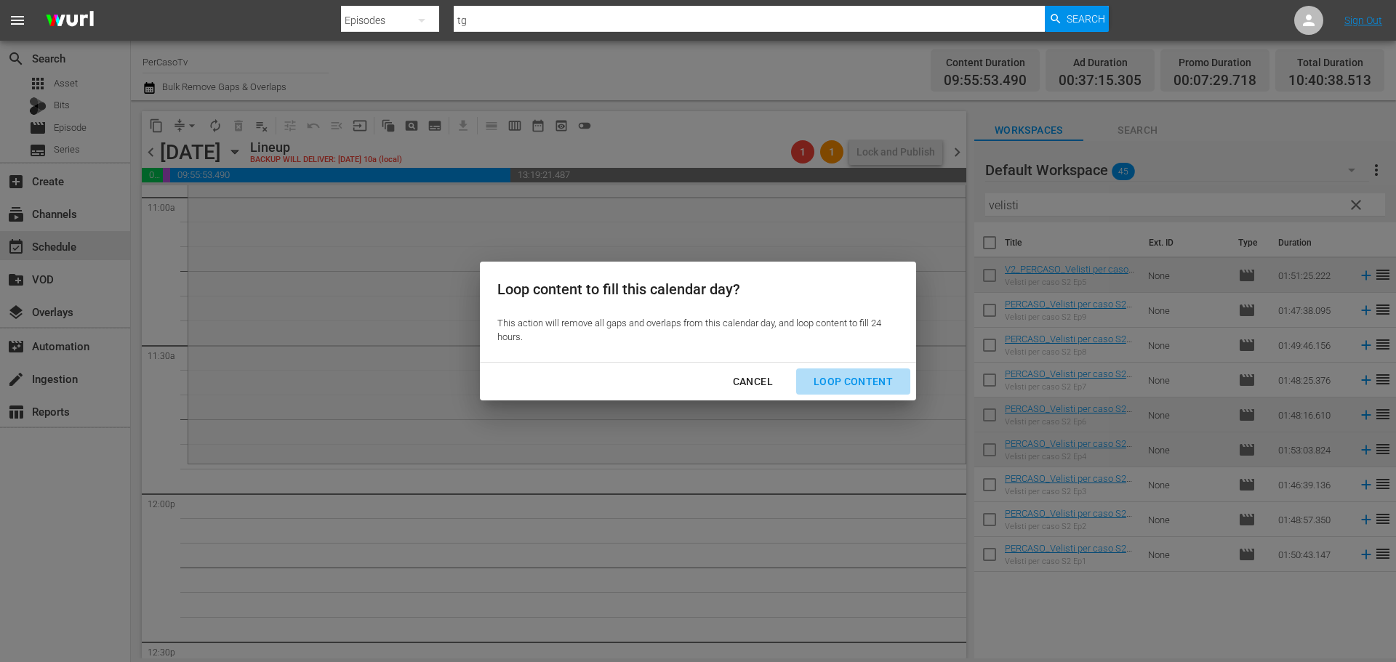
click at [878, 388] on div "Loop Content" at bounding box center [853, 382] width 103 height 18
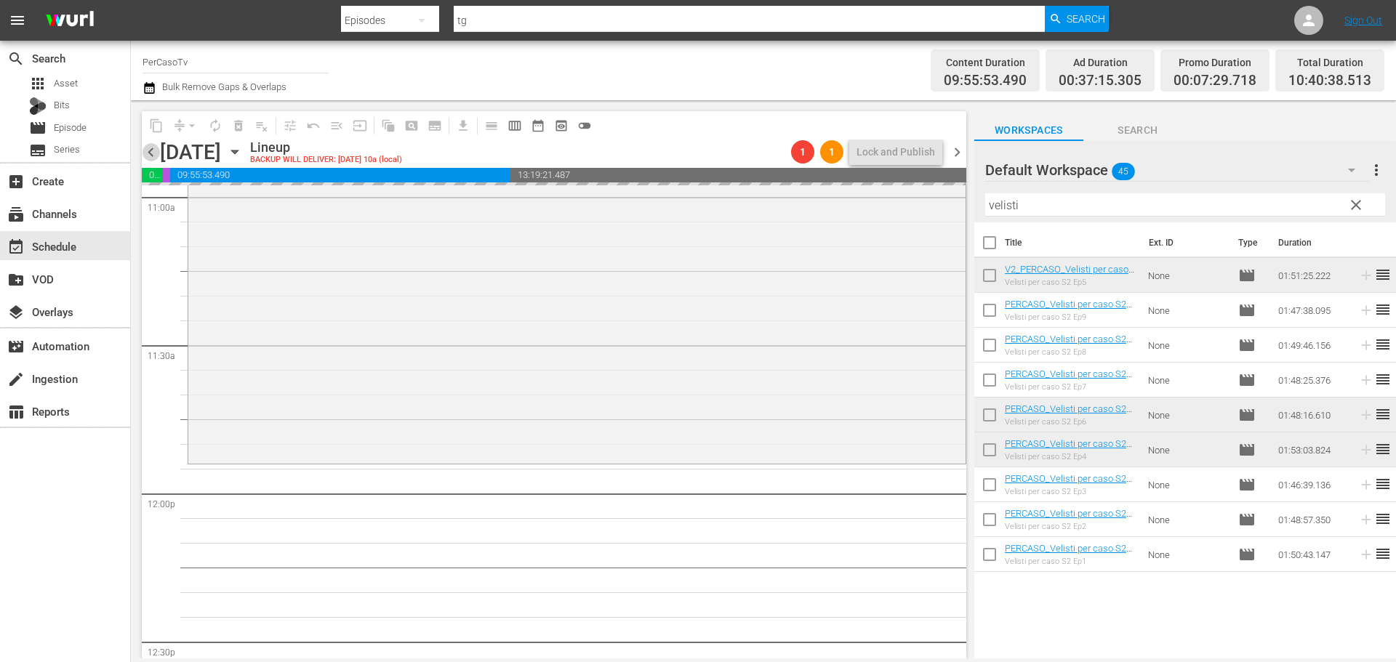
click at [153, 156] on span "chevron_left" at bounding box center [151, 152] width 18 height 18
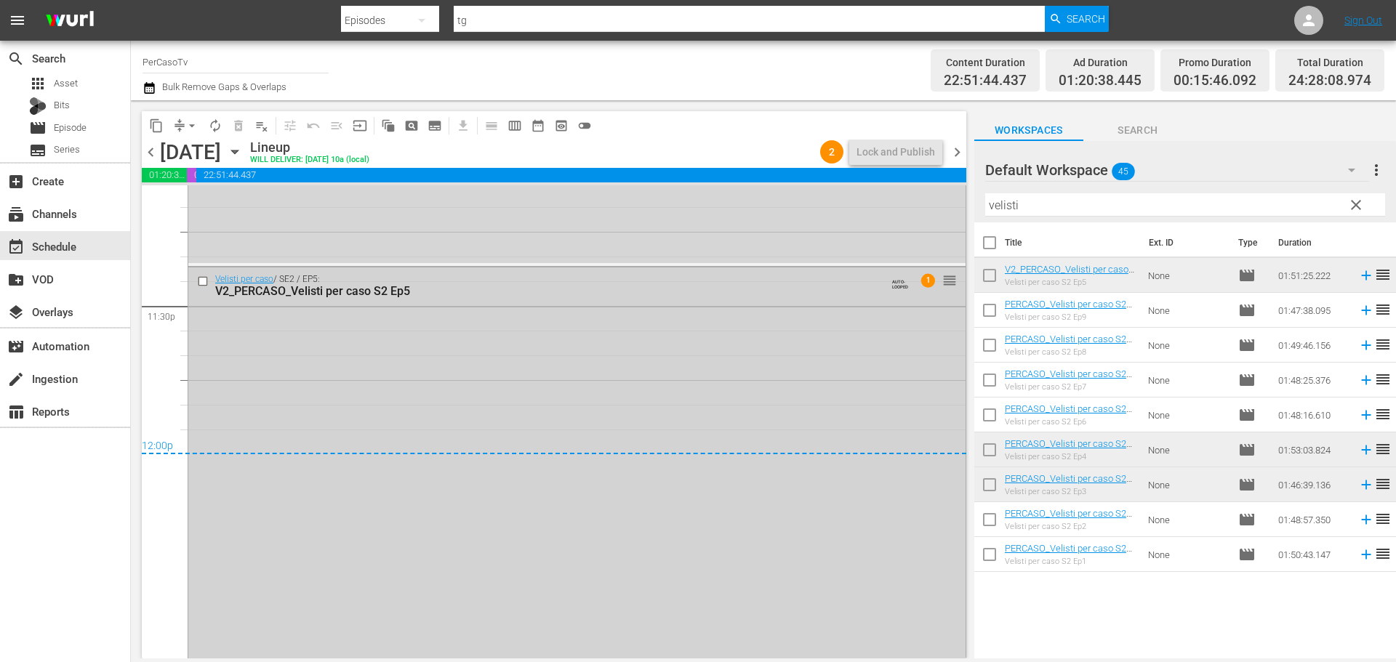
scroll to position [6719, 0]
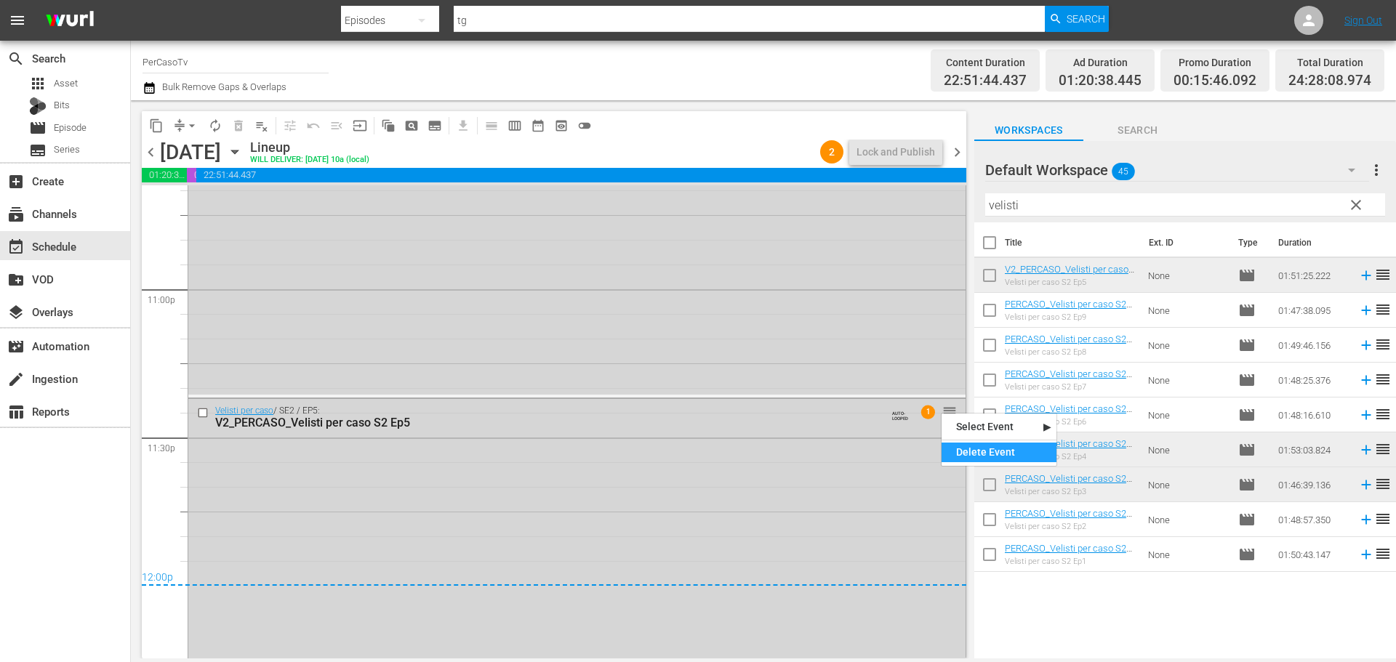
click at [953, 454] on div "Delete Event" at bounding box center [999, 453] width 115 height 20
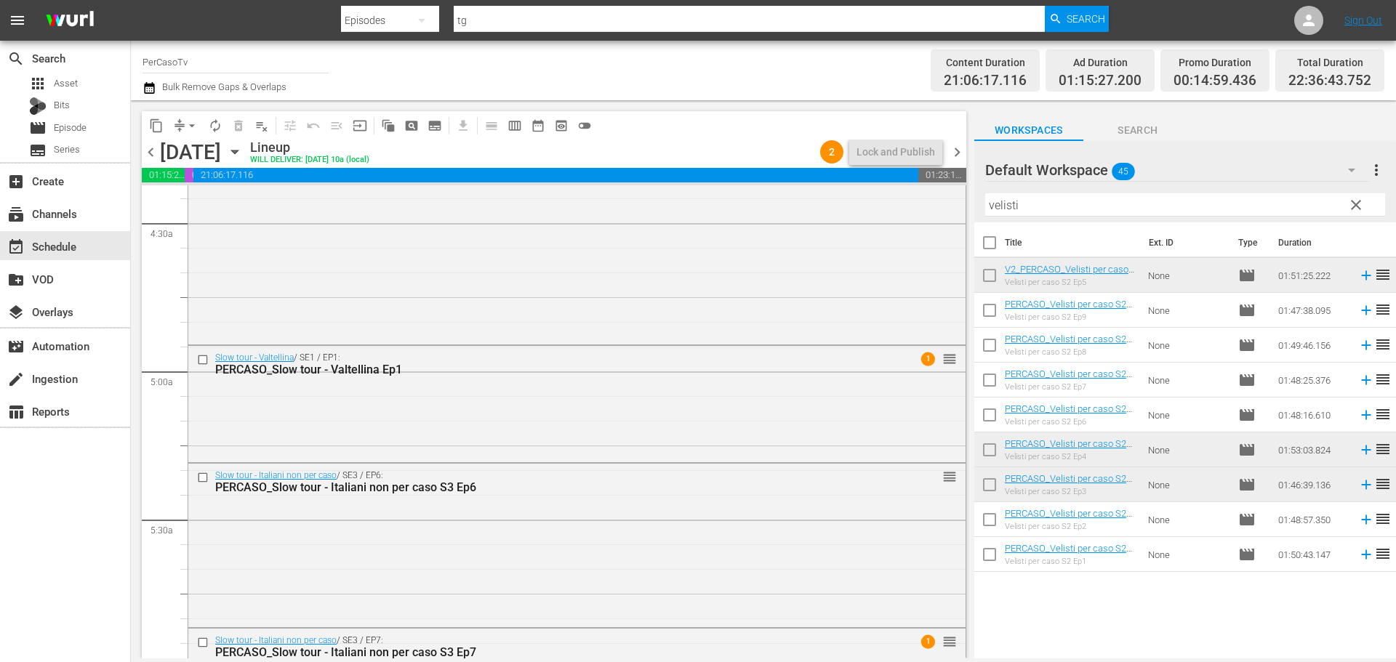
scroll to position [0, 0]
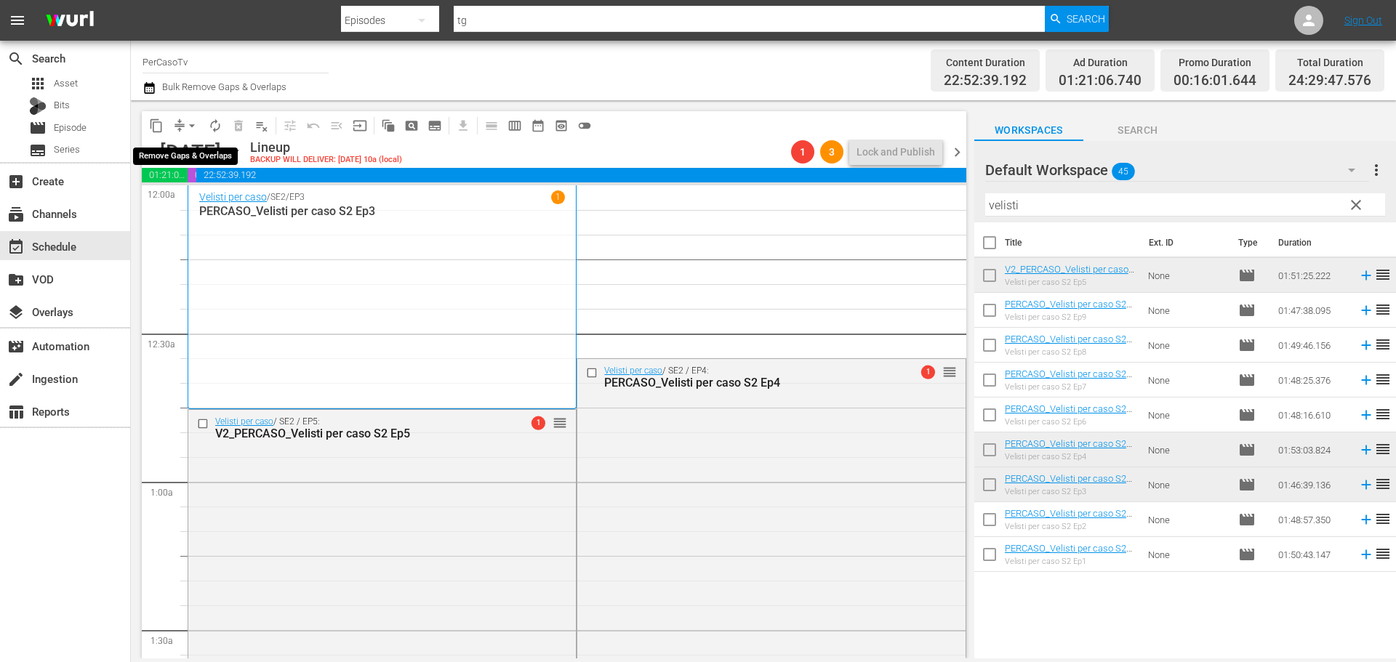
click at [190, 126] on span "arrow_drop_down" at bounding box center [192, 126] width 15 height 15
click at [215, 201] on li "Align to End of Previous Day" at bounding box center [192, 203] width 153 height 24
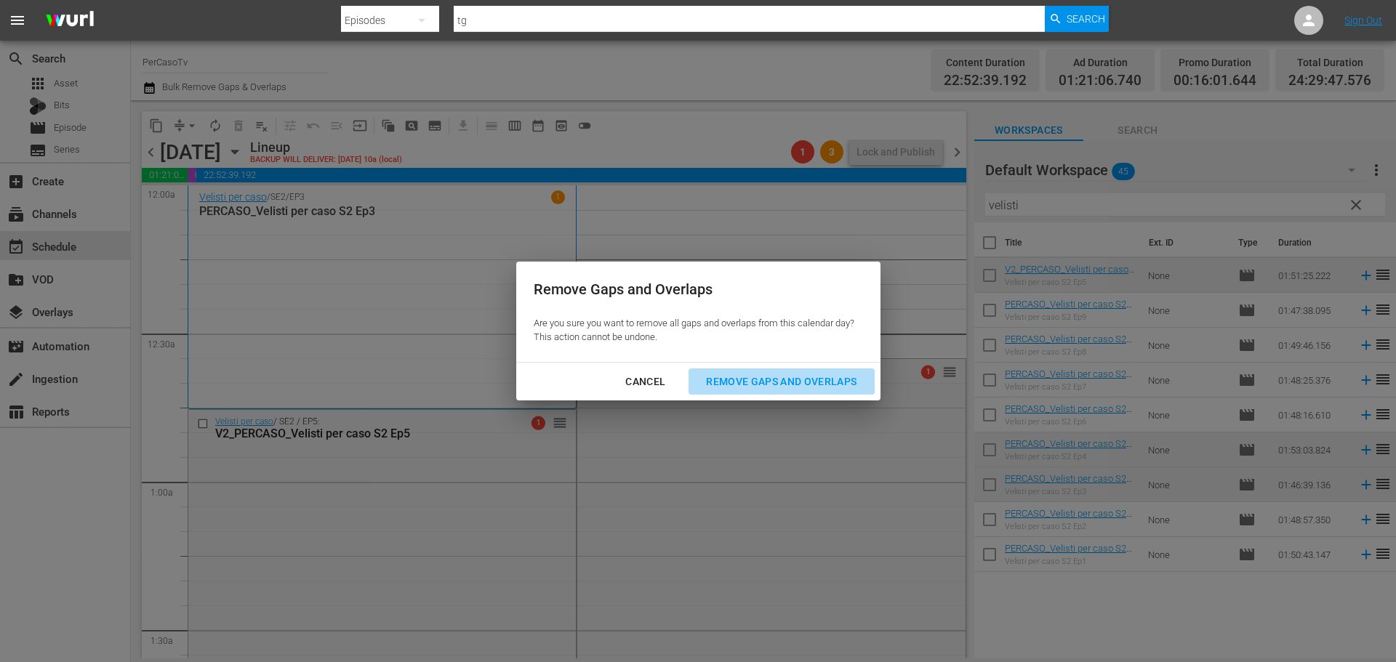
click at [786, 388] on div "Remove Gaps and Overlaps" at bounding box center [781, 382] width 174 height 18
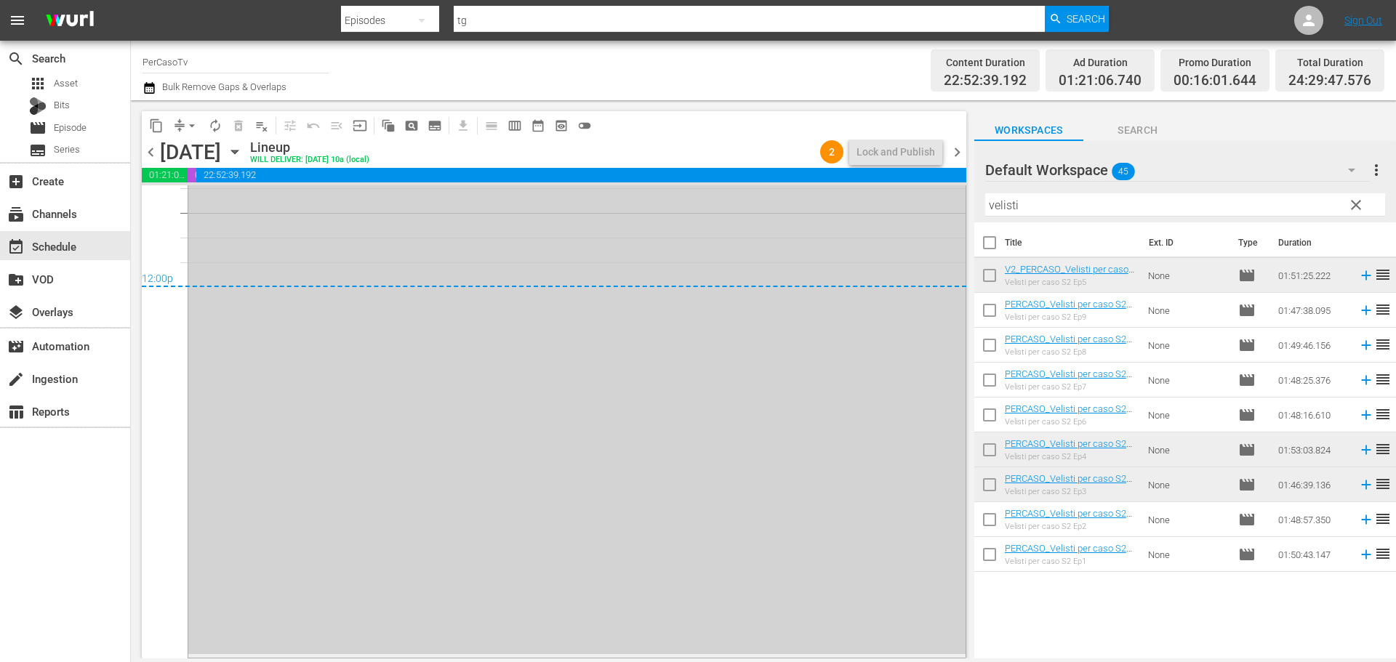
scroll to position [6800, 0]
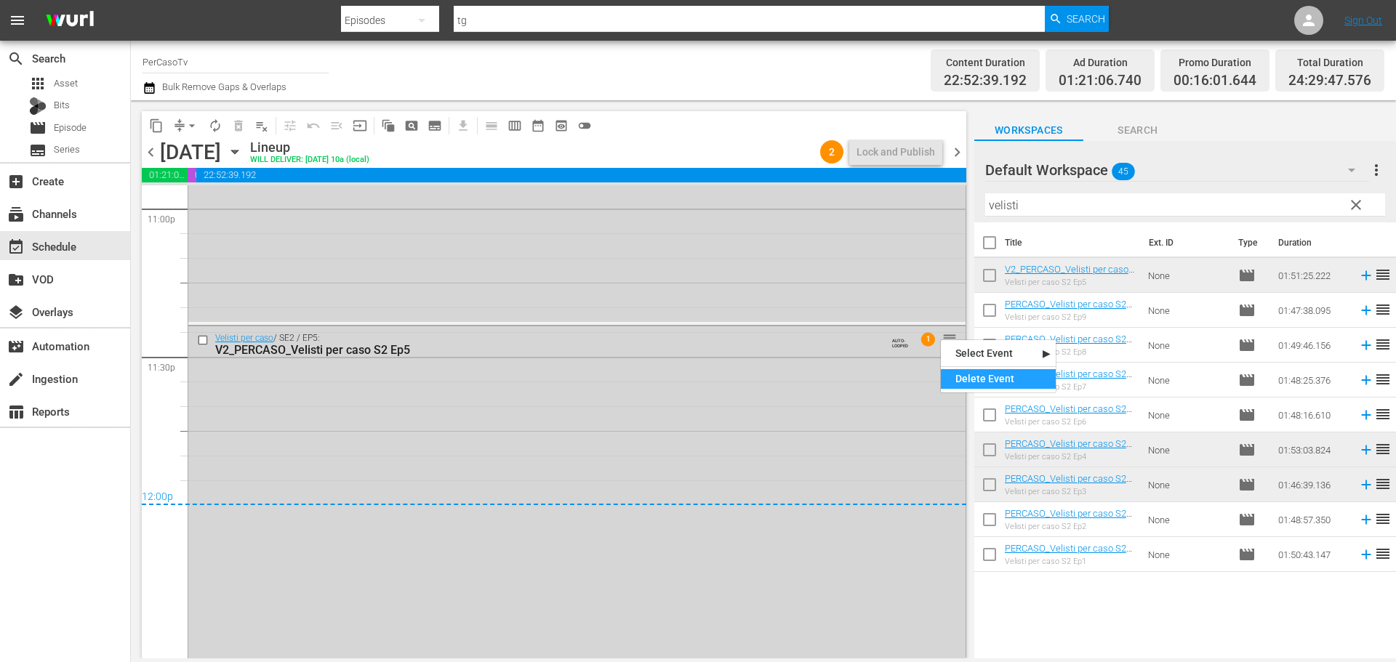
click at [968, 380] on div "Delete Event" at bounding box center [998, 379] width 115 height 20
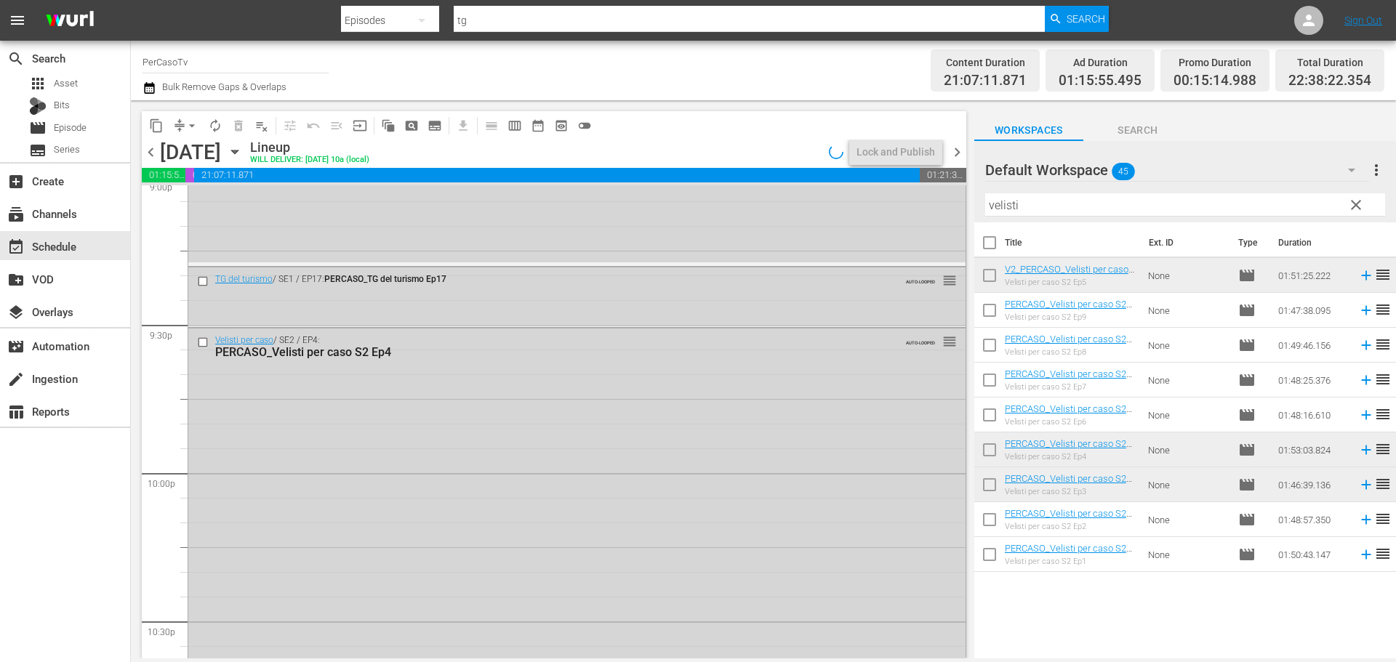
scroll to position [6218, 0]
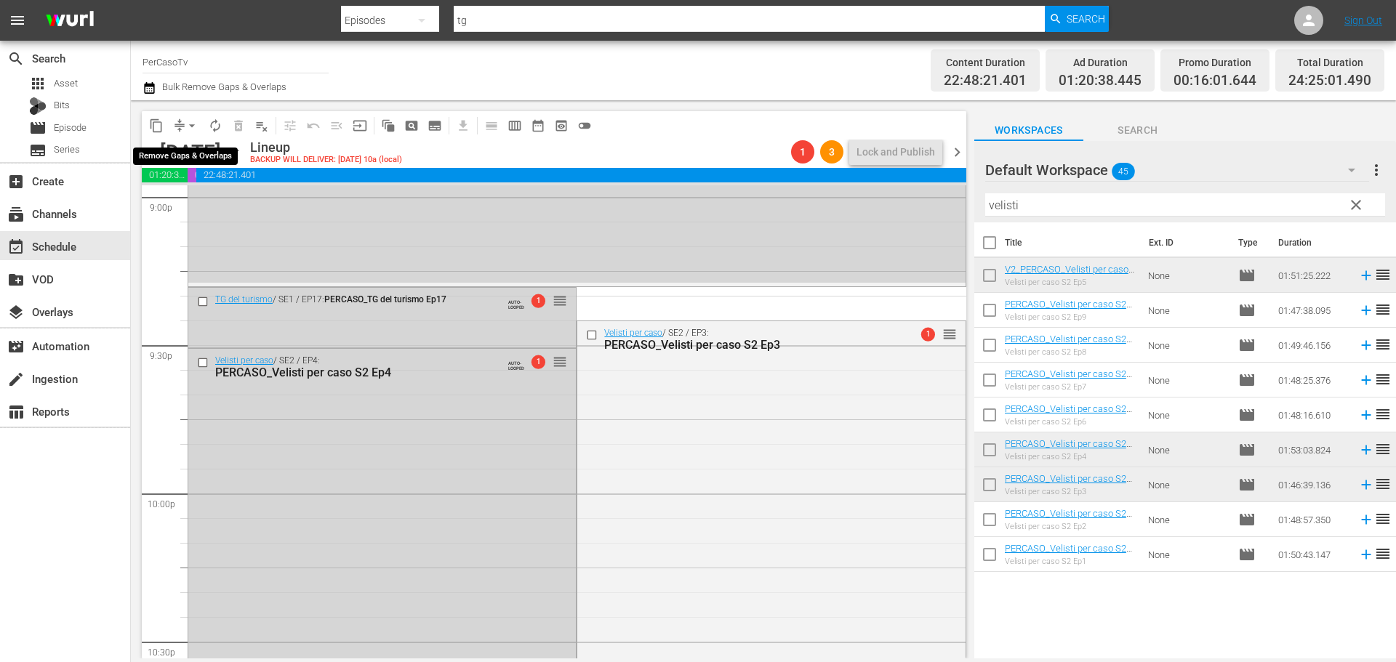
click at [190, 126] on span "arrow_drop_down" at bounding box center [192, 126] width 15 height 15
click at [193, 208] on li "Align to End of Previous Day" at bounding box center [192, 203] width 153 height 24
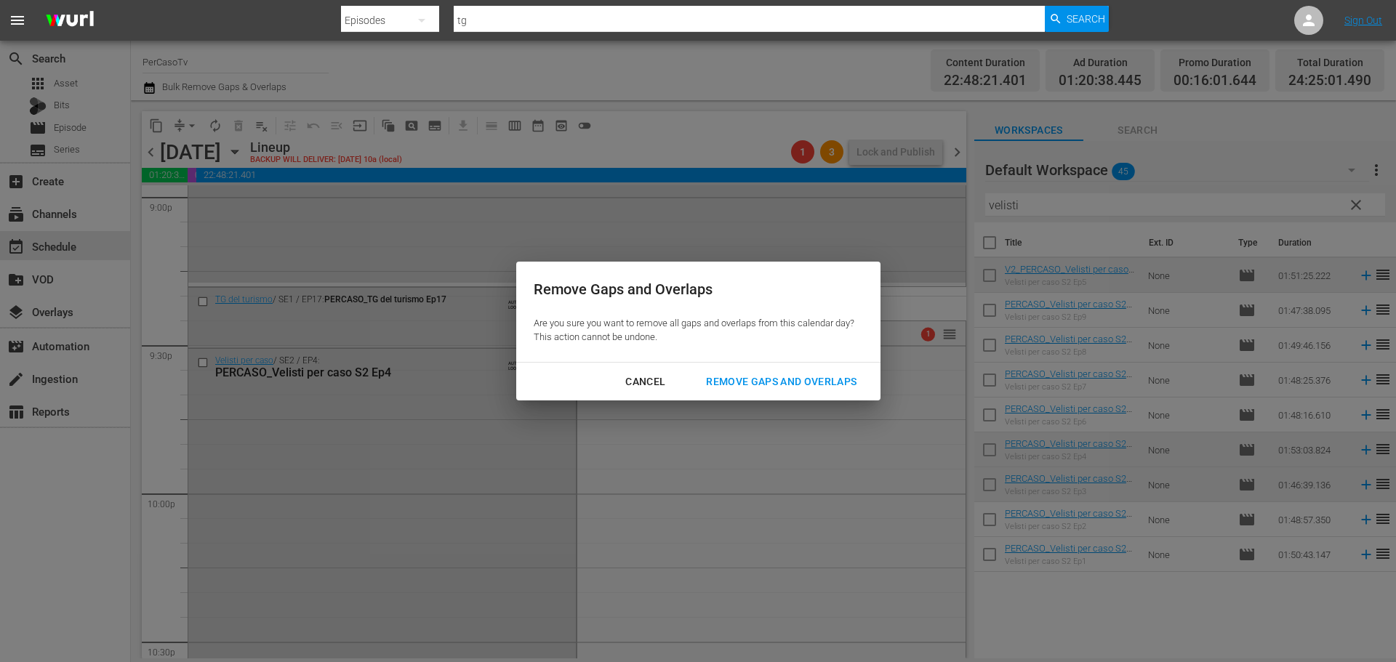
click at [856, 377] on div "Remove Gaps and Overlaps" at bounding box center [781, 382] width 174 height 18
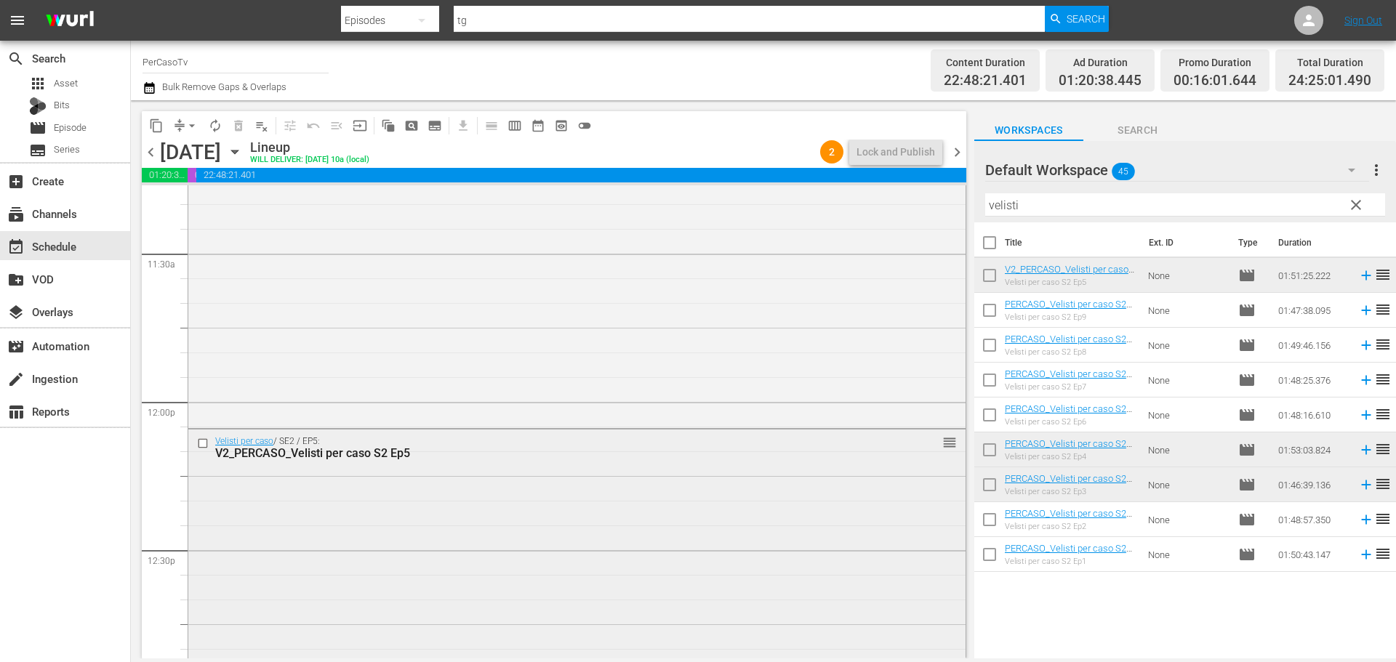
scroll to position [3431, 0]
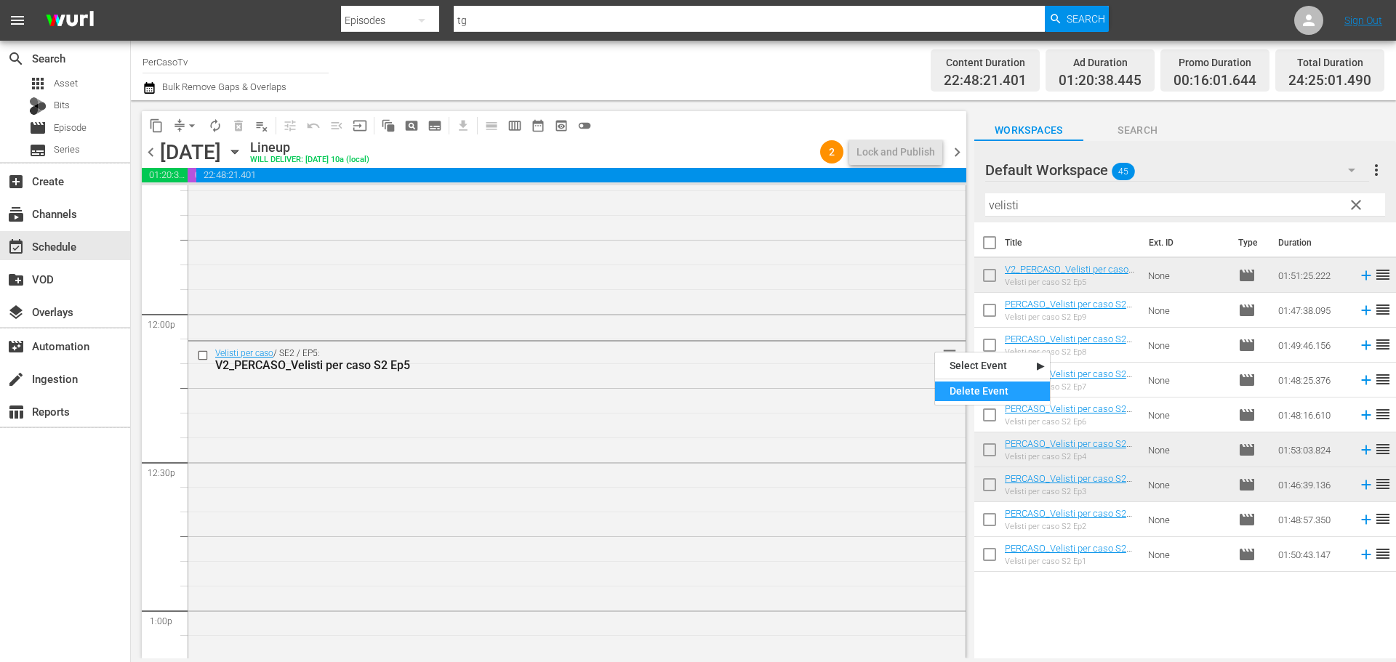
click at [964, 388] on div "Delete Event" at bounding box center [992, 392] width 115 height 20
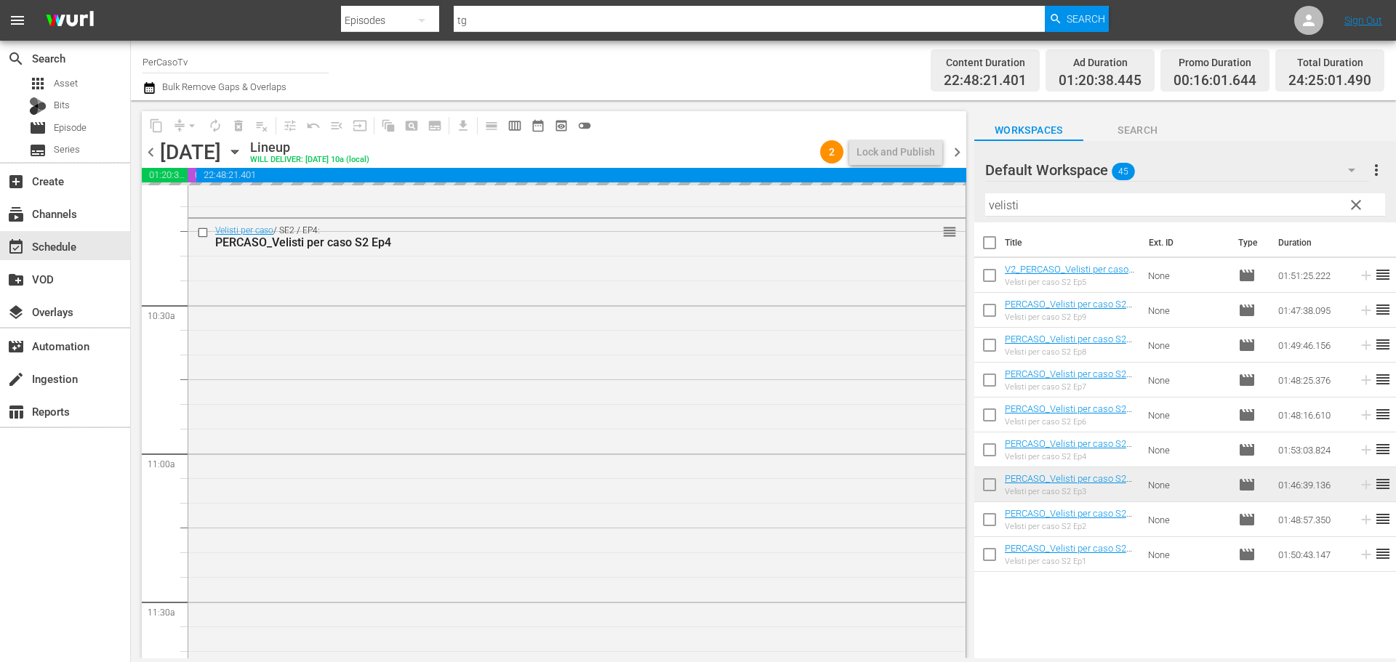
scroll to position [2849, 0]
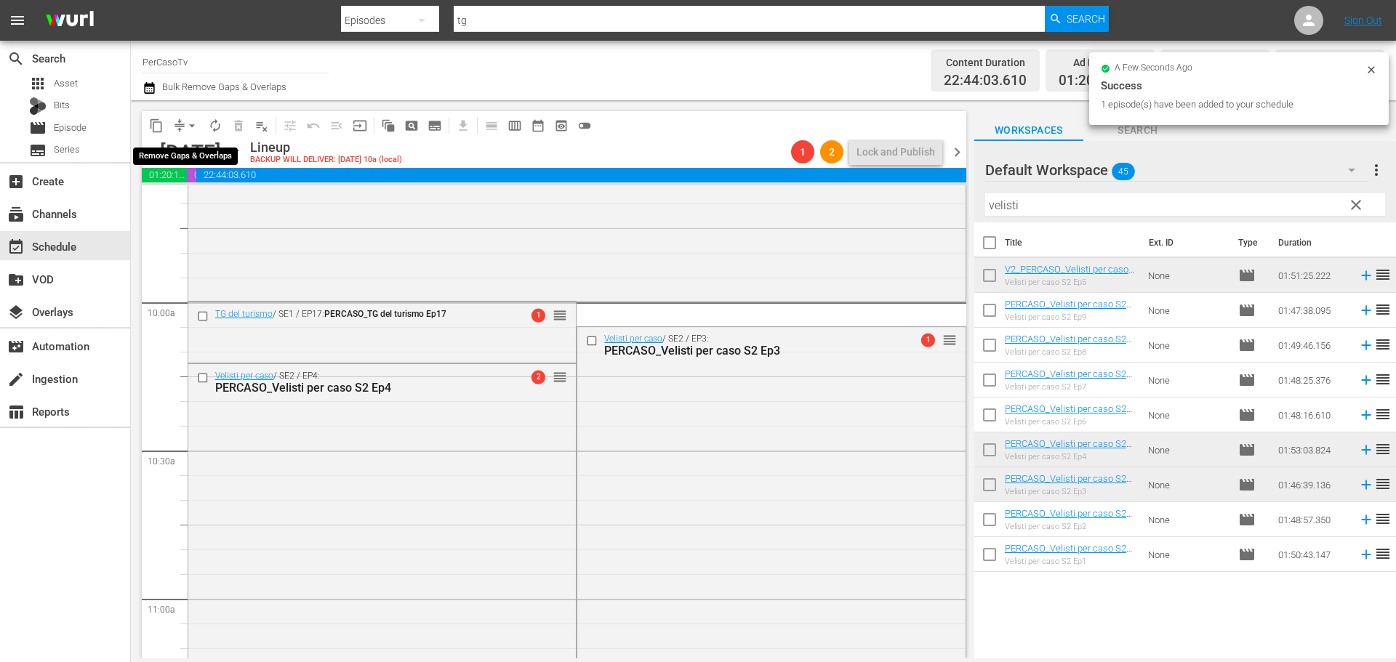
click at [190, 125] on span "arrow_drop_down" at bounding box center [192, 126] width 15 height 15
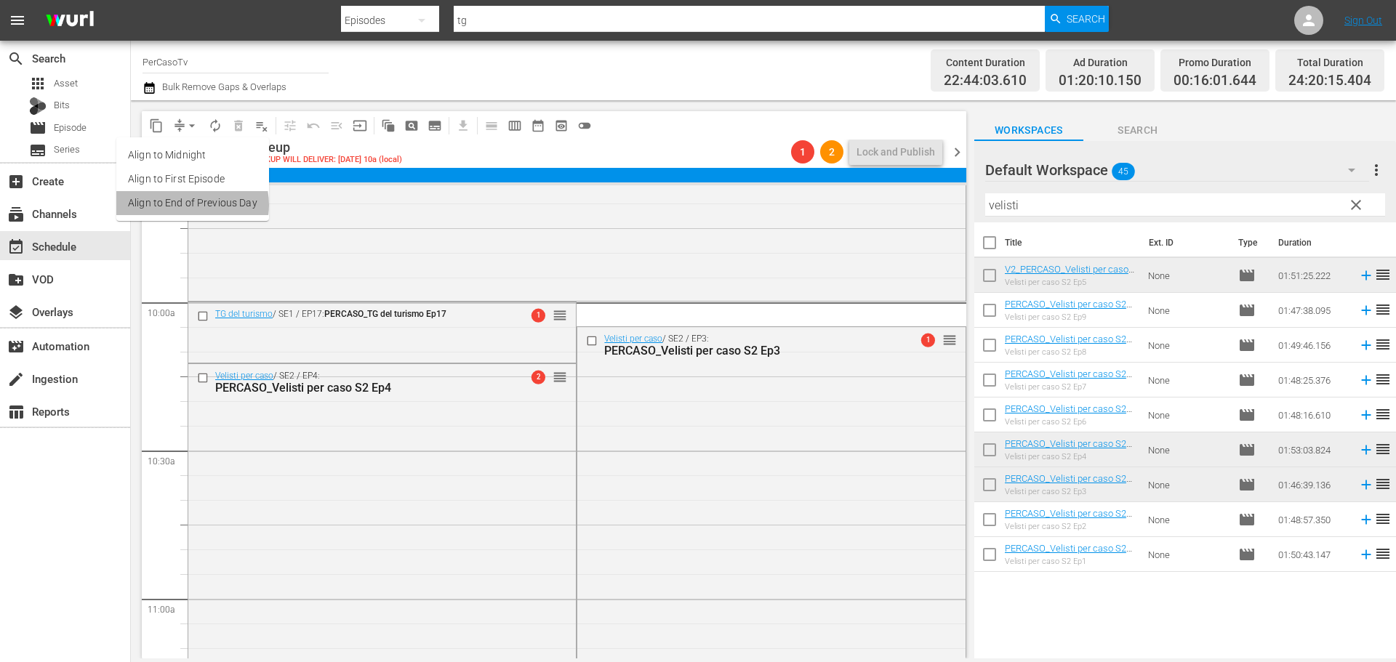
click at [190, 205] on li "Align to End of Previous Day" at bounding box center [192, 203] width 153 height 24
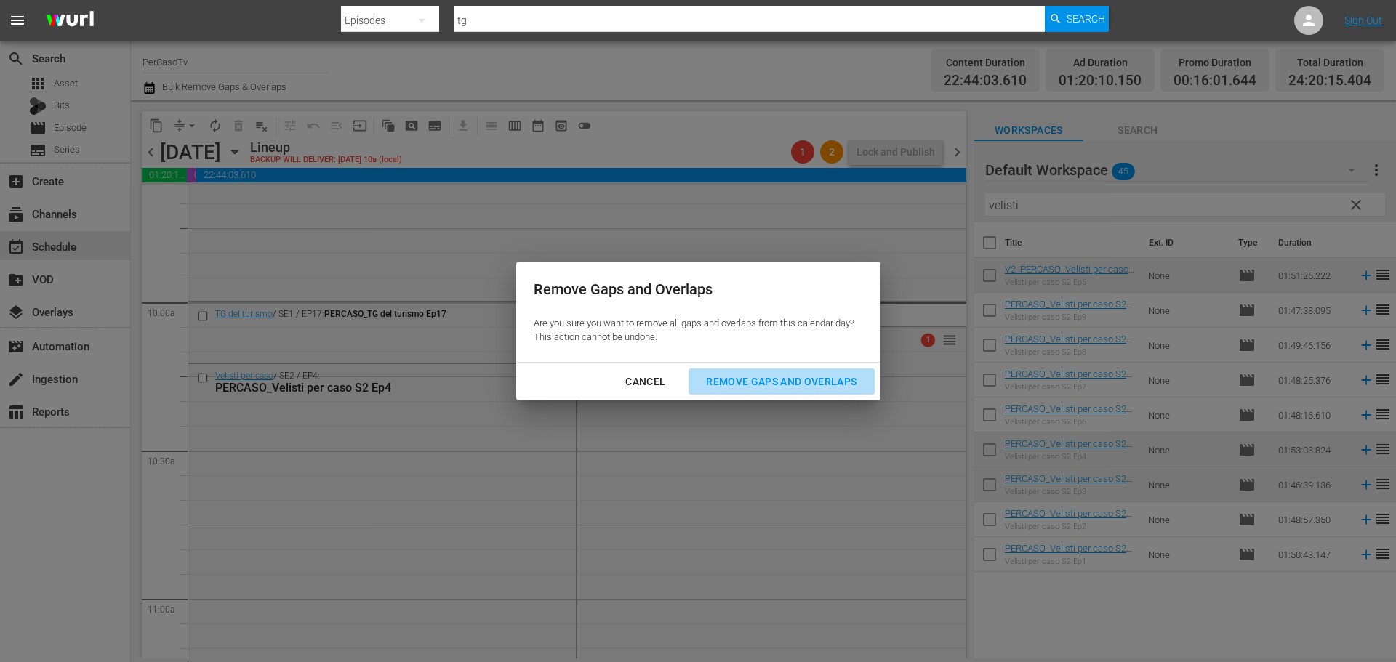
click at [819, 391] on button "Remove Gaps and Overlaps" at bounding box center [781, 382] width 185 height 27
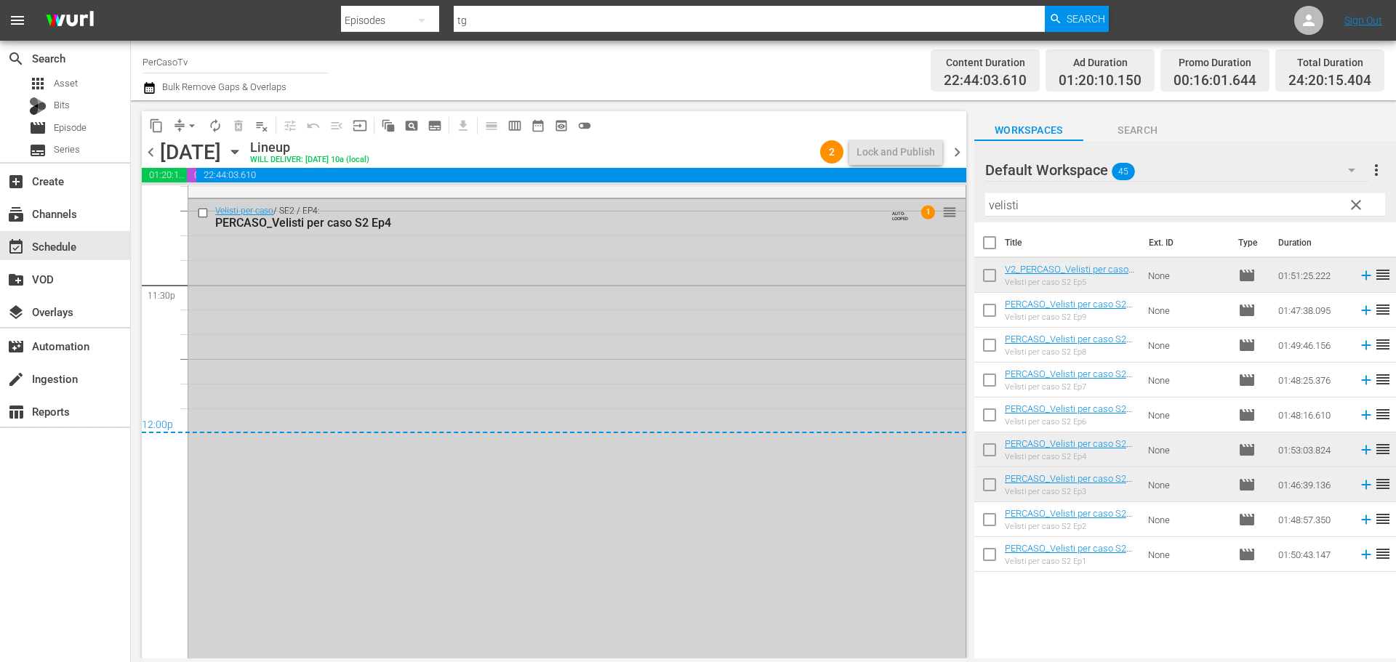
scroll to position [6722, 0]
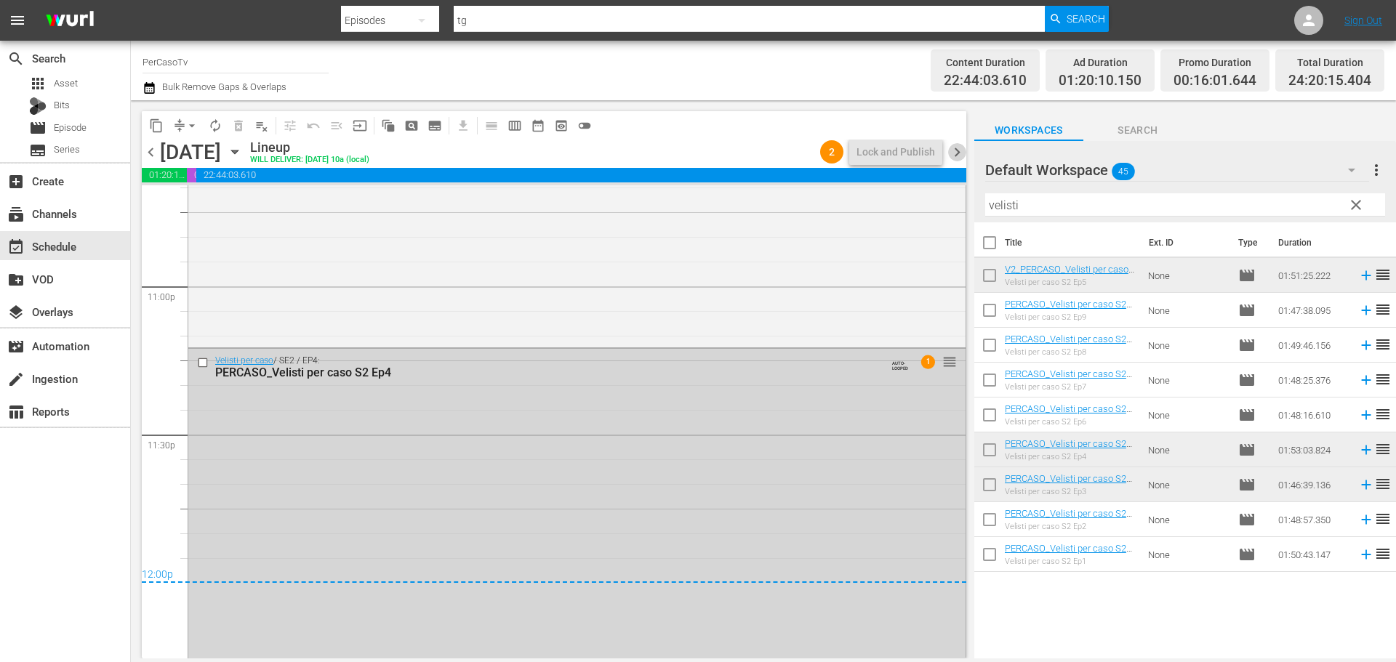
click at [955, 154] on span "chevron_right" at bounding box center [957, 152] width 18 height 18
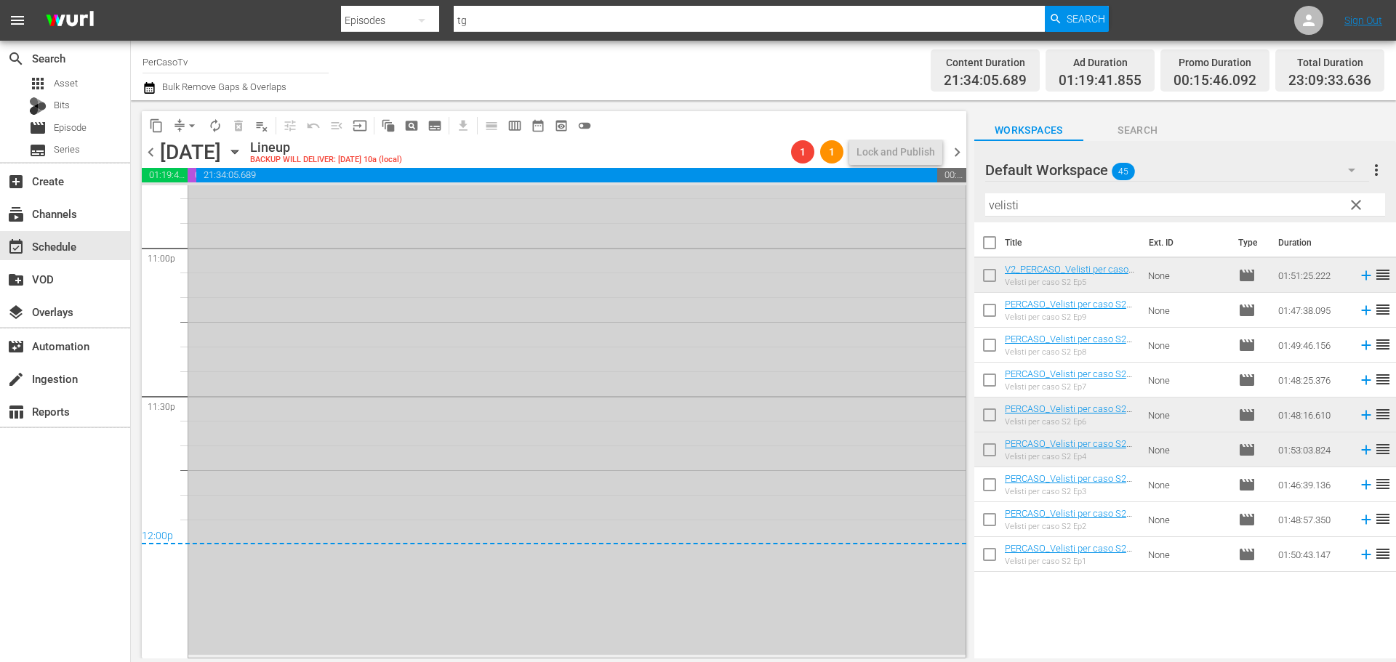
scroll to position [6542, 0]
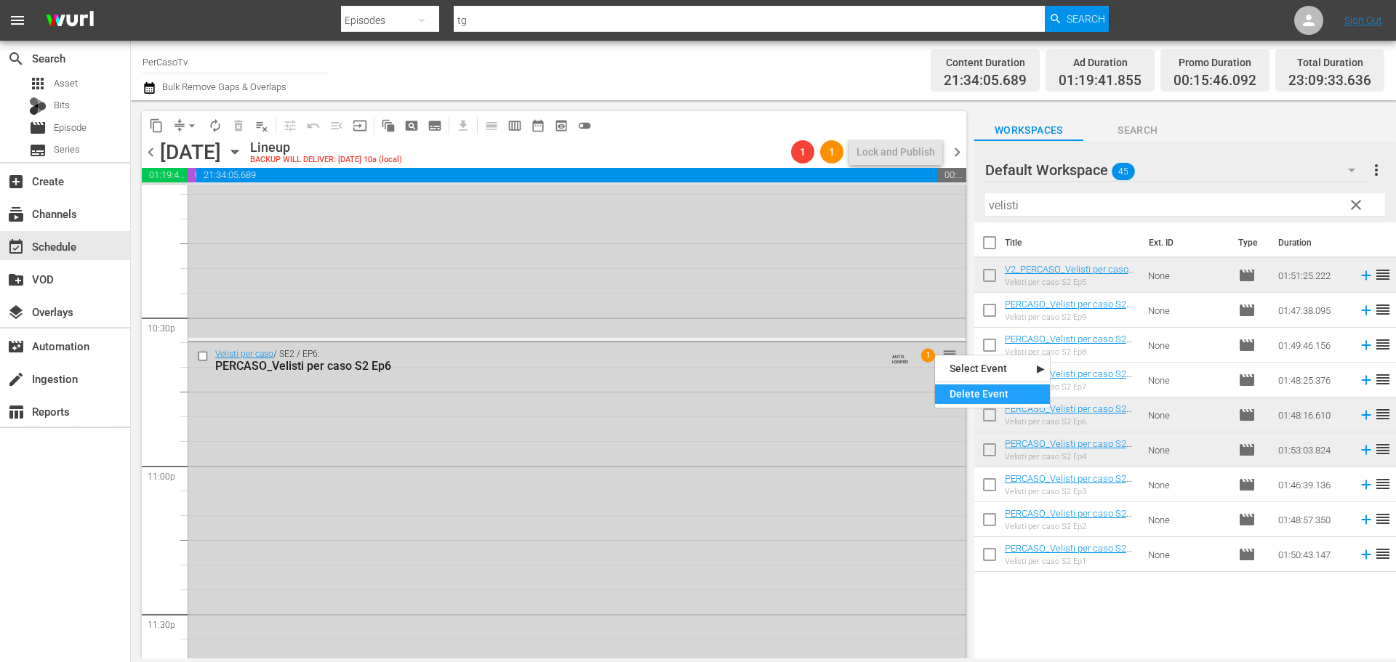
click at [958, 391] on div "Delete Event" at bounding box center [992, 395] width 115 height 20
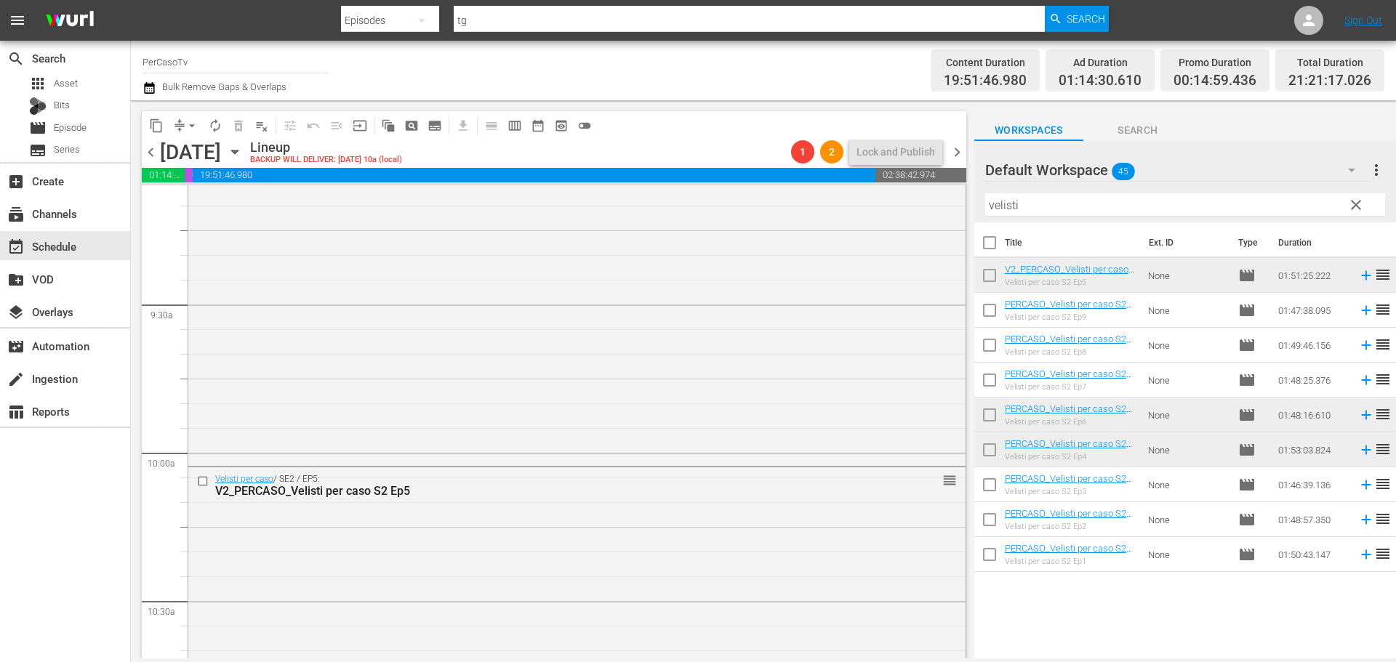
scroll to position [0, 0]
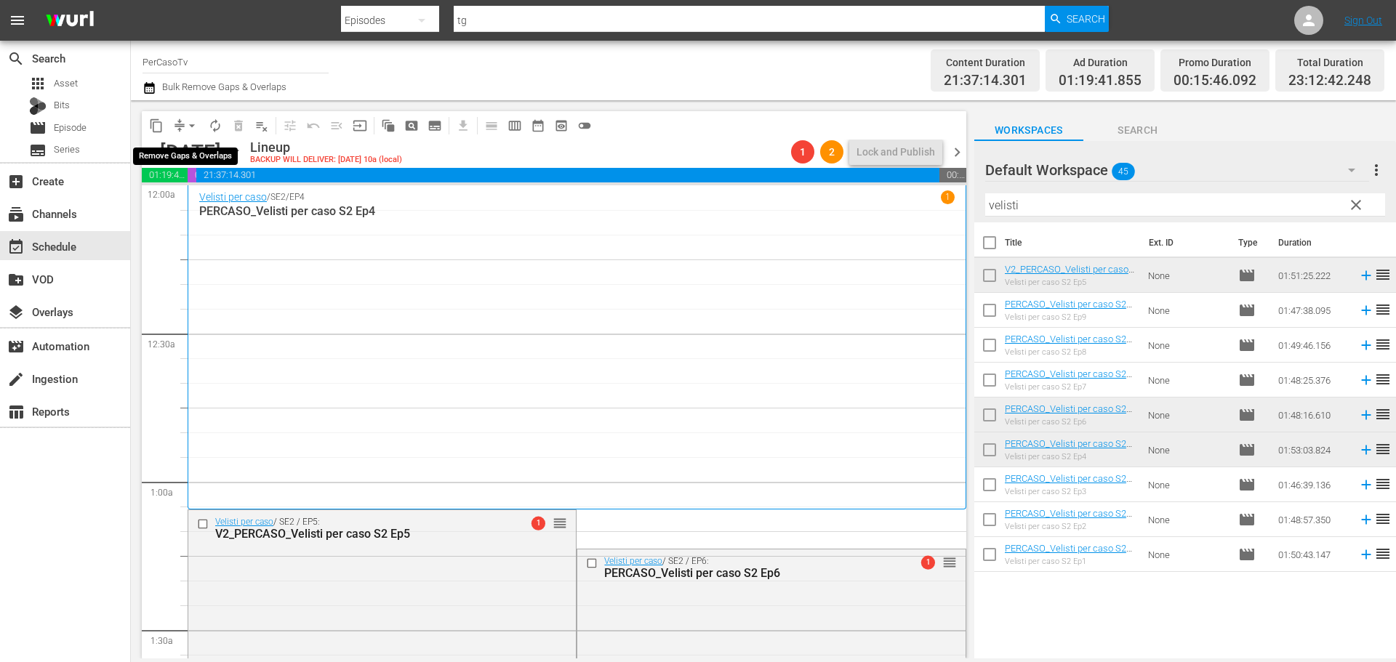
click at [187, 125] on span "arrow_drop_down" at bounding box center [192, 126] width 15 height 15
click at [225, 213] on li "Align to End of Previous Day" at bounding box center [192, 203] width 153 height 24
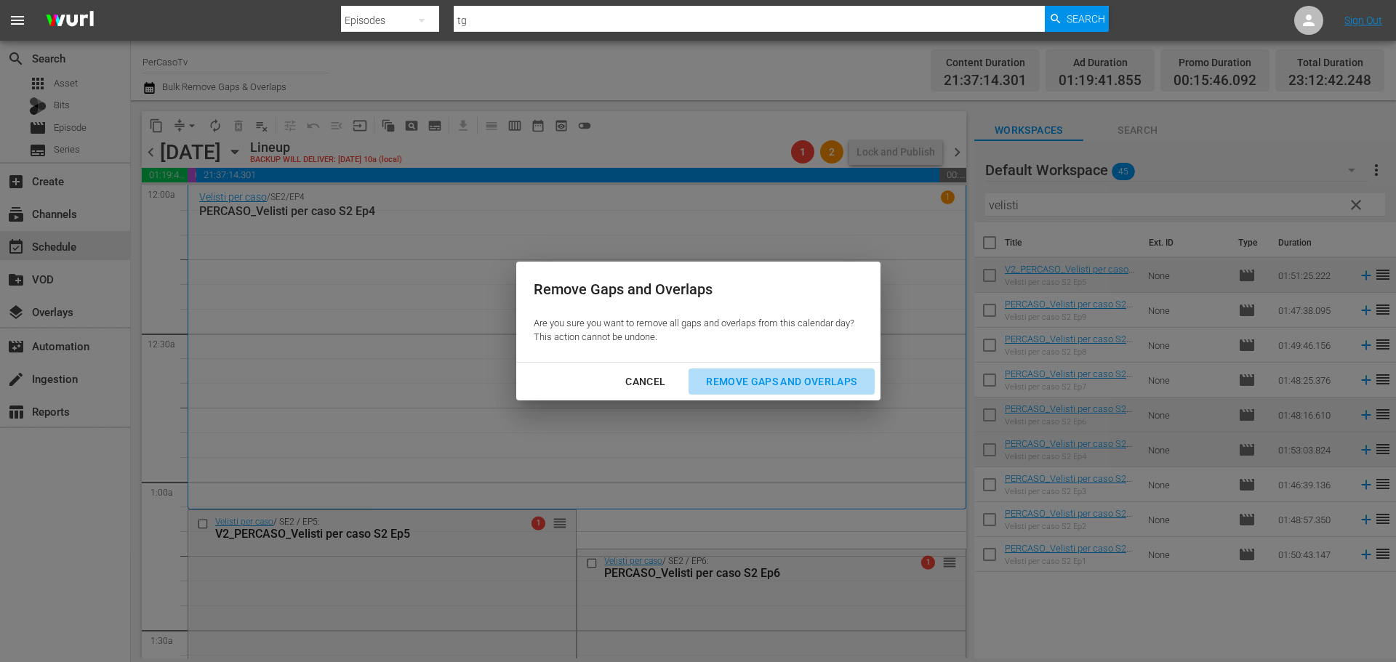
click at [836, 374] on div "Remove Gaps and Overlaps" at bounding box center [781, 382] width 174 height 18
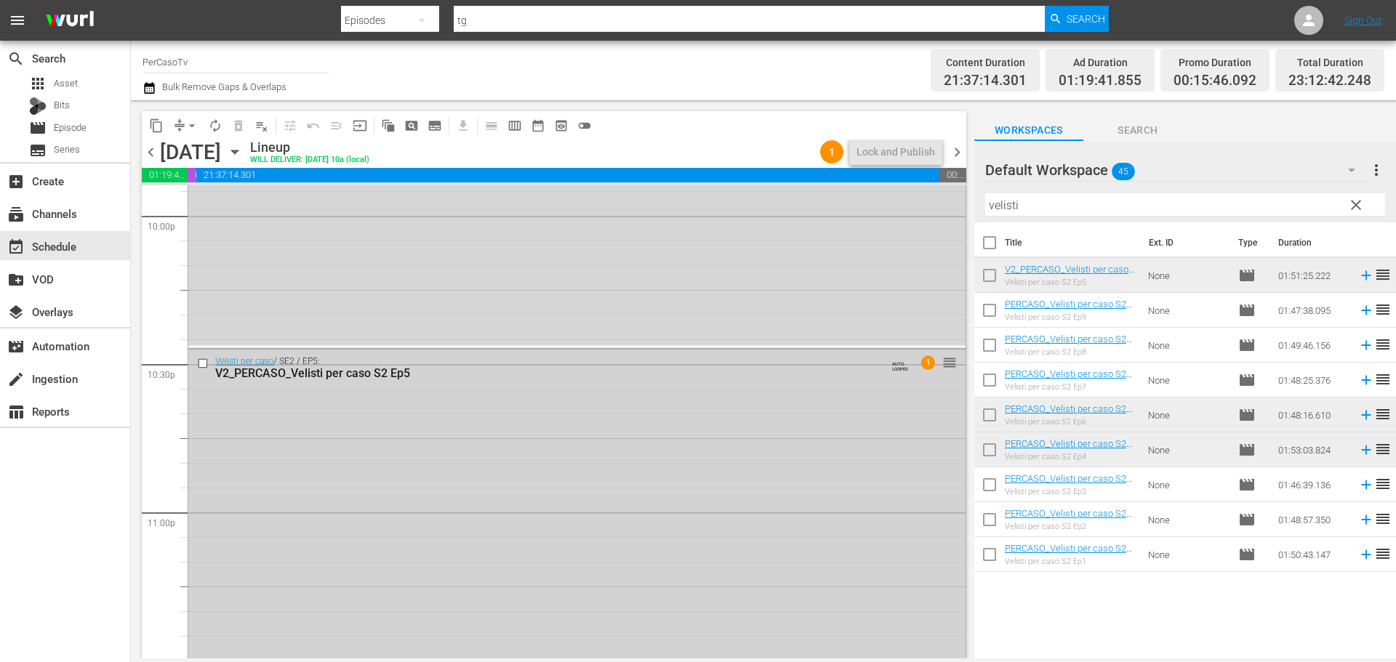
scroll to position [6519, 0]
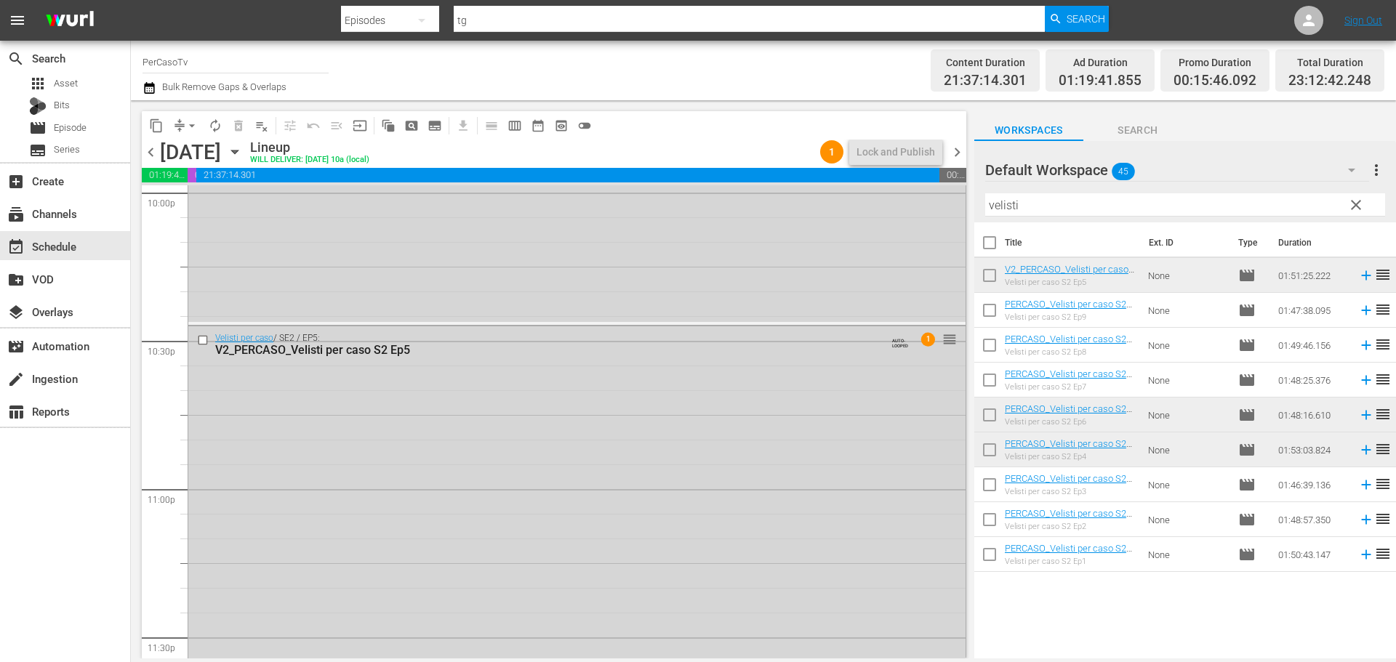
click at [1361, 204] on span "clear" at bounding box center [1355, 204] width 17 height 17
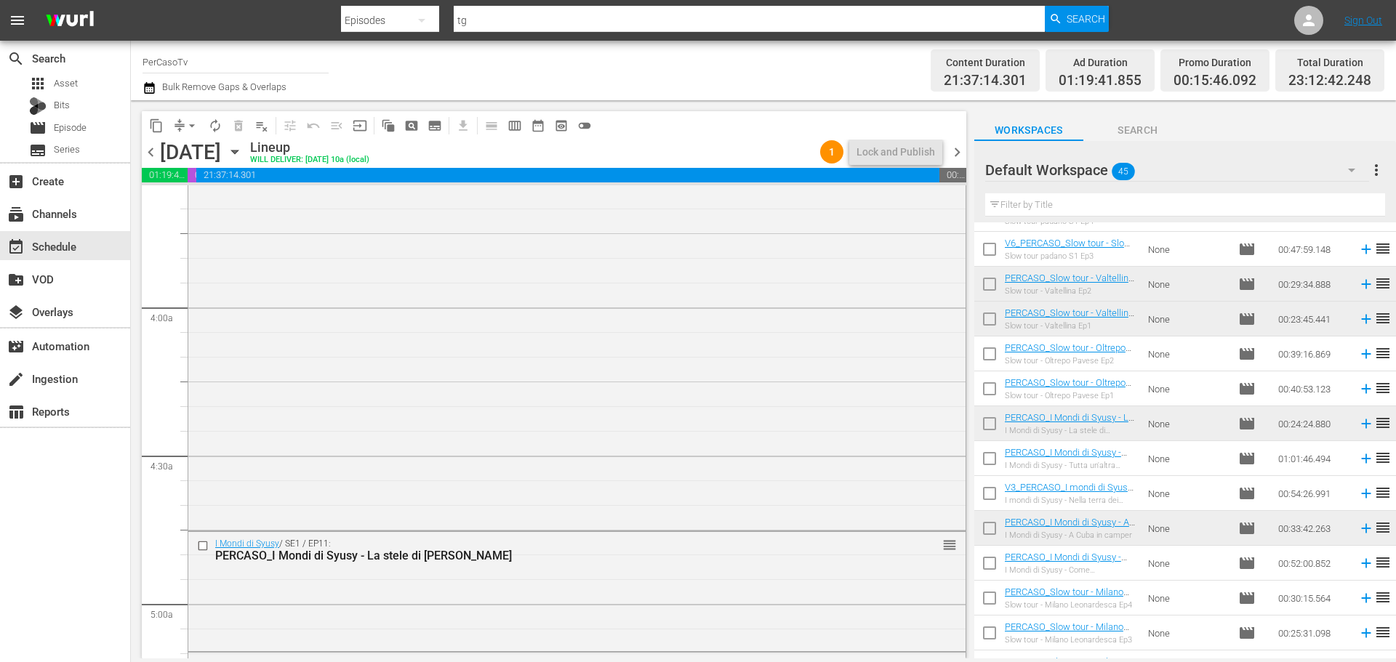
scroll to position [1091, 0]
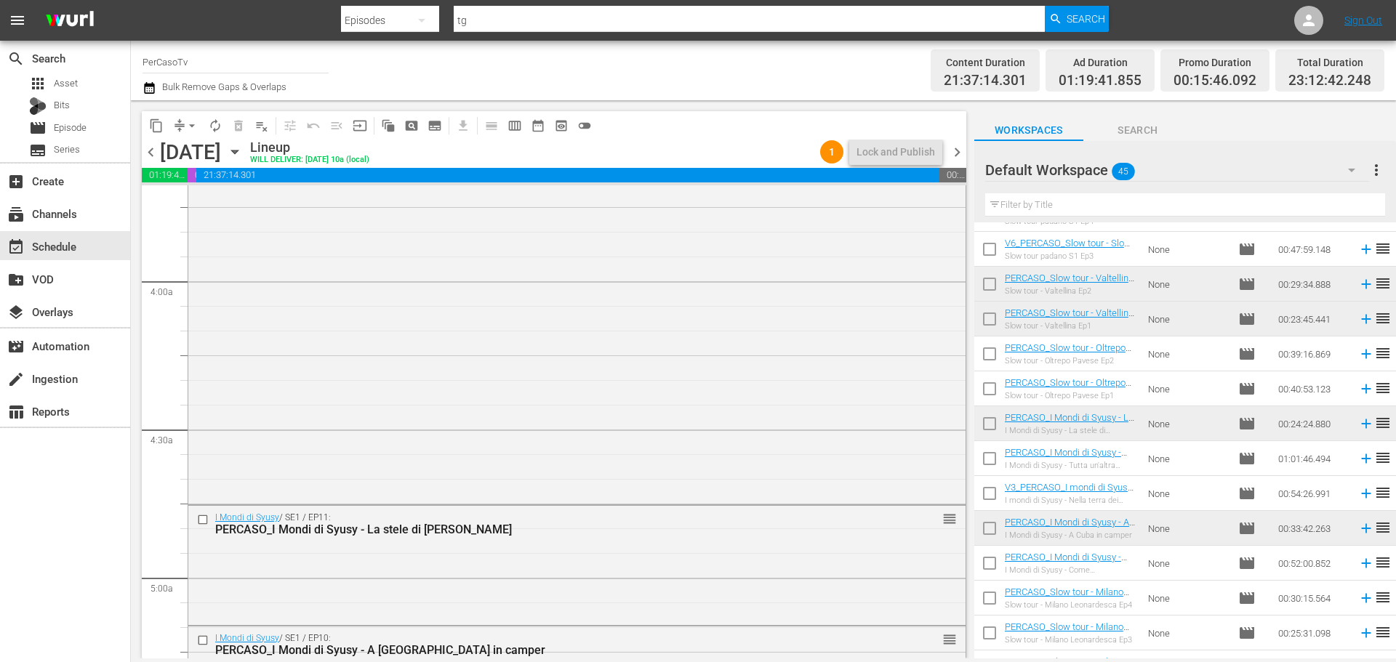
click at [1083, 200] on input "text" at bounding box center [1185, 204] width 400 height 23
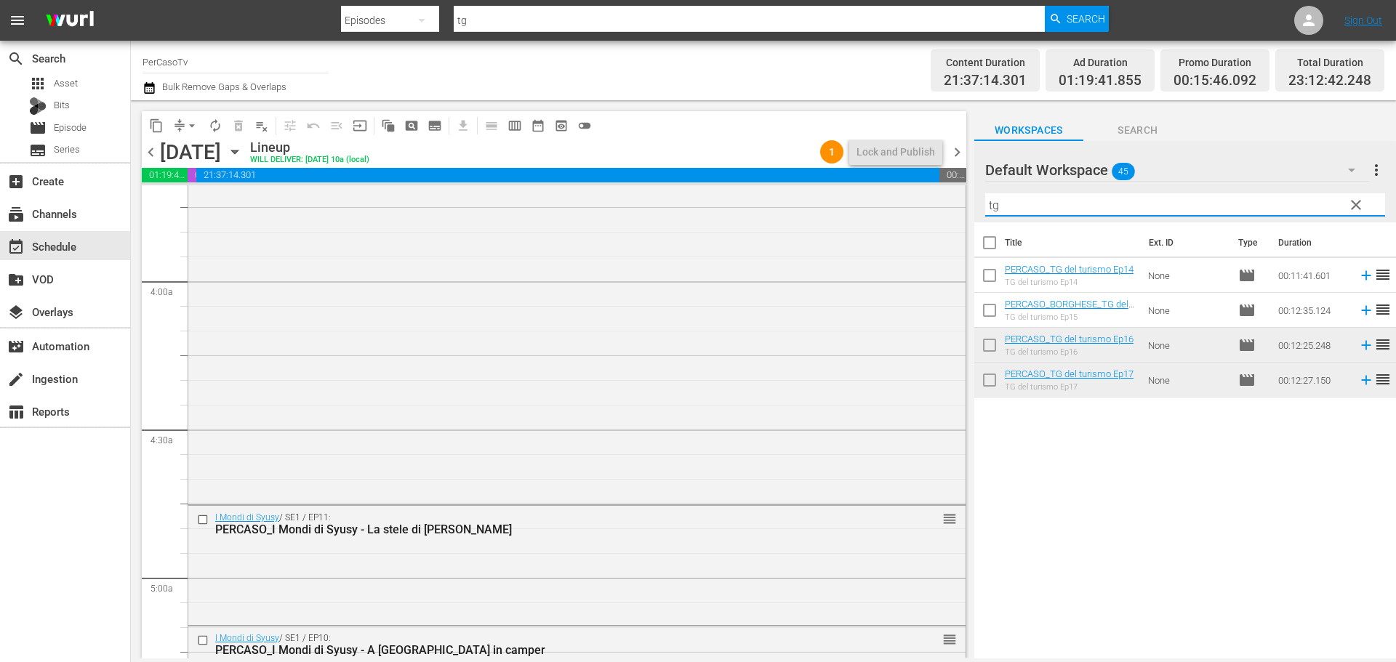
scroll to position [0, 0]
type input "tg"
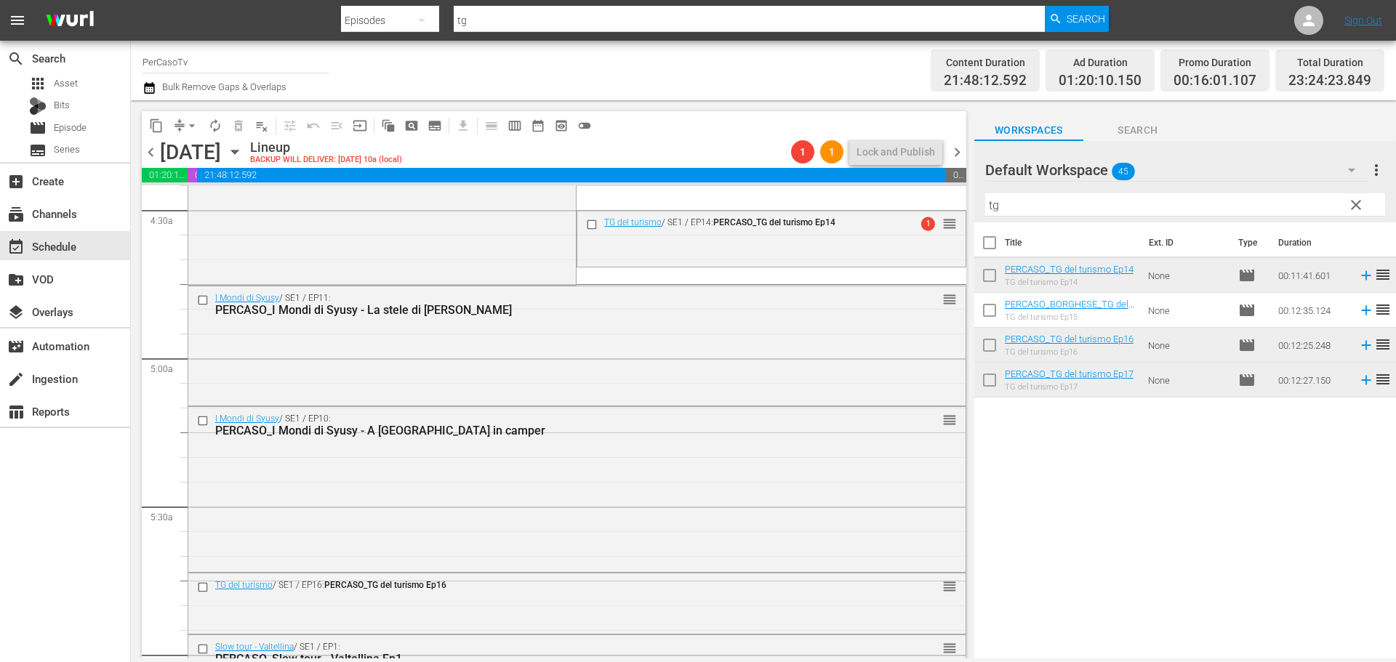
scroll to position [1309, 0]
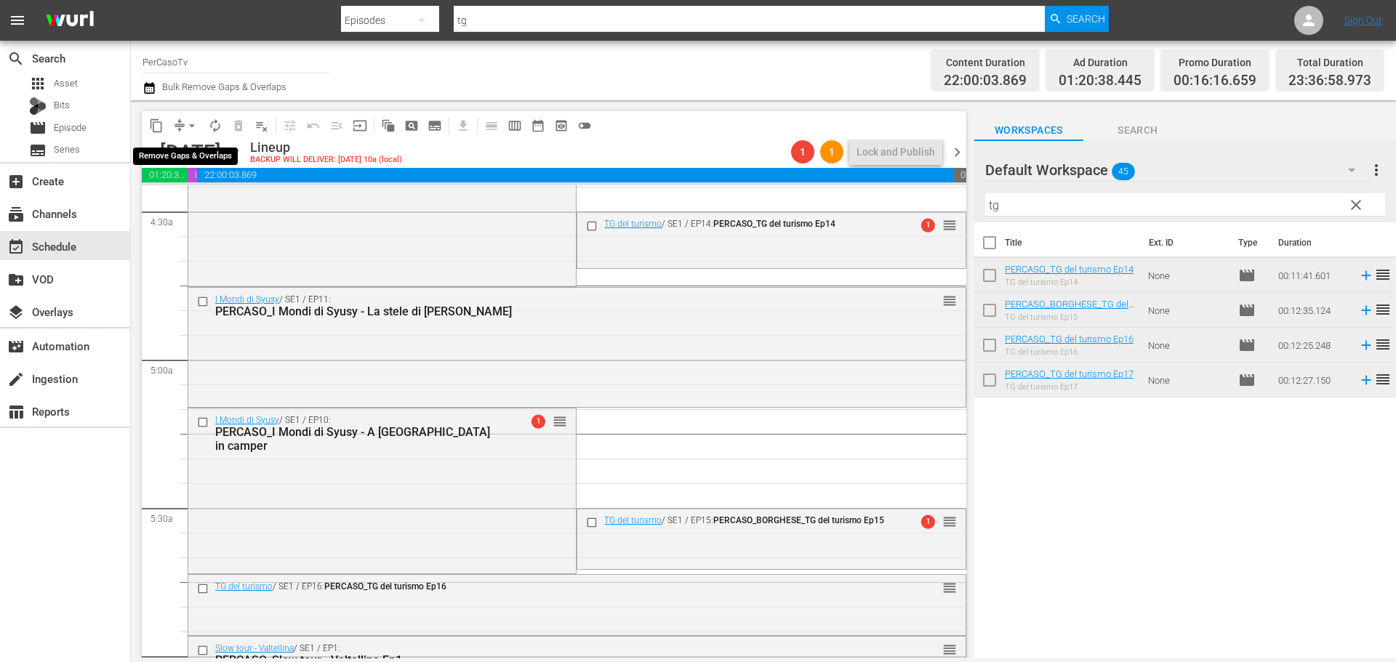
click at [193, 126] on span "arrow_drop_down" at bounding box center [192, 126] width 15 height 15
click at [192, 212] on li "Align to End of Previous Day" at bounding box center [192, 203] width 153 height 24
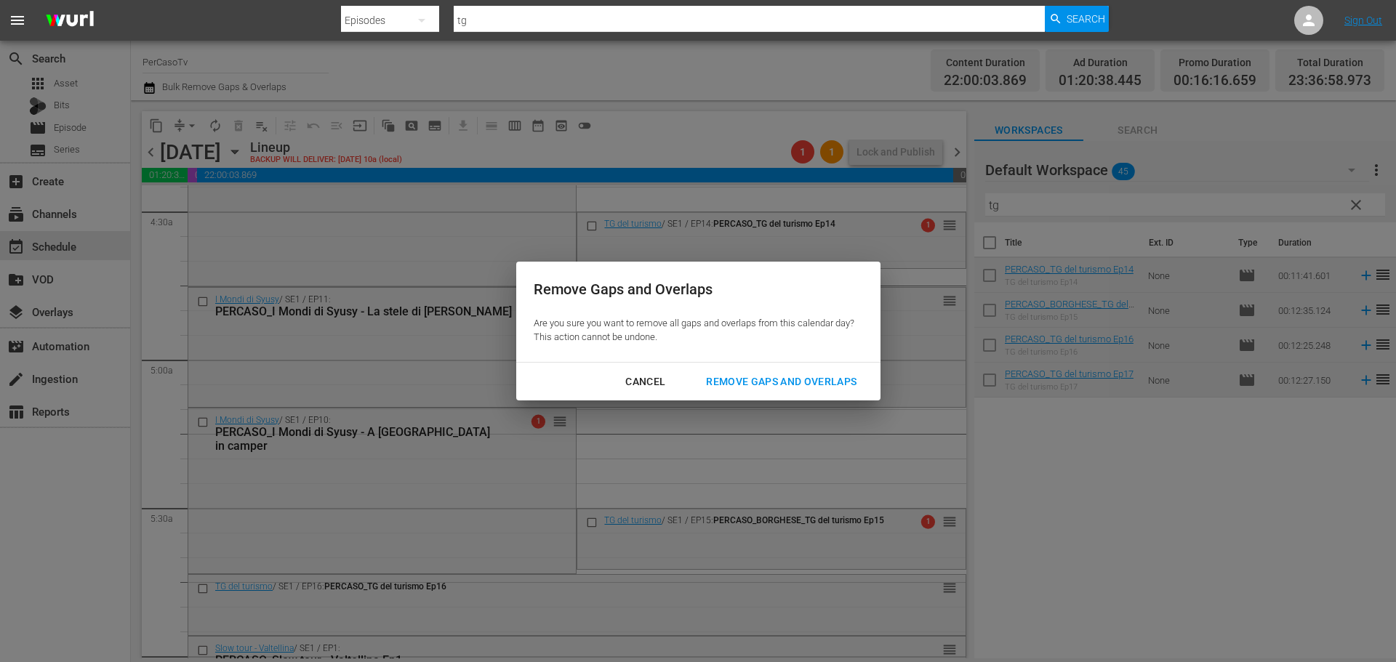
click at [793, 377] on div "Remove Gaps and Overlaps" at bounding box center [781, 382] width 174 height 18
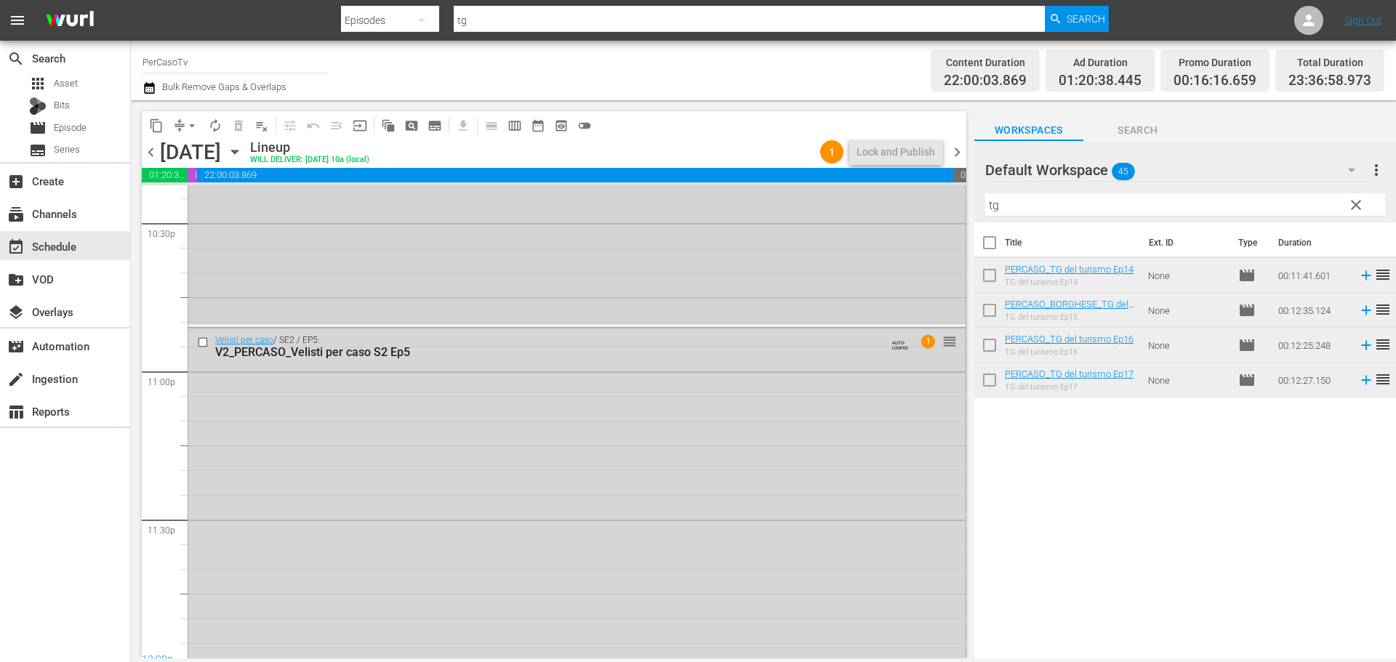
scroll to position [6490, 0]
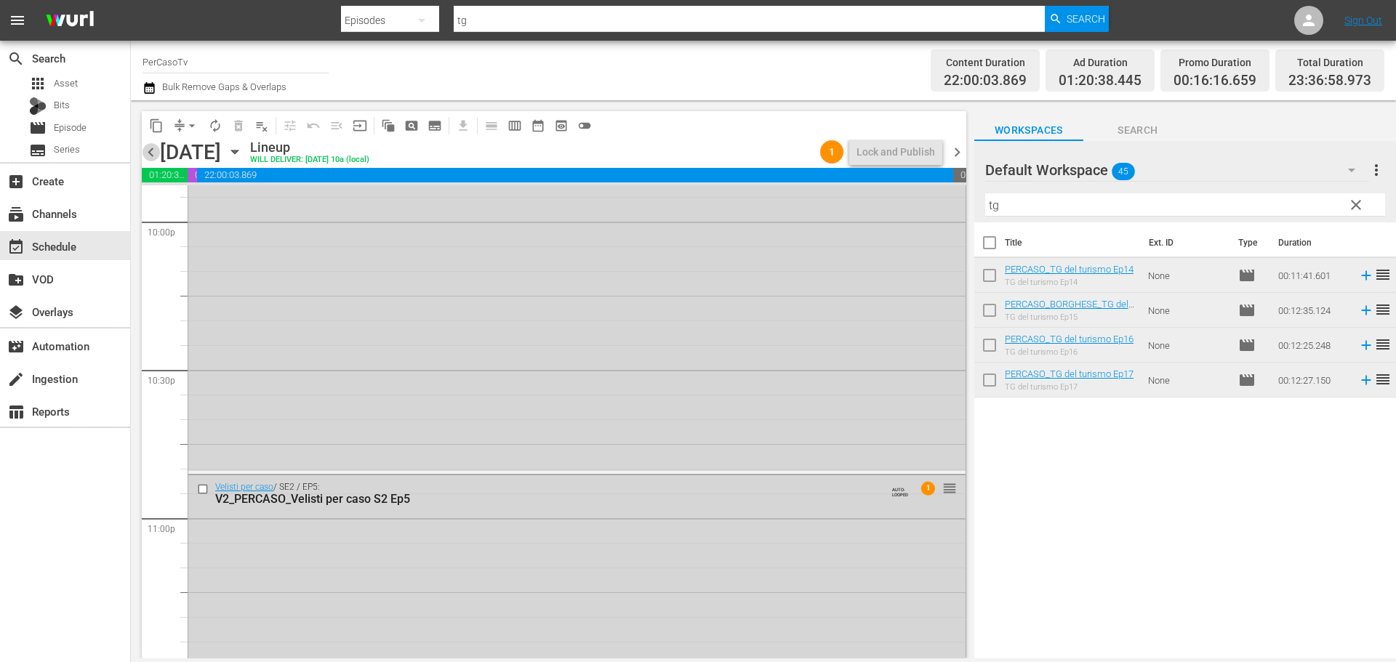
click at [155, 158] on span "chevron_left" at bounding box center [151, 152] width 18 height 18
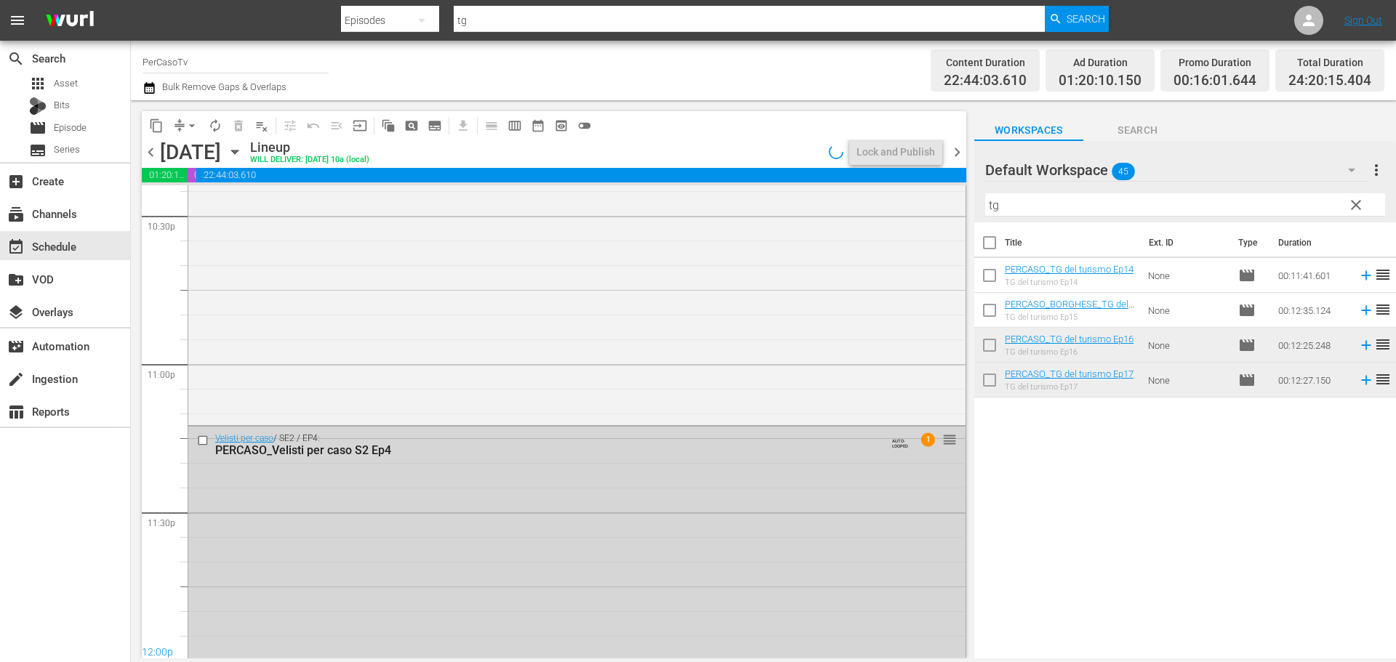
scroll to position [6465, 0]
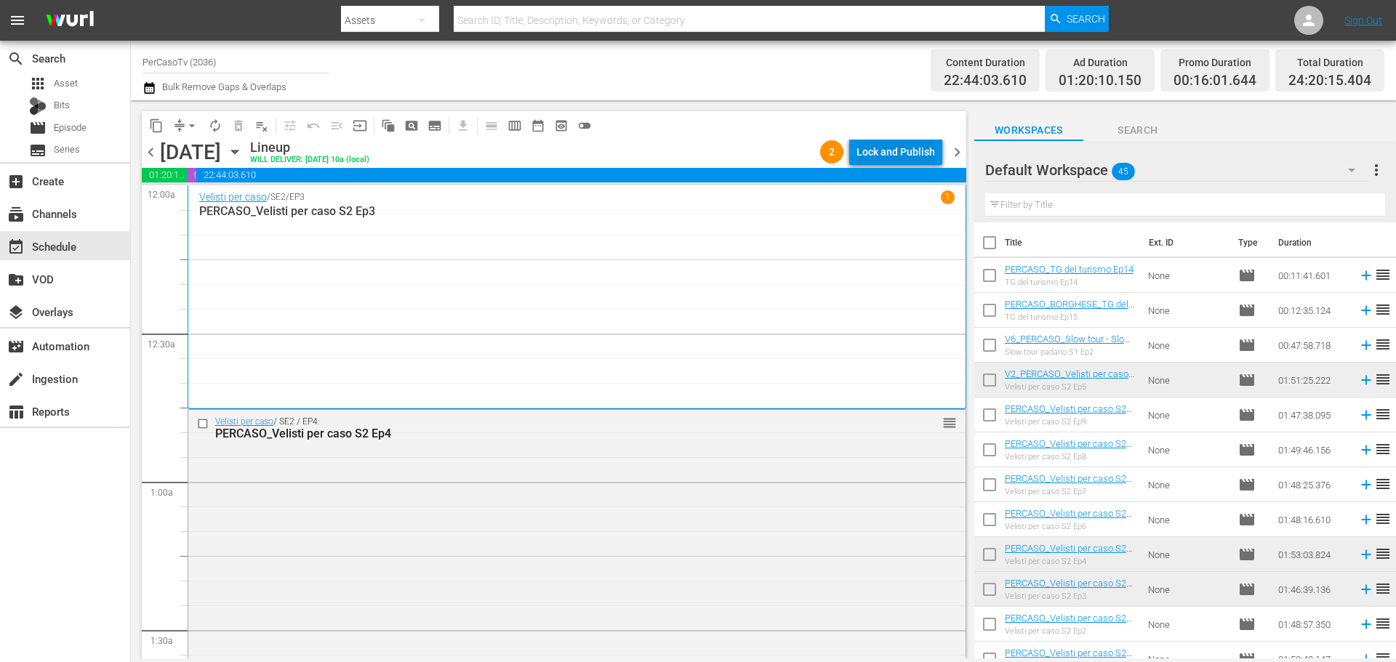
click at [918, 156] on div "Lock and Publish" at bounding box center [896, 152] width 79 height 26
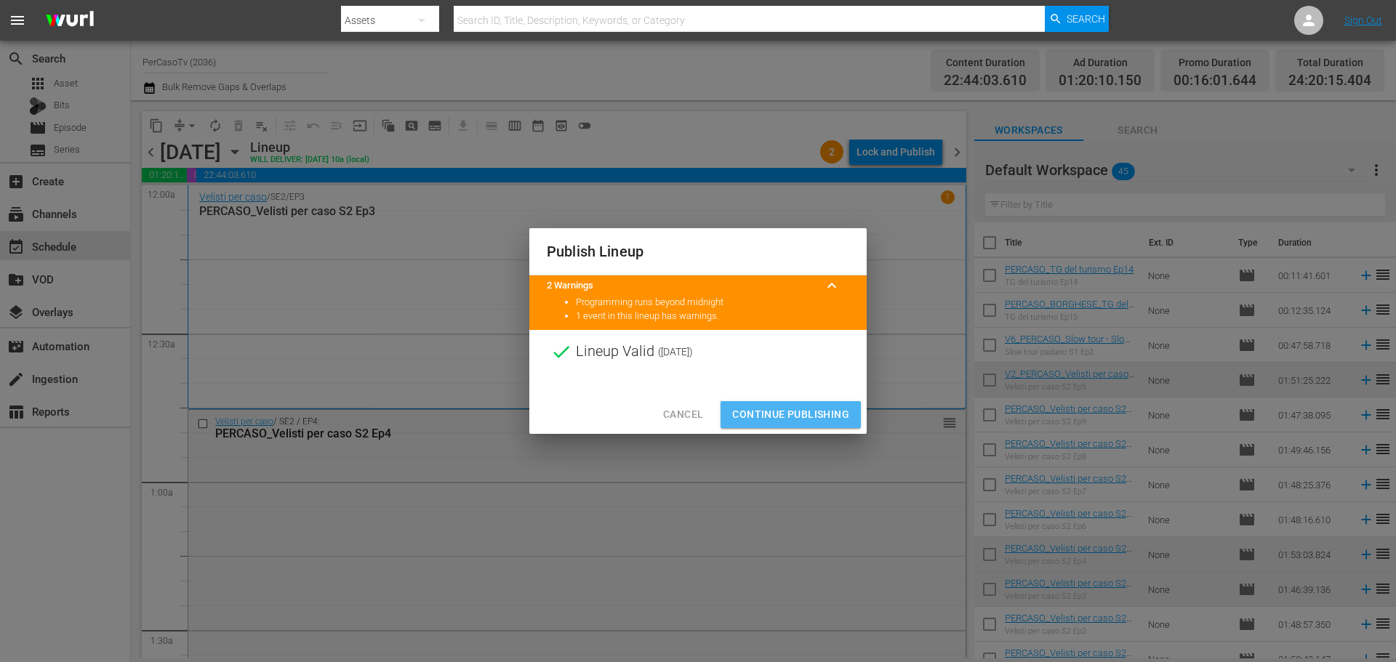
click at [840, 423] on button "Continue Publishing" at bounding box center [791, 414] width 140 height 27
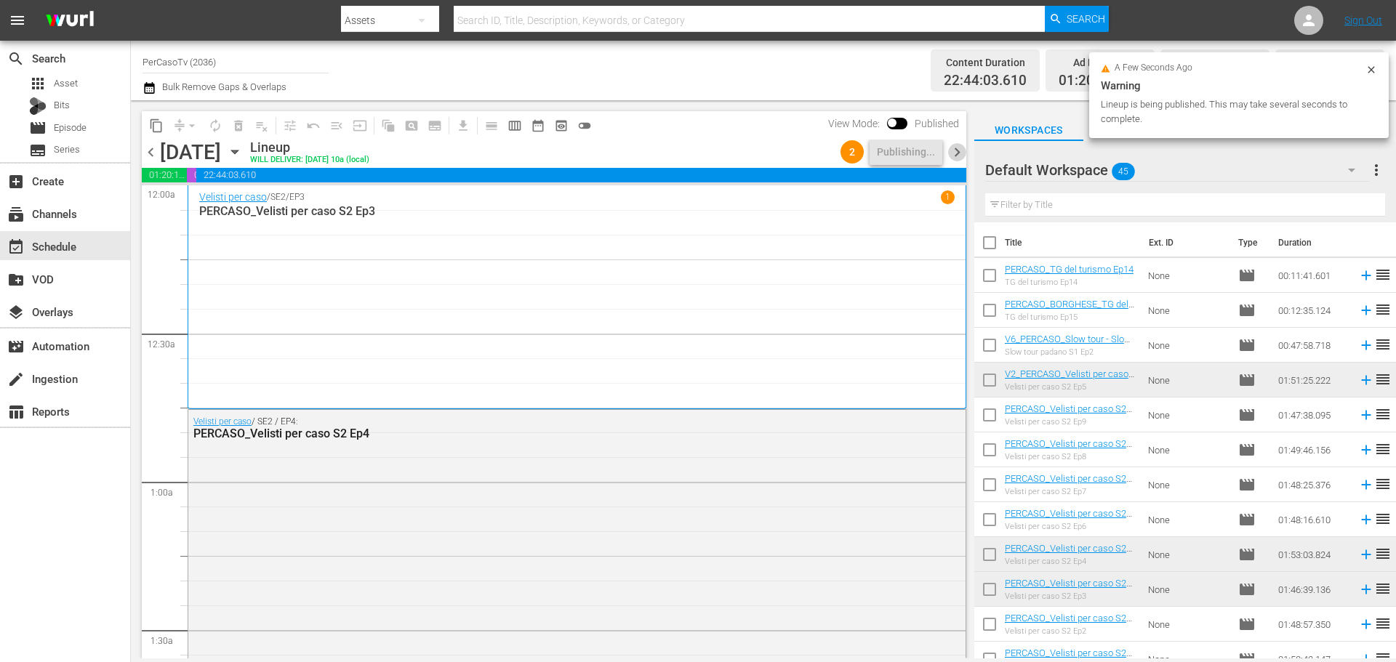
click at [960, 156] on span "chevron_right" at bounding box center [957, 152] width 18 height 18
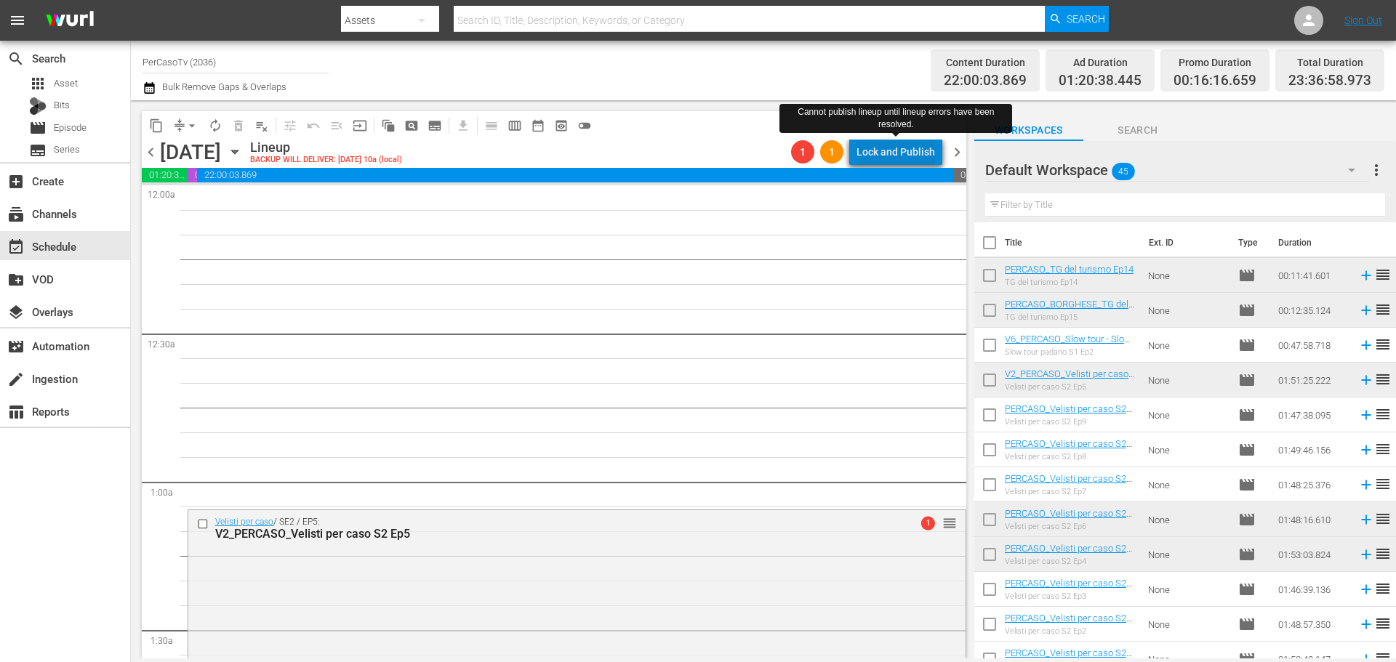
click at [924, 146] on div "Lock and Publish" at bounding box center [896, 152] width 79 height 26
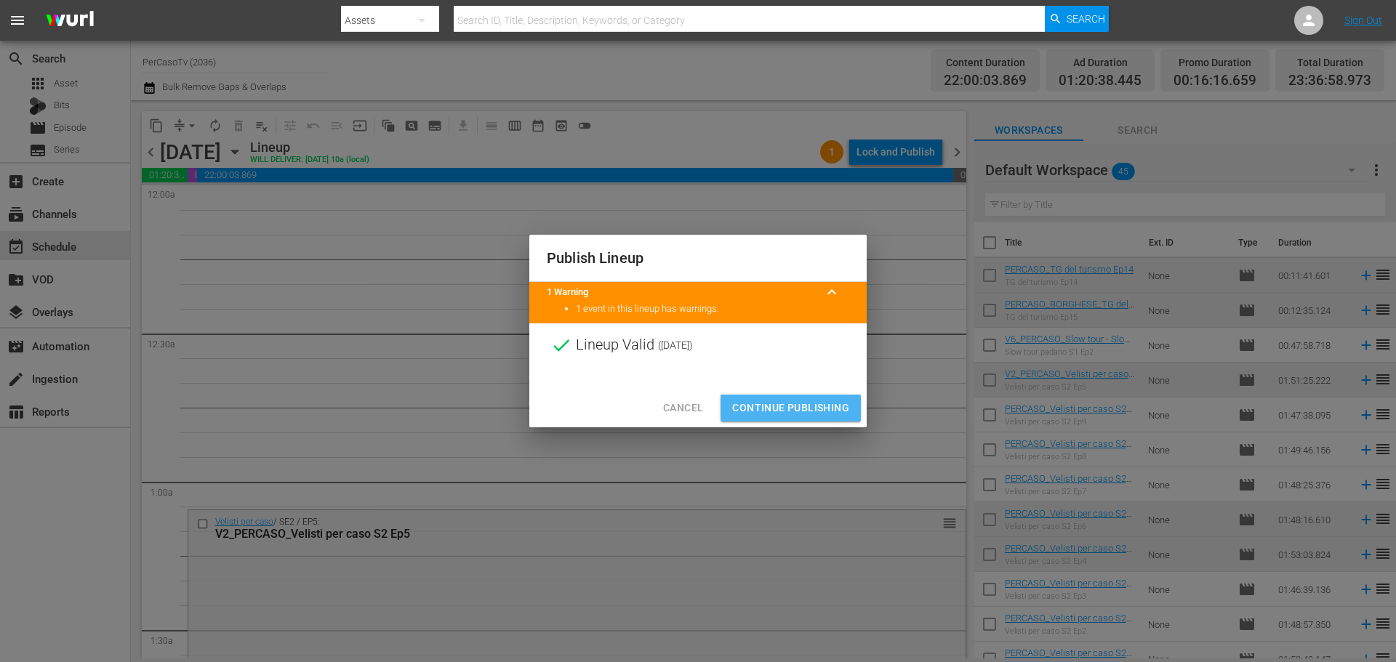
click at [819, 412] on span "Continue Publishing" at bounding box center [790, 408] width 117 height 18
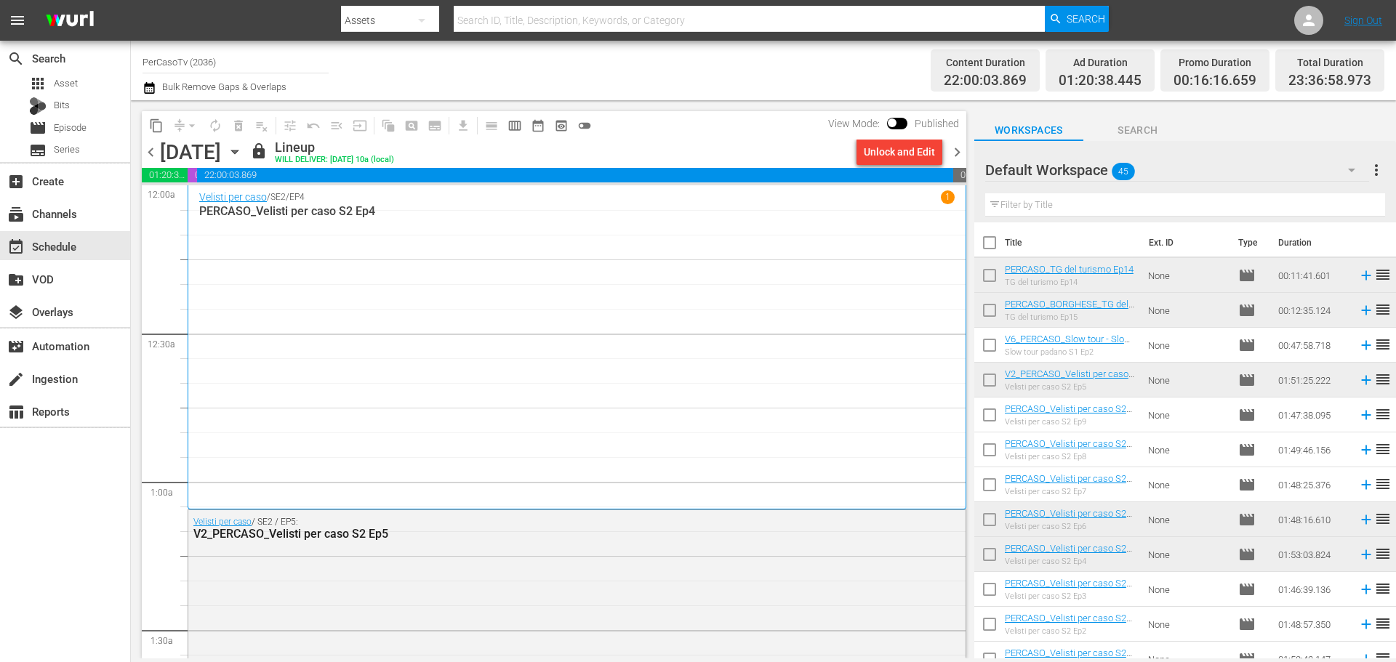
click at [231, 52] on input "PerCasoTv (2036)" at bounding box center [236, 61] width 186 height 35
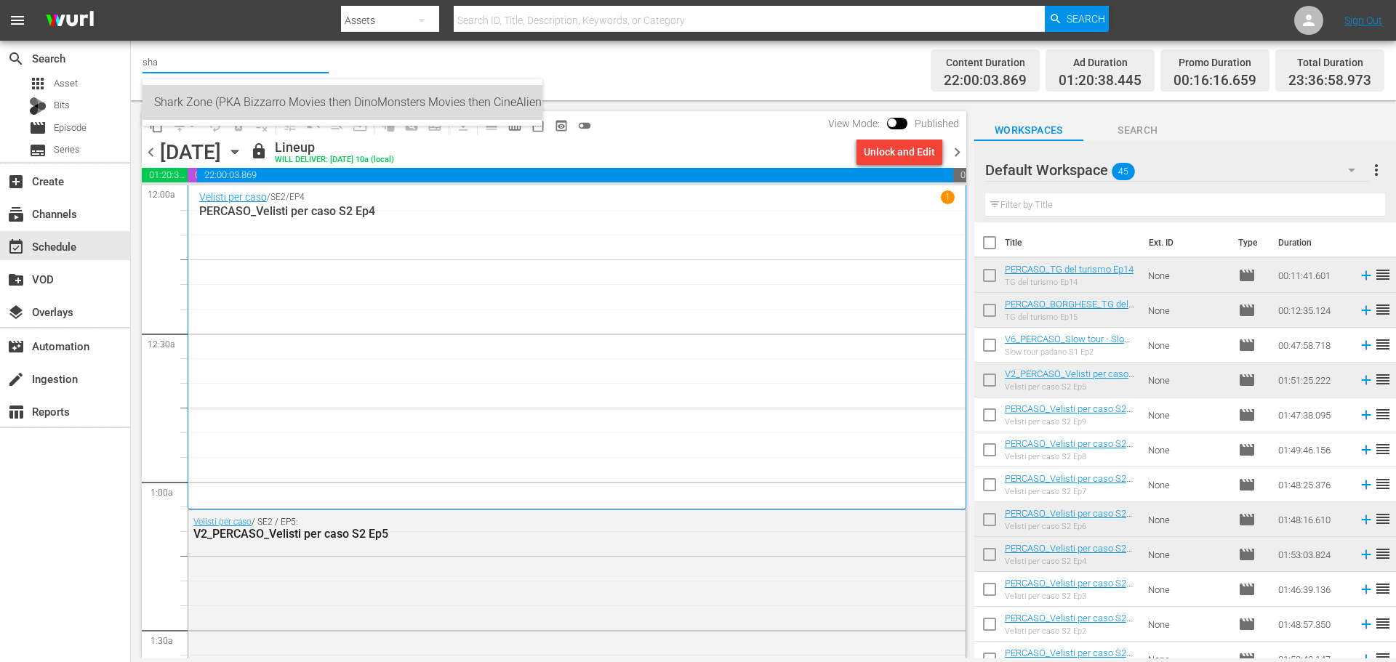
click at [297, 100] on div "Shark Zone (PKA Bizzarro Movies then DinoMonsters Movies then CineAliens) (607 …" at bounding box center [342, 102] width 377 height 35
type input "Shark Zone (PKA Bizzarro Movies then DinoMonsters Movies then CineAliens) (607 …"
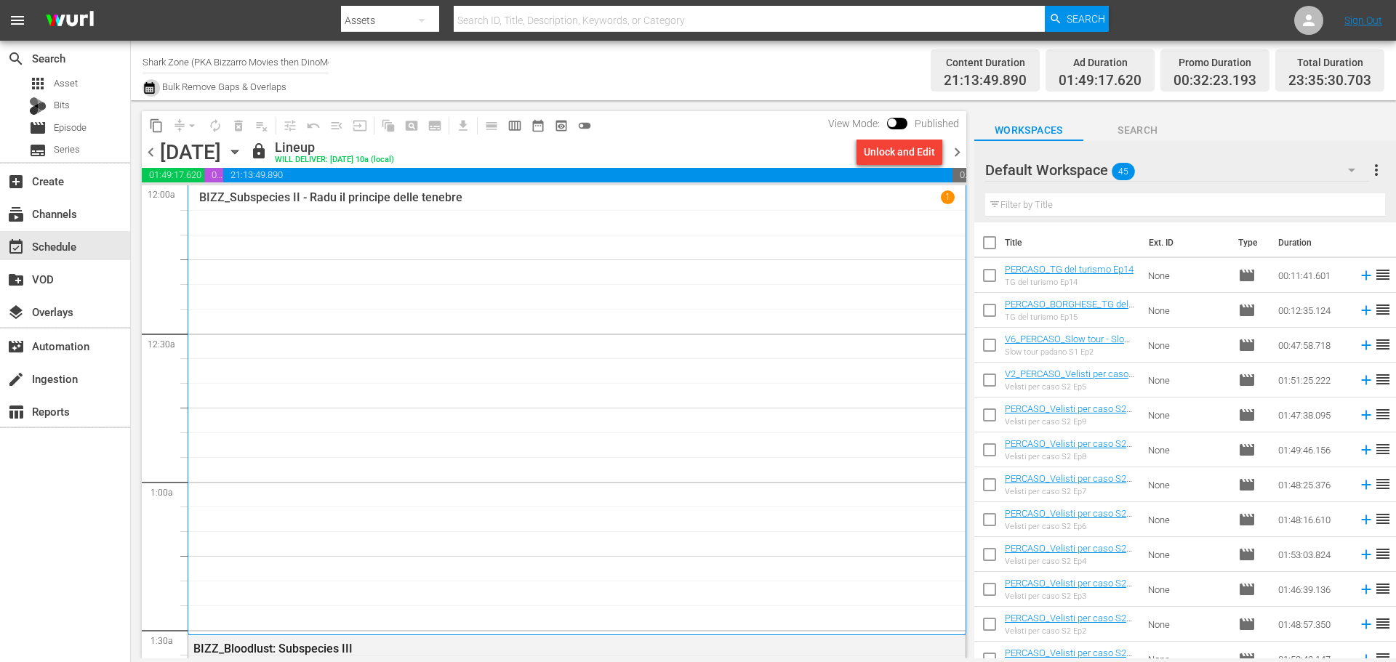
click at [148, 85] on icon "button" at bounding box center [149, 88] width 10 height 12
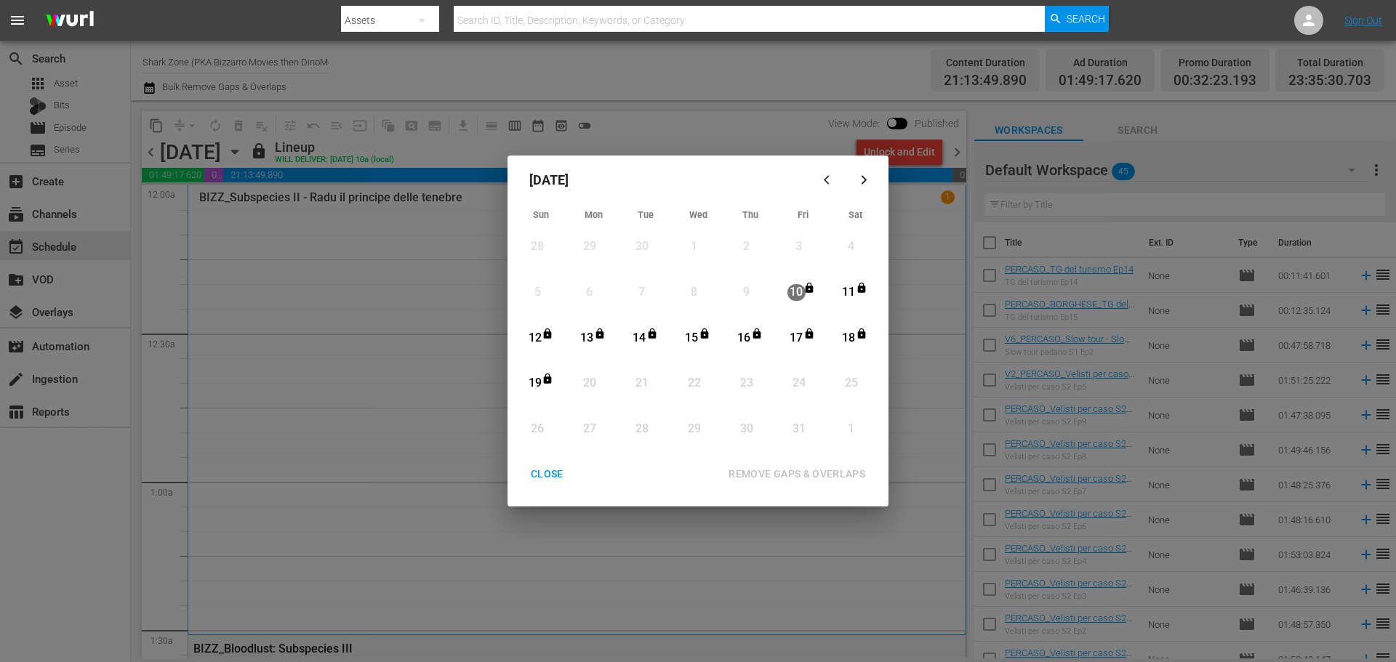
click at [646, 337] on div "14" at bounding box center [639, 338] width 18 height 17
click at [543, 479] on div "CLOSE" at bounding box center [547, 474] width 56 height 18
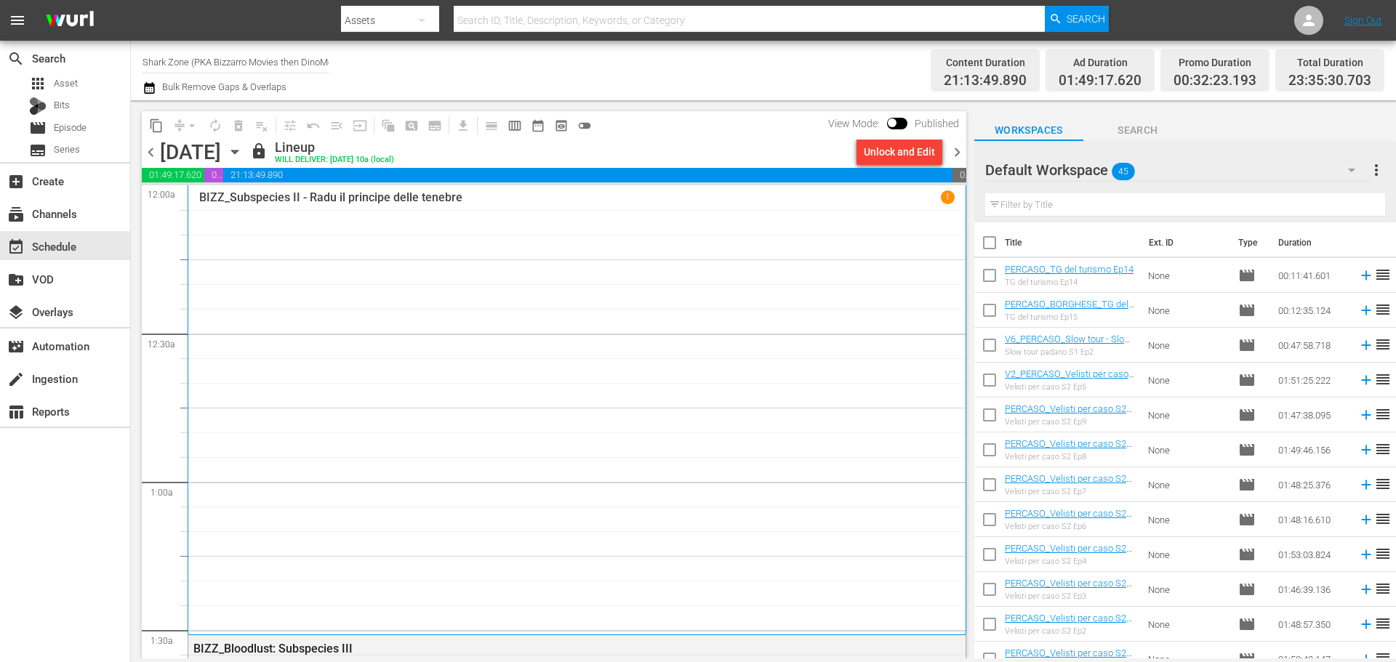
click at [238, 151] on icon "button" at bounding box center [234, 153] width 7 height 4
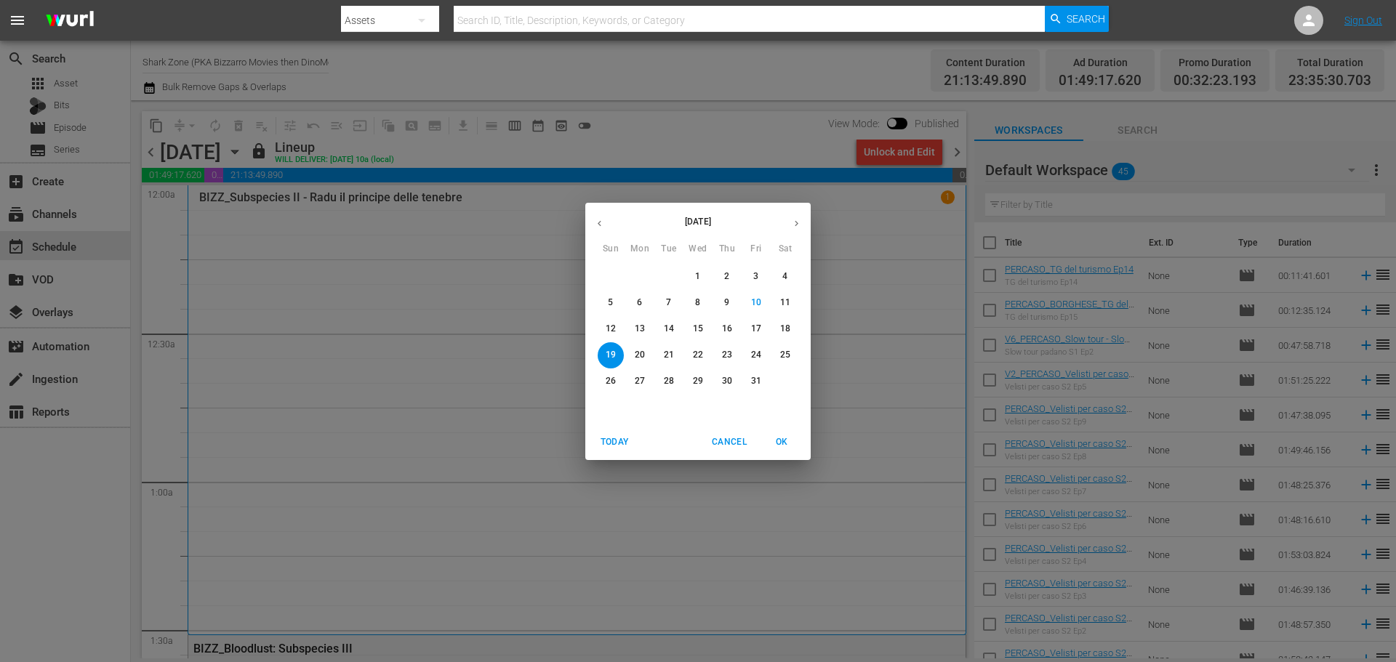
click at [670, 331] on p "14" at bounding box center [669, 329] width 10 height 12
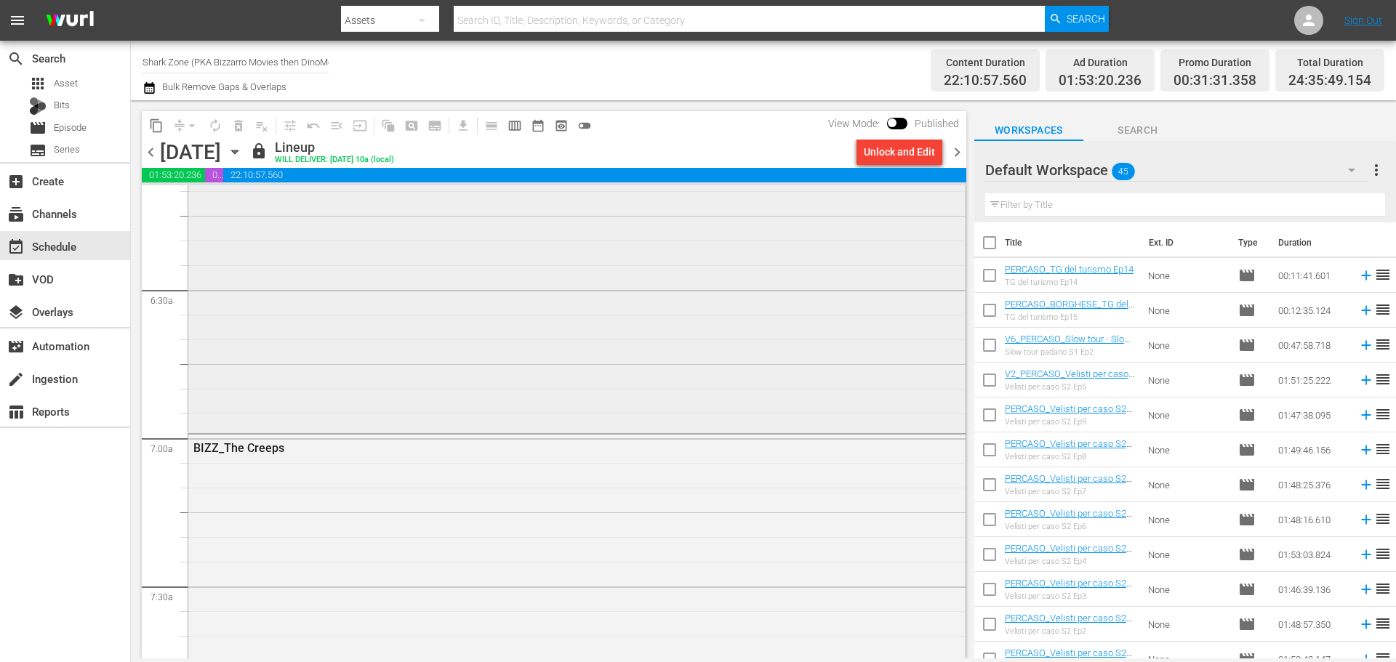
scroll to position [1963, 0]
drag, startPoint x: 960, startPoint y: 148, endPoint x: 974, endPoint y: 297, distance: 149.8
click at [958, 149] on span "chevron_right" at bounding box center [957, 152] width 18 height 18
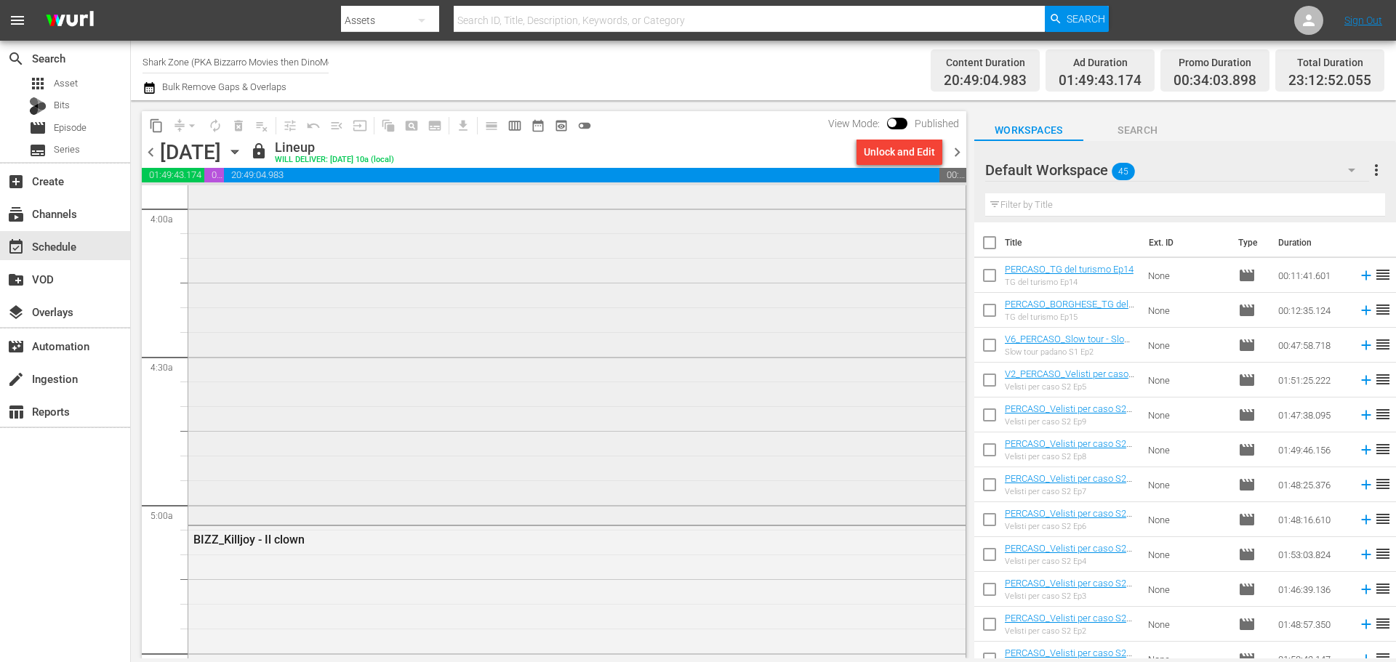
scroll to position [1527, 0]
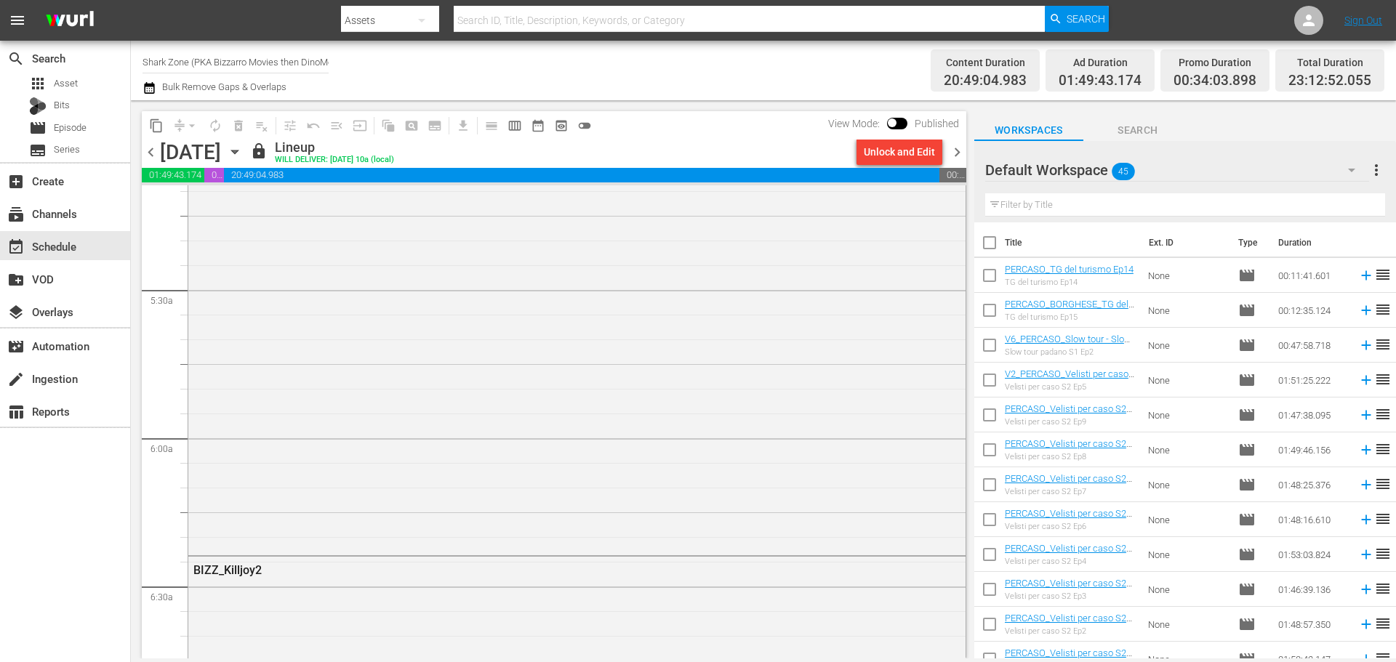
click at [156, 84] on button "button" at bounding box center [151, 87] width 17 height 17
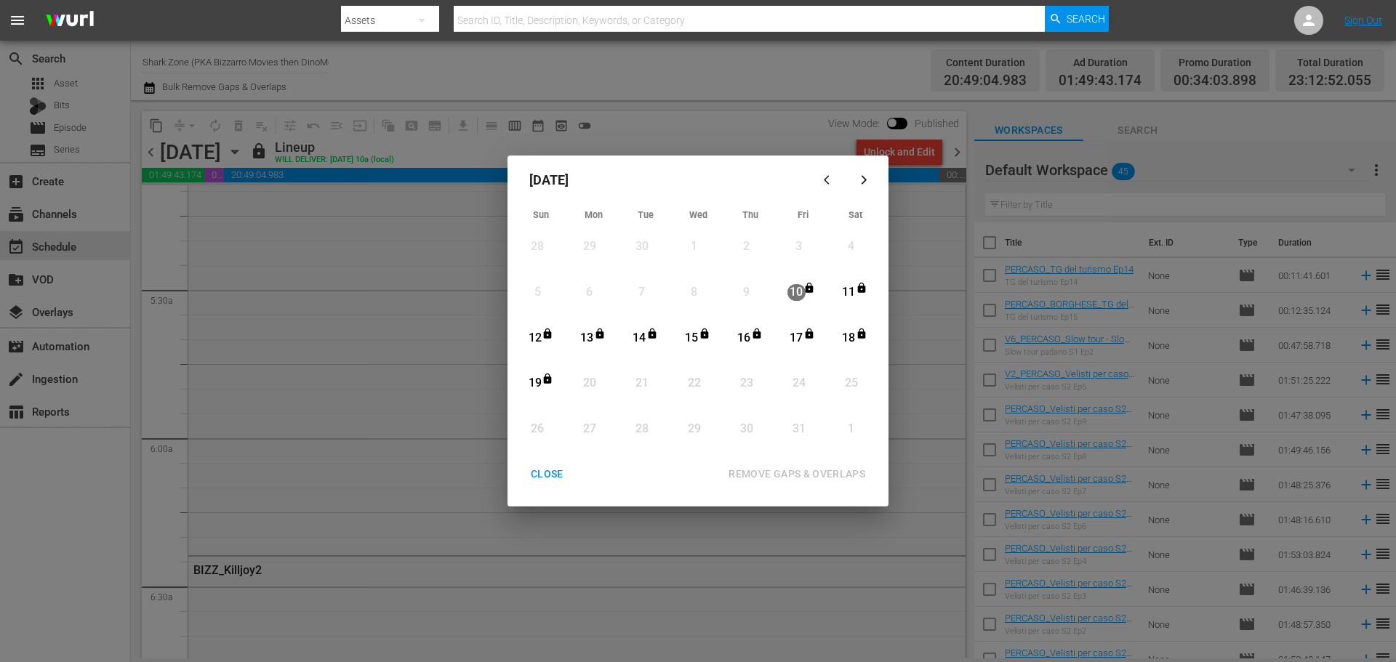
click at [555, 480] on div "CLOSE" at bounding box center [547, 474] width 56 height 18
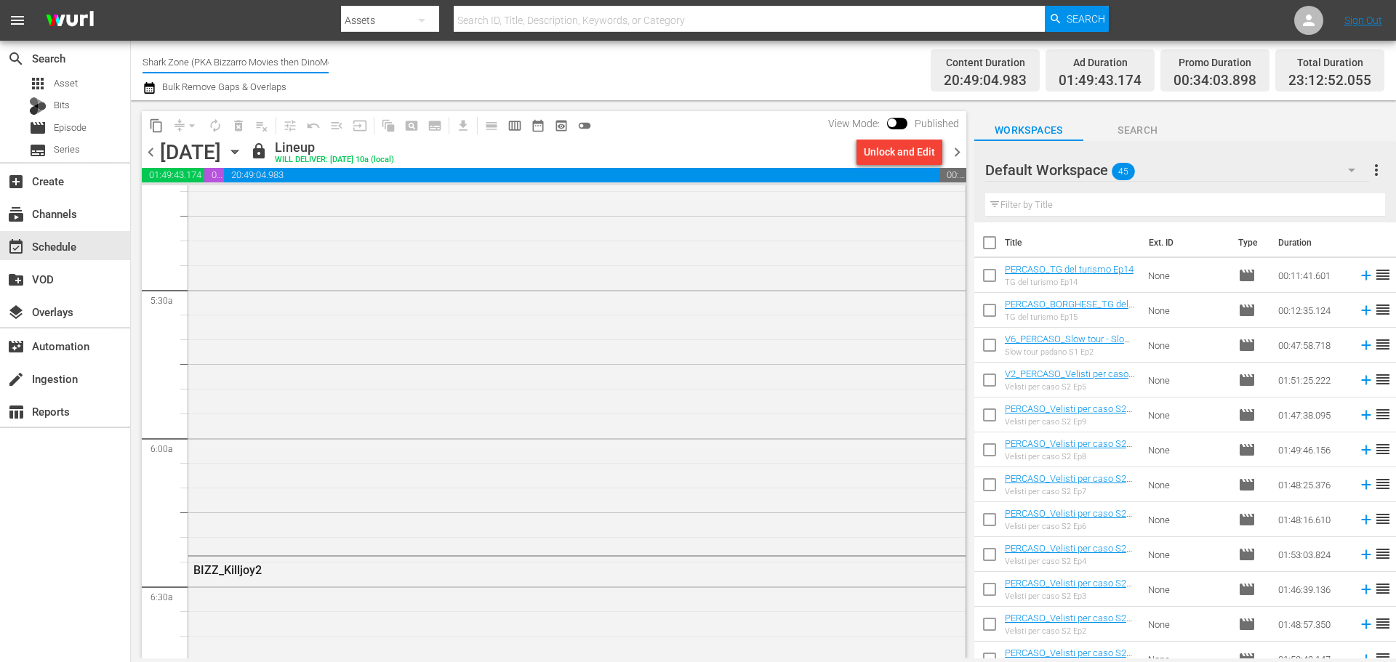
click at [193, 63] on input "Shark Zone (PKA Bizzarro Movies then DinoMonsters Movies then CineAliens) (607)" at bounding box center [236, 61] width 186 height 35
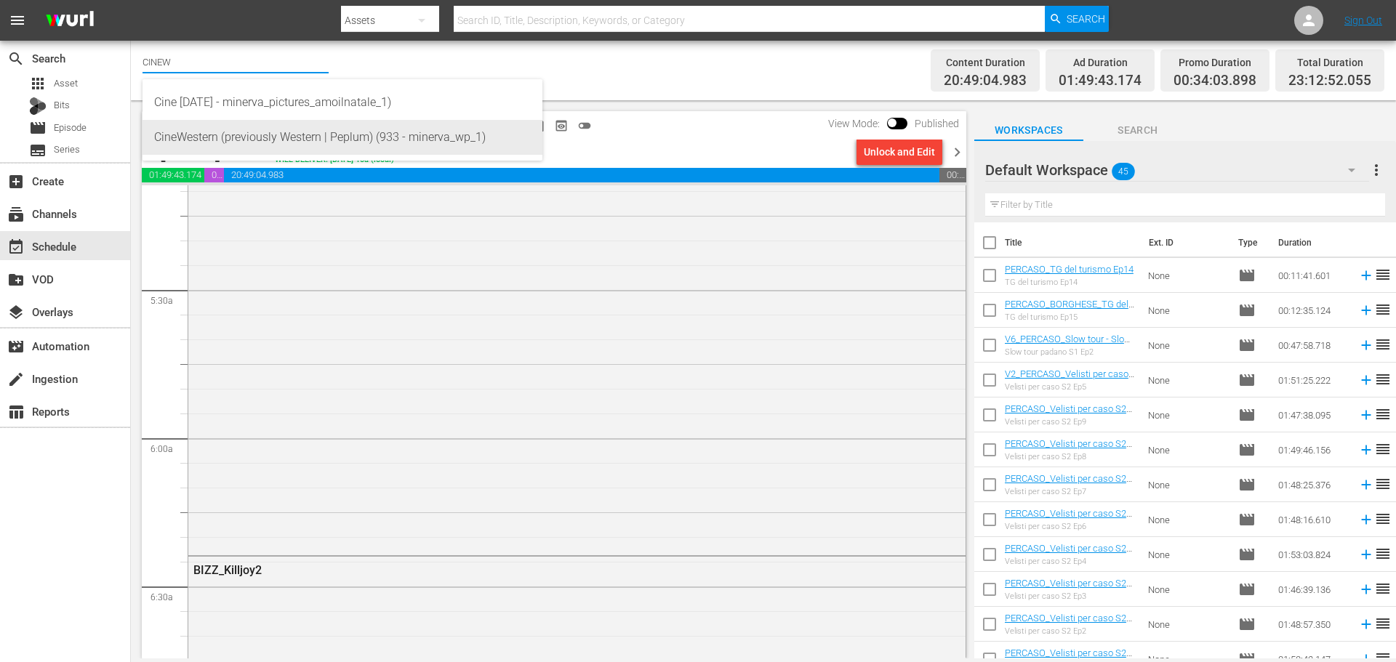
click at [333, 136] on div "CineWestern (previously Western | Peplum) (933 - minerva_wp_1)" at bounding box center [342, 137] width 377 height 35
type input "CineWestern (previously Western | Peplum) (933 - minerva_wp_1)"
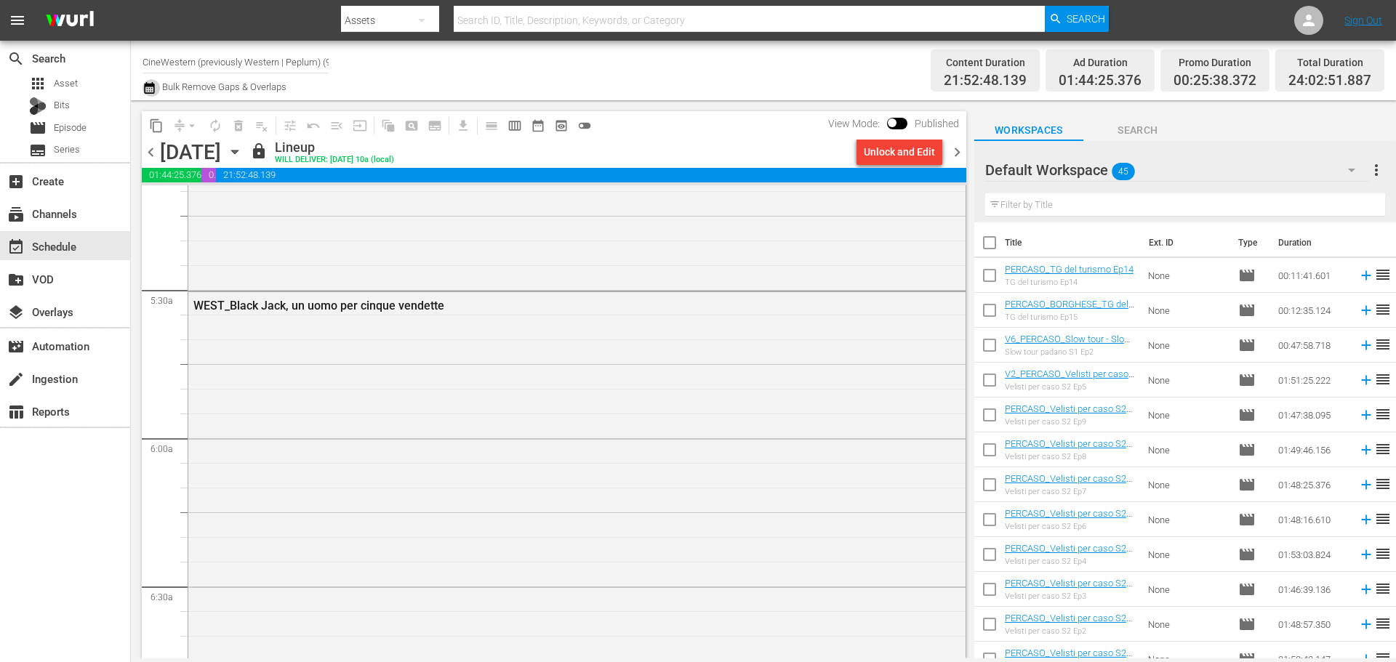
click at [152, 87] on icon "button" at bounding box center [149, 88] width 10 height 12
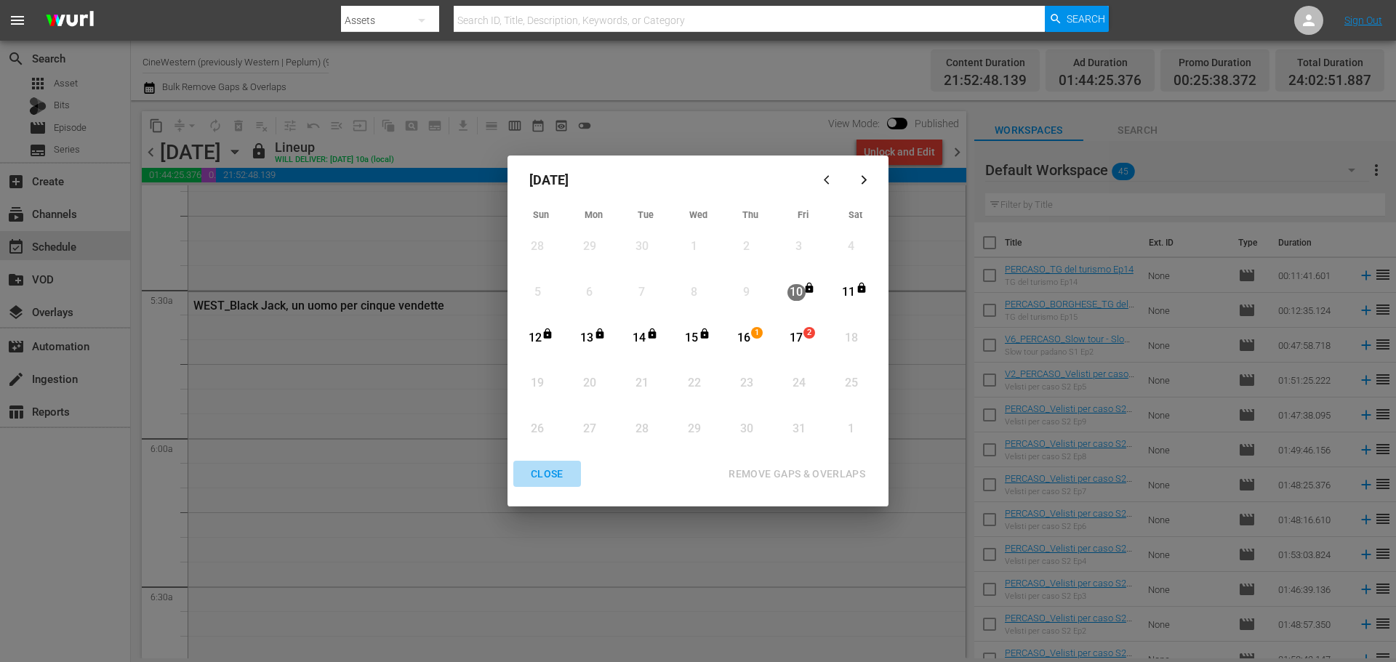
click at [561, 474] on div "CLOSE" at bounding box center [547, 474] width 56 height 18
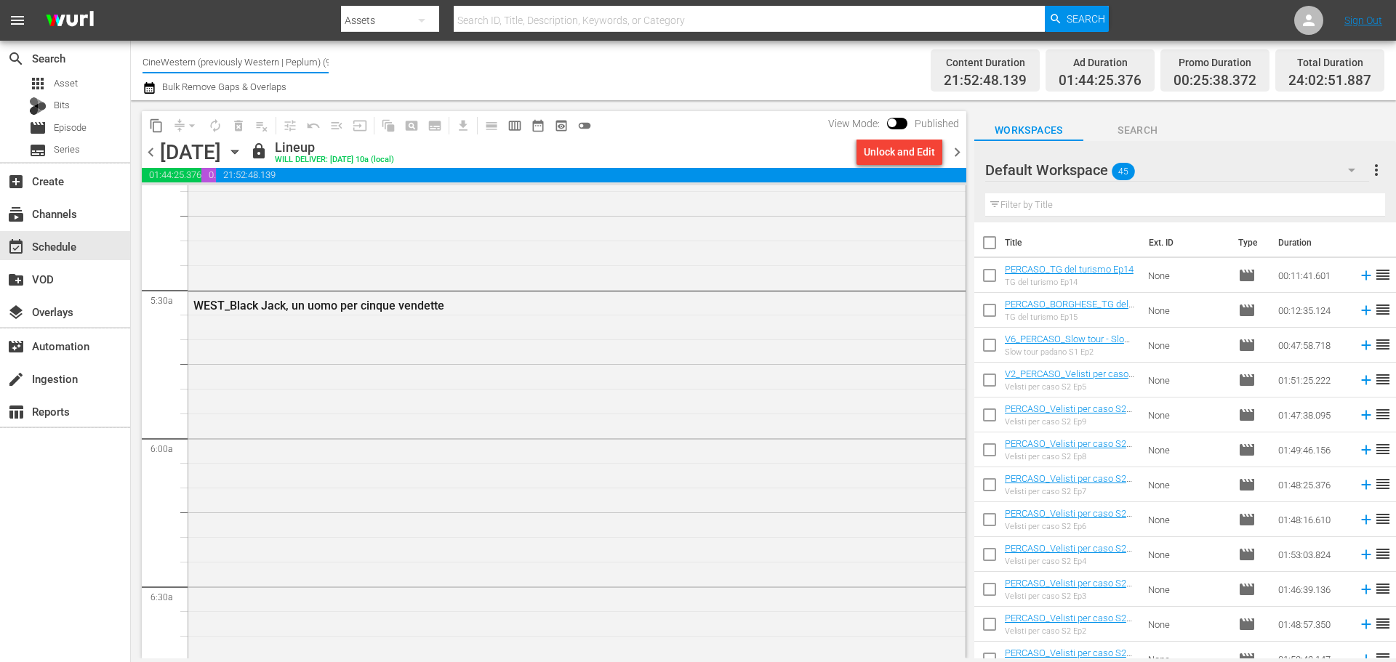
click at [301, 68] on input "CineWestern (previously Western | Peplum) (933)" at bounding box center [236, 61] width 186 height 35
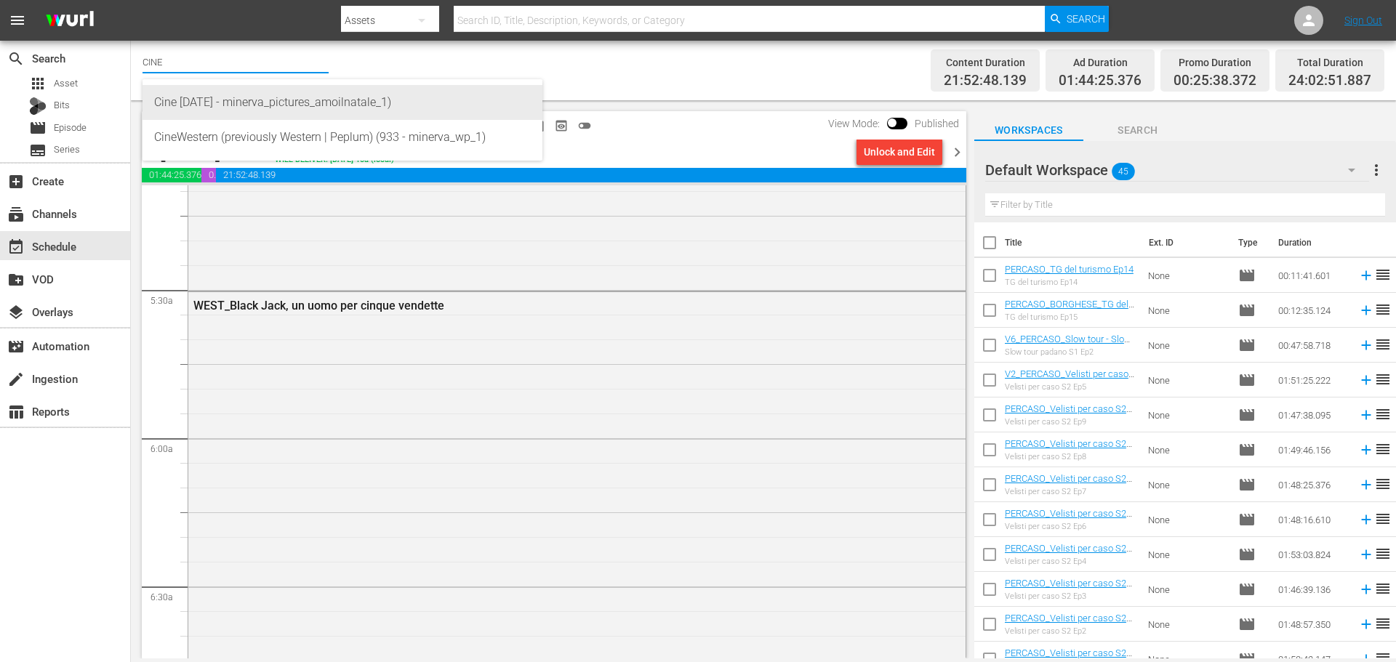
click at [377, 104] on div "Cine [DATE] - minerva_pictures_amoilnatale_1)" at bounding box center [342, 102] width 377 height 35
type input "Cine [DATE] - minerva_pictures_amoilnatale_1)"
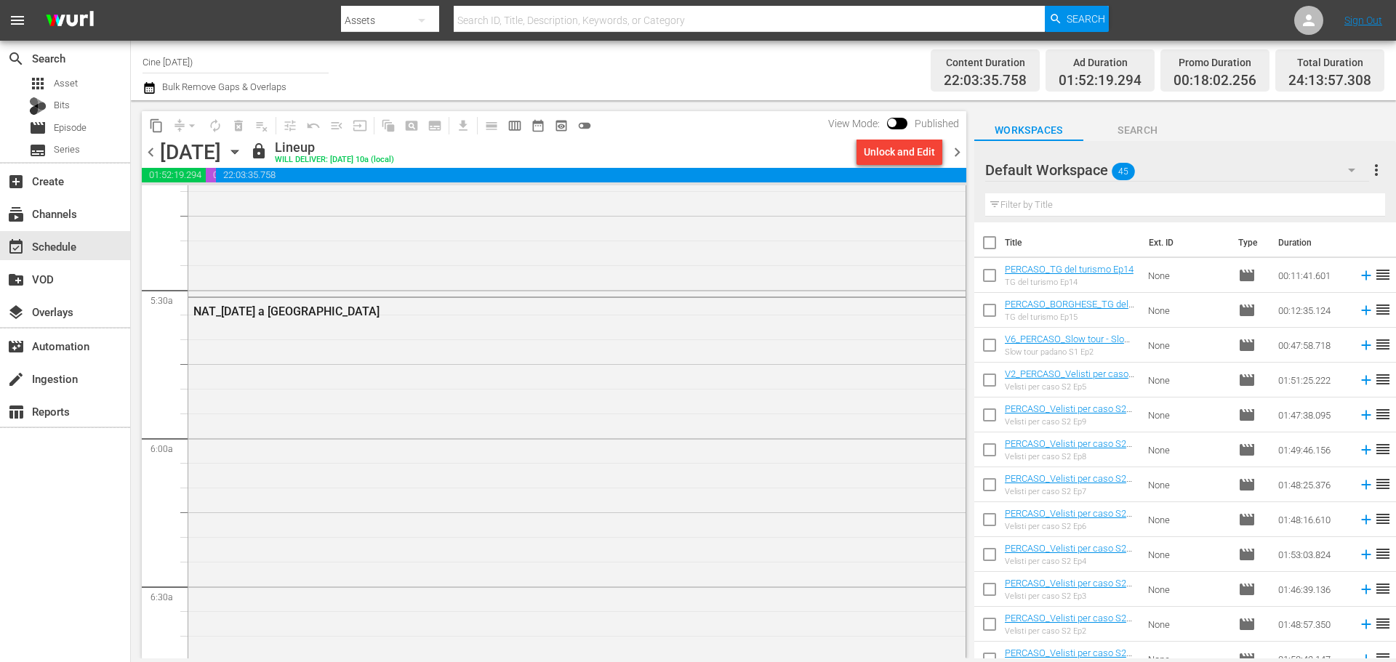
scroll to position [1552, 0]
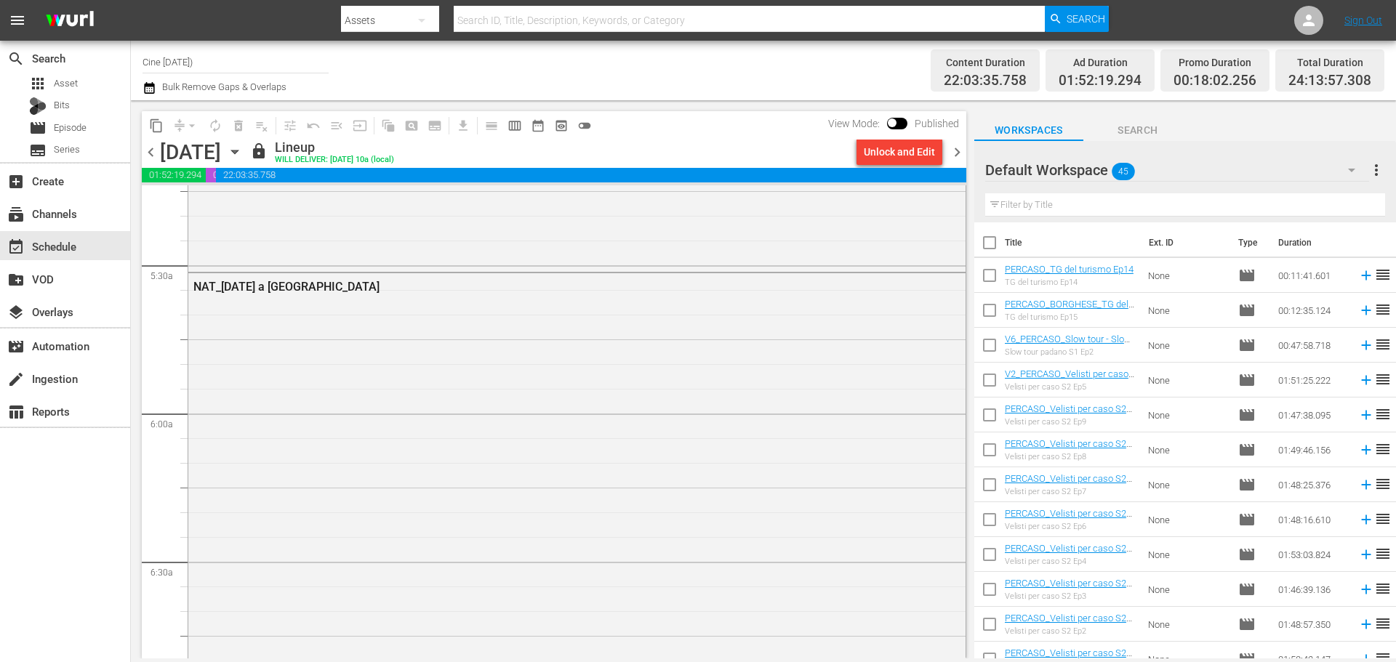
click at [151, 89] on icon "button" at bounding box center [150, 87] width 14 height 17
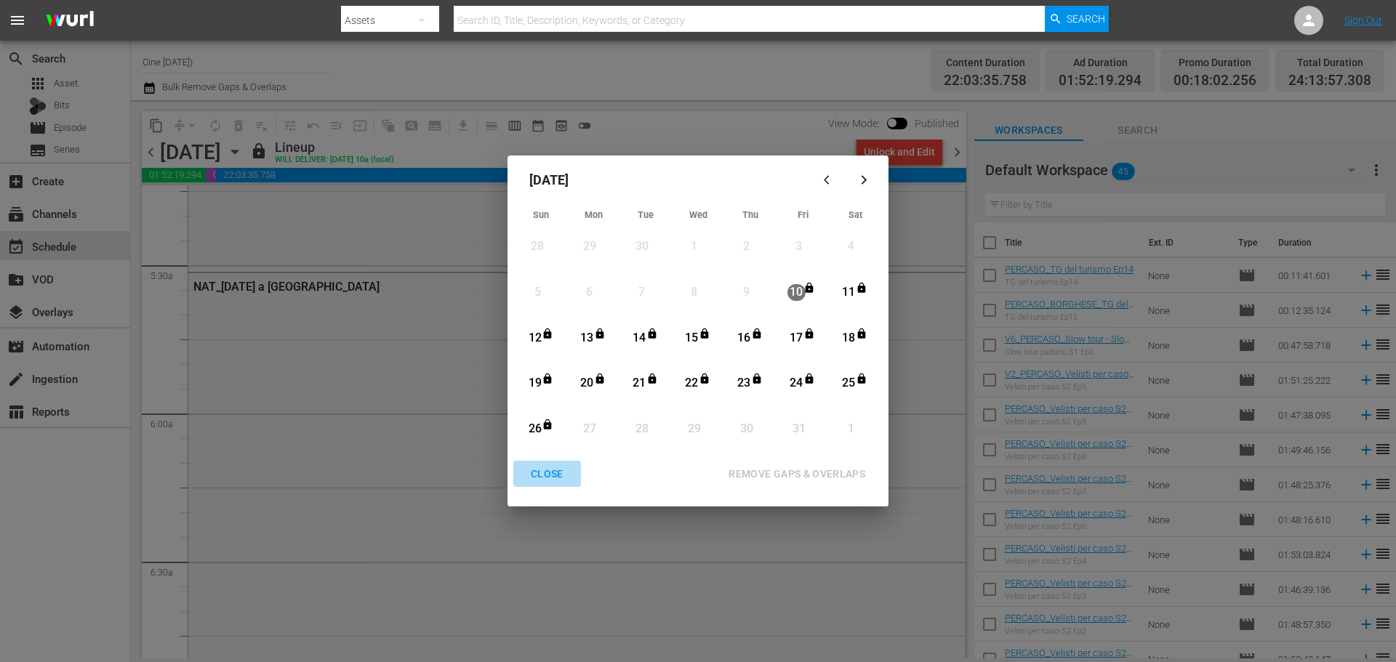
click at [560, 485] on button "CLOSE" at bounding box center [547, 474] width 68 height 27
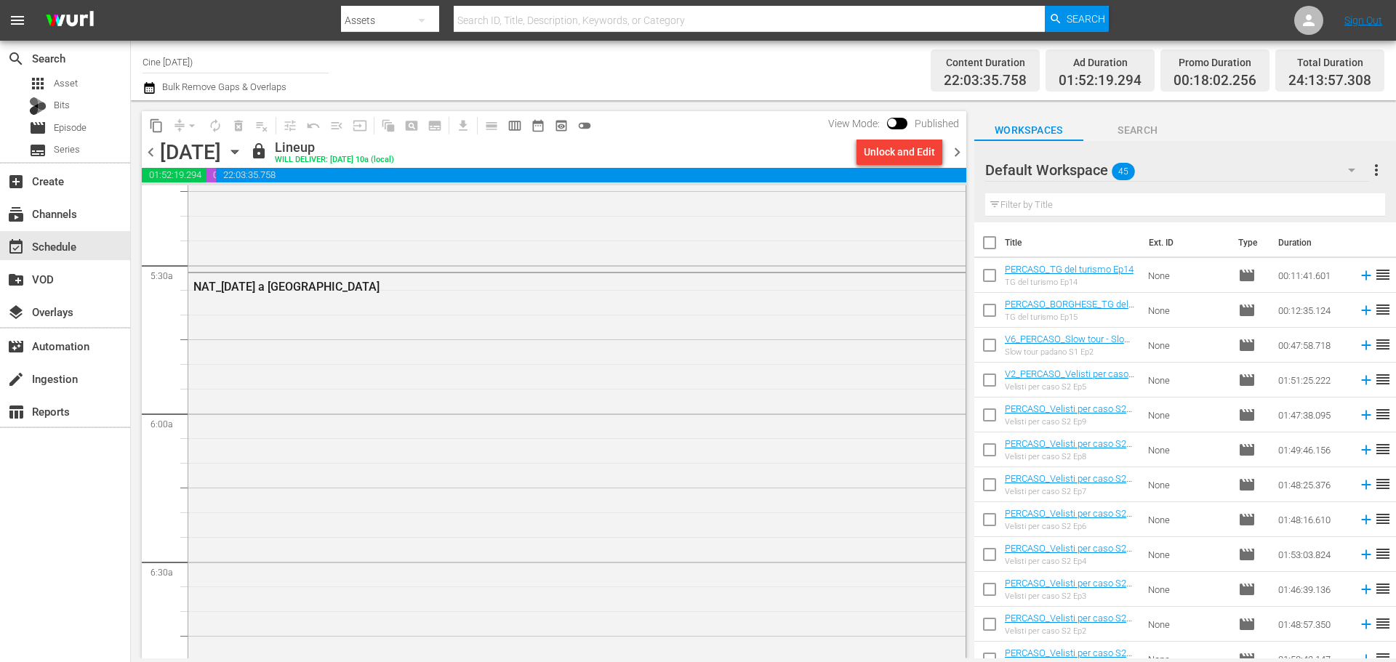
click at [252, 65] on input "Cine [DATE])" at bounding box center [236, 61] width 186 height 35
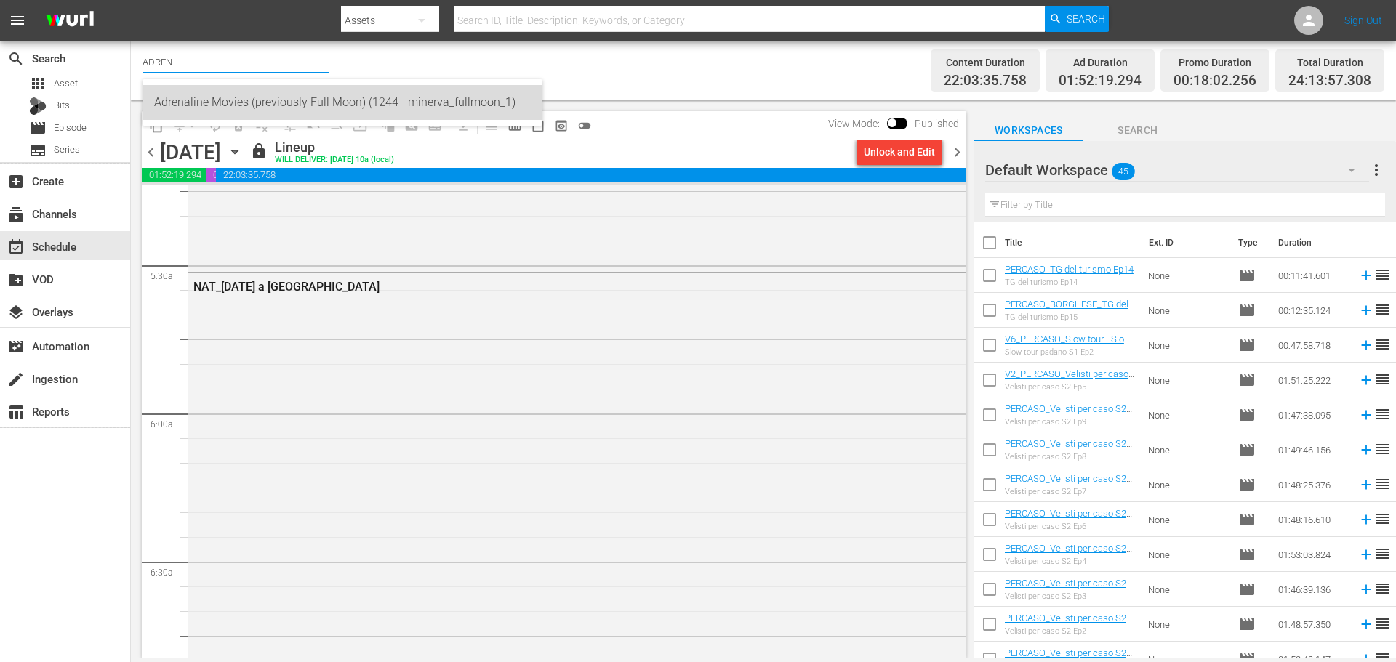
click at [484, 89] on div "Adrenaline Movies (previously Full Moon) (1244 - minerva_fullmoon_1)" at bounding box center [342, 102] width 377 height 35
type input "Adrenaline Movies (previously Full Moon) (1244 - minerva_fullmoon_1)"
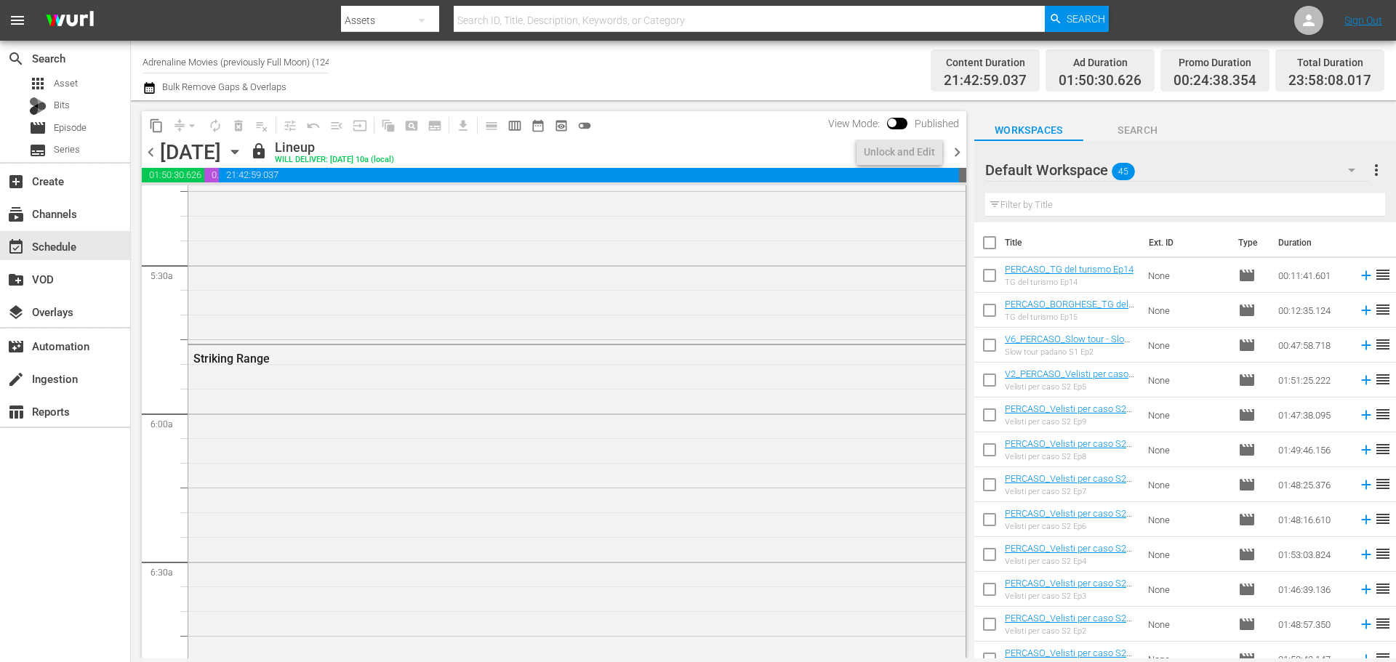
scroll to position [1527, 0]
click at [147, 91] on icon "button" at bounding box center [149, 88] width 10 height 12
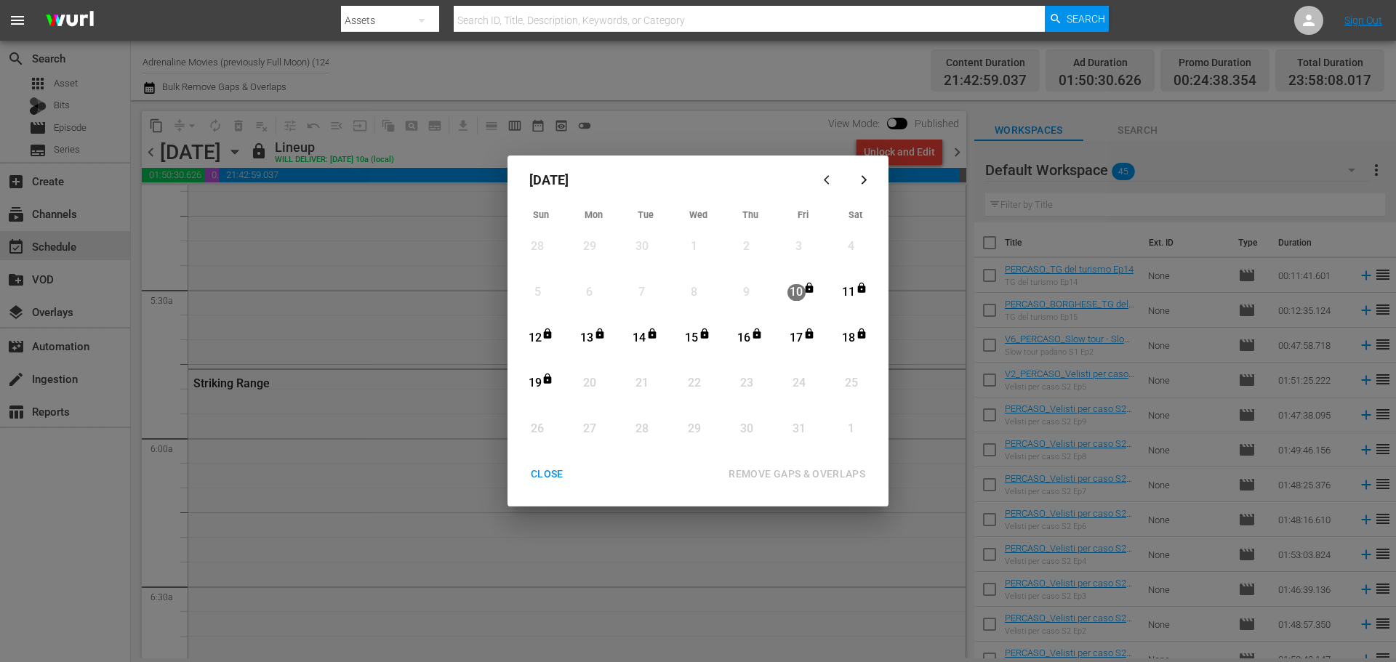
click at [544, 471] on div "CLOSE" at bounding box center [547, 474] width 56 height 18
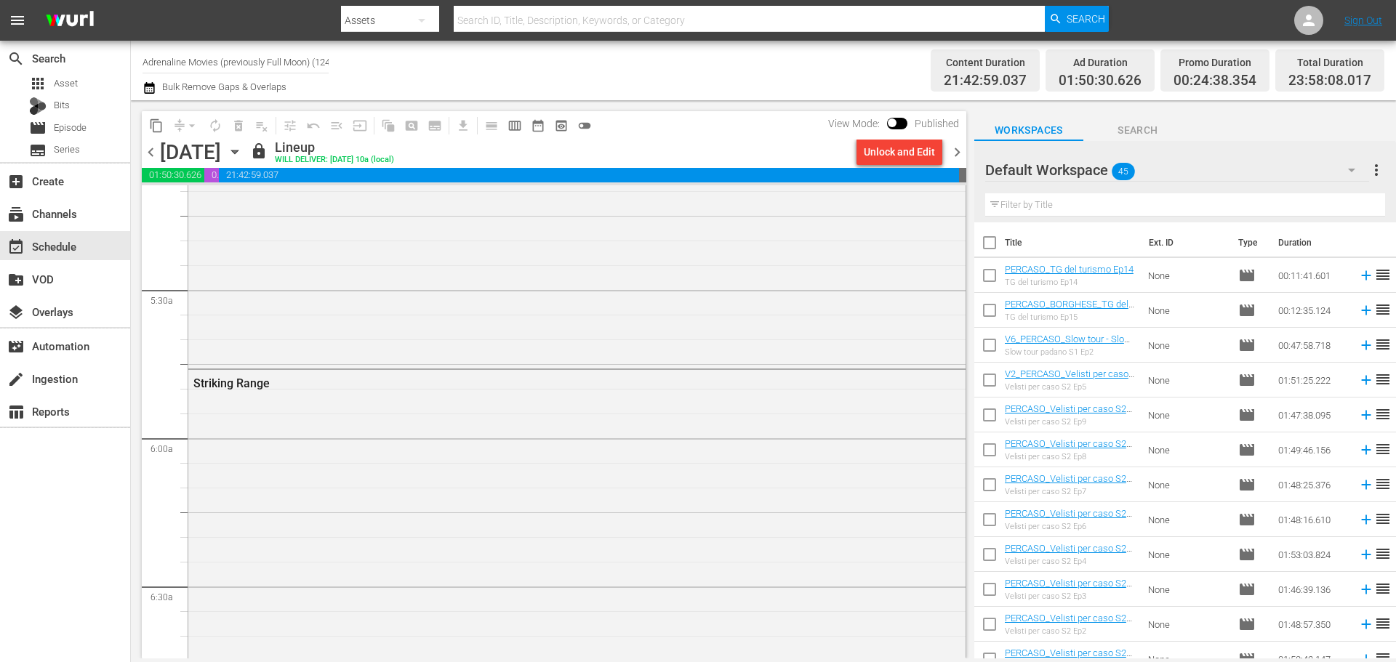
click at [308, 63] on input "Adrenaline Movies (previously Full Moon) (1244)" at bounding box center [236, 61] width 186 height 35
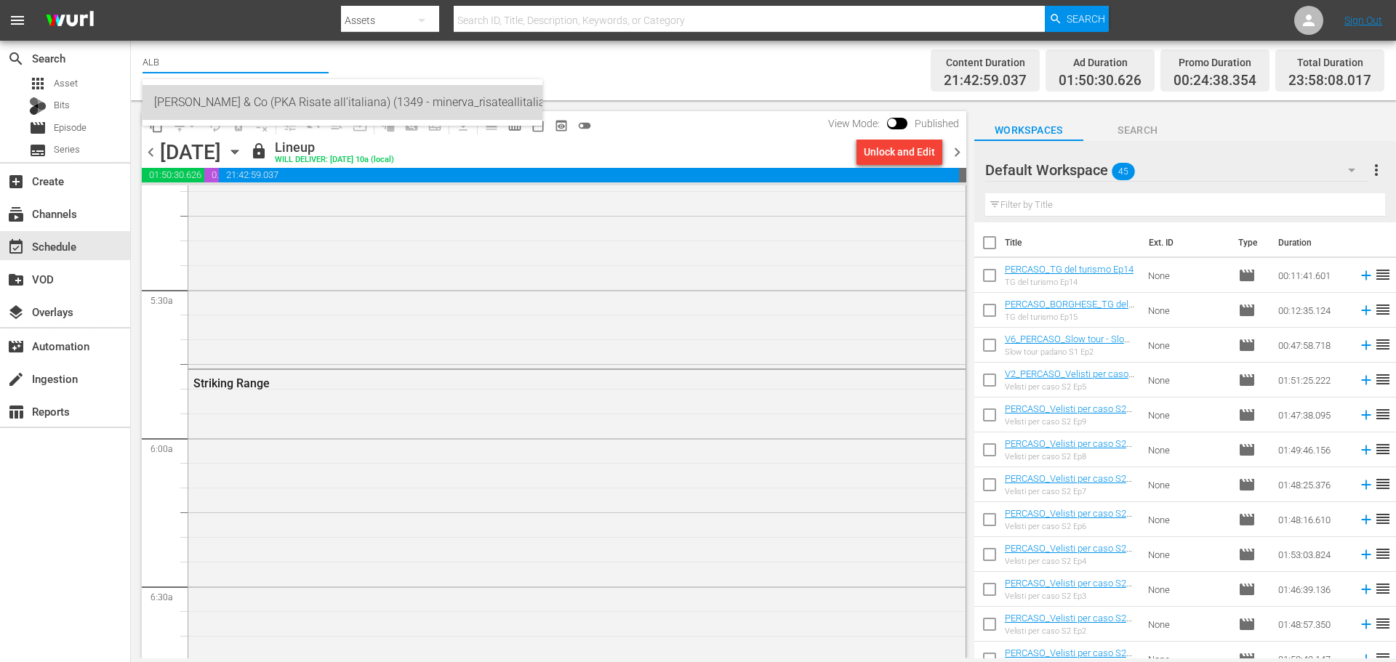
click at [483, 99] on div "[PERSON_NAME] & Co (PKA Risate all'italiana) (1349 - minerva_risateallitaliana_…" at bounding box center [342, 102] width 377 height 35
type input "[PERSON_NAME] & Co (PKA Risate all'italiana) (1349 - minerva_risateallitaliana_…"
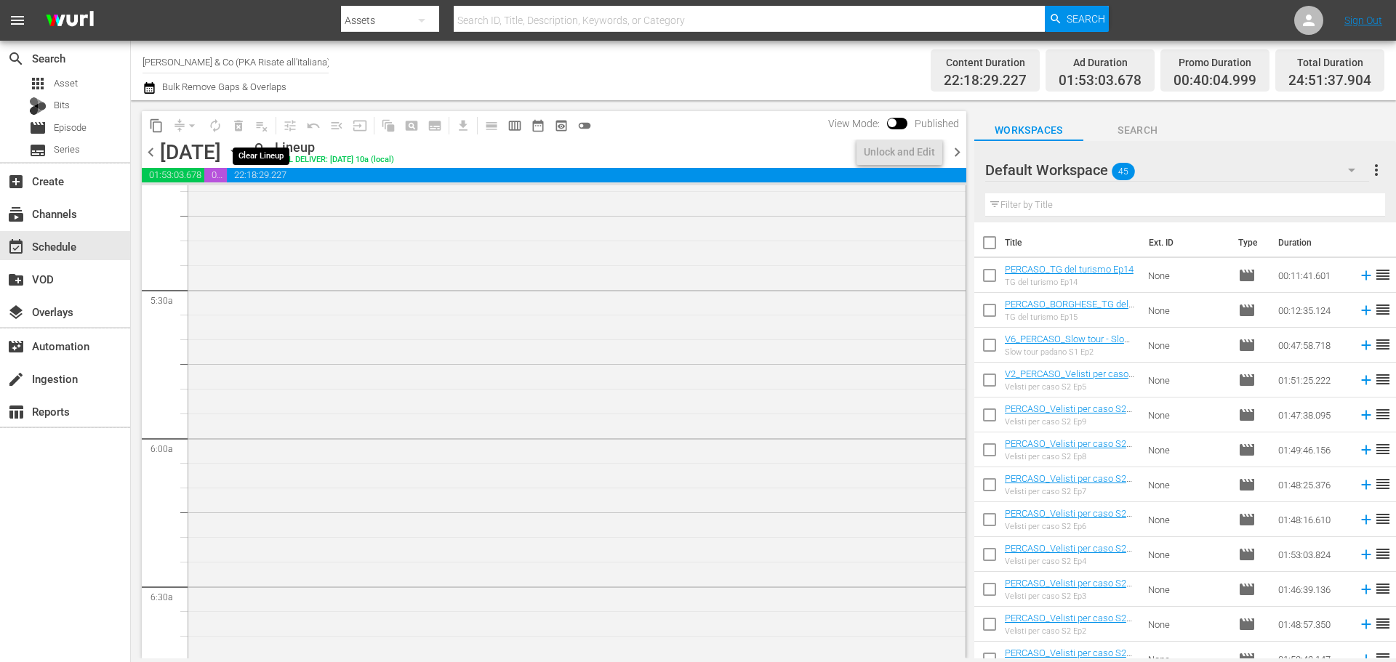
scroll to position [1552, 0]
click at [148, 85] on icon "button" at bounding box center [149, 88] width 10 height 12
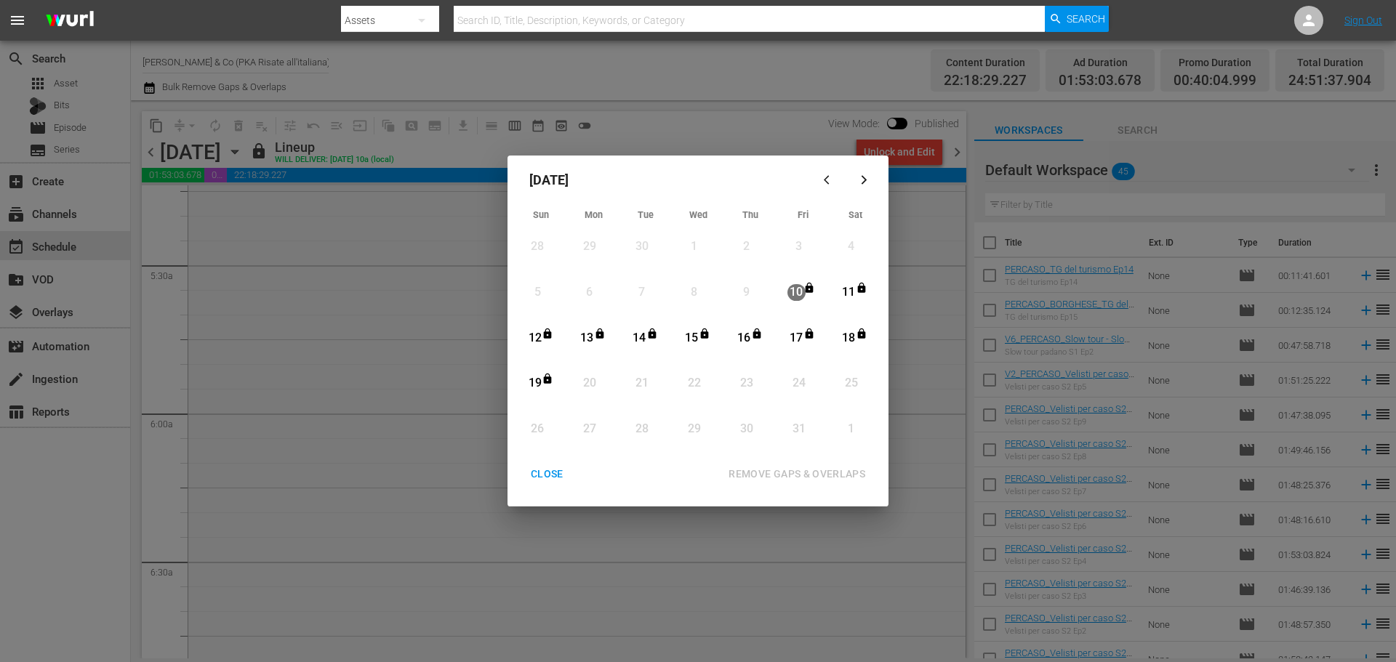
click at [560, 473] on div "CLOSE" at bounding box center [547, 474] width 56 height 18
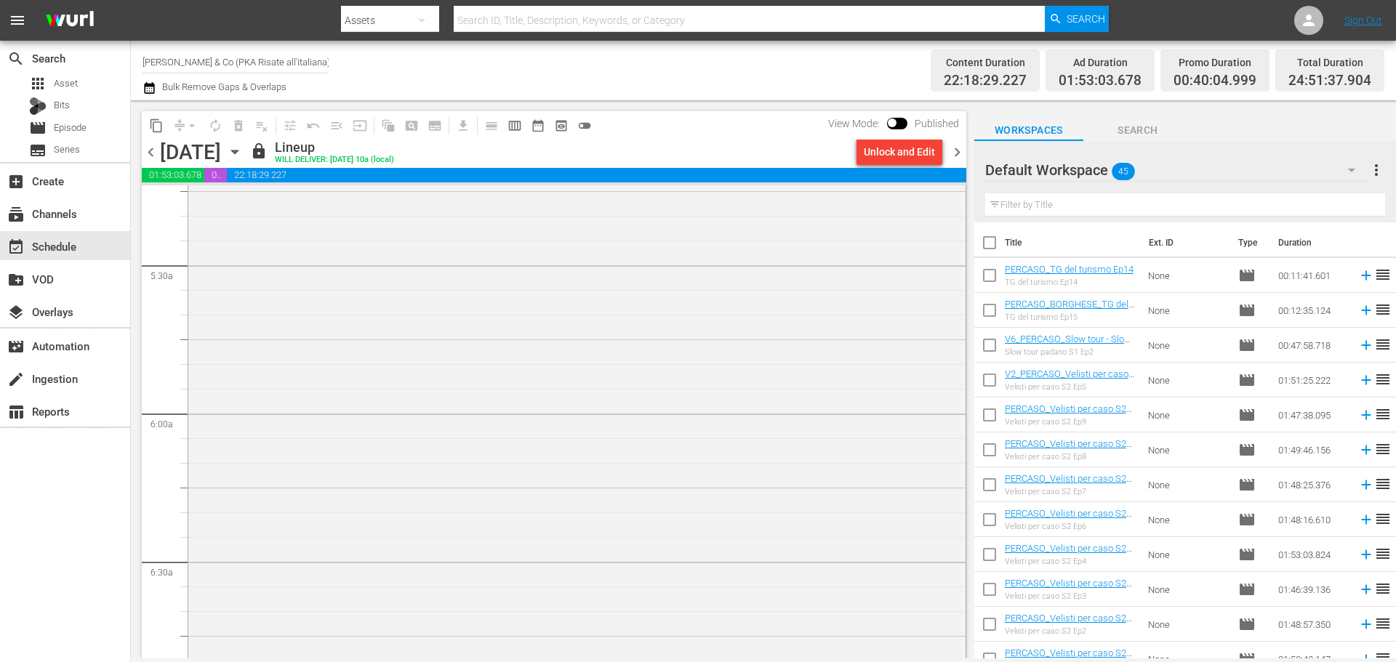
click at [278, 63] on input "[PERSON_NAME] & Co (PKA Risate all'italiana) (1349)" at bounding box center [236, 61] width 186 height 35
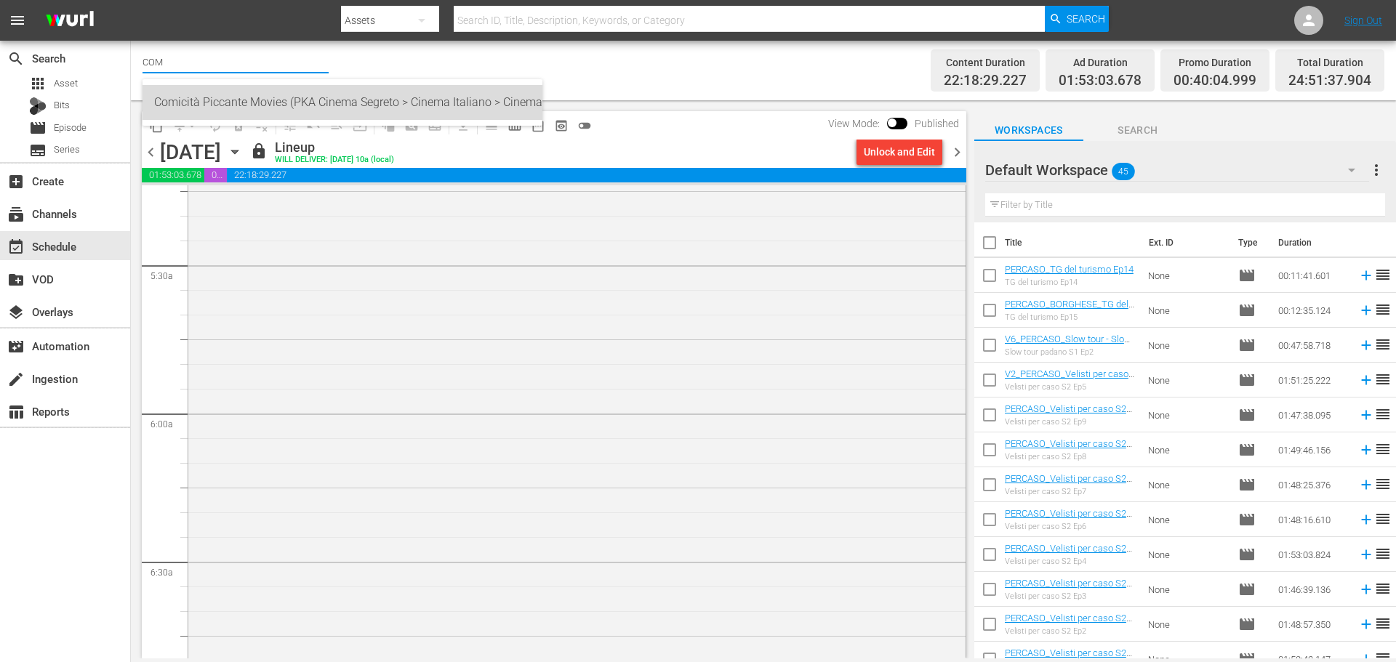
click at [306, 94] on div "Comicità Piccante Movies (PKA Cinema Segreto > Cinema Italiano > Cinema Polizio…" at bounding box center [342, 102] width 377 height 35
type input "Comicità Piccante Movies (PKA Cinema Segreto > Cinema Italiano > Cinema Polizio…"
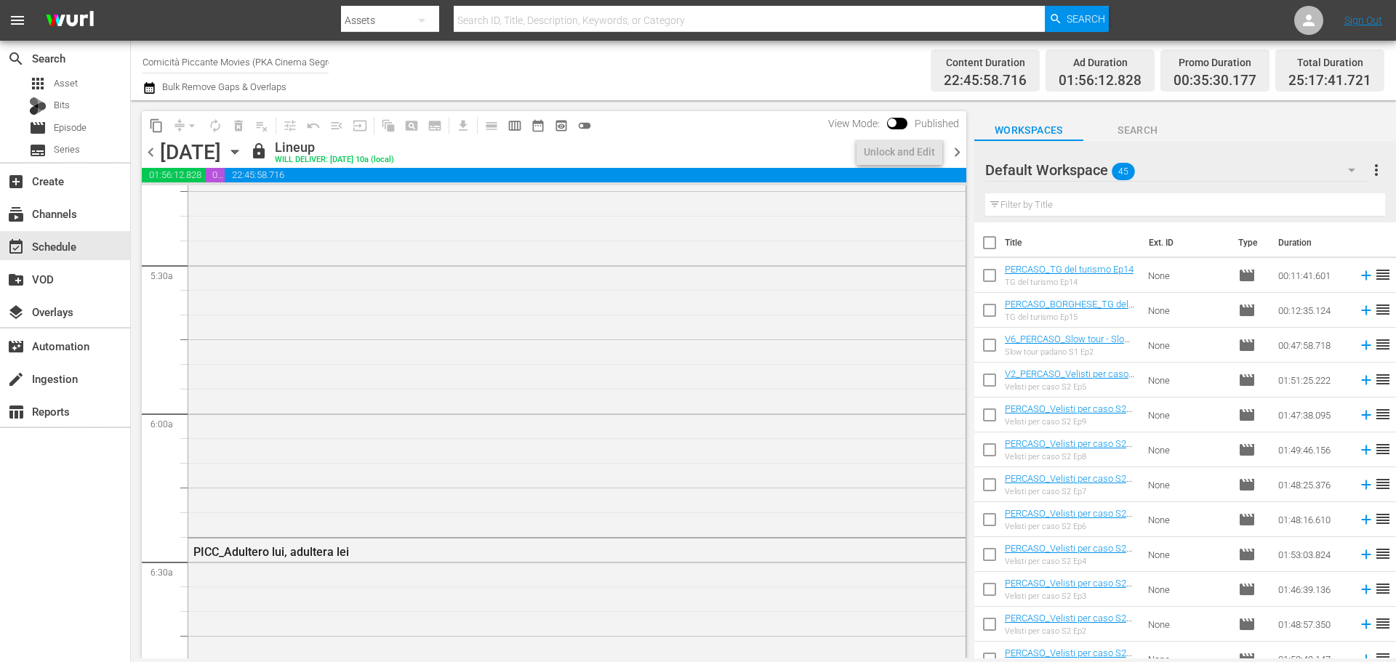
scroll to position [1527, 0]
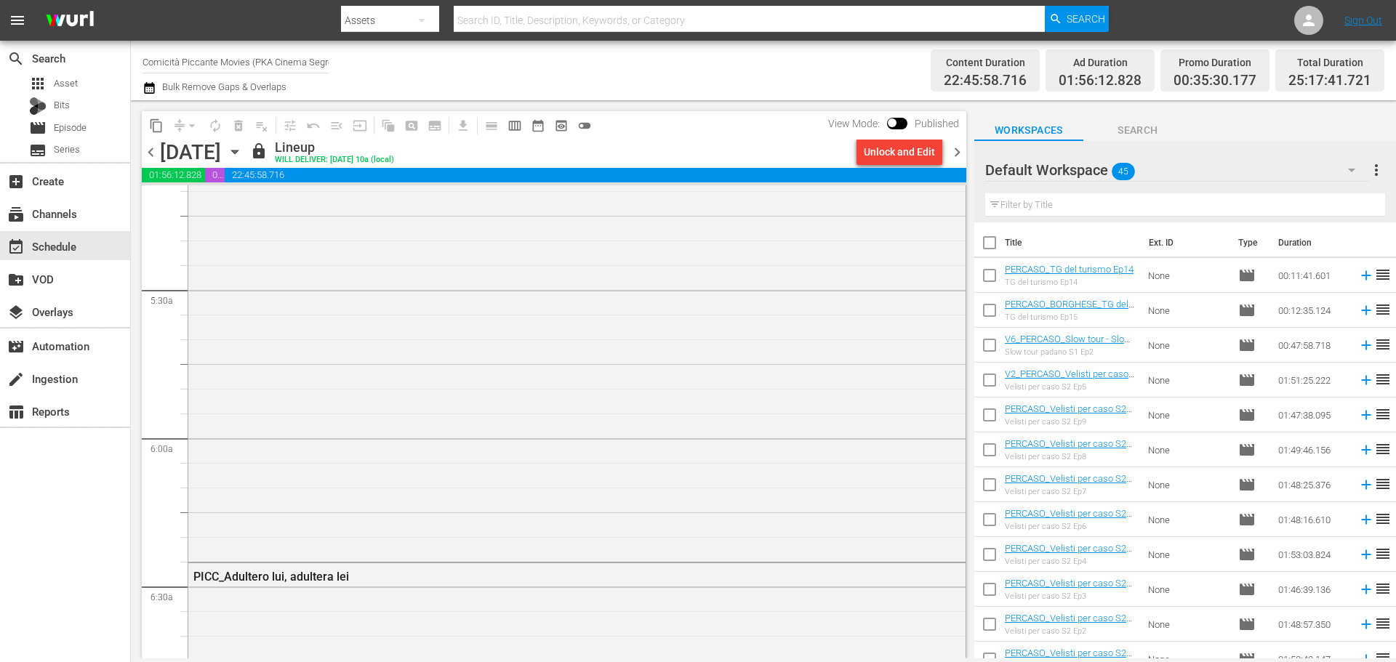
click at [148, 87] on icon "button" at bounding box center [150, 87] width 14 height 17
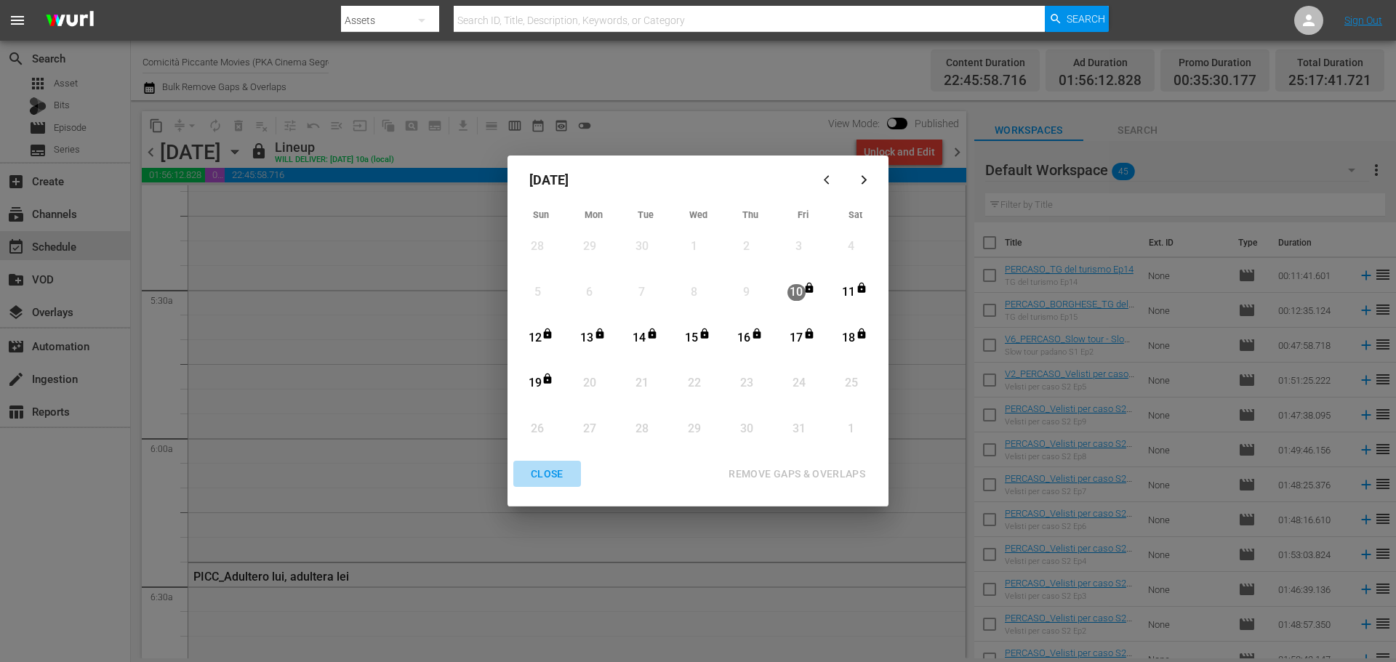
click at [556, 467] on div "CLOSE" at bounding box center [547, 474] width 56 height 18
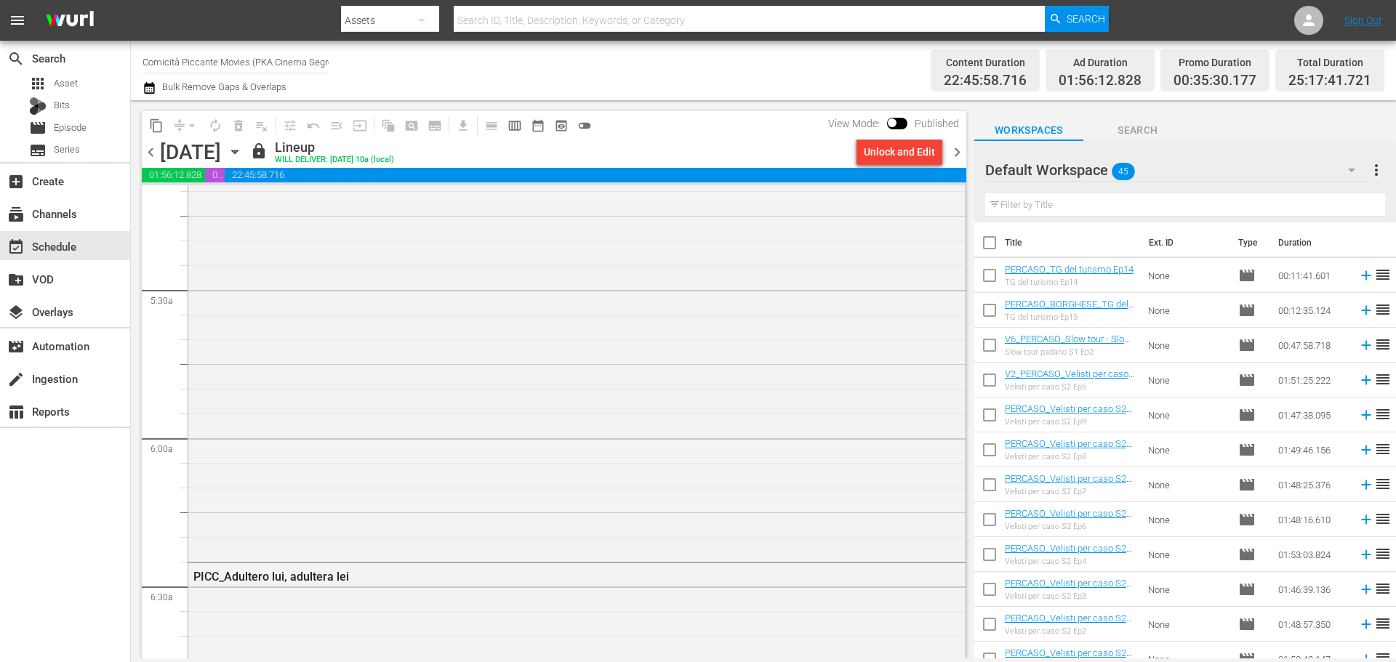
click at [265, 65] on input "Comicità Piccante Movies (PKA Cinema Segreto > Cinema Italiano > Cinema Polizio…" at bounding box center [236, 61] width 186 height 35
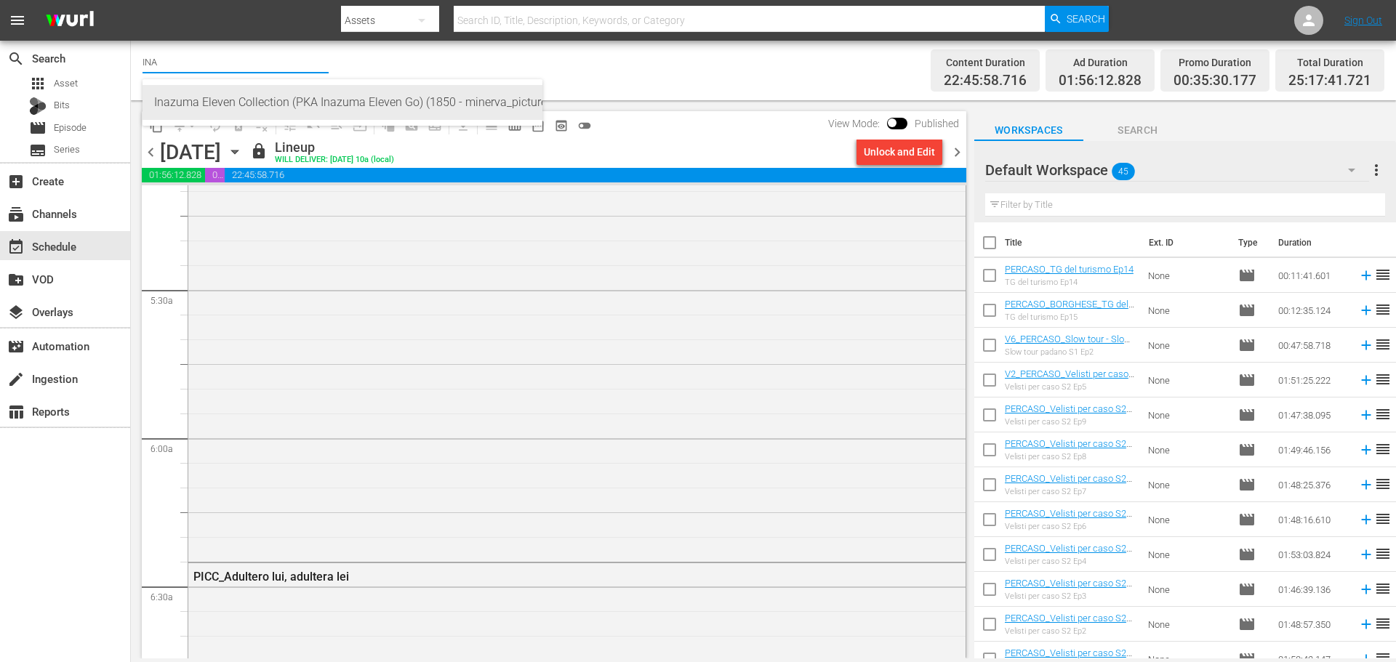
click at [513, 102] on div "Inazuma Eleven Collection (PKA Inazuma Eleven Go) (1850 - minerva_pictures_inaz…" at bounding box center [342, 102] width 377 height 35
type input "Inazuma Eleven Collection (PKA Inazuma Eleven Go) (1850 - minerva_pictures_inaz…"
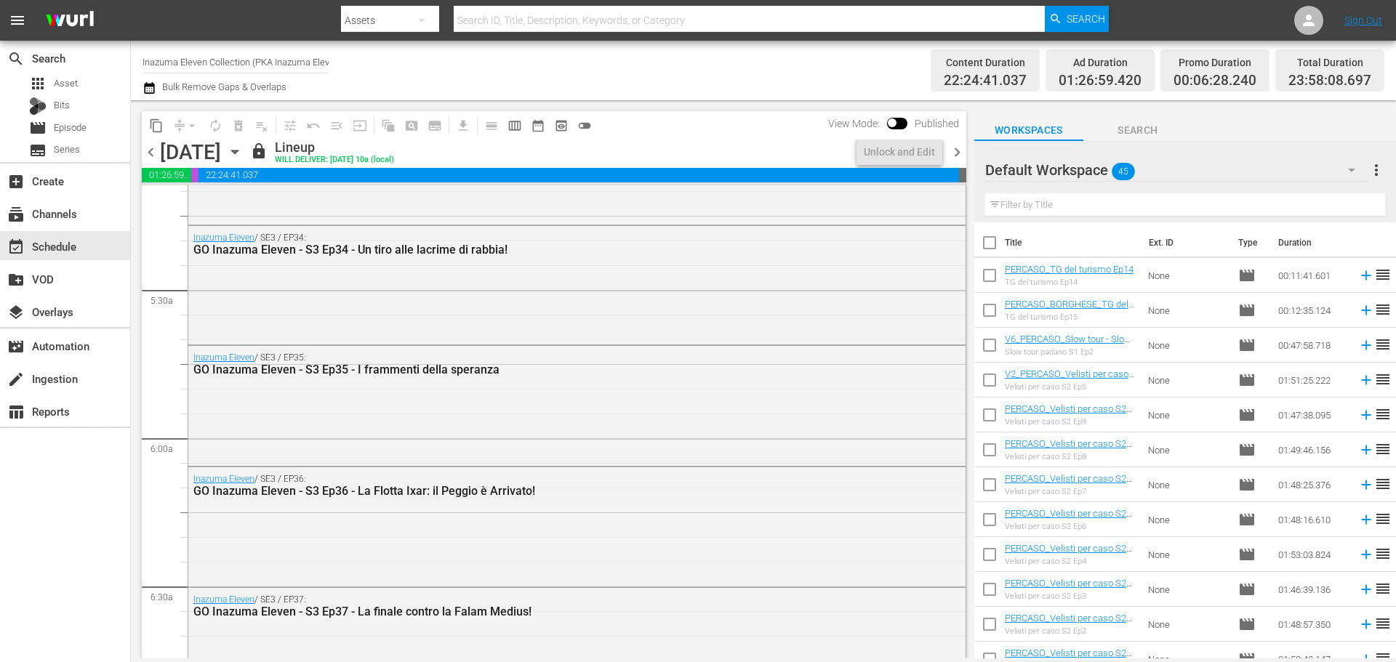
scroll to position [1428, 0]
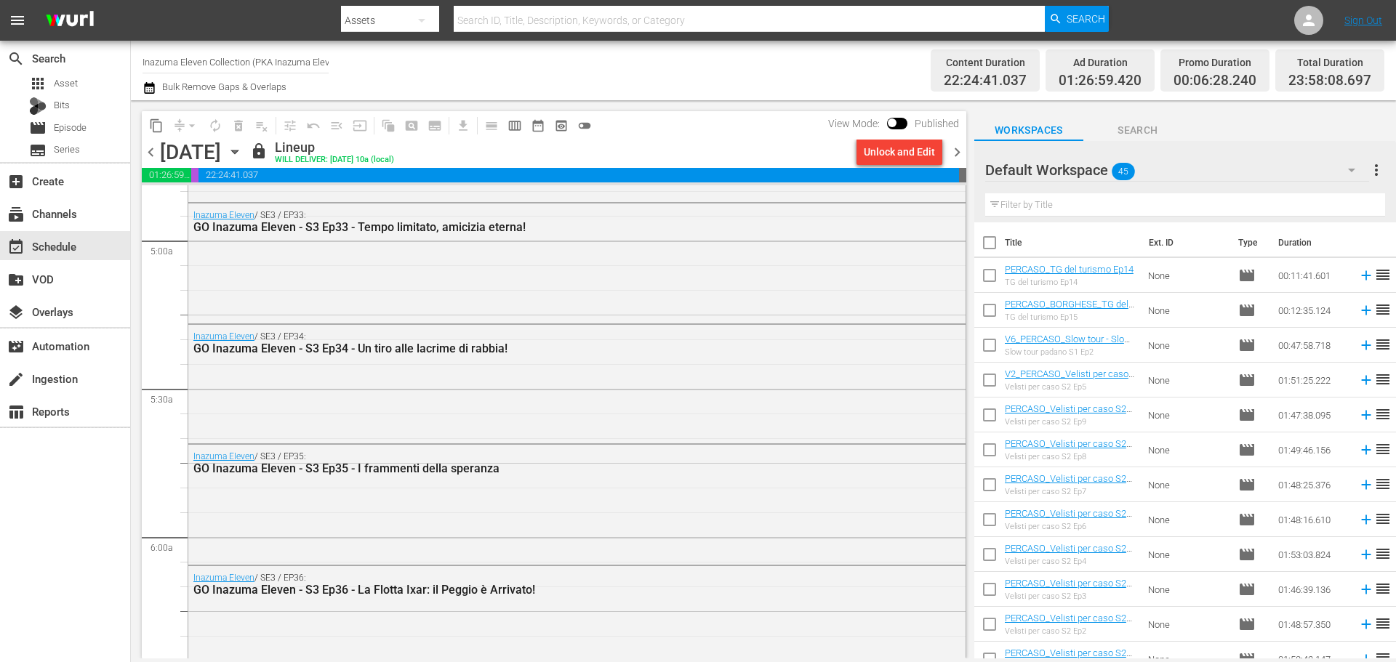
click at [153, 84] on icon "button" at bounding box center [149, 88] width 10 height 12
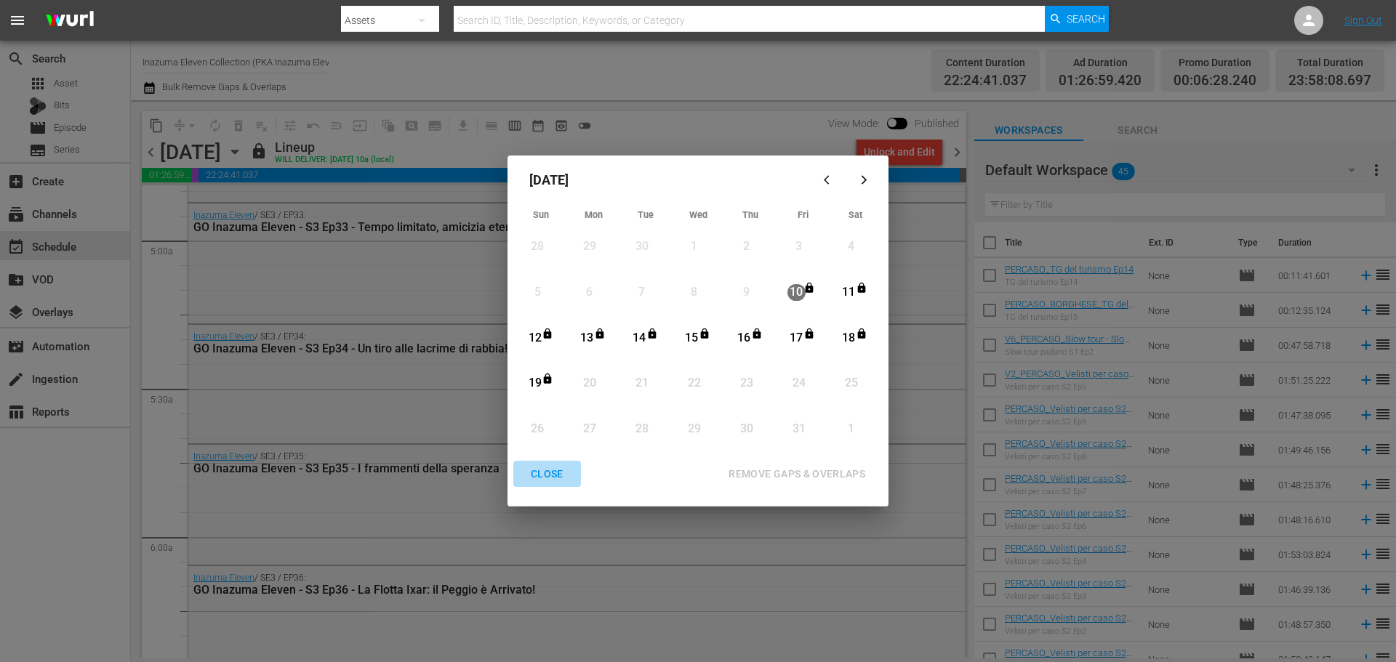
click at [539, 473] on div "CLOSE" at bounding box center [547, 474] width 56 height 18
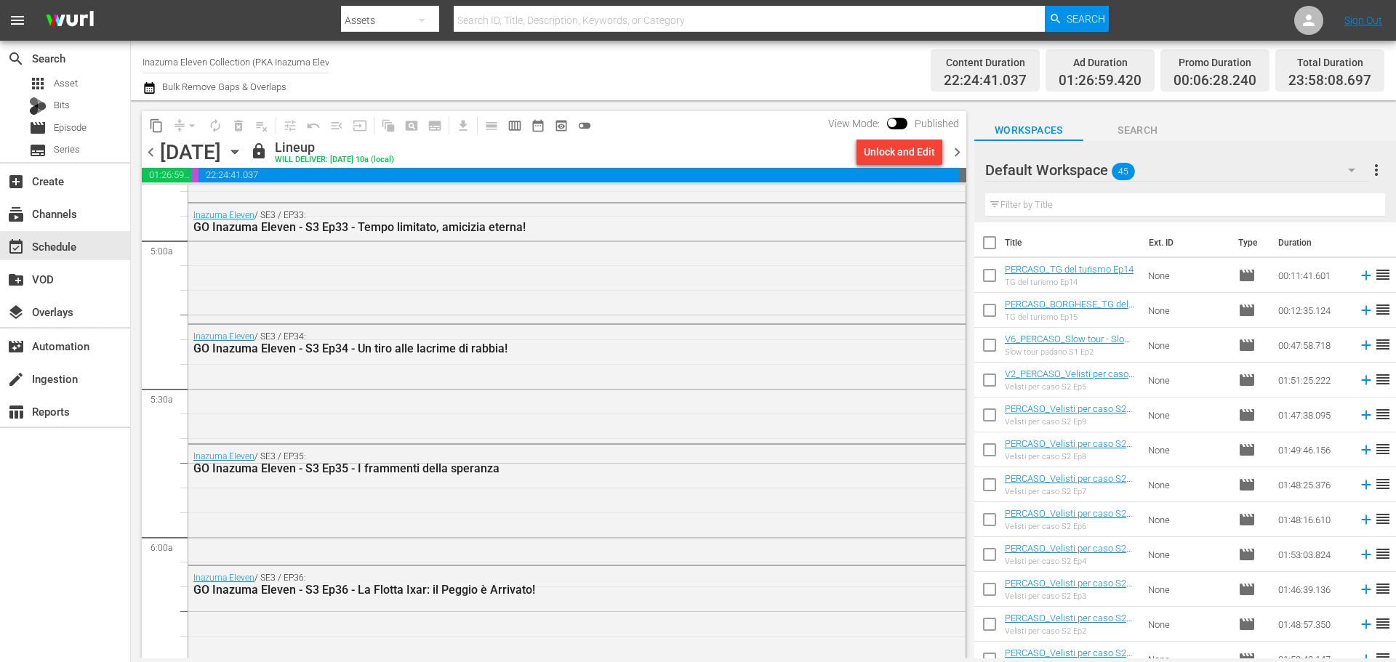
click at [230, 60] on input "Inazuma Eleven Collection (PKA Inazuma Eleven Go) (1850)" at bounding box center [236, 61] width 186 height 35
